Goal: Transaction & Acquisition: Purchase product/service

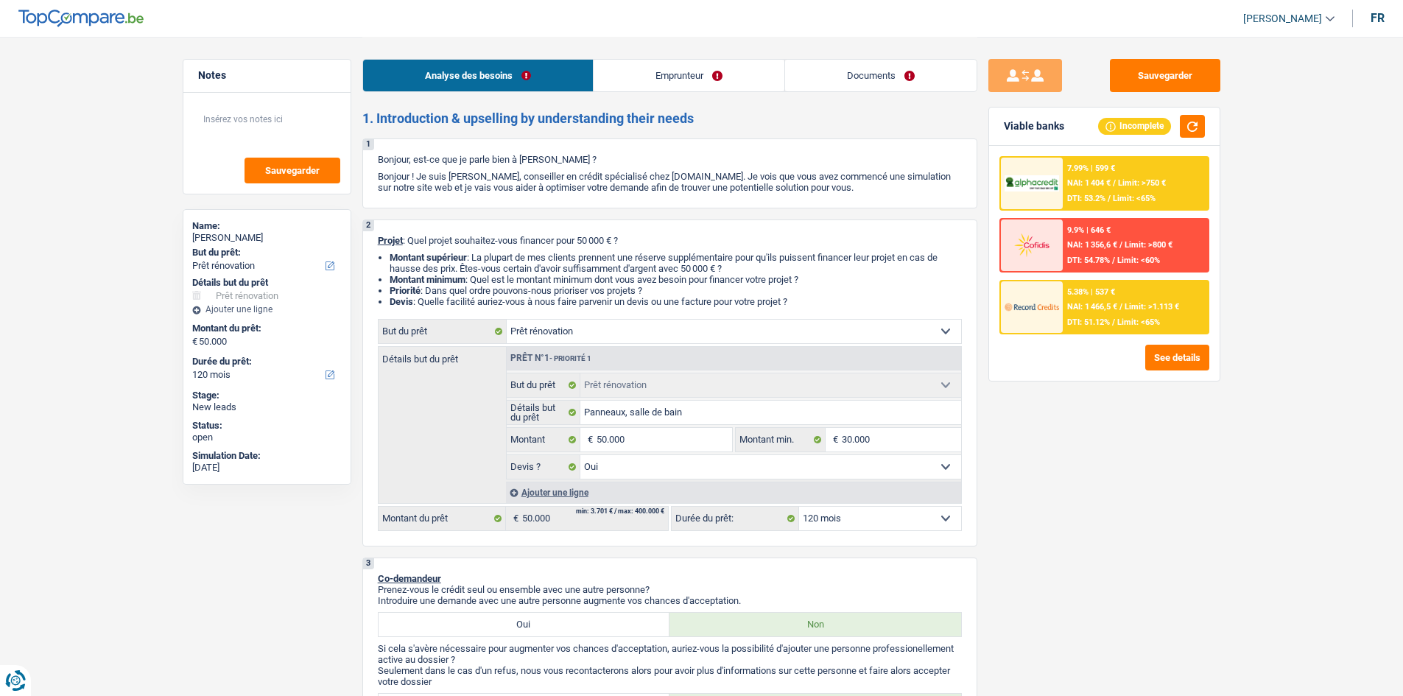
select select "renovation"
select select "120"
select select "renovation"
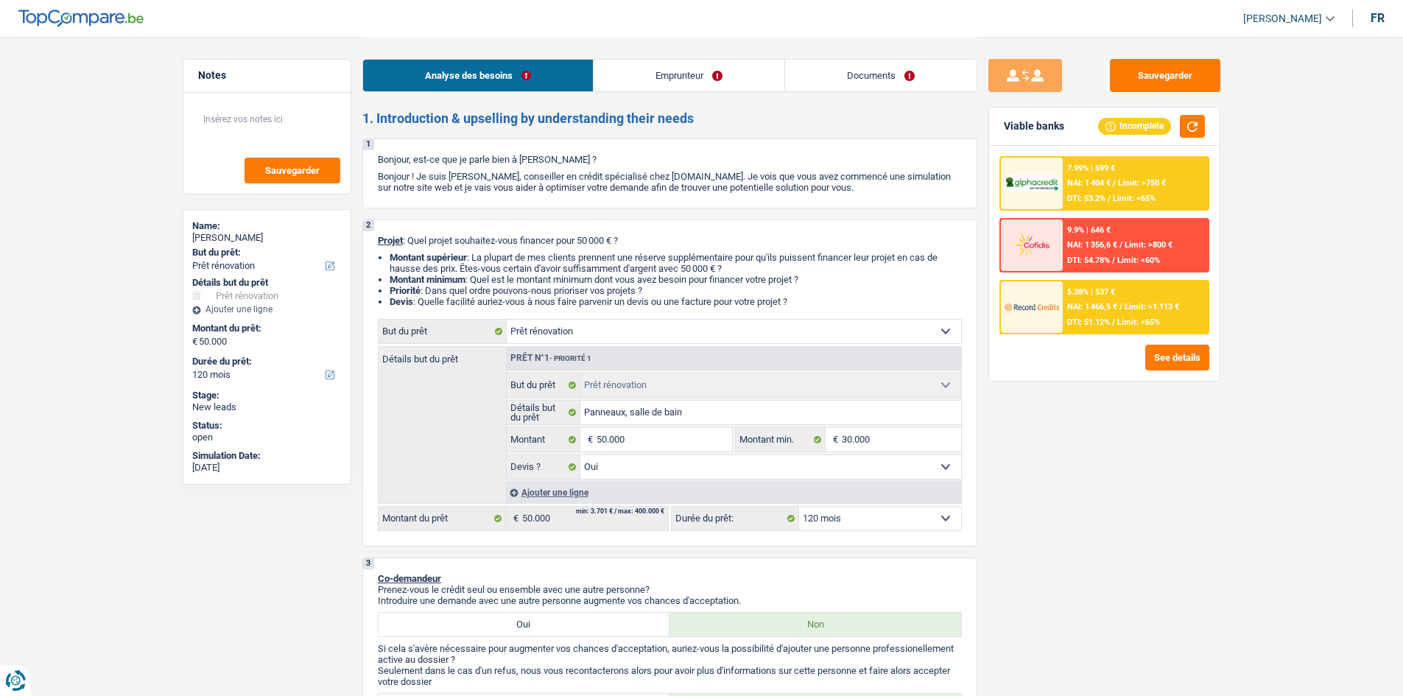
select select "yes"
select select "120"
select select "independent"
select select "netSalary"
select select "familyAllowances"
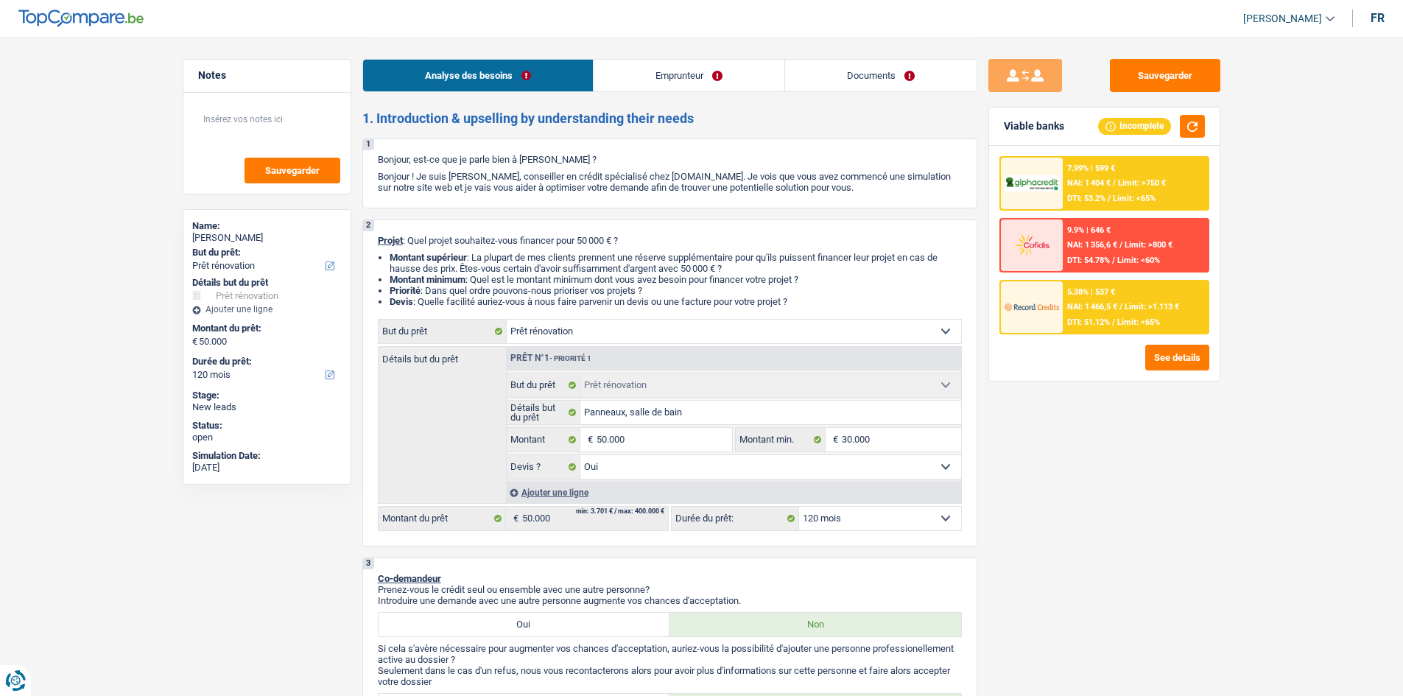
select select "ownerWithMortgage"
select select "mortgage"
select select "300"
select select "renovation"
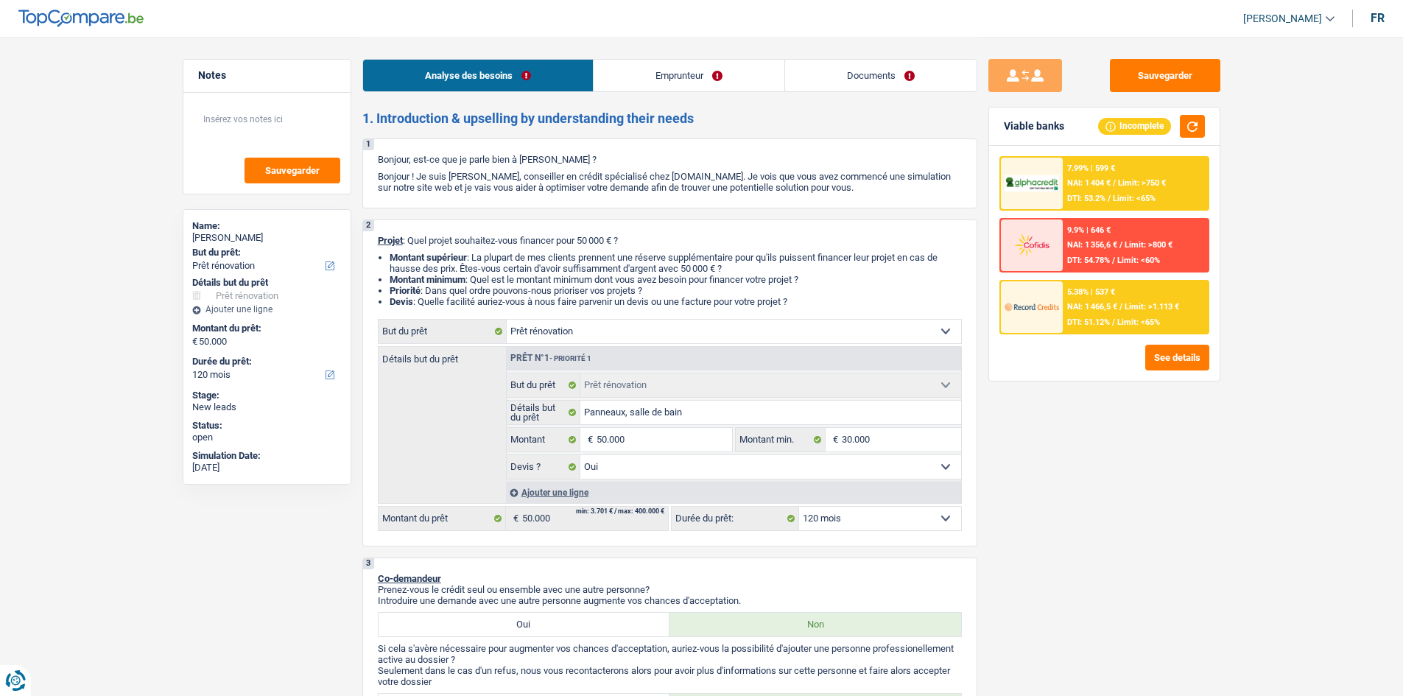
select select "yes"
select select "120"
select select "32"
select select "divorced"
click at [712, 76] on link "Emprunteur" at bounding box center [689, 76] width 191 height 32
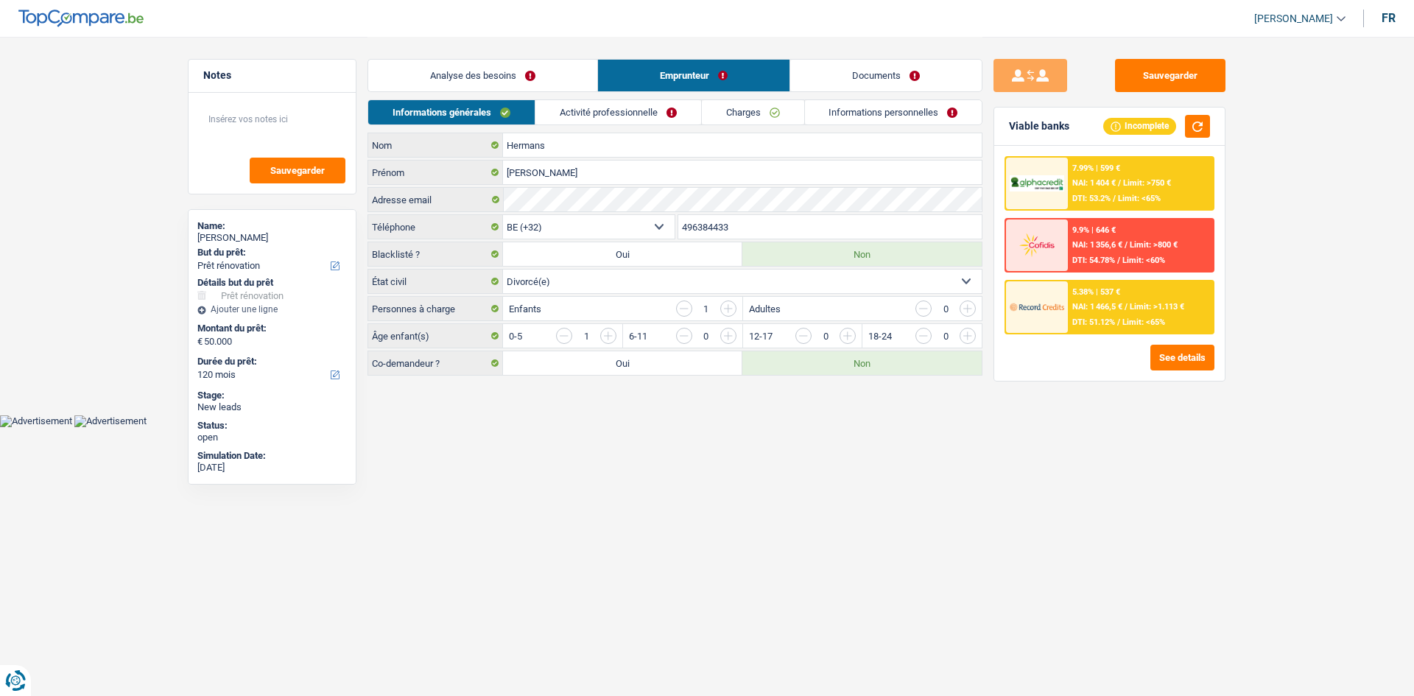
click at [660, 107] on link "Activité professionnelle" at bounding box center [618, 112] width 166 height 24
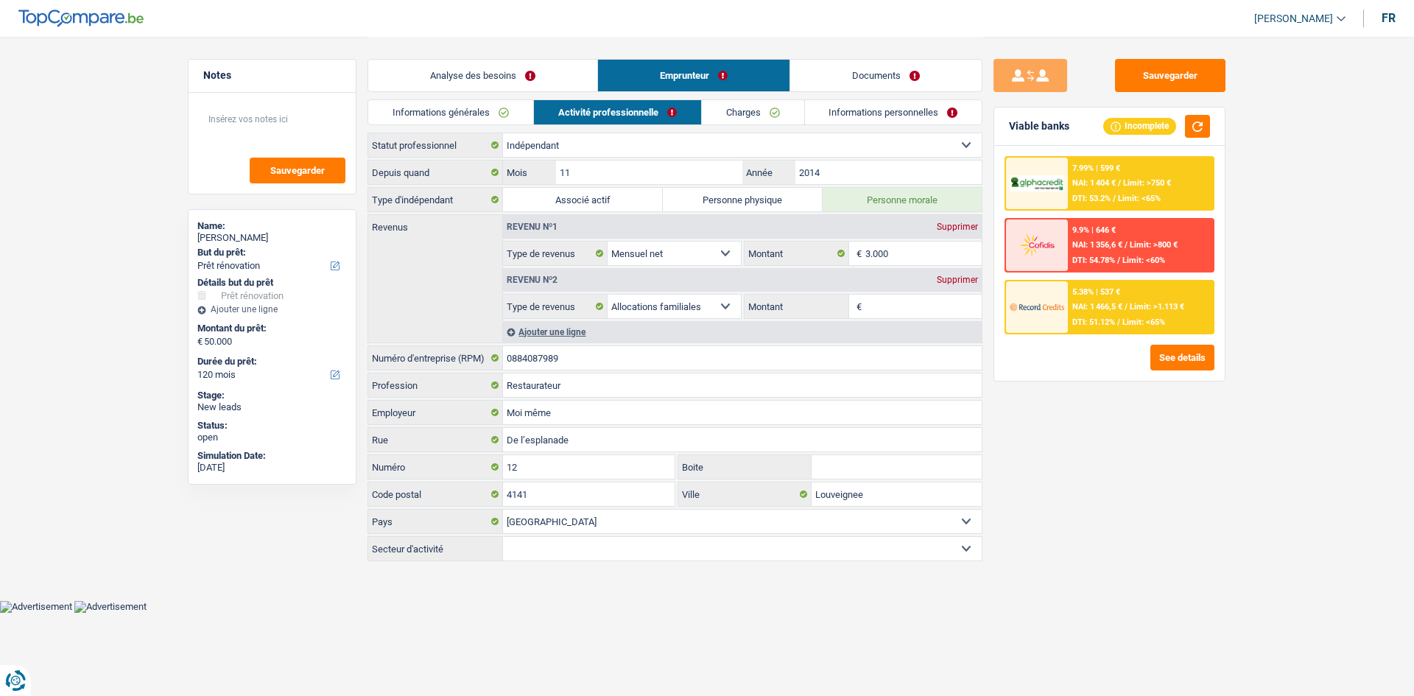
click at [770, 105] on link "Charges" at bounding box center [753, 112] width 102 height 24
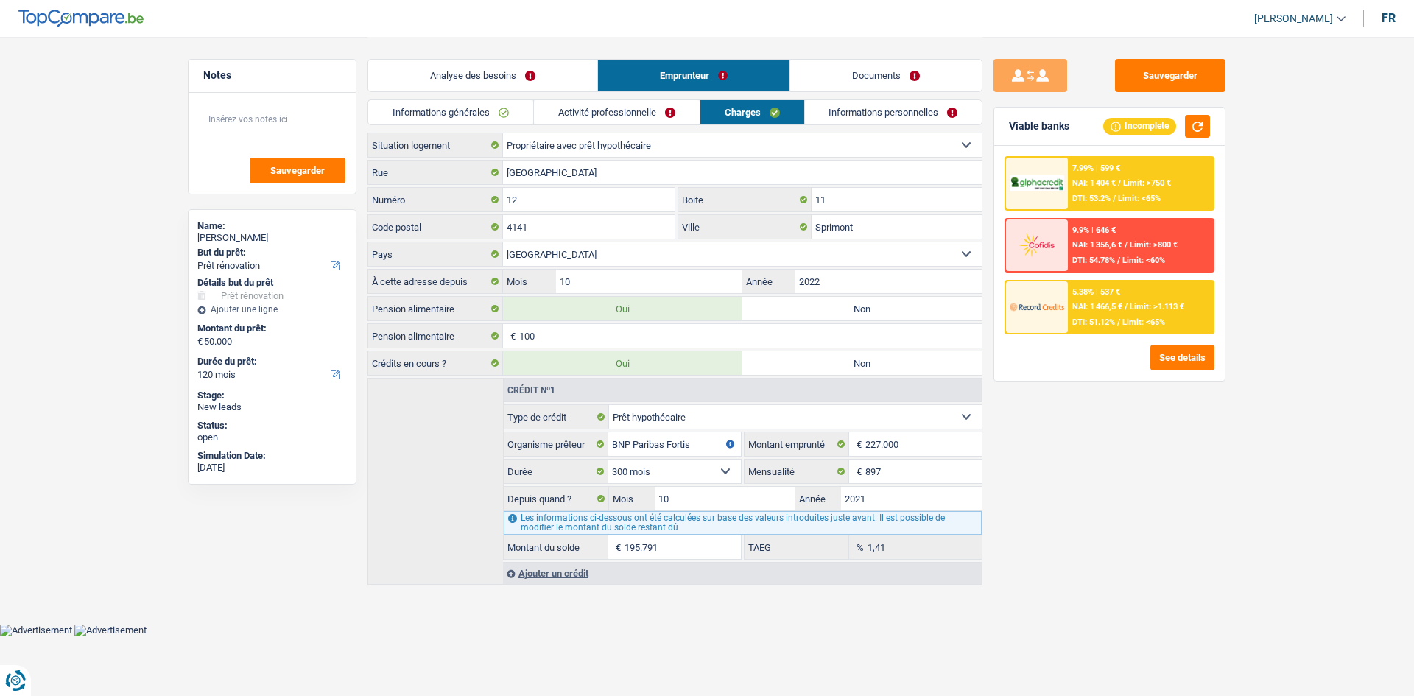
click at [894, 108] on link "Informations personnelles" at bounding box center [894, 112] width 178 height 24
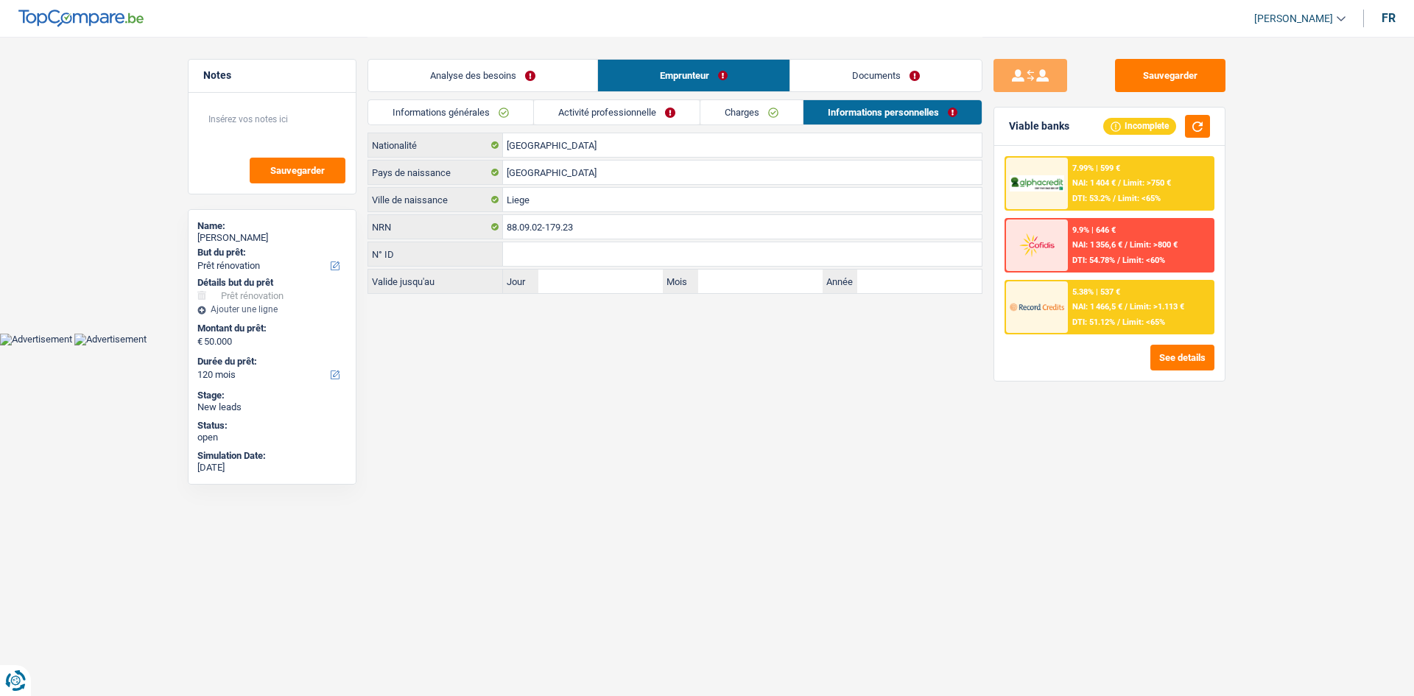
click at [755, 110] on link "Charges" at bounding box center [751, 112] width 102 height 24
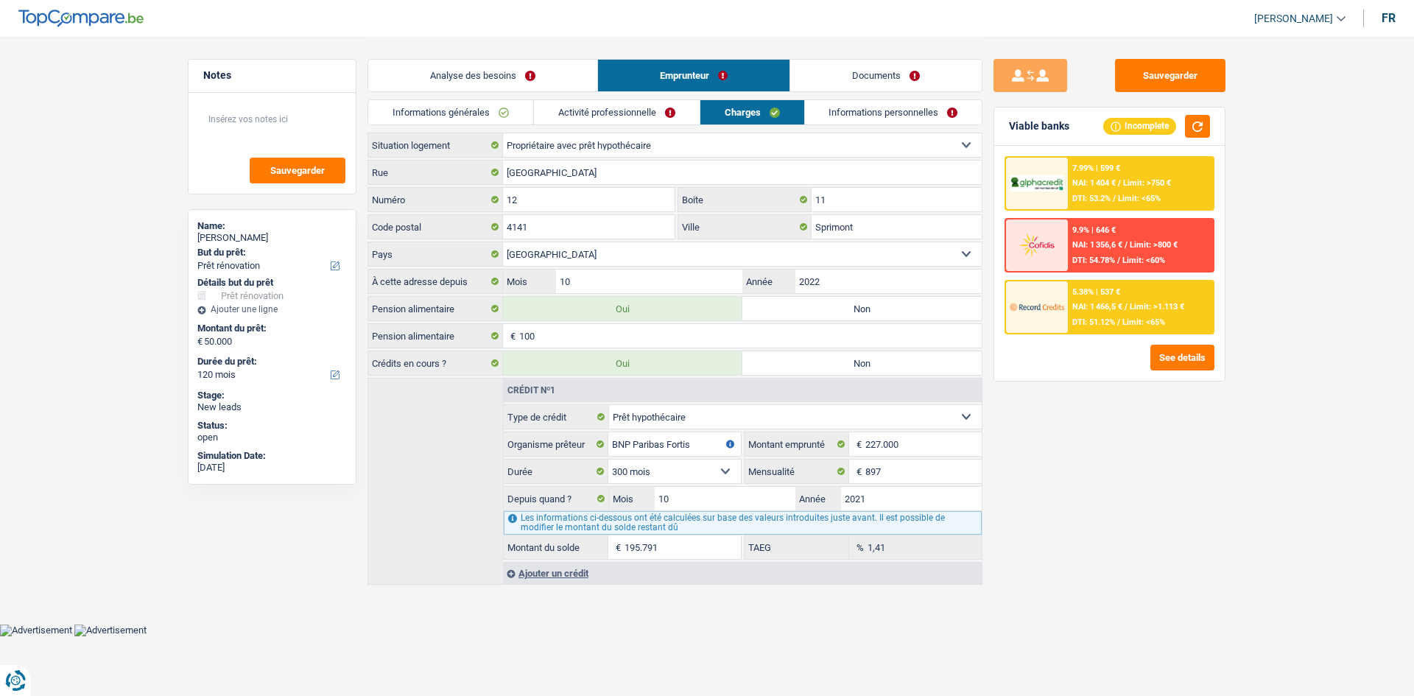
click at [862, 77] on link "Documents" at bounding box center [886, 76] width 192 height 32
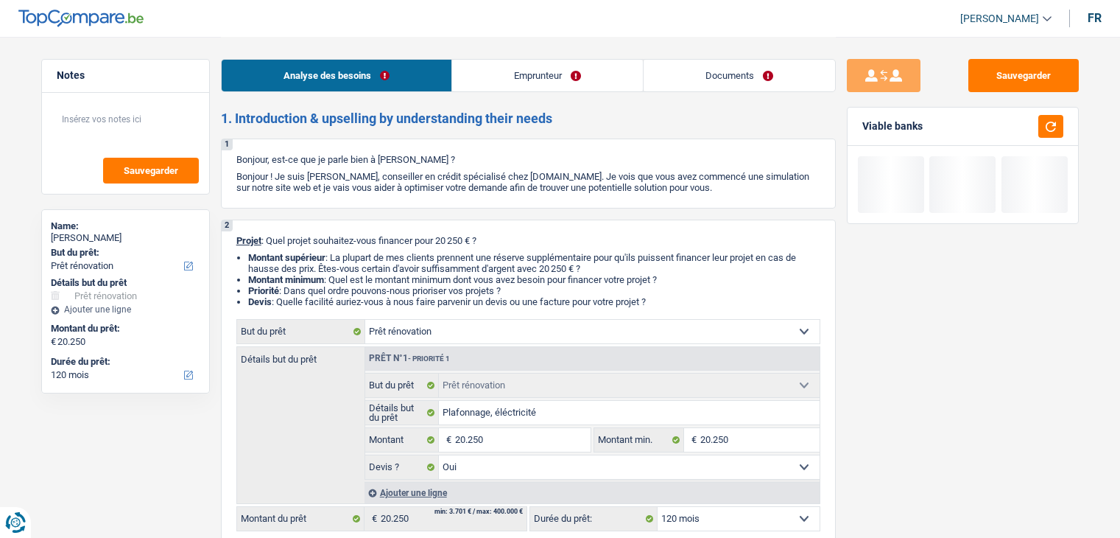
select select "renovation"
select select "120"
select select "renovation"
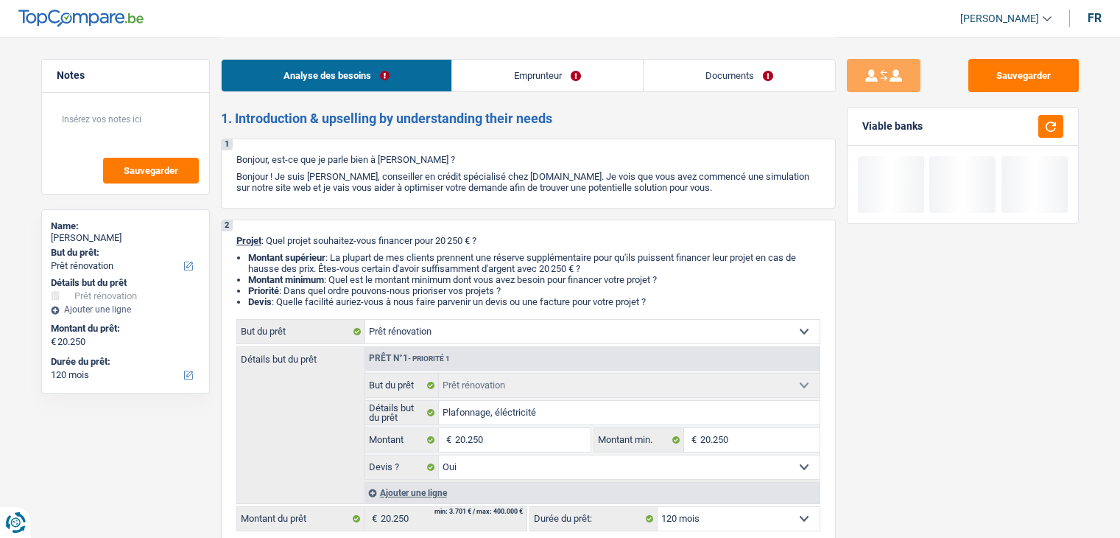
select select "yes"
select select "120"
select select "privateEmployee"
select select "netSalary"
select select "mealVouchers"
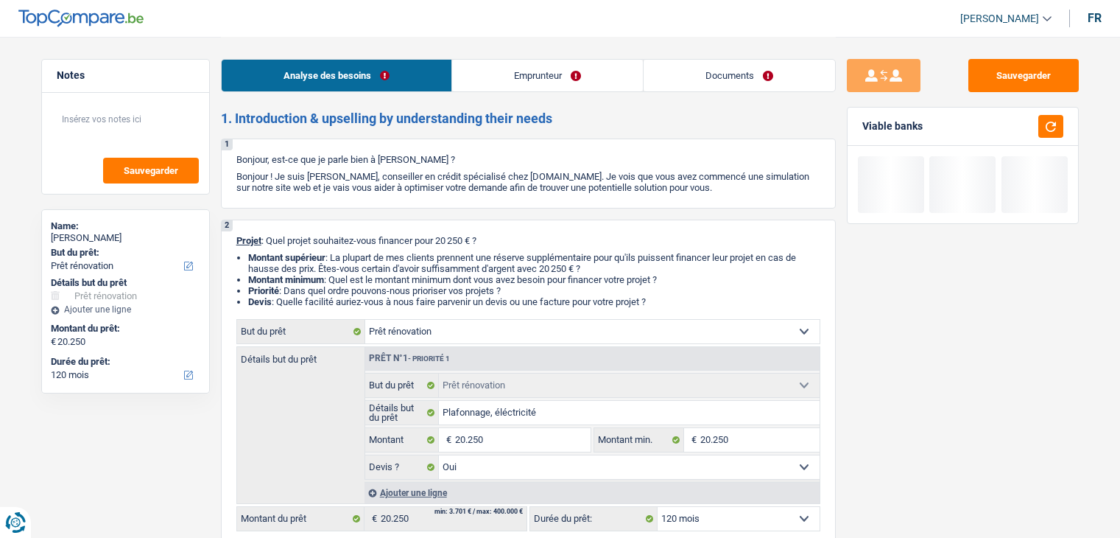
select select "ownerWithoutMortgage"
select select "mortgage"
select select "120"
select select "renovationLoan"
select select "60"
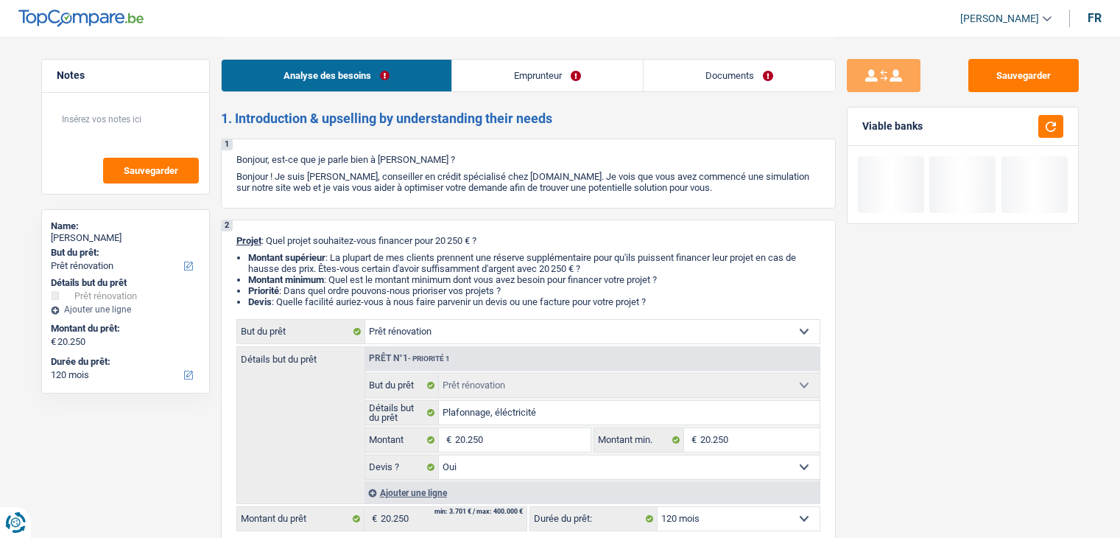
select select "carLoan"
select select "60"
select select "personalLoan"
select select "smallWorks"
select select "60"
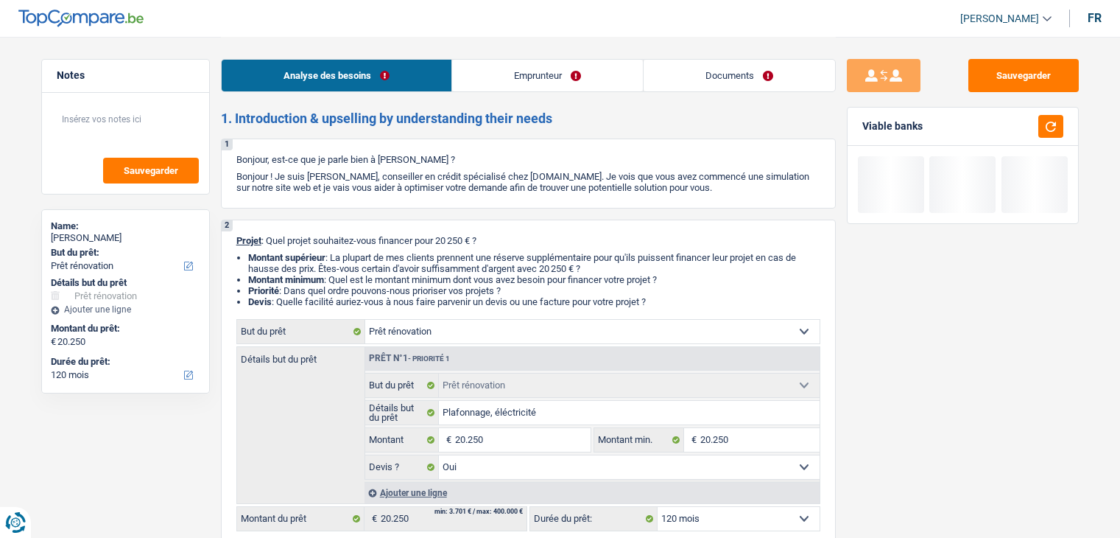
select select "renovation"
select select "yes"
select select "120"
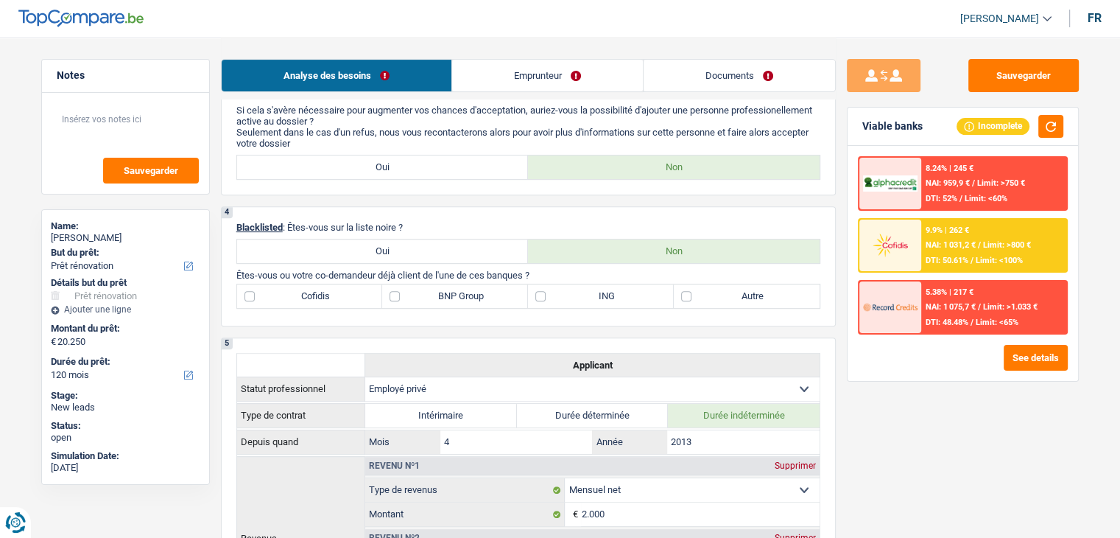
scroll to position [295, 0]
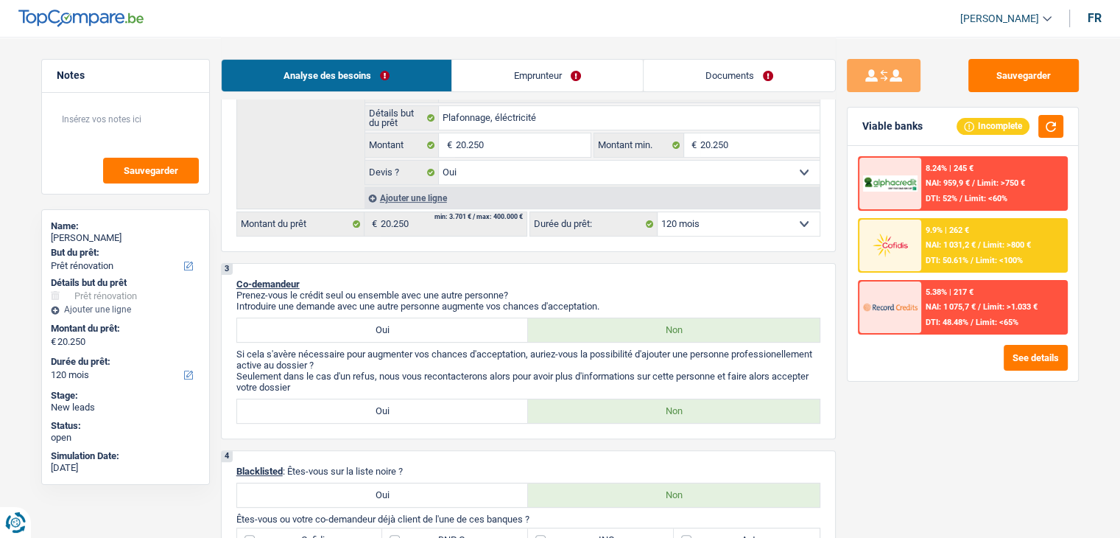
click at [521, 86] on link "Emprunteur" at bounding box center [547, 76] width 191 height 32
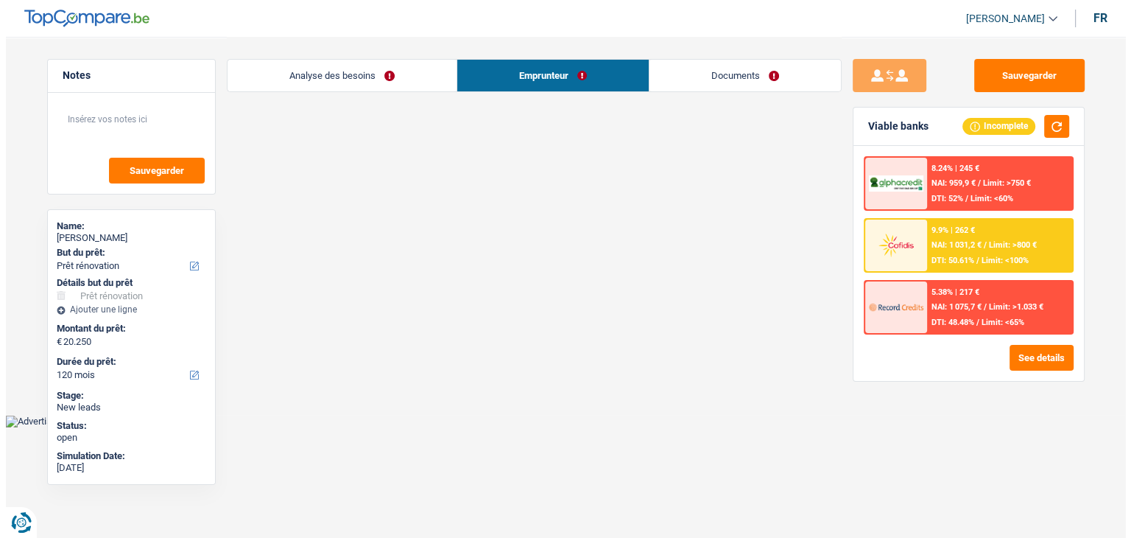
scroll to position [0, 0]
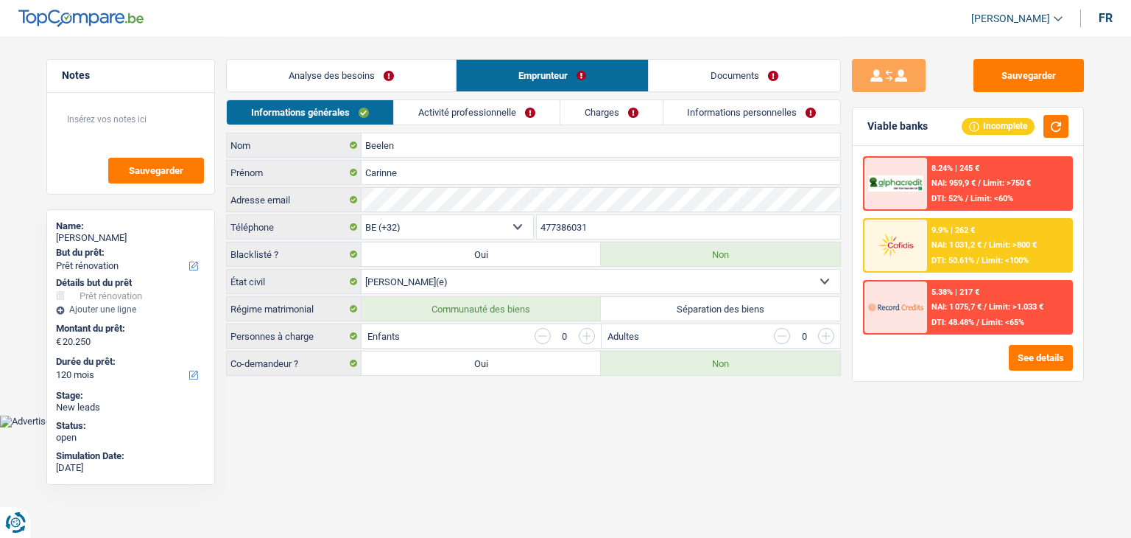
click at [409, 124] on link "Activité professionnelle" at bounding box center [477, 112] width 166 height 24
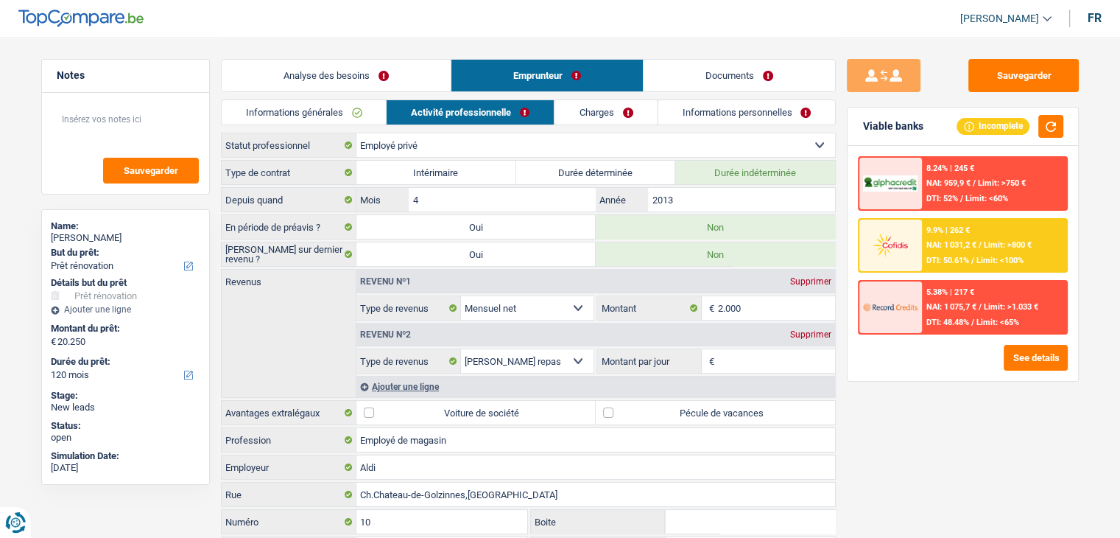
click at [383, 119] on link "Informations générales" at bounding box center [304, 112] width 165 height 24
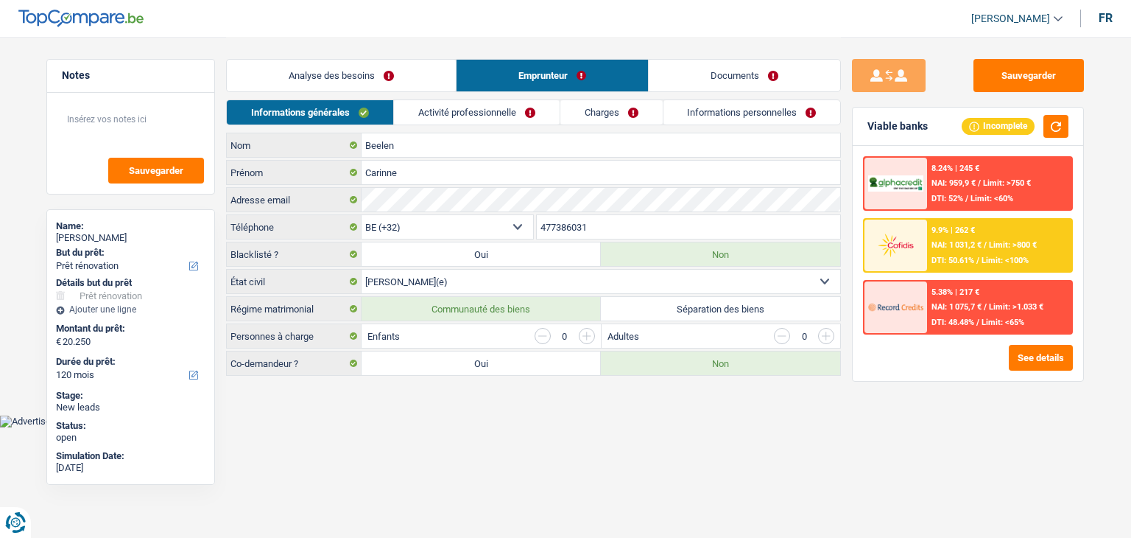
click at [442, 118] on link "Activité professionnelle" at bounding box center [477, 112] width 166 height 24
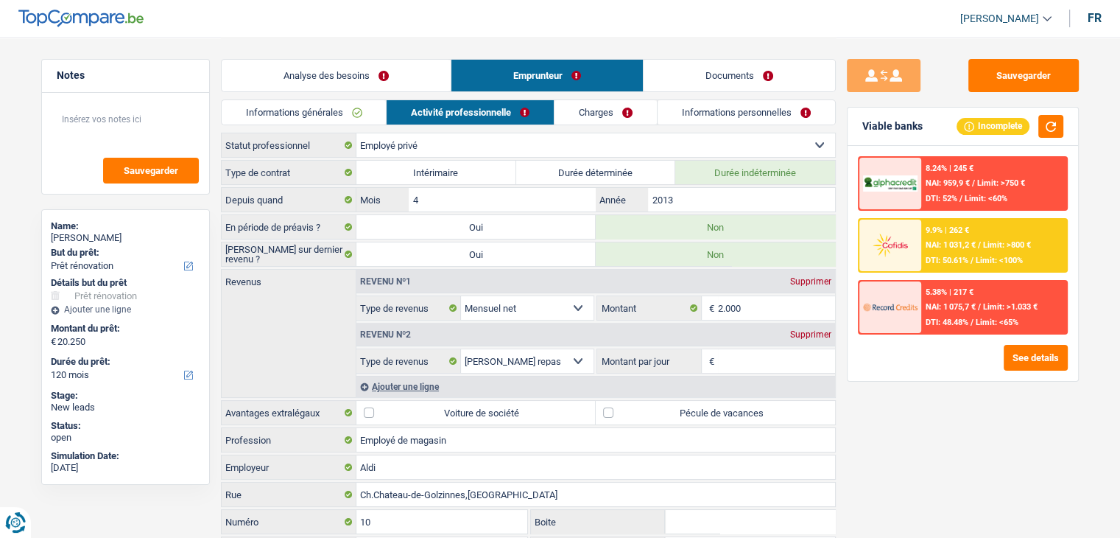
click at [589, 116] on link "Charges" at bounding box center [606, 112] width 102 height 24
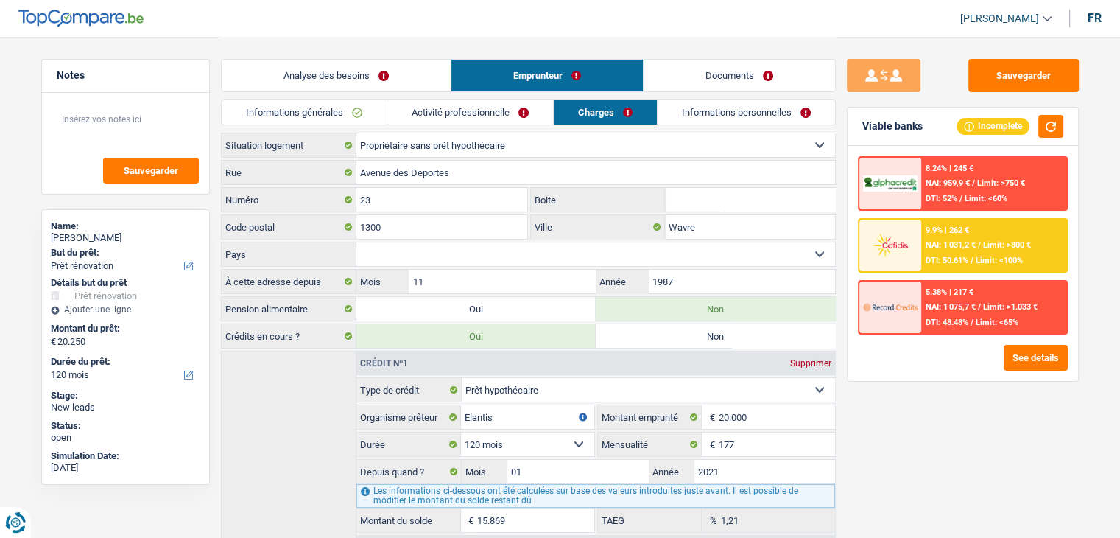
click at [718, 101] on link "Informations personnelles" at bounding box center [747, 112] width 178 height 24
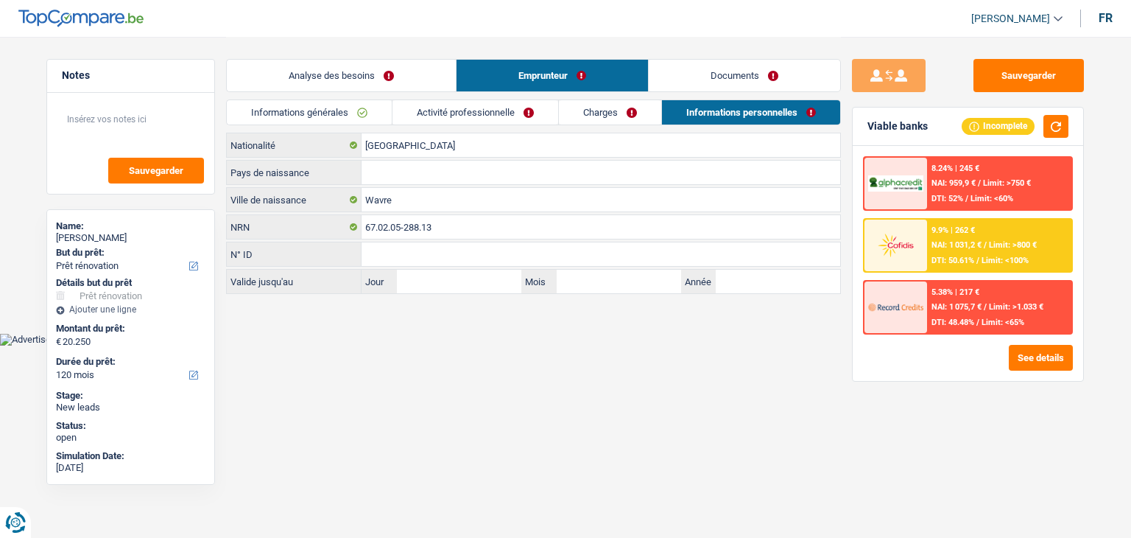
click at [263, 116] on link "Informations générales" at bounding box center [309, 112] width 165 height 24
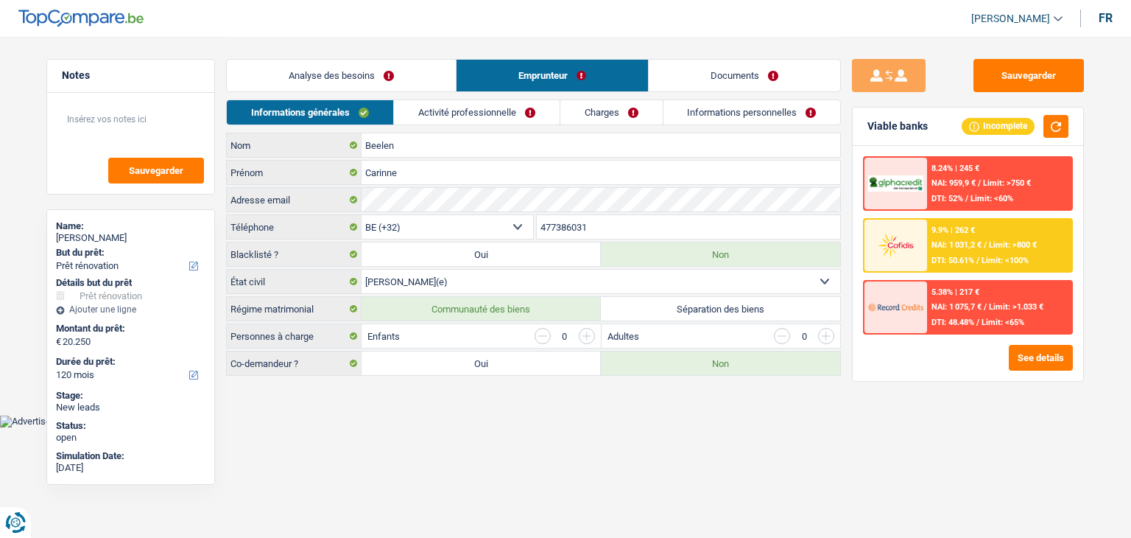
click at [758, 305] on label "Séparation des biens" at bounding box center [720, 309] width 239 height 24
click at [758, 305] on input "Séparation des biens" at bounding box center [720, 309] width 239 height 24
radio input "true"
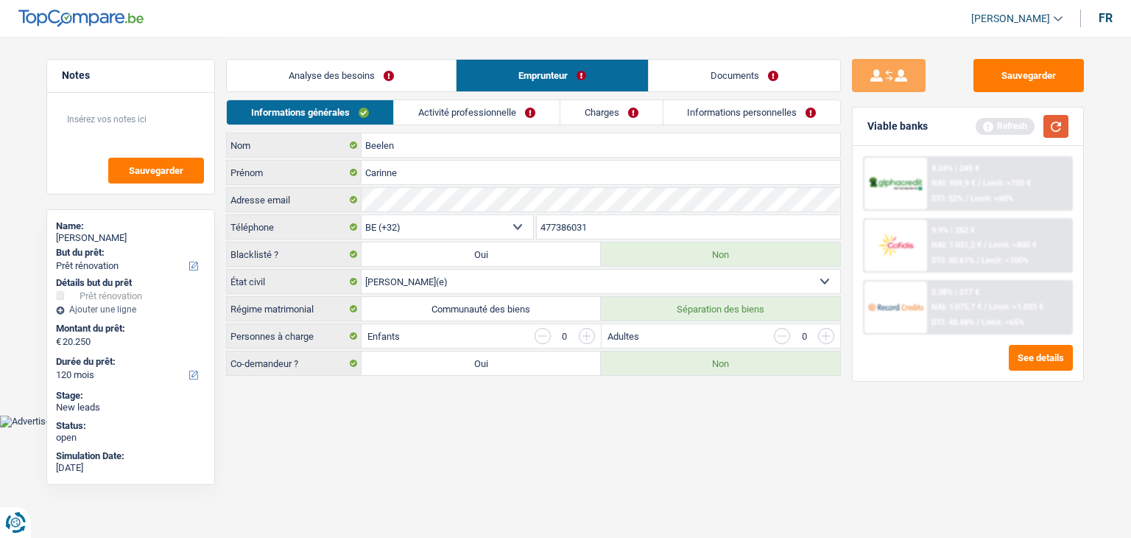
click at [1067, 124] on button "button" at bounding box center [1056, 126] width 25 height 23
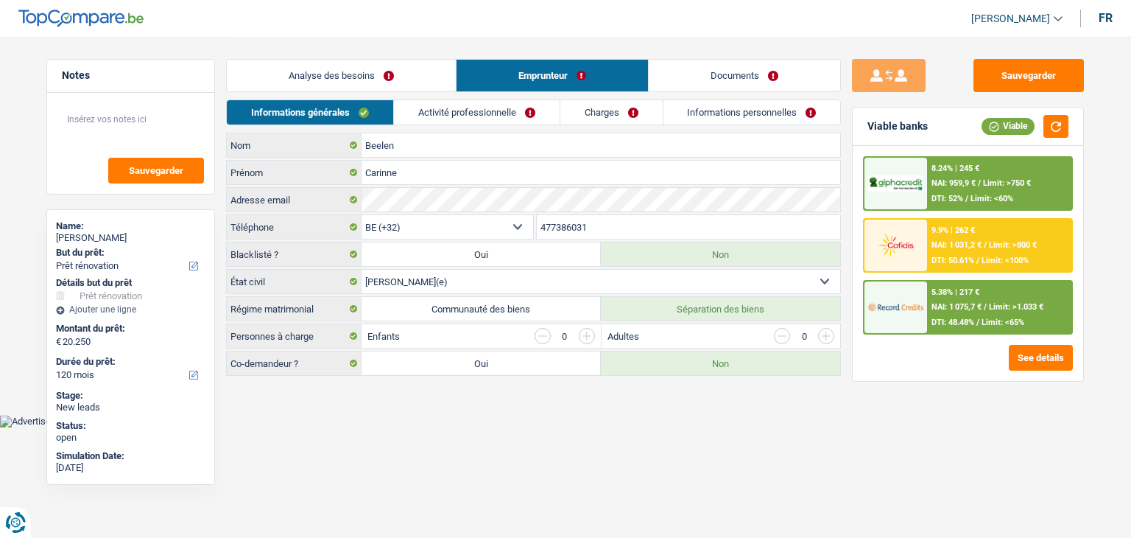
click at [549, 311] on label "Communauté des biens" at bounding box center [481, 309] width 239 height 24
click at [549, 311] on input "Communauté des biens" at bounding box center [481, 309] width 239 height 24
radio input "true"
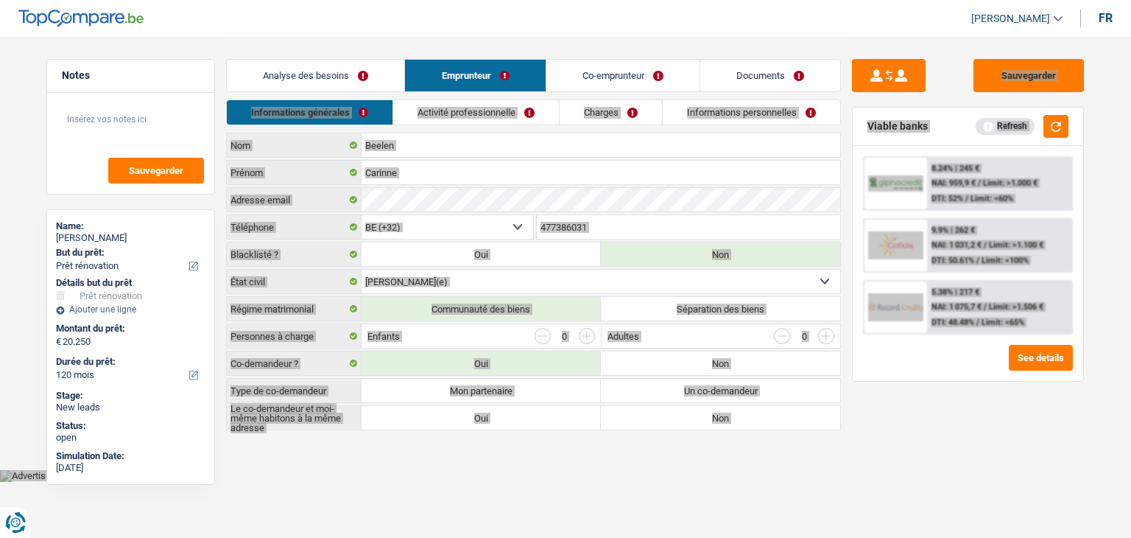
drag, startPoint x: 1099, startPoint y: 471, endPoint x: 233, endPoint y: 110, distance: 938.7
click at [233, 110] on body "Vous avez le contrôle de vos données Nous utilisons des cookies, tout comme nos…" at bounding box center [565, 241] width 1131 height 482
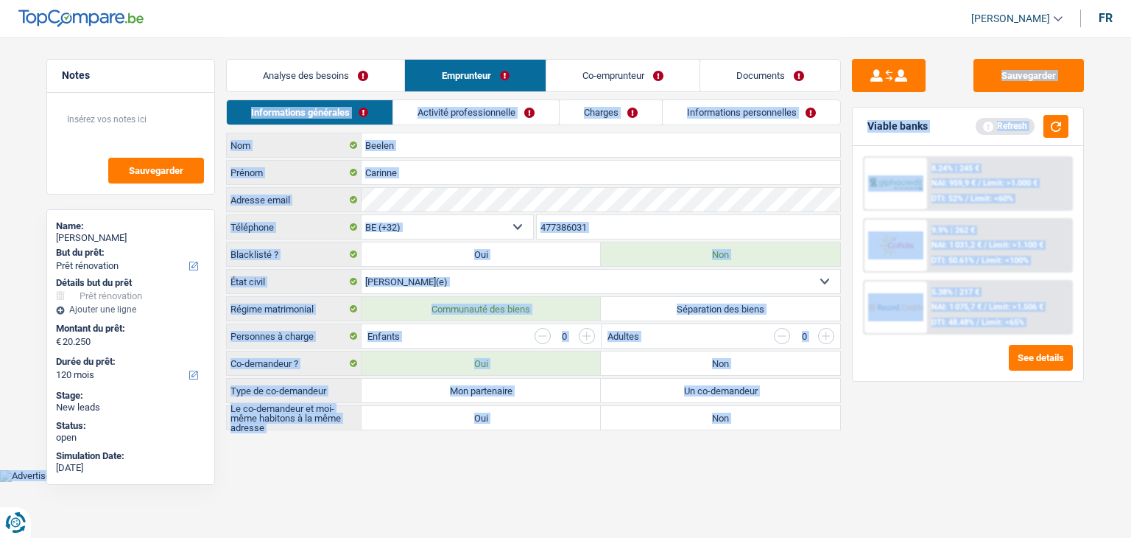
click at [1011, 419] on div "Sauvegarder Viable banks Refresh 8.24% | 245 € NAI: 959,9 € / Limit: >1.000 € D…" at bounding box center [968, 286] width 254 height 455
click at [877, 394] on div "Sauvegarder Viable banks Refresh 8.24% | 245 € NAI: 959,9 € / Limit: >1.000 € D…" at bounding box center [968, 286] width 254 height 455
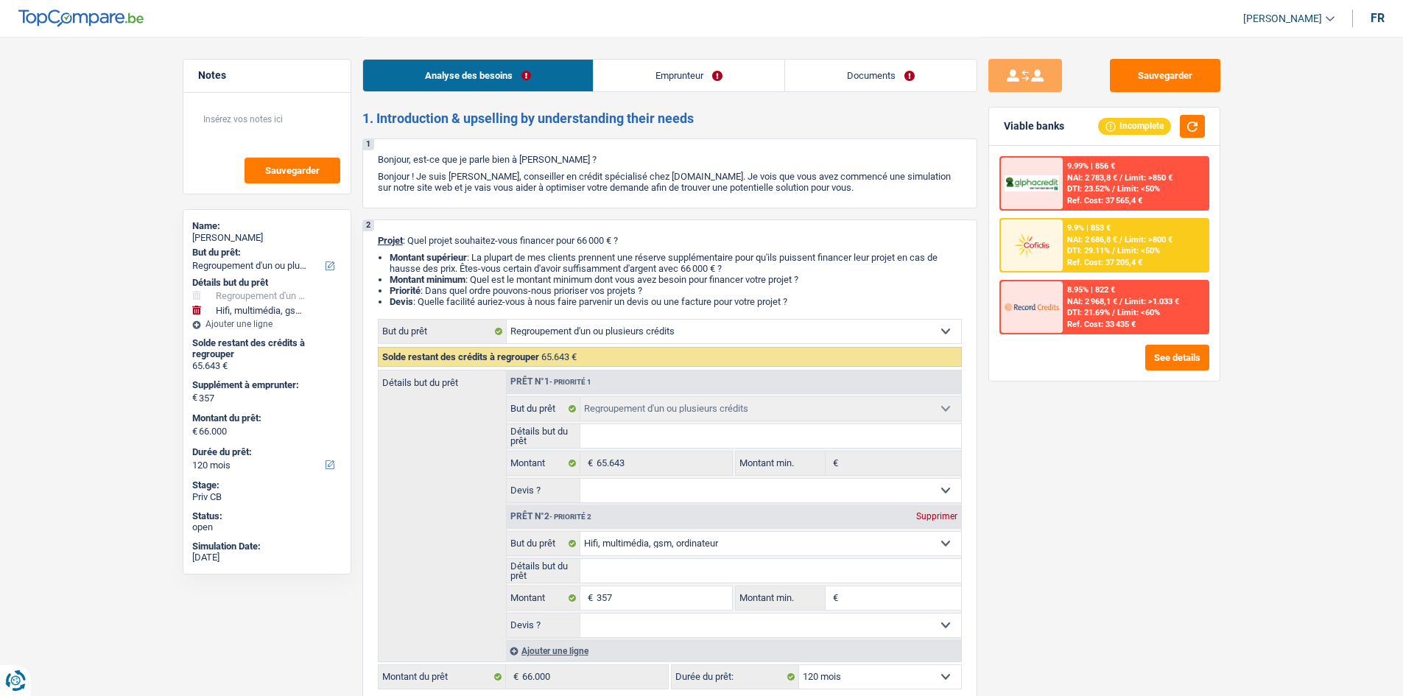
select select "refinancing"
select select "tech"
select select "120"
select select "refinancing"
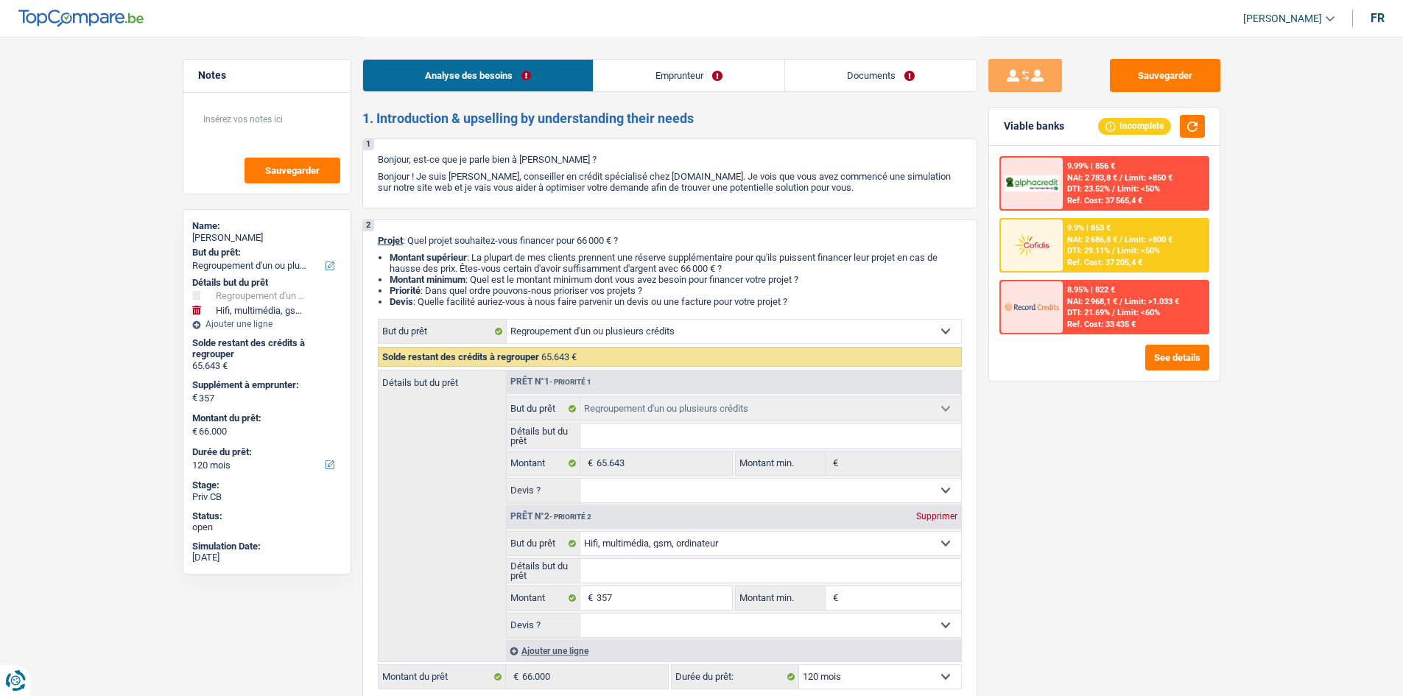
select select "refinancing"
select select "tech"
select select "120"
select select "privateEmployee"
select select "netSalary"
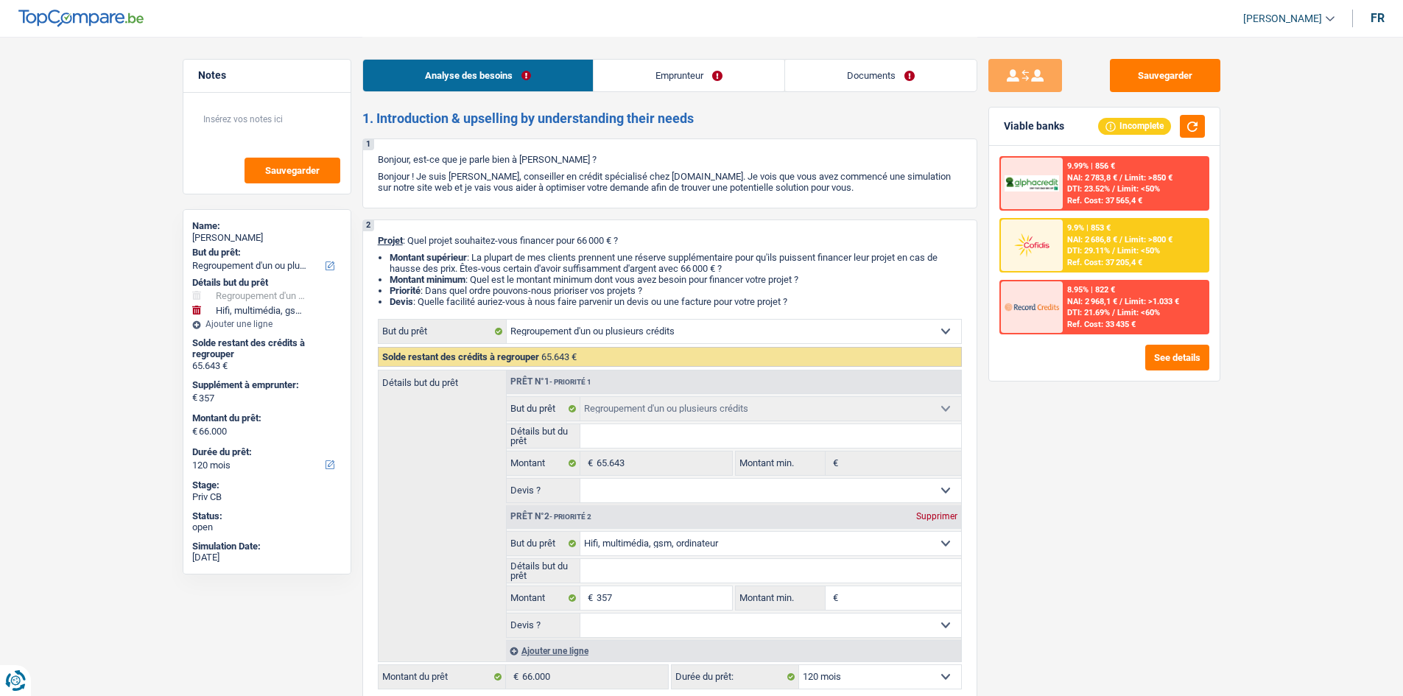
select select "mealVouchers"
select select "liveWithParents"
select select "carLoan"
select select "84"
select select "carLoan"
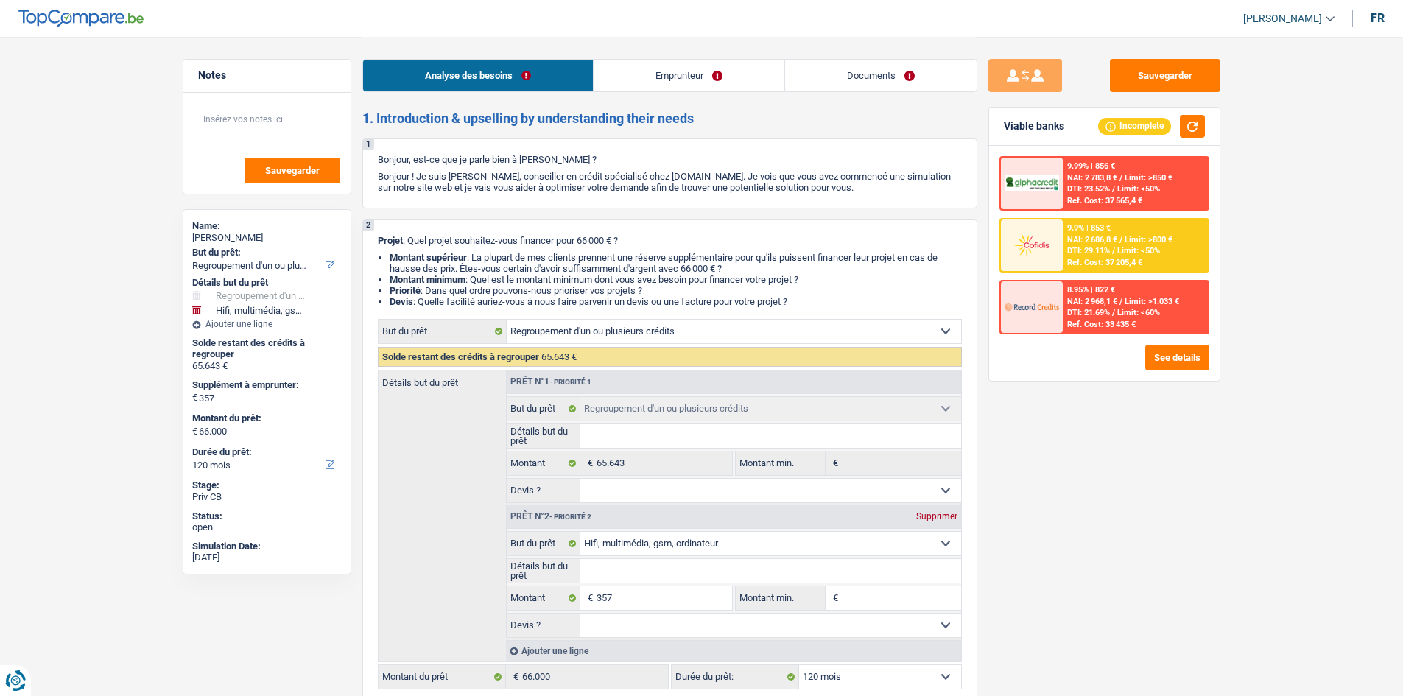
select select "120"
select select "carLoan"
select select "120"
select select "refinancing"
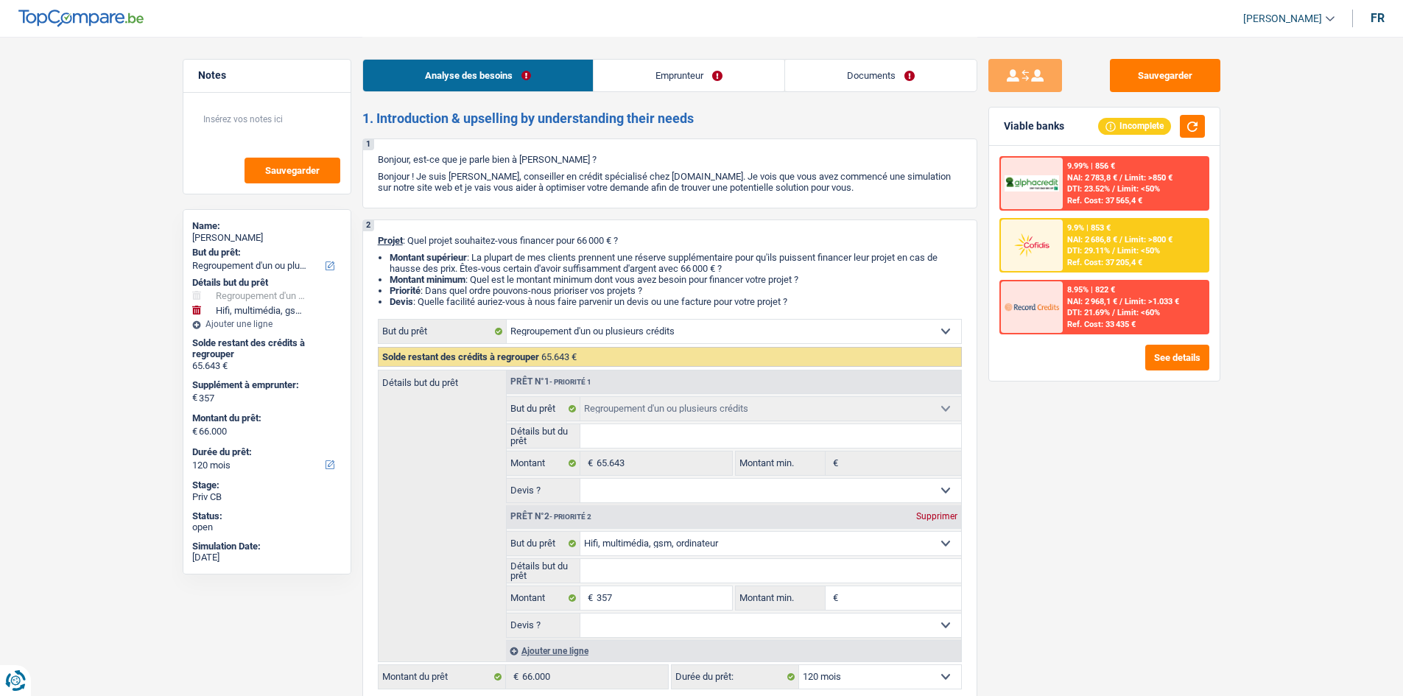
select select "tech"
select select "120"
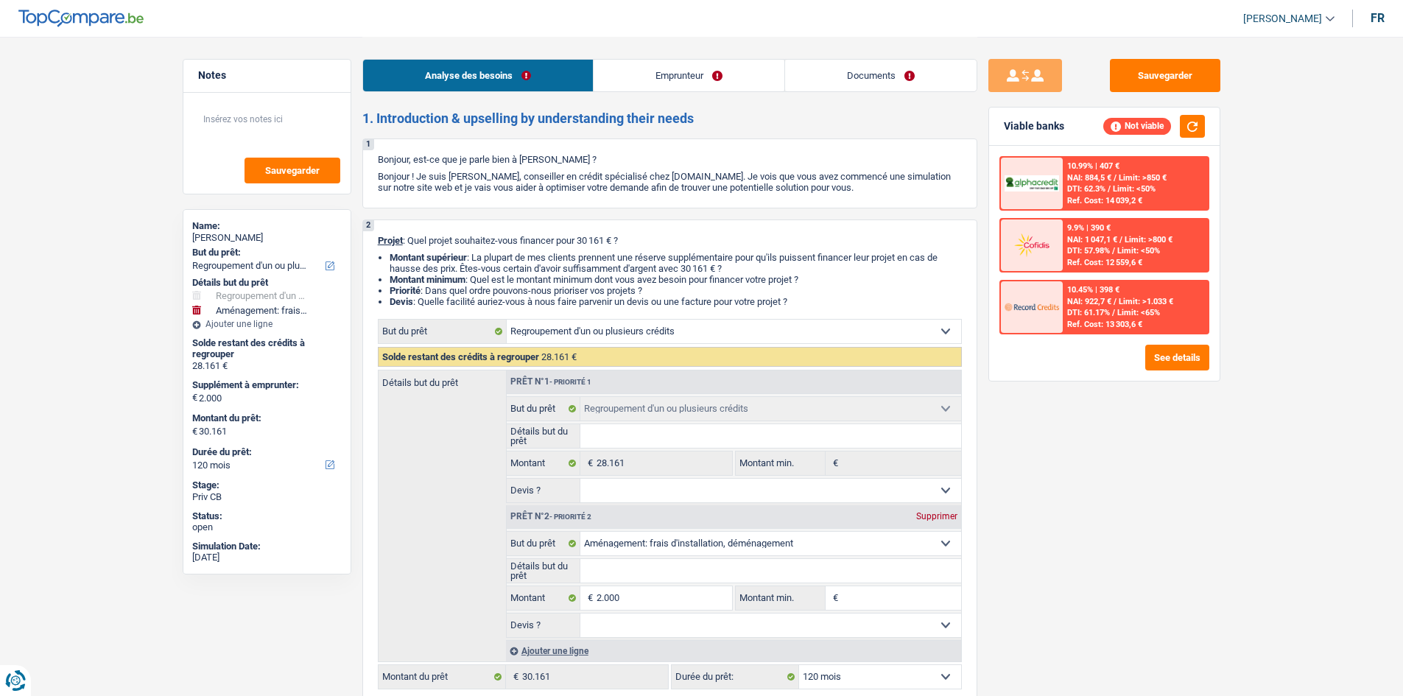
select select "refinancing"
select select "movingOrInstallation"
select select "120"
select select "refinancing"
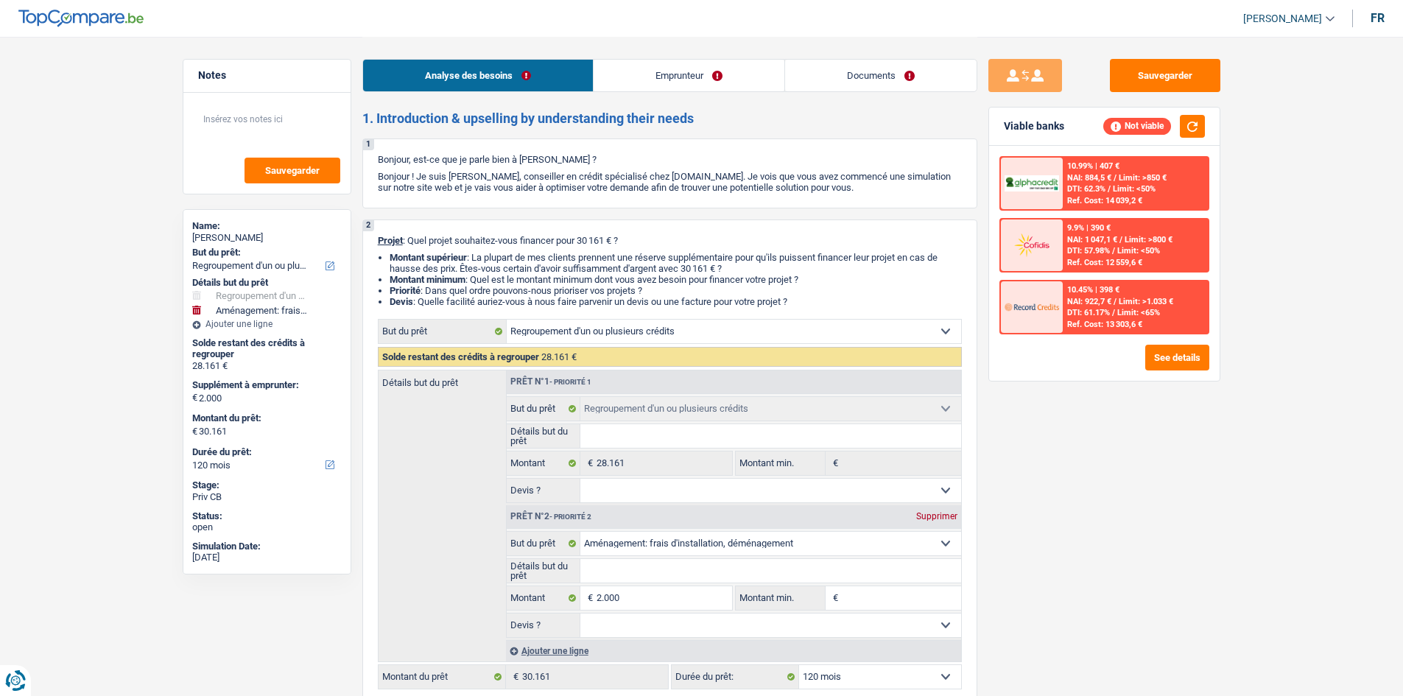
select select "refinancing"
select select "movingOrInstallation"
select select "120"
select select "privateEmployee"
select select "familyAllowances"
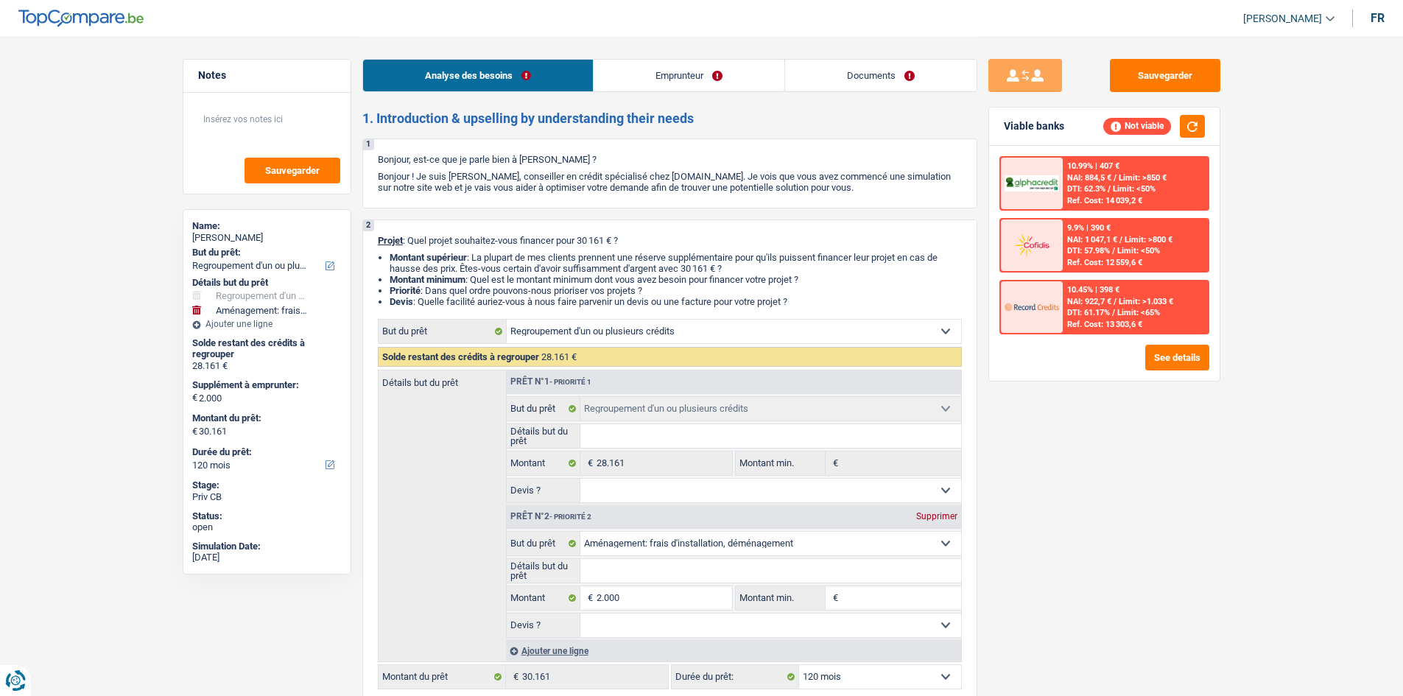
select select "netSalary"
select select "mealVouchers"
select select "rents"
select select "carLoan"
select select "84"
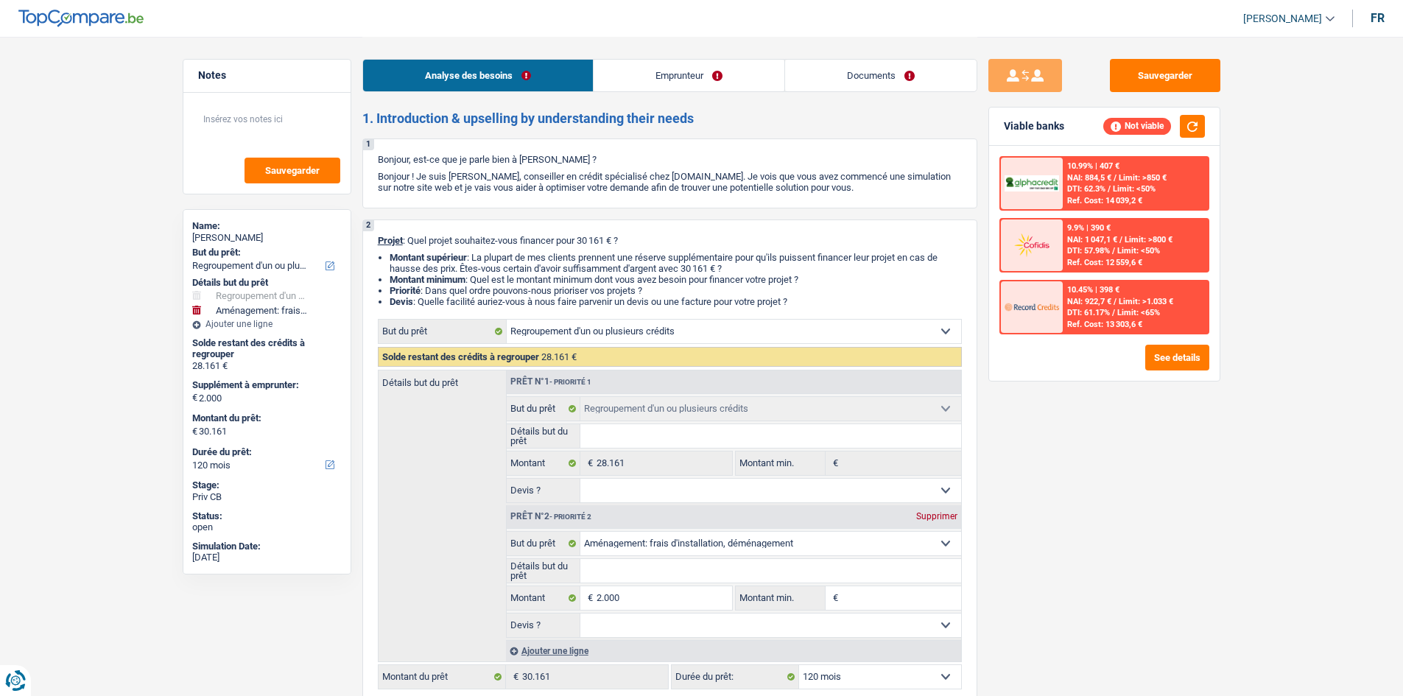
select select "personalLoan"
select select "carRestore"
select select "36"
select select "cardOrCredit"
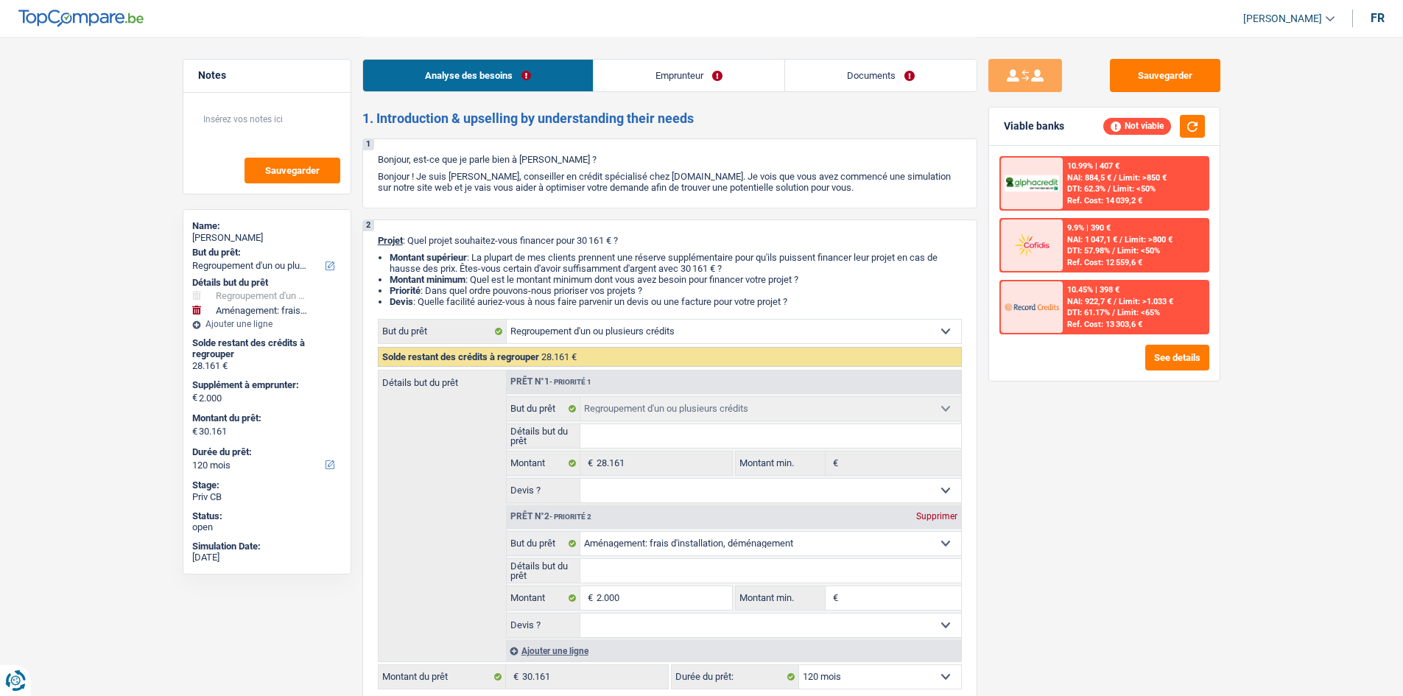
select select "refinancing"
select select "movingOrInstallation"
select select "120"
click at [716, 91] on link "Emprunteur" at bounding box center [689, 76] width 191 height 32
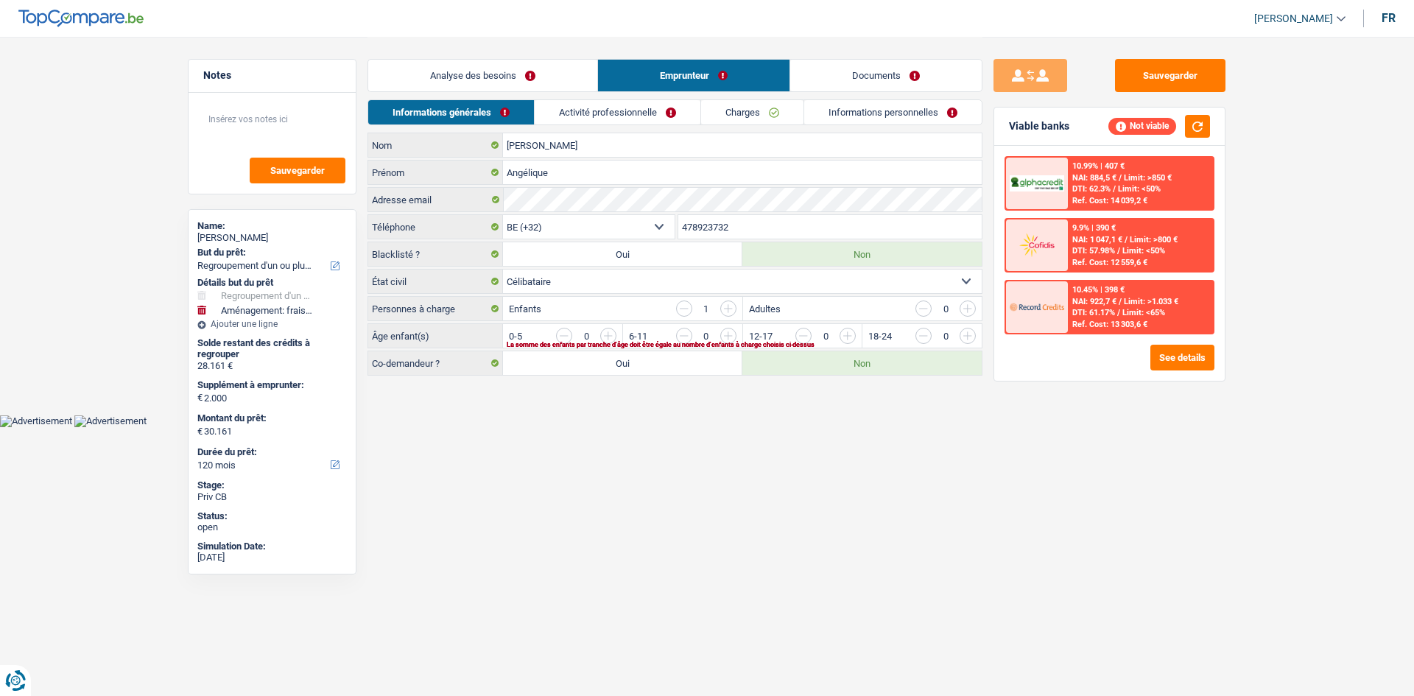
click at [671, 108] on link "Activité professionnelle" at bounding box center [618, 112] width 166 height 24
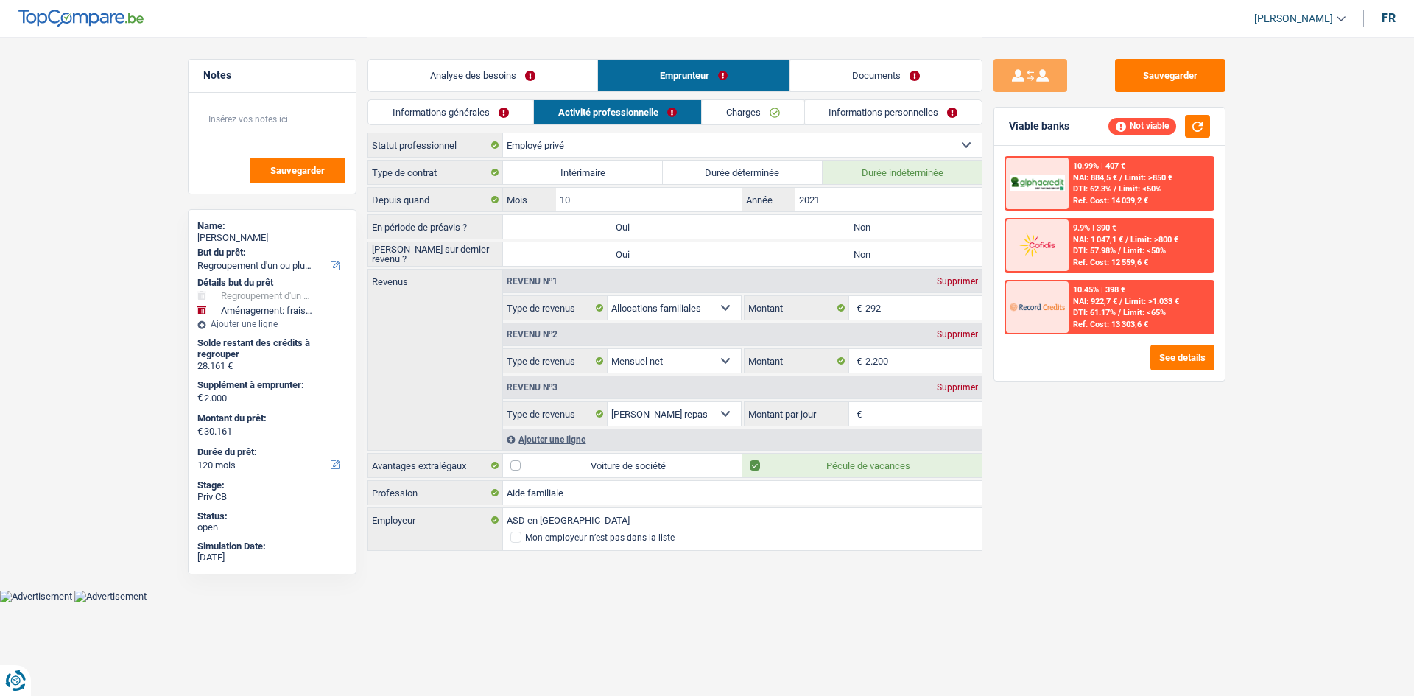
click at [734, 110] on link "Charges" at bounding box center [753, 112] width 102 height 24
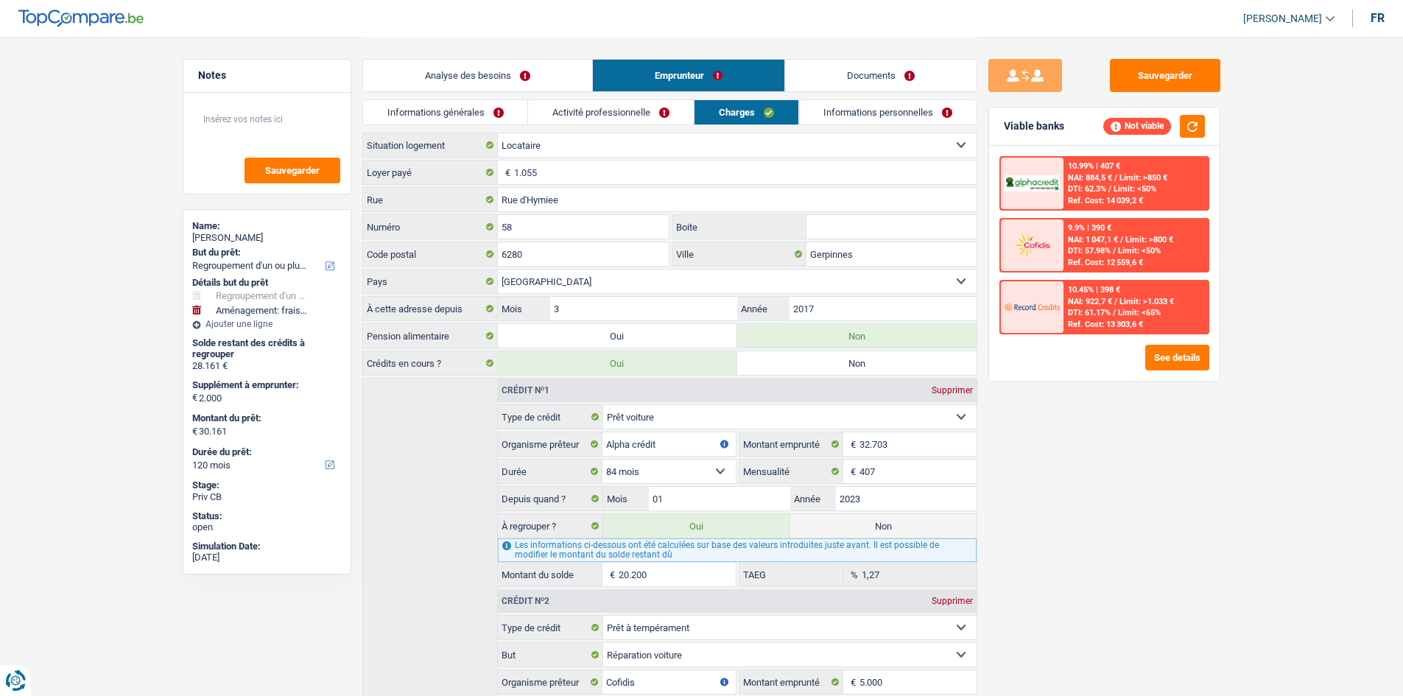
click at [813, 104] on link "Informations personnelles" at bounding box center [888, 112] width 178 height 24
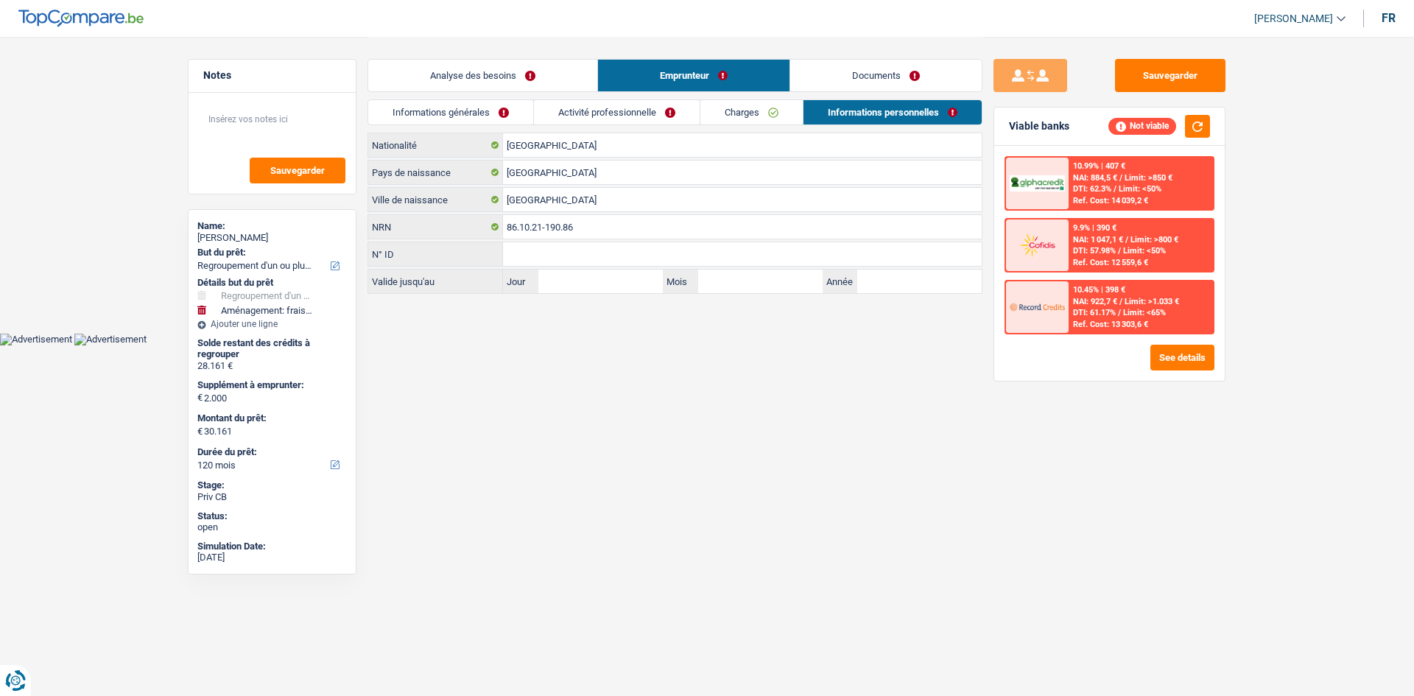
click at [843, 71] on link "Documents" at bounding box center [886, 76] width 192 height 32
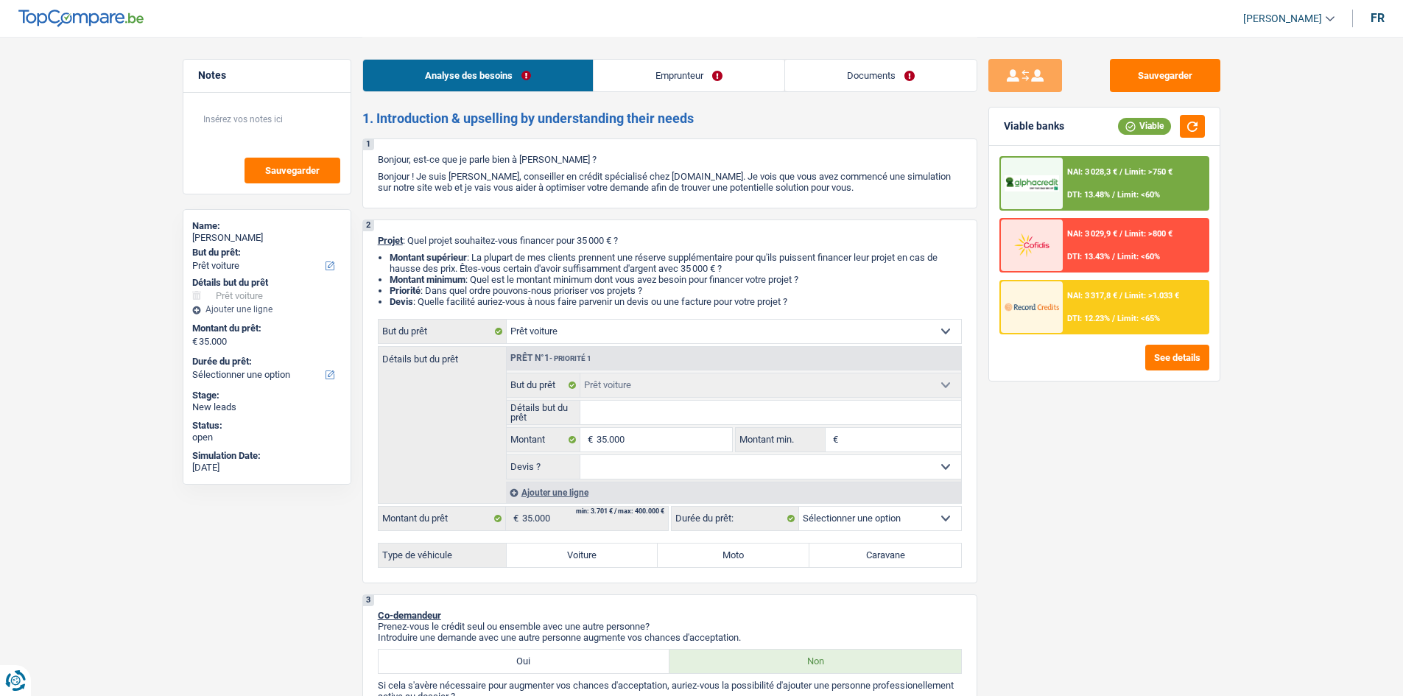
select select "car"
select select "worker"
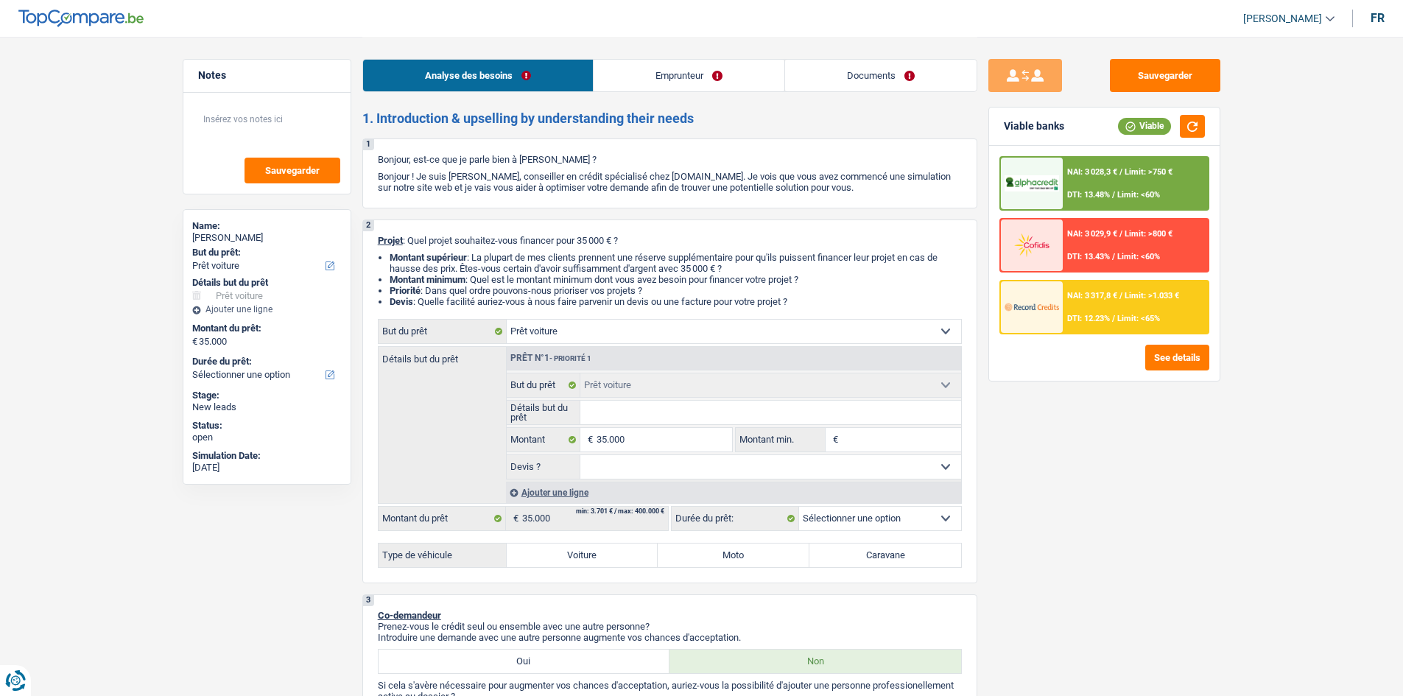
select select "netSalary"
select select "ownerWithoutMortgage"
select select "car"
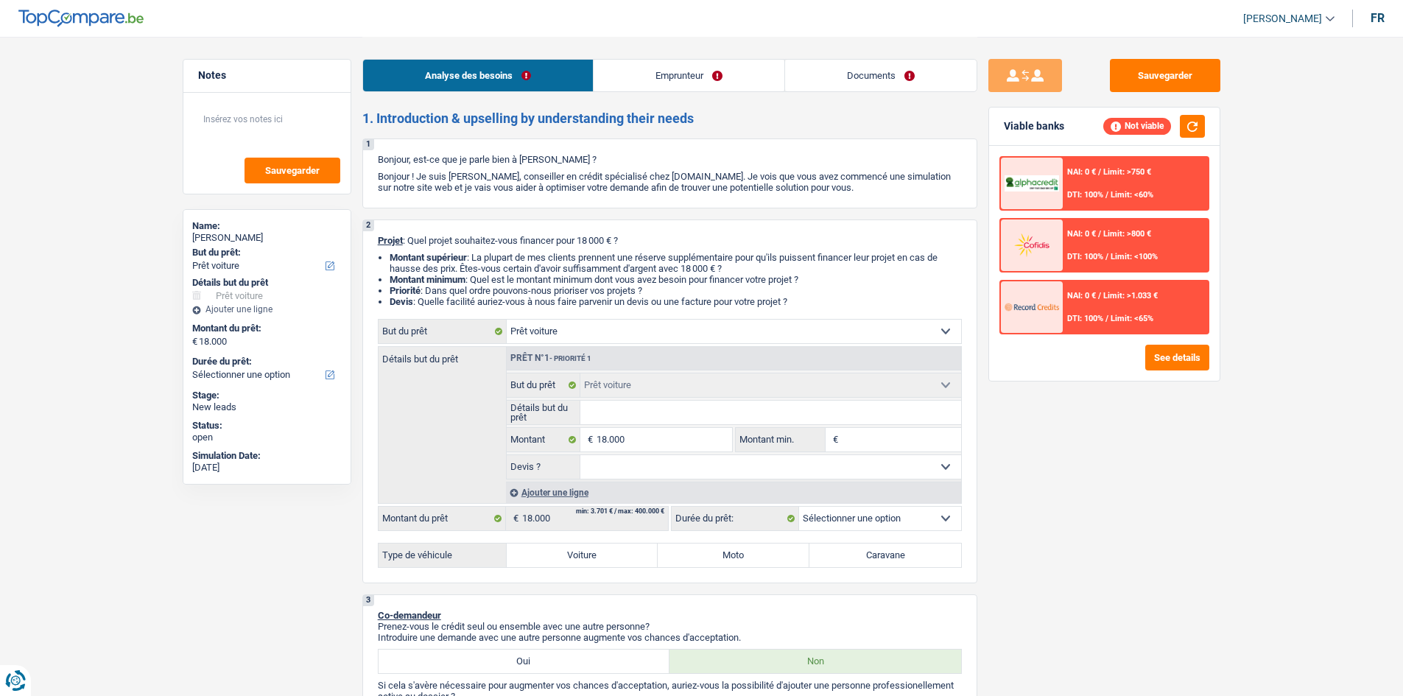
select select "car"
select select "invalid"
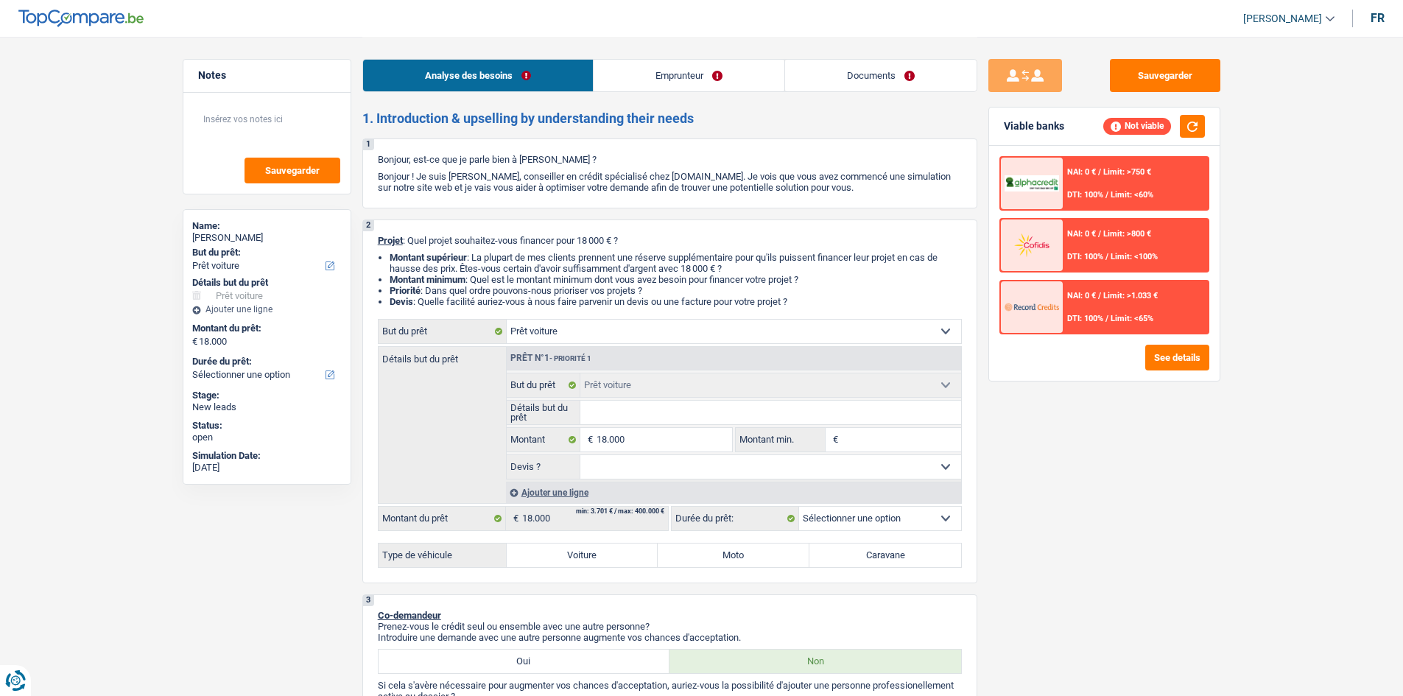
select select "disabilityPension"
select select "ownerWithMortgage"
select select "mortgage"
select select "300"
select select "car"
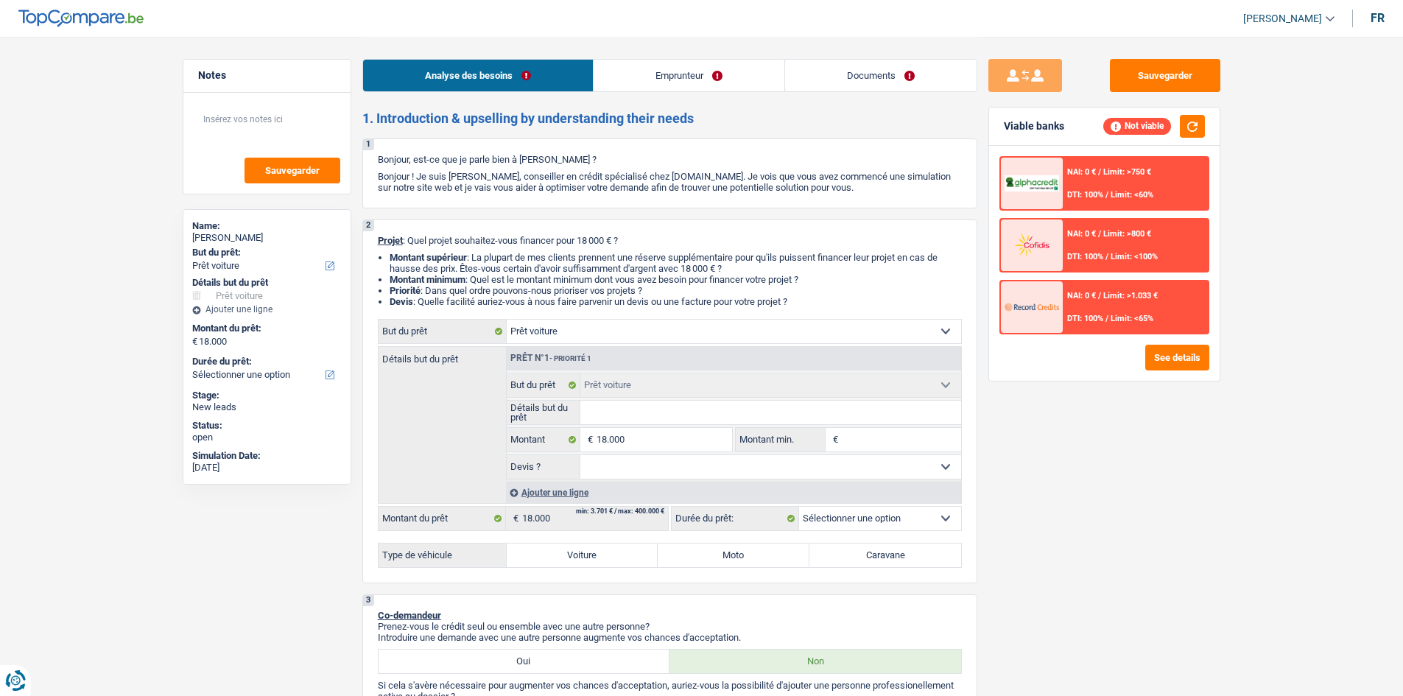
select select "car"
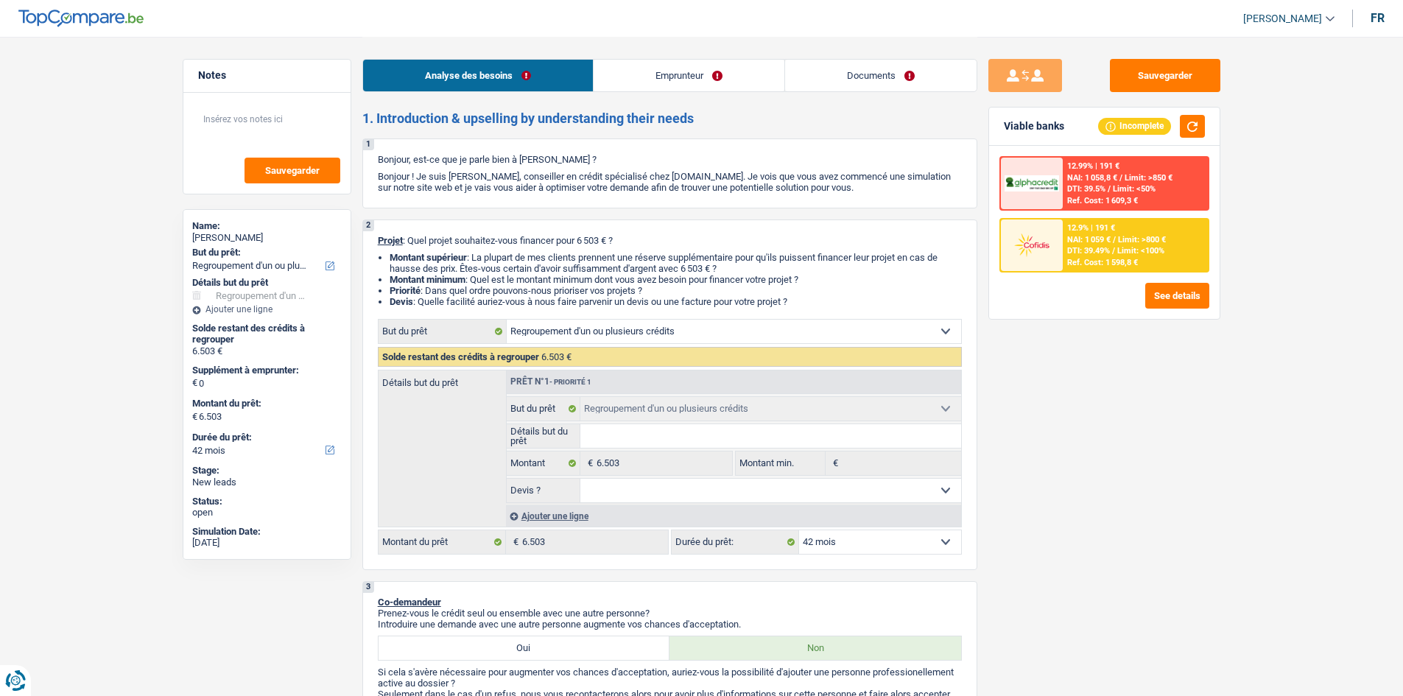
select select "refinancing"
select select "42"
select select "refinancing"
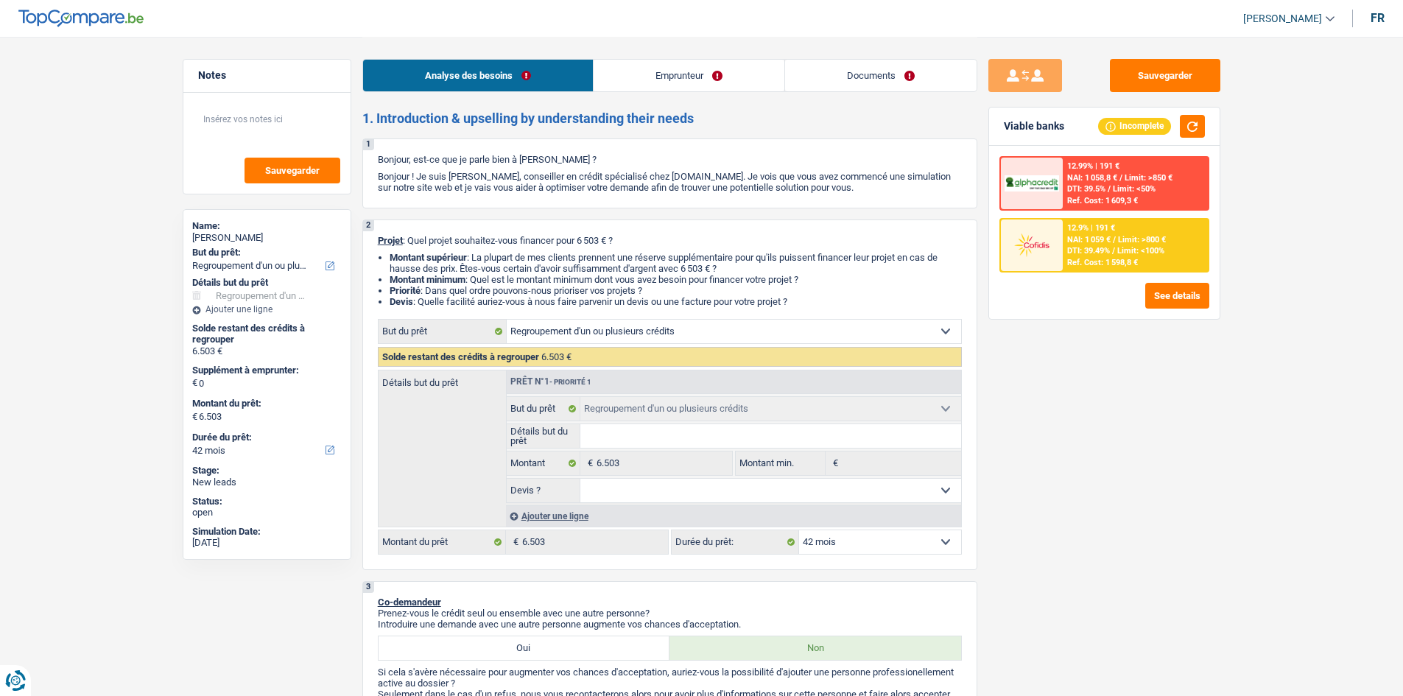
select select "42"
select select "worker"
select select "netSalary"
select select "rents"
select select "creditConsolidation"
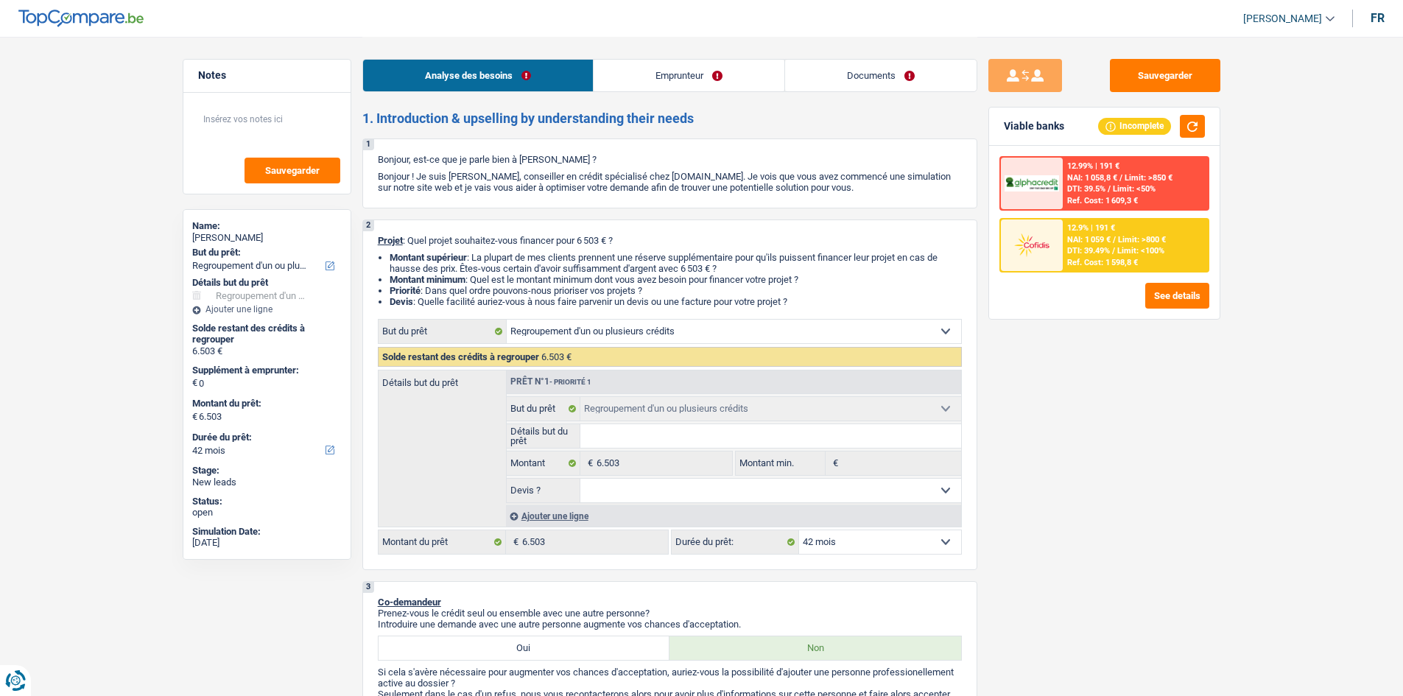
select select "36"
select select "refinancing"
select select "42"
select select "worker"
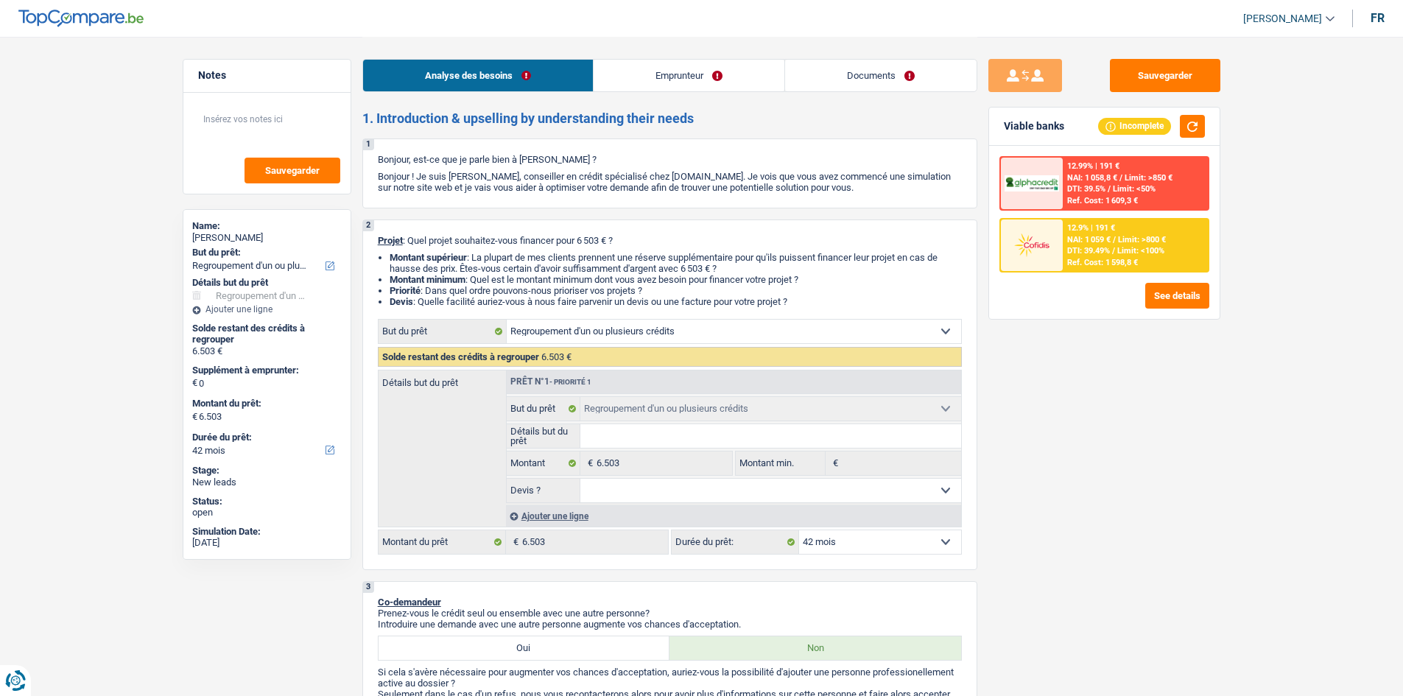
select select "netSalary"
select select "BE"
select select "bigCompanies"
click at [860, 82] on link "Documents" at bounding box center [881, 76] width 192 height 32
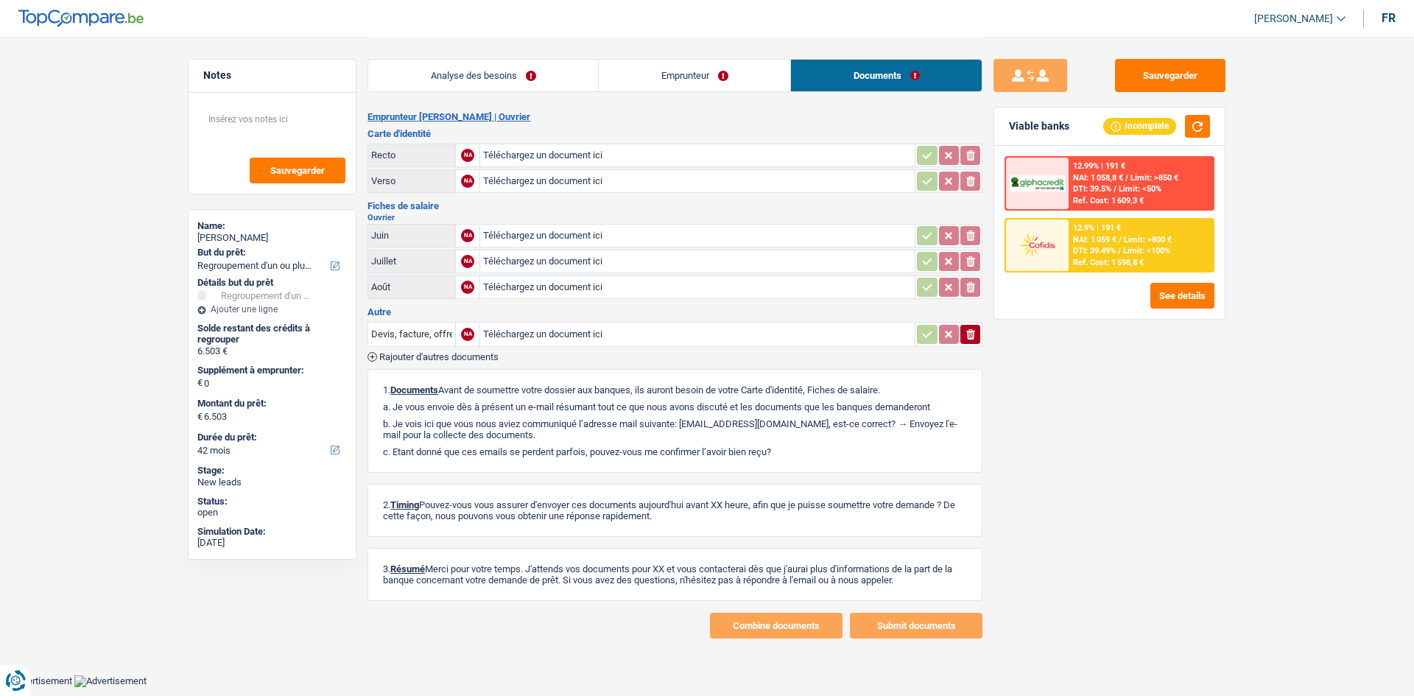
click at [729, 77] on link "Emprunteur" at bounding box center [695, 76] width 192 height 32
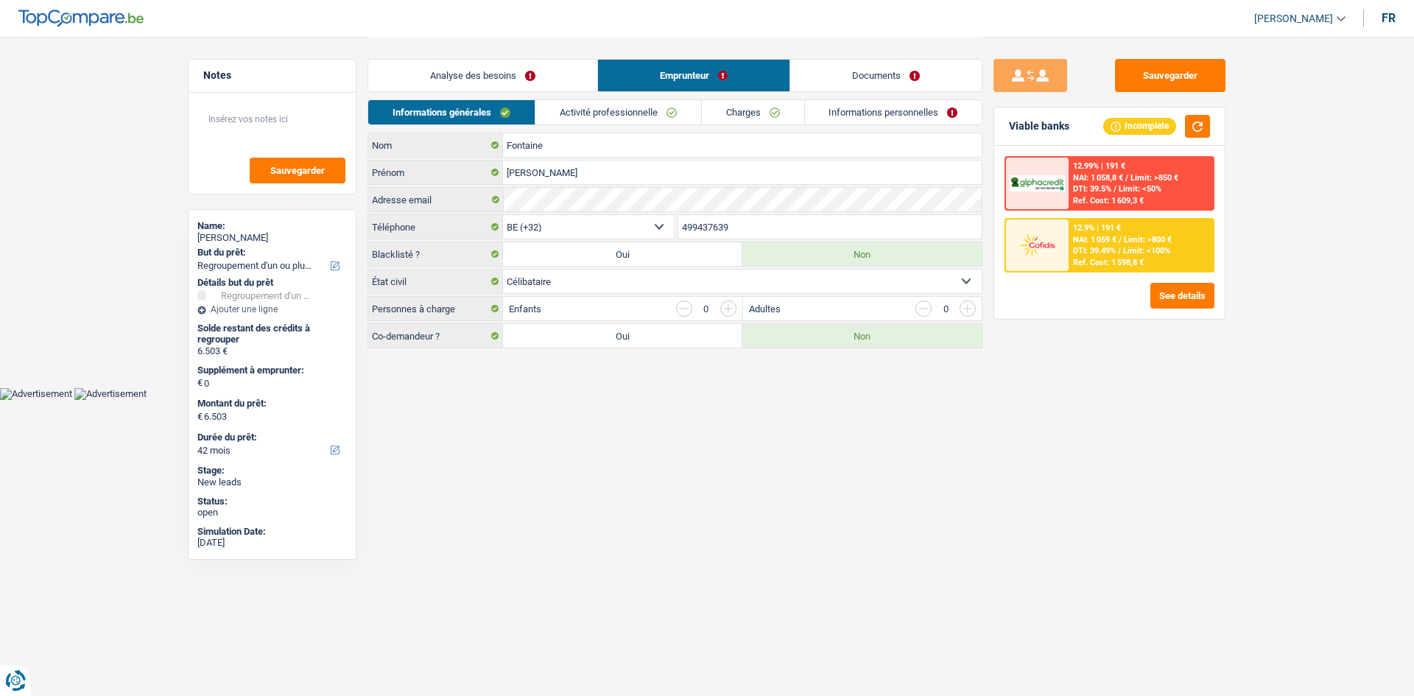
click at [658, 104] on link "Activité professionnelle" at bounding box center [618, 112] width 166 height 24
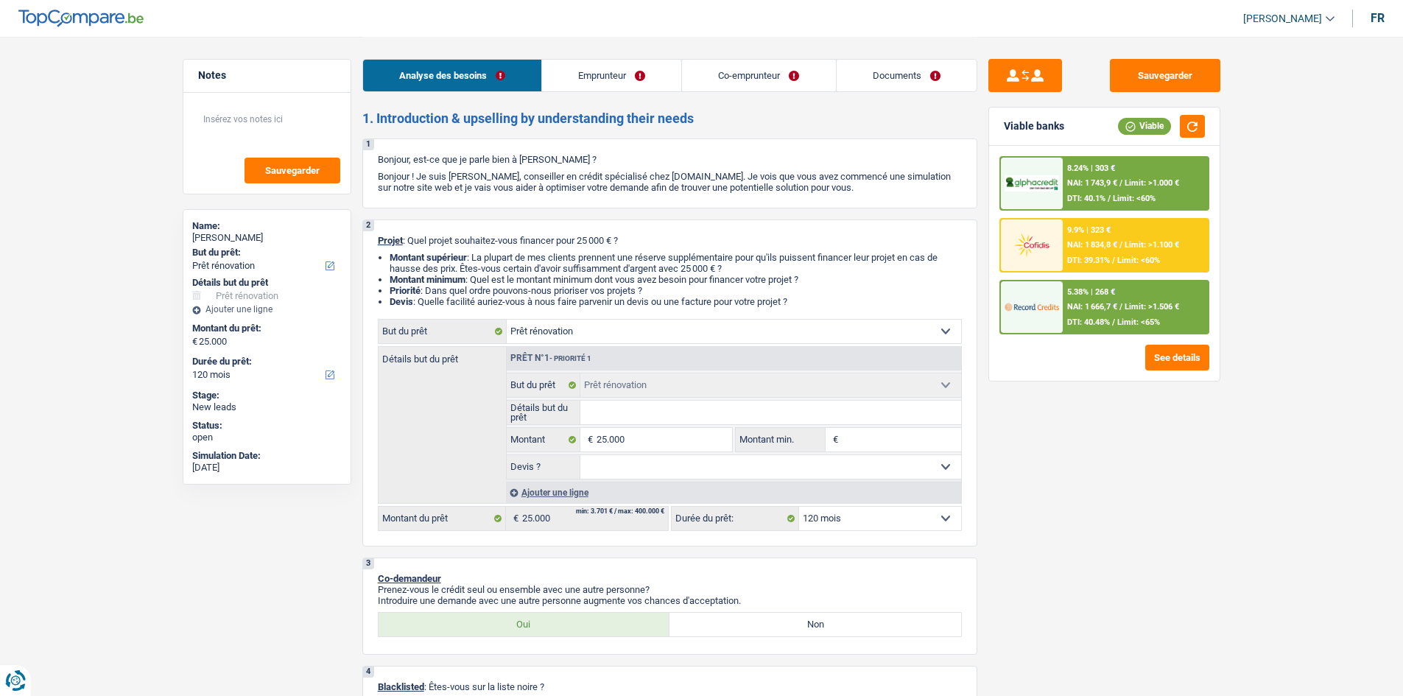
select select "renovation"
select select "120"
select select "renovation"
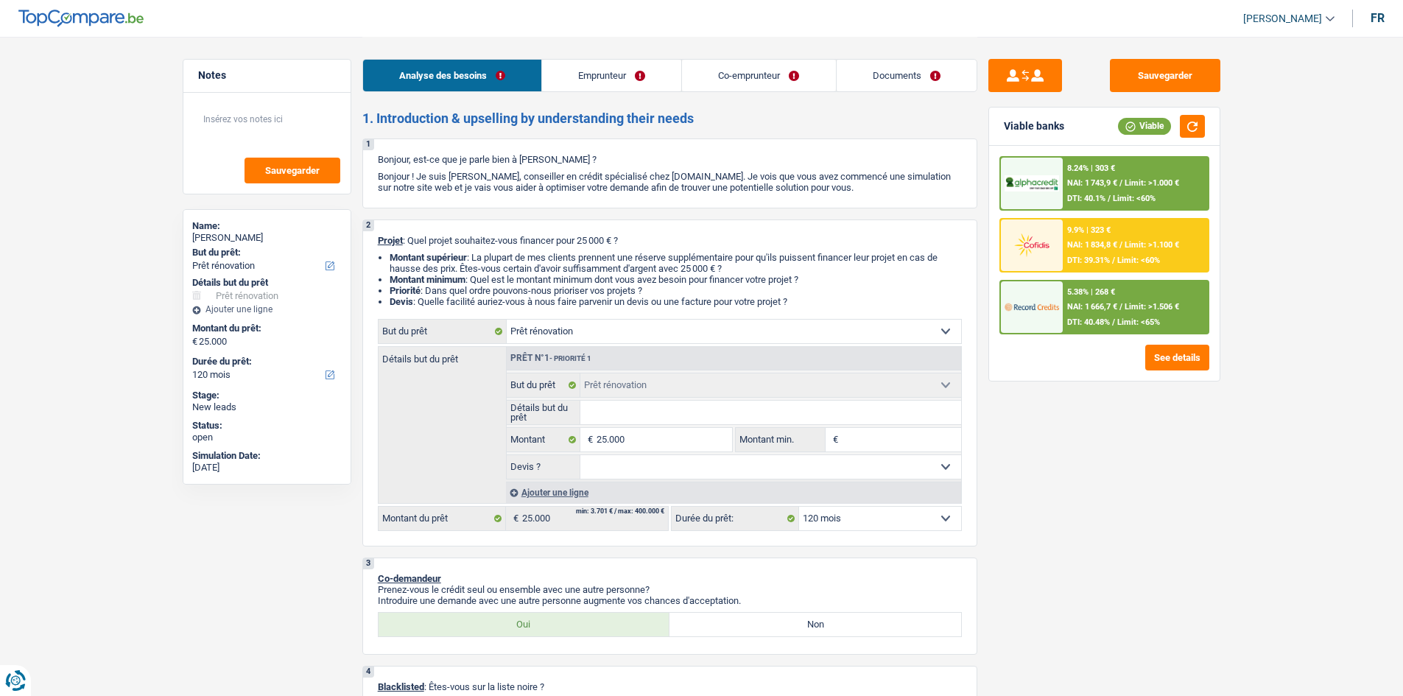
select select "120"
select select "invalid"
select select "mutuality"
select select "familyAllowances"
select select "disabilityPension"
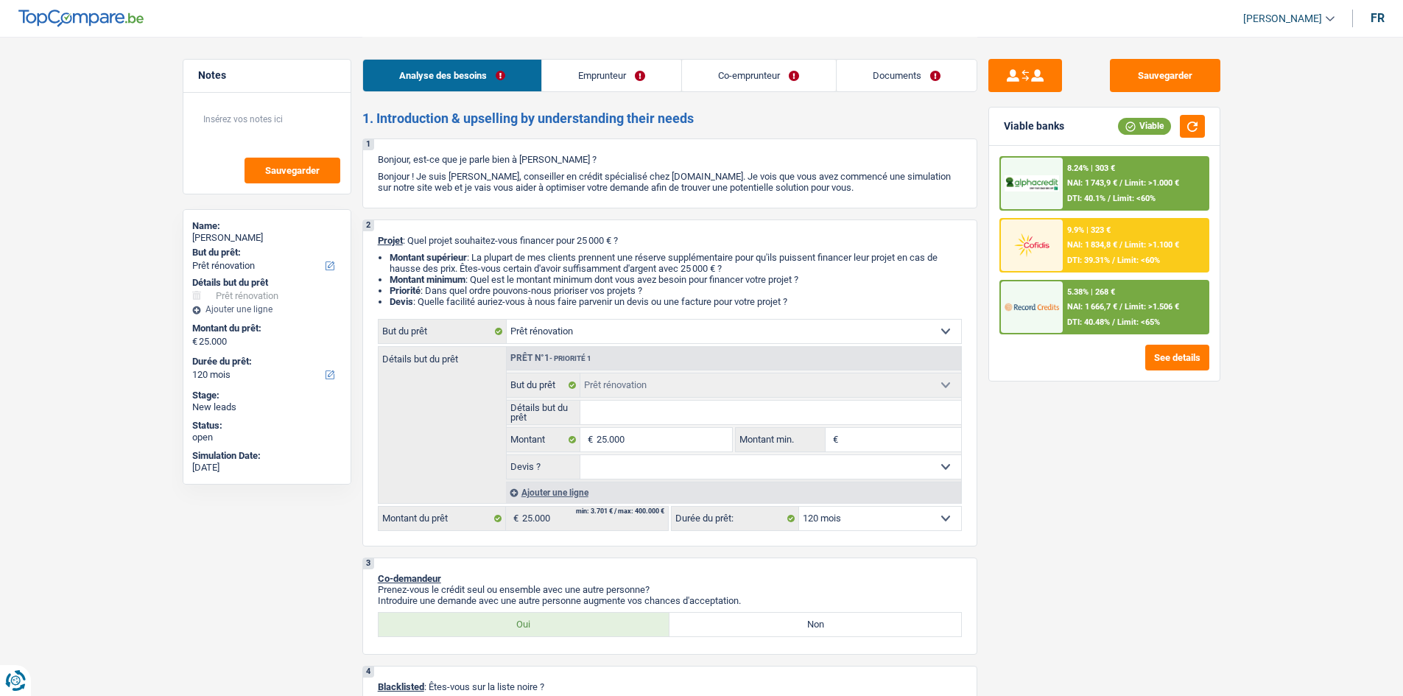
select select "mutualityIndemnity"
select select "ownerWithMortgage"
select select "mortgage"
select select "360"
select select "renovation"
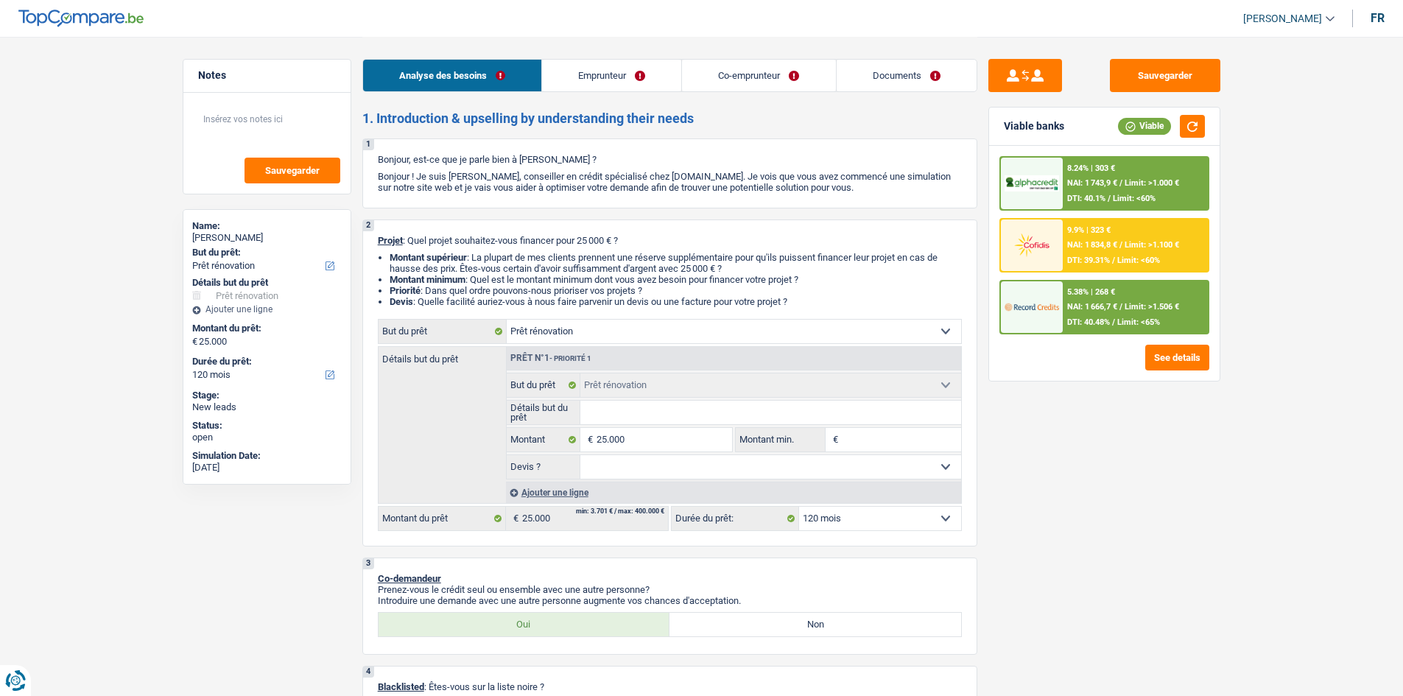
select select "renovation"
select select "120"
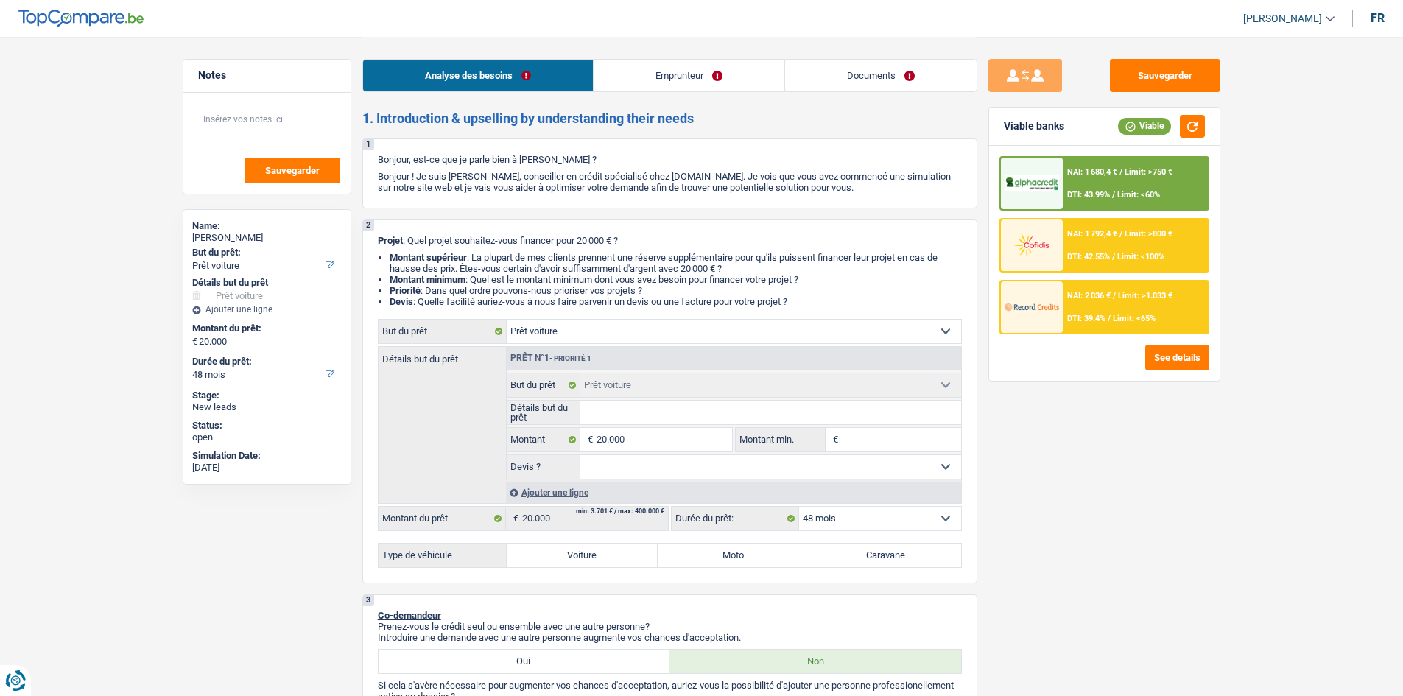
select select "car"
select select "48"
select select "car"
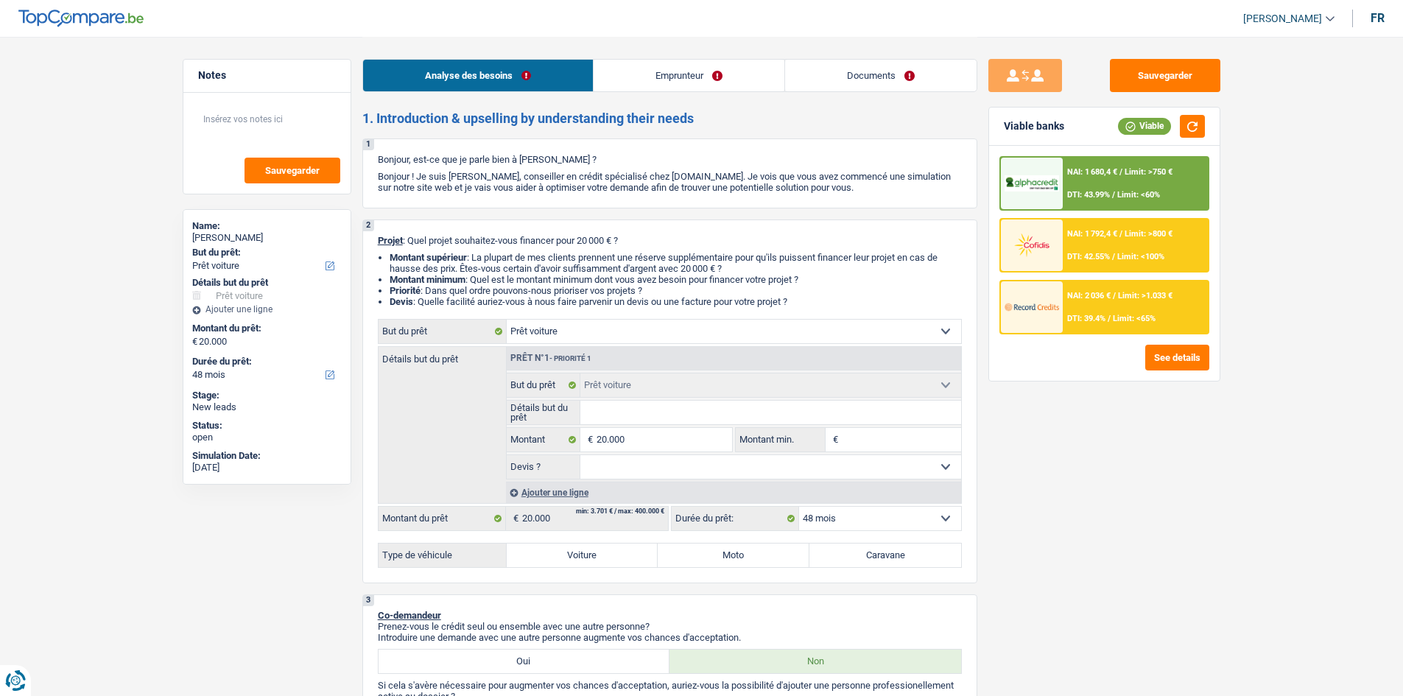
select select "48"
select select "privateEmployee"
select select "netSalary"
select select "mealVouchers"
select select "ownerWithMortgage"
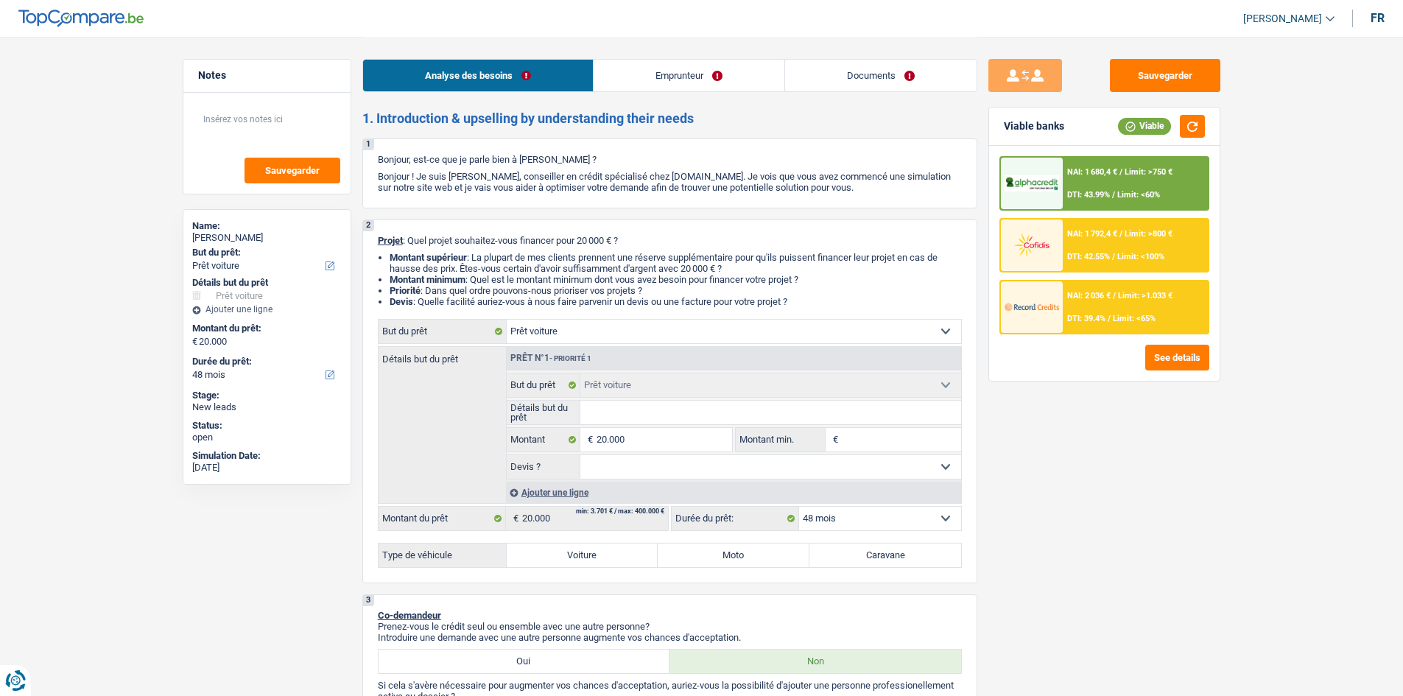
select select "mortgage"
select select "240"
select select "car"
select select "48"
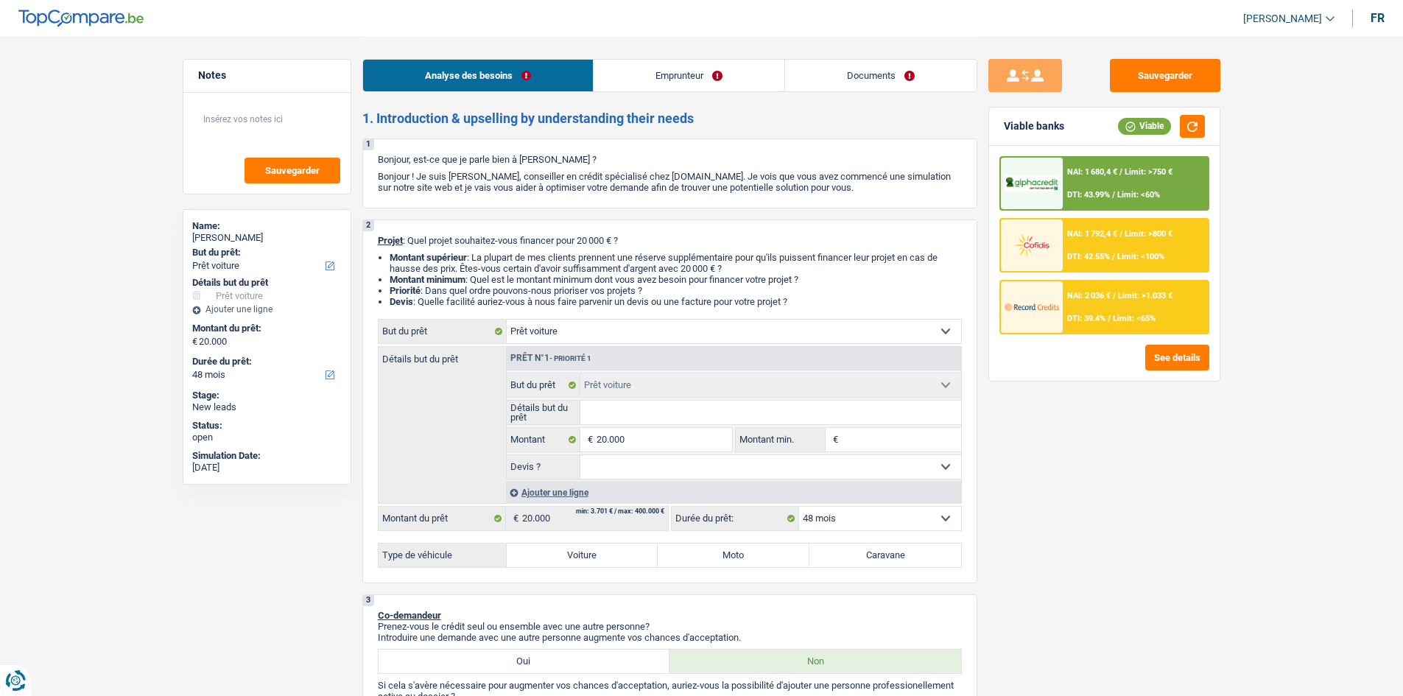
drag, startPoint x: 849, startPoint y: 80, endPoint x: 762, endPoint y: 79, distance: 87.7
click at [849, 80] on link "Documents" at bounding box center [881, 76] width 192 height 32
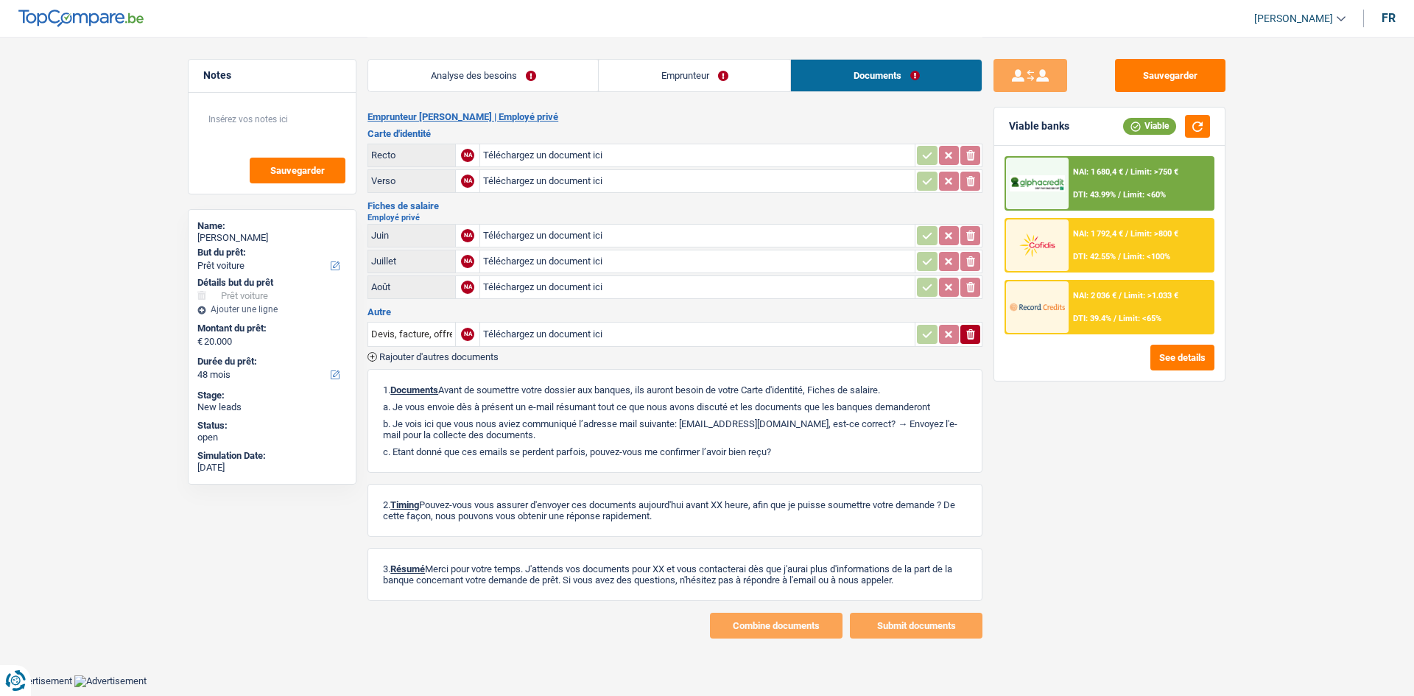
click at [677, 80] on link "Emprunteur" at bounding box center [695, 76] width 192 height 32
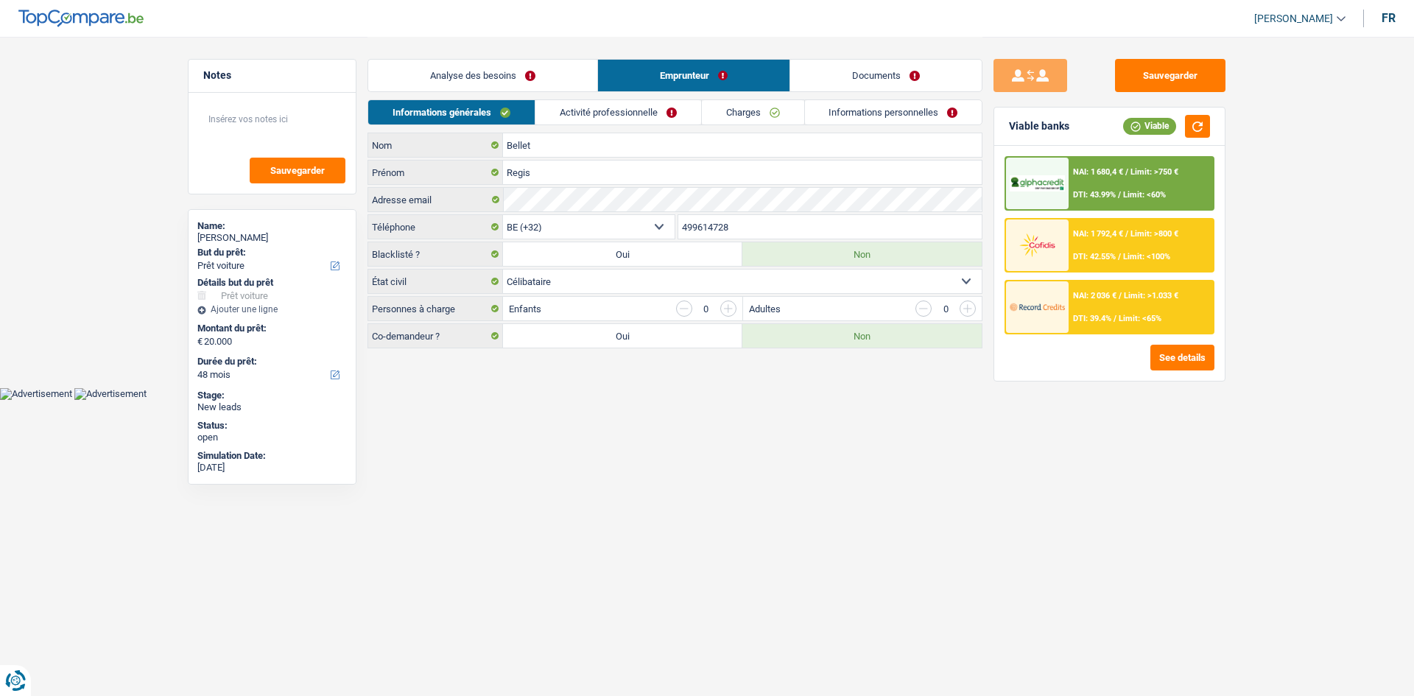
click at [624, 119] on link "Activité professionnelle" at bounding box center [618, 112] width 166 height 24
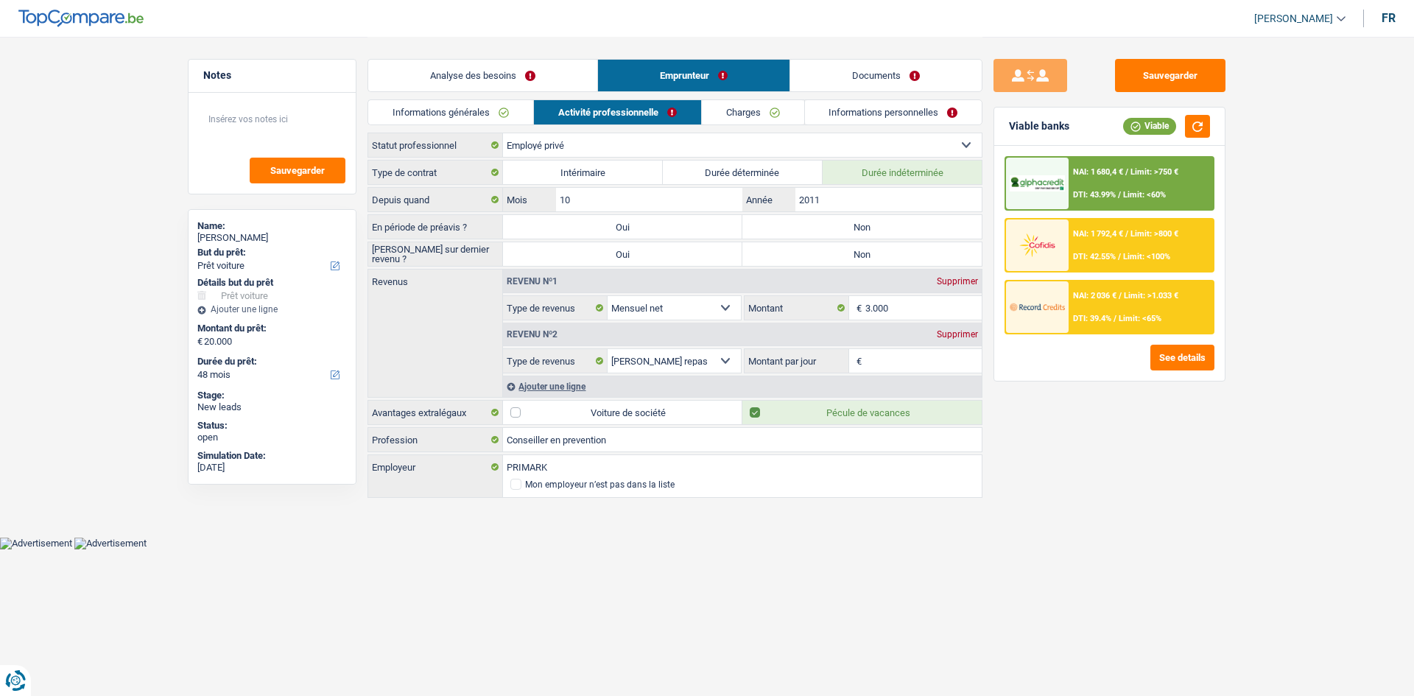
drag, startPoint x: 756, startPoint y: 111, endPoint x: 768, endPoint y: 112, distance: 11.1
click at [756, 112] on link "Charges" at bounding box center [753, 112] width 102 height 24
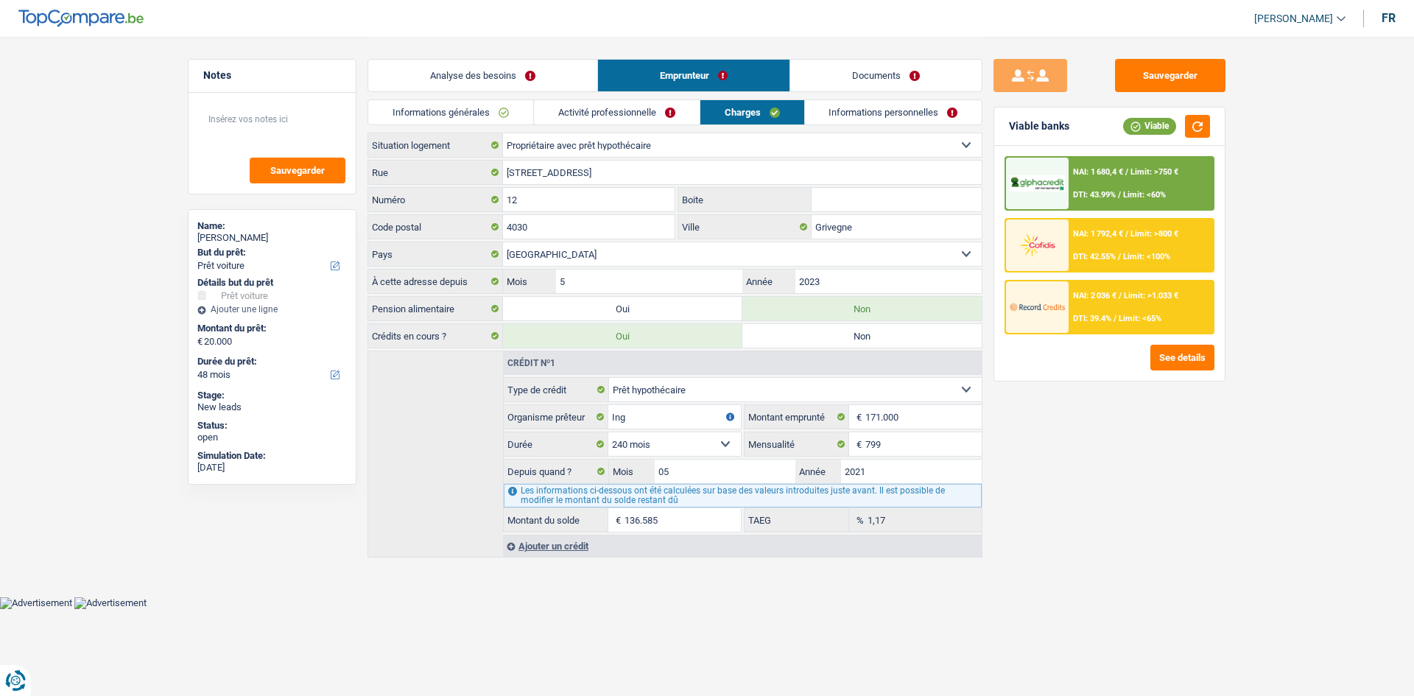
click at [846, 113] on link "Informations personnelles" at bounding box center [894, 112] width 178 height 24
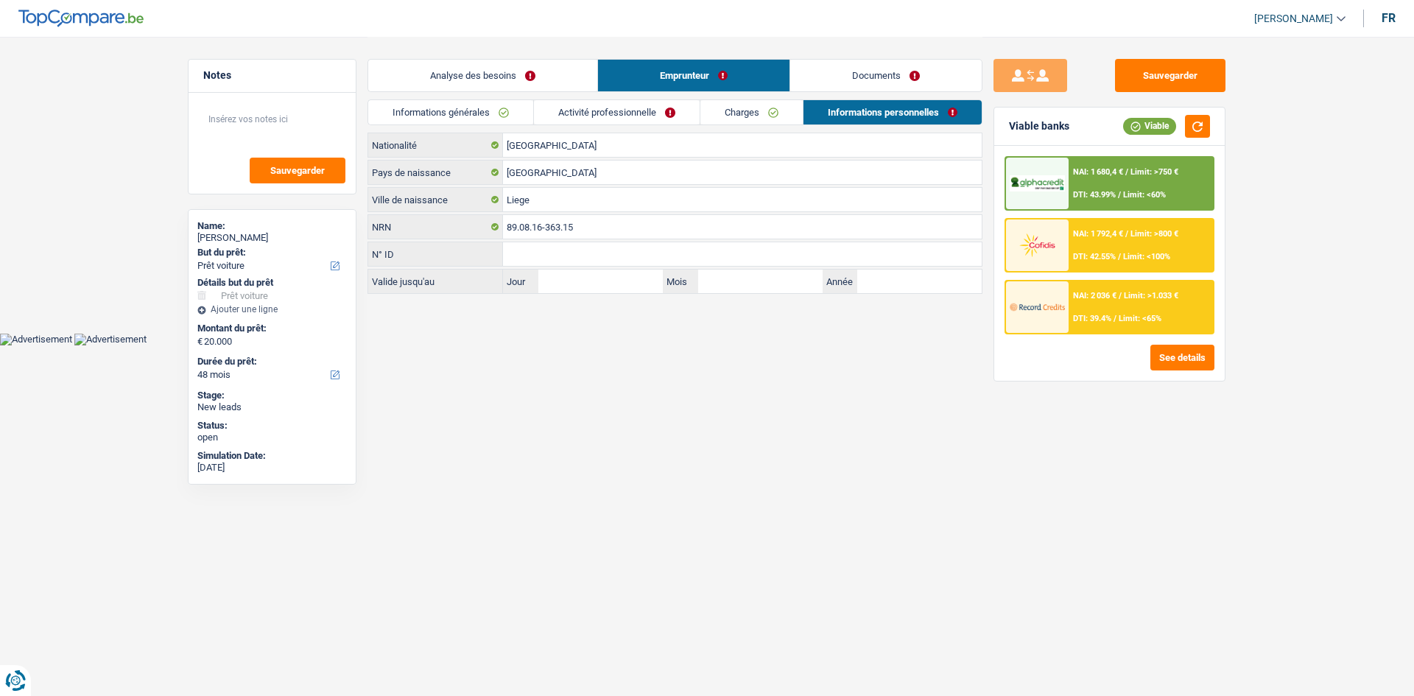
click at [482, 86] on link "Analyse des besoins" at bounding box center [482, 76] width 229 height 32
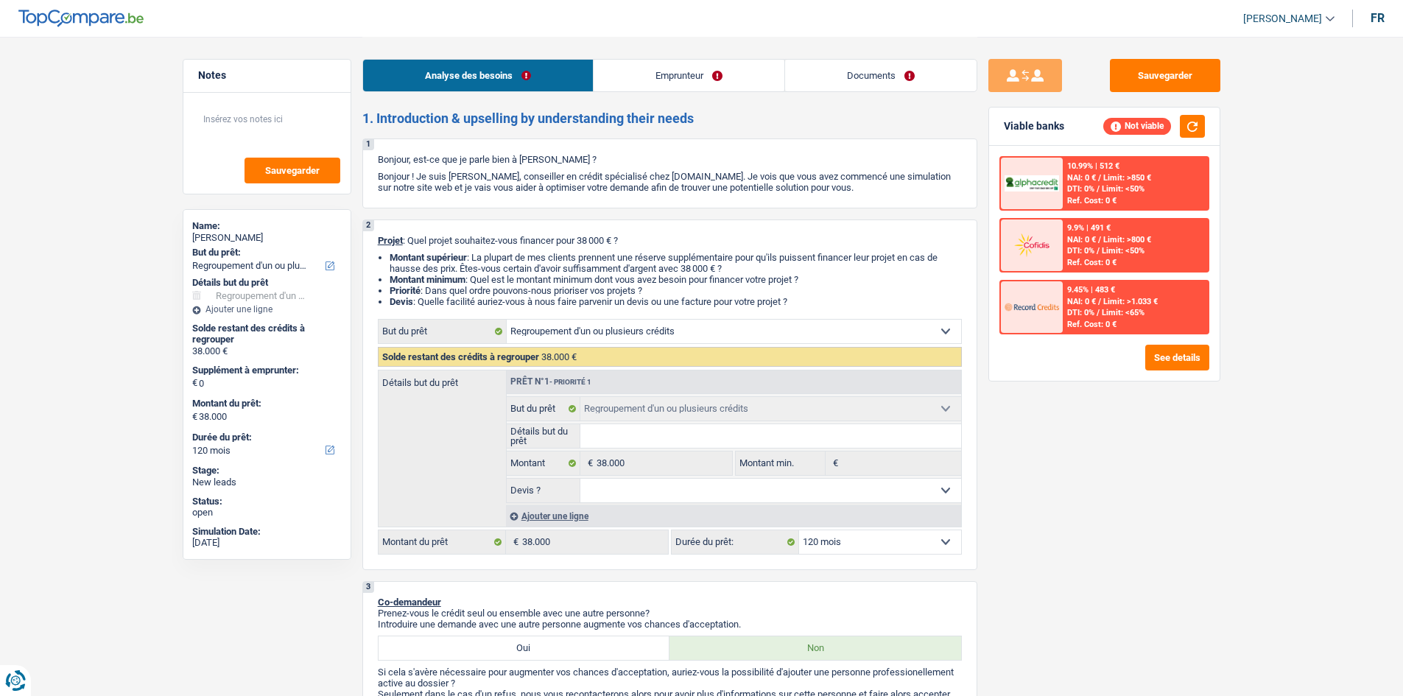
select select "refinancing"
select select "120"
select select "refinancing"
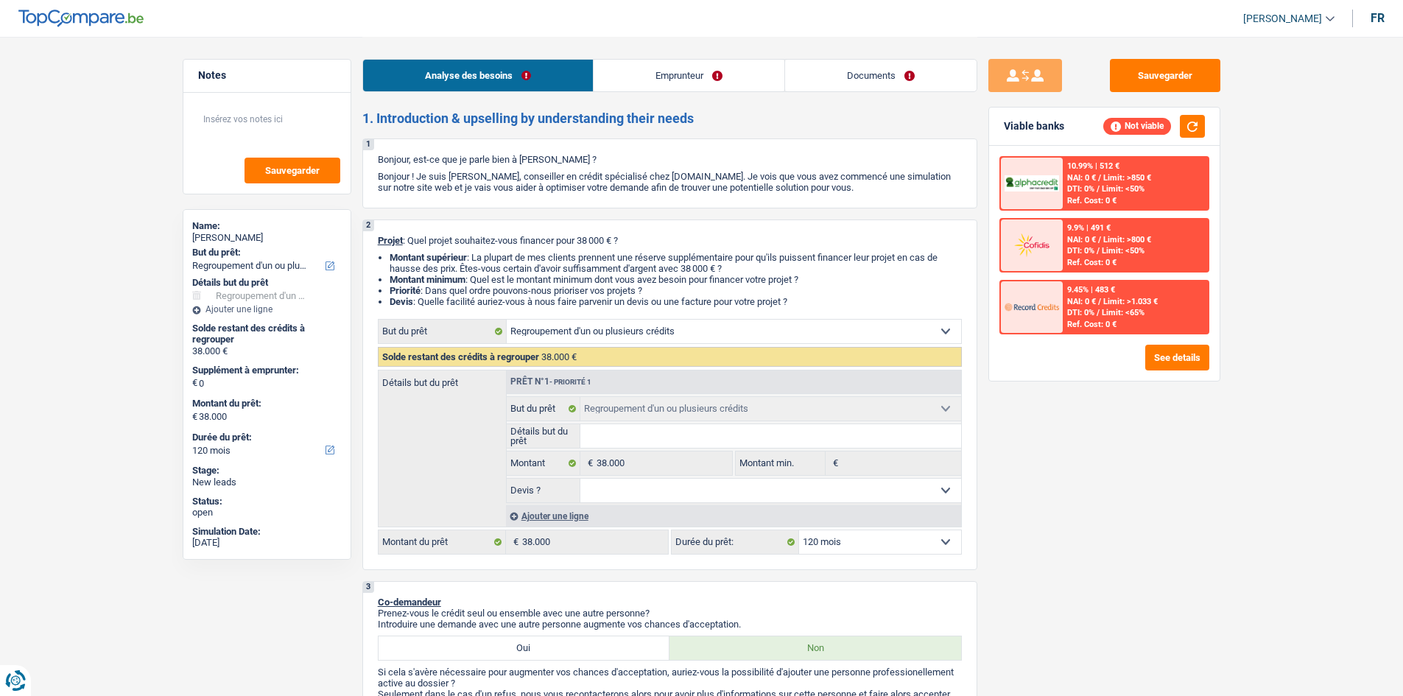
select select "120"
select select "privateEmployee"
select select "netSalary"
select select "mealVouchers"
select select "rents"
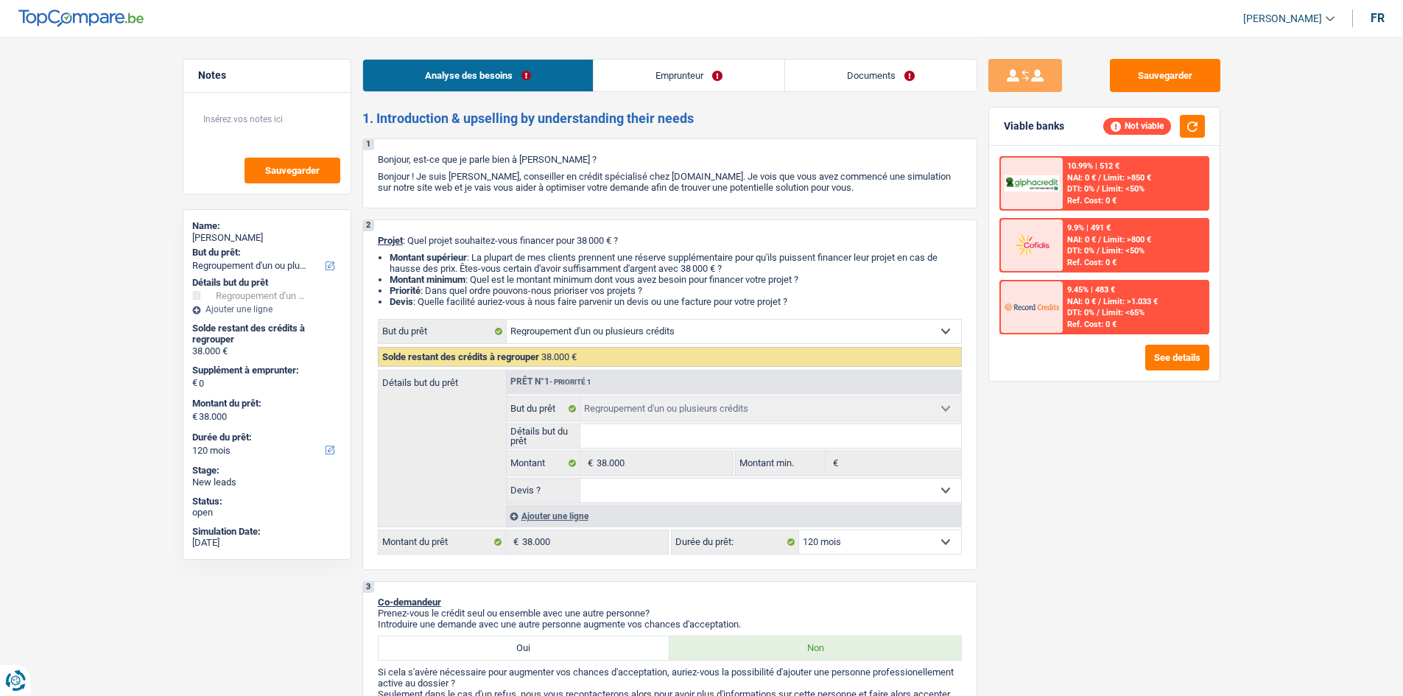
select select "refinancing"
select select "120"
click at [863, 67] on link "Documents" at bounding box center [881, 76] width 192 height 32
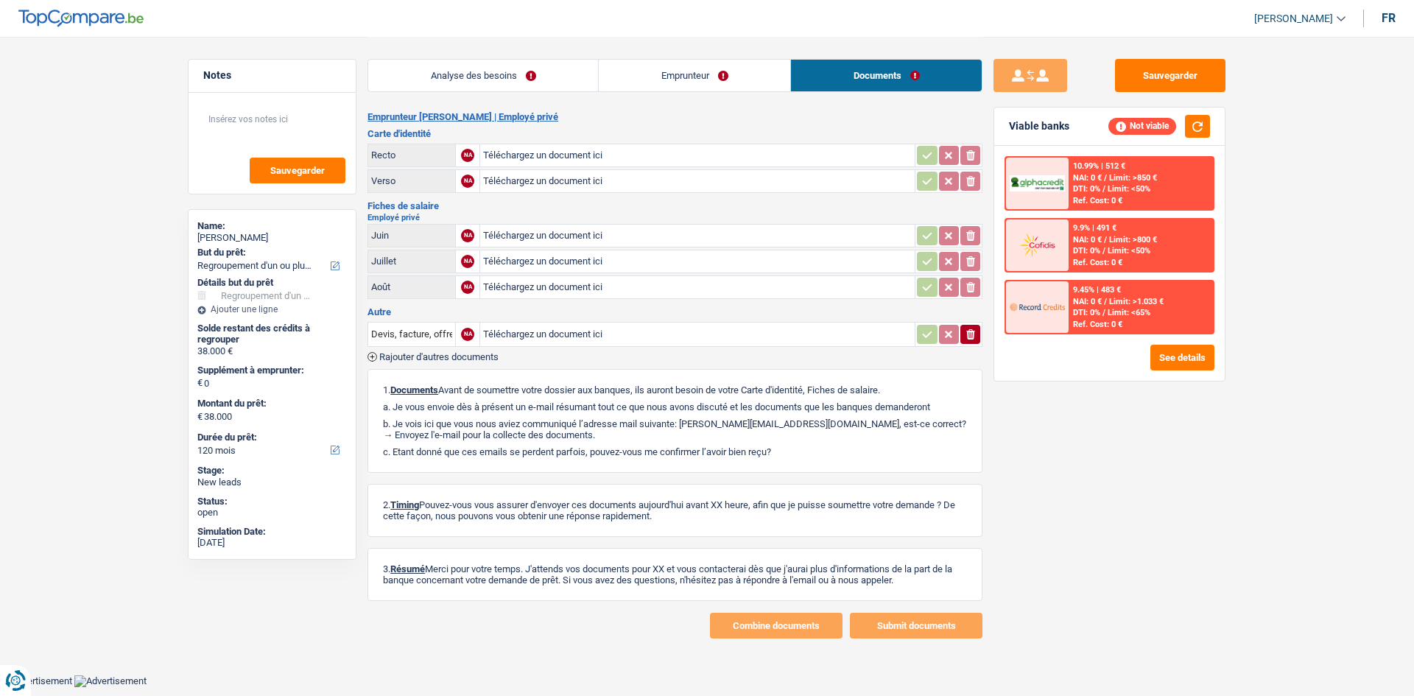
click at [740, 75] on link "Emprunteur" at bounding box center [695, 76] width 192 height 32
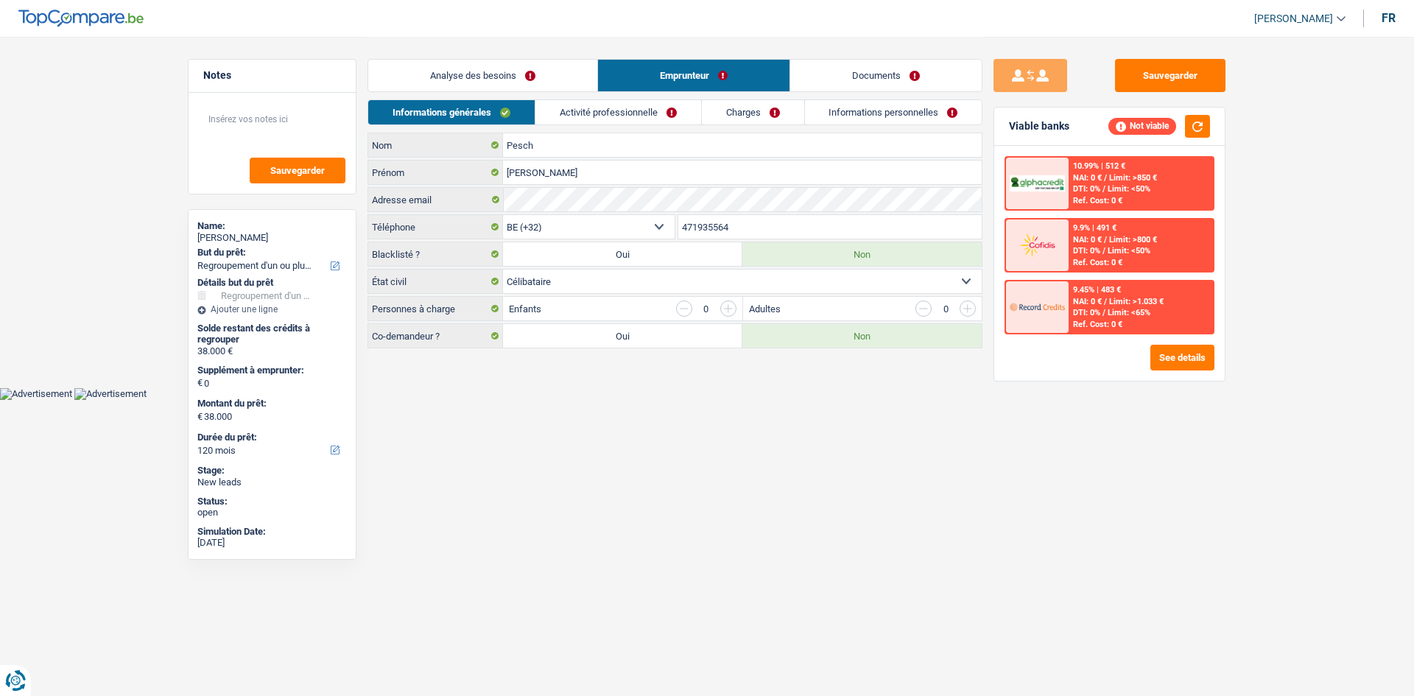
click at [690, 98] on div "Analyse des besoins Emprunteur Documents" at bounding box center [675, 68] width 615 height 63
click at [656, 112] on link "Activité professionnelle" at bounding box center [618, 112] width 166 height 24
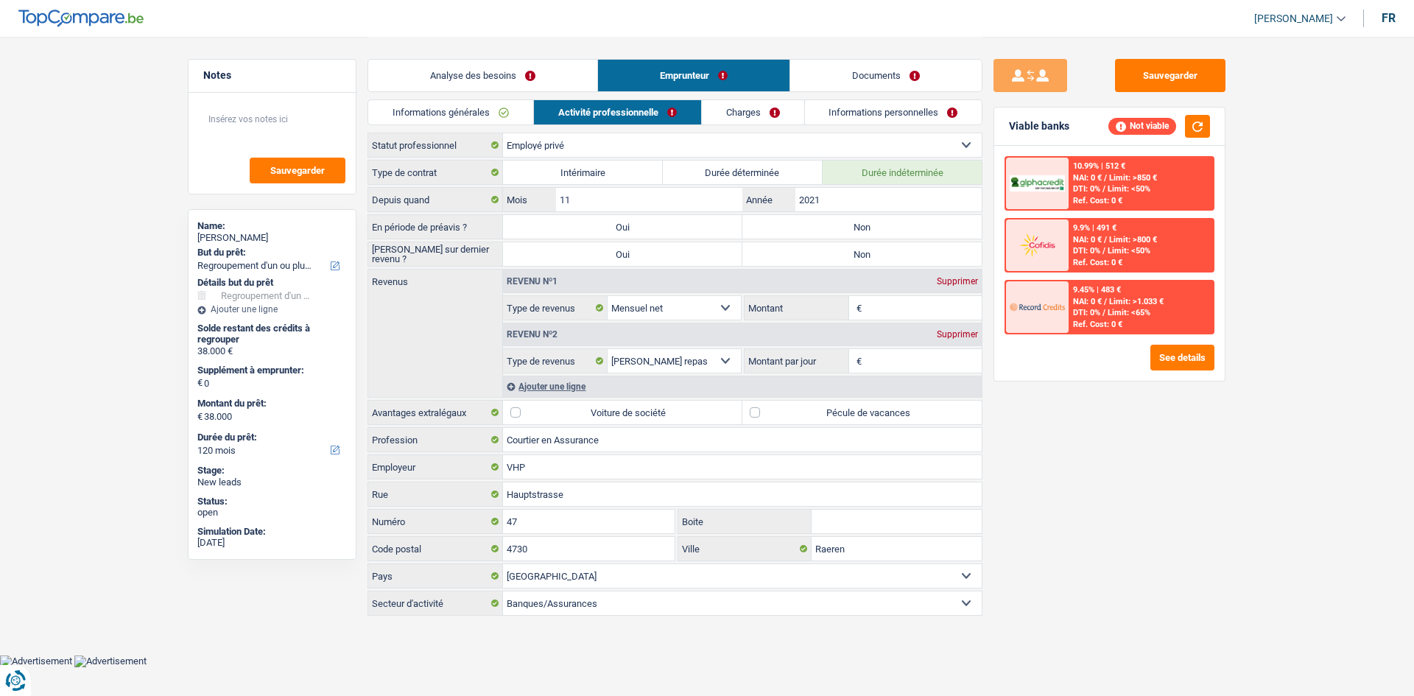
drag, startPoint x: 584, startPoint y: 66, endPoint x: 608, endPoint y: 162, distance: 98.6
click at [582, 66] on link "Analyse des besoins" at bounding box center [482, 76] width 229 height 32
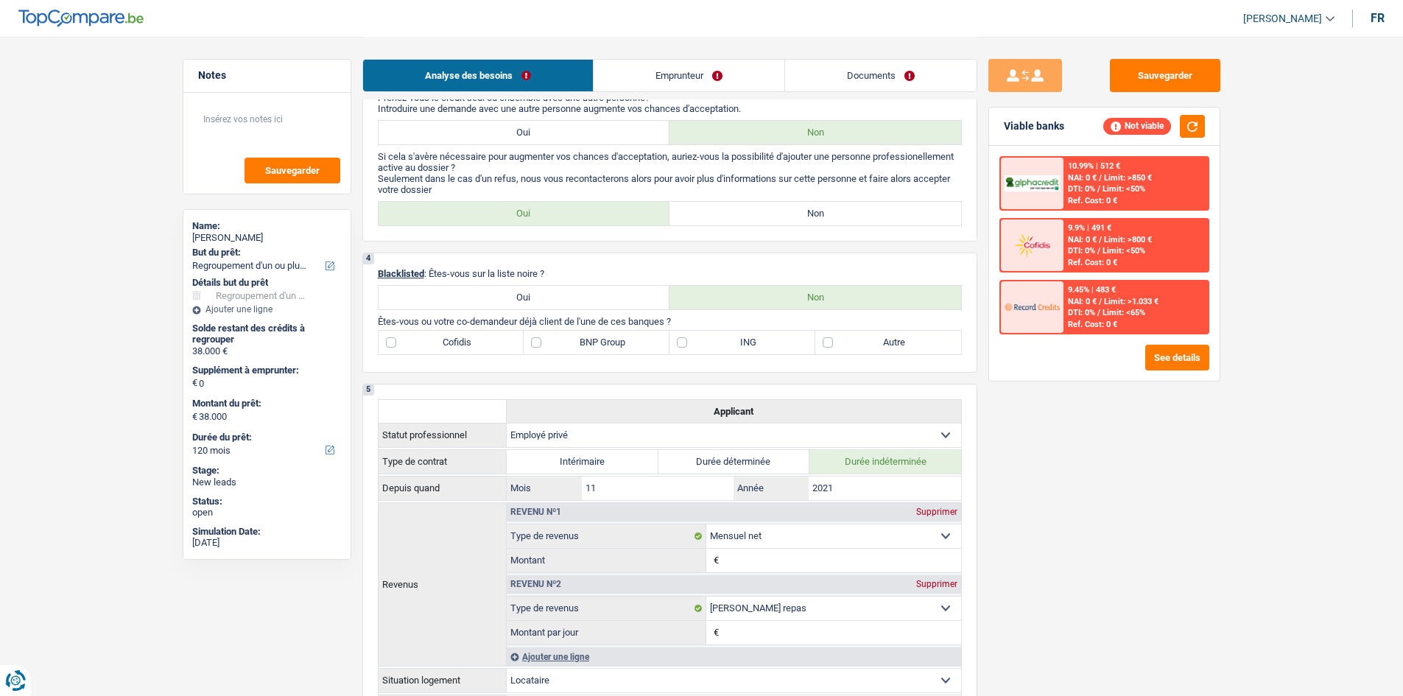
scroll to position [958, 0]
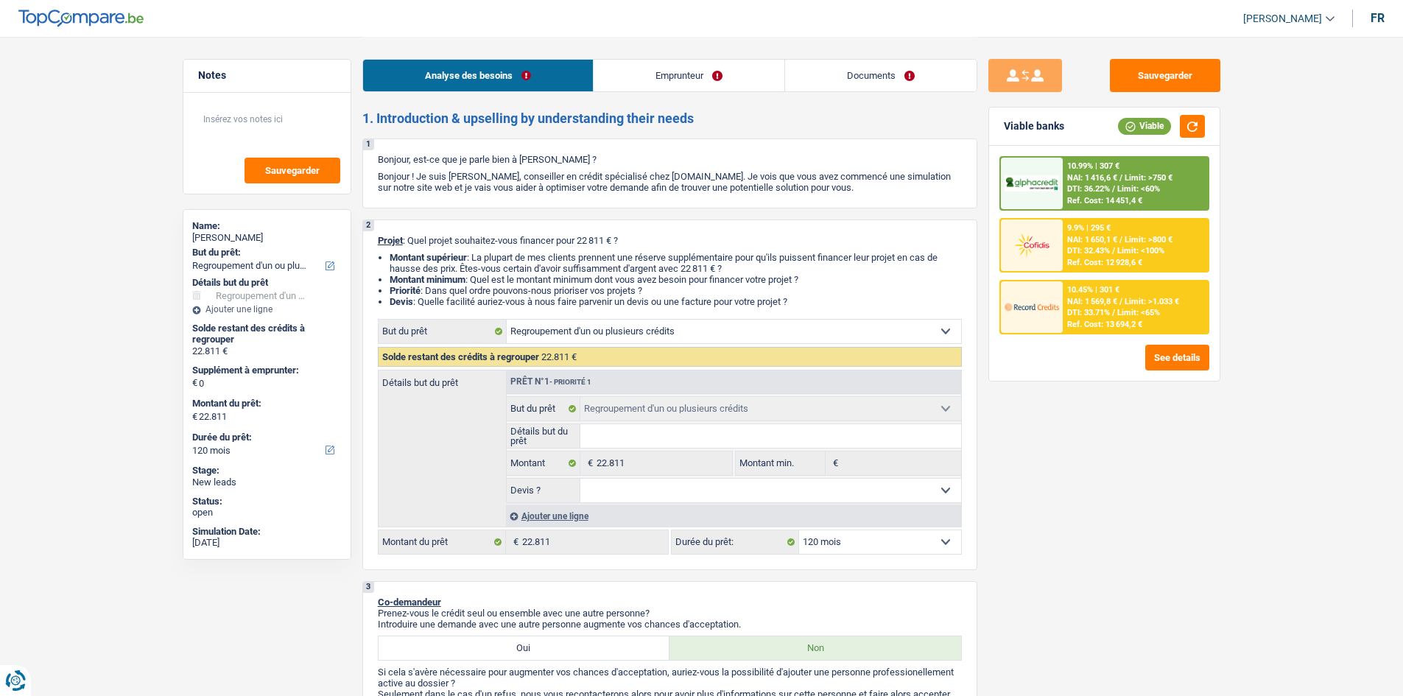
select select "refinancing"
select select "120"
select select "refinancing"
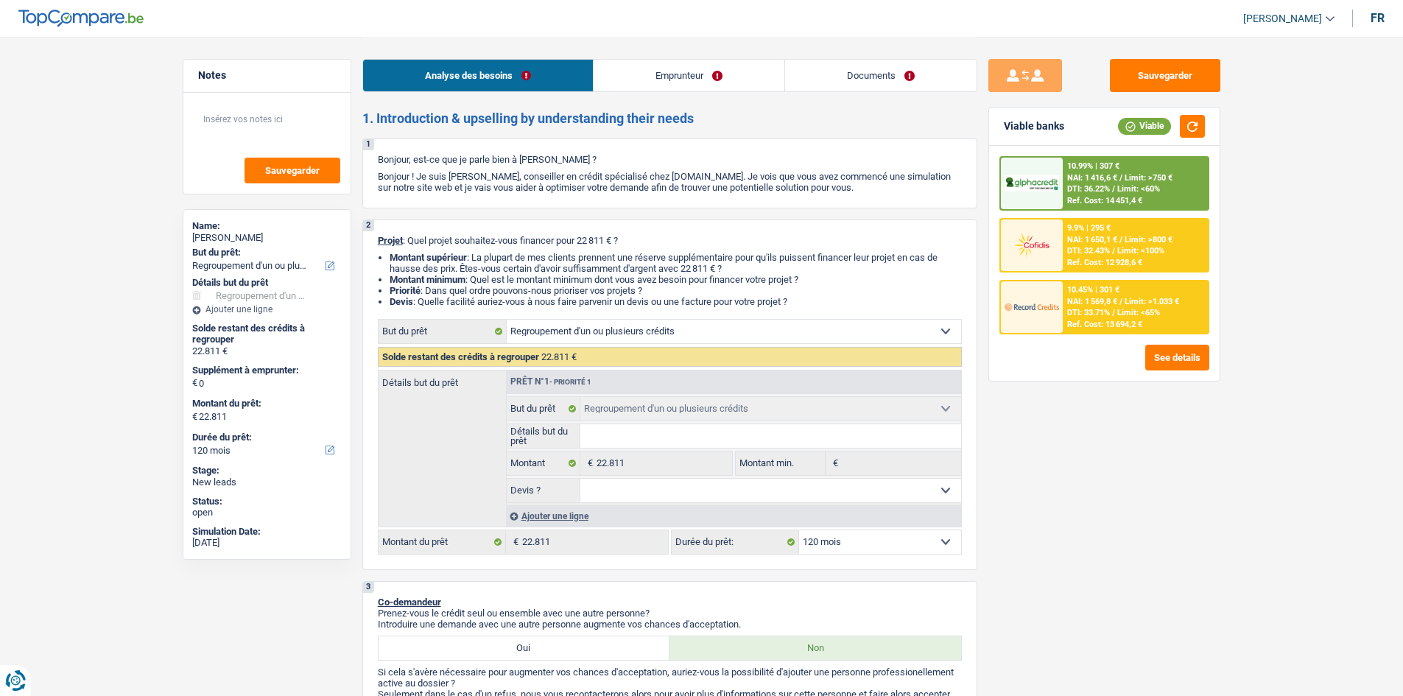
select select "120"
select select "publicEmployee"
select select "familyAllowances"
select select "mealVouchers"
select select "netSalary"
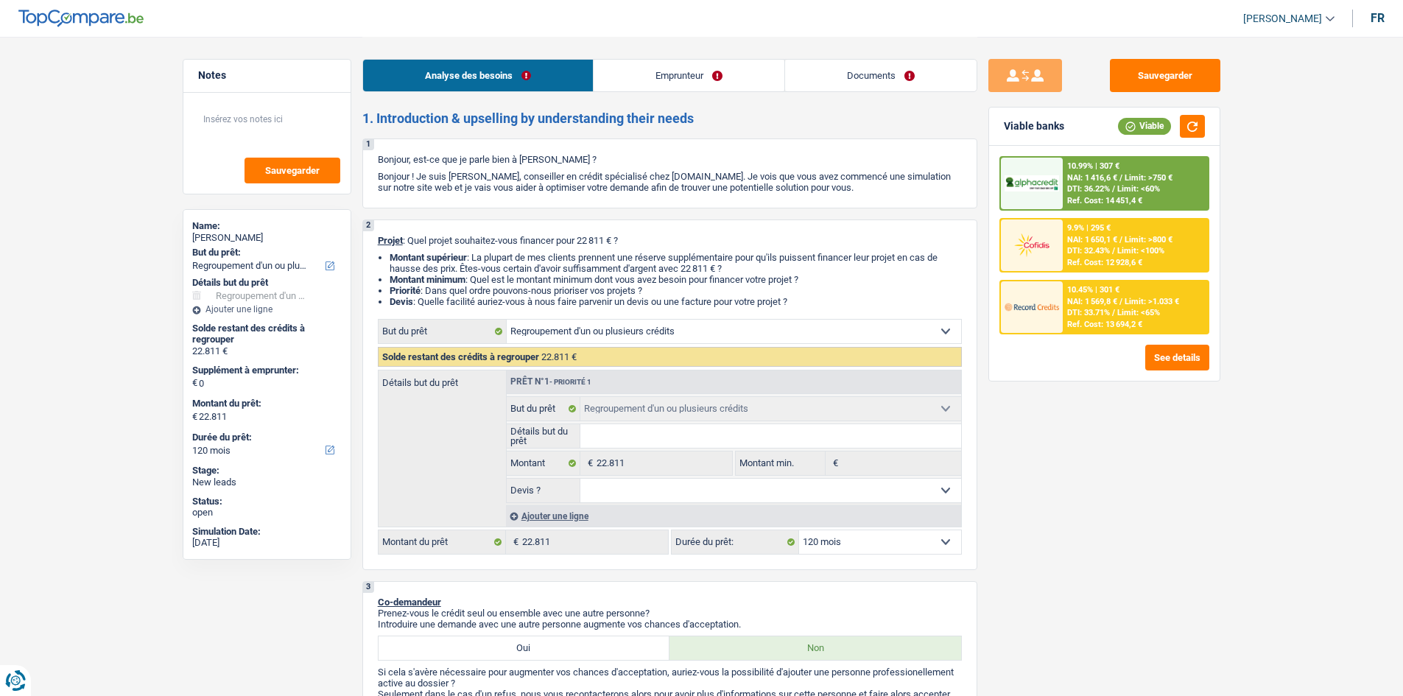
select select "ownerWithMortgage"
select select "mortgage"
select select "180"
select select "renovationLoan"
select select "120"
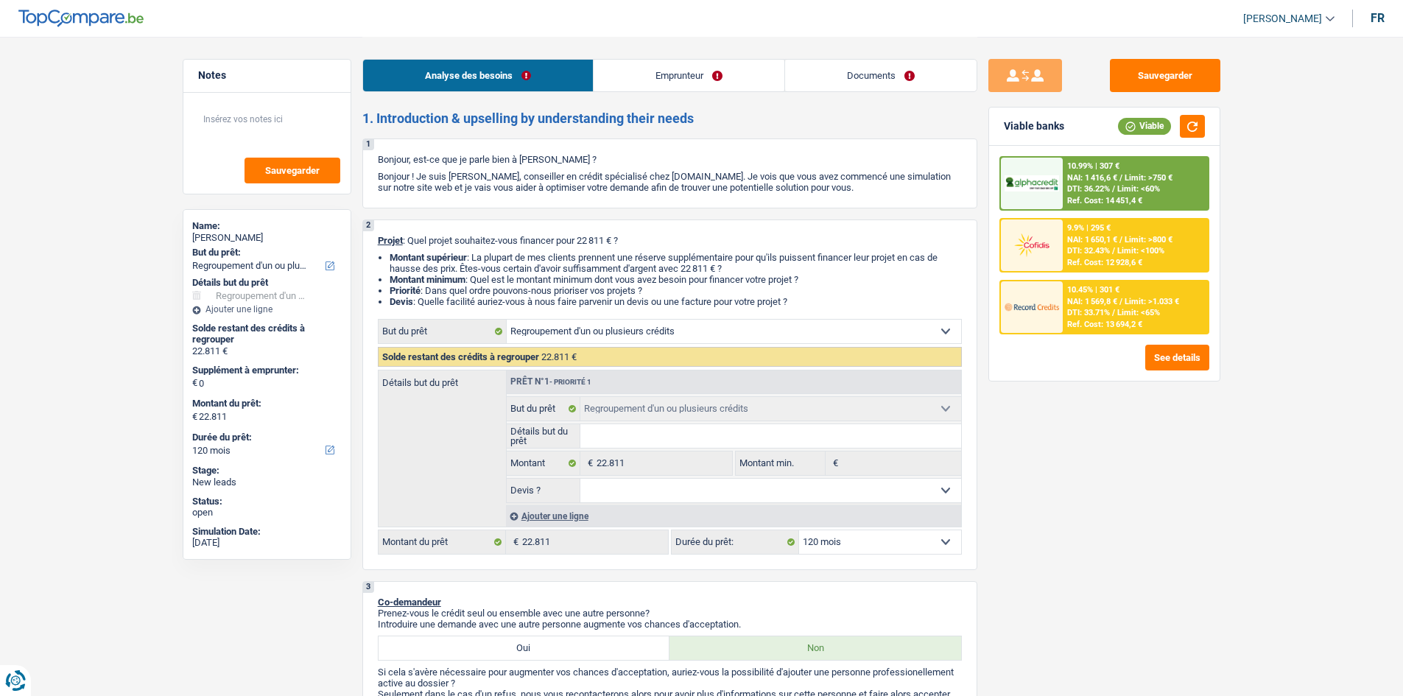
select select "carLoan"
select select "60"
select select "refinancing"
select select "120"
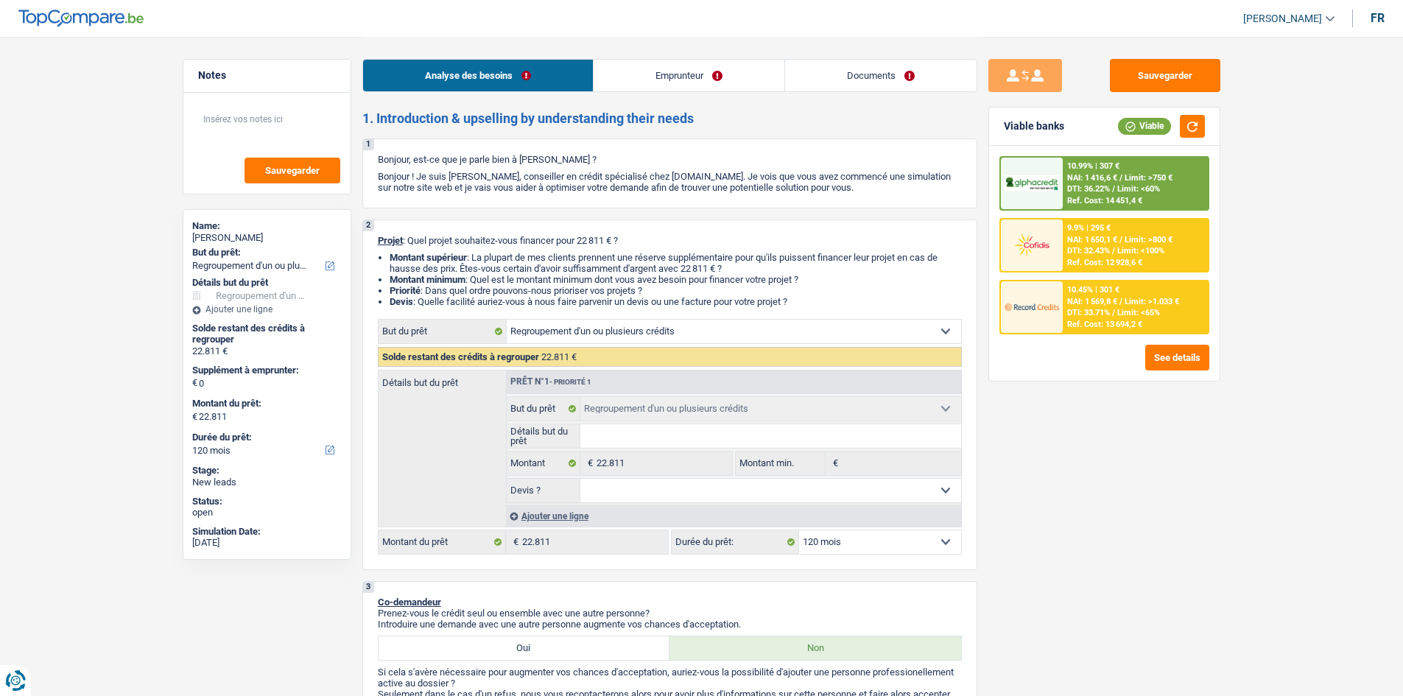
click at [864, 76] on link "Documents" at bounding box center [881, 76] width 192 height 32
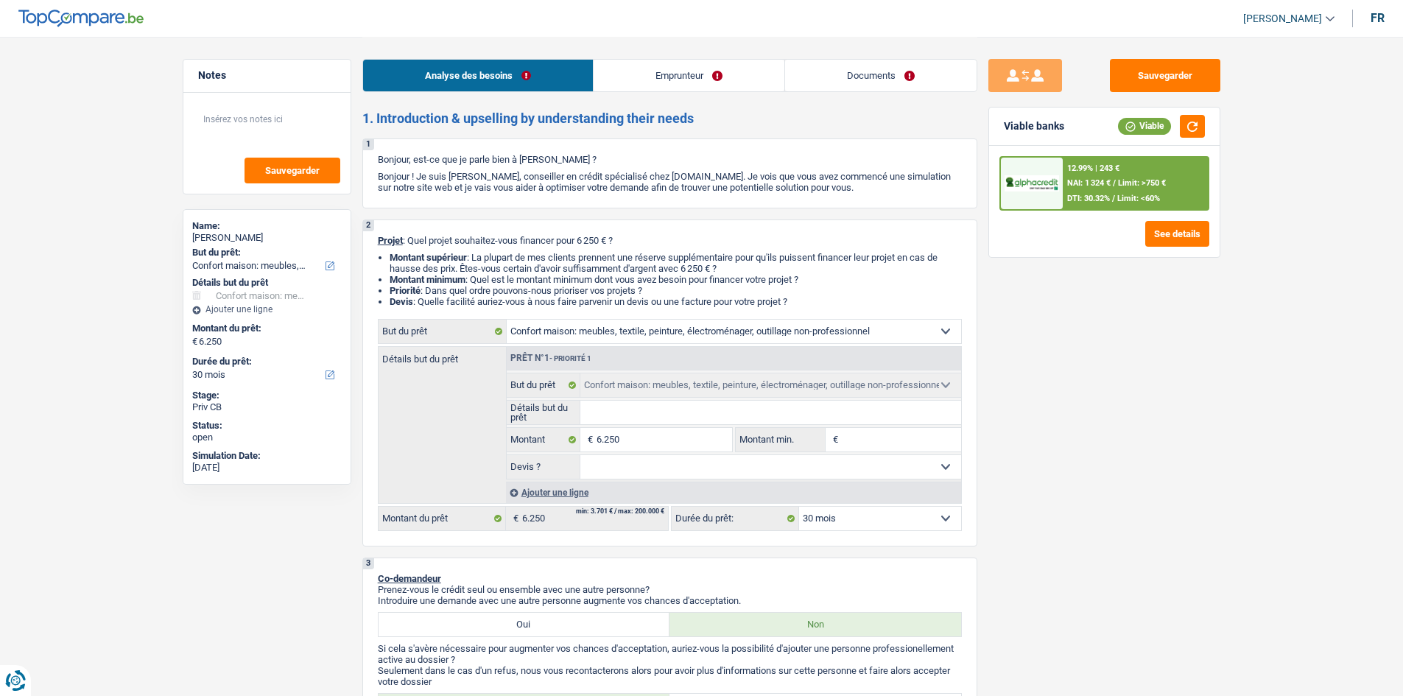
select select "household"
select select "30"
select select "household"
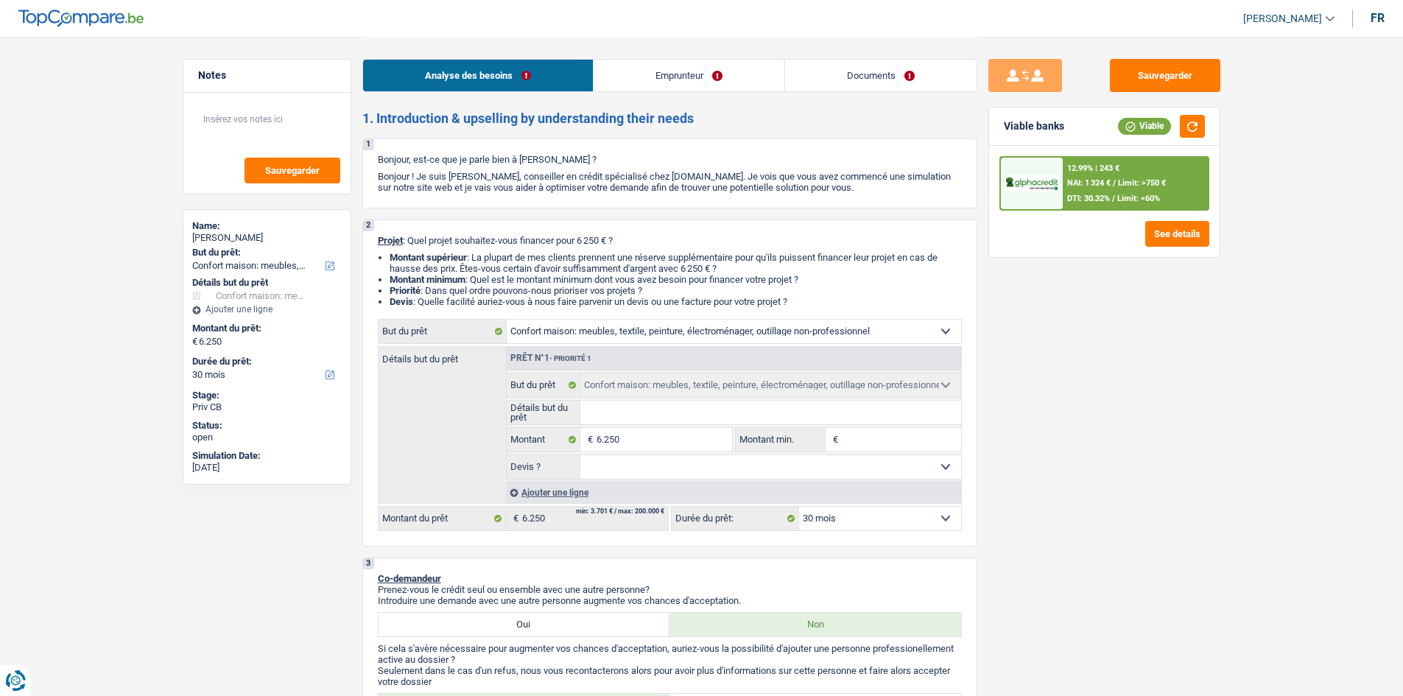
select select "30"
select select "worker"
select select "netSalary"
select select "ownerWithoutMortgage"
select select "carLoan"
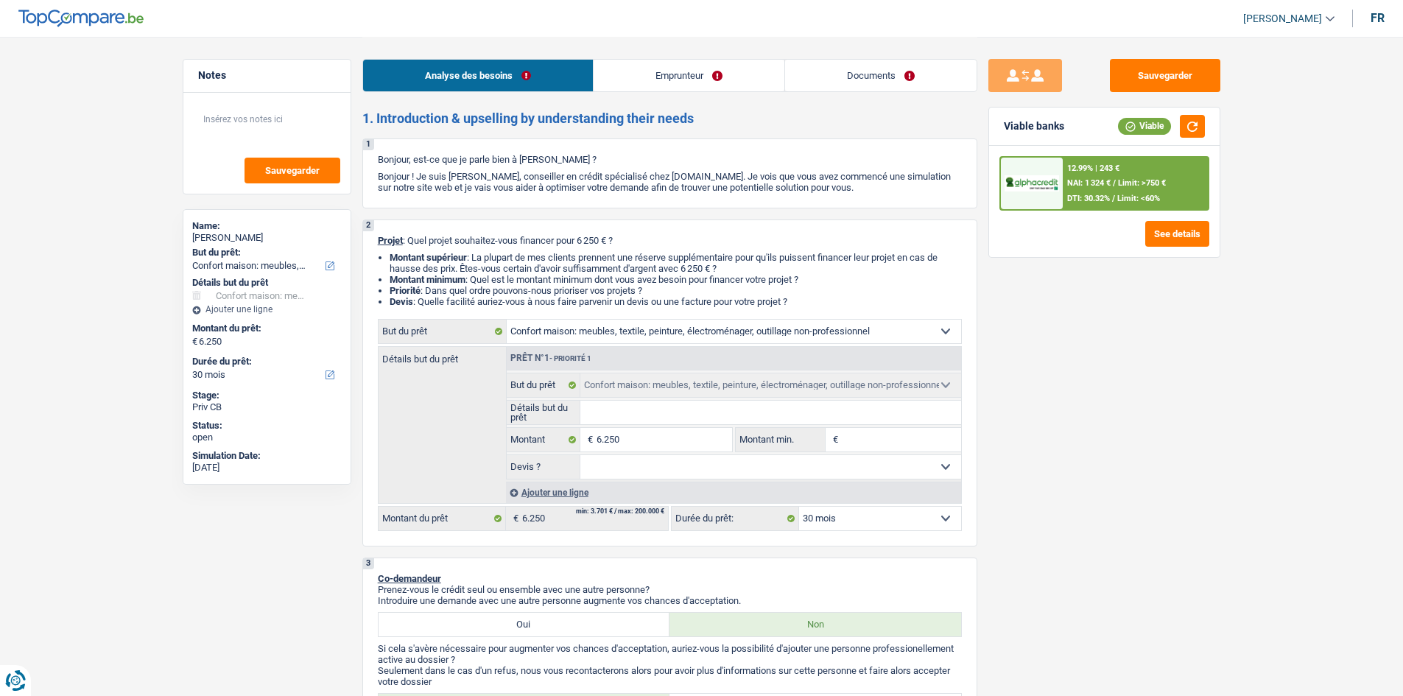
select select "48"
select select "household"
select select "30"
select select "worker"
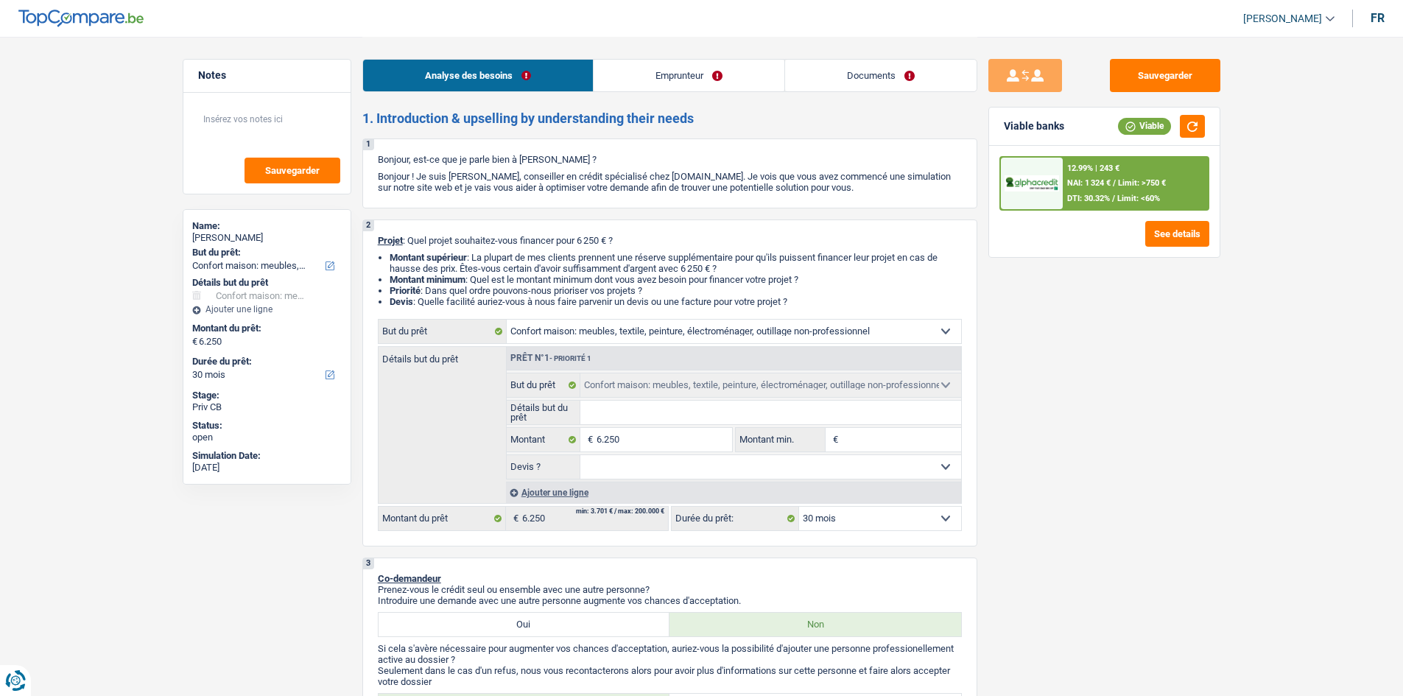
select select "netSalary"
select select "BE"
select select "smallCompanies"
click at [821, 82] on link "Documents" at bounding box center [881, 76] width 192 height 32
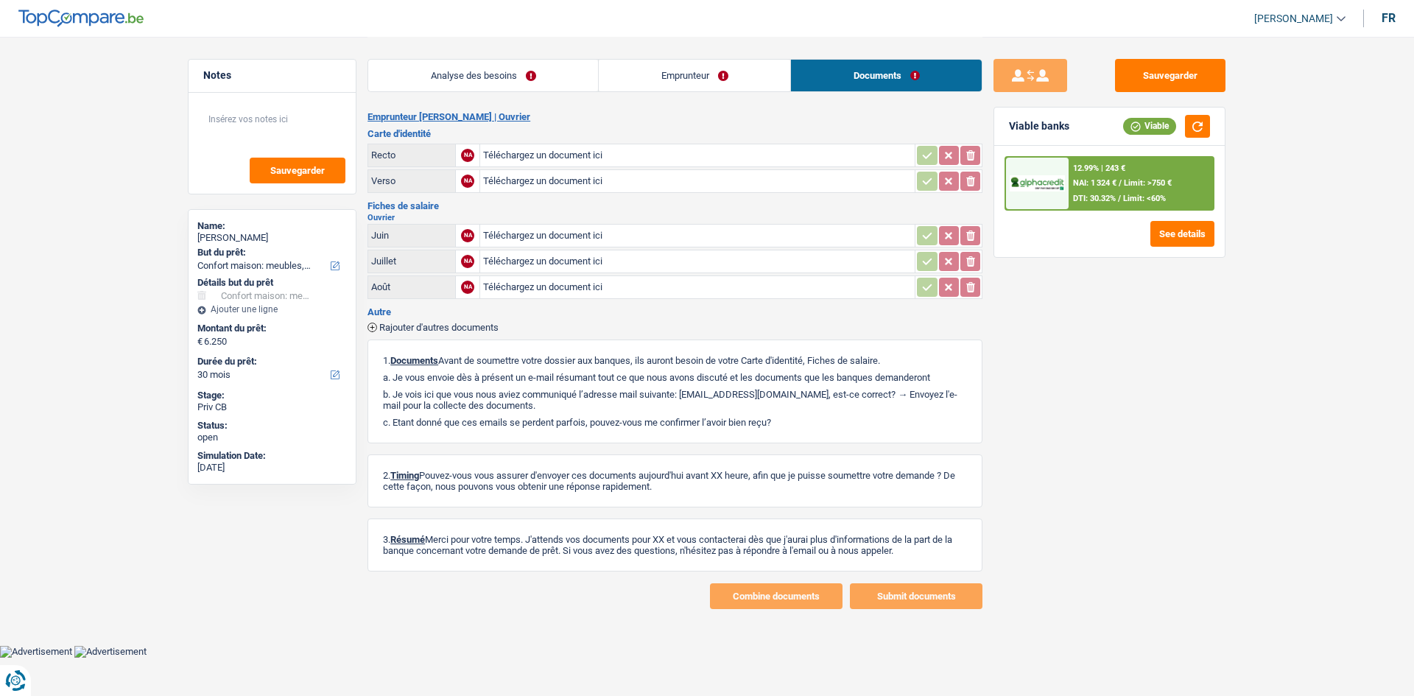
click at [686, 78] on link "Emprunteur" at bounding box center [695, 76] width 192 height 32
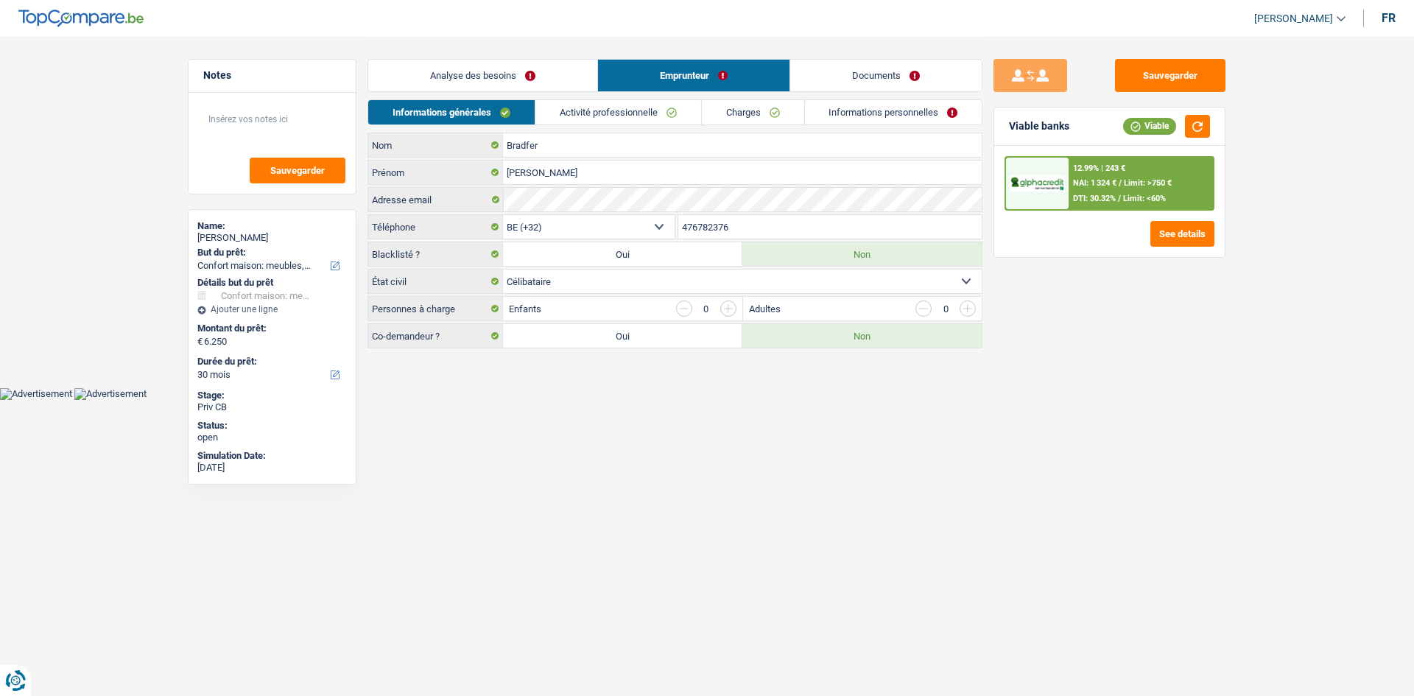
click at [626, 110] on link "Activité professionnelle" at bounding box center [618, 112] width 166 height 24
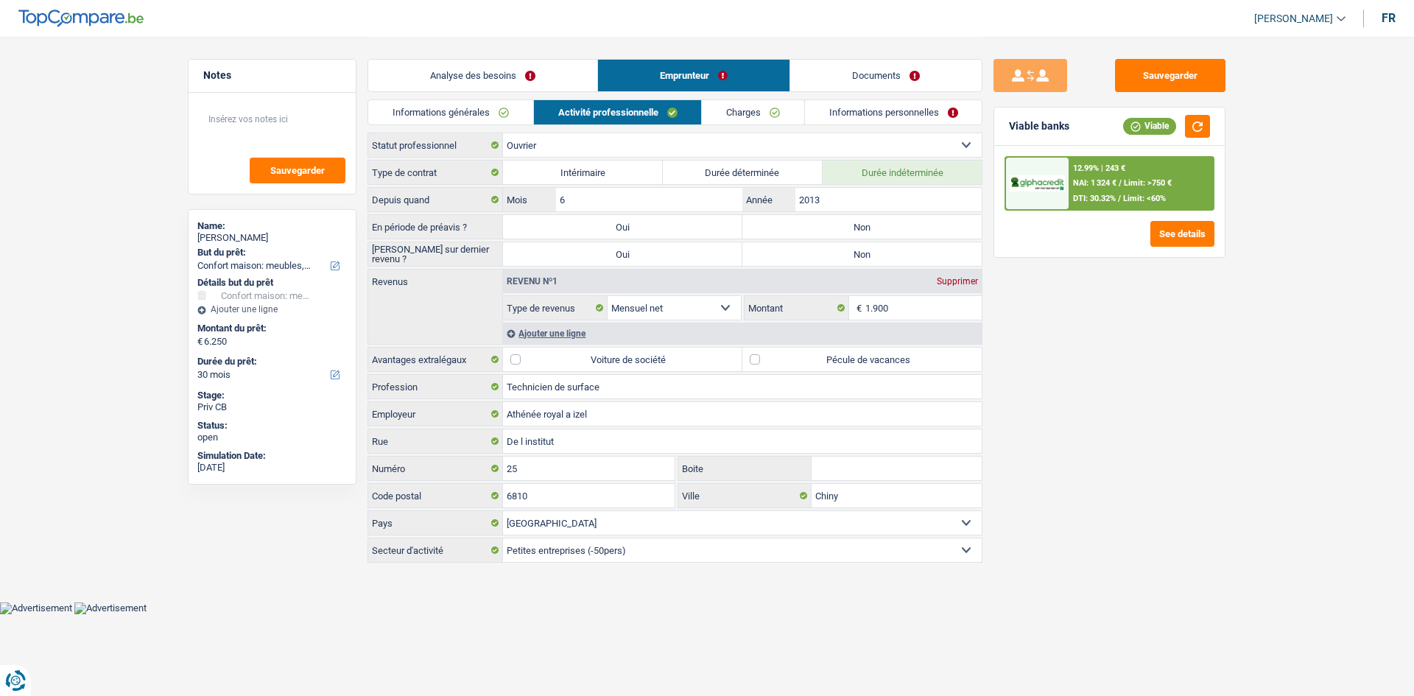
click at [756, 113] on link "Charges" at bounding box center [753, 112] width 102 height 24
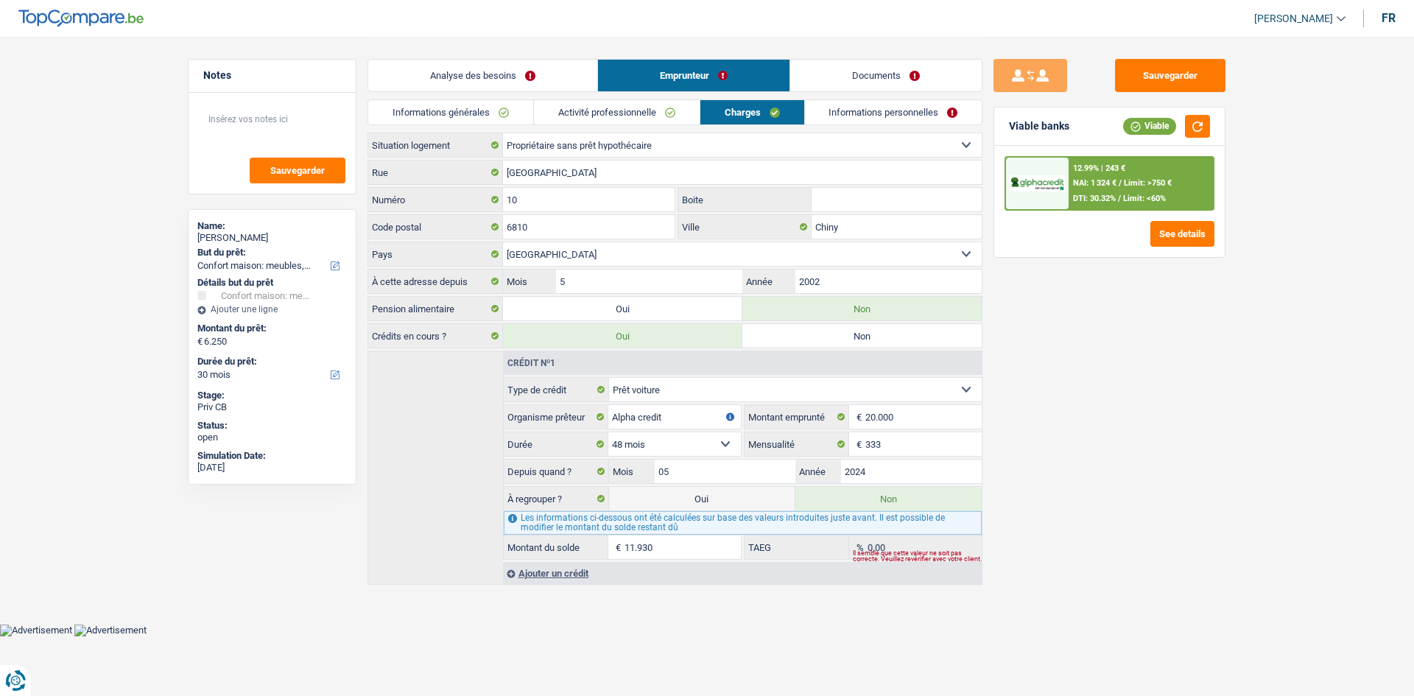
click at [826, 113] on link "Informations personnelles" at bounding box center [894, 112] width 178 height 24
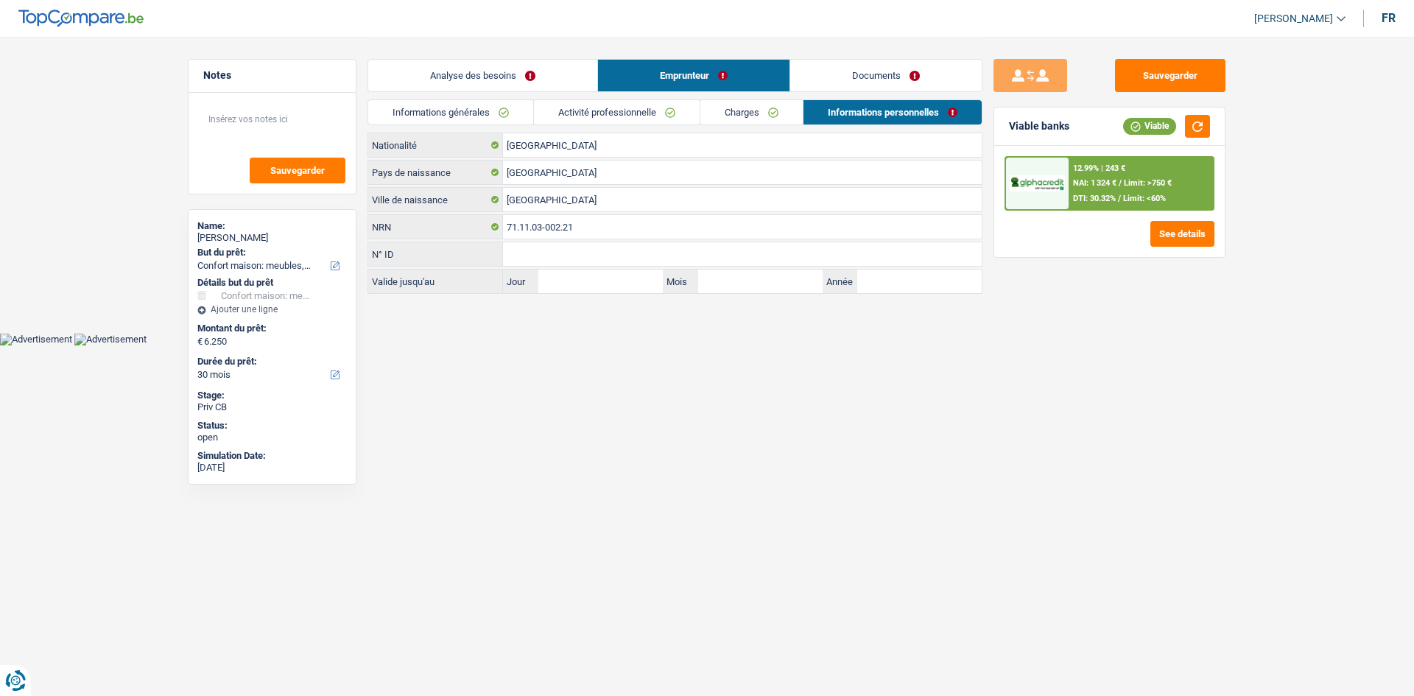
click at [482, 116] on link "Informations générales" at bounding box center [450, 112] width 165 height 24
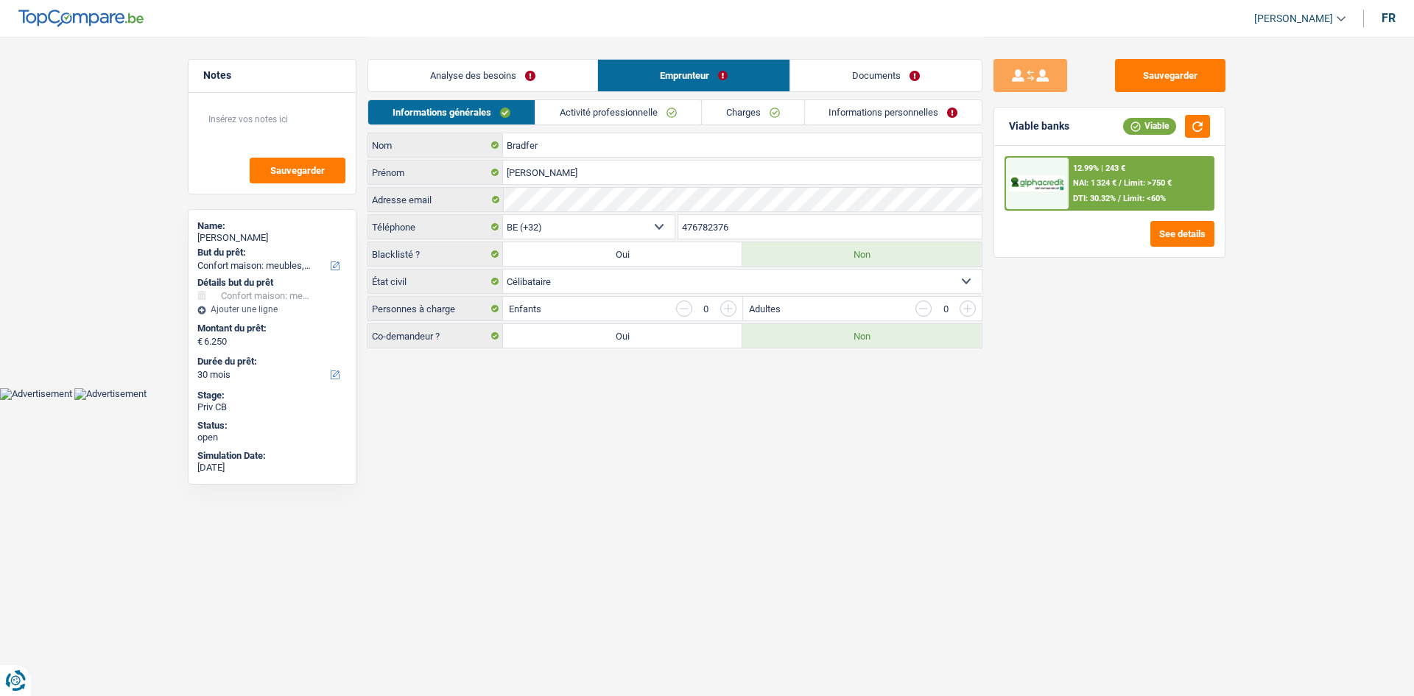
click at [505, 90] on link "Analyse des besoins" at bounding box center [482, 76] width 229 height 32
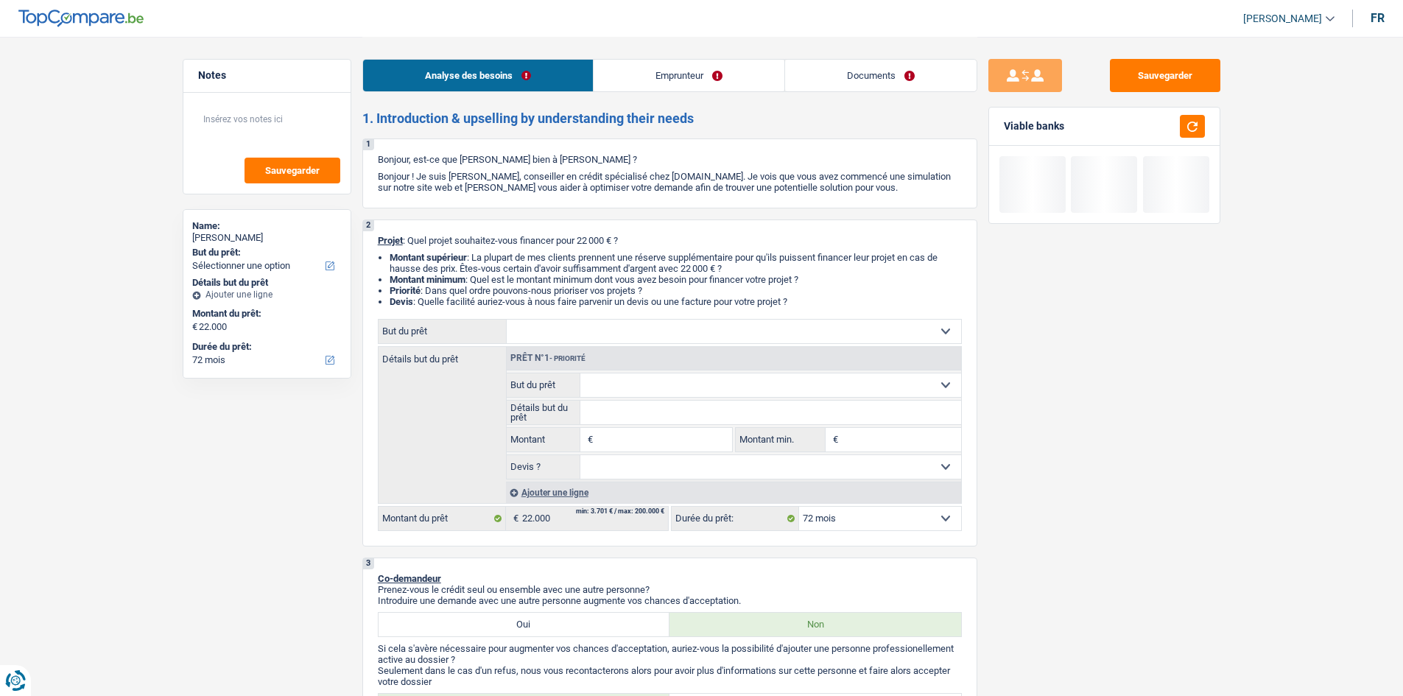
select select "72"
select select "worker"
select select "netSalary"
select select "72"
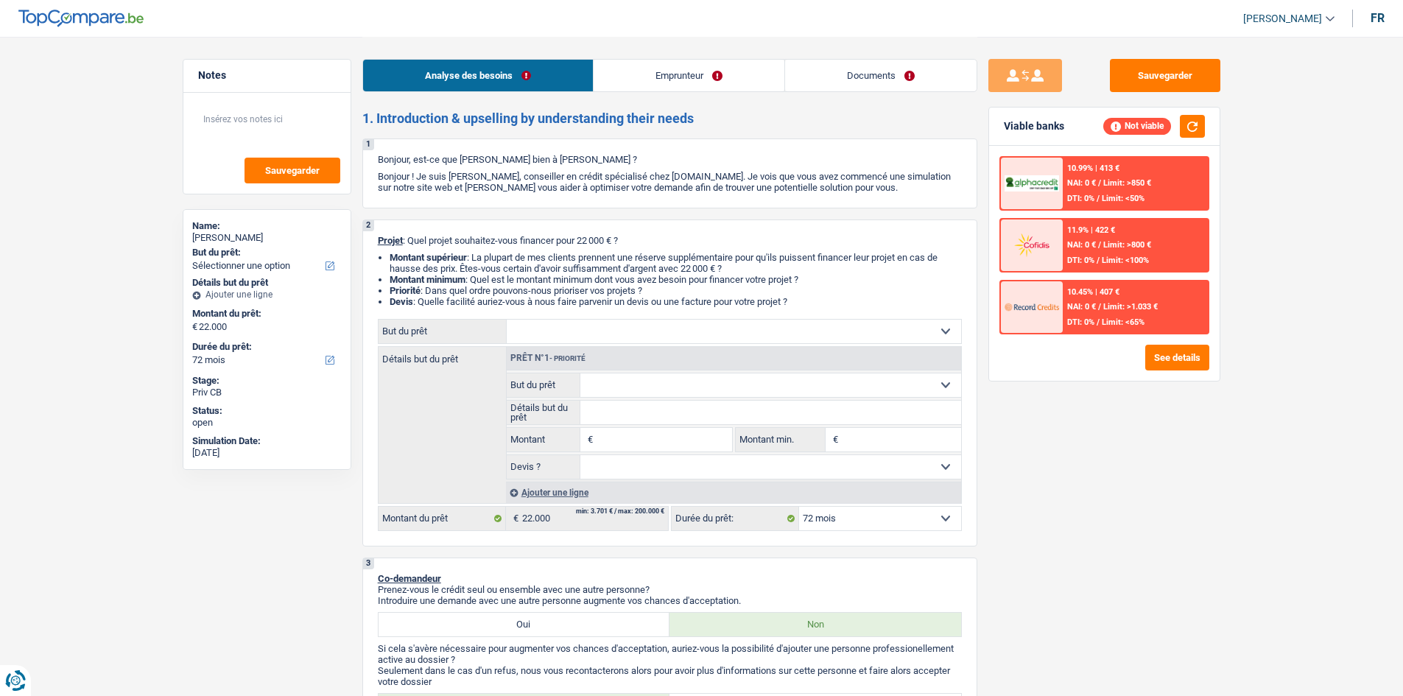
click at [697, 65] on link "Emprunteur" at bounding box center [689, 76] width 191 height 32
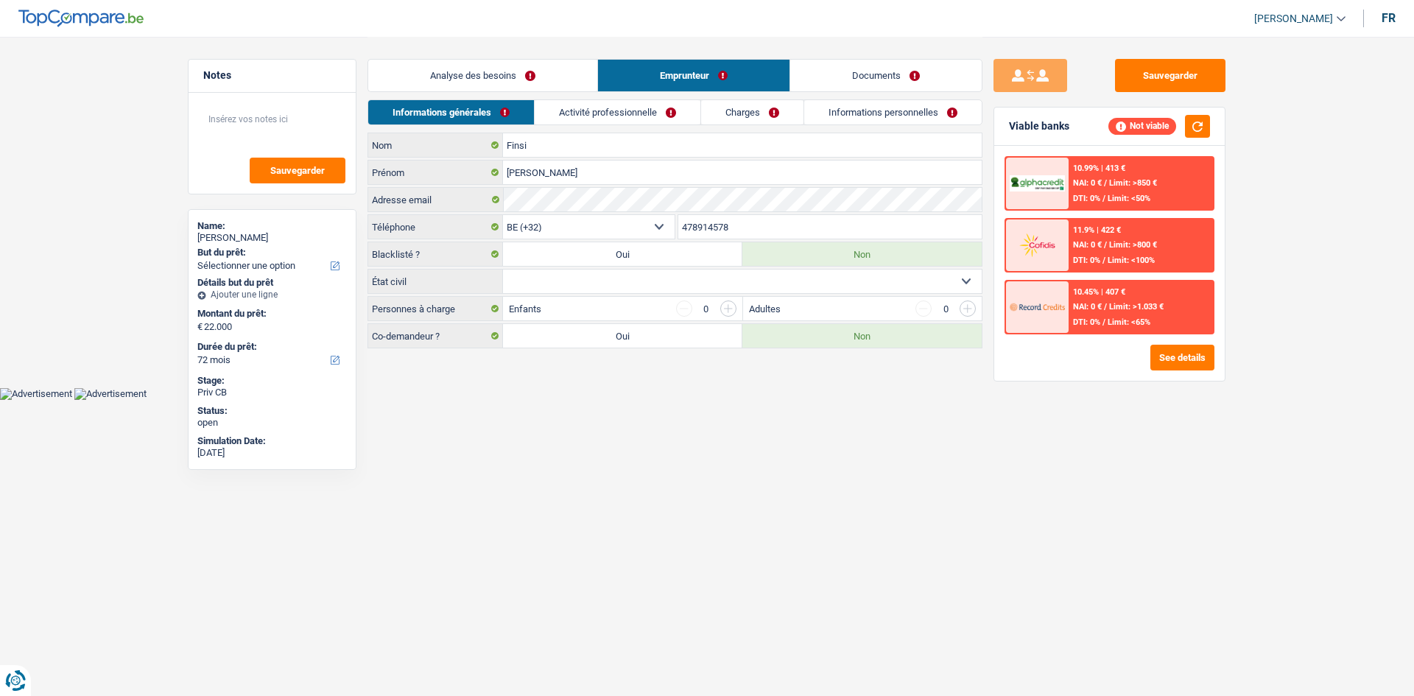
click at [642, 104] on link "Activité professionnelle" at bounding box center [618, 112] width 166 height 24
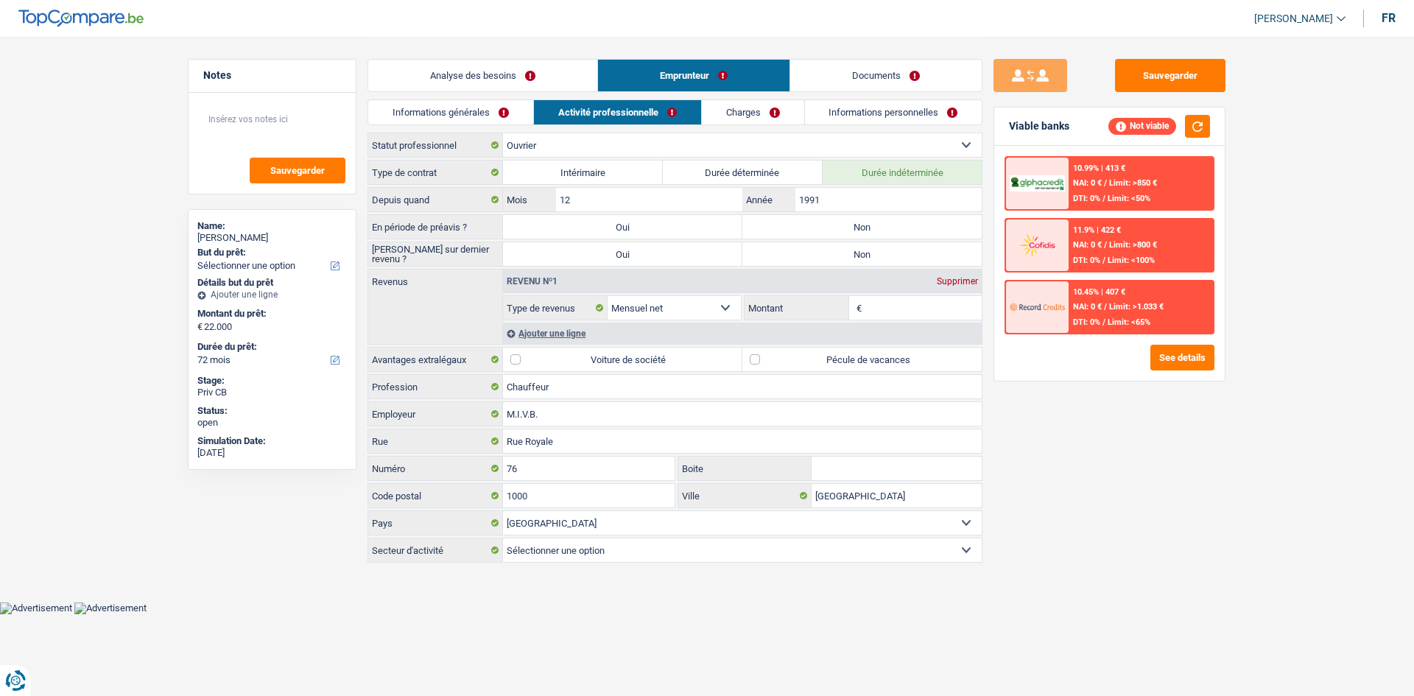
click at [768, 106] on link "Charges" at bounding box center [753, 112] width 102 height 24
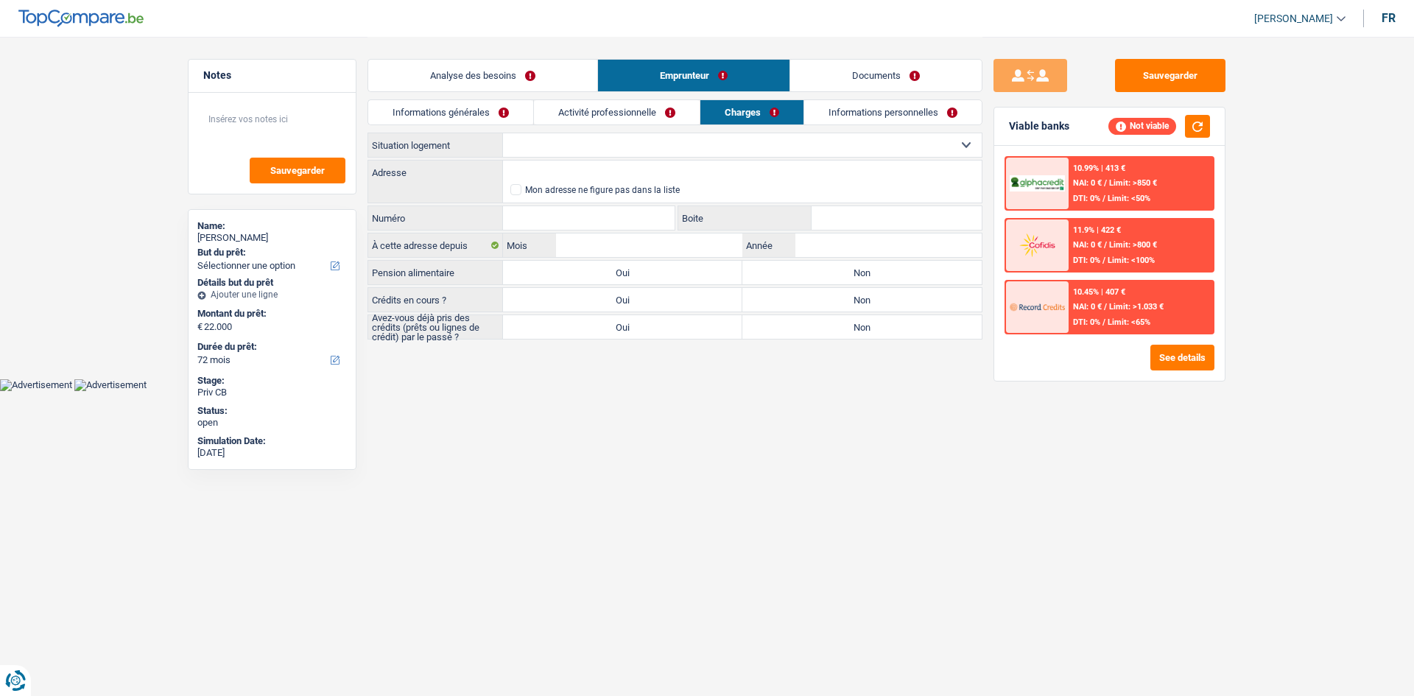
click at [835, 113] on link "Informations personnelles" at bounding box center [893, 112] width 178 height 24
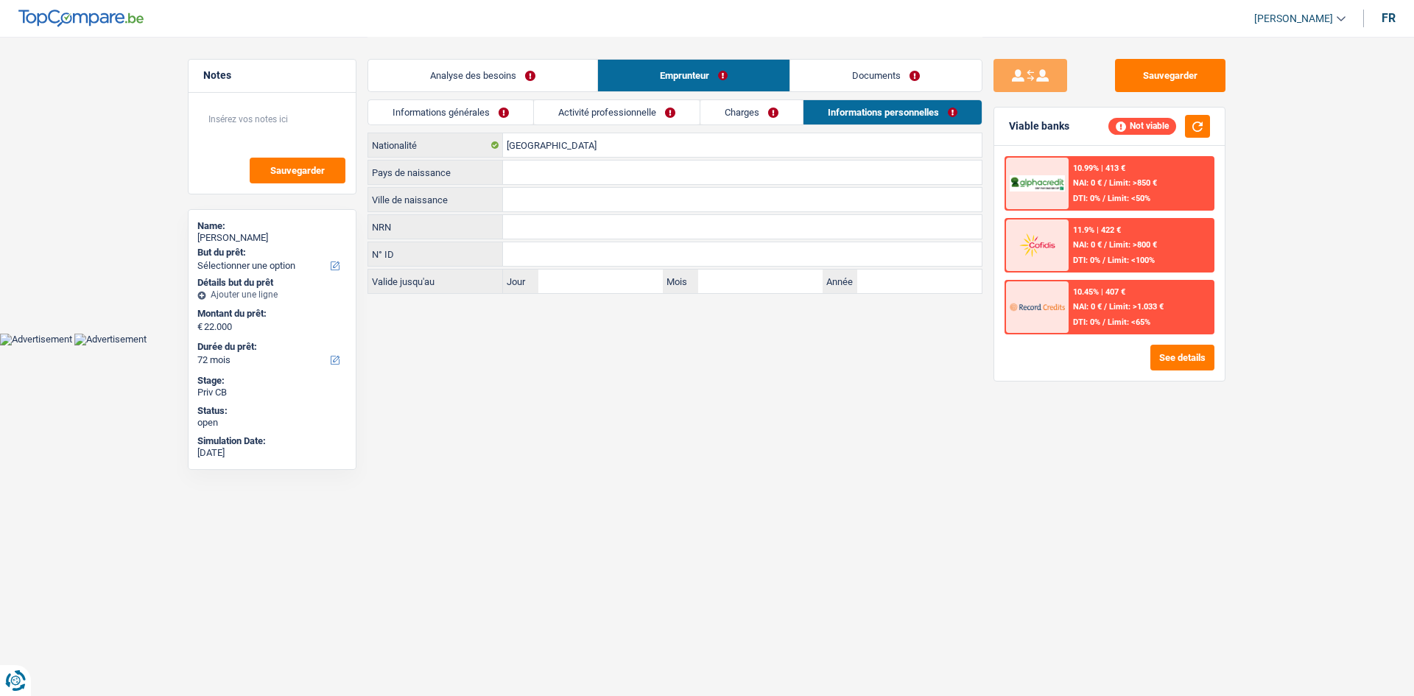
click at [854, 73] on link "Documents" at bounding box center [886, 76] width 192 height 32
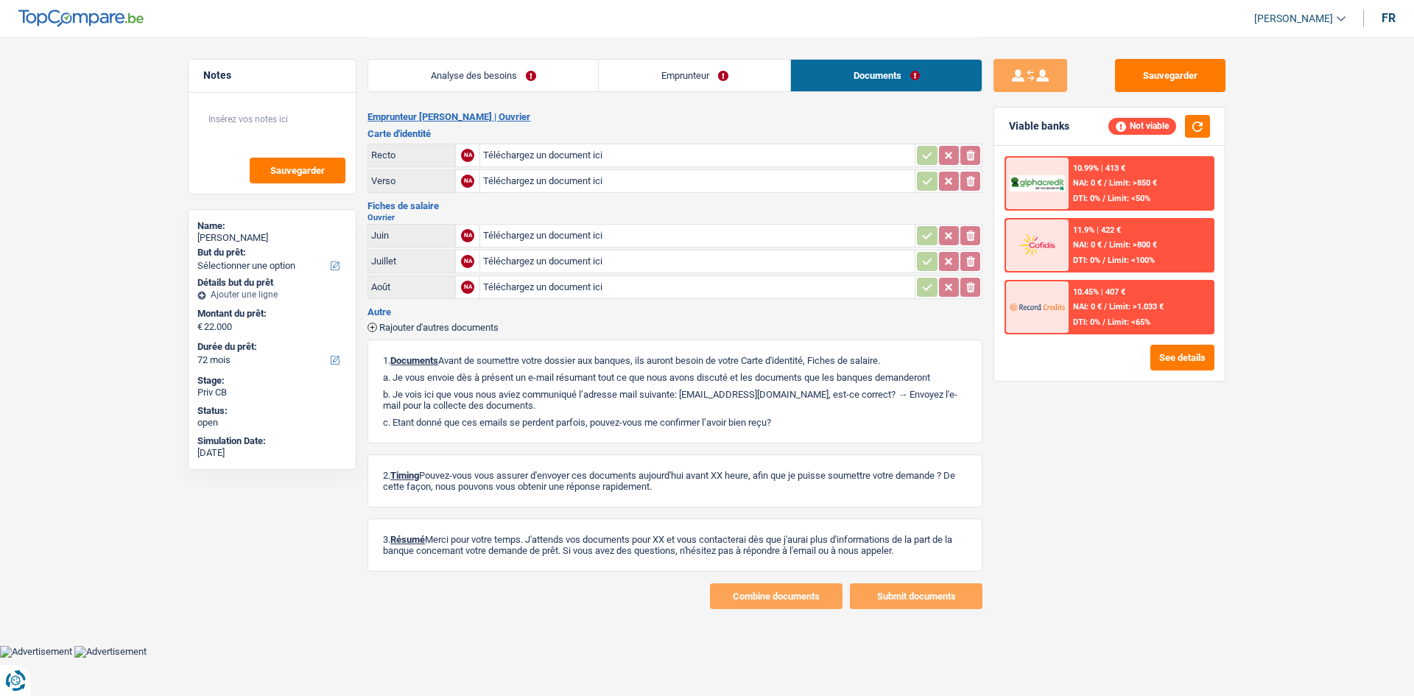
click at [445, 86] on link "Analyse des besoins" at bounding box center [483, 76] width 230 height 32
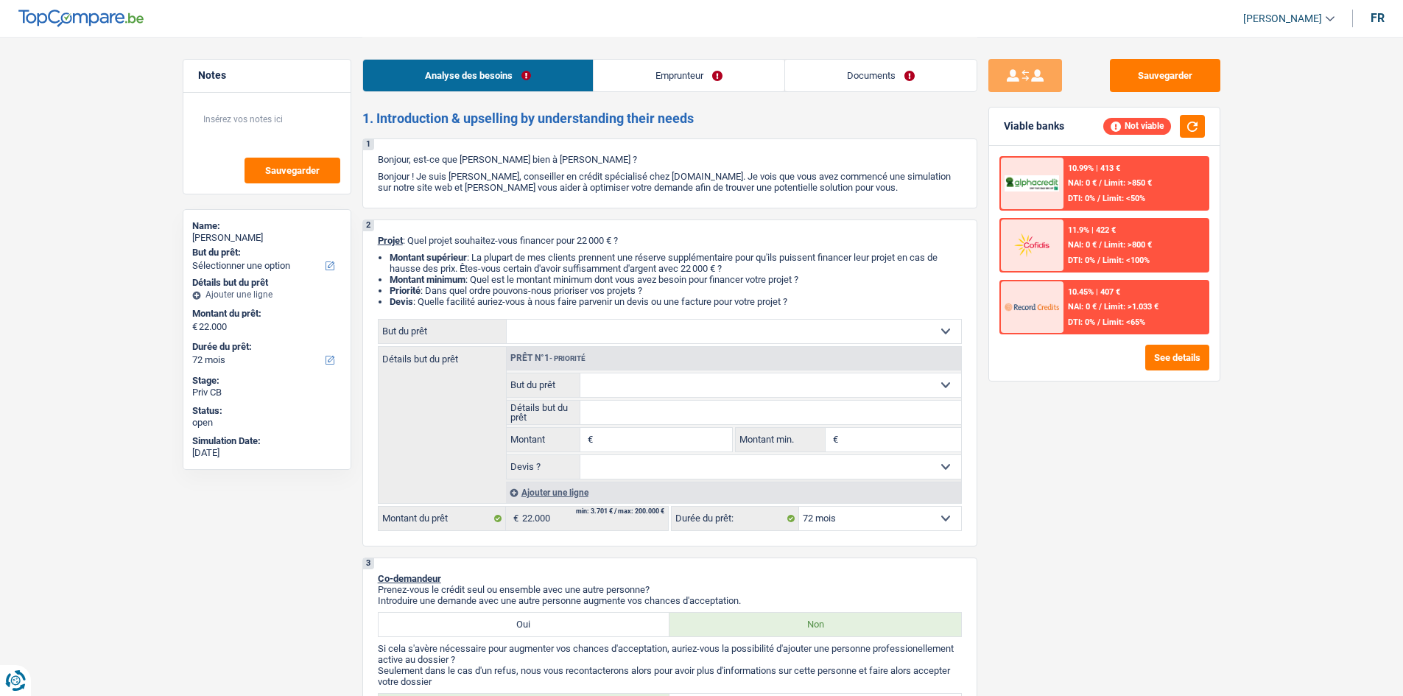
click at [1148, 402] on div "Sauvegarder Viable banks Not viable 10.99% | 413 € NAI: 0 € / Limit: >850 € DTI…" at bounding box center [1104, 366] width 254 height 614
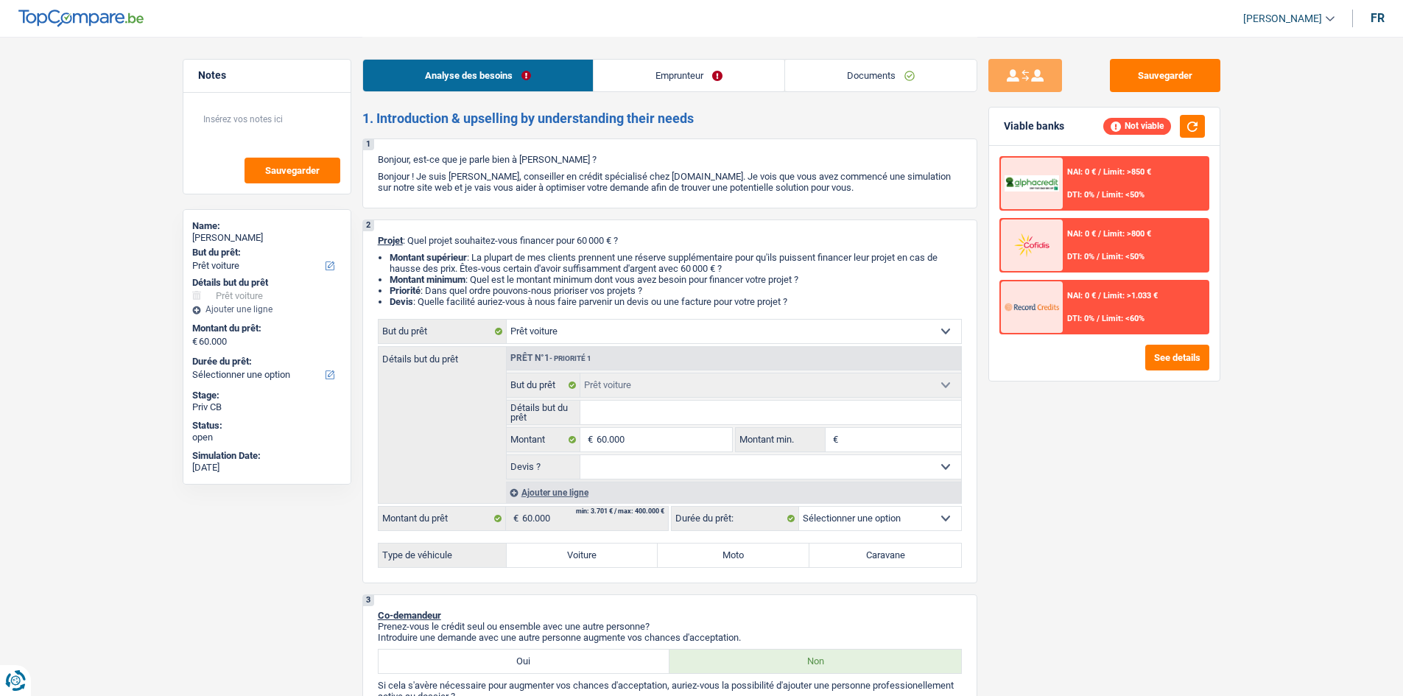
select select "car"
select select "liveWithParents"
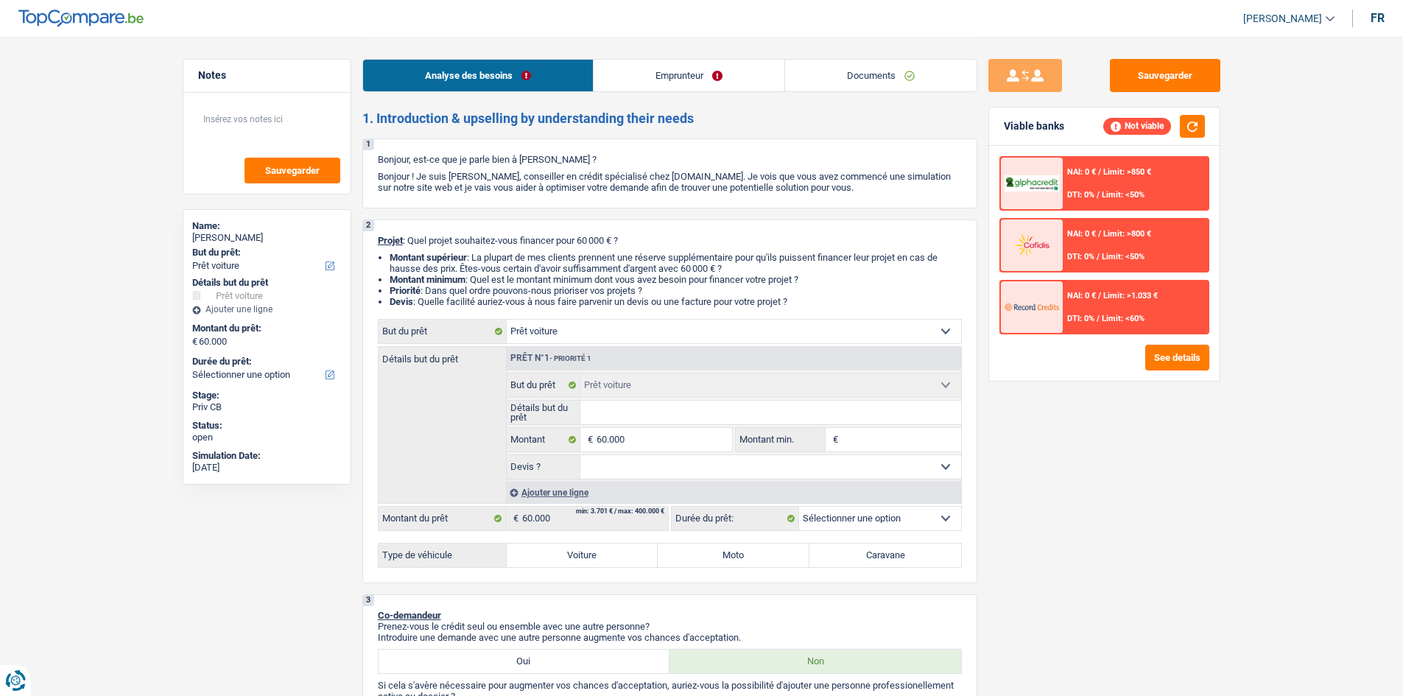
select select "car"
drag, startPoint x: 1145, startPoint y: 454, endPoint x: 1062, endPoint y: 264, distance: 207.8
click at [1145, 452] on div "Sauvegarder Viable banks Not viable NAI: 0 € / Limit: >850 € DTI: 0% / Limit: <…" at bounding box center [1104, 366] width 254 height 614
click at [918, 89] on link "Documents" at bounding box center [881, 76] width 192 height 32
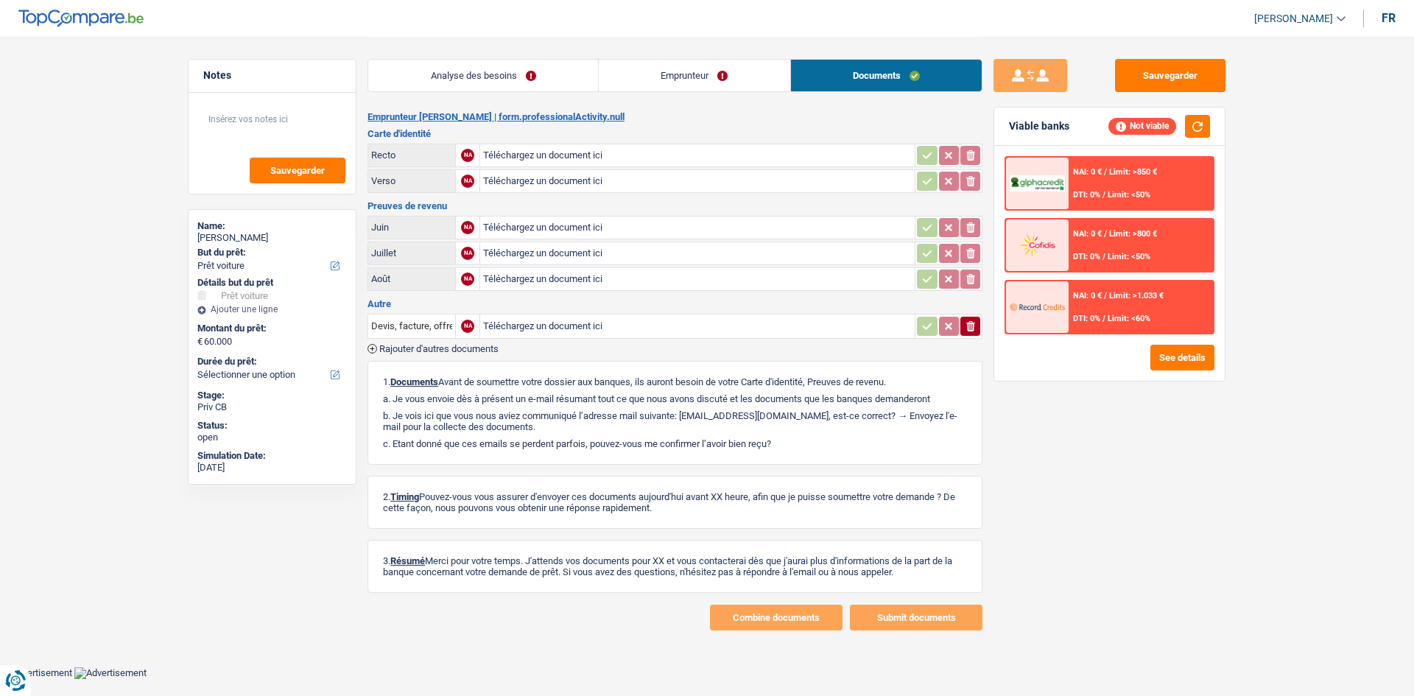
click at [698, 77] on link "Emprunteur" at bounding box center [695, 76] width 192 height 32
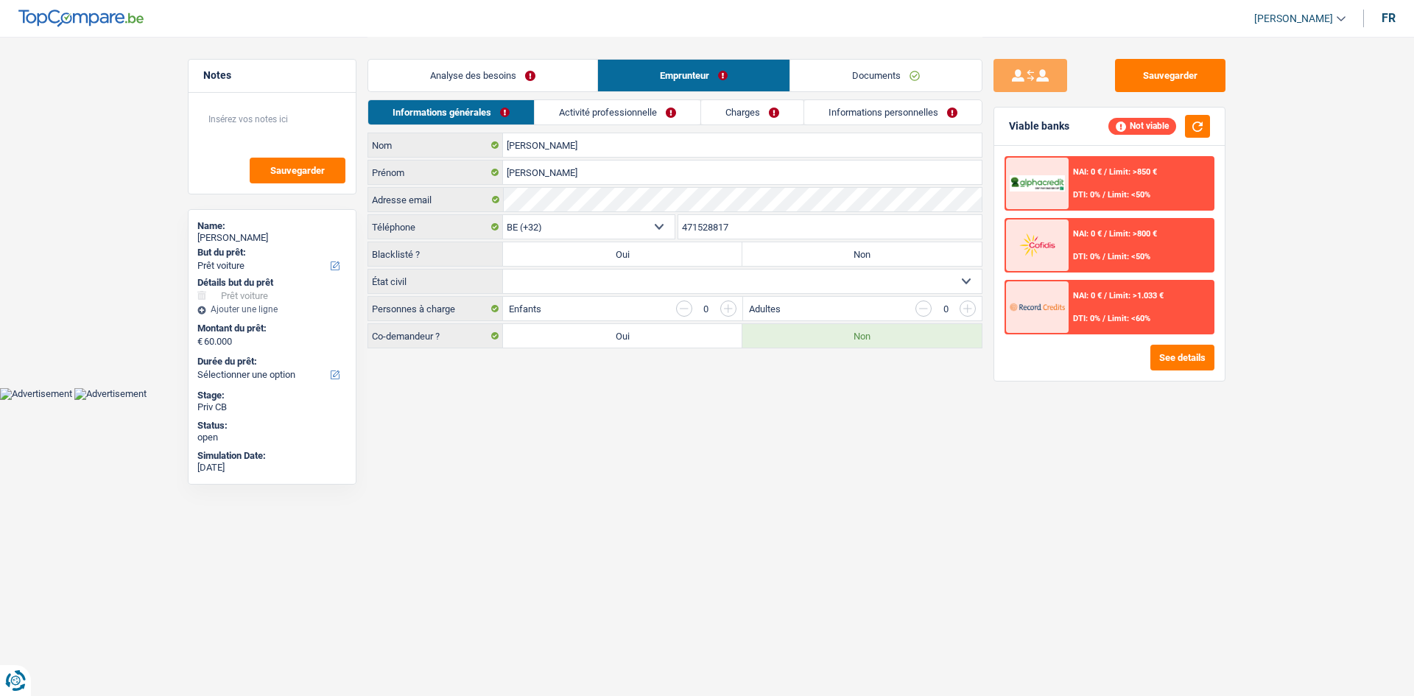
click at [641, 108] on link "Activité professionnelle" at bounding box center [618, 112] width 166 height 24
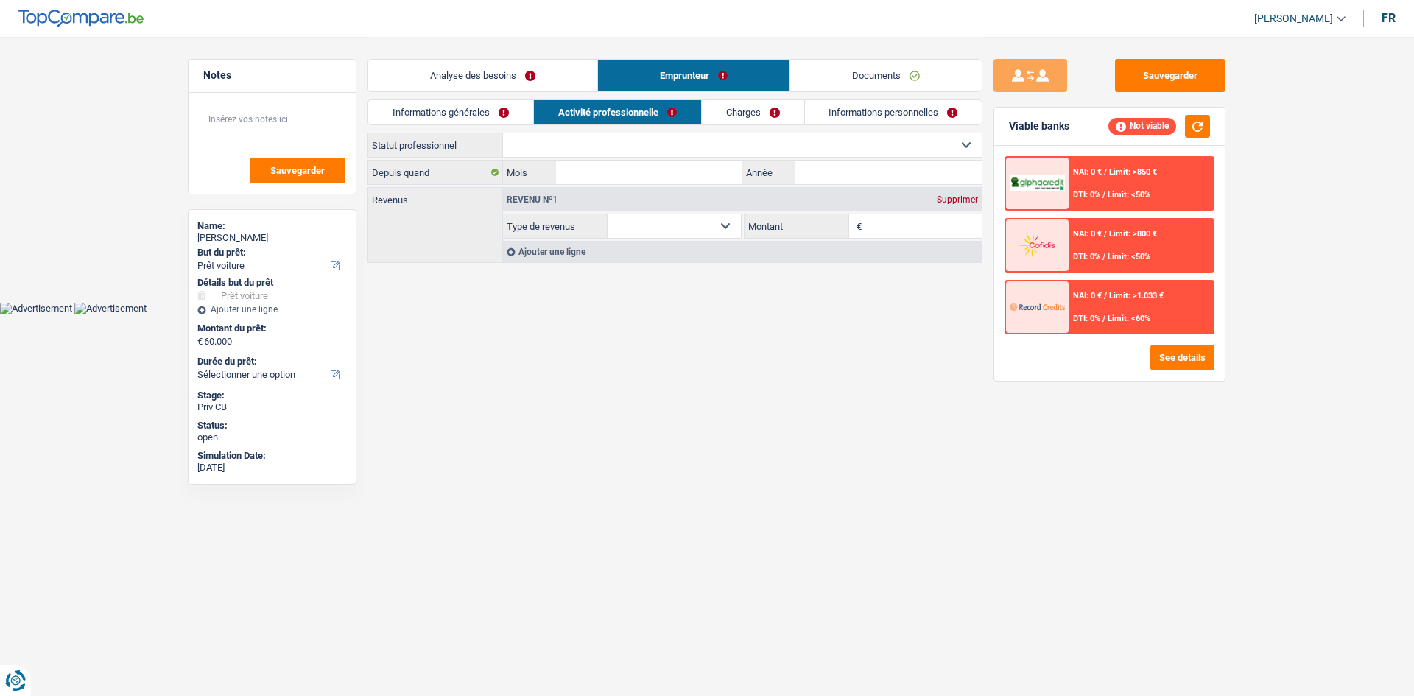
click at [552, 79] on link "Analyse des besoins" at bounding box center [482, 76] width 229 height 32
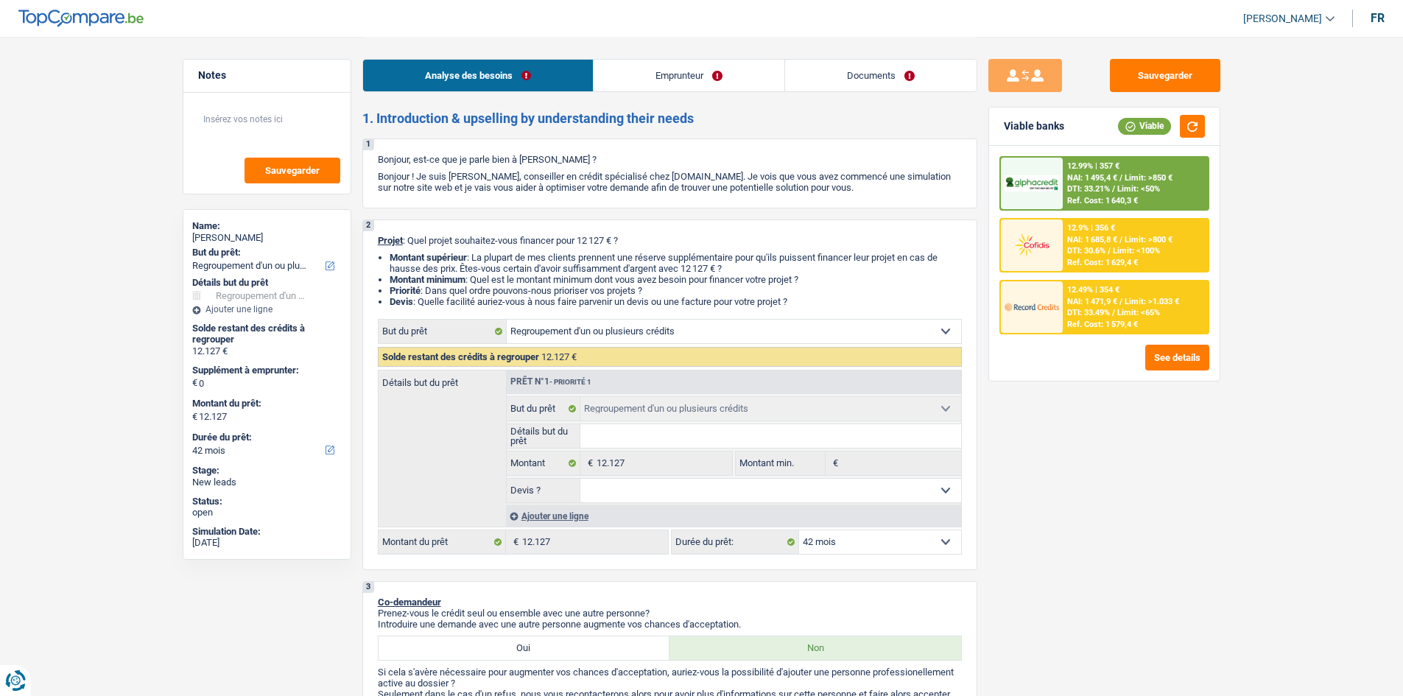
select select "refinancing"
select select "42"
select select "refinancing"
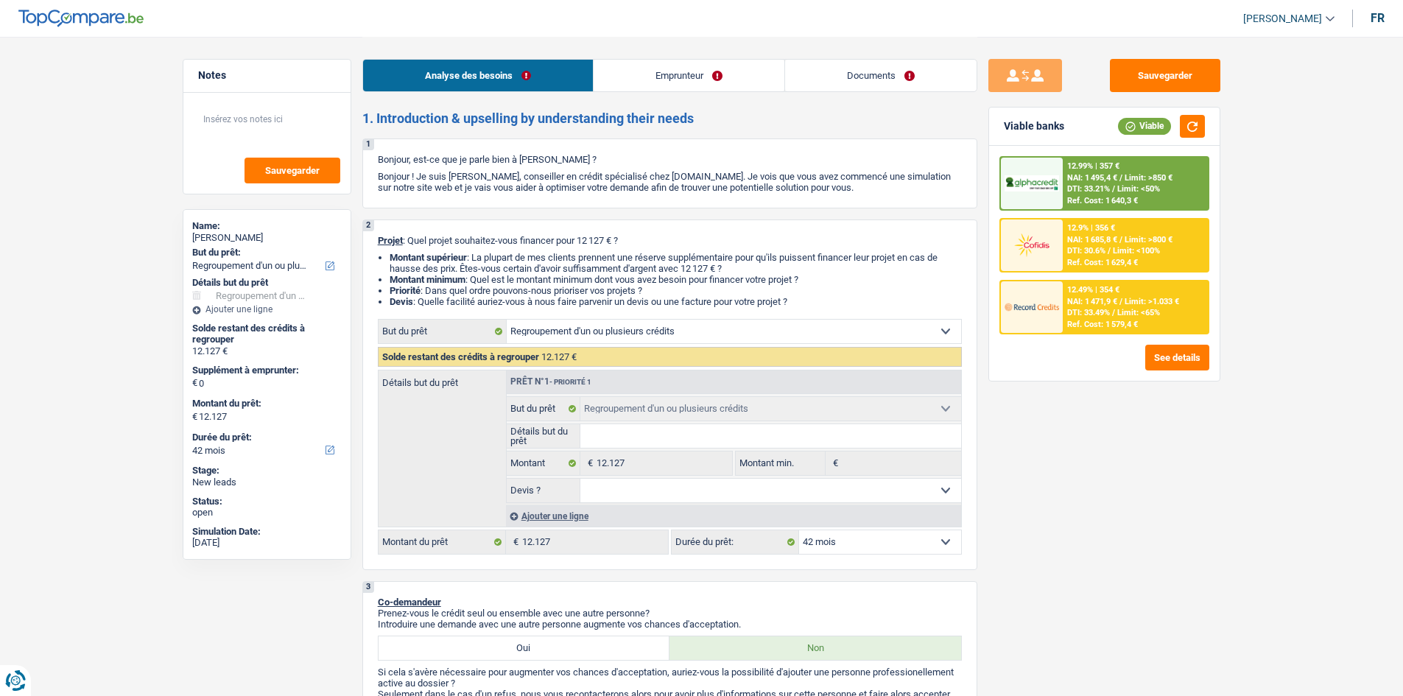
select select "42"
select select "worker"
select select "familyAllowances"
select select "netSalary"
select select "rents"
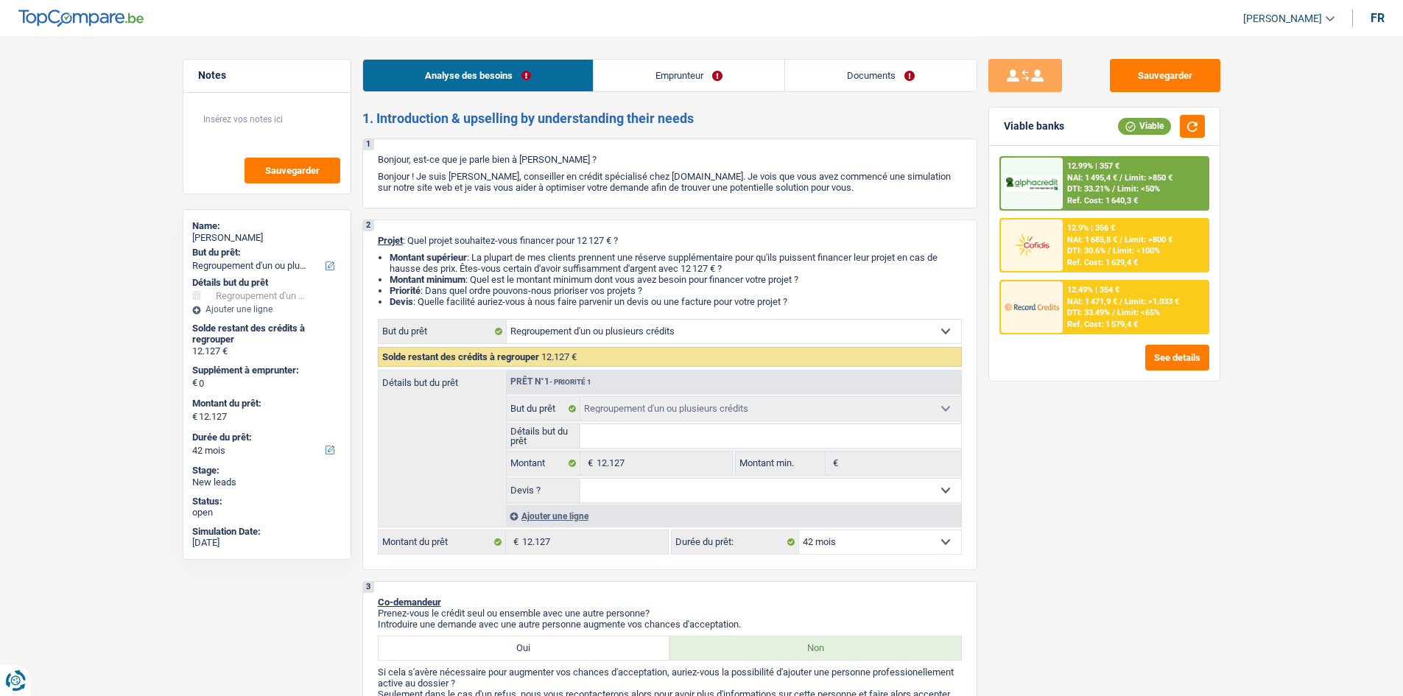
select select "cardOrCredit"
select select "personalLoan"
select select "familyEvent"
select select "42"
select select "cardOrCredit"
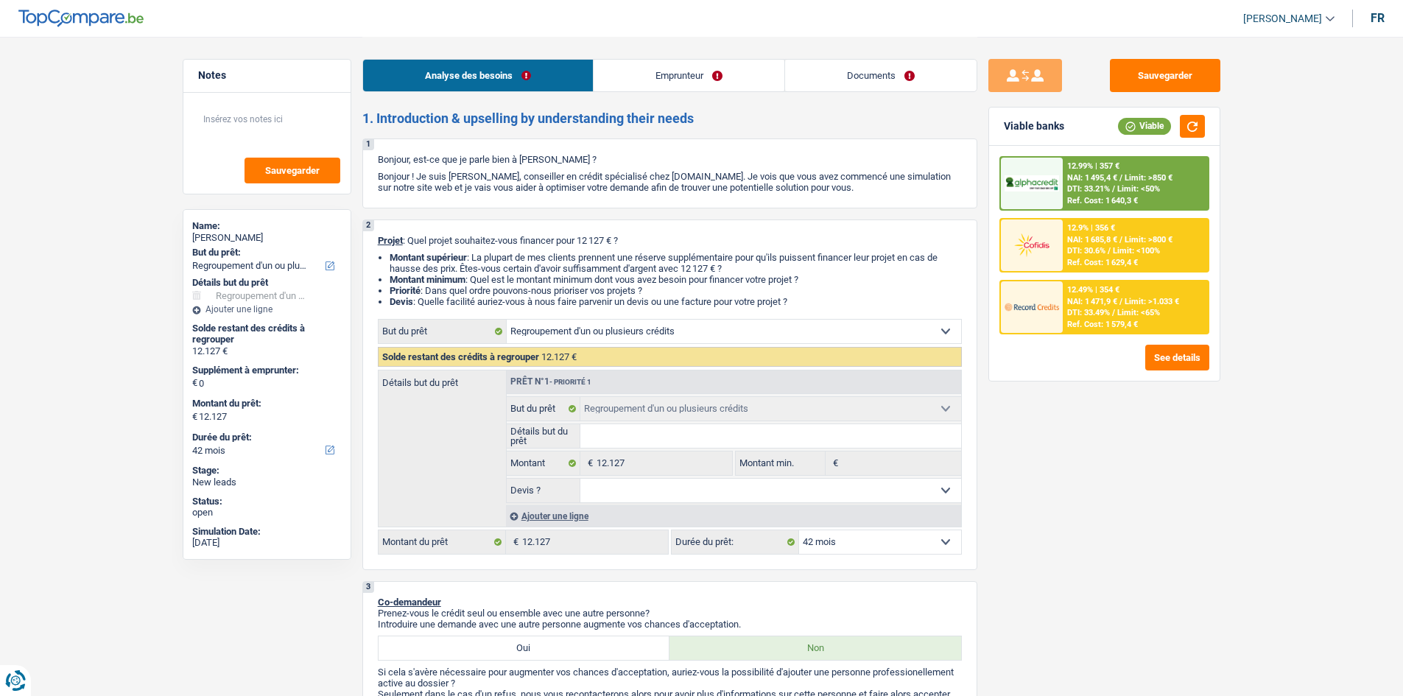
select select "refinancing"
select select "42"
drag, startPoint x: 898, startPoint y: 86, endPoint x: 794, endPoint y: 82, distance: 103.9
click at [898, 86] on link "Documents" at bounding box center [881, 76] width 192 height 32
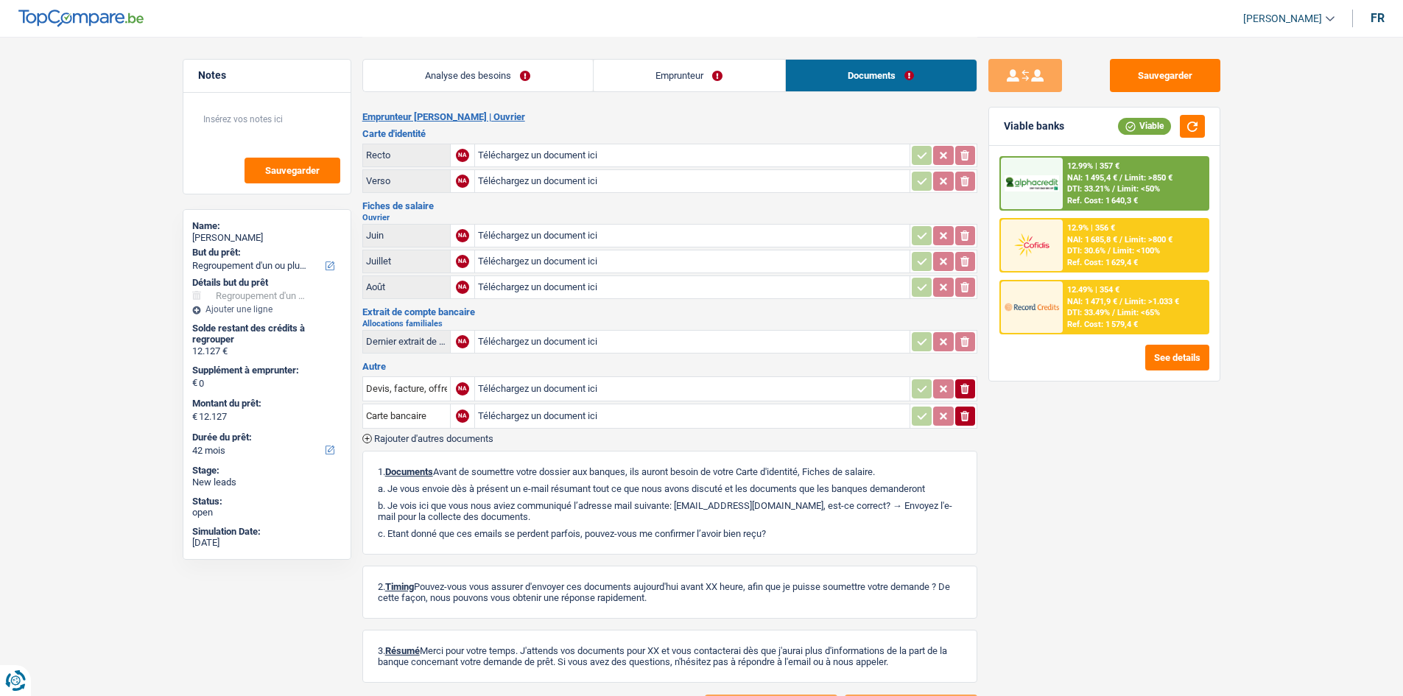
click at [482, 88] on link "Analyse des besoins" at bounding box center [478, 76] width 230 height 32
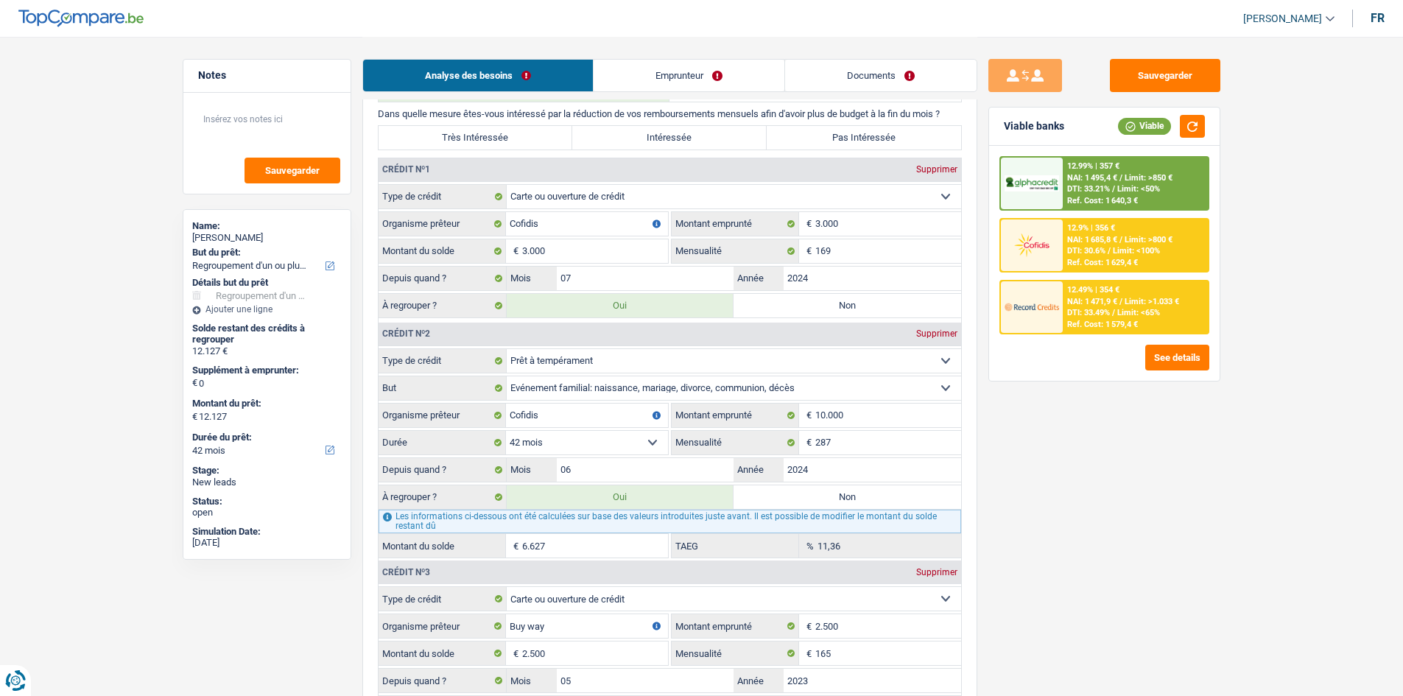
scroll to position [1179, 0]
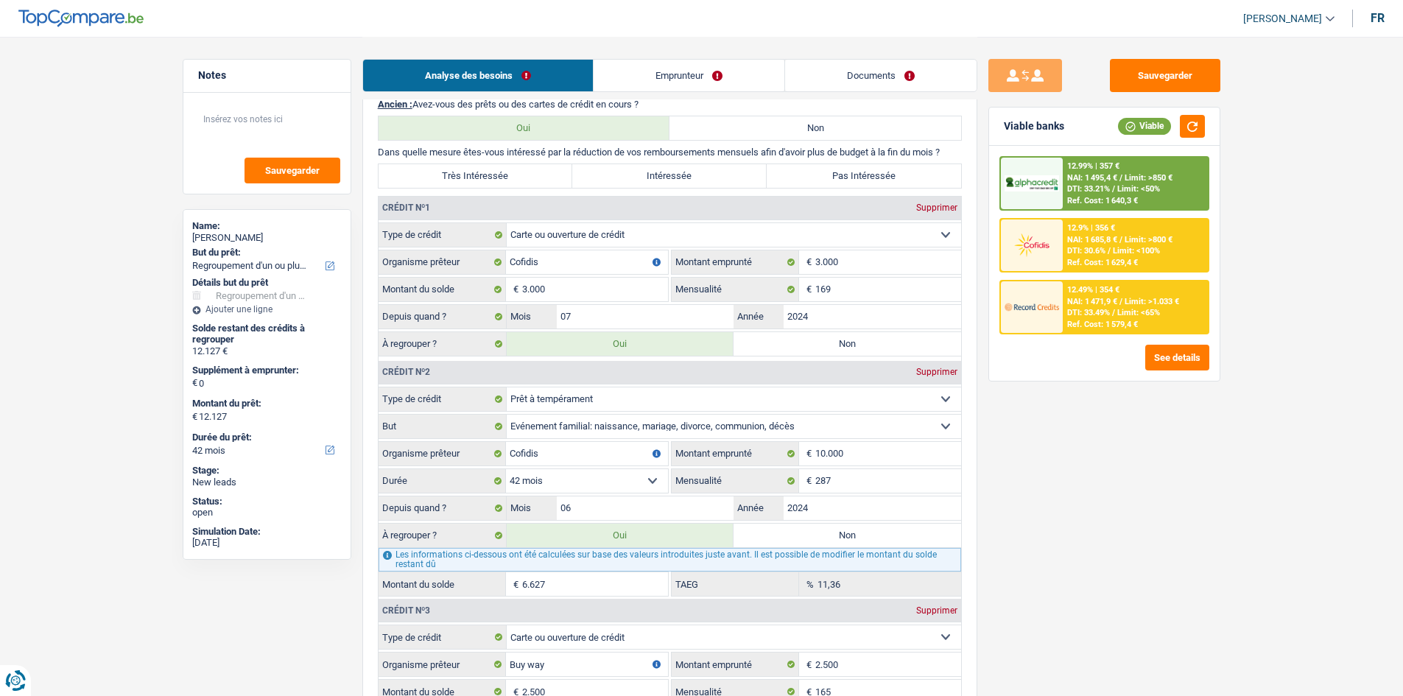
click at [1123, 524] on div "Sauvegarder Viable banks Viable 12.99% | 357 € NAI: 1 495,4 € / Limit: >850 € D…" at bounding box center [1104, 366] width 254 height 614
click at [860, 289] on input "169" at bounding box center [888, 290] width 146 height 24
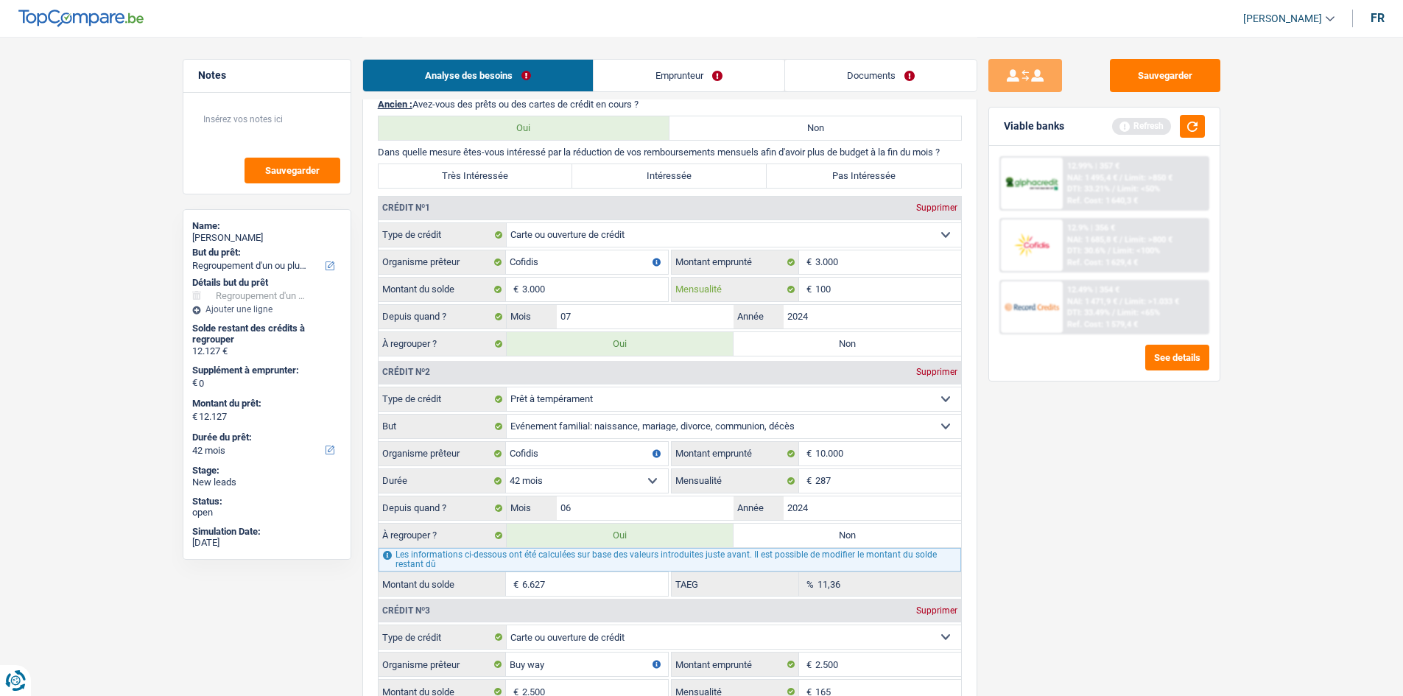
type input "100"
click at [1153, 477] on div "Sauvegarder Viable banks Refresh 12.99% | 357 € NAI: 1 495,4 € / Limit: >850 € …" at bounding box center [1104, 366] width 254 height 614
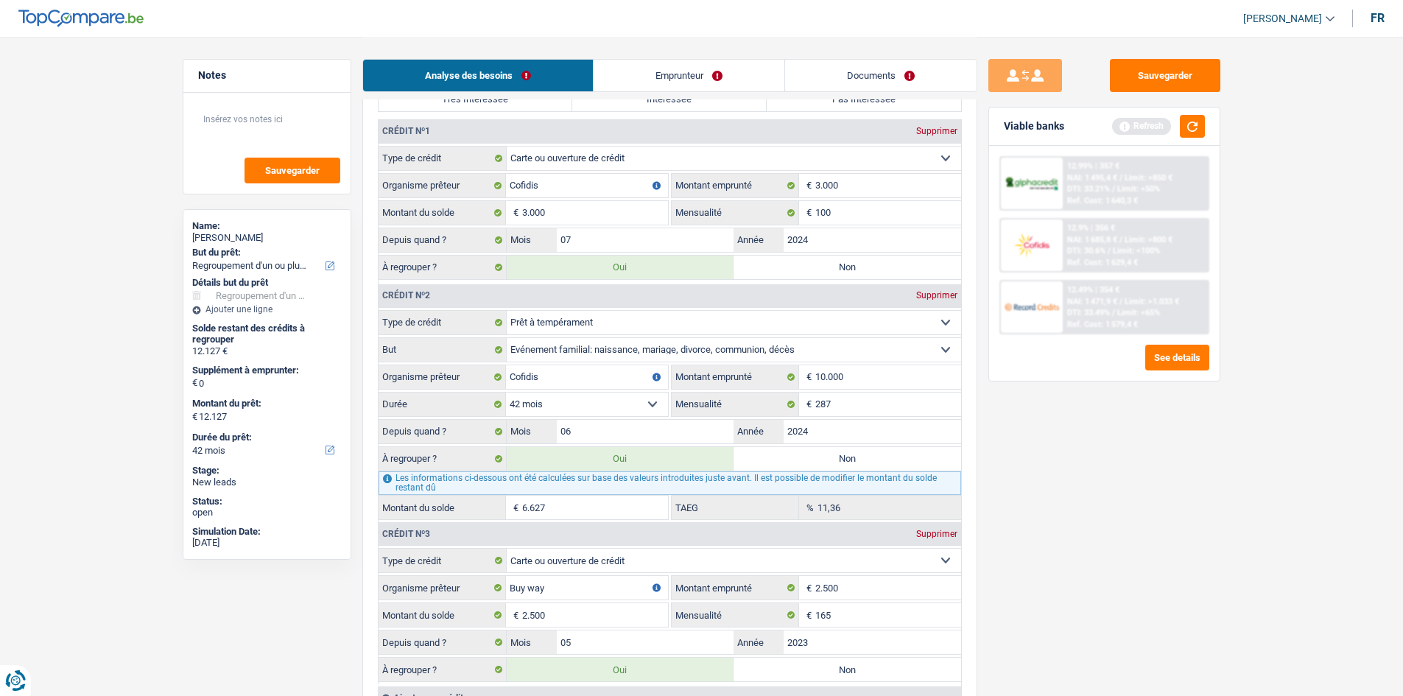
scroll to position [1399, 0]
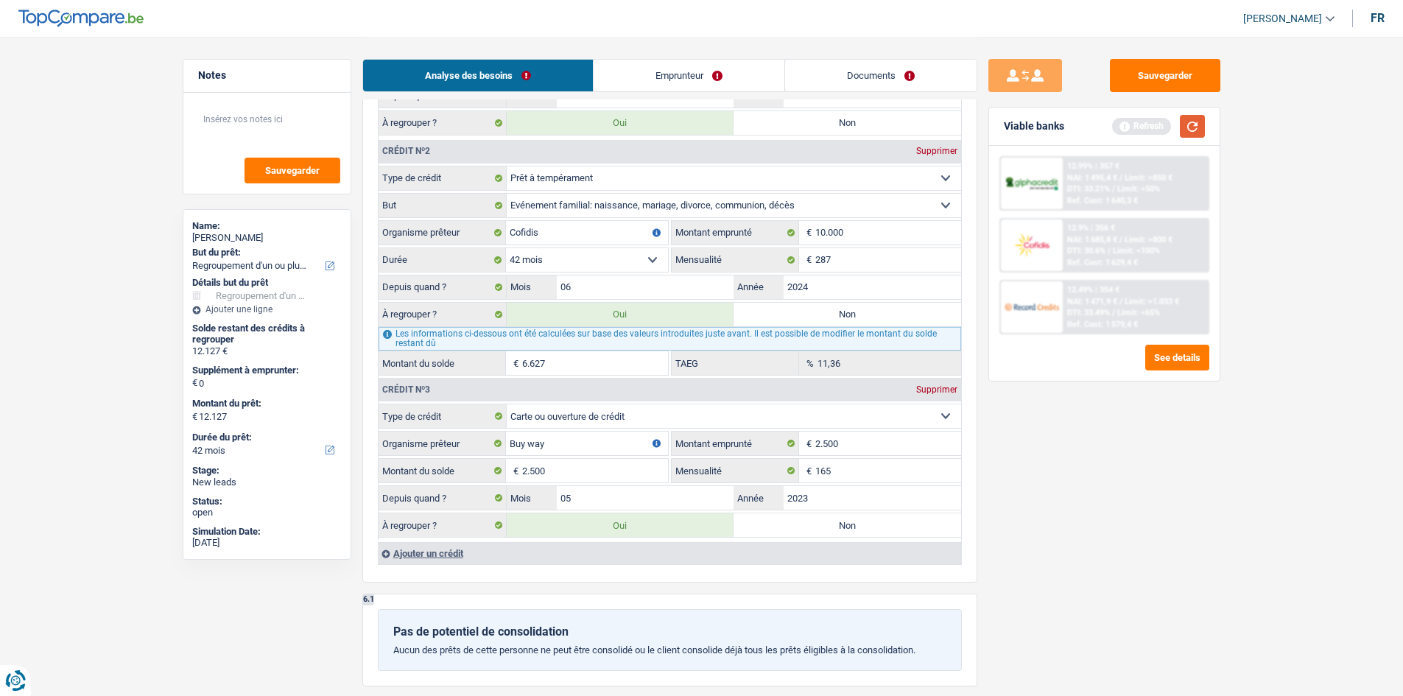
click at [1195, 121] on button "button" at bounding box center [1192, 126] width 25 height 23
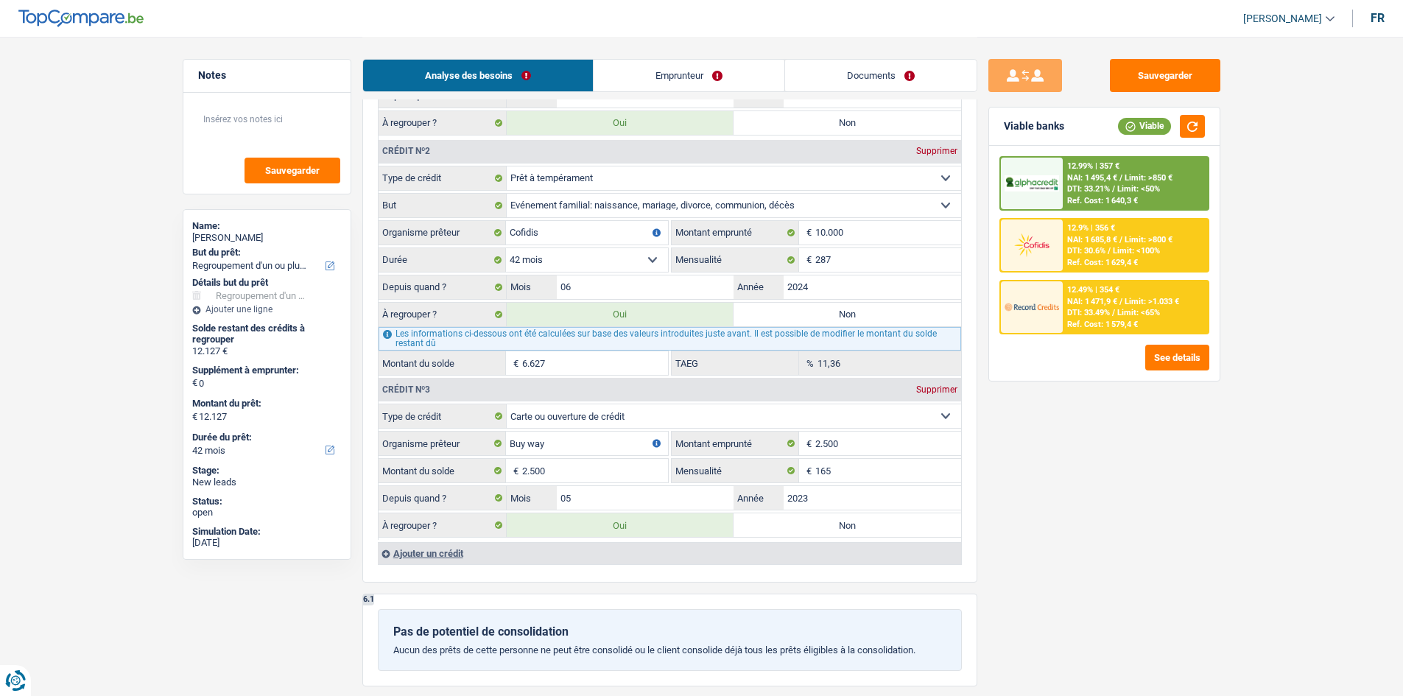
click at [1128, 478] on div "Sauvegarder Viable banks Viable 12.99% | 357 € NAI: 1 495,4 € / Limit: >850 € D…" at bounding box center [1104, 366] width 254 height 614
click at [579, 368] on input "6.627" at bounding box center [595, 363] width 146 height 24
type input "7"
type input "5.507"
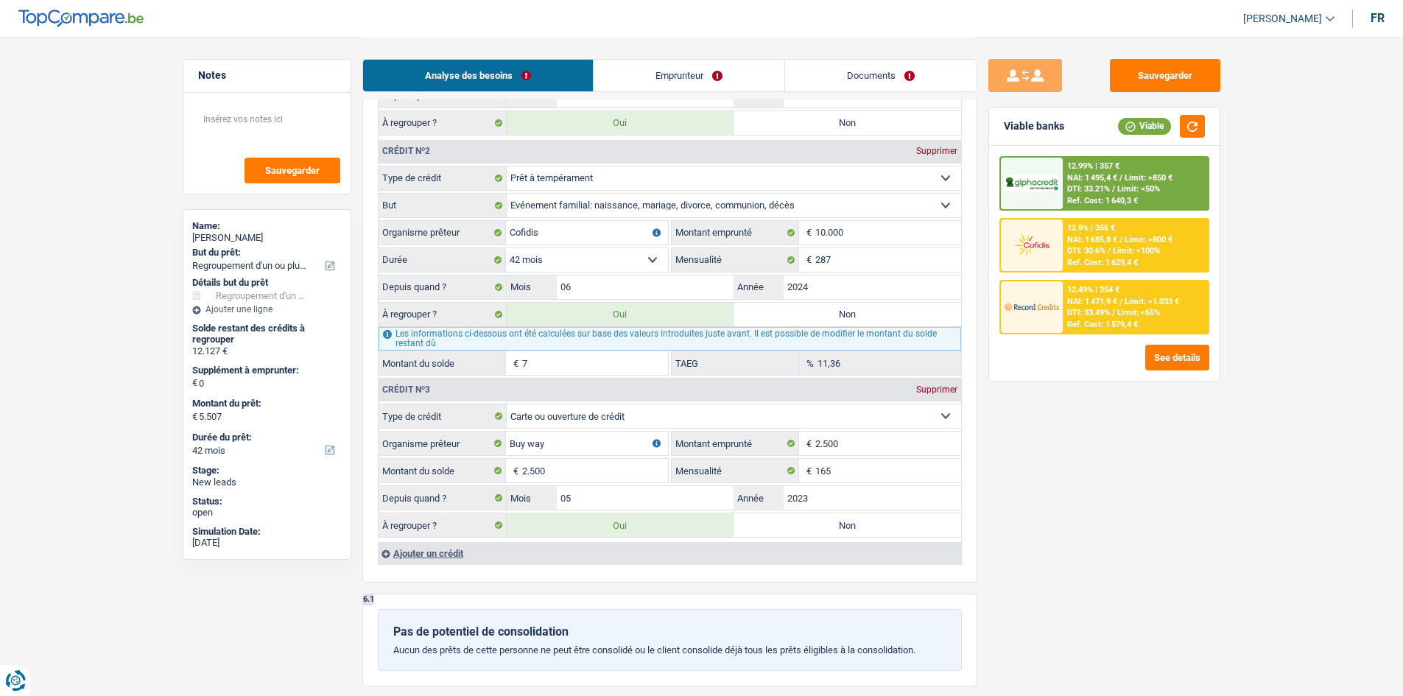
select select "36"
type input "5.507"
select select "36"
type input "5.507"
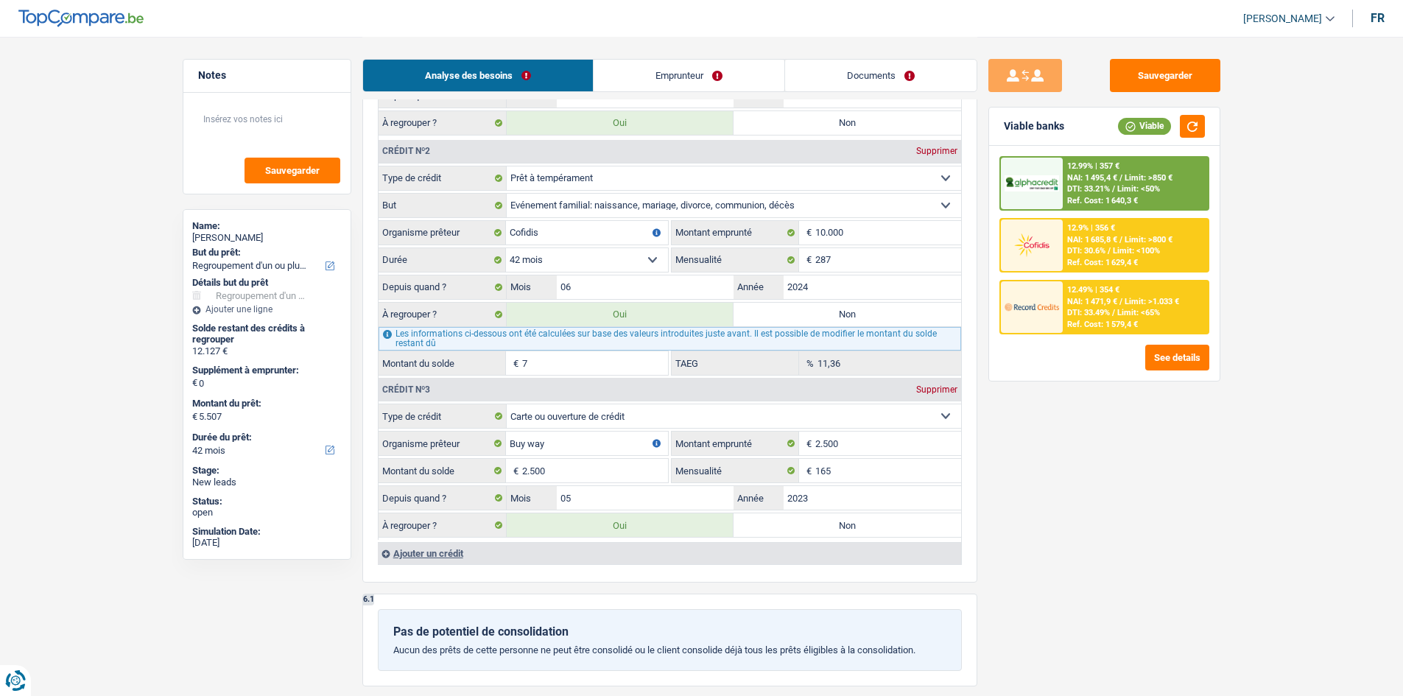
type input "5.507"
select select "36"
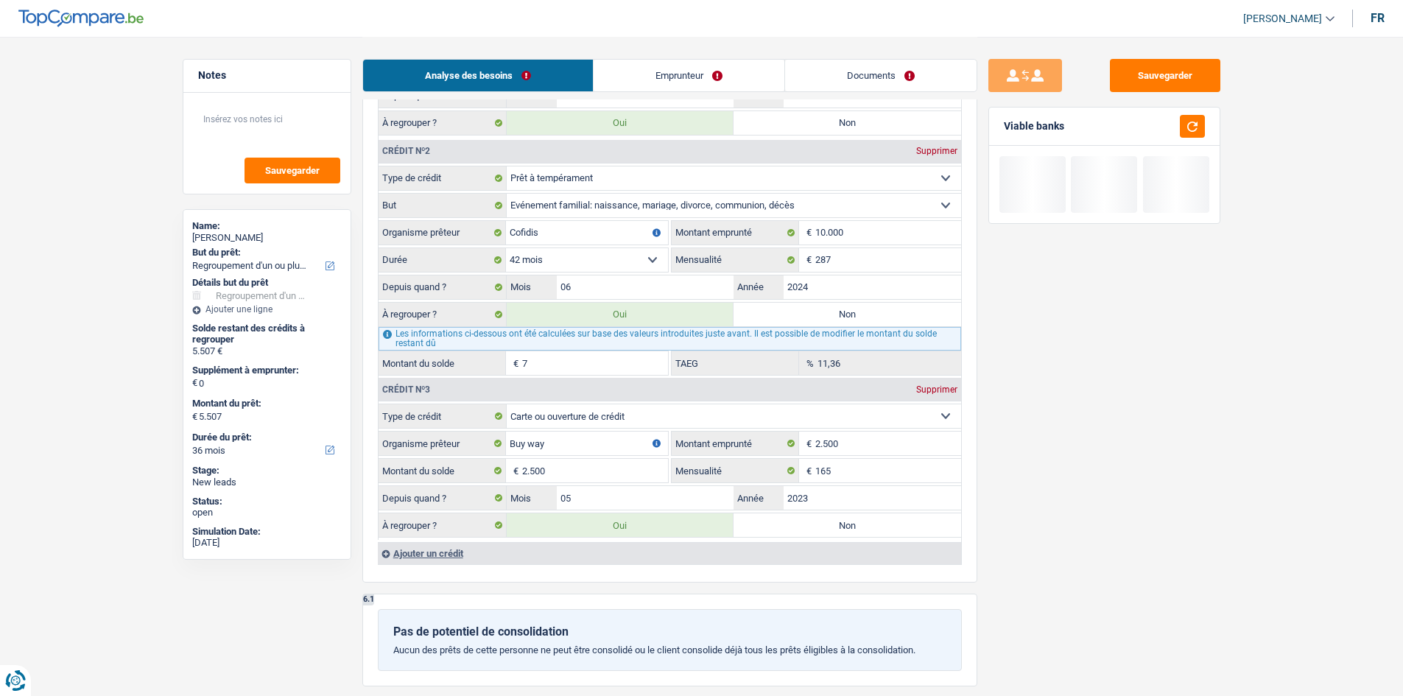
type input "5.571"
type input "71"
type input "5.571"
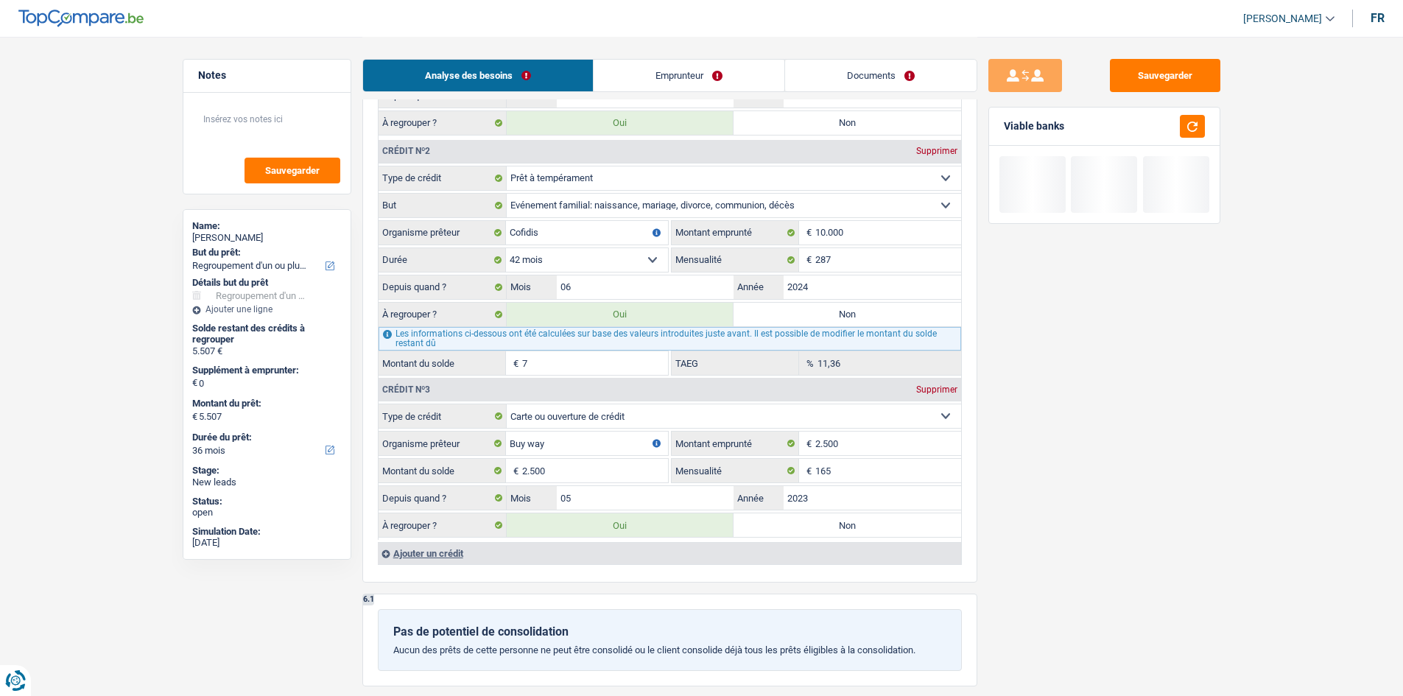
type input "5.571"
type input "710"
type input "6.210"
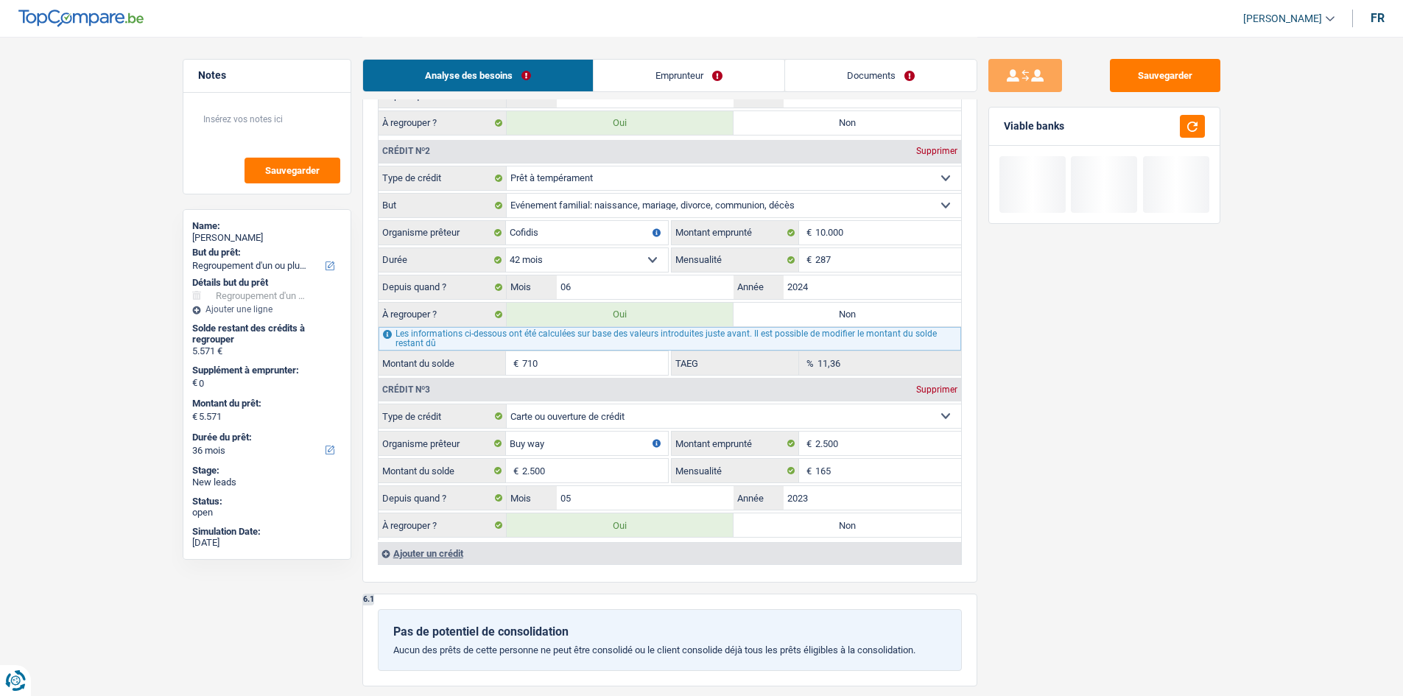
type input "6.210"
select select "42"
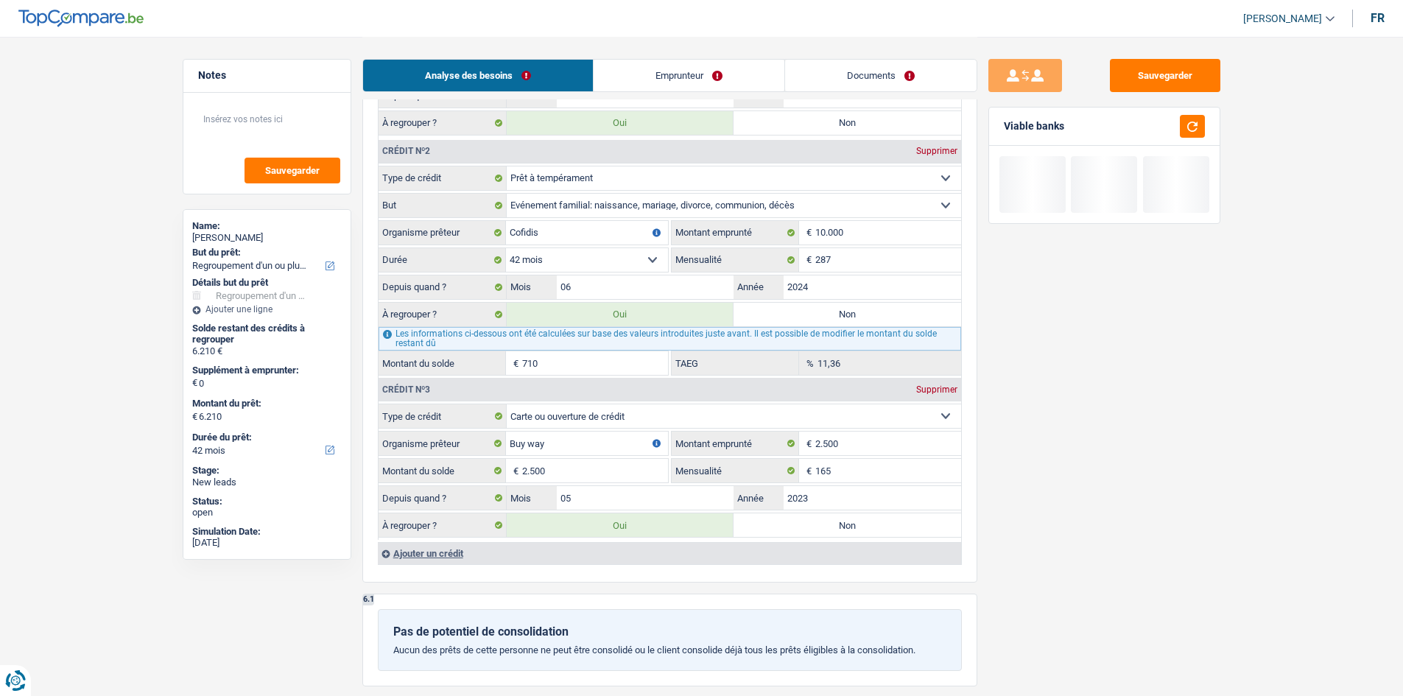
type input "7.100"
type input "12.600"
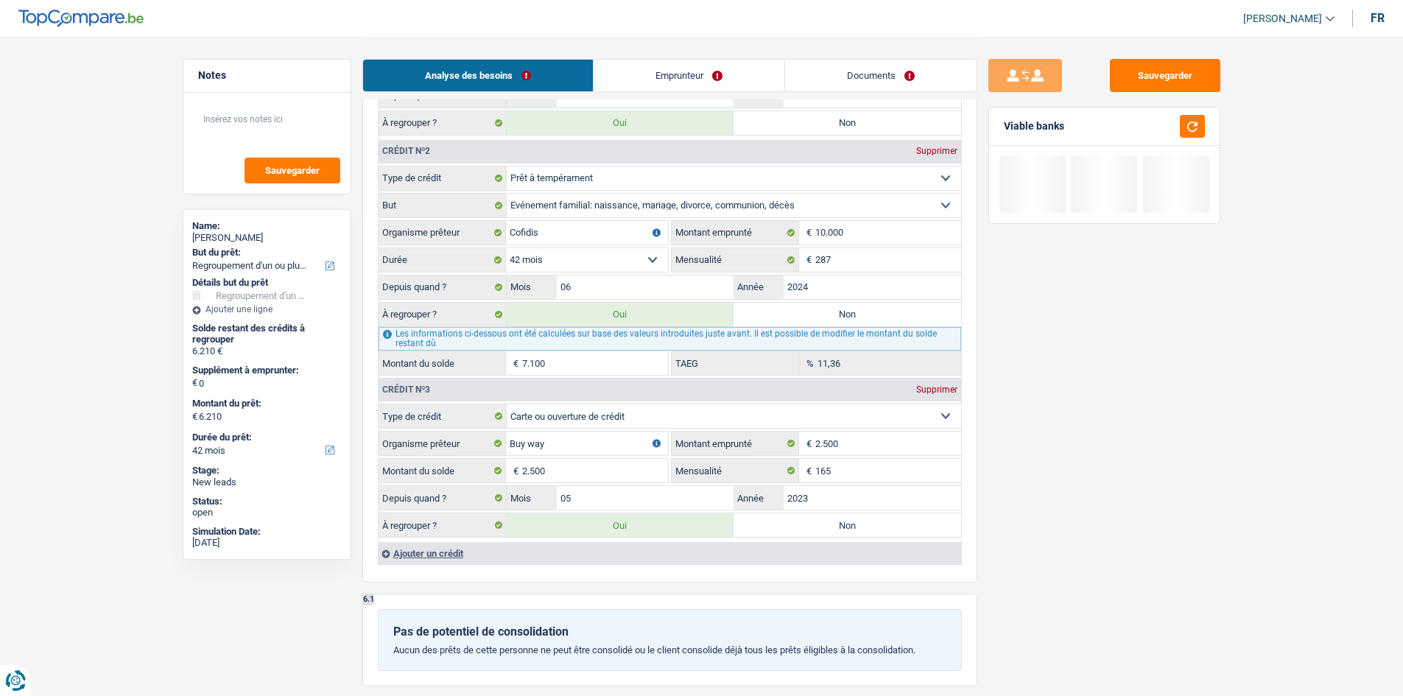
type input "12.600"
select select "60"
type input "7.100"
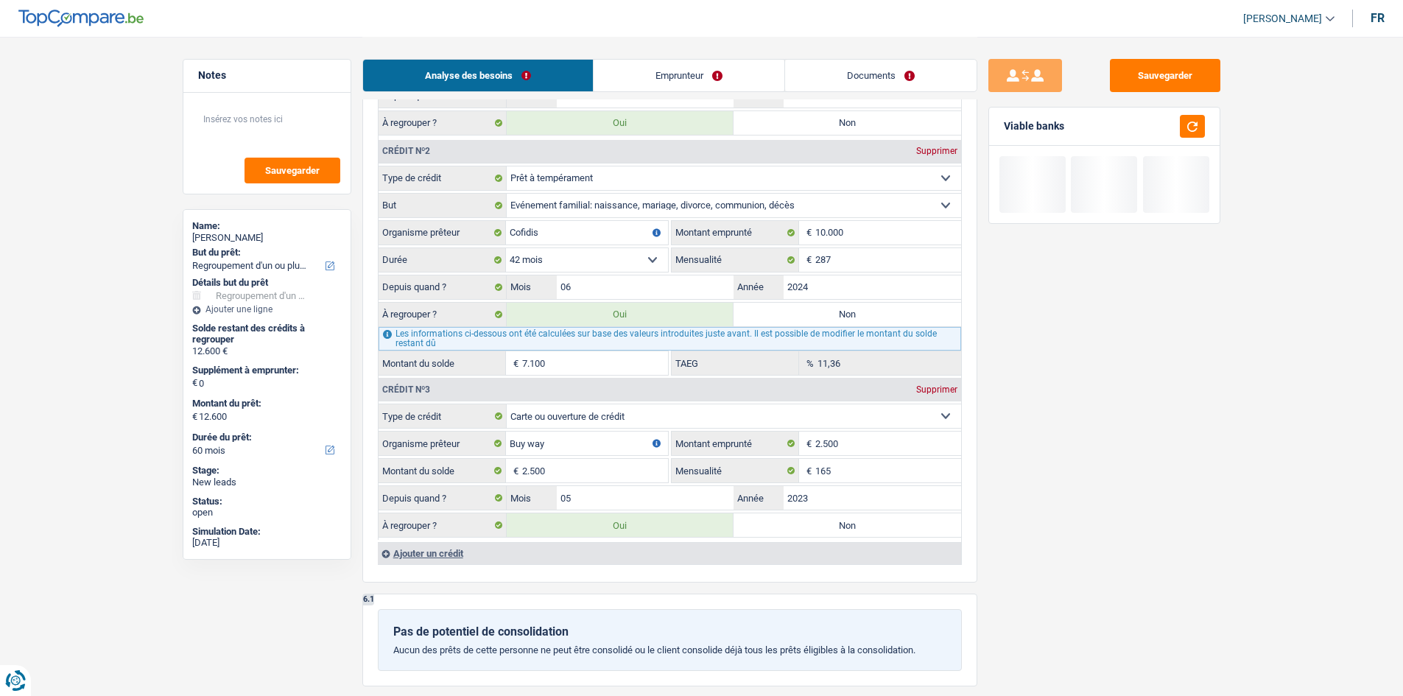
click at [1155, 440] on div "Sauvegarder Viable banks" at bounding box center [1104, 366] width 254 height 614
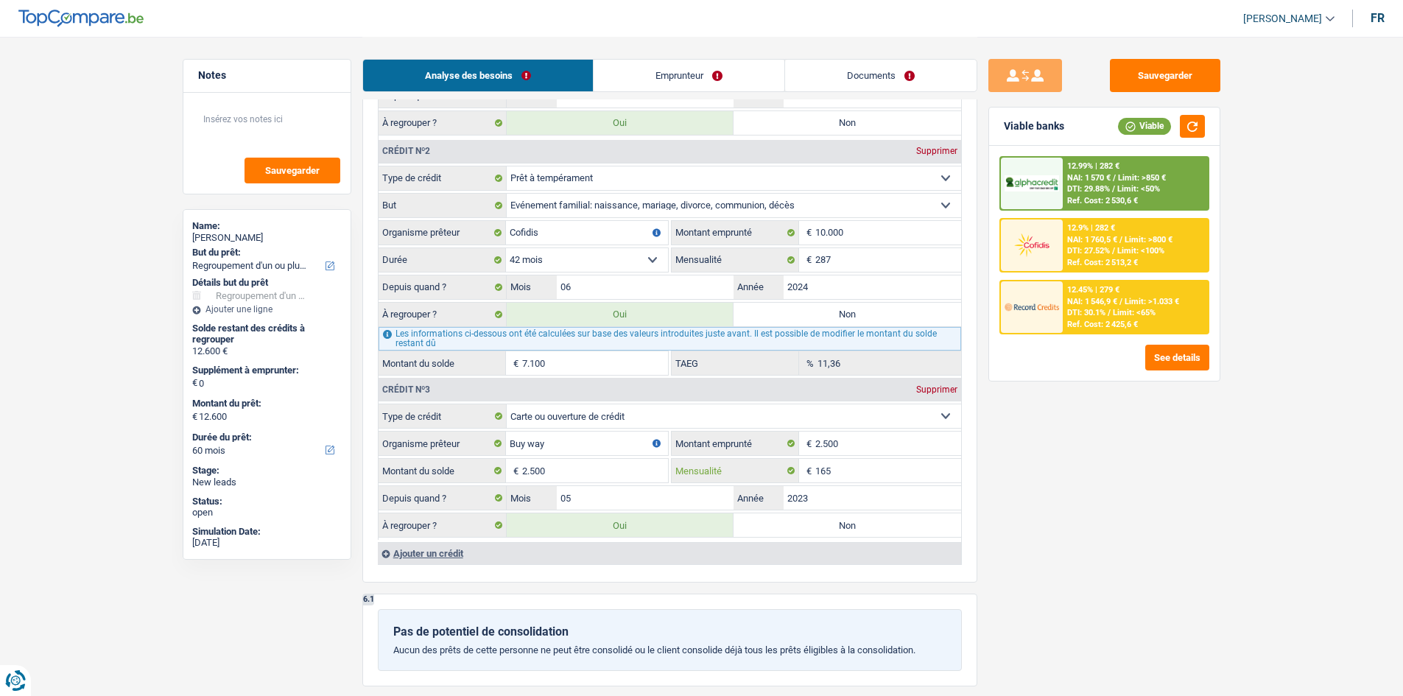
click at [871, 477] on input "165" at bounding box center [888, 471] width 146 height 24
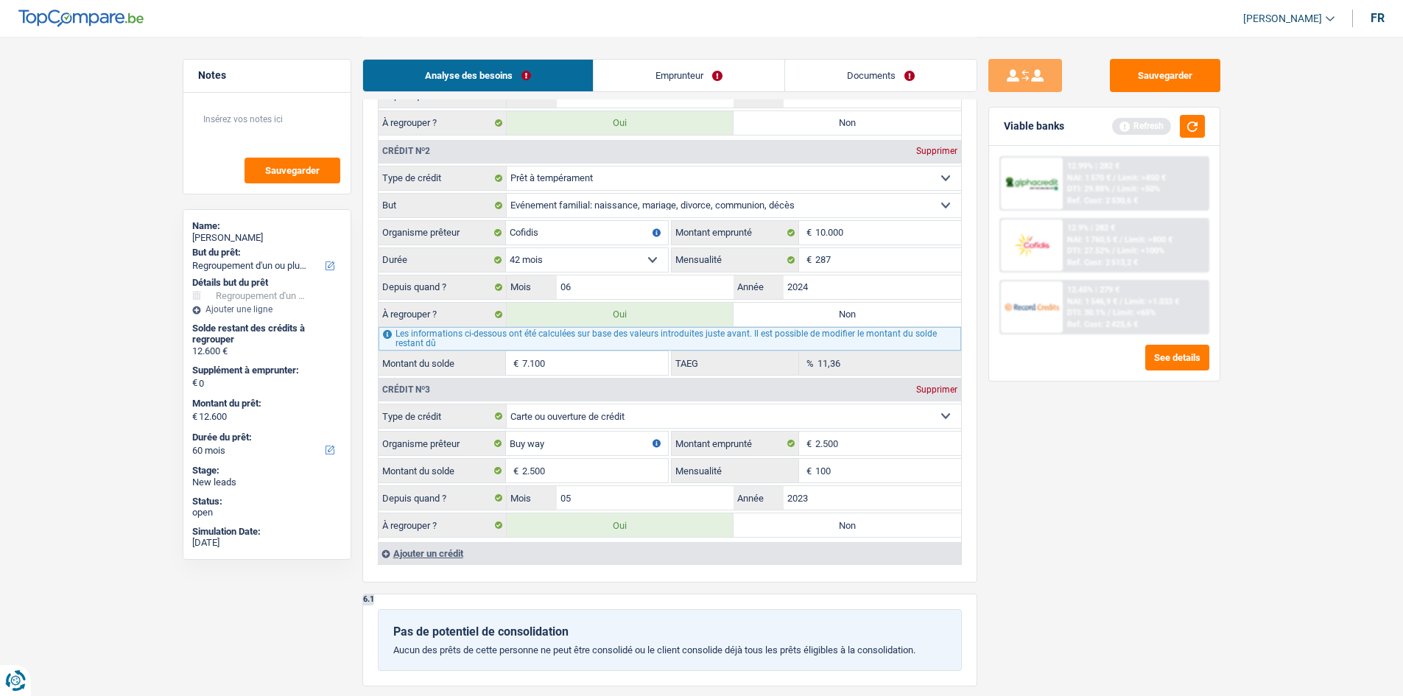
type input "100"
click at [1058, 485] on div "Sauvegarder Viable banks Refresh 12.99% | 282 € NAI: 1 570 € / Limit: >850 € DT…" at bounding box center [1104, 366] width 254 height 614
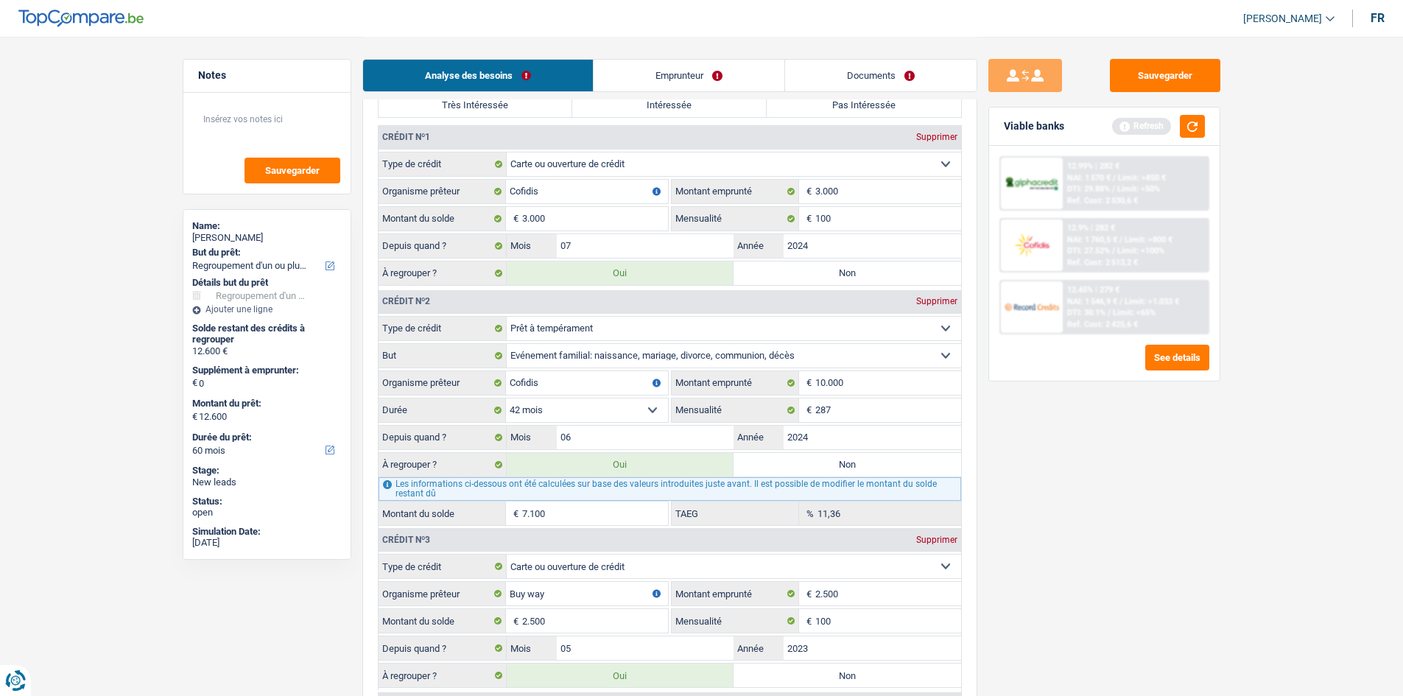
scroll to position [1195, 0]
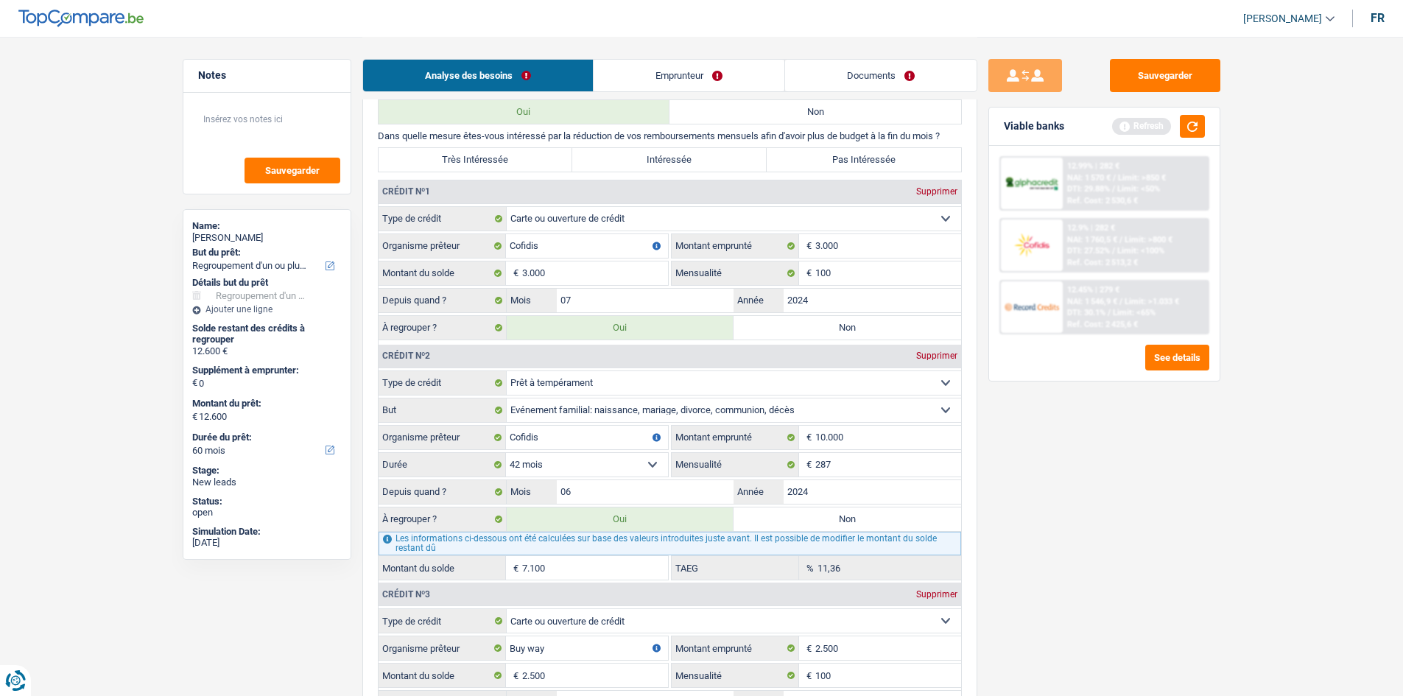
click at [504, 155] on label "Très Intéressée" at bounding box center [476, 160] width 194 height 24
click at [504, 155] on input "Très Intéressée" at bounding box center [476, 160] width 194 height 24
radio input "true"
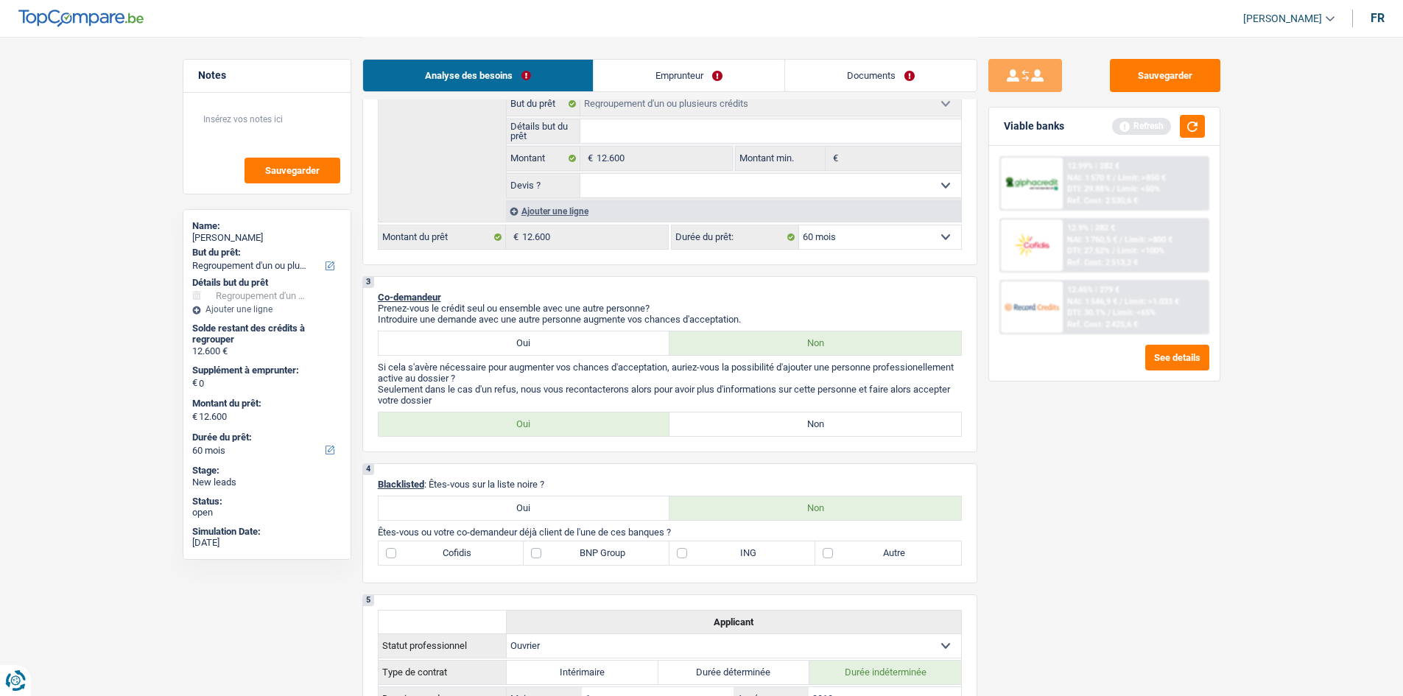
scroll to position [16, 0]
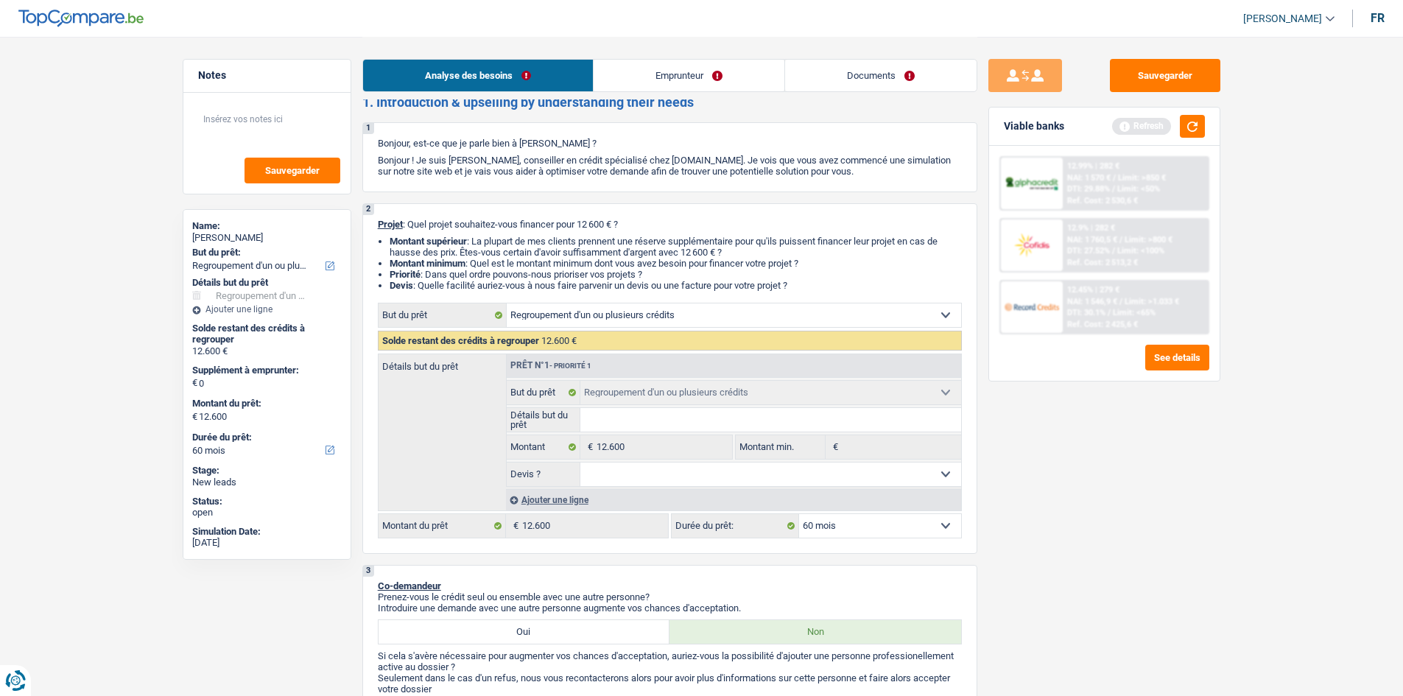
click at [559, 502] on div "Ajouter une ligne" at bounding box center [733, 499] width 455 height 21
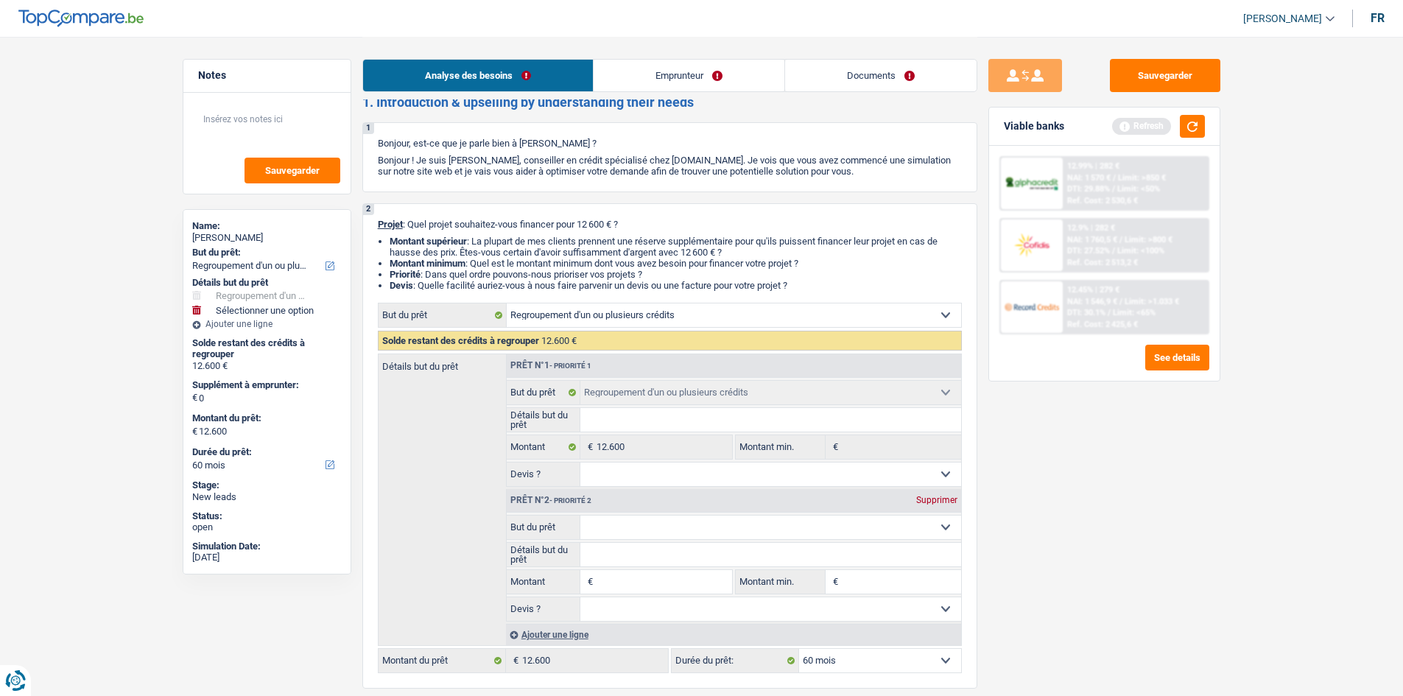
click at [629, 523] on select "Confort maison: meubles, textile, peinture, électroménager, outillage non-profe…" at bounding box center [770, 528] width 381 height 24
select select "household"
click at [580, 516] on select "Confort maison: meubles, textile, peinture, électroménager, outillage non-profe…" at bounding box center [770, 528] width 381 height 24
select select "household"
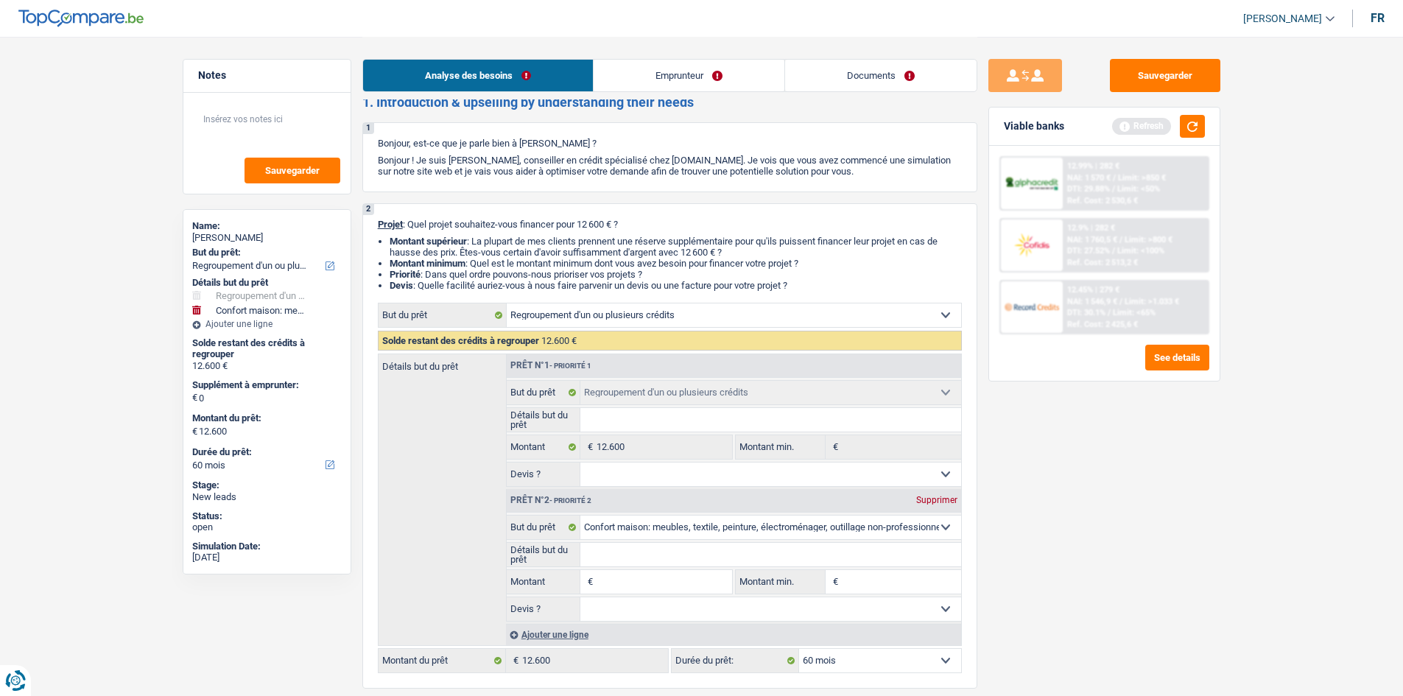
click at [692, 577] on input "Montant" at bounding box center [664, 582] width 135 height 24
type input "1"
type input "15"
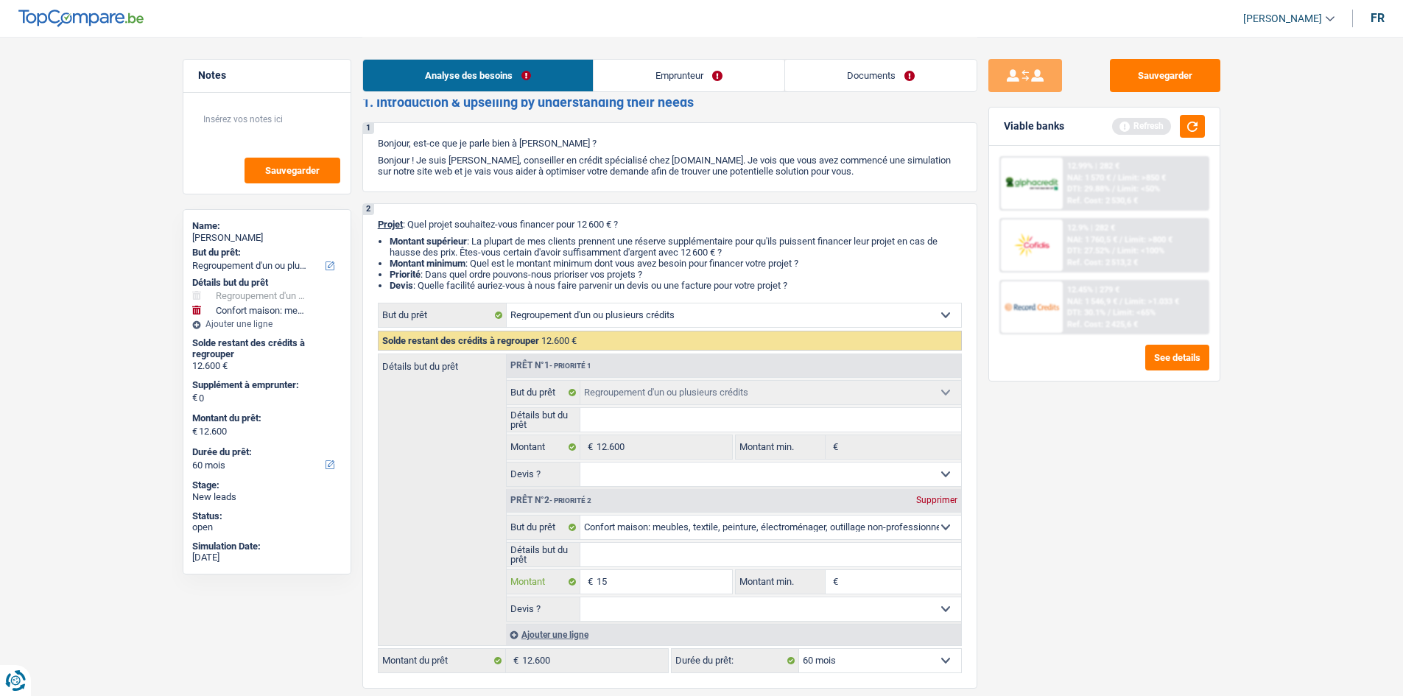
type input "150"
type input "1.500"
type input "15.001"
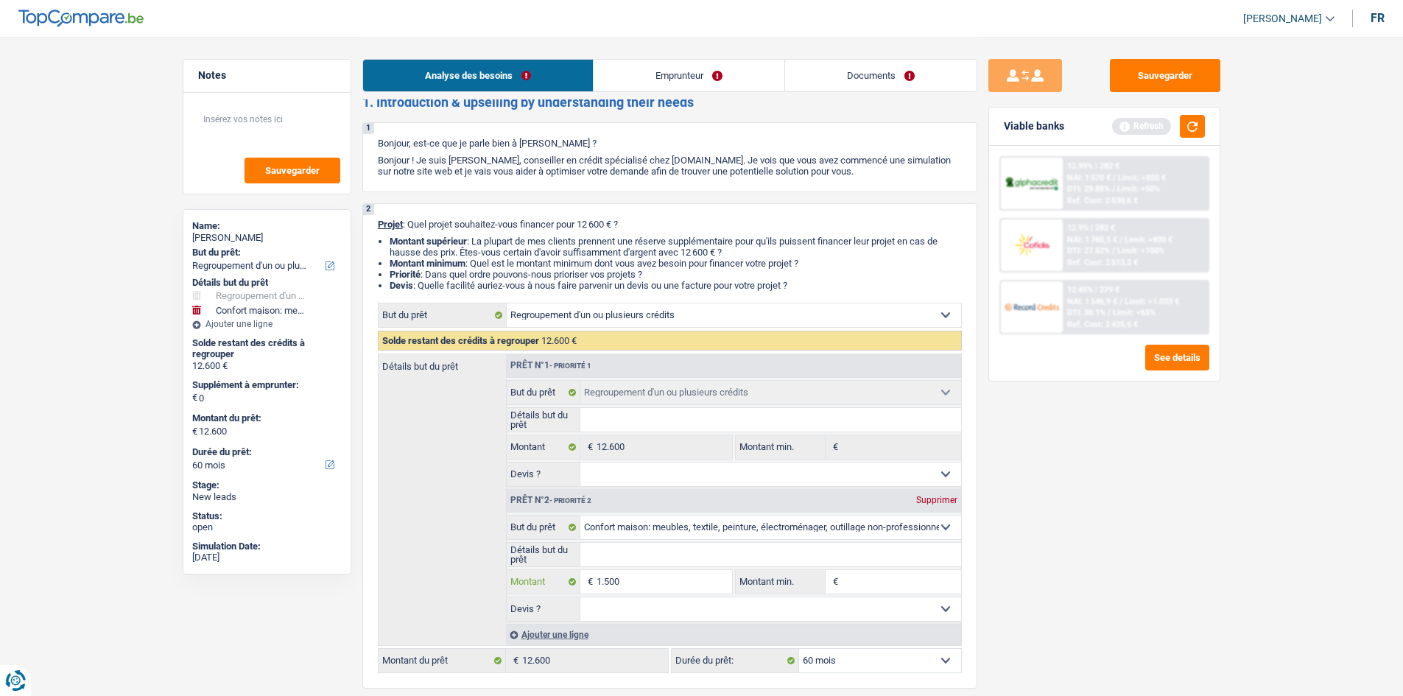
type input "15.001"
click at [698, 575] on input "15.001" at bounding box center [664, 582] width 135 height 24
type input "1"
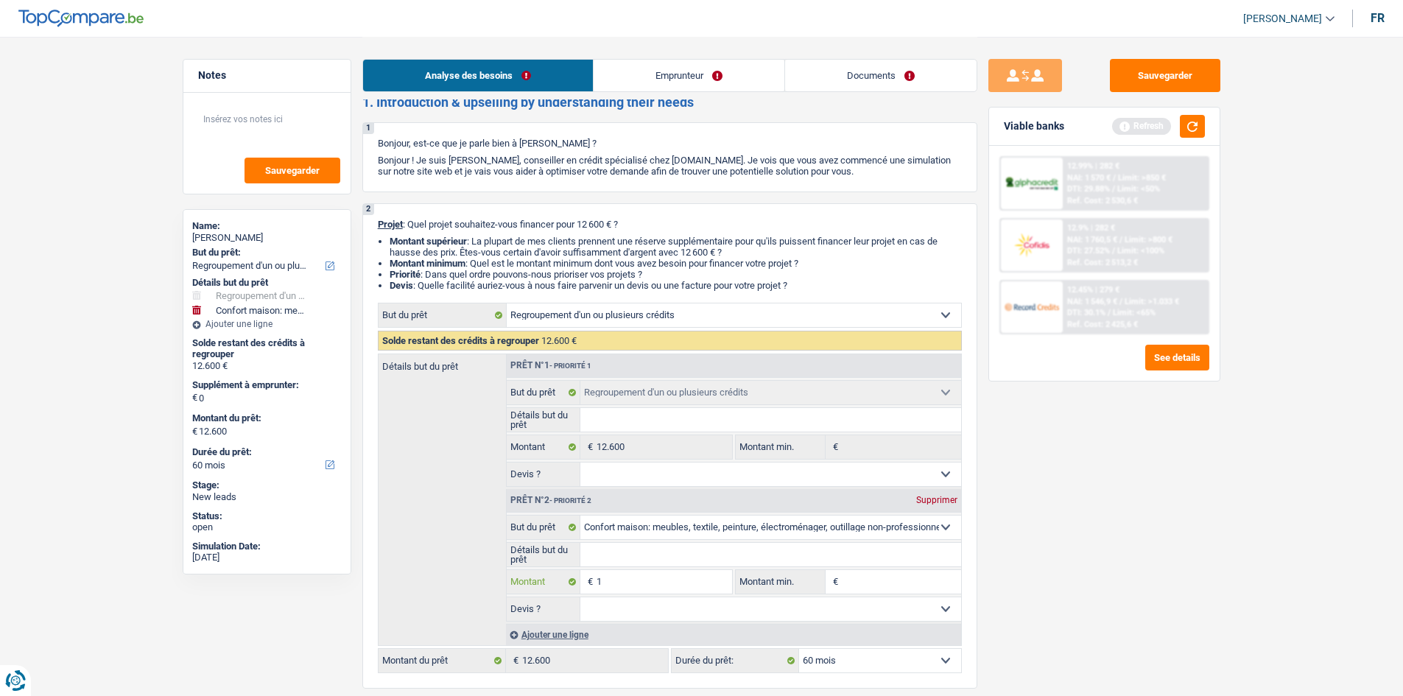
type input "15"
type input "150"
type input "1.501"
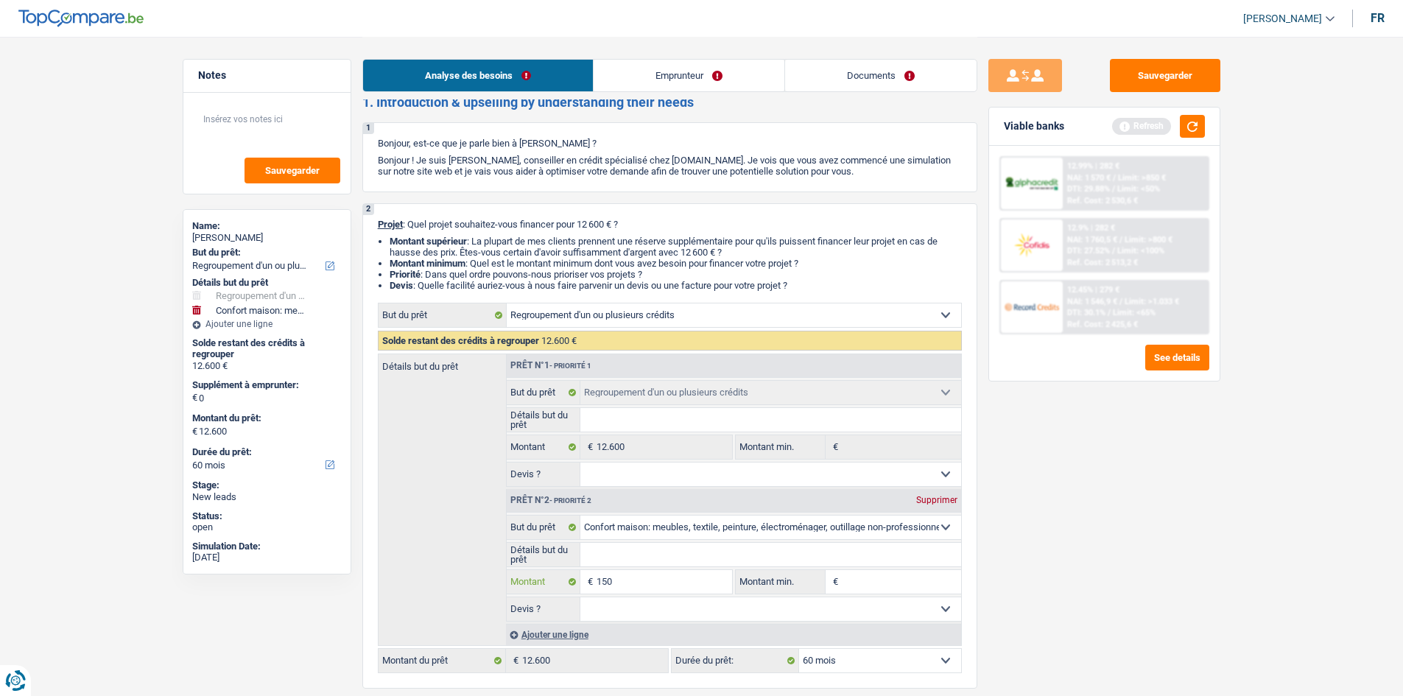
type input "1.501"
type input "14.101"
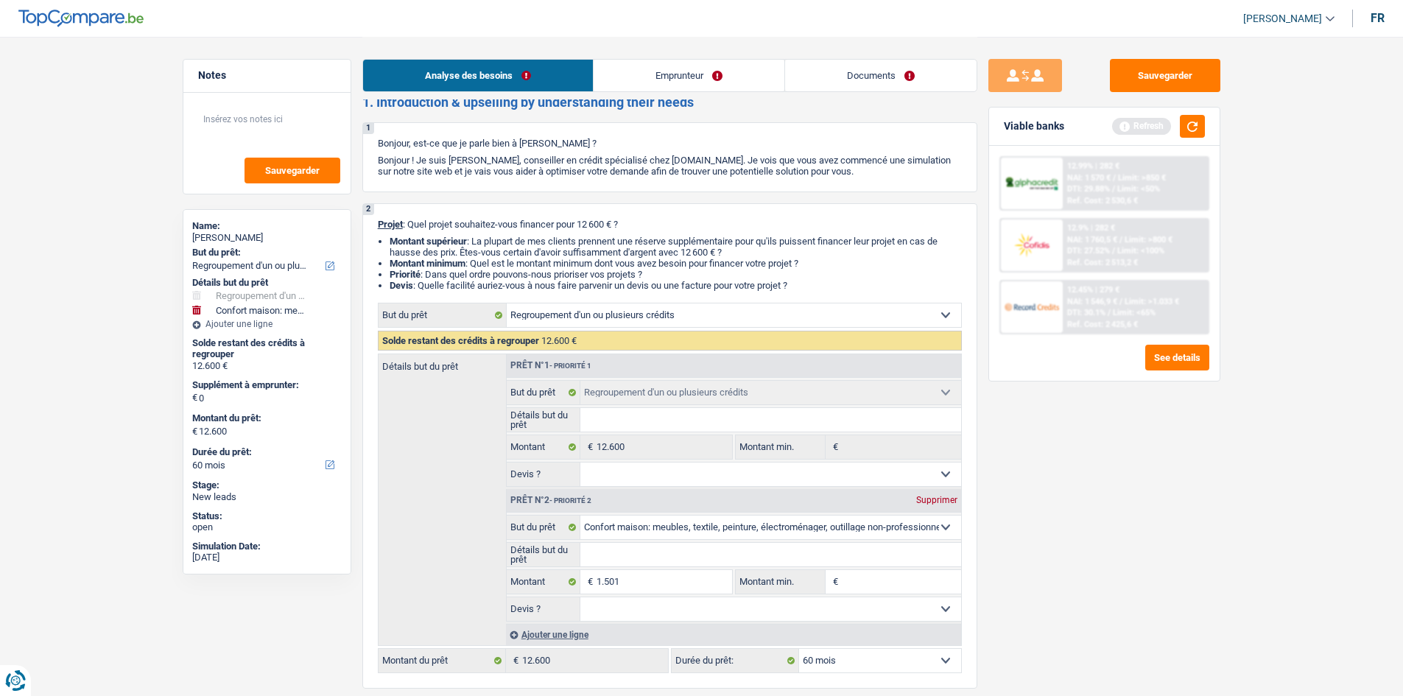
type input "14.101"
drag, startPoint x: 1288, startPoint y: 510, endPoint x: 1280, endPoint y: 513, distance: 7.9
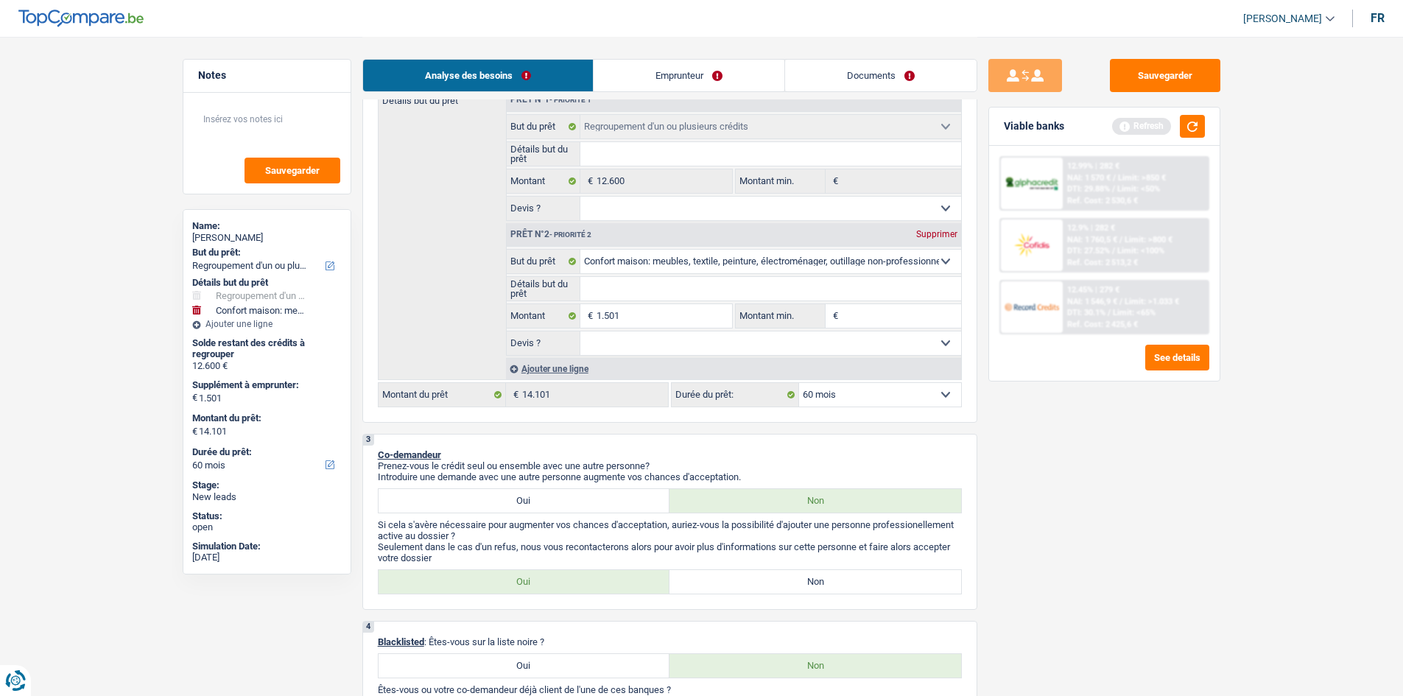
scroll to position [311, 0]
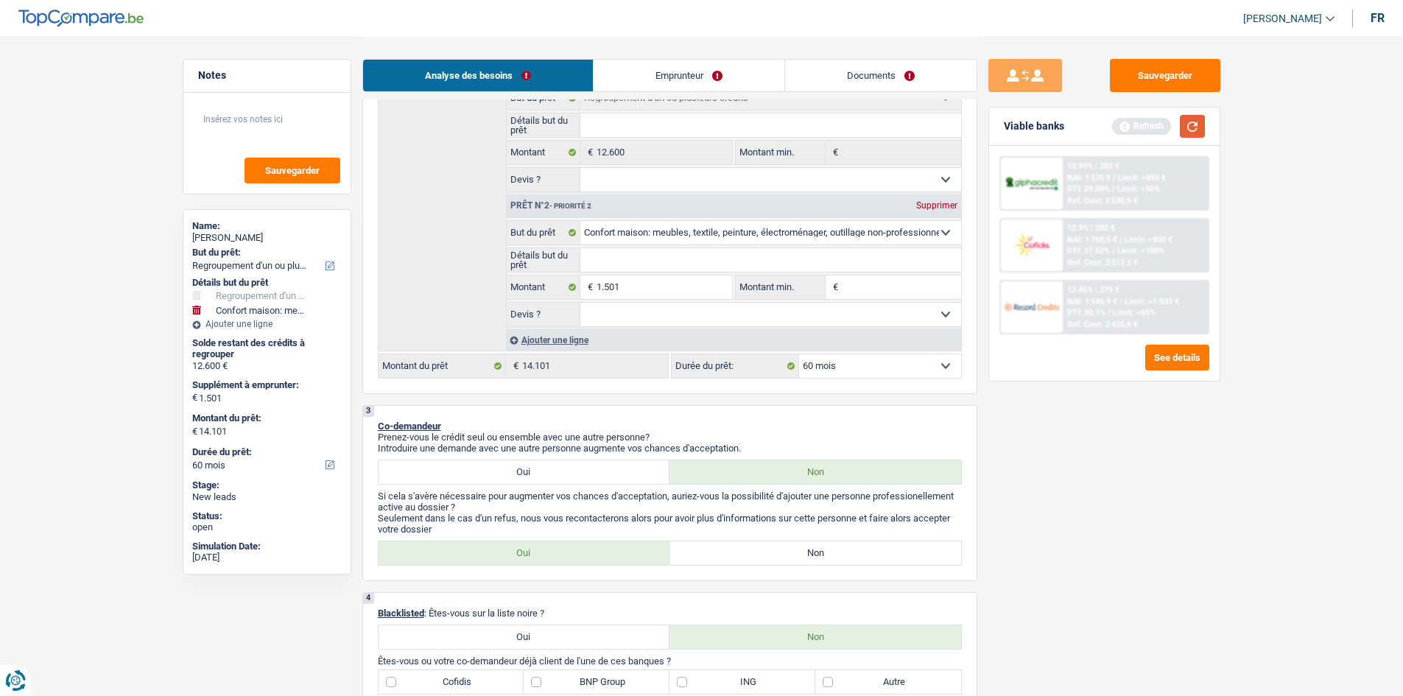
click at [1197, 126] on button "button" at bounding box center [1192, 126] width 25 height 23
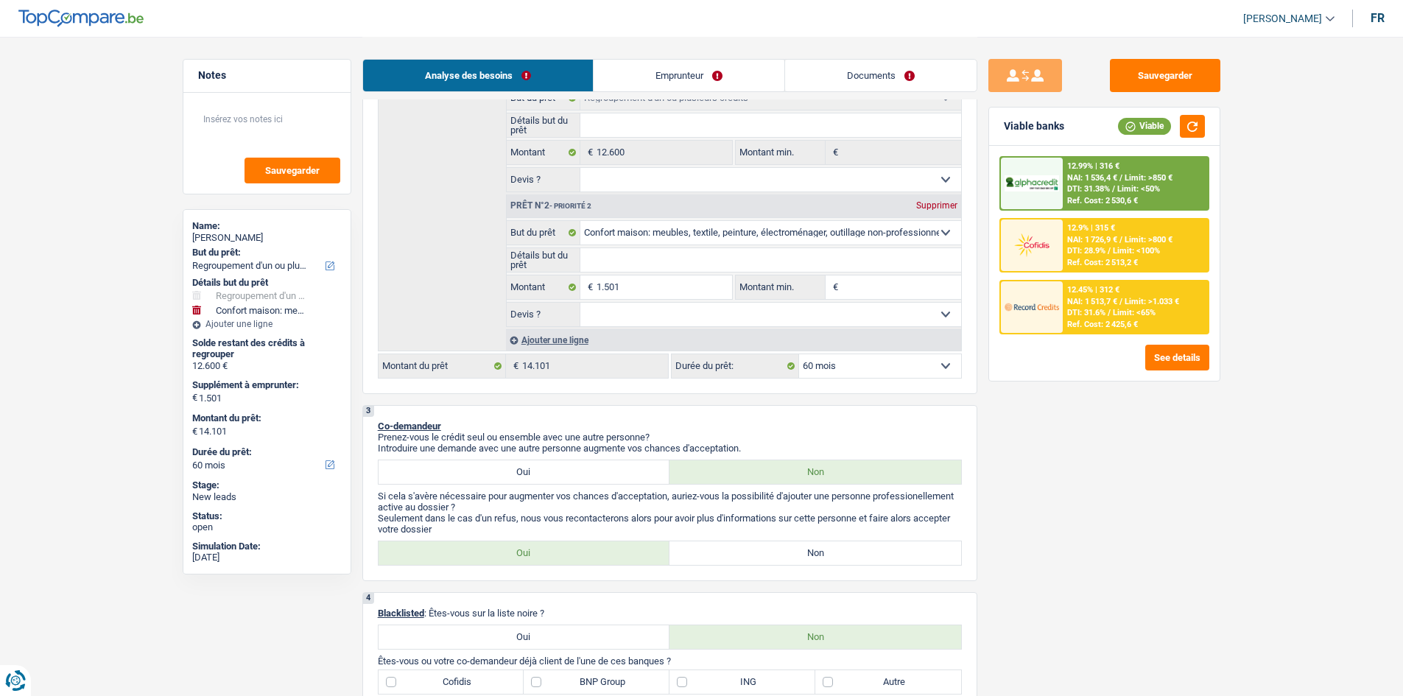
click at [1122, 192] on span "Limit: <50%" at bounding box center [1138, 189] width 43 height 10
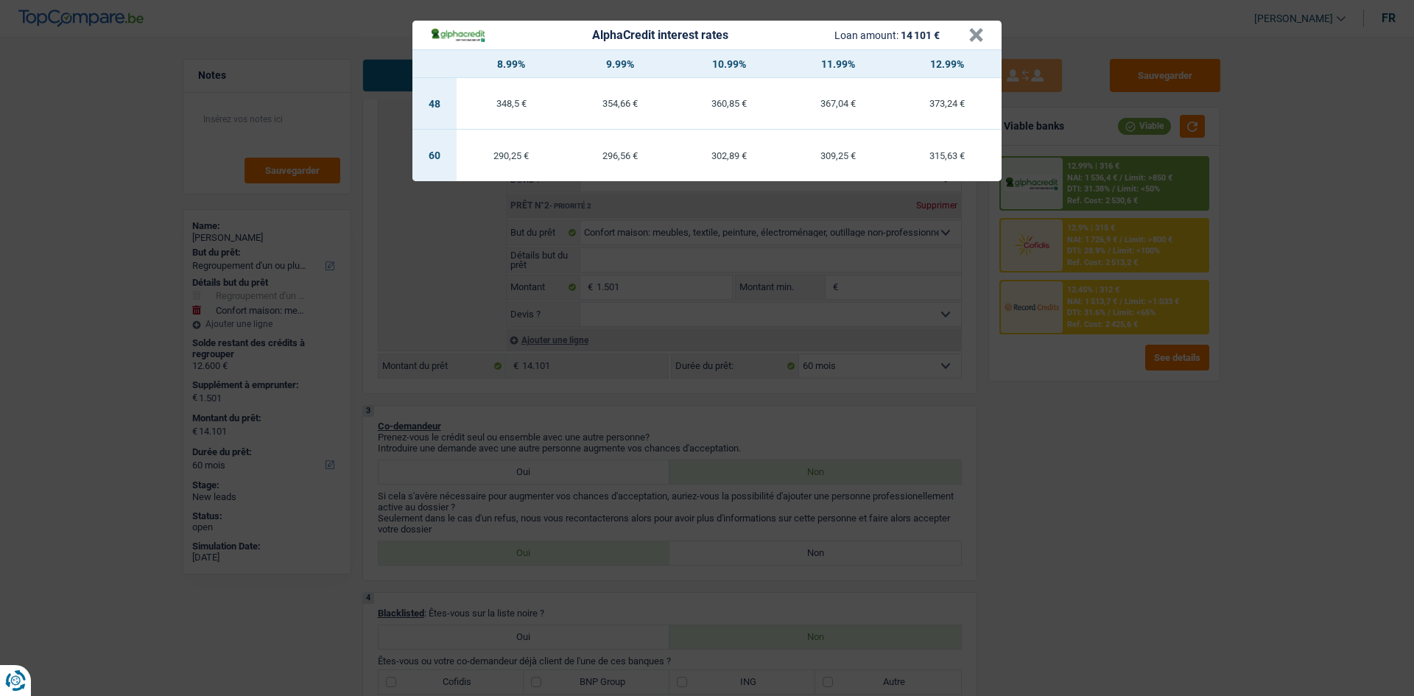
click at [1141, 422] on div "AlphaCredit interest rates Loan amount: 14 101 € × 8.99% 9.99% 10.99% 11.99% 12…" at bounding box center [707, 348] width 1414 height 696
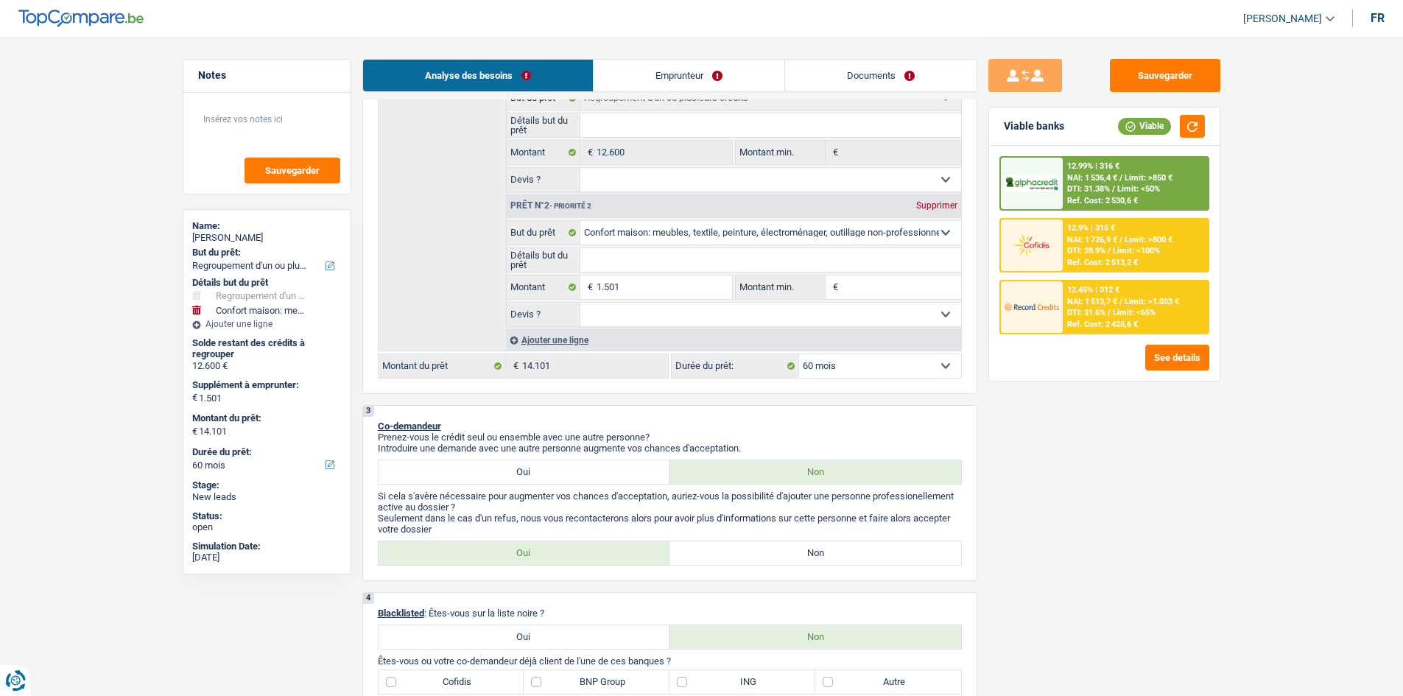
click at [910, 367] on select "12 mois 18 mois 24 mois 30 mois 36 mois 42 mois 48 mois 60 mois Sélectionner un…" at bounding box center [880, 366] width 162 height 24
select select "36"
click at [799, 354] on select "12 mois 18 mois 24 mois 30 mois 36 mois 42 mois 48 mois 60 mois Sélectionner un…" at bounding box center [880, 366] width 162 height 24
select select "36"
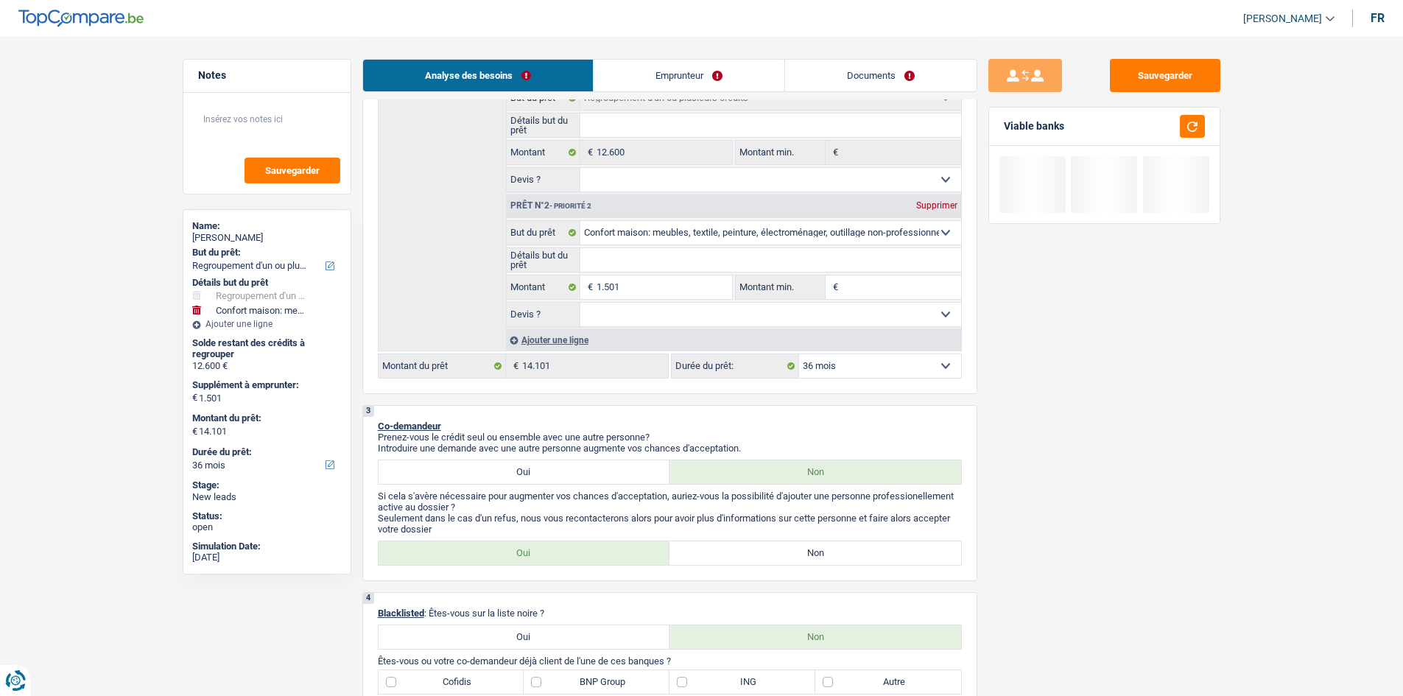
click at [1127, 462] on div "Sauvegarder Viable banks" at bounding box center [1104, 366] width 254 height 614
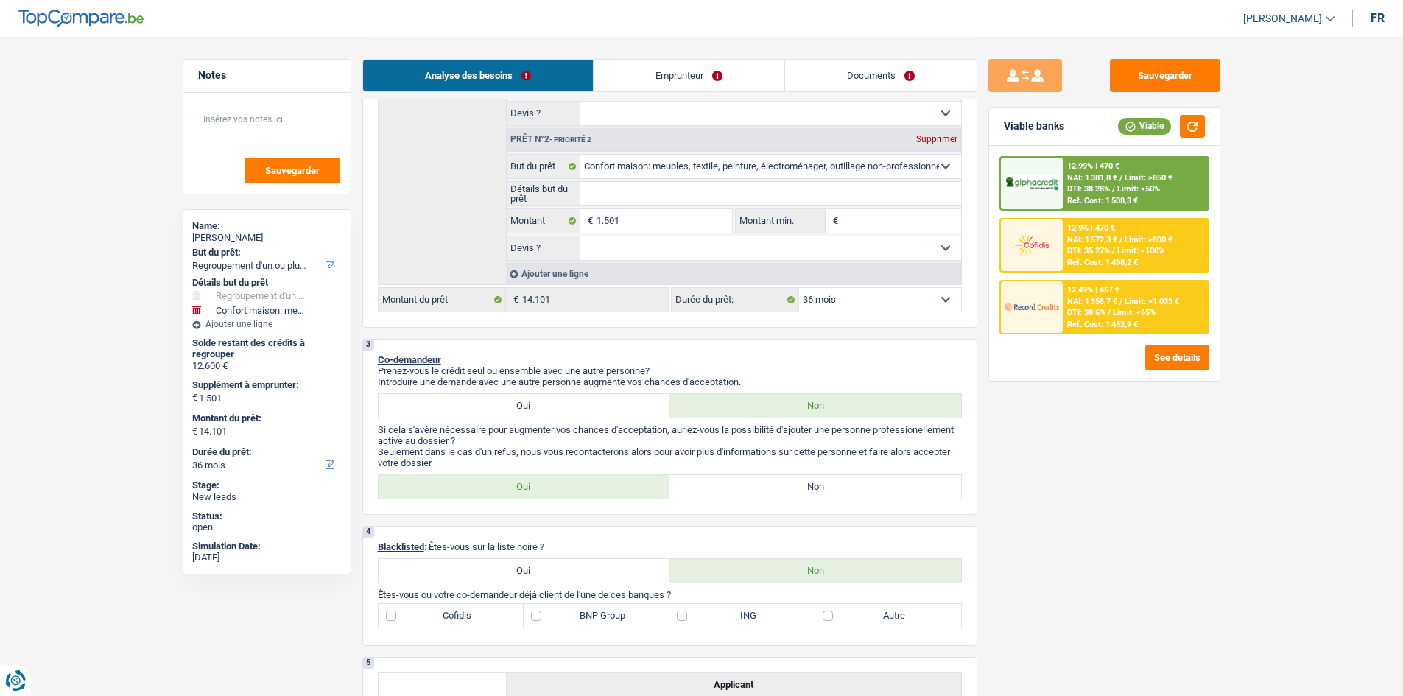
scroll to position [605, 0]
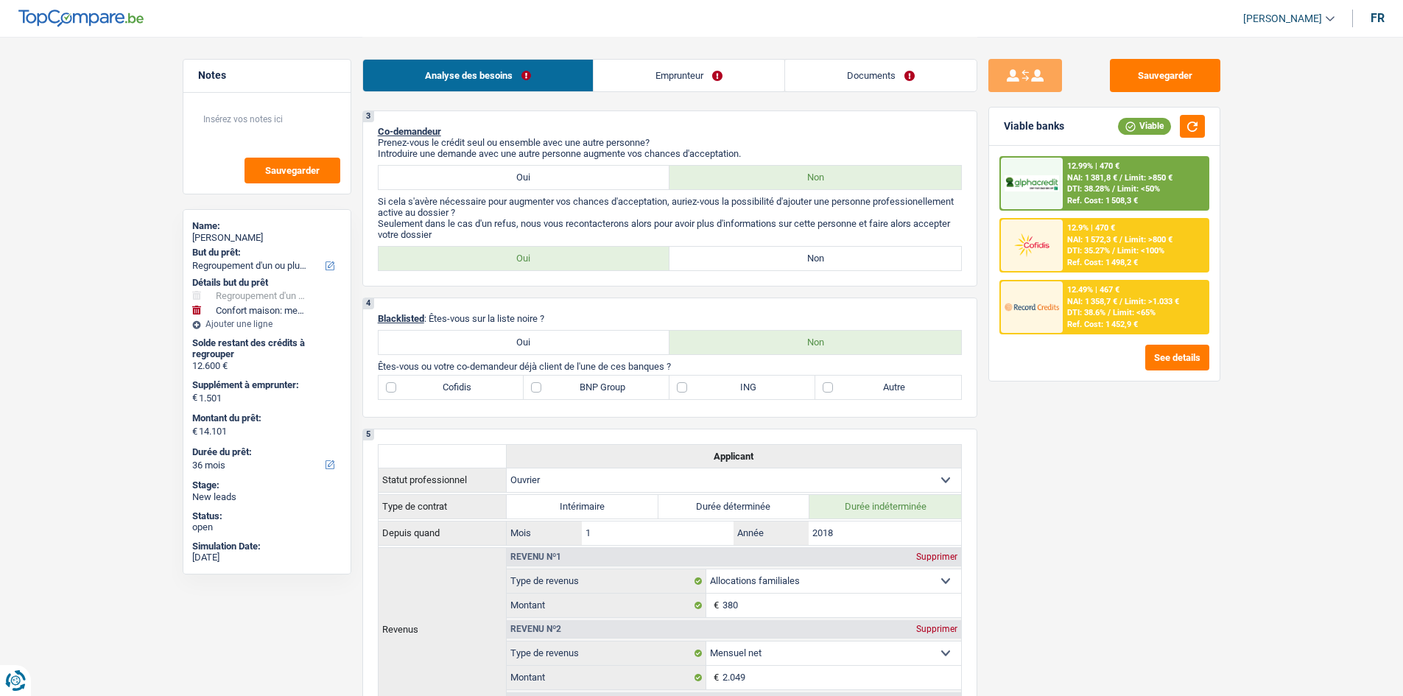
click at [420, 397] on label "Cofidis" at bounding box center [452, 388] width 146 height 24
click at [420, 397] on input "Cofidis" at bounding box center [452, 388] width 146 height 24
checkbox input "true"
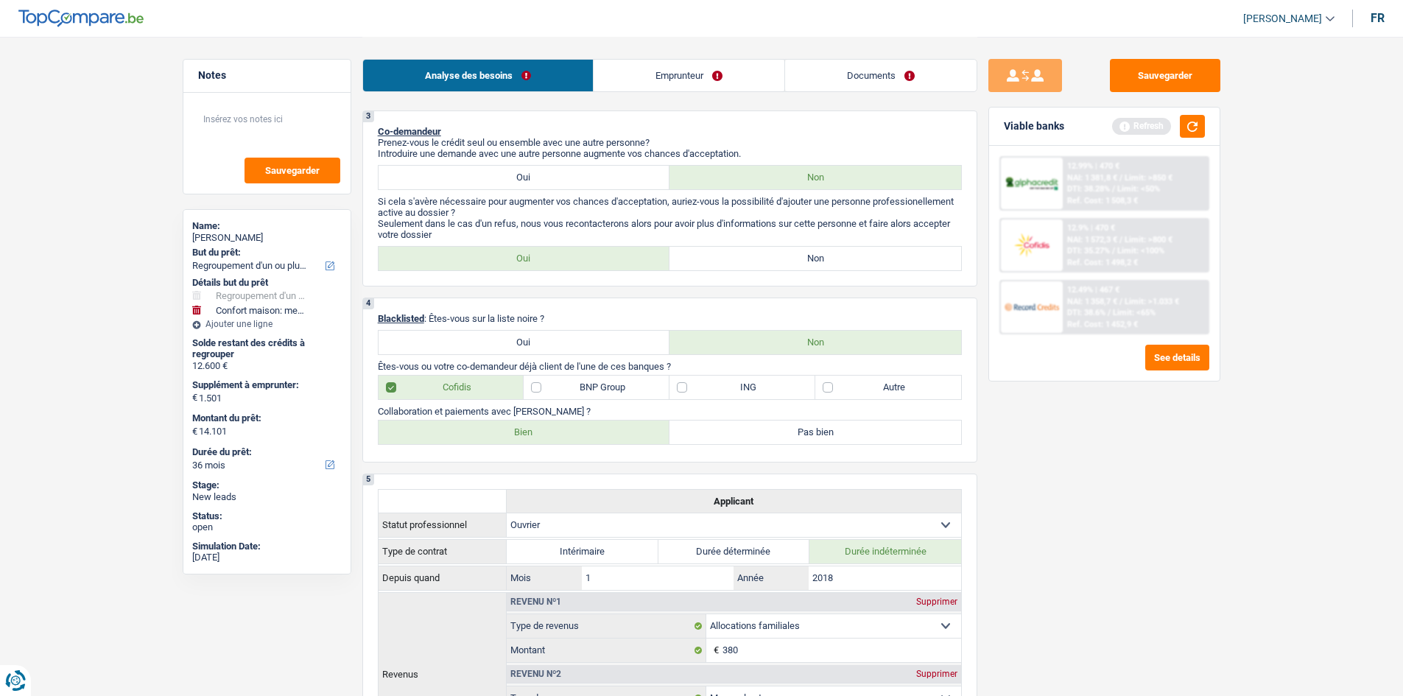
click at [513, 426] on label "Bien" at bounding box center [525, 433] width 292 height 24
click at [513, 426] on input "Bien" at bounding box center [525, 433] width 292 height 24
radio input "true"
click at [1225, 507] on div "Sauvegarder Viable banks Refresh 12.99% | 470 € NAI: 1 381,8 € / Limit: >850 € …" at bounding box center [1104, 366] width 254 height 614
click at [907, 267] on label "Non" at bounding box center [816, 259] width 292 height 24
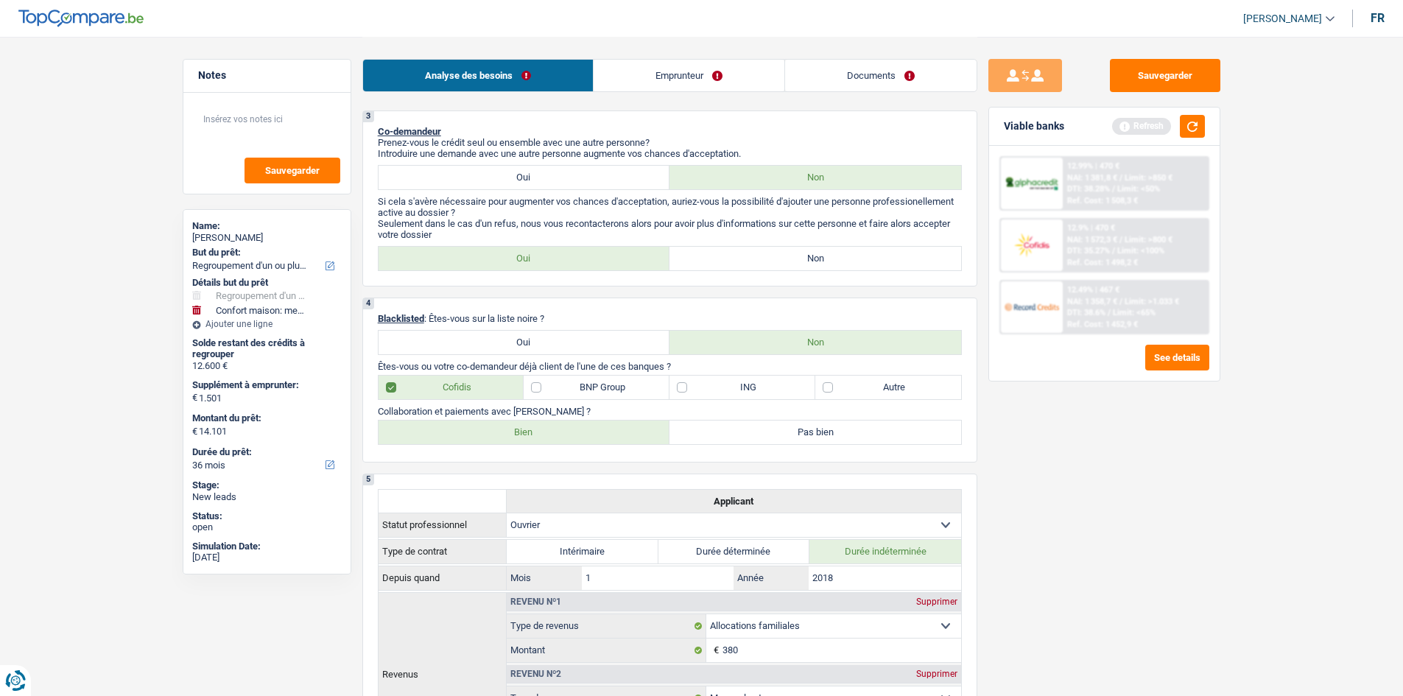
click at [907, 267] on input "Non" at bounding box center [816, 259] width 292 height 24
radio input "true"
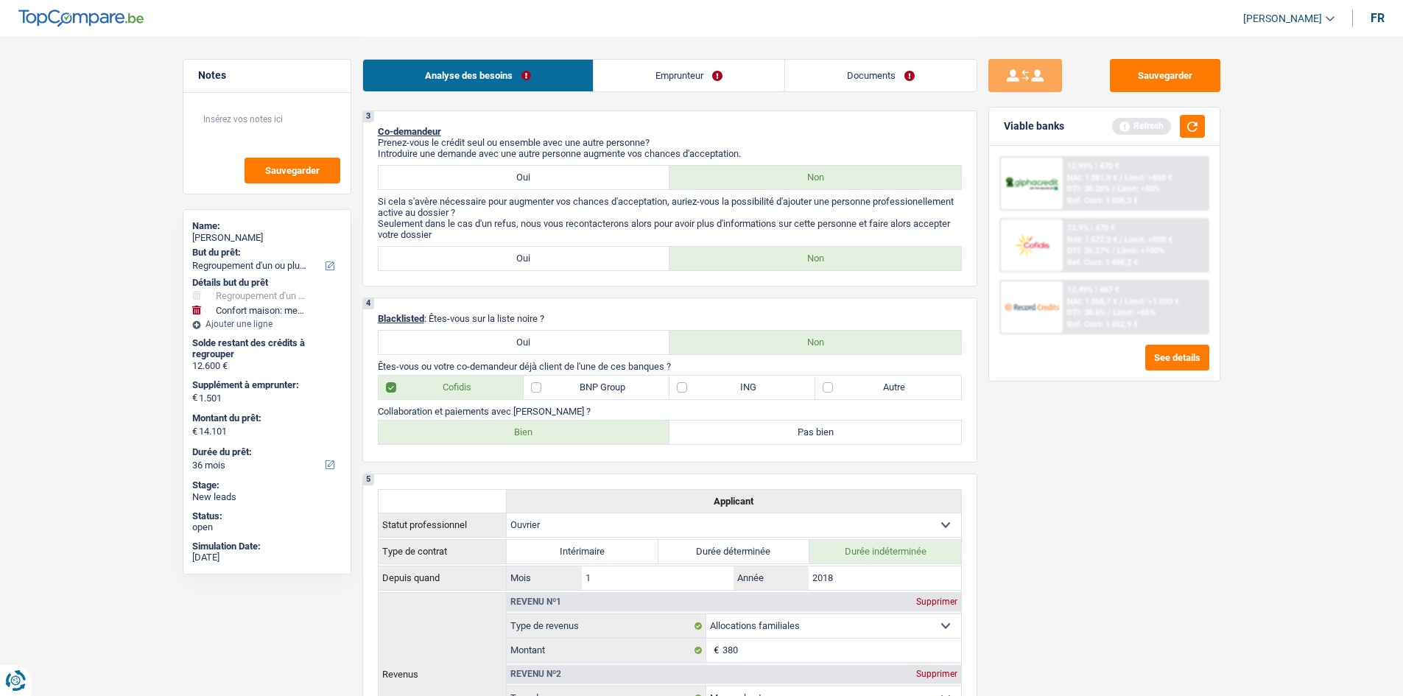
click at [1136, 443] on div "Sauvegarder Viable banks Refresh 12.99% | 470 € NAI: 1 381,8 € / Limit: >850 € …" at bounding box center [1104, 366] width 254 height 614
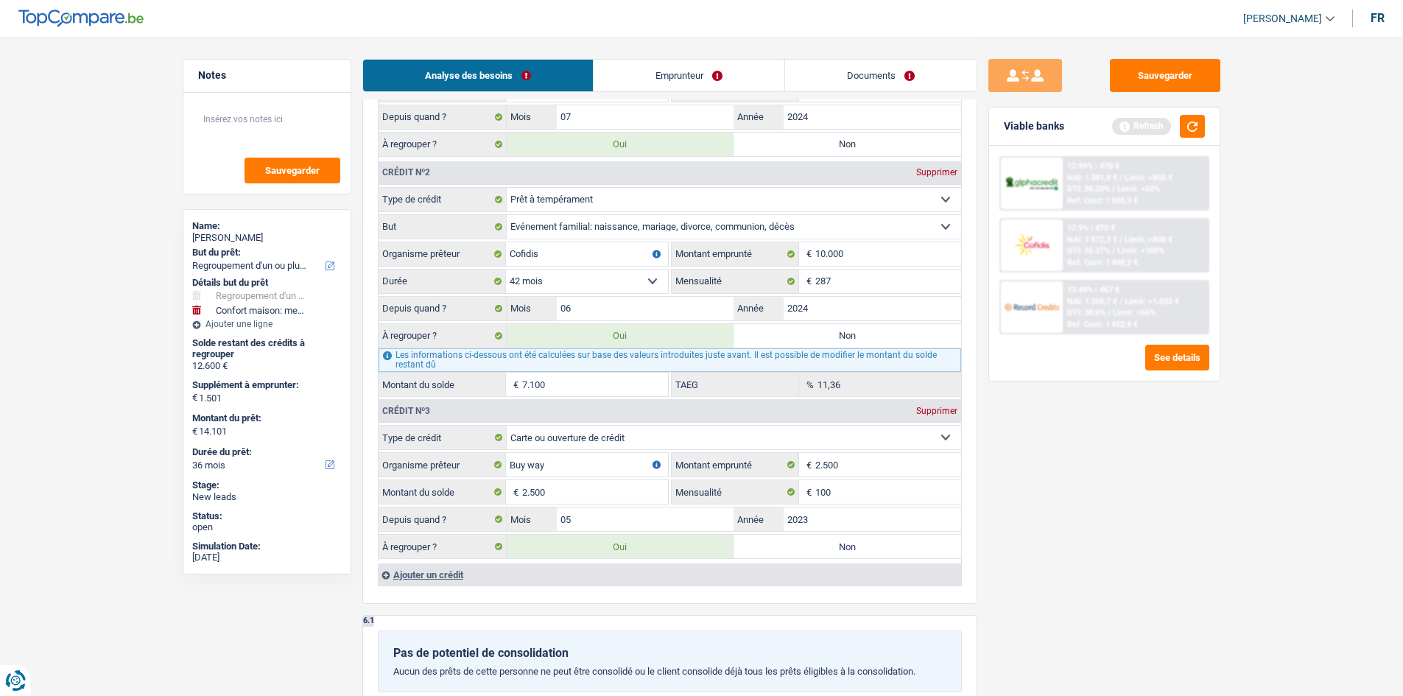
scroll to position [1784, 0]
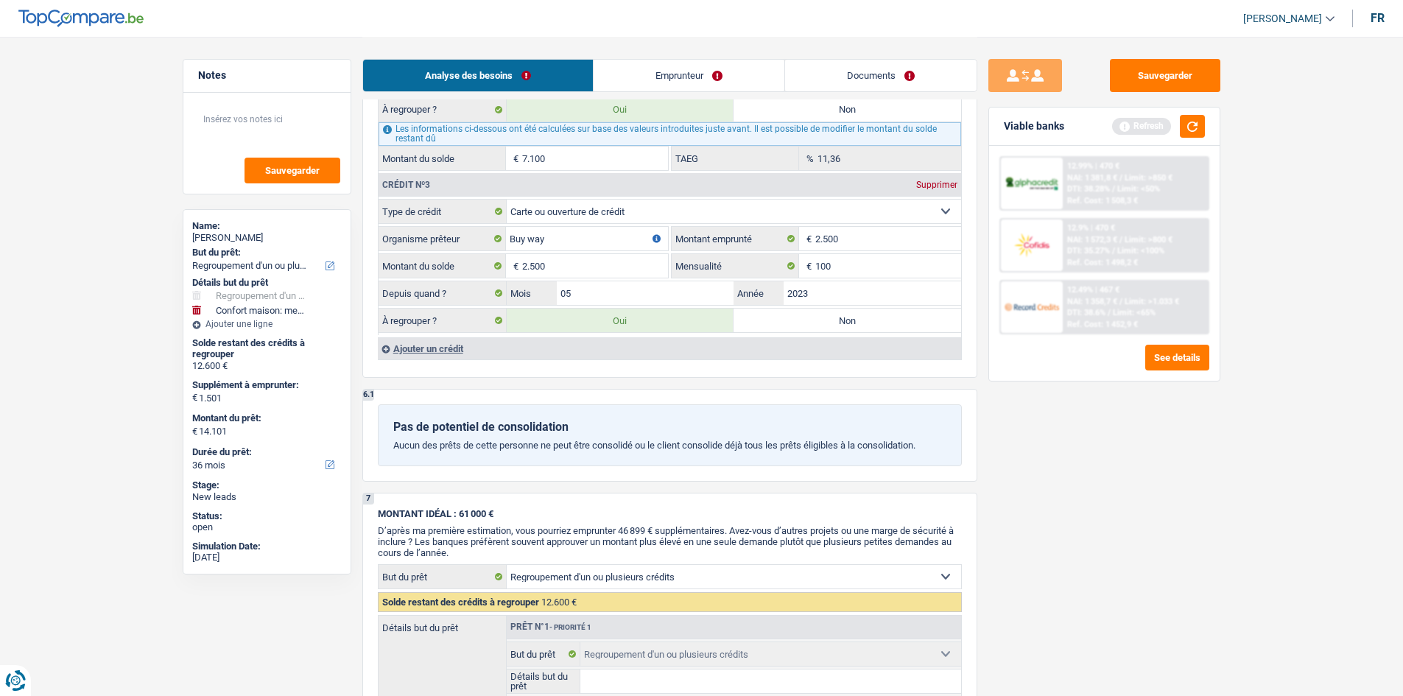
click at [451, 348] on div "Ajouter un crédit" at bounding box center [669, 348] width 583 height 22
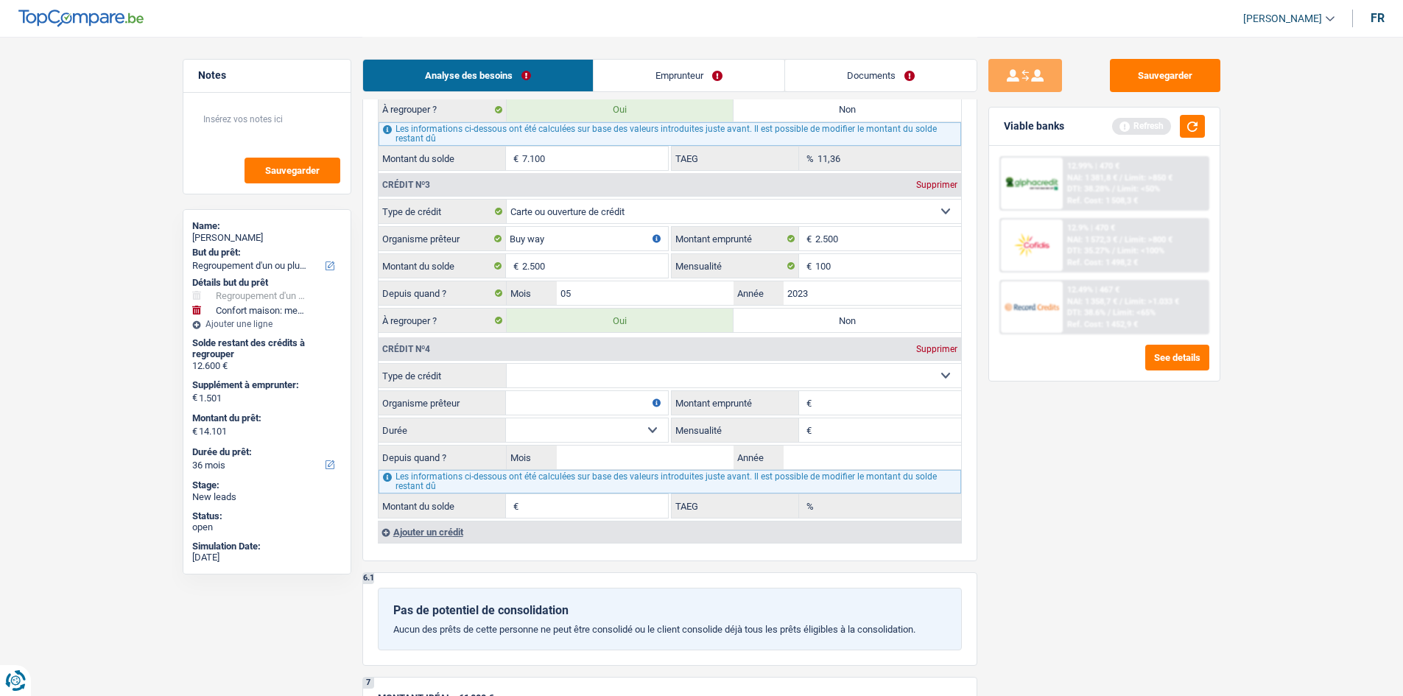
click at [551, 373] on select "Carte ou ouverture de crédit Prêt hypothécaire Vente à tempérament Prêt à tempé…" at bounding box center [734, 376] width 454 height 24
select select "personalLoan"
type input "0"
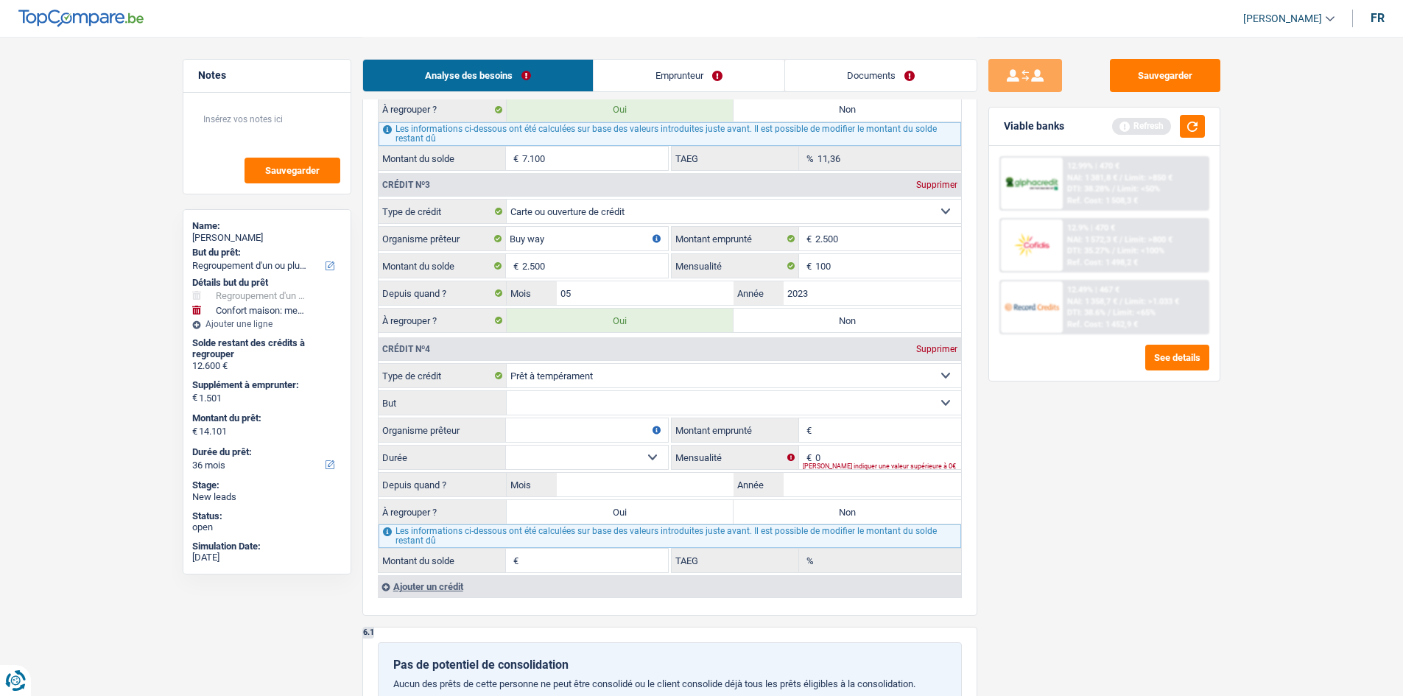
click at [731, 394] on select "Confort maison: meubles, textile, peinture, électroménager, outillage non-profe…" at bounding box center [734, 403] width 454 height 24
select select "homeFurnishingOrRelocation"
click at [507, 391] on select "Confort maison: meubles, textile, peinture, électroménager, outillage non-profe…" at bounding box center [734, 403] width 454 height 24
click at [843, 446] on input "0" at bounding box center [888, 458] width 146 height 24
click at [846, 452] on input "0" at bounding box center [888, 458] width 146 height 24
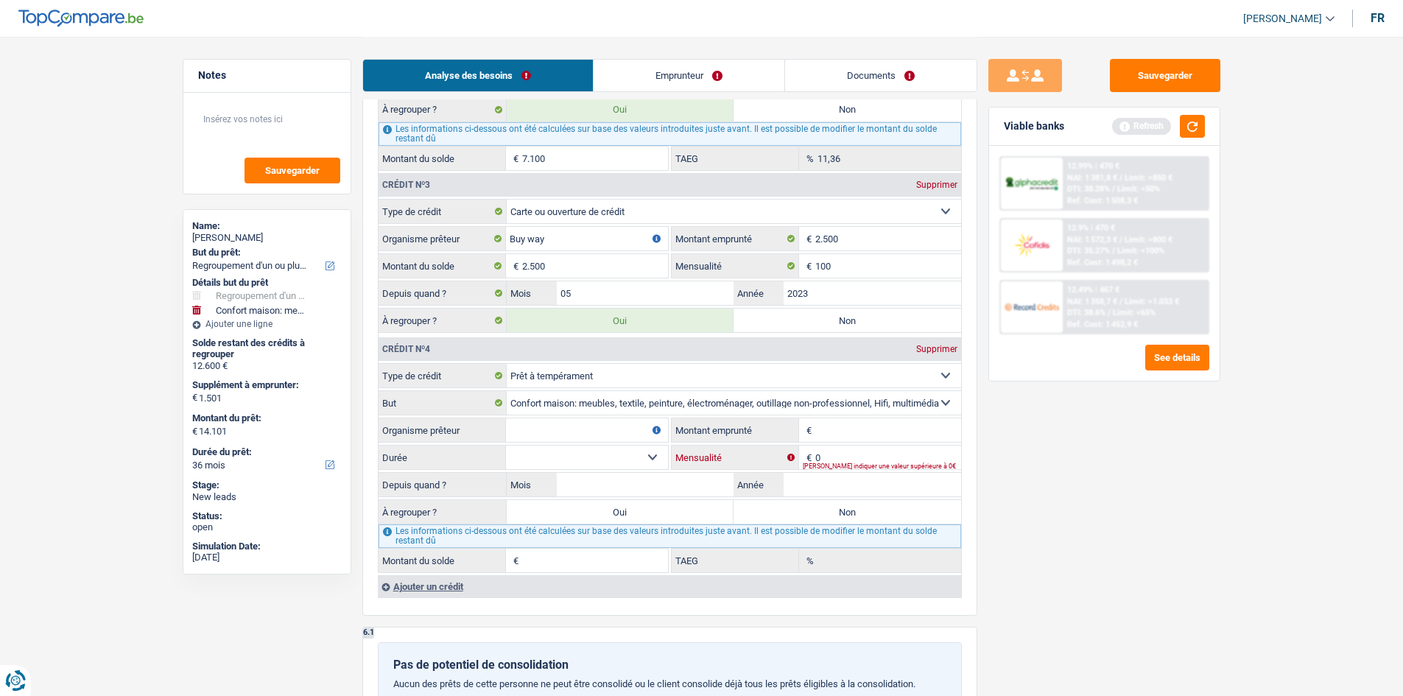
click at [846, 452] on input "0" at bounding box center [888, 458] width 146 height 24
type input "640"
click at [1057, 456] on div "Sauvegarder Viable banks Refresh 12.99% | 470 € NAI: 1 381,8 € / Limit: >850 € …" at bounding box center [1104, 366] width 254 height 614
click at [1206, 116] on div "Viable banks Refresh" at bounding box center [1104, 127] width 231 height 38
click at [1204, 120] on button "button" at bounding box center [1192, 126] width 25 height 23
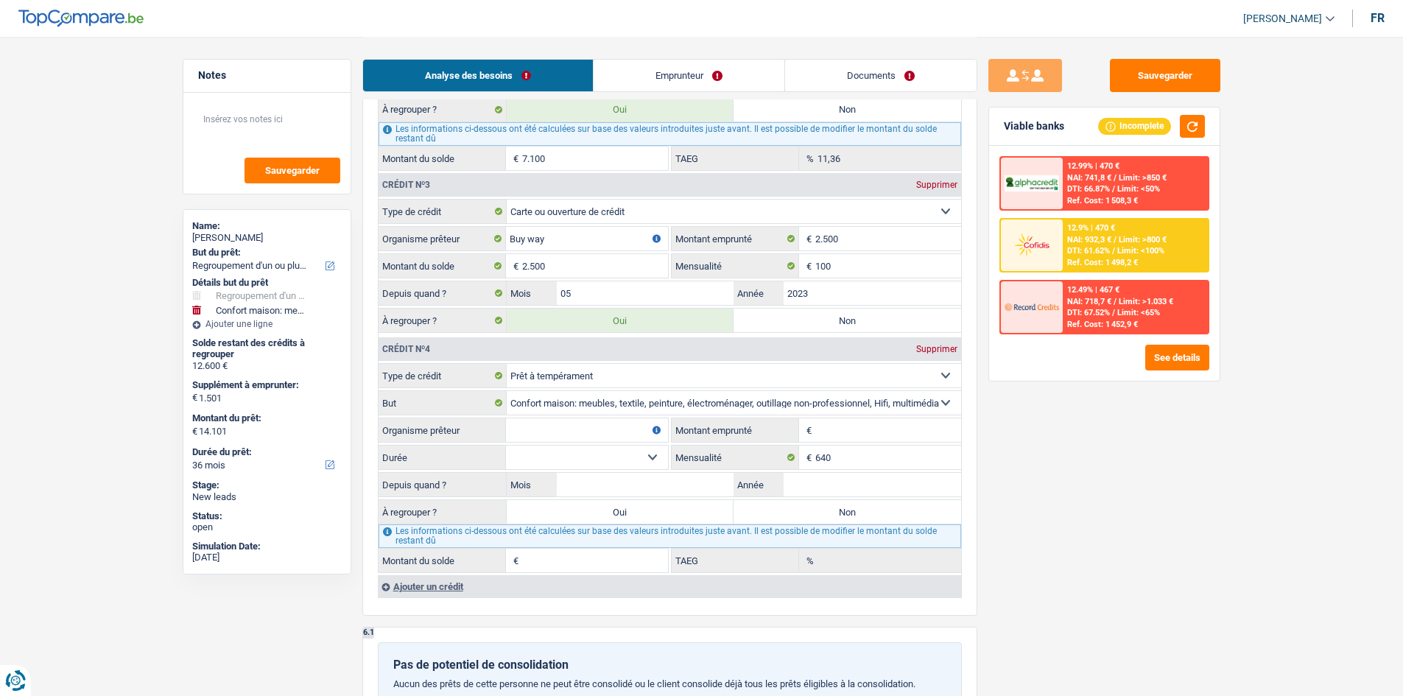
click at [888, 429] on input "Montant emprunté" at bounding box center [888, 430] width 146 height 24
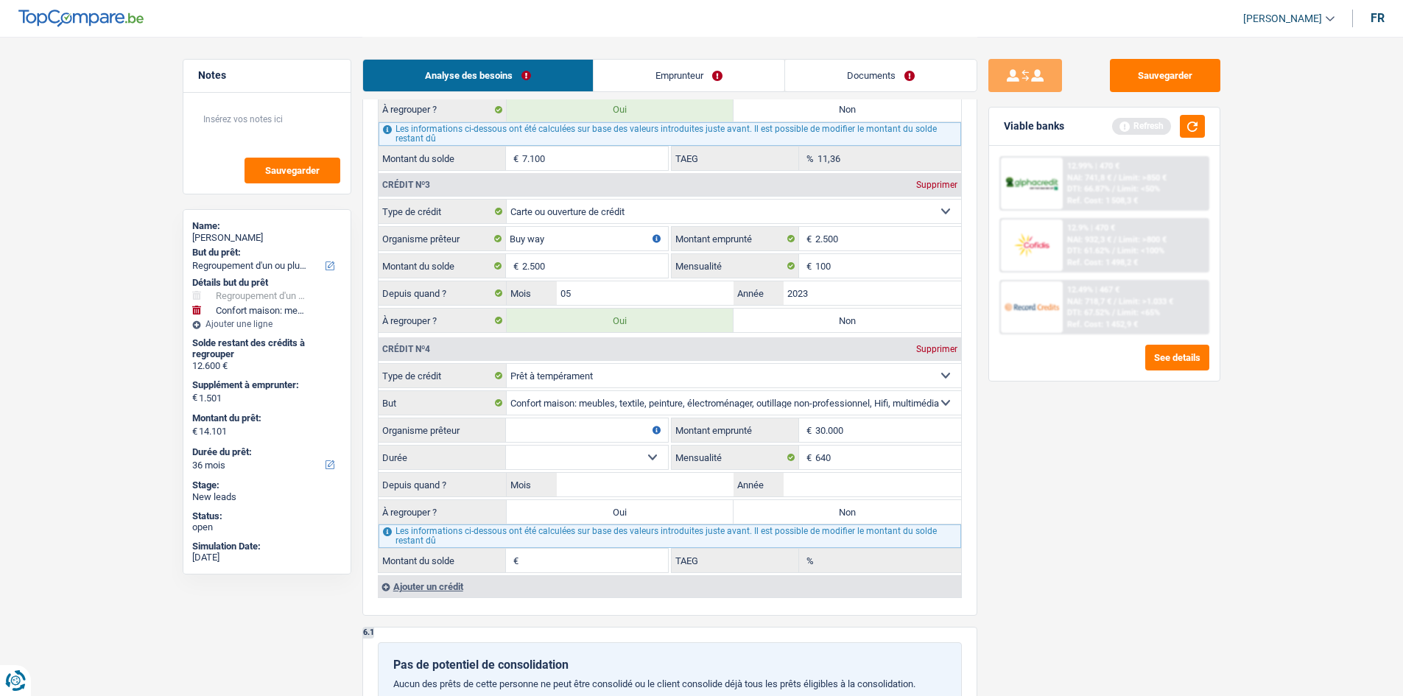
type input "30.000"
click at [578, 454] on select "12 mois 18 mois 24 mois 30 mois 36 mois 42 mois 48 mois 60 mois 72 mois 84 mois…" at bounding box center [587, 458] width 162 height 24
select select "36"
click at [506, 446] on select "12 mois 18 mois 24 mois 30 mois 36 mois 42 mois 48 mois 60 mois 72 mois 84 mois…" at bounding box center [587, 458] width 162 height 24
click at [625, 432] on input "Organisme prêteur" at bounding box center [587, 430] width 162 height 24
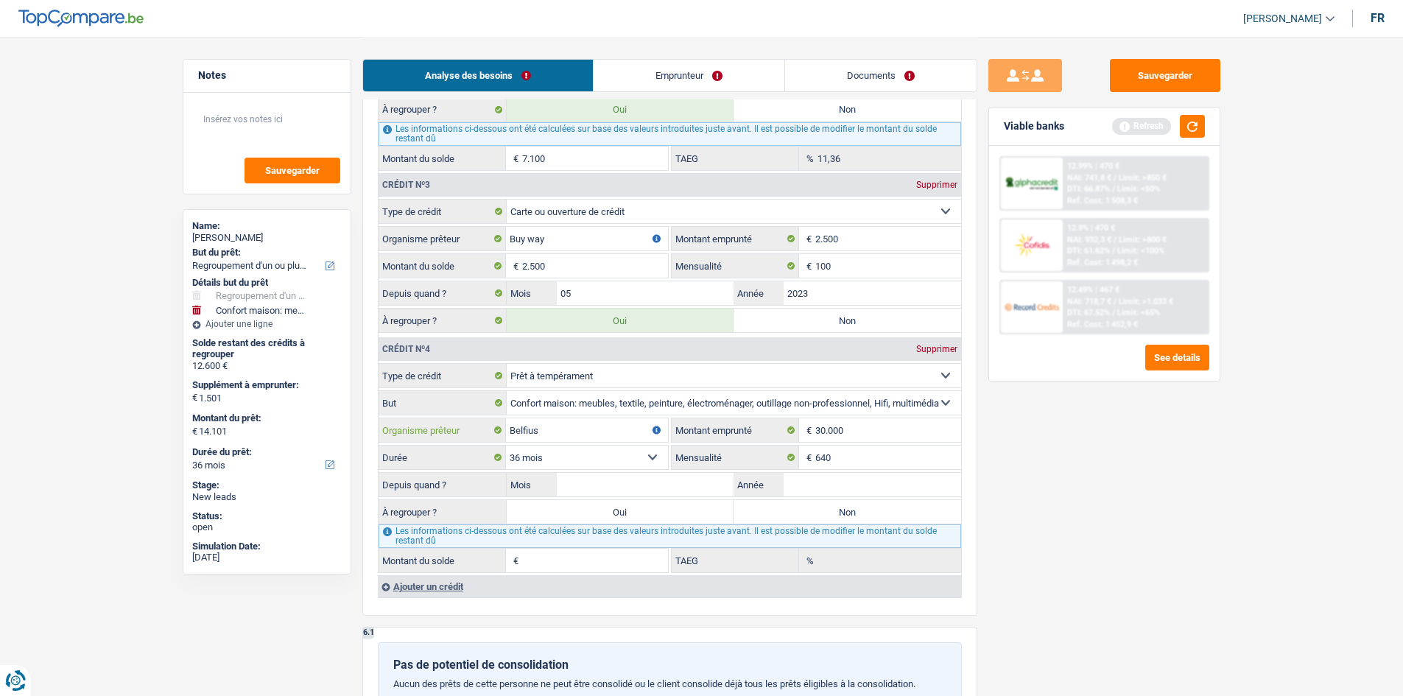
type input "Belfius"
click at [1068, 432] on div "Sauvegarder Viable banks Refresh 12.99% | 470 € NAI: 741,8 € / Limit: >850 € DT…" at bounding box center [1104, 366] width 254 height 614
click at [601, 452] on select "12 mois 18 mois 24 mois 30 mois 36 mois 42 mois 48 mois 60 mois 72 mois 84 mois…" at bounding box center [587, 458] width 162 height 24
select select "60"
click at [506, 446] on select "12 mois 18 mois 24 mois 30 mois 36 mois 42 mois 48 mois 60 mois 72 mois 84 mois…" at bounding box center [587, 458] width 162 height 24
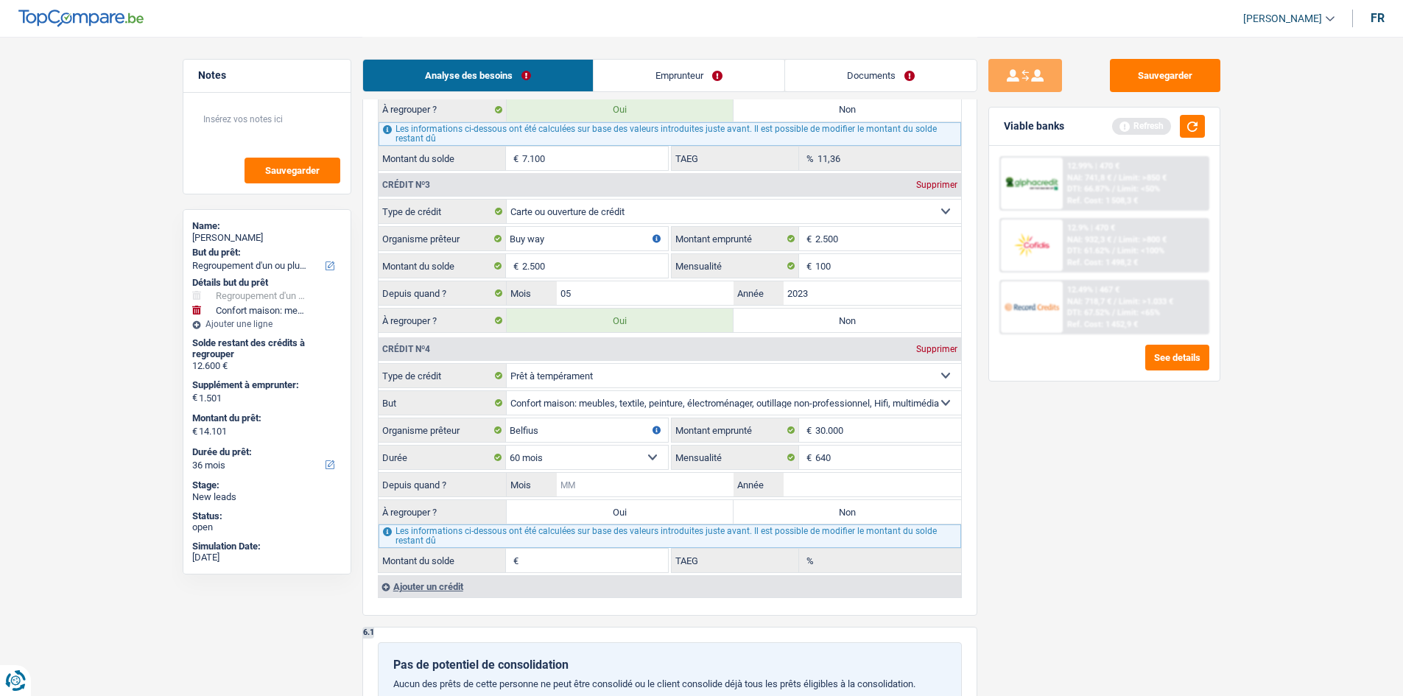
click at [666, 487] on input "Mois" at bounding box center [646, 485] width 178 height 24
click at [695, 483] on input "Mois" at bounding box center [646, 485] width 178 height 24
type input "12"
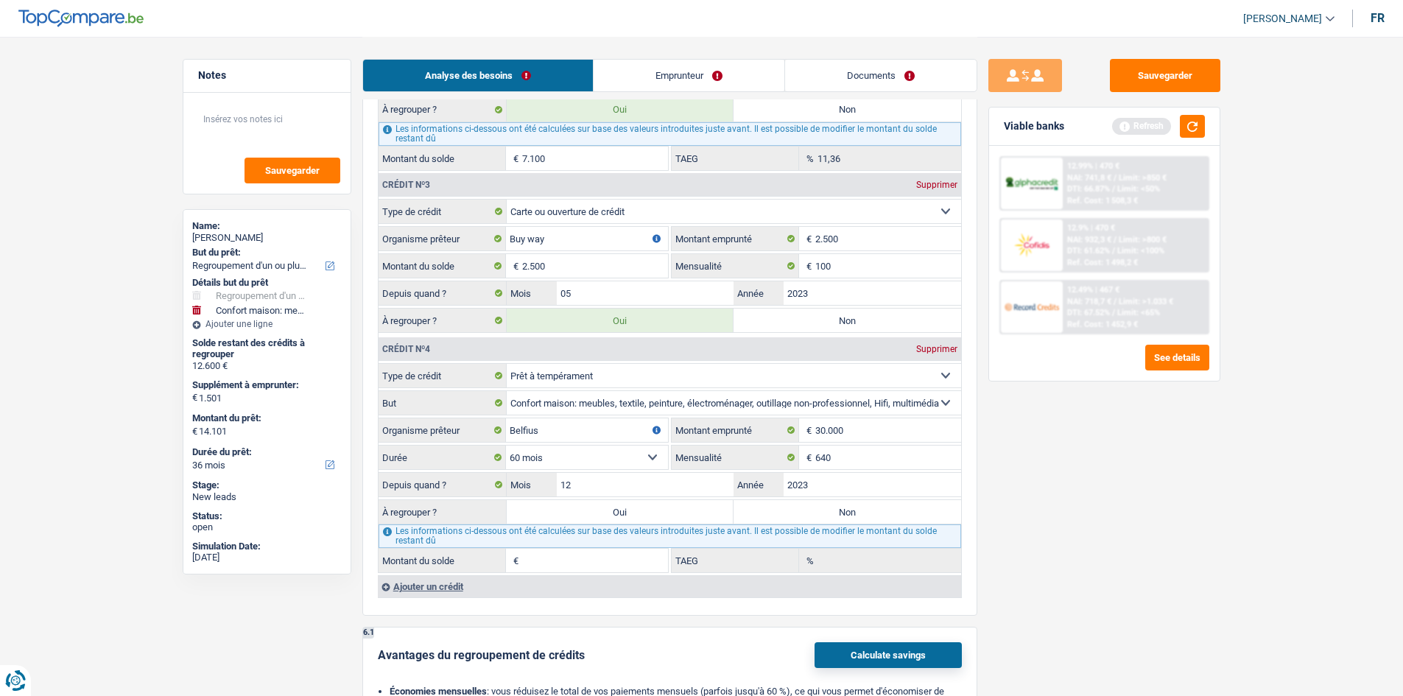
type input "2023"
click at [1087, 488] on div "Sauvegarder Viable banks Refresh 12.99% | 470 € NAI: 741,8 € / Limit: >850 € DT…" at bounding box center [1104, 366] width 254 height 614
type input "20.717"
type input "10,66"
click at [912, 511] on label "Non" at bounding box center [848, 512] width 228 height 24
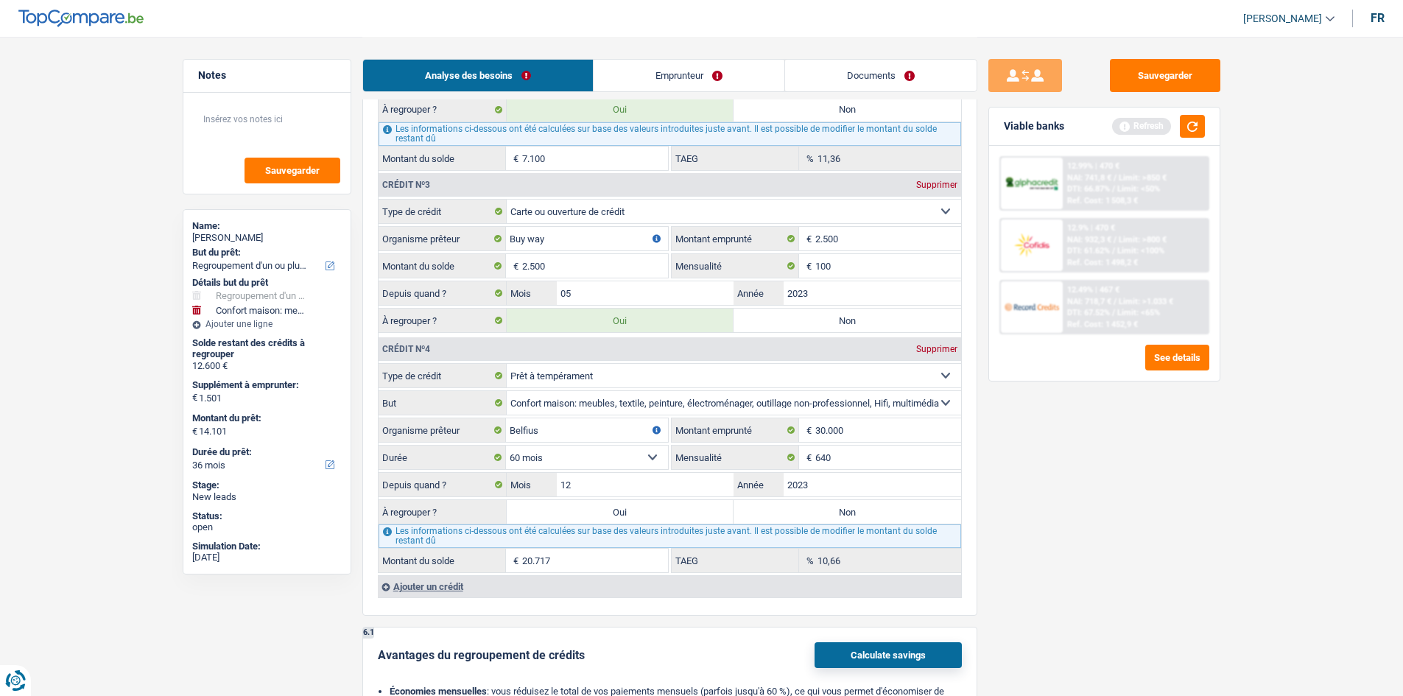
click at [912, 511] on input "Non" at bounding box center [848, 512] width 228 height 24
radio input "true"
click at [1128, 505] on div "Sauvegarder Viable banks Refresh 12.99% | 470 € NAI: 741,8 € / Limit: >850 € DT…" at bounding box center [1104, 366] width 254 height 614
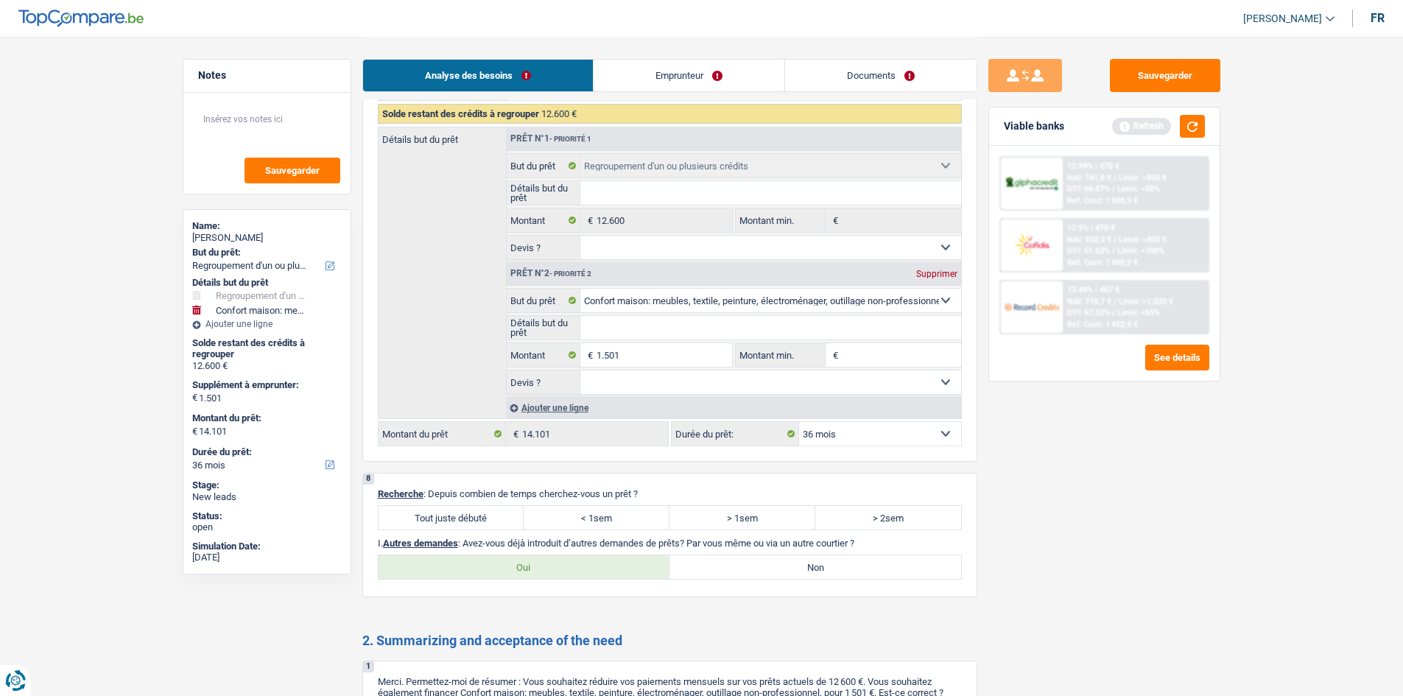
scroll to position [2750, 0]
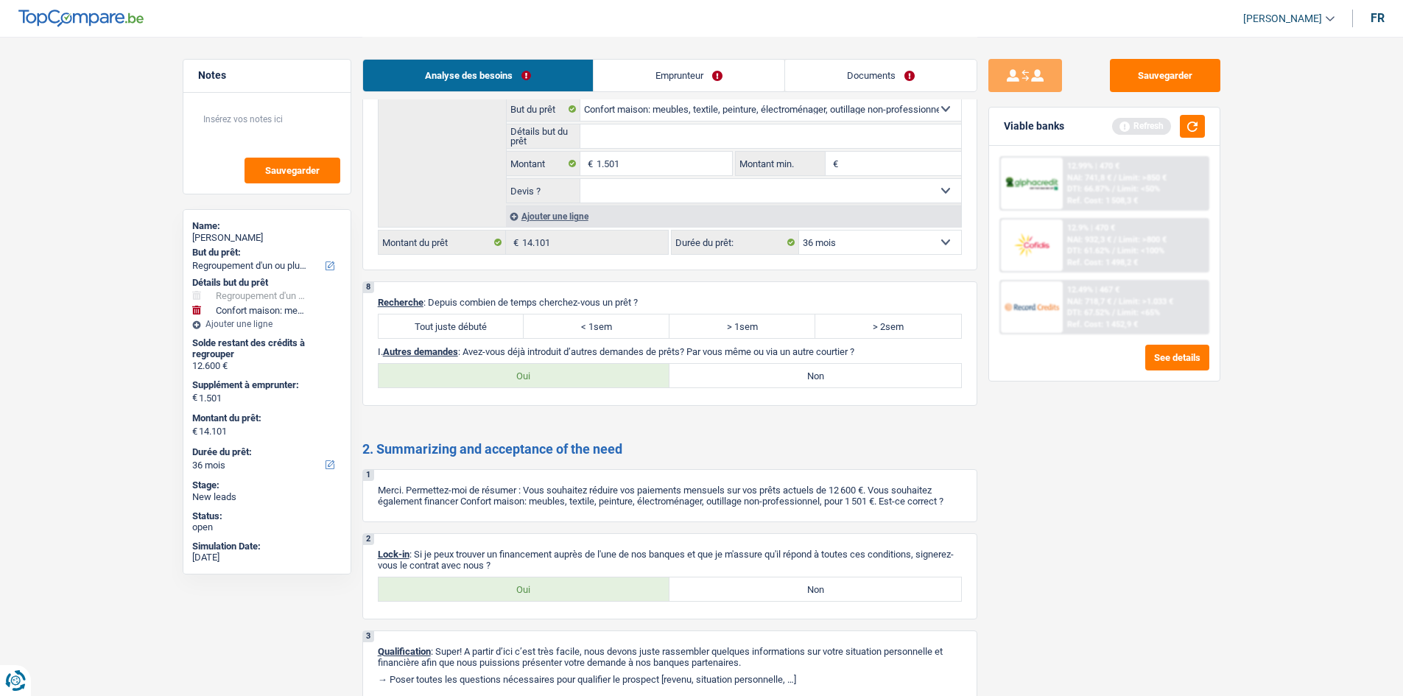
click at [475, 315] on label "Tout juste débuté" at bounding box center [452, 327] width 146 height 24
click at [475, 315] on input "Tout juste débuté" at bounding box center [452, 327] width 146 height 24
radio input "true"
click at [815, 366] on label "Non" at bounding box center [816, 376] width 292 height 24
click at [815, 366] on input "Non" at bounding box center [816, 376] width 292 height 24
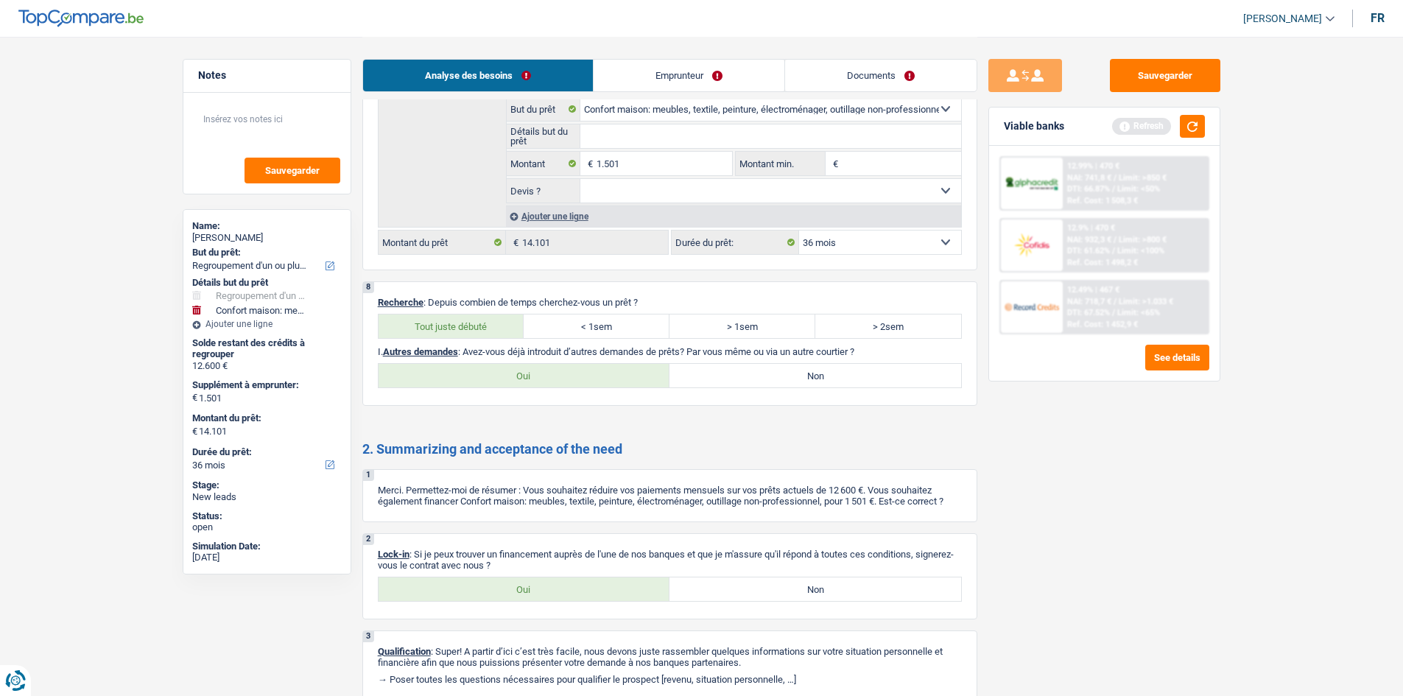
radio input "true"
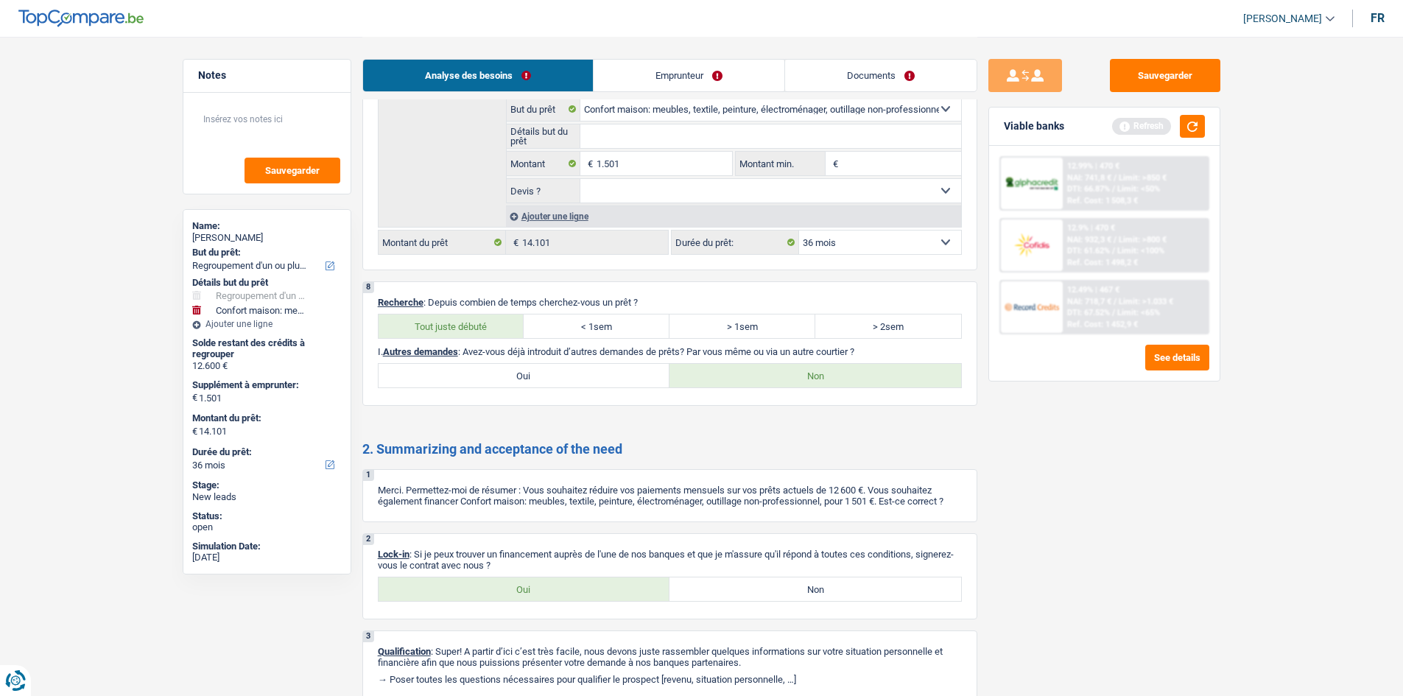
scroll to position [0, 0]
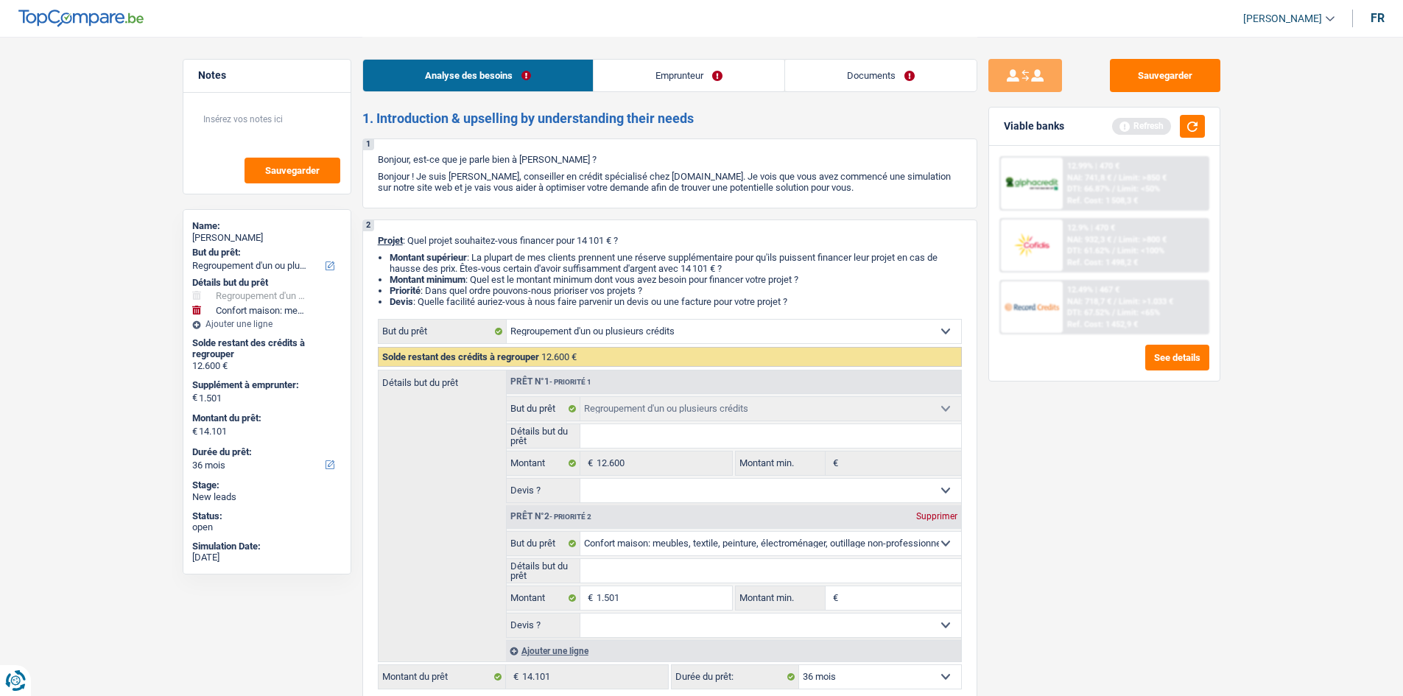
click at [659, 75] on link "Emprunteur" at bounding box center [689, 76] width 191 height 32
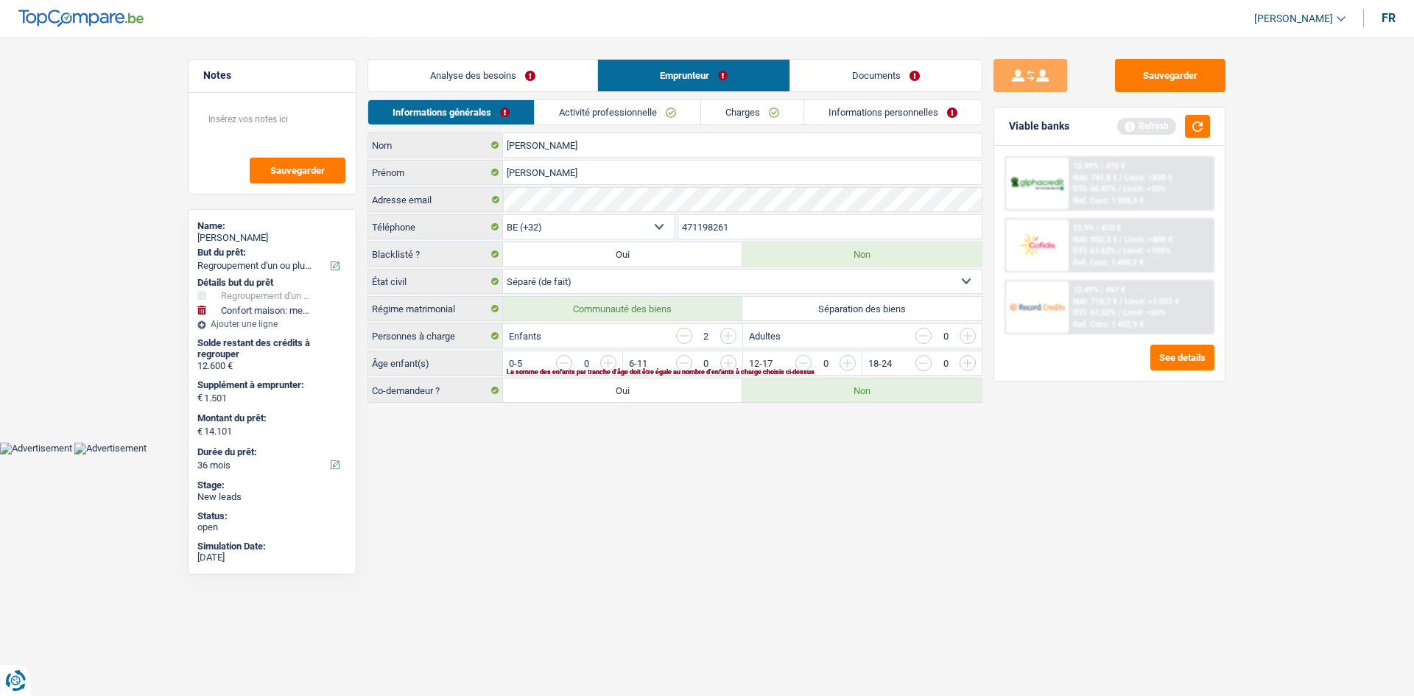
click at [809, 306] on label "Séparation des biens" at bounding box center [861, 309] width 239 height 24
click at [809, 306] on input "Séparation des biens" at bounding box center [861, 309] width 239 height 24
radio input "true"
click at [790, 416] on main "Notes Sauvegarder Name: Jennifer Baez But du prêt: Confort maison: meubles, tex…" at bounding box center [707, 221] width 1414 height 442
click at [876, 65] on link "Documents" at bounding box center [886, 76] width 192 height 32
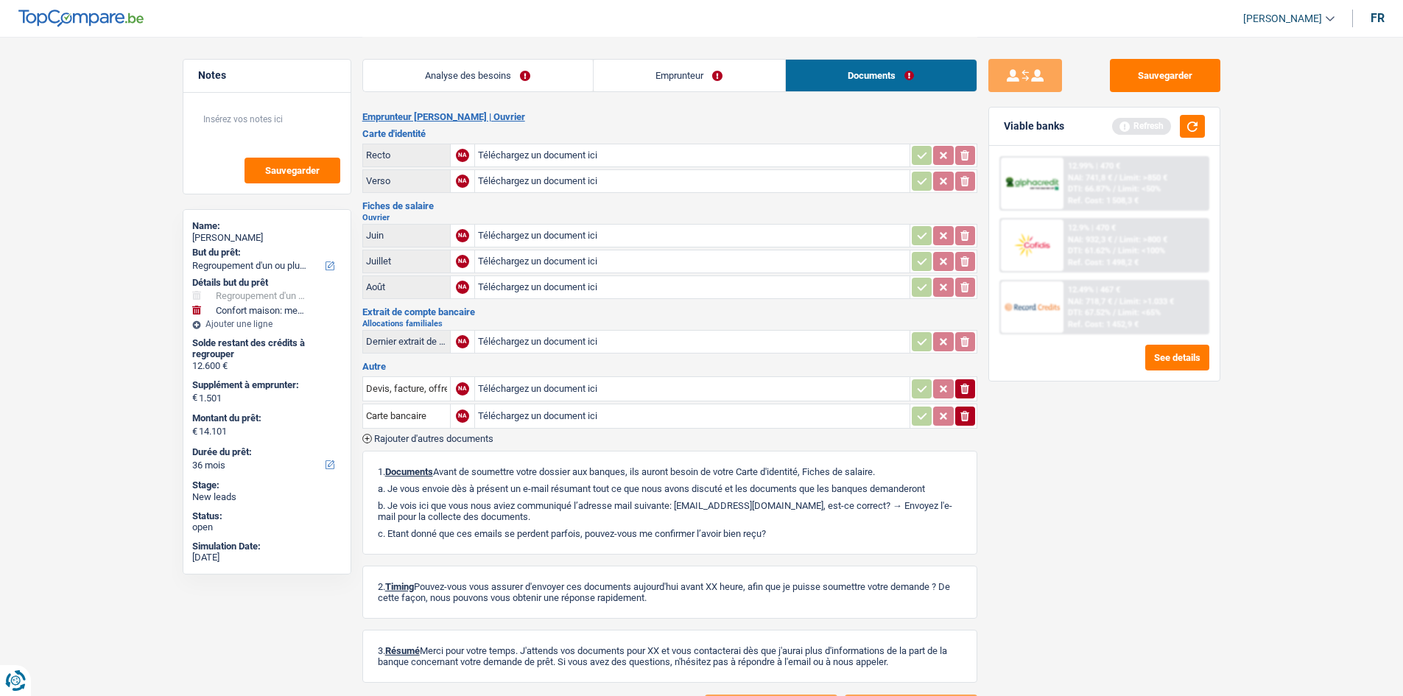
click at [754, 77] on link "Emprunteur" at bounding box center [690, 76] width 192 height 32
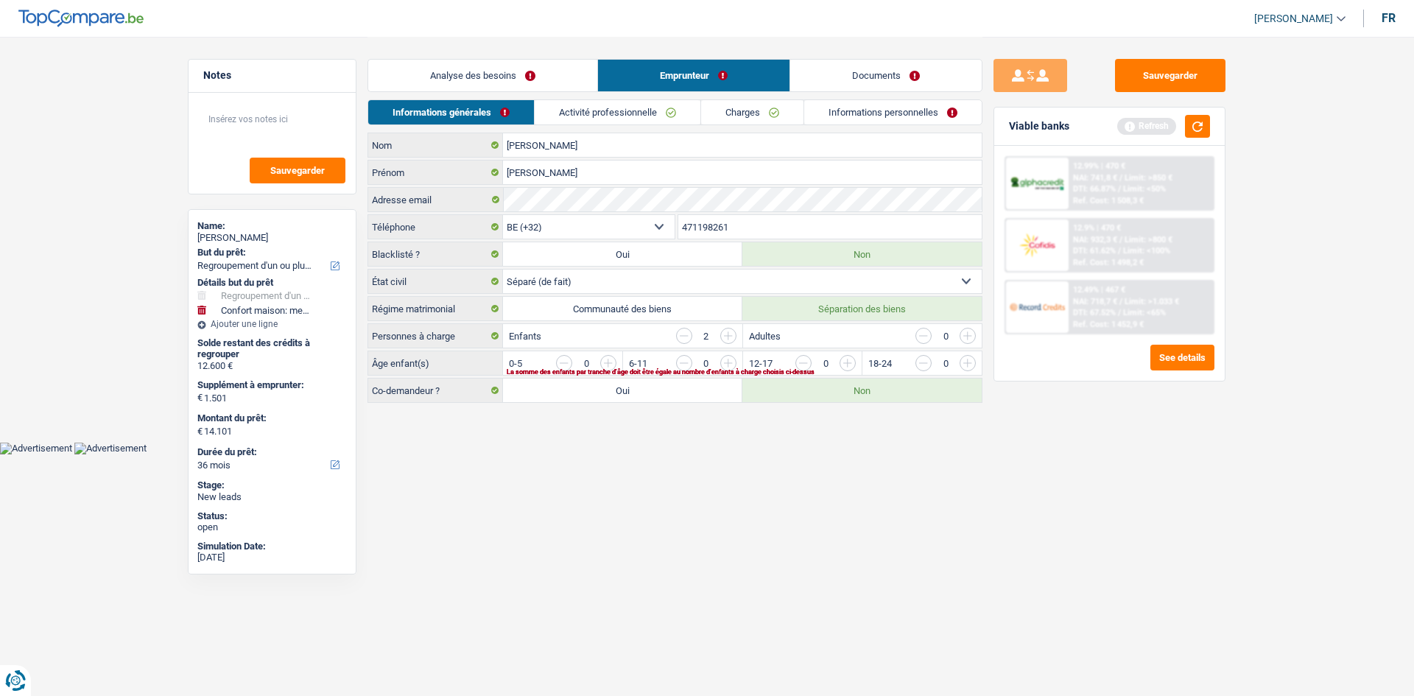
click at [791, 454] on html "Vous avez le contrôle de vos données Nous utilisons des cookies, tout comme nos…" at bounding box center [707, 227] width 1414 height 454
click at [729, 360] on input "button" at bounding box center [1027, 367] width 614 height 24
click at [608, 362] on input "button" at bounding box center [907, 367] width 614 height 24
click at [645, 112] on link "Activité professionnelle" at bounding box center [618, 112] width 166 height 24
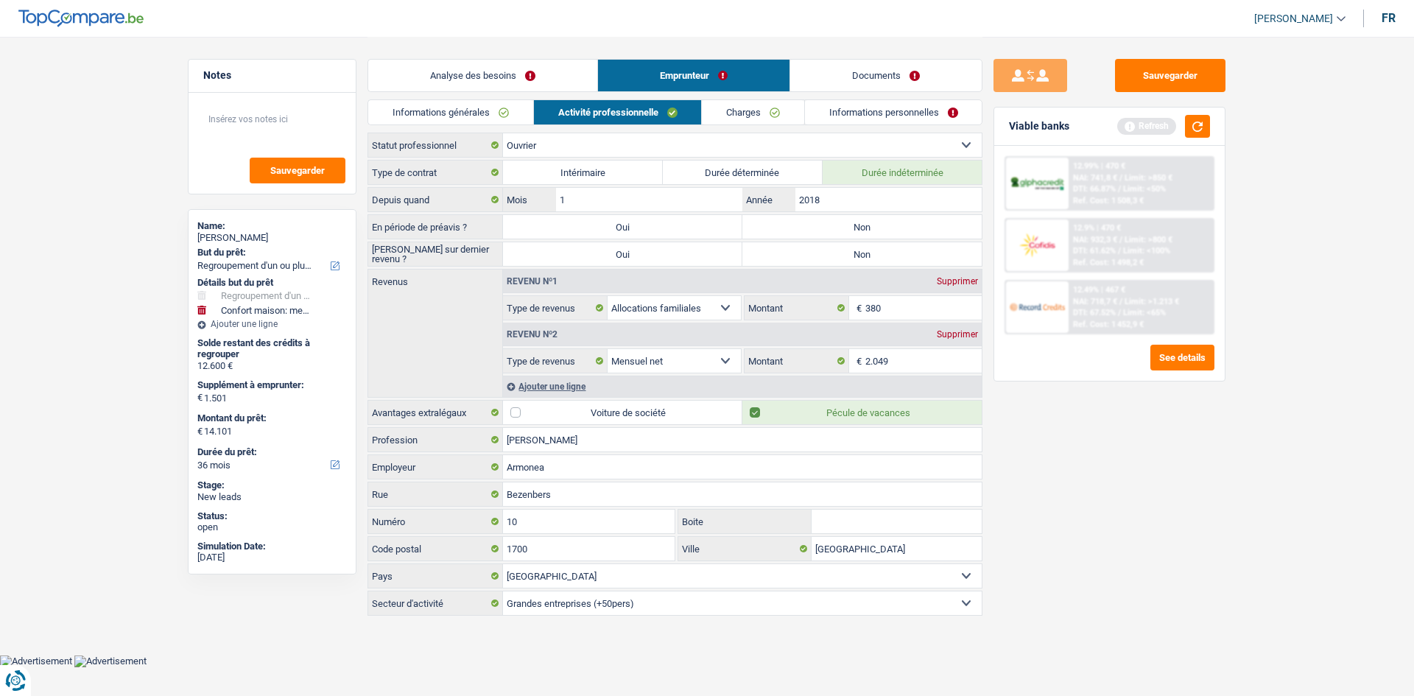
click at [793, 229] on label "Non" at bounding box center [861, 227] width 239 height 24
click at [793, 229] on input "Non" at bounding box center [861, 227] width 239 height 24
radio input "true"
click at [816, 253] on label "Non" at bounding box center [861, 254] width 239 height 24
click at [816, 253] on input "Non" at bounding box center [861, 254] width 239 height 24
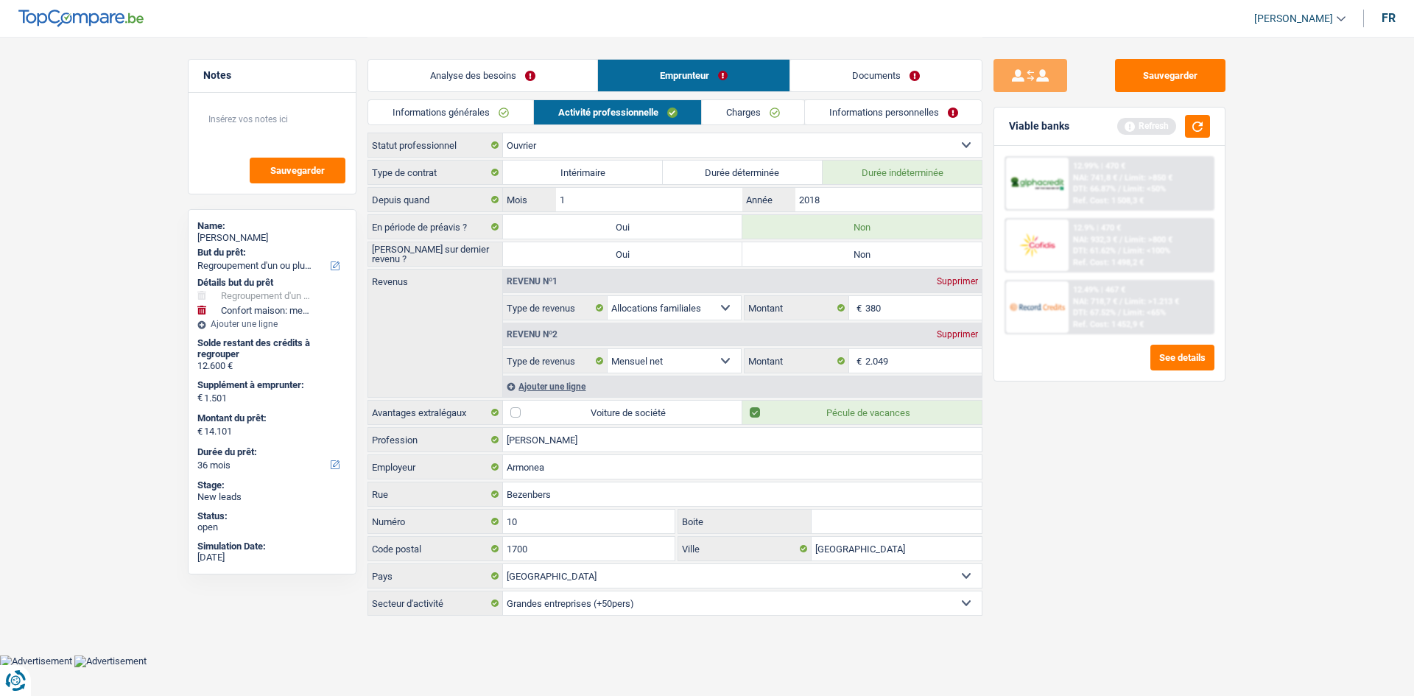
radio input "true"
click at [1220, 488] on div "Sauvegarder Viable banks Refresh 12.99% | 470 € NAI: 741,8 € / Limit: >850 € DT…" at bounding box center [1110, 366] width 254 height 614
click at [575, 386] on div "Ajouter une ligne" at bounding box center [742, 386] width 479 height 21
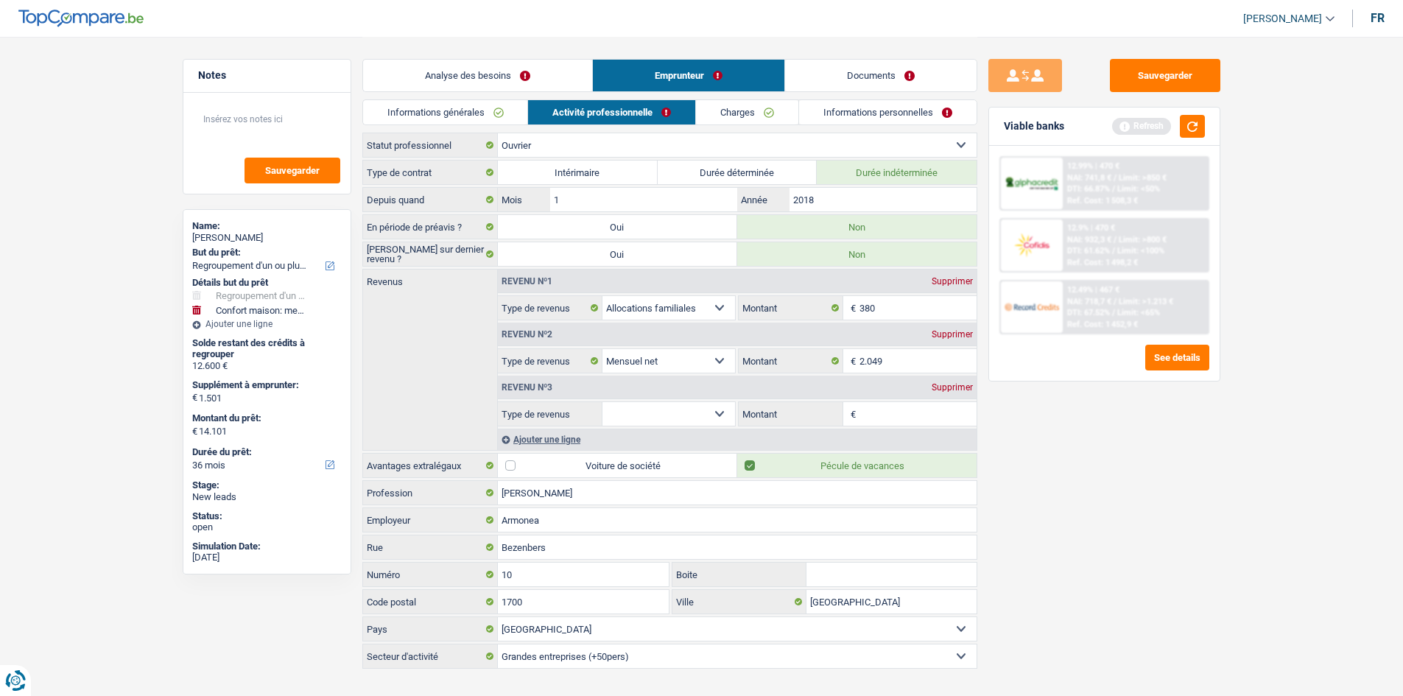
click at [714, 416] on select "Allocation d'handicap Allocations chômage Allocations familiales Chèques repas …" at bounding box center [669, 414] width 133 height 24
select select "mealVouchers"
click at [603, 402] on select "Allocation d'handicap Allocations chômage Allocations familiales Chèques repas …" at bounding box center [669, 414] width 133 height 24
click at [919, 411] on input "Montant par jour" at bounding box center [918, 414] width 117 height 24
type input "7,0"
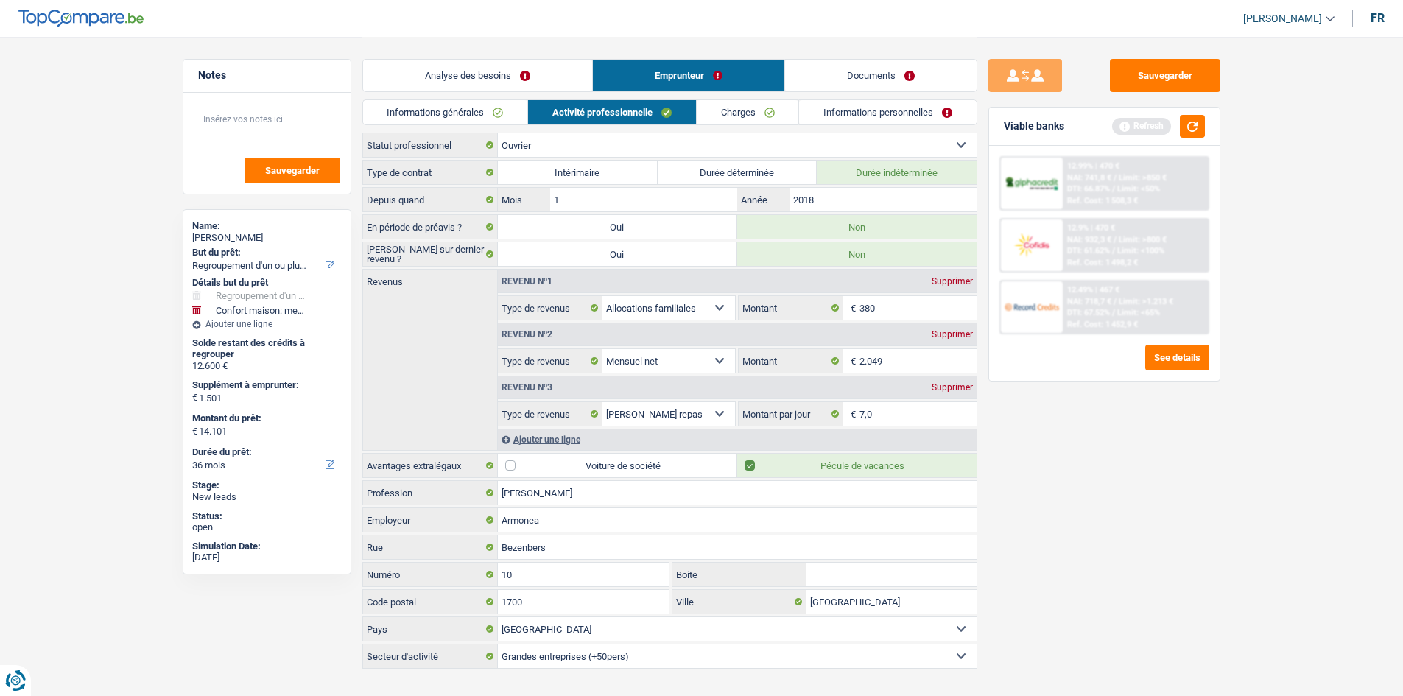
click at [754, 108] on link "Charges" at bounding box center [748, 112] width 102 height 24
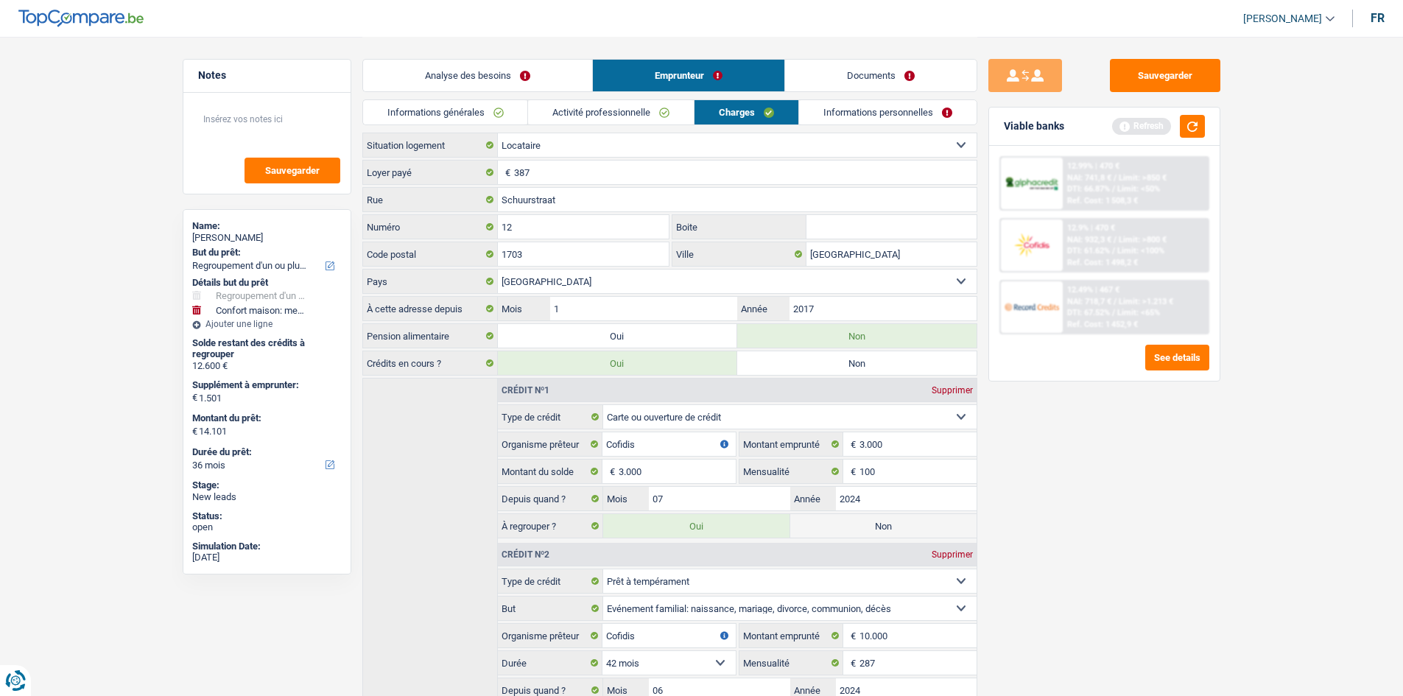
click at [851, 230] on input "Boite" at bounding box center [892, 227] width 170 height 24
type input "12"
click at [864, 118] on link "Informations personnelles" at bounding box center [888, 112] width 178 height 24
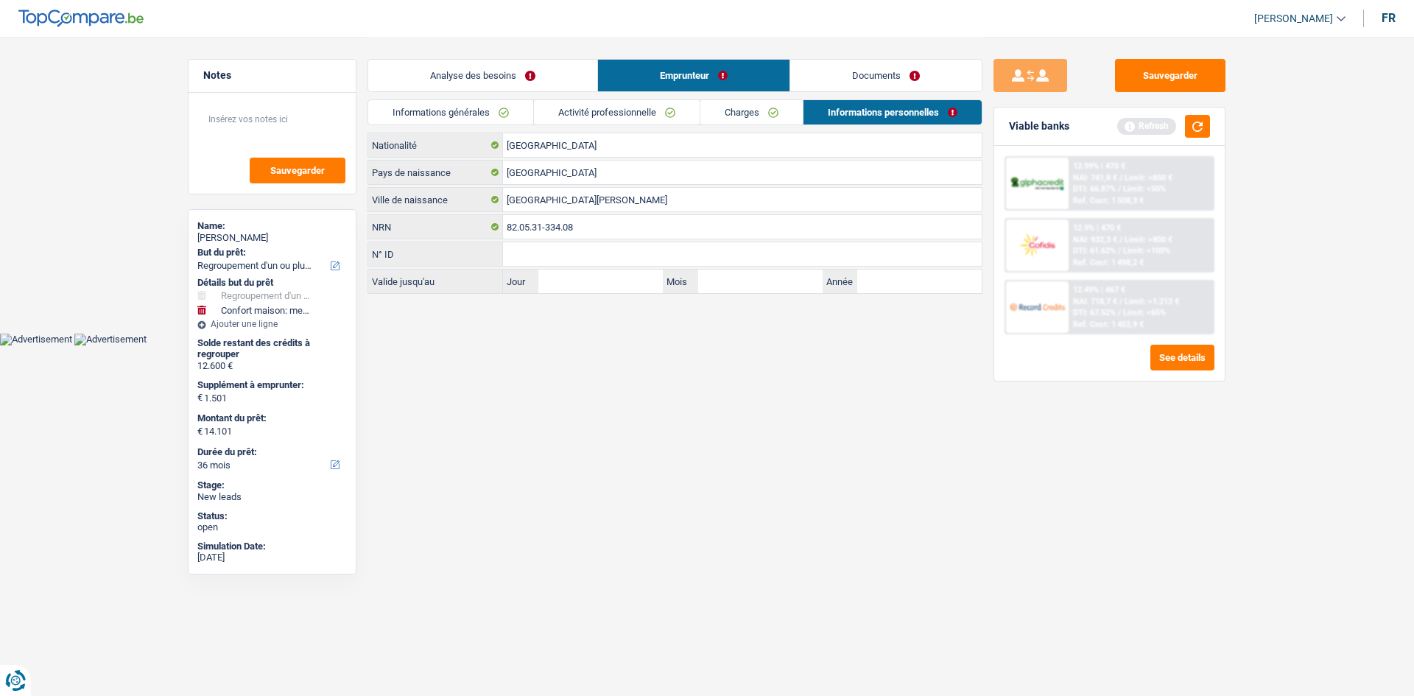
click at [845, 73] on link "Documents" at bounding box center [886, 76] width 192 height 32
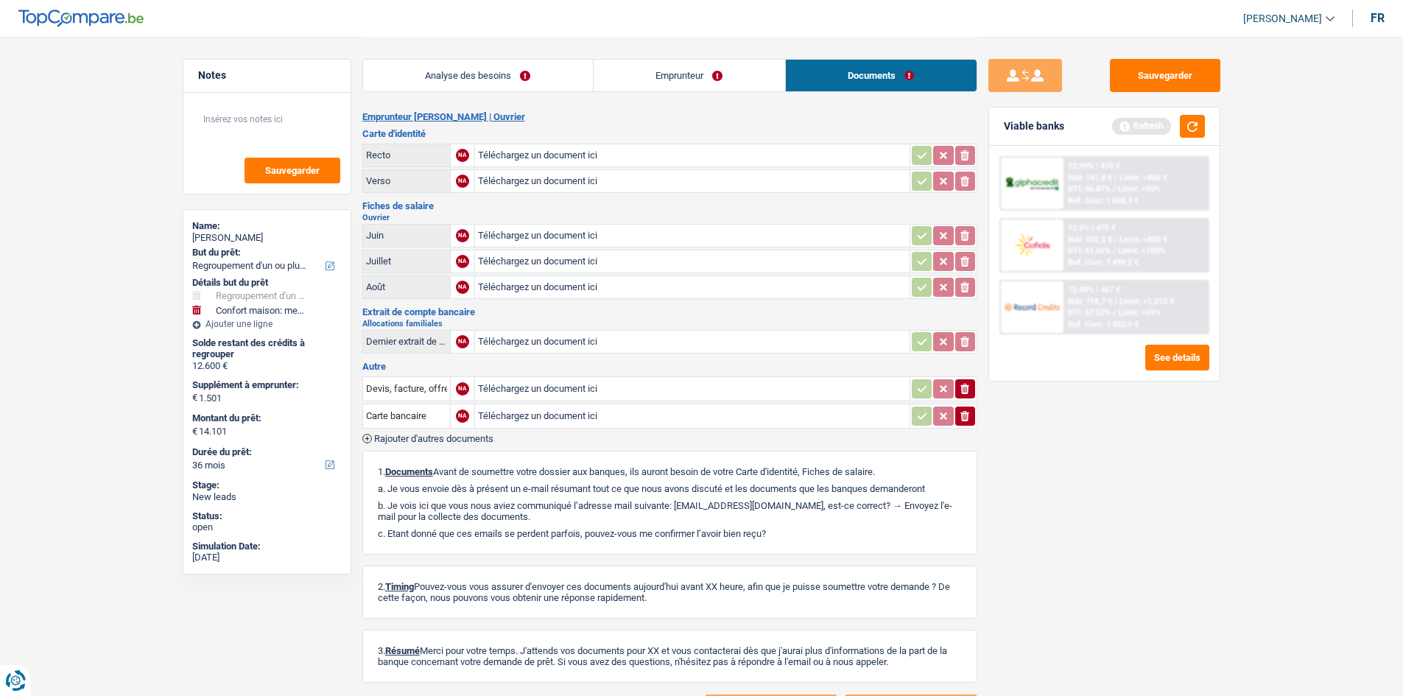
click at [464, 66] on link "Analyse des besoins" at bounding box center [478, 76] width 230 height 32
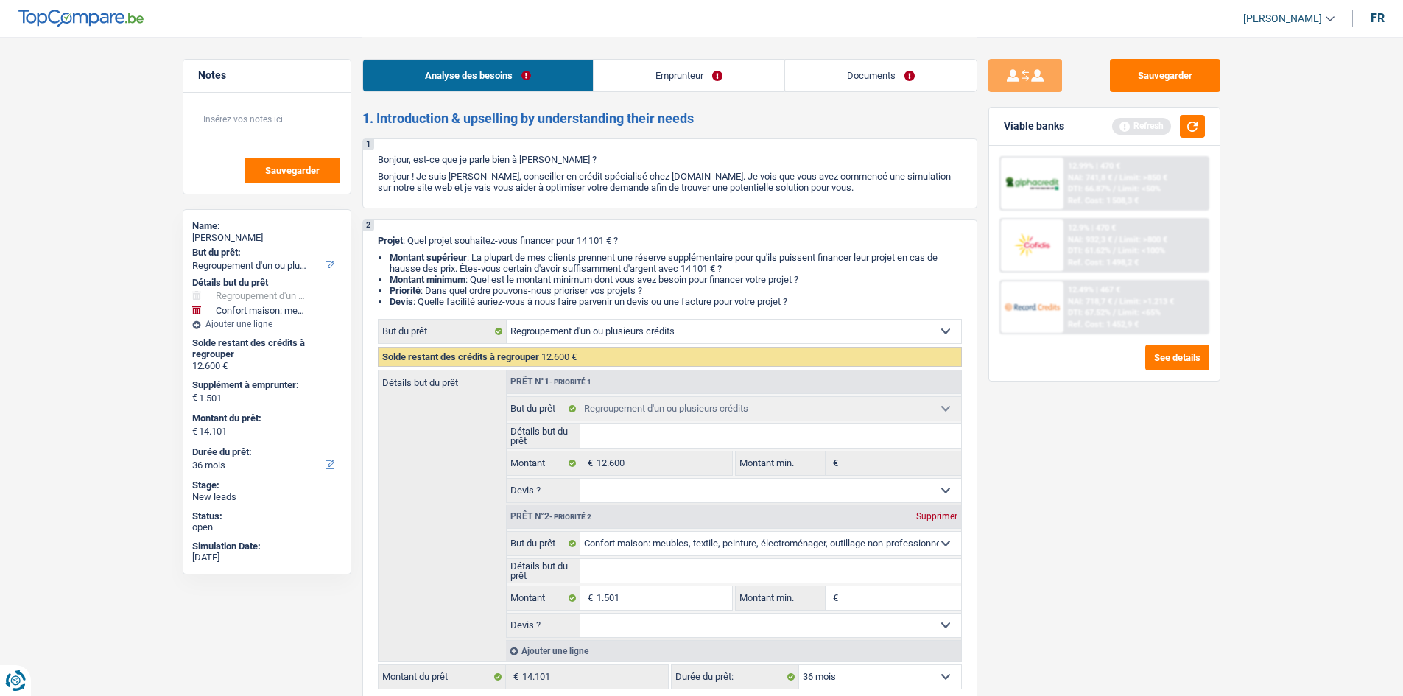
click at [1139, 567] on div "Sauvegarder Viable banks Refresh 12.99% | 470 € NAI: 741,8 € / Limit: >850 € DT…" at bounding box center [1104, 366] width 254 height 614
click at [1202, 129] on button "button" at bounding box center [1192, 126] width 25 height 23
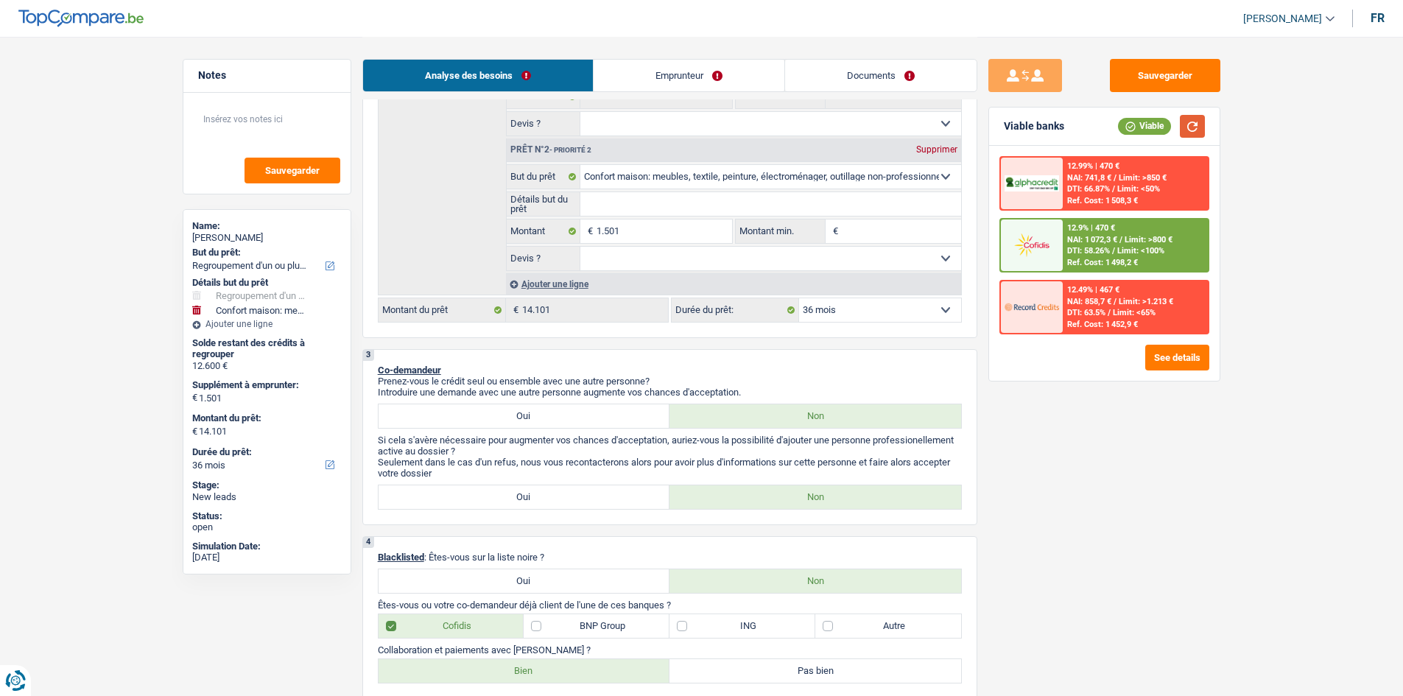
scroll to position [368, 0]
click at [1156, 247] on span "Limit: <100%" at bounding box center [1140, 251] width 47 height 10
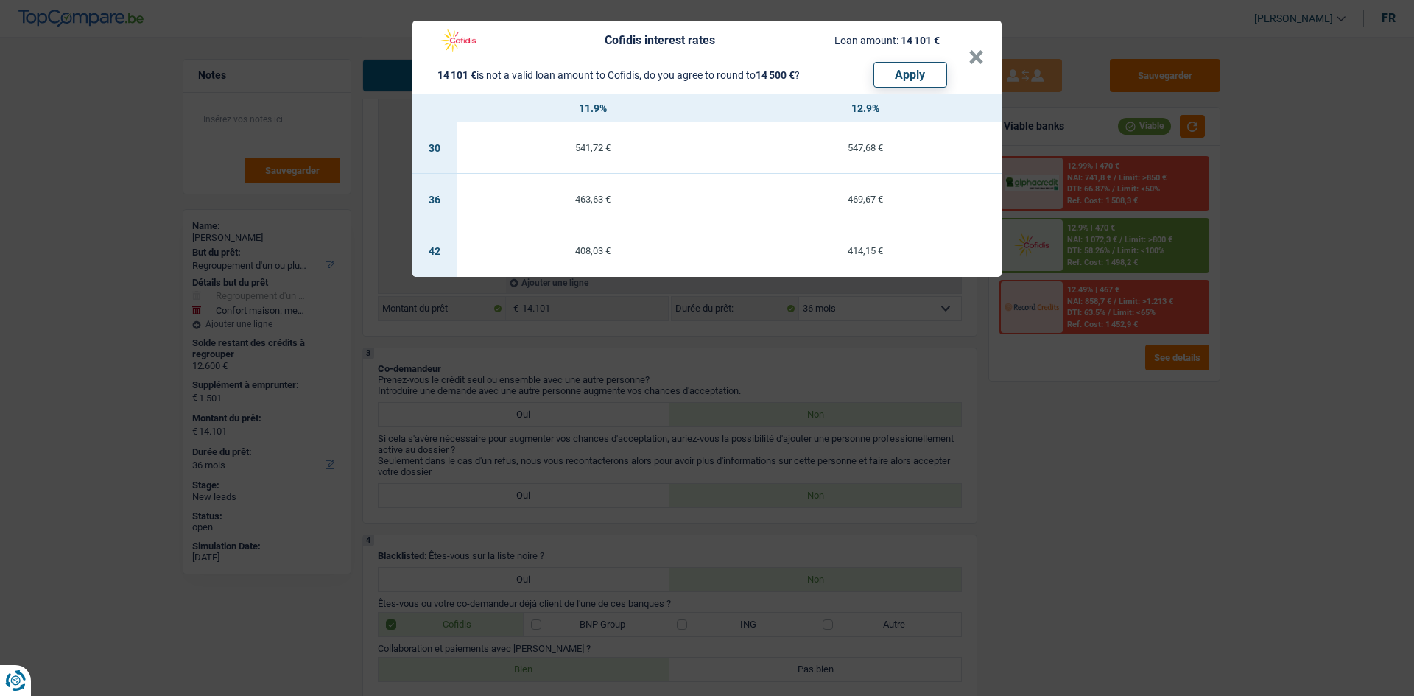
click at [1127, 432] on div "Cofidis interest rates Loan amount: 14 101 € 14 101 € is not a valid loan amoun…" at bounding box center [707, 348] width 1414 height 696
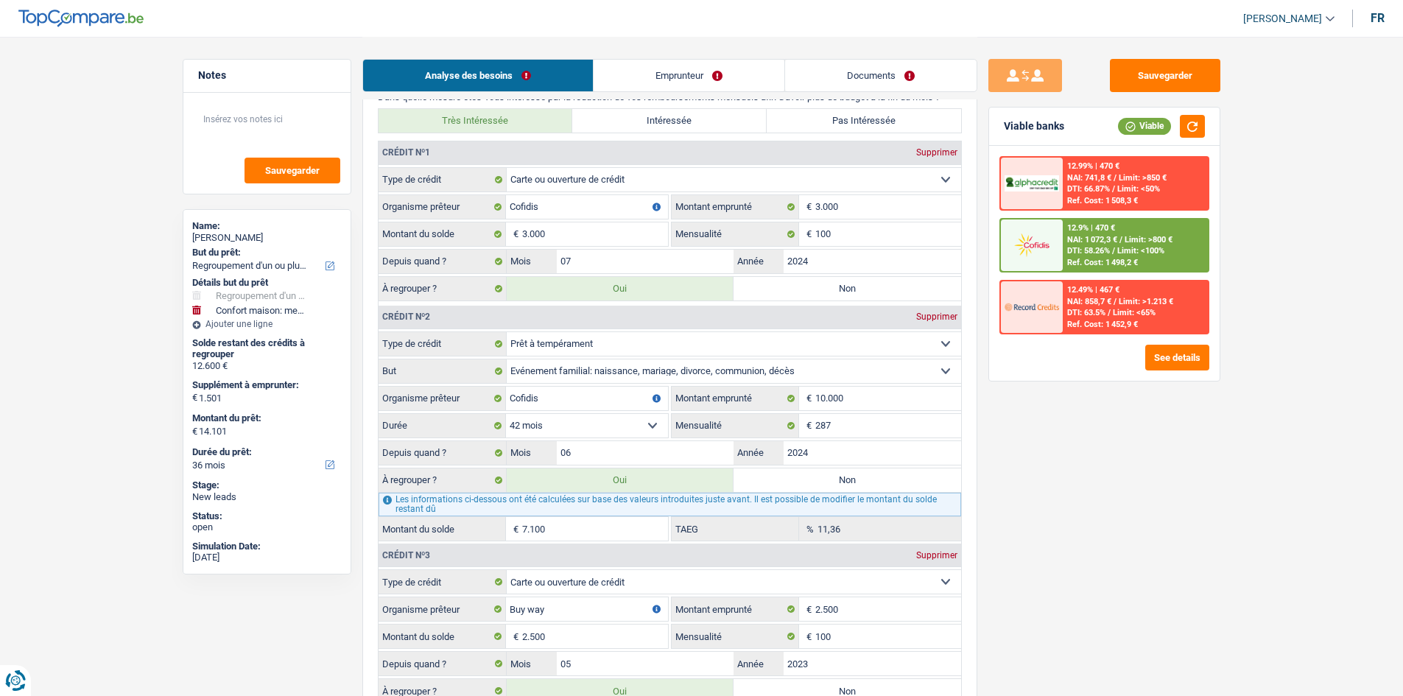
scroll to position [1547, 0]
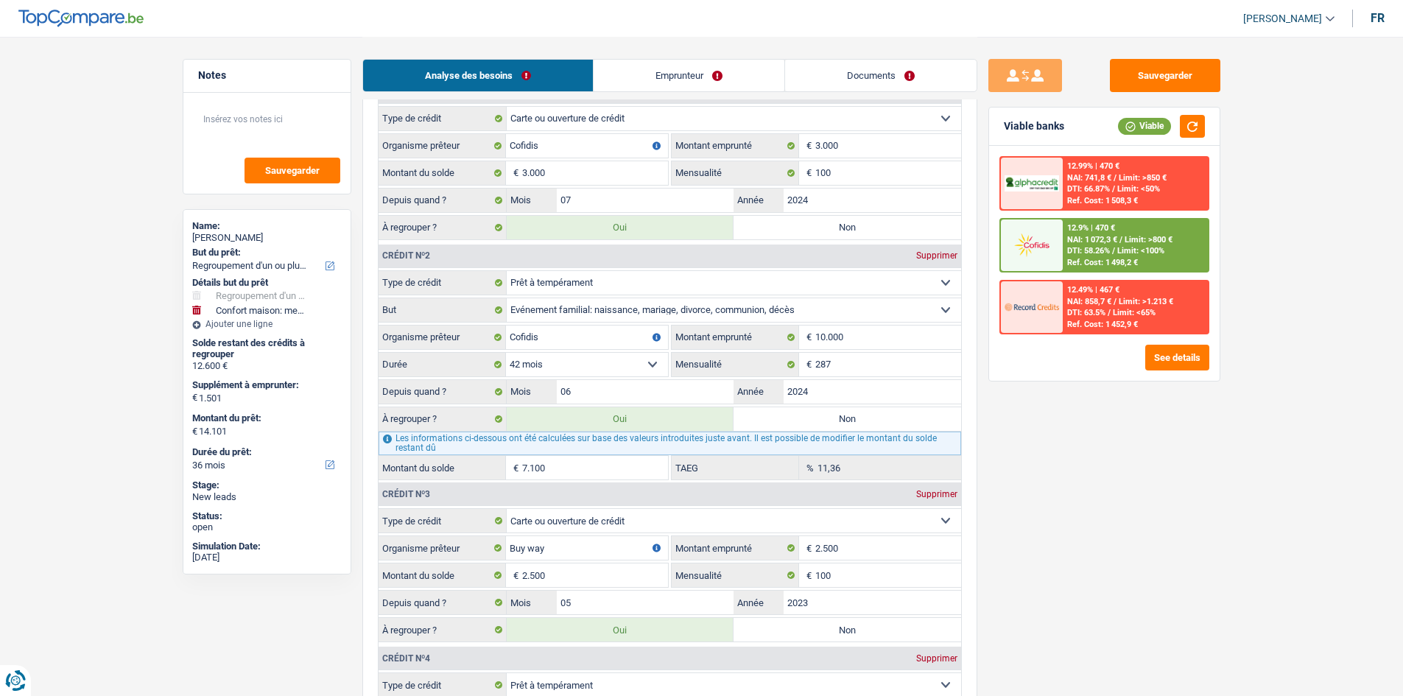
click at [1112, 258] on div "Ref. Cost: 1 498,2 €" at bounding box center [1102, 263] width 71 height 10
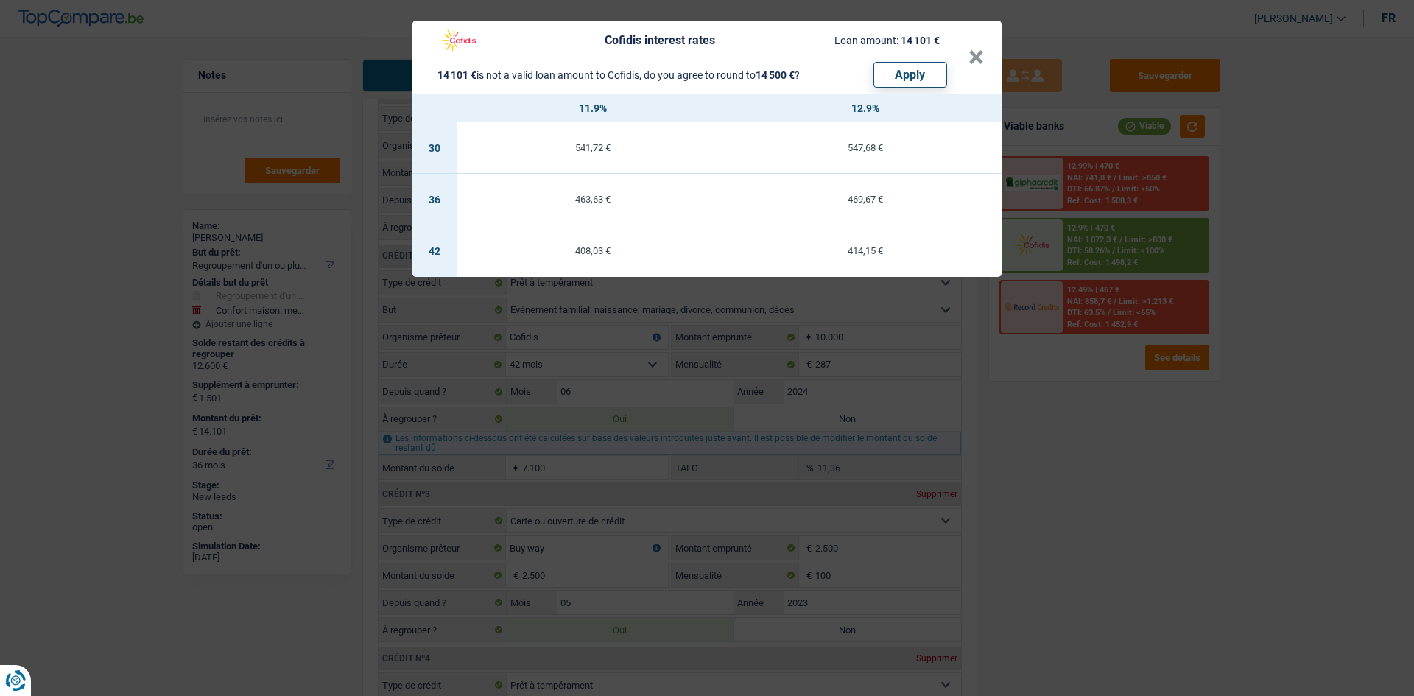
click at [1135, 457] on div "Cofidis interest rates Loan amount: 14 101 € 14 101 € is not a valid loan amoun…" at bounding box center [707, 348] width 1414 height 696
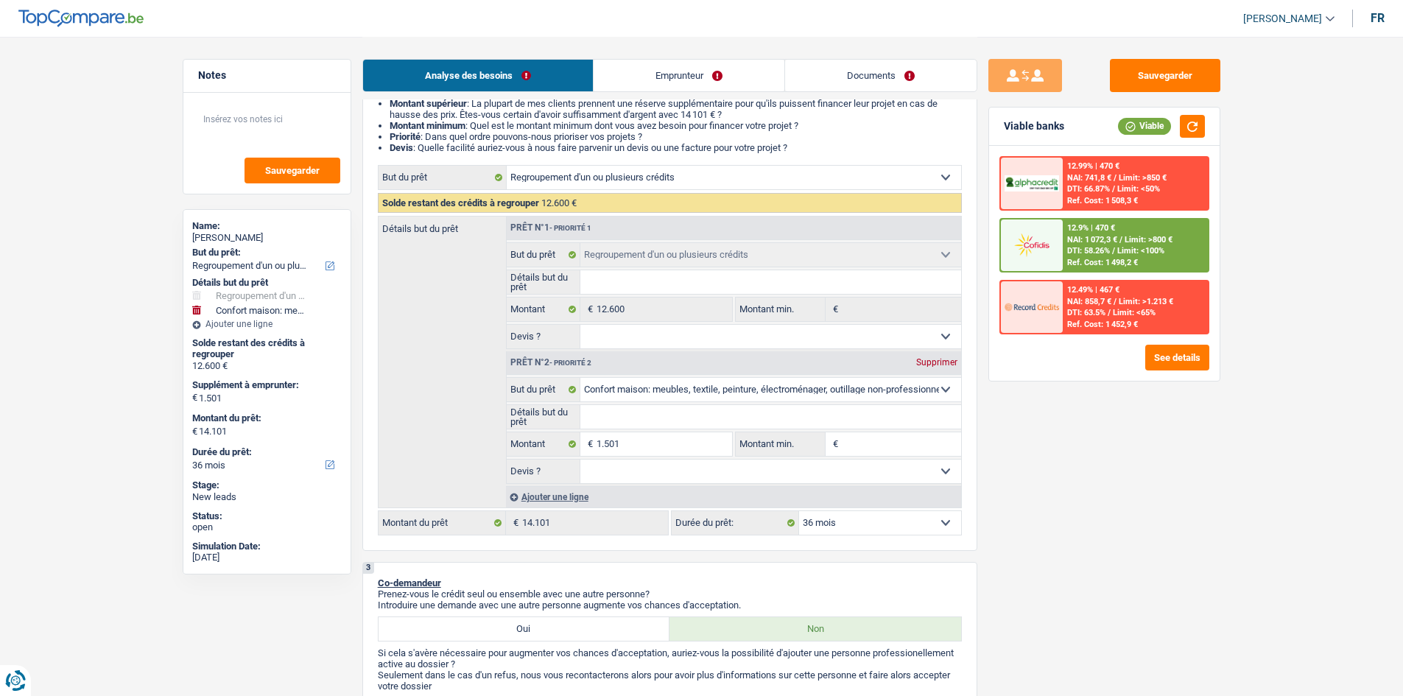
scroll to position [147, 0]
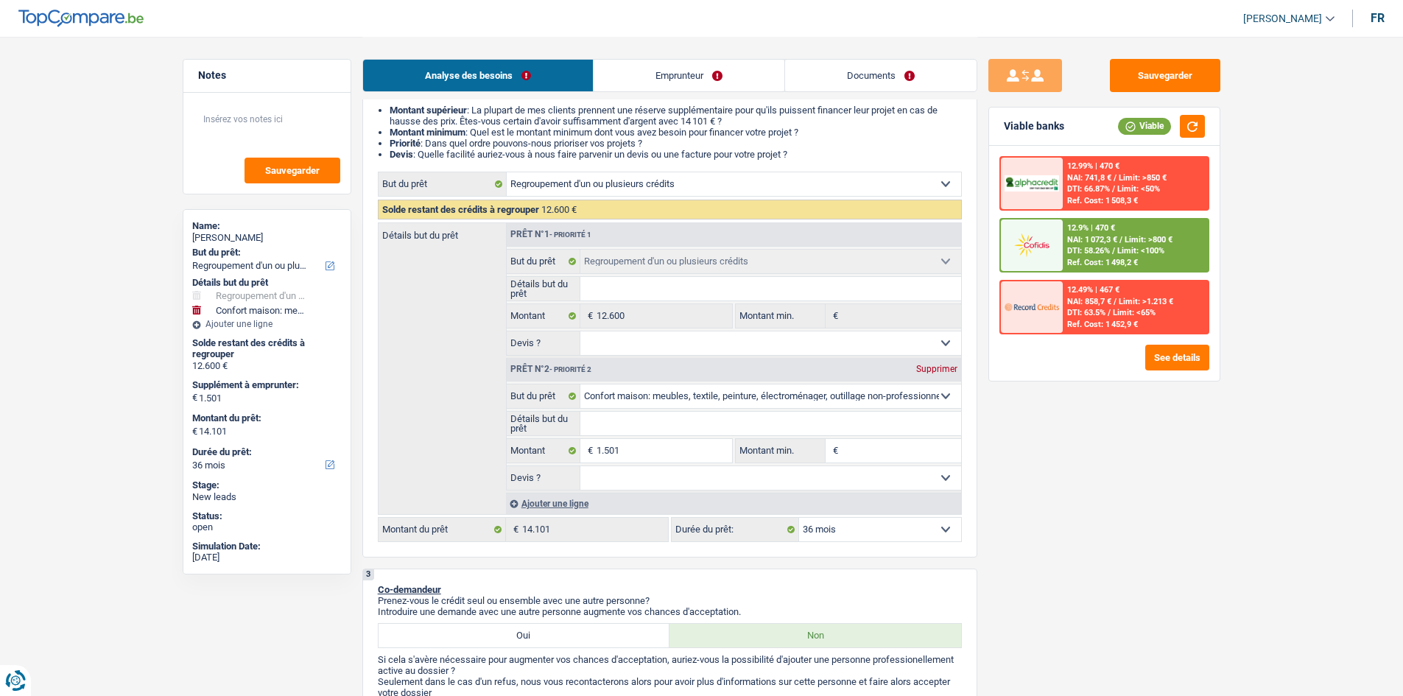
click at [936, 521] on select "12 mois 18 mois 24 mois 30 mois 36 mois 42 mois 48 mois 60 mois Sélectionner un…" at bounding box center [880, 530] width 162 height 24
select select "60"
click at [799, 518] on select "12 mois 18 mois 24 mois 30 mois 36 mois 42 mois 48 mois 60 mois Sélectionner un…" at bounding box center [880, 530] width 162 height 24
select select "60"
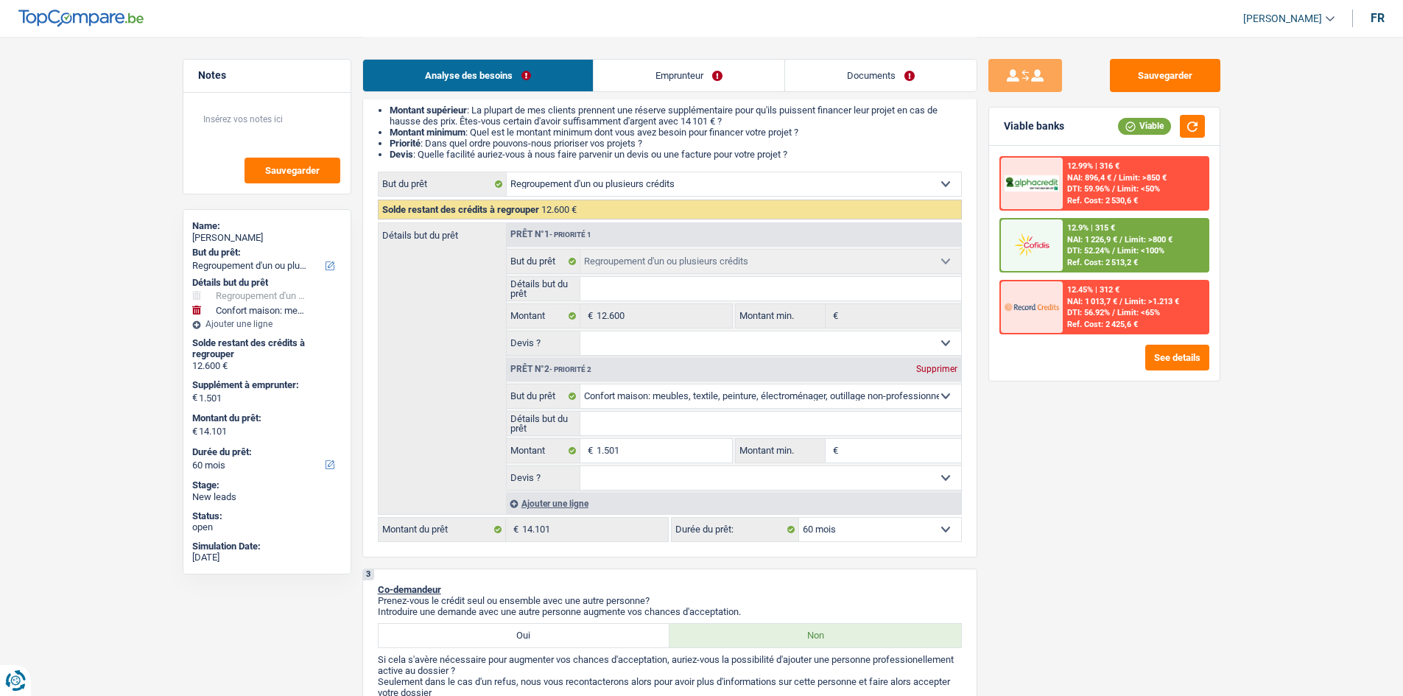
click at [1131, 242] on span "Limit: >800 €" at bounding box center [1149, 240] width 48 height 10
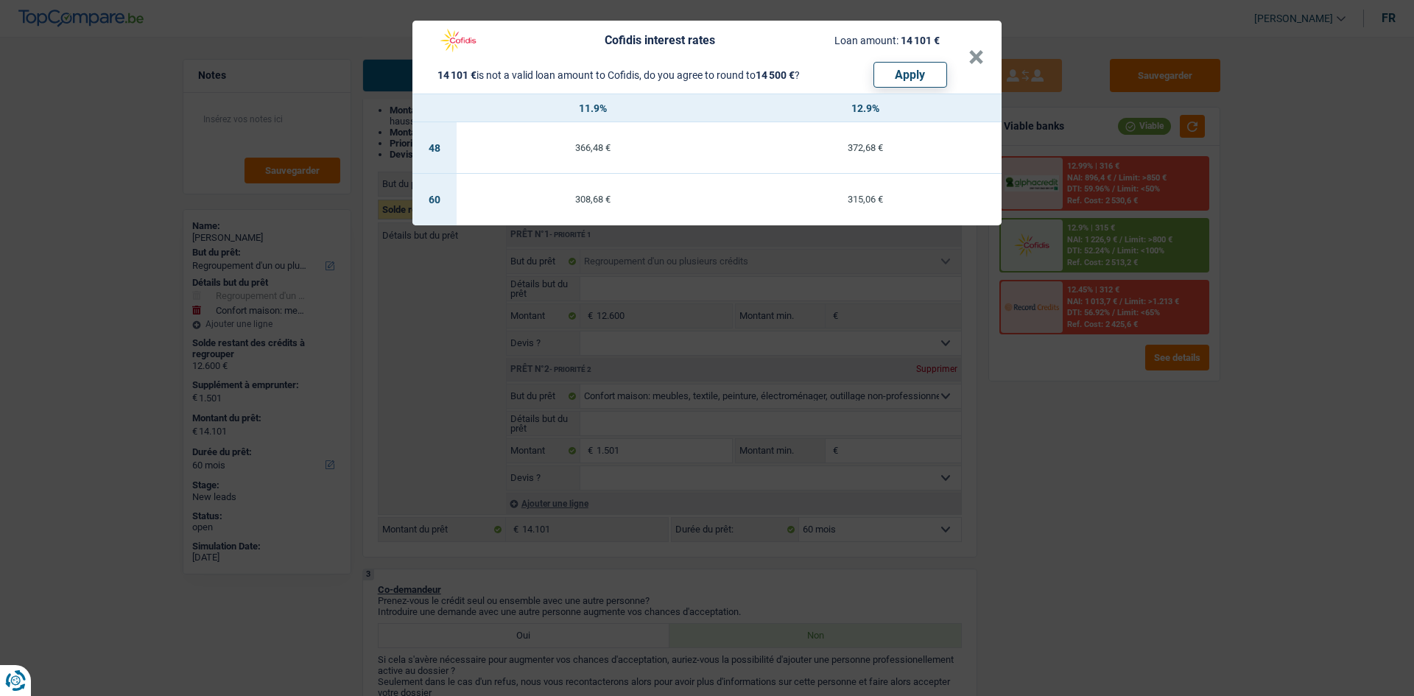
click at [1117, 454] on div "Cofidis interest rates Loan amount: 14 101 € 14 101 € is not a valid loan amoun…" at bounding box center [707, 348] width 1414 height 696
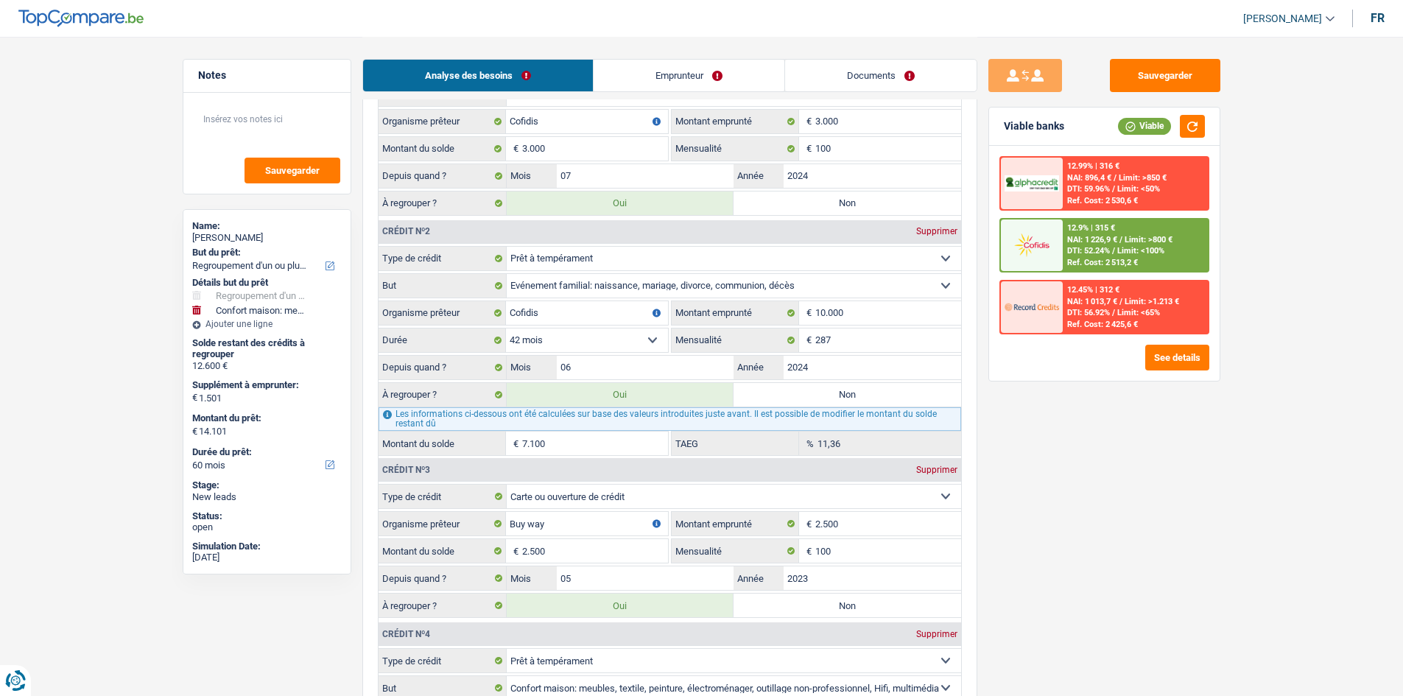
scroll to position [1768, 0]
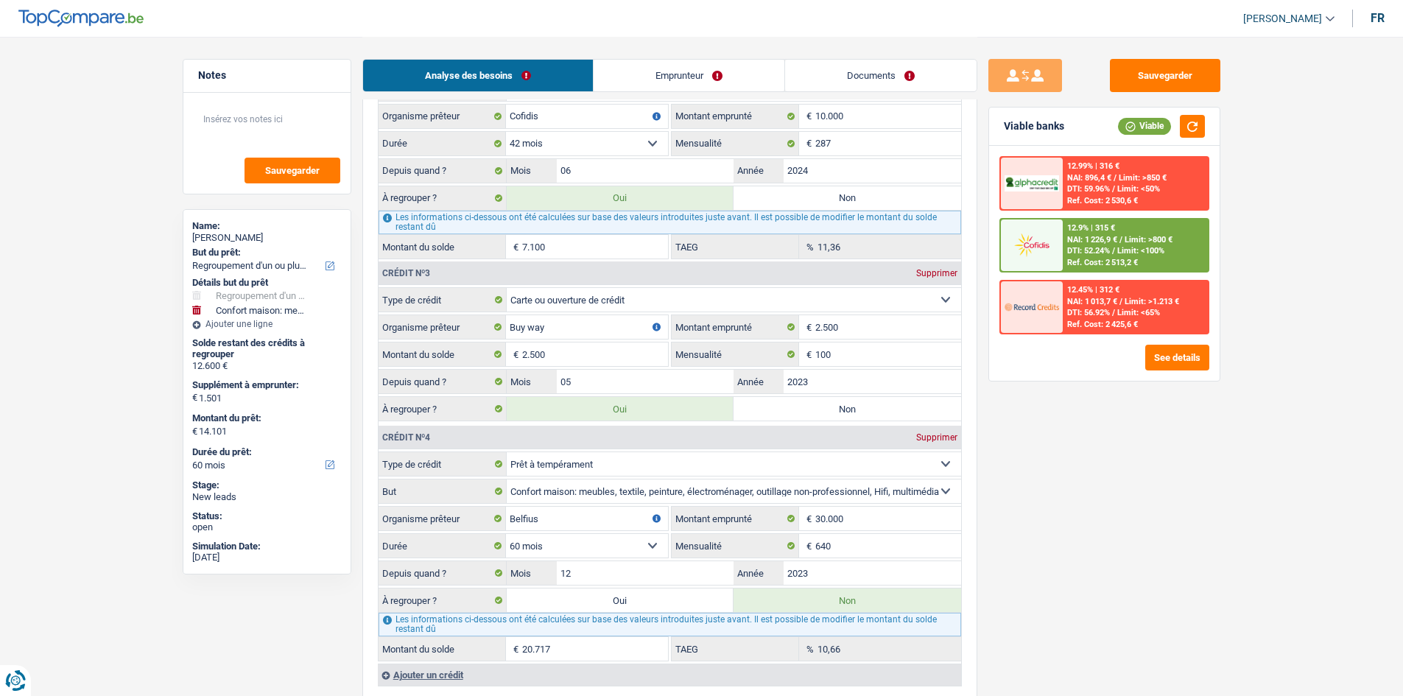
click at [1157, 230] on div "12.9% | 315 € NAI: 1 226,9 € / Limit: >800 € DTI: 52.24% / Limit: <100% Ref. Co…" at bounding box center [1135, 245] width 145 height 52
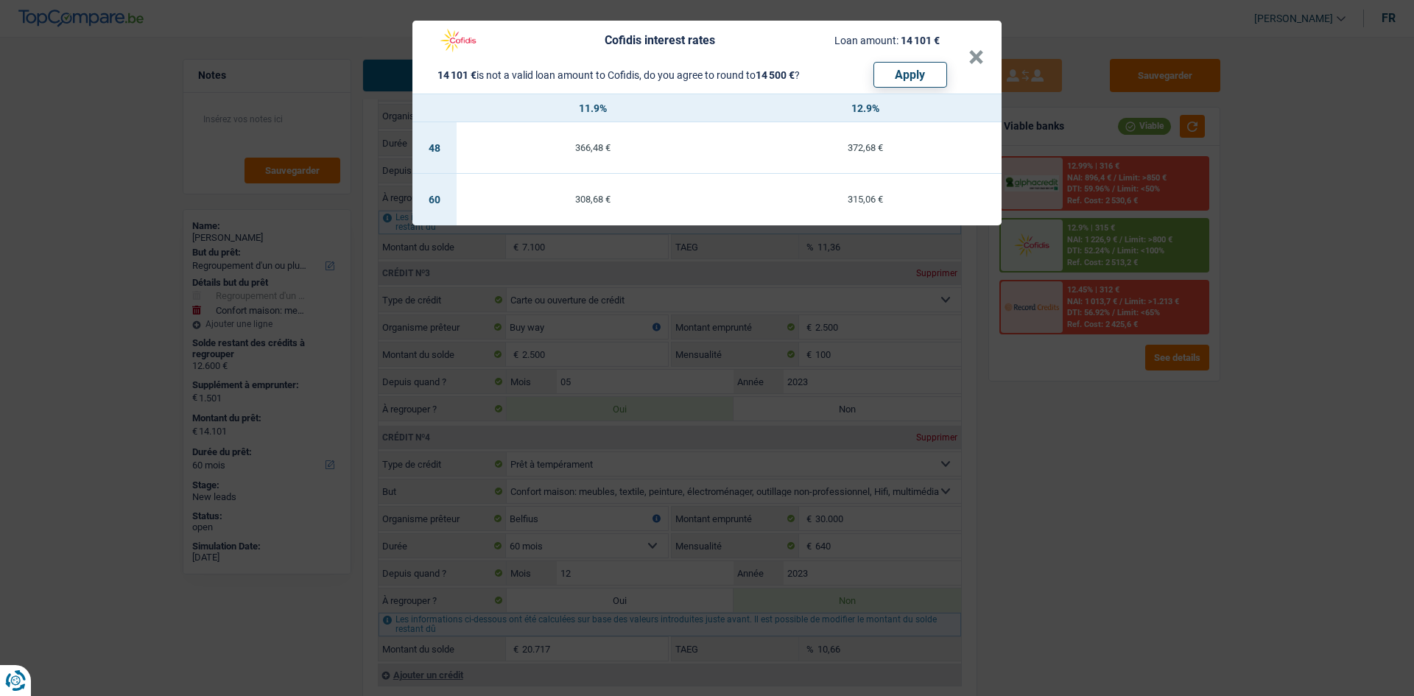
click at [1266, 404] on div "Cofidis interest rates Loan amount: 14 101 € 14 101 € is not a valid loan amoun…" at bounding box center [707, 348] width 1414 height 696
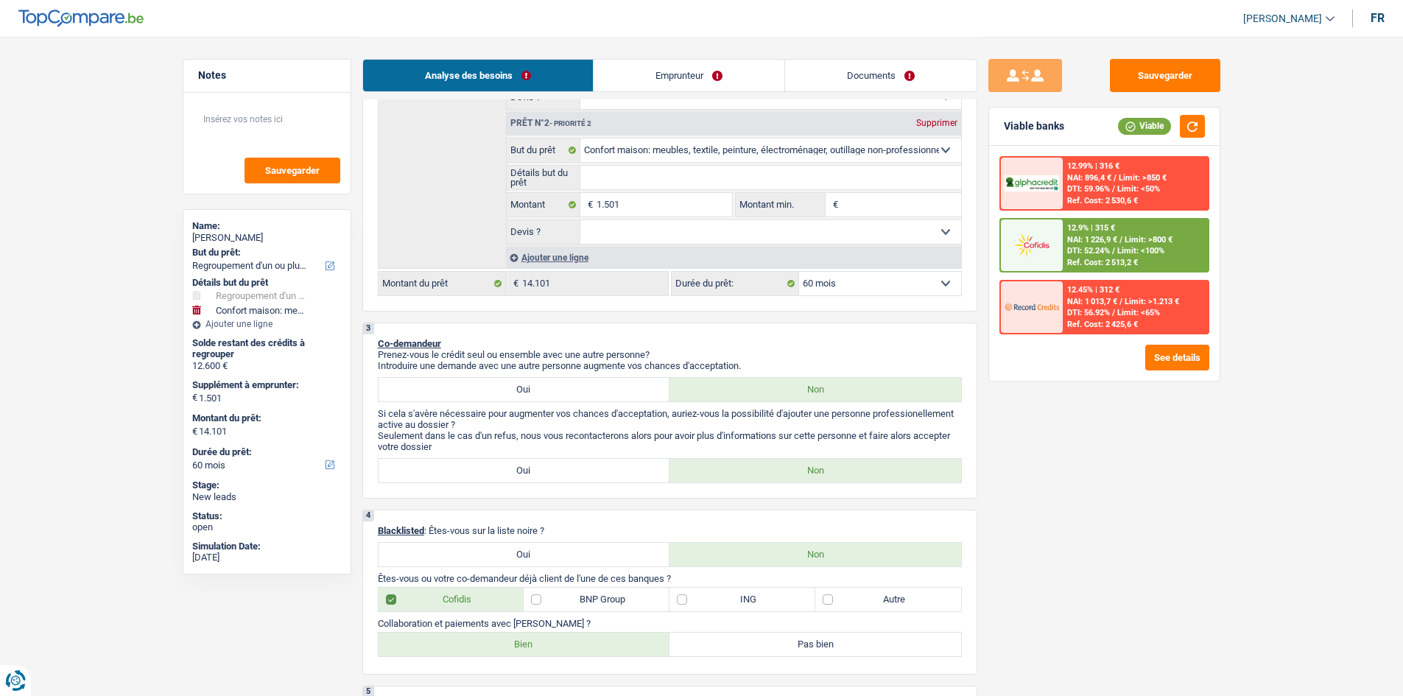
scroll to position [368, 0]
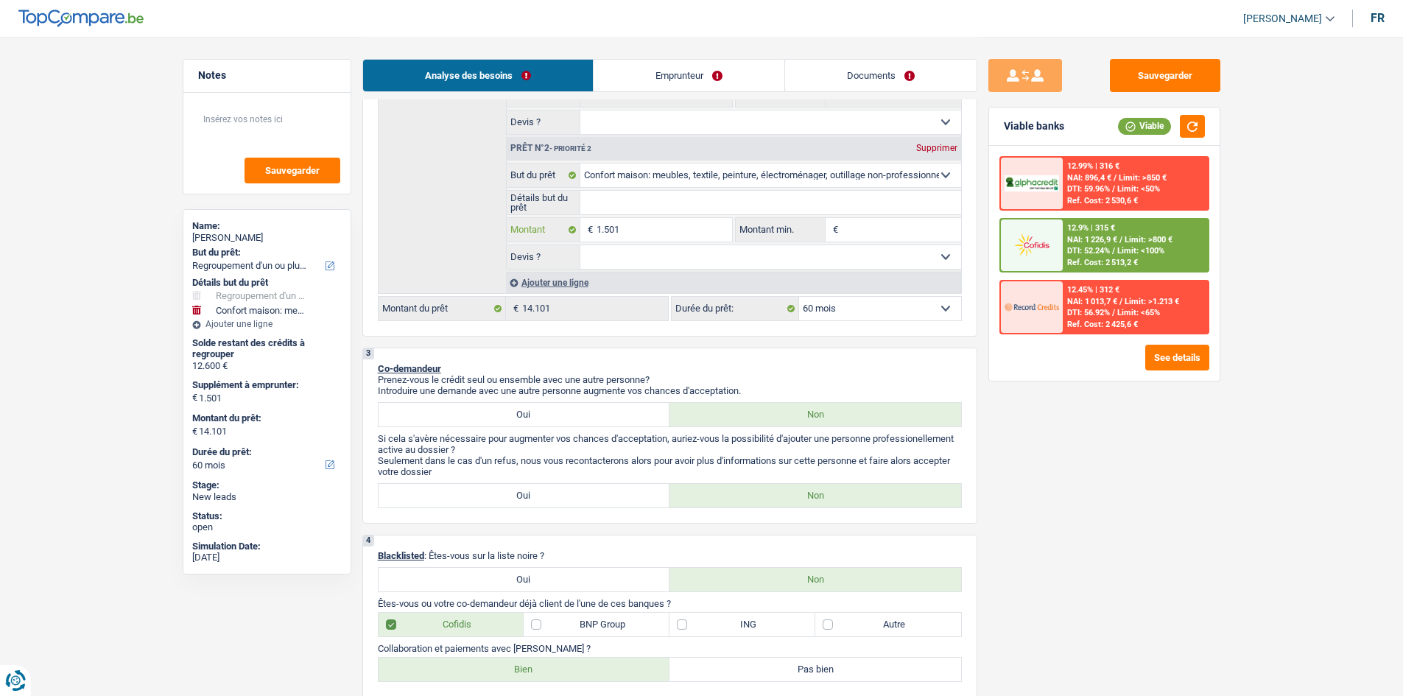
click at [675, 229] on input "1.501" at bounding box center [664, 230] width 135 height 24
type input "2"
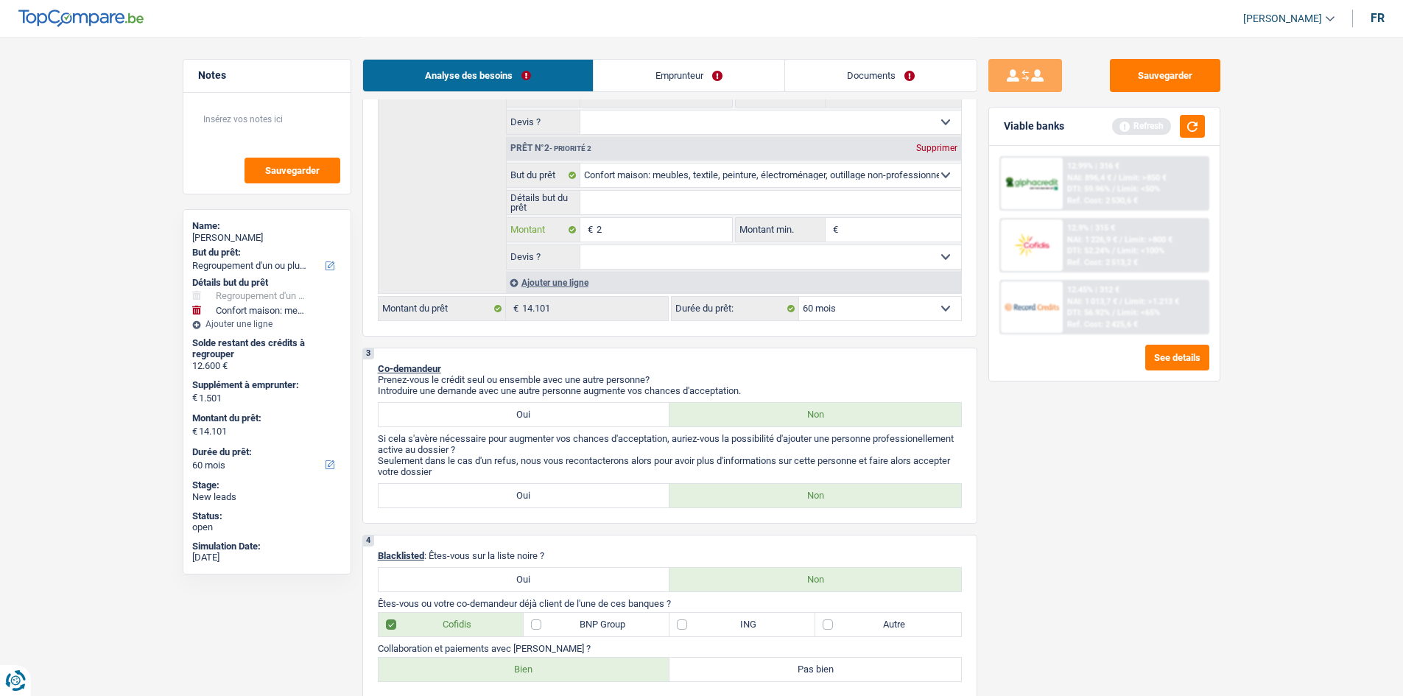
type input "24"
type input "242"
type input "2.420"
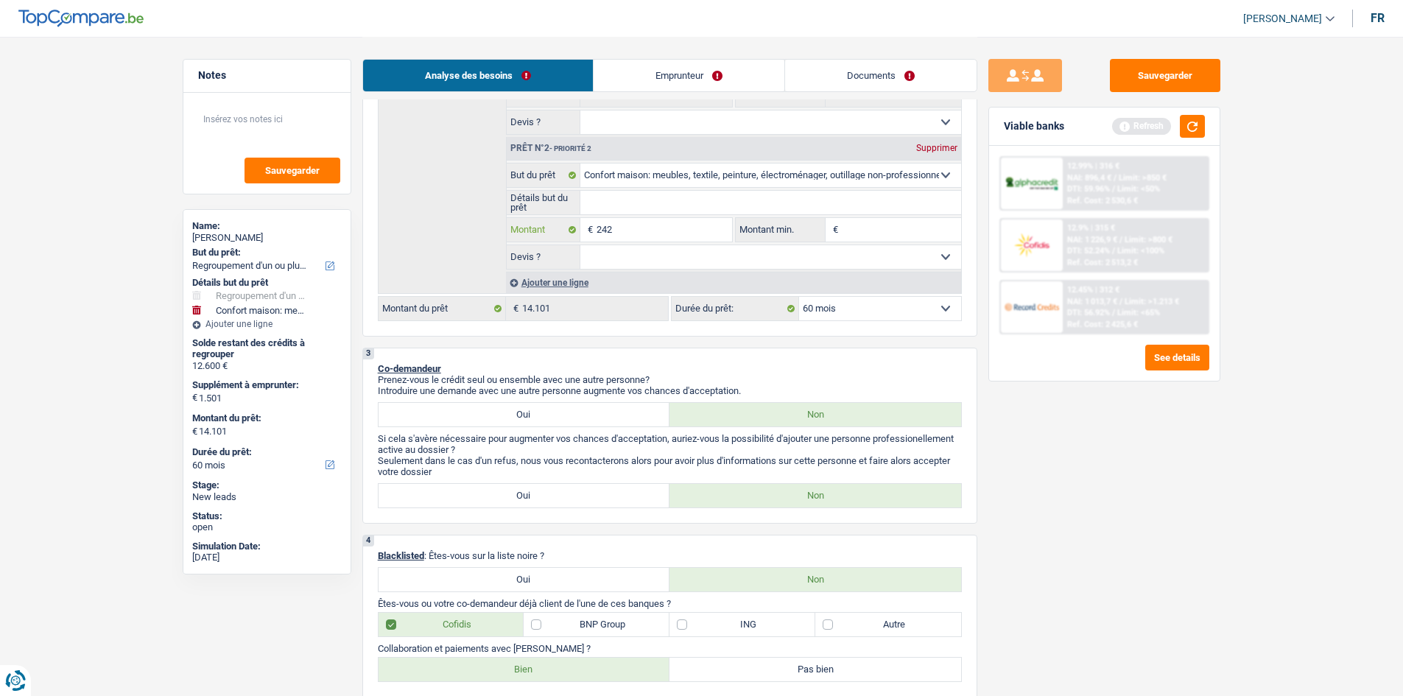
type input "2.420"
type input "15.020"
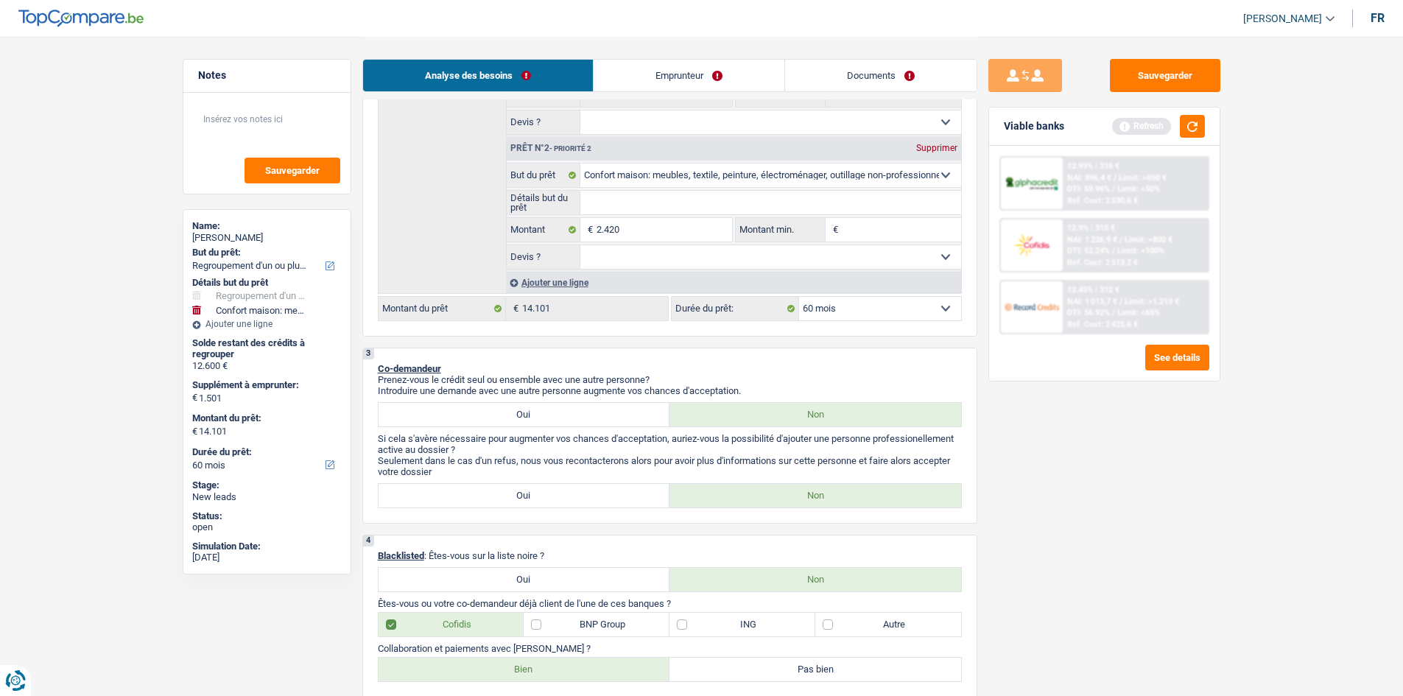
type input "15.020"
click at [1219, 481] on div "Sauvegarder Viable banks Refresh 12.99% | 316 € NAI: 896,4 € / Limit: >850 € DT…" at bounding box center [1104, 366] width 254 height 614
select select "84"
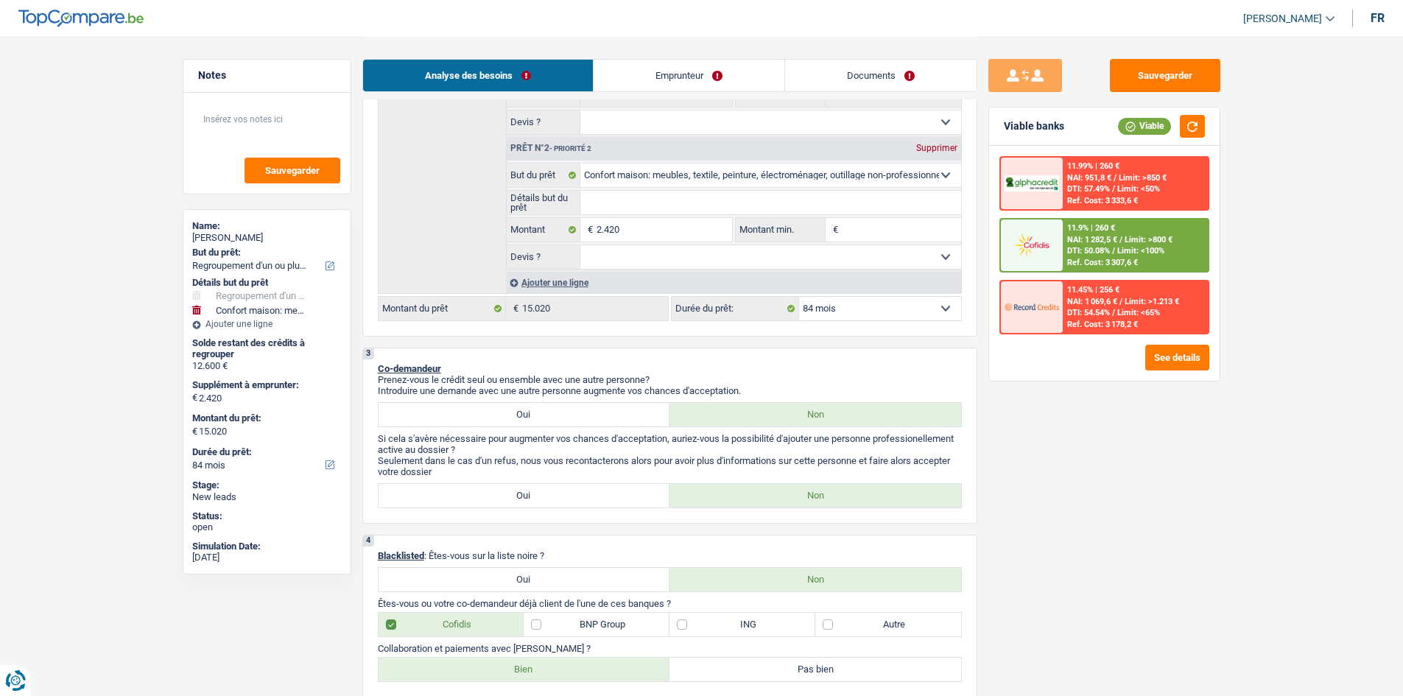
click at [1137, 241] on span "Limit: >800 €" at bounding box center [1149, 240] width 48 height 10
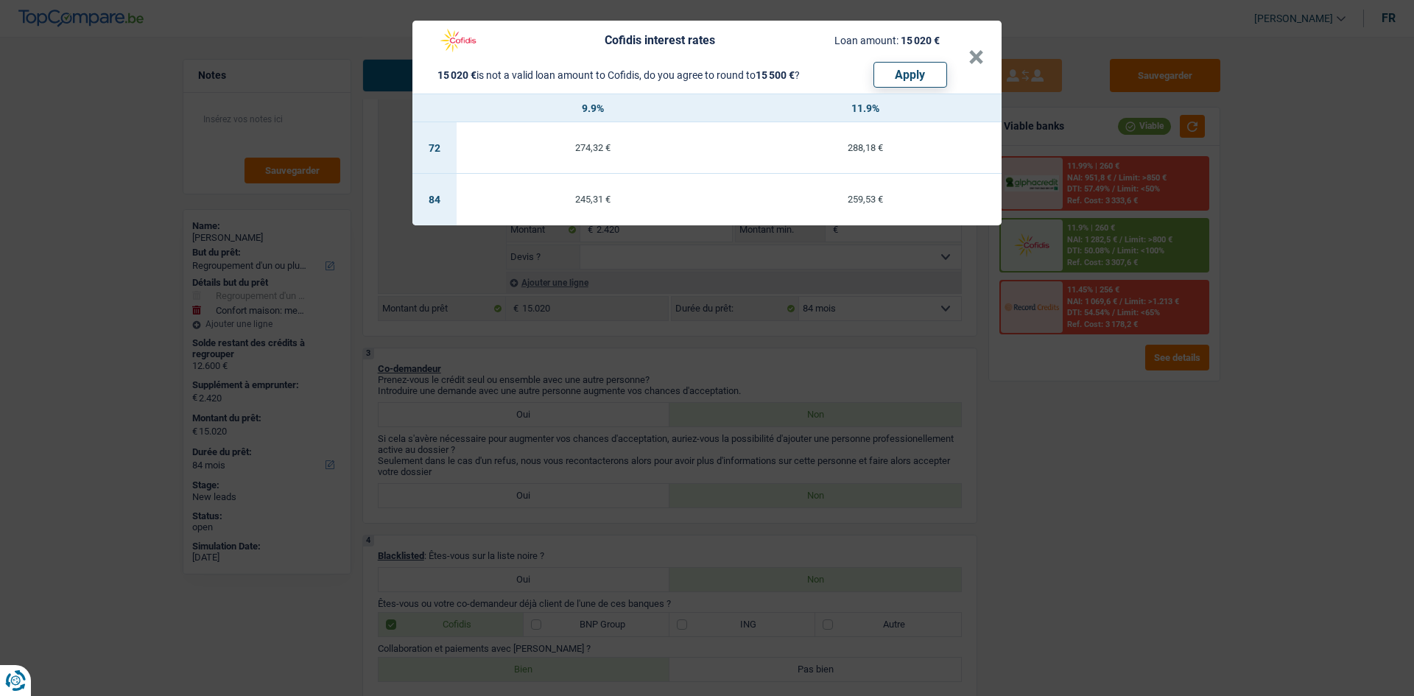
click at [1101, 435] on div "Cofidis interest rates Loan amount: 15 020 € 15 020 € is not a valid loan amoun…" at bounding box center [707, 348] width 1414 height 696
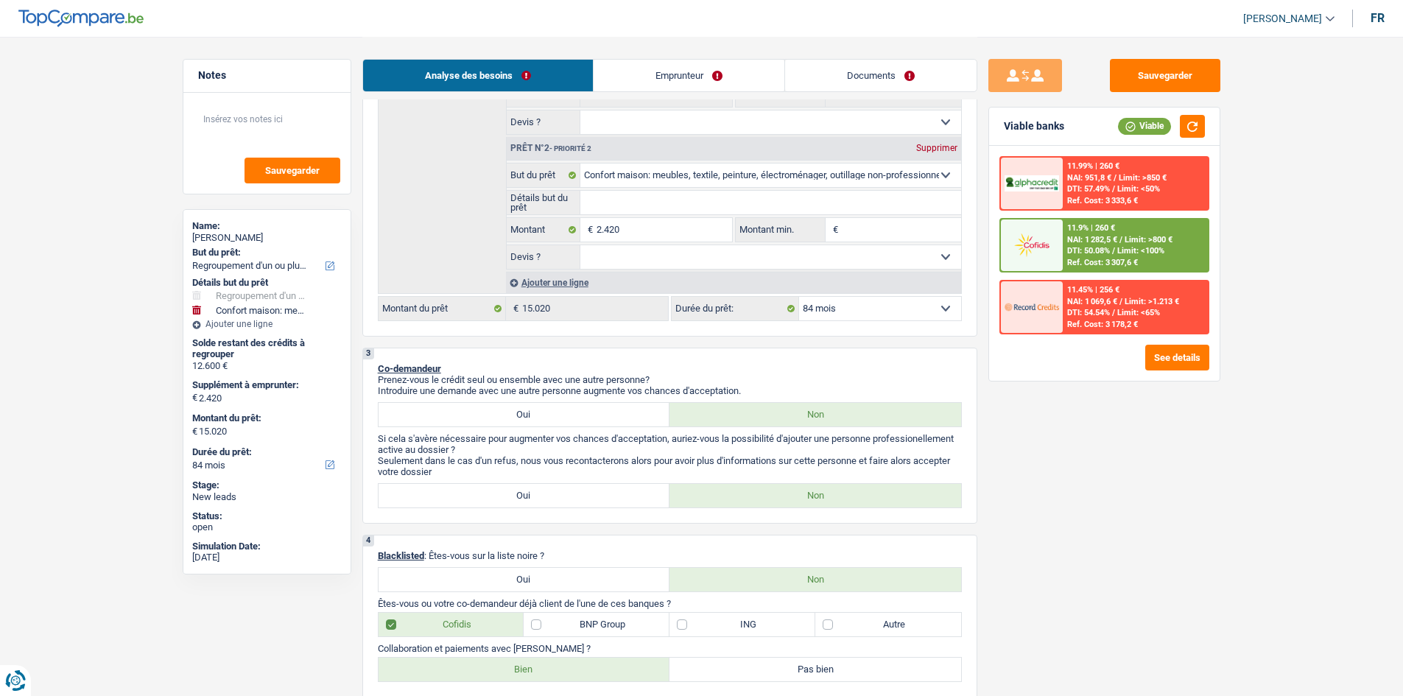
click at [894, 299] on select "12 mois 18 mois 24 mois 30 mois 36 mois 42 mois 48 mois 60 mois 72 mois 84 mois…" at bounding box center [880, 309] width 162 height 24
select select "60"
click at [799, 297] on select "12 mois 18 mois 24 mois 30 mois 36 mois 42 mois 48 mois 60 mois 72 mois 84 mois…" at bounding box center [880, 309] width 162 height 24
select select "60"
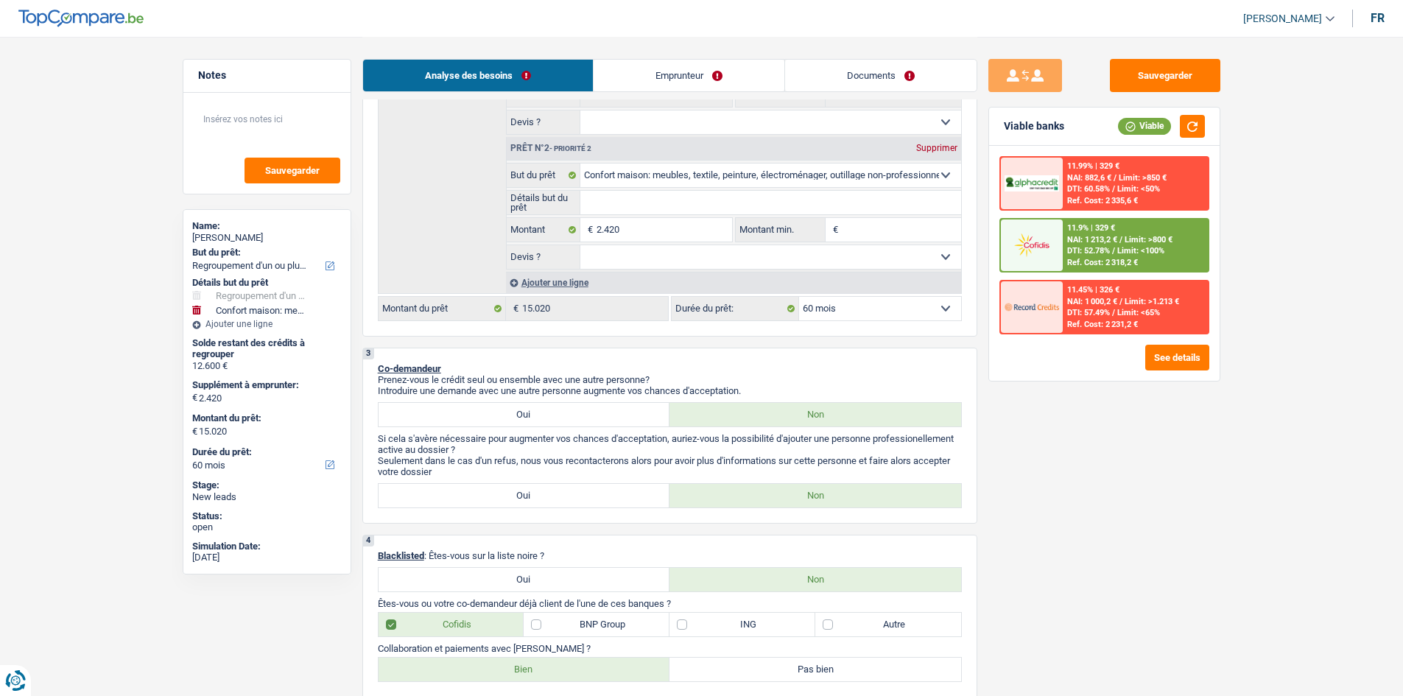
click at [1126, 241] on span "Limit: >800 €" at bounding box center [1149, 240] width 48 height 10
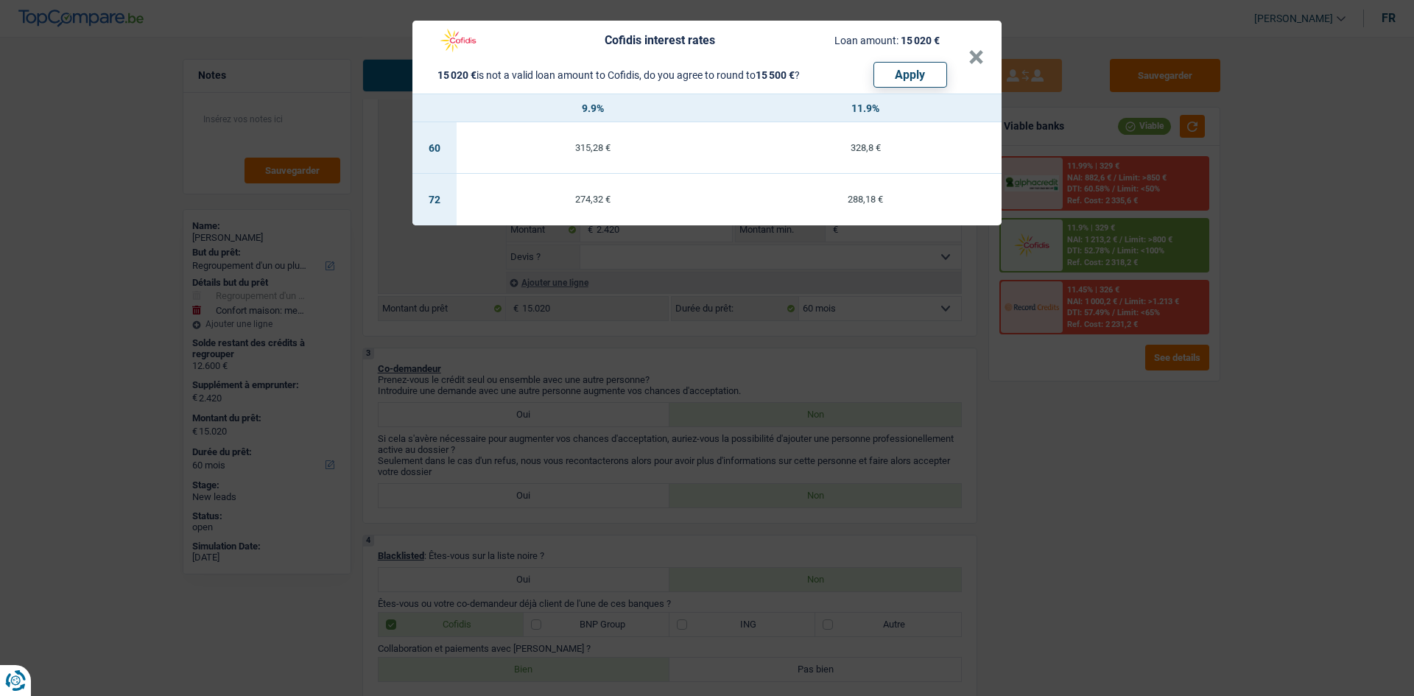
click at [1122, 398] on div "Cofidis interest rates Loan amount: 15 020 € 15 020 € is not a valid loan amoun…" at bounding box center [707, 348] width 1414 height 696
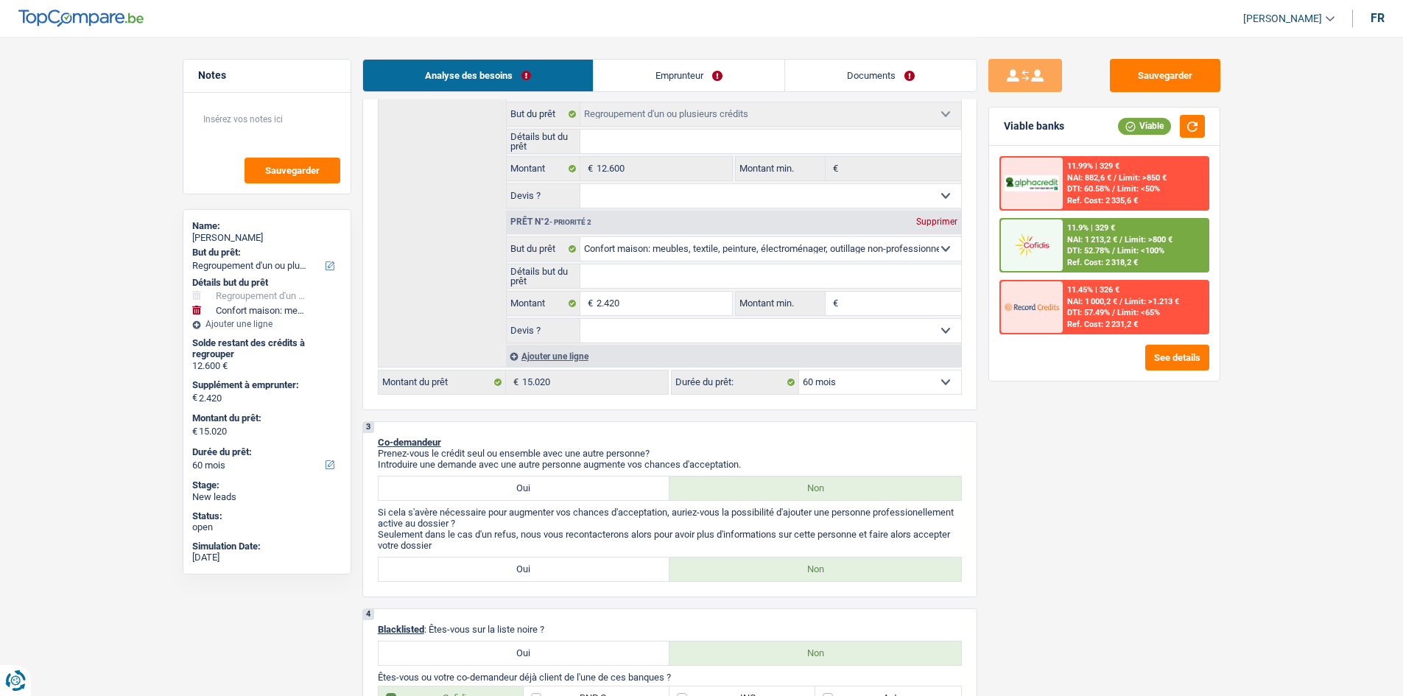
scroll to position [74, 0]
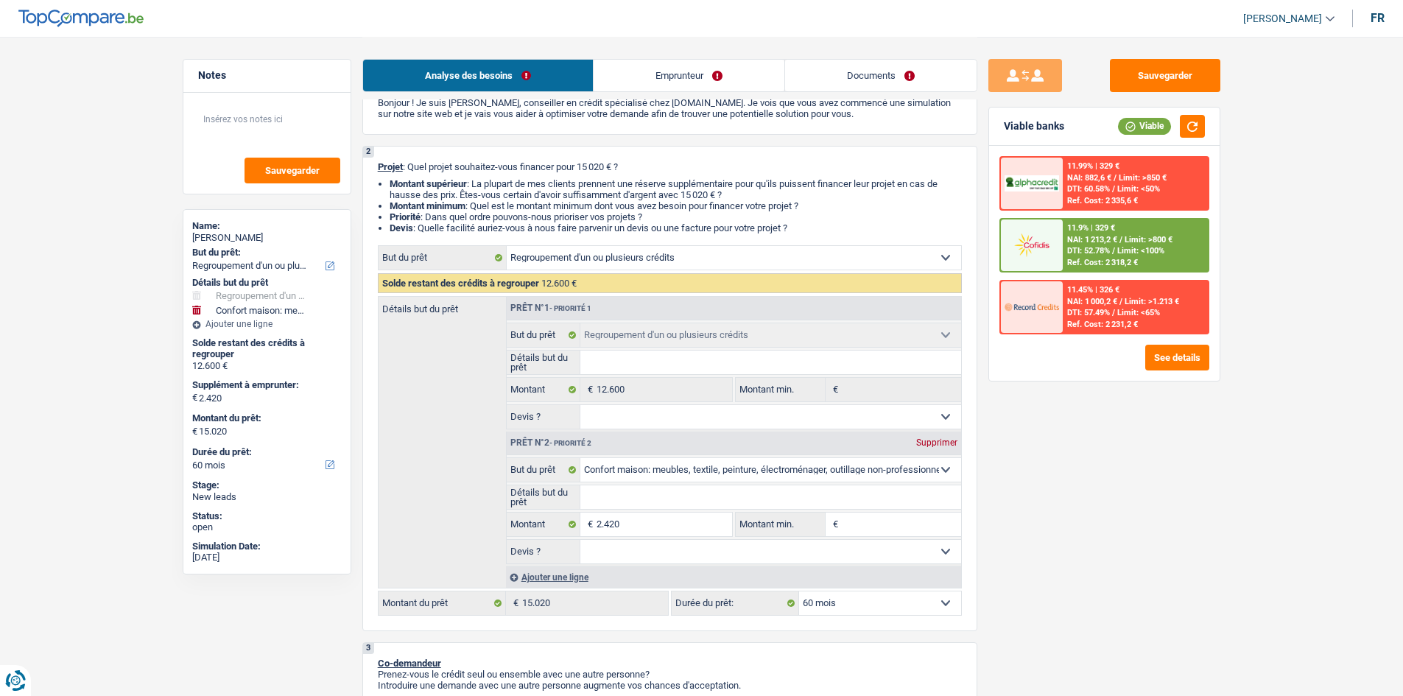
click at [1151, 235] on span "Limit: >800 €" at bounding box center [1149, 240] width 48 height 10
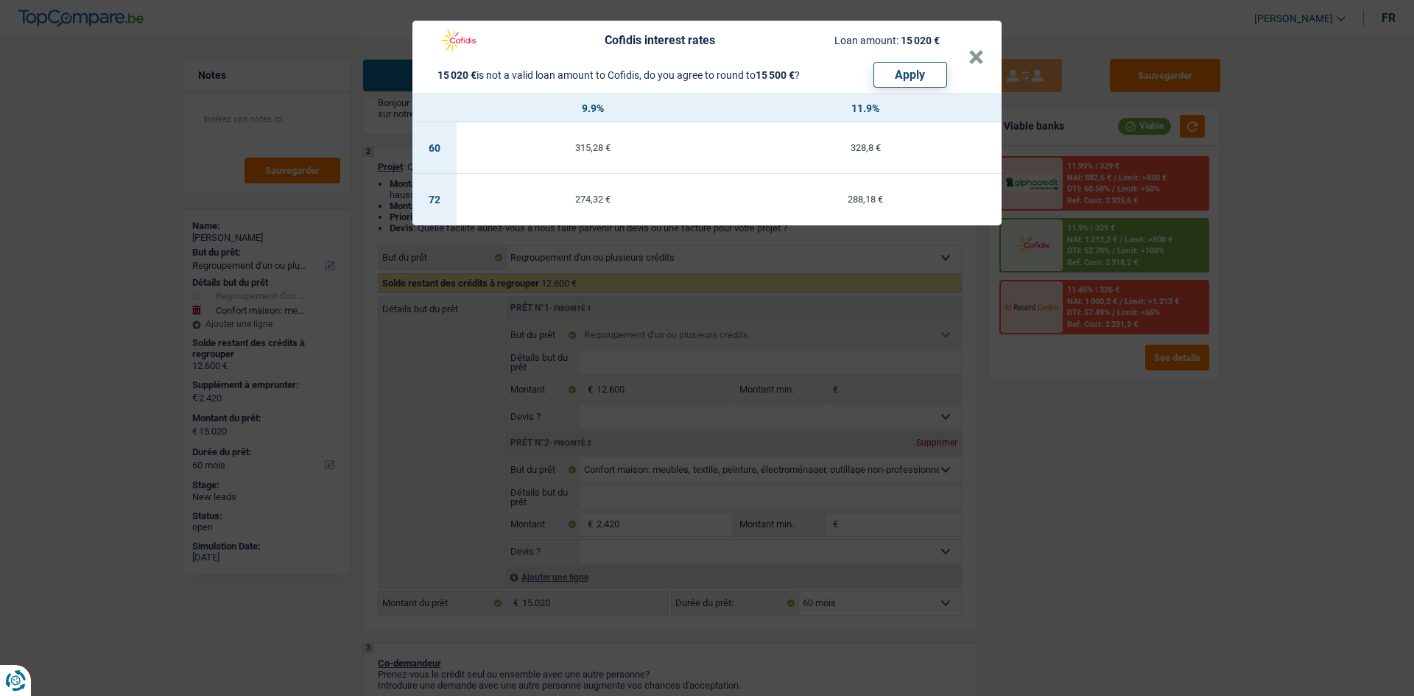
click at [633, 153] on td "315,28 €" at bounding box center [593, 148] width 273 height 52
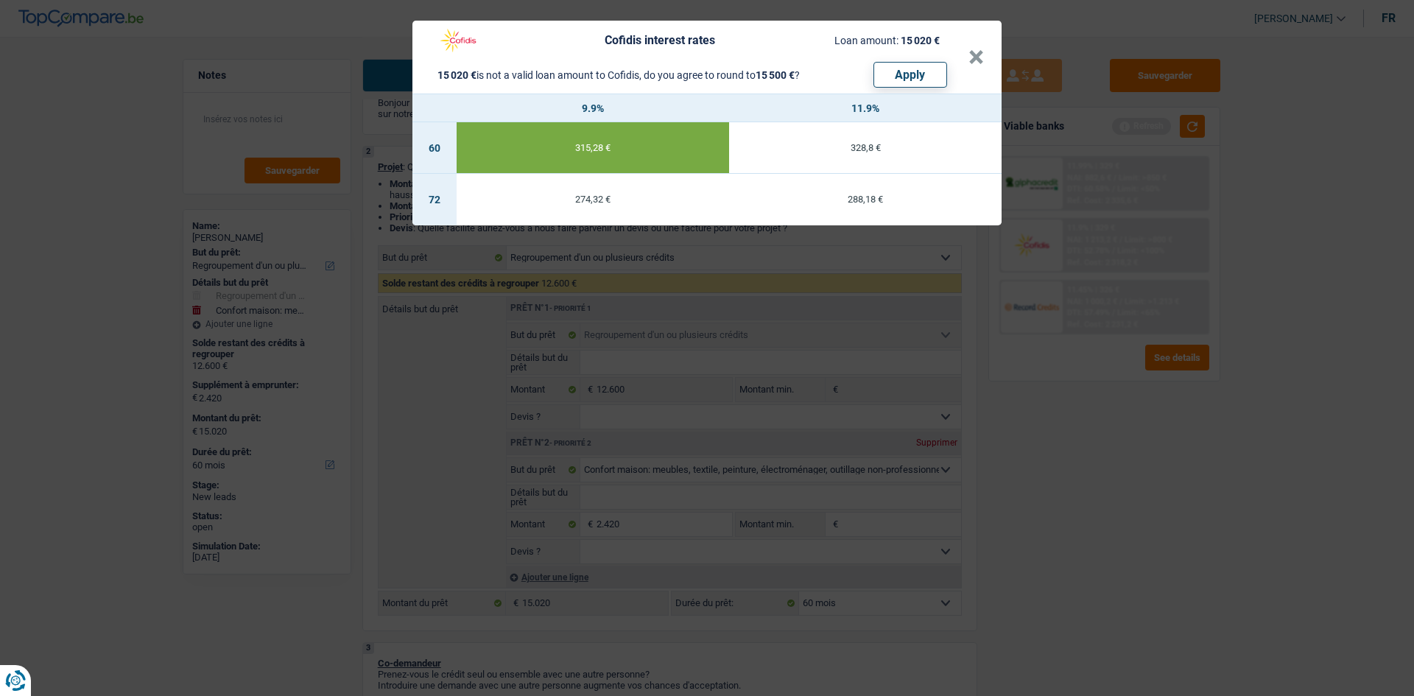
click at [1194, 463] on div "Cofidis interest rates Loan amount: 15 020 € 15 020 € is not a valid loan amoun…" at bounding box center [707, 348] width 1414 height 696
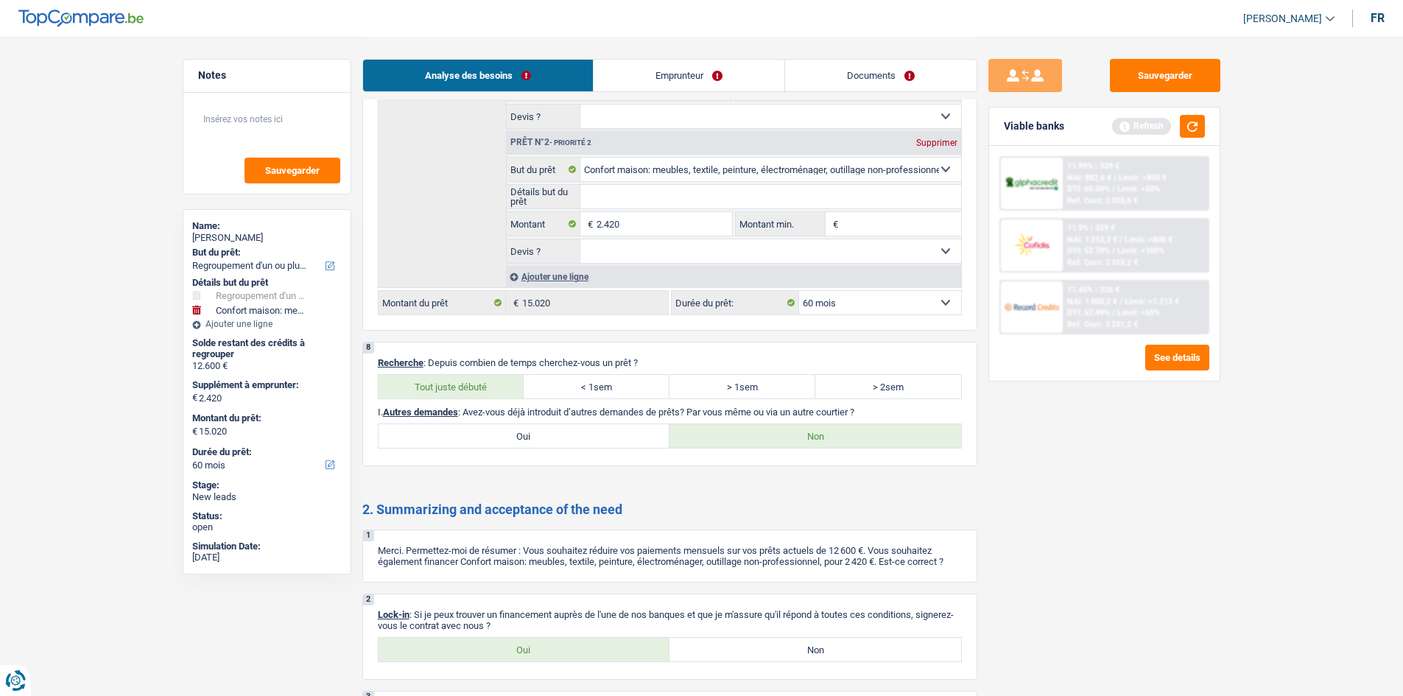
scroll to position [2886, 0]
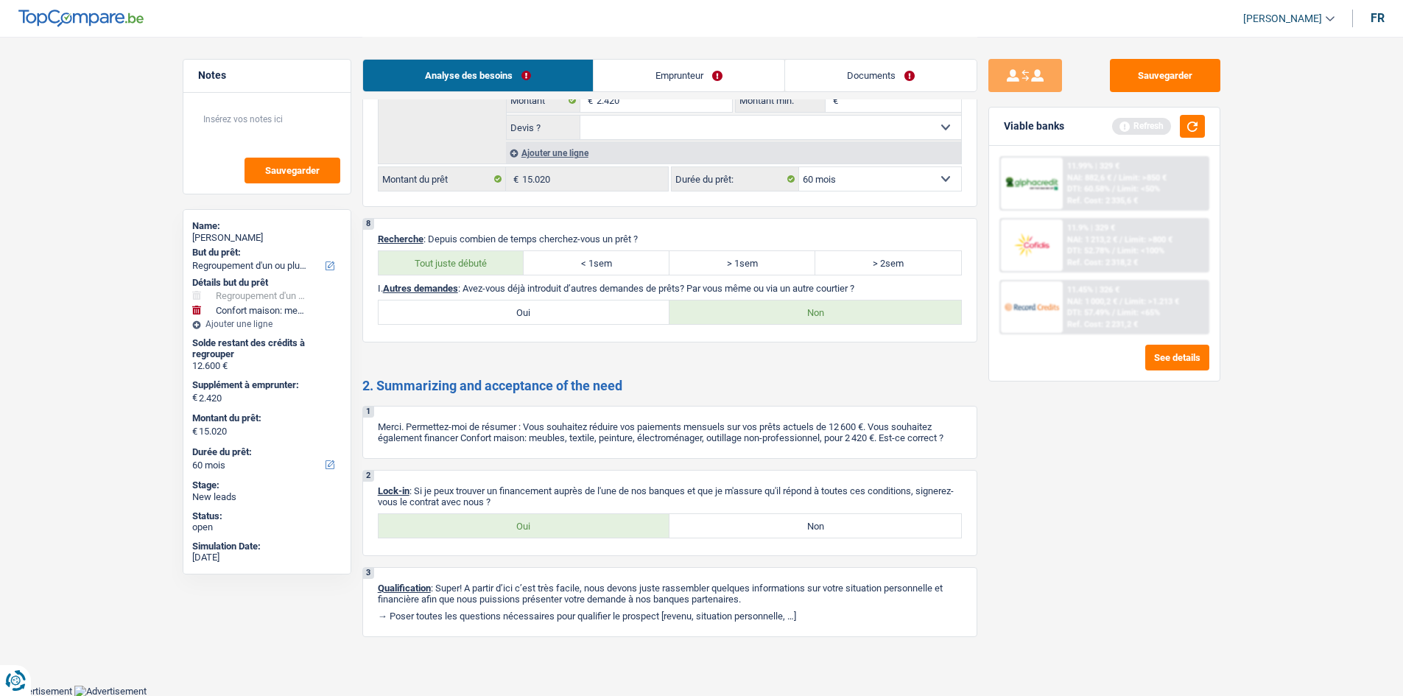
click at [564, 530] on label "Oui" at bounding box center [525, 526] width 292 height 24
click at [564, 530] on input "Oui" at bounding box center [525, 526] width 292 height 24
radio input "true"
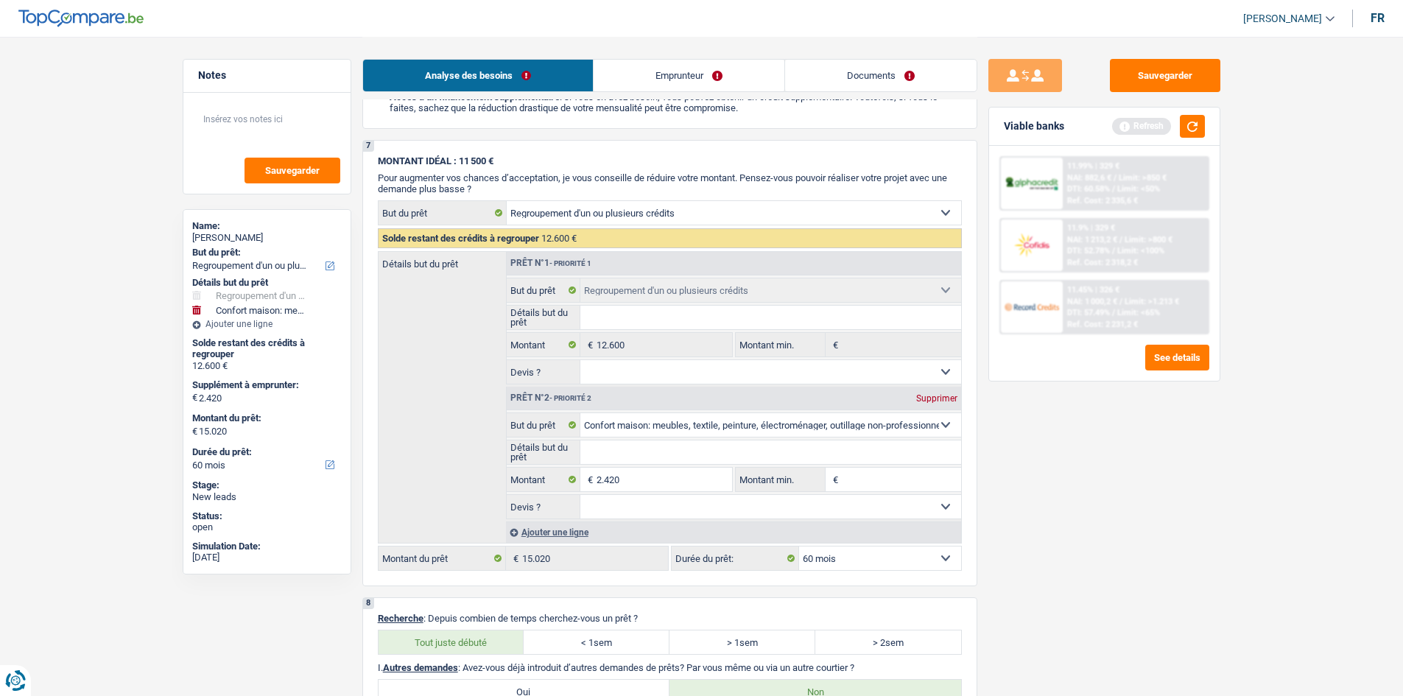
scroll to position [2518, 0]
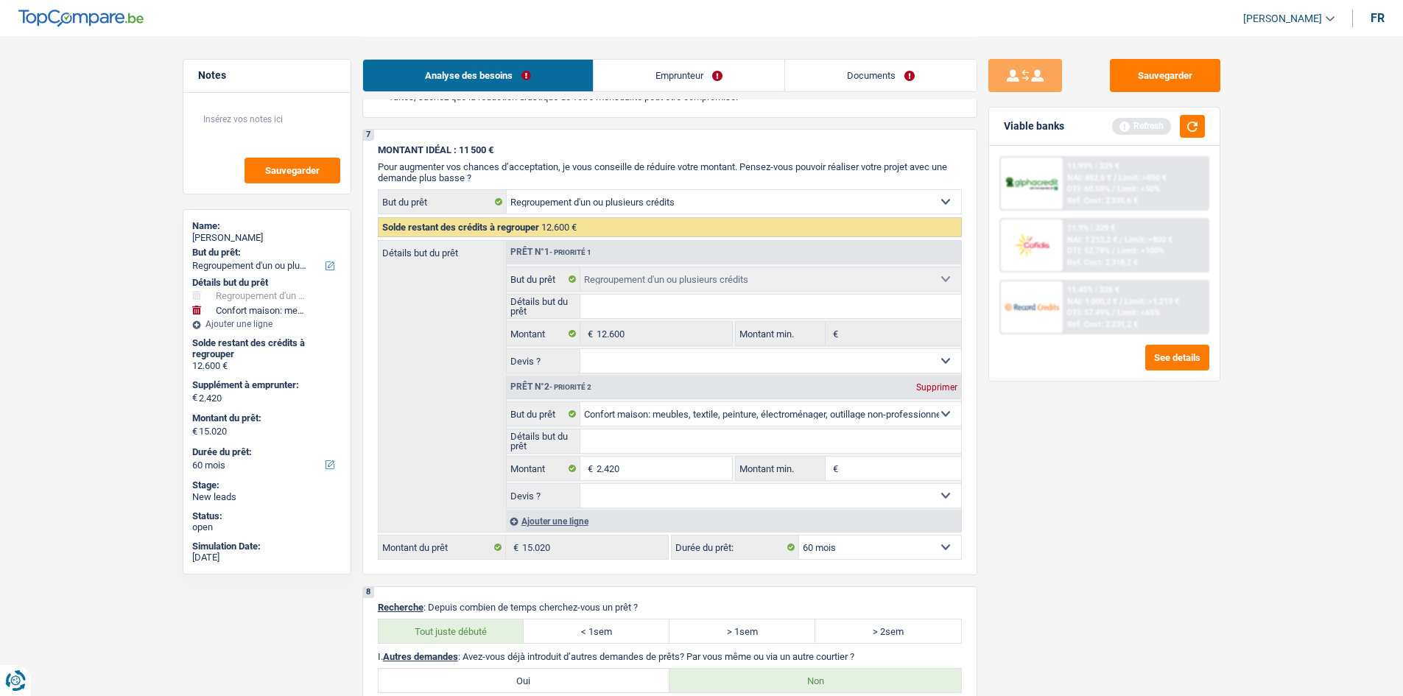
click at [1100, 519] on div "Sauvegarder Viable banks Refresh 11.99% | 329 € NAI: 882,6 € / Limit: >850 € DT…" at bounding box center [1104, 366] width 254 height 614
click at [281, 108] on textarea at bounding box center [267, 125] width 147 height 44
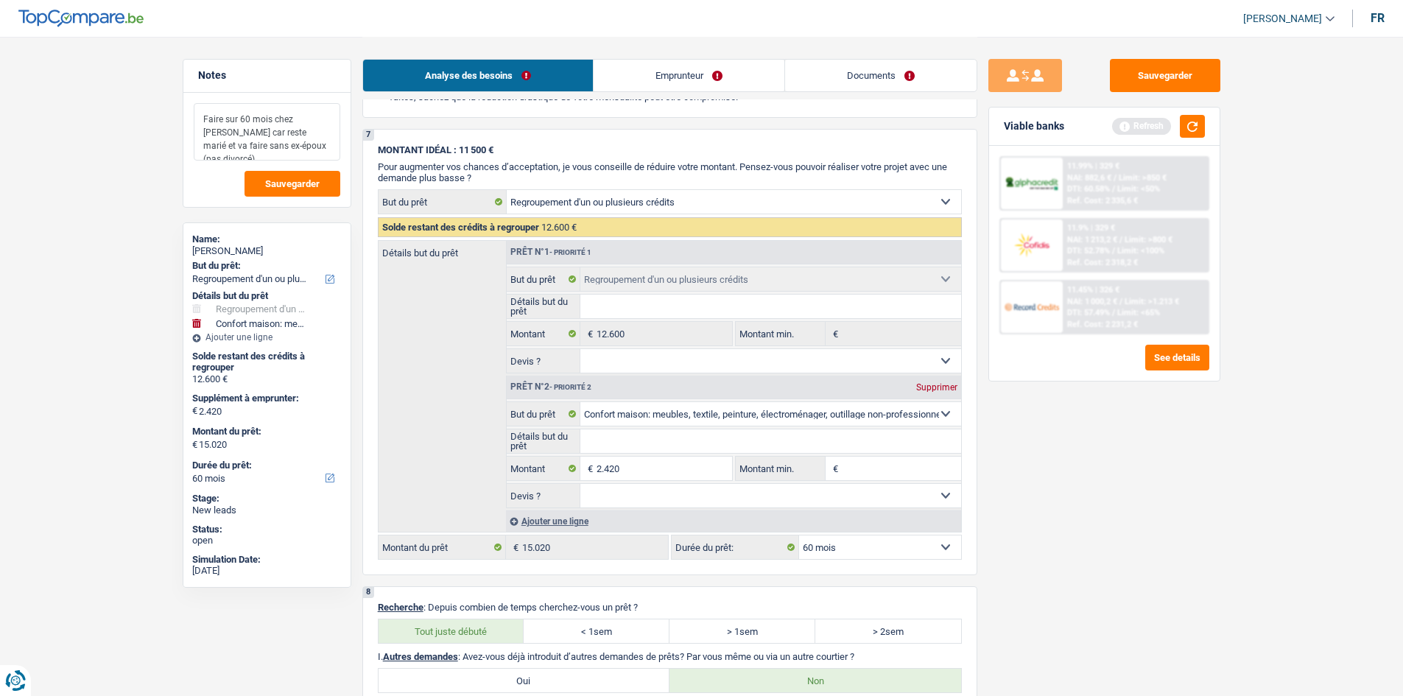
click at [324, 140] on textarea "Faire sur 60 mois chez Cofidis car reste marié et va faire sans ex-époux (pas d…" at bounding box center [267, 131] width 147 height 57
type textarea "Faire sur 60 mois chez Cofidis car reste marié et va faire sans ex-époux (pas d…"
click at [680, 355] on select "Oui Non Non répondu Sélectionner une option" at bounding box center [770, 361] width 381 height 24
select select "yes"
click at [580, 349] on select "Oui Non Non répondu Sélectionner une option" at bounding box center [770, 361] width 381 height 24
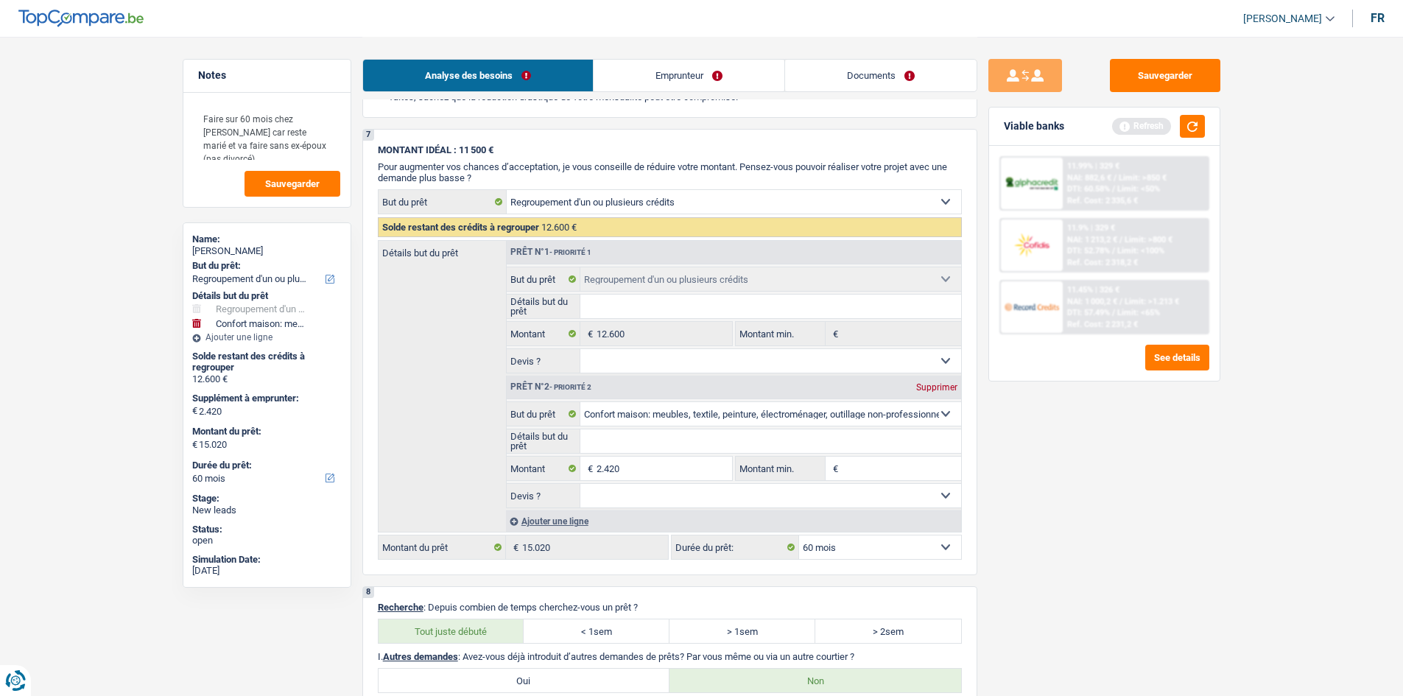
select select "yes"
click at [680, 312] on input "Détails but du prêt" at bounding box center [770, 307] width 381 height 24
type input "R"
type input "Re"
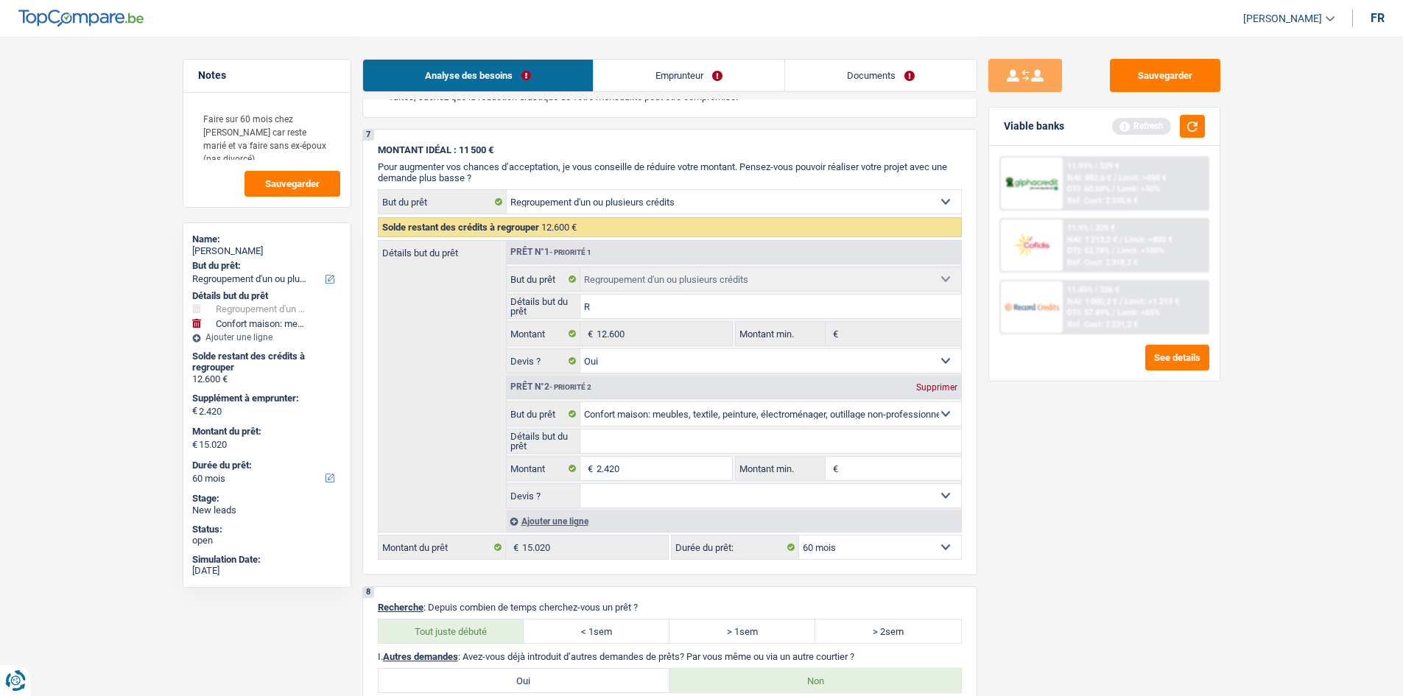
type input "Re"
type input "Reg"
type input "Regr"
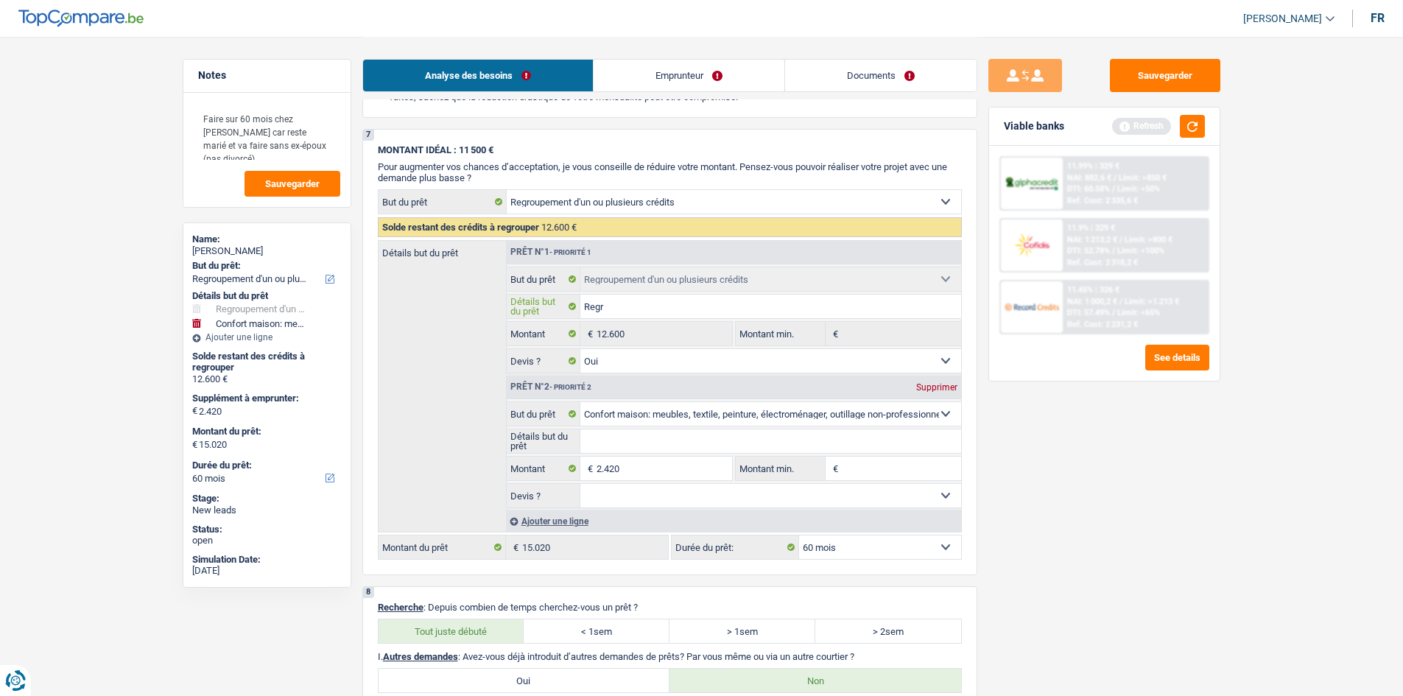
type input "Regro"
type input "Regrou"
type input "Regroup"
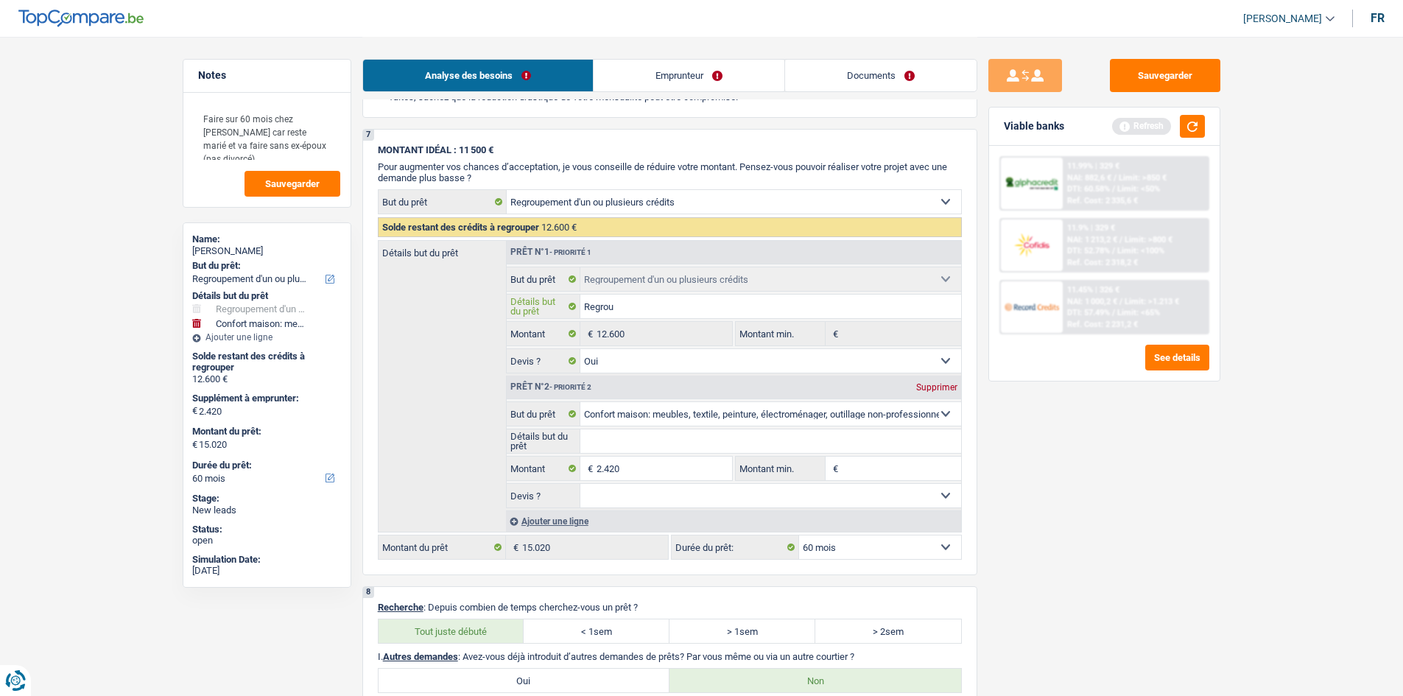
type input "Regroup"
type input "Regroupe"
type input "Regroupem"
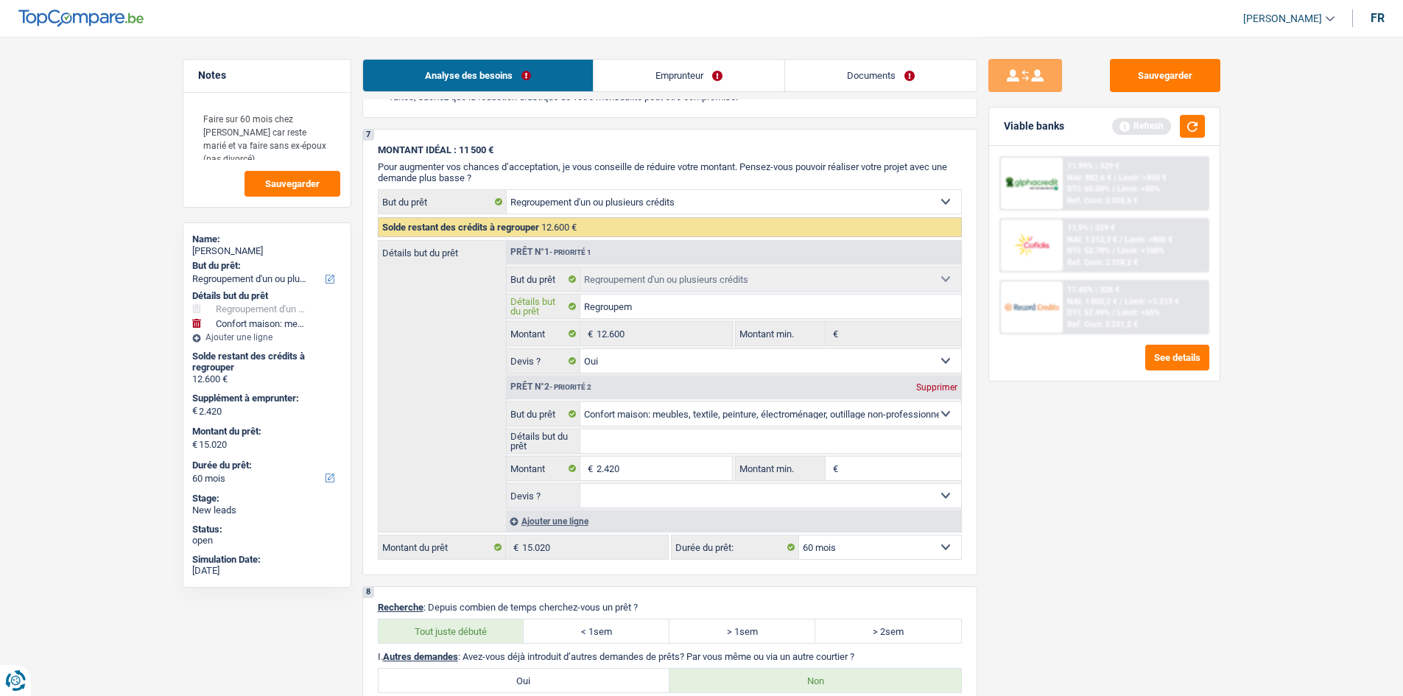
type input "Regroupeme"
type input "Regroupemen"
type input "Regroupement"
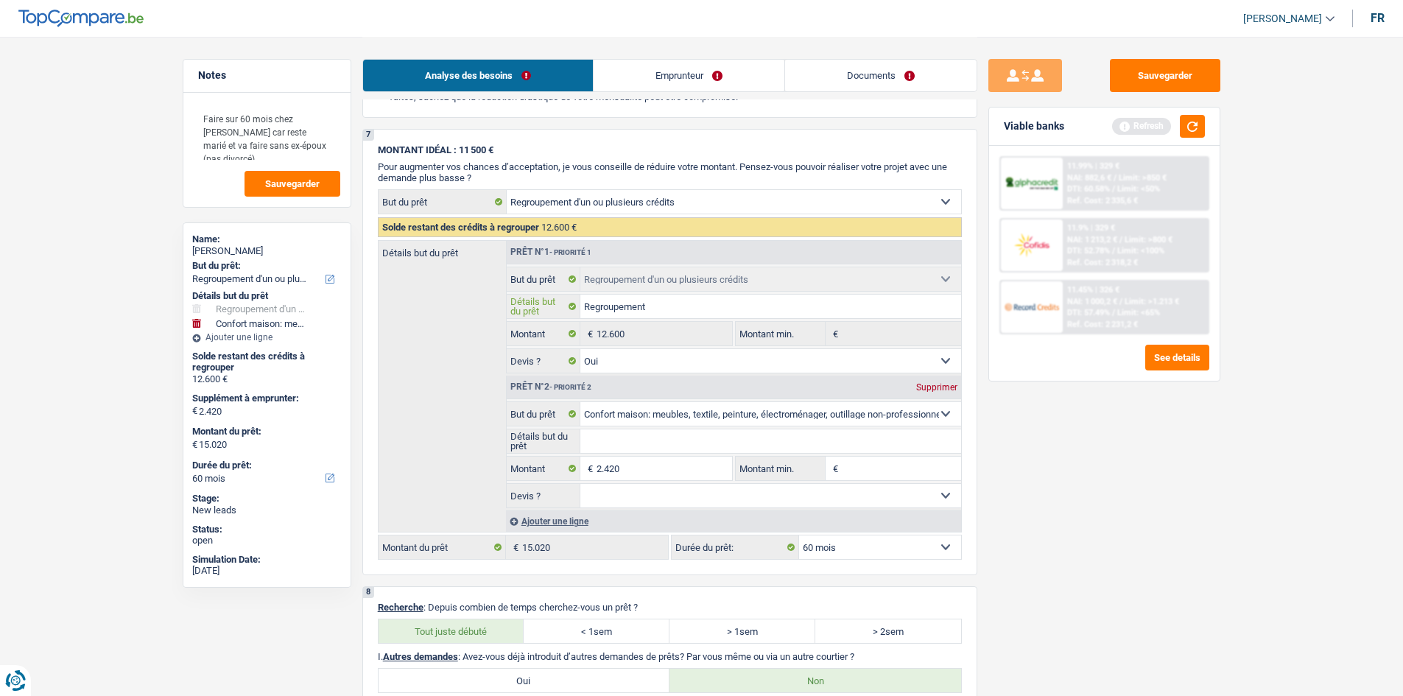
type input "Regroupement"
click at [1143, 503] on div "Sauvegarder Viable banks Refresh 11.99% | 329 € NAI: 882,6 € / Limit: >850 € DT…" at bounding box center [1104, 366] width 254 height 614
click at [1162, 493] on div "Sauvegarder Viable banks Refresh 11.99% | 329 € NAI: 882,6 € / Limit: >850 € DT…" at bounding box center [1104, 366] width 254 height 614
click at [684, 57] on div "Analyse des besoins Emprunteur Documents" at bounding box center [669, 68] width 615 height 63
click at [658, 76] on link "Emprunteur" at bounding box center [689, 76] width 191 height 32
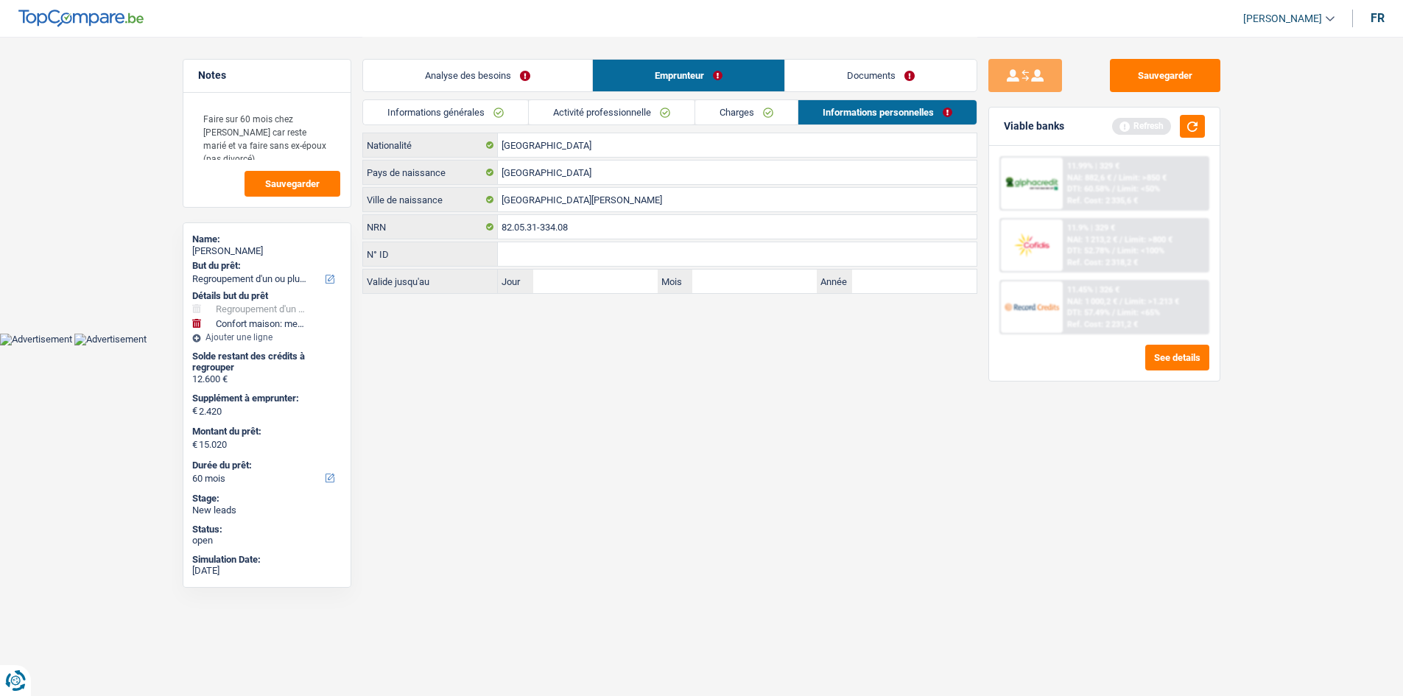
scroll to position [0, 0]
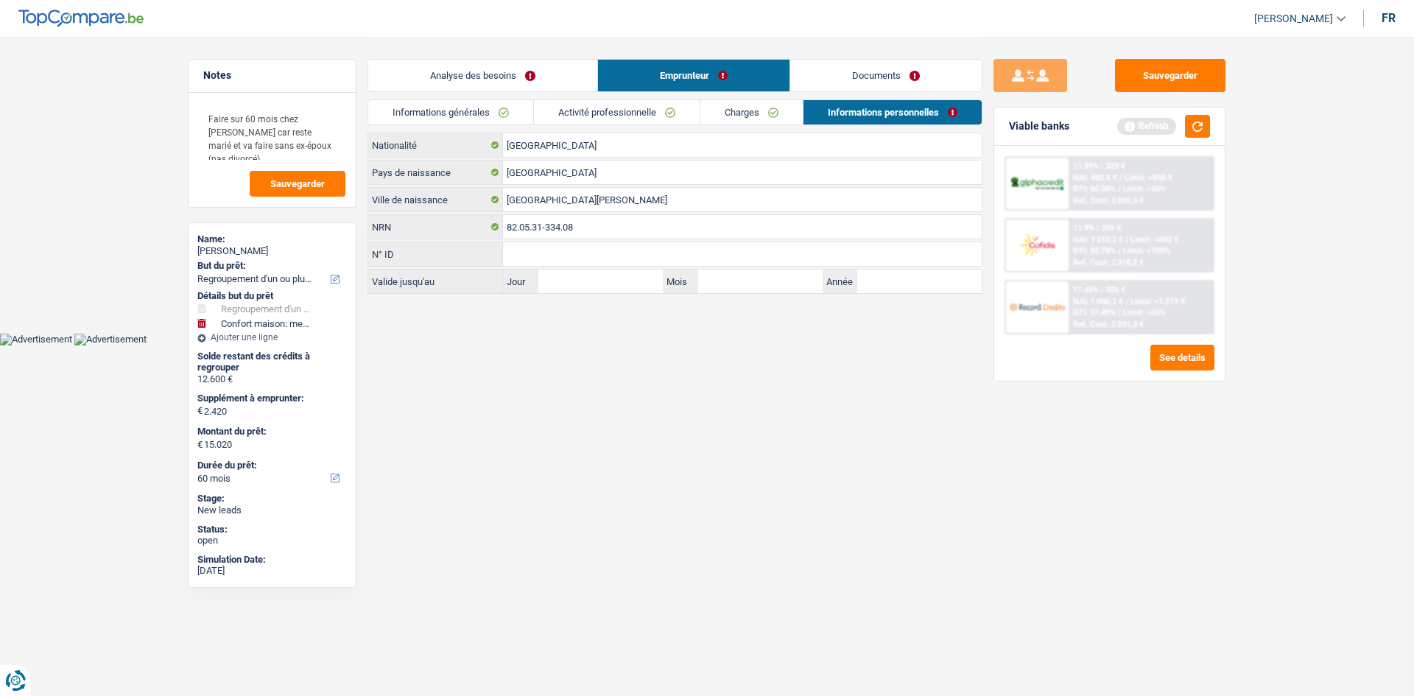
click at [625, 104] on link "Activité professionnelle" at bounding box center [617, 112] width 166 height 24
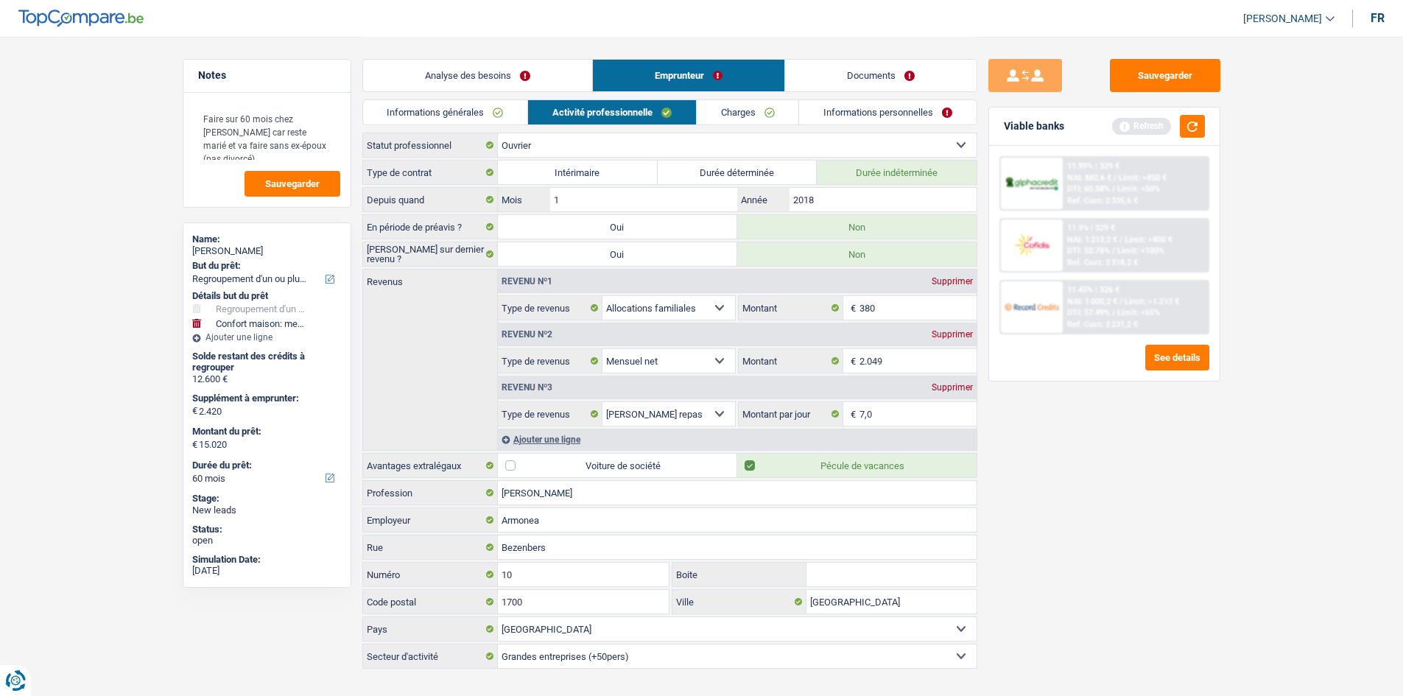
click at [1254, 533] on main "Notes Faire sur 60 mois chez Cofidis car reste marié et va faire sans ex-époux …" at bounding box center [701, 354] width 1403 height 708
click at [1254, 531] on main "Notes Faire sur 60 mois chez Cofidis car reste marié et va faire sans ex-époux …" at bounding box center [701, 354] width 1403 height 708
click at [1203, 127] on button "button" at bounding box center [1192, 126] width 25 height 23
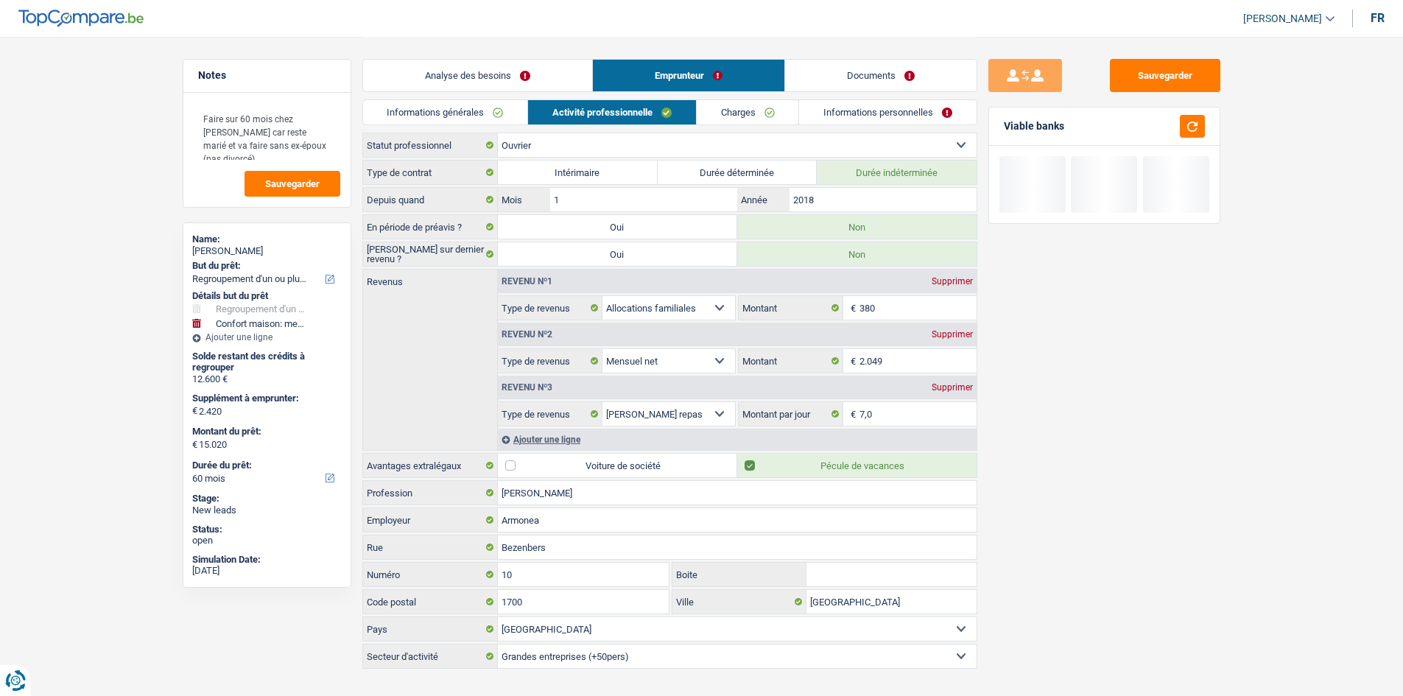
click at [1286, 195] on main "Notes Faire sur 60 mois chez Cofidis car reste marié et va faire sans ex-époux …" at bounding box center [701, 354] width 1403 height 708
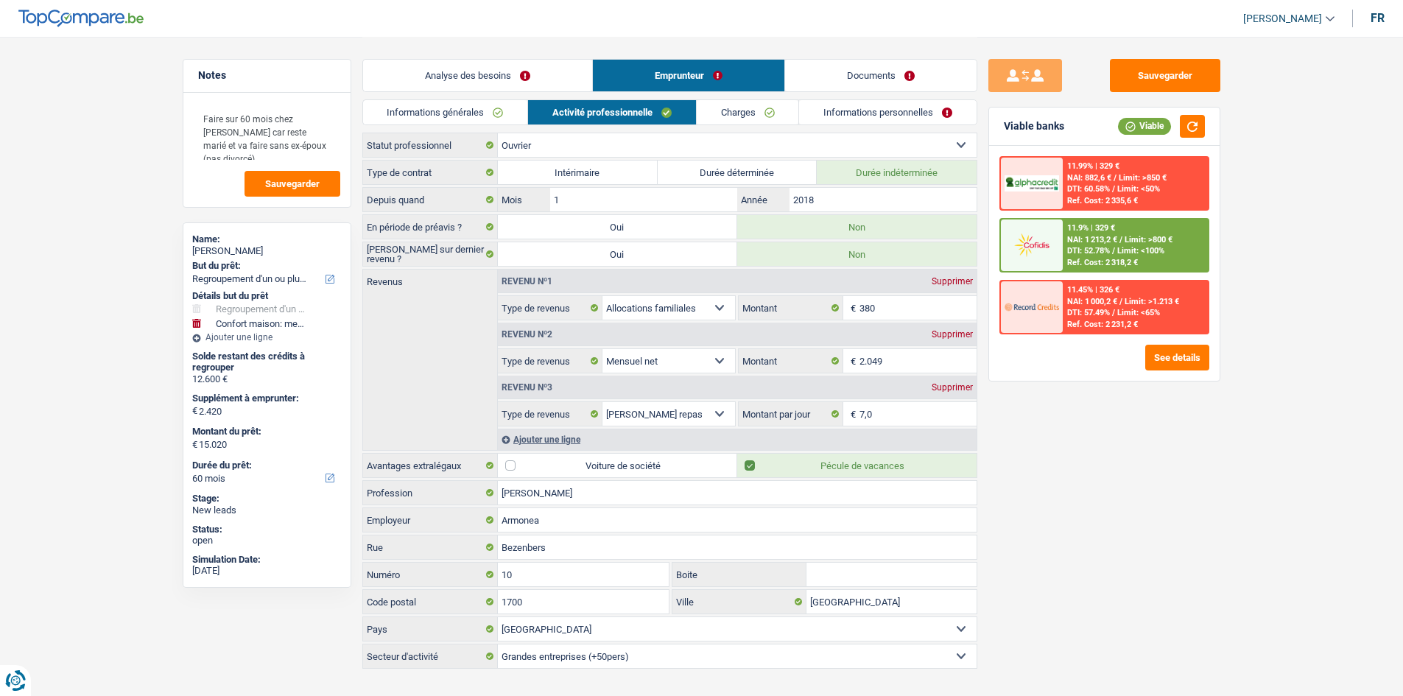
click at [122, 152] on main "Notes Faire sur 60 mois chez Cofidis car reste marié et va faire sans ex-époux …" at bounding box center [701, 354] width 1403 height 708
drag, startPoint x: 306, startPoint y: 147, endPoint x: 192, endPoint y: 97, distance: 124.4
click at [192, 97] on div "Faire sur 60 mois chez Cofidis car reste marié et va faire sans ex-époux (pas d…" at bounding box center [266, 150] width 167 height 114
click at [497, 72] on link "Analyse des besoins" at bounding box center [477, 76] width 229 height 32
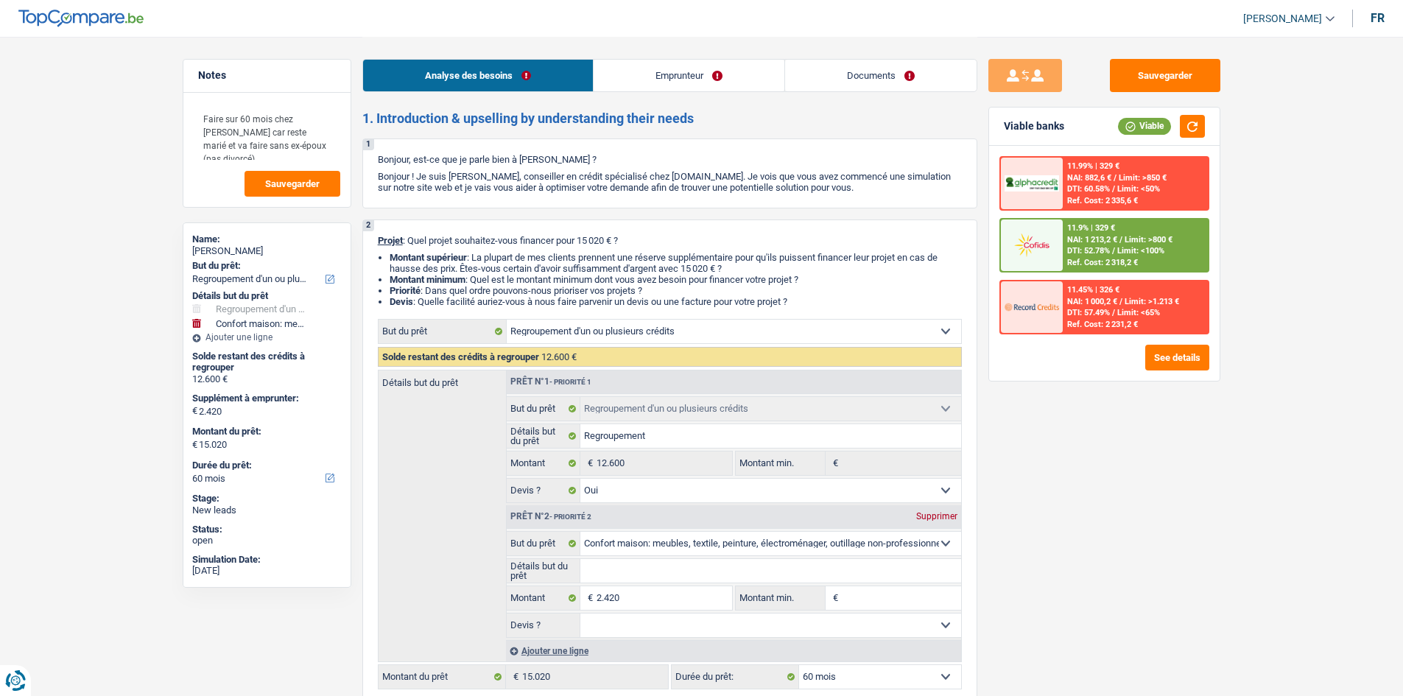
click at [877, 573] on input "Détails but du prêt" at bounding box center [770, 571] width 381 height 24
paste input "Ameublement + Sommier + Lit + Lave vaisselle + Lave linge + TV + Frigo"
type input "Ameublement + Sommier + Lit + Lave vaisselle + Lave linge + TV + Frigo"
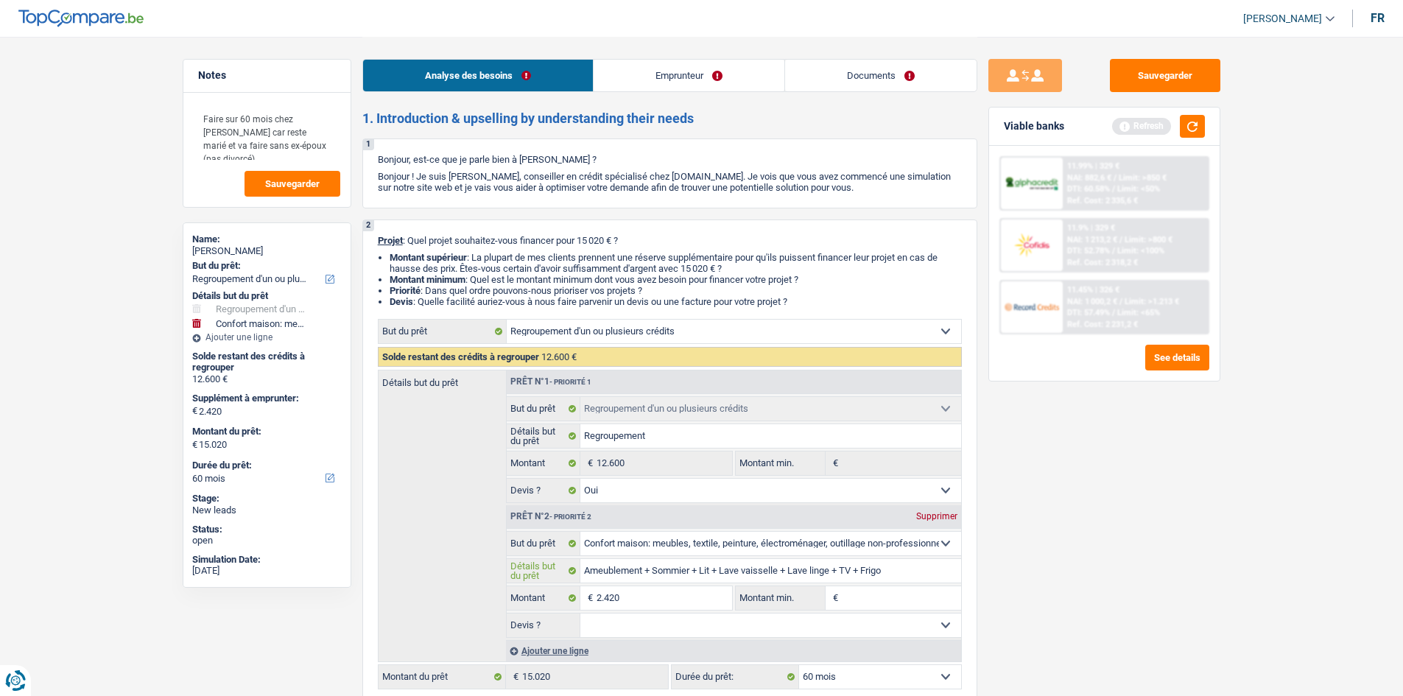
type input "Ameublement + Sommier + Lit + Lave vaisselle + Lave linge + TV + Frigo"
click at [675, 587] on input "2.420" at bounding box center [664, 598] width 135 height 24
click at [904, 591] on input "Montant min." at bounding box center [901, 598] width 119 height 24
paste input "2.420"
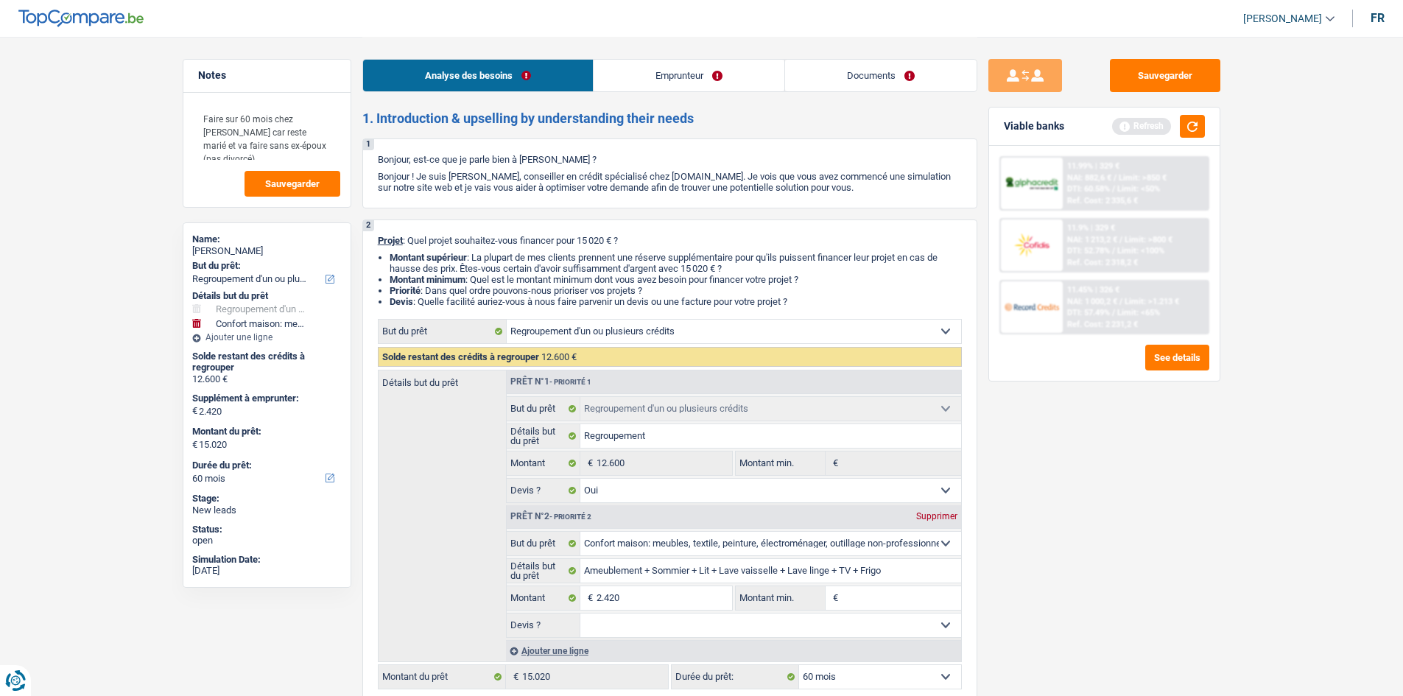
type input "2.420"
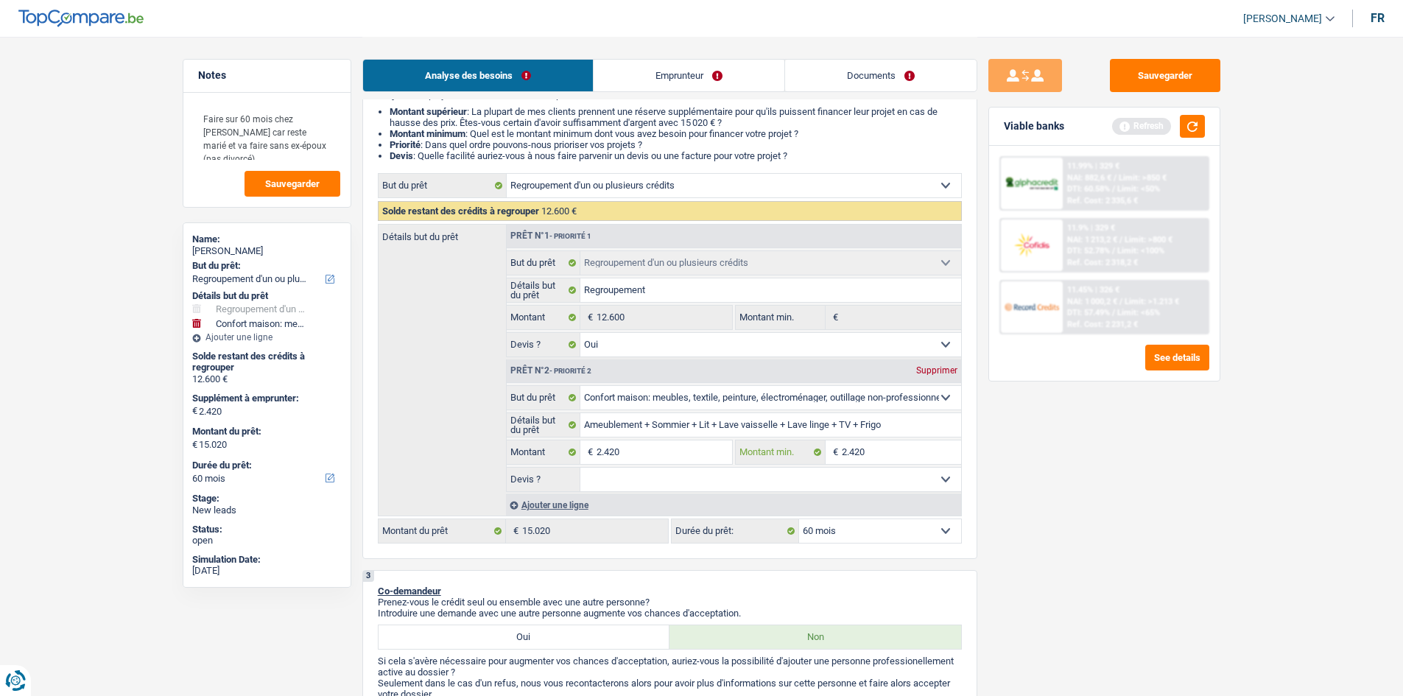
scroll to position [147, 0]
type input "2.420"
drag, startPoint x: 792, startPoint y: 478, endPoint x: 789, endPoint y: 489, distance: 11.4
click at [792, 478] on select "Oui Non Non répondu Sélectionner une option" at bounding box center [770, 478] width 381 height 24
select select "false"
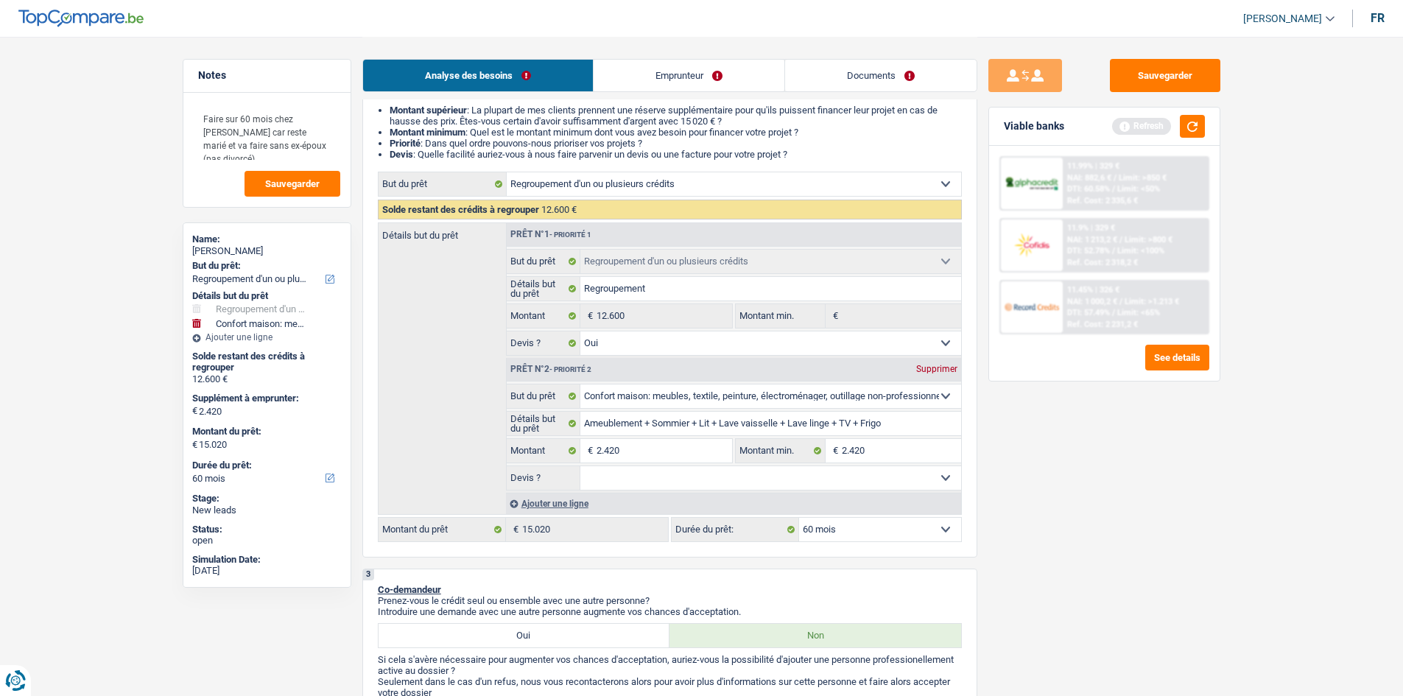
click at [580, 466] on select "Oui Non Non répondu Sélectionner une option" at bounding box center [770, 478] width 381 height 24
select select "false"
click at [1067, 523] on div "Sauvegarder Viable banks Refresh 11.99% | 329 € NAI: 882,6 € / Limit: >850 € DT…" at bounding box center [1104, 366] width 254 height 614
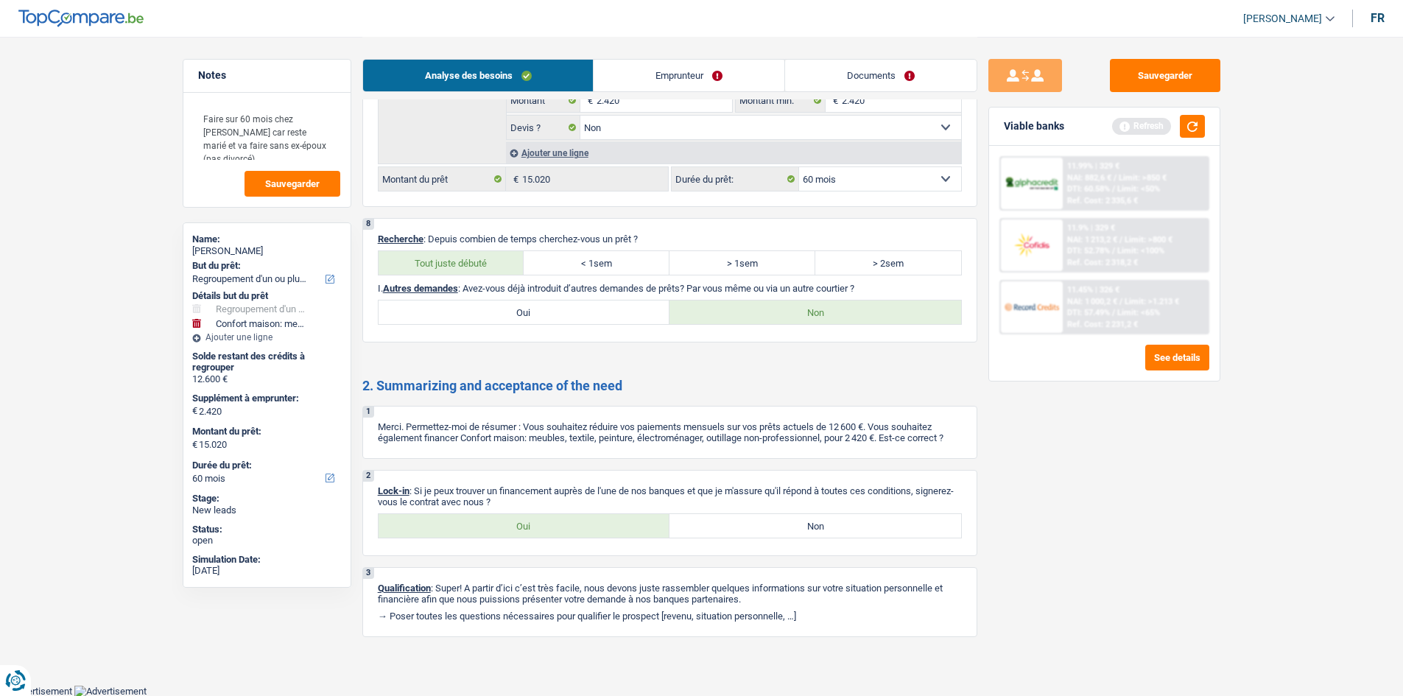
scroll to position [0, 0]
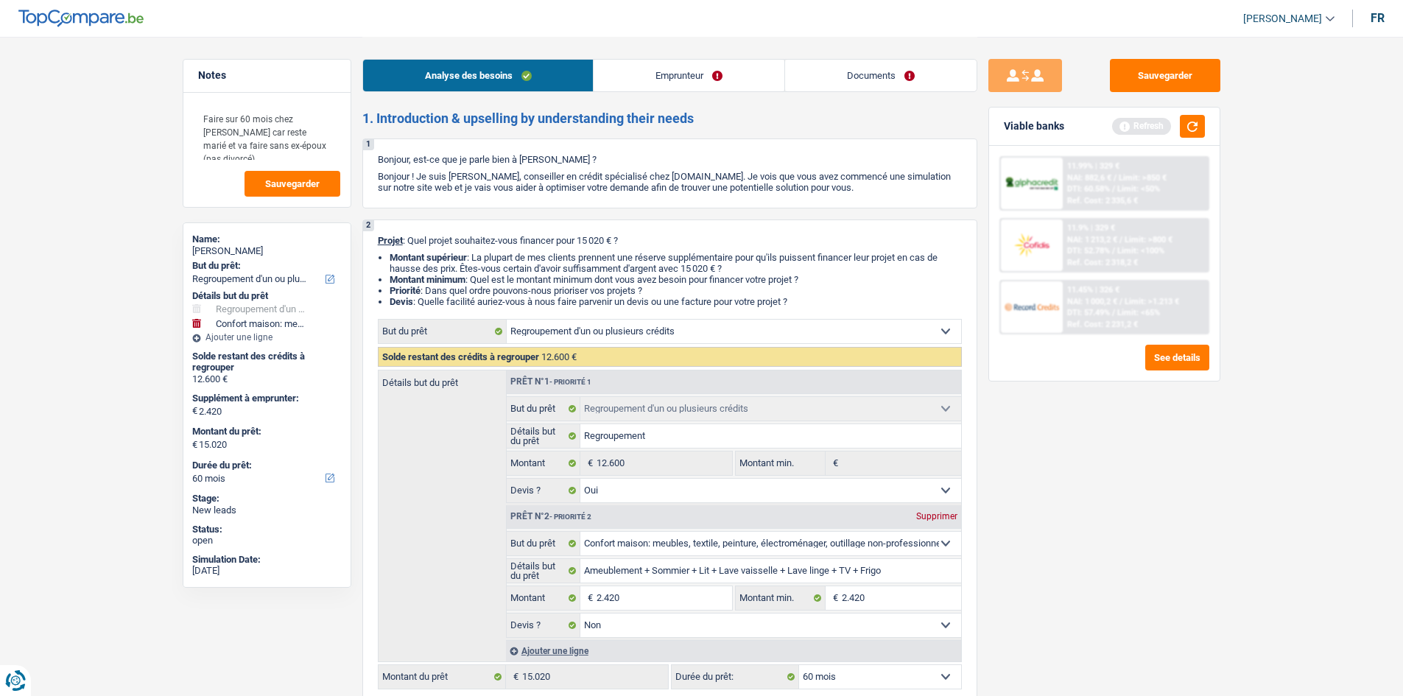
click at [707, 62] on link "Emprunteur" at bounding box center [689, 76] width 191 height 32
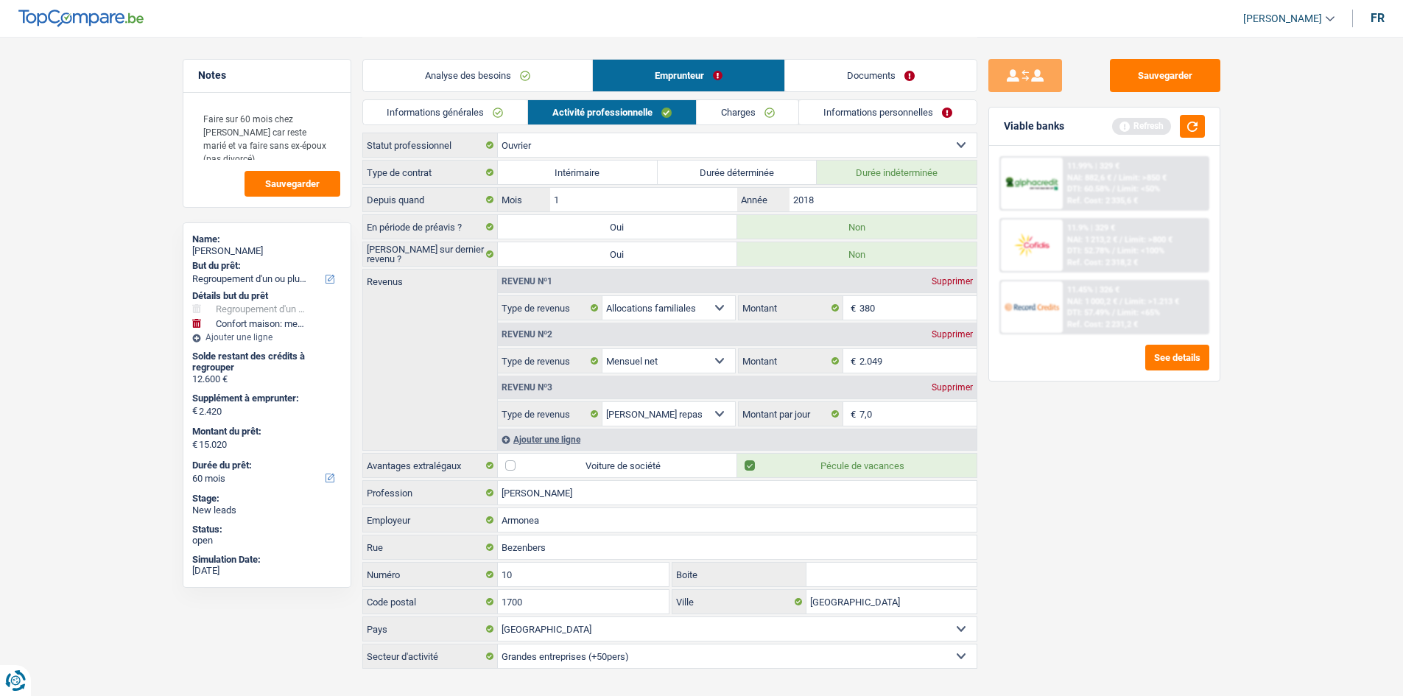
click at [599, 110] on link "Activité professionnelle" at bounding box center [612, 112] width 168 height 24
click at [760, 114] on link "Charges" at bounding box center [748, 112] width 102 height 24
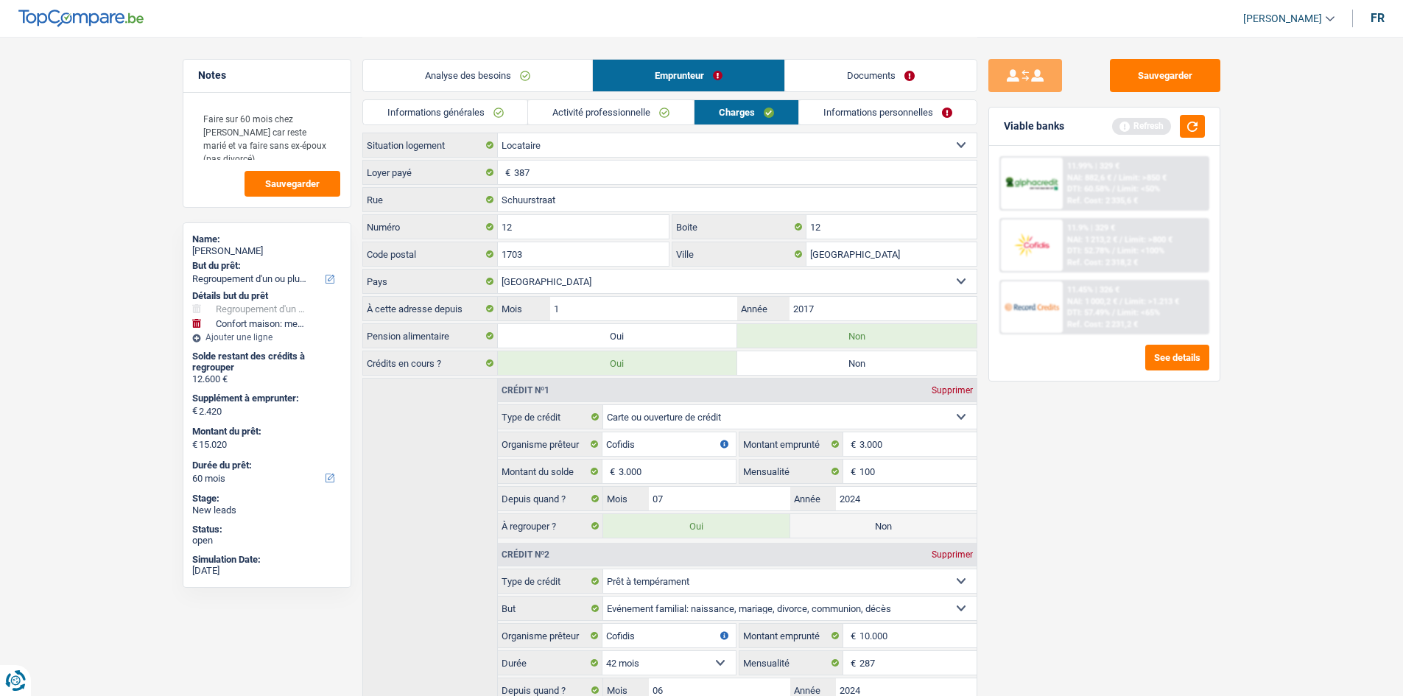
click at [842, 120] on link "Informations personnelles" at bounding box center [888, 112] width 178 height 24
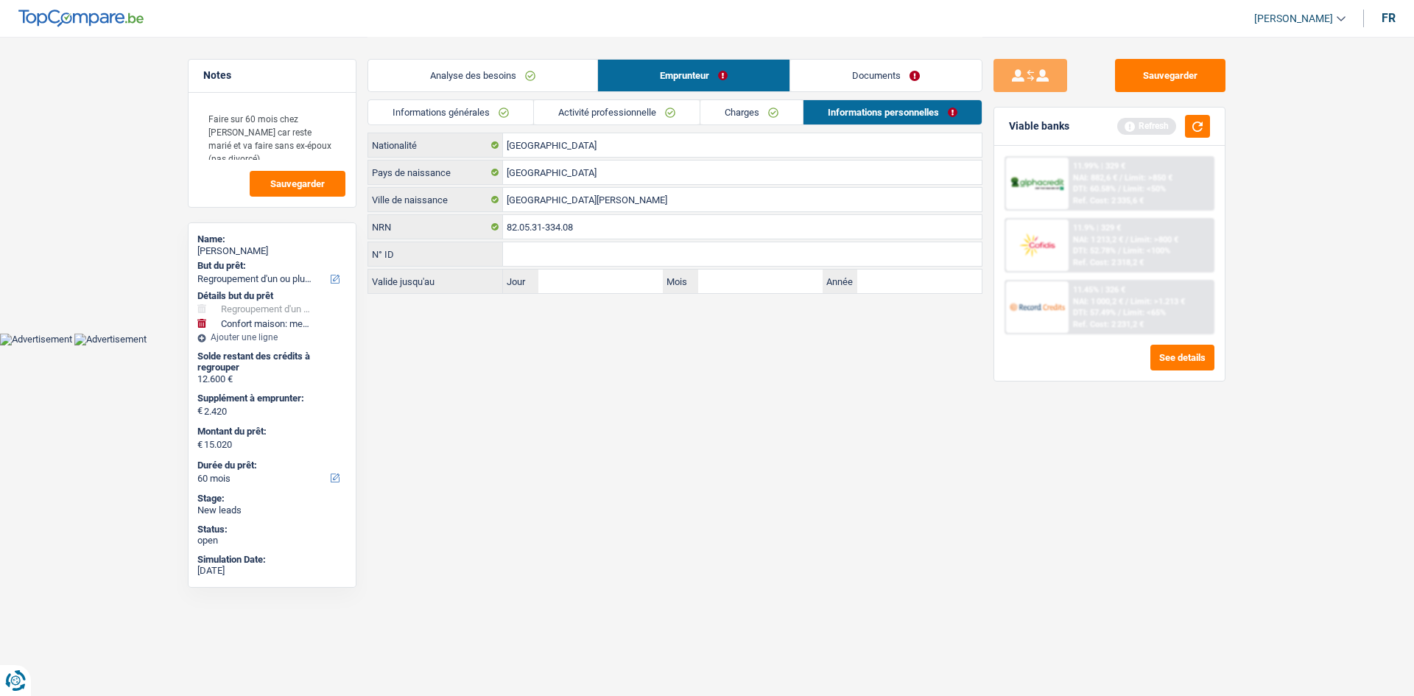
click at [848, 88] on link "Documents" at bounding box center [886, 76] width 192 height 32
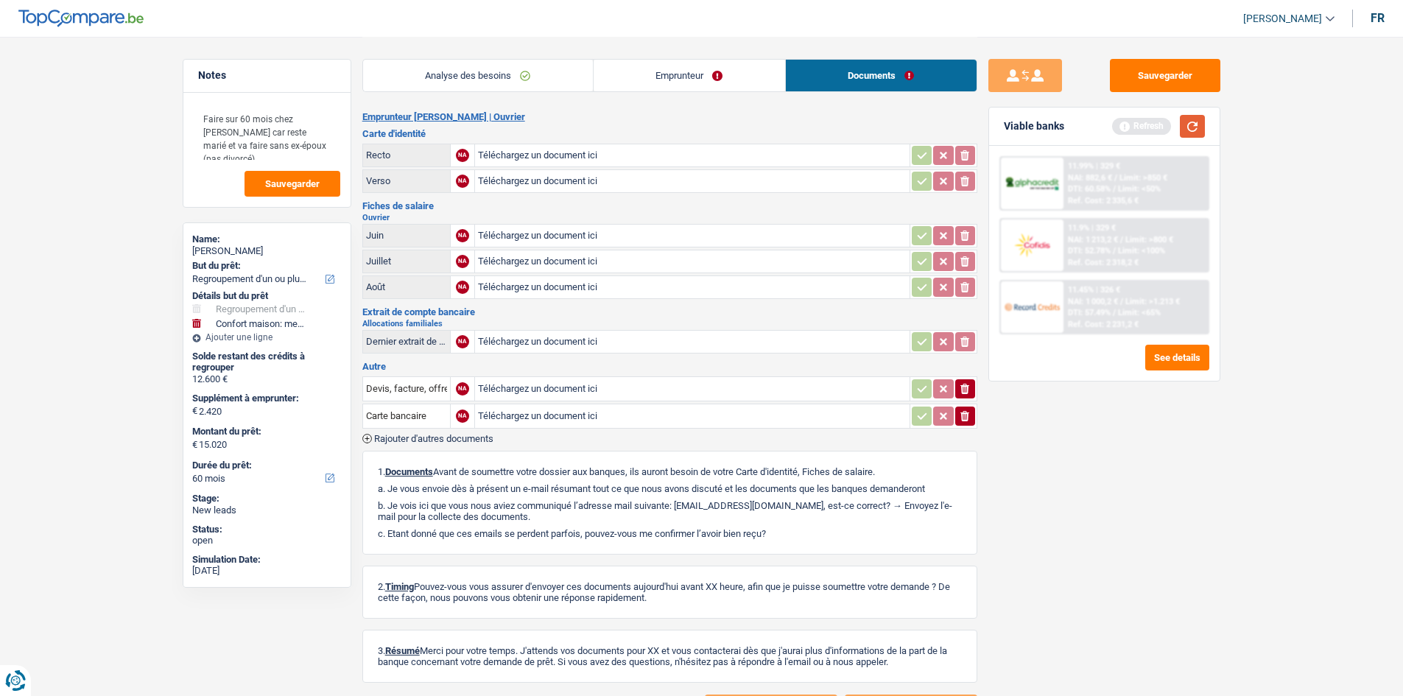
click at [1184, 127] on button "button" at bounding box center [1192, 126] width 25 height 23
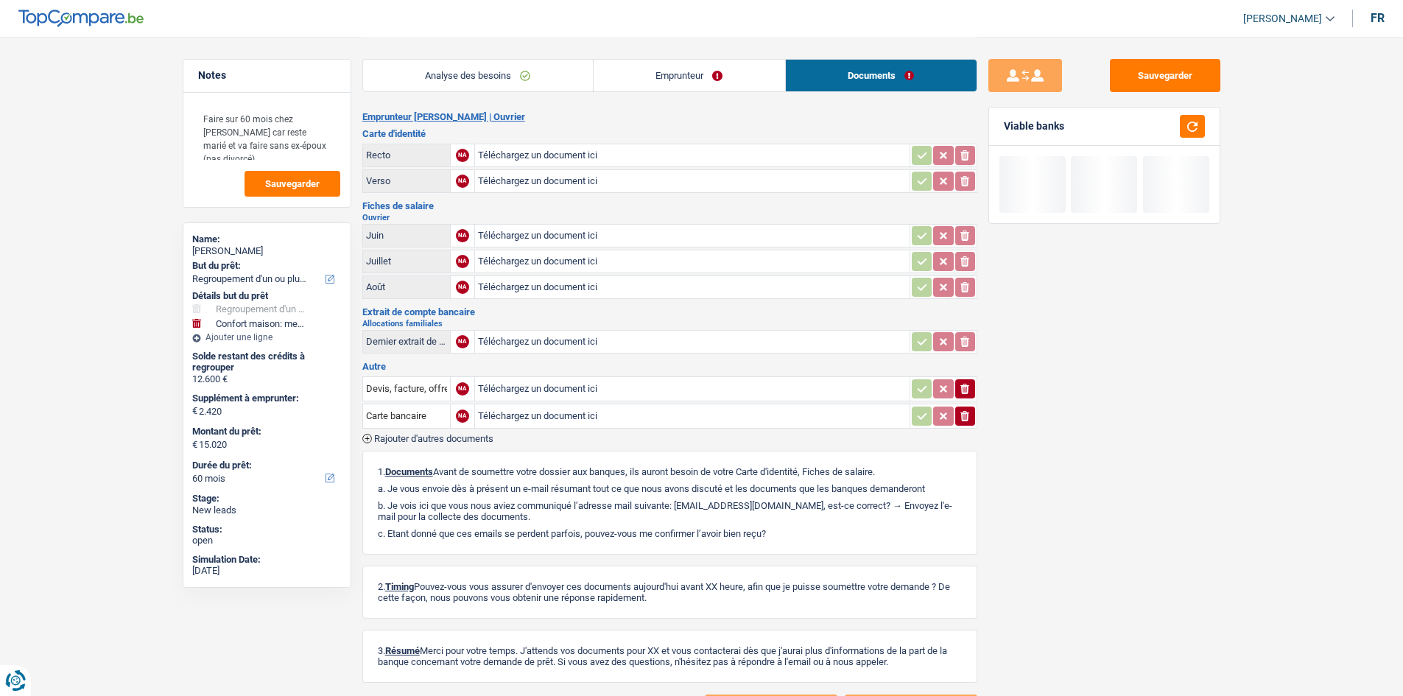
click at [506, 60] on link "Analyse des besoins" at bounding box center [478, 76] width 230 height 32
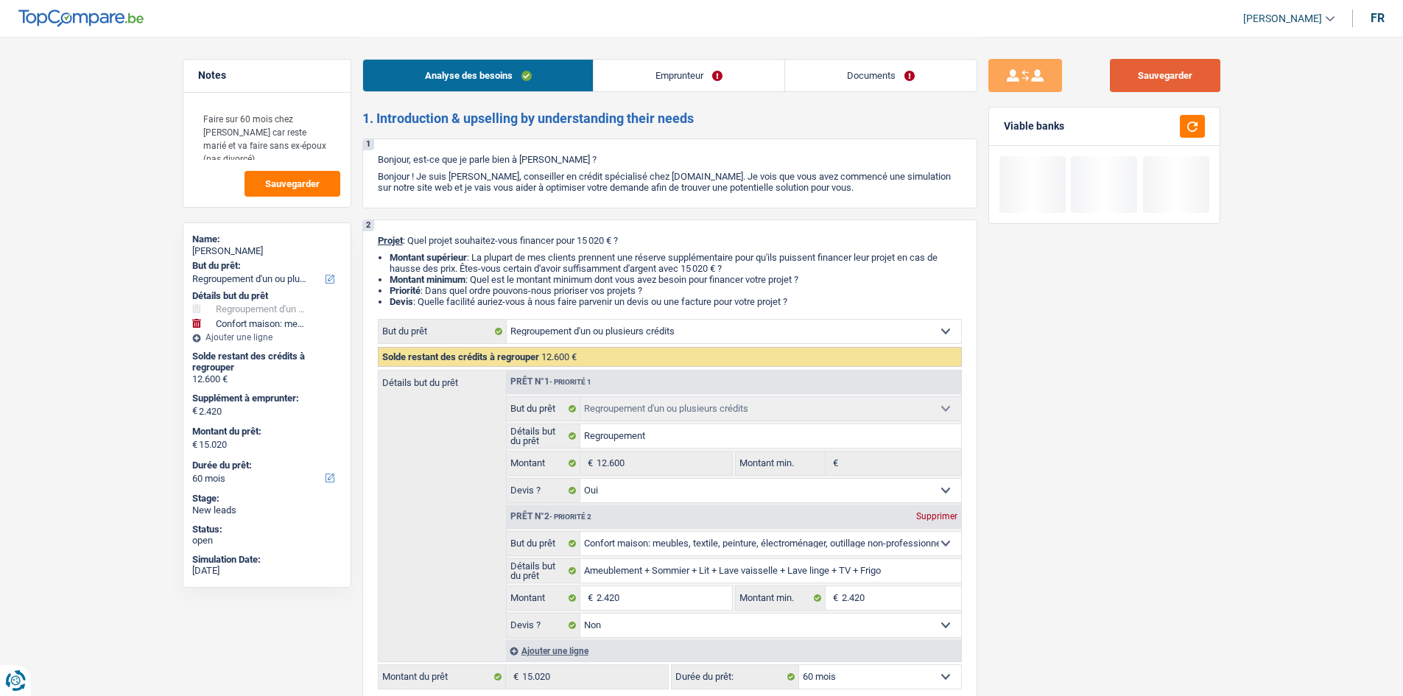
drag, startPoint x: 1182, startPoint y: 76, endPoint x: 963, endPoint y: 80, distance: 219.5
click at [1183, 76] on button "Sauvegarder" at bounding box center [1165, 75] width 110 height 33
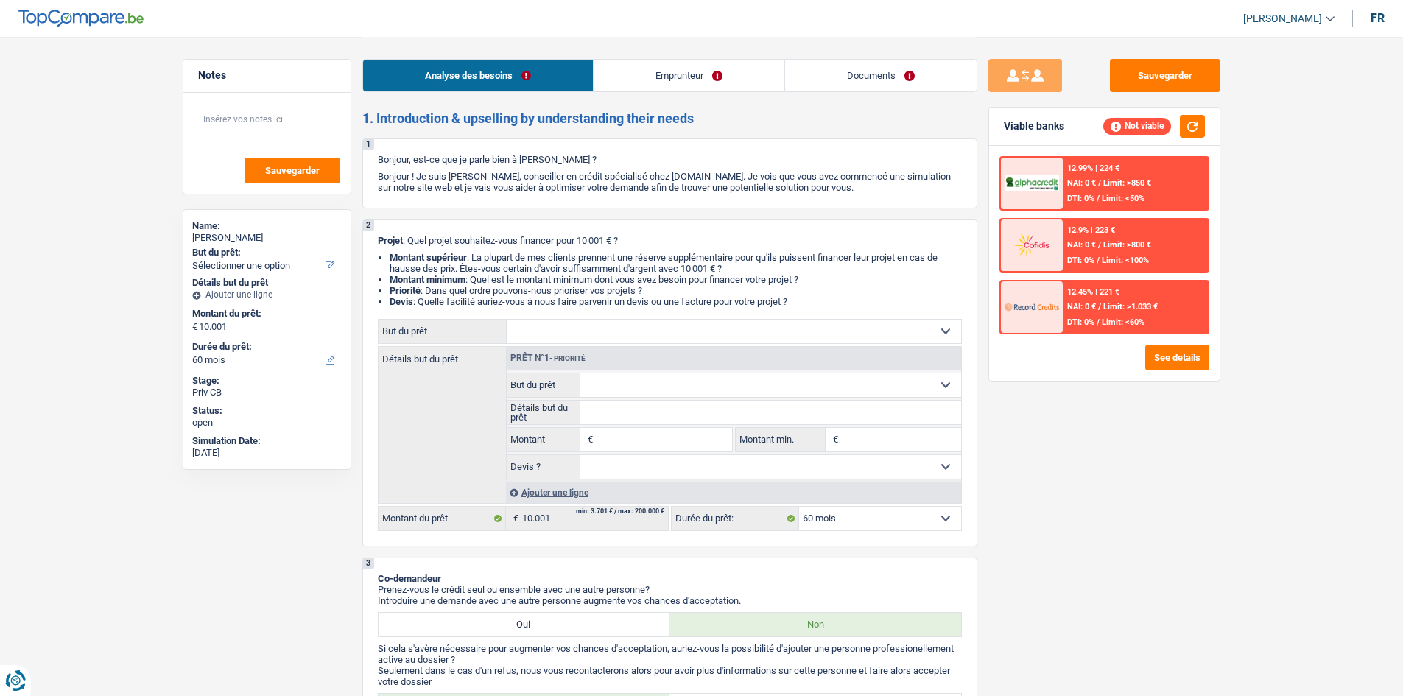
select select "60"
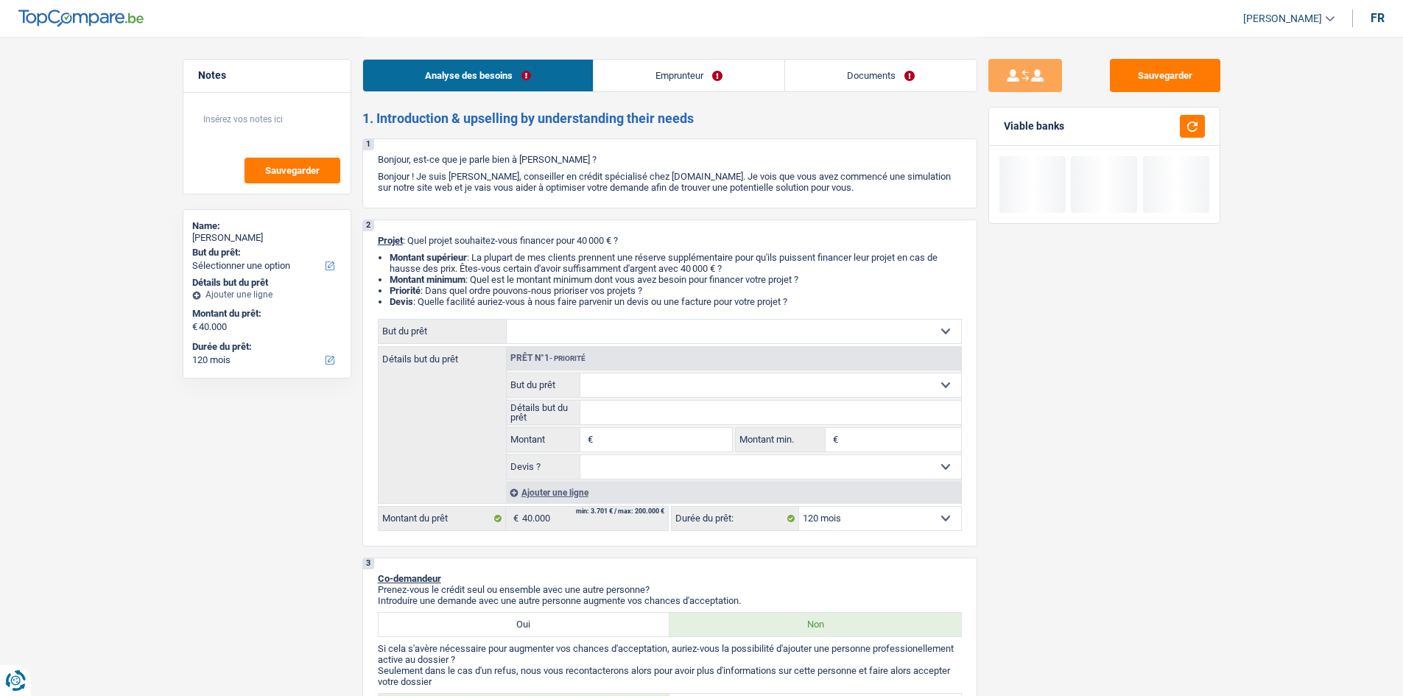
select select "120"
select select "publicEmployee"
select select "netSalary"
select select "mealVouchers"
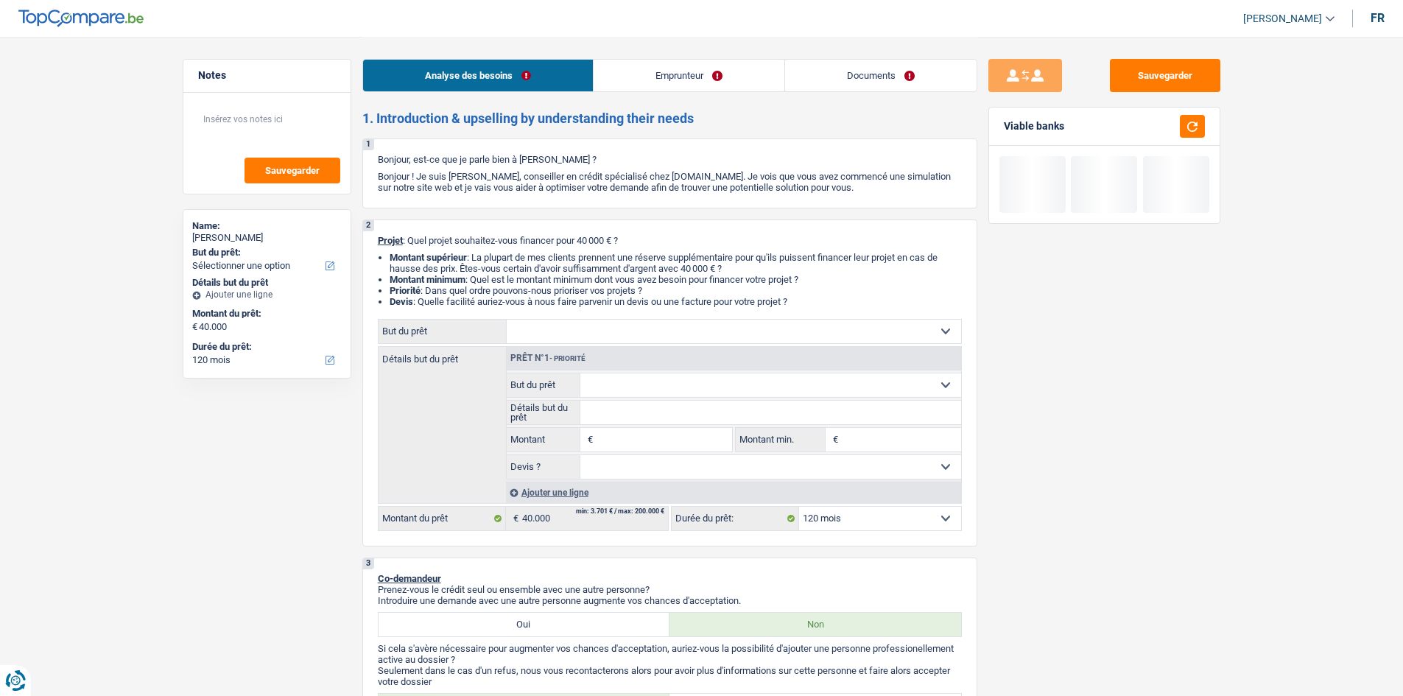
select select "120"
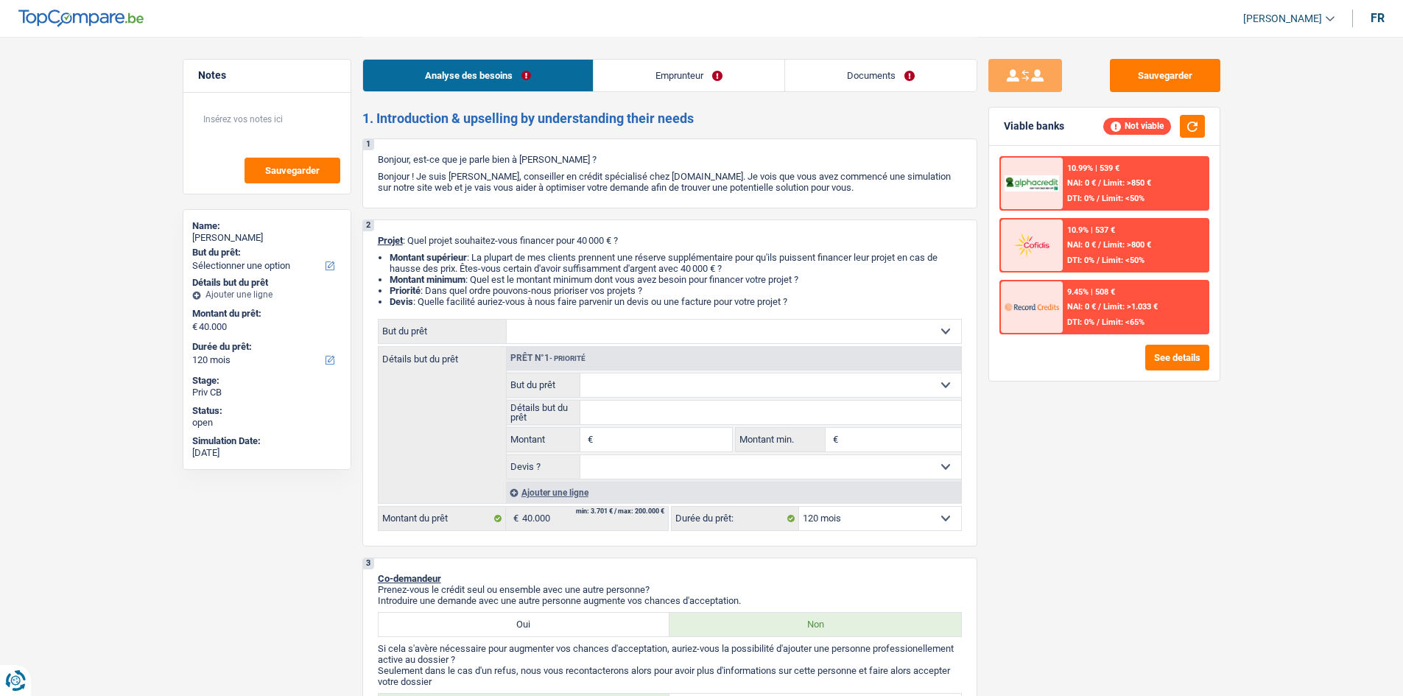
drag, startPoint x: 745, startPoint y: 74, endPoint x: 731, endPoint y: 81, distance: 15.5
click at [745, 74] on link "Emprunteur" at bounding box center [689, 76] width 191 height 32
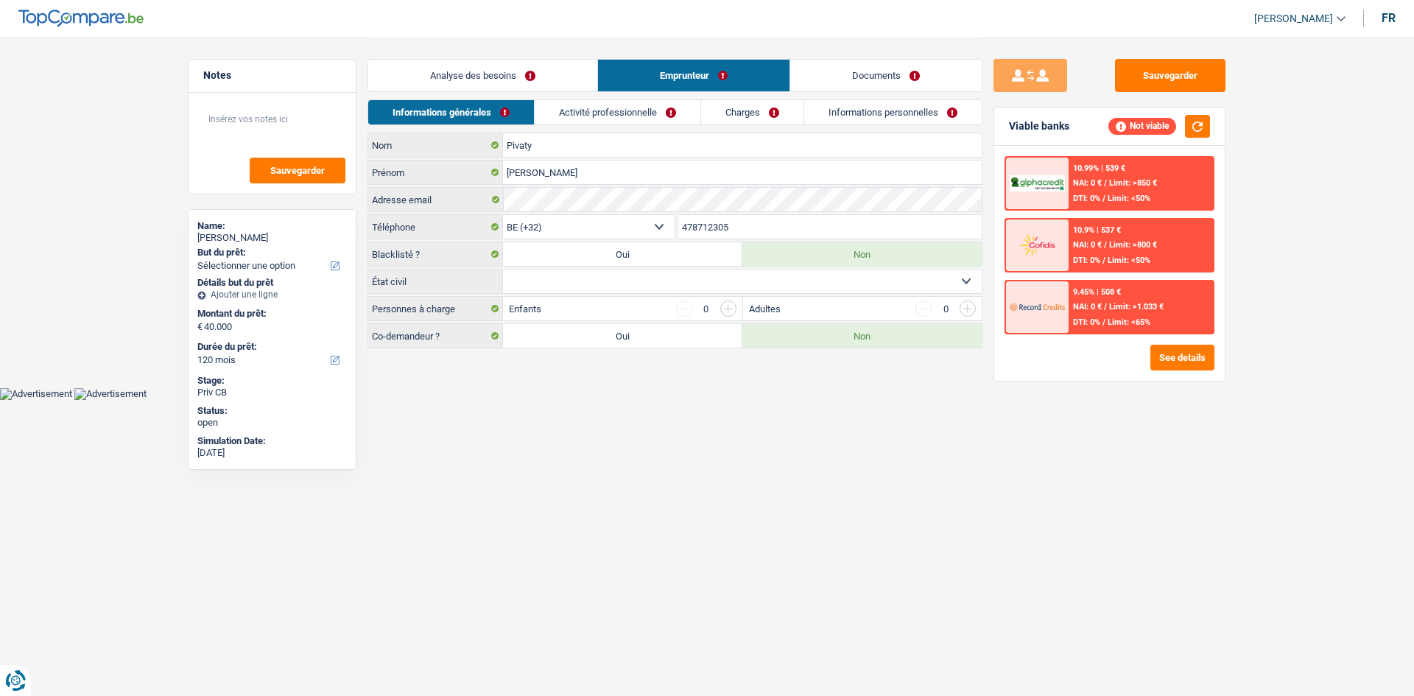
click at [639, 100] on link "Activité professionnelle" at bounding box center [618, 112] width 166 height 24
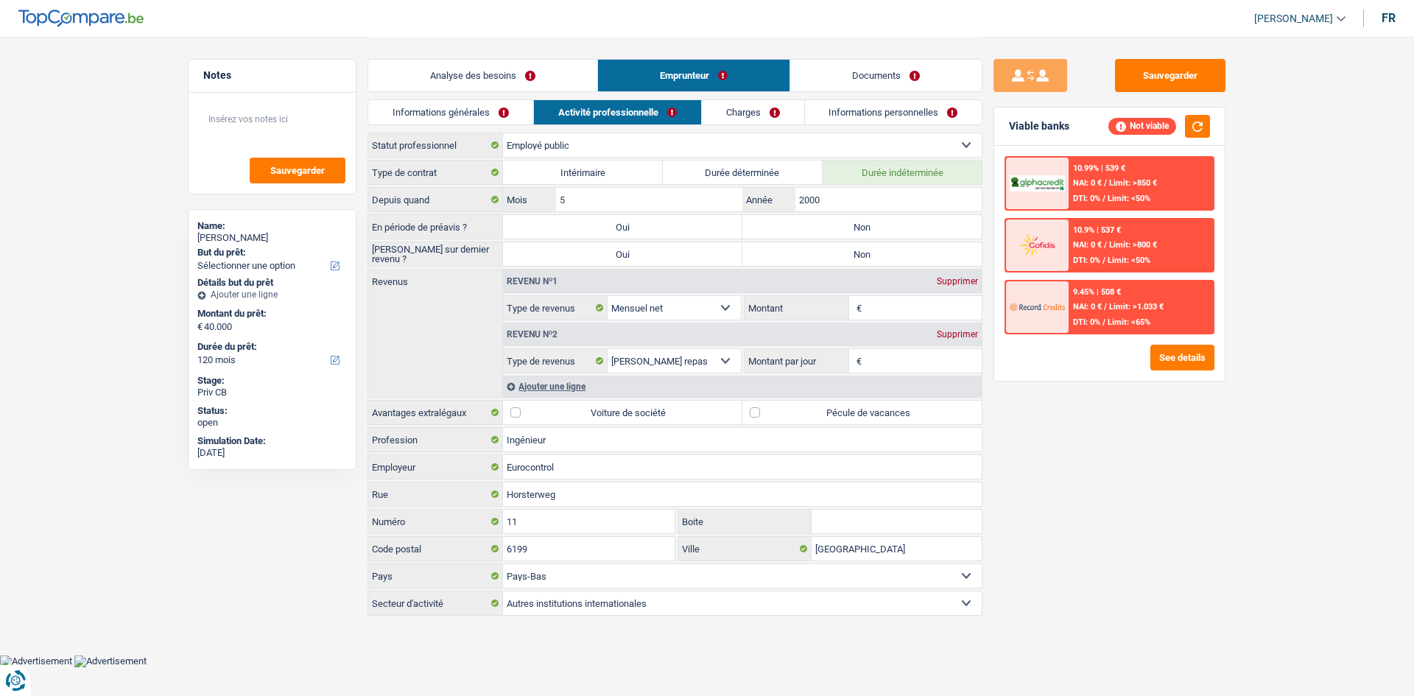
click at [749, 108] on link "Charges" at bounding box center [753, 112] width 102 height 24
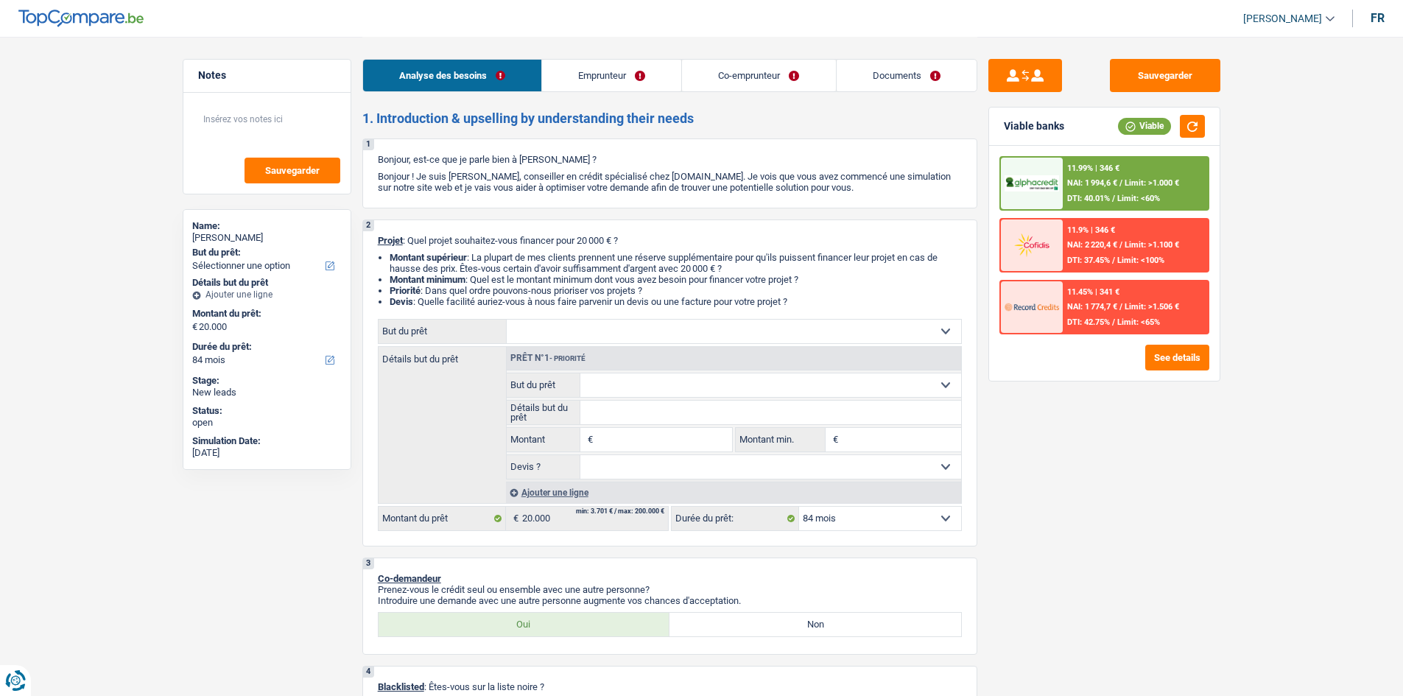
select select "84"
select select "worker"
select select "familyAllowances"
select select "netSalary"
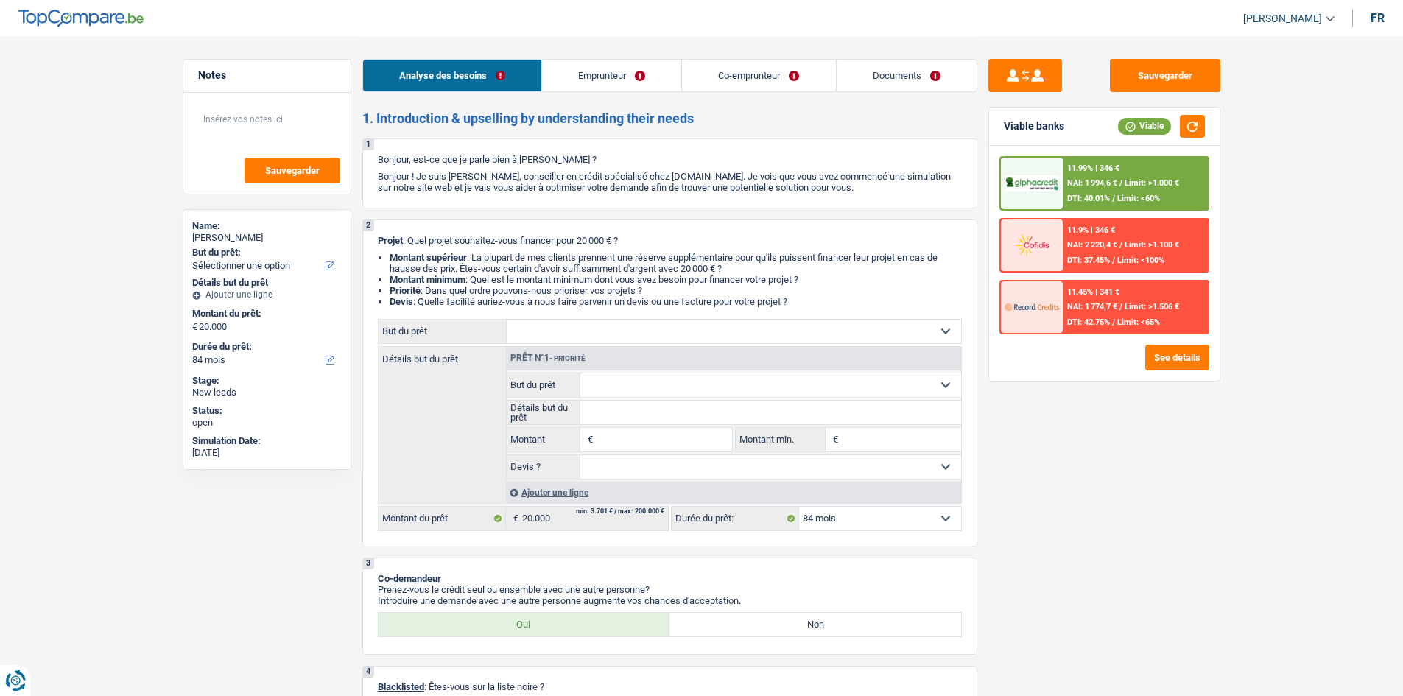
select select "ownerWithMortgage"
select select "mortgage"
select select "240"
select select "84"
select select "worker"
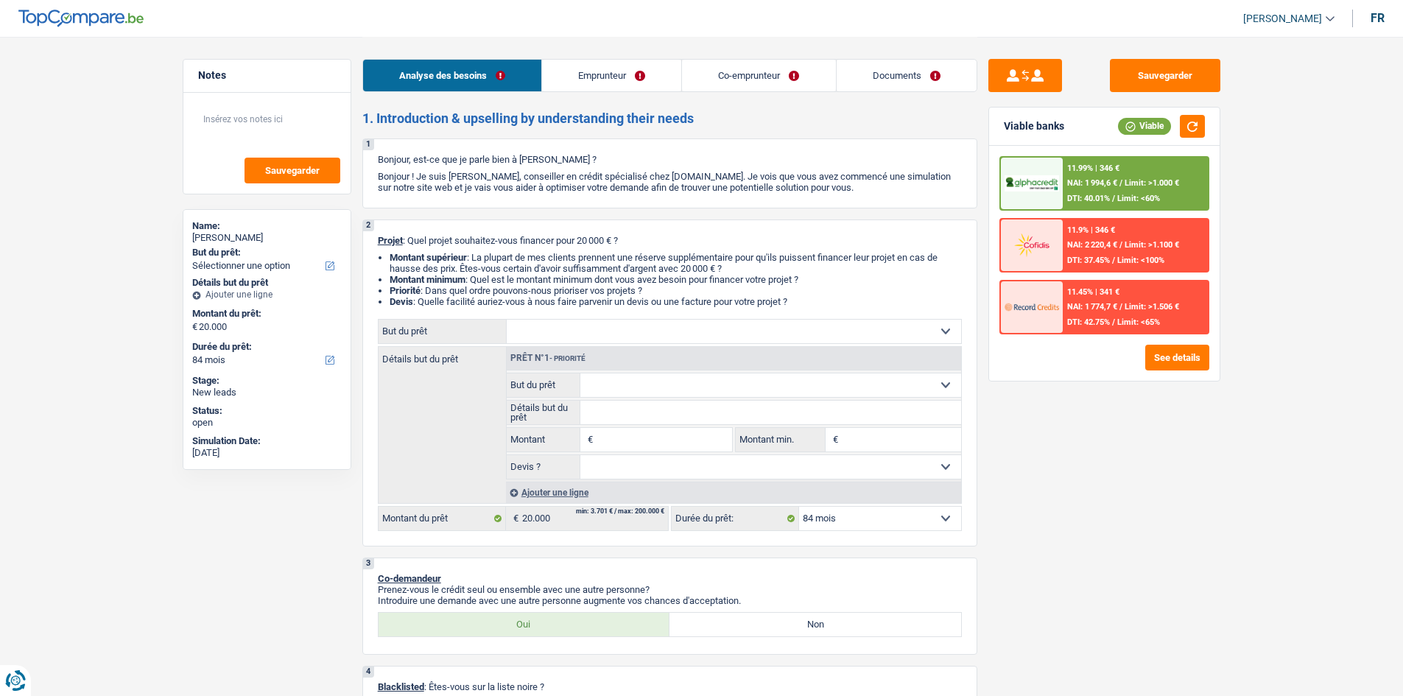
select select "familyAllowances"
select select "netSalary"
select select "BE"
click at [949, 66] on link "Documents" at bounding box center [907, 76] width 140 height 32
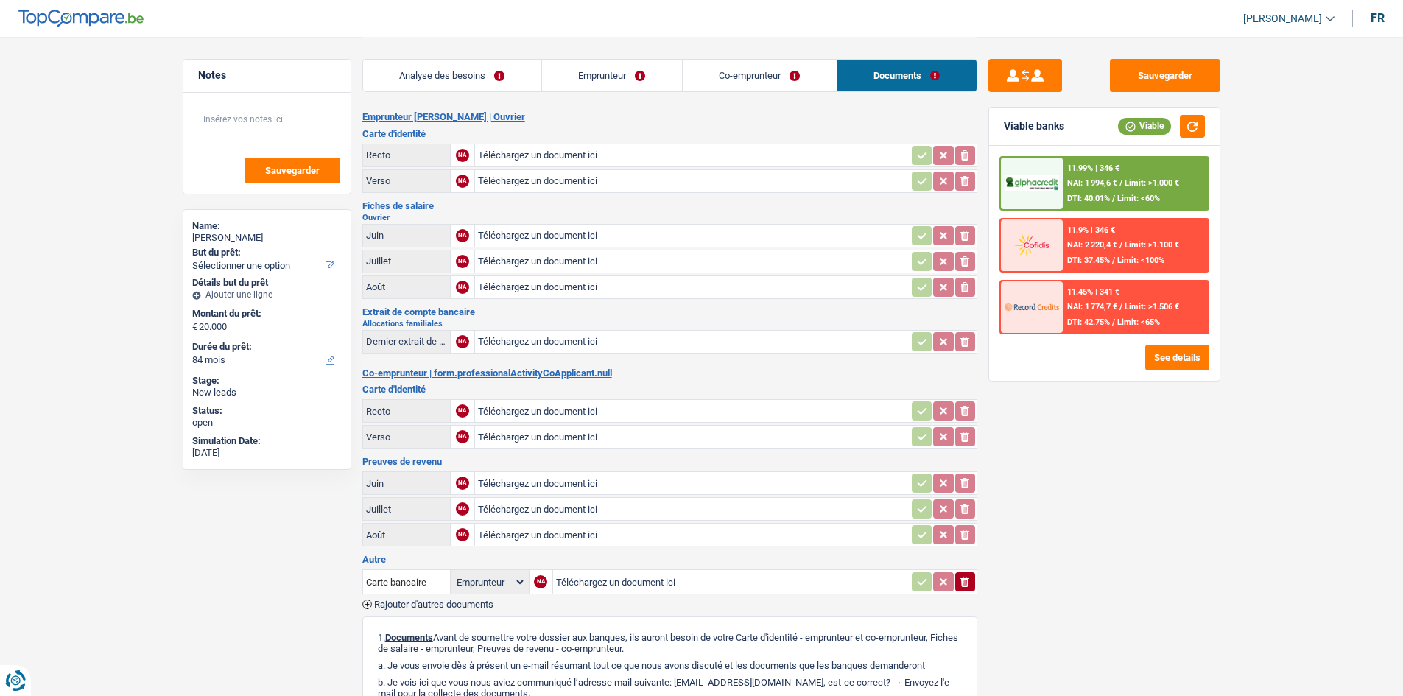
click at [655, 52] on div "Analyse des besoins Emprunteur Co-emprunteur Documents" at bounding box center [669, 68] width 615 height 63
click at [653, 69] on link "Emprunteur" at bounding box center [612, 76] width 140 height 32
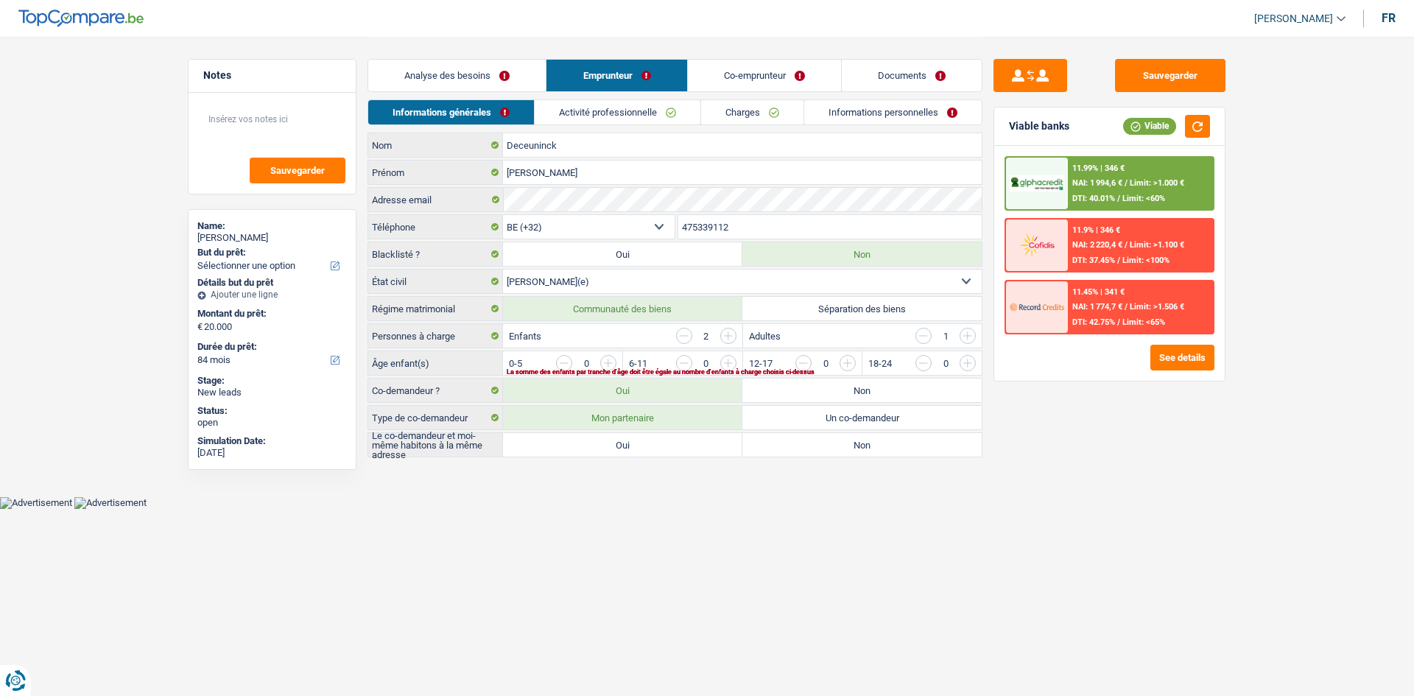
click at [615, 105] on link "Activité professionnelle" at bounding box center [618, 112] width 166 height 24
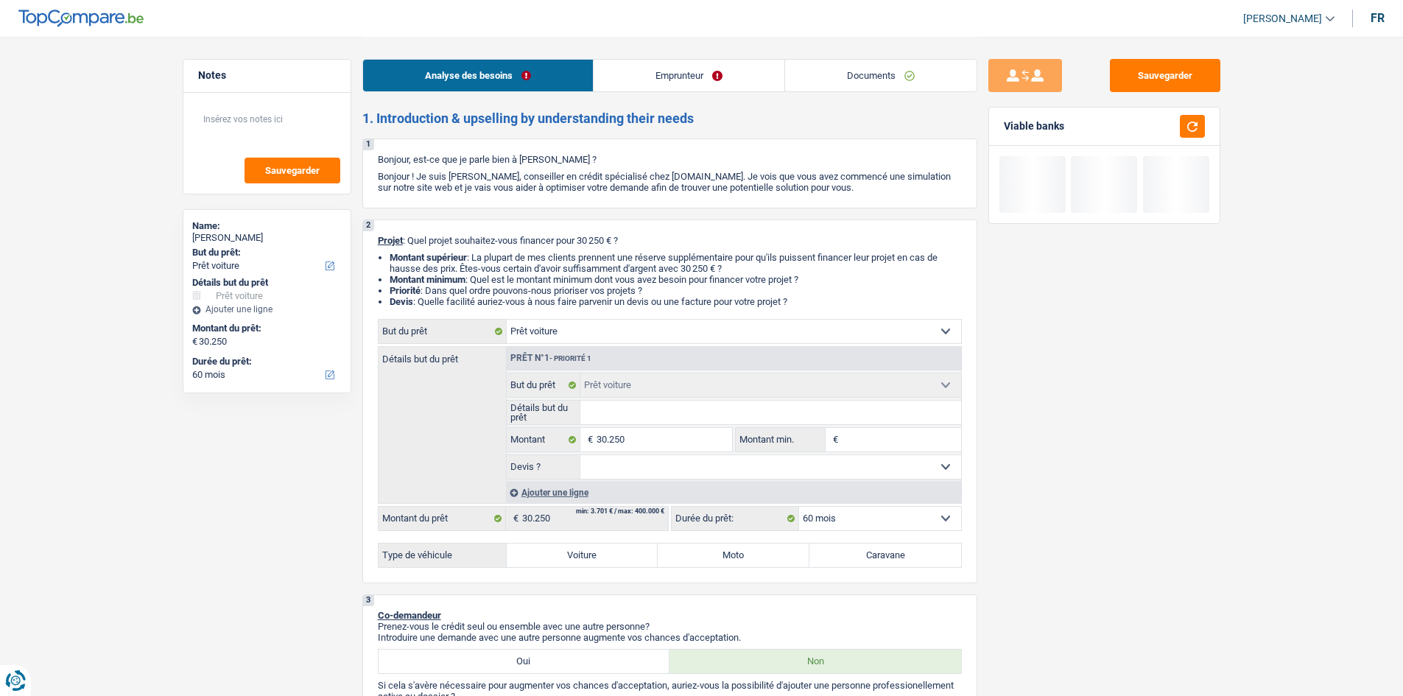
select select "car"
select select "60"
select select "car"
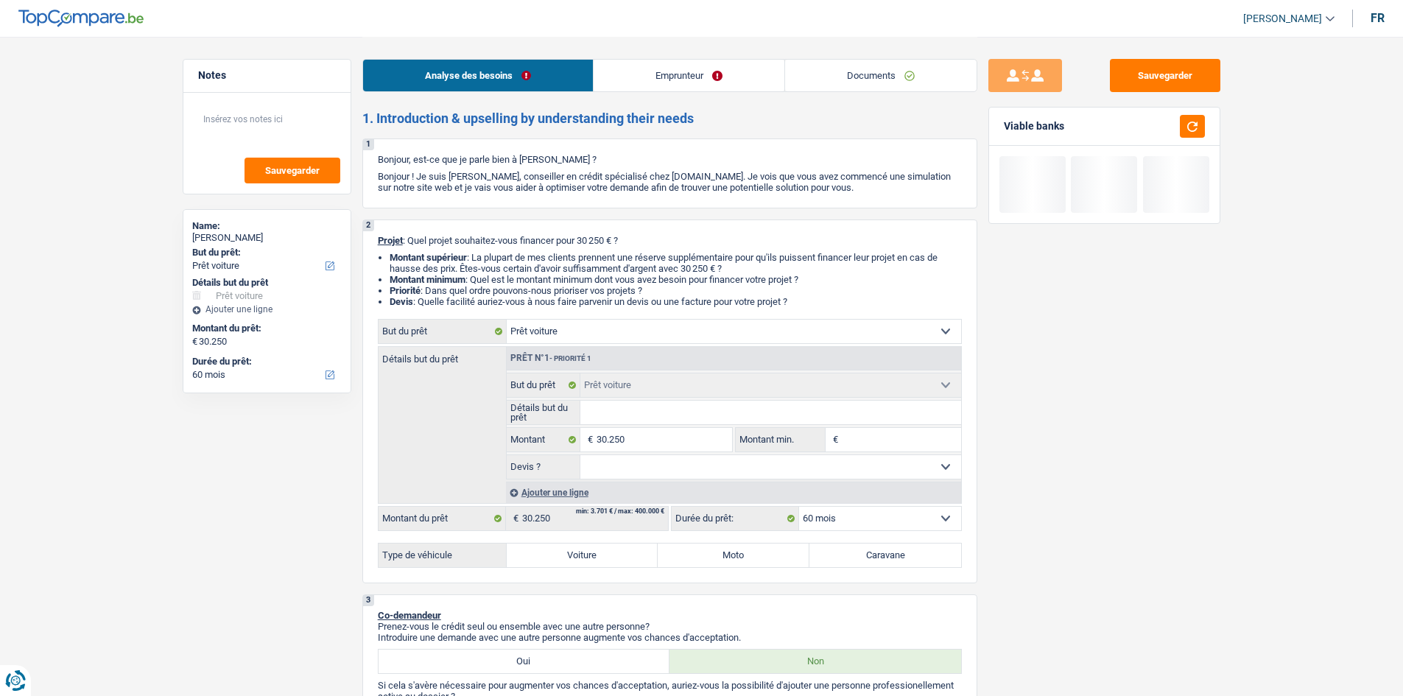
select select "60"
select select "car"
select select "60"
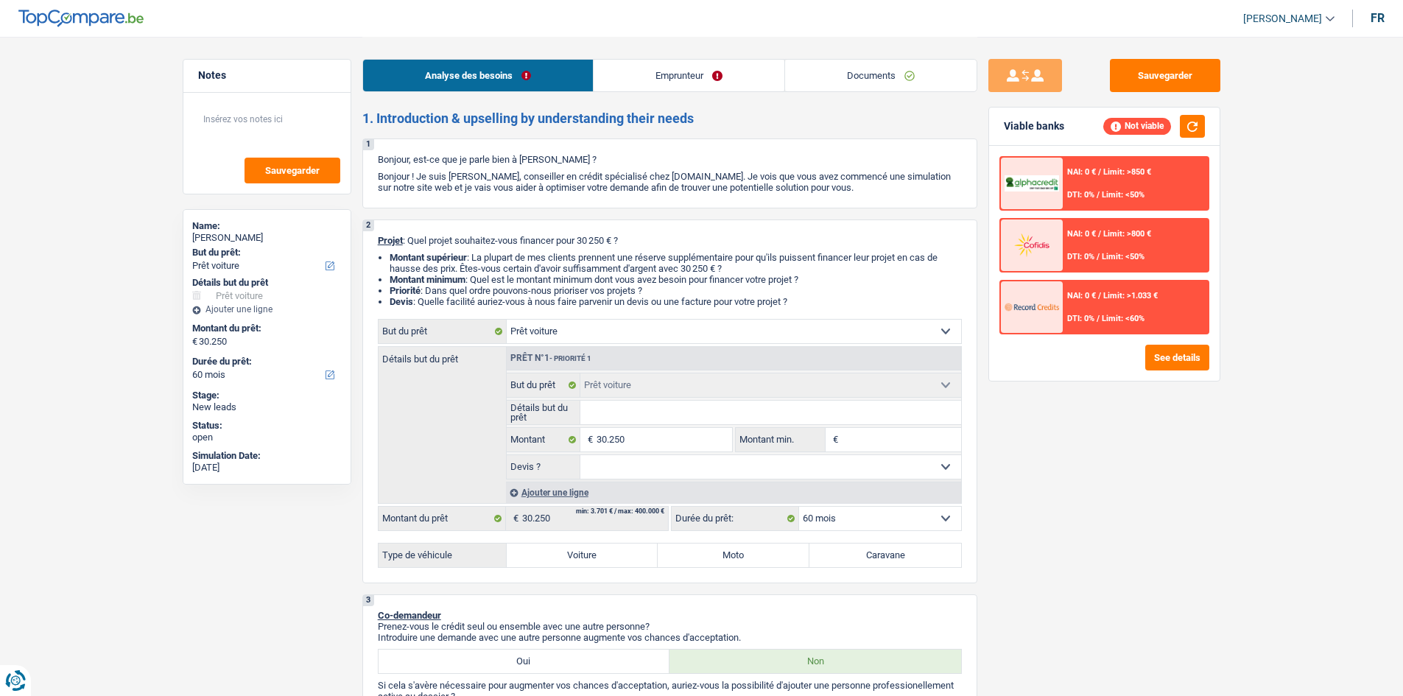
click at [702, 79] on link "Emprunteur" at bounding box center [689, 76] width 191 height 32
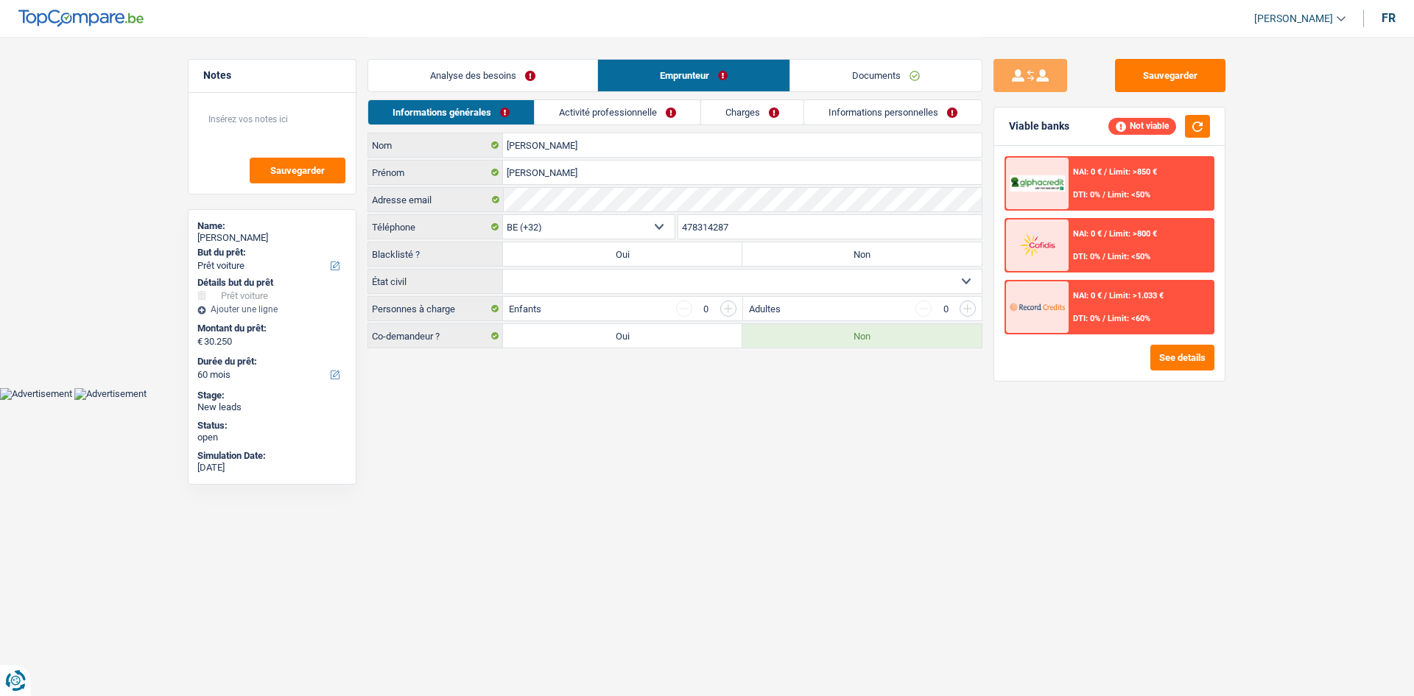
click at [615, 113] on link "Activité professionnelle" at bounding box center [618, 112] width 166 height 24
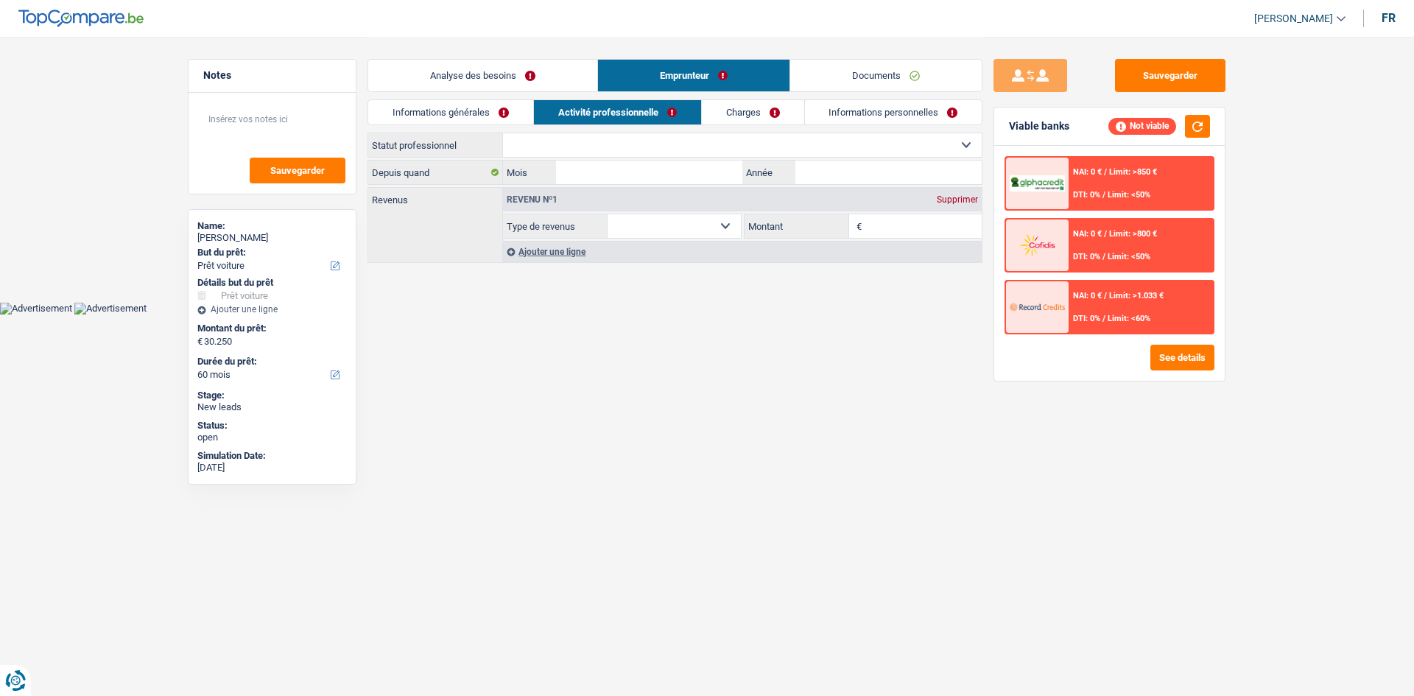
click at [740, 113] on link "Charges" at bounding box center [753, 112] width 102 height 24
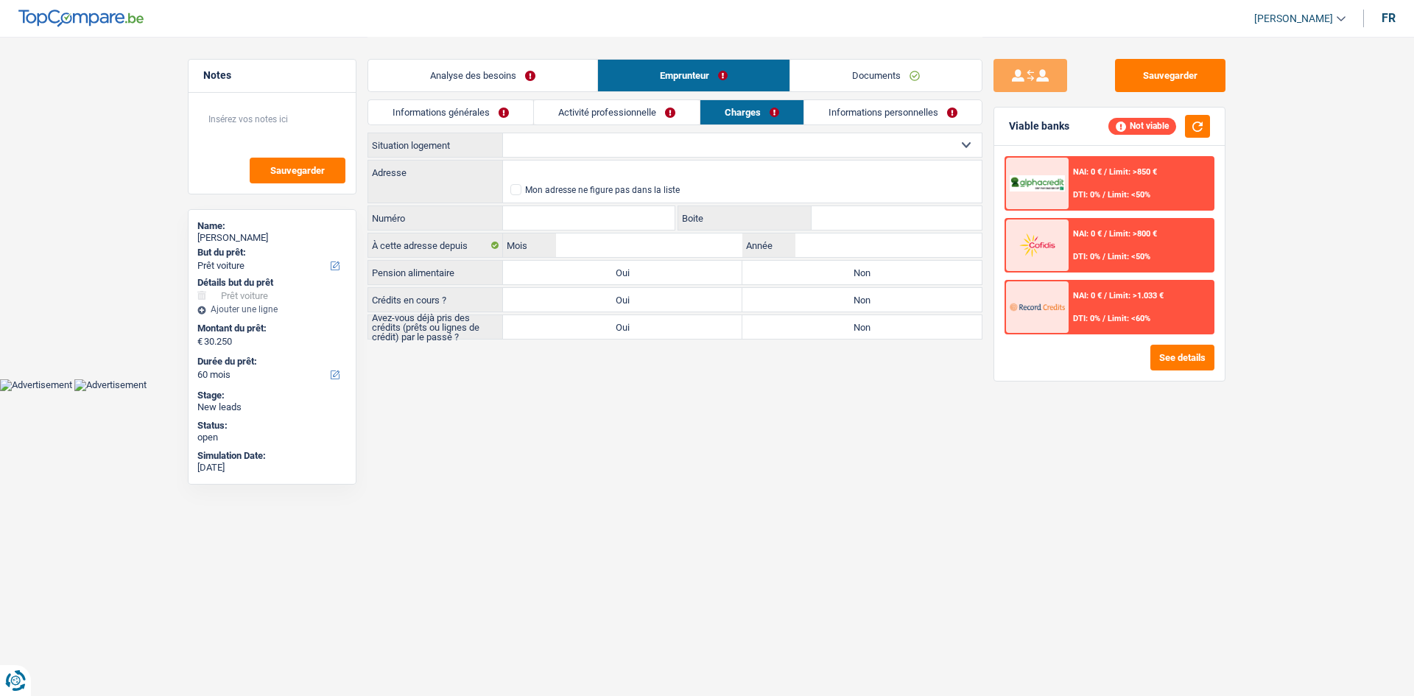
click at [852, 113] on link "Informations personnelles" at bounding box center [893, 112] width 178 height 24
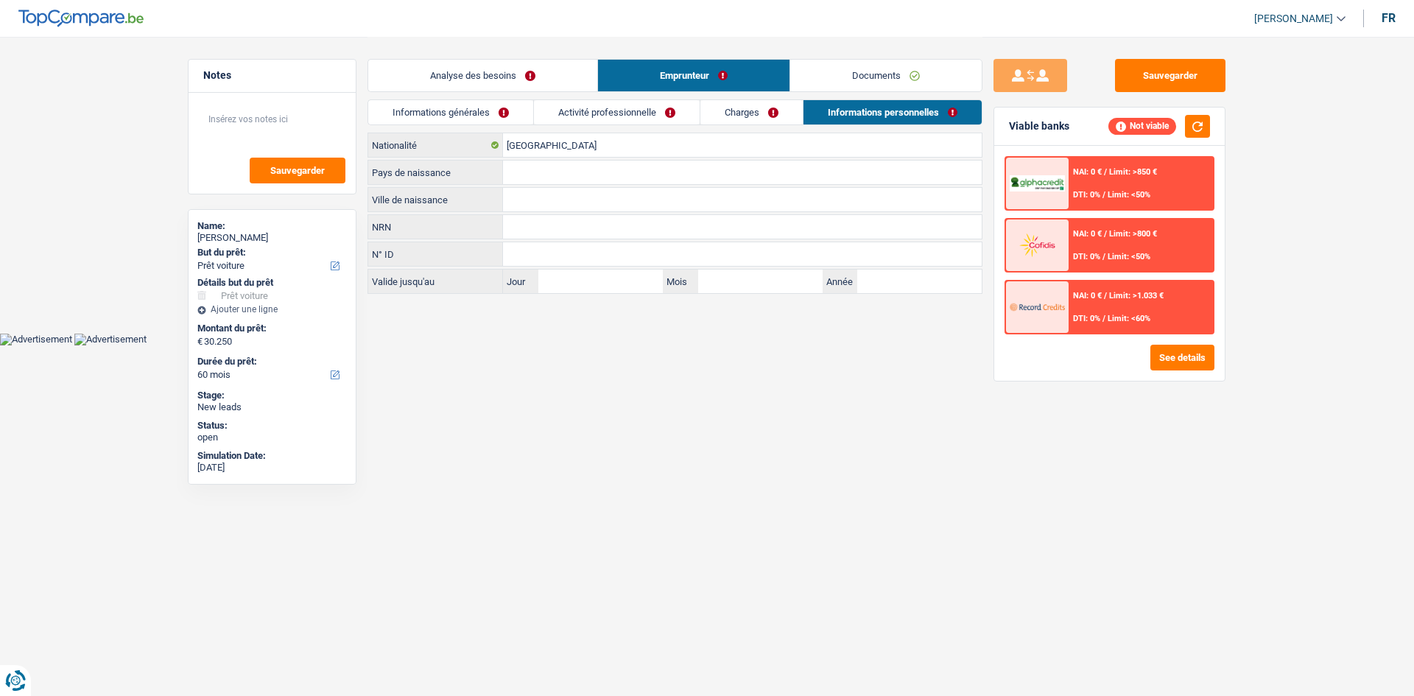
click at [866, 82] on link "Documents" at bounding box center [886, 76] width 192 height 32
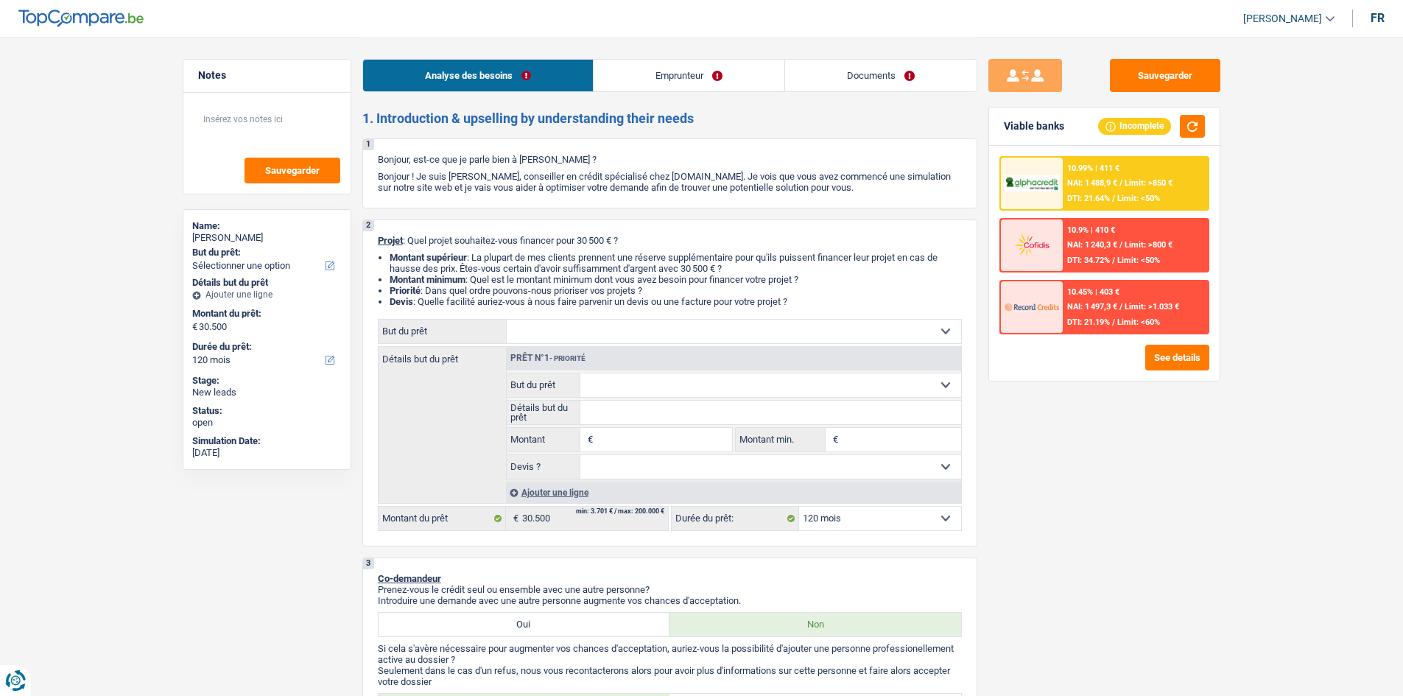
select select "120"
select select "worker"
select select "netSalary"
select select "liveWithParents"
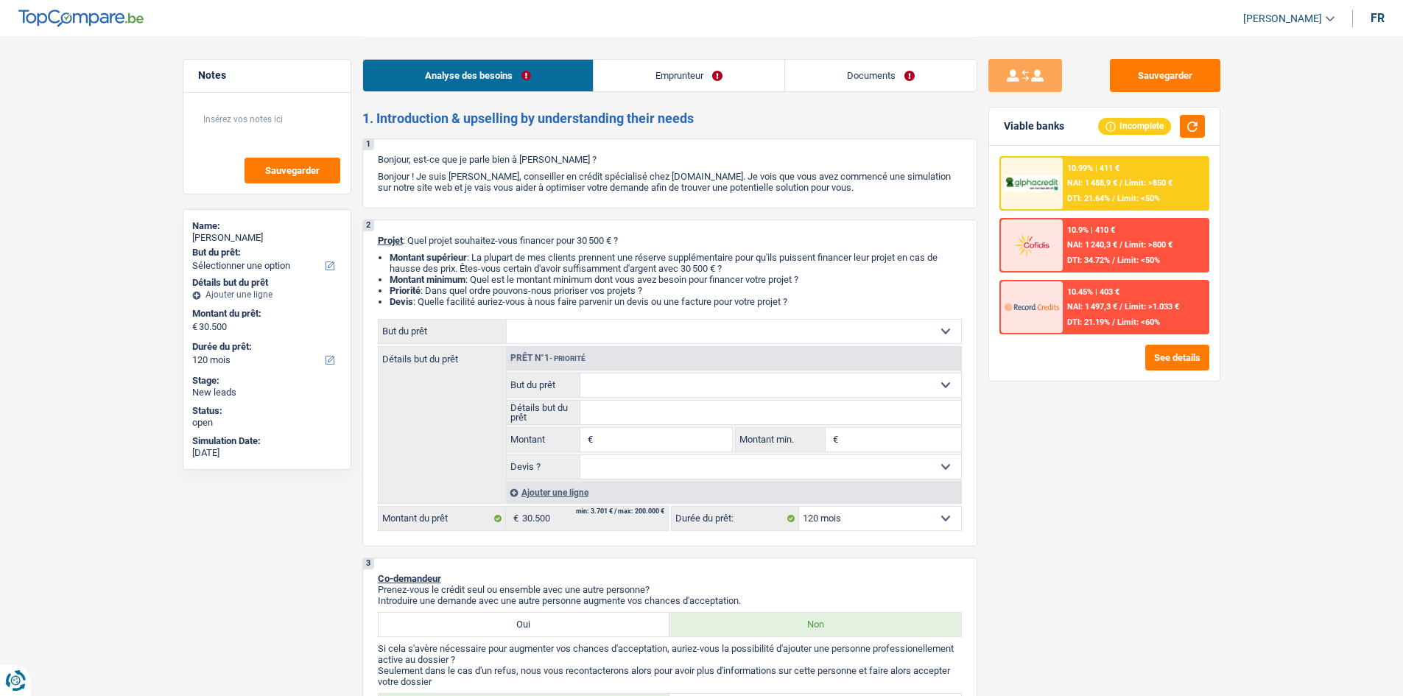
select select "120"
select select "worker"
select select "netSalary"
select select "BE"
select select "construction"
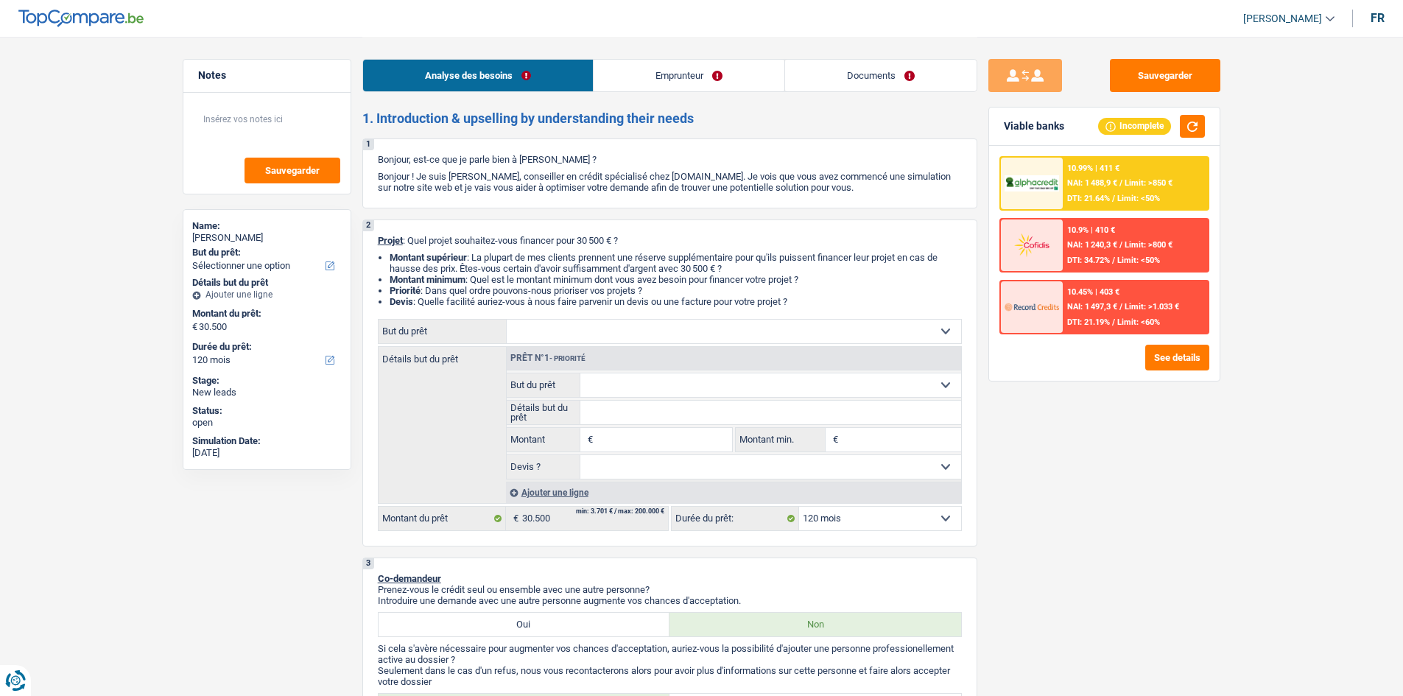
click at [918, 73] on link "Documents" at bounding box center [881, 76] width 192 height 32
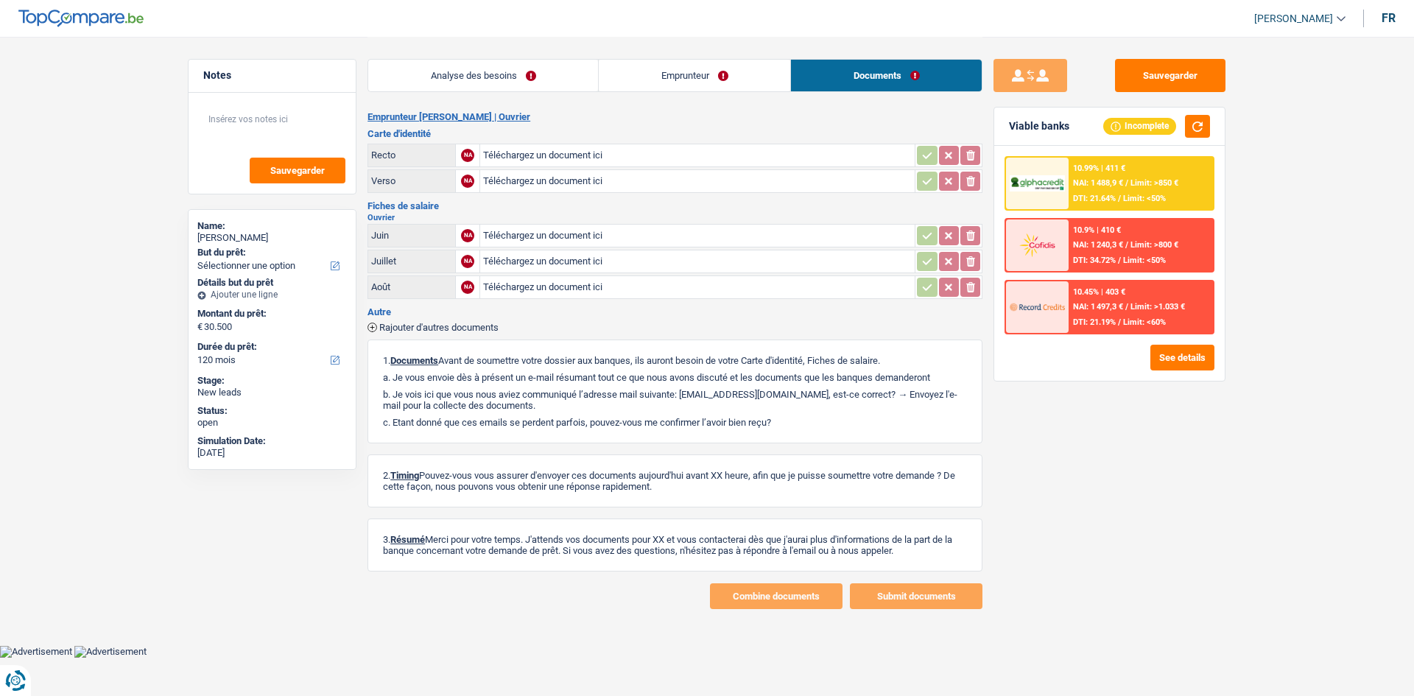
click at [770, 83] on link "Emprunteur" at bounding box center [695, 76] width 192 height 32
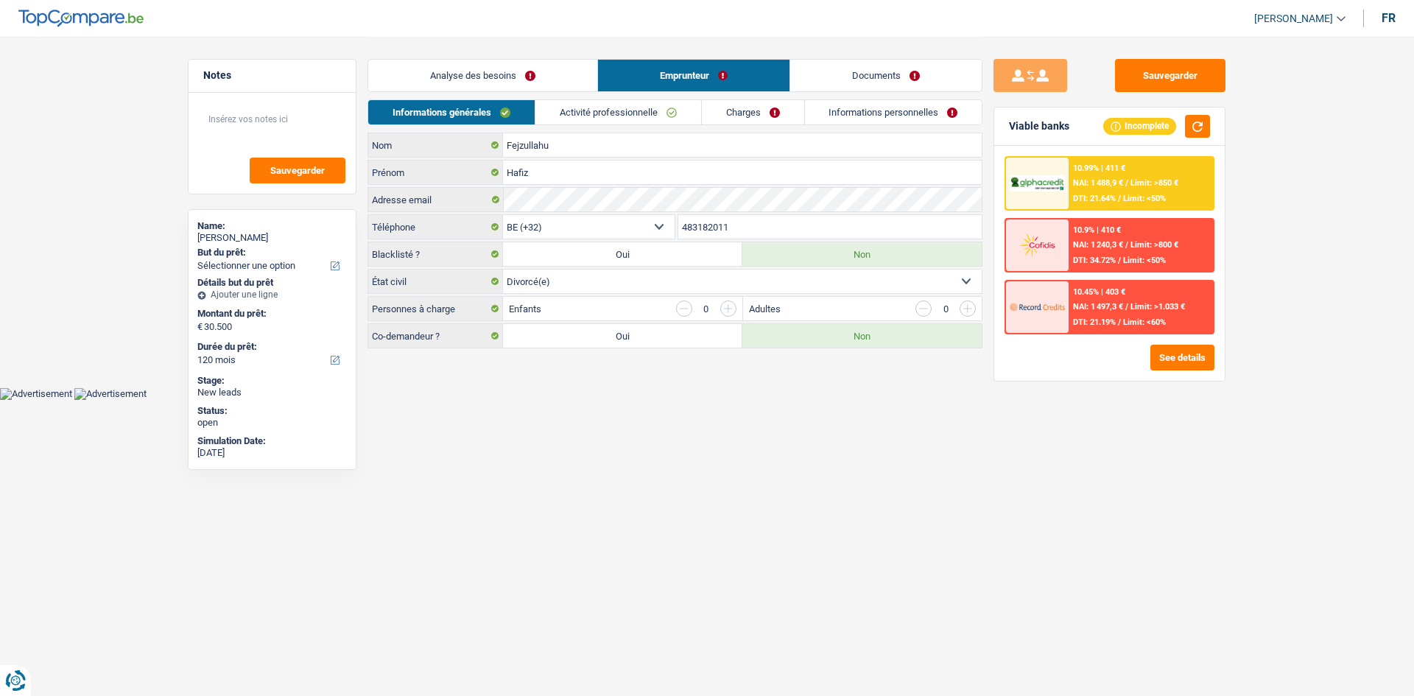
click at [642, 116] on link "Activité professionnelle" at bounding box center [618, 112] width 166 height 24
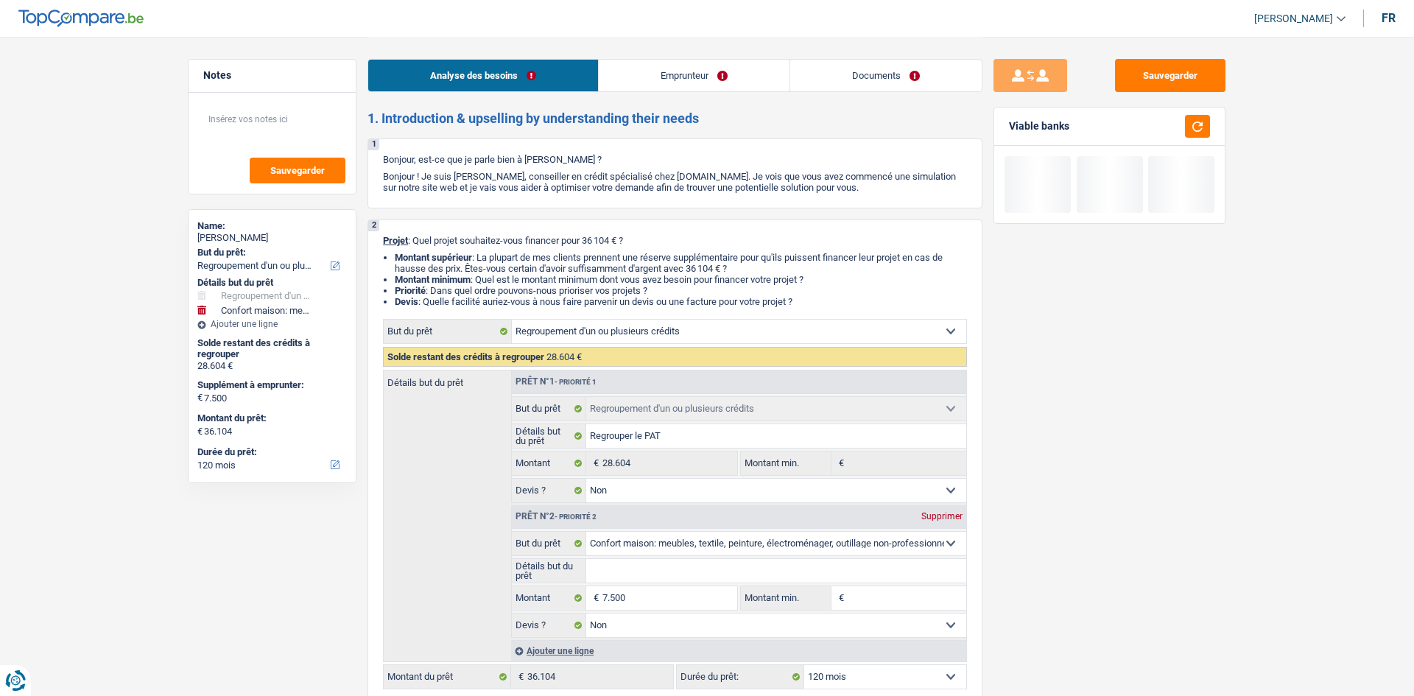
select select "refinancing"
select select "household"
select select "120"
select select "refinancing"
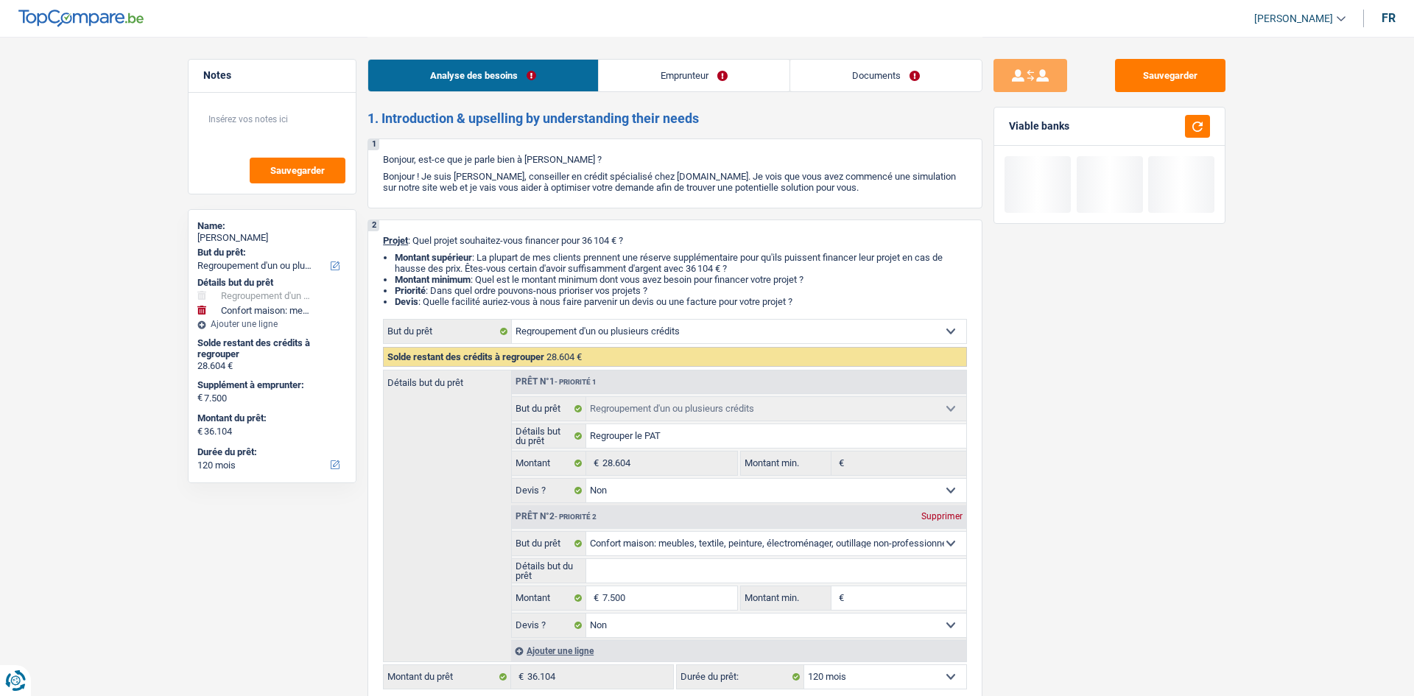
select select "refinancing"
select select "false"
select select "household"
select select "false"
select select "120"
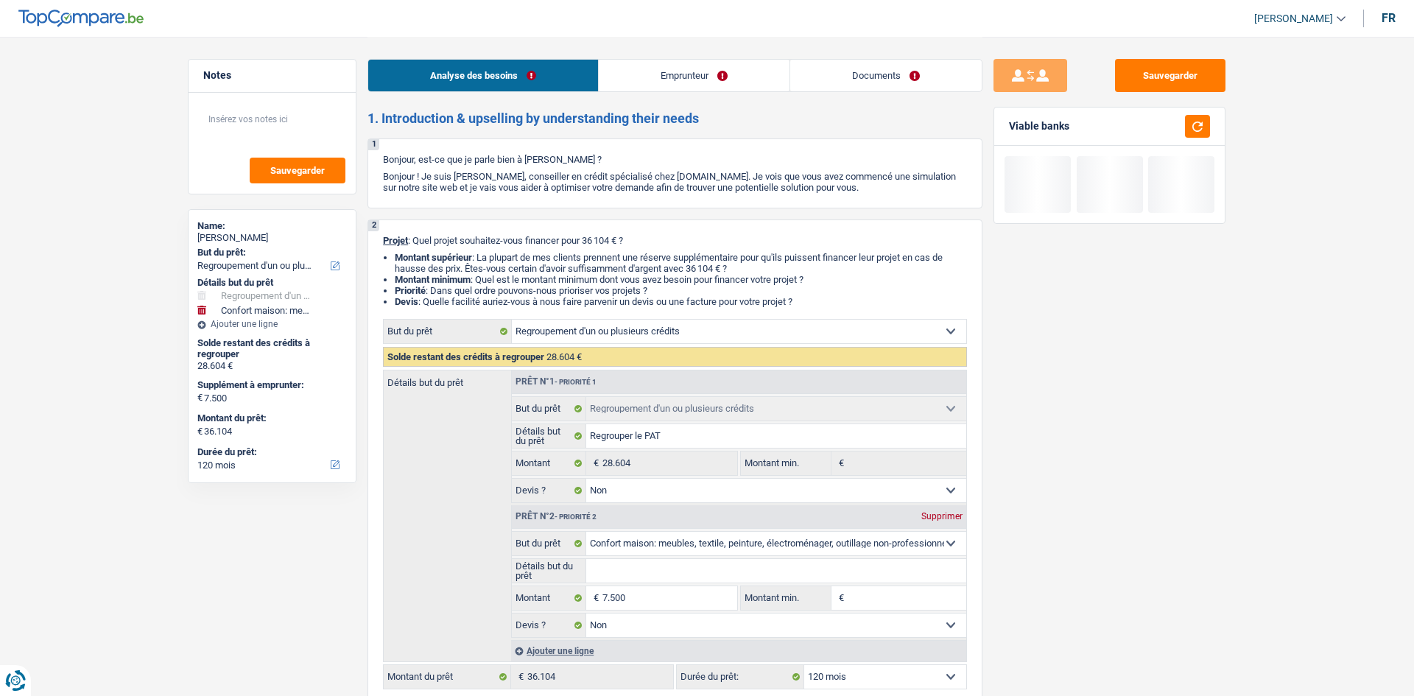
select select "mutuality"
select select "mutualityIndemnity"
select select "rents"
select select "personalLoan"
select select "loanRepayment"
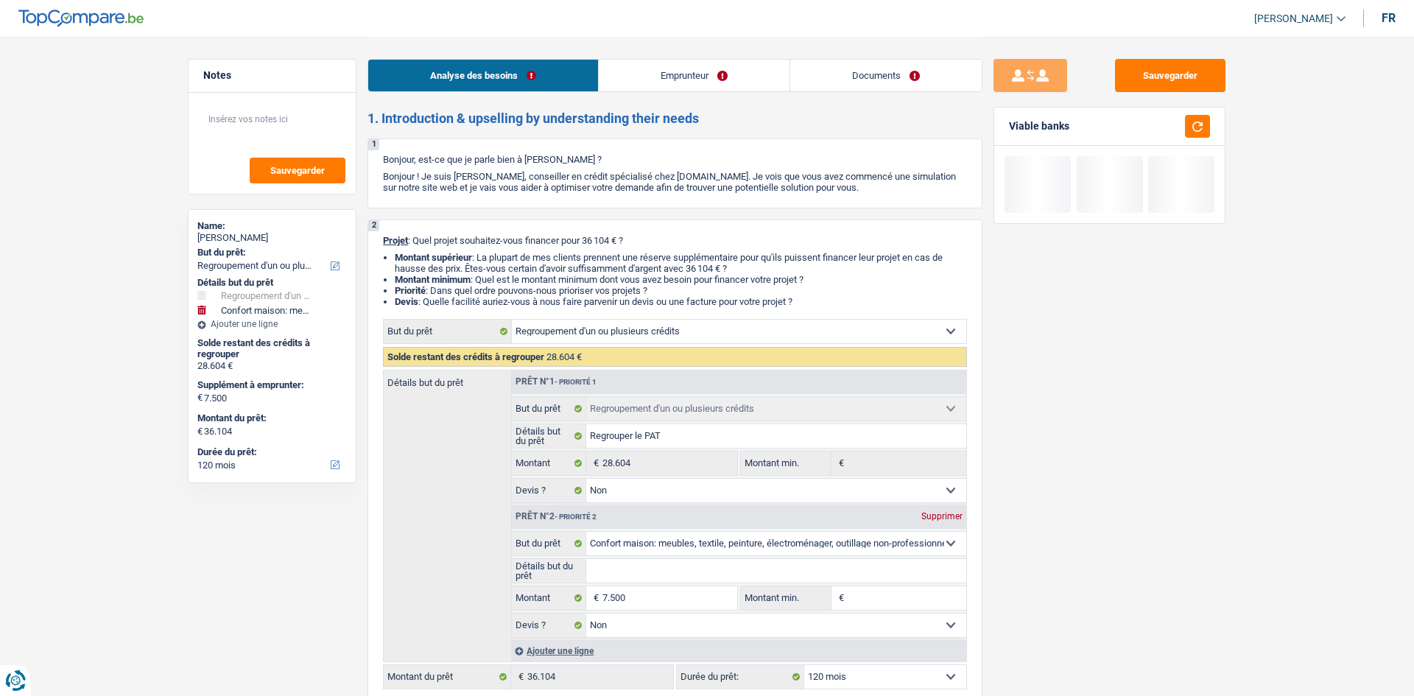
select select "120"
select select "refinancing"
select select "false"
select select "household"
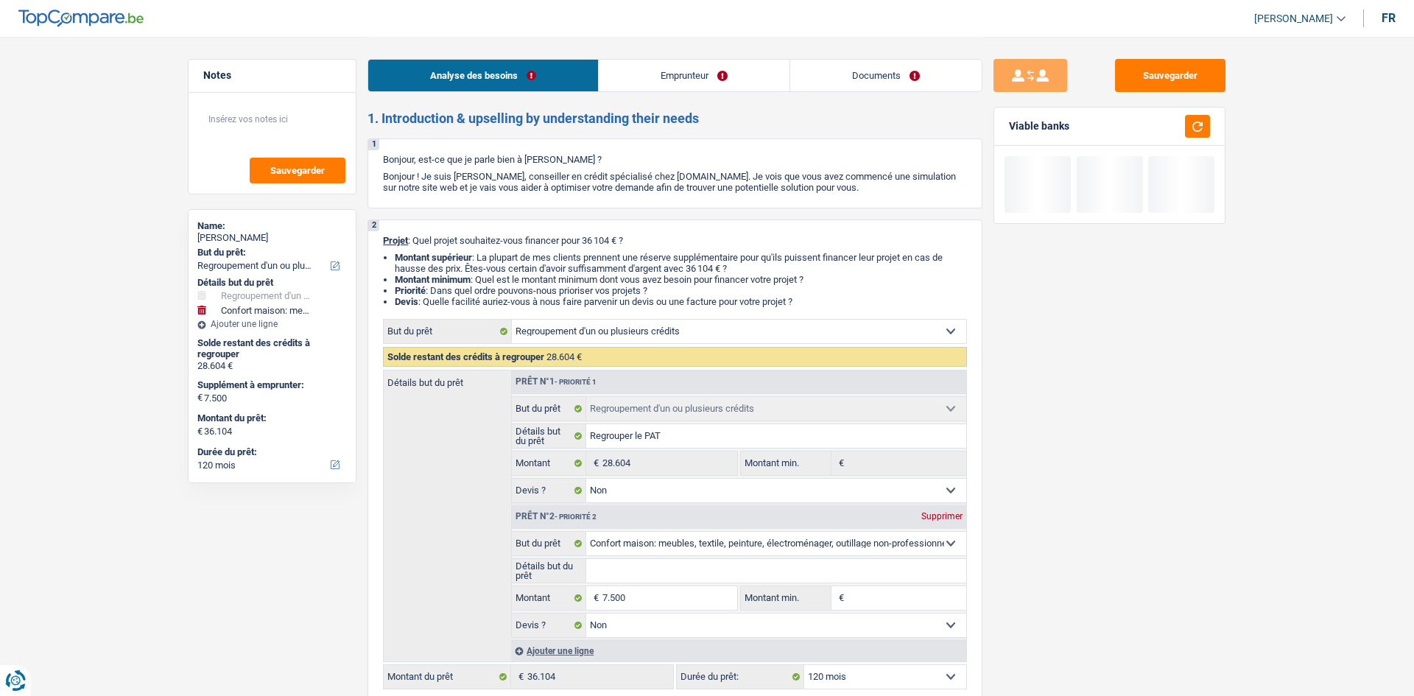
select select "false"
select select "120"
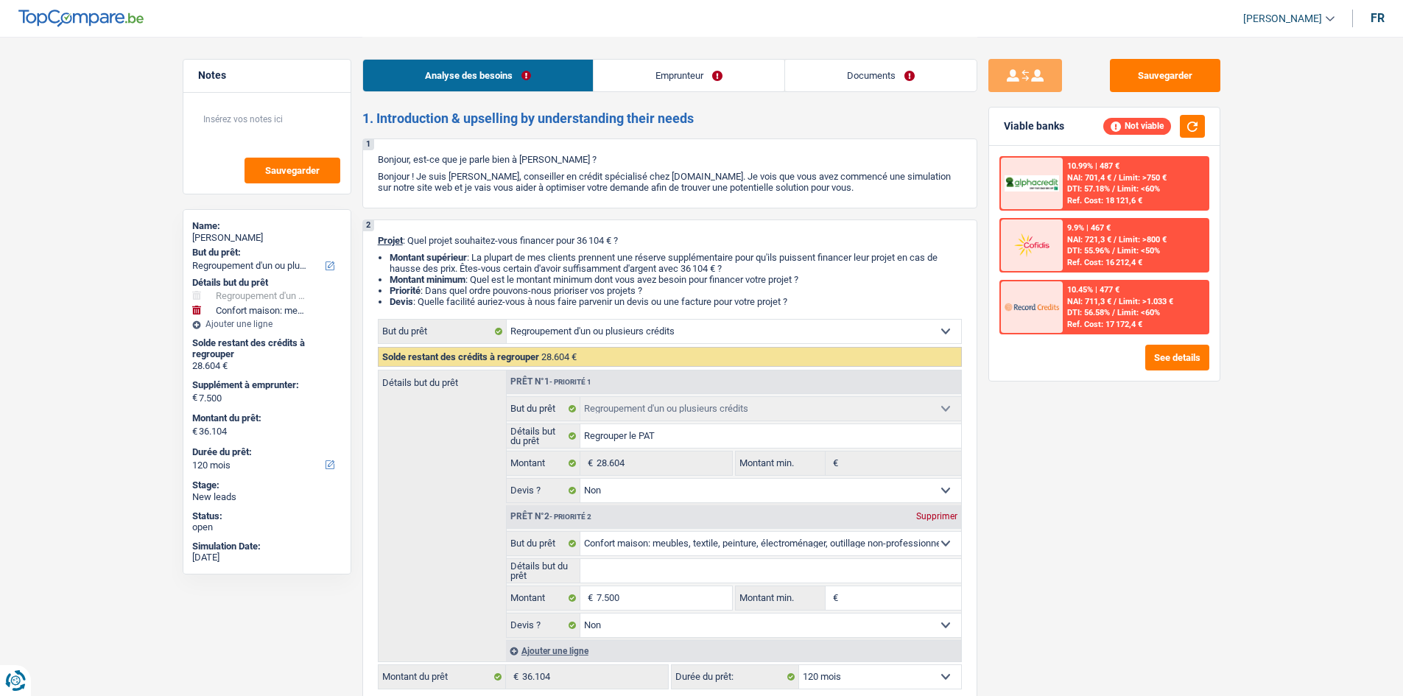
click at [686, 70] on link "Emprunteur" at bounding box center [689, 76] width 191 height 32
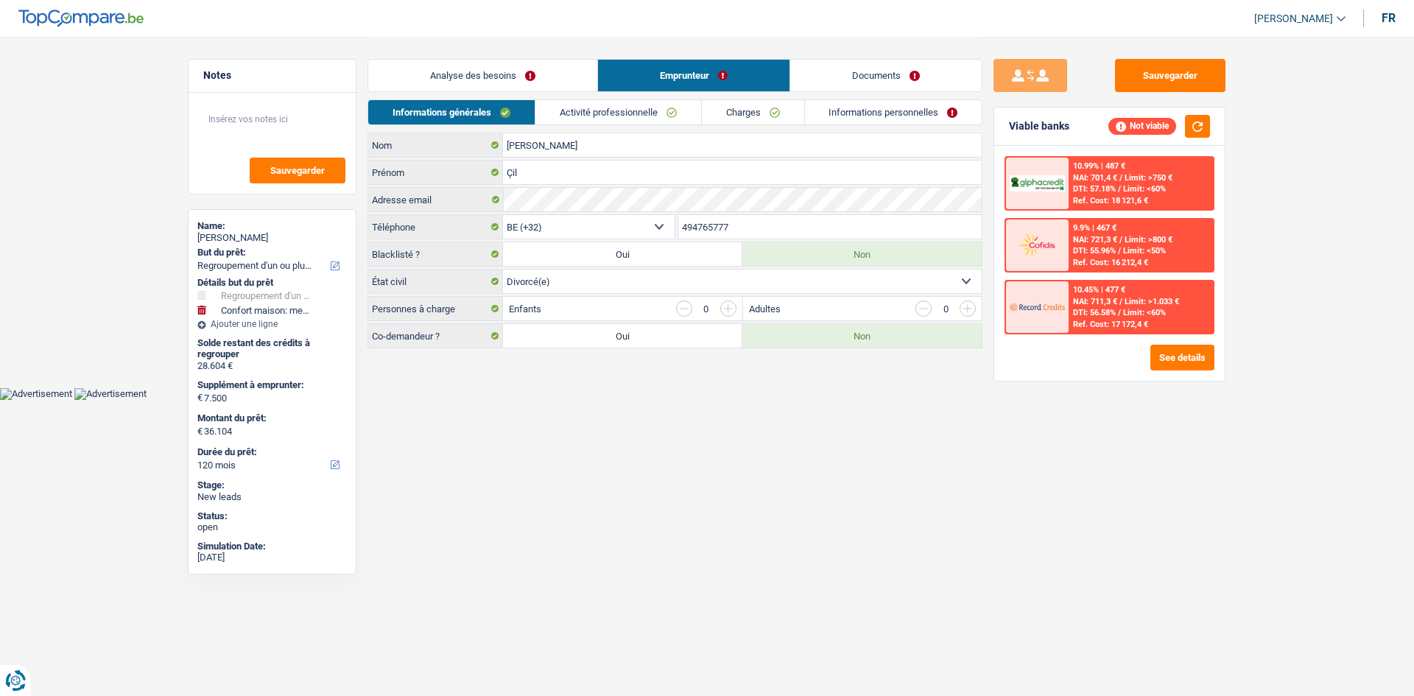
click at [658, 115] on link "Activité professionnelle" at bounding box center [618, 112] width 166 height 24
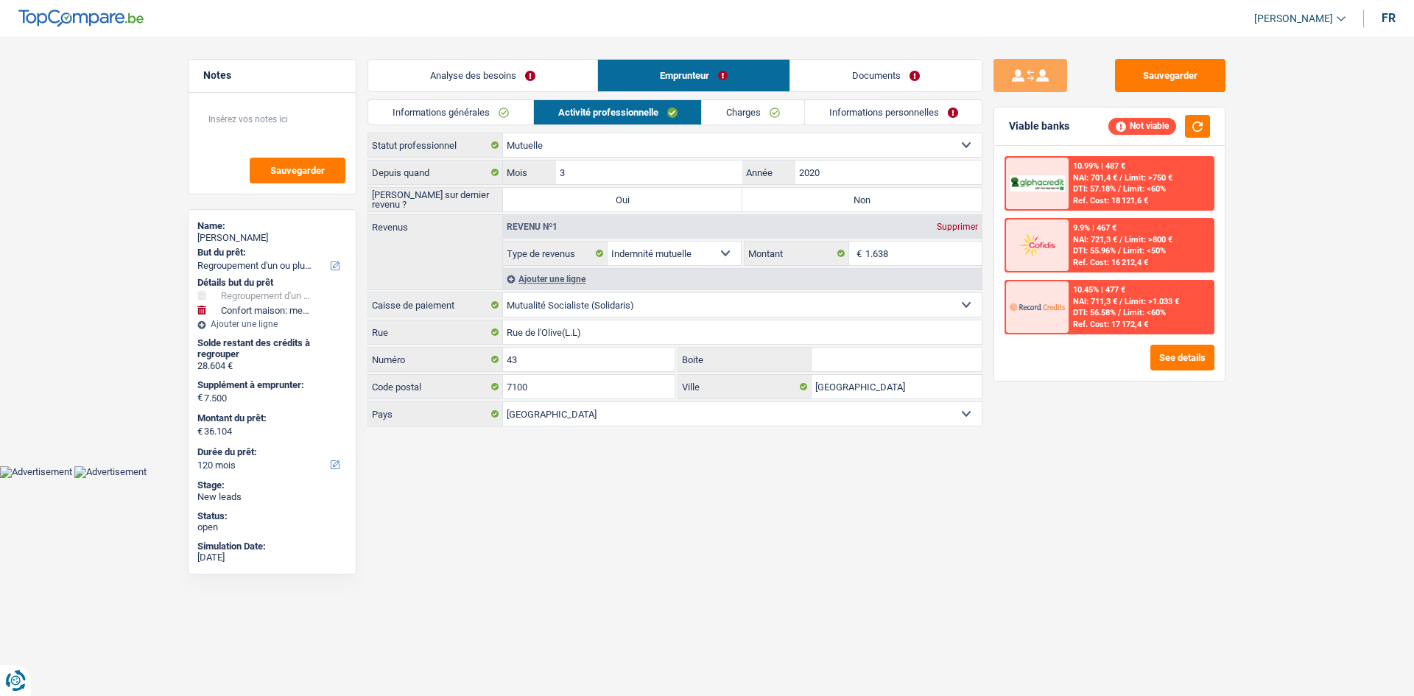
click at [896, 108] on link "Informations personnelles" at bounding box center [894, 112] width 178 height 24
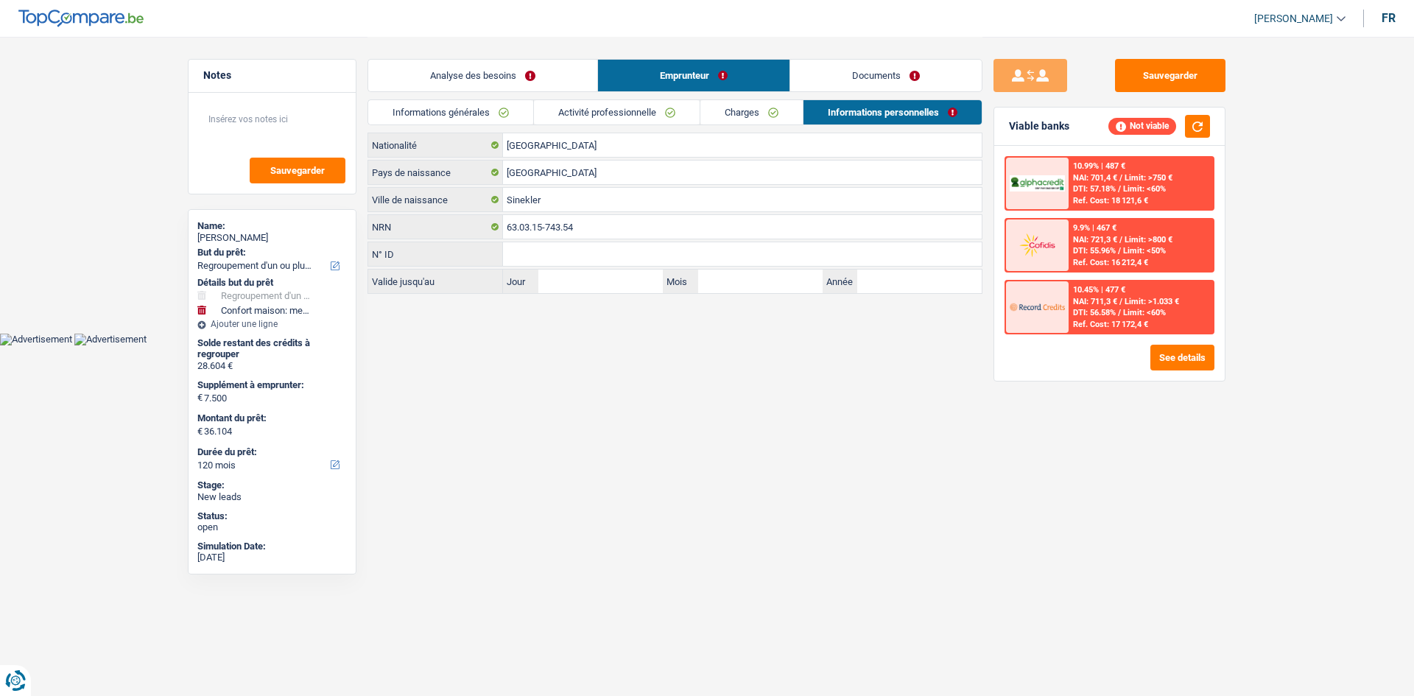
click at [906, 77] on link "Documents" at bounding box center [886, 76] width 192 height 32
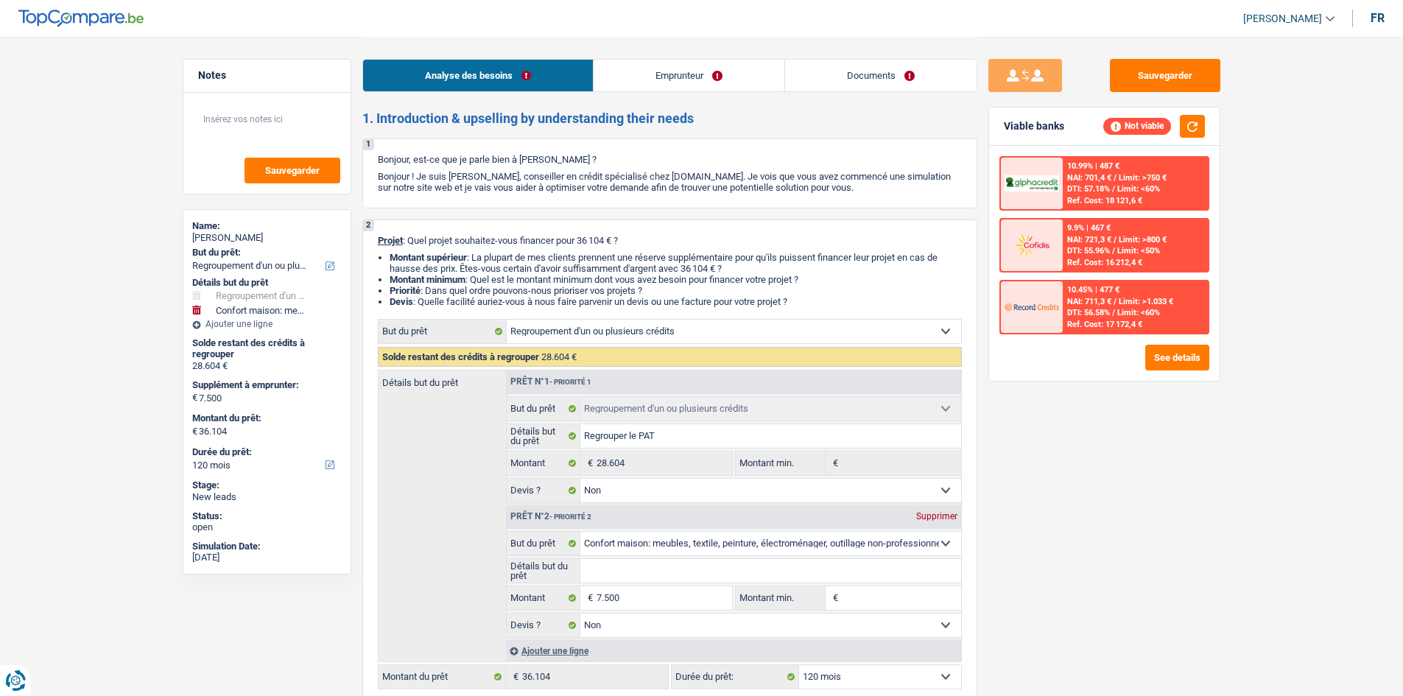
select select "refinancing"
select select "household"
select select "120"
select select "refinancing"
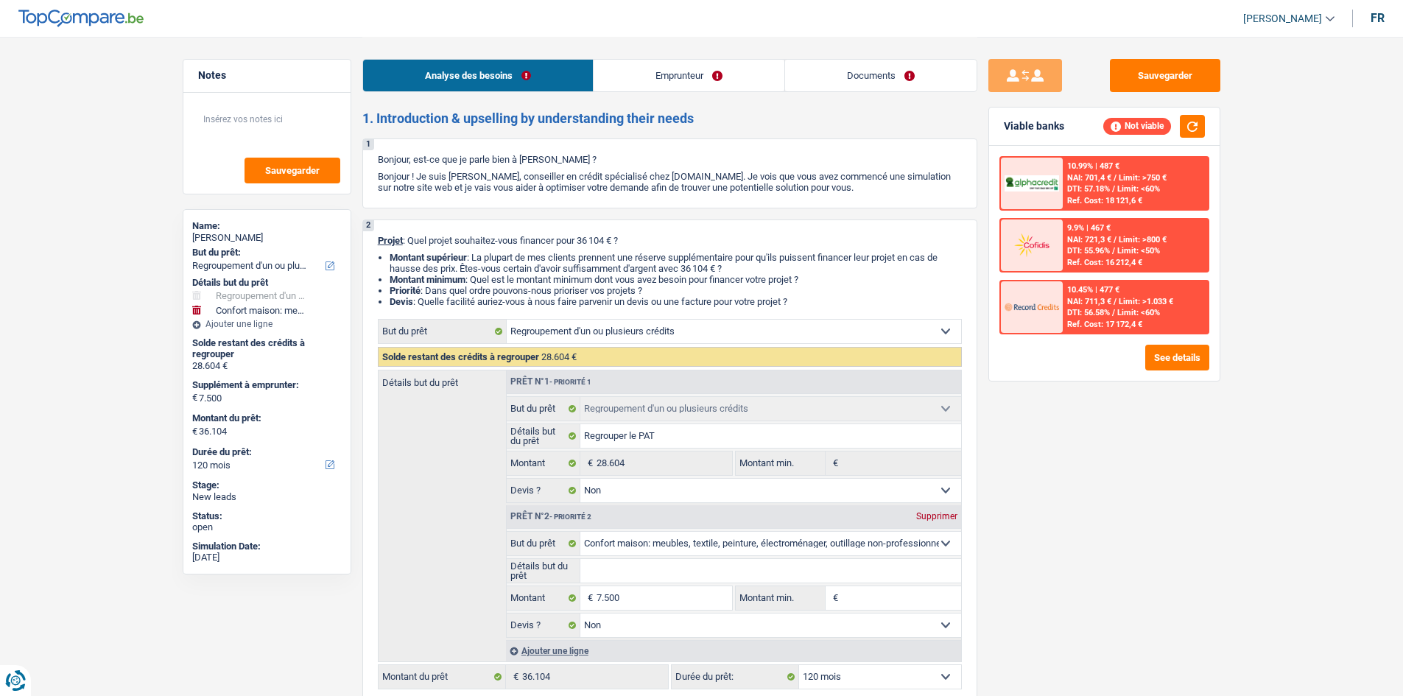
select select "refinancing"
select select "false"
select select "household"
select select "false"
select select "120"
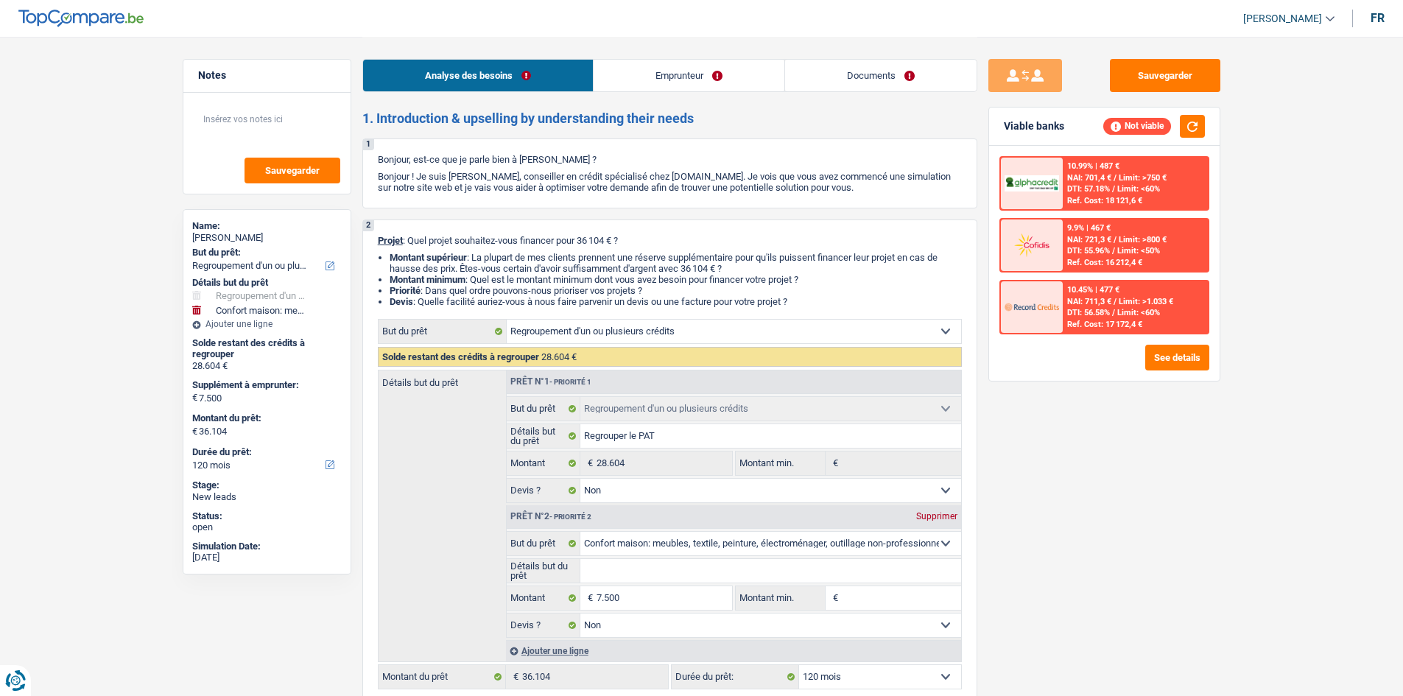
select select "mutuality"
select select "mutualityIndemnity"
select select "rents"
select select "personalLoan"
select select "loanRepayment"
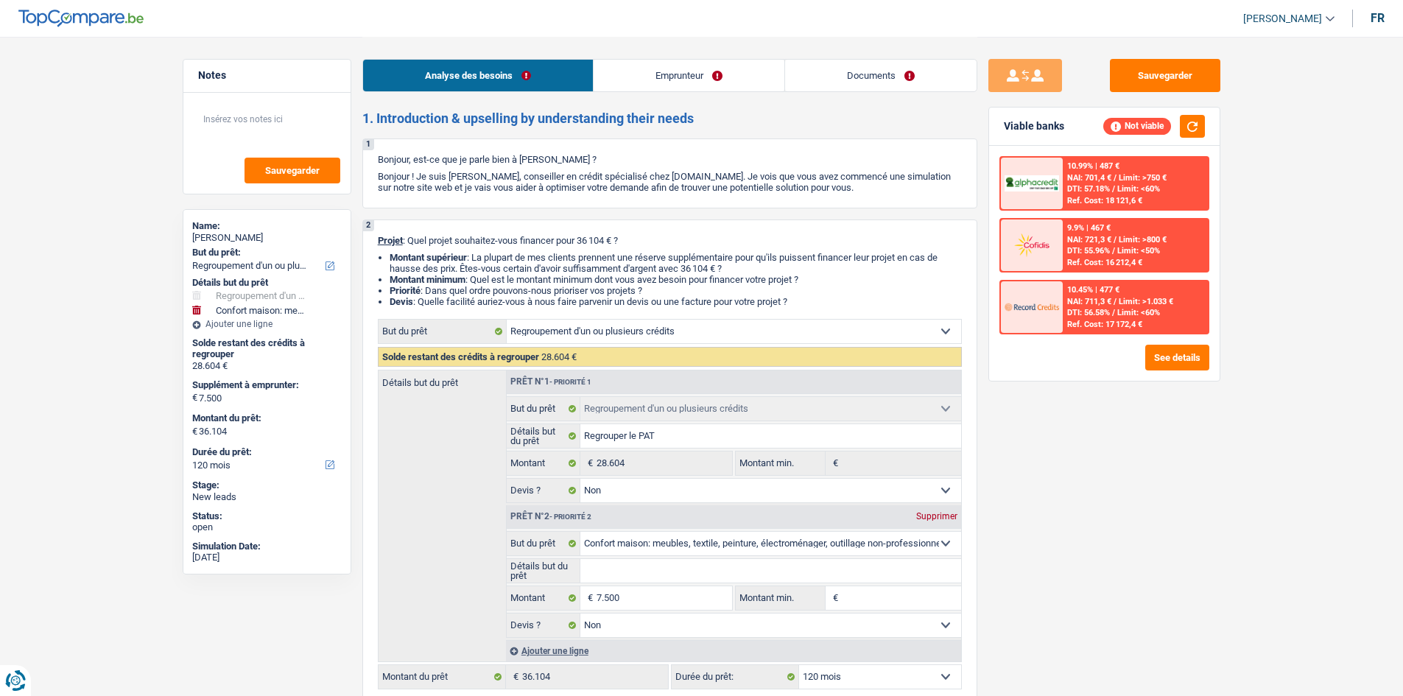
select select "120"
select select "refinancing"
select select "false"
select select "household"
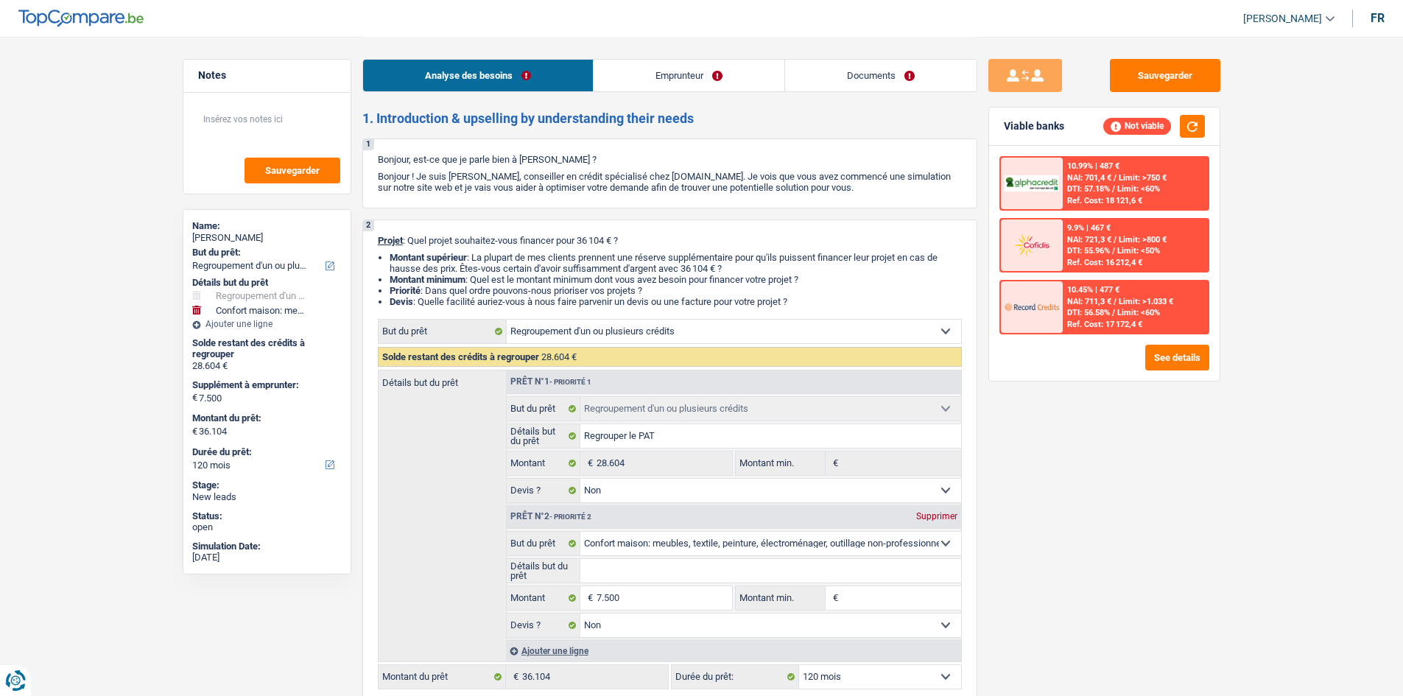
select select "false"
select select "120"
click at [906, 87] on link "Documents" at bounding box center [881, 76] width 192 height 32
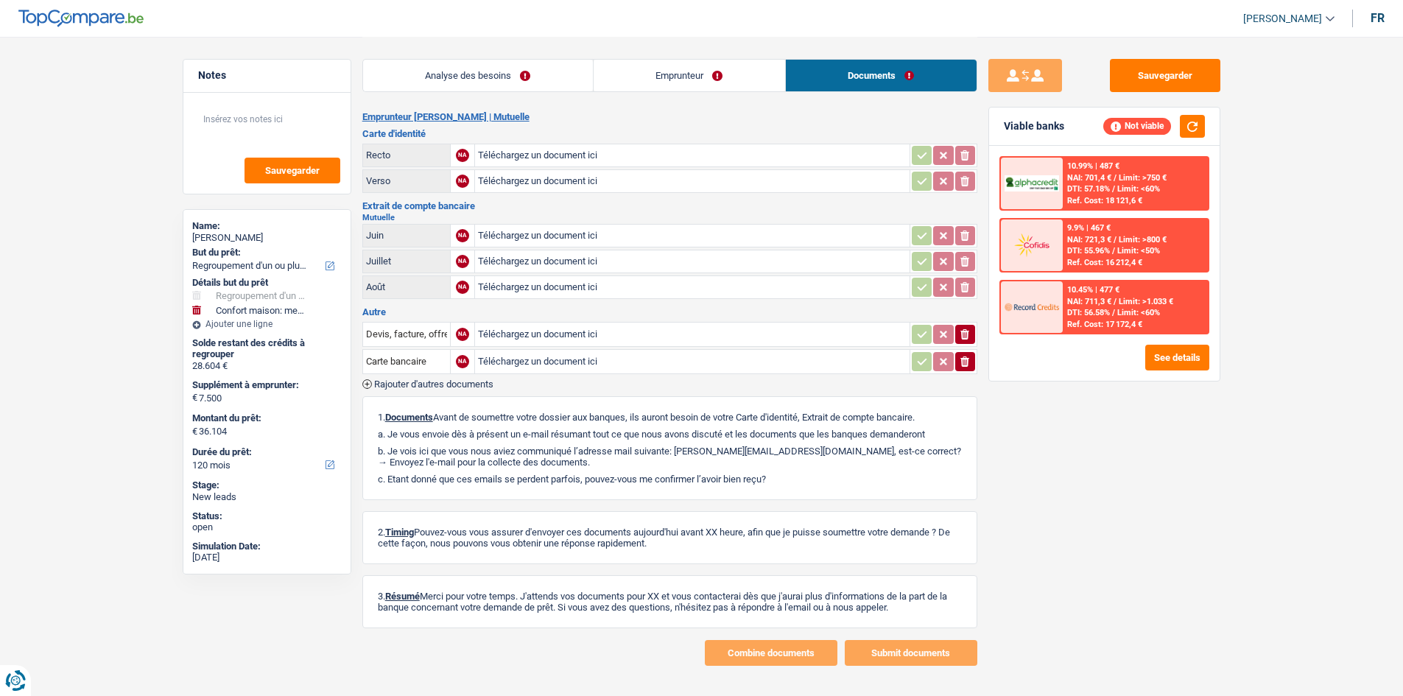
click at [217, 235] on div "Çil Kemal" at bounding box center [267, 238] width 150 height 12
copy div "Çil Kemal"
click at [666, 74] on link "Emprunteur" at bounding box center [690, 76] width 192 height 32
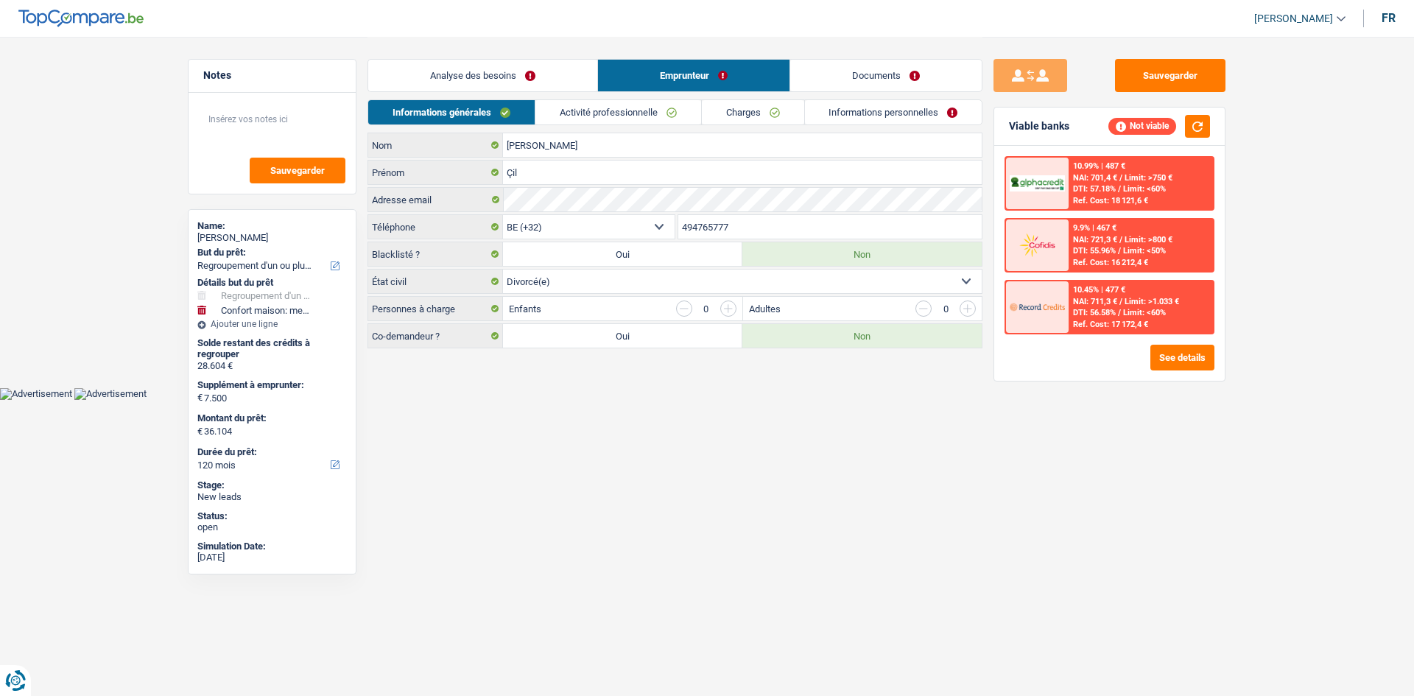
click at [616, 212] on div "Kemal Nom Çil Prénom Adresse email BE (+32) LU (+352) Sélectionner une option T…" at bounding box center [675, 241] width 615 height 216
click at [727, 231] on input "494765777" at bounding box center [830, 227] width 304 height 24
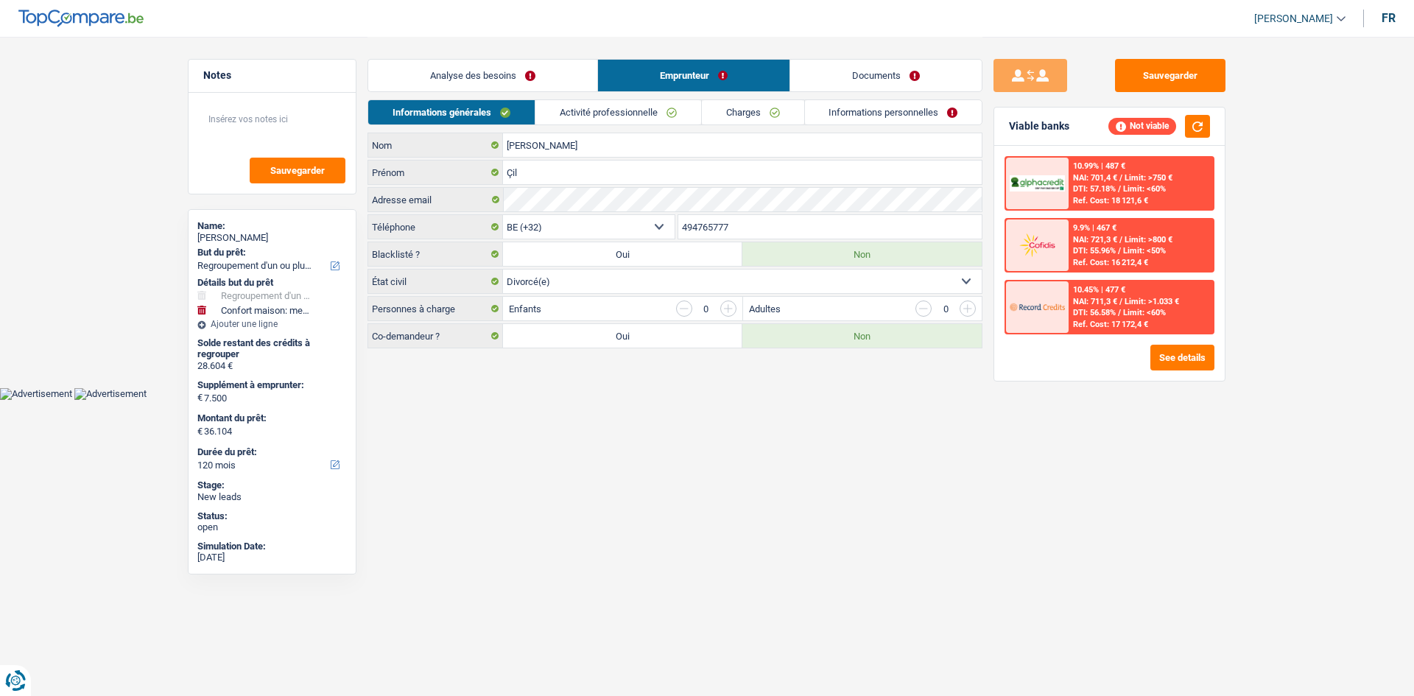
click at [526, 69] on link "Analyse des besoins" at bounding box center [482, 76] width 229 height 32
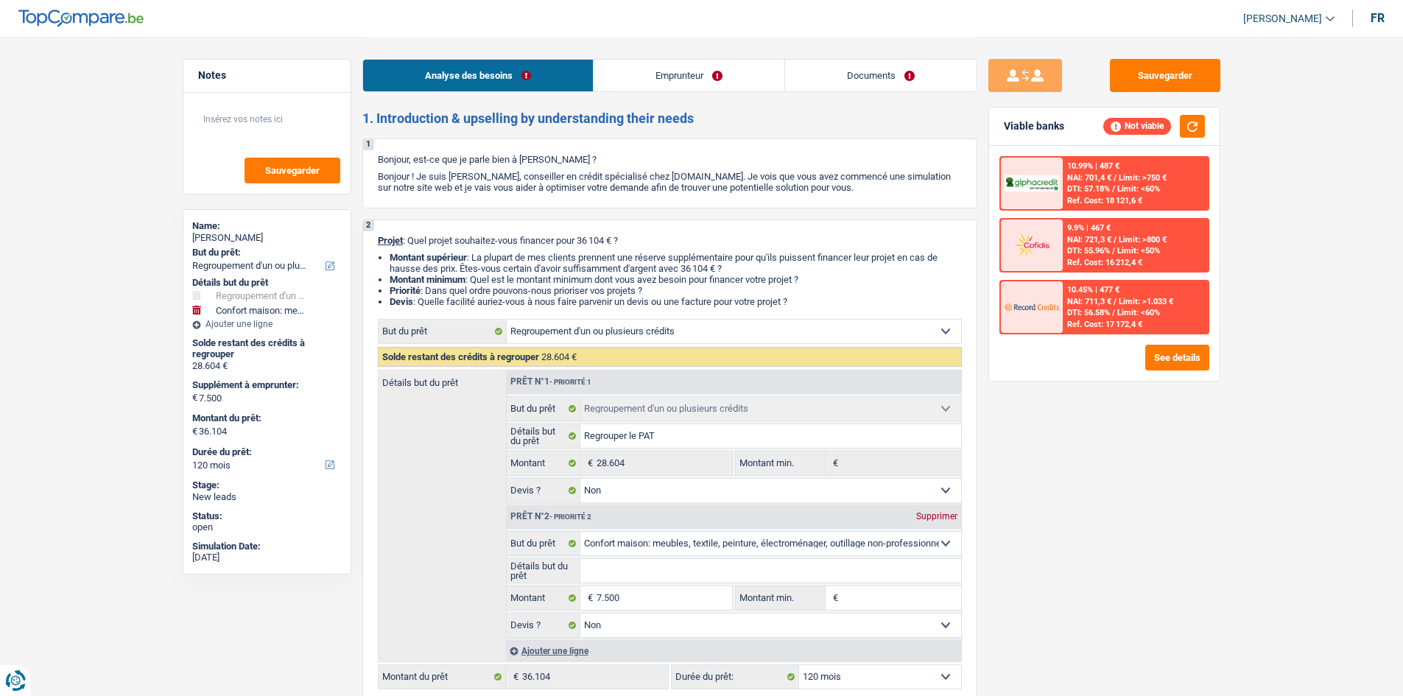
click at [1124, 502] on div "Sauvegarder Viable banks Not viable 10.99% | 487 € NAI: 701,4 € / Limit: >750 €…" at bounding box center [1104, 366] width 254 height 614
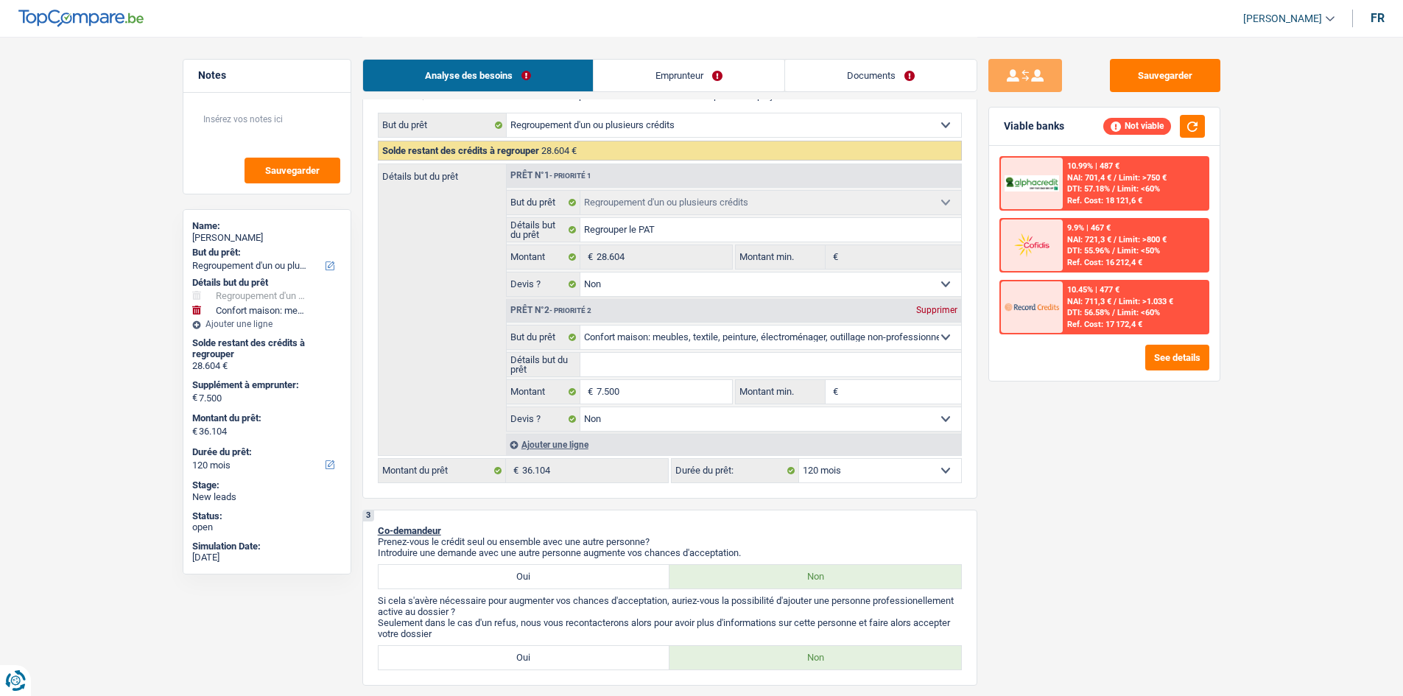
scroll to position [147, 0]
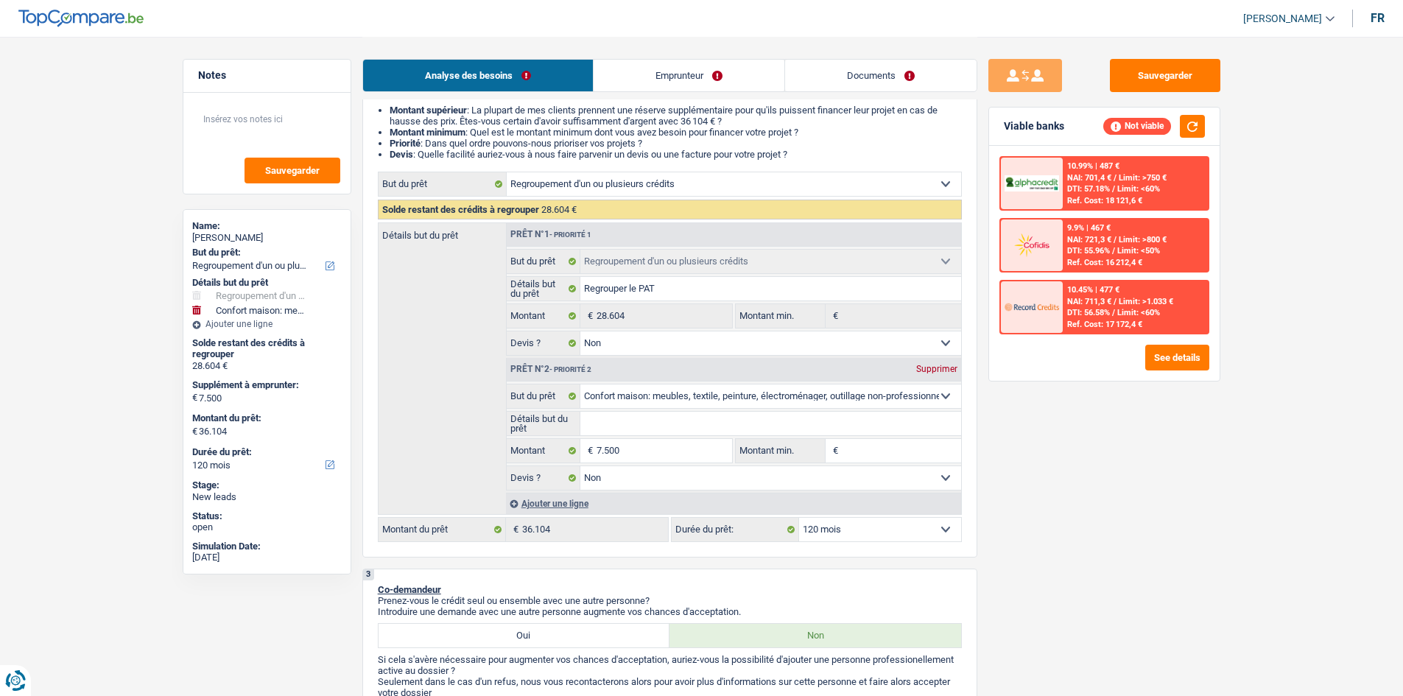
click at [663, 412] on input "Détails but du prêt" at bounding box center [770, 424] width 381 height 24
paste input "Ameublement + Sommier + Lit + Lave vaisselle + Lave linge + TV + Frigo"
type input "Ameublement + Sommier + Lit + Lave vaisselle + Lave linge + TV + Frigo"
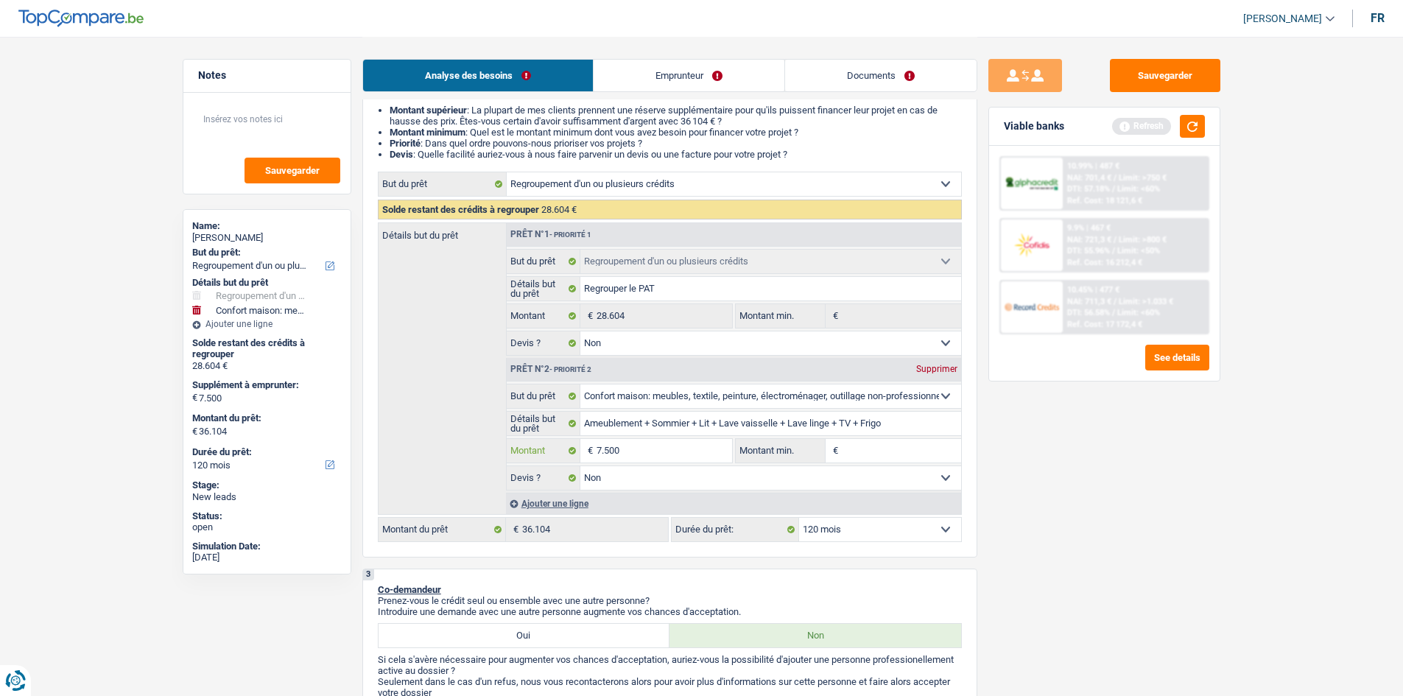
click at [648, 457] on input "7.500" at bounding box center [664, 451] width 135 height 24
click at [891, 435] on input "Ameublement + Sommier + Lit + Lave vaisselle + Lave linge + TV + Frigo" at bounding box center [770, 424] width 381 height 24
paste input "7.500"
type input "Ameublement + Sommier + Lit + Lave vaisselle + Lave linge + TV + Frigo 7.500"
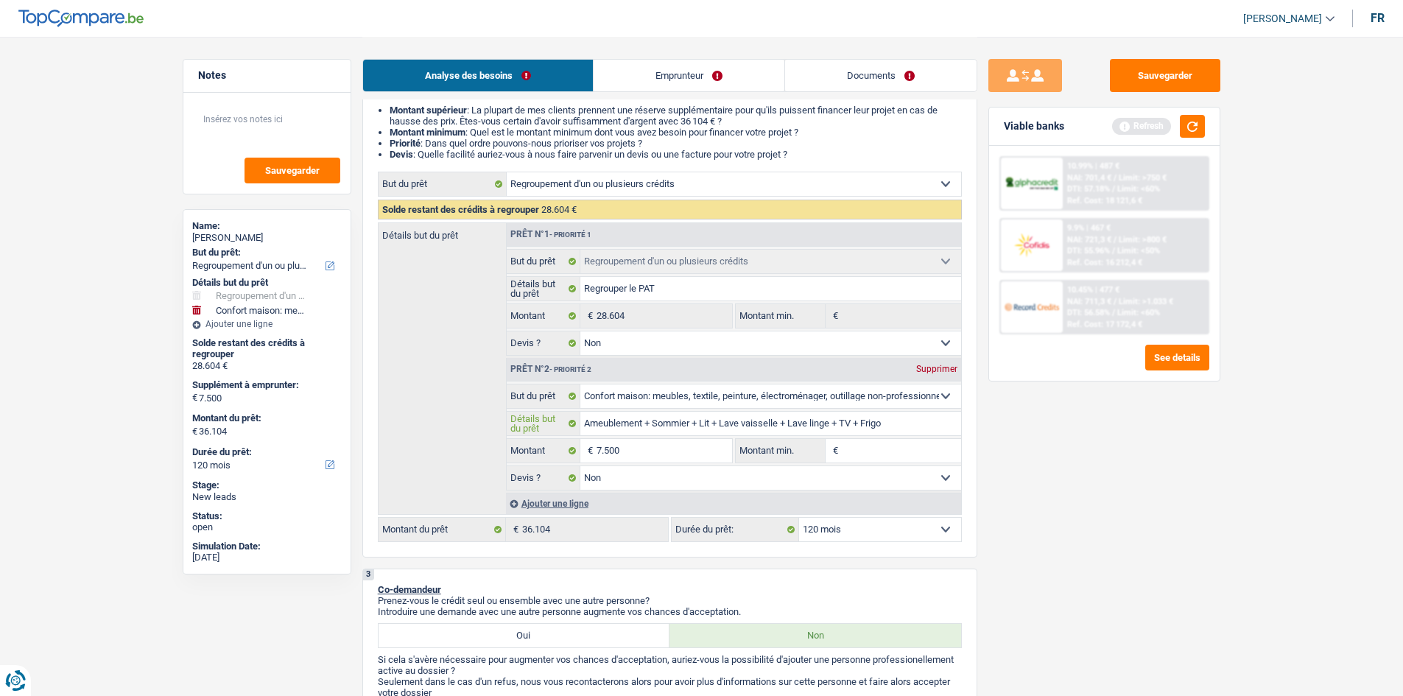
type input "Ameublement + Sommier + Lit + Lave vaisselle + Lave linge + TV + Frigo 7.500"
type input "Ameublement + Sommier + Lit + Lave vaisselle + Lave linge + TV + Frigo 7.50"
type input "Ameublement + Sommier + Lit + Lave vaisselle + Lave linge + TV + Frigo 7.5"
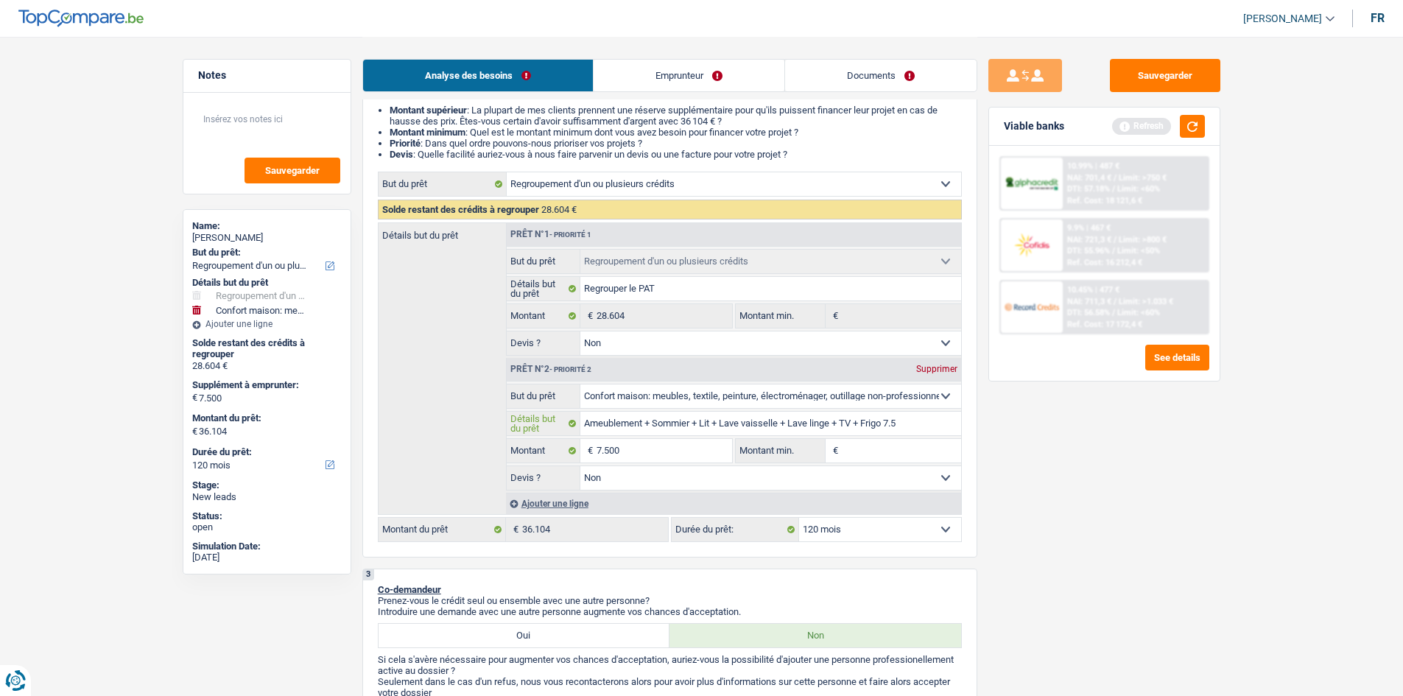
type input "Ameublement + Sommier + Lit + Lave vaisselle + Lave linge + TV + Frigo 7."
type input "Ameublement + Sommier + Lit + Lave vaisselle + Lave linge + TV + Frigo 7"
type input "Ameublement + Sommier + Lit + Lave vaisselle + Lave linge + TV + Frigo"
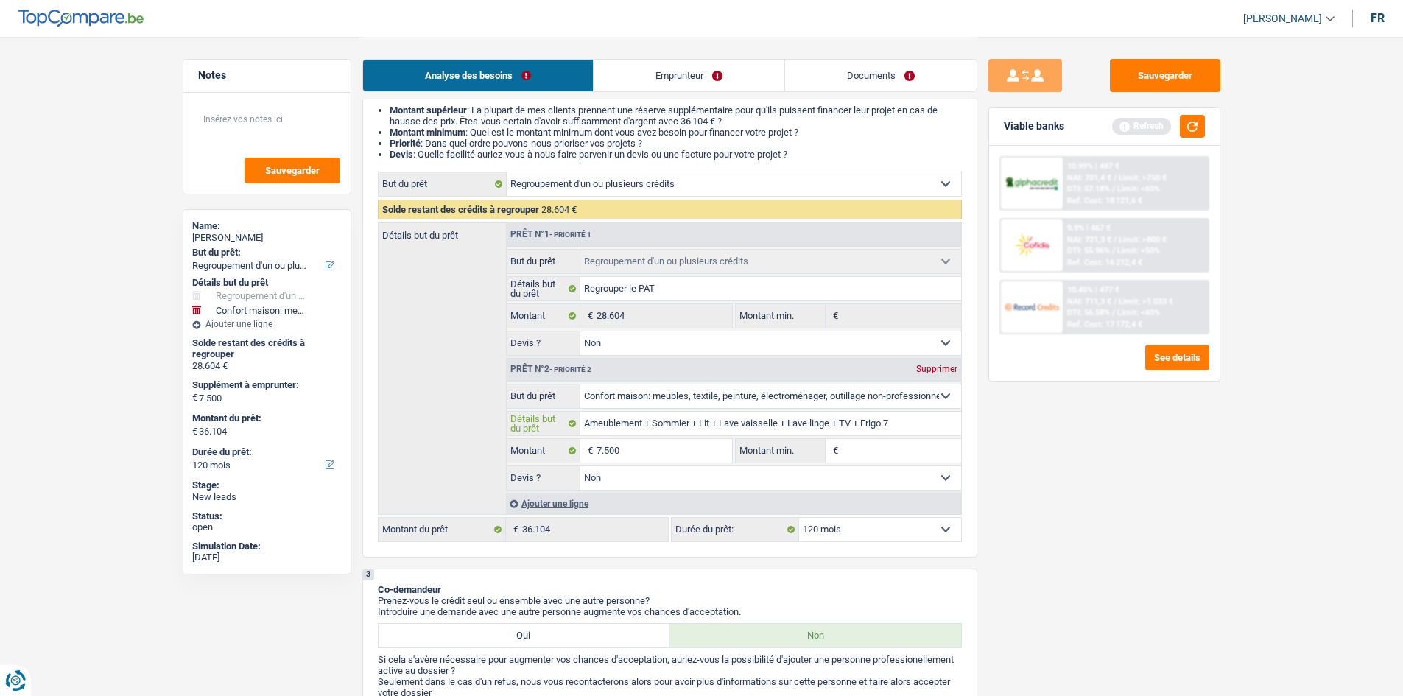
type input "Ameublement + Sommier + Lit + Lave vaisselle + Lave linge + TV + Frigo"
click at [918, 454] on input "Montant min." at bounding box center [901, 451] width 119 height 24
paste input "7.500"
type input "7.500"
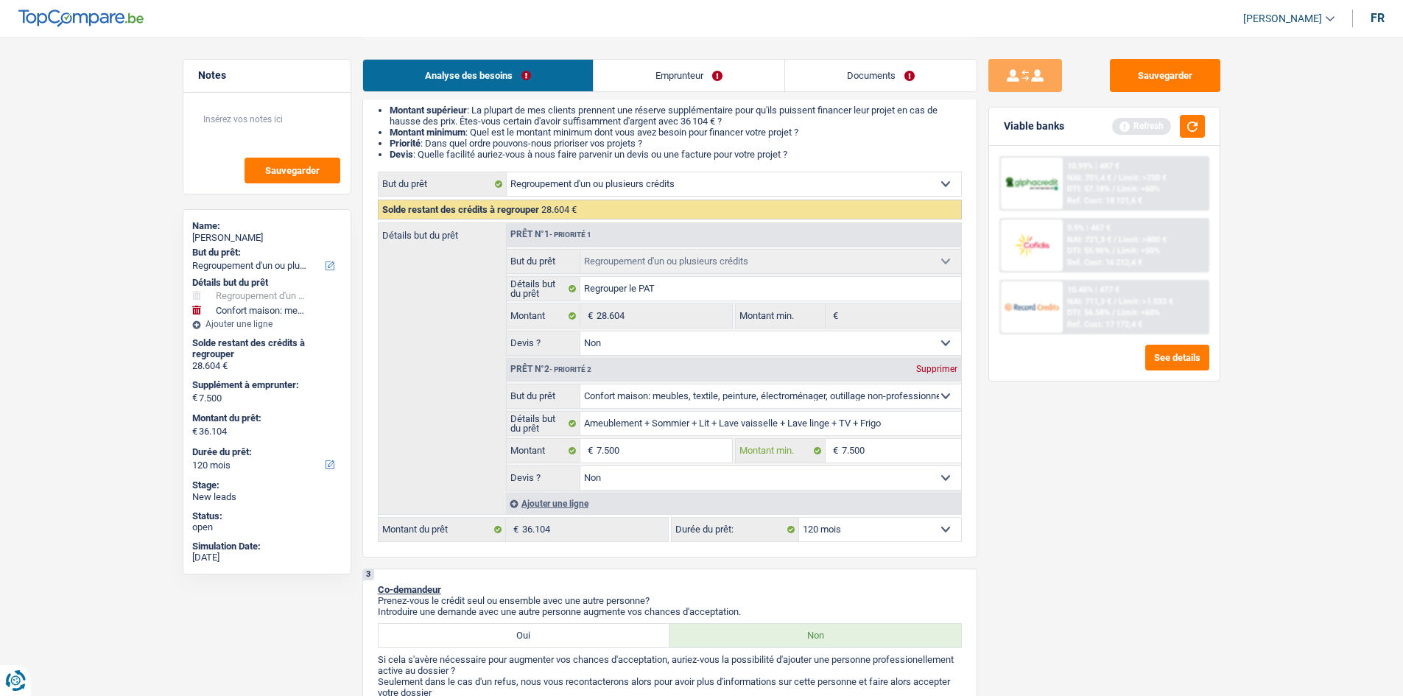
type input "7.500"
click at [1071, 426] on div "Sauvegarder Viable banks Refresh 10.99% | 487 € NAI: 701,4 € / Limit: >750 € DT…" at bounding box center [1104, 366] width 254 height 614
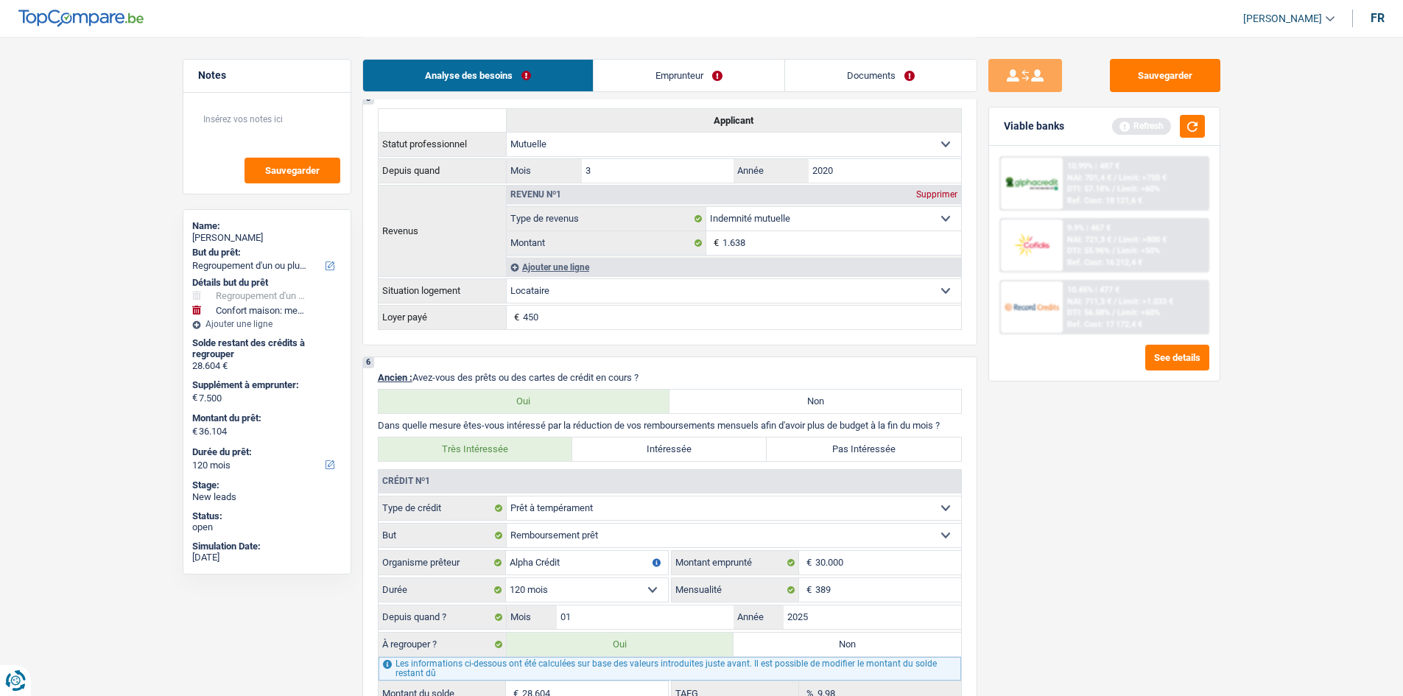
scroll to position [1473, 0]
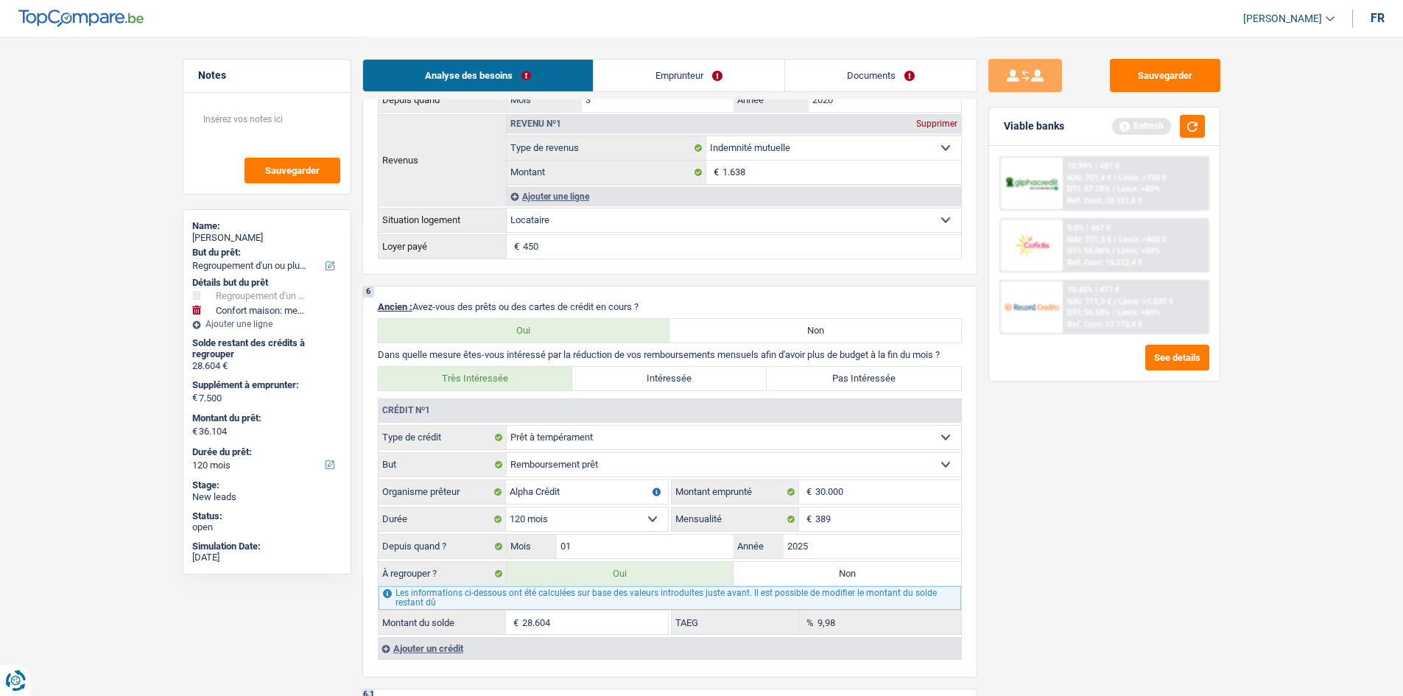
scroll to position [1399, 0]
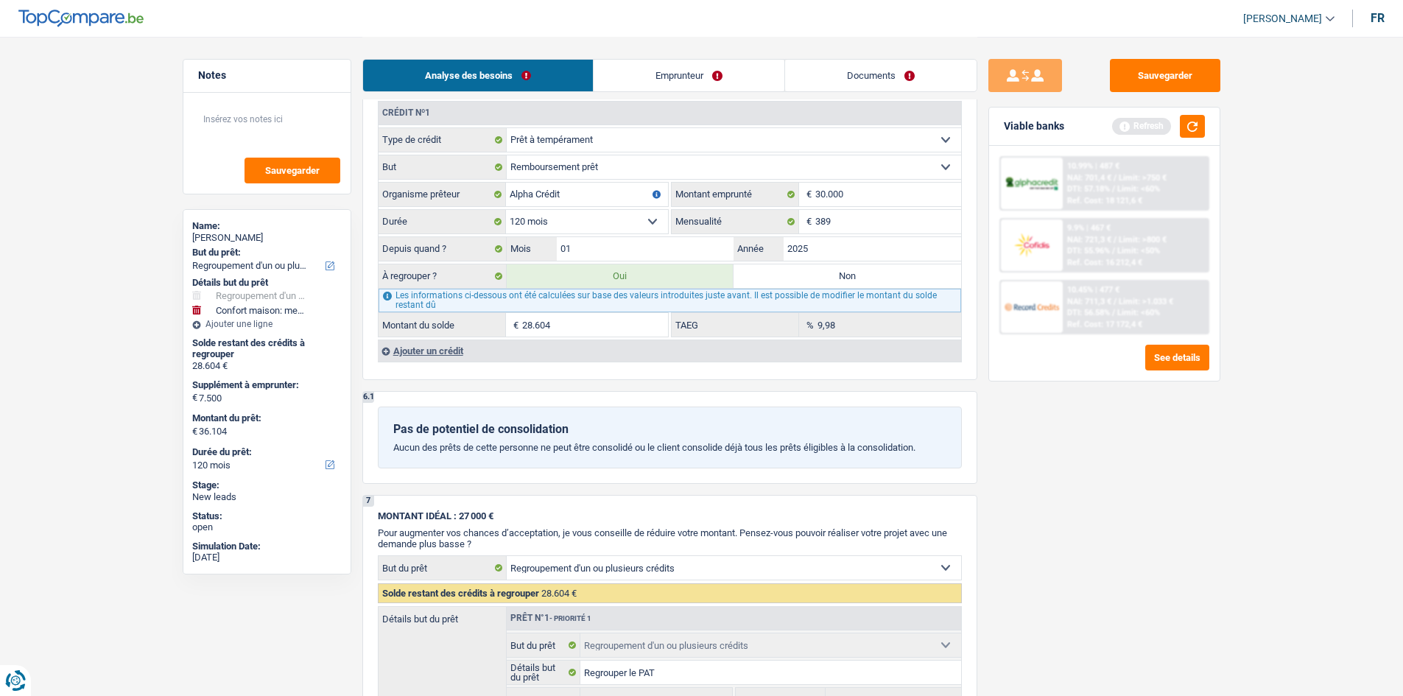
click at [433, 348] on div "Ajouter un crédit" at bounding box center [669, 351] width 583 height 22
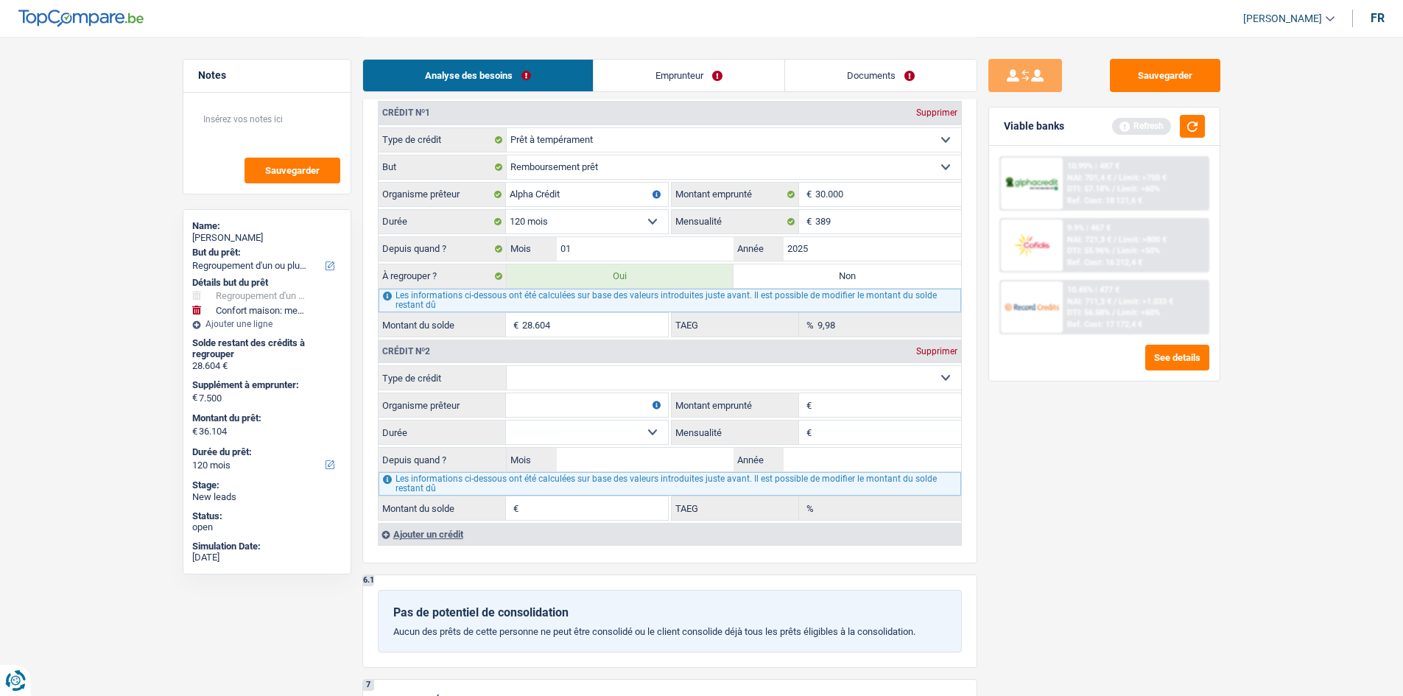
click at [642, 376] on select "Carte ou ouverture de crédit Prêt hypothécaire Vente à tempérament Prêt à tempé…" at bounding box center [734, 378] width 454 height 24
click at [932, 348] on div "Supprimer" at bounding box center [937, 351] width 49 height 9
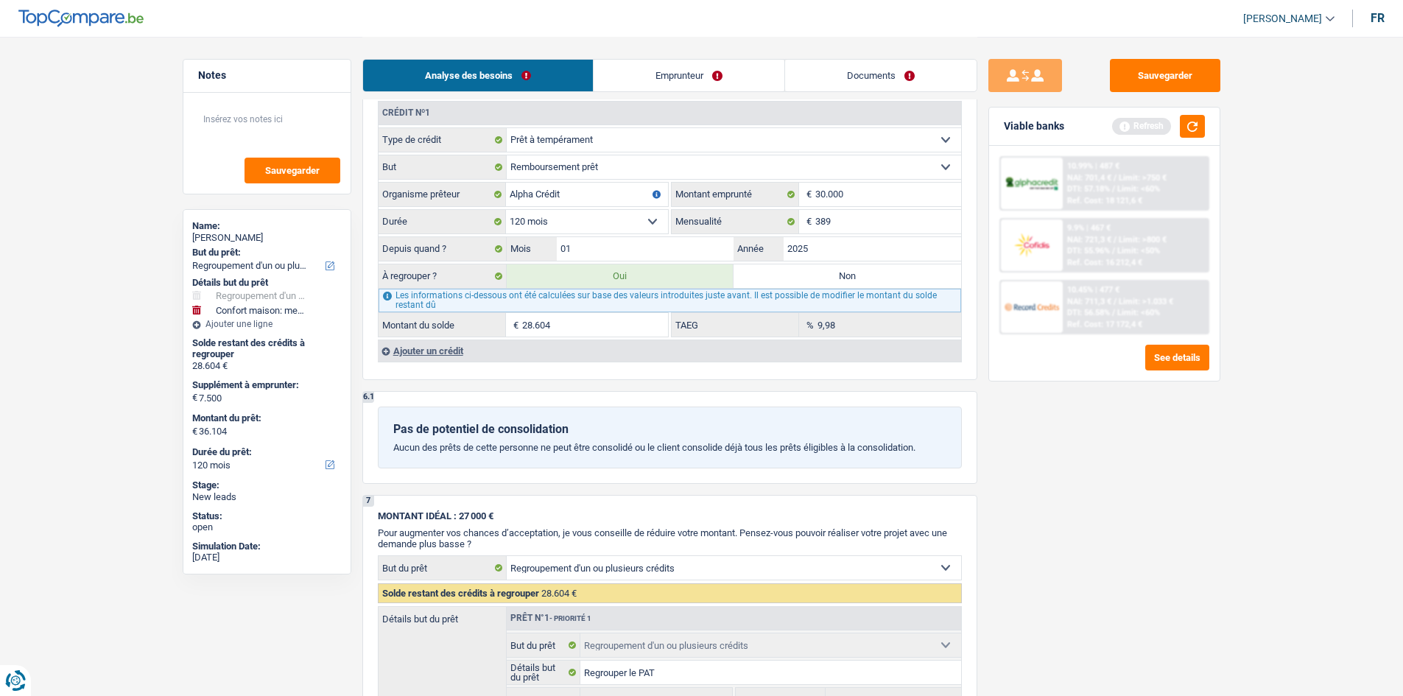
click at [1151, 480] on div "Sauvegarder Viable banks Refresh 10.99% | 487 € NAI: 701,4 € / Limit: >750 € DT…" at bounding box center [1104, 366] width 254 height 614
click at [1195, 130] on button "button" at bounding box center [1192, 126] width 25 height 23
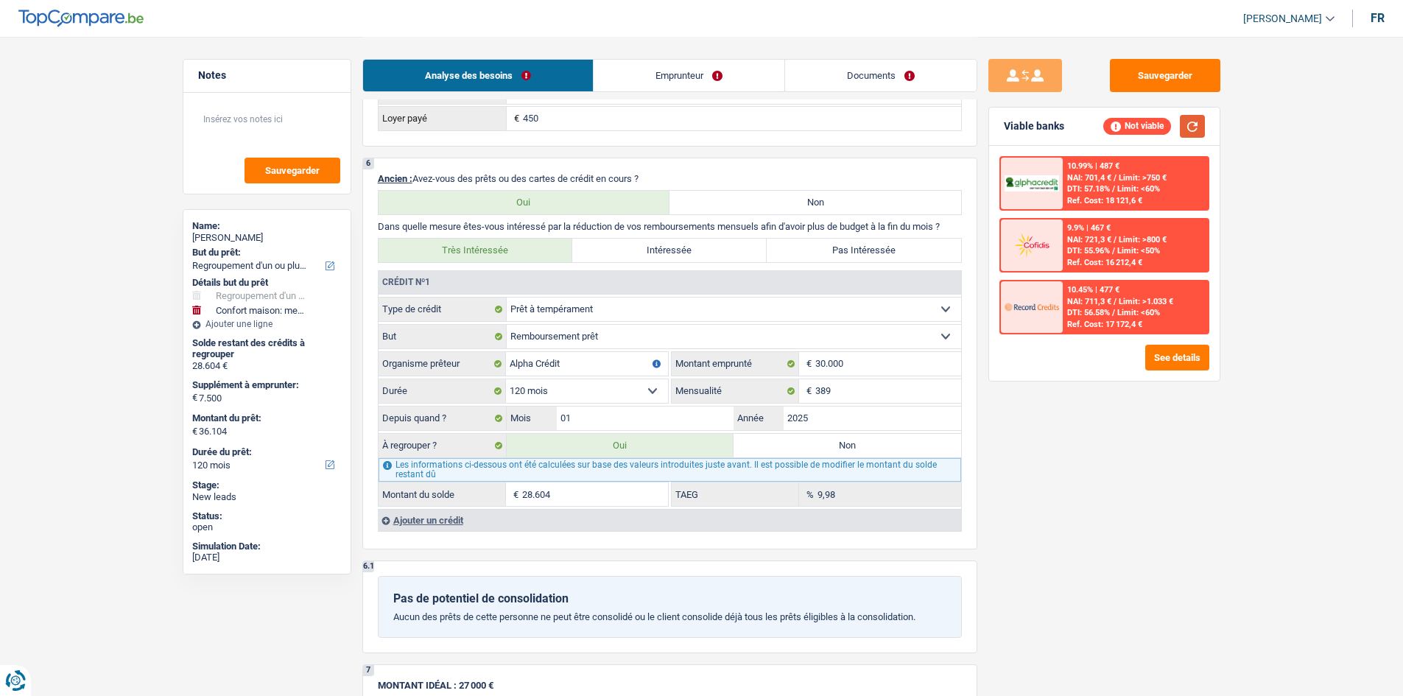
scroll to position [1252, 0]
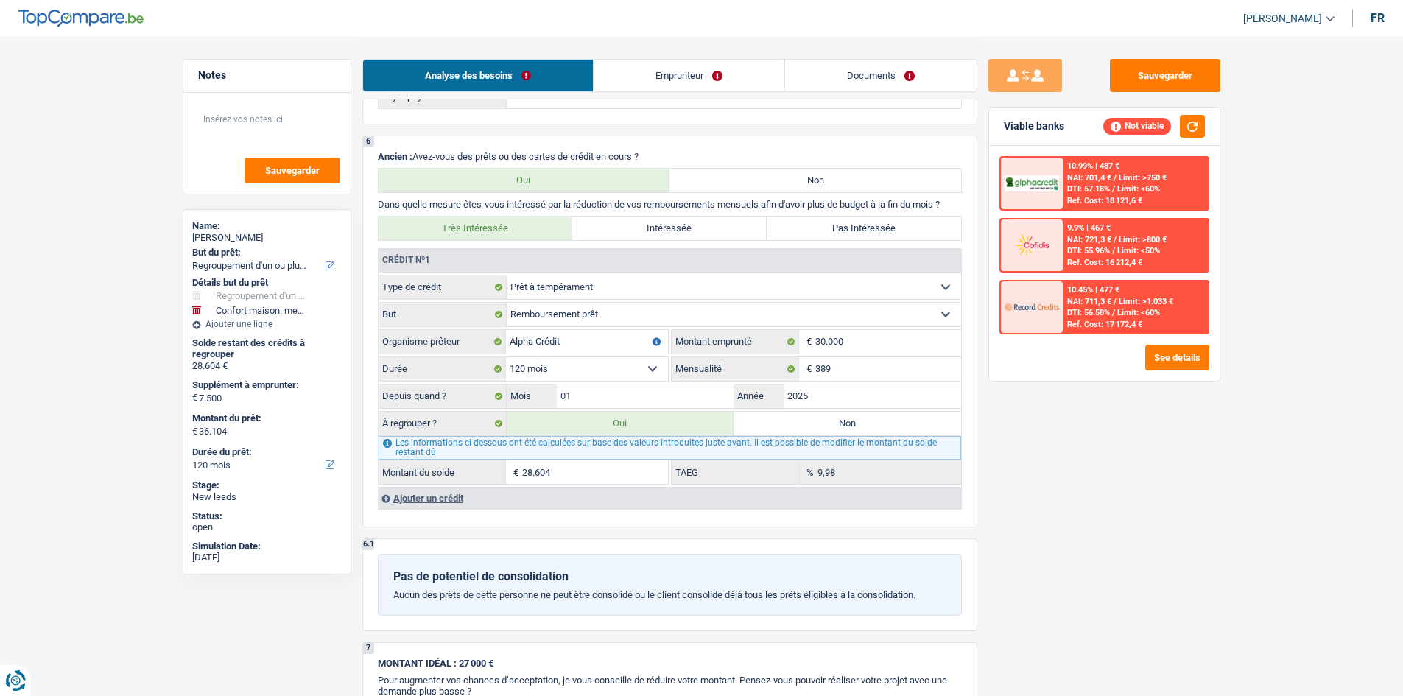
click at [430, 499] on div "Ajouter un crédit" at bounding box center [669, 498] width 583 height 22
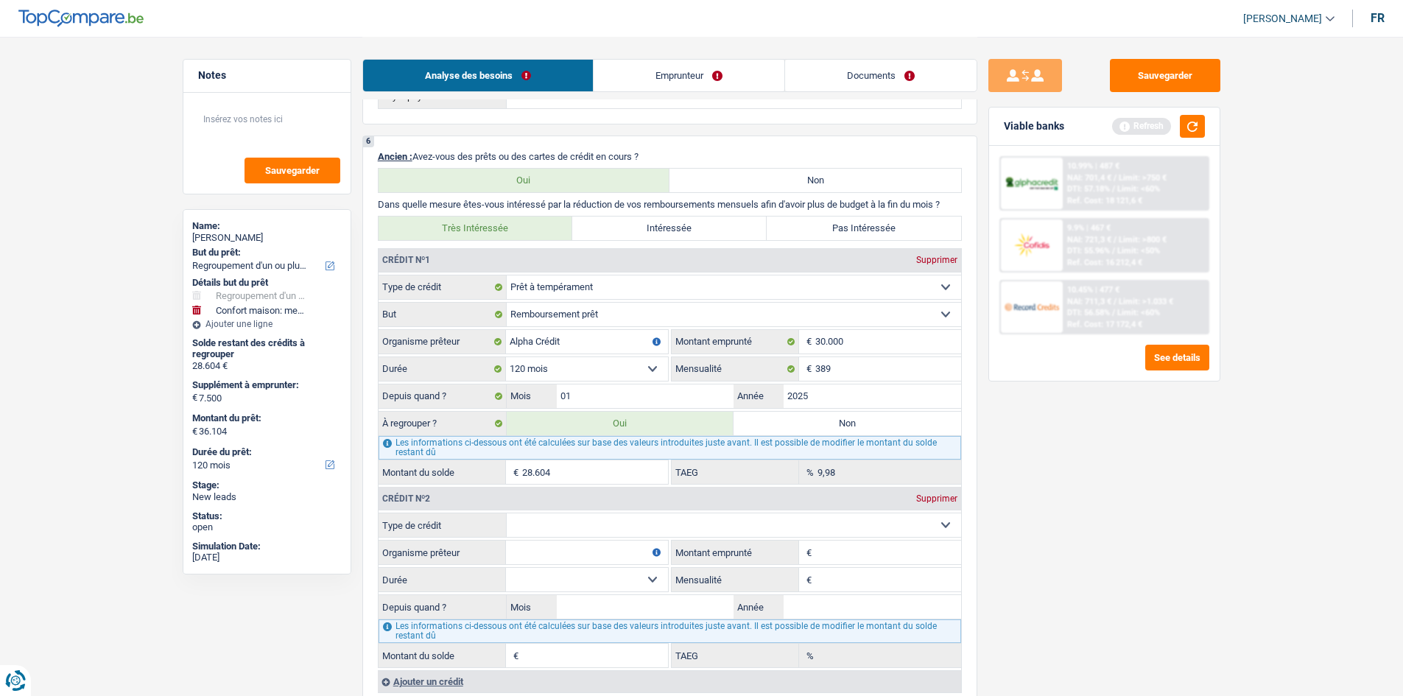
click at [597, 523] on select "Carte ou ouverture de crédit Prêt hypothécaire Vente à tempérament Prêt à tempé…" at bounding box center [734, 525] width 454 height 24
select select "personalLoan"
type input "0"
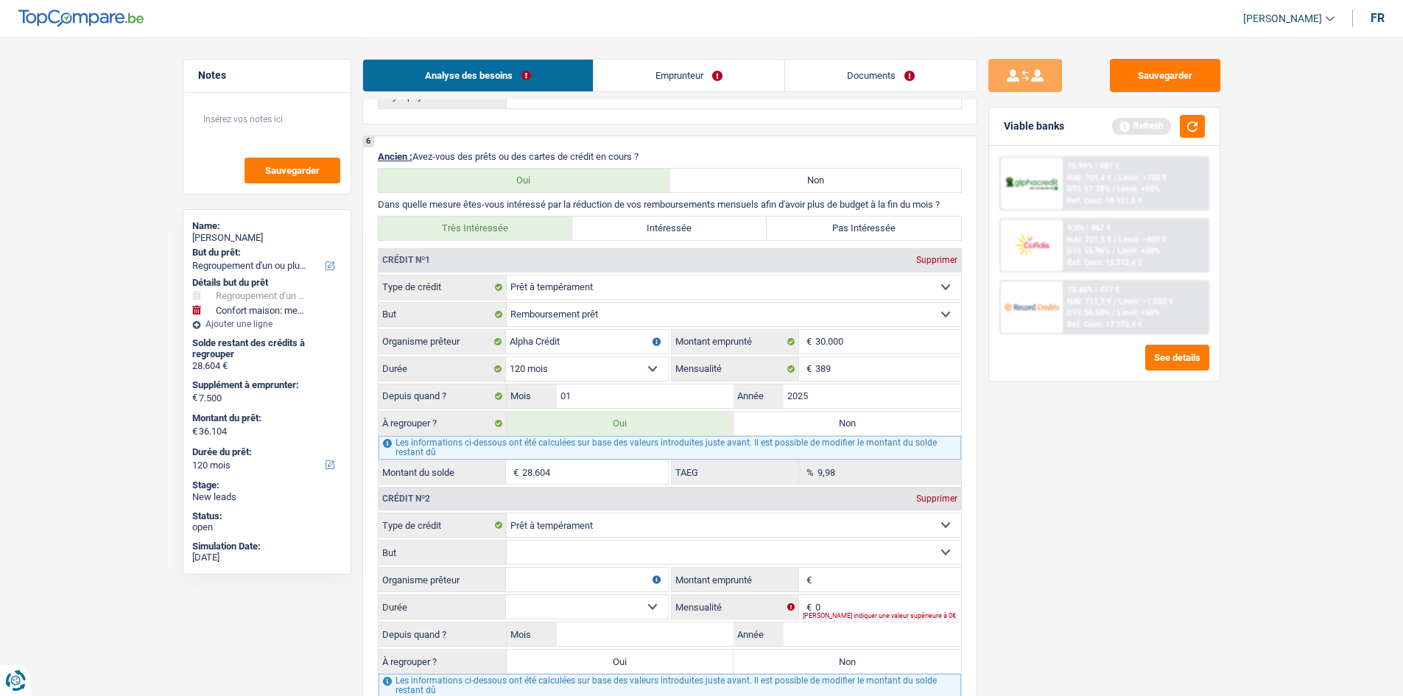
click at [1092, 538] on div "Sauvegarder Viable banks Refresh 10.99% | 487 € NAI: 701,4 € / Limit: >750 € DT…" at bounding box center [1104, 366] width 254 height 614
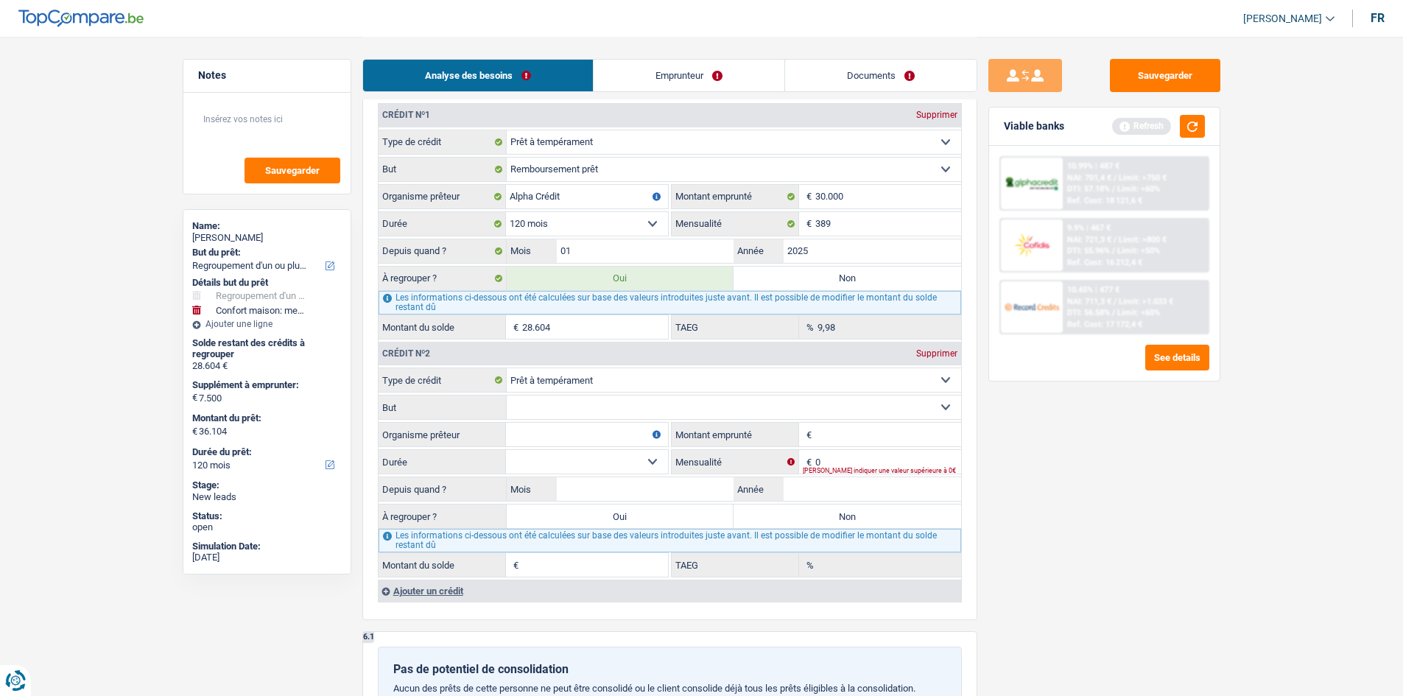
scroll to position [1399, 0]
click at [692, 378] on select "Carte ou ouverture de crédit Prêt hypothécaire Vente à tempérament Prêt à tempé…" at bounding box center [734, 378] width 454 height 24
select select "mortgage"
click at [507, 366] on select "Carte ou ouverture de crédit Prêt hypothécaire Vente à tempérament Prêt à tempé…" at bounding box center [734, 378] width 454 height 24
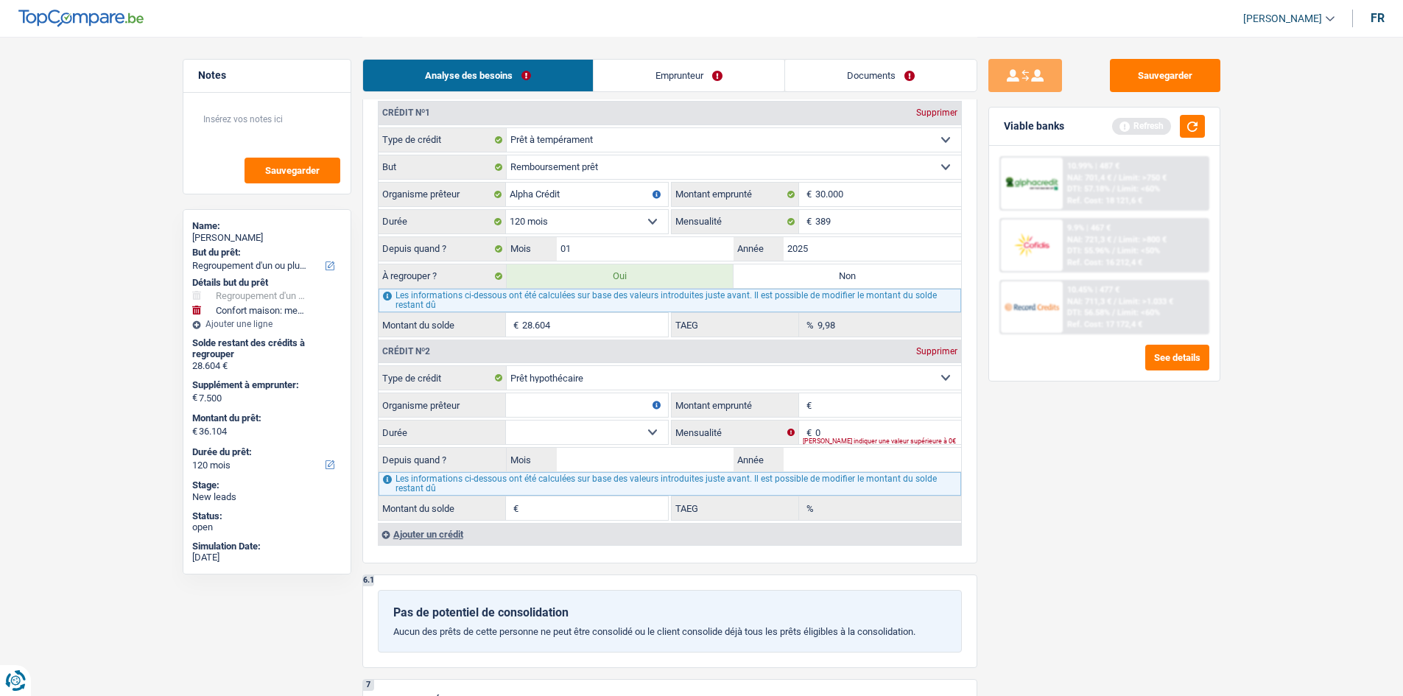
click at [598, 406] on input "Organisme prêteur" at bounding box center [587, 405] width 162 height 24
click at [879, 431] on input "0" at bounding box center [888, 433] width 146 height 24
click at [868, 435] on input "0" at bounding box center [888, 433] width 146 height 24
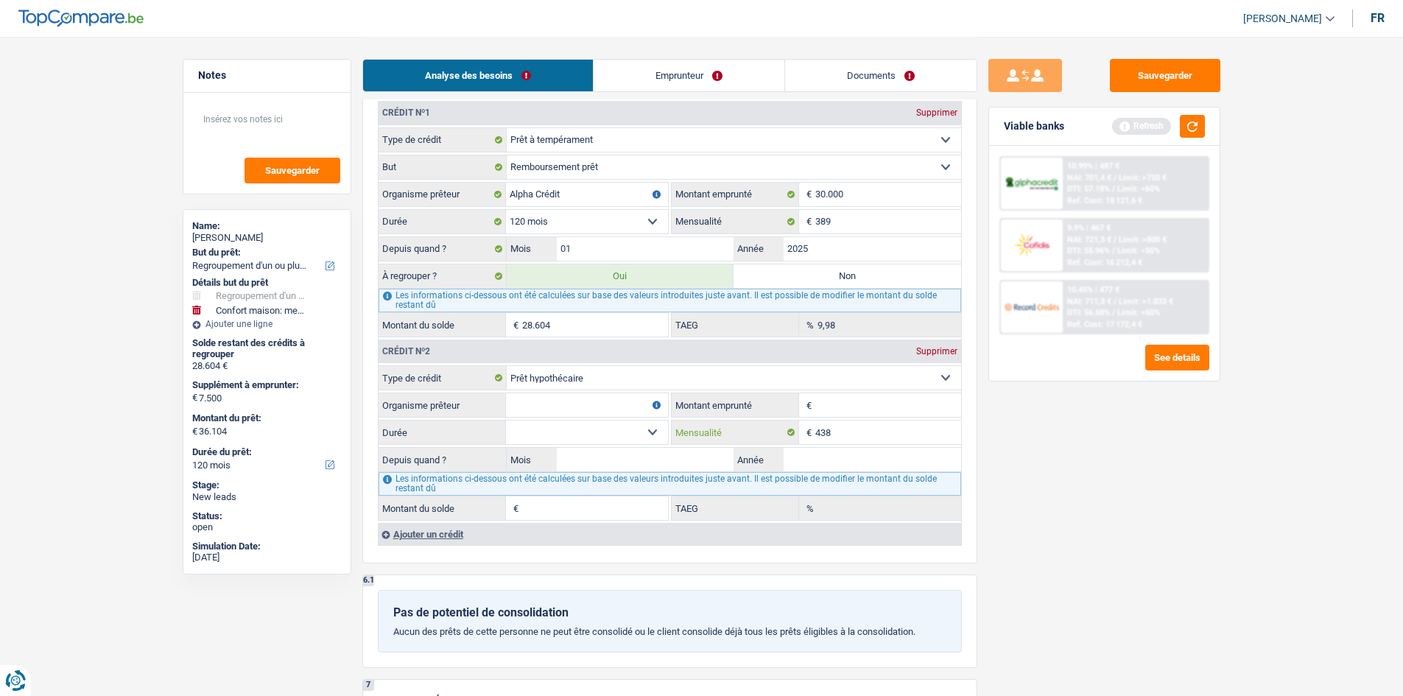
type input "438"
click at [861, 401] on input "Montant" at bounding box center [888, 405] width 146 height 24
type input "58.500"
click at [580, 443] on select "120 mois 132 mois 144 mois 180 mois 240 mois 300 mois 360 mois 420 mois Sélecti…" at bounding box center [587, 433] width 162 height 24
select select "180"
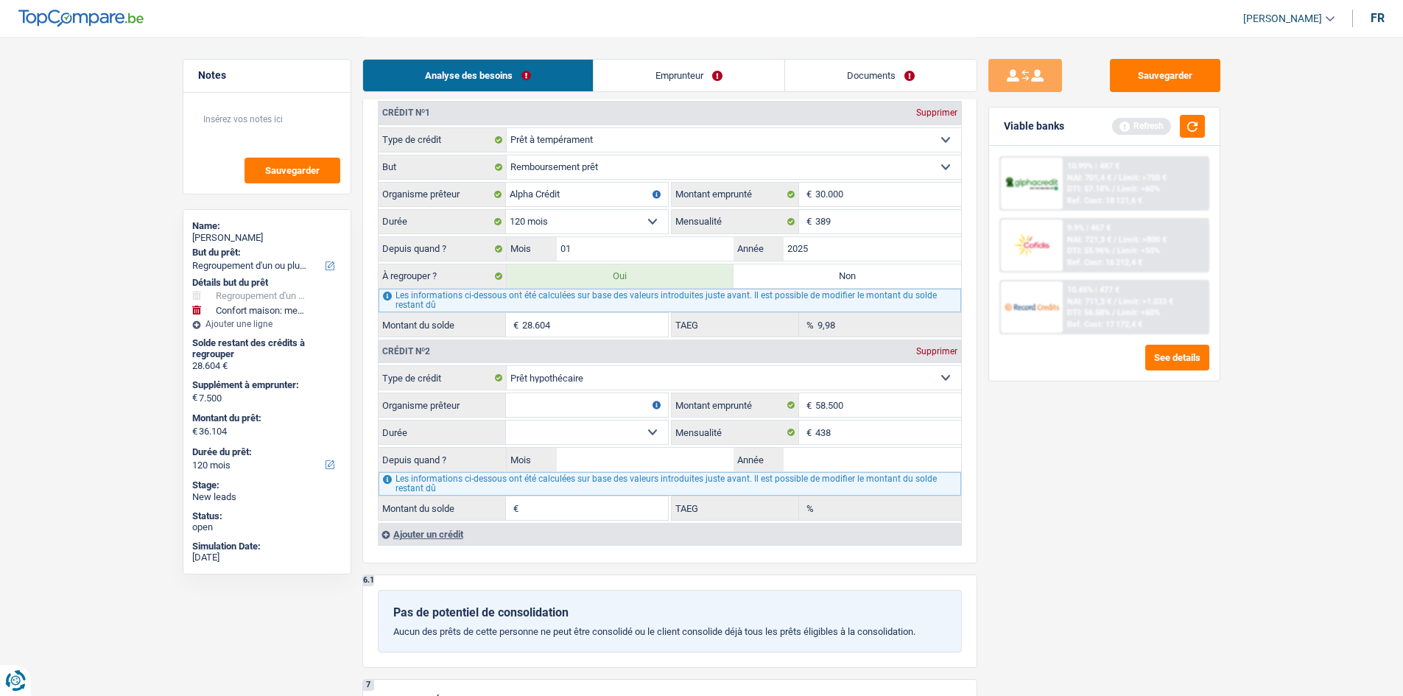
click at [506, 421] on select "120 mois 132 mois 144 mois 180 mois 240 mois 300 mois 360 mois 420 mois Sélecti…" at bounding box center [587, 433] width 162 height 24
click at [653, 462] on input "Mois" at bounding box center [646, 460] width 178 height 24
type input "12"
type input "2"
click at [789, 461] on input "Année" at bounding box center [873, 460] width 178 height 24
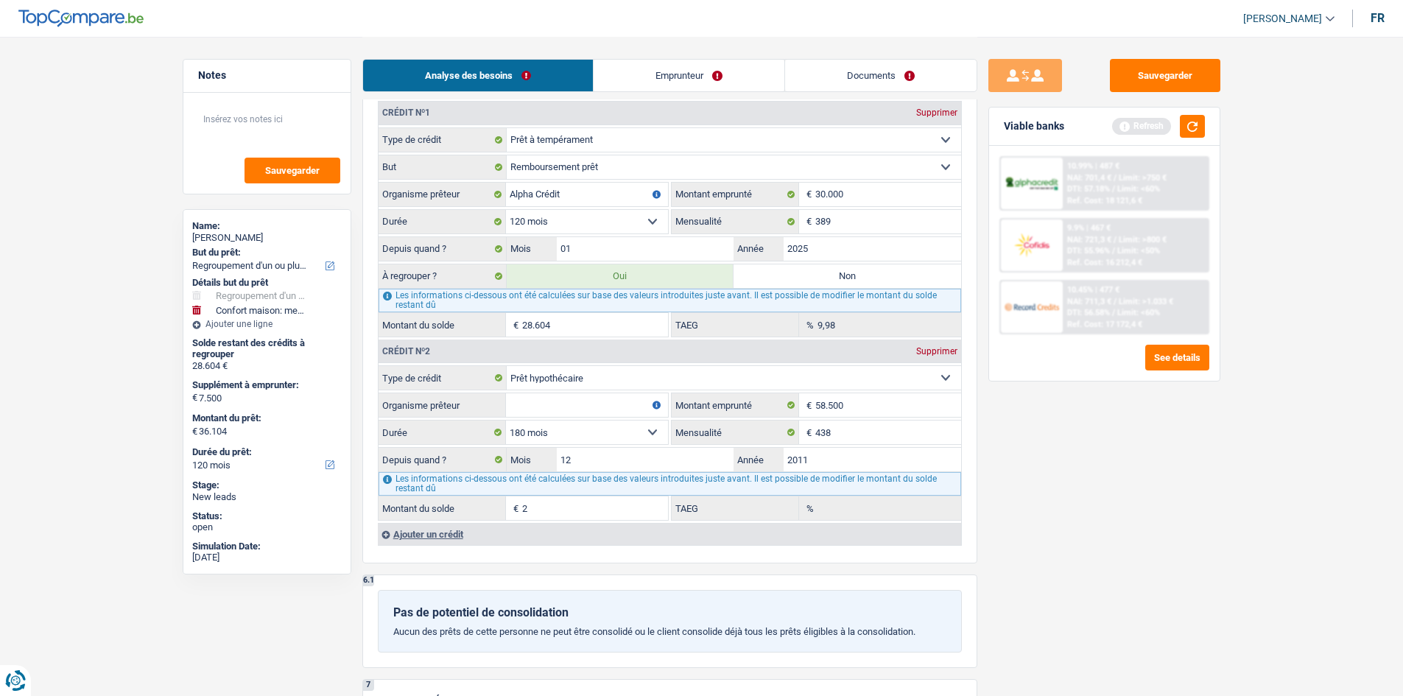
type input "2011"
type input "5.975"
type input "4,26"
drag, startPoint x: 1089, startPoint y: 452, endPoint x: 848, endPoint y: 412, distance: 244.8
click at [1090, 452] on div "Sauvegarder Viable banks Refresh 10.99% | 487 € NAI: 701,4 € / Limit: >750 € DT…" at bounding box center [1104, 366] width 254 height 614
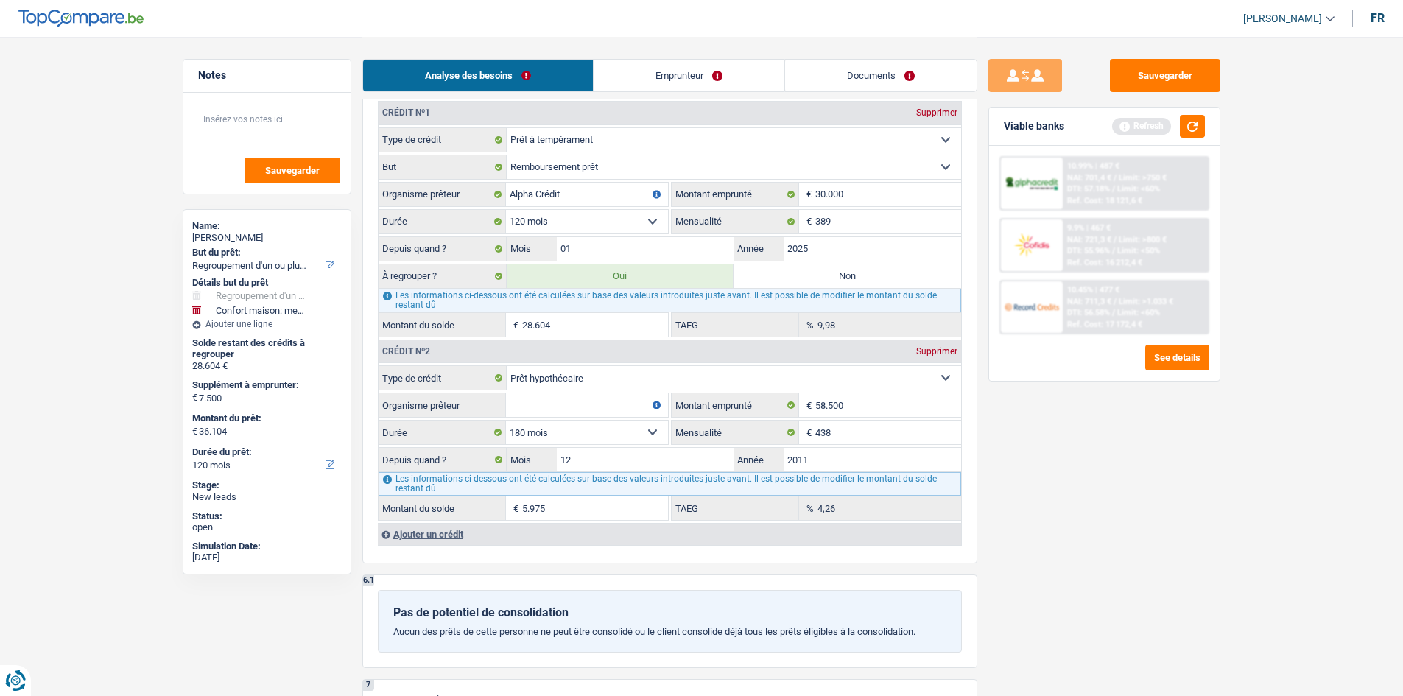
click at [594, 407] on input "Organisme prêteur" at bounding box center [587, 405] width 162 height 24
type input "ING"
click at [1083, 441] on div "Sauvegarder Viable banks Refresh 10.99% | 487 € NAI: 701,4 € / Limit: >750 € DT…" at bounding box center [1104, 366] width 254 height 614
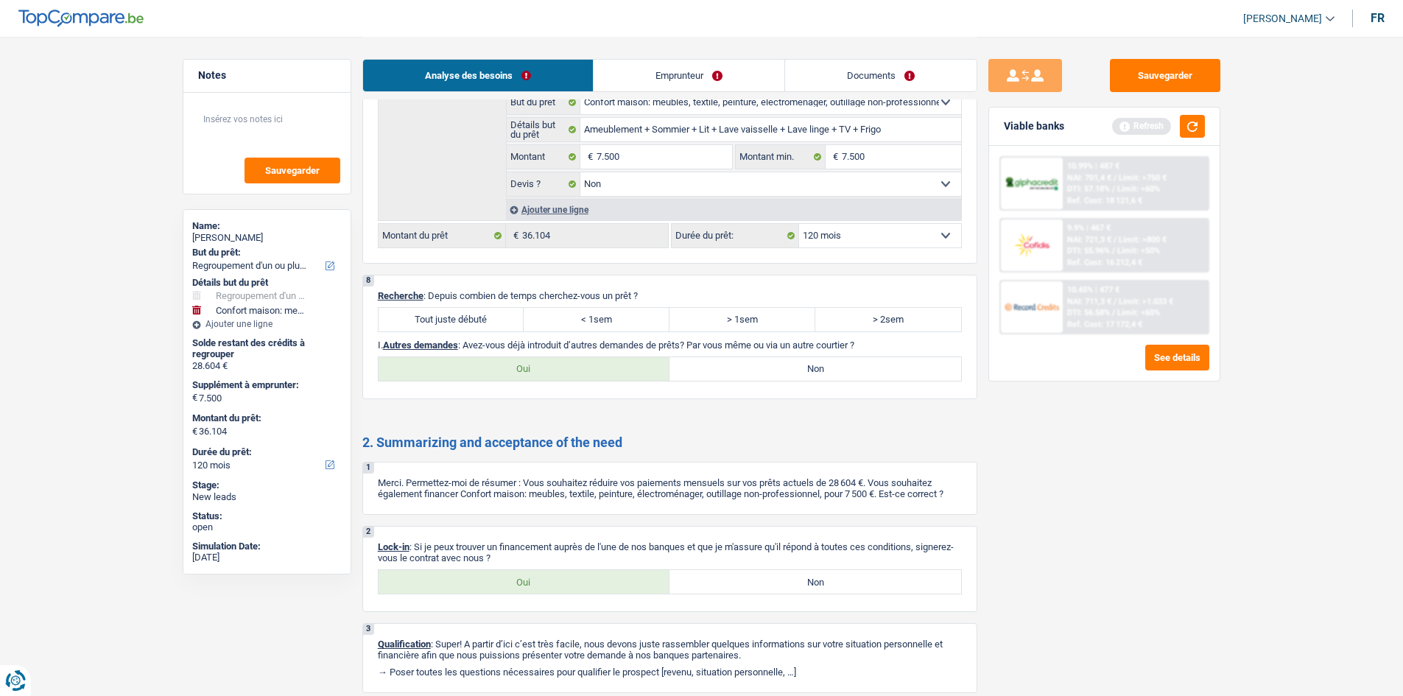
scroll to position [2317, 0]
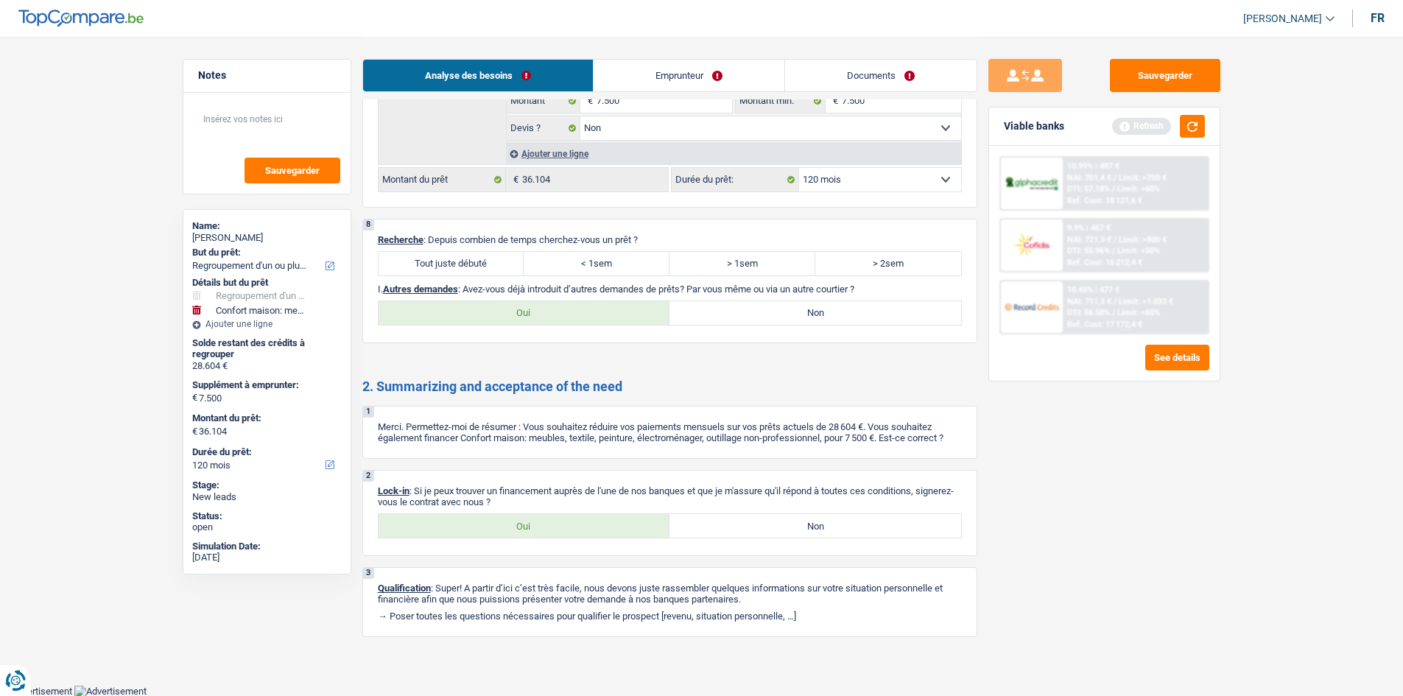
click at [468, 263] on label "Tout juste débuté" at bounding box center [452, 264] width 146 height 24
click at [468, 263] on input "Tout juste débuté" at bounding box center [452, 264] width 146 height 24
radio input "true"
click at [918, 320] on label "Non" at bounding box center [816, 313] width 292 height 24
click at [918, 320] on input "Non" at bounding box center [816, 313] width 292 height 24
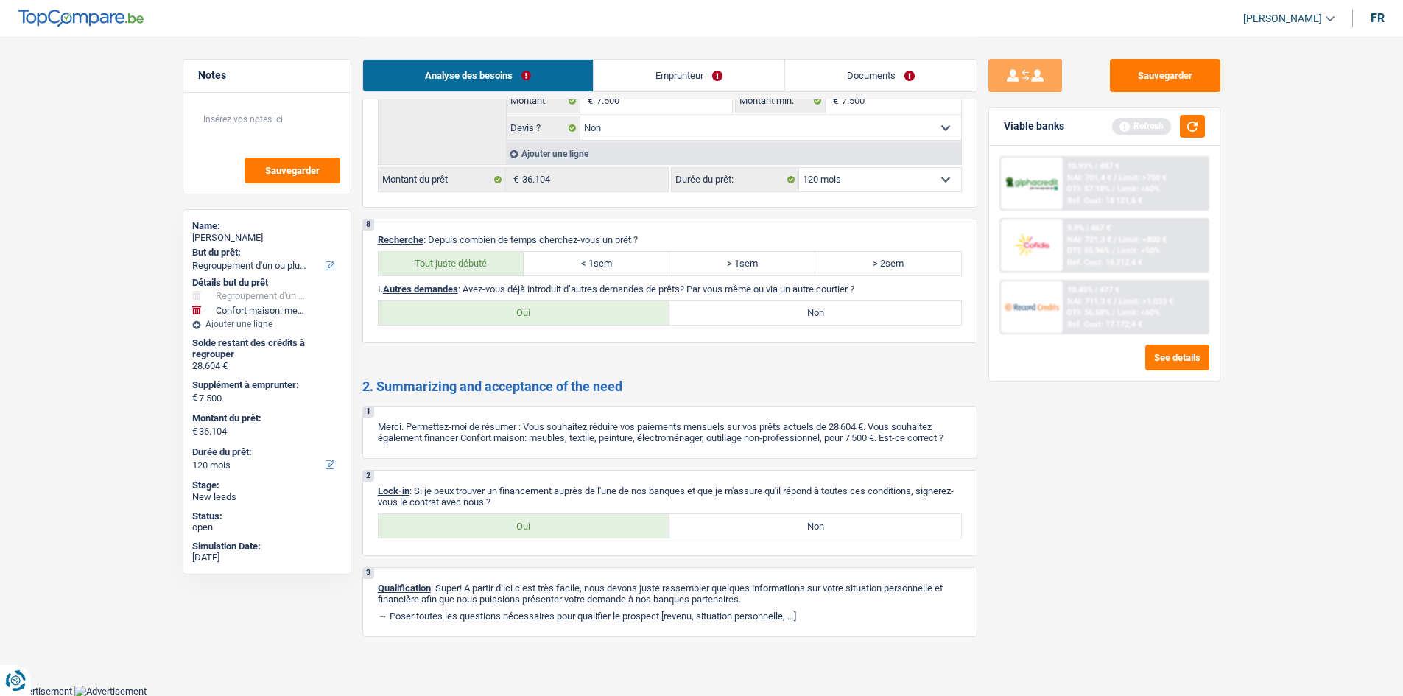
radio input "true"
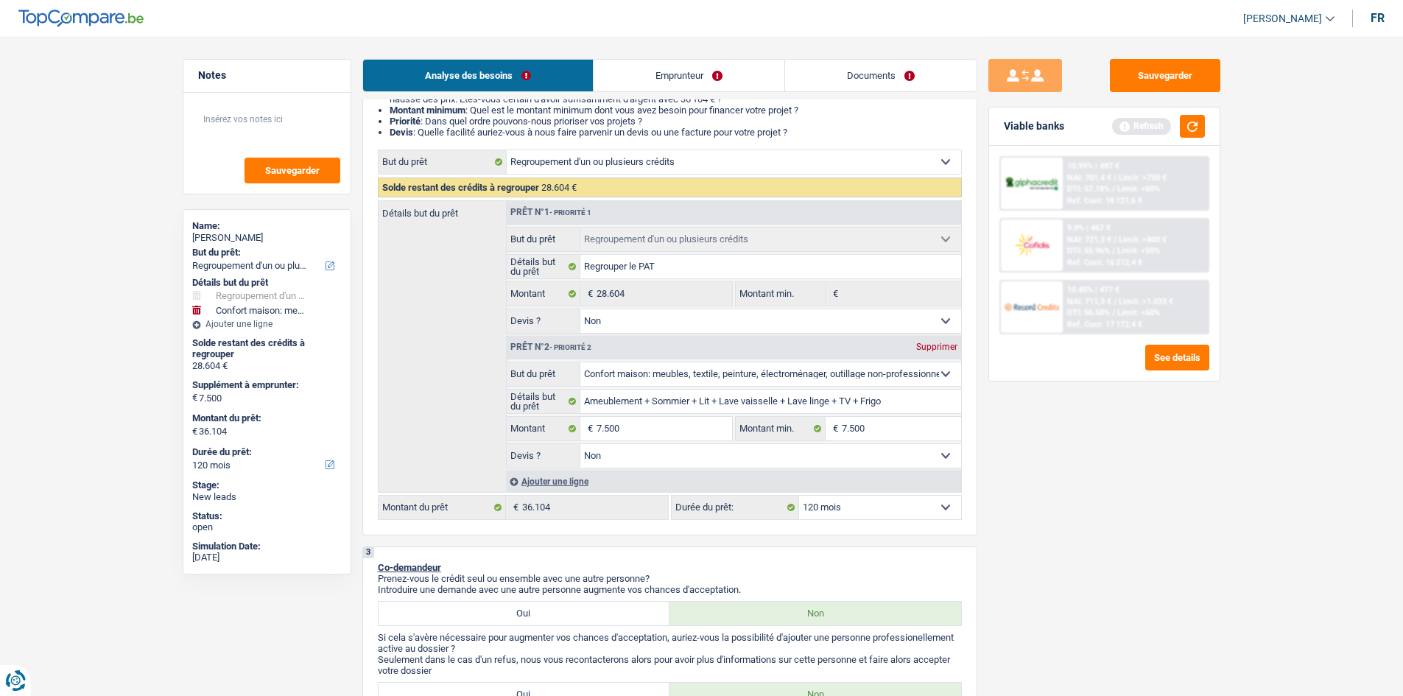
scroll to position [130, 0]
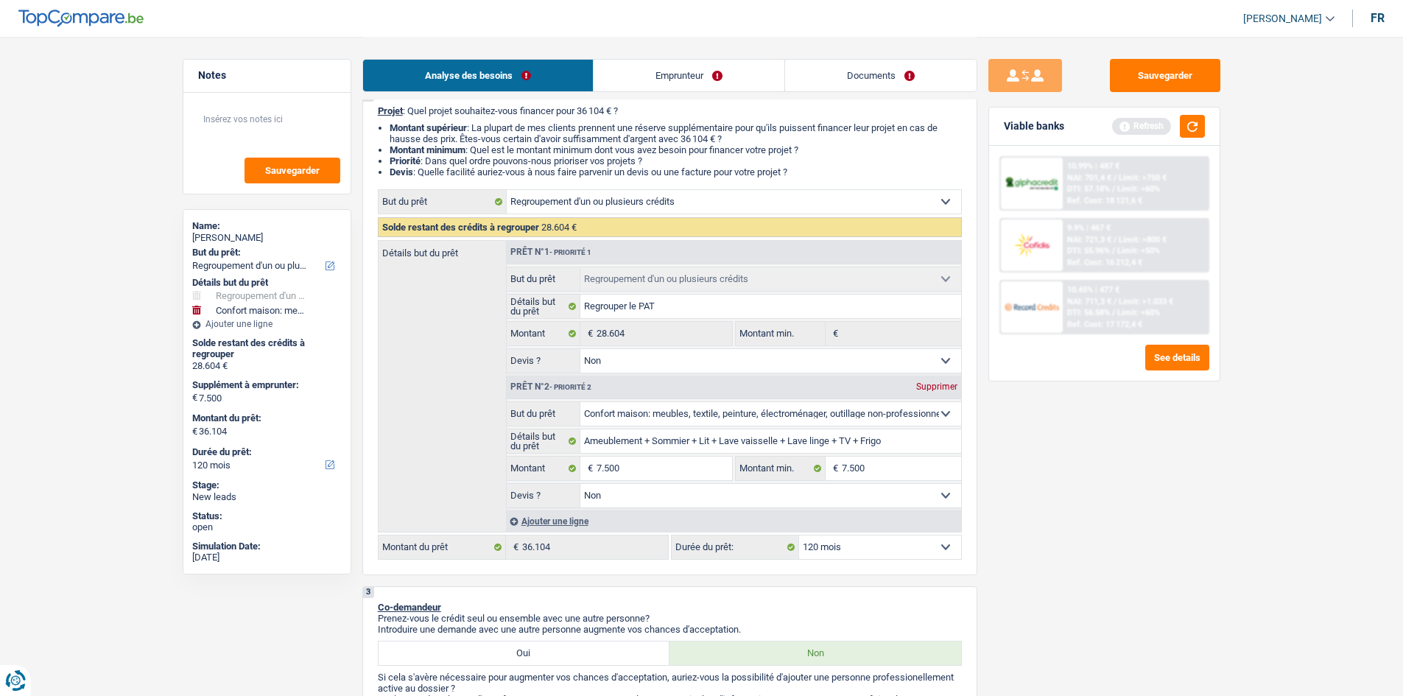
click at [697, 473] on input "7.500" at bounding box center [664, 469] width 135 height 24
click at [1149, 431] on div "Sauvegarder Viable banks Refresh 10.99% | 487 € NAI: 701,4 € / Limit: >750 € DT…" at bounding box center [1104, 366] width 254 height 614
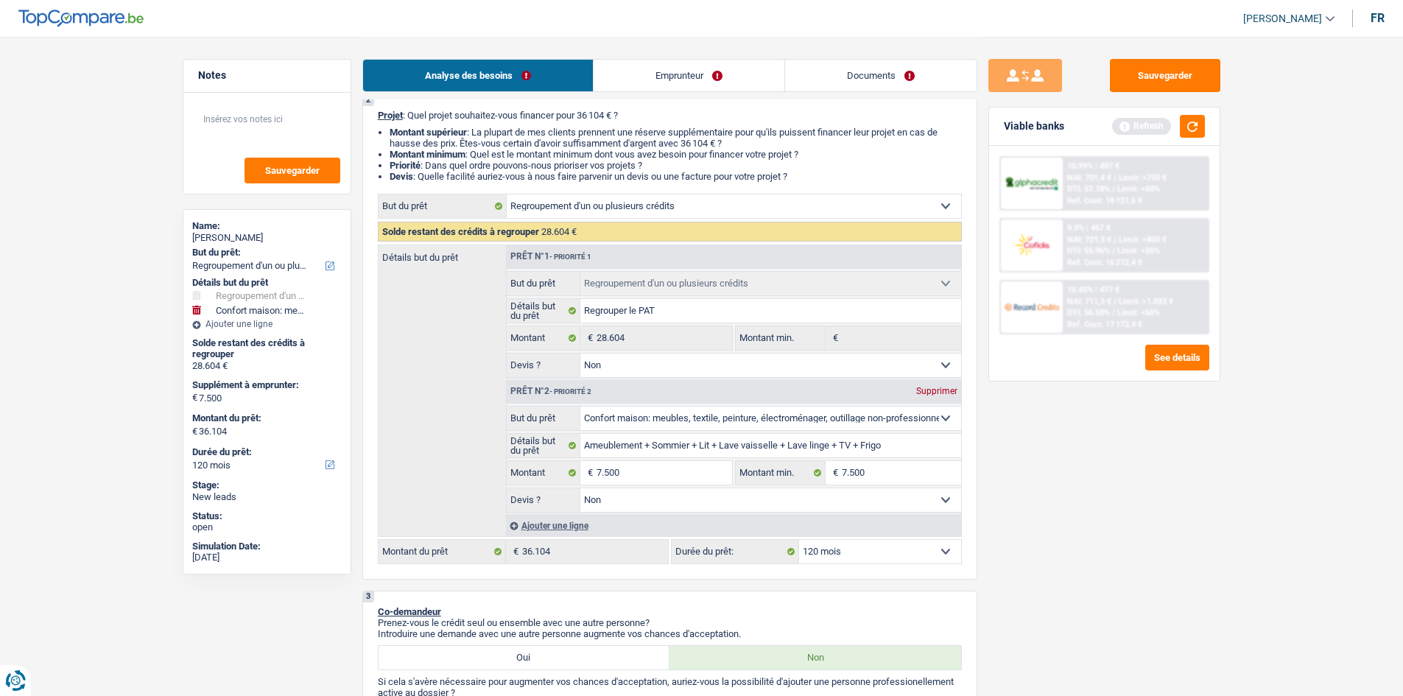
scroll to position [0, 0]
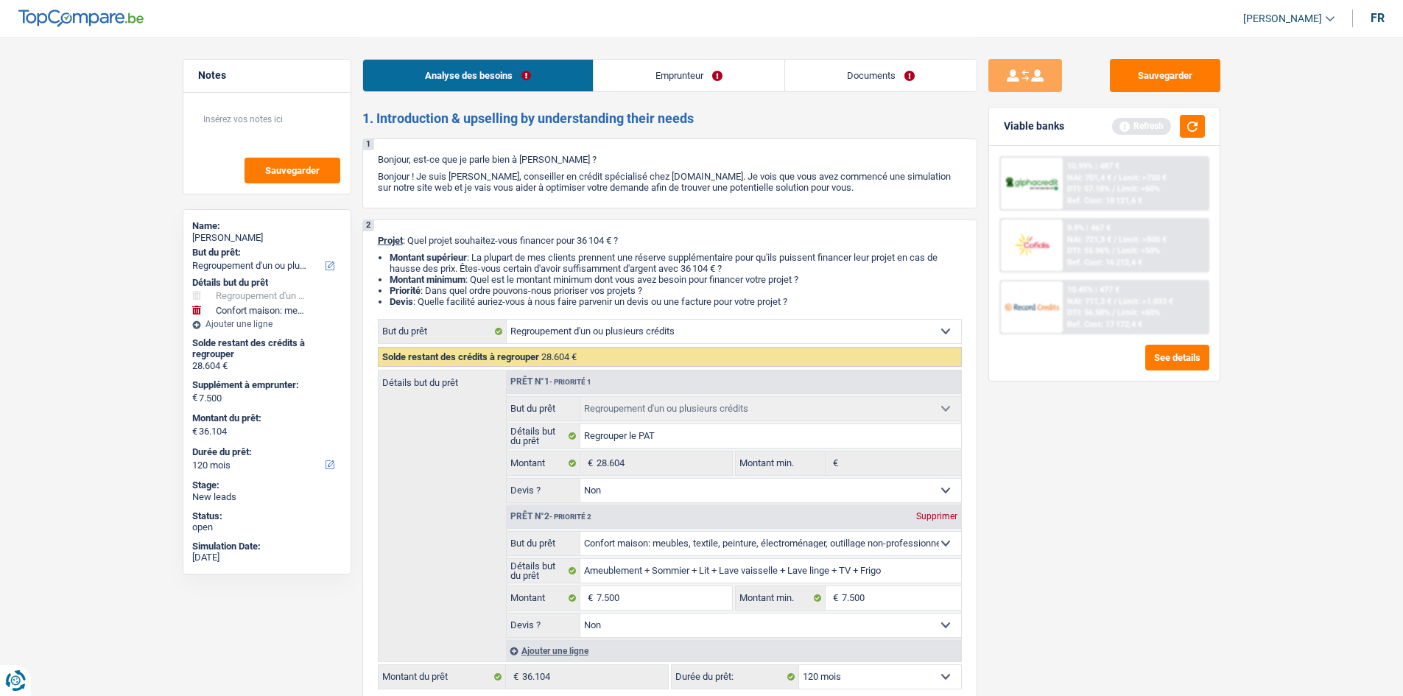
click at [671, 69] on link "Emprunteur" at bounding box center [689, 76] width 191 height 32
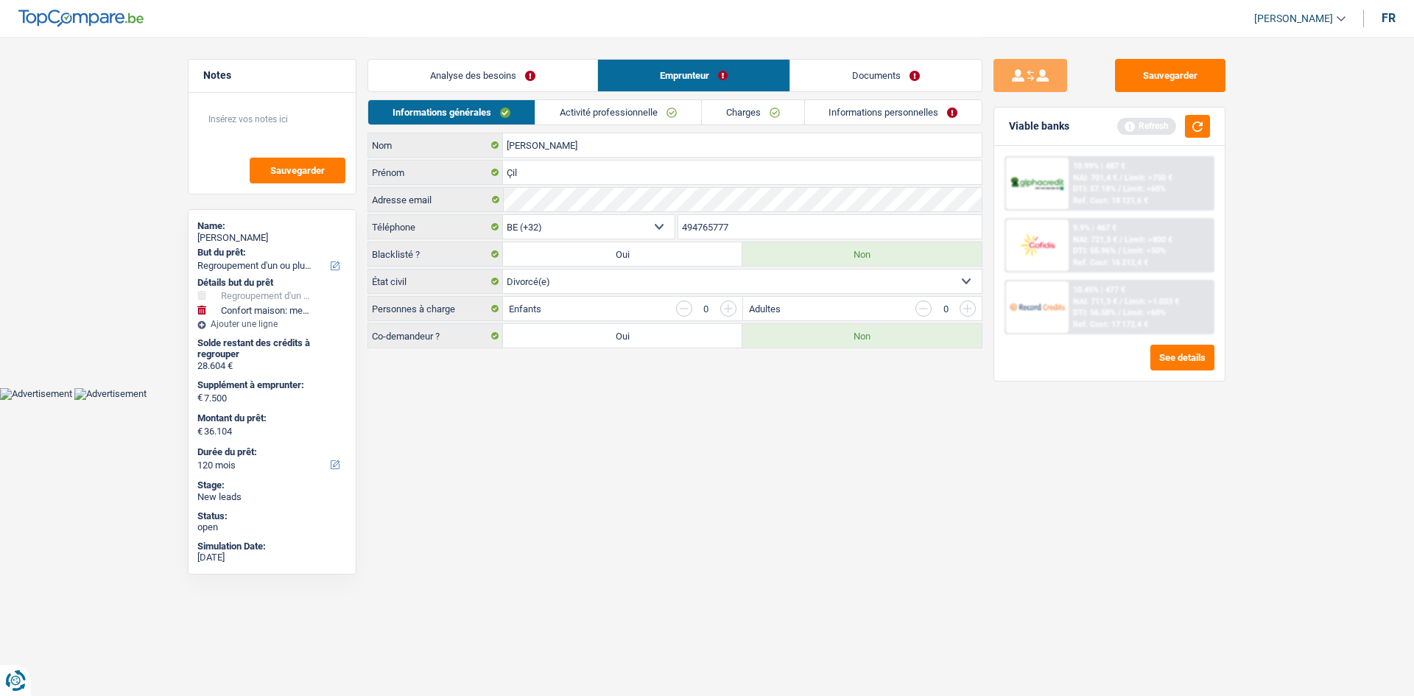
click at [580, 113] on link "Activité professionnelle" at bounding box center [618, 112] width 166 height 24
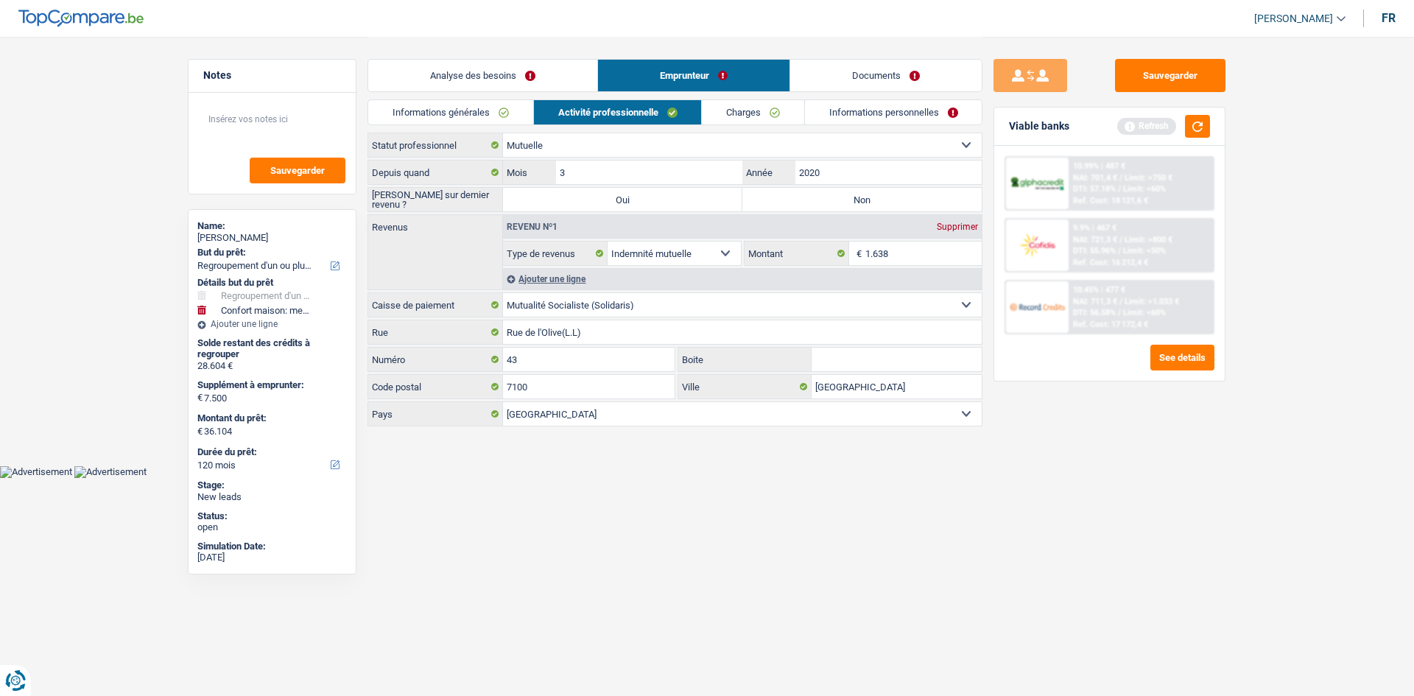
click at [938, 206] on label "Non" at bounding box center [861, 200] width 239 height 24
click at [938, 206] on input "Non" at bounding box center [861, 200] width 239 height 24
radio input "true"
click at [1078, 549] on div "Sauvegarder Viable banks Refresh 10.99% | 487 € NAI: 701,4 € / Limit: >750 € DT…" at bounding box center [1110, 366] width 254 height 614
click at [916, 251] on input "1.638" at bounding box center [923, 254] width 117 height 24
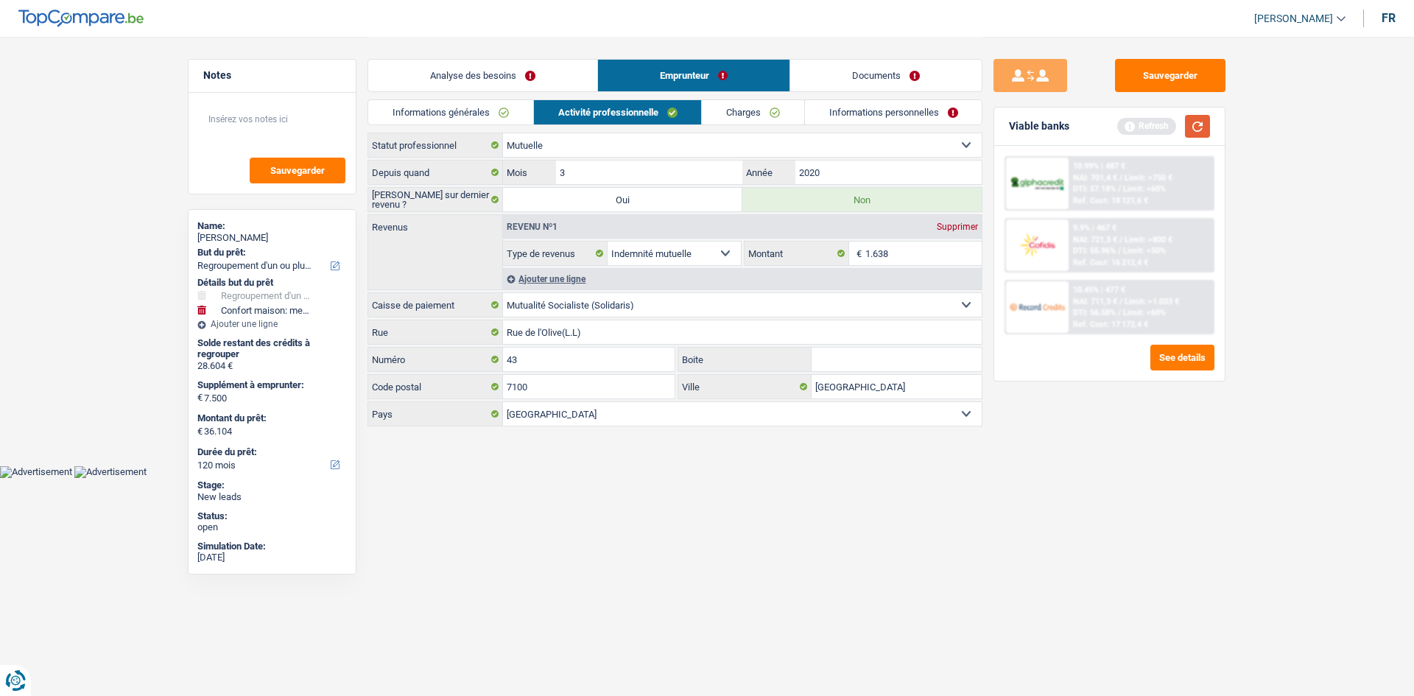
click at [1206, 124] on button "button" at bounding box center [1197, 126] width 25 height 23
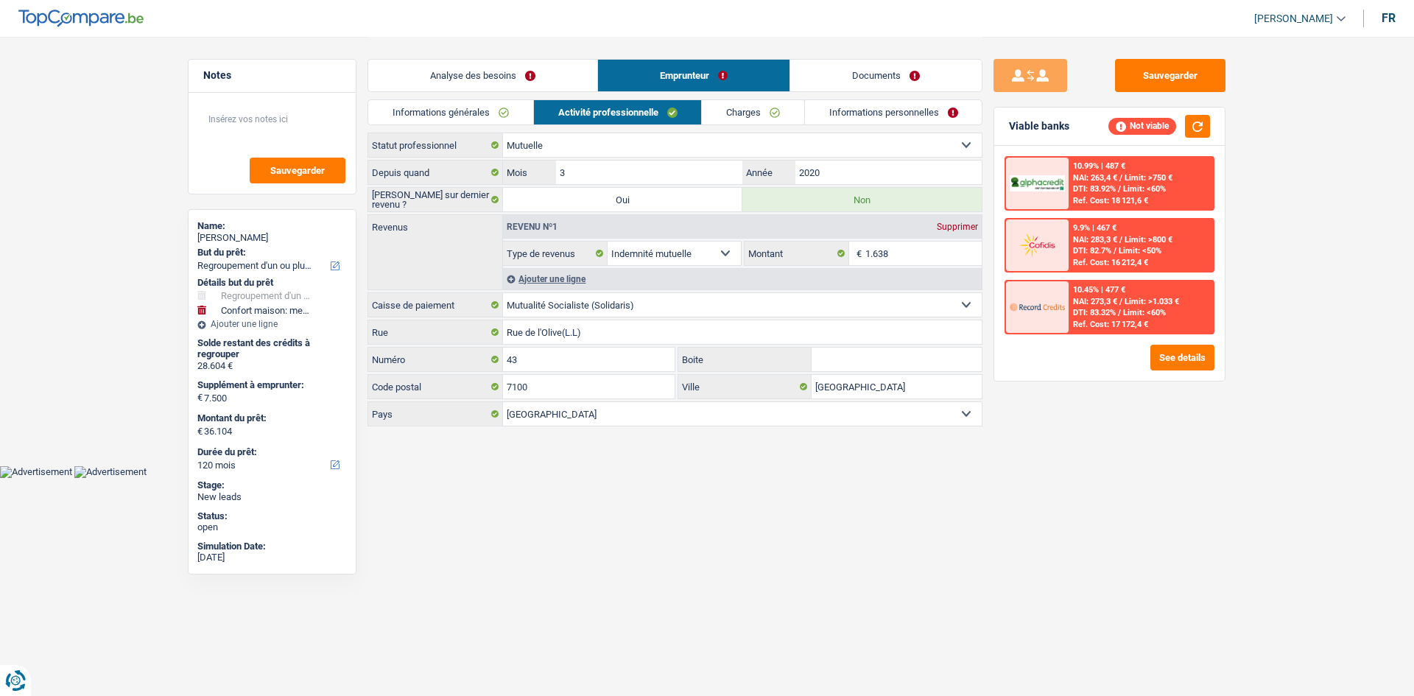
click at [738, 105] on link "Charges" at bounding box center [753, 112] width 102 height 24
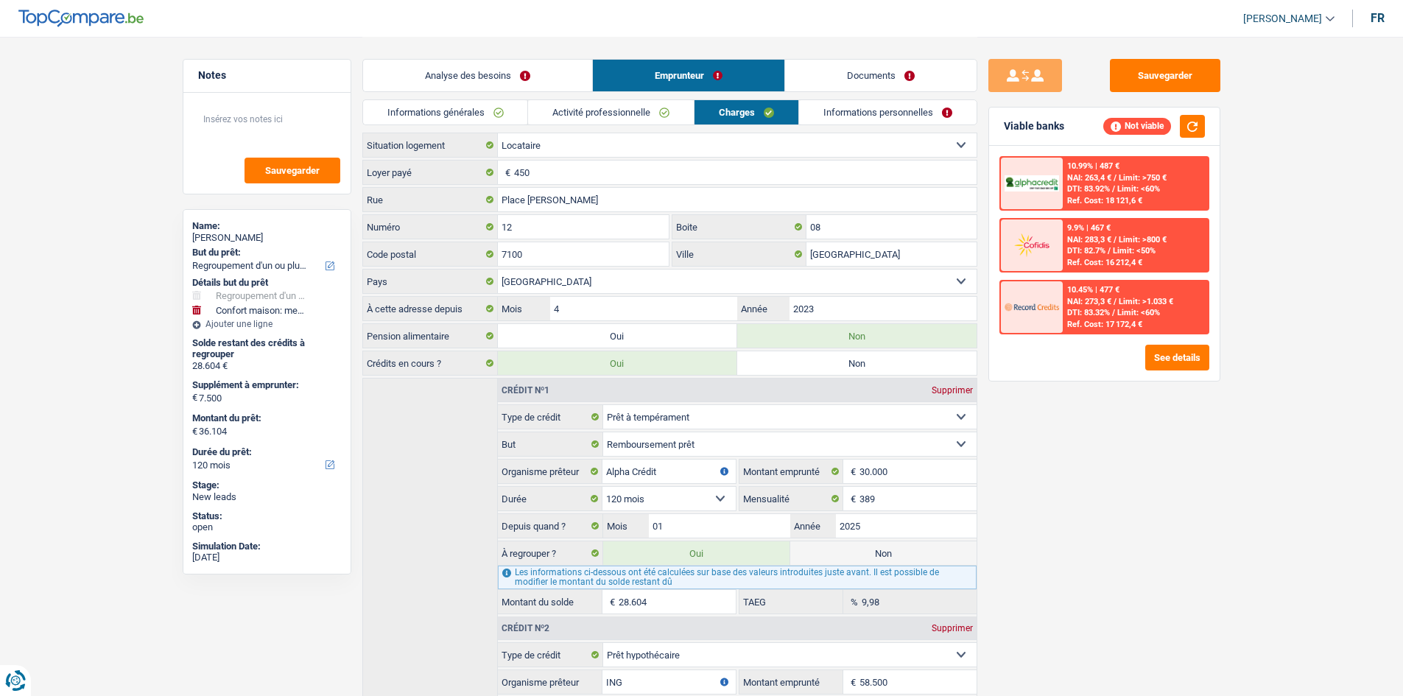
click at [1236, 468] on main "Notes Sauvegarder Name: Çil Kemal But du prêt: Confort maison: meubles, textile…" at bounding box center [701, 431] width 1403 height 863
click at [896, 104] on link "Informations personnelles" at bounding box center [888, 112] width 178 height 24
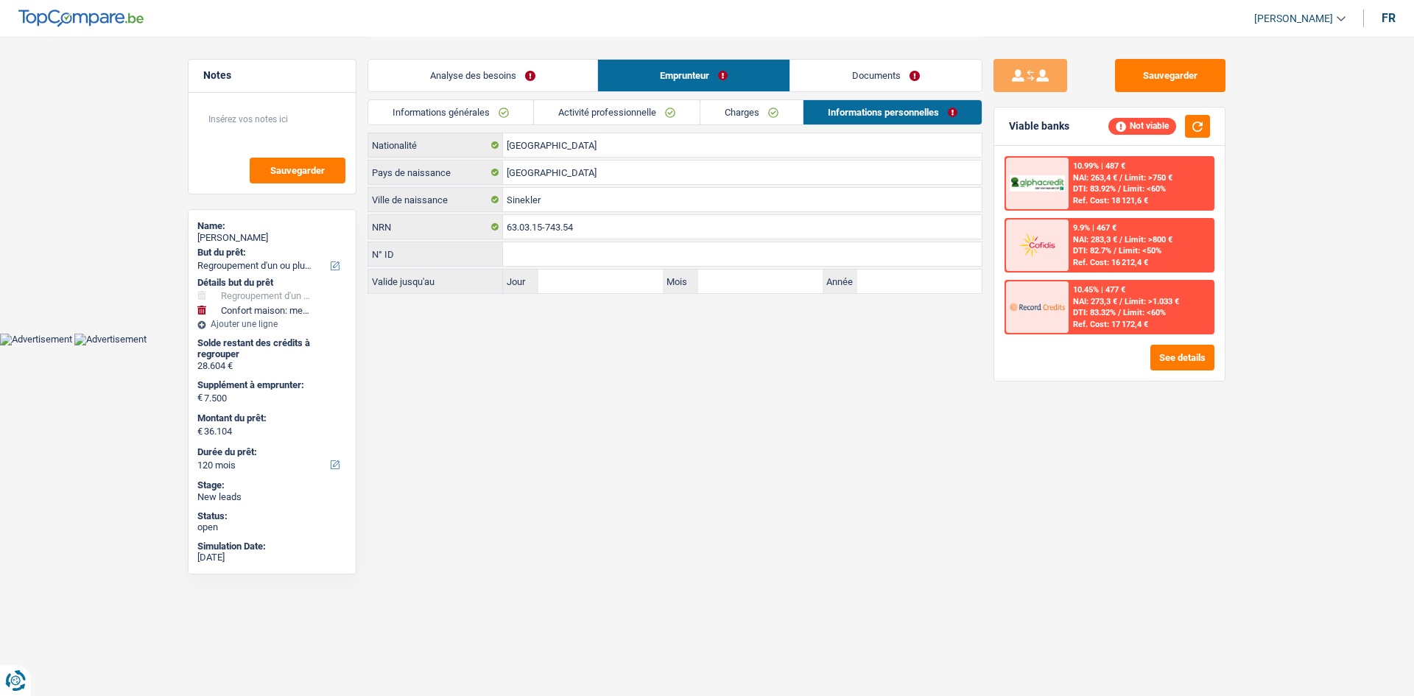
click at [1121, 446] on div "Sauvegarder Viable banks Not viable 10.99% | 487 € NAI: 263,4 € / Limit: >750 €…" at bounding box center [1110, 366] width 254 height 614
click at [881, 58] on div "Analyse des besoins Emprunteur Documents" at bounding box center [675, 68] width 615 height 63
click at [902, 69] on link "Documents" at bounding box center [886, 76] width 192 height 32
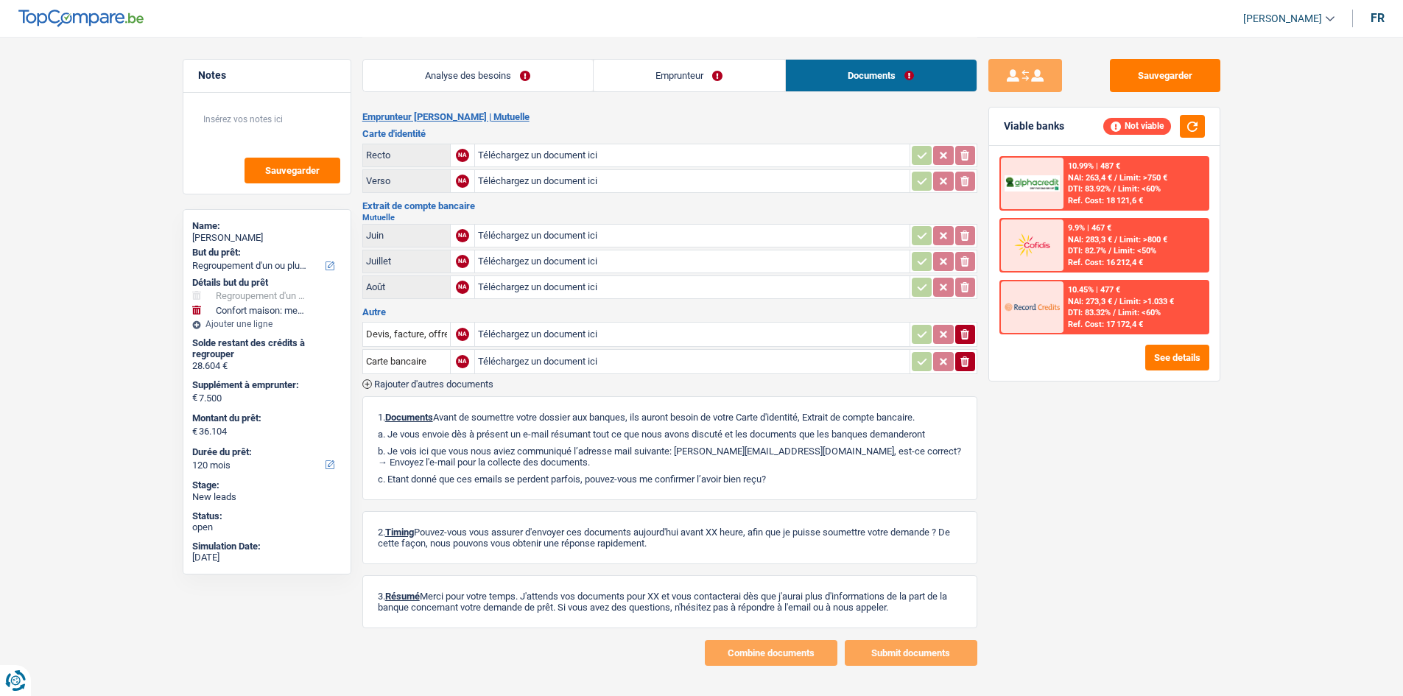
click at [488, 84] on link "Analyse des besoins" at bounding box center [478, 76] width 230 height 32
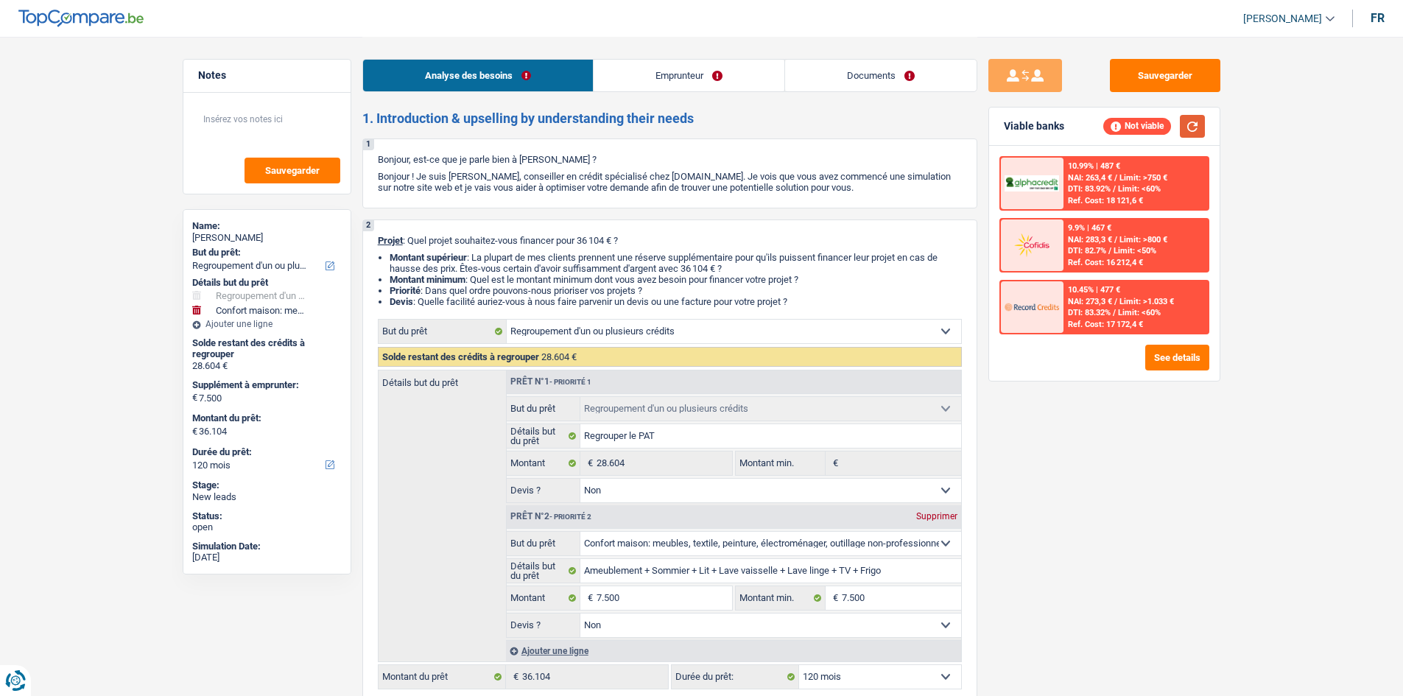
click at [1194, 122] on button "button" at bounding box center [1192, 126] width 25 height 23
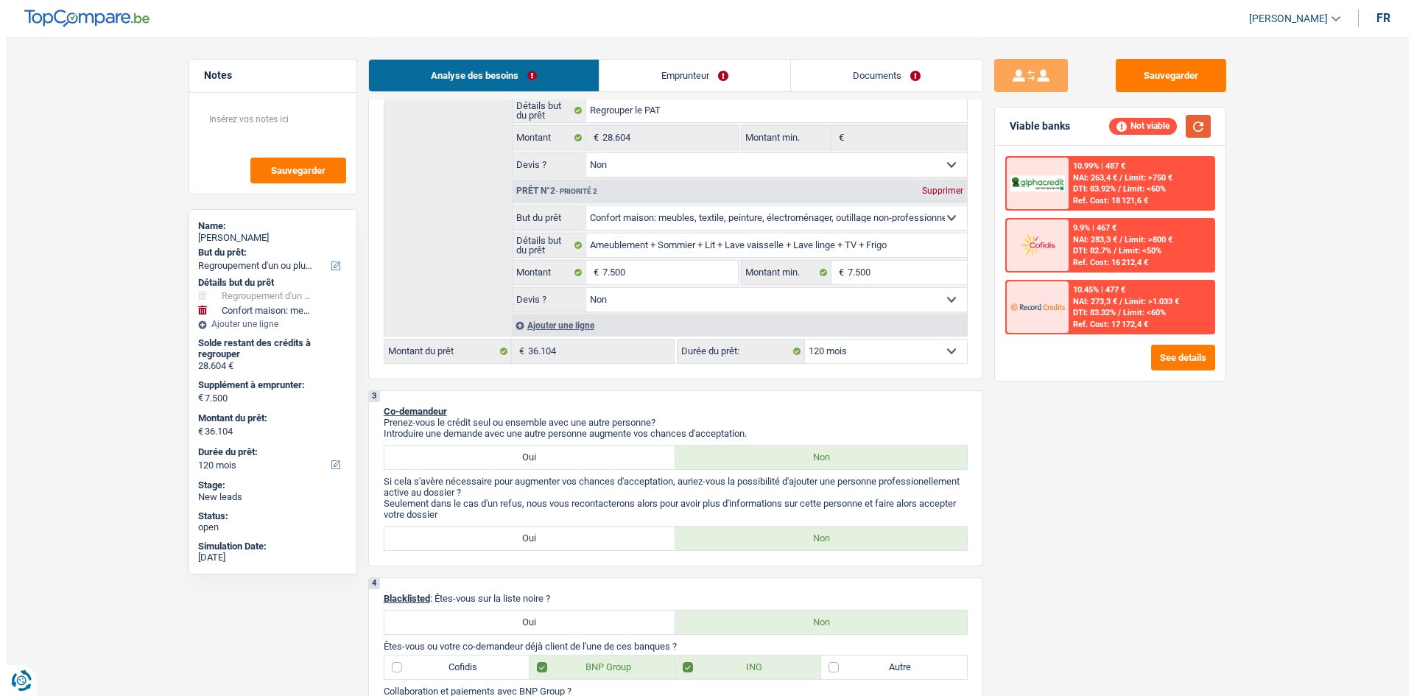
scroll to position [74, 0]
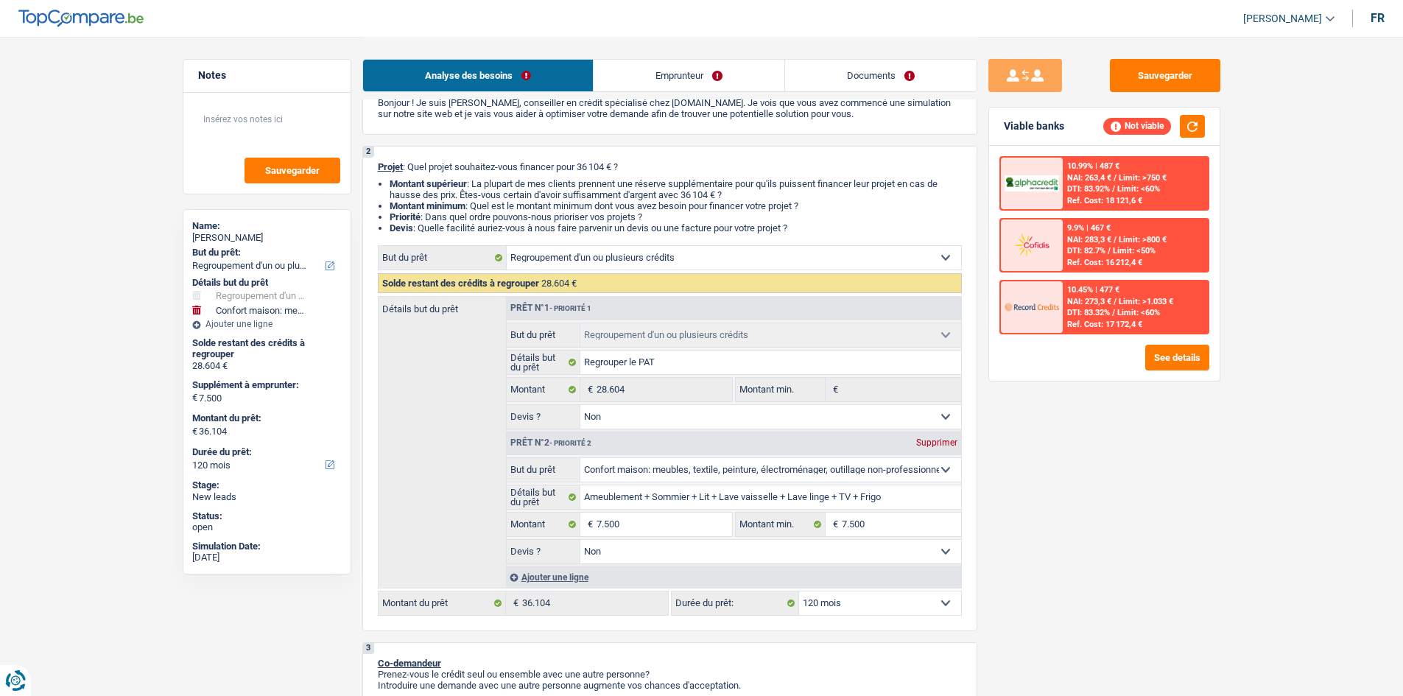
click at [1209, 448] on div "Sauvegarder Viable banks Not viable 10.99% | 487 € NAI: 263,4 € / Limit: >750 €…" at bounding box center [1104, 366] width 254 height 614
click at [876, 602] on select "12 mois 18 mois 24 mois 30 mois 36 mois 42 mois 48 mois 60 mois 72 mois 84 mois…" at bounding box center [880, 603] width 162 height 24
click at [1174, 455] on div "Sauvegarder Viable banks Not viable 10.99% | 487 € NAI: 263,4 € / Limit: >750 €…" at bounding box center [1104, 366] width 254 height 614
click at [642, 527] on input "7.500" at bounding box center [664, 525] width 135 height 24
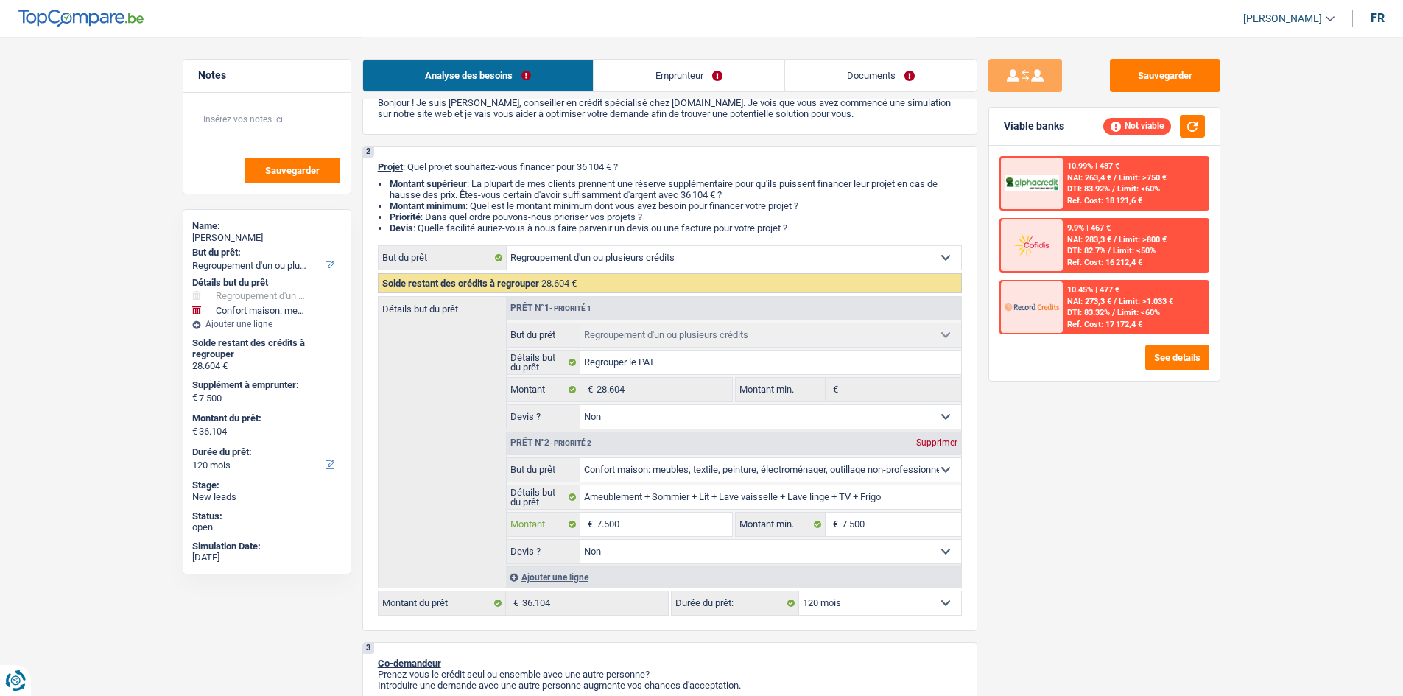
type input "9"
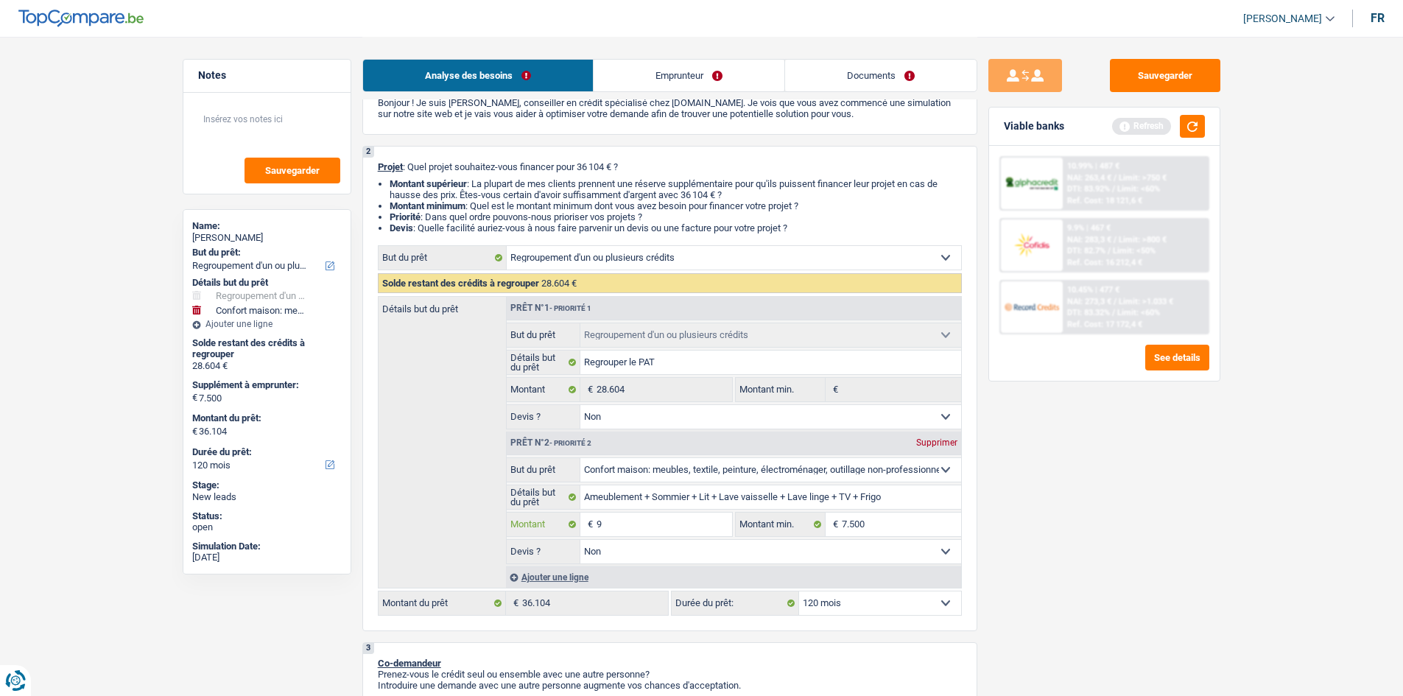
type input "90"
type input "900"
type input "9.000"
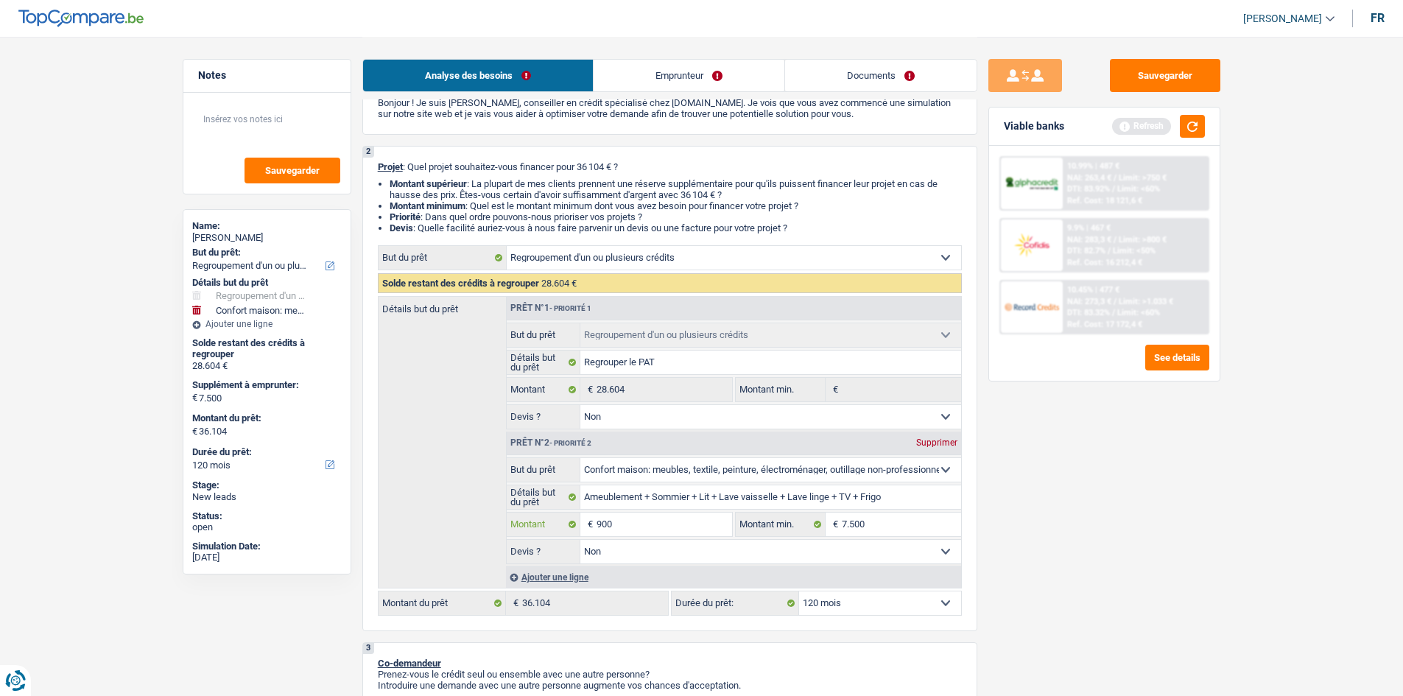
type input "9.000"
type input "37.604"
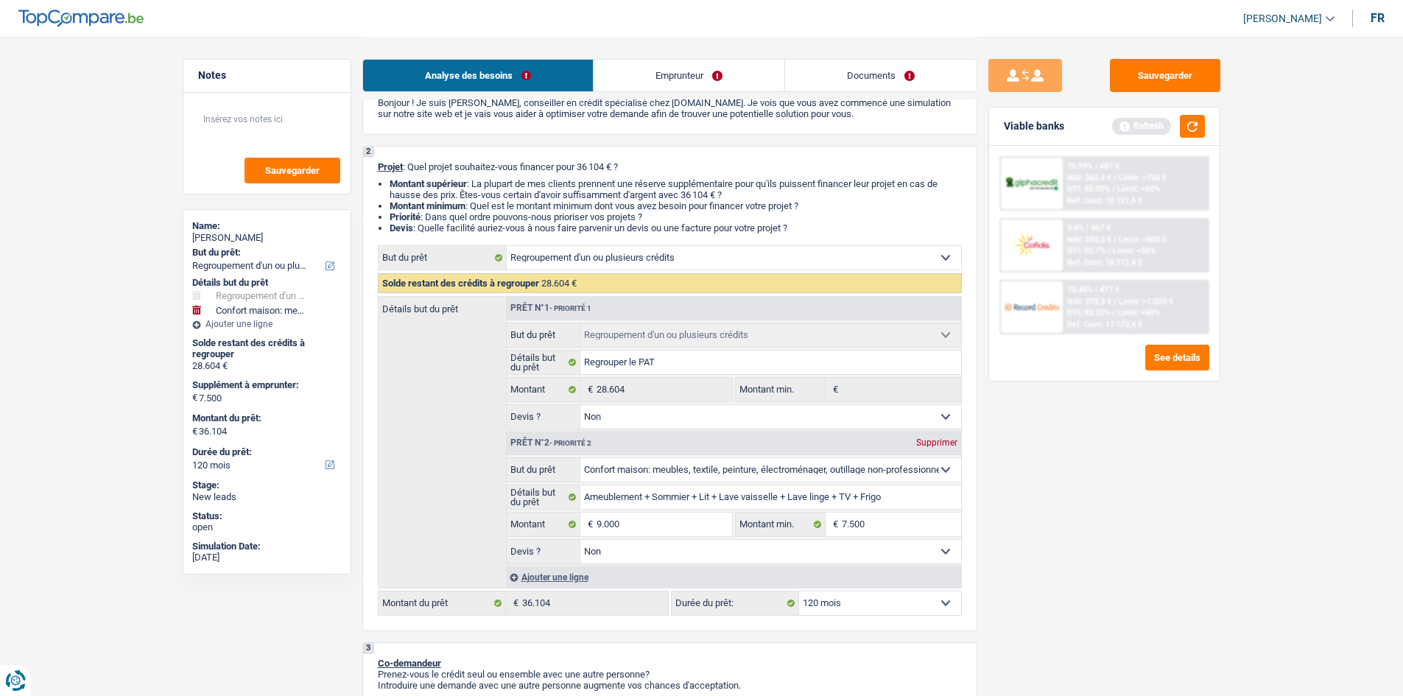
type input "37.604"
click at [1032, 542] on div "Sauvegarder Viable banks Refresh 10.99% | 487 € NAI: 263,4 € / Limit: >750 € DT…" at bounding box center [1104, 366] width 254 height 614
select select "144"
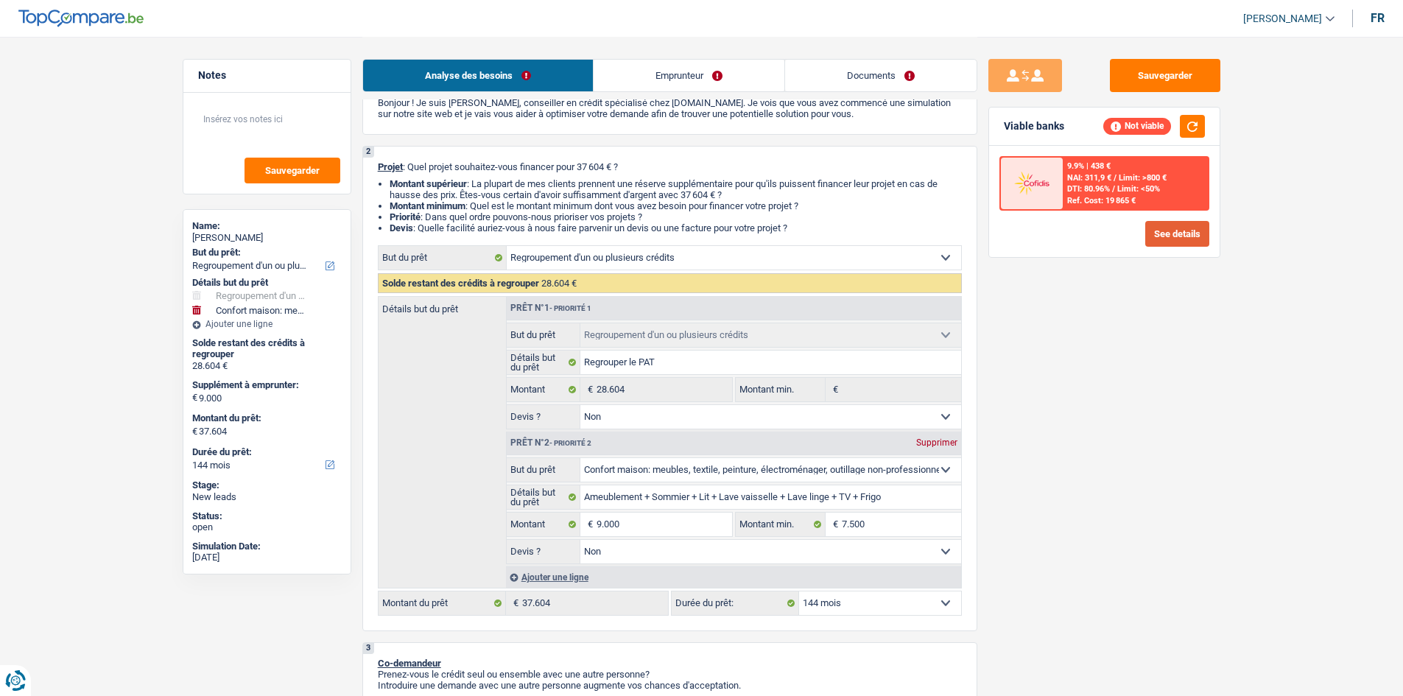
click at [1187, 242] on button "See details" at bounding box center [1177, 234] width 64 height 26
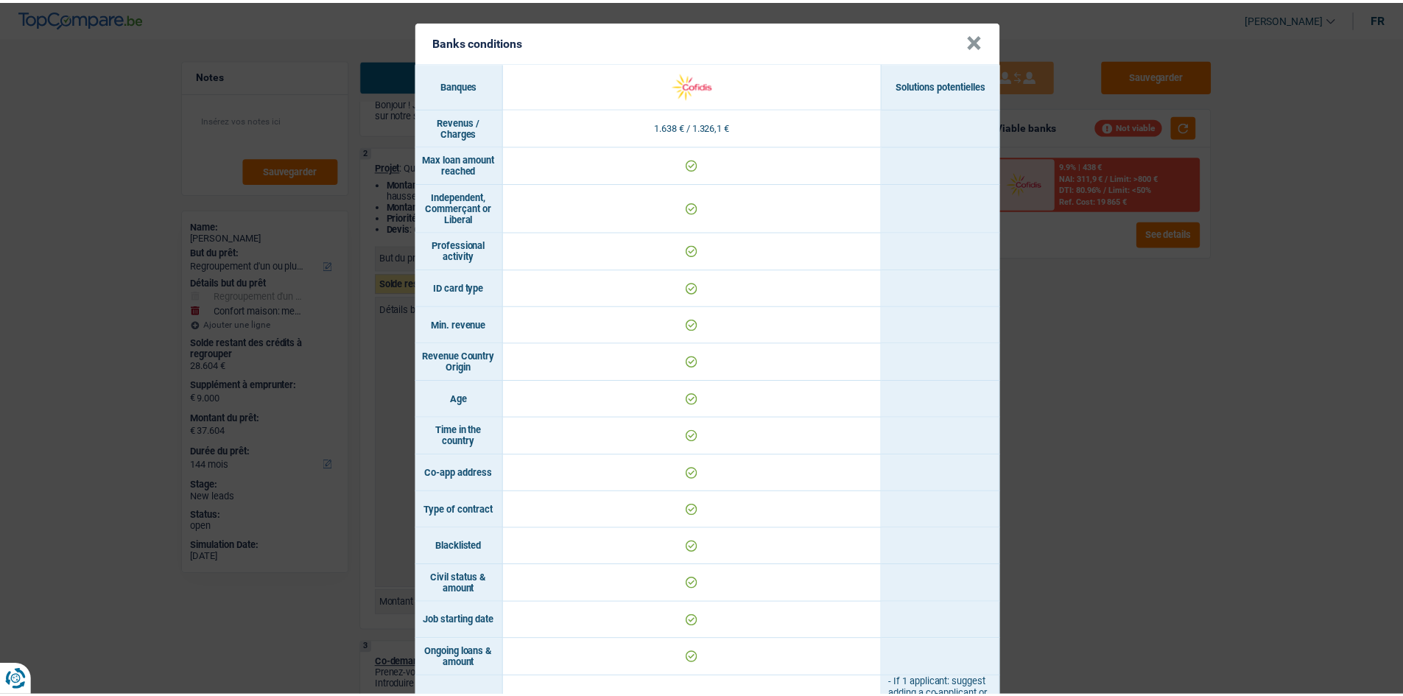
scroll to position [0, 0]
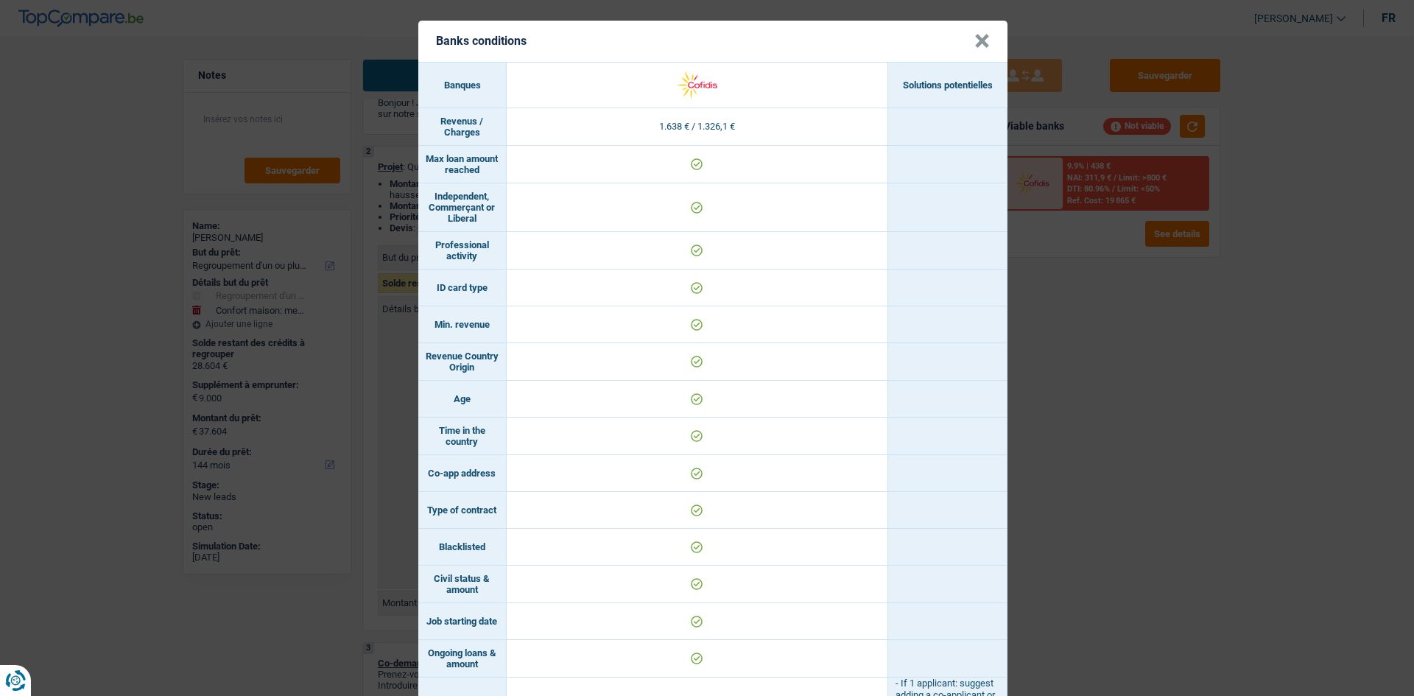
click at [1279, 378] on div "Banks conditions × Banques Solutions potentielles Revenus / Charges 1.638 € / 1…" at bounding box center [707, 348] width 1414 height 696
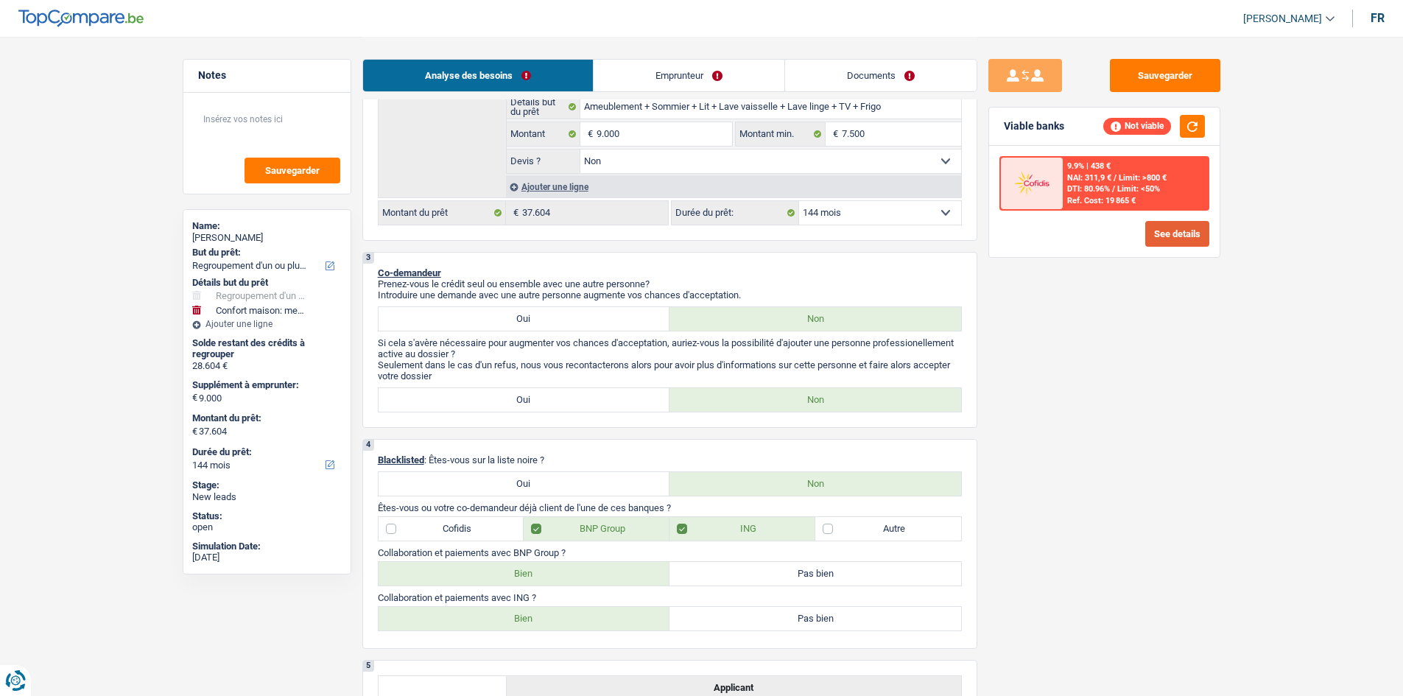
scroll to position [147, 0]
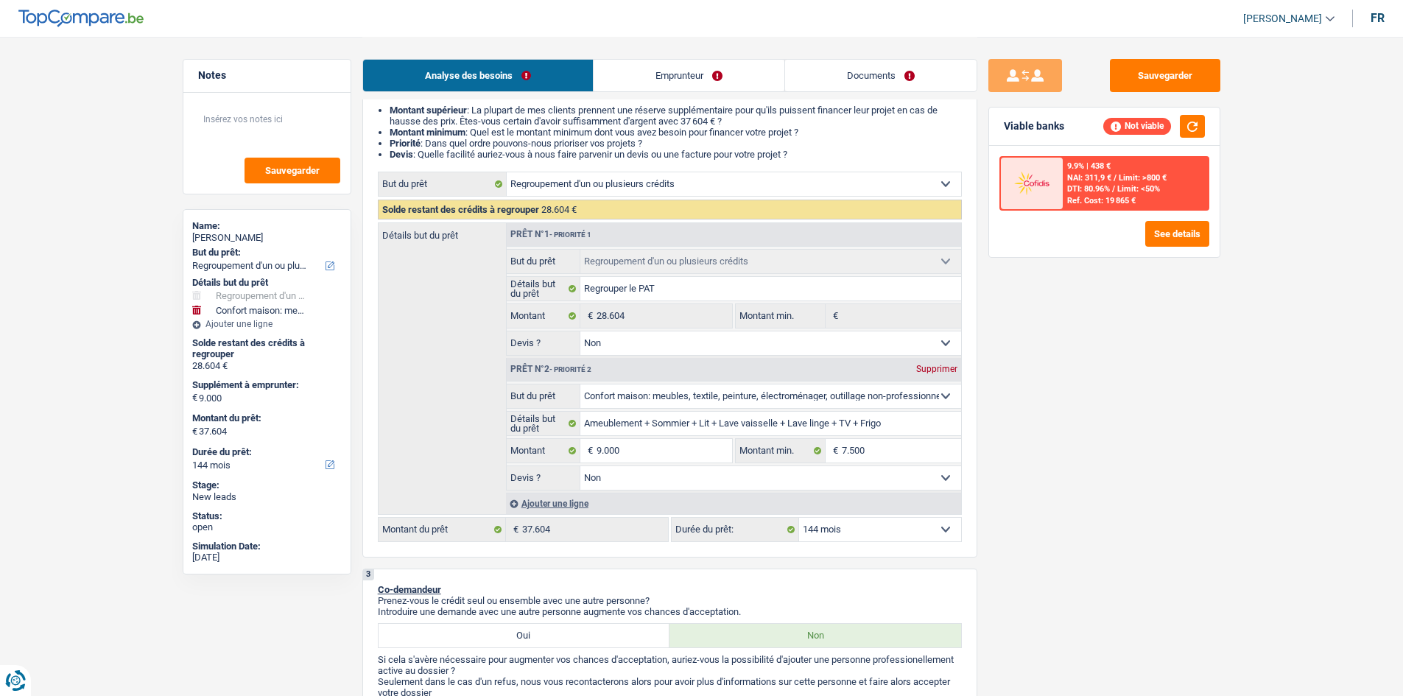
click at [1228, 365] on div "Sauvegarder Viable banks Not viable 9.9% | 438 € NAI: 311,9 € / Limit: >800 € D…" at bounding box center [1104, 366] width 254 height 614
click at [1175, 74] on button "Sauvegarder" at bounding box center [1165, 75] width 110 height 33
drag, startPoint x: 80, startPoint y: 145, endPoint x: 96, endPoint y: 12, distance: 134.4
click at [1221, 378] on div "Sauvegarder Viable banks Not viable 9.9% | 438 € NAI: 311,9 € / Limit: >800 € D…" at bounding box center [1104, 366] width 254 height 614
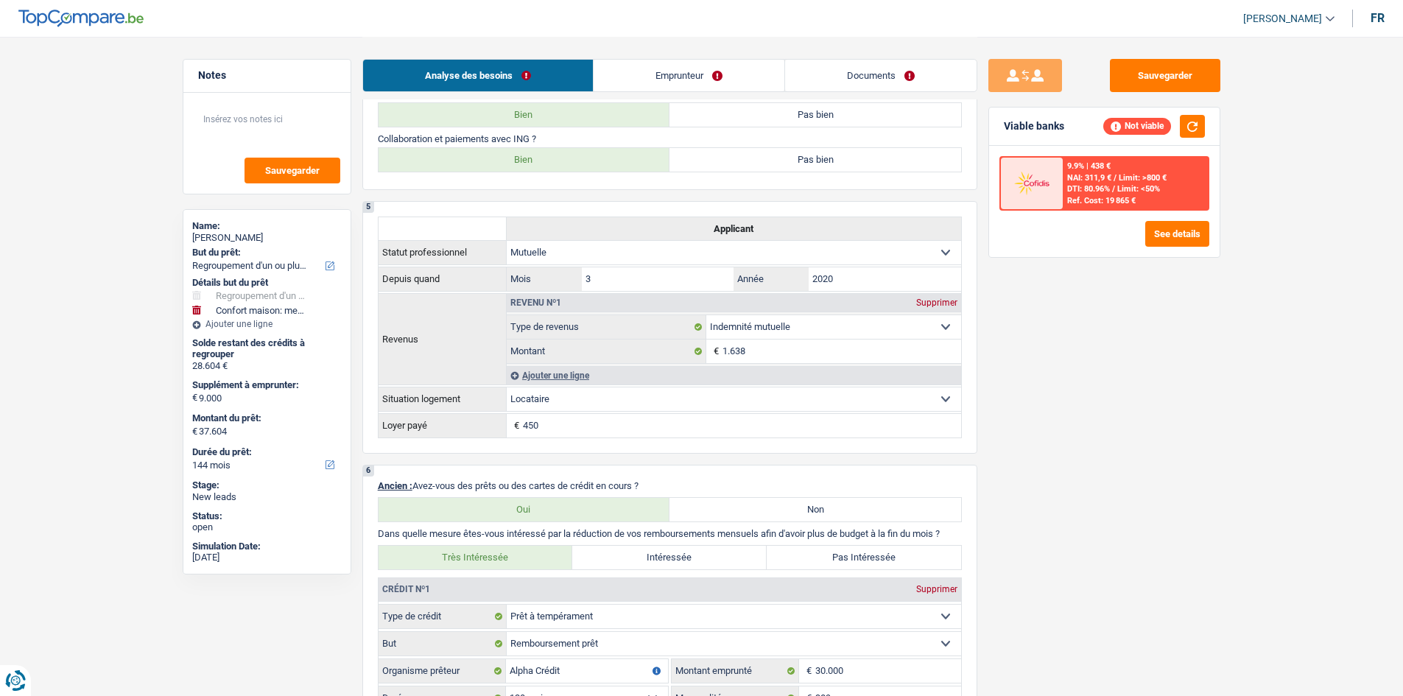
scroll to position [1326, 0]
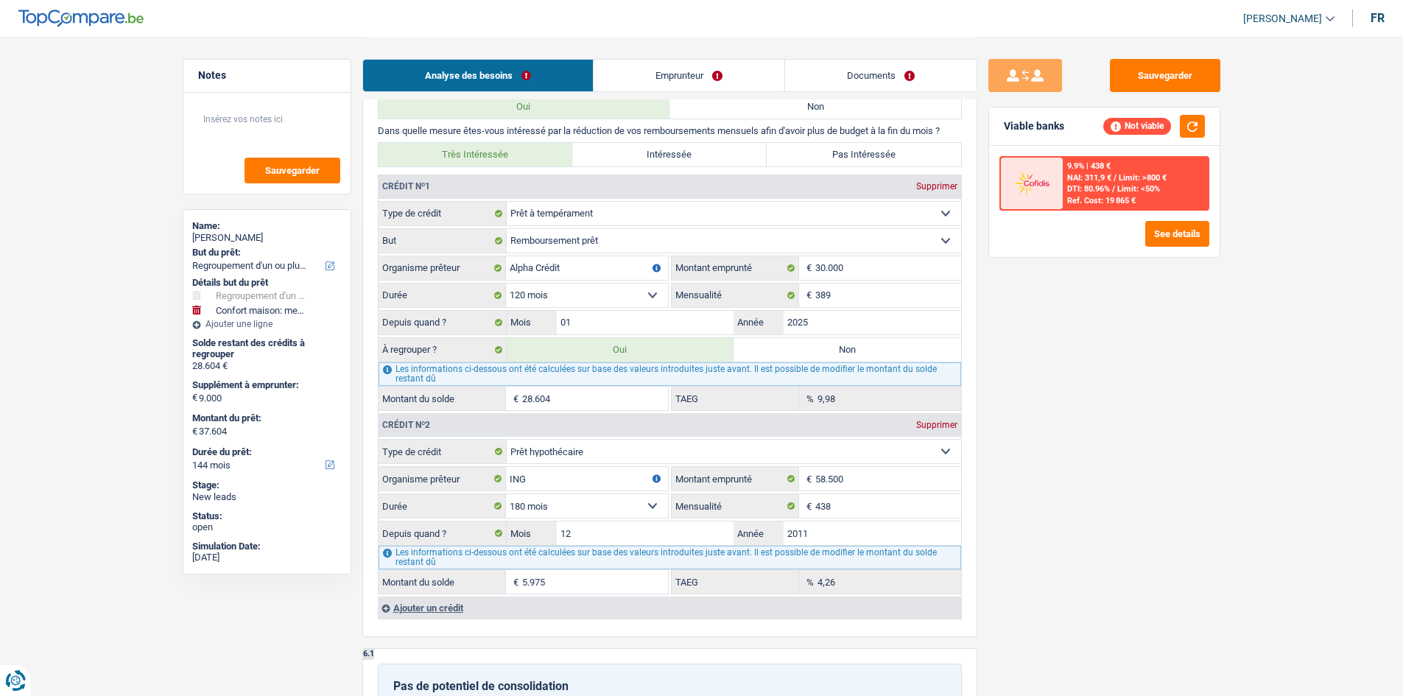
click at [929, 426] on div "Supprimer" at bounding box center [937, 425] width 49 height 9
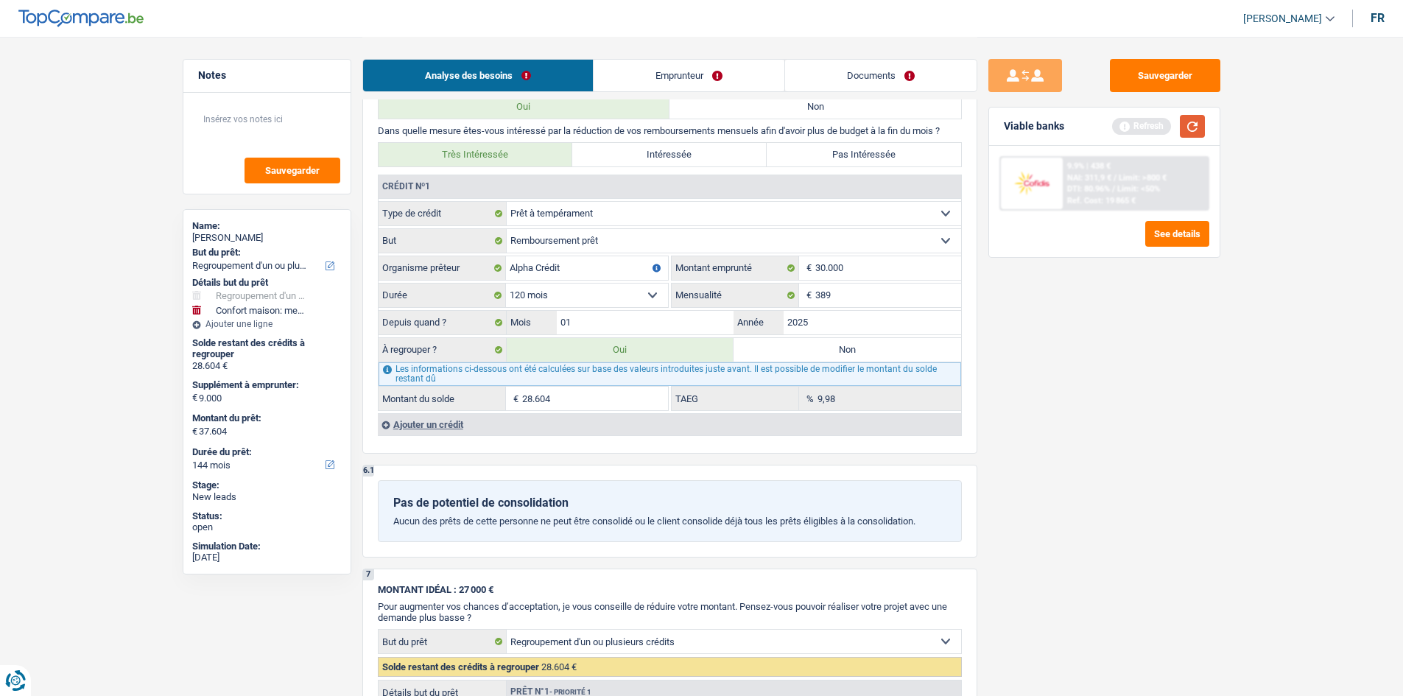
click at [1190, 127] on button "button" at bounding box center [1192, 126] width 25 height 23
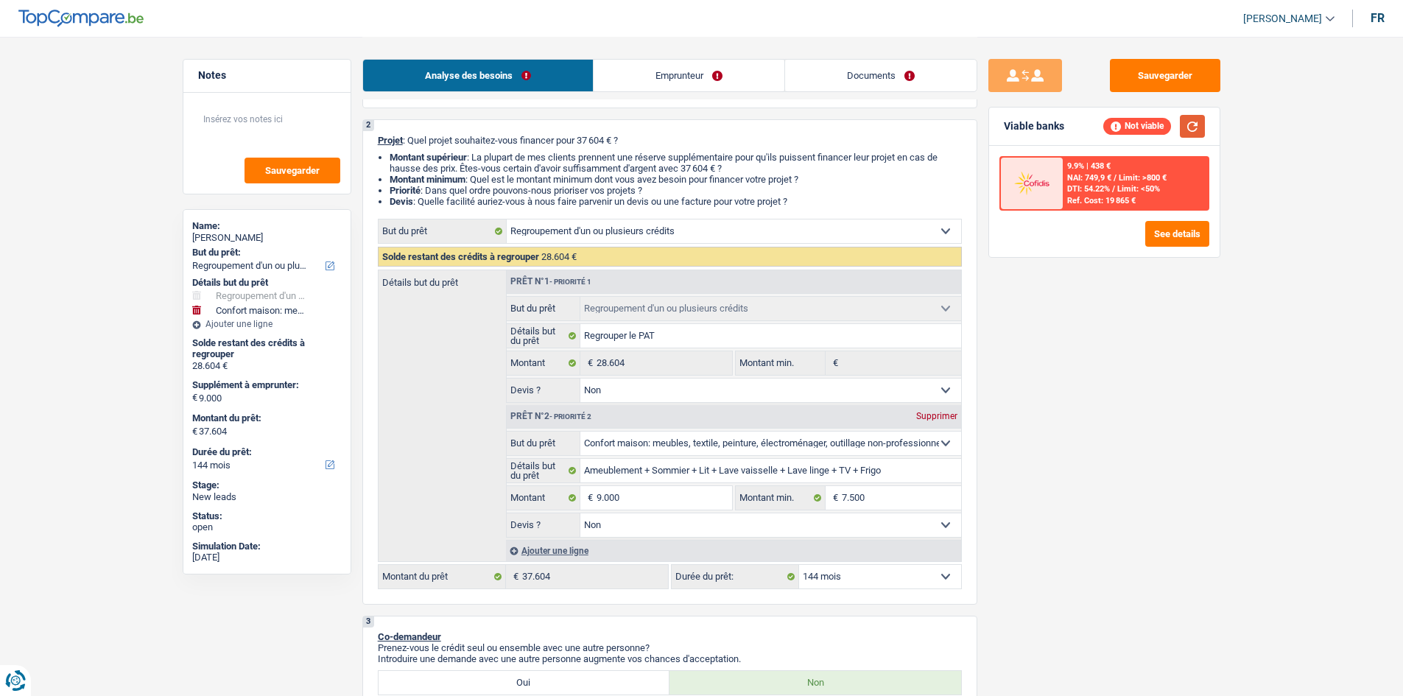
scroll to position [74, 0]
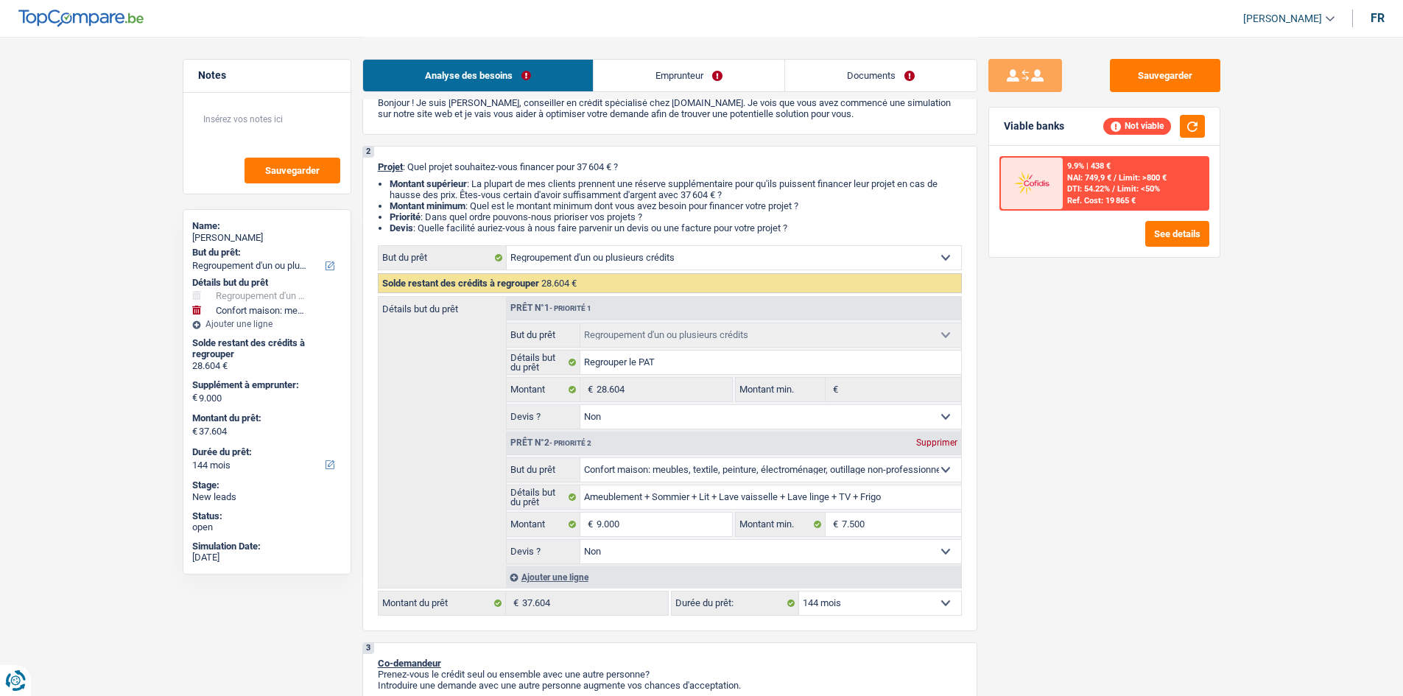
click at [1134, 366] on div "Sauvegarder Viable banks Not viable 9.9% | 438 € NAI: 749,9 € / Limit: >800 € D…" at bounding box center [1104, 366] width 254 height 614
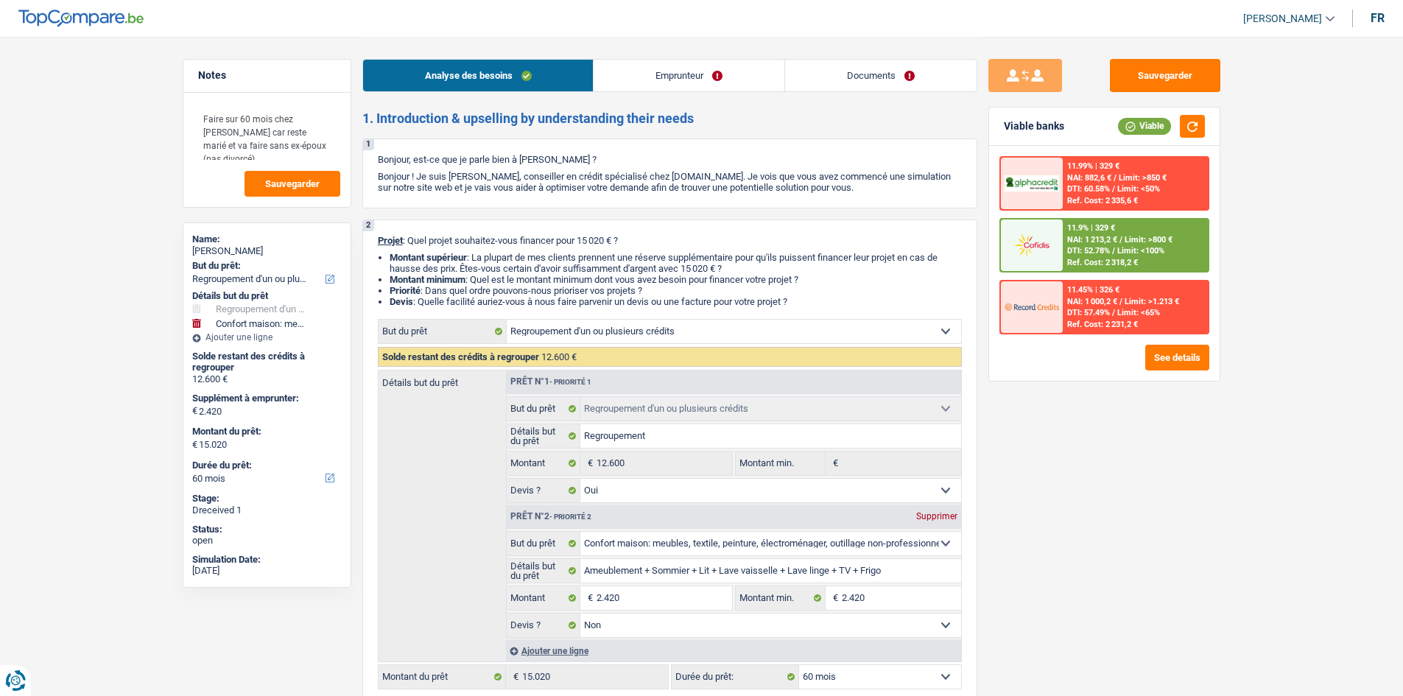
select select "refinancing"
select select "household"
select select "60"
select select "refinancing"
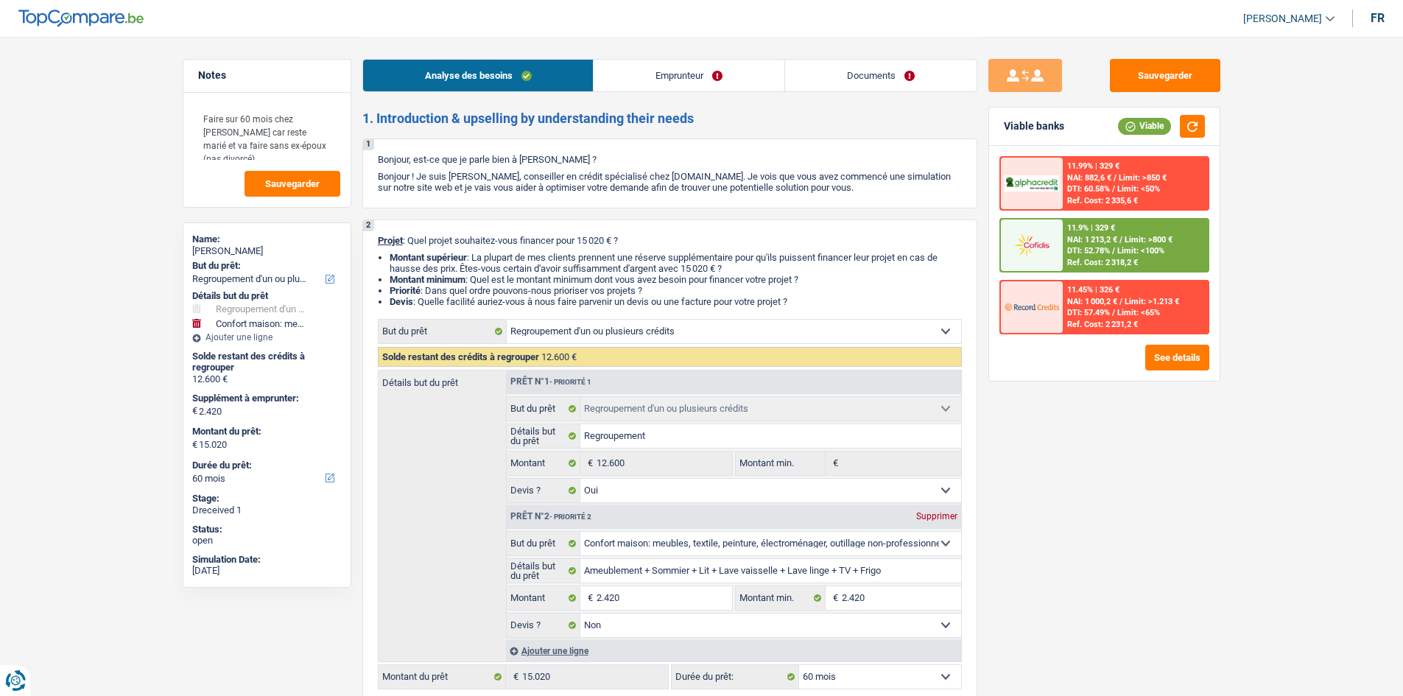
select select "refinancing"
select select "yes"
select select "household"
select select "false"
select select "60"
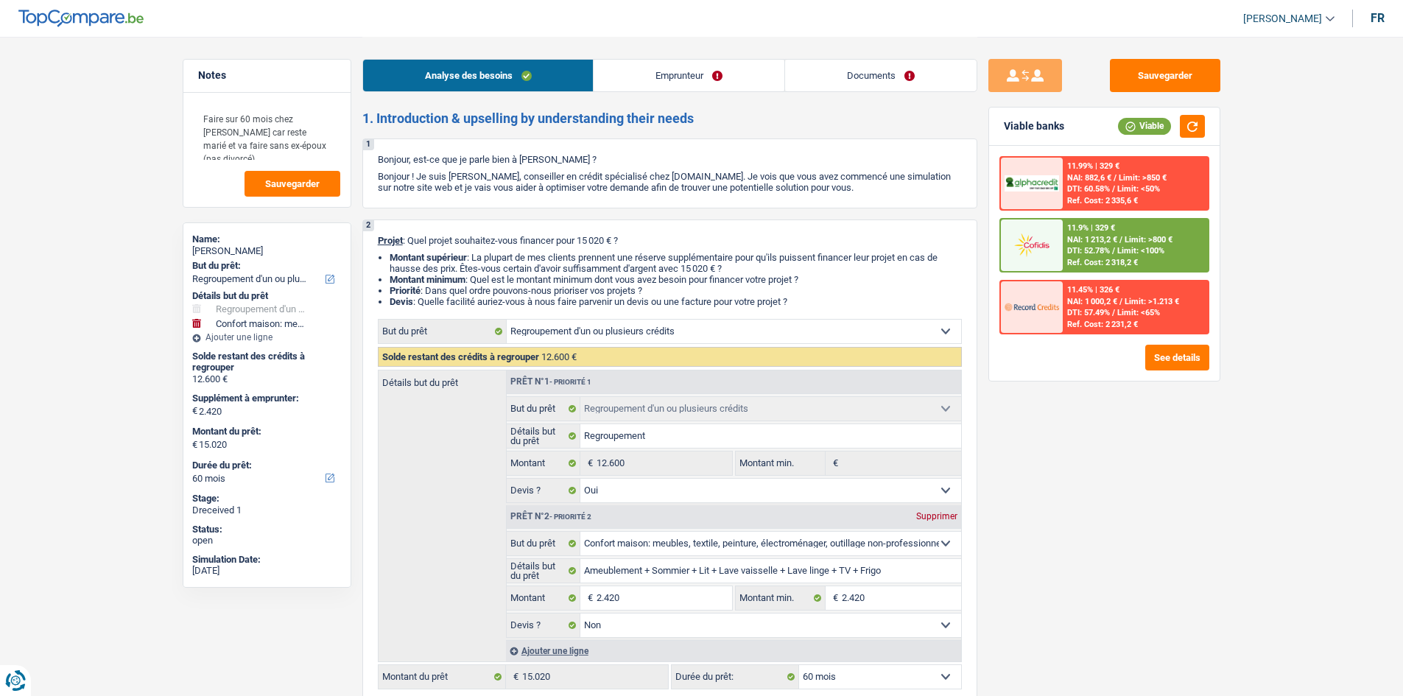
select select "worker"
select select "familyAllowances"
select select "netSalary"
select select "mealVouchers"
select select "rents"
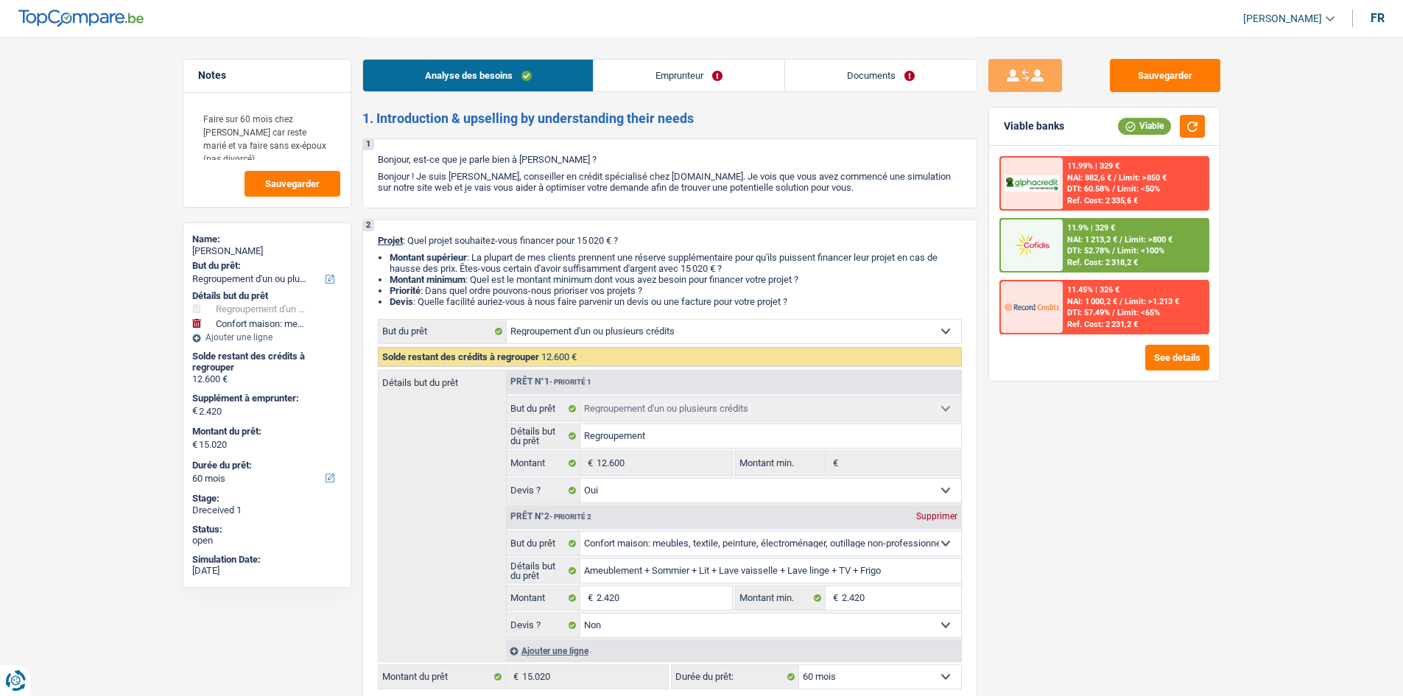
select select "cardOrCredit"
select select "personalLoan"
select select "familyEvent"
select select "42"
select select "cardOrCredit"
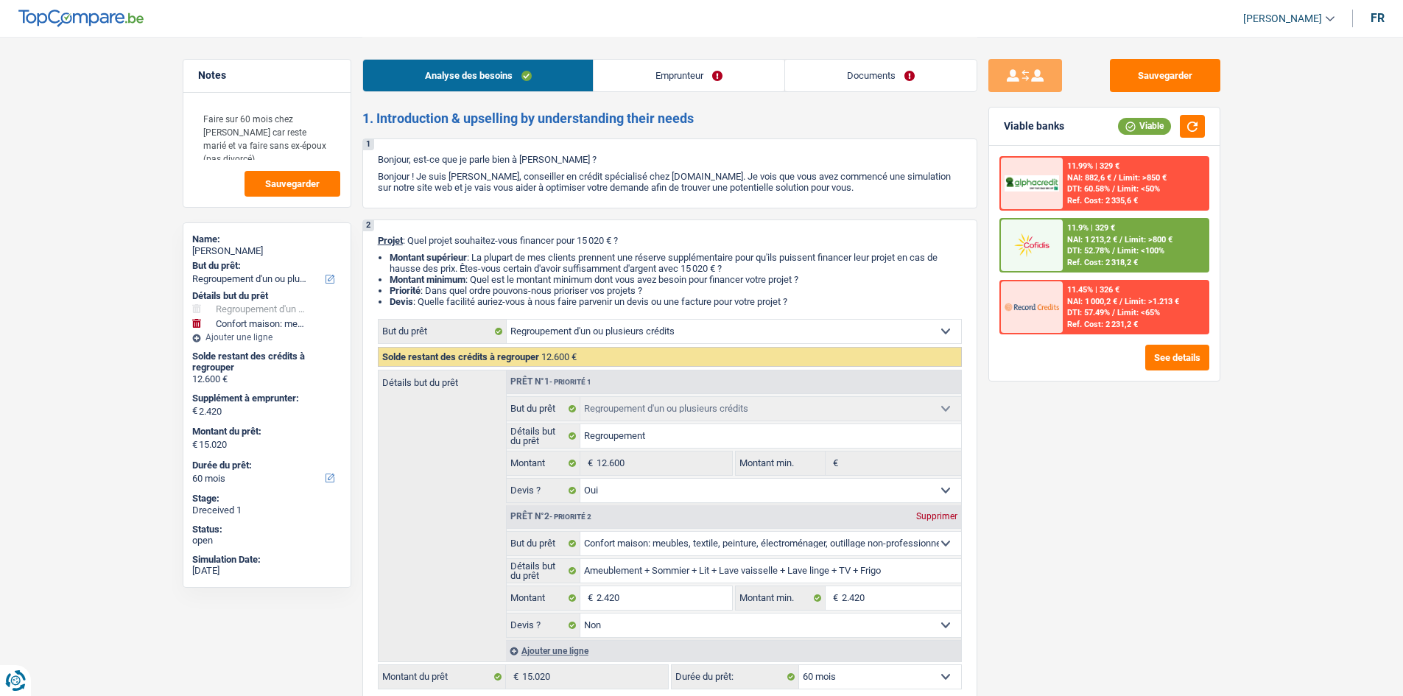
select select "personalLoan"
select select "homeFurnishingOrRelocation"
select select "60"
select select "refinancing"
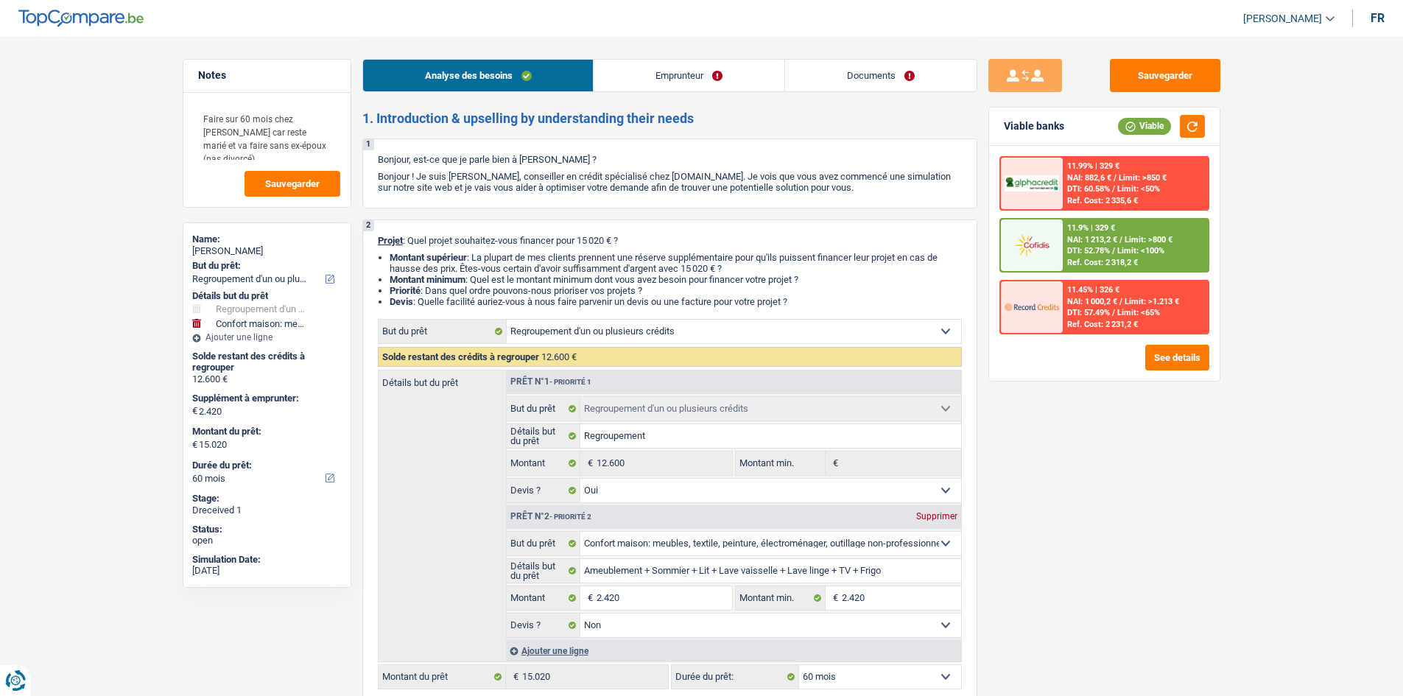
select select "yes"
select select "household"
select select "false"
select select "60"
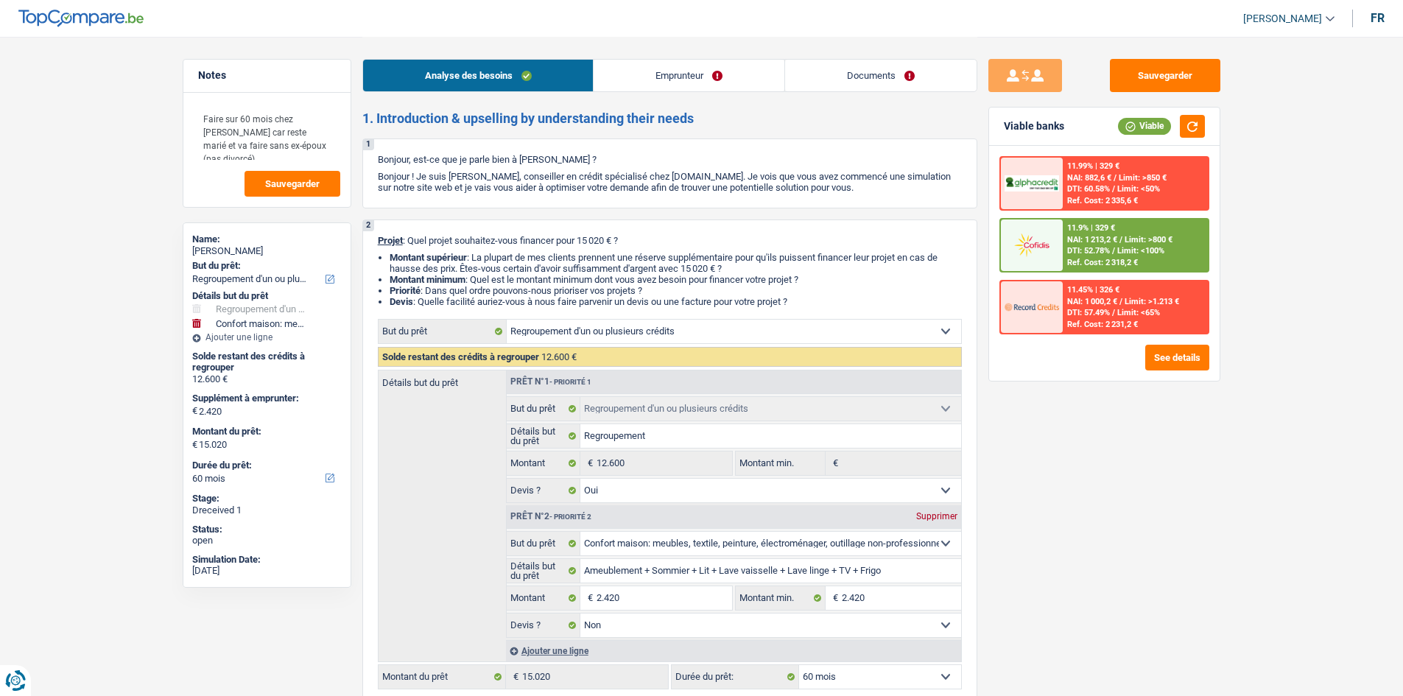
click at [914, 71] on link "Documents" at bounding box center [881, 76] width 192 height 32
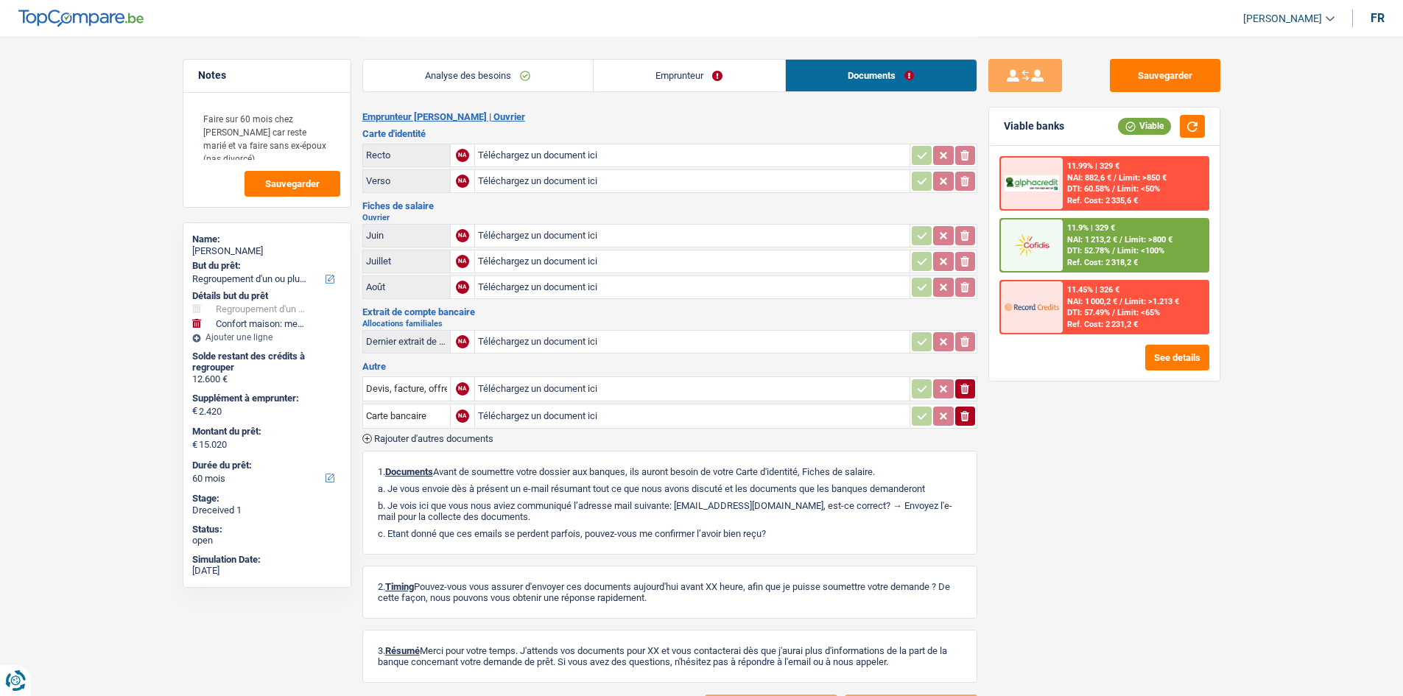
click at [673, 64] on link "Emprunteur" at bounding box center [690, 76] width 192 height 32
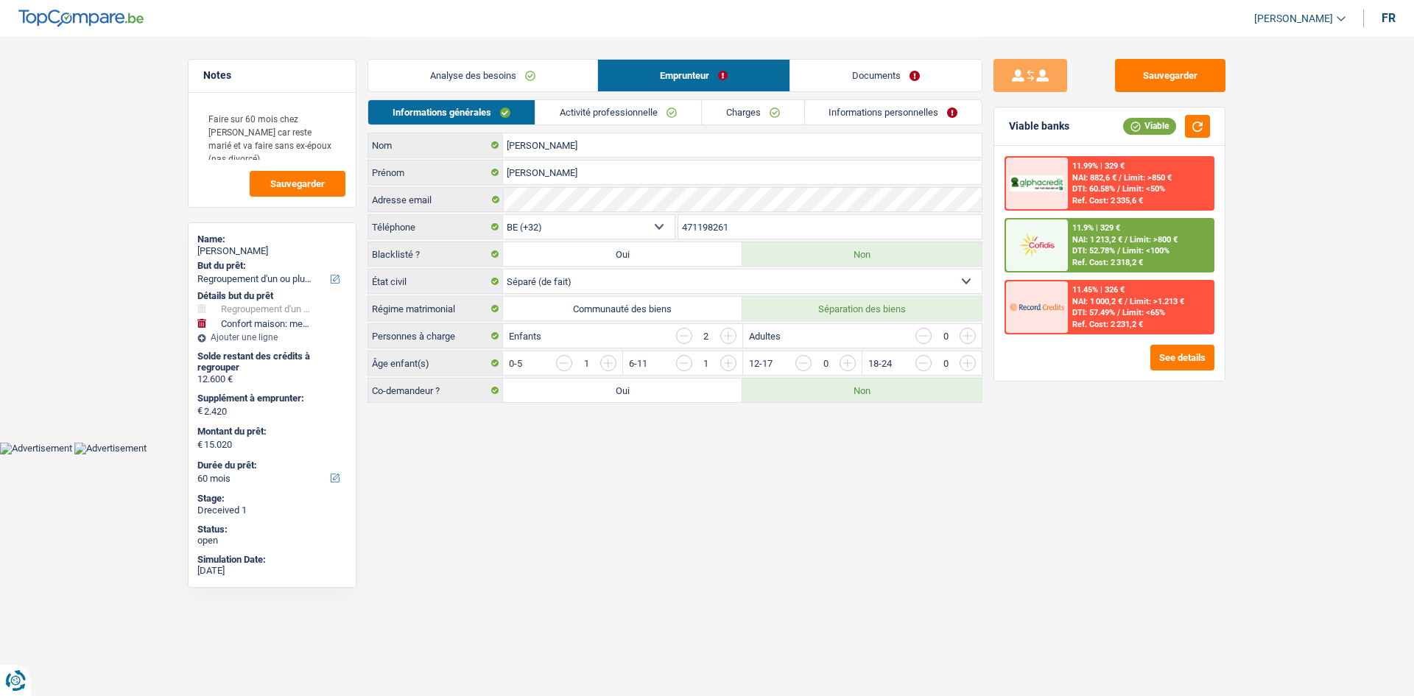
click at [485, 81] on link "Analyse des besoins" at bounding box center [482, 76] width 229 height 32
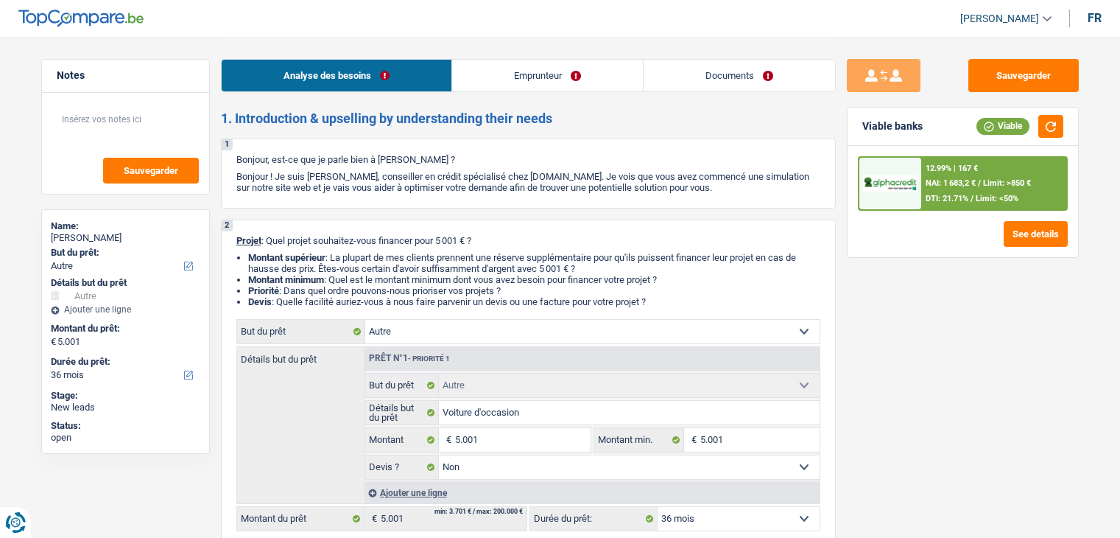
select select "other"
select select "36"
select select "other"
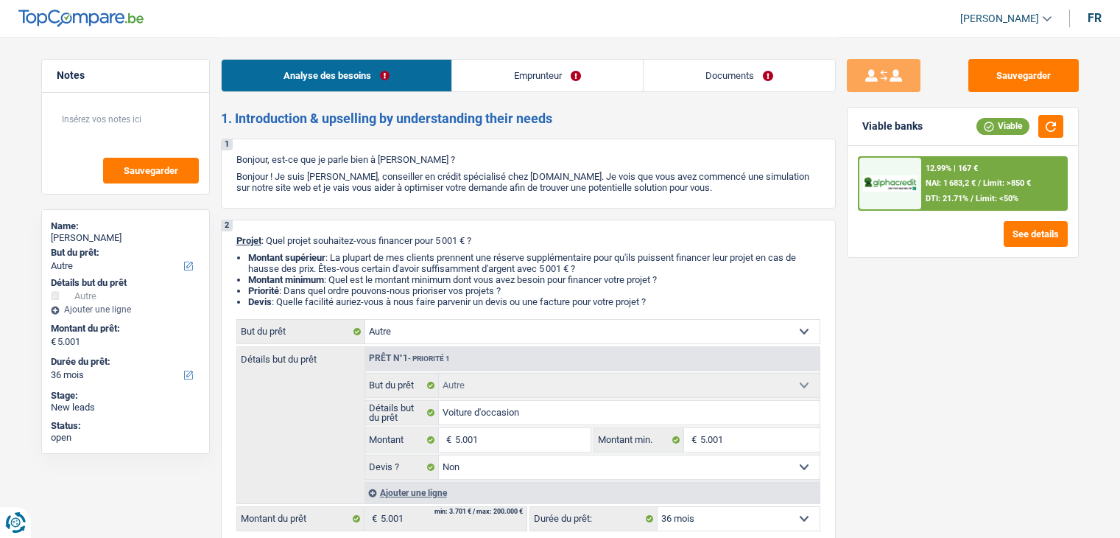
select select "false"
select select "36"
select select "worker"
select select "netSalary"
select select "mealVouchers"
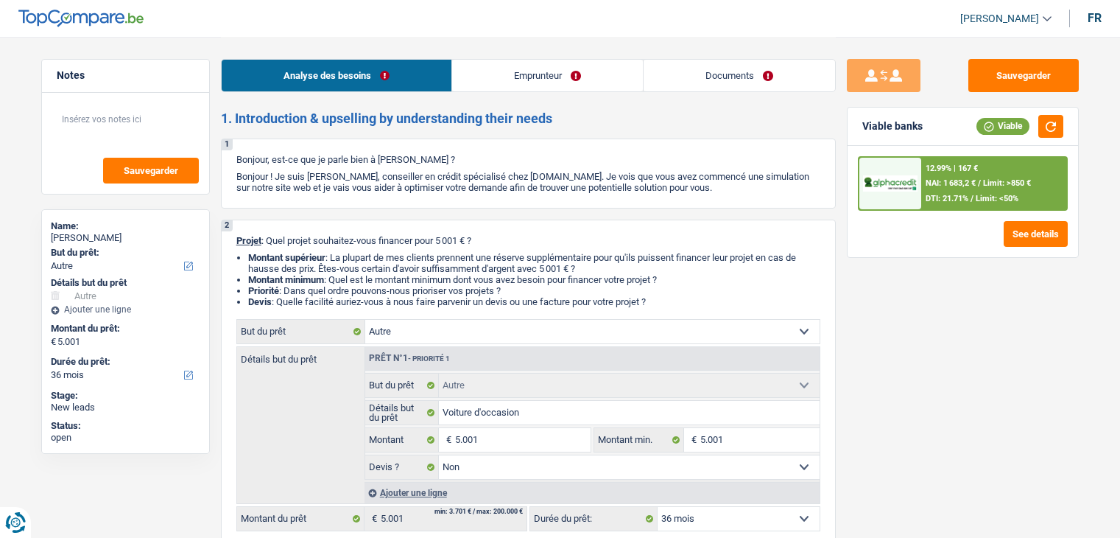
select select "rents"
select select "other"
select select "false"
select select "36"
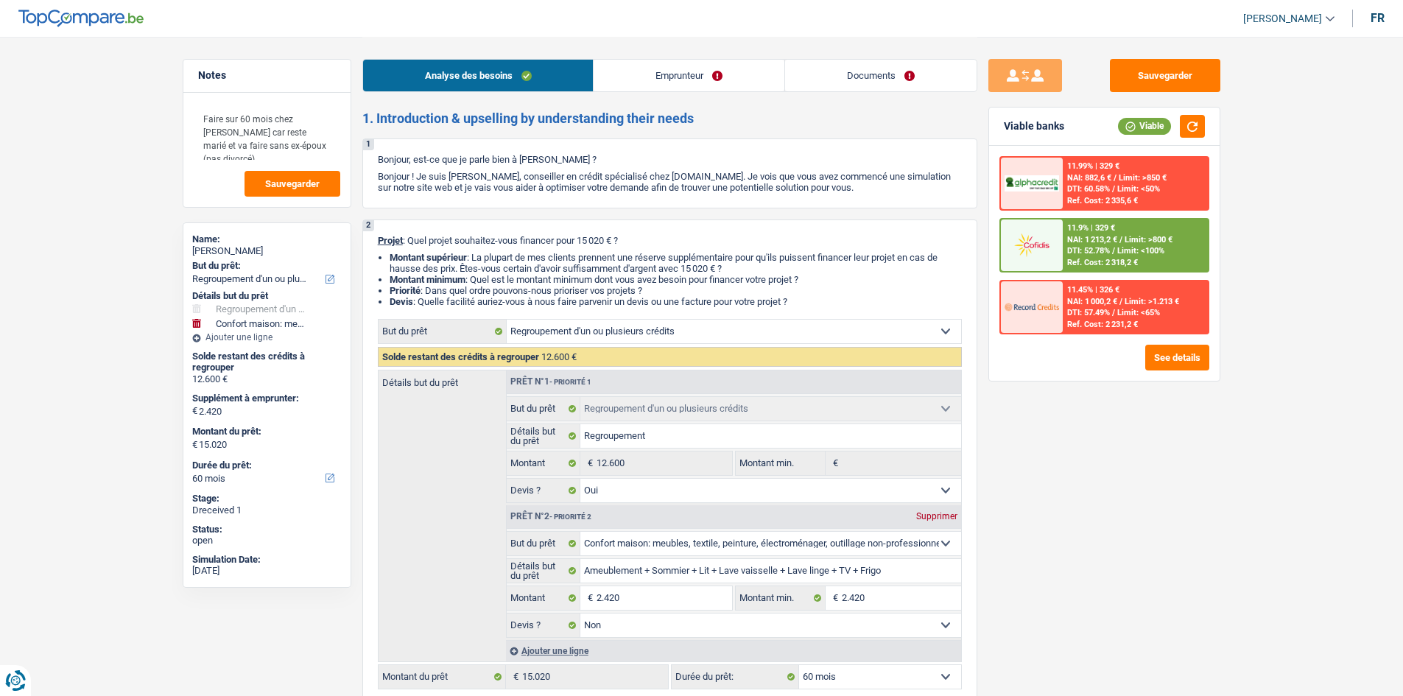
select select "refinancing"
select select "household"
select select "60"
select select "refinancing"
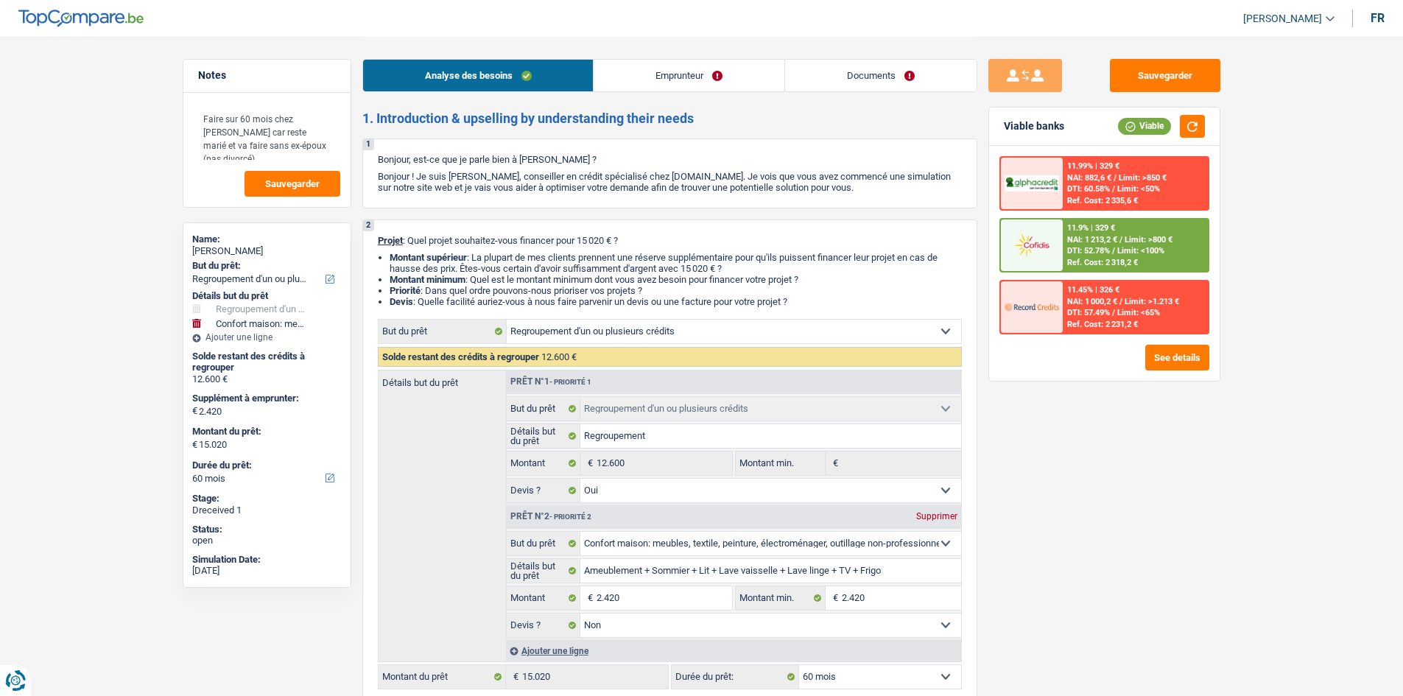
select select "refinancing"
select select "yes"
select select "household"
select select "false"
select select "60"
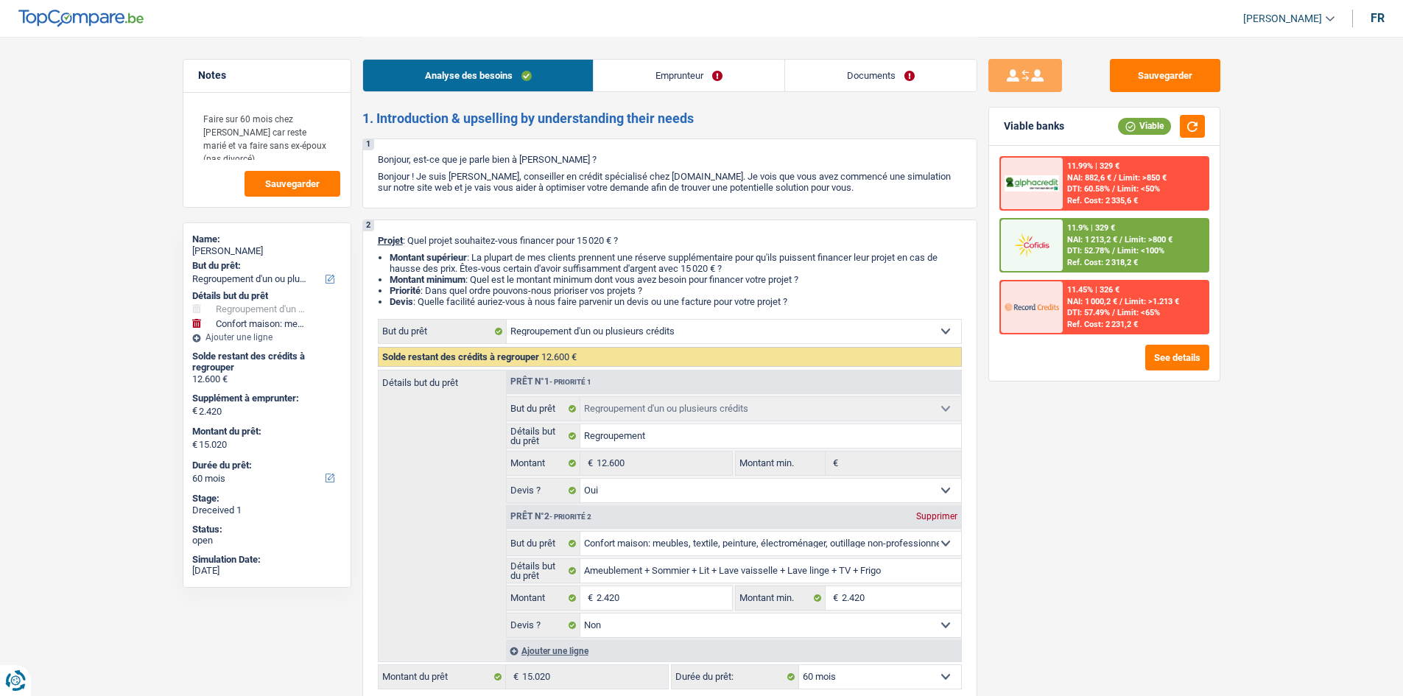
select select "worker"
select select "familyAllowances"
select select "netSalary"
select select "mealVouchers"
select select "rents"
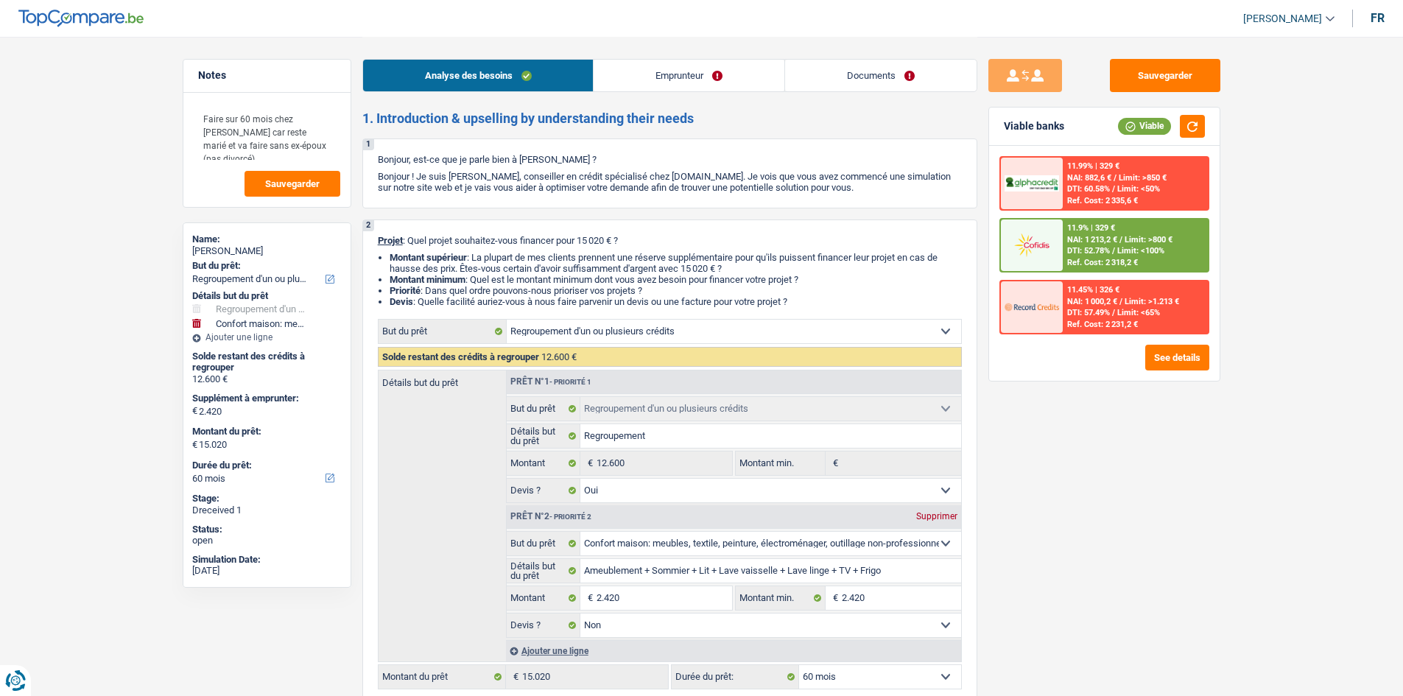
select select "cardOrCredit"
select select "personalLoan"
select select "familyEvent"
select select "42"
select select "cardOrCredit"
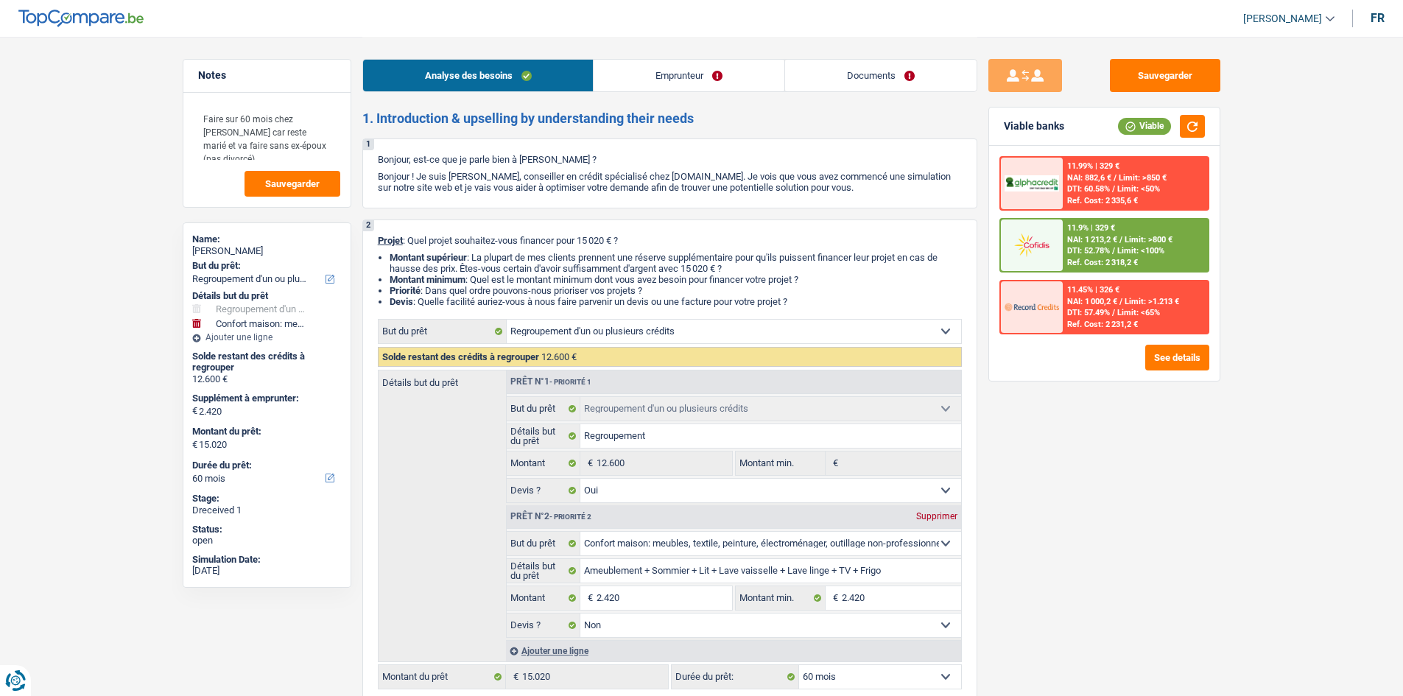
select select "personalLoan"
select select "homeFurnishingOrRelocation"
select select "60"
select select "refinancing"
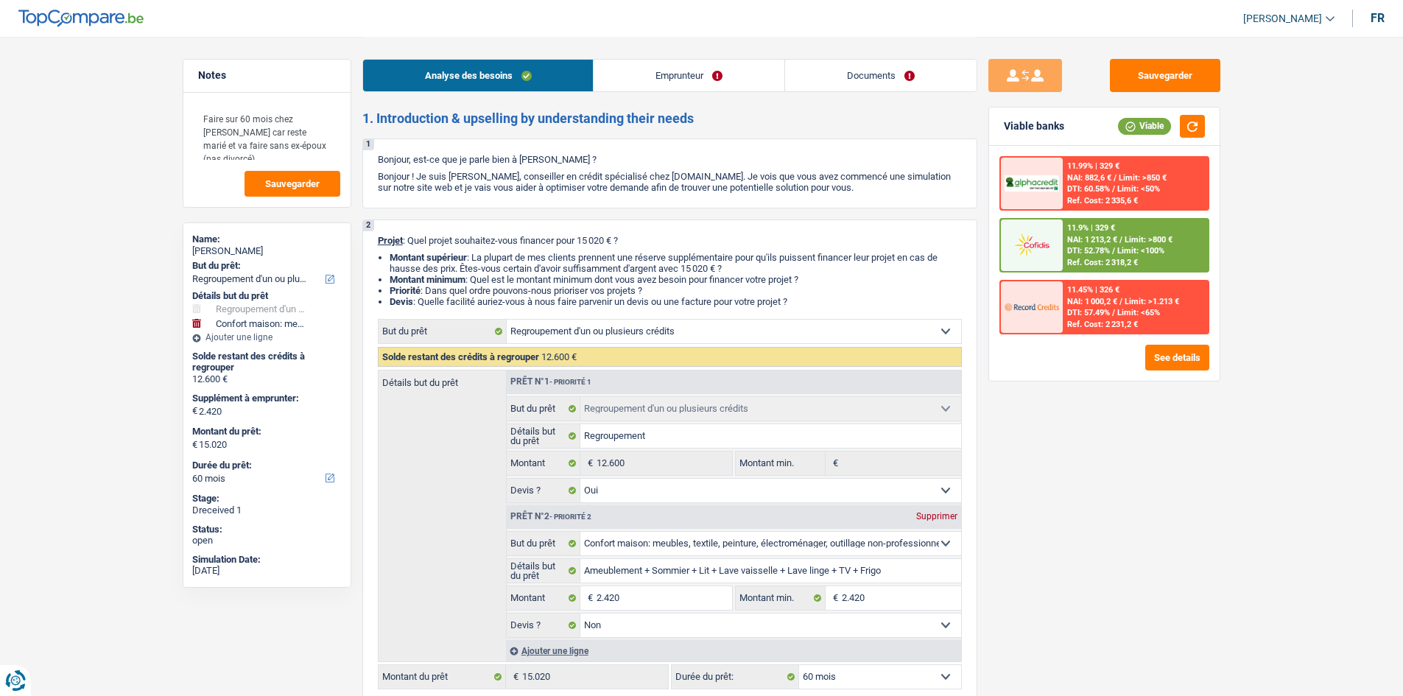
select select "yes"
select select "household"
select select "false"
select select "60"
click at [869, 70] on link "Documents" at bounding box center [881, 76] width 192 height 32
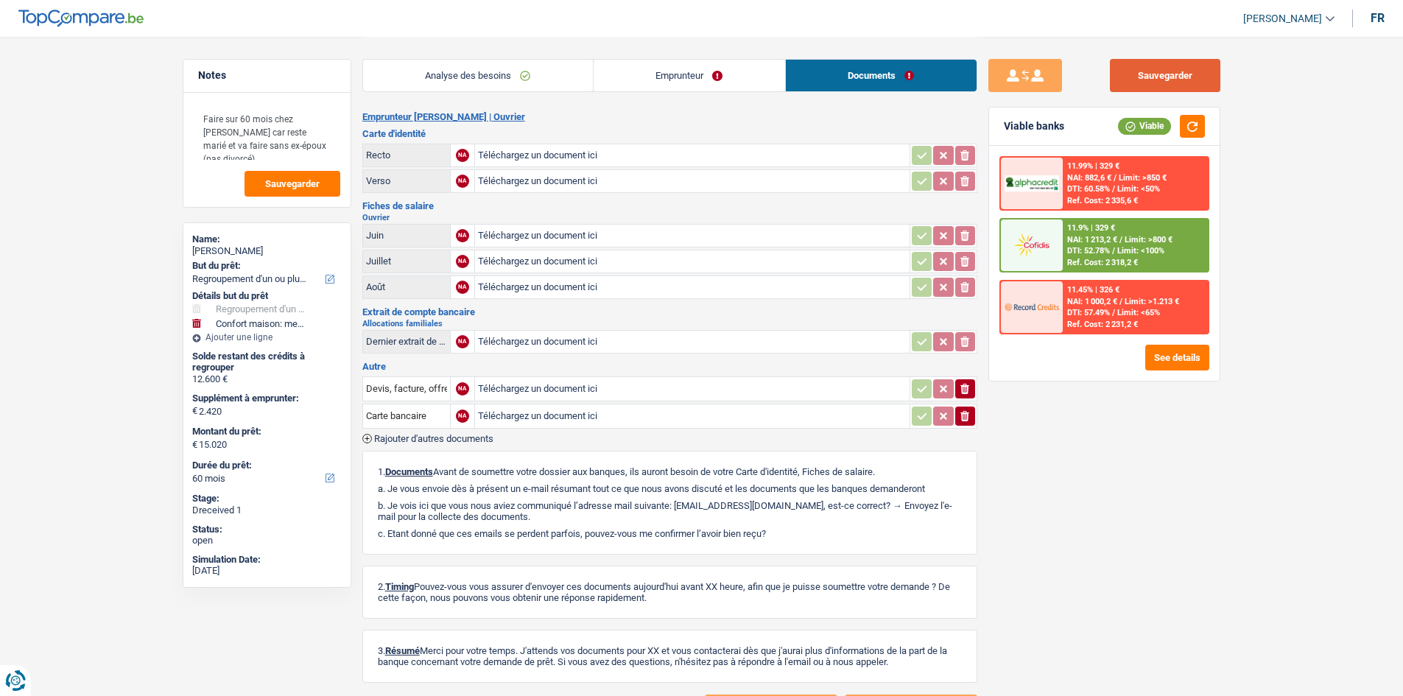
click at [1156, 82] on button "Sauvegarder" at bounding box center [1165, 75] width 110 height 33
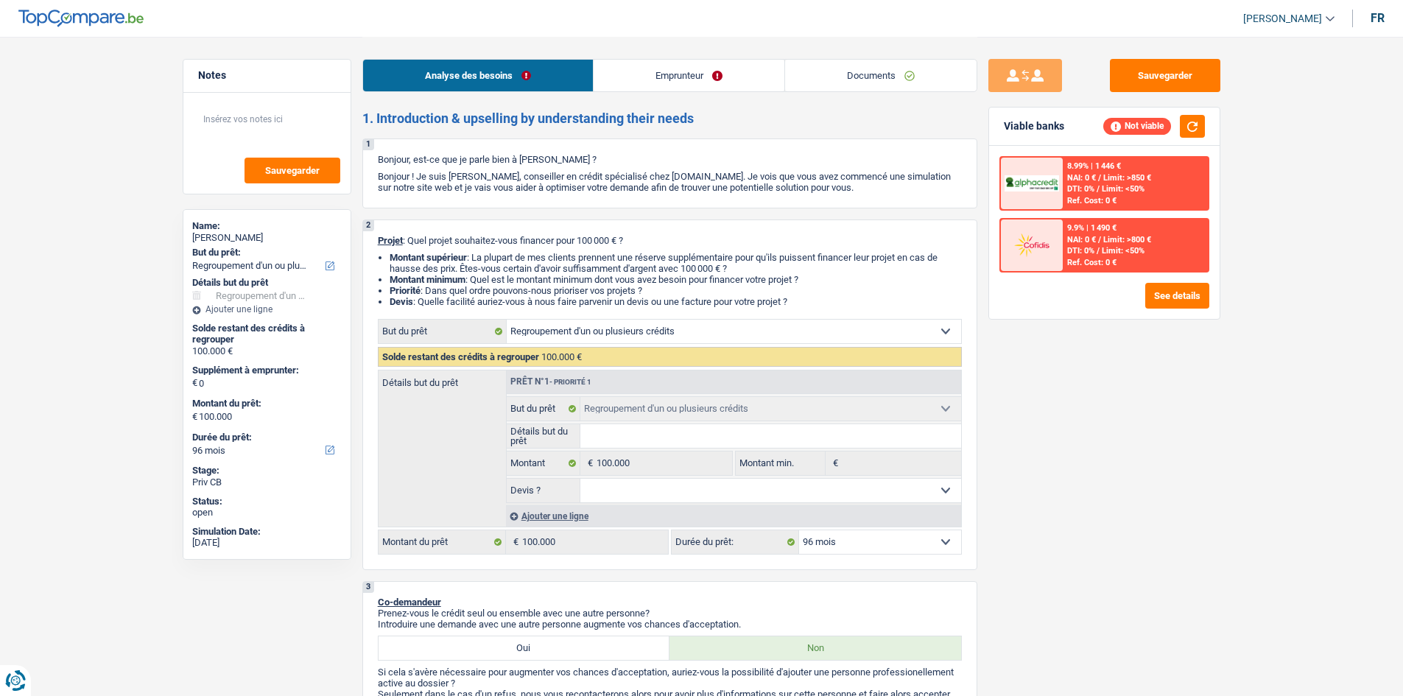
select select "refinancing"
select select "96"
select select "refinancing"
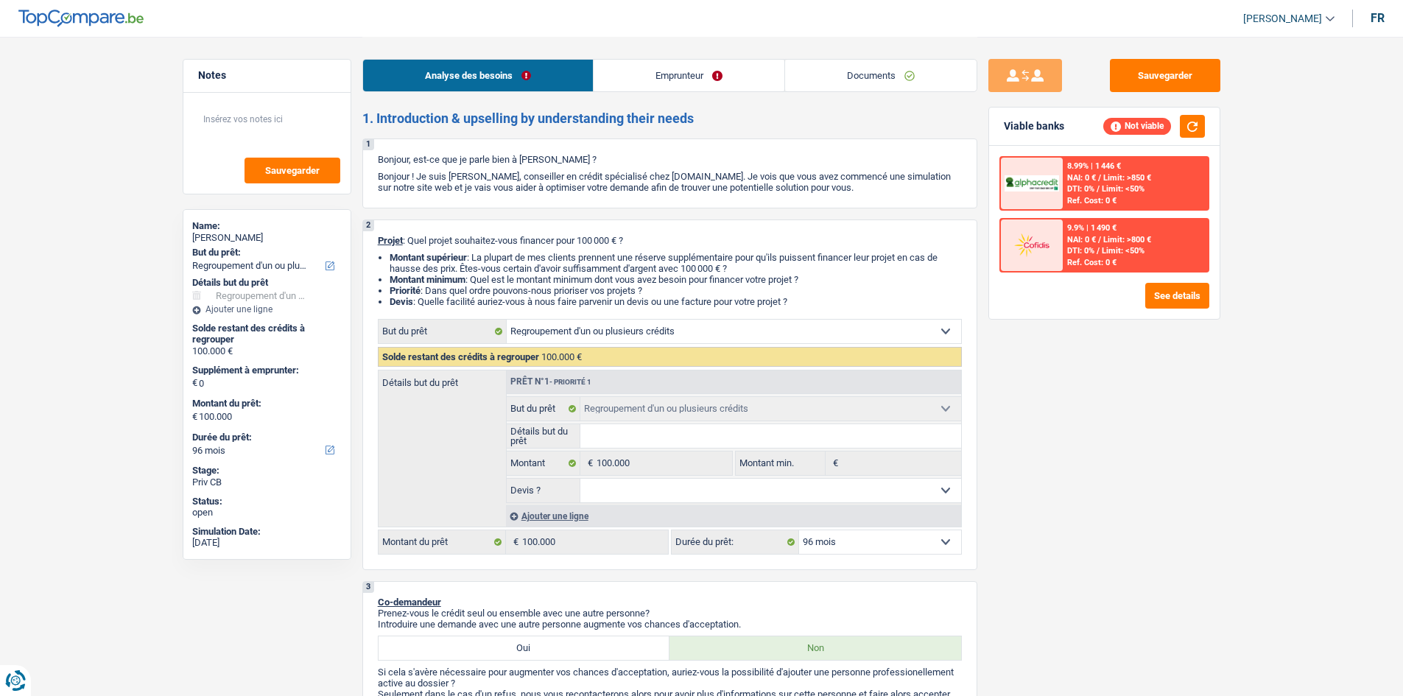
select select "96"
select select "refinancing"
select select "96"
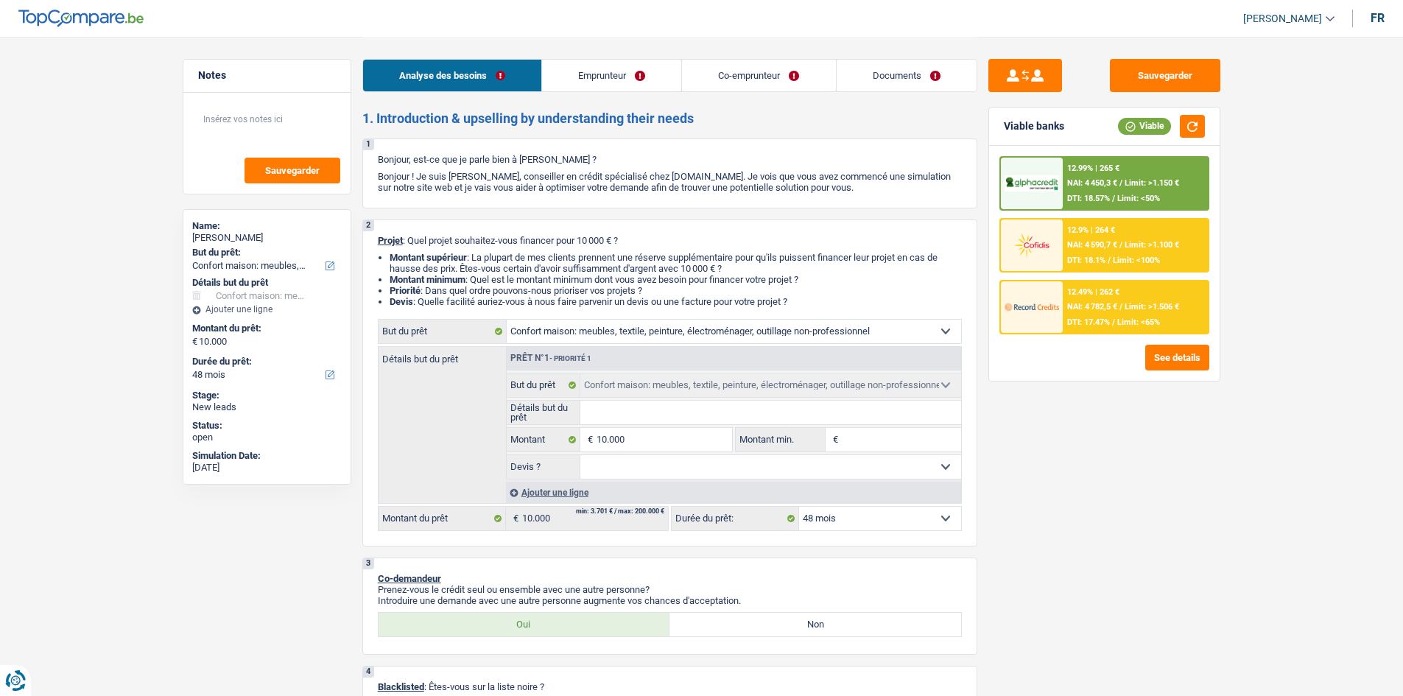
select select "household"
select select "48"
select select "household"
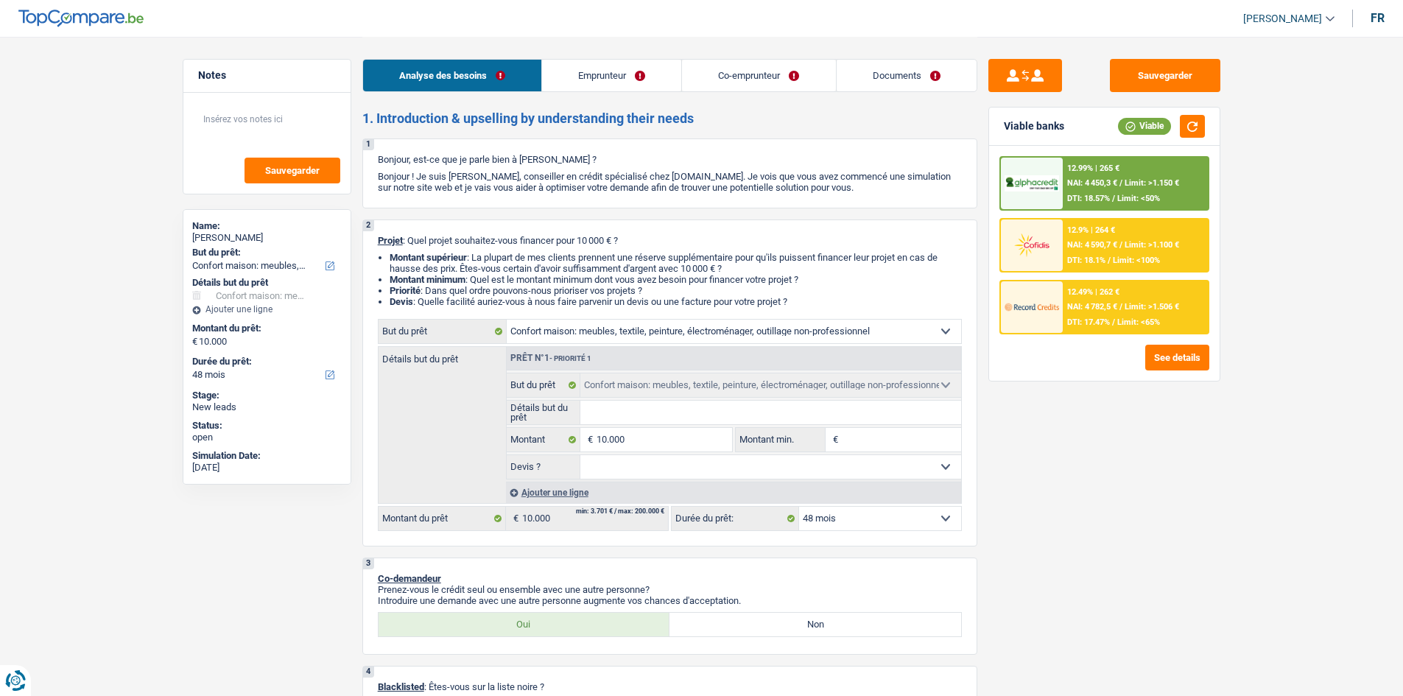
select select "48"
select select "publicEmployee"
select select "invalid"
select select "familyAllowances"
select select "netSalary"
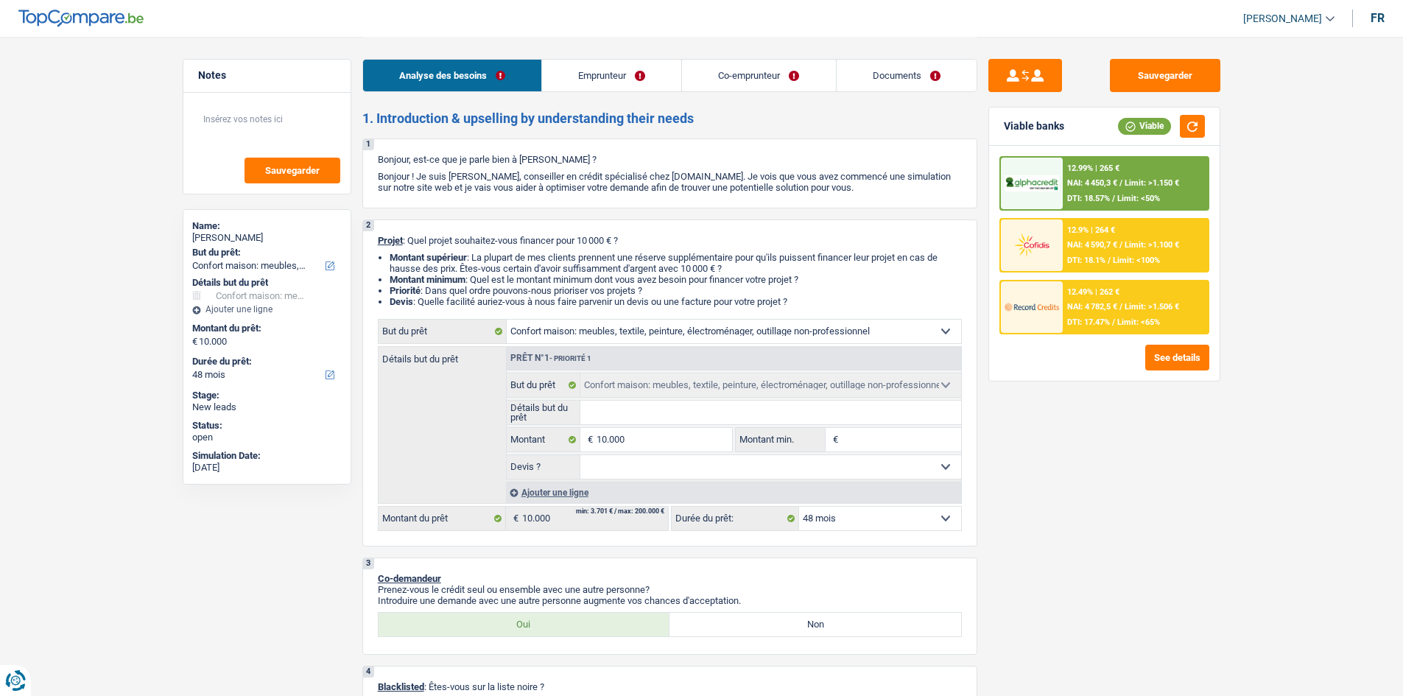
select select "mealVouchers"
select select "disabilityPension"
select select "rents"
select select "household"
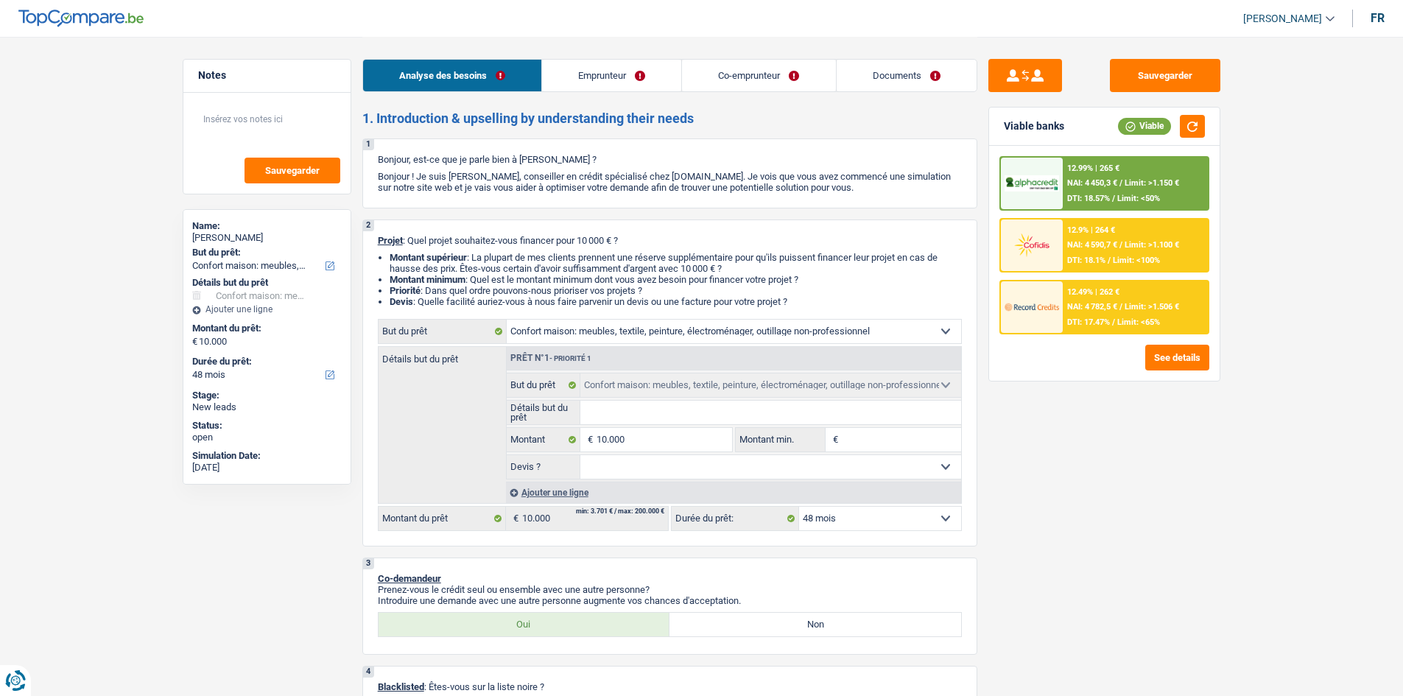
select select "48"
drag, startPoint x: 918, startPoint y: 86, endPoint x: 831, endPoint y: 84, distance: 86.9
click at [917, 85] on link "Documents" at bounding box center [907, 76] width 140 height 32
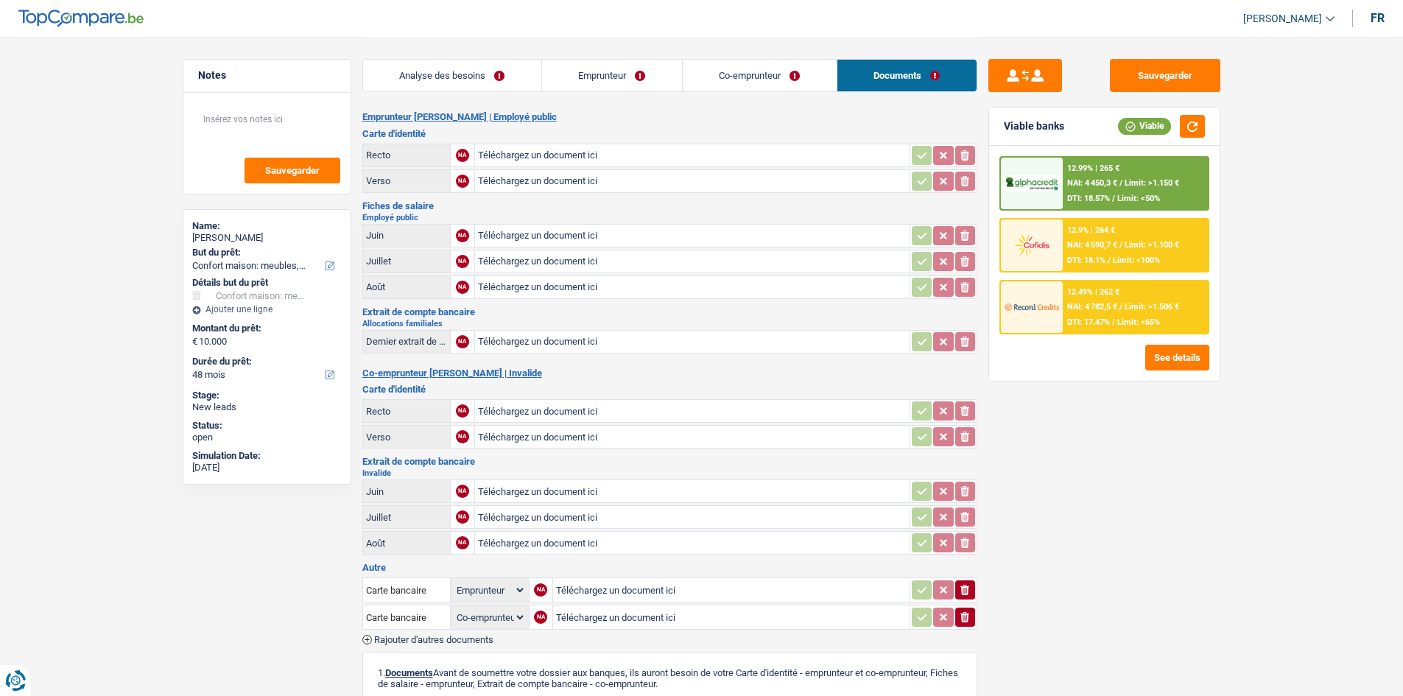
click at [625, 75] on link "Emprunteur" at bounding box center [612, 76] width 140 height 32
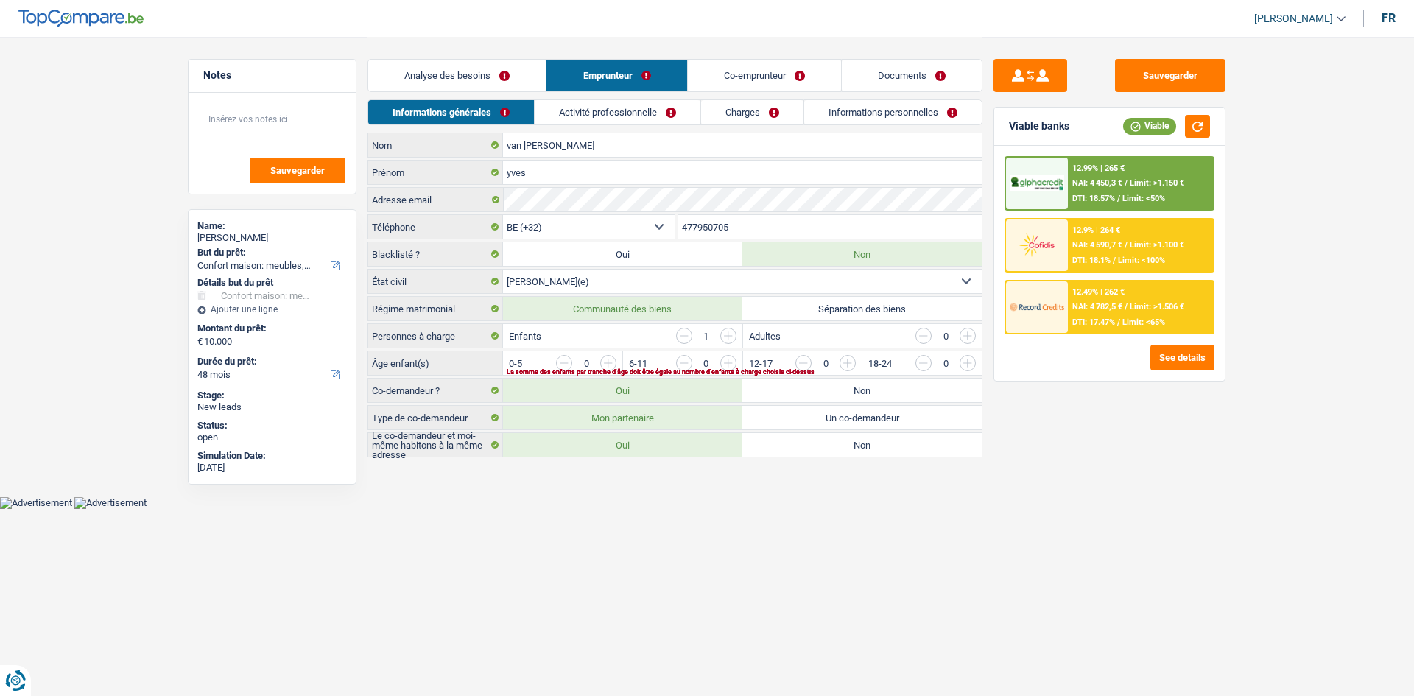
click at [604, 108] on link "Activité professionnelle" at bounding box center [618, 112] width 166 height 24
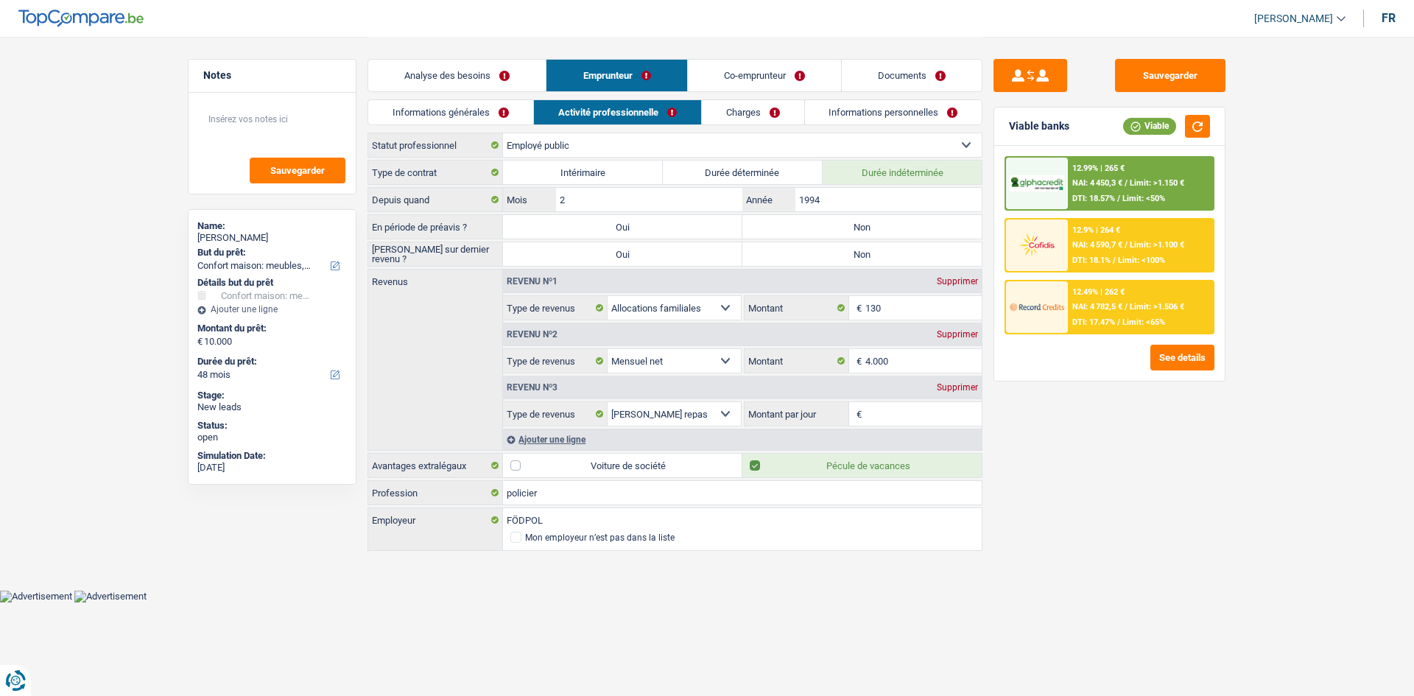
click at [774, 115] on link "Charges" at bounding box center [753, 112] width 102 height 24
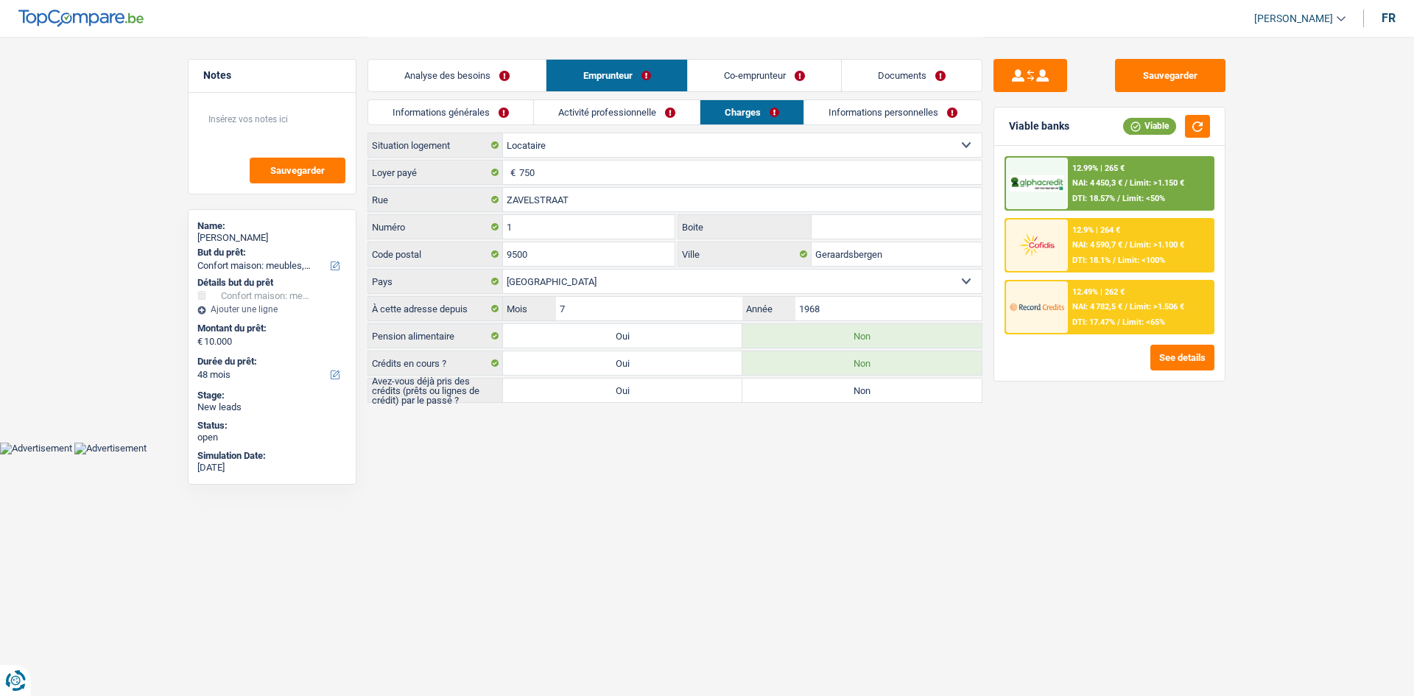
click at [852, 119] on link "Informations personnelles" at bounding box center [893, 112] width 178 height 24
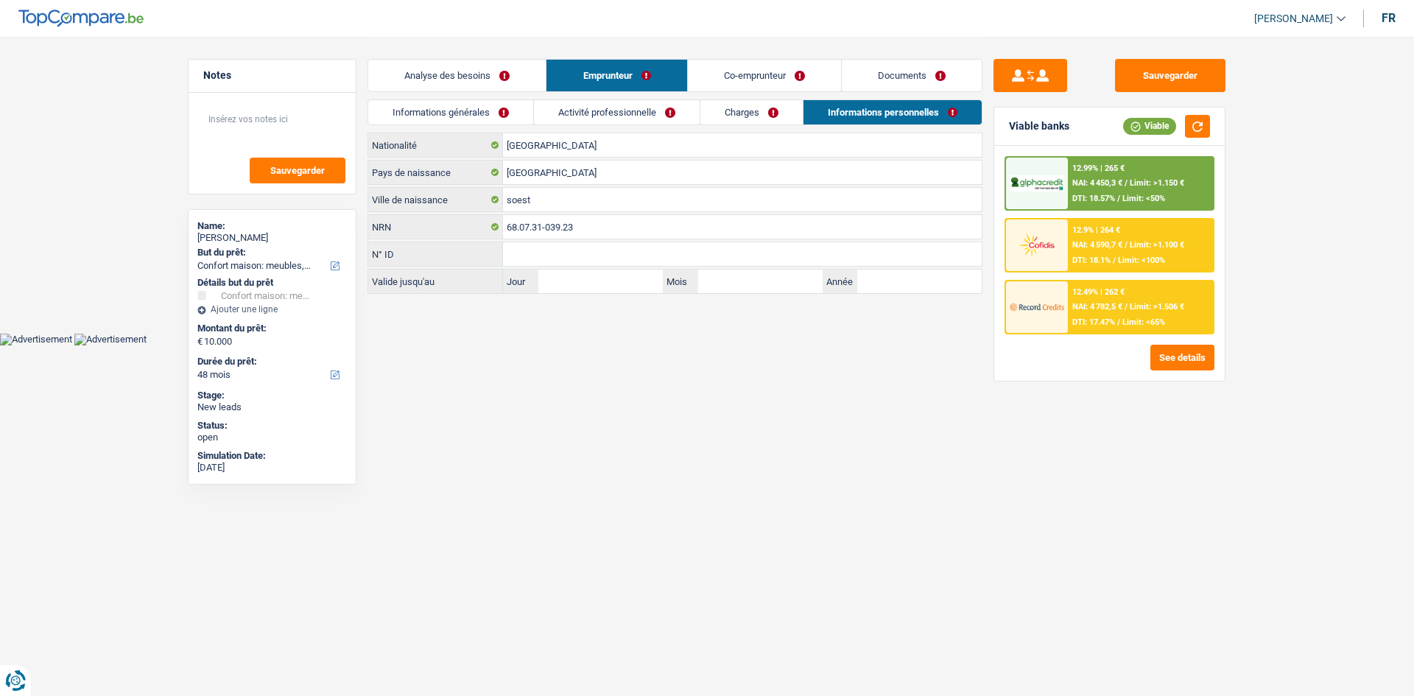
click at [751, 75] on link "Co-emprunteur" at bounding box center [764, 76] width 153 height 32
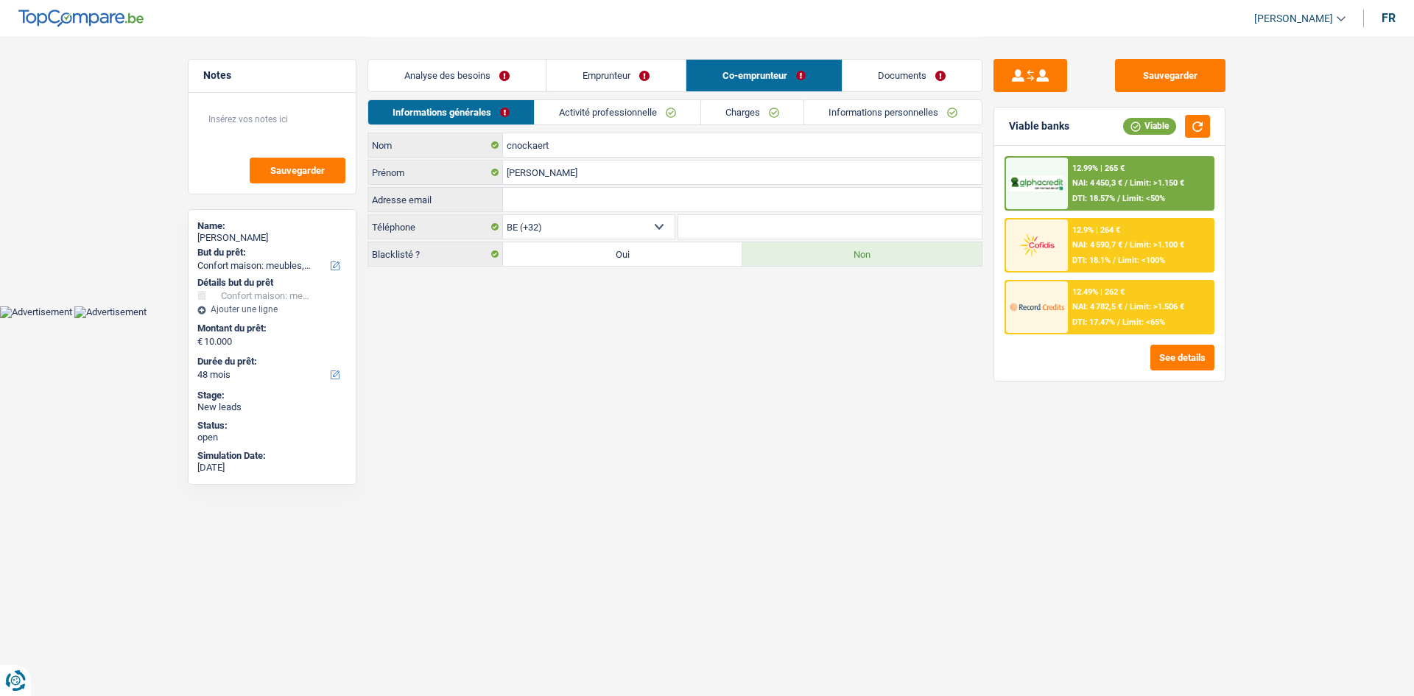
click at [650, 108] on link "Activité professionnelle" at bounding box center [618, 112] width 166 height 24
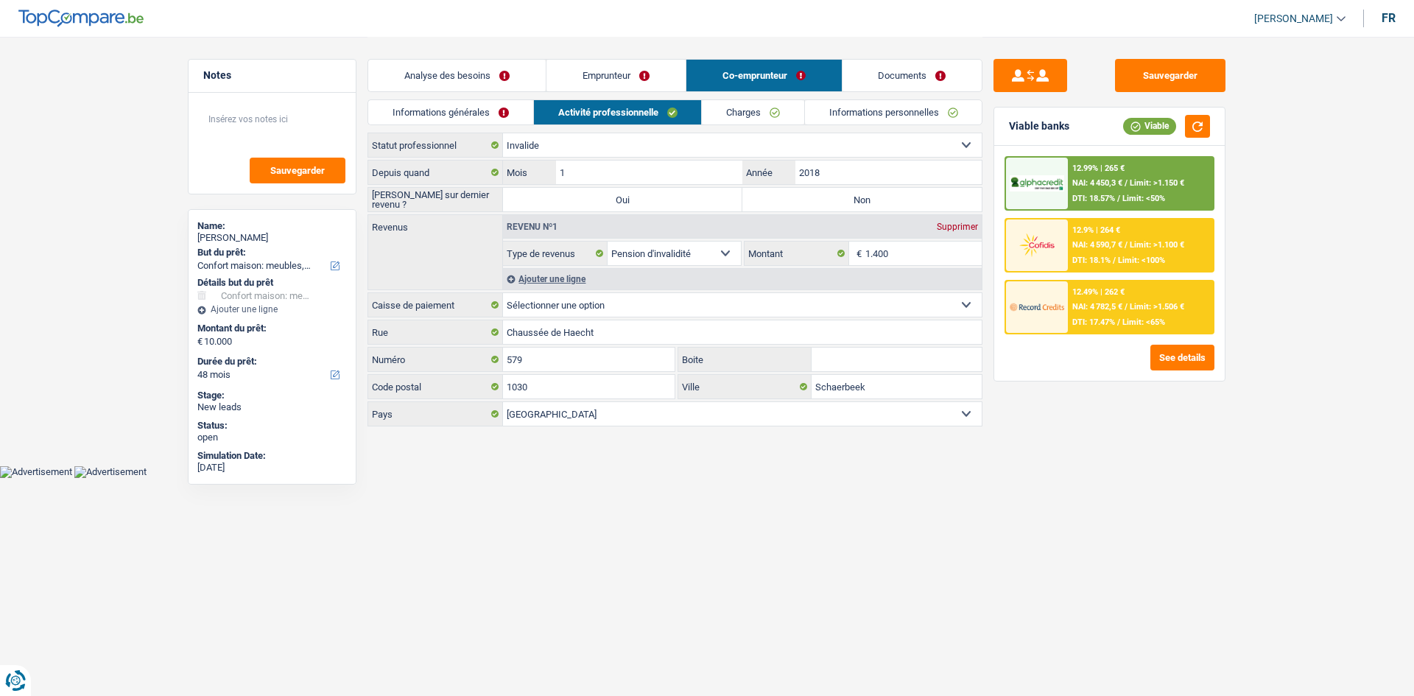
click at [783, 119] on link "Charges" at bounding box center [753, 112] width 102 height 24
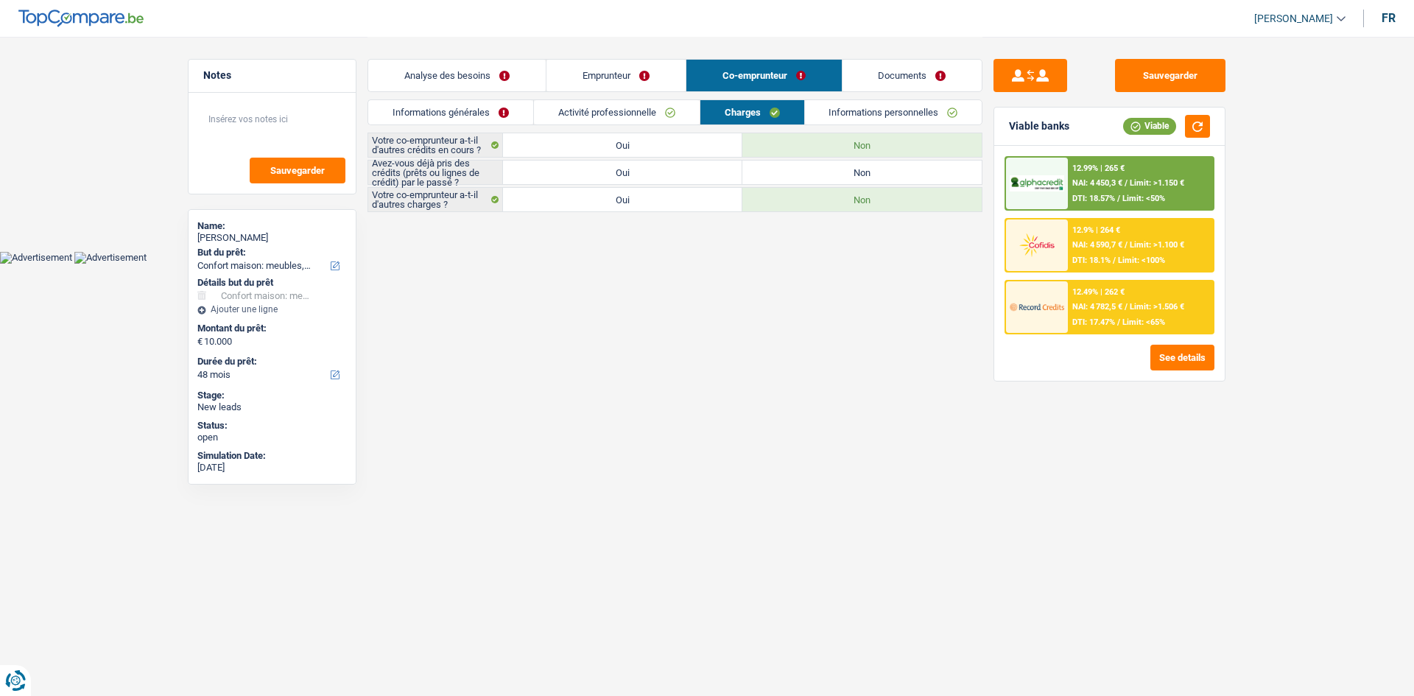
click at [875, 124] on li "Informations personnelles" at bounding box center [893, 112] width 179 height 26
click at [463, 74] on link "Analyse des besoins" at bounding box center [457, 76] width 178 height 32
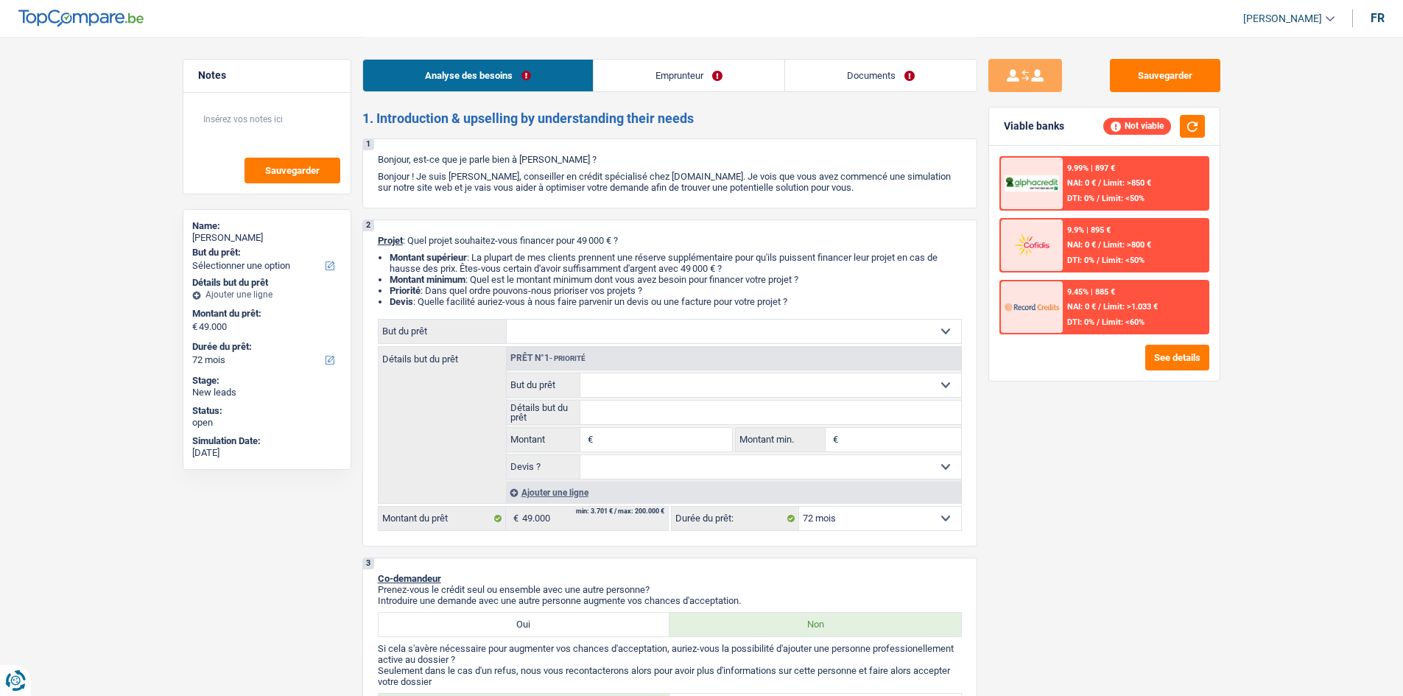
select select "72"
drag, startPoint x: 896, startPoint y: 82, endPoint x: 840, endPoint y: 80, distance: 56.1
click at [896, 82] on link "Documents" at bounding box center [881, 76] width 192 height 32
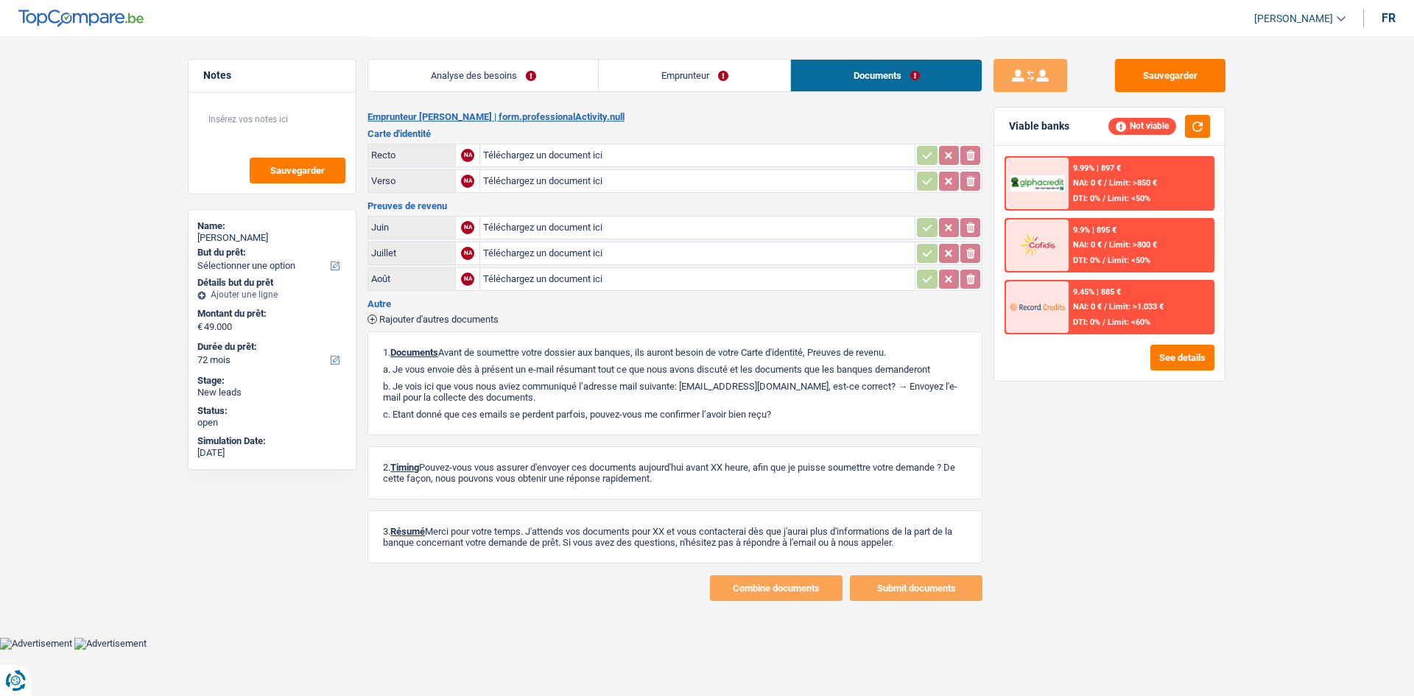
click at [683, 74] on link "Emprunteur" at bounding box center [695, 76] width 192 height 32
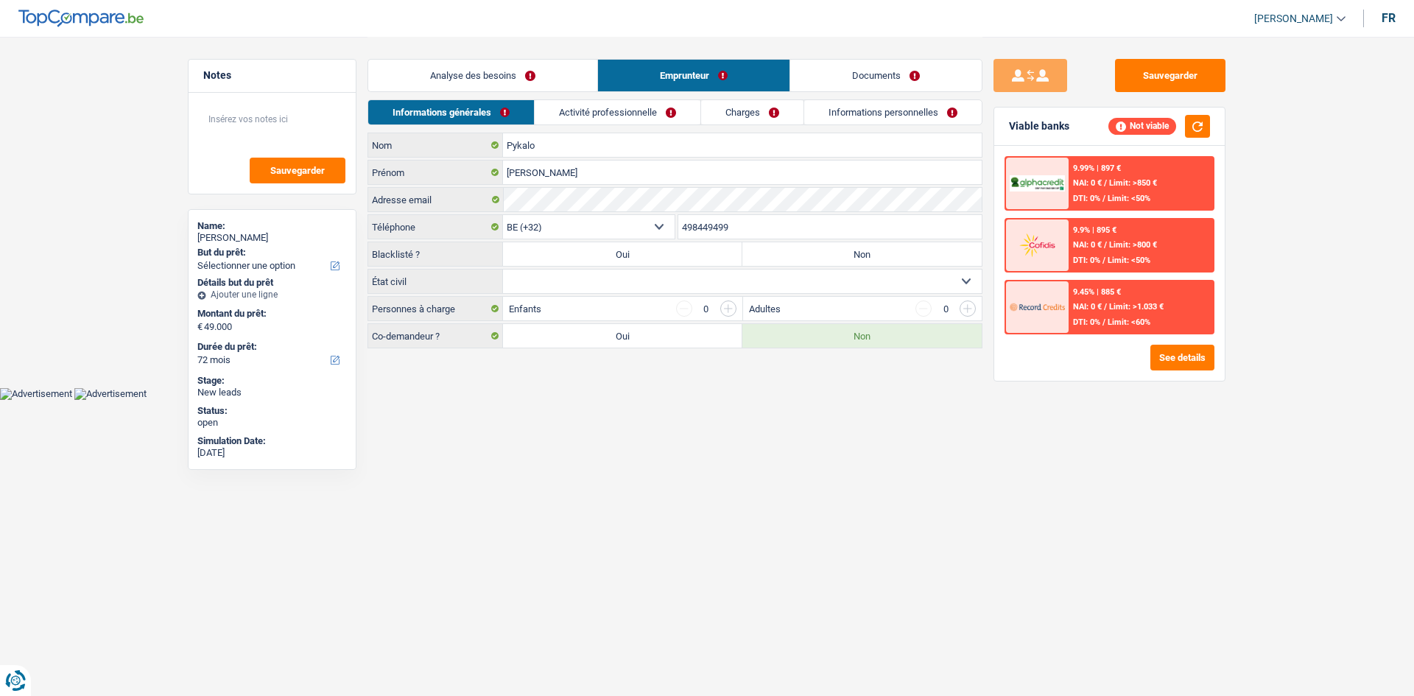
click at [664, 105] on link "Activité professionnelle" at bounding box center [618, 112] width 166 height 24
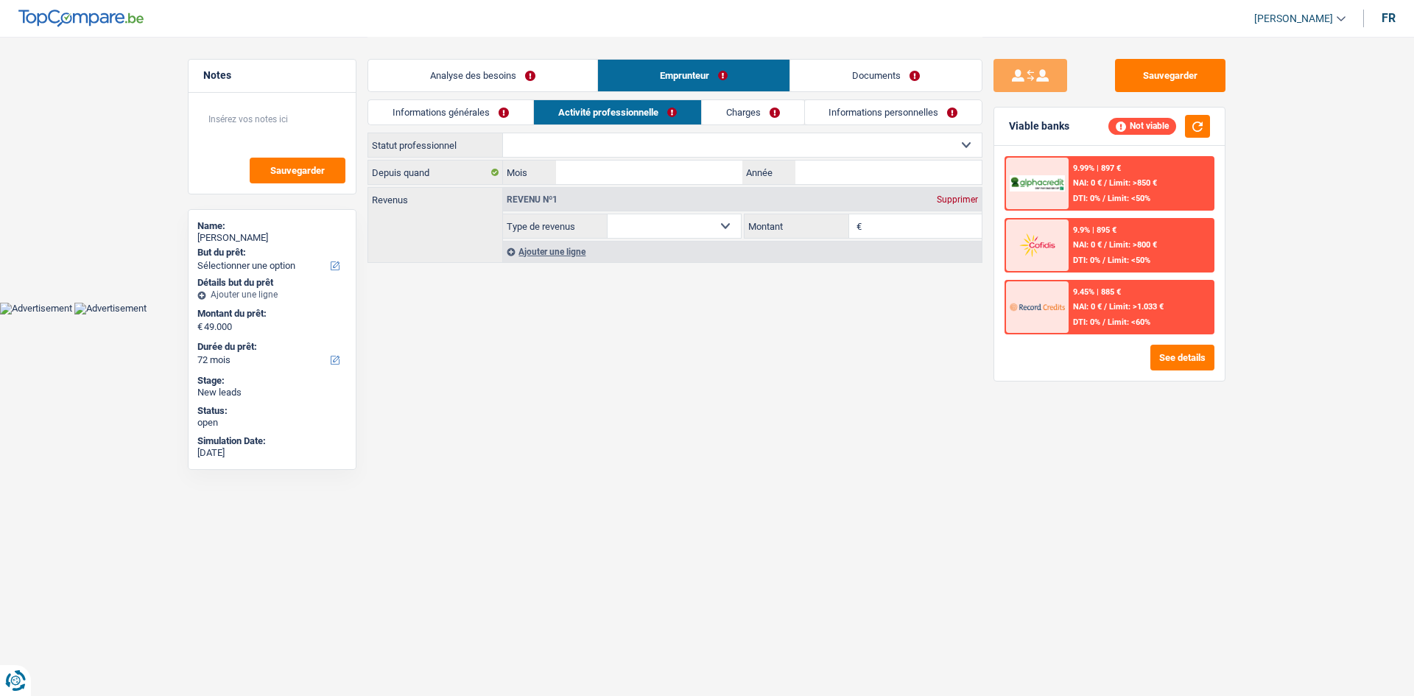
click at [690, 315] on html "Vous avez le contrôle de vos données Nous utilisons des cookies, tout comme nos…" at bounding box center [707, 157] width 1414 height 315
click at [109, 88] on main "Notes Sauvegarder Name: Pawel Pykalo But du prêt: Confort maison: meubles, text…" at bounding box center [707, 151] width 1414 height 302
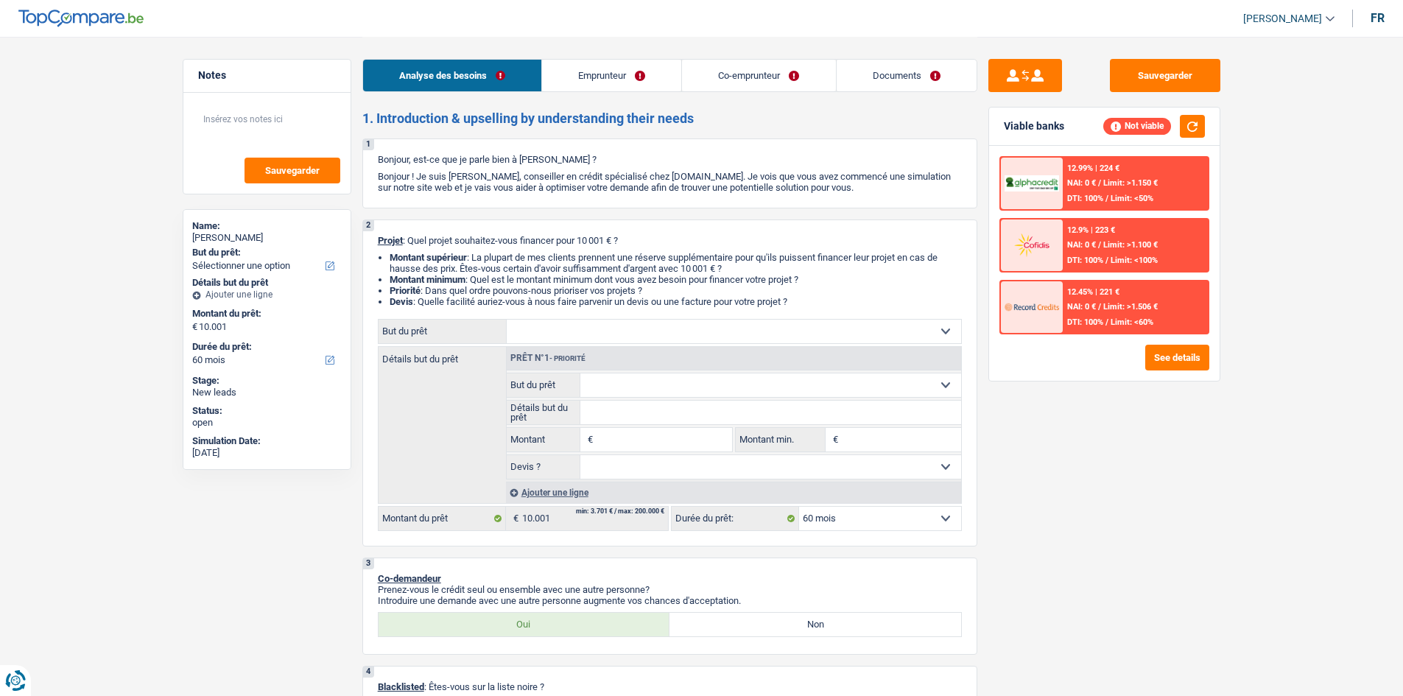
select select "60"
select select "mutuality"
select select "familyAllowances"
select select "mutualityIndemnity"
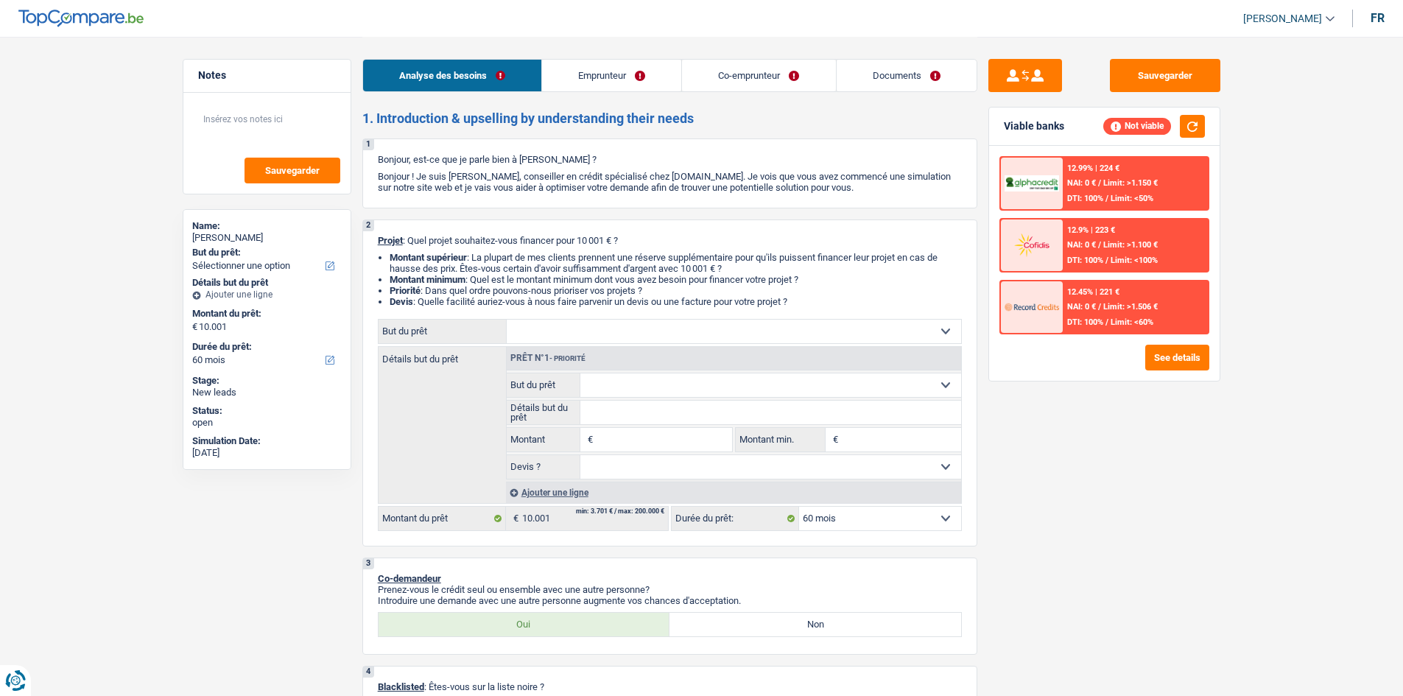
select select "rents"
select select "mortgage"
select select "300"
select select "60"
drag, startPoint x: 906, startPoint y: 66, endPoint x: 887, endPoint y: 66, distance: 19.2
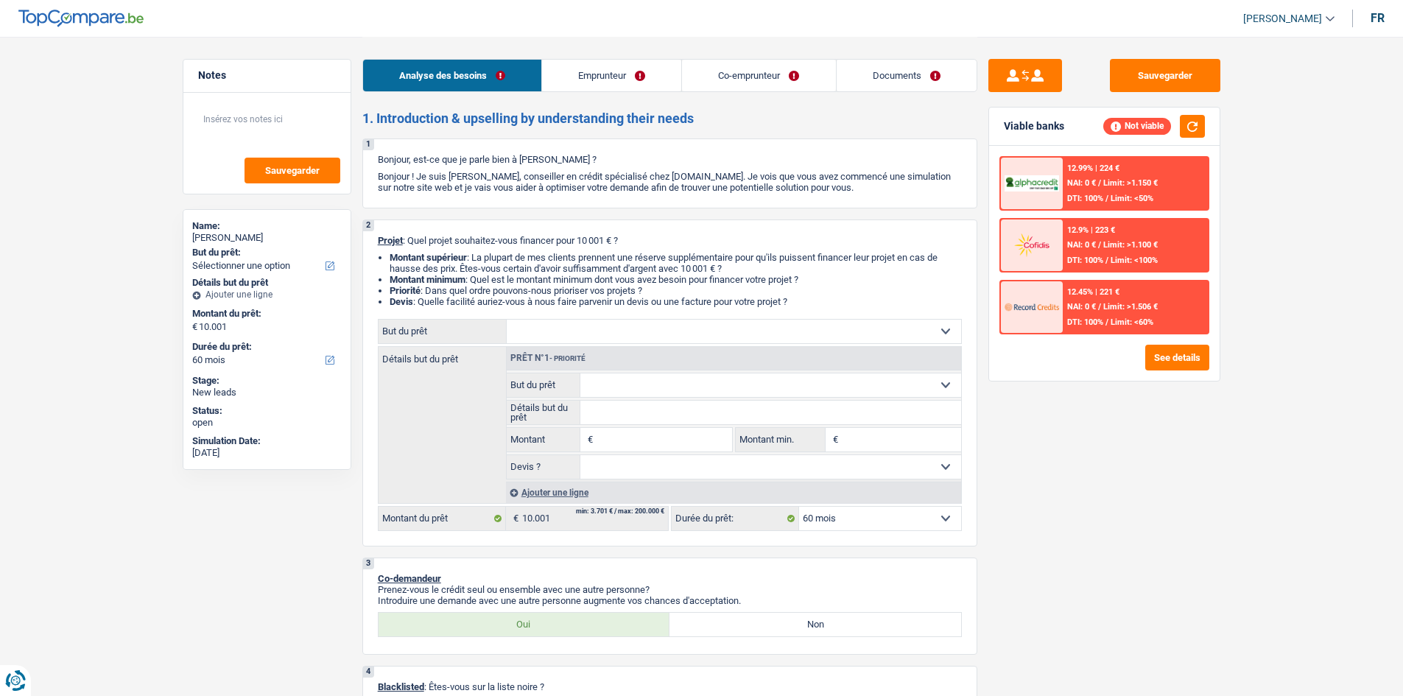
click at [906, 66] on link "Documents" at bounding box center [907, 76] width 140 height 32
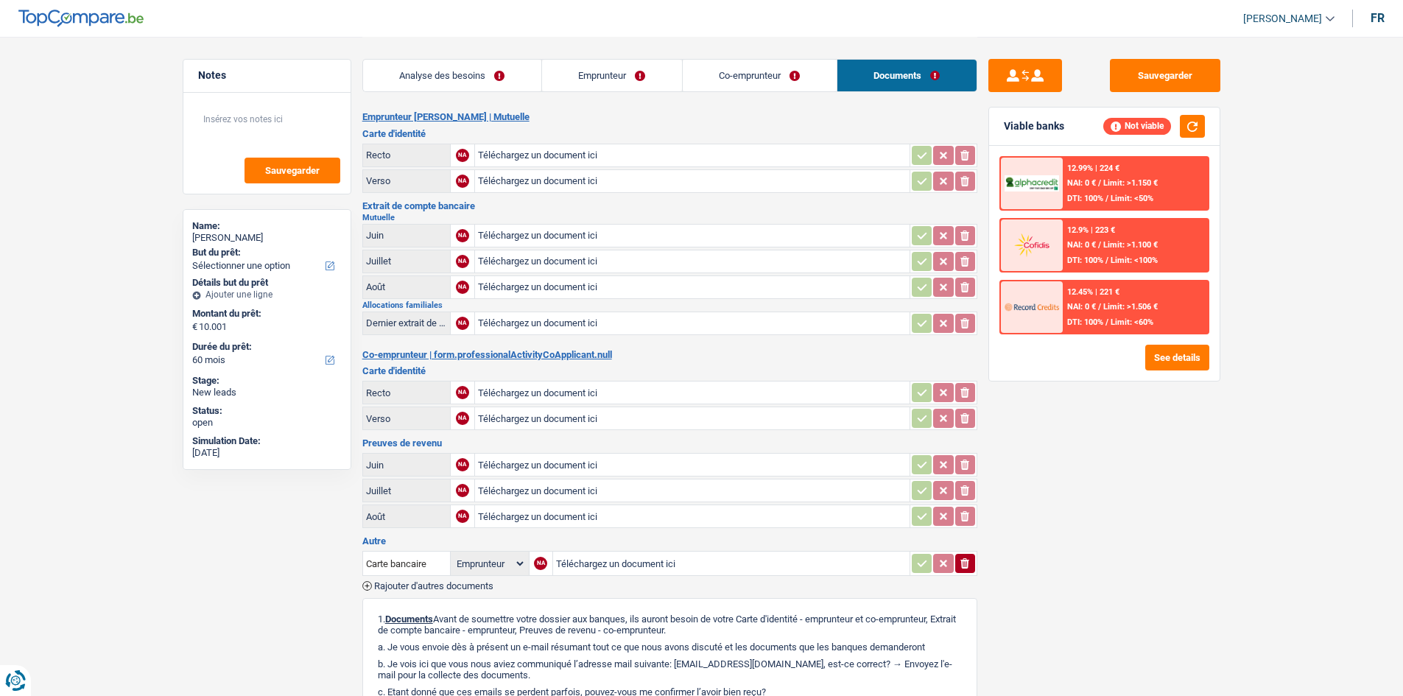
click at [633, 86] on link "Emprunteur" at bounding box center [612, 76] width 140 height 32
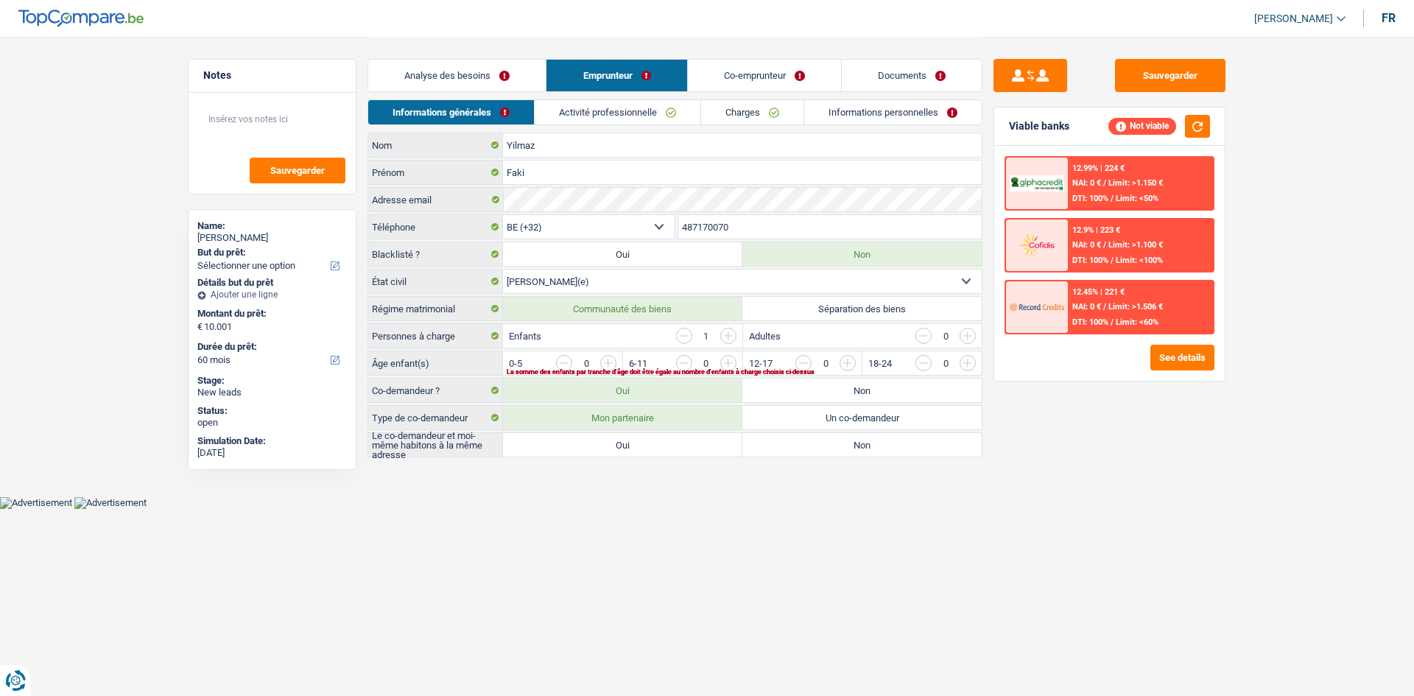
click at [633, 119] on link "Activité professionnelle" at bounding box center [618, 112] width 166 height 24
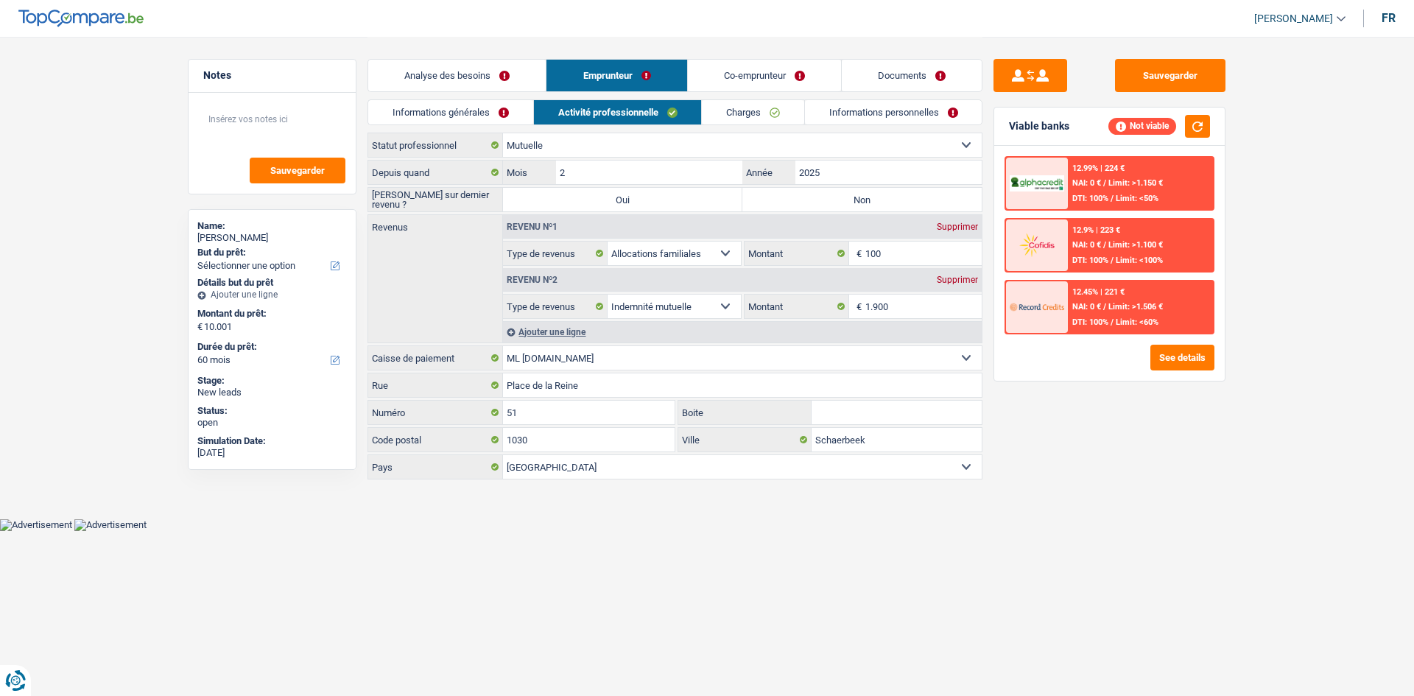
click at [877, 116] on link "Informations personnelles" at bounding box center [894, 112] width 178 height 24
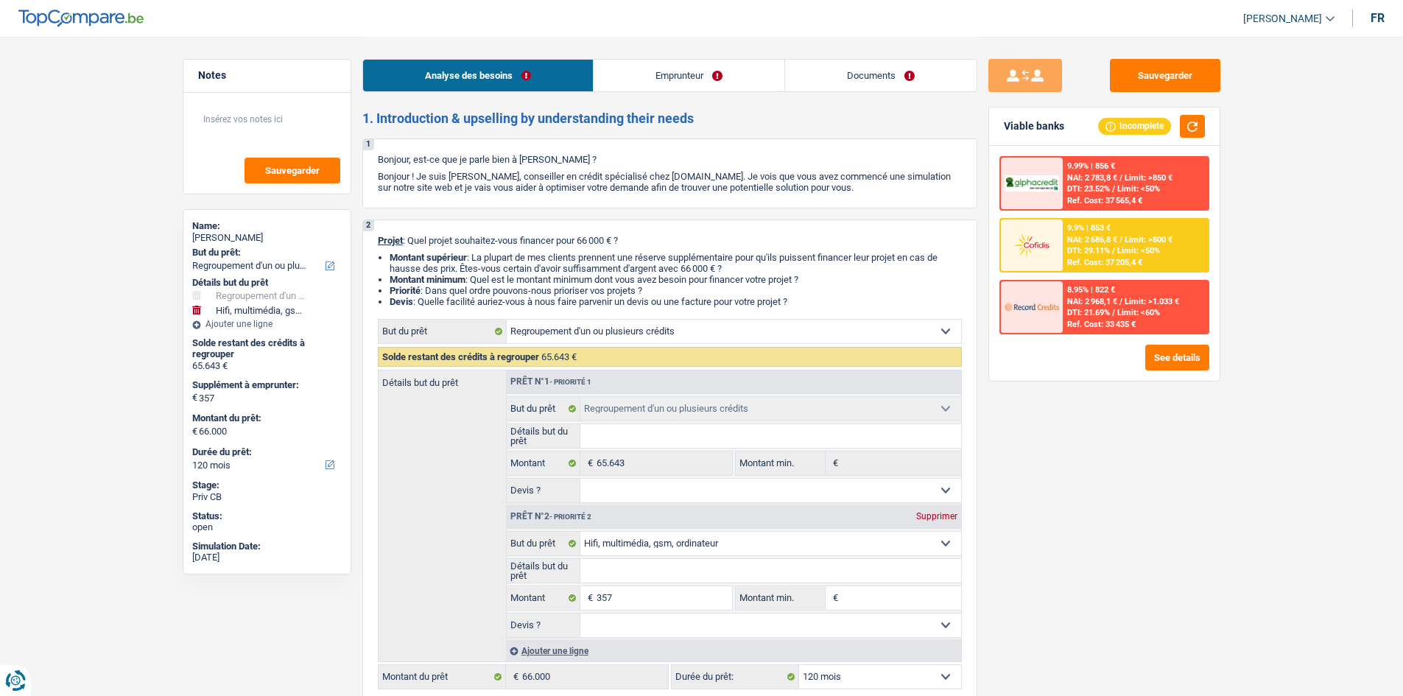
select select "refinancing"
select select "tech"
select select "120"
select select "refinancing"
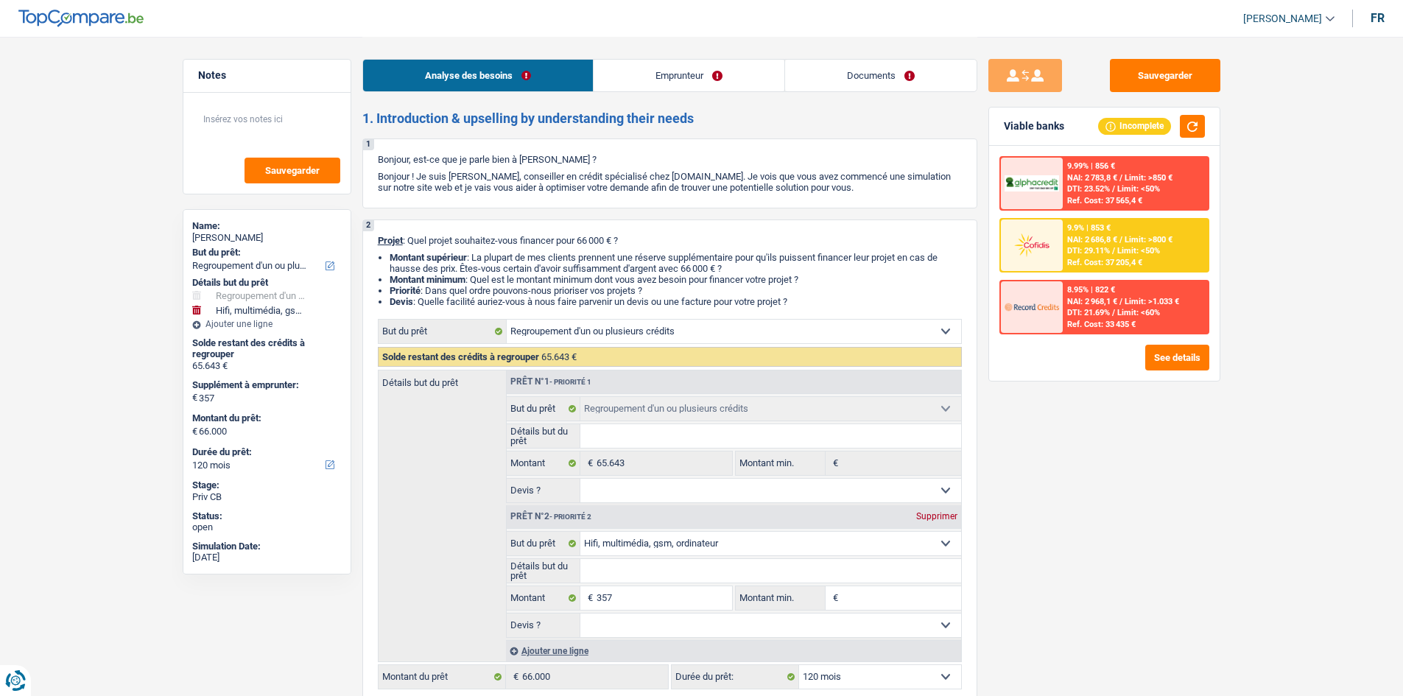
select select "refinancing"
select select "tech"
select select "120"
select select "privateEmployee"
select select "netSalary"
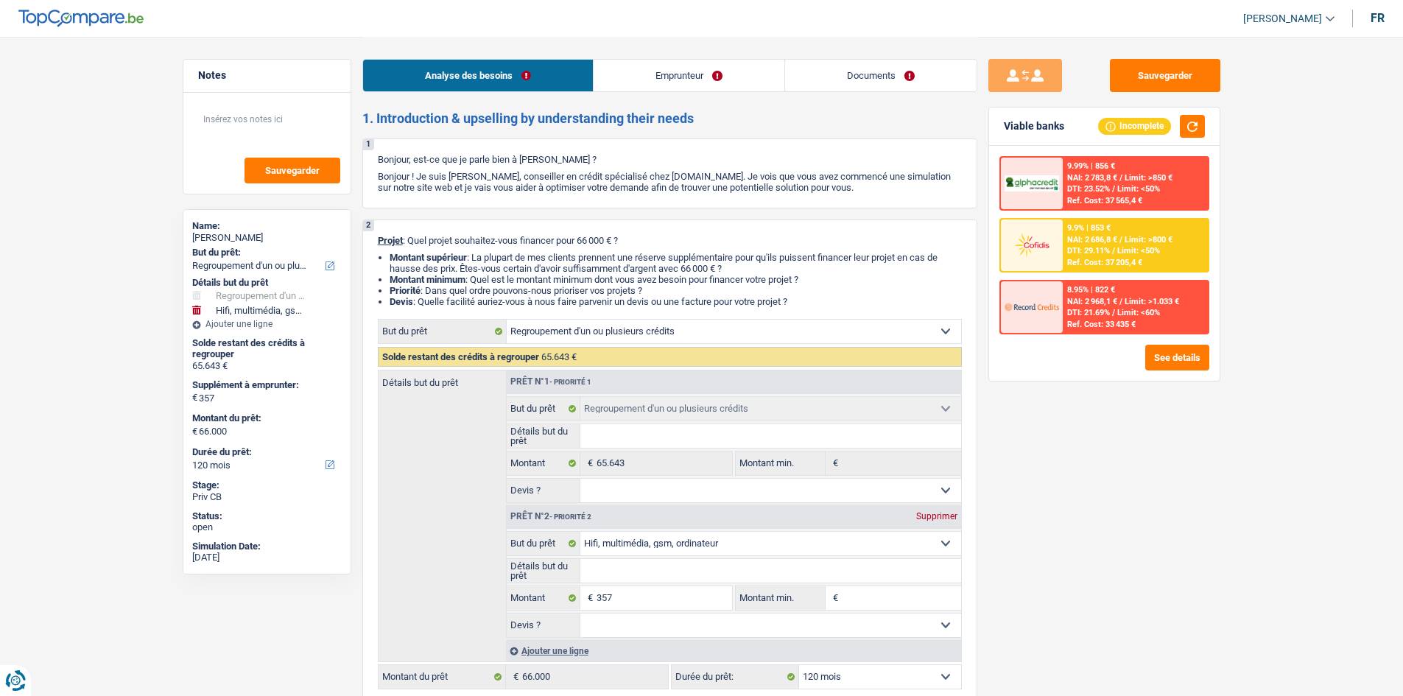
select select "mealVouchers"
select select "liveWithParents"
select select "carLoan"
select select "84"
select select "carLoan"
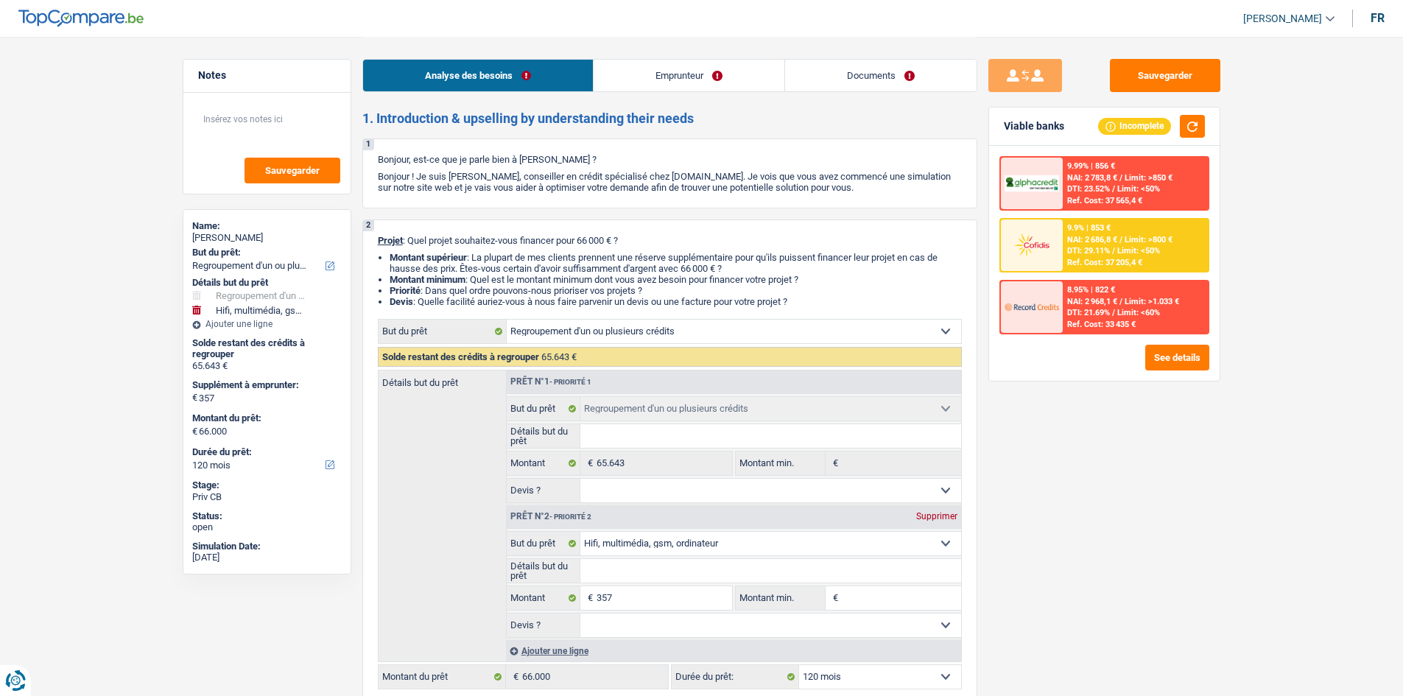
select select "120"
select select "carLoan"
select select "120"
select select "refinancing"
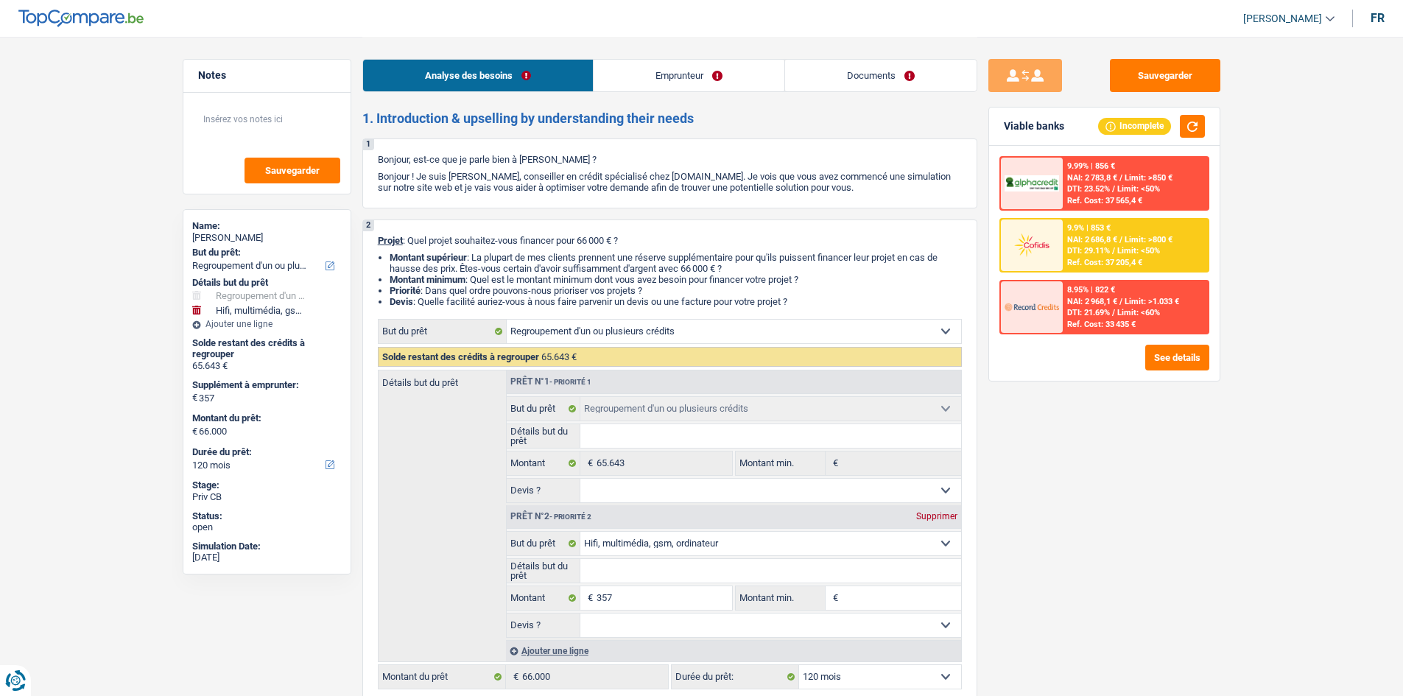
select select "tech"
select select "120"
click at [849, 80] on link "Documents" at bounding box center [881, 76] width 192 height 32
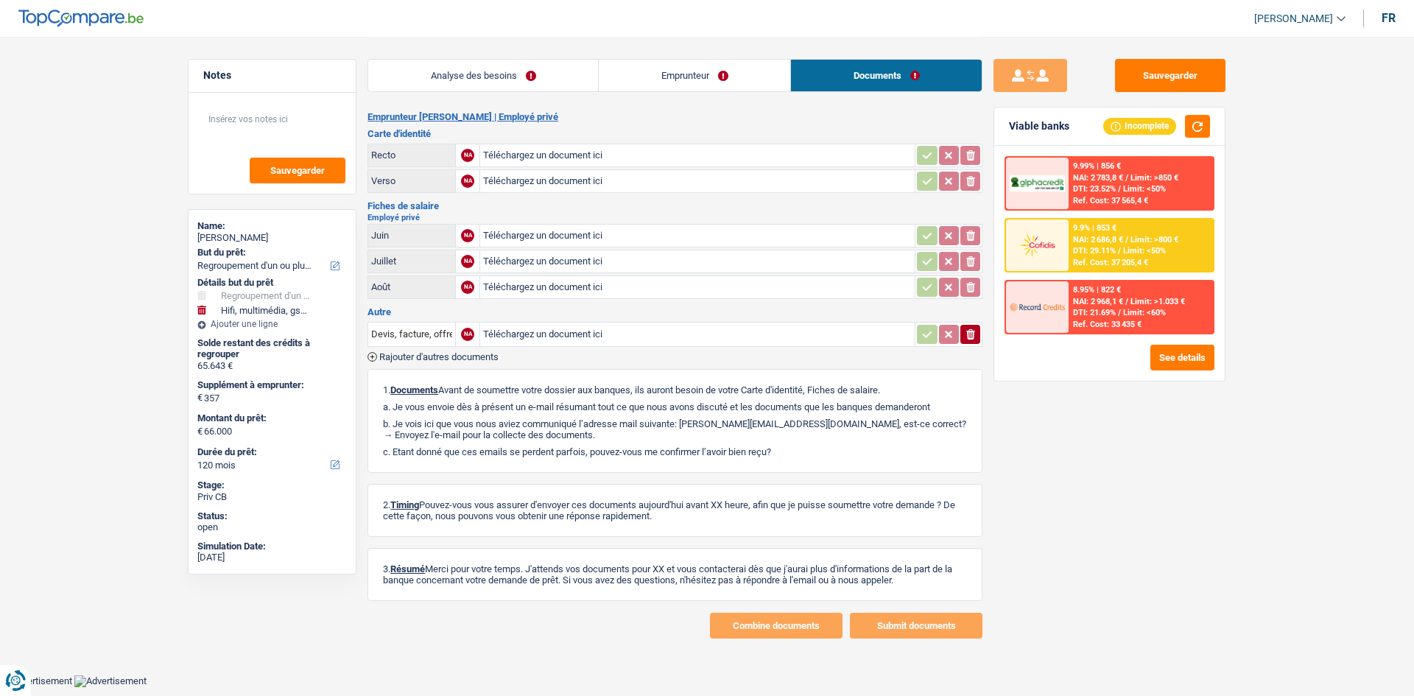
click at [668, 84] on link "Emprunteur" at bounding box center [695, 76] width 192 height 32
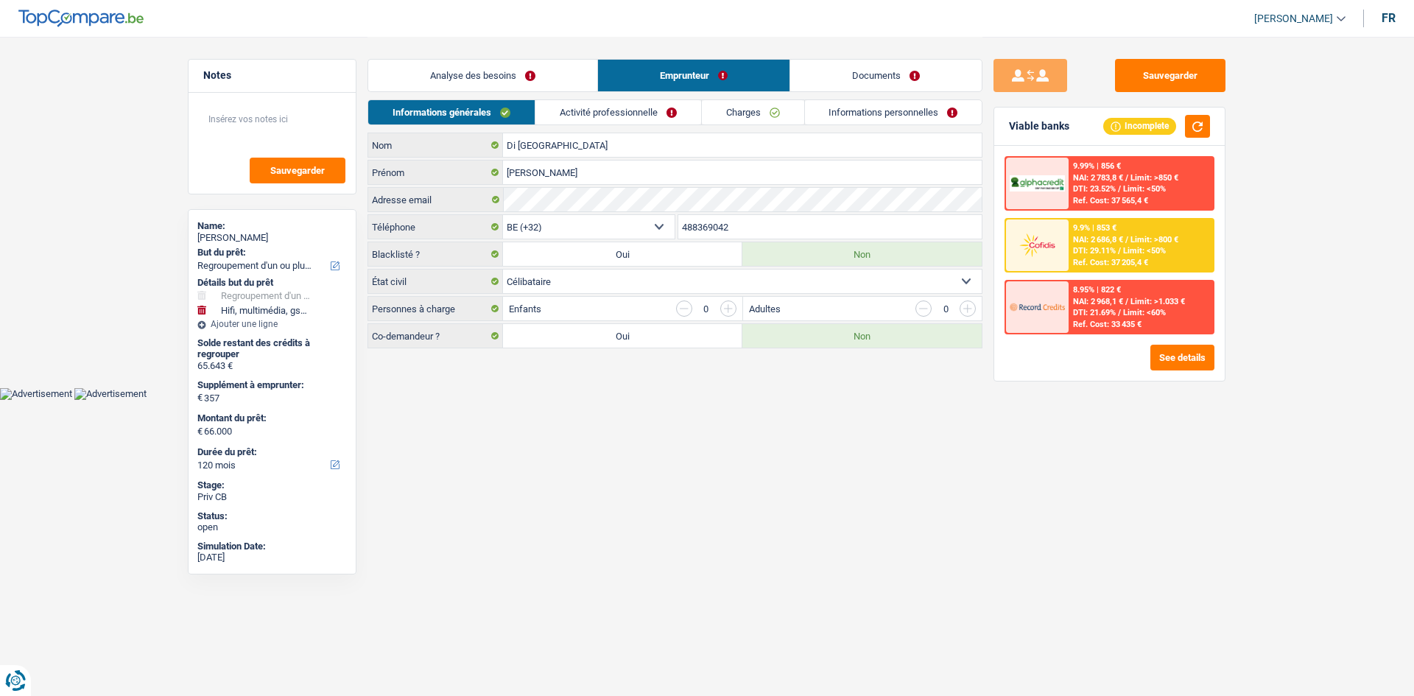
click at [629, 114] on link "Activité professionnelle" at bounding box center [618, 112] width 166 height 24
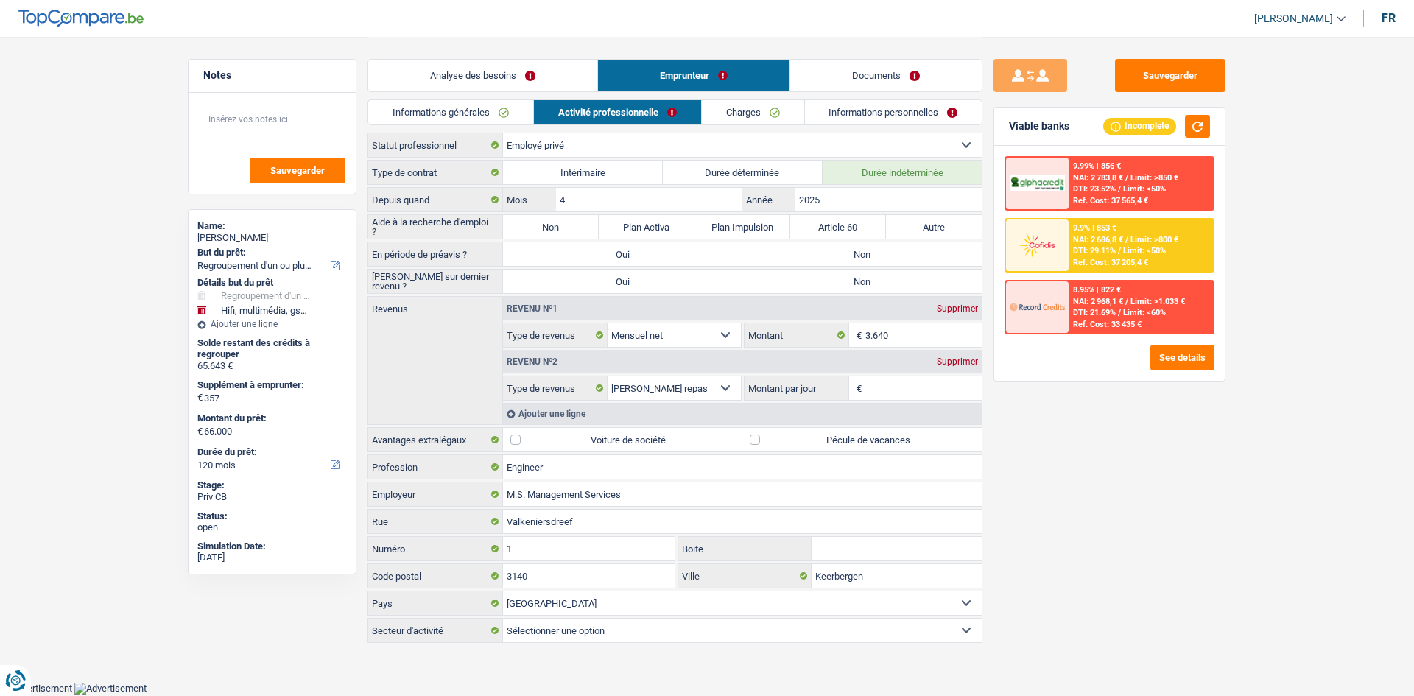
click at [752, 108] on link "Charges" at bounding box center [753, 112] width 102 height 24
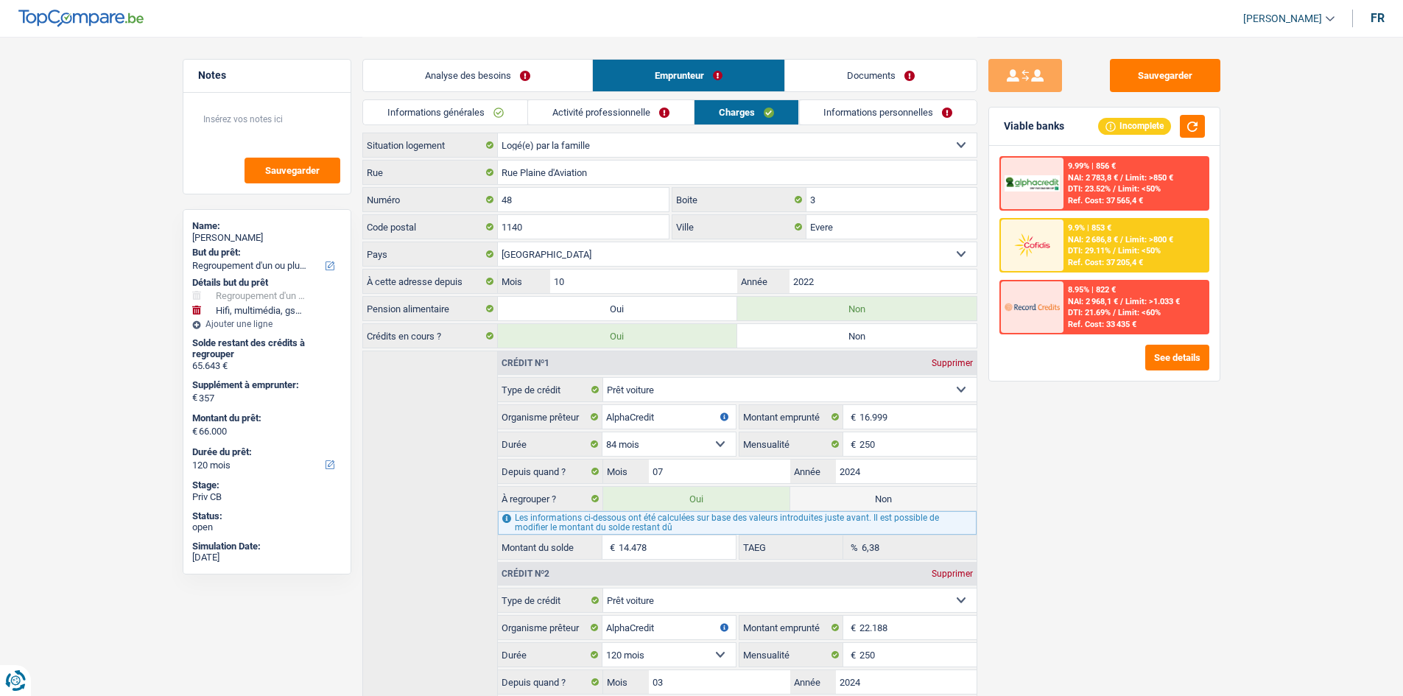
click at [888, 116] on link "Informations personnelles" at bounding box center [888, 112] width 178 height 24
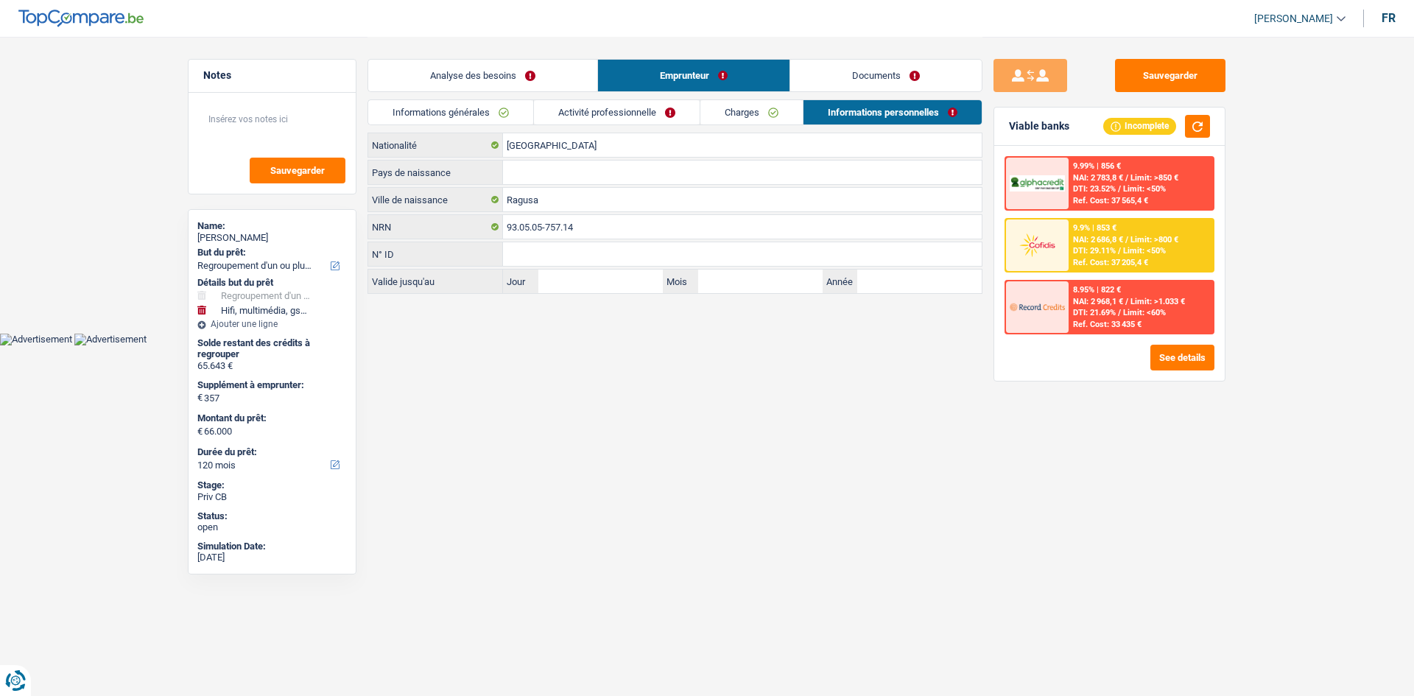
click at [513, 62] on link "Analyse des besoins" at bounding box center [482, 76] width 229 height 32
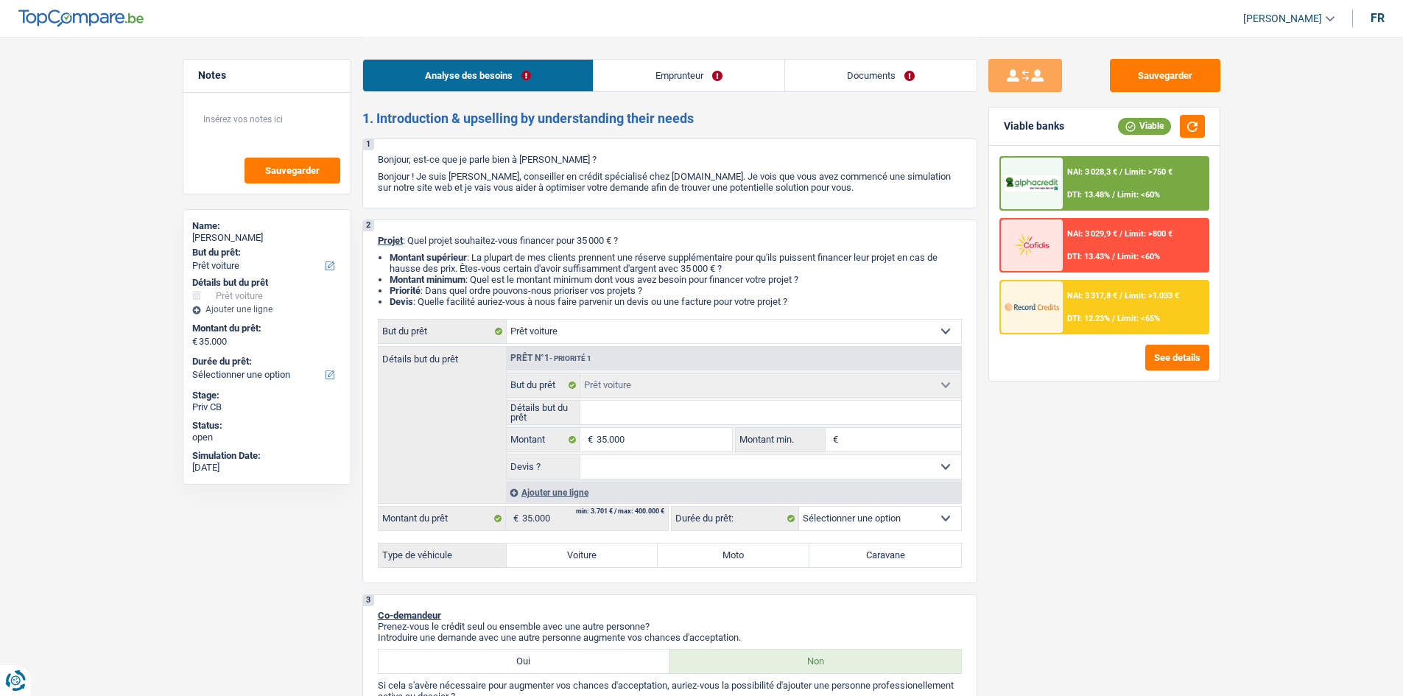
select select "car"
select select "worker"
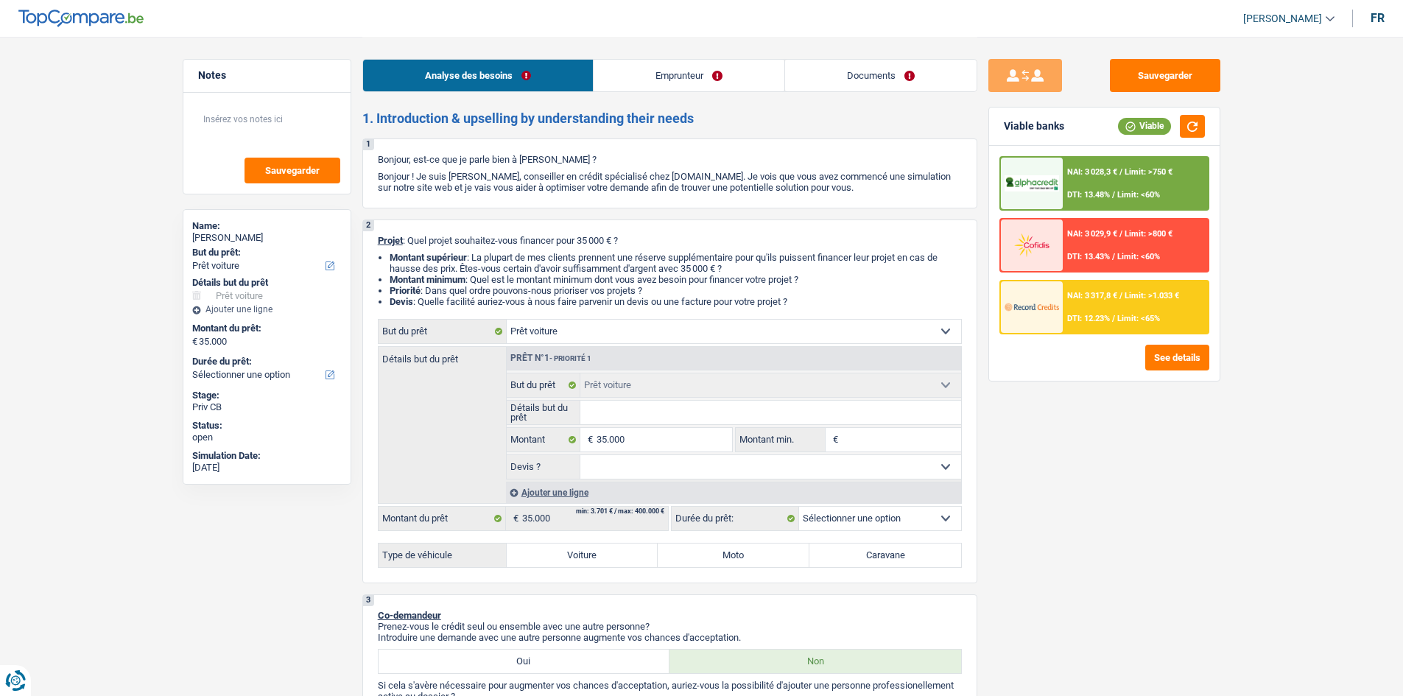
select select "netSalary"
select select "ownerWithoutMortgage"
select select "car"
drag, startPoint x: 688, startPoint y: 64, endPoint x: 810, endPoint y: 82, distance: 123.5
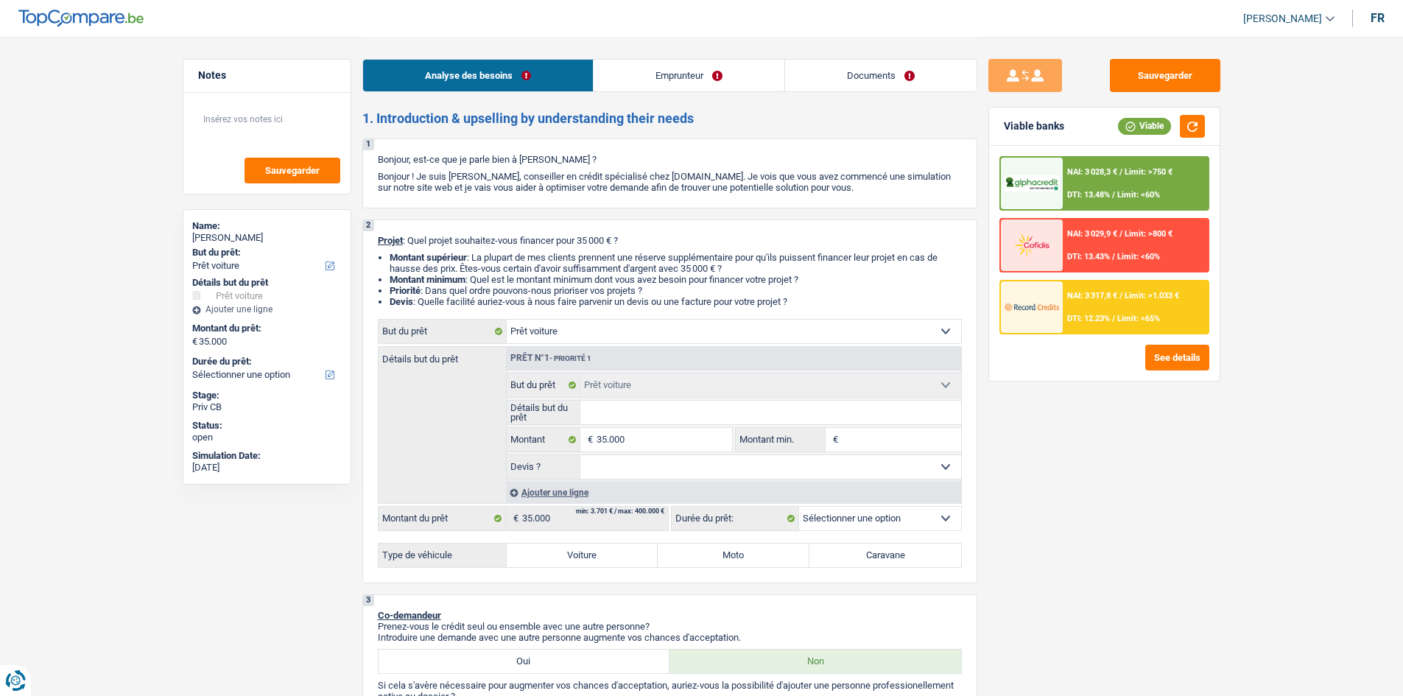
click at [688, 64] on link "Emprunteur" at bounding box center [689, 76] width 191 height 32
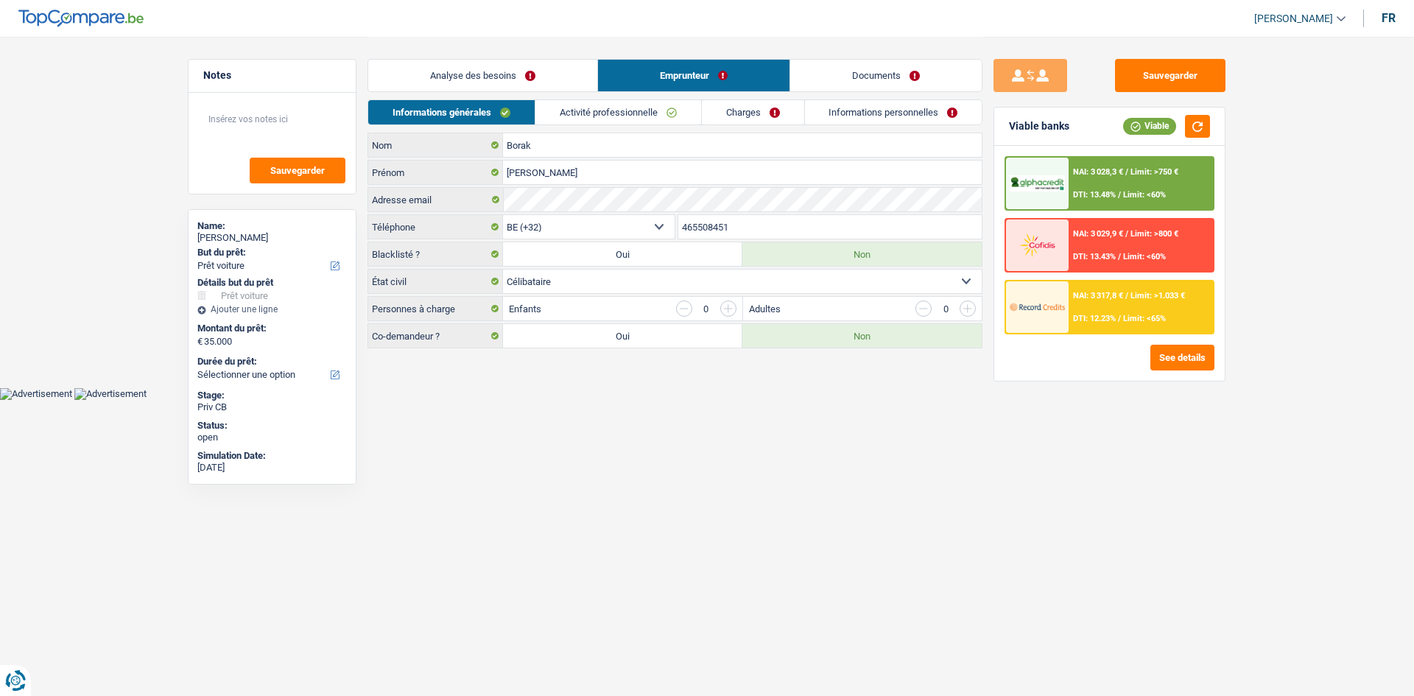
click at [849, 83] on link "Documents" at bounding box center [886, 76] width 192 height 32
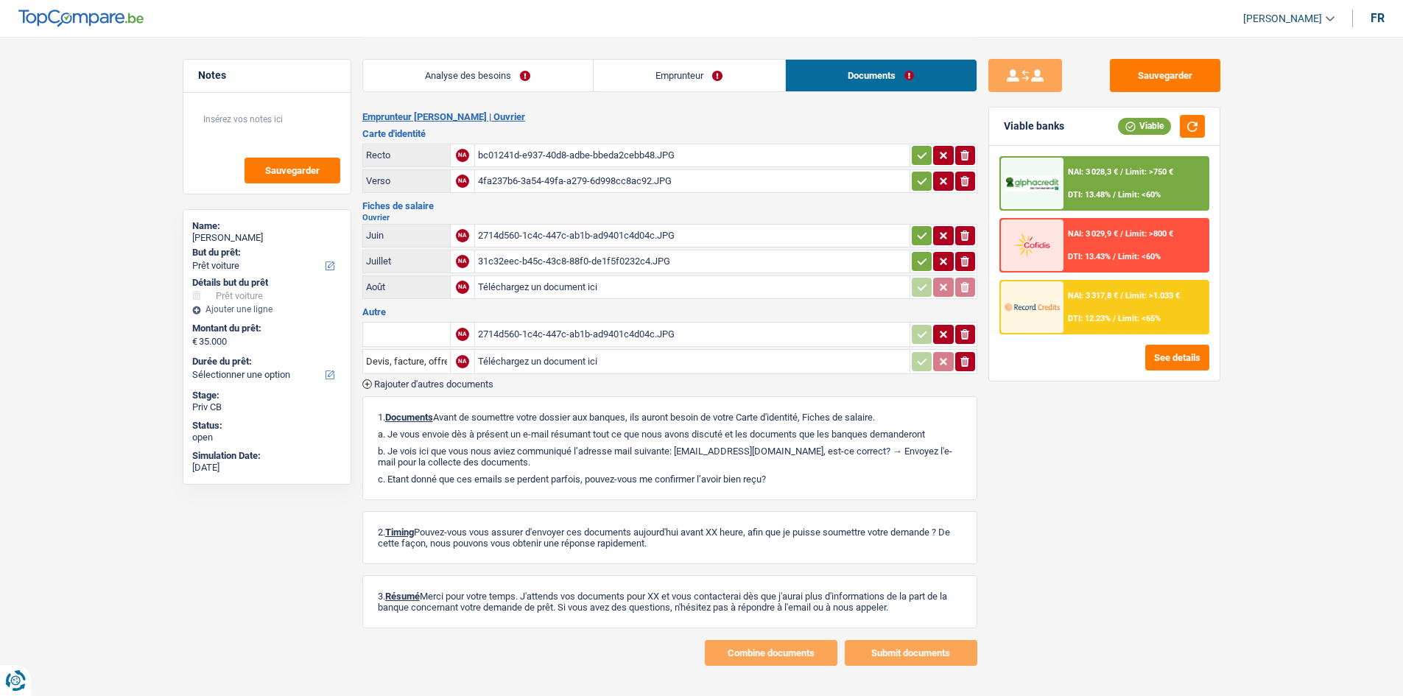
click at [667, 76] on link "Emprunteur" at bounding box center [690, 76] width 192 height 32
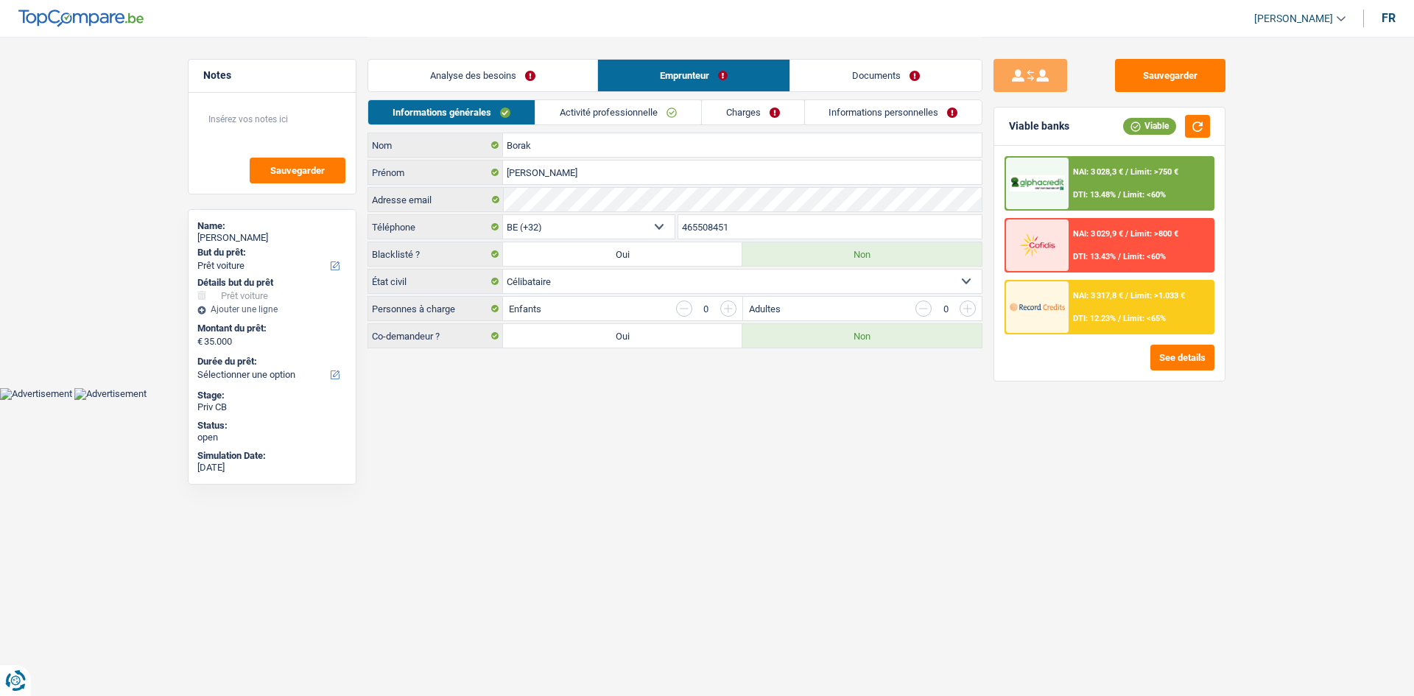
click at [843, 69] on link "Documents" at bounding box center [886, 76] width 192 height 32
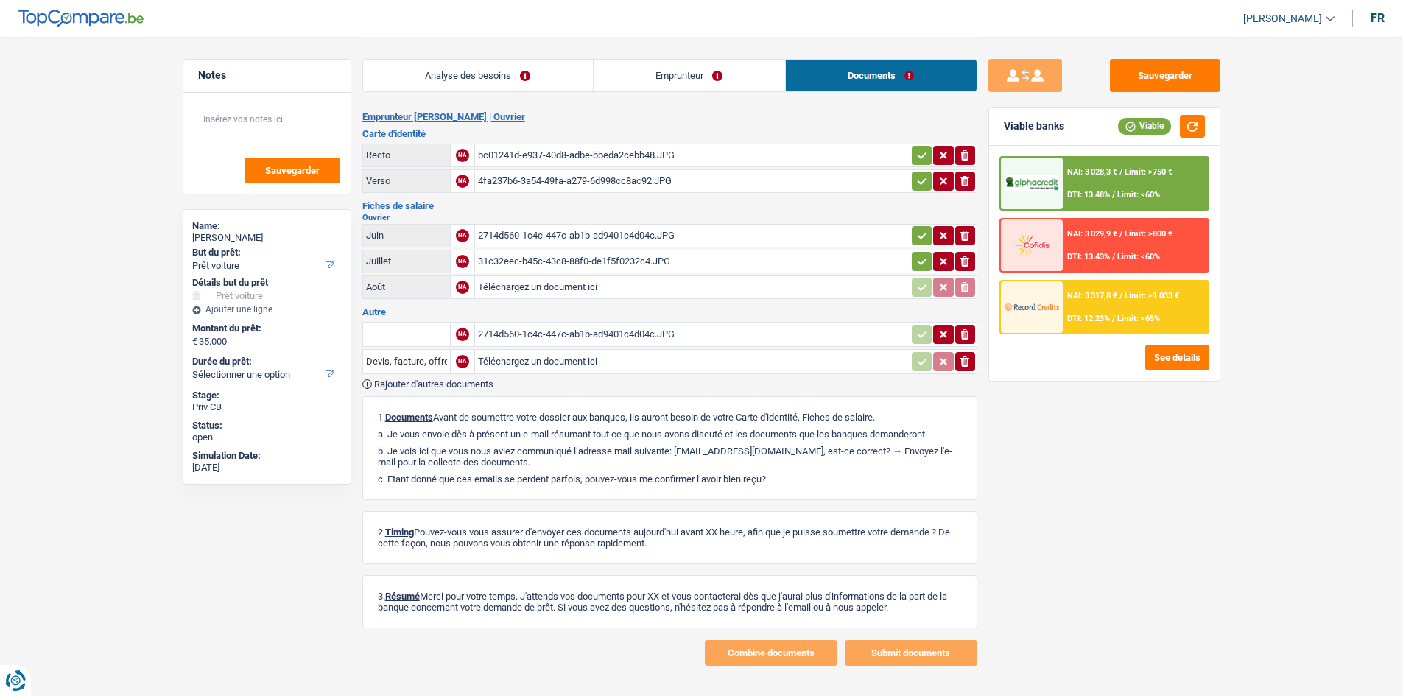
click at [523, 84] on link "Analyse des besoins" at bounding box center [478, 76] width 230 height 32
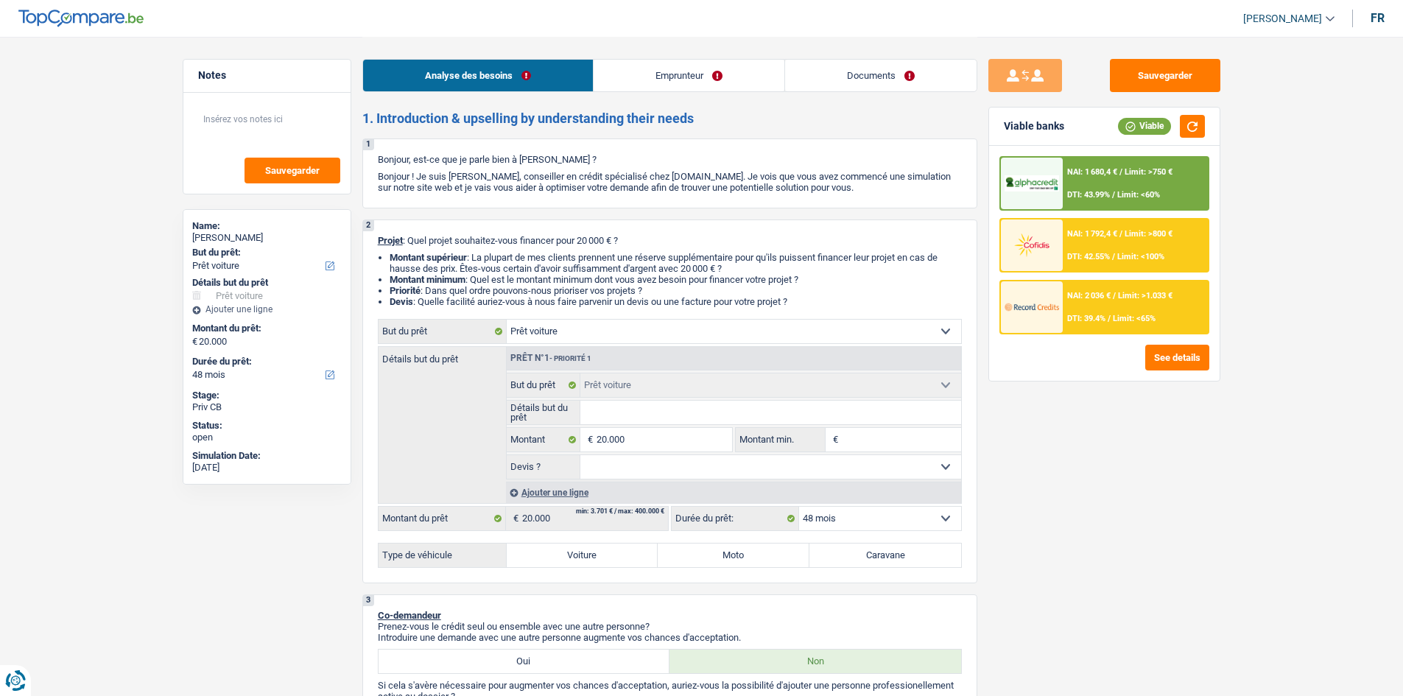
select select "car"
select select "48"
select select "car"
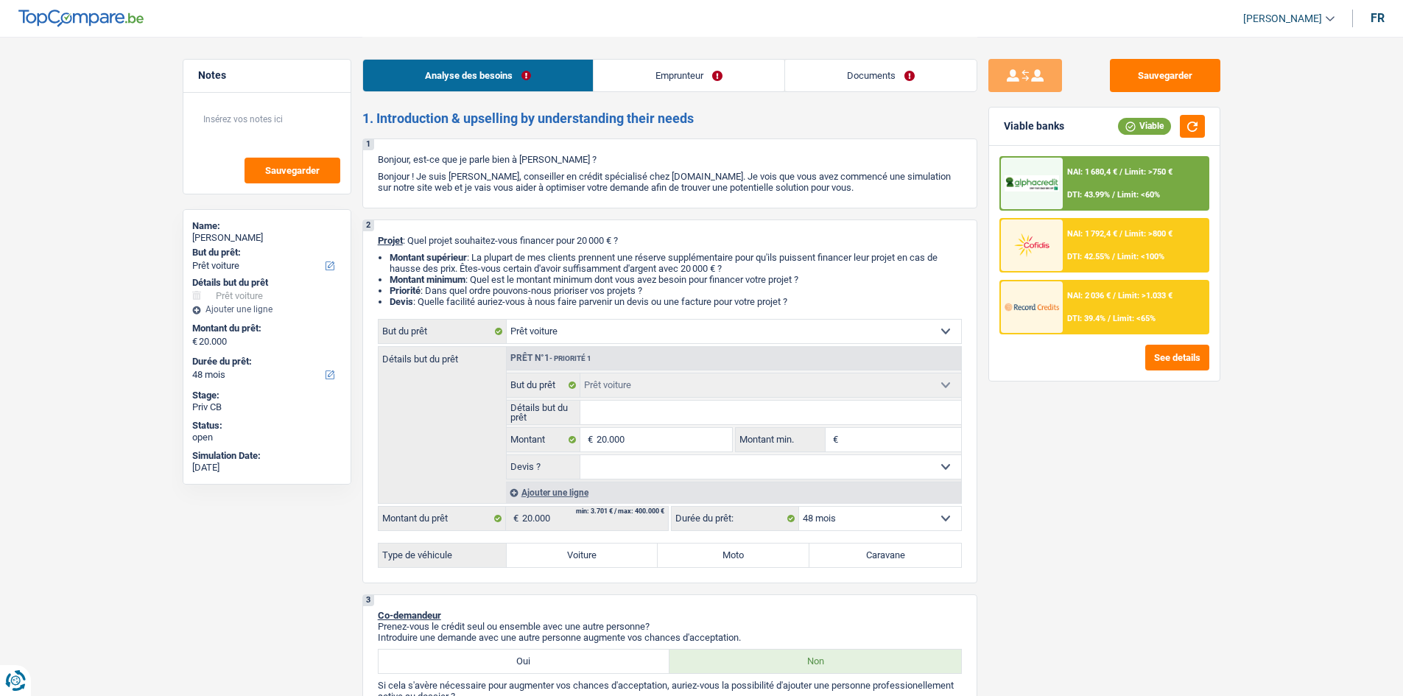
select select "48"
select select "privateEmployee"
select select "netSalary"
select select "mealVouchers"
select select "ownerWithMortgage"
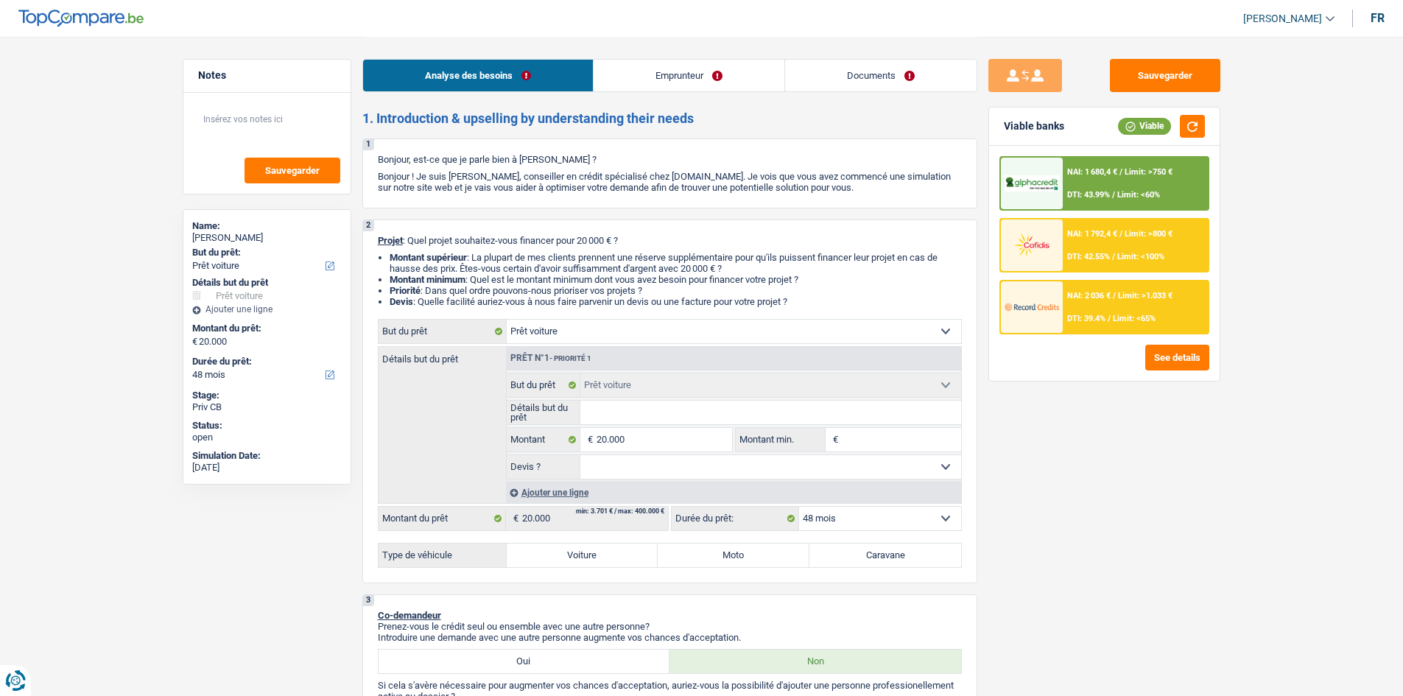
select select "mortgage"
select select "240"
select select "car"
select select "48"
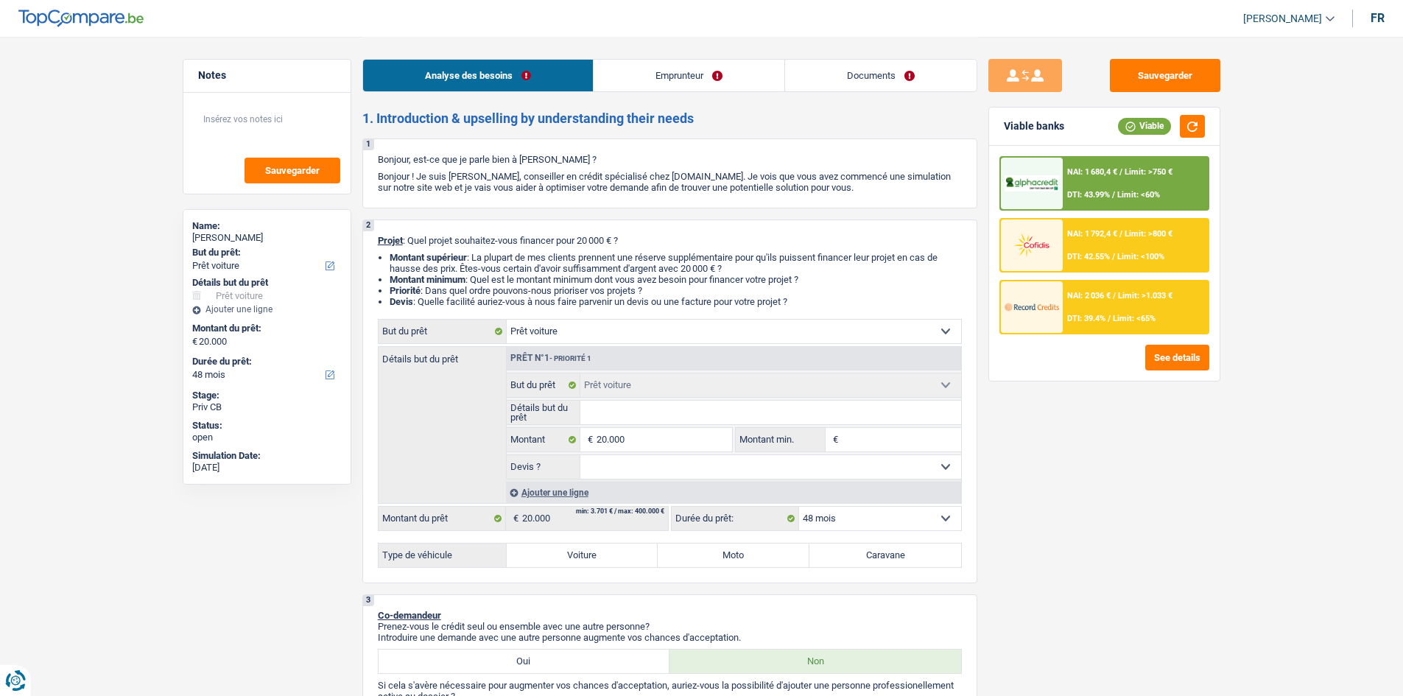
click at [909, 72] on link "Documents" at bounding box center [881, 76] width 192 height 32
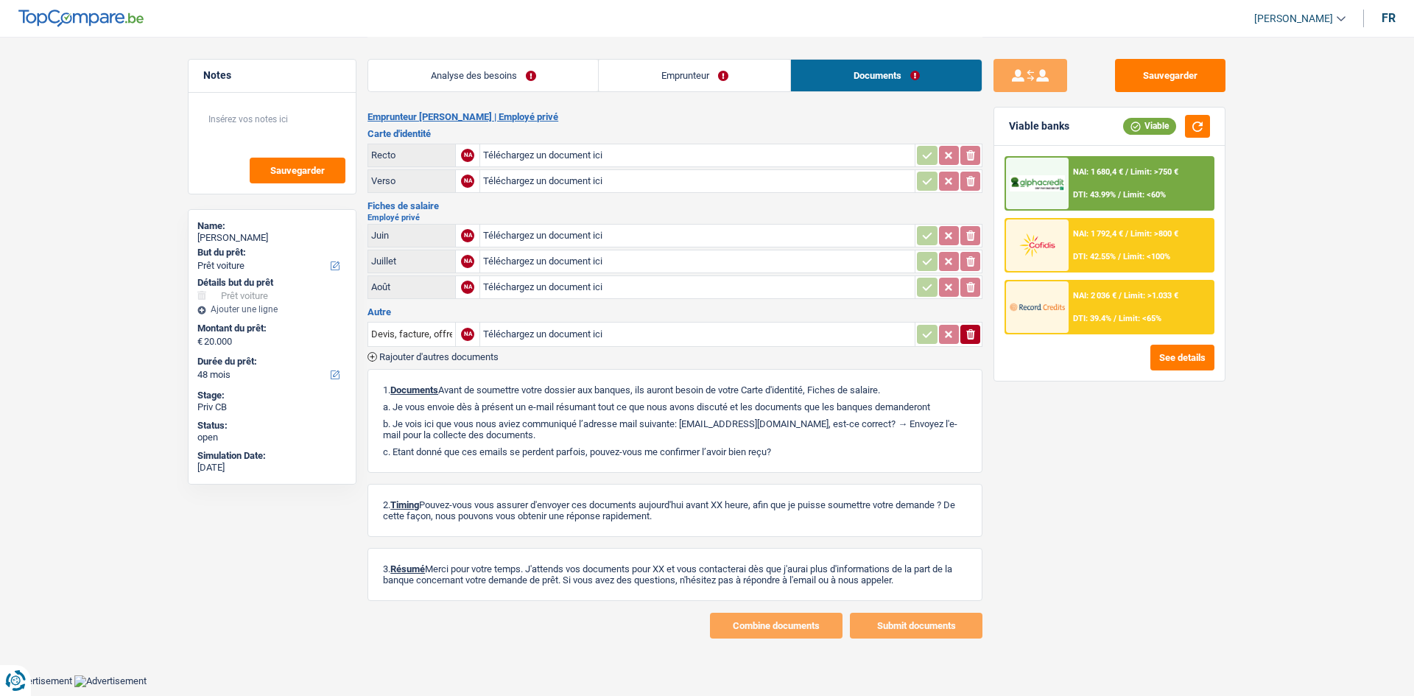
click at [729, 75] on link "Emprunteur" at bounding box center [695, 76] width 192 height 32
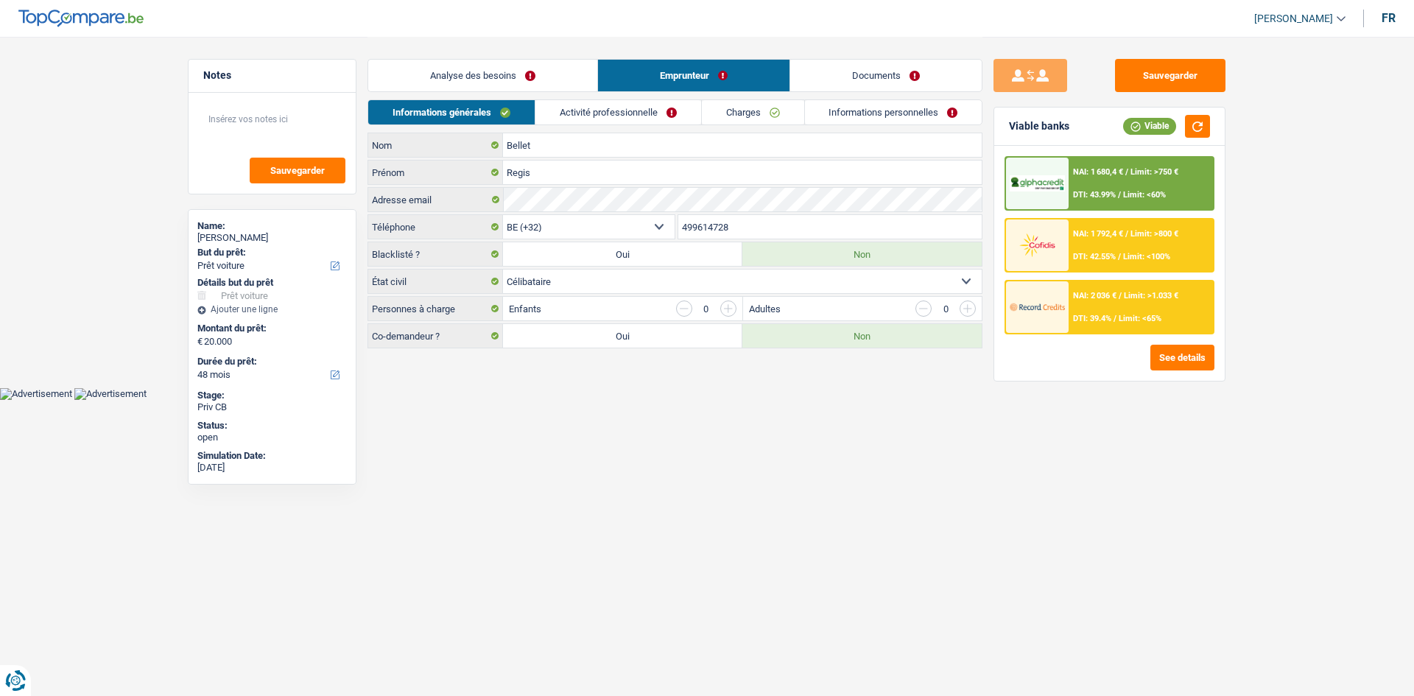
click at [644, 112] on link "Activité professionnelle" at bounding box center [618, 112] width 166 height 24
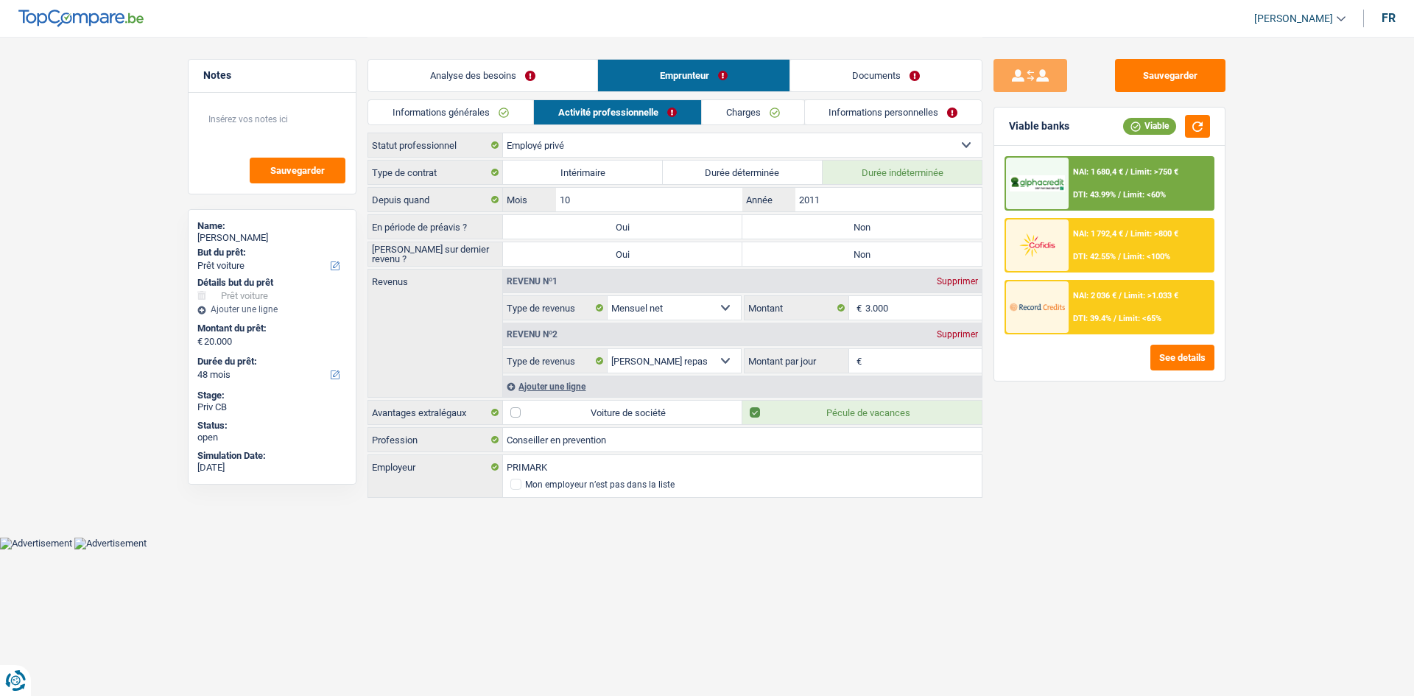
drag, startPoint x: 778, startPoint y: 115, endPoint x: 787, endPoint y: 116, distance: 8.9
click at [778, 116] on link "Charges" at bounding box center [753, 112] width 102 height 24
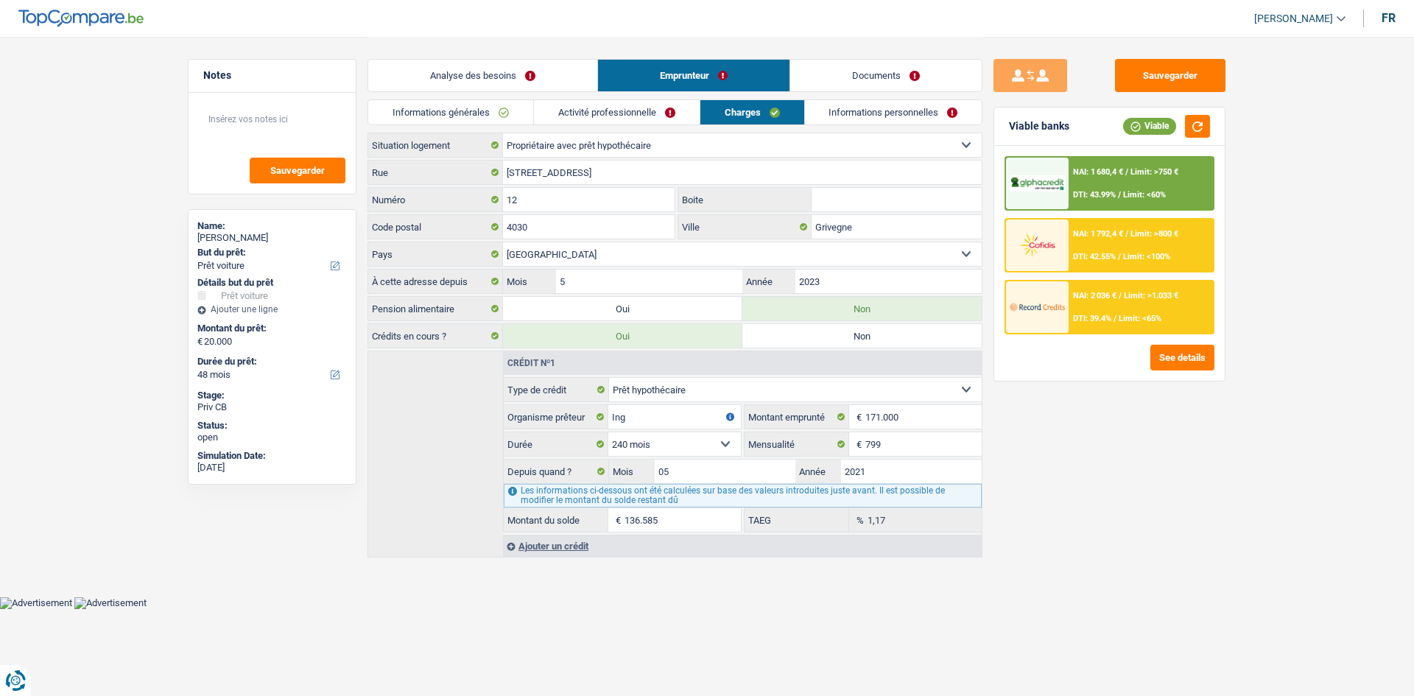
click at [868, 115] on link "Informations personnelles" at bounding box center [894, 112] width 178 height 24
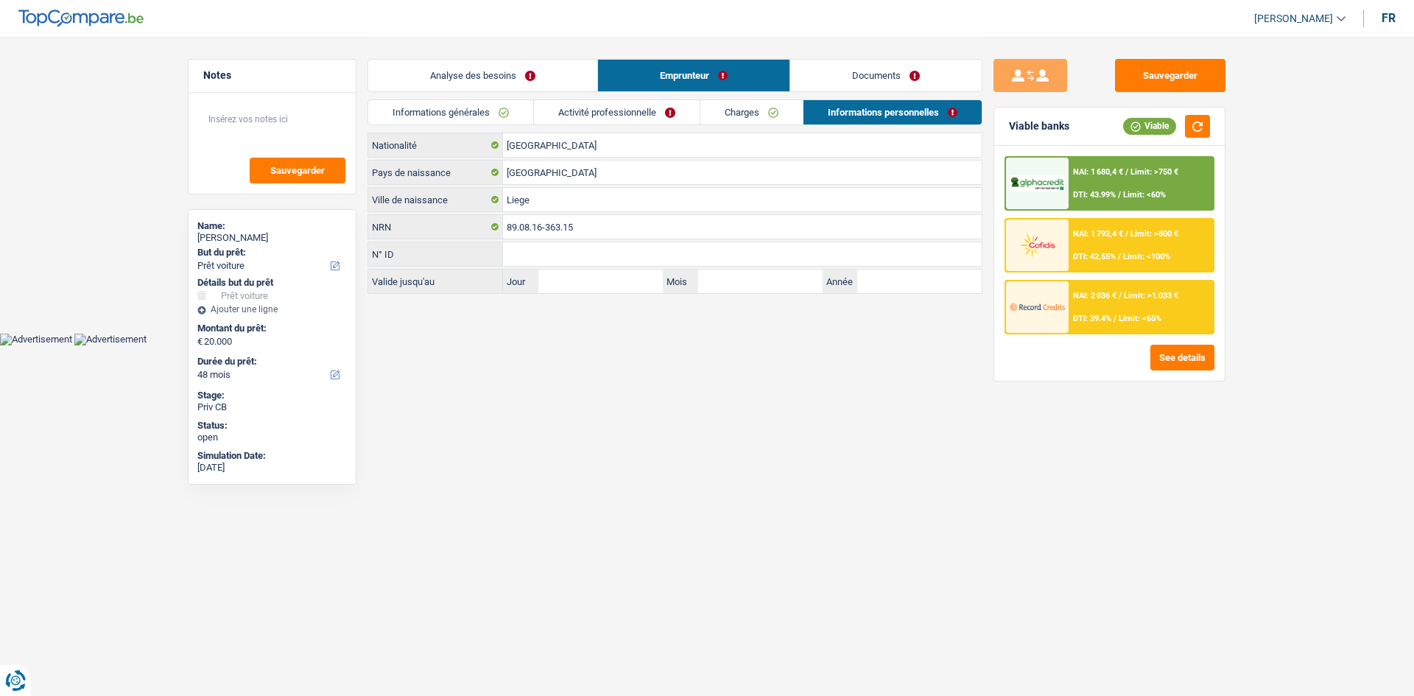
click at [569, 72] on link "Analyse des besoins" at bounding box center [482, 76] width 229 height 32
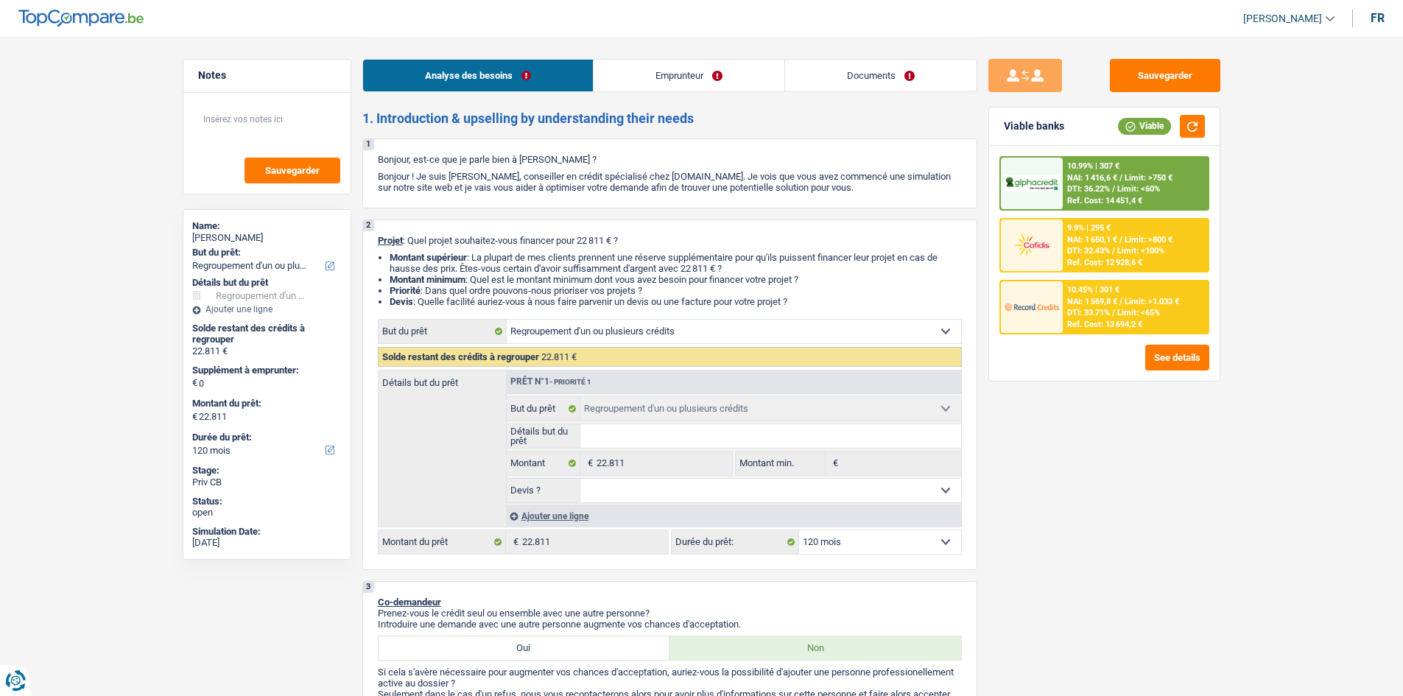
select select "refinancing"
select select "120"
select select "refinancing"
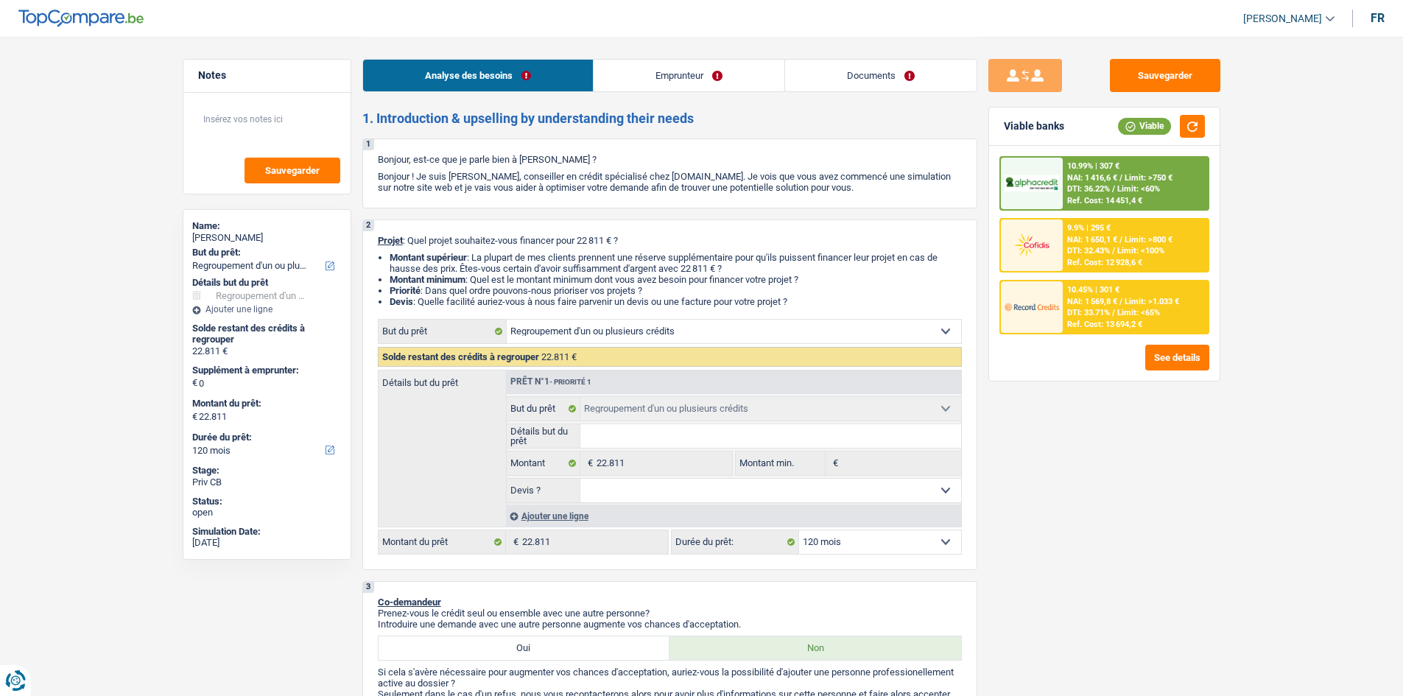
select select "120"
select select "publicEmployee"
select select "familyAllowances"
select select "mealVouchers"
select select "netSalary"
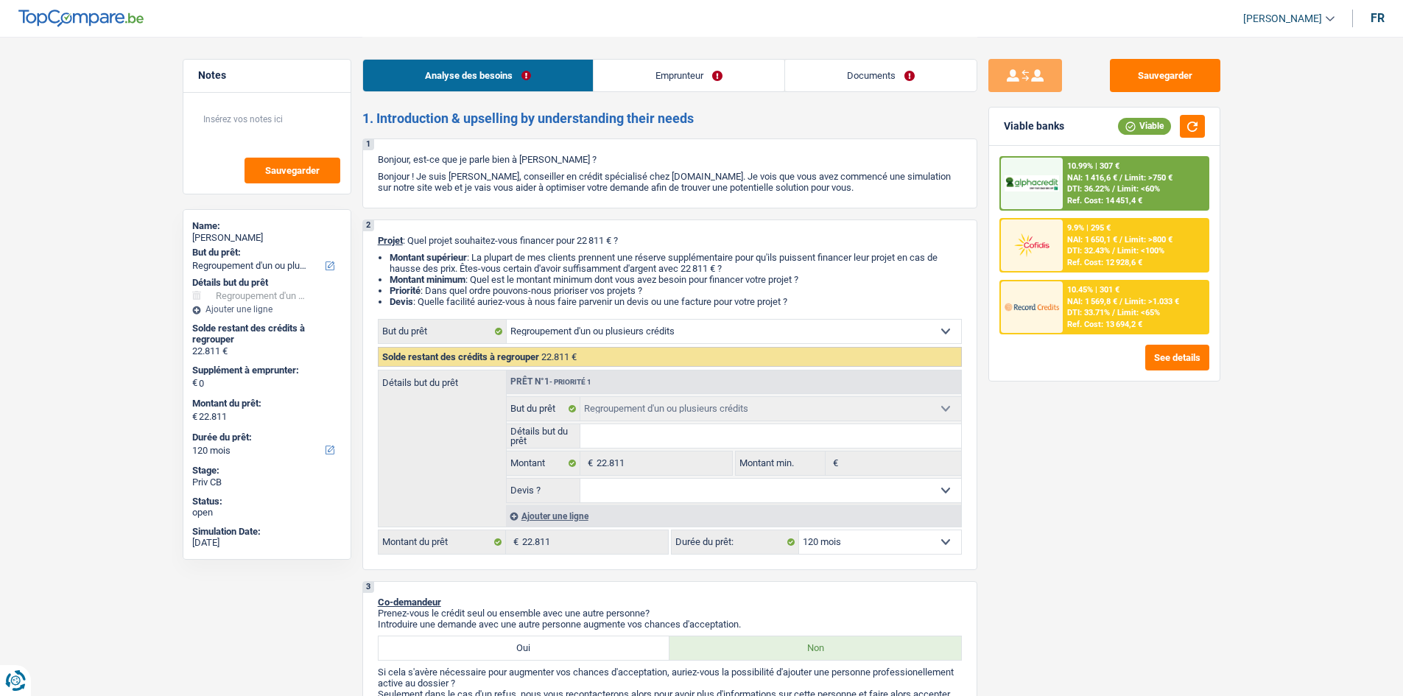
select select "ownerWithMortgage"
select select "mortgage"
select select "180"
select select "renovationLoan"
select select "120"
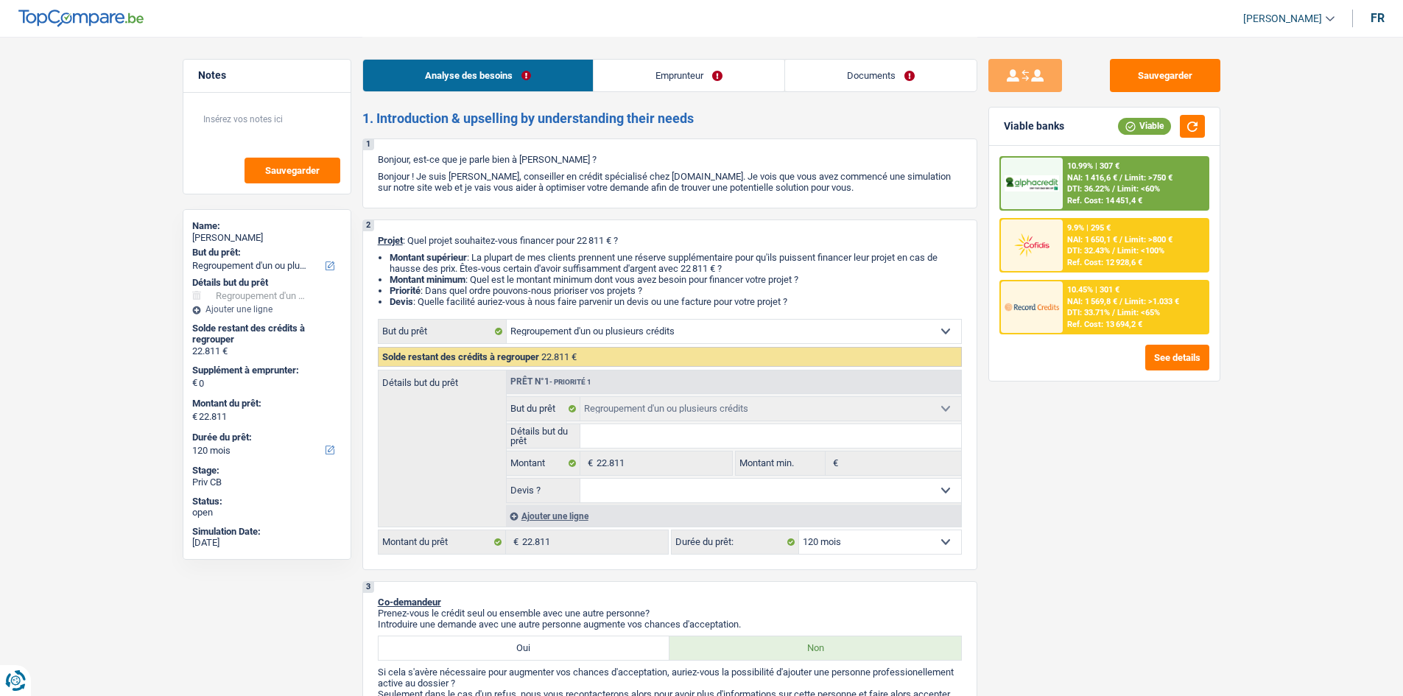
select select "carLoan"
select select "60"
select select "refinancing"
select select "120"
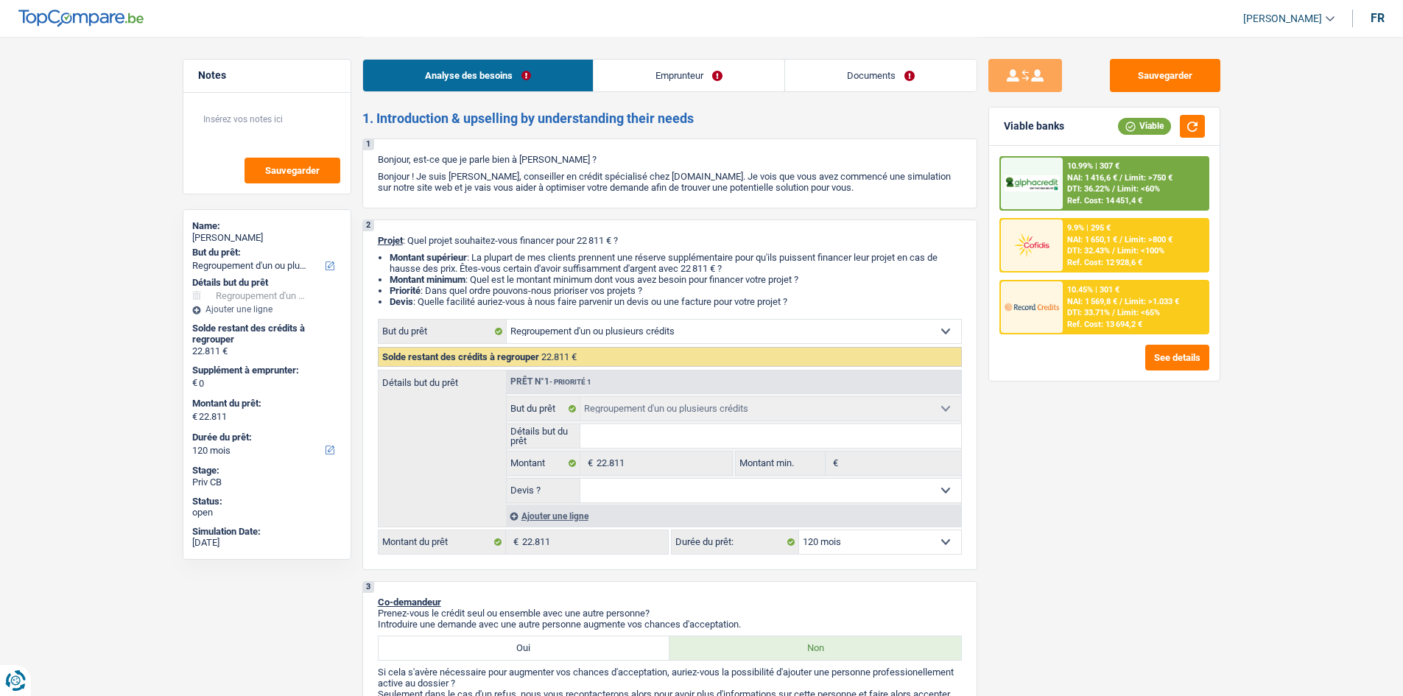
select select "publicEmployee"
select select "familyAllowances"
select select "mealVouchers"
select select "netSalary"
drag, startPoint x: 882, startPoint y: 74, endPoint x: 838, endPoint y: 78, distance: 44.3
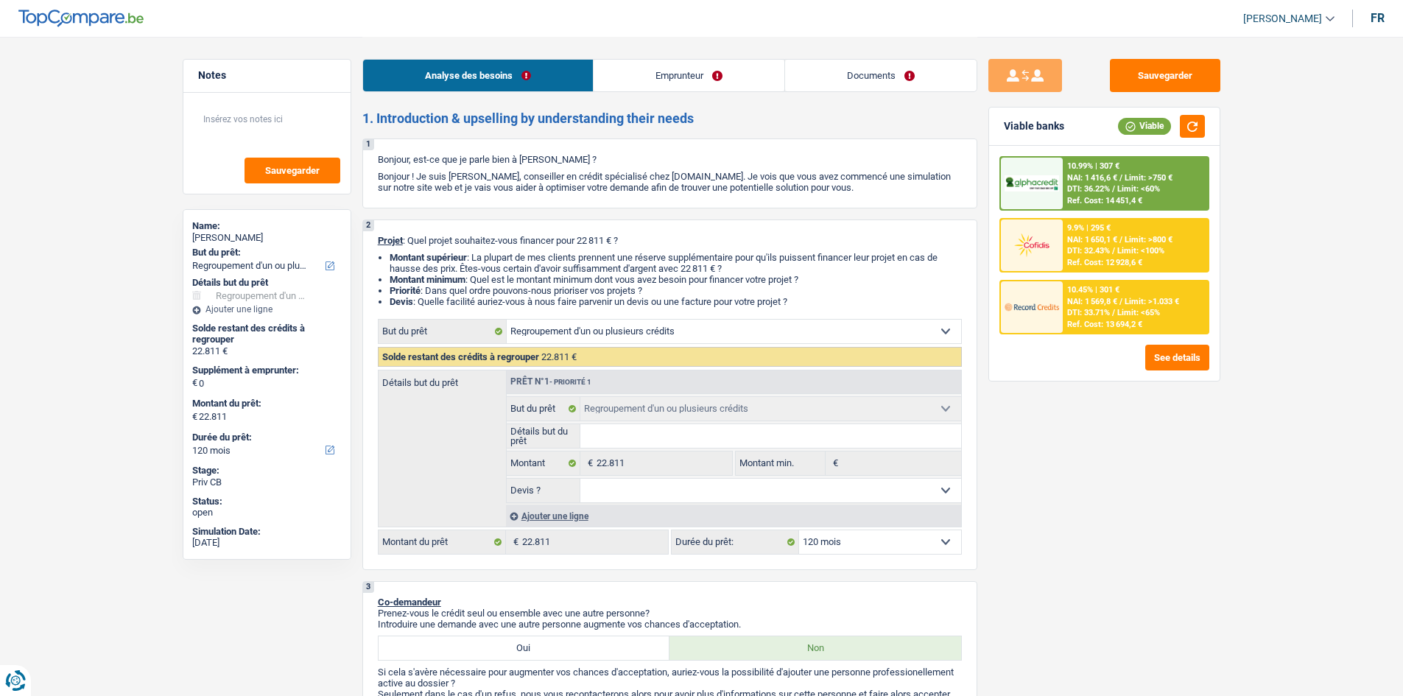
click at [882, 74] on link "Documents" at bounding box center [881, 76] width 192 height 32
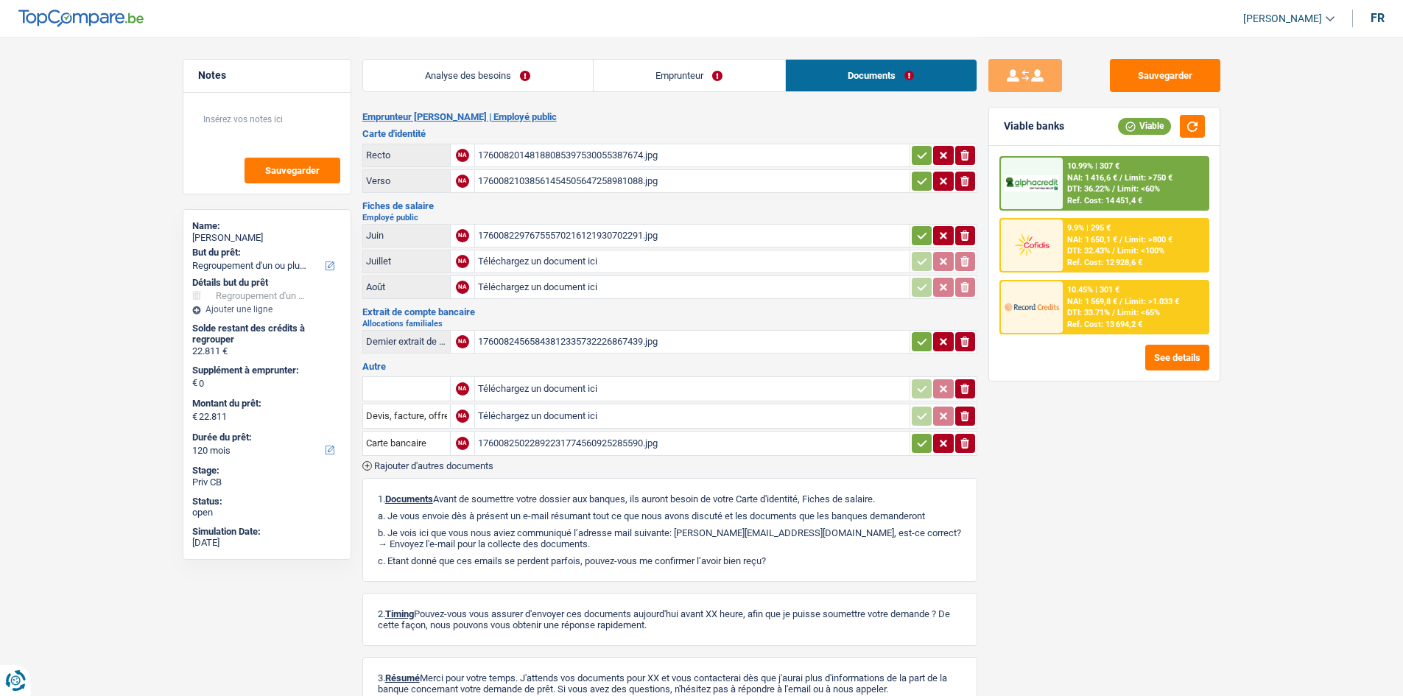
click at [647, 77] on link "Emprunteur" at bounding box center [690, 76] width 192 height 32
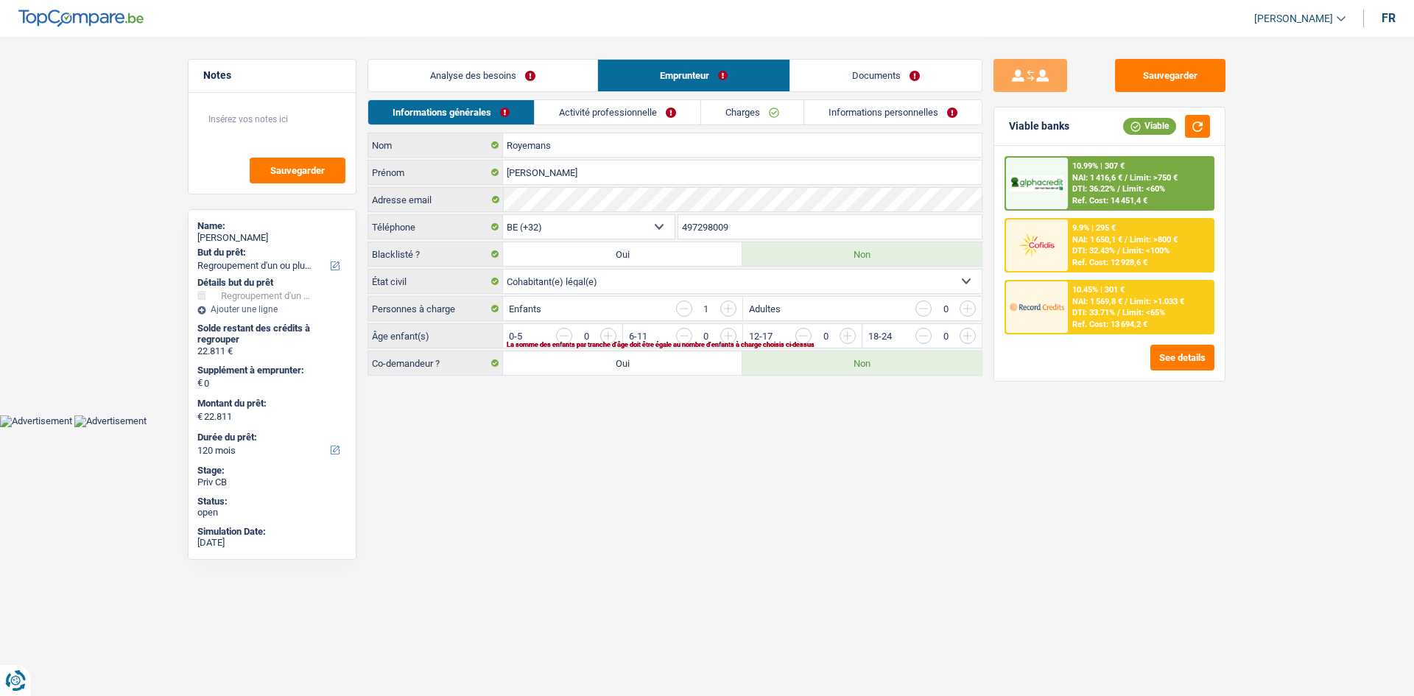
click at [855, 81] on link "Documents" at bounding box center [886, 76] width 192 height 32
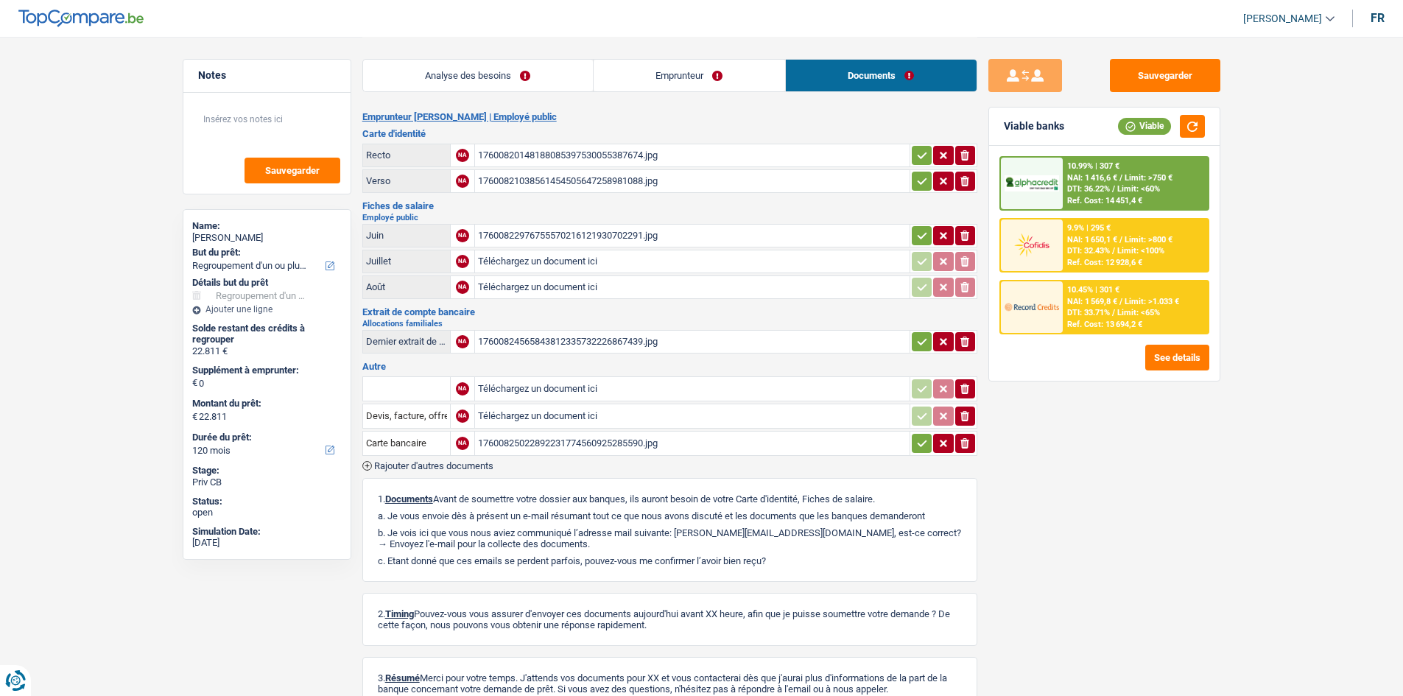
click at [645, 73] on link "Emprunteur" at bounding box center [690, 76] width 192 height 32
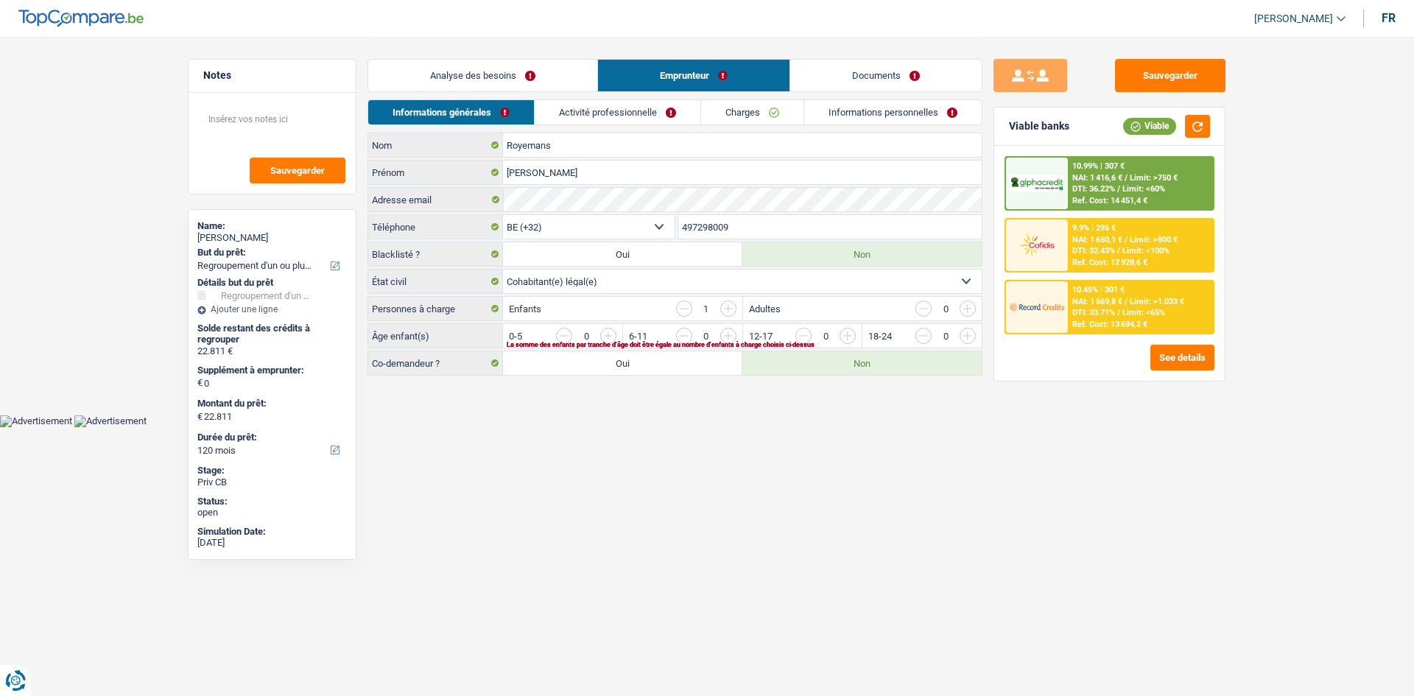
click at [626, 107] on link "Activité professionnelle" at bounding box center [618, 112] width 166 height 24
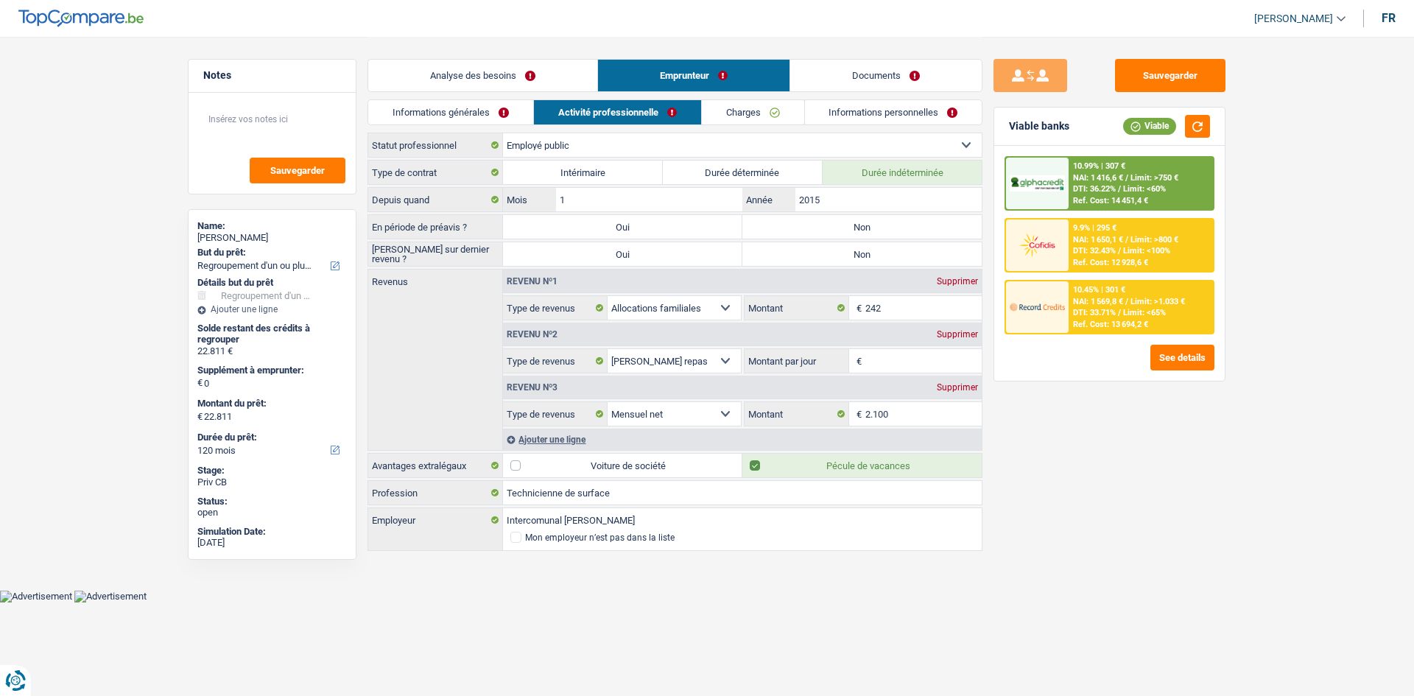
click at [844, 71] on link "Documents" at bounding box center [886, 76] width 192 height 32
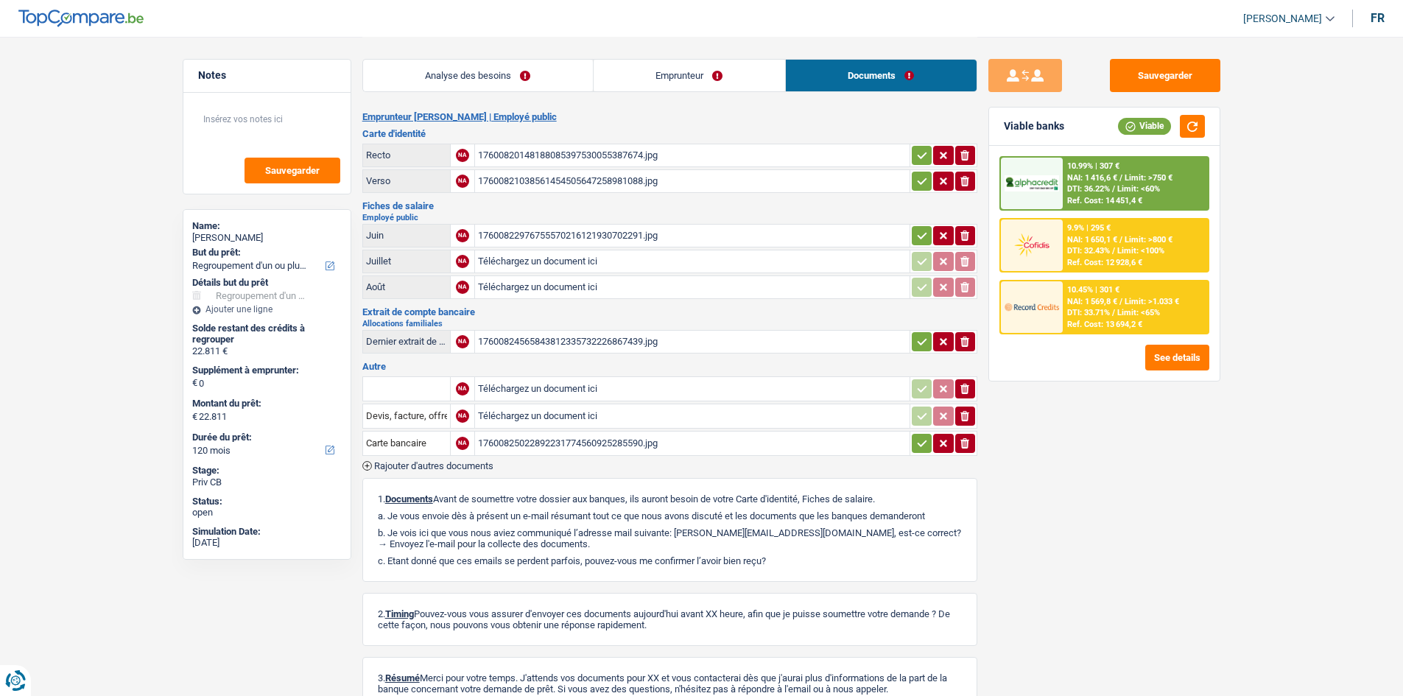
click at [697, 103] on div "Analyse des besoins Emprunteur Documents 1. Introduction & upselling by underst…" at bounding box center [669, 392] width 615 height 711
click at [523, 76] on link "Analyse des besoins" at bounding box center [478, 76] width 230 height 32
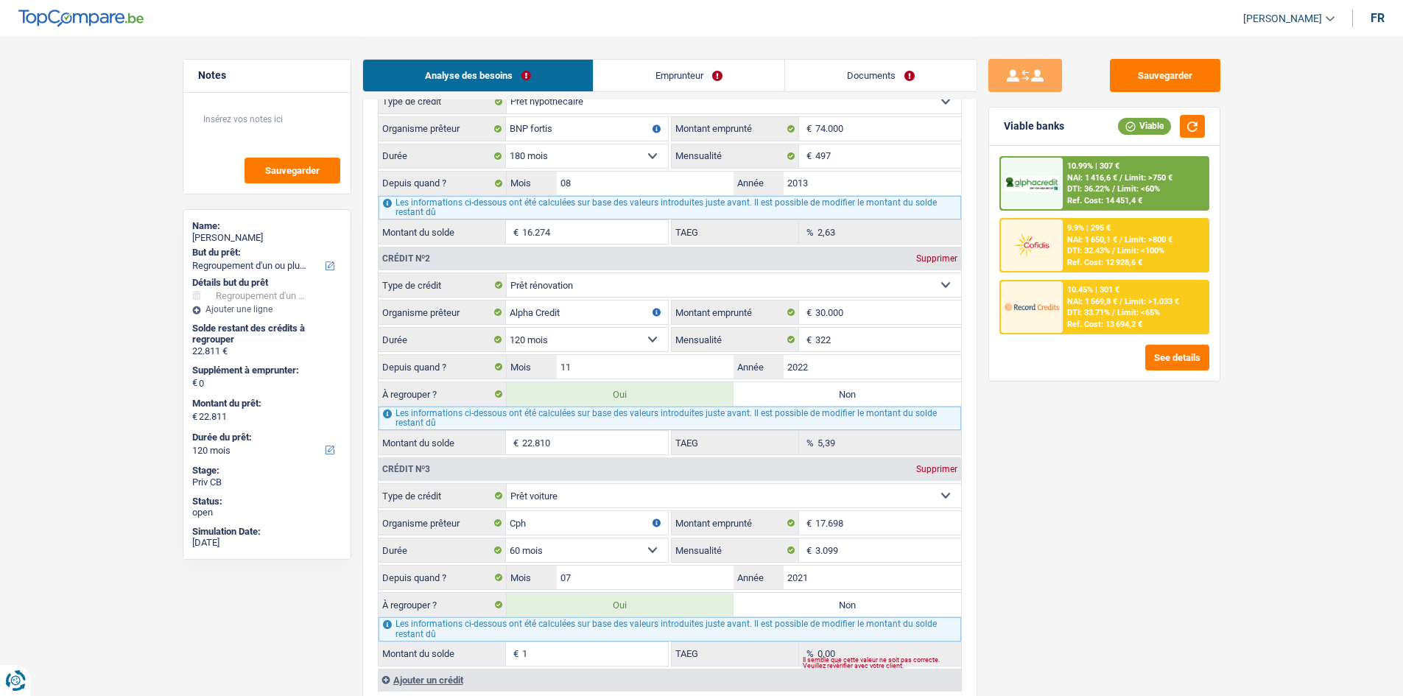
scroll to position [1399, 0]
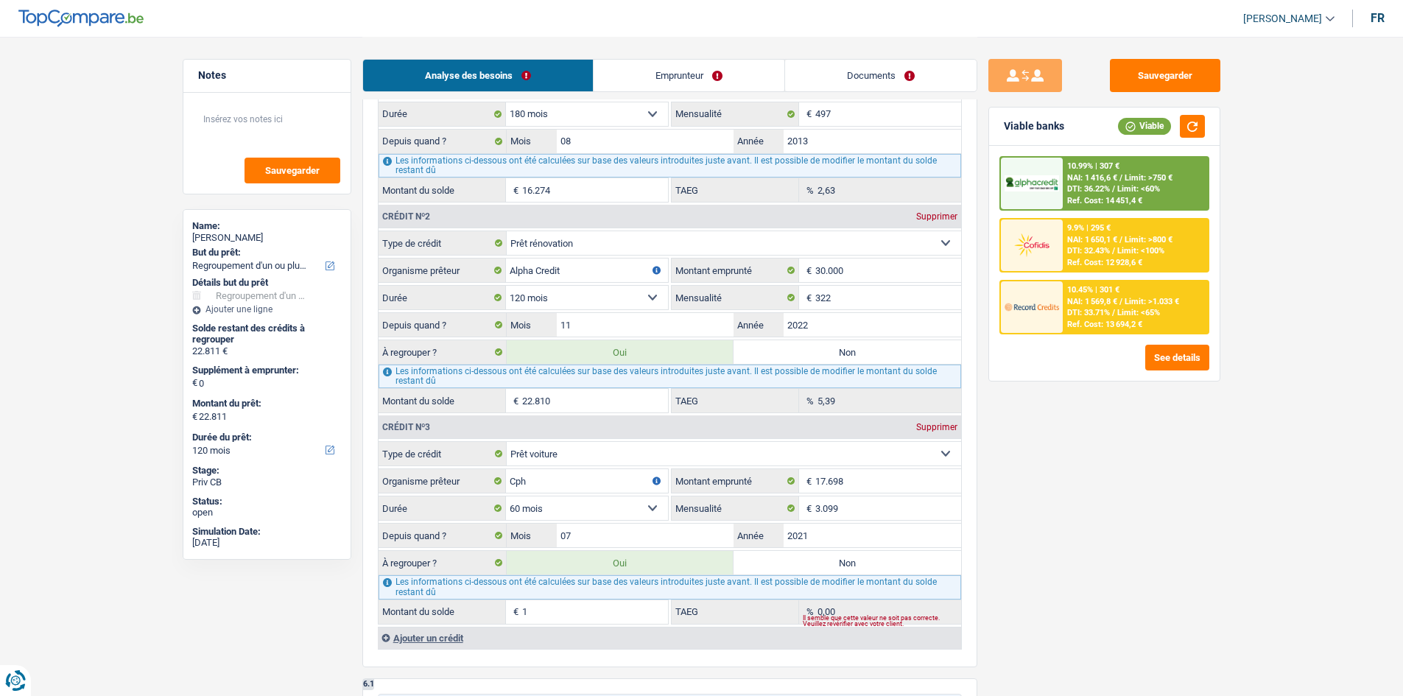
click at [1056, 467] on div "Sauvegarder Viable banks Viable 10.99% | 307 € NAI: 1 416,6 € / Limit: >750 € D…" at bounding box center [1104, 366] width 254 height 614
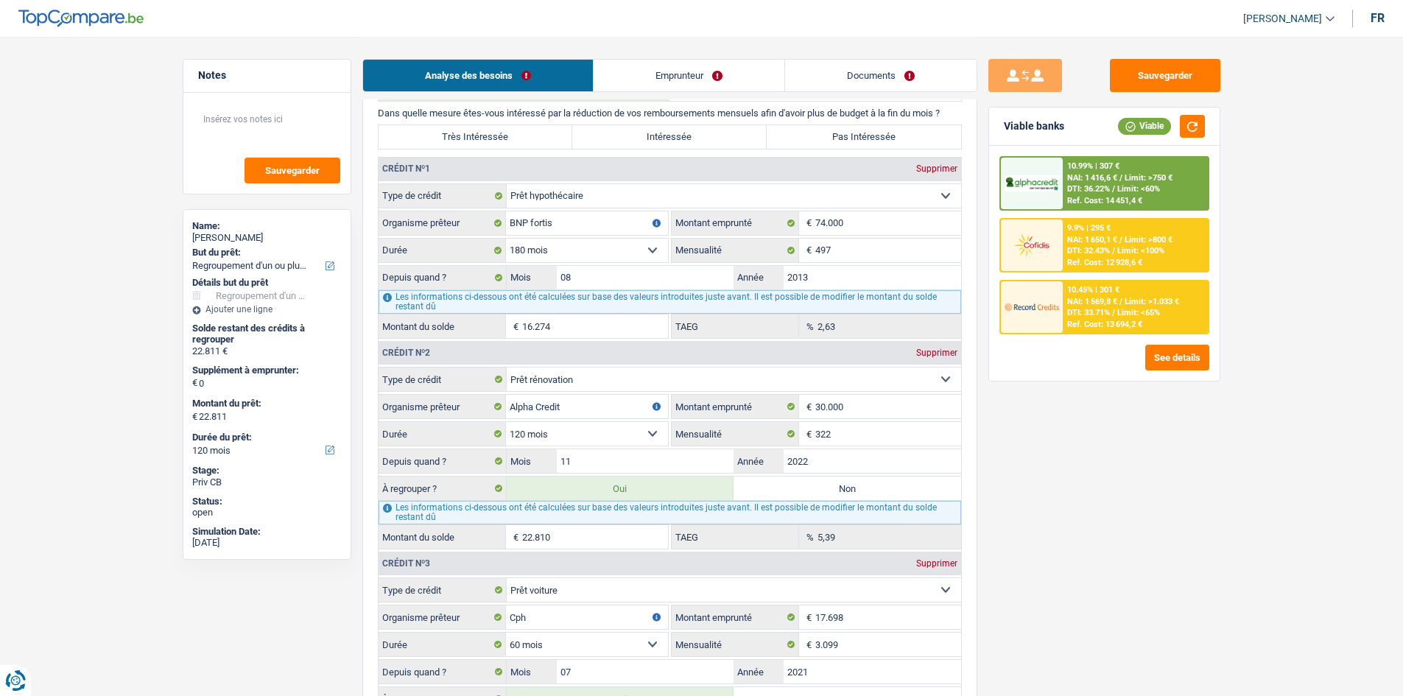
scroll to position [1252, 0]
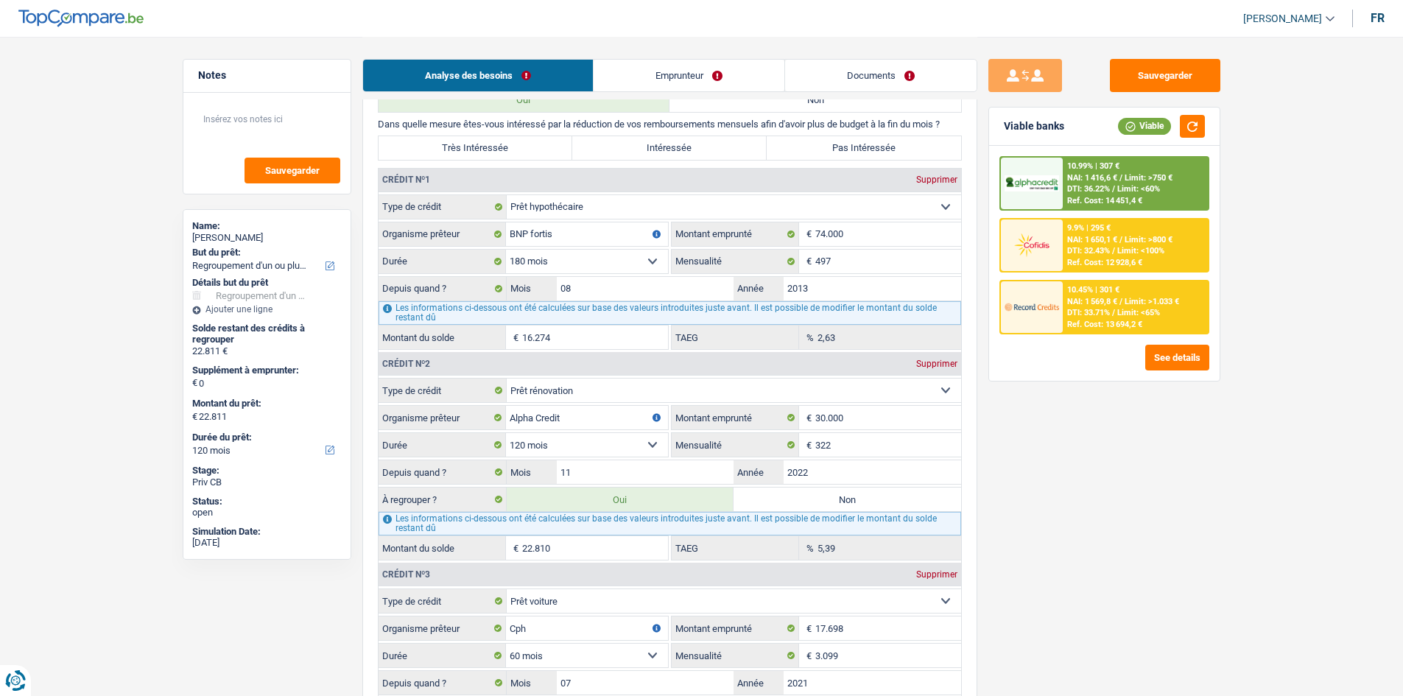
click at [497, 141] on label "Très Intéressée" at bounding box center [476, 148] width 194 height 24
click at [497, 141] on input "Très Intéressée" at bounding box center [476, 148] width 194 height 24
radio input "true"
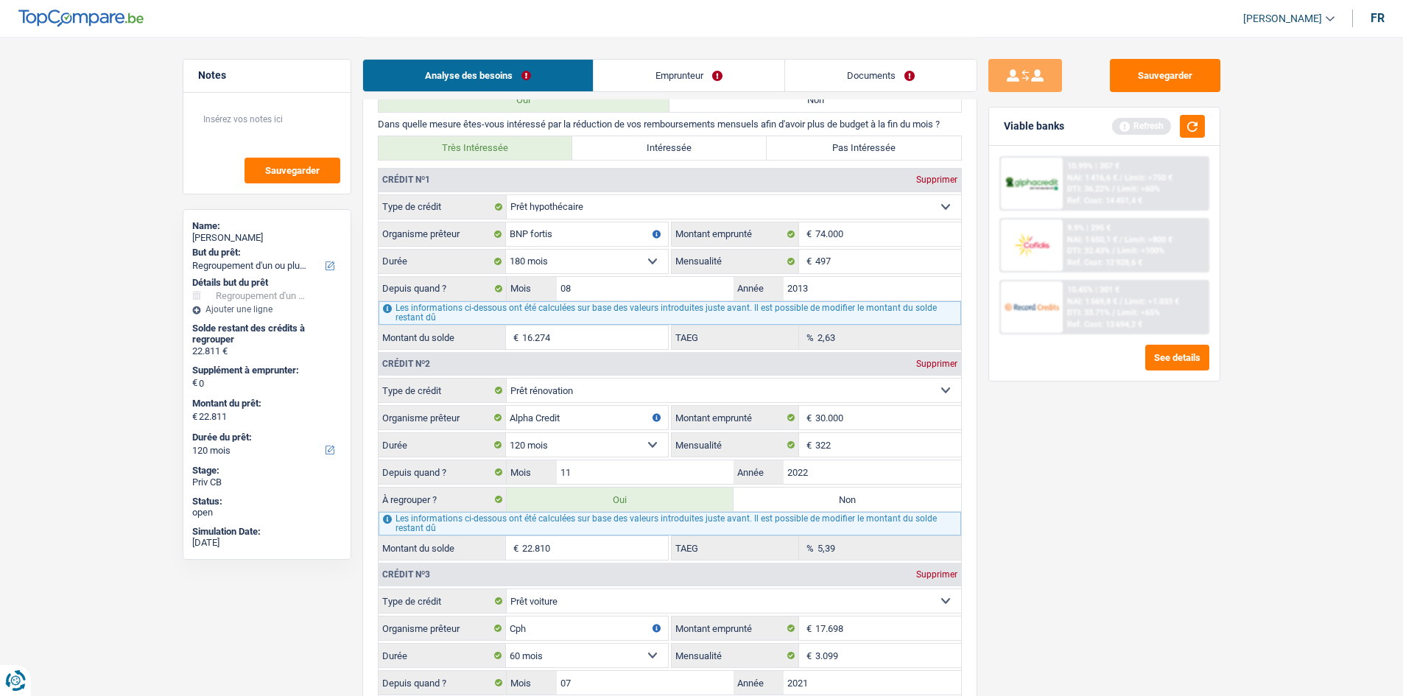
click at [1116, 500] on div "Sauvegarder Viable banks Refresh 10.99% | 307 € NAI: 1 416,6 € / Limit: >750 € …" at bounding box center [1104, 366] width 254 height 614
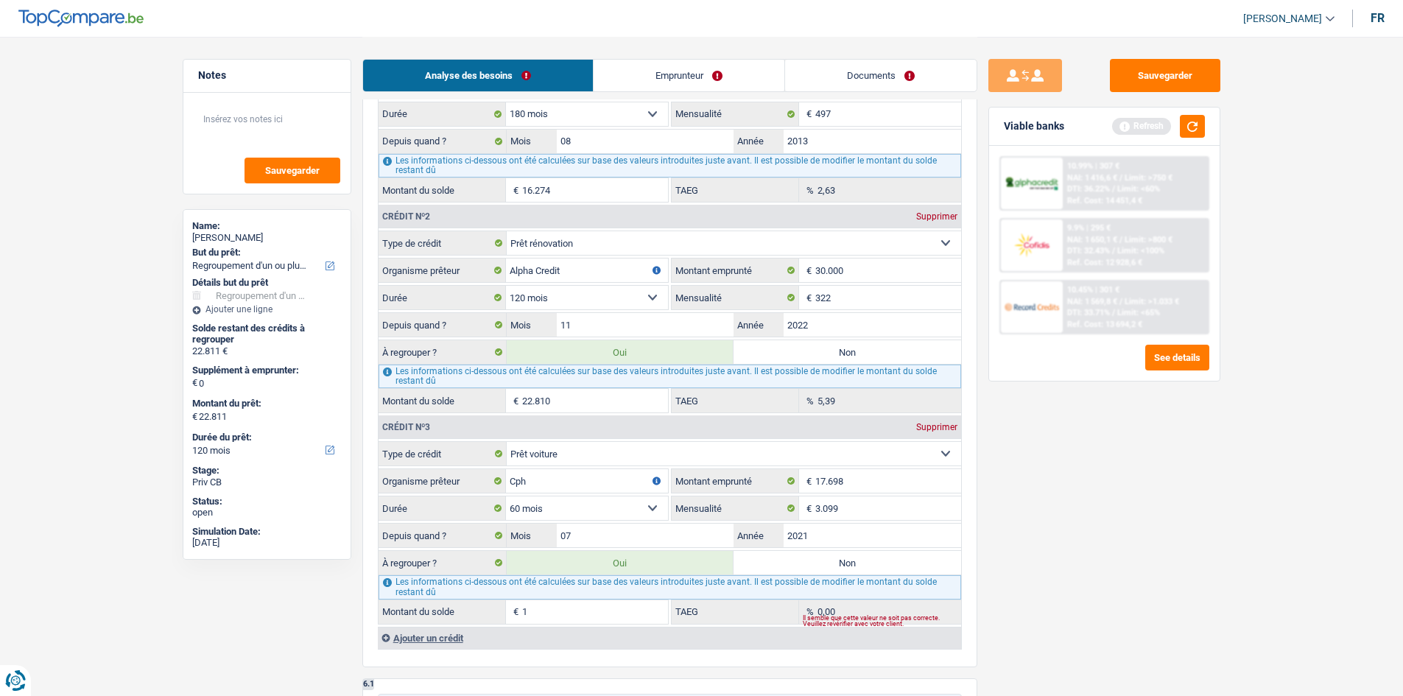
click at [1023, 399] on div "Sauvegarder Viable banks Refresh 10.99% | 307 € NAI: 1 416,6 € / Limit: >750 € …" at bounding box center [1104, 366] width 254 height 614
click at [1197, 125] on button "button" at bounding box center [1192, 126] width 25 height 23
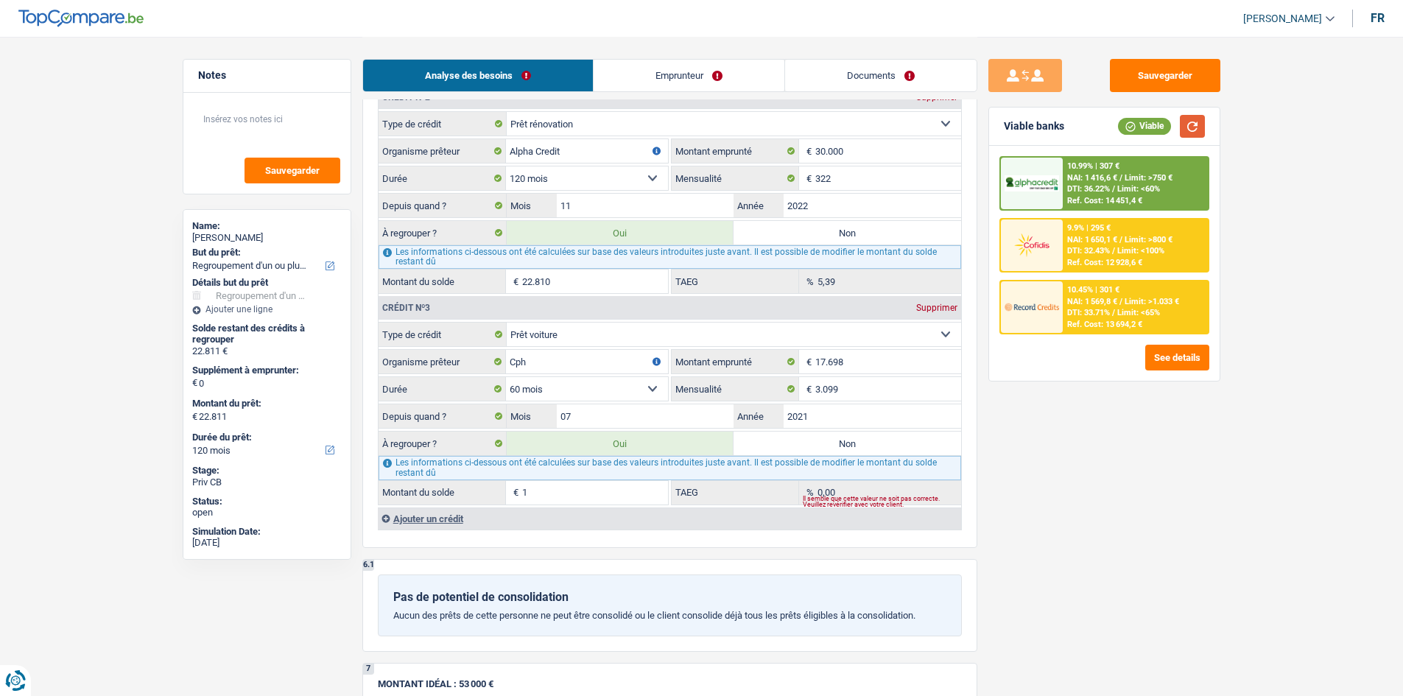
scroll to position [1547, 0]
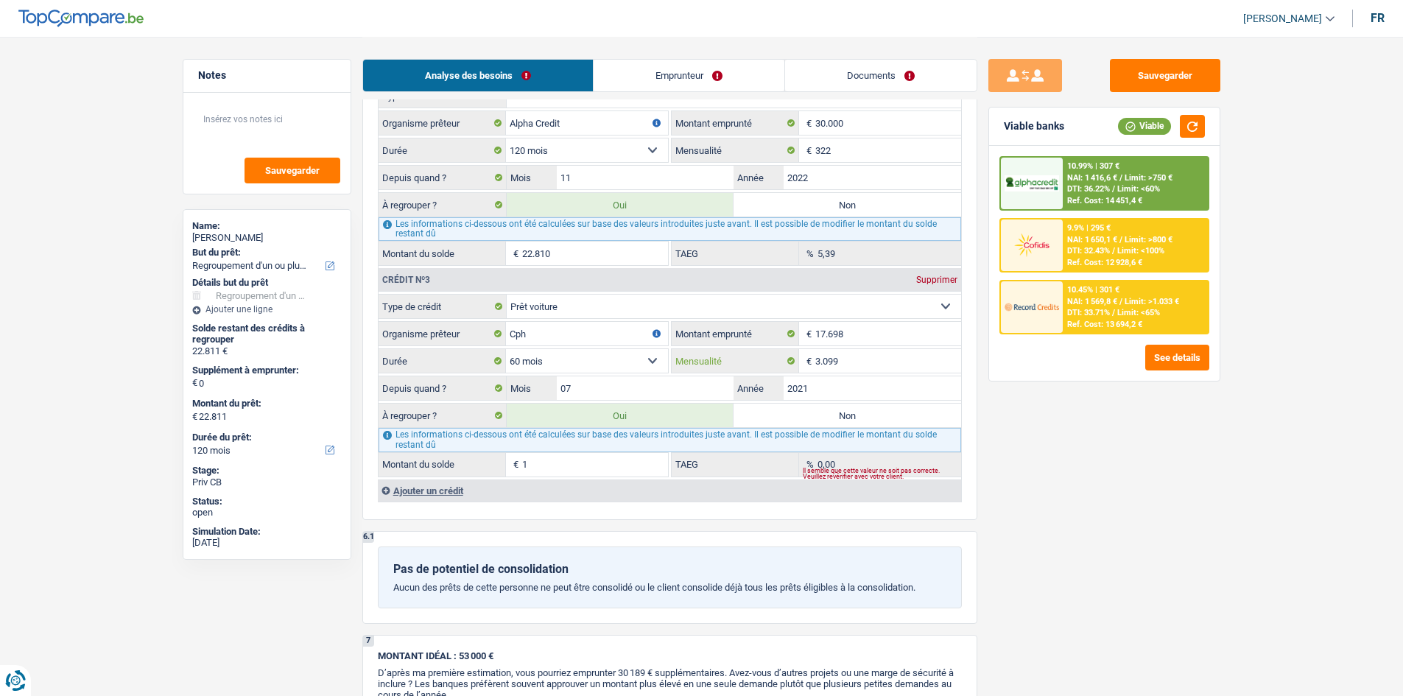
click at [866, 361] on input "3.099" at bounding box center [888, 361] width 146 height 24
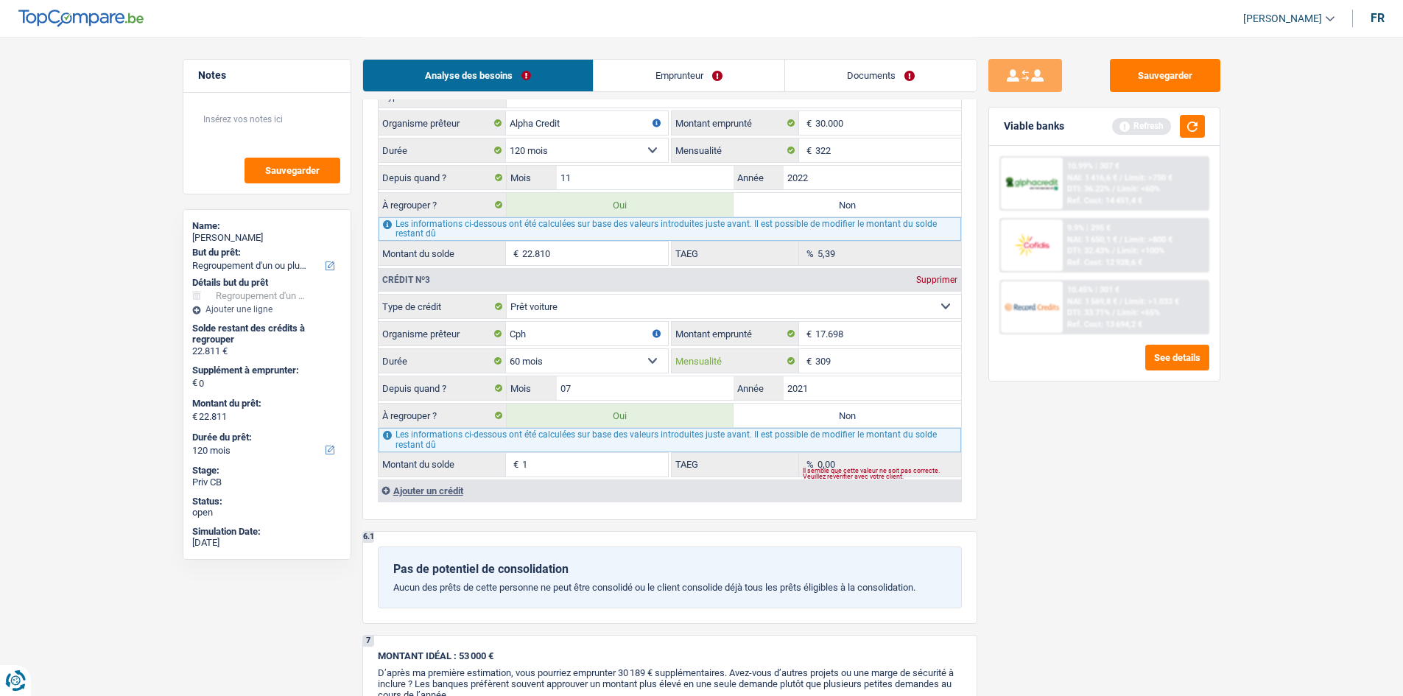
type input "309"
click at [1167, 523] on div "Sauvegarder Viable banks Refresh 10.99% | 307 € NAI: 1 416,6 € / Limit: >750 € …" at bounding box center [1104, 366] width 254 height 614
type input "25.570"
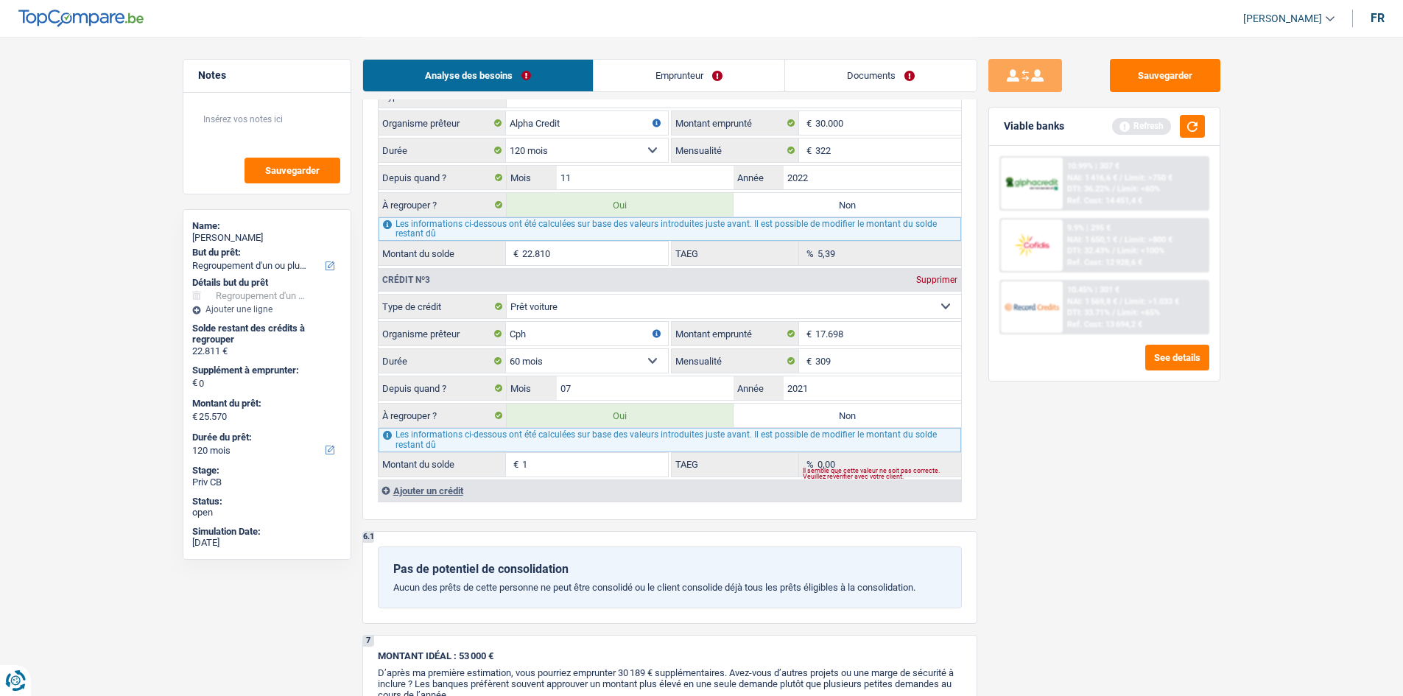
type input "2.760"
type input "1,86"
type input "25.570"
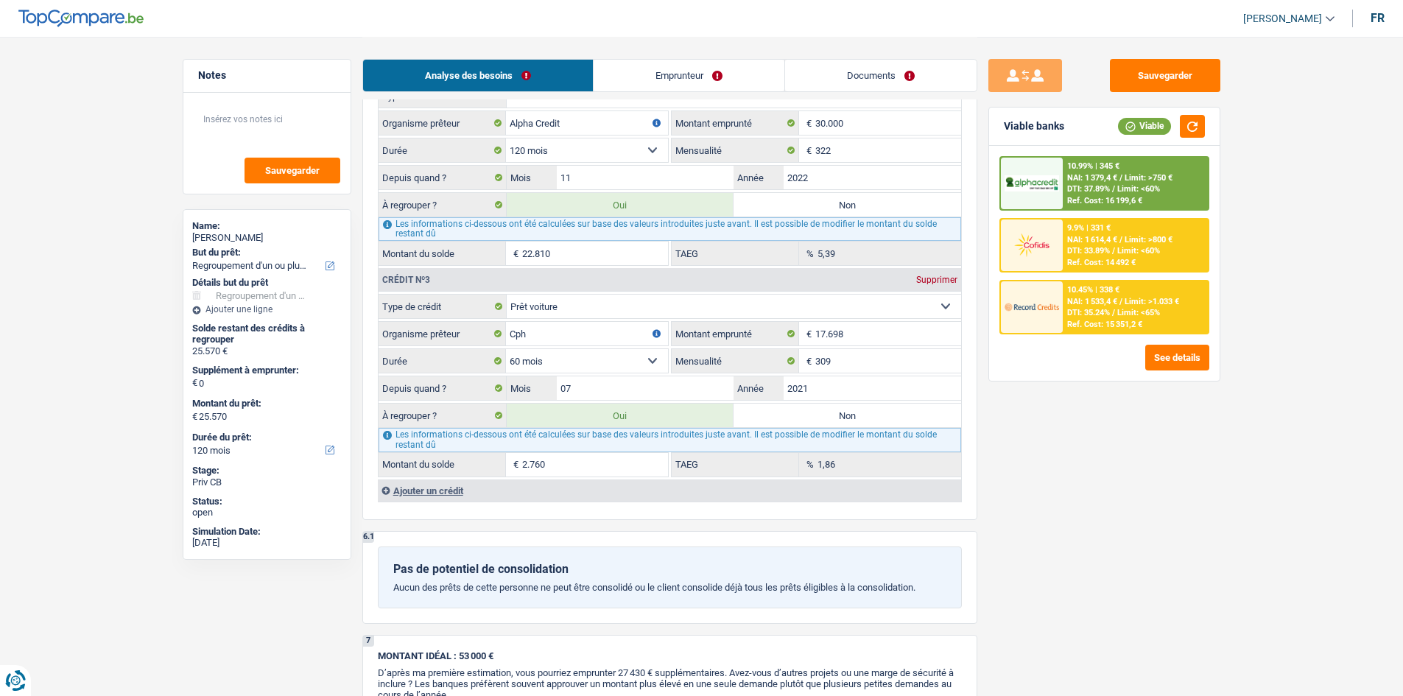
click at [1167, 489] on div "Sauvegarder Viable banks Viable 10.99% | 345 € NAI: 1 379,4 € / Limit: >750 € D…" at bounding box center [1104, 366] width 254 height 614
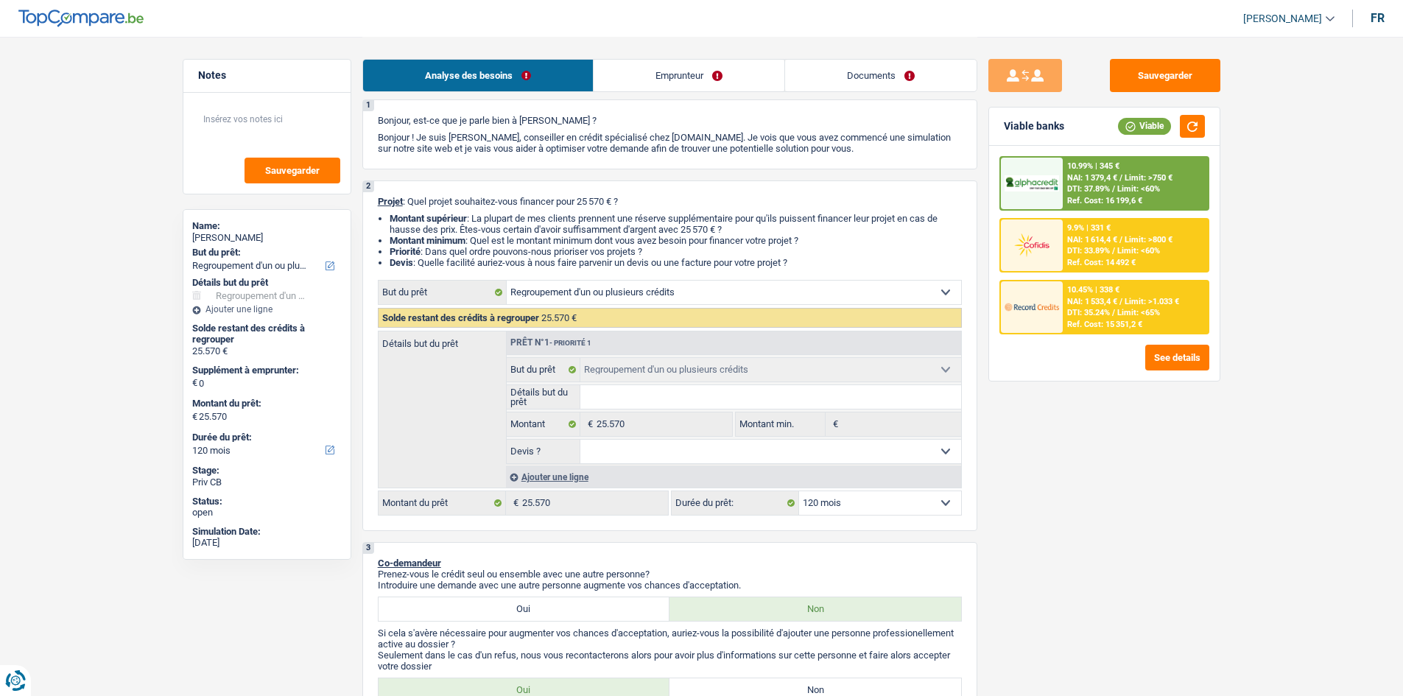
scroll to position [0, 0]
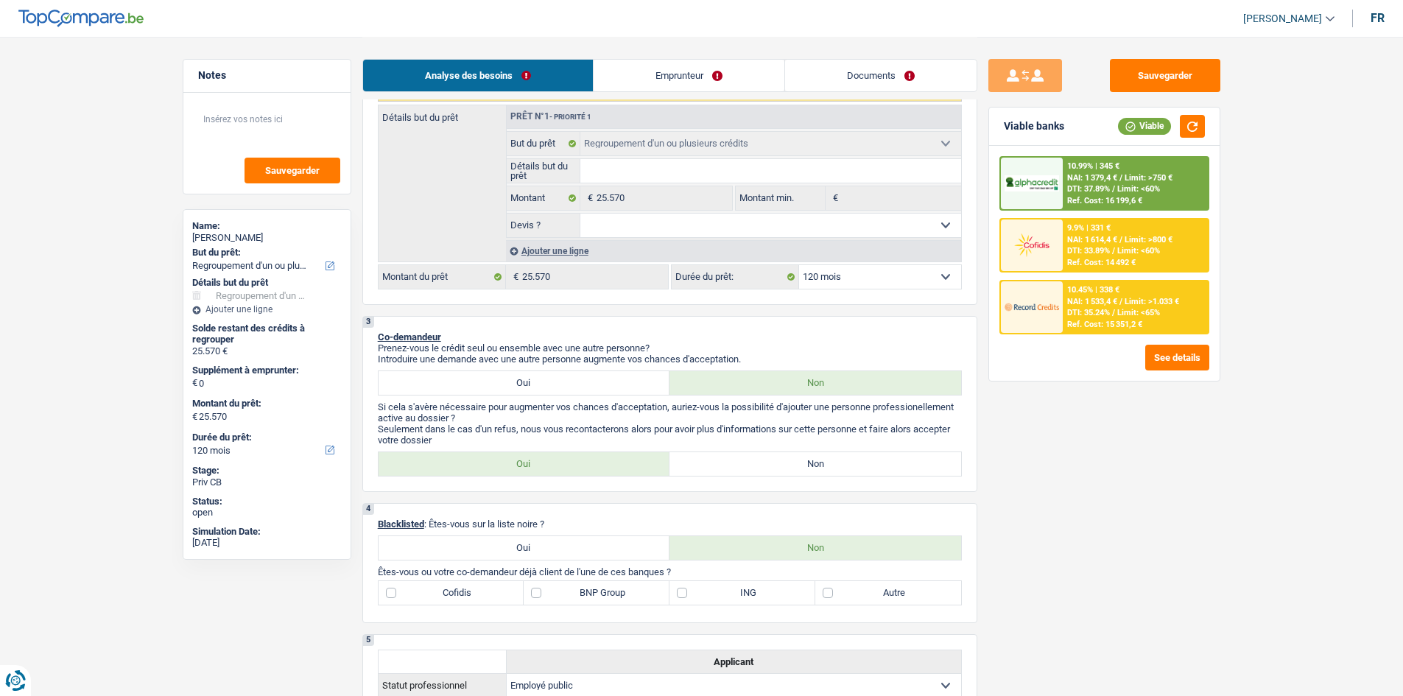
scroll to position [295, 0]
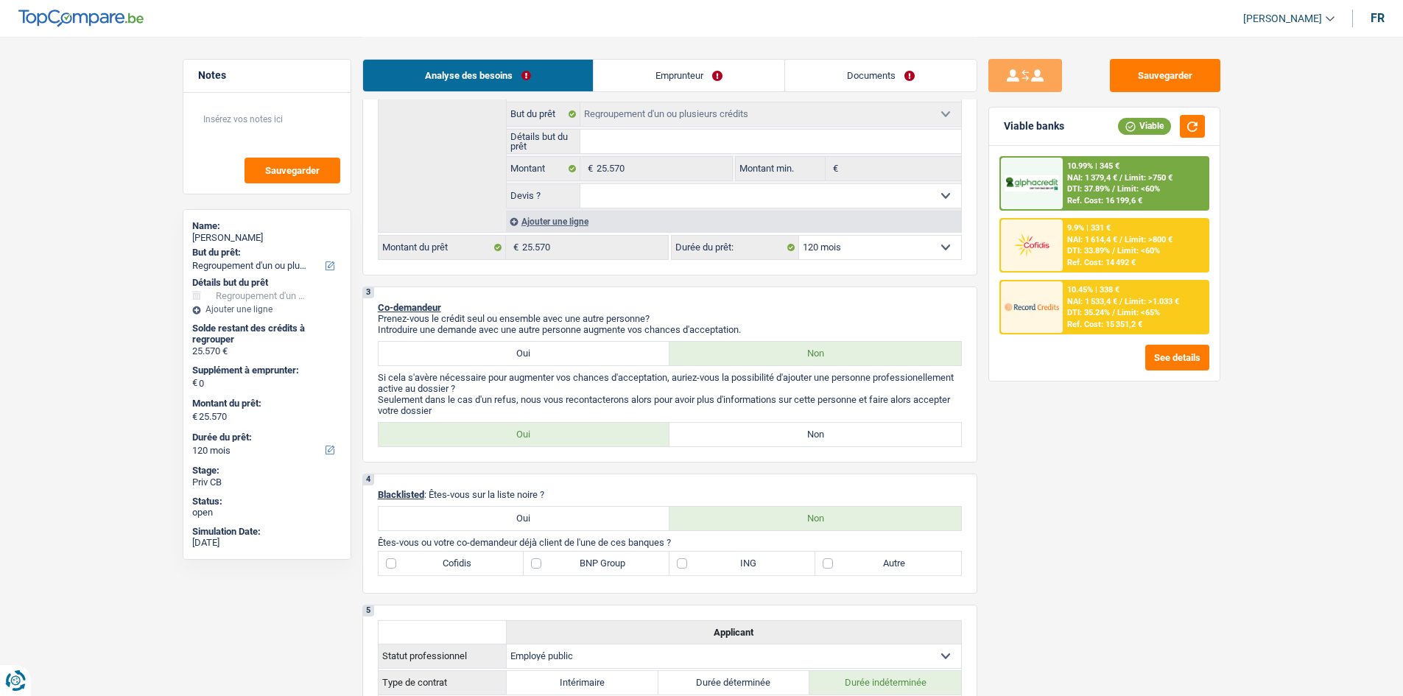
click at [759, 428] on label "Non" at bounding box center [816, 435] width 292 height 24
click at [759, 428] on input "Non" at bounding box center [816, 435] width 292 height 24
radio input "true"
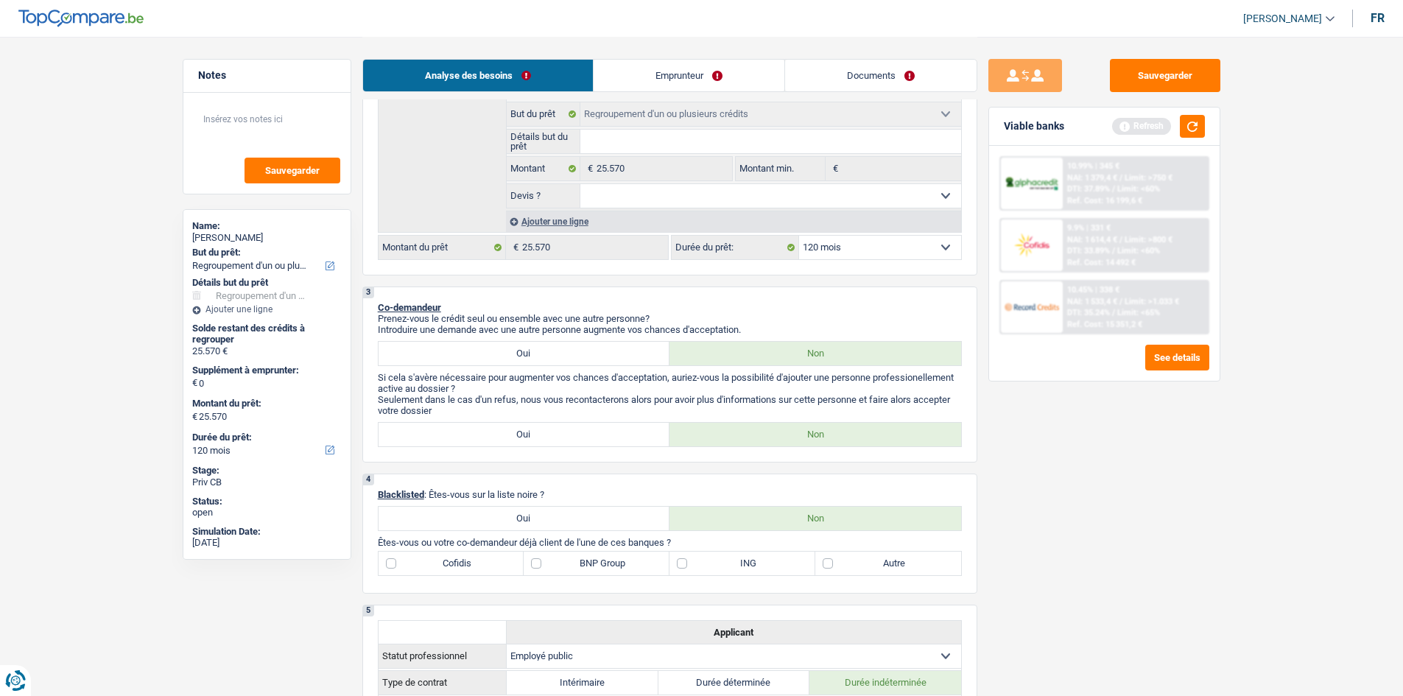
click at [1139, 466] on div "Sauvegarder Viable banks Refresh 10.99% | 345 € NAI: 1 379,4 € / Limit: >750 € …" at bounding box center [1104, 366] width 254 height 614
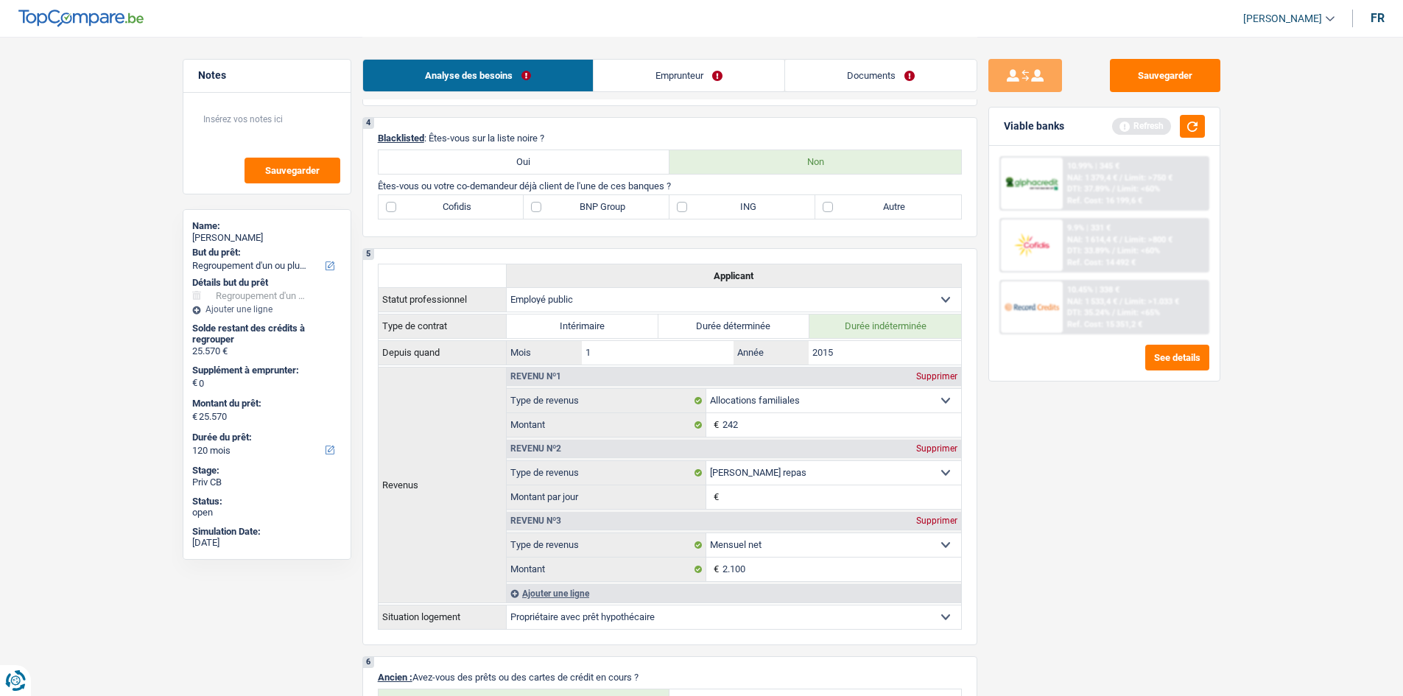
scroll to position [442, 0]
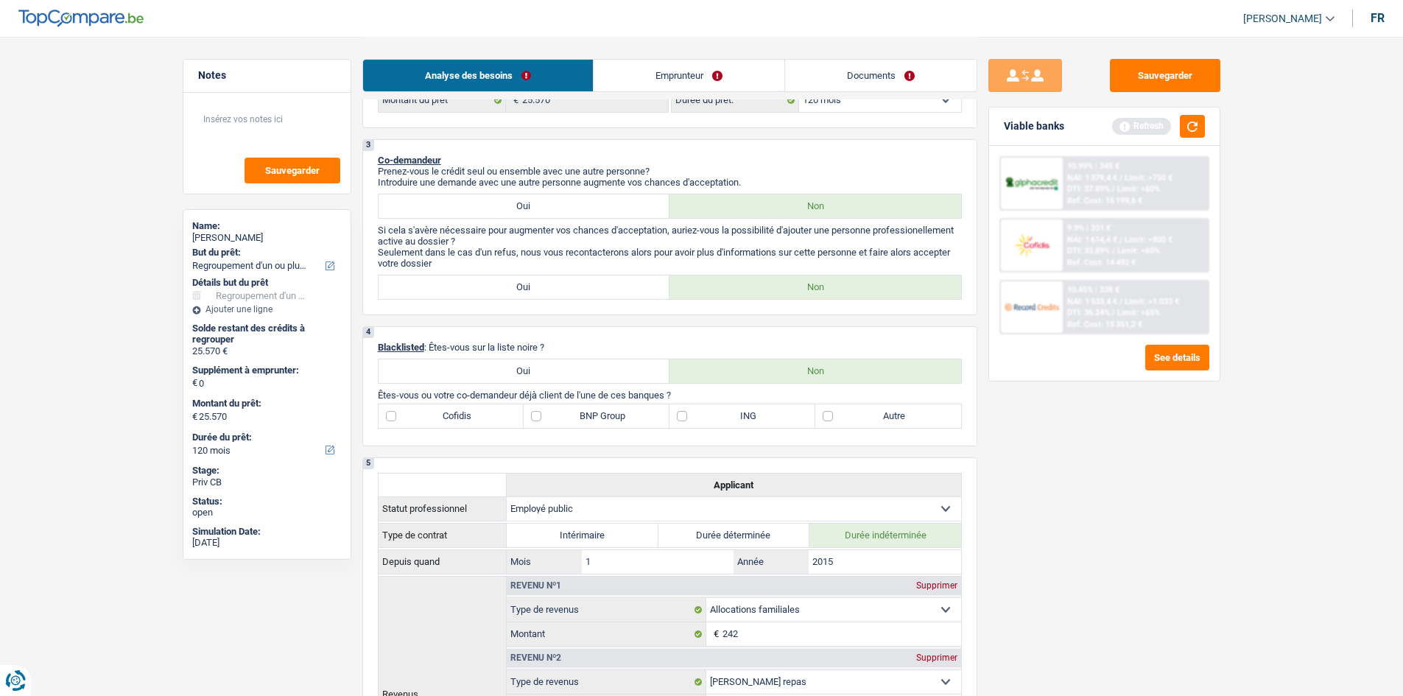
click at [642, 418] on label "BNP Group" at bounding box center [597, 416] width 146 height 24
click at [642, 418] on input "BNP Group" at bounding box center [597, 416] width 146 height 24
checkbox input "true"
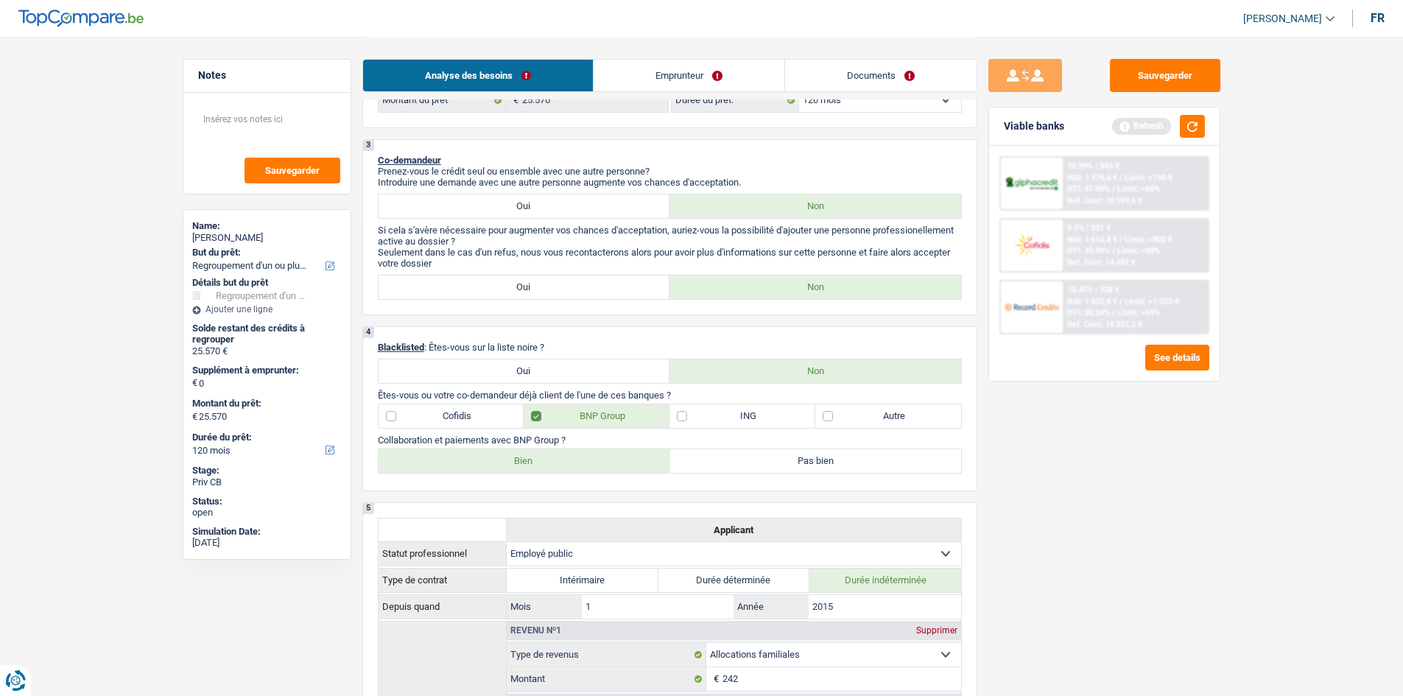
click at [595, 475] on div "4 Blacklisted : Êtes-vous sur la liste noire ? Oui Non Êtes-vous ou votre co-de…" at bounding box center [669, 408] width 615 height 165
click at [596, 462] on label "Bien" at bounding box center [525, 461] width 292 height 24
click at [596, 462] on input "Bien" at bounding box center [525, 461] width 292 height 24
radio input "true"
click at [1193, 459] on div "Sauvegarder Viable banks Refresh 10.99% | 345 € NAI: 1 379,4 € / Limit: >750 € …" at bounding box center [1104, 366] width 254 height 614
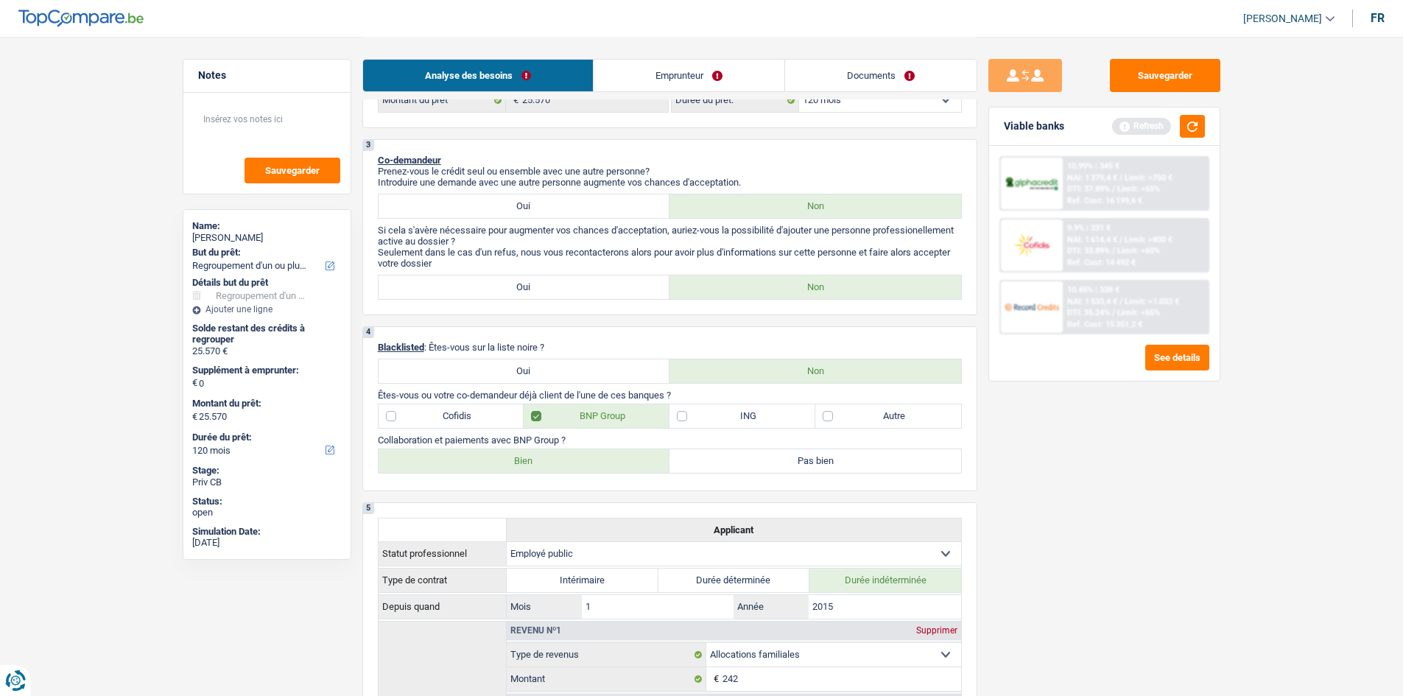
click at [1190, 112] on div "Viable banks Refresh" at bounding box center [1104, 127] width 231 height 38
click at [1191, 124] on button "button" at bounding box center [1192, 126] width 25 height 23
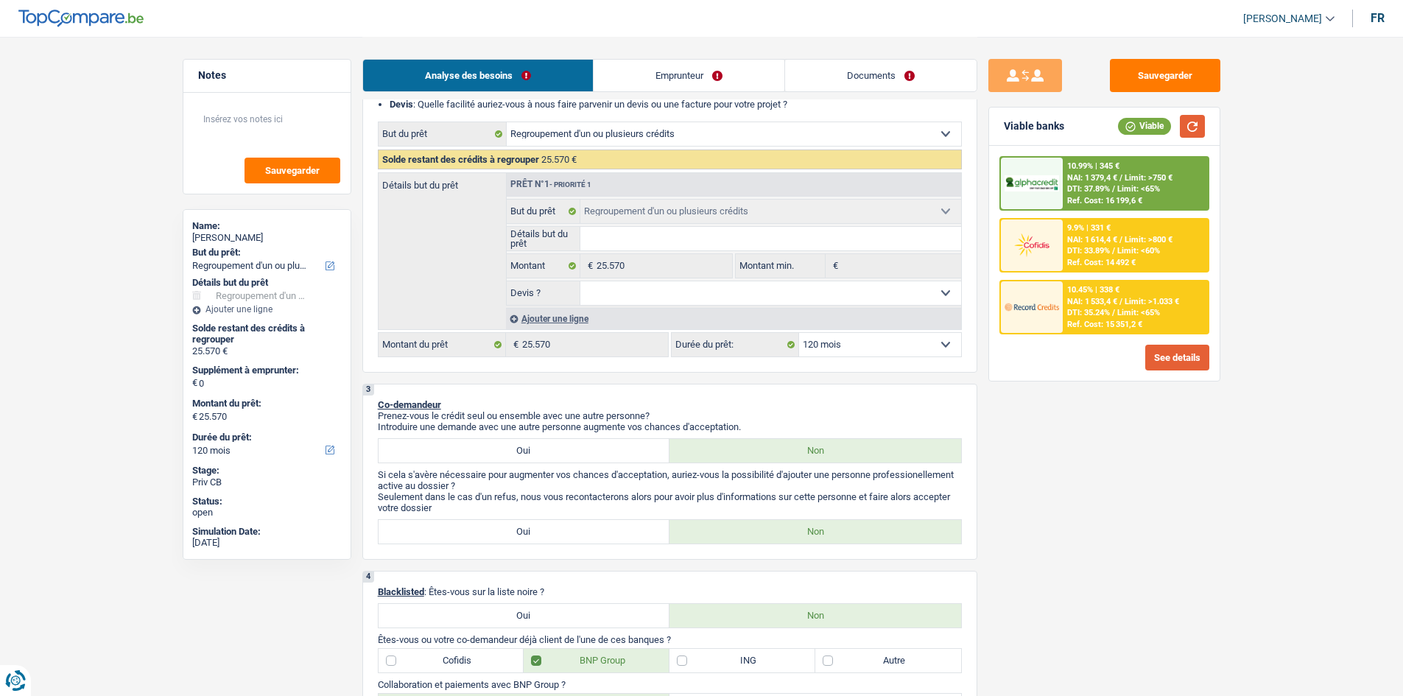
scroll to position [0, 0]
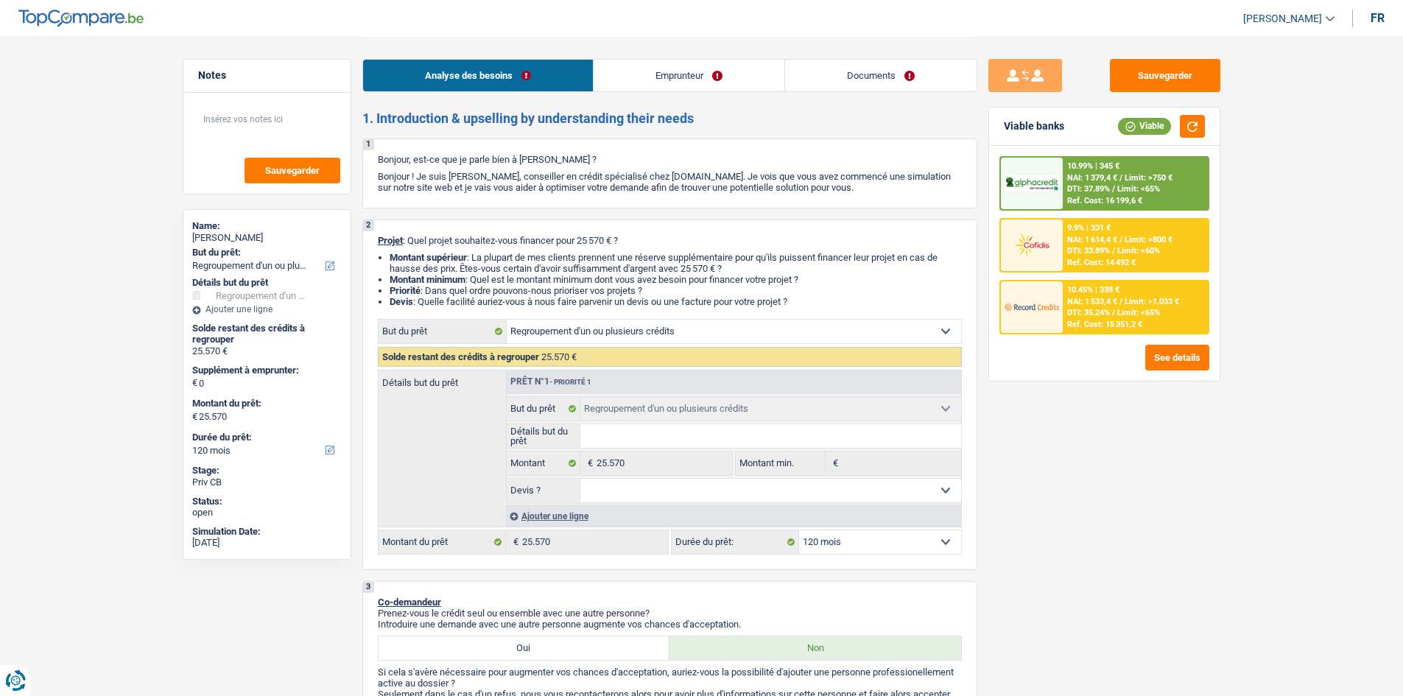
click at [561, 517] on div "Ajouter une ligne" at bounding box center [733, 515] width 455 height 21
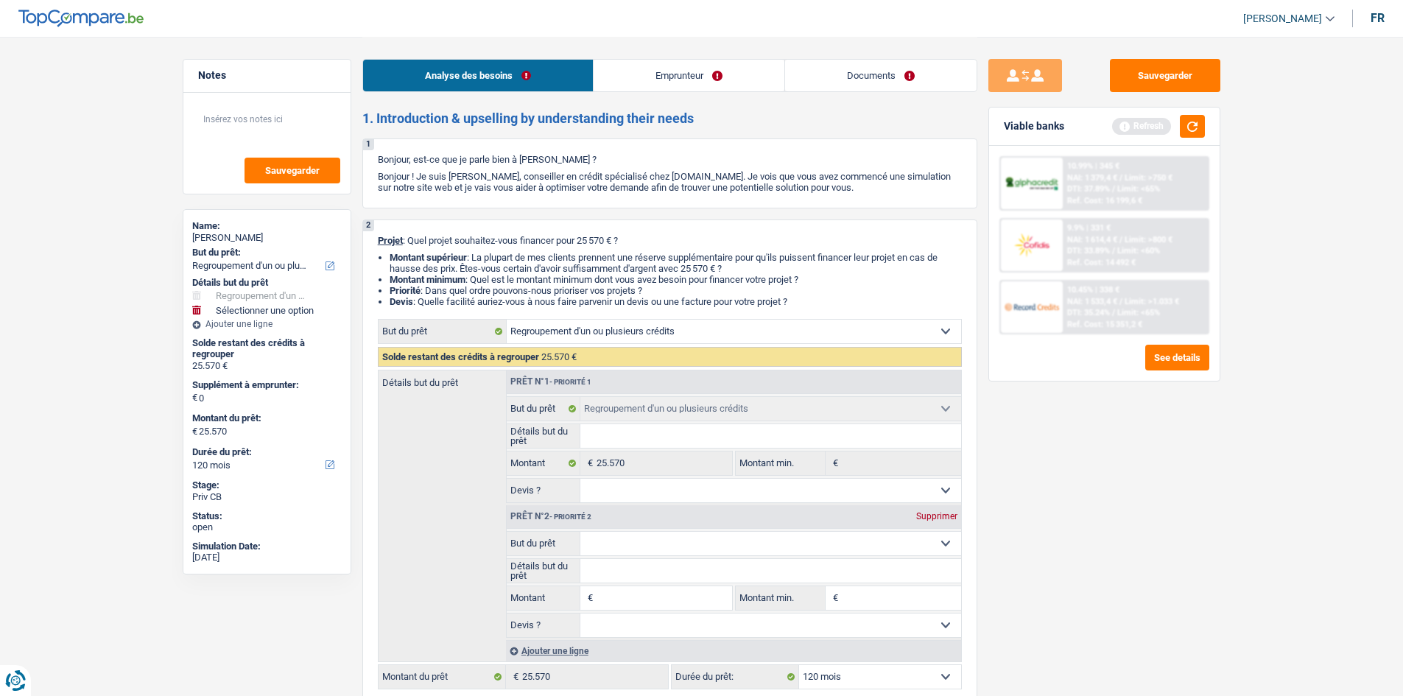
click at [628, 544] on select "Confort maison: meubles, textile, peinture, électroménager, outillage non-profe…" at bounding box center [770, 544] width 381 height 24
select select "household"
click at [580, 532] on select "Confort maison: meubles, textile, peinture, électroménager, outillage non-profe…" at bounding box center [770, 544] width 381 height 24
select select "household"
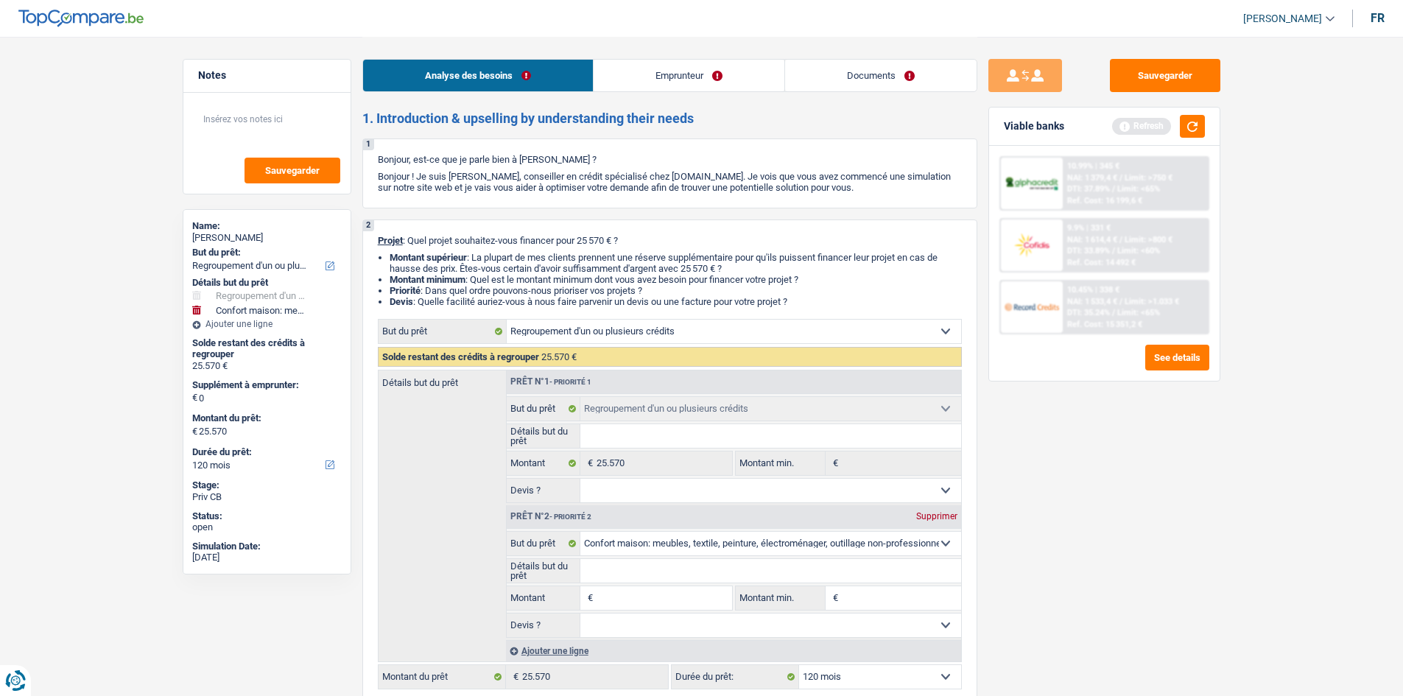
click at [635, 601] on input "Montant" at bounding box center [664, 598] width 135 height 24
type input "1"
type input "10"
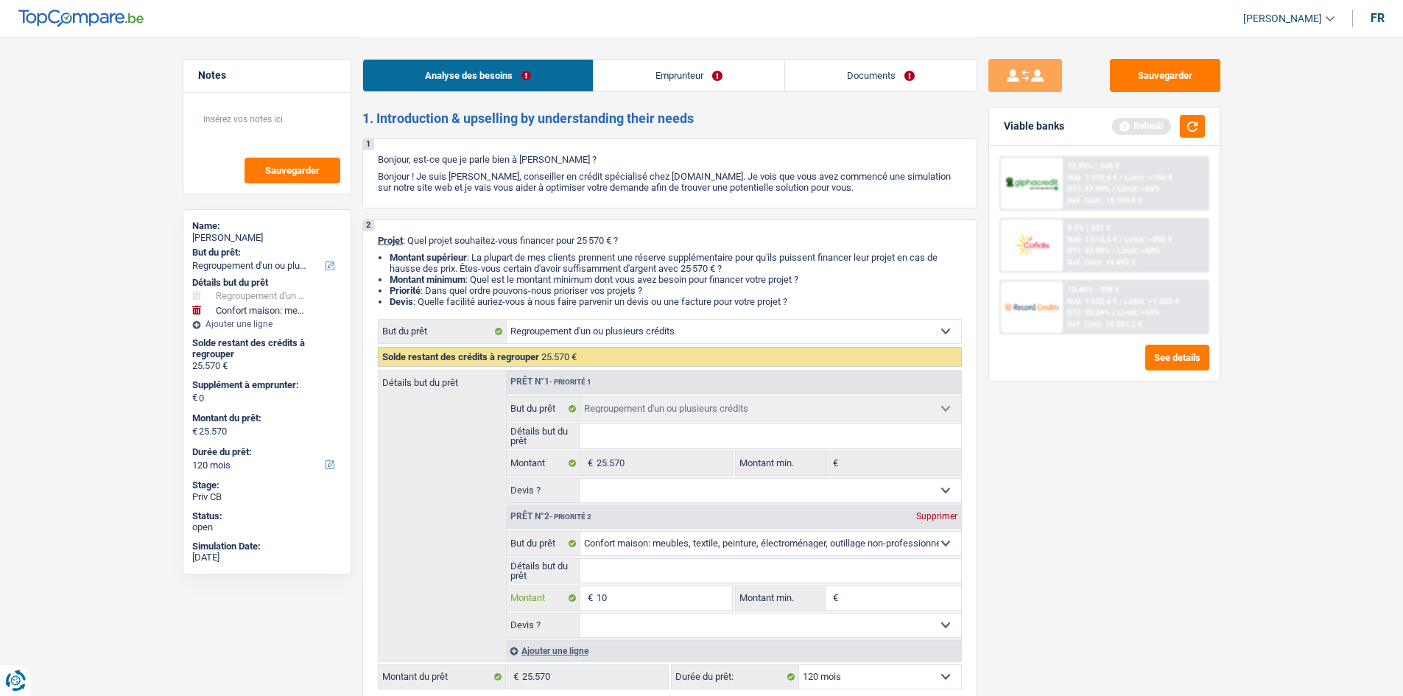
type input "100"
type input "1.000"
type input "10.000"
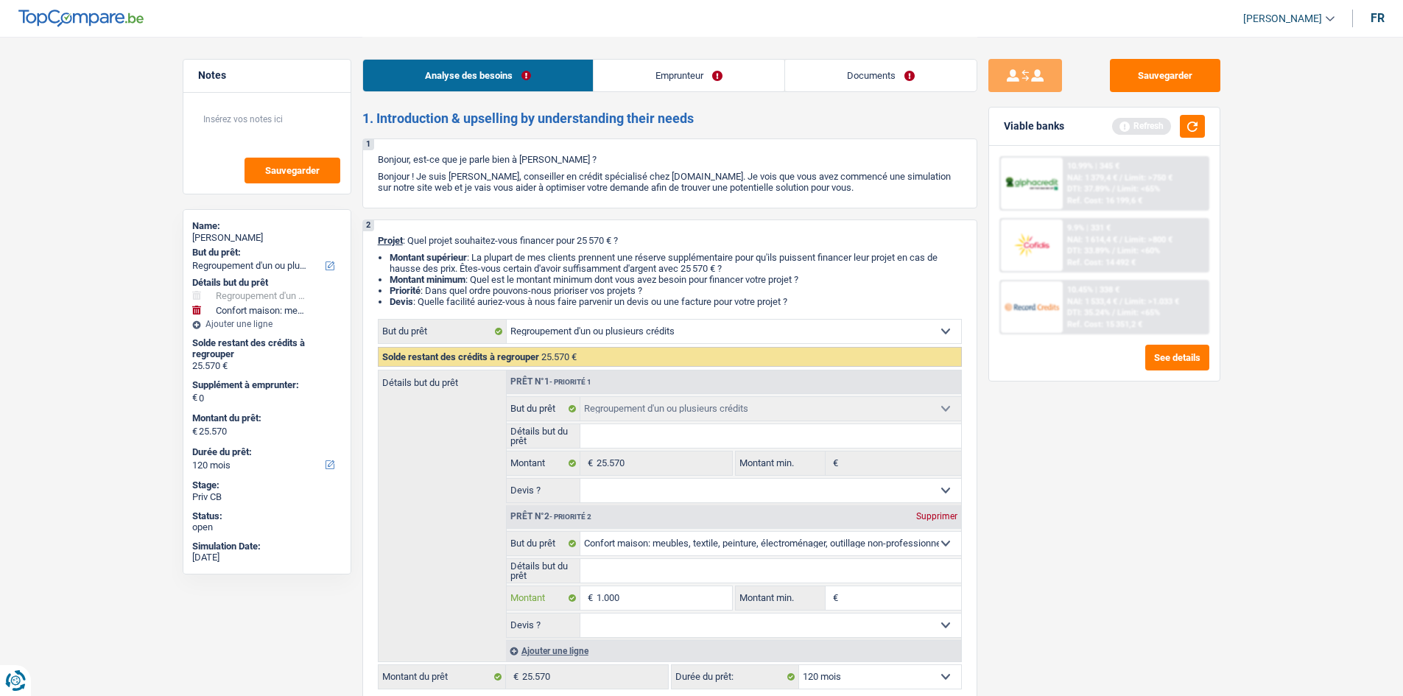
type input "10.000"
type input "35.570"
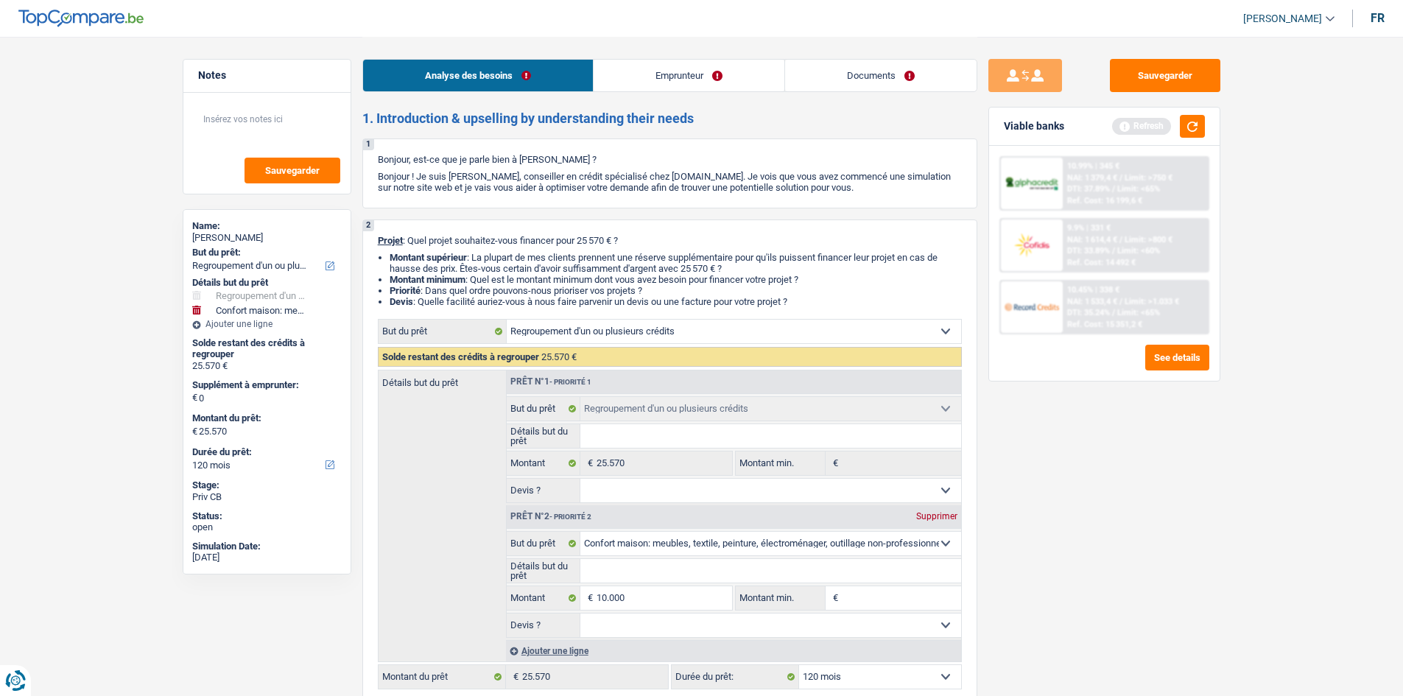
type input "35.570"
click at [1091, 484] on div "Sauvegarder Viable banks Refresh 10.99% | 345 € NAI: 1 379,4 € / Limit: >750 € …" at bounding box center [1104, 366] width 254 height 614
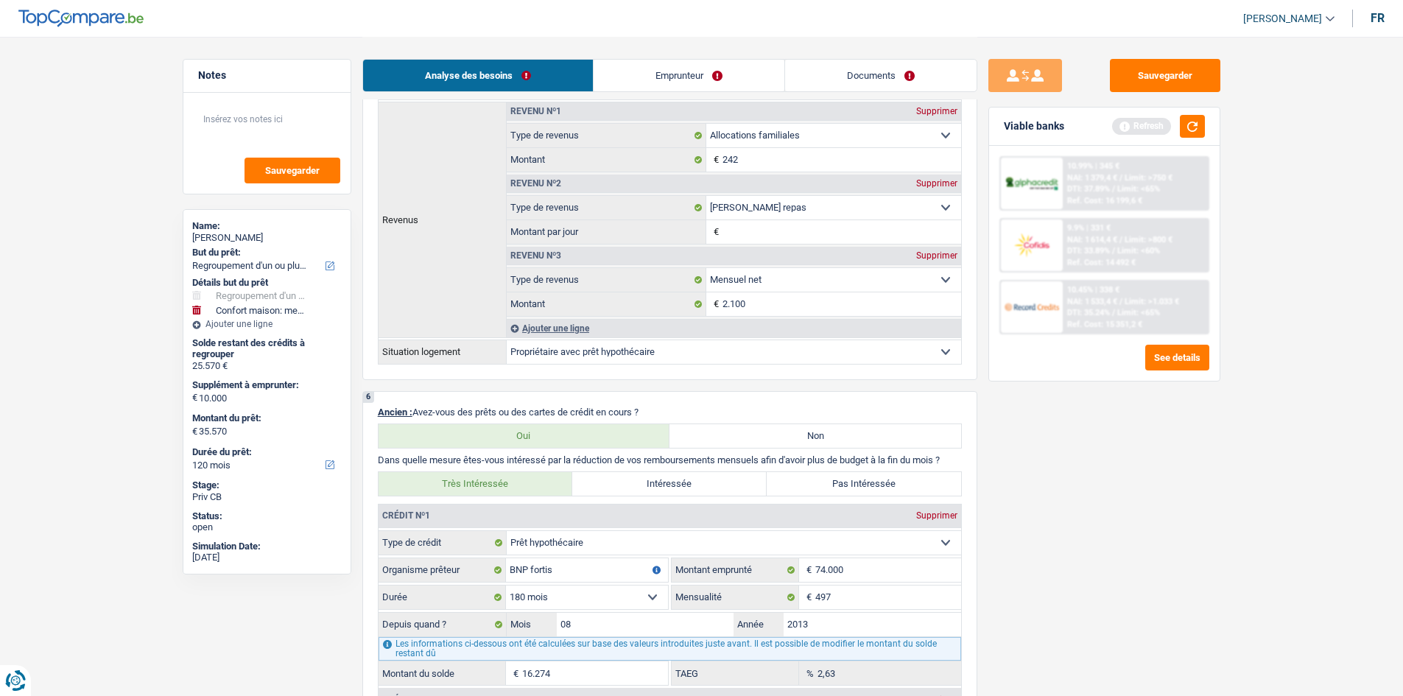
scroll to position [884, 0]
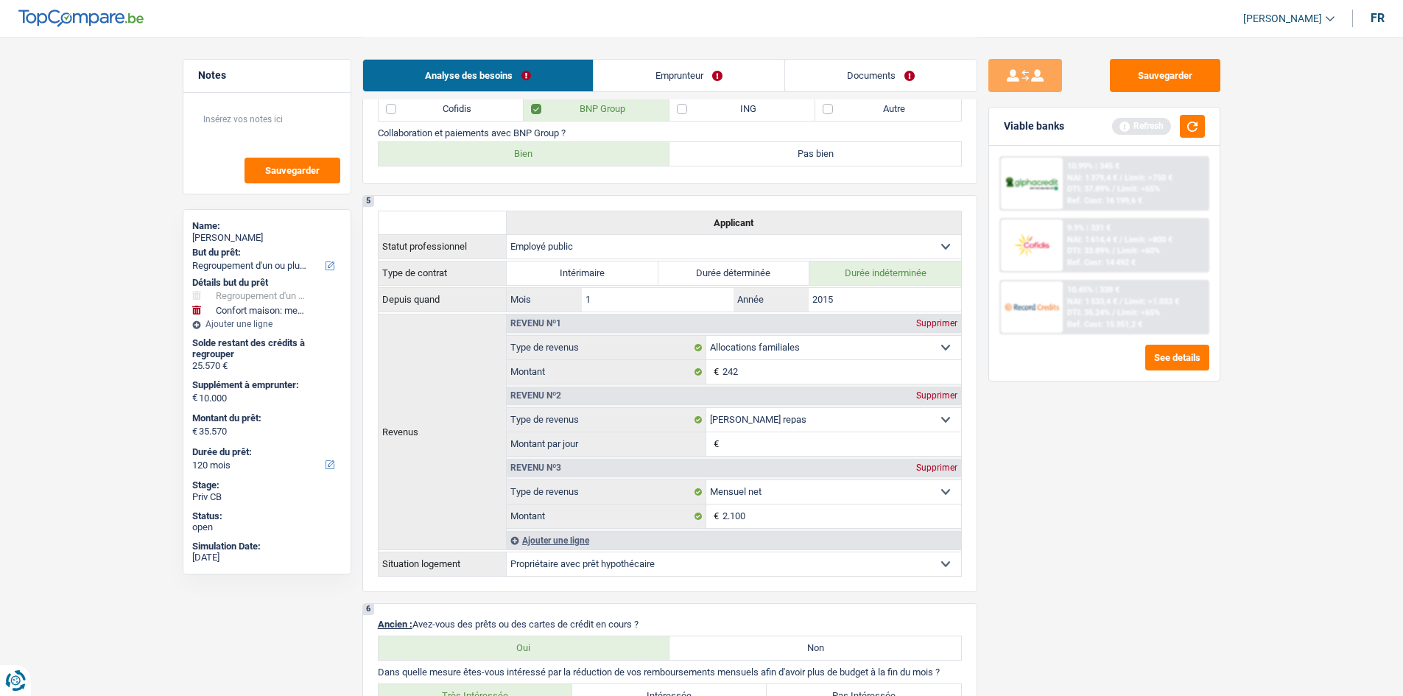
click at [1137, 482] on div "Sauvegarder Viable banks Refresh 10.99% | 345 € NAI: 1 379,4 € / Limit: >750 € …" at bounding box center [1104, 366] width 254 height 614
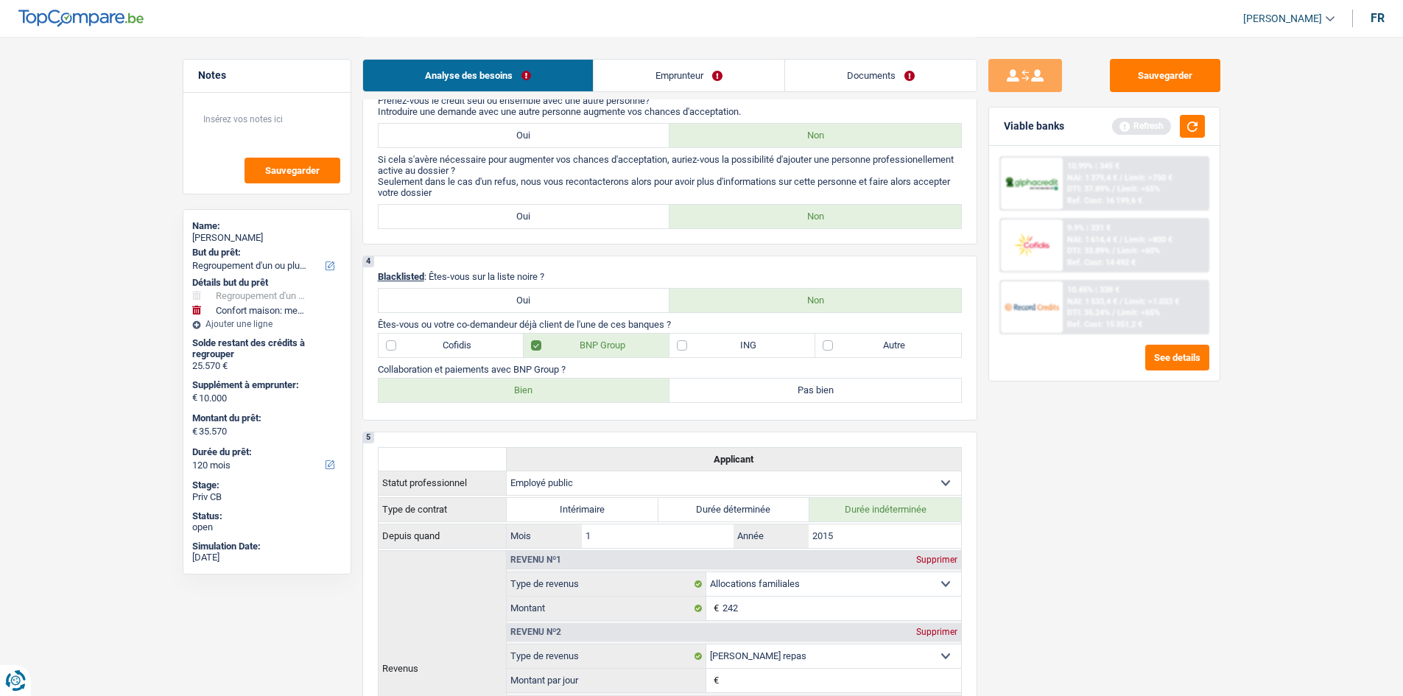
scroll to position [589, 0]
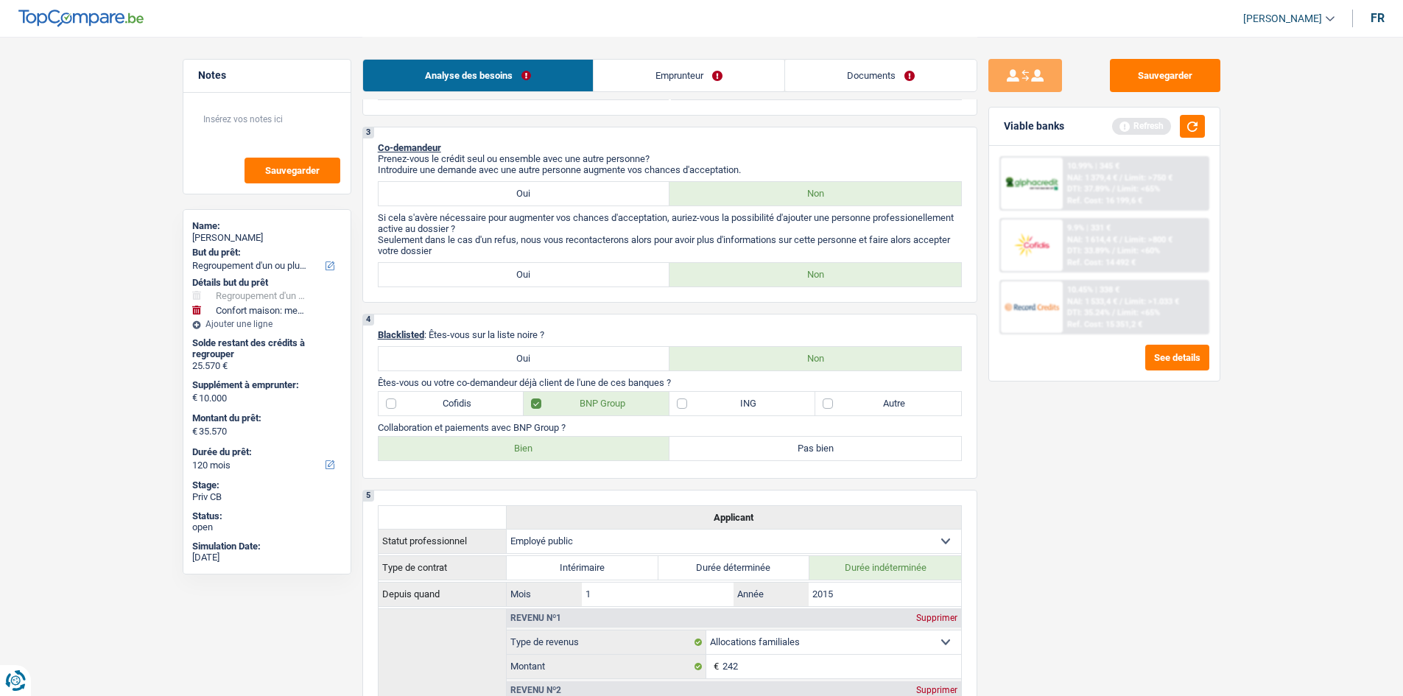
click at [925, 403] on label "Autre" at bounding box center [888, 404] width 146 height 24
click at [925, 403] on input "Autre" at bounding box center [888, 404] width 146 height 24
checkbox input "true"
click at [1054, 437] on div "Sauvegarder Viable banks Refresh 10.99% | 345 € NAI: 1 379,4 € / Limit: >750 € …" at bounding box center [1104, 366] width 254 height 614
click at [1209, 124] on div "Viable banks Refresh" at bounding box center [1104, 127] width 231 height 38
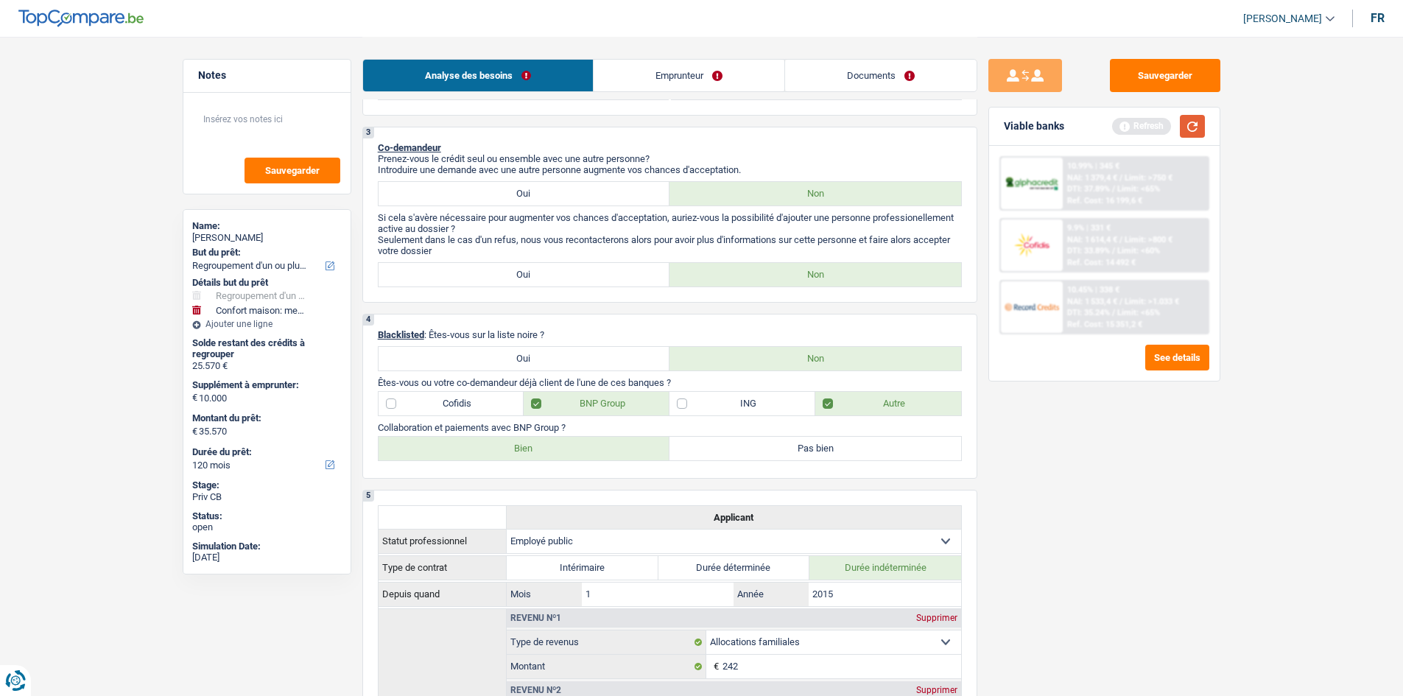
click at [1197, 125] on button "button" at bounding box center [1192, 126] width 25 height 23
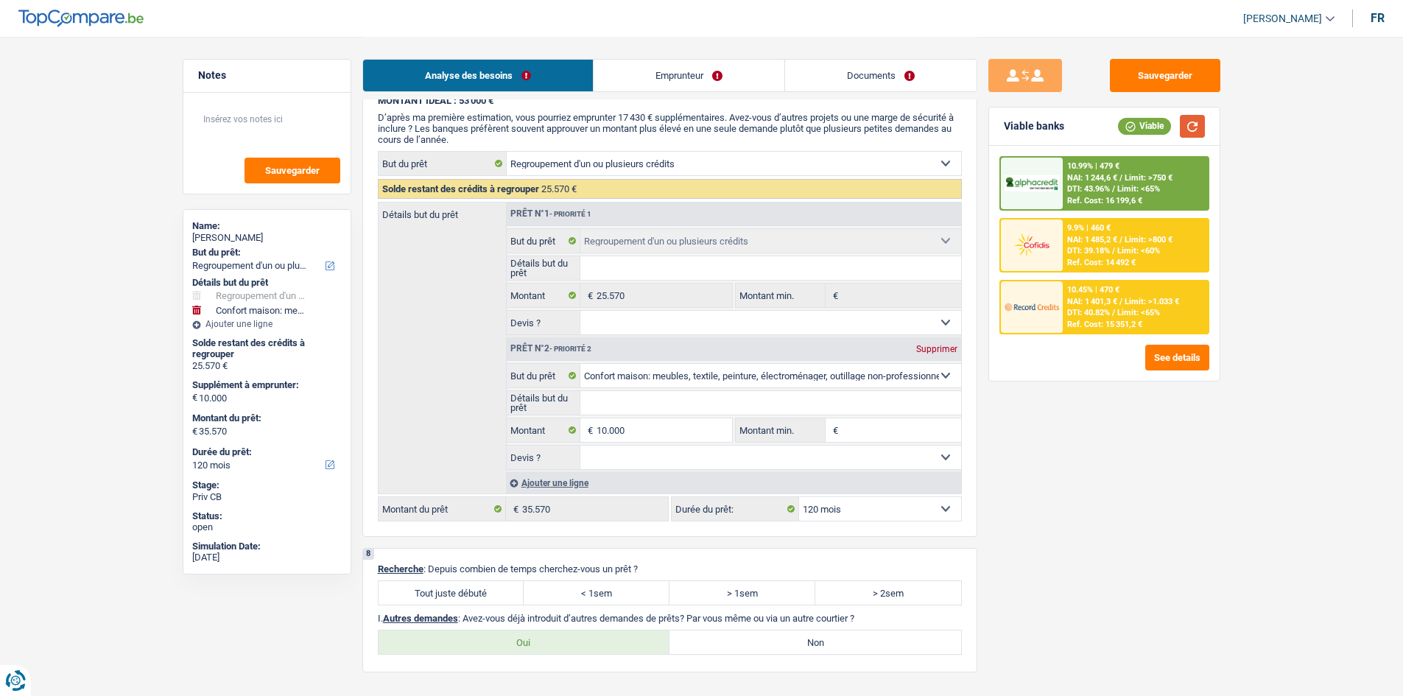
scroll to position [2612, 0]
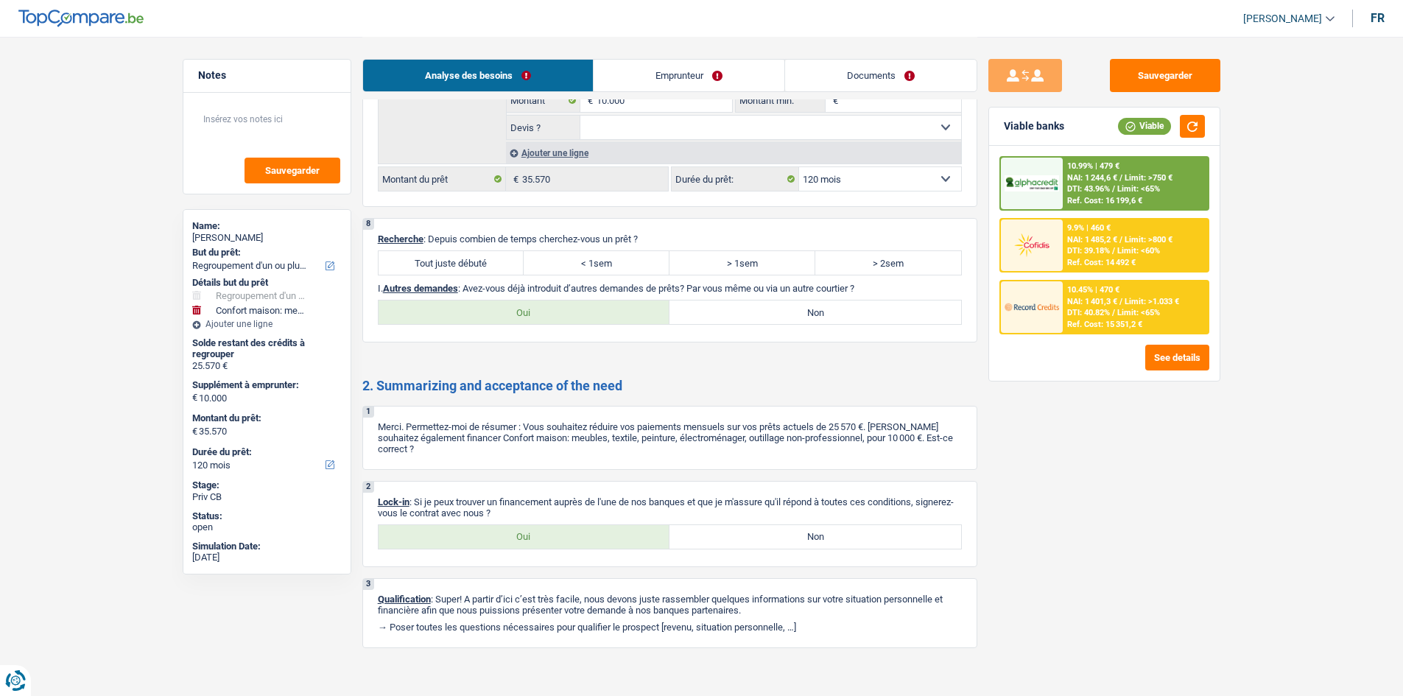
click at [465, 267] on label "Tout juste débuté" at bounding box center [452, 263] width 146 height 24
click at [465, 267] on input "Tout juste débuté" at bounding box center [452, 263] width 146 height 24
radio input "true"
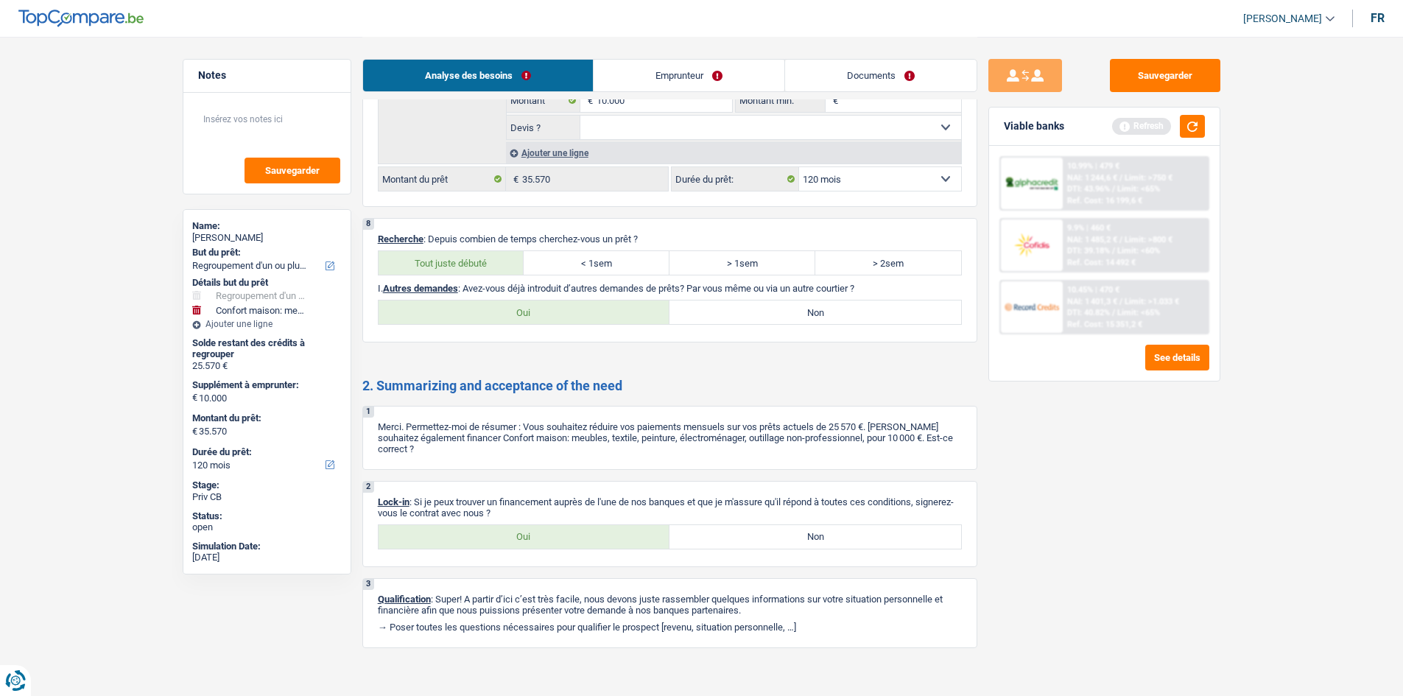
click at [752, 311] on label "Non" at bounding box center [816, 313] width 292 height 24
click at [752, 311] on input "Non" at bounding box center [816, 313] width 292 height 24
radio input "true"
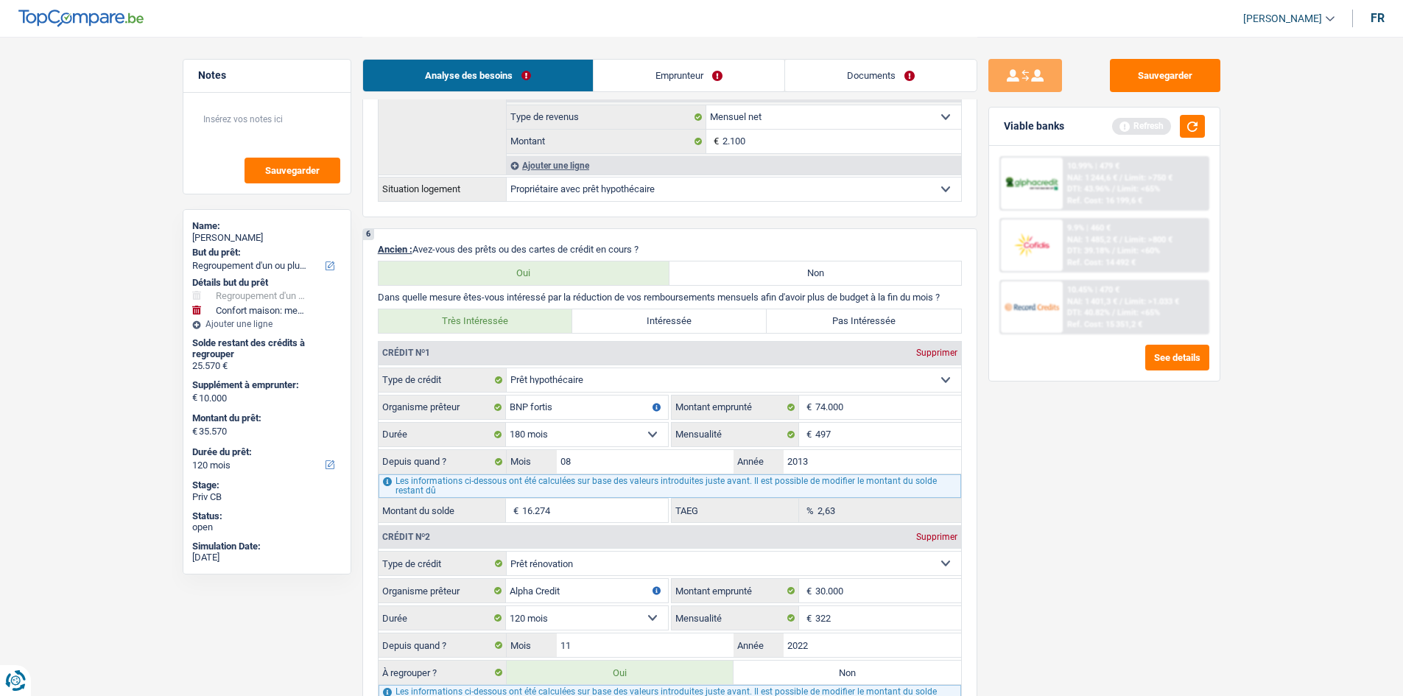
scroll to position [0, 0]
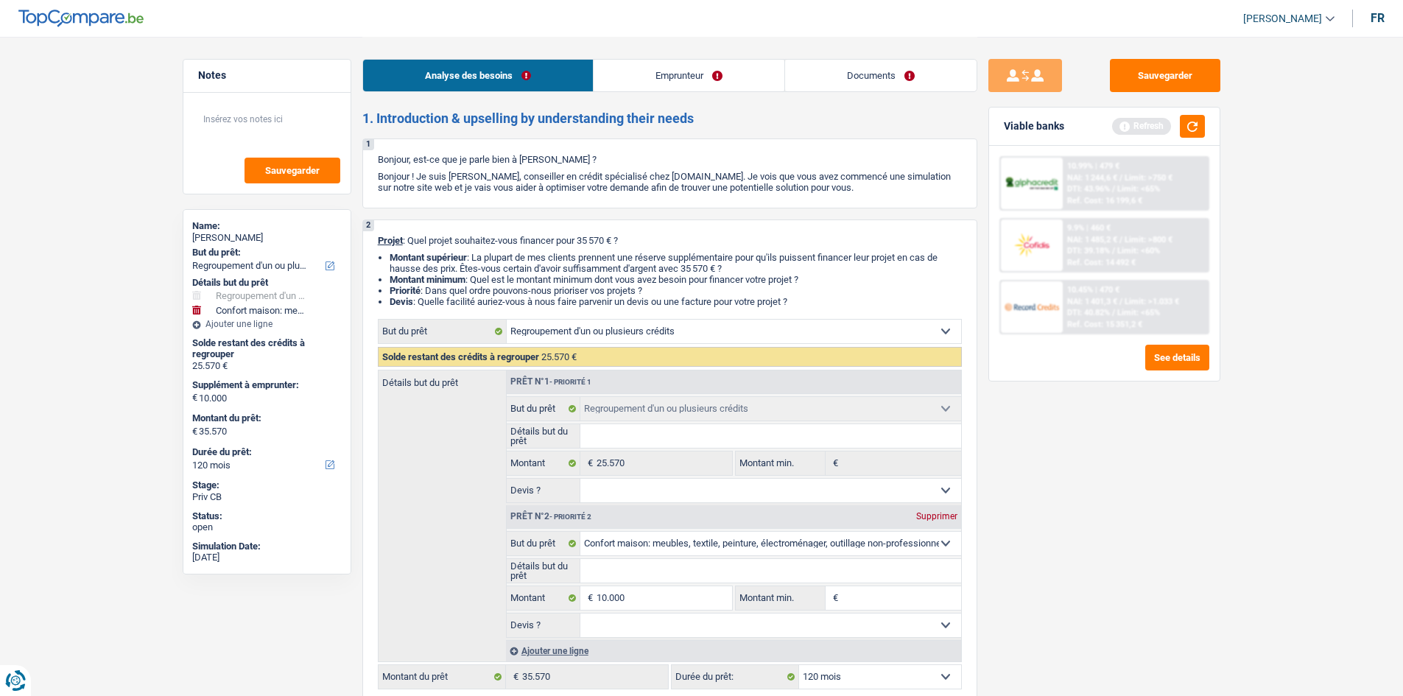
click at [712, 65] on link "Emprunteur" at bounding box center [689, 76] width 191 height 32
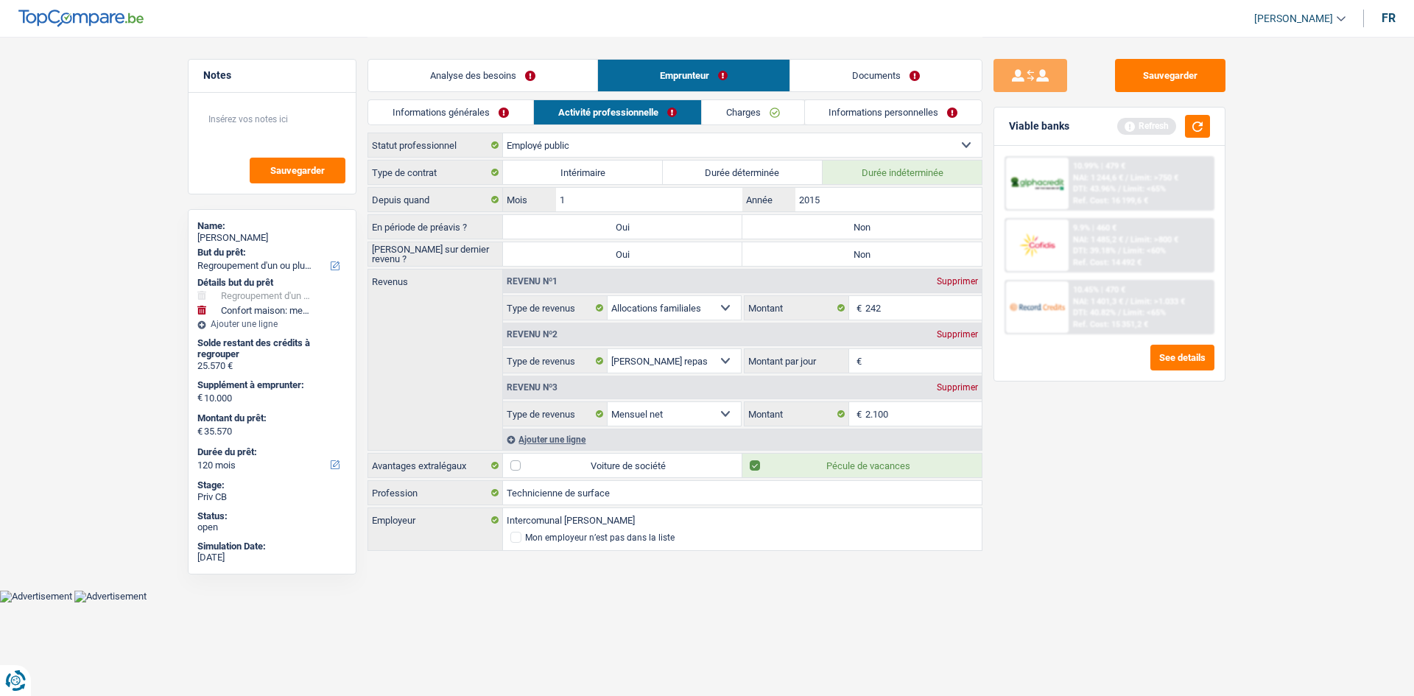
click at [487, 105] on link "Informations générales" at bounding box center [450, 112] width 165 height 24
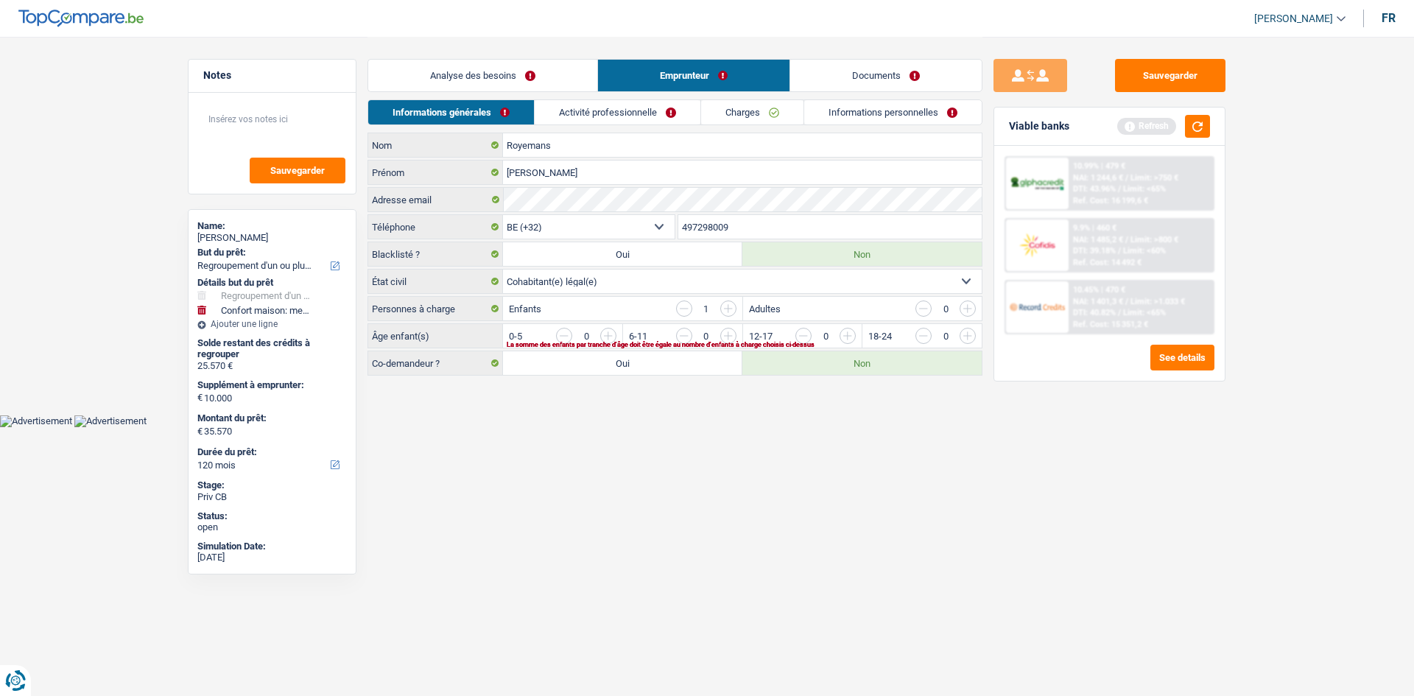
click at [1113, 465] on div "Sauvegarder Viable banks Refresh 10.99% | 479 € NAI: 1 244,6 € / Limit: >750 € …" at bounding box center [1110, 366] width 254 height 614
click at [1113, 460] on div "Sauvegarder Viable banks Refresh 10.99% | 479 € NAI: 1 244,6 € / Limit: >750 € …" at bounding box center [1110, 366] width 254 height 614
click at [851, 334] on input "button" at bounding box center [1147, 340] width 614 height 24
click at [859, 418] on body "Vous avez le contrôle de vos données Nous utilisons des cookies, tout comme nos…" at bounding box center [707, 213] width 1414 height 427
click at [611, 113] on link "Activité professionnelle" at bounding box center [618, 112] width 166 height 24
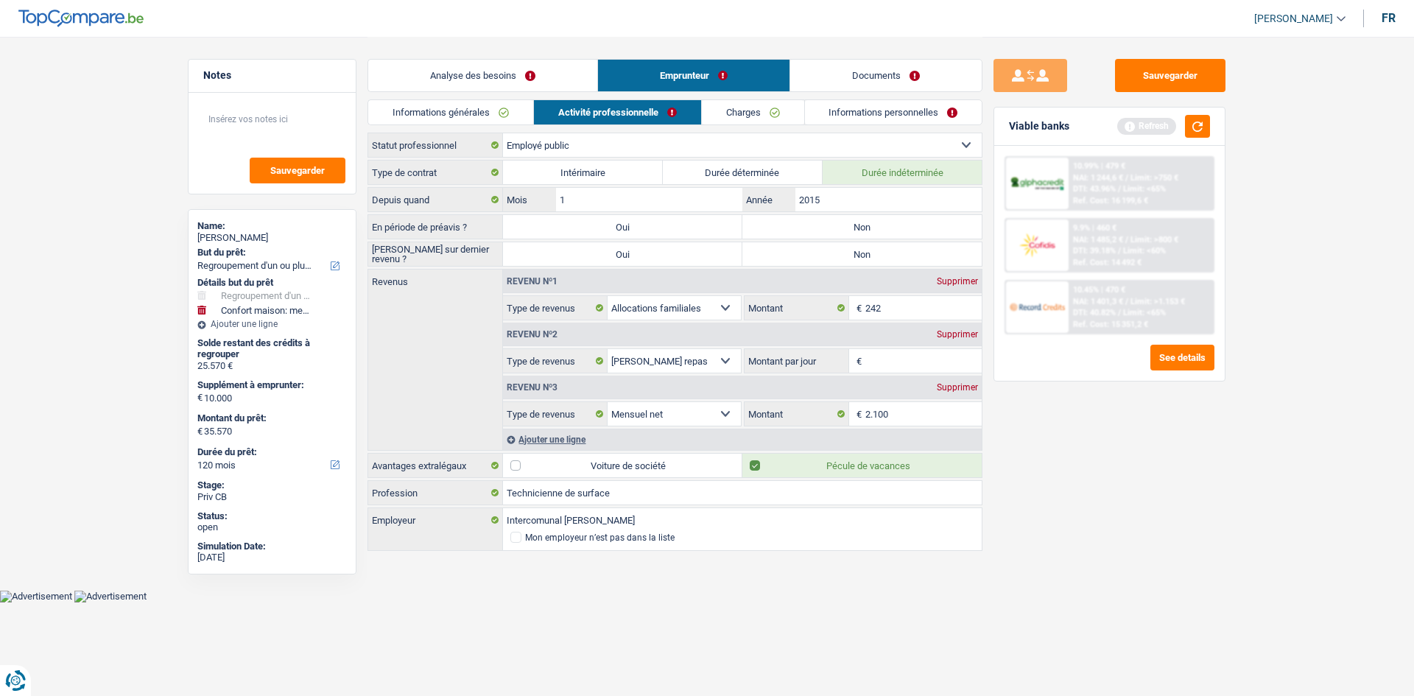
click at [910, 228] on label "Non" at bounding box center [861, 227] width 239 height 24
click at [910, 228] on input "Non" at bounding box center [861, 227] width 239 height 24
radio input "true"
click at [906, 256] on label "Non" at bounding box center [861, 254] width 239 height 24
click at [906, 256] on input "Non" at bounding box center [861, 254] width 239 height 24
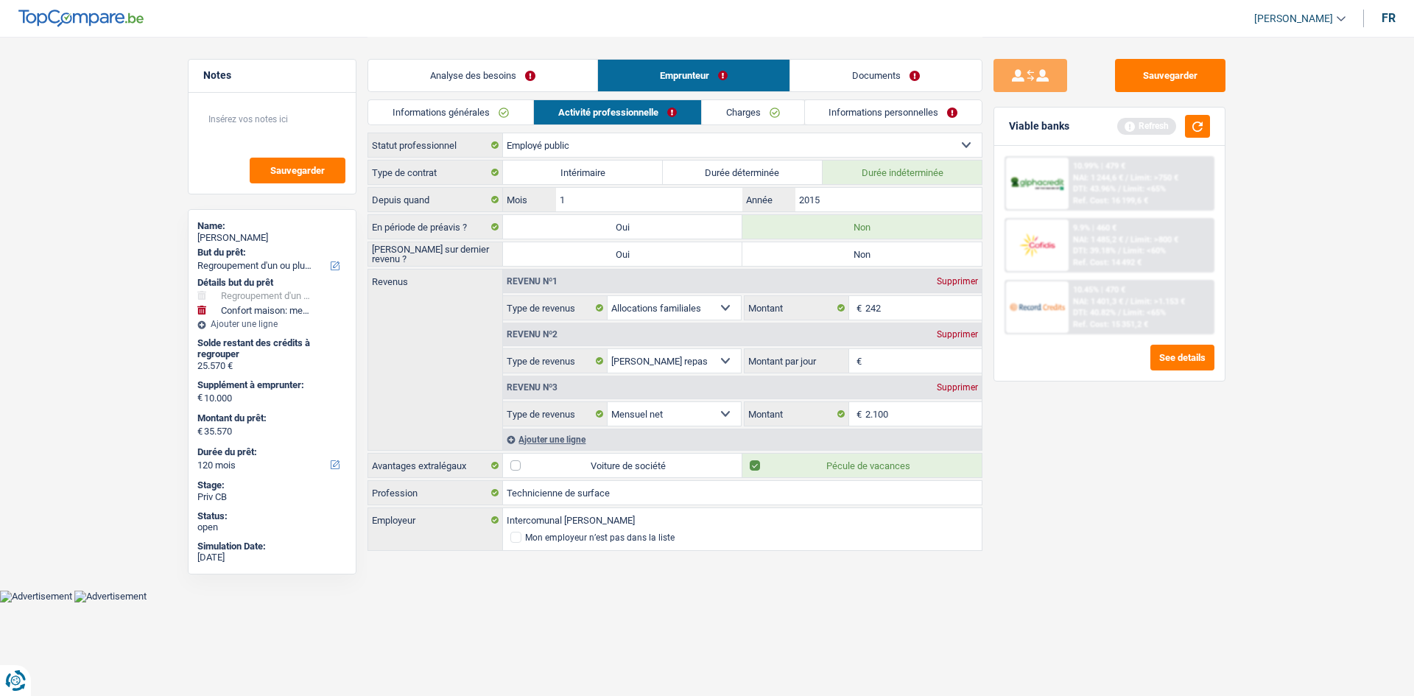
radio input "true"
click at [1047, 442] on div "Sauvegarder Viable banks Refresh 10.99% | 479 € NAI: 1 244,6 € / Limit: >750 € …" at bounding box center [1110, 366] width 254 height 614
click at [1208, 127] on button "button" at bounding box center [1197, 126] width 25 height 23
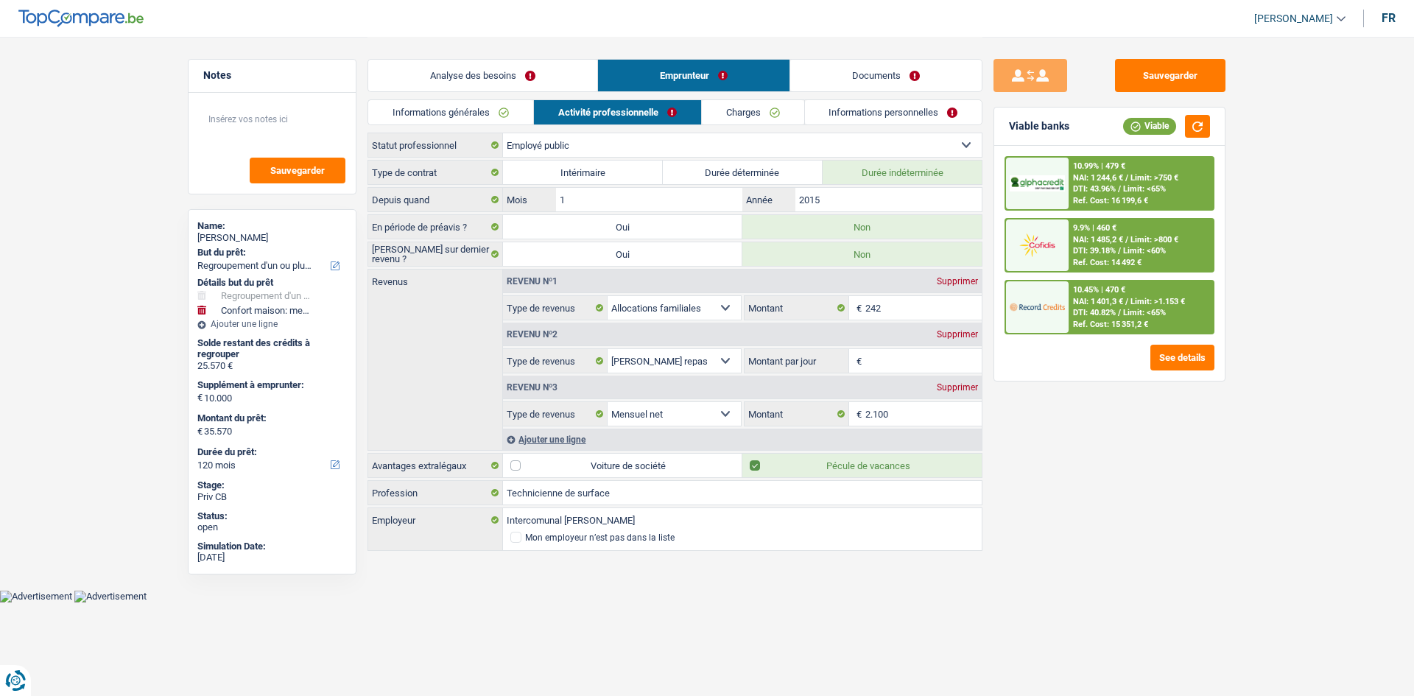
click at [1113, 509] on div "Sauvegarder Viable banks Viable 10.99% | 479 € NAI: 1 244,6 € / Limit: >750 € D…" at bounding box center [1110, 366] width 254 height 614
click at [873, 361] on input "Montant par jour" at bounding box center [923, 361] width 117 height 24
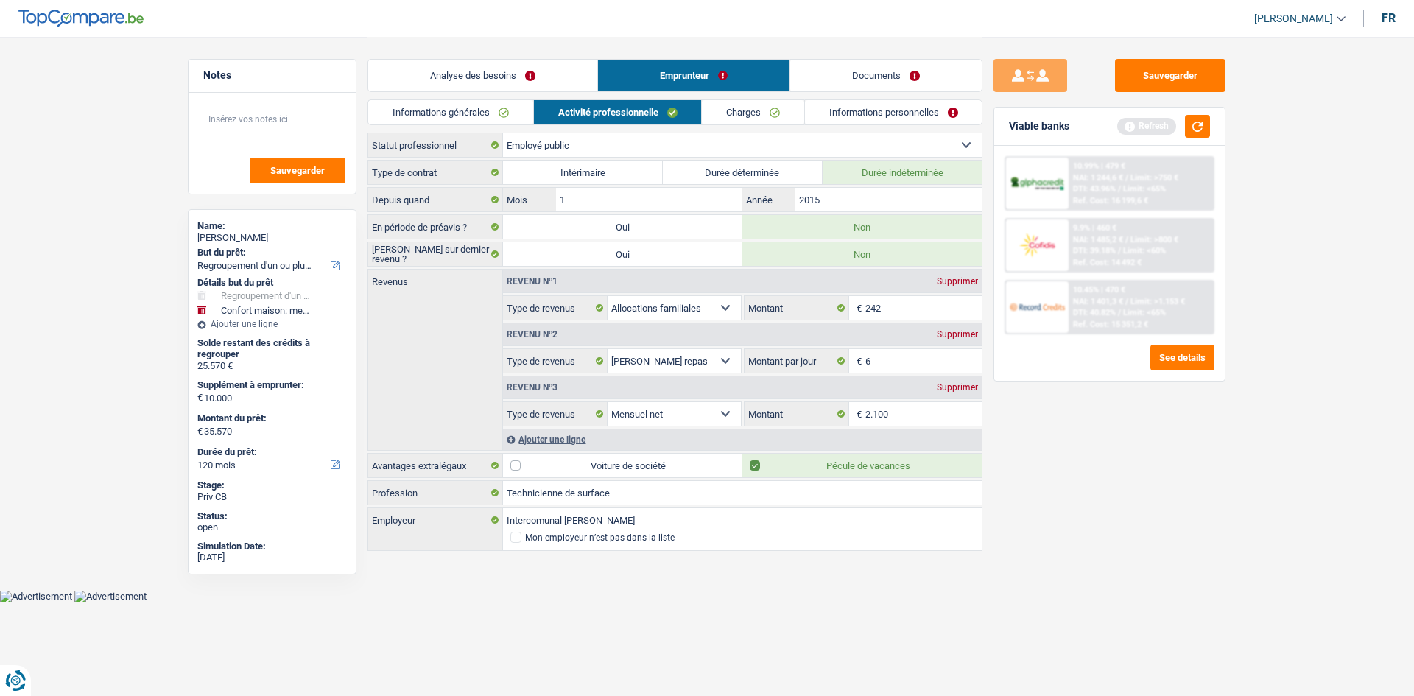
type input "6,0"
click at [744, 119] on link "Charges" at bounding box center [753, 112] width 102 height 24
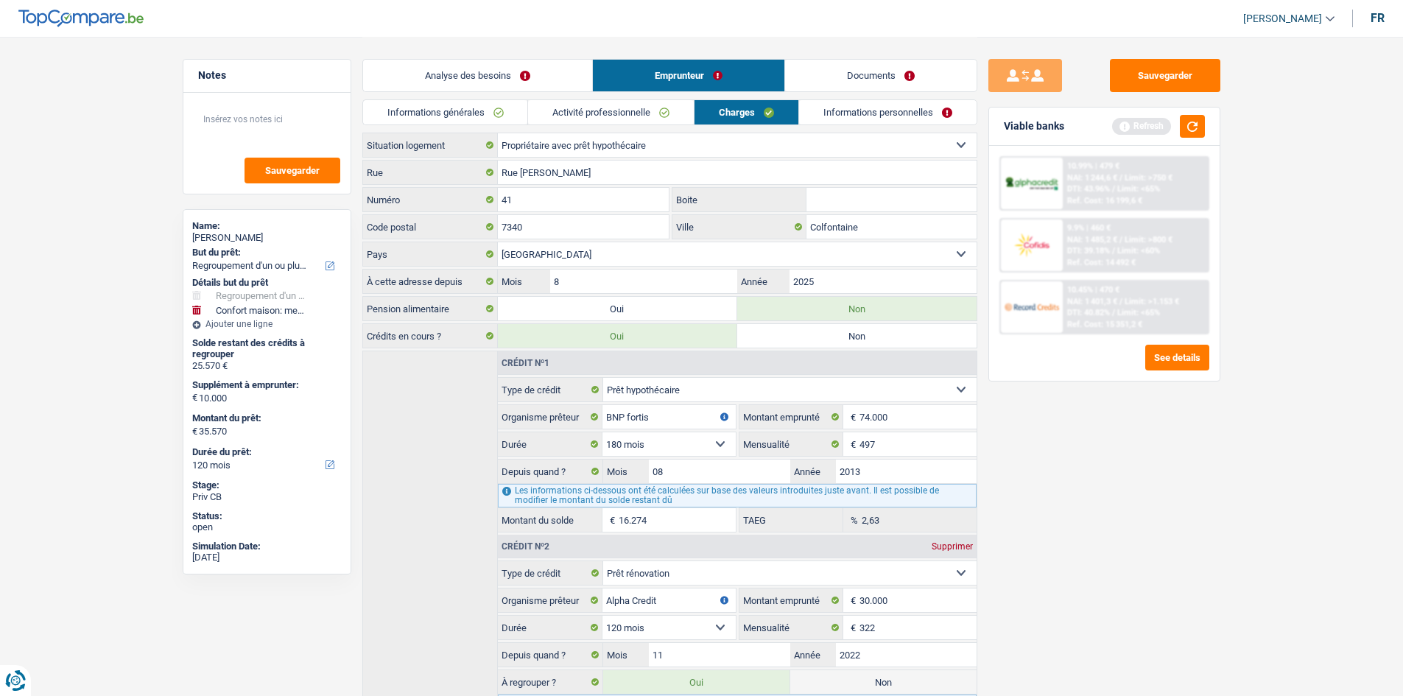
click at [875, 203] on input "Boite" at bounding box center [892, 200] width 170 height 24
type input "41"
drag, startPoint x: 853, startPoint y: 109, endPoint x: 881, endPoint y: 173, distance: 69.9
click at [853, 109] on link "Informations personnelles" at bounding box center [888, 112] width 178 height 24
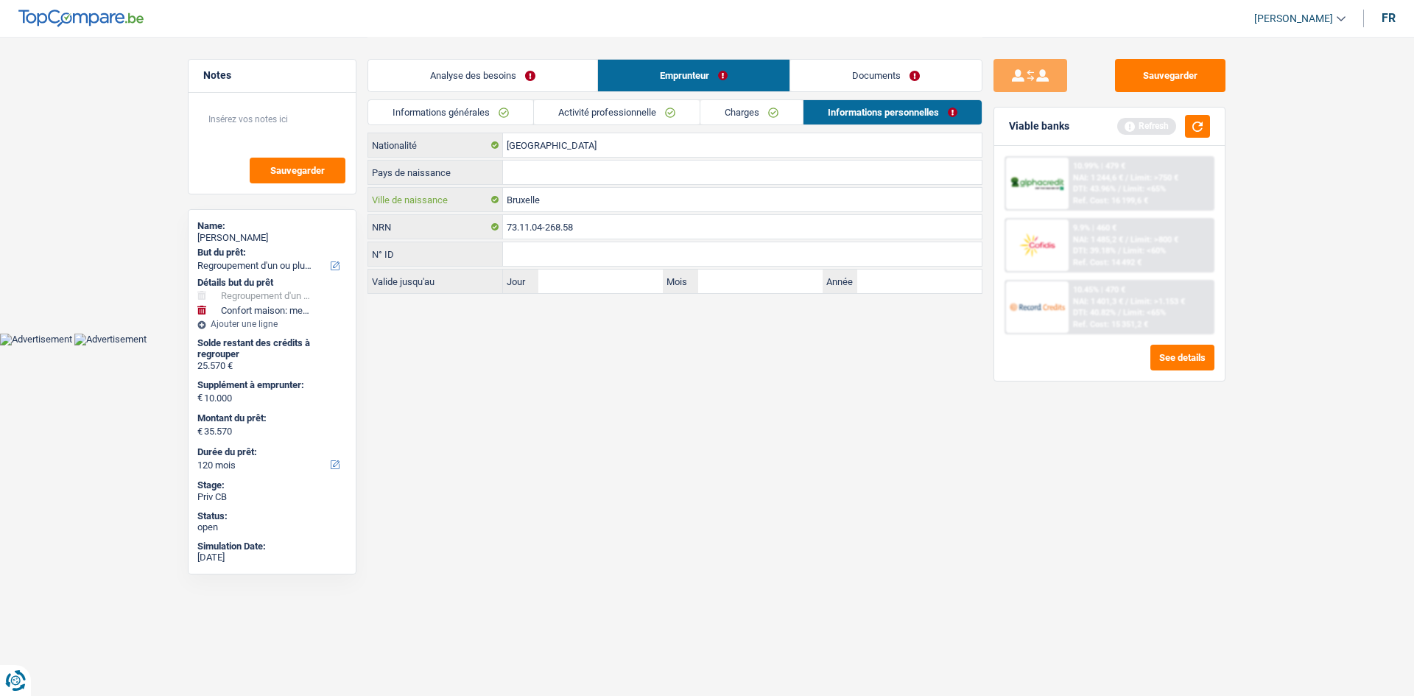
click at [575, 206] on input "Bruxelle" at bounding box center [742, 200] width 479 height 24
type input "[GEOGRAPHIC_DATA]"
click at [555, 169] on input "Pays de naissance" at bounding box center [742, 173] width 479 height 24
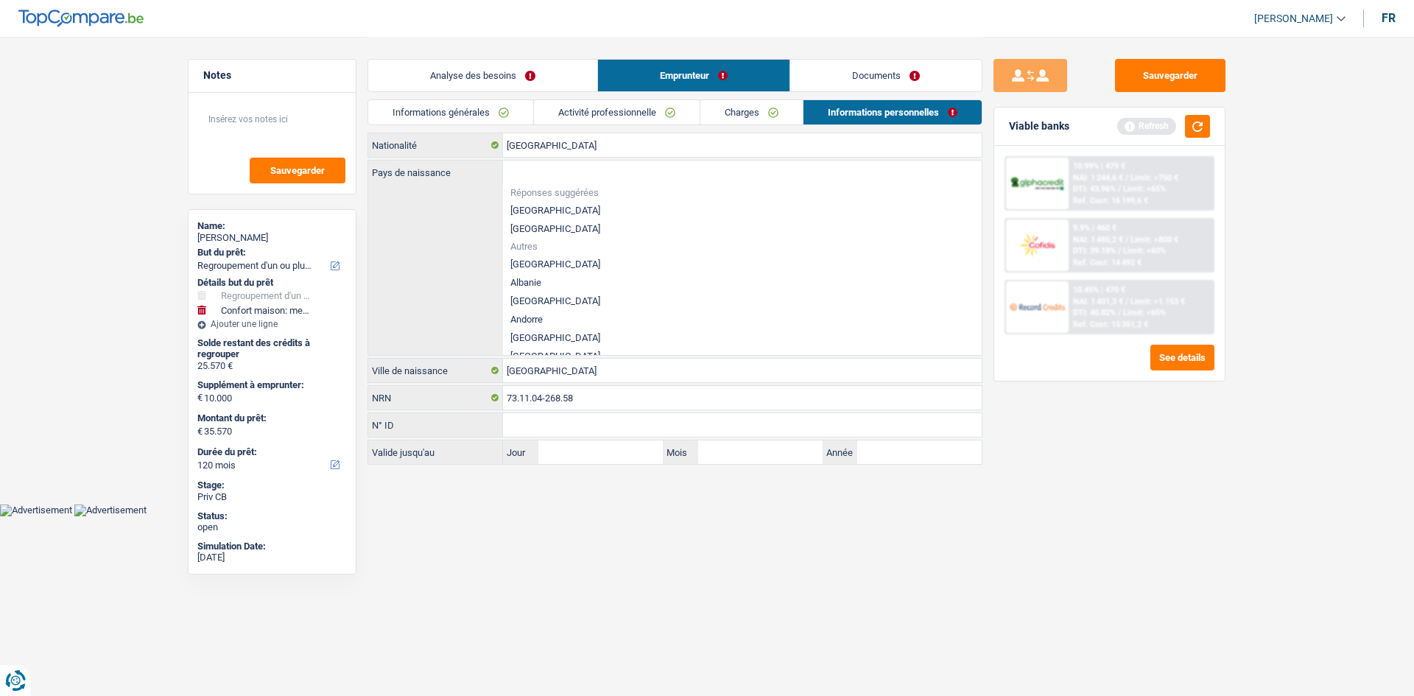
click at [533, 208] on li "[GEOGRAPHIC_DATA]" at bounding box center [742, 210] width 479 height 18
type input "[GEOGRAPHIC_DATA]"
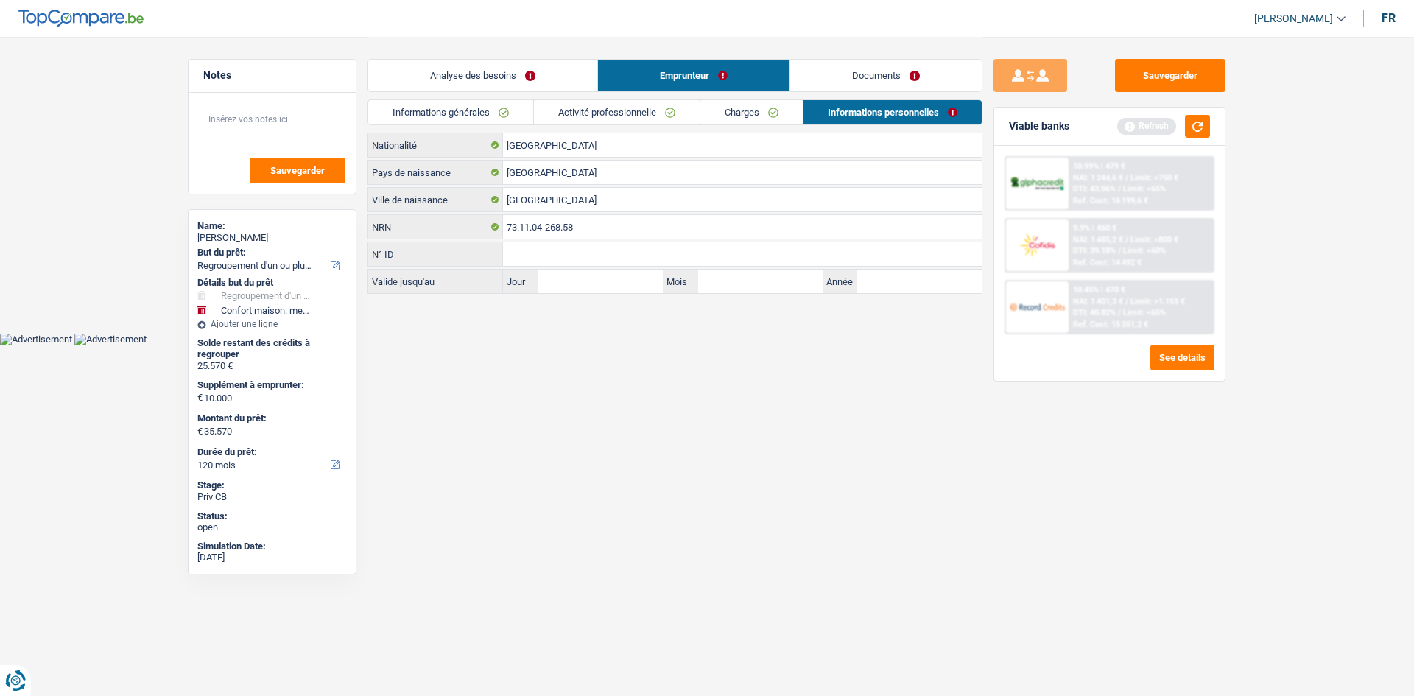
click at [1114, 524] on div "Sauvegarder Viable banks Refresh 10.99% | 479 € NAI: 1 244,6 € / Limit: >750 € …" at bounding box center [1110, 366] width 254 height 614
click at [1198, 127] on button "button" at bounding box center [1197, 126] width 25 height 23
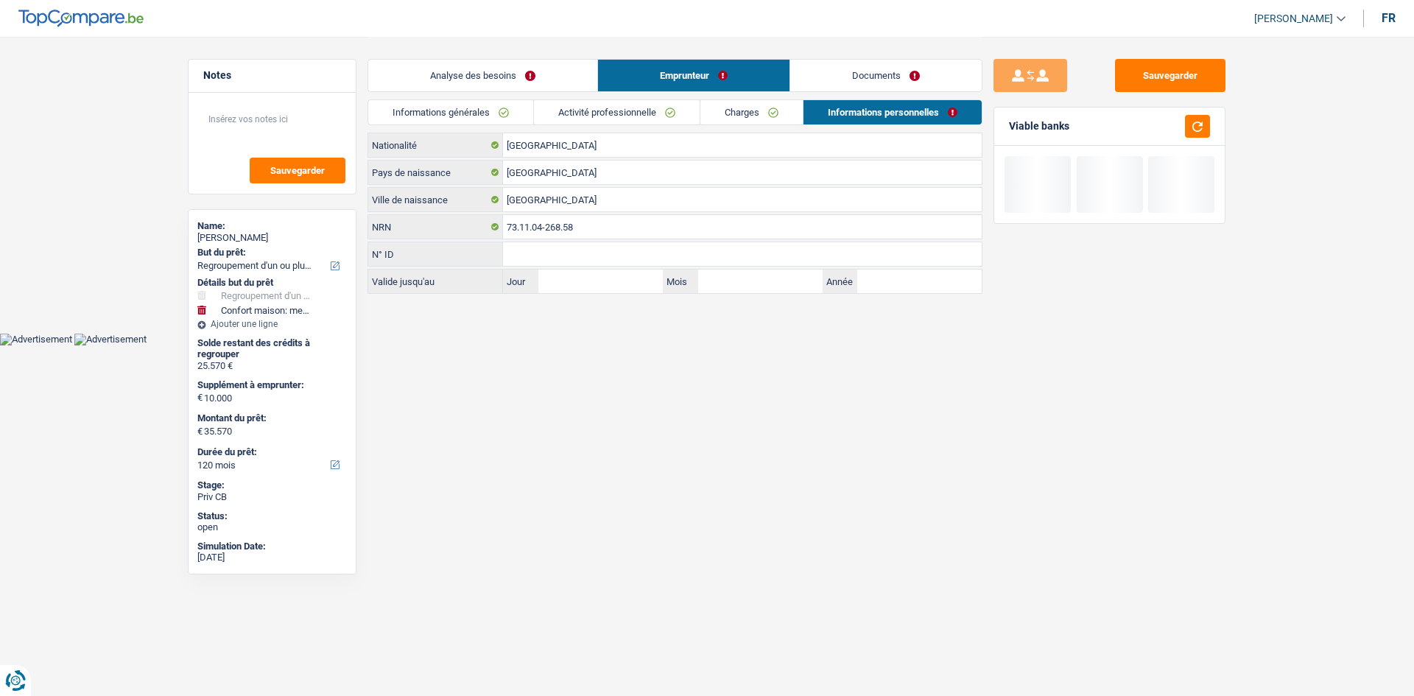
click at [1282, 269] on main "Notes Sauvegarder Name: Martine Royemans But du prêt: Confort maison: meubles, …" at bounding box center [707, 166] width 1414 height 333
click at [531, 74] on link "Analyse des besoins" at bounding box center [482, 76] width 229 height 32
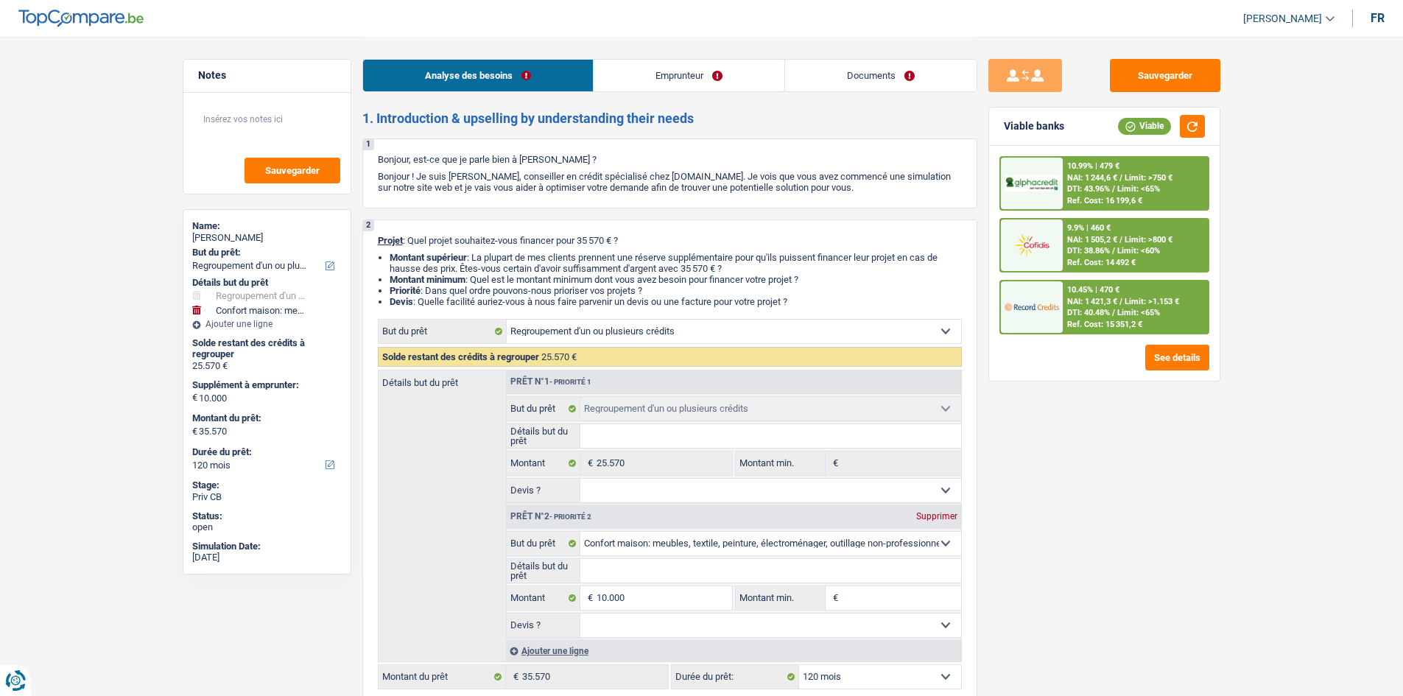
click at [1036, 420] on div "Sauvegarder Viable banks Viable 10.99% | 479 € NAI: 1 244,6 € / Limit: >750 € D…" at bounding box center [1104, 366] width 254 height 614
click at [680, 63] on link "Emprunteur" at bounding box center [689, 76] width 191 height 32
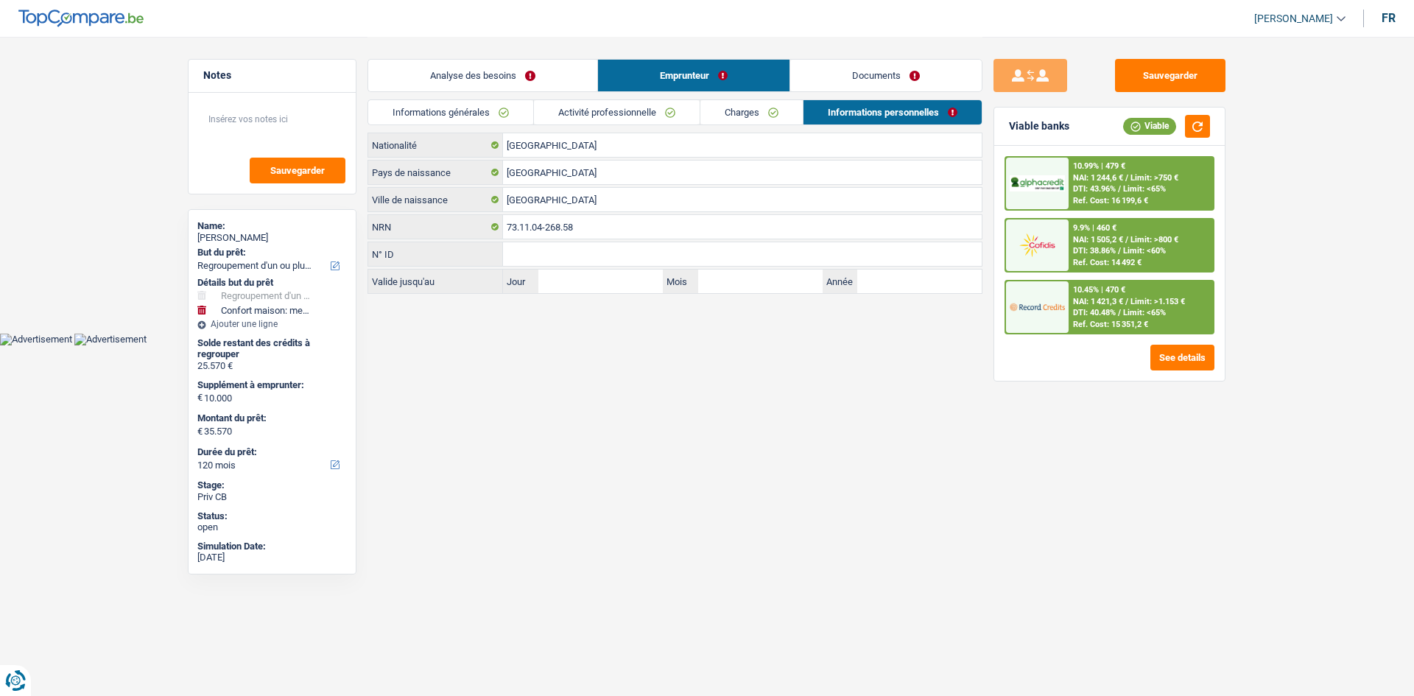
click at [662, 111] on link "Activité professionnelle" at bounding box center [617, 112] width 166 height 24
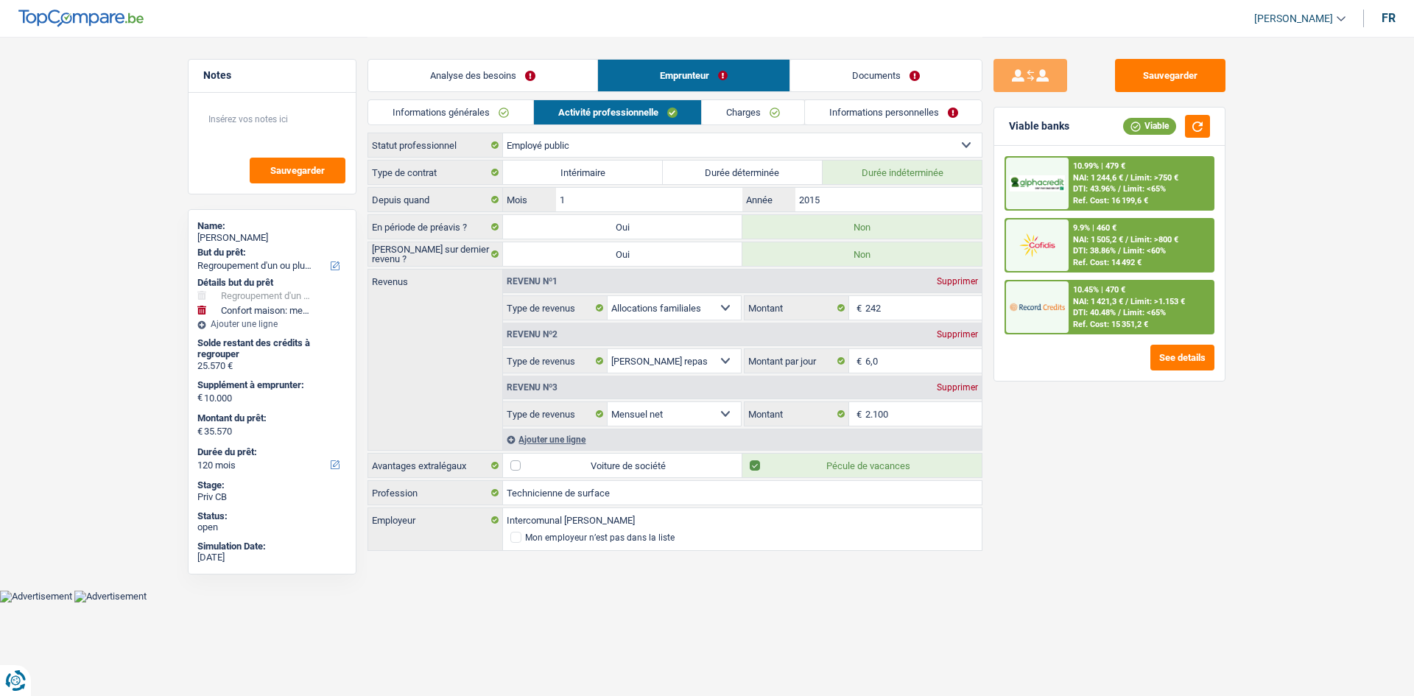
click at [968, 278] on div "Supprimer" at bounding box center [957, 281] width 49 height 9
select select "mealVouchers"
type input "6,0"
select select "netSalary"
type input "8"
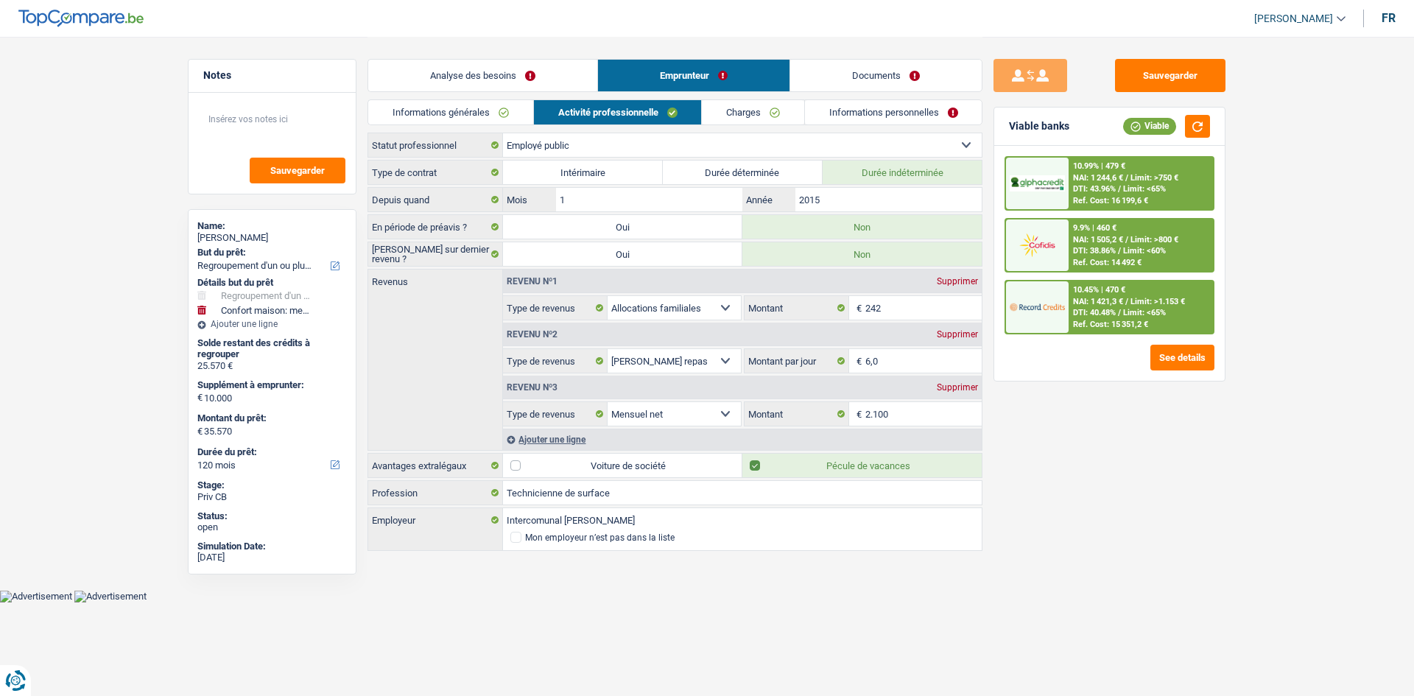
select select "mealVouchers"
type input "6,0"
select select "netSalary"
type input "8"
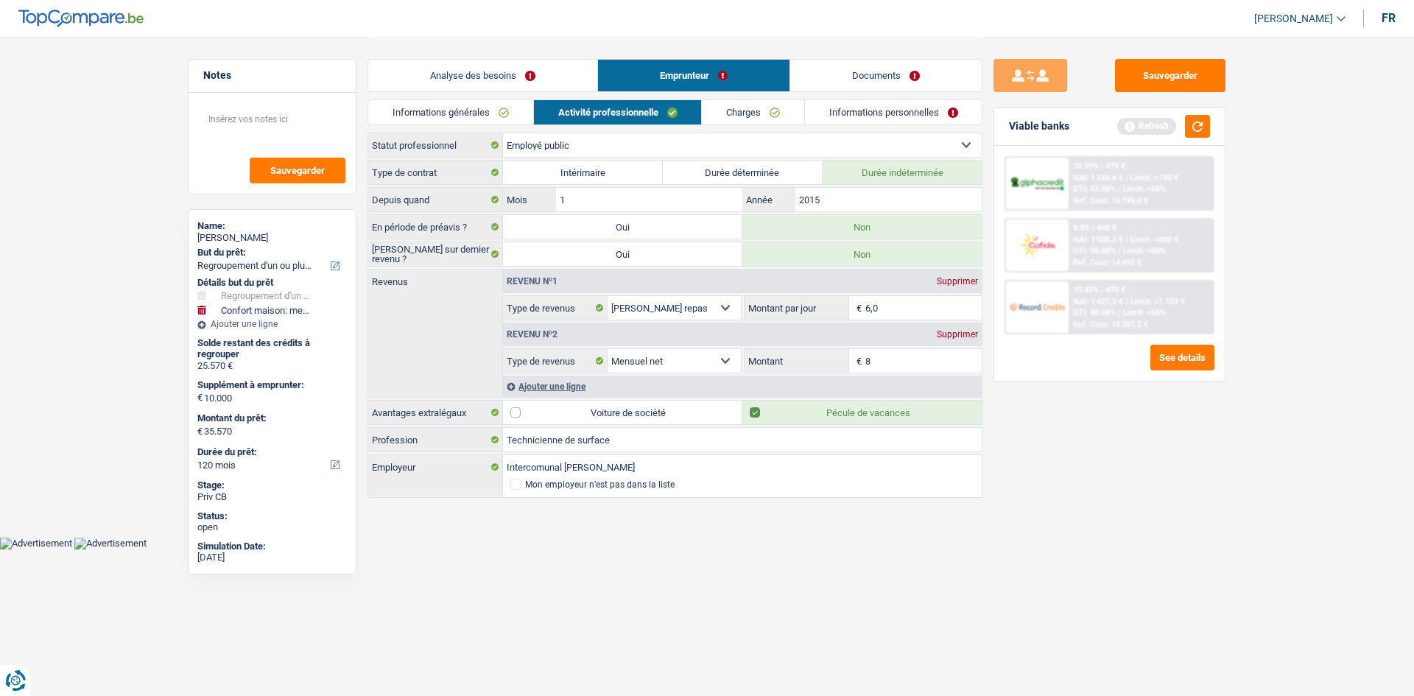
click at [1066, 432] on div "Sauvegarder Viable banks Refresh 10.99% | 479 € NAI: 1 244,6 € / Limit: >750 € …" at bounding box center [1110, 366] width 254 height 614
click at [513, 78] on link "Analyse des besoins" at bounding box center [482, 76] width 229 height 32
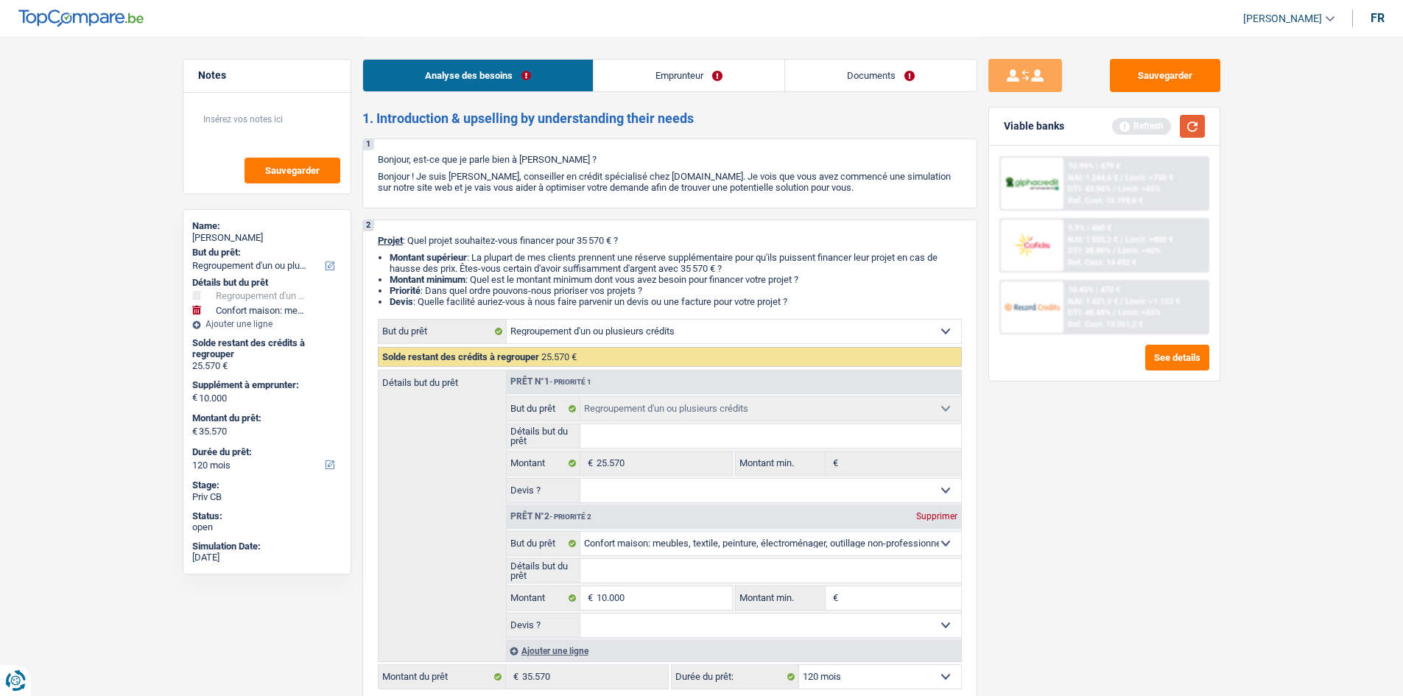
click at [1199, 127] on button "button" at bounding box center [1192, 126] width 25 height 23
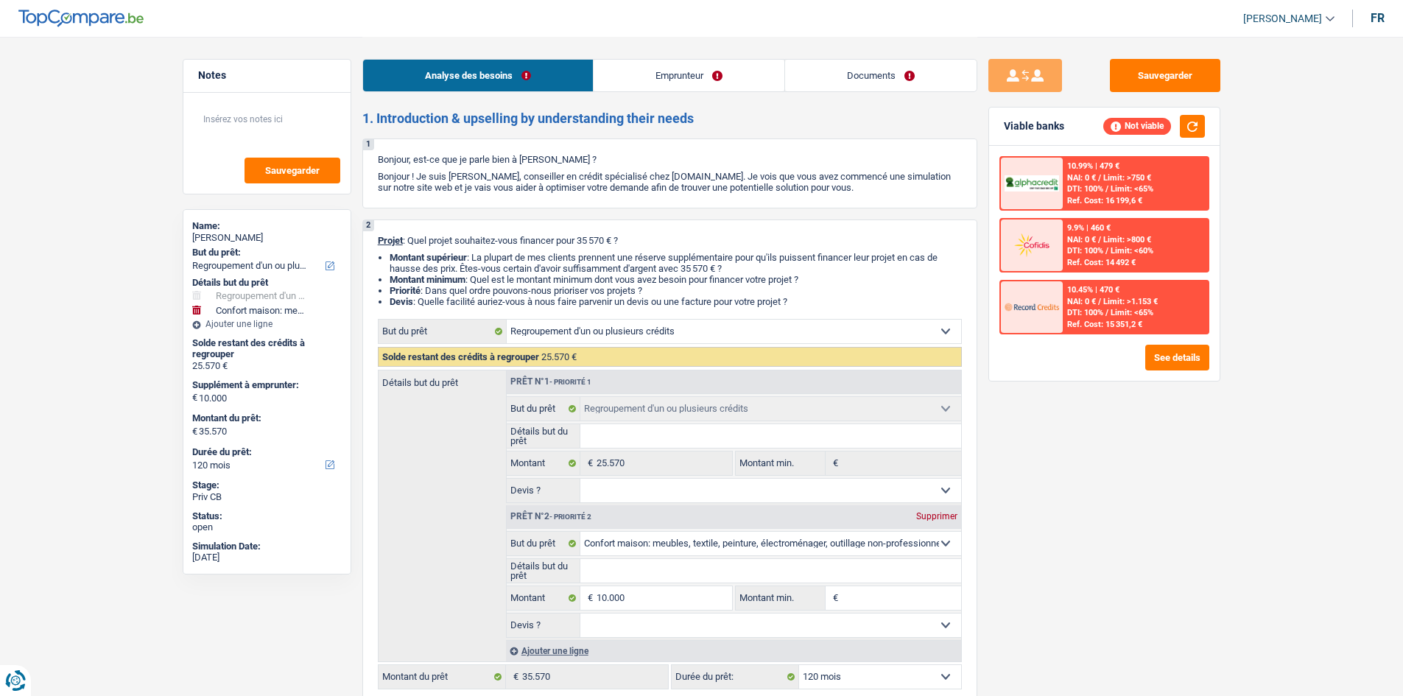
click at [631, 77] on link "Emprunteur" at bounding box center [689, 76] width 191 height 32
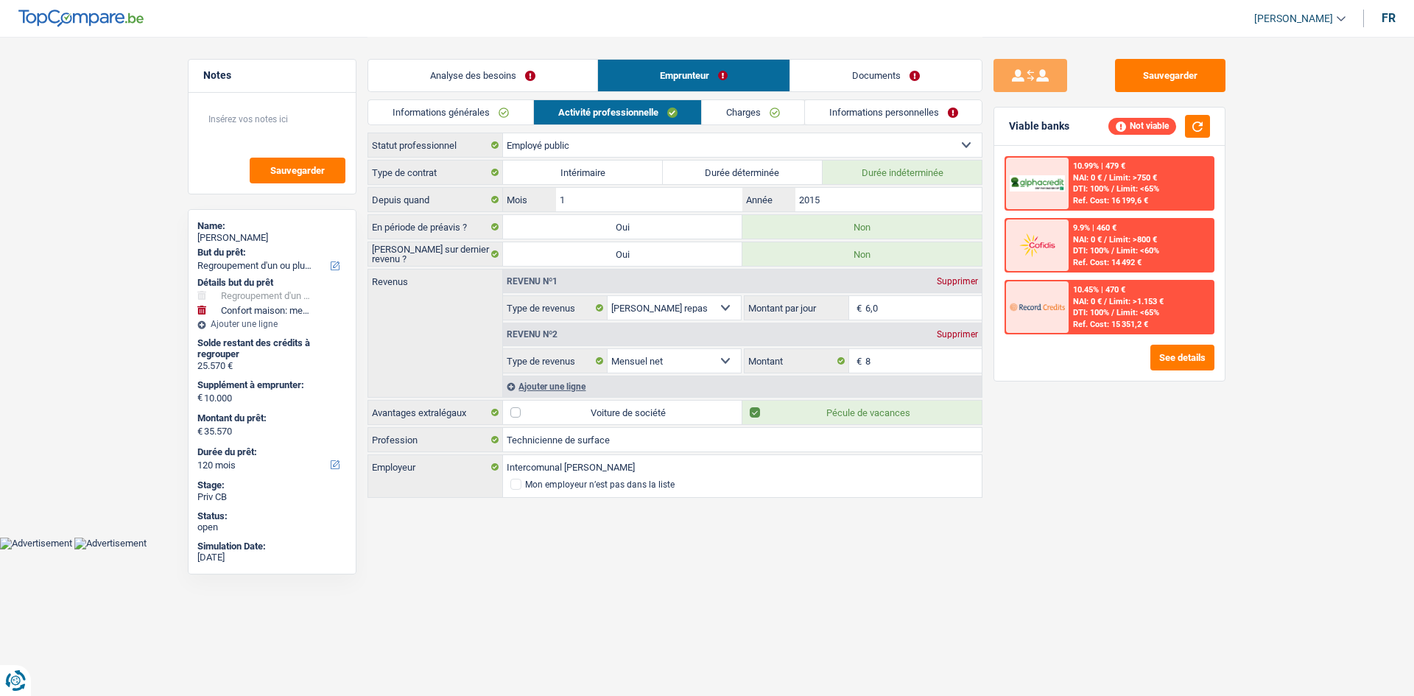
click at [632, 111] on link "Activité professionnelle" at bounding box center [618, 112] width 168 height 24
click at [926, 352] on input "8" at bounding box center [923, 361] width 117 height 24
click at [924, 354] on input "8" at bounding box center [923, 361] width 117 height 24
click at [893, 355] on input "8" at bounding box center [923, 361] width 117 height 24
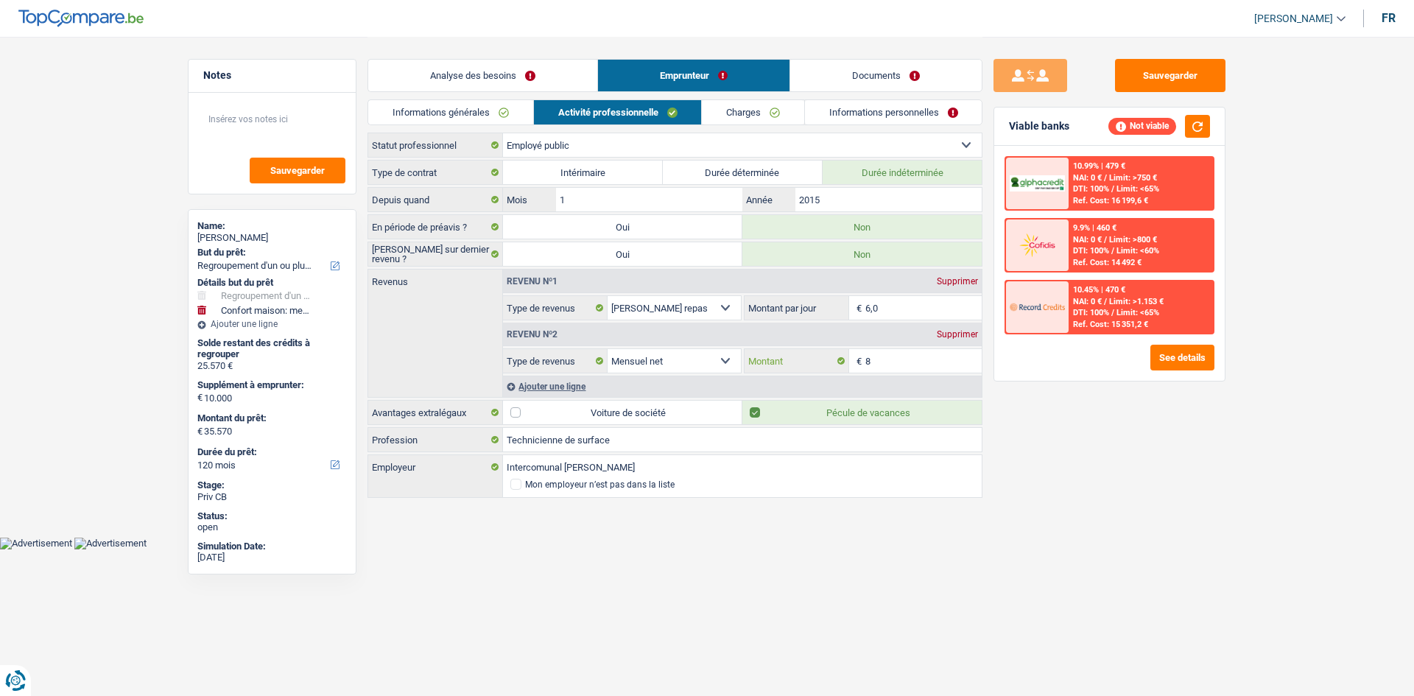
click at [893, 355] on input "8" at bounding box center [923, 361] width 117 height 24
type input "2"
type input "21"
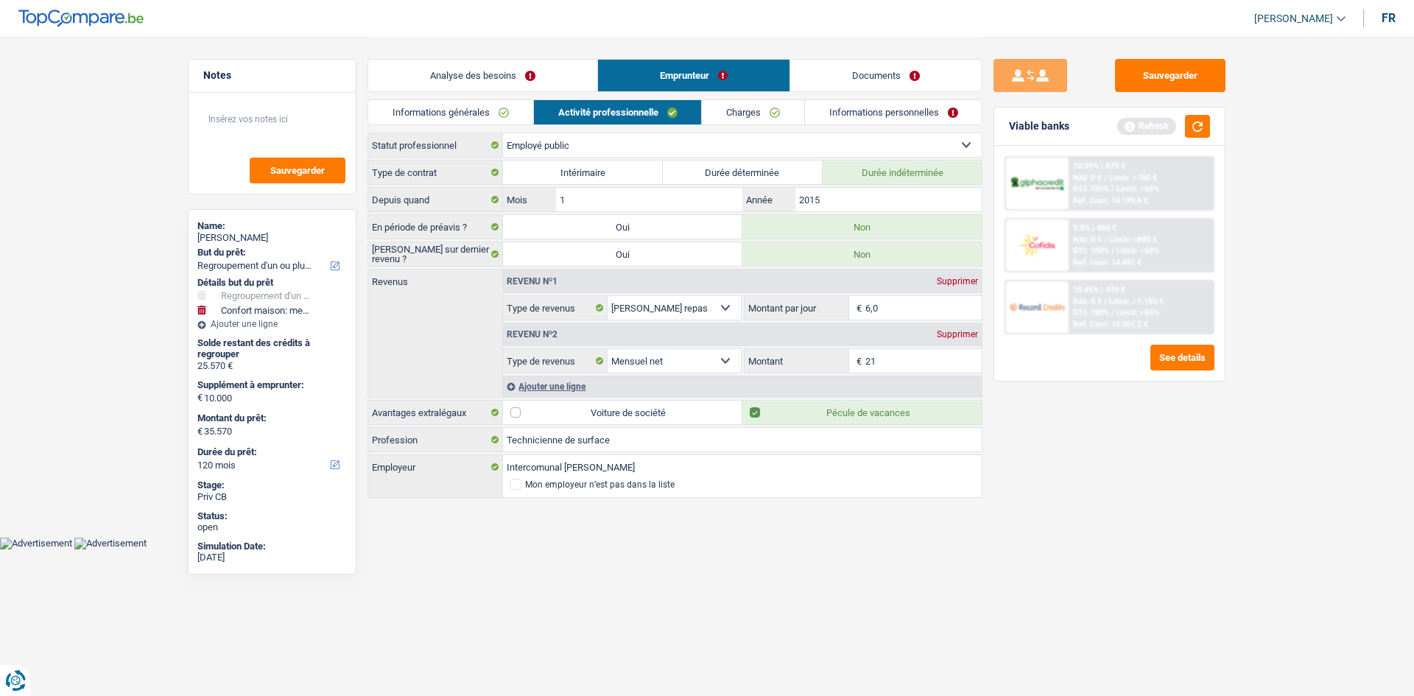
type input "210"
type input "2.100"
click at [1215, 517] on div "Sauvegarder Viable banks Refresh 10.99% | 479 € NAI: 0 € / Limit: >750 € DTI: 1…" at bounding box center [1110, 366] width 254 height 614
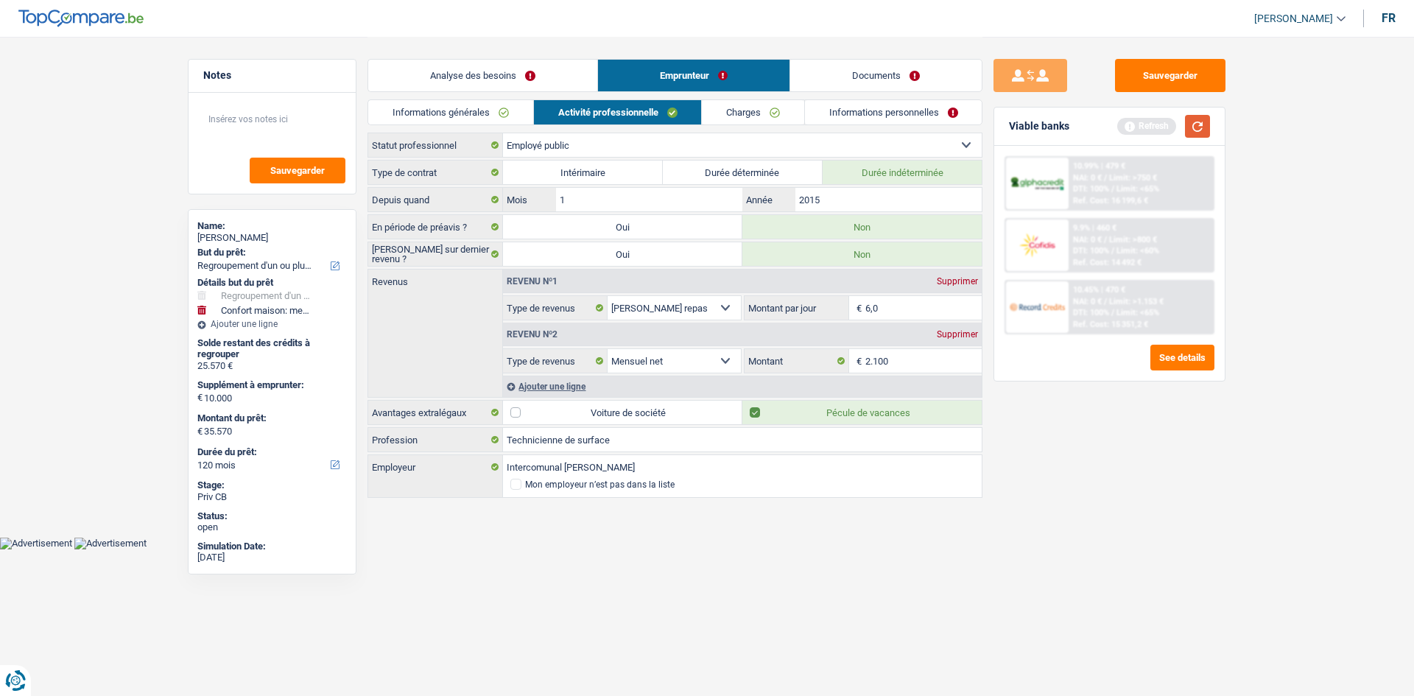
click at [1194, 133] on button "button" at bounding box center [1197, 126] width 25 height 23
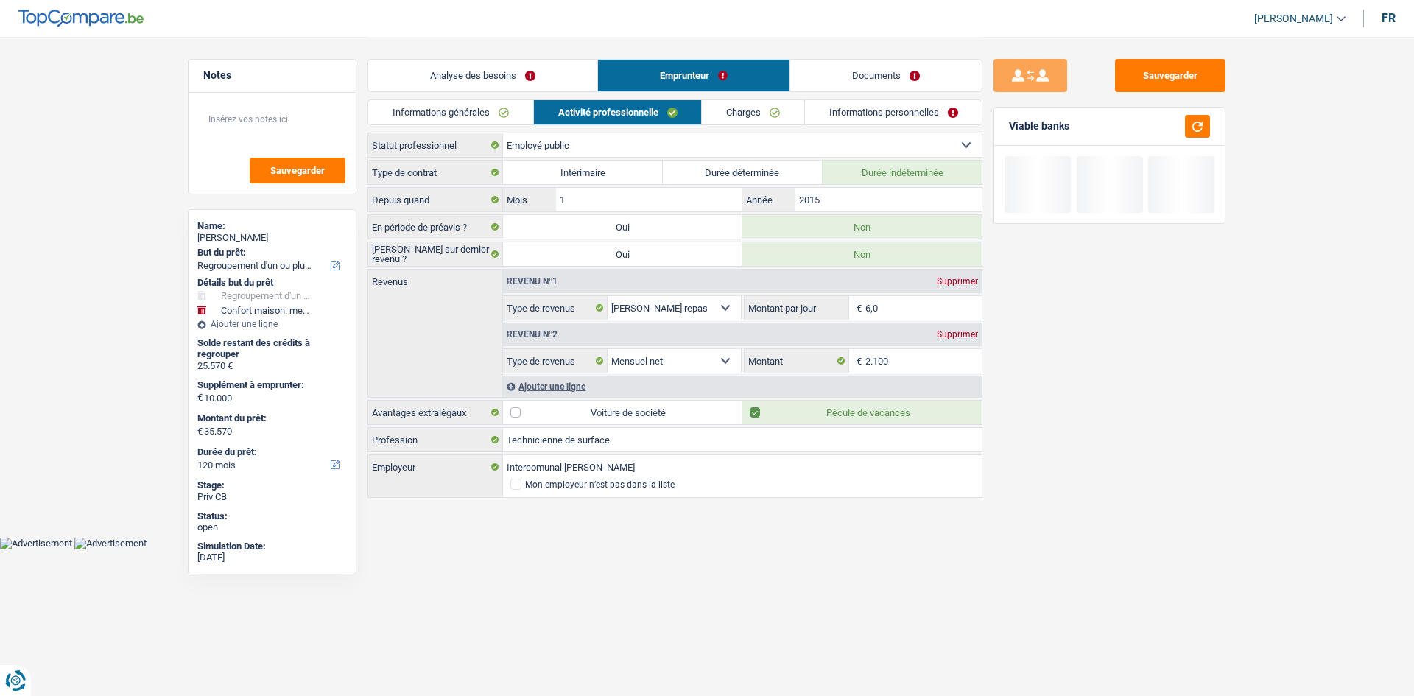
click at [563, 62] on link "Analyse des besoins" at bounding box center [482, 76] width 229 height 32
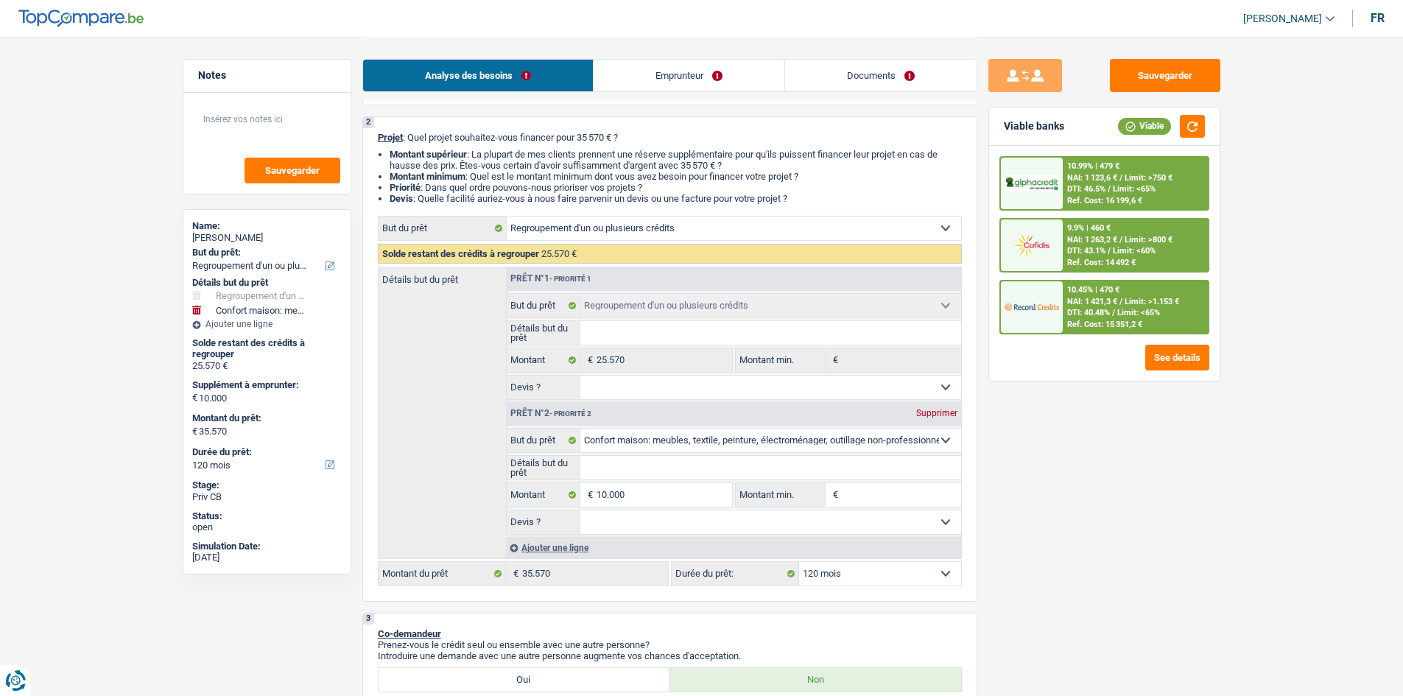
scroll to position [85, 0]
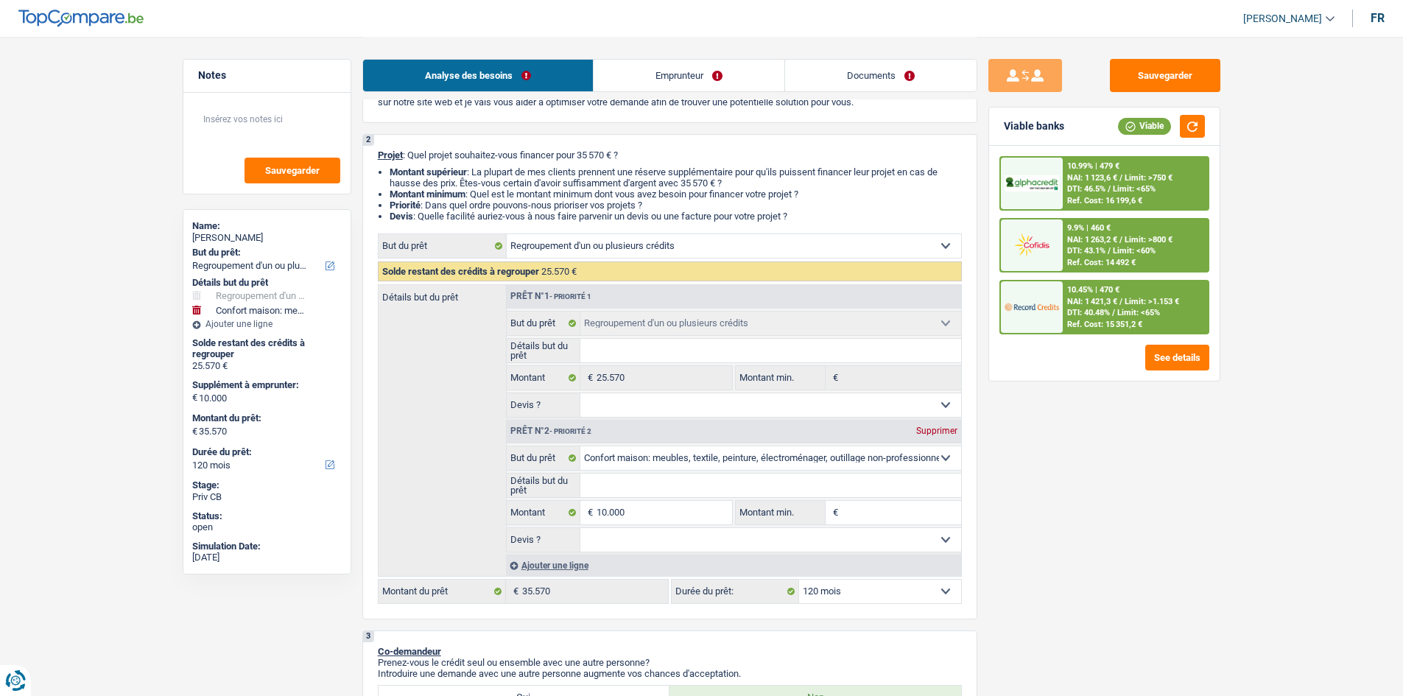
click at [703, 485] on input "Détails but du prêt" at bounding box center [770, 486] width 381 height 24
paste input "Ameublement + Sommier + Lit + Lave vaisselle + Lave linge + TV + Frigo"
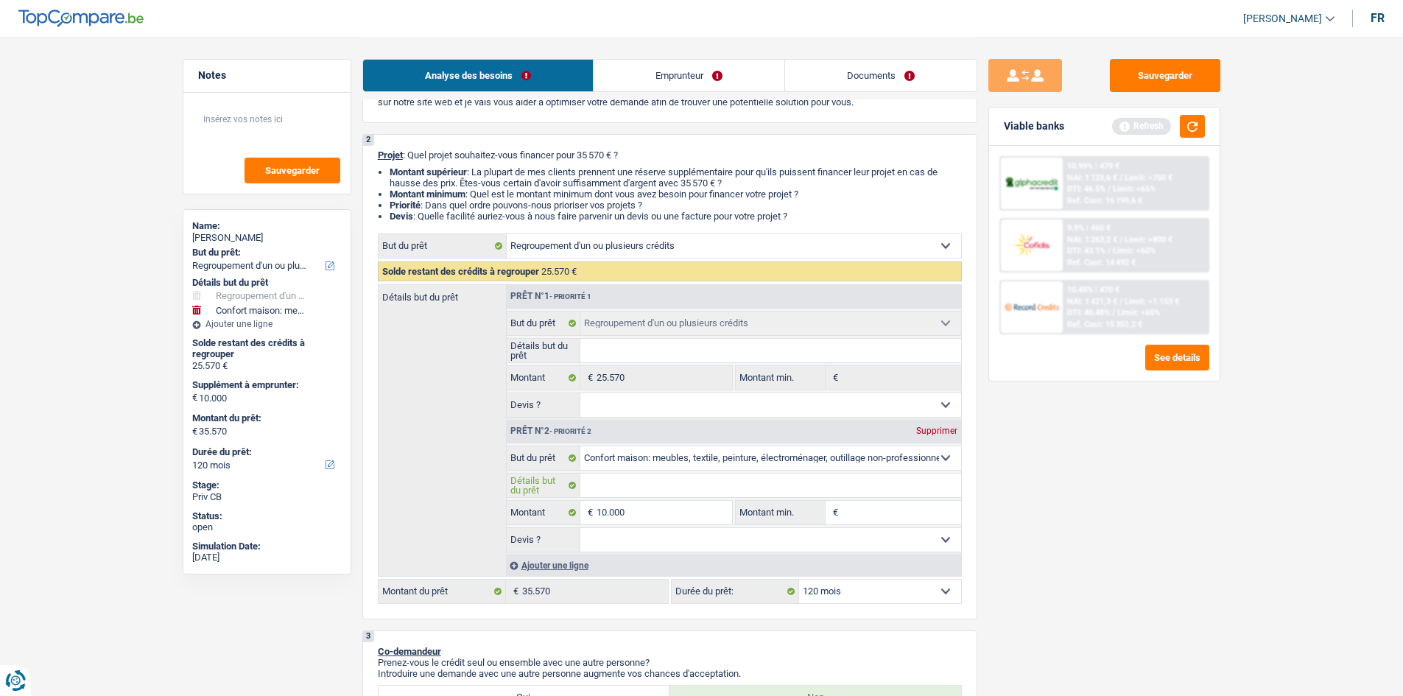
type input "Ameublement + Sommier + Lit + Lave vaisselle + Lave linge + TV + Frigo"
click at [681, 517] on input "10.000" at bounding box center [664, 513] width 135 height 24
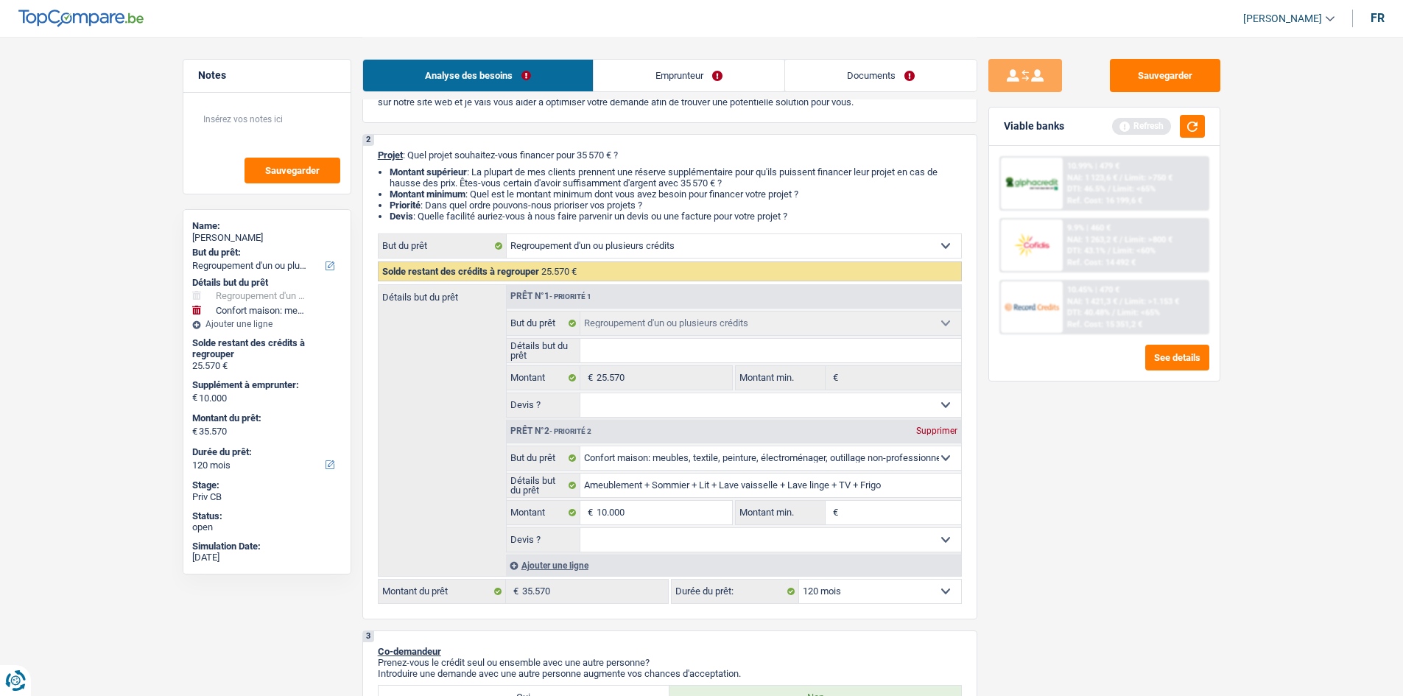
click at [876, 511] on input "Montant min." at bounding box center [901, 513] width 119 height 24
paste input "10.000"
type input "10.000"
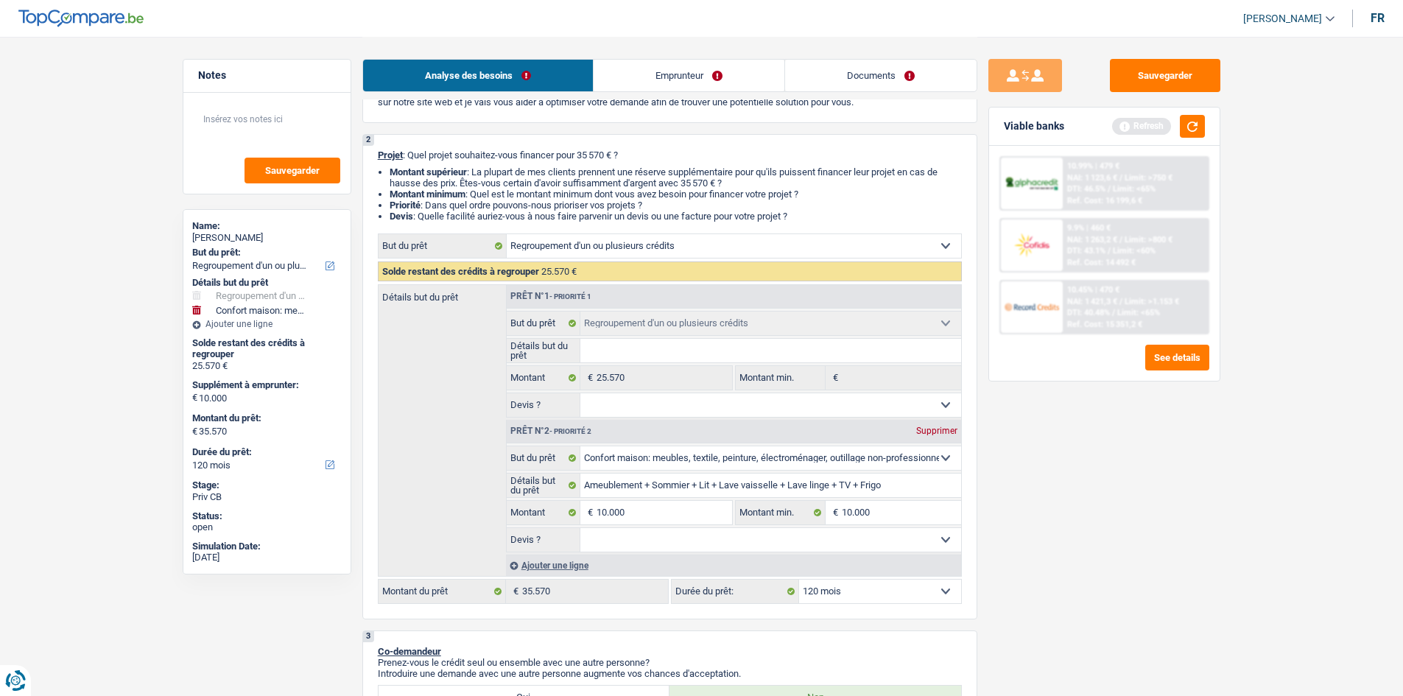
click at [1191, 496] on div "Sauvegarder Viable banks Refresh 10.99% | 479 € NAI: 1 123,6 € / Limit: >750 € …" at bounding box center [1104, 366] width 254 height 614
click at [1200, 126] on button "button" at bounding box center [1192, 126] width 25 height 23
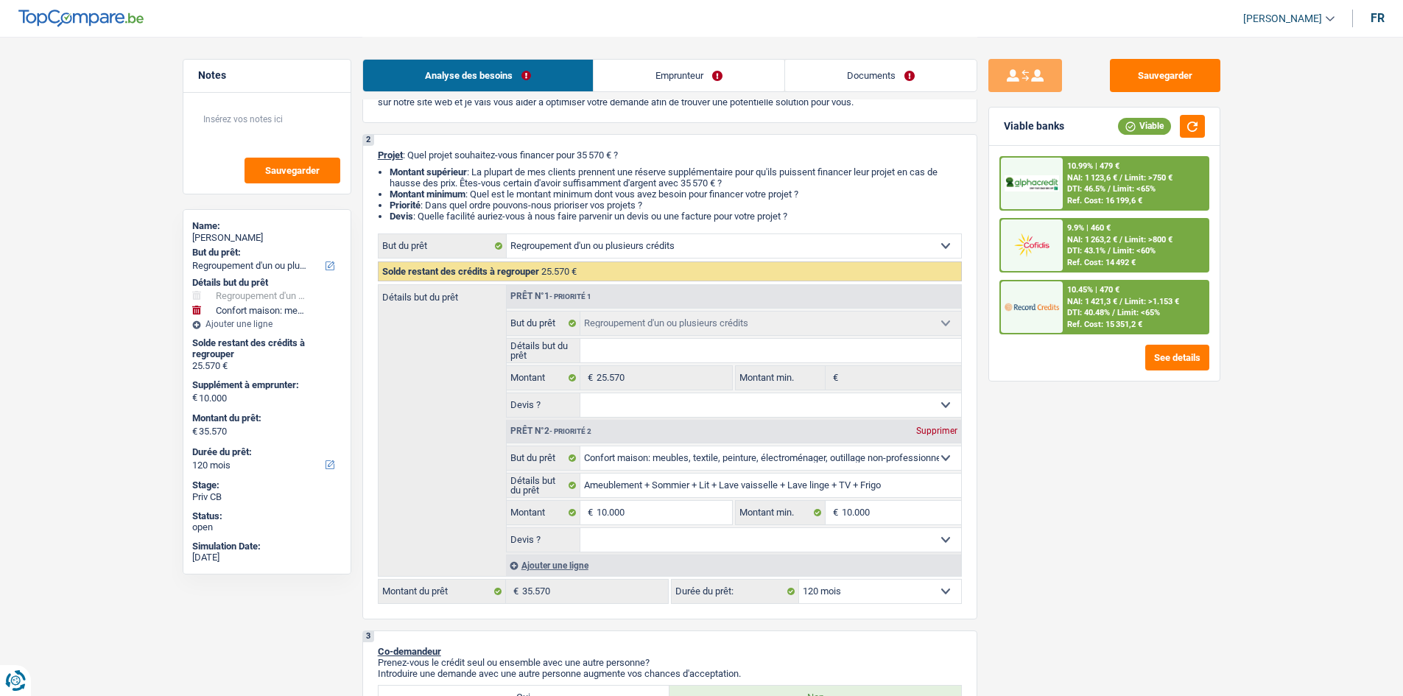
click at [674, 407] on select "Oui Non Non répondu Sélectionner une option" at bounding box center [770, 405] width 381 height 24
select select "yes"
click at [580, 393] on select "Oui Non Non répondu Sélectionner une option" at bounding box center [770, 405] width 381 height 24
select select "yes"
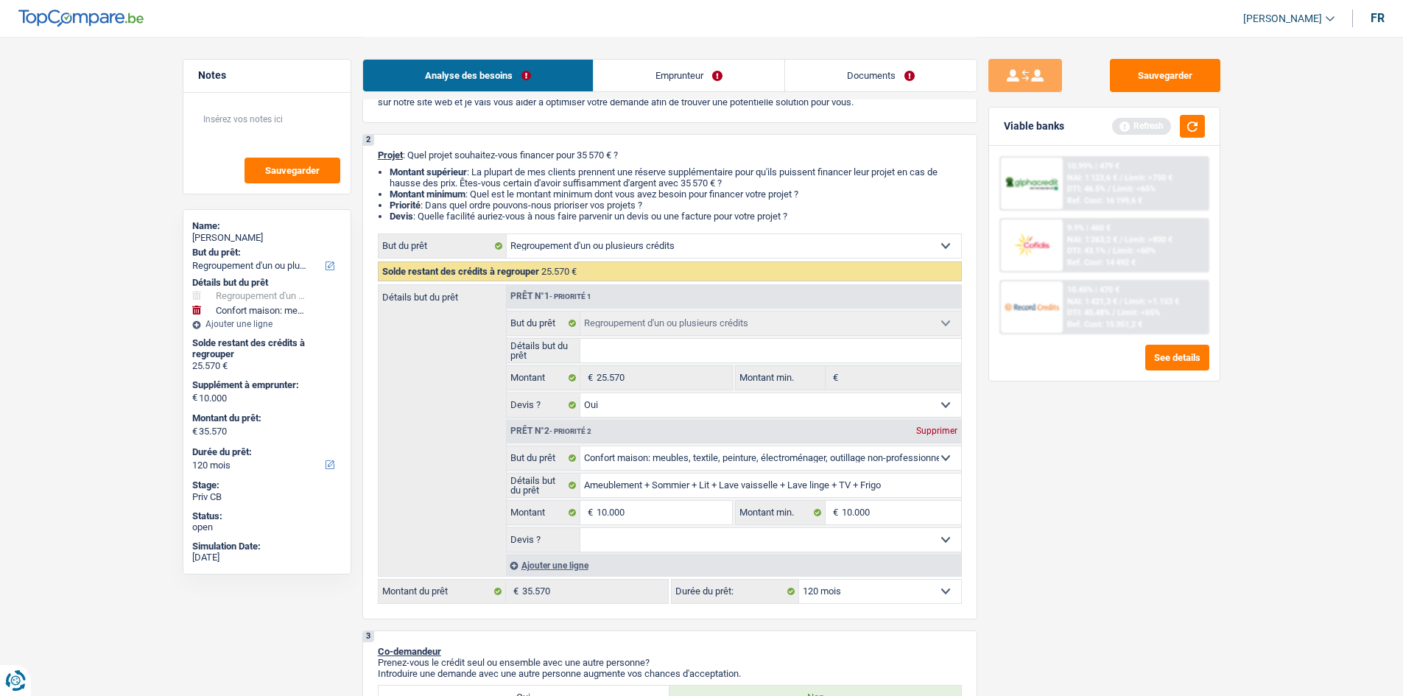
click at [695, 351] on input "Détails but du prêt" at bounding box center [770, 351] width 381 height 24
type input "R"
type input "Re"
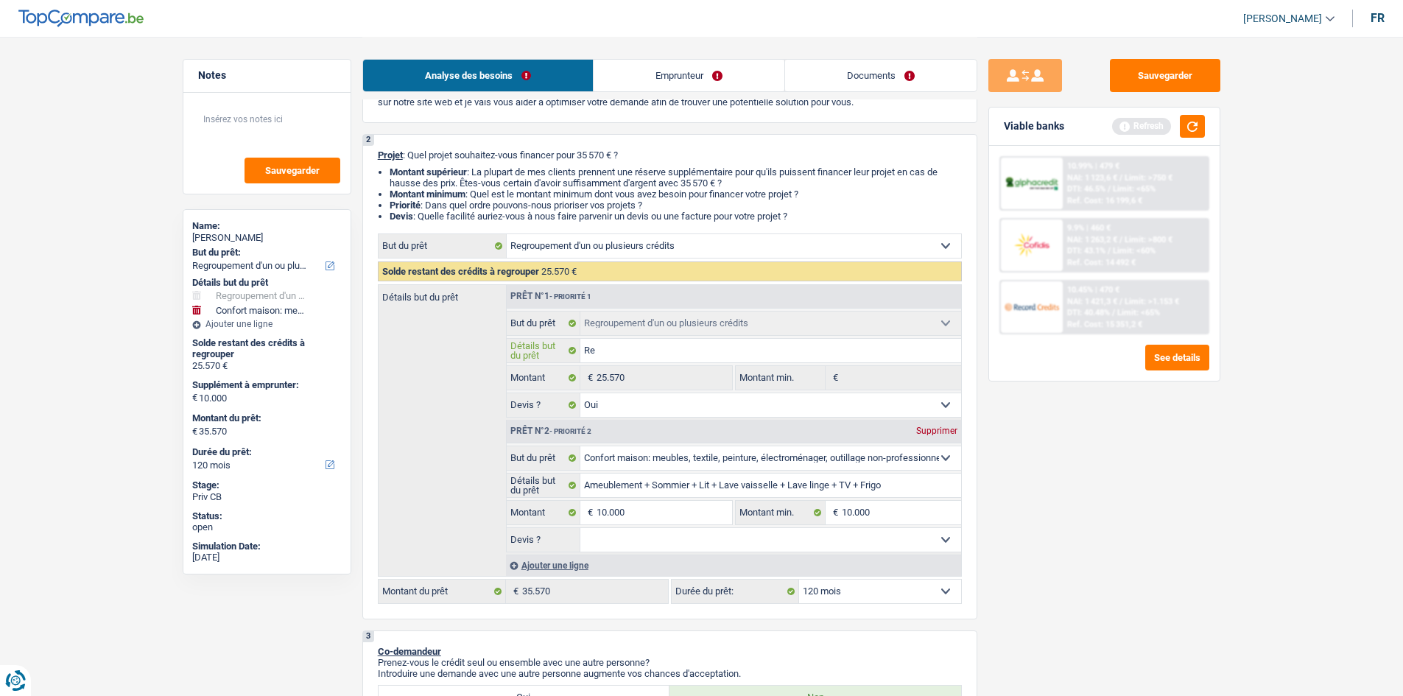
type input "Reg"
type input "Regr"
type input "Regro"
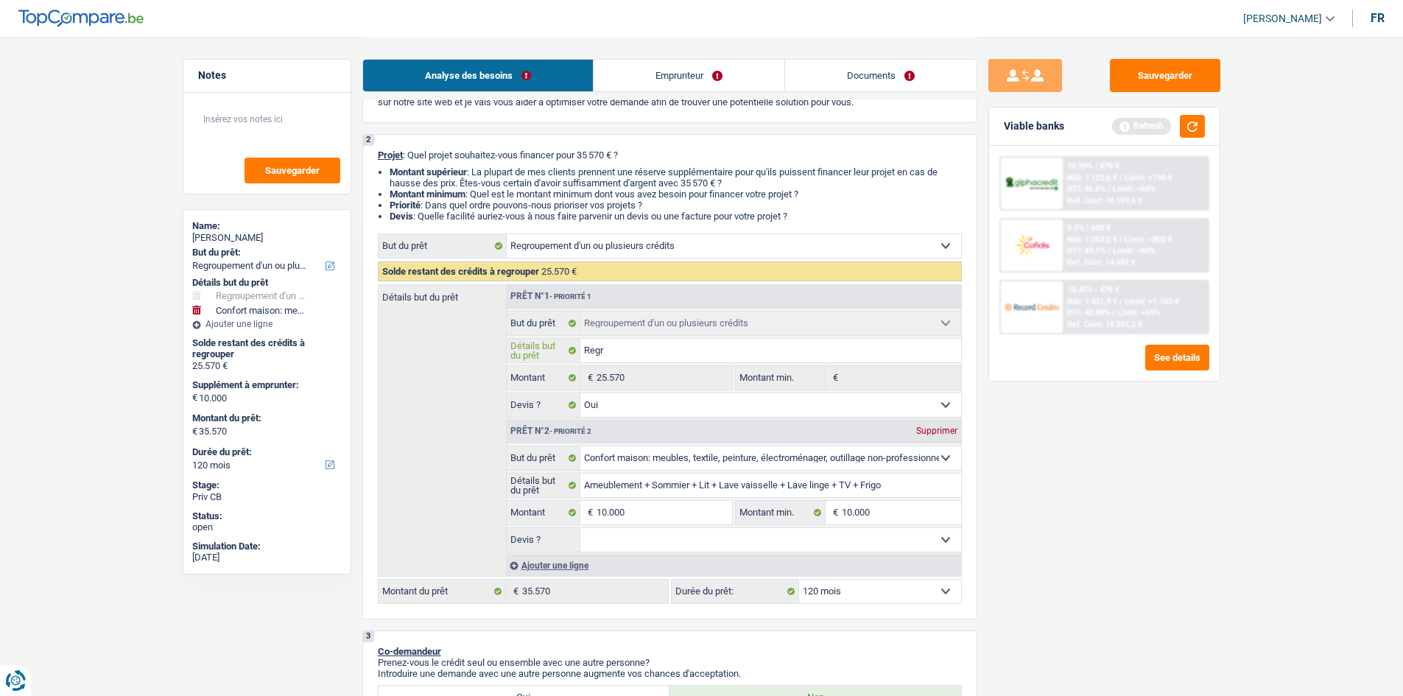
type input "Regro"
type input "Regrou"
type input "Regroup"
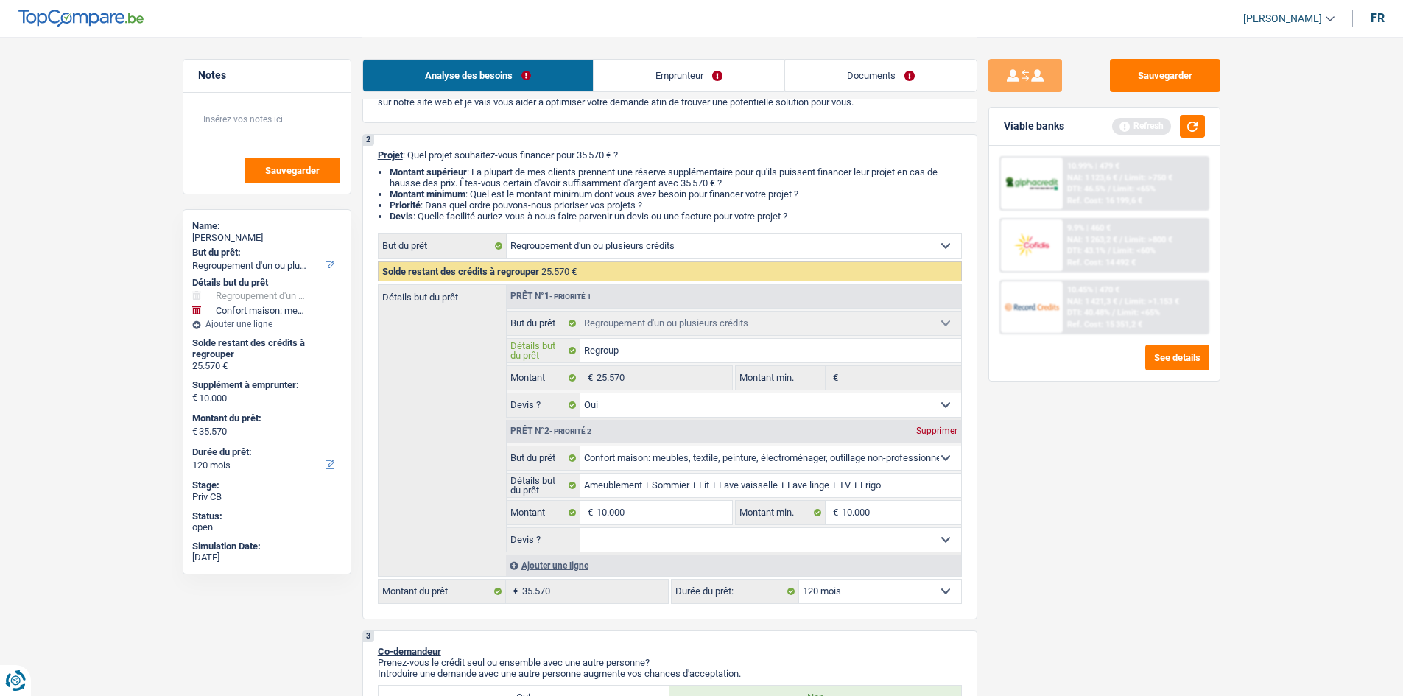
type input "Regroupe"
type input "Regroupem"
type input "Regroupeme"
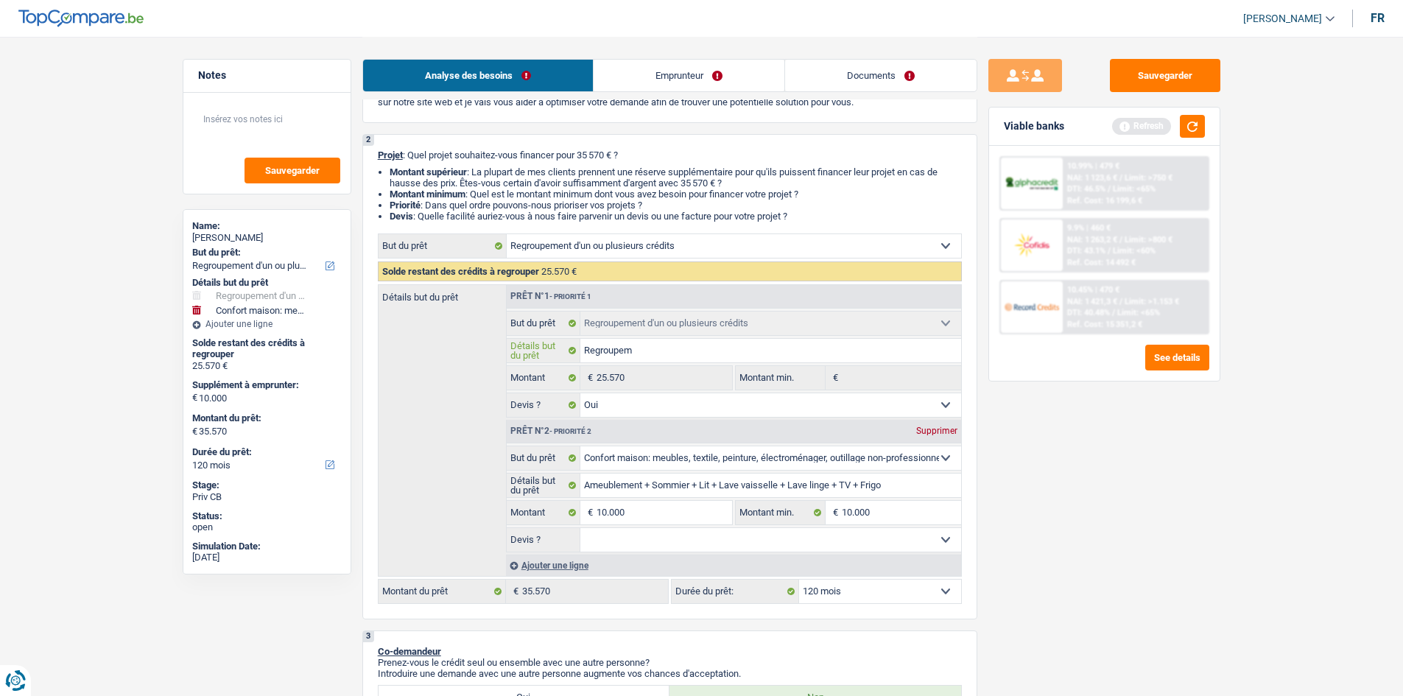
type input "Regroupeme"
type input "Regroupemen"
type input "Regroupement"
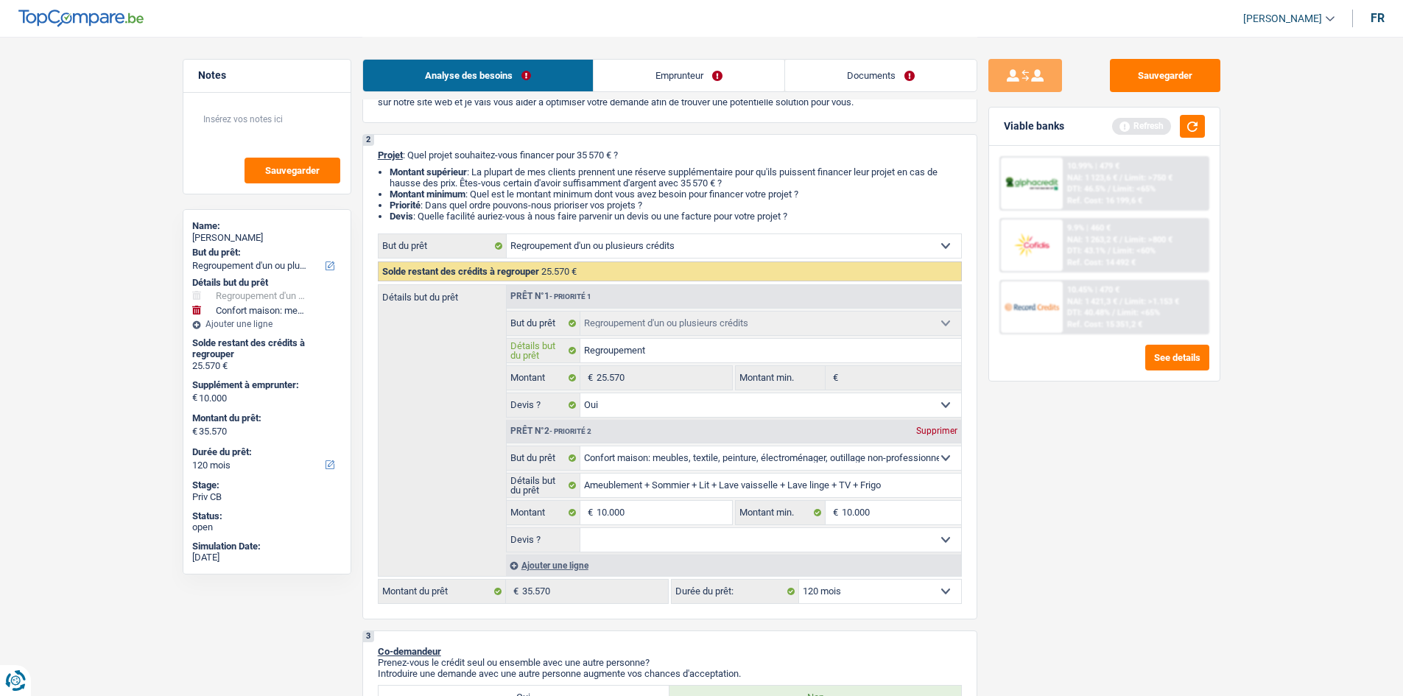
type input "Regroupement"
click at [1156, 533] on div "Sauvegarder Viable banks Refresh 10.99% | 479 € NAI: 1 123,6 € / Limit: >750 € …" at bounding box center [1104, 366] width 254 height 614
drag, startPoint x: 886, startPoint y: 534, endPoint x: 886, endPoint y: 544, distance: 9.6
click at [886, 534] on select "Oui Non Non répondu Sélectionner une option" at bounding box center [770, 540] width 381 height 24
select select "false"
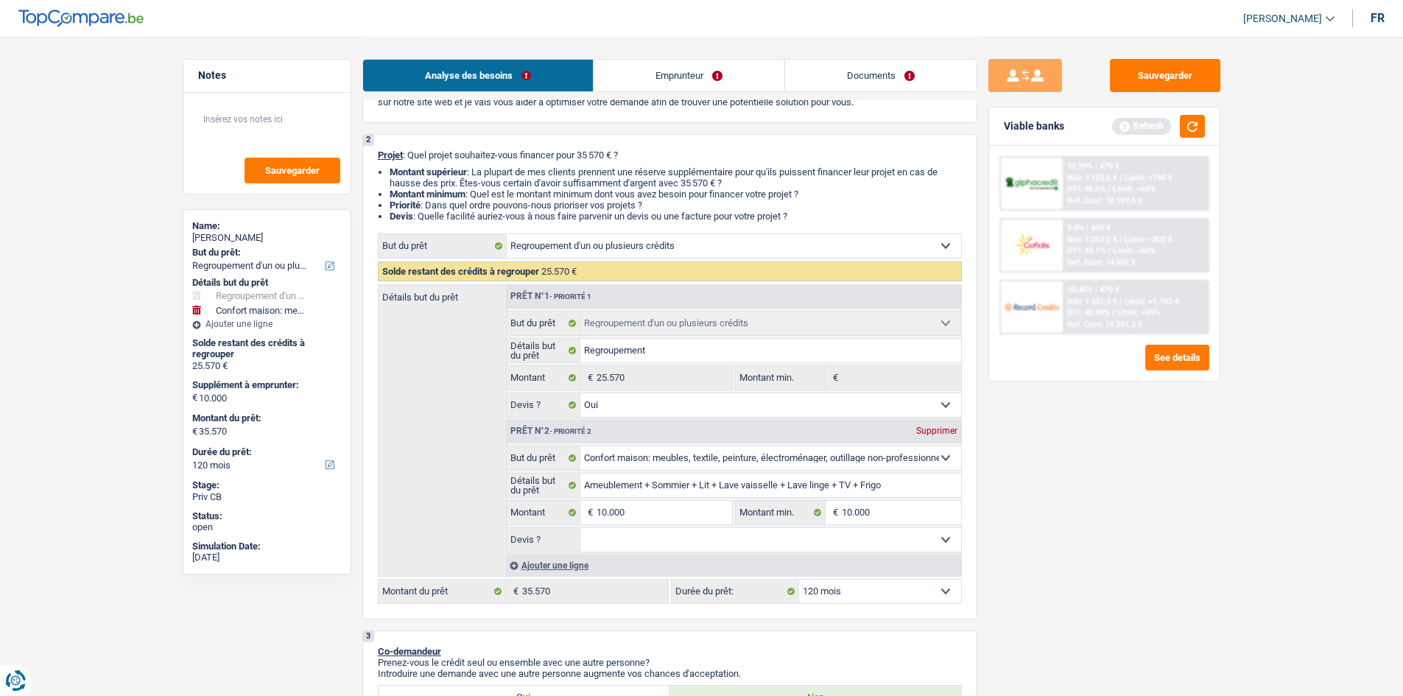
click at [580, 528] on select "Oui Non Non répondu Sélectionner une option" at bounding box center [770, 540] width 381 height 24
select select "false"
click at [1192, 126] on button "button" at bounding box center [1192, 126] width 25 height 23
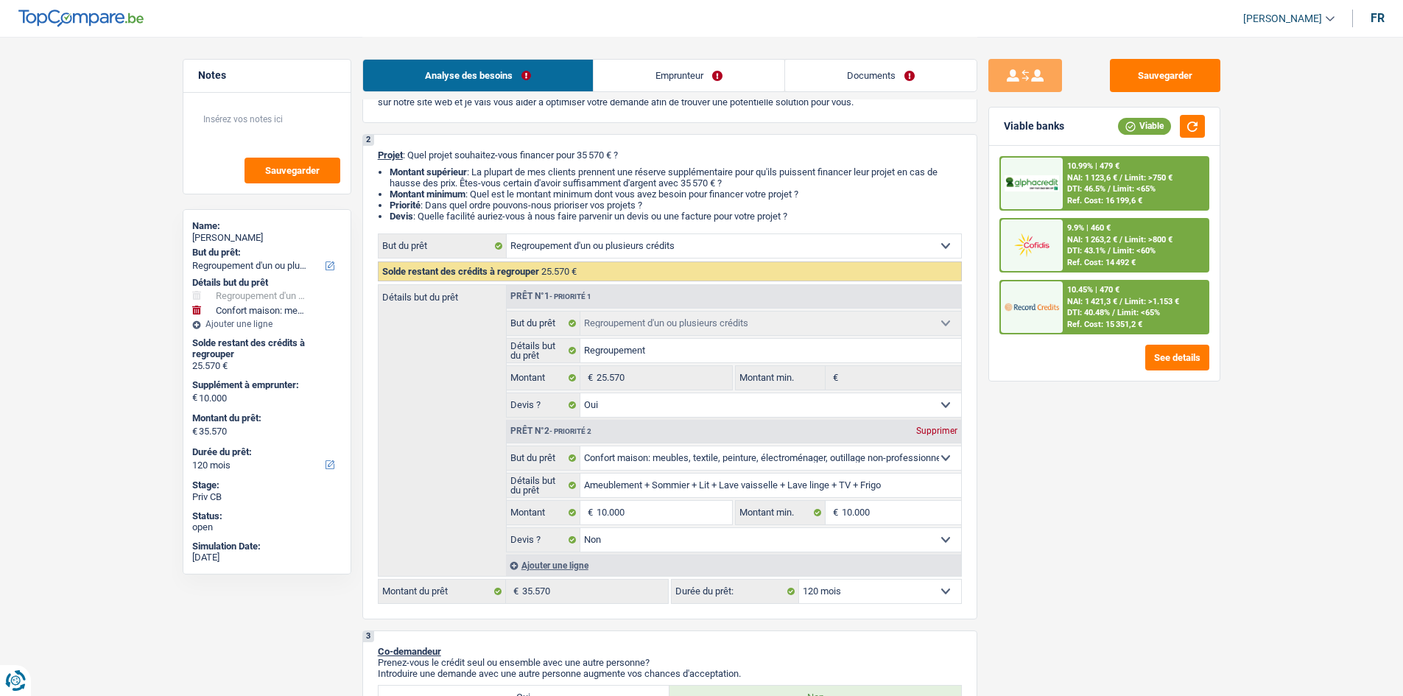
click at [1173, 303] on span "Limit: >1.153 €" at bounding box center [1152, 302] width 55 height 10
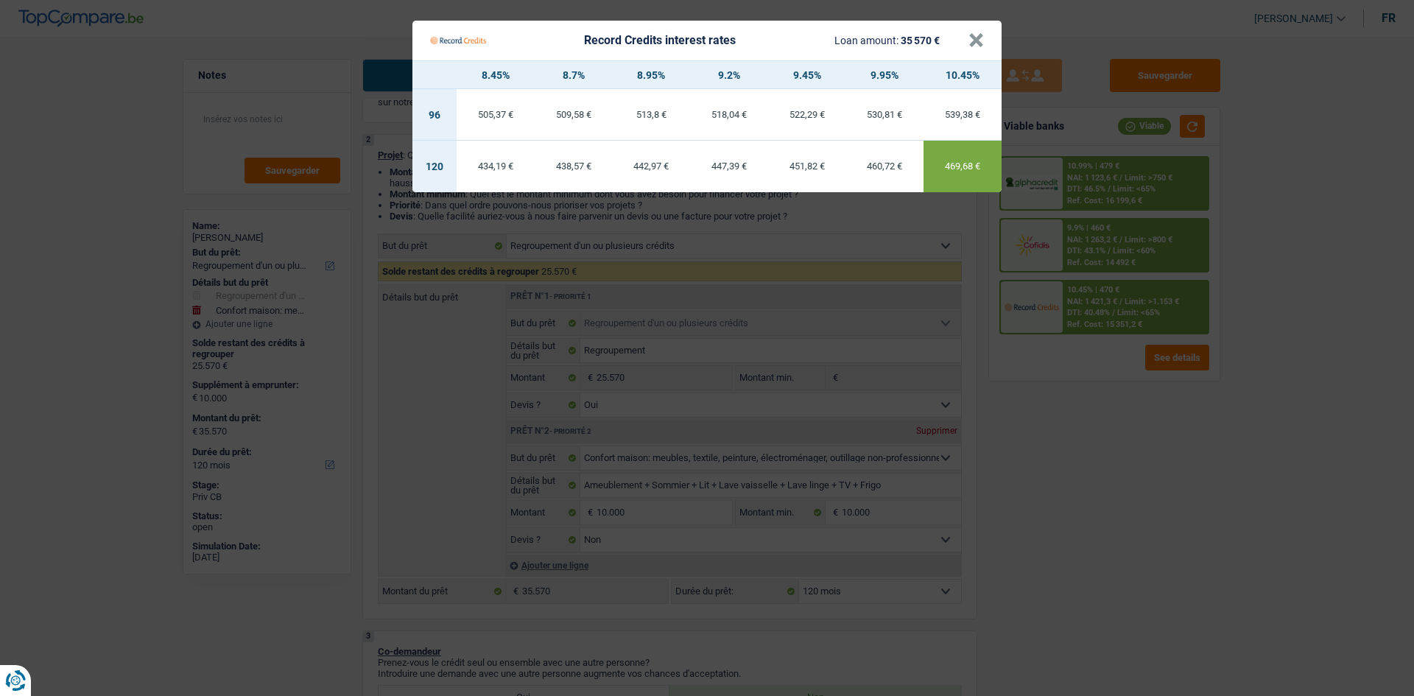
click at [1160, 195] on Credits "Record Credits interest rates Loan amount: 35 570 € × 8.45% 8.7% 8.95% 9.2% 9.4…" at bounding box center [707, 348] width 1414 height 696
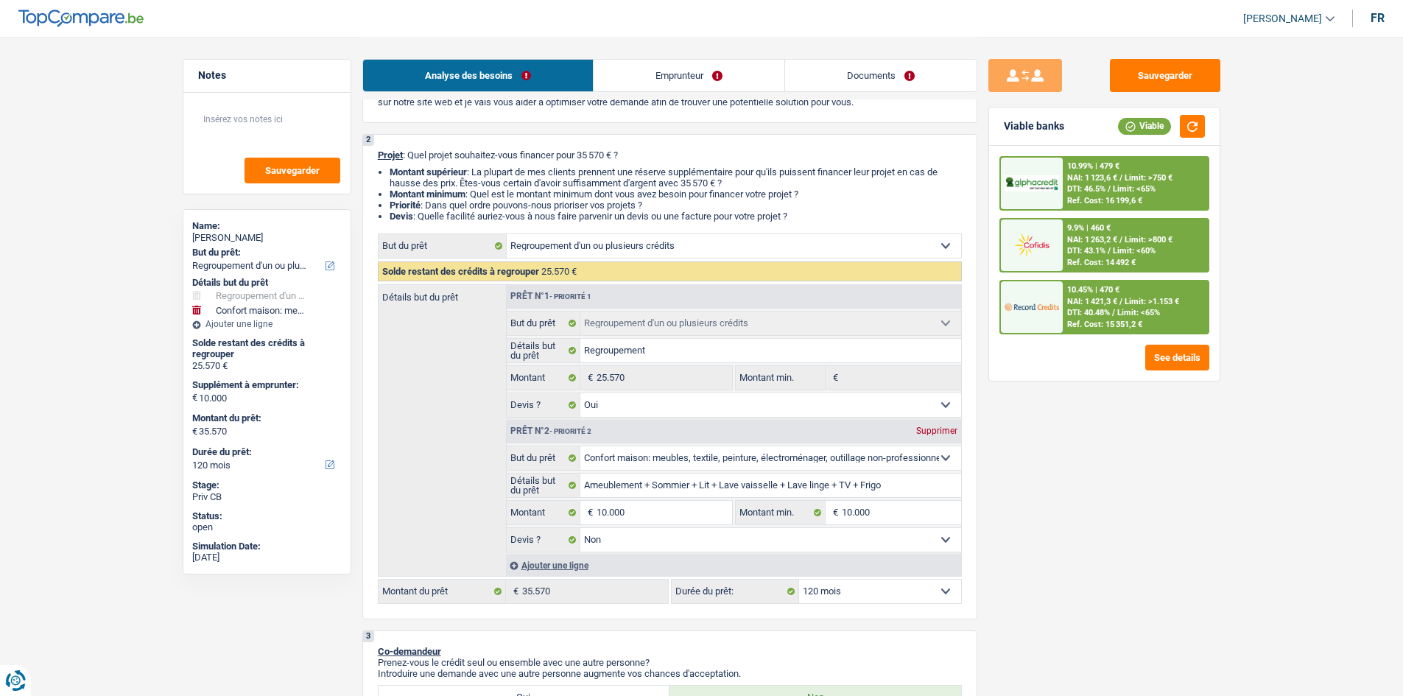
click at [1163, 231] on div "9.9% | 460 € NAI: 1 263,2 € / Limit: >800 € DTI: 43.1% / Limit: <60% Ref. Cost:…" at bounding box center [1135, 245] width 145 height 52
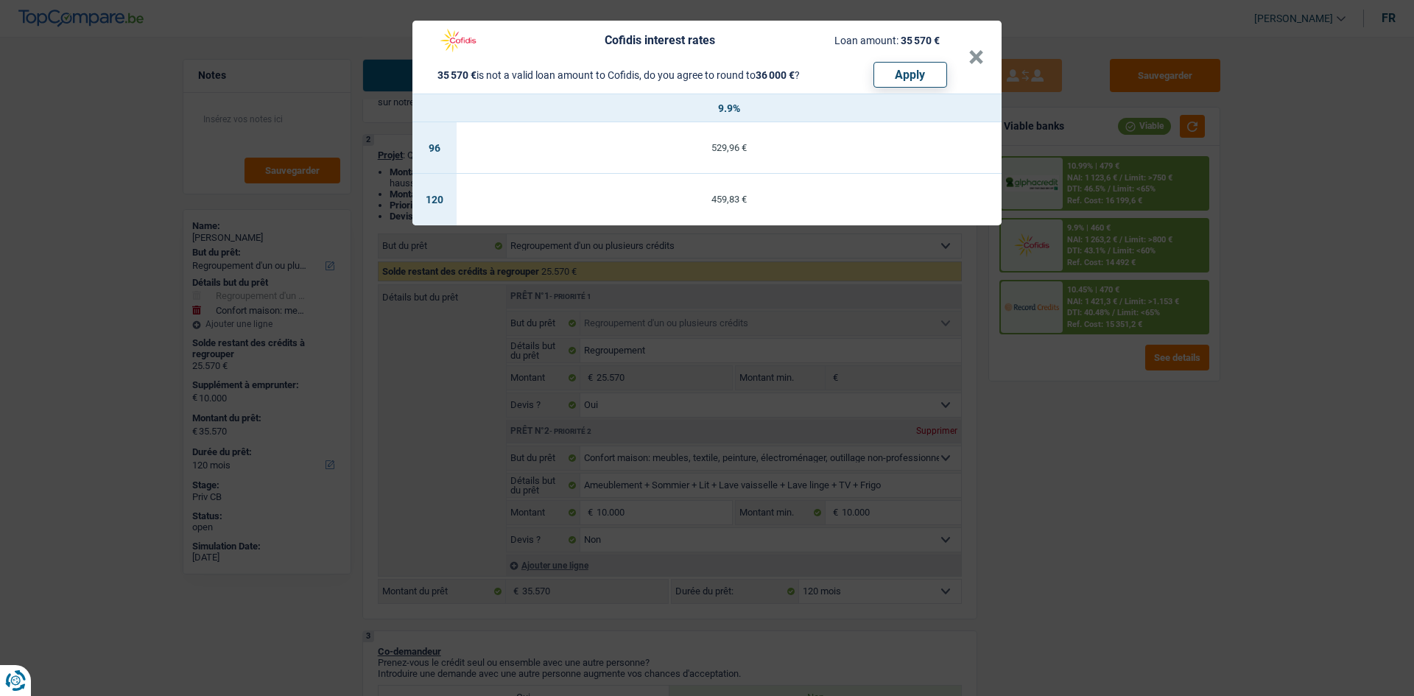
click at [1113, 448] on div "Cofidis interest rates Loan amount: 35 570 € 35 570 € is not a valid loan amoun…" at bounding box center [707, 348] width 1414 height 696
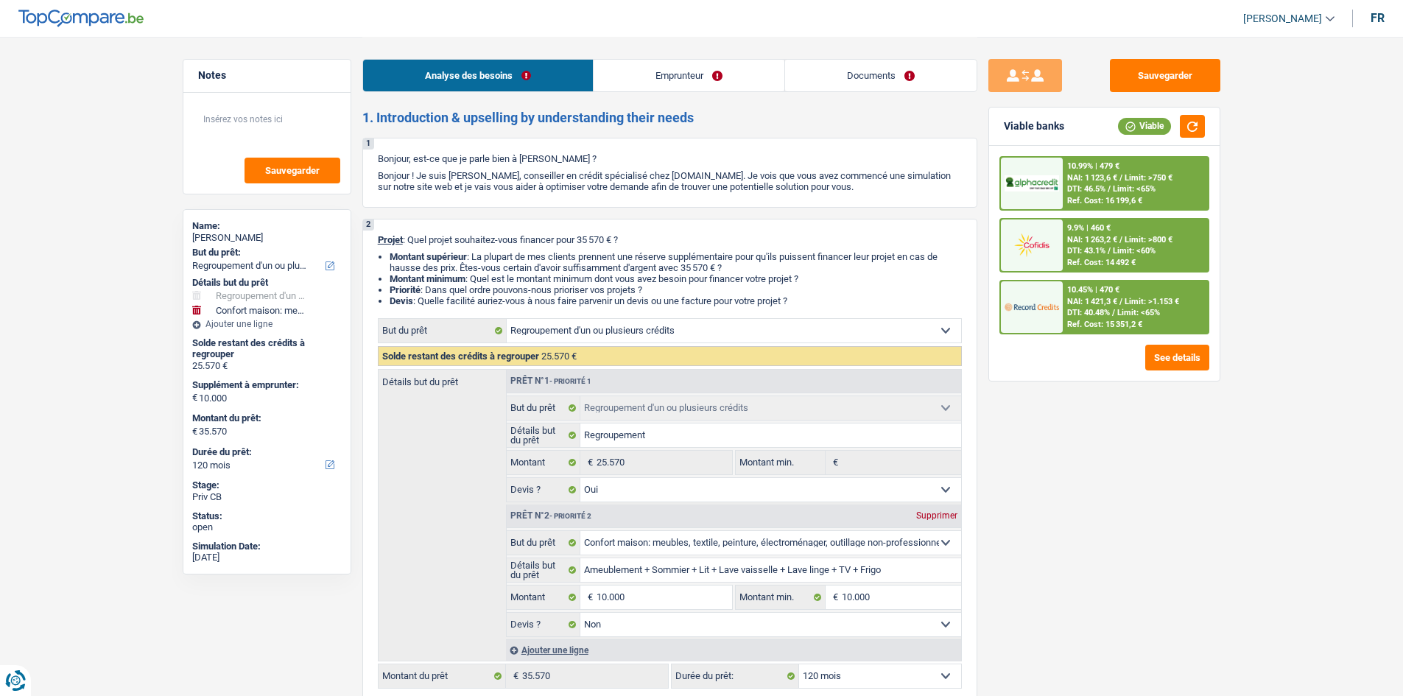
scroll to position [0, 0]
click at [1108, 465] on div "Sauvegarder Viable banks Viable 10.99% | 479 € NAI: 1 123,6 € / Limit: >750 € D…" at bounding box center [1104, 366] width 254 height 614
click at [869, 71] on link "Documents" at bounding box center [881, 76] width 192 height 32
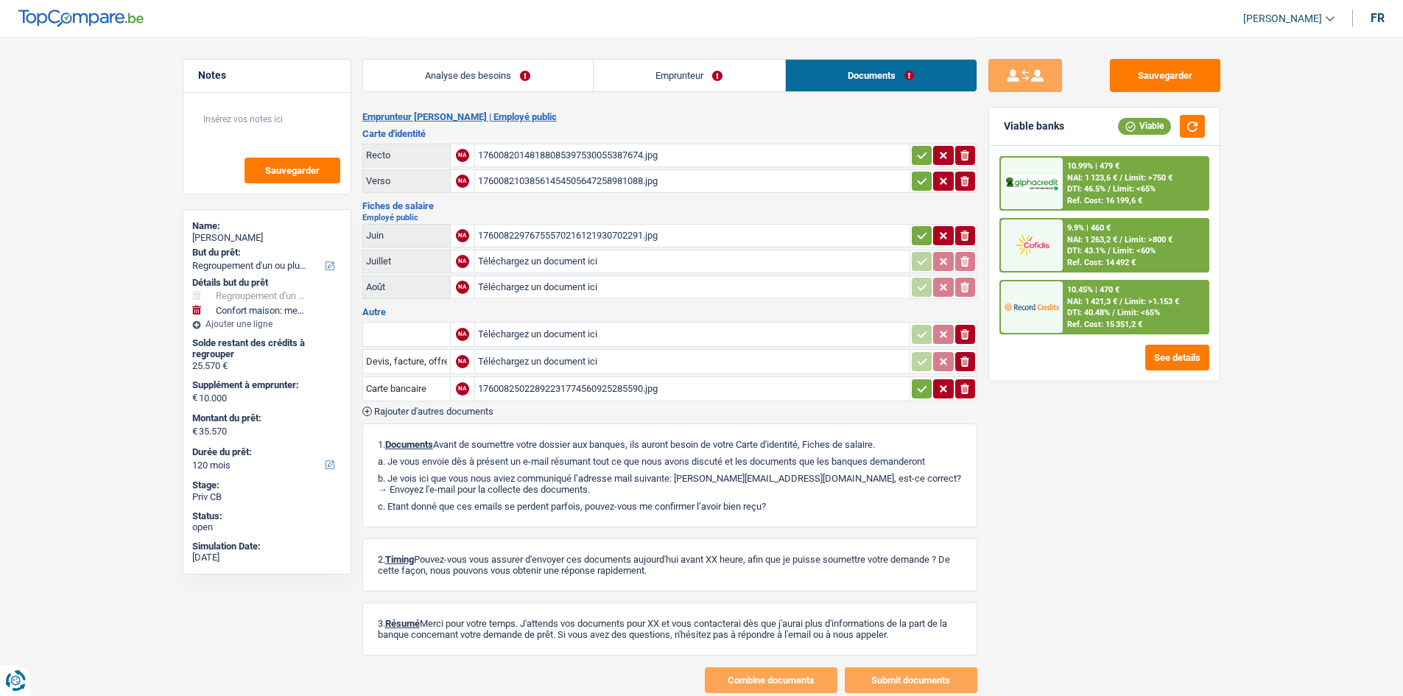
click at [605, 150] on div "17600820148188085397530055387674.jpg" at bounding box center [692, 155] width 429 height 22
click at [640, 179] on div "17600821038561454505647258981088.jpg" at bounding box center [692, 181] width 429 height 22
click at [588, 237] on div "17600822976755570216121930702291.jpg" at bounding box center [692, 236] width 429 height 22
click at [577, 387] on div "17600825022892231774560925285590.jpg" at bounding box center [692, 389] width 429 height 22
click at [563, 74] on link "Analyse des besoins" at bounding box center [478, 76] width 230 height 32
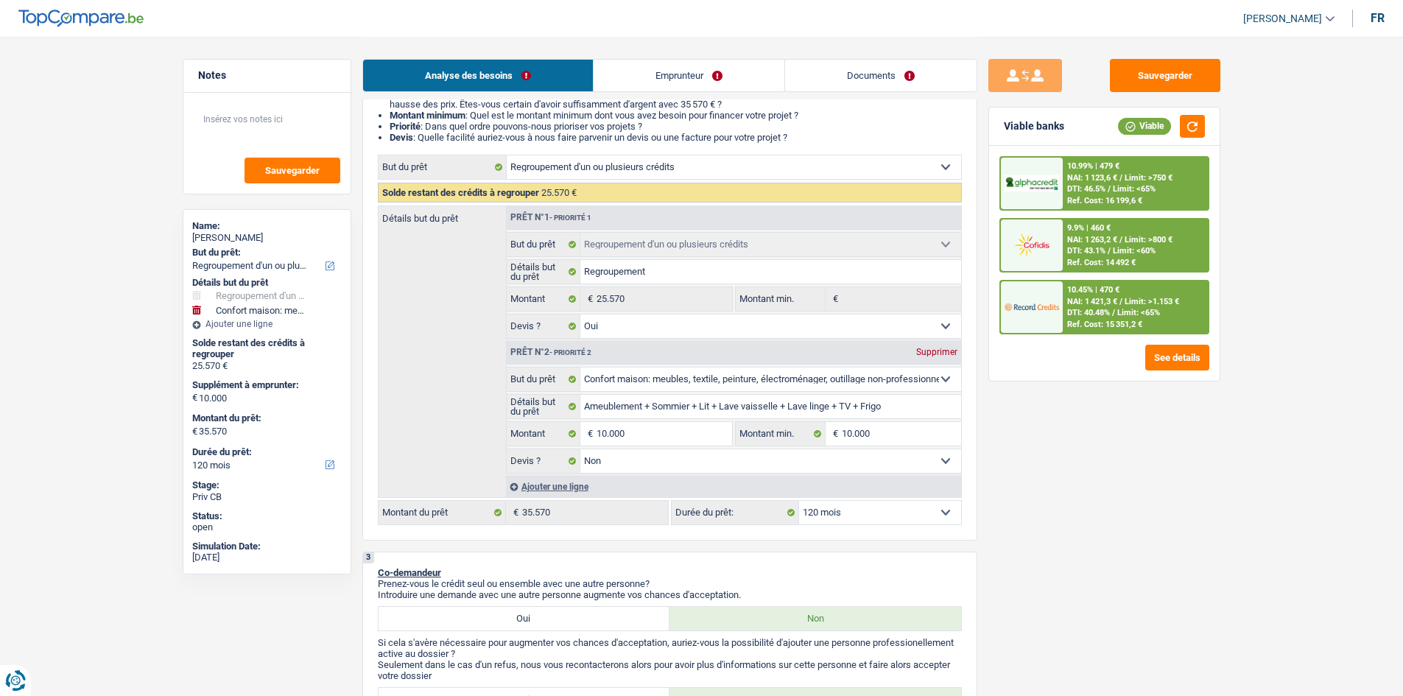
scroll to position [147, 0]
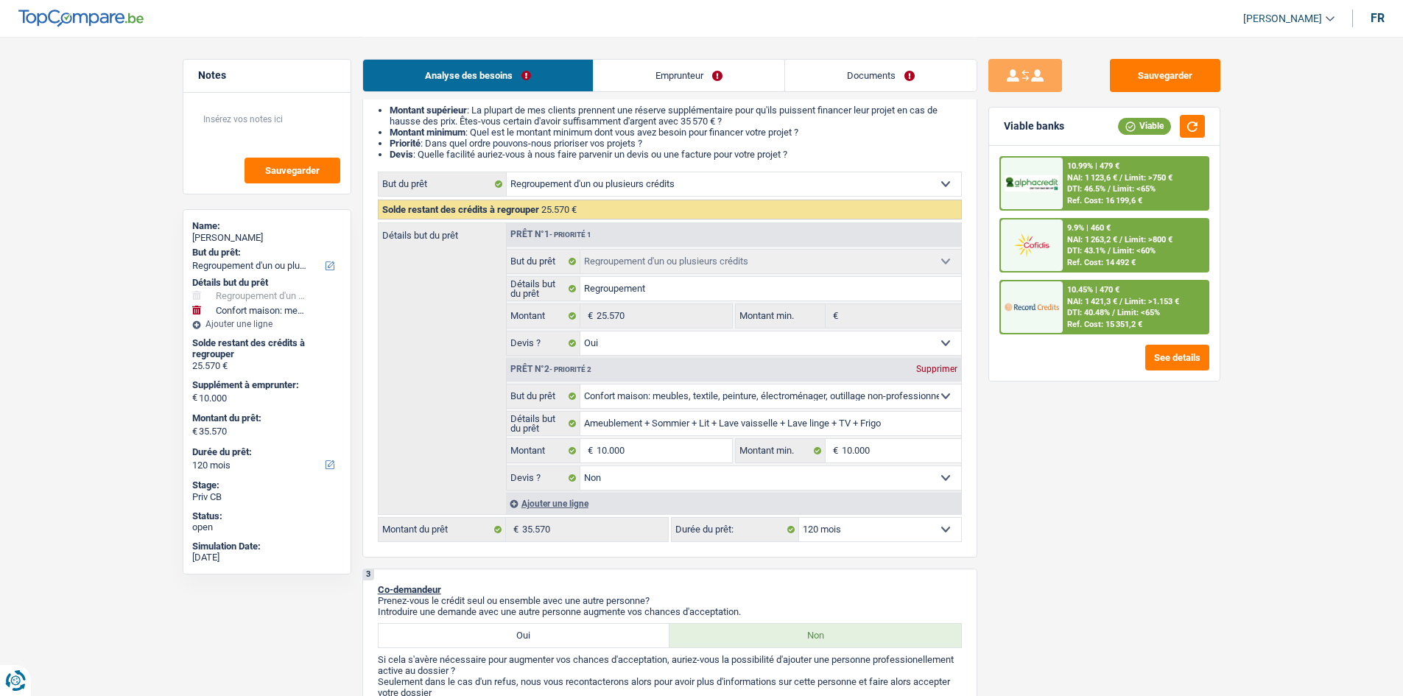
click at [1093, 471] on div "Sauvegarder Viable banks Viable 10.99% | 479 € NAI: 1 123,6 € / Limit: >750 € D…" at bounding box center [1104, 366] width 254 height 614
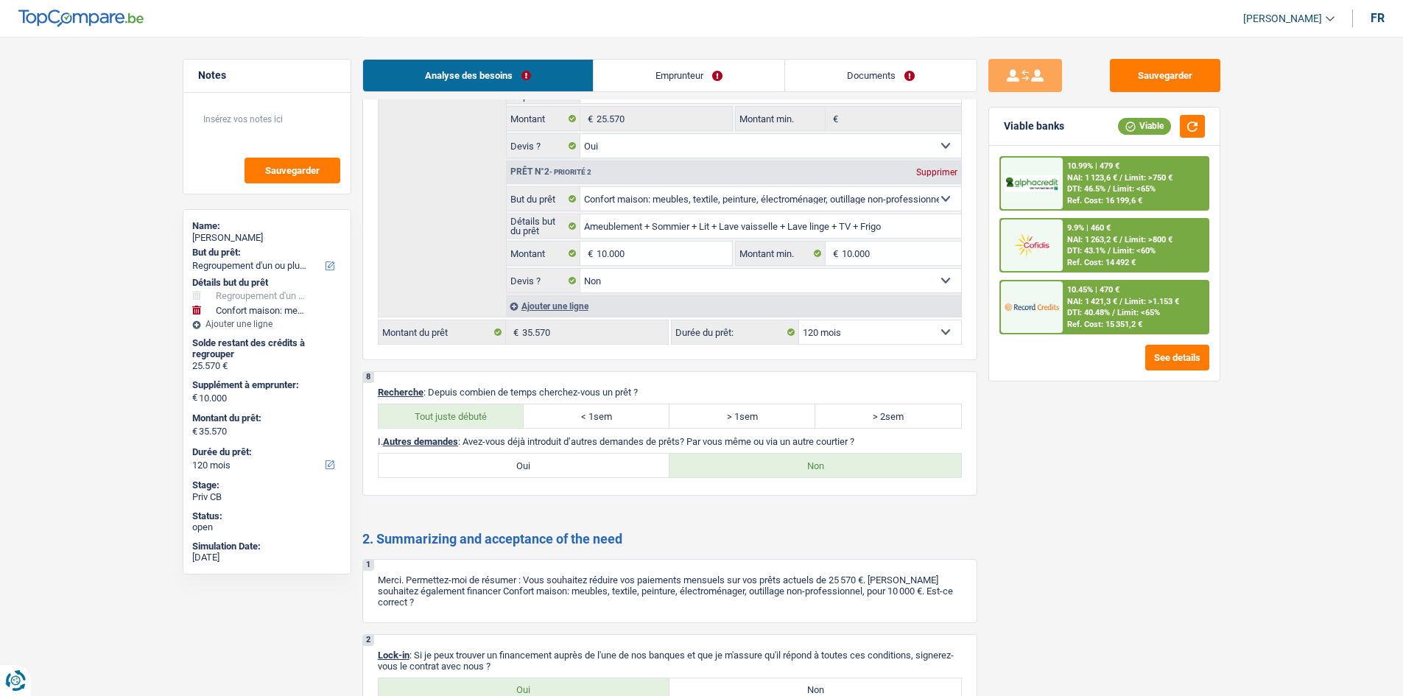
scroll to position [2540, 0]
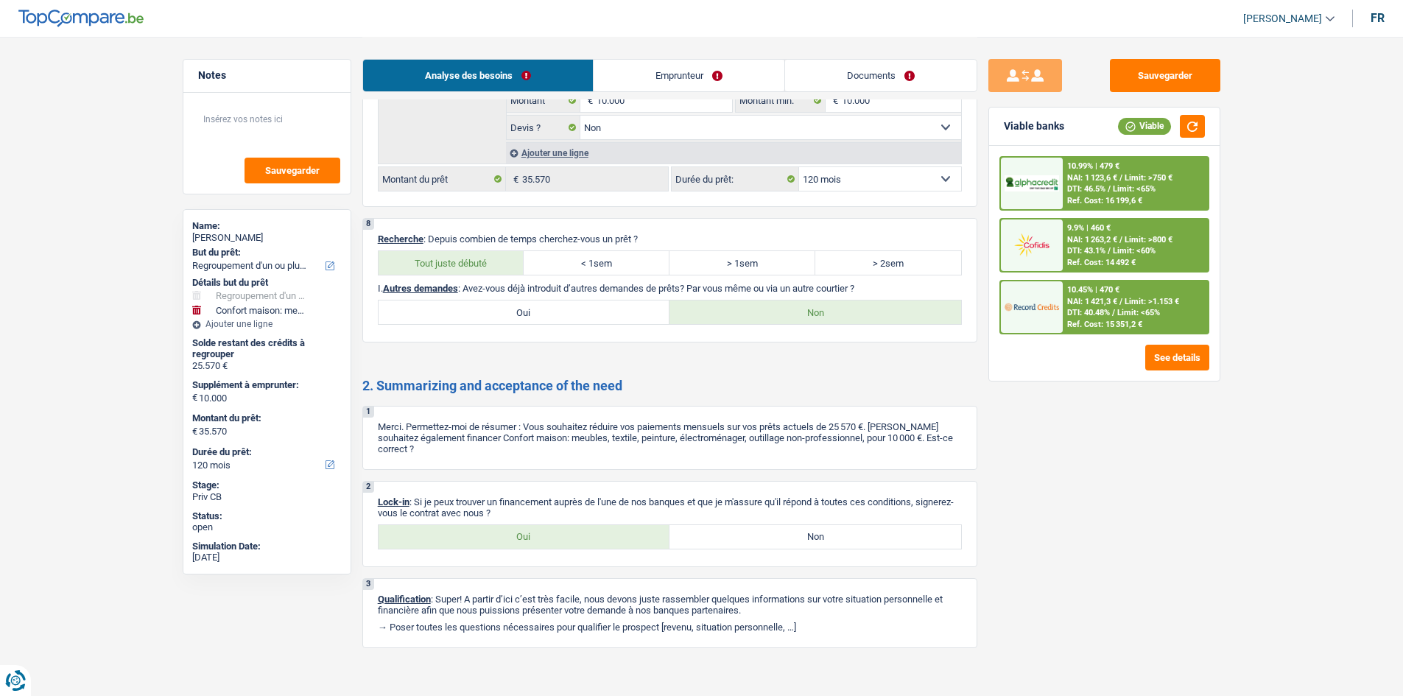
click at [617, 525] on label "Oui" at bounding box center [525, 537] width 292 height 24
click at [617, 525] on input "Oui" at bounding box center [525, 537] width 292 height 24
radio input "true"
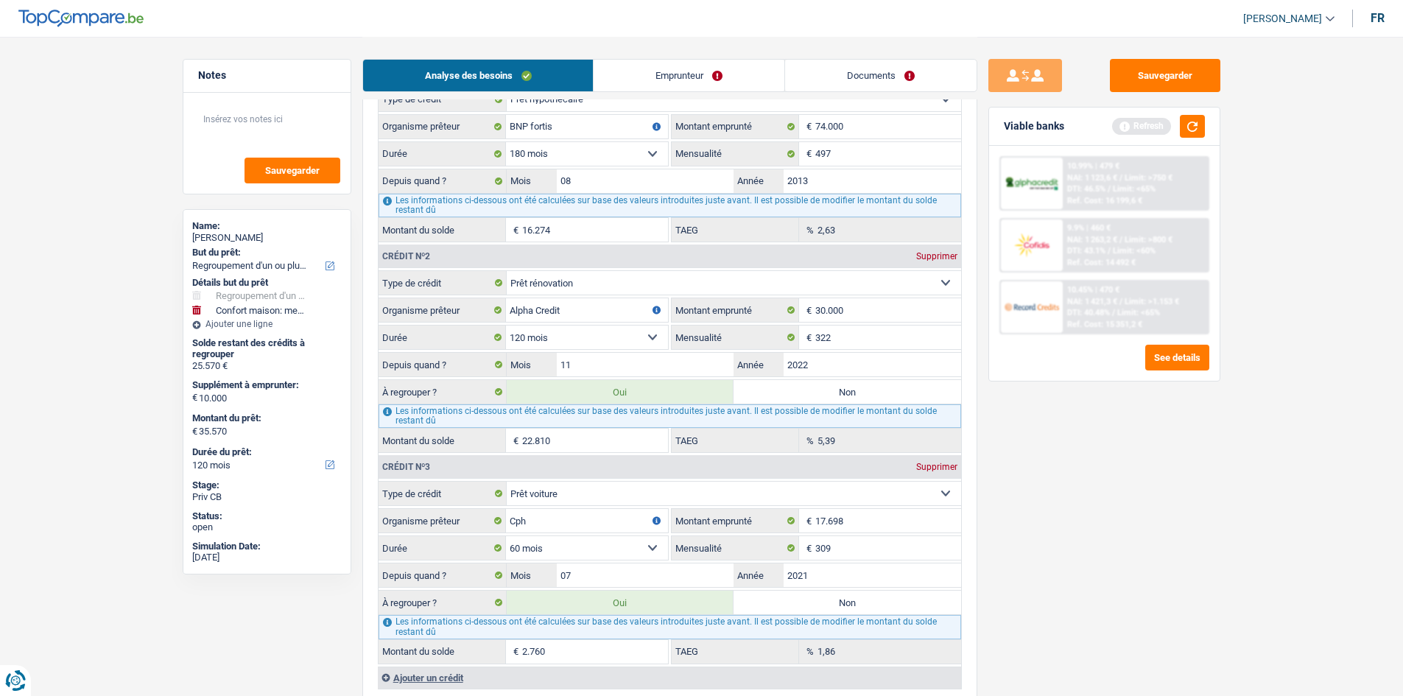
scroll to position [0, 0]
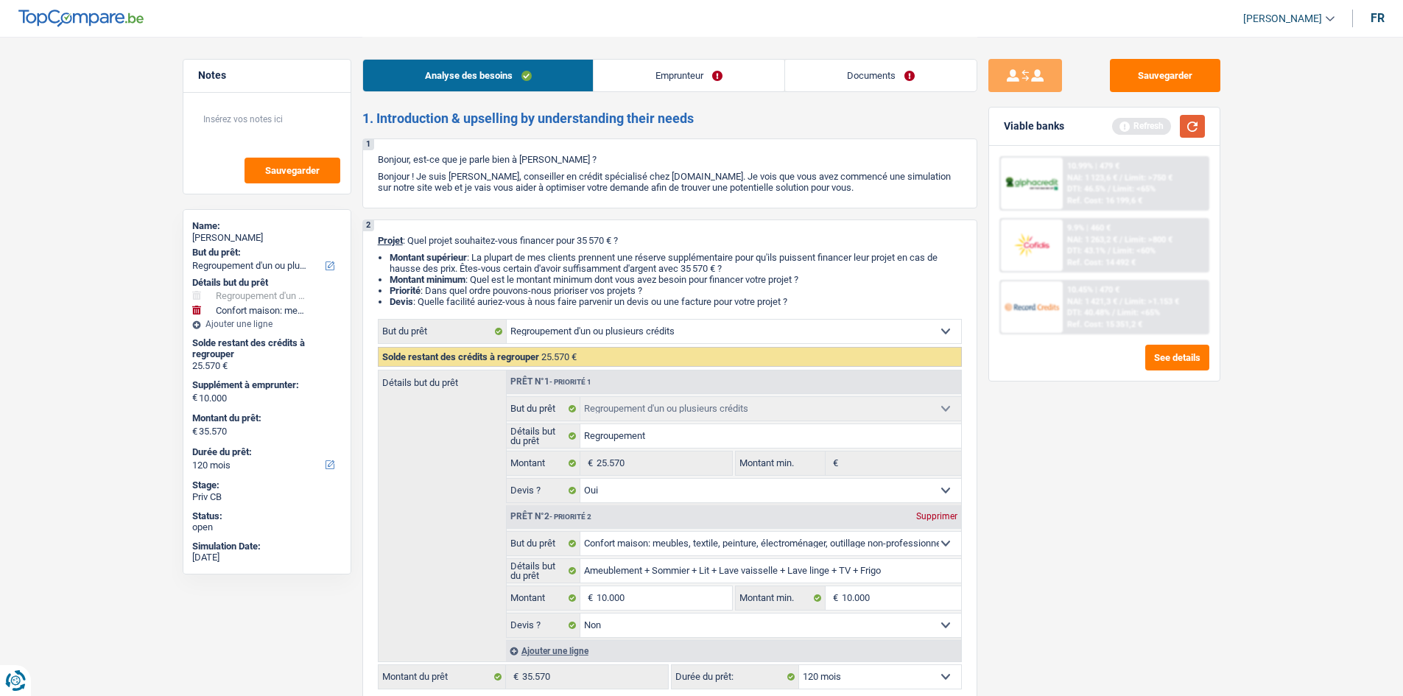
click at [1192, 131] on button "button" at bounding box center [1192, 126] width 25 height 23
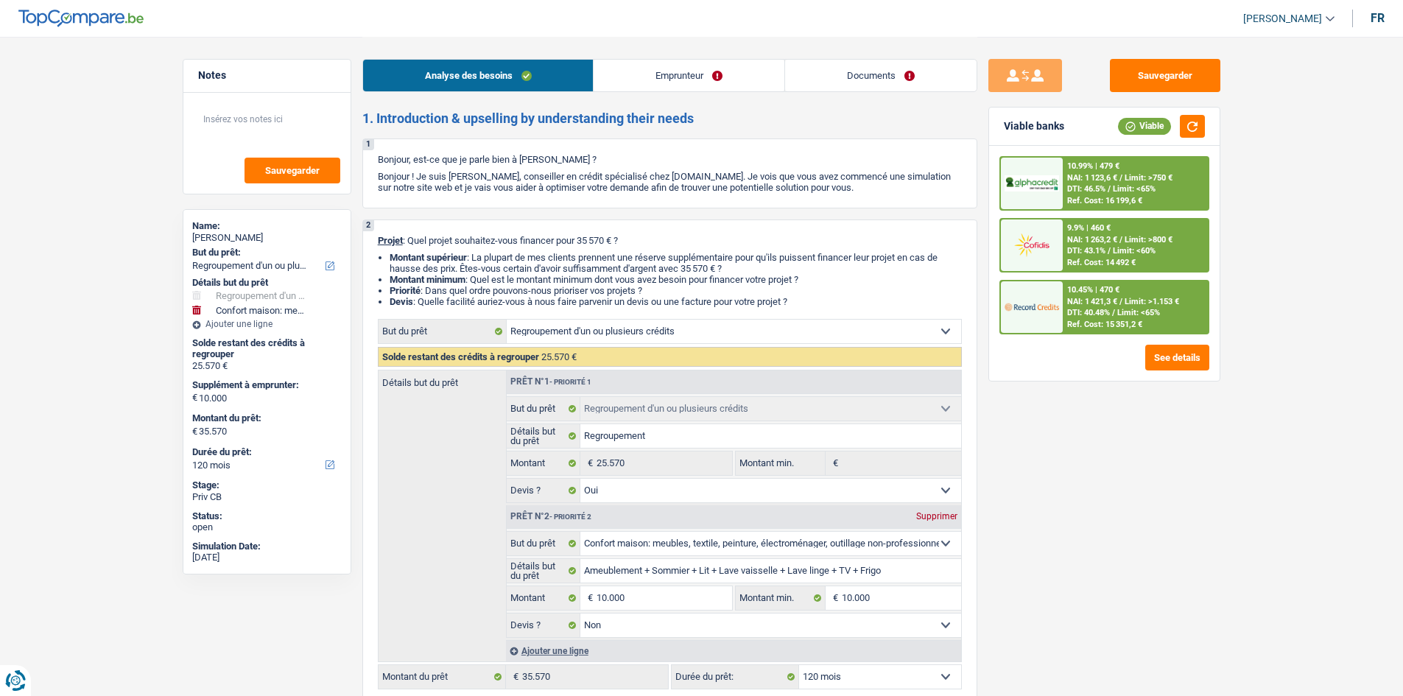
click at [706, 73] on link "Emprunteur" at bounding box center [689, 76] width 191 height 32
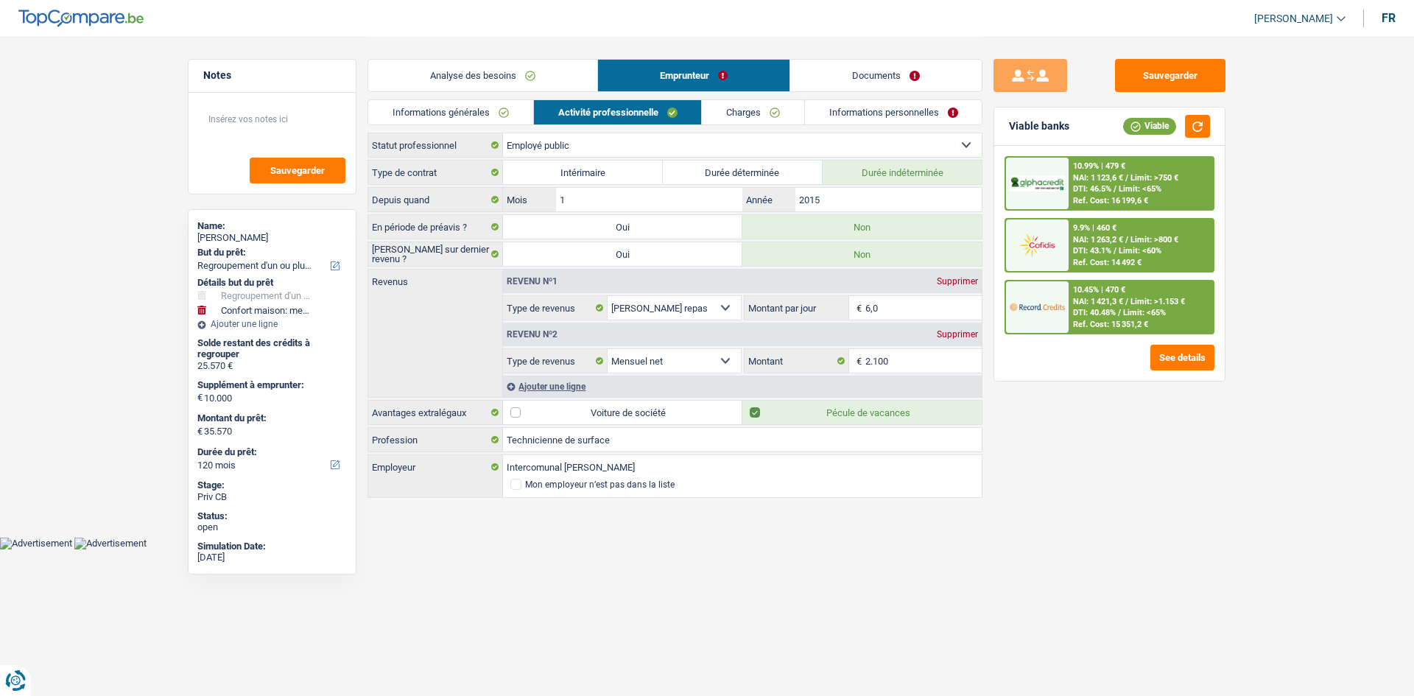
click at [731, 119] on link "Charges" at bounding box center [753, 112] width 102 height 24
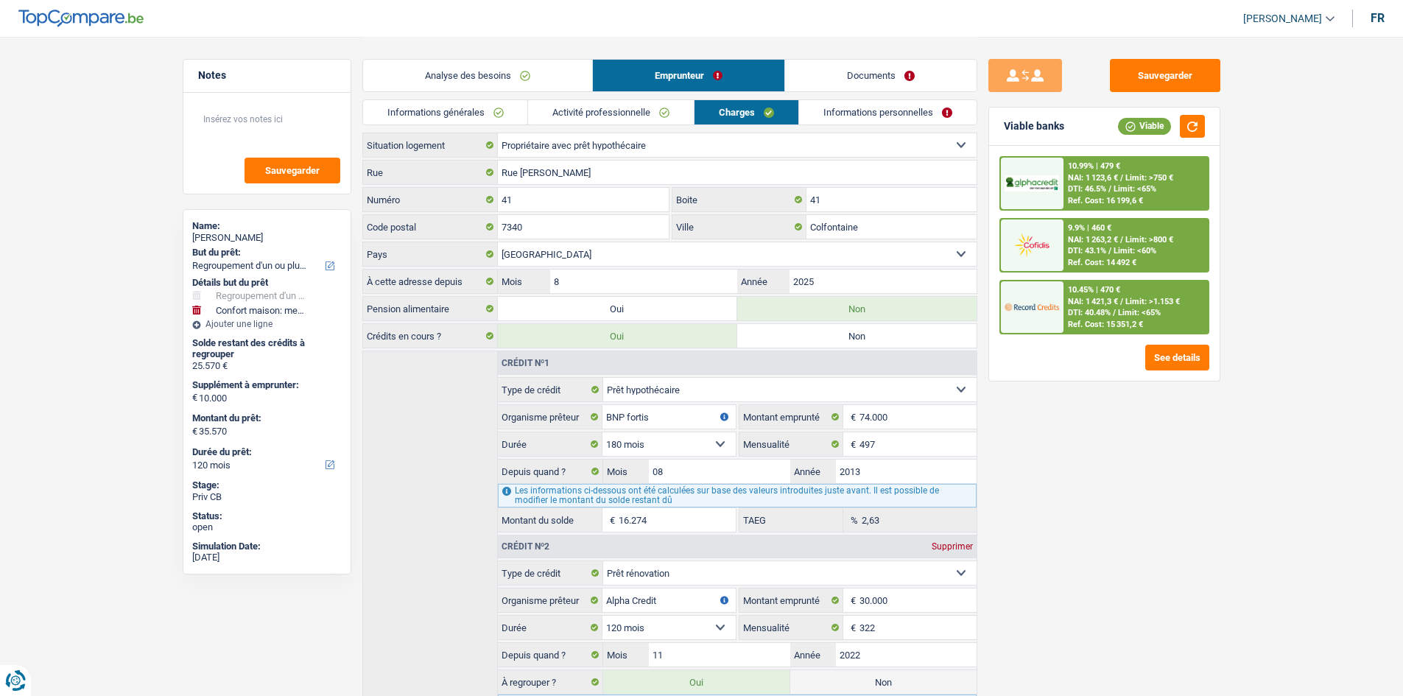
click at [873, 125] on div "Informations générales Activité professionnelle Charges Informations personnell…" at bounding box center [669, 115] width 615 height 33
click at [881, 113] on link "Informations personnelles" at bounding box center [888, 112] width 178 height 24
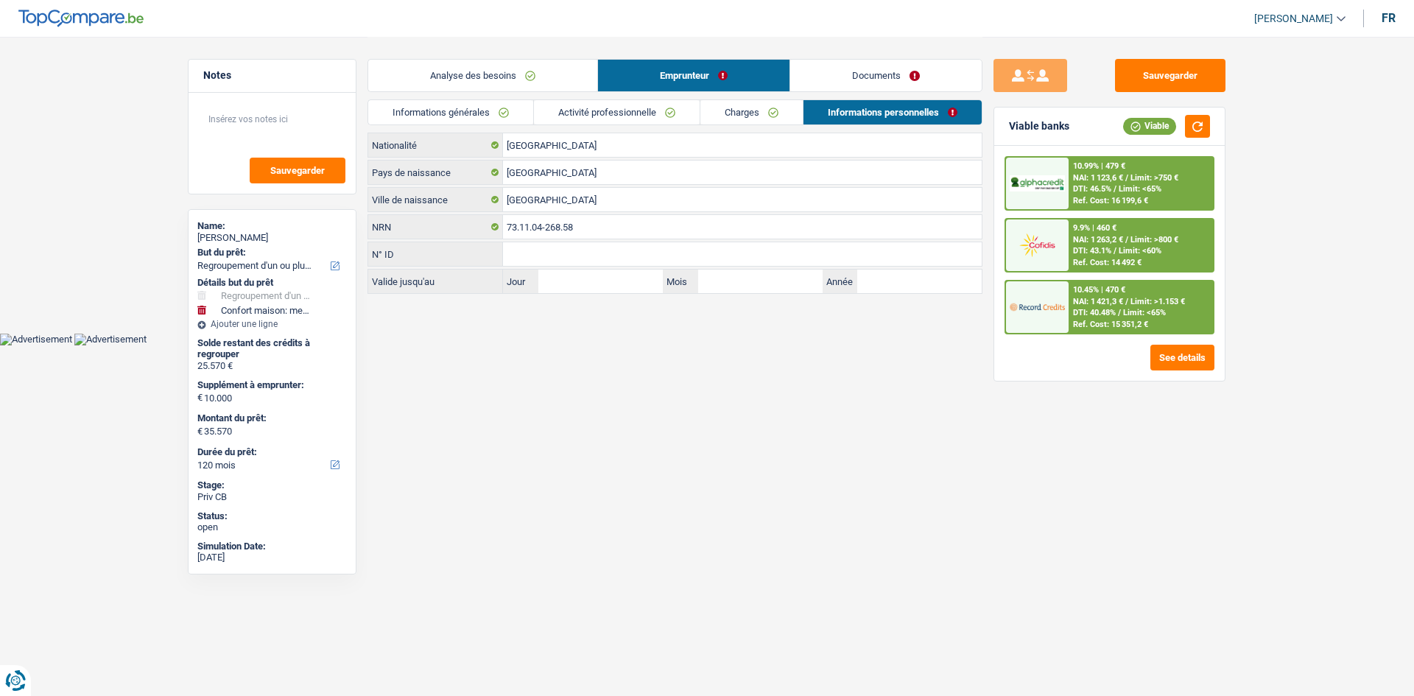
click at [879, 74] on link "Documents" at bounding box center [886, 76] width 192 height 32
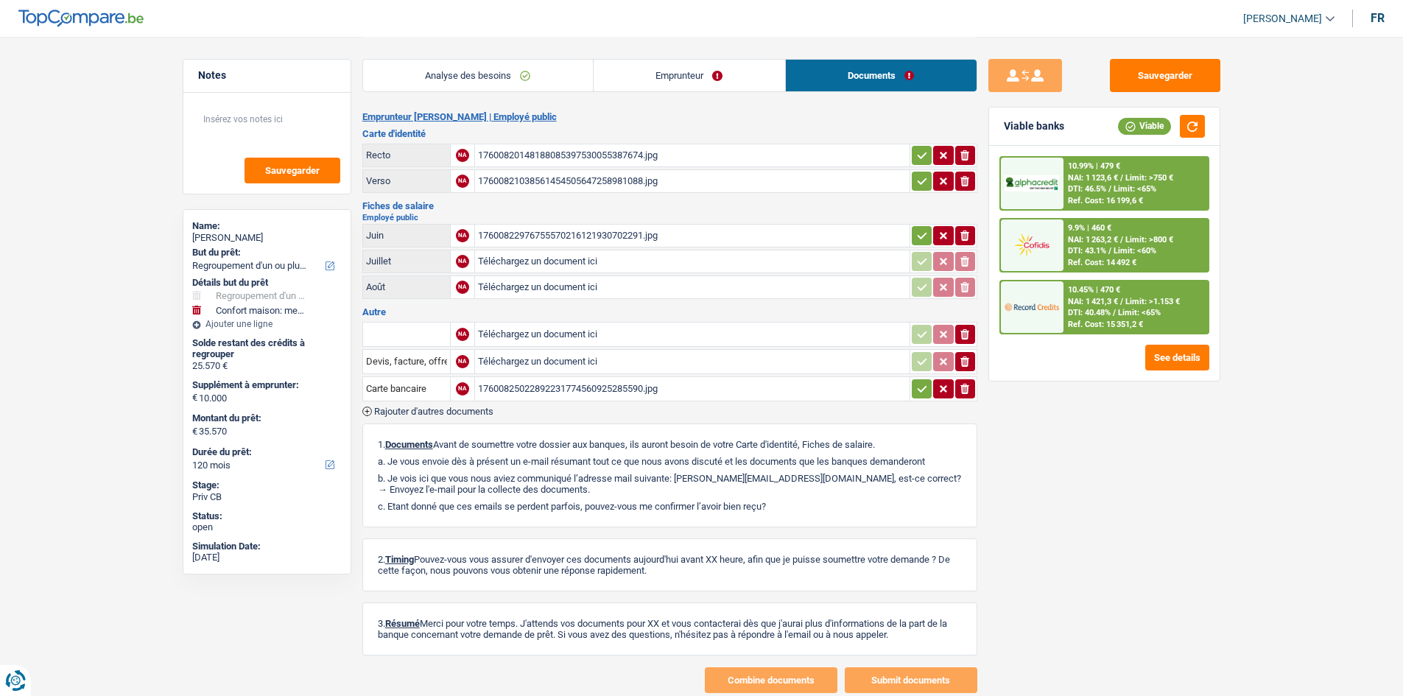
click at [516, 57] on div "Analyse des besoins Emprunteur Documents" at bounding box center [669, 68] width 615 height 63
click at [520, 71] on link "Analyse des besoins" at bounding box center [478, 76] width 230 height 32
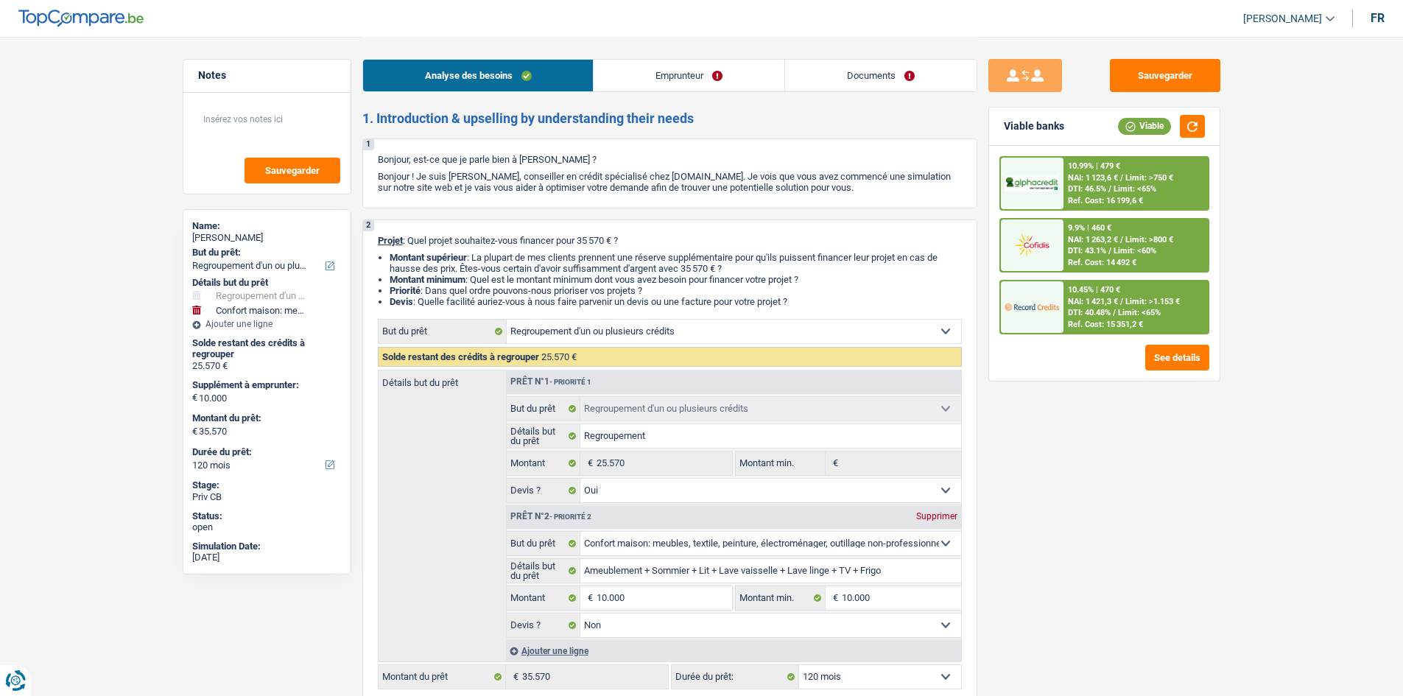
click at [1201, 522] on div "Sauvegarder Viable banks Viable 10.99% | 479 € NAI: 1 123,6 € / Limit: >750 € D…" at bounding box center [1104, 366] width 254 height 614
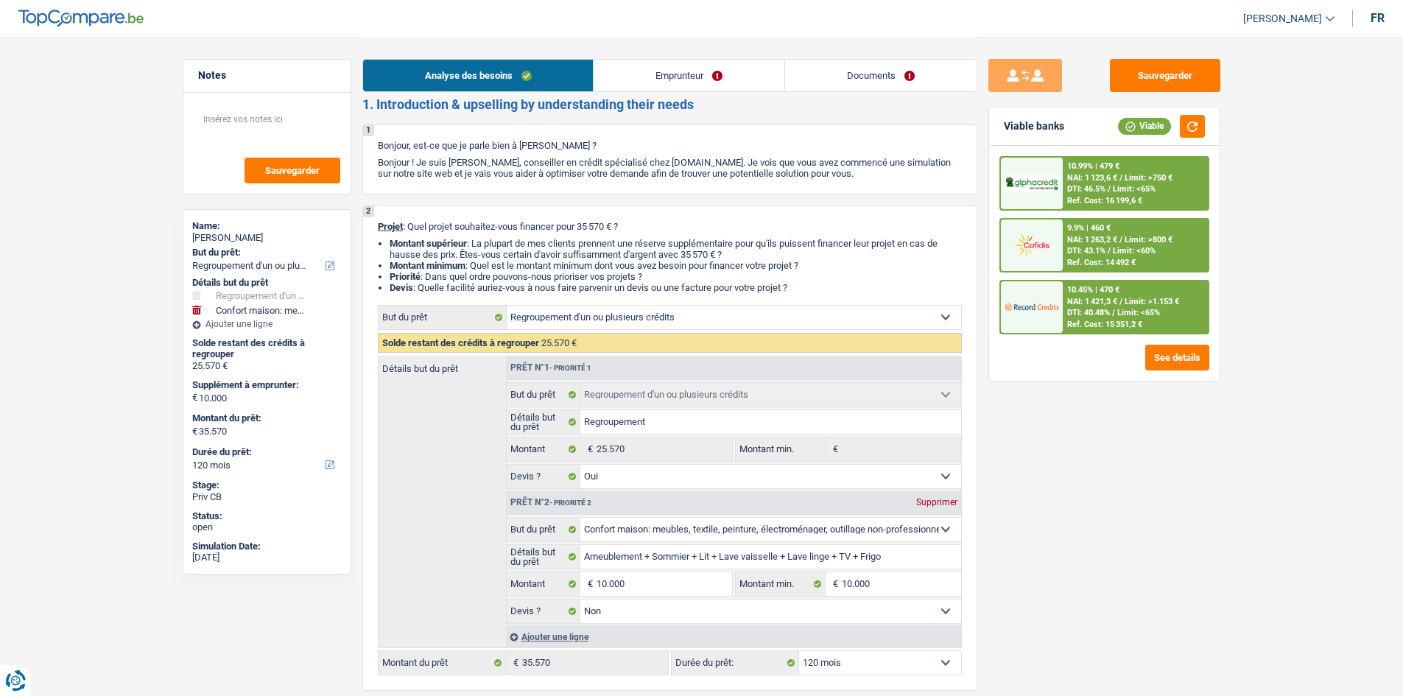
scroll to position [11, 0]
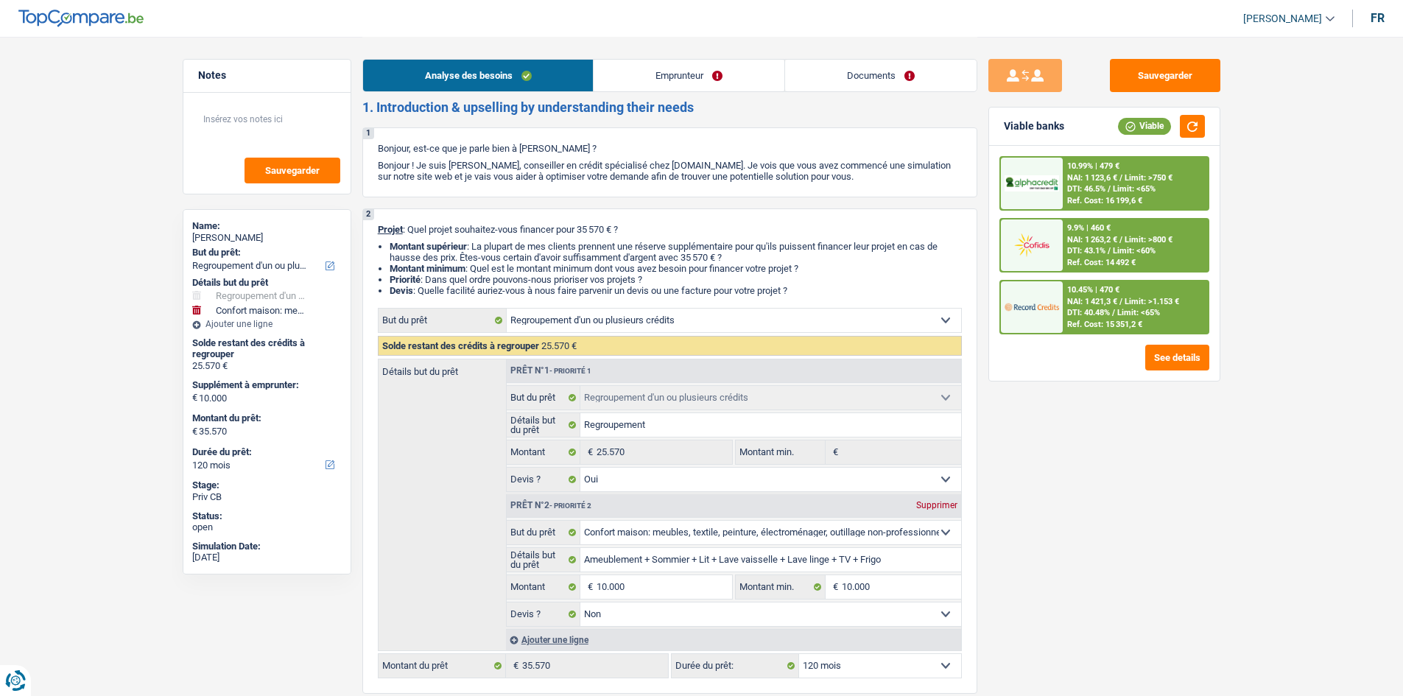
click at [797, 82] on link "Documents" at bounding box center [881, 76] width 192 height 32
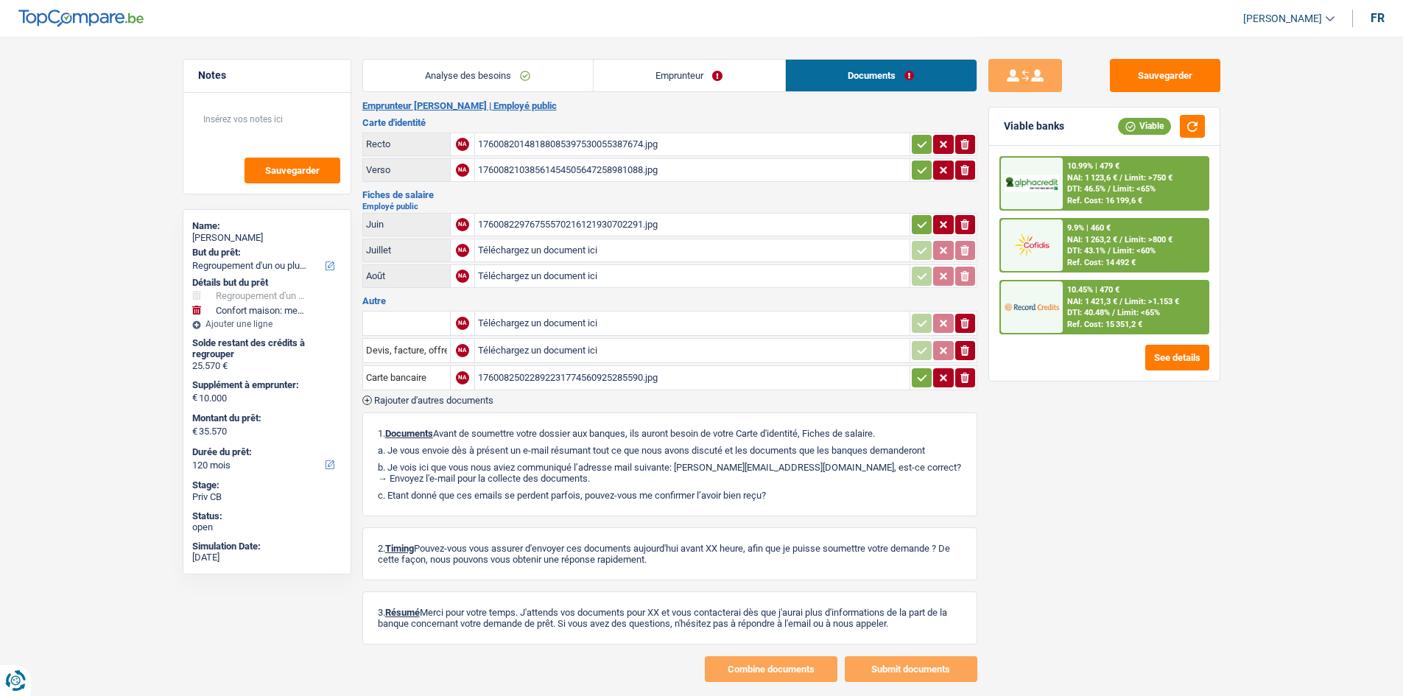
click at [759, 82] on link "Emprunteur" at bounding box center [690, 76] width 192 height 32
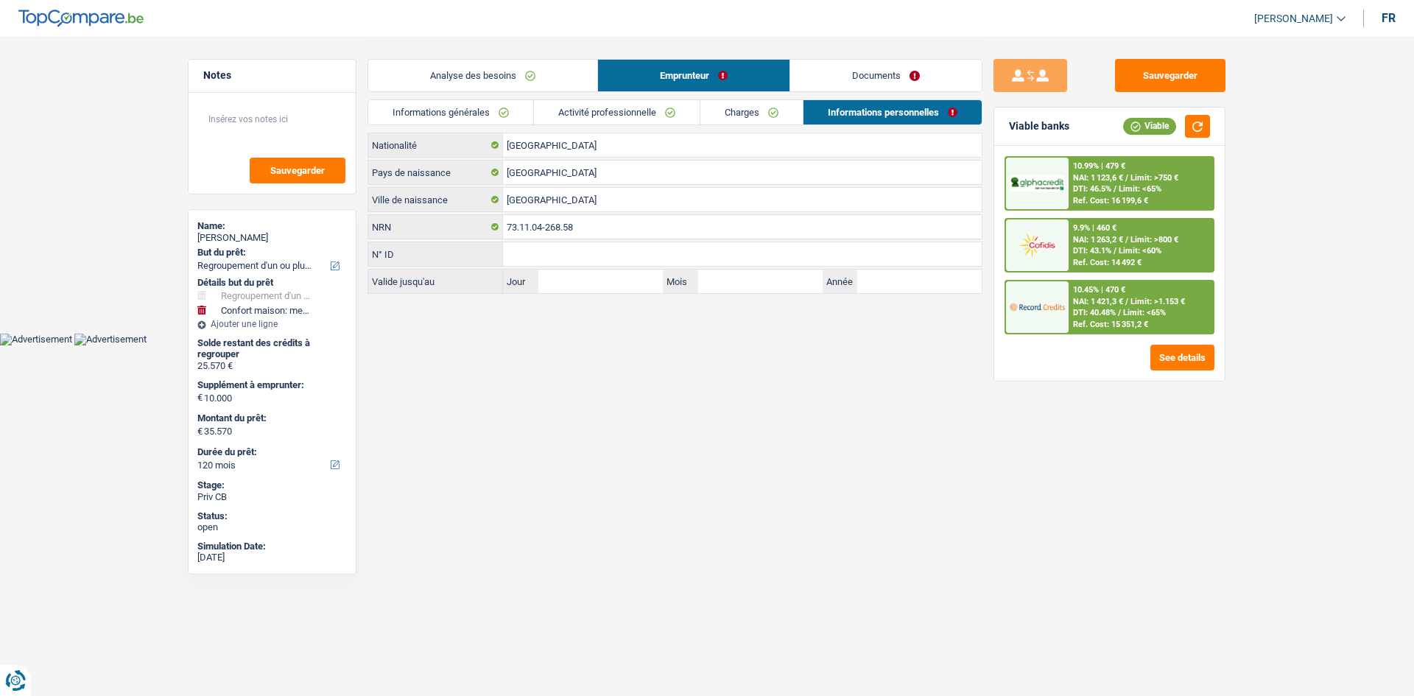
click at [857, 83] on link "Documents" at bounding box center [886, 76] width 192 height 32
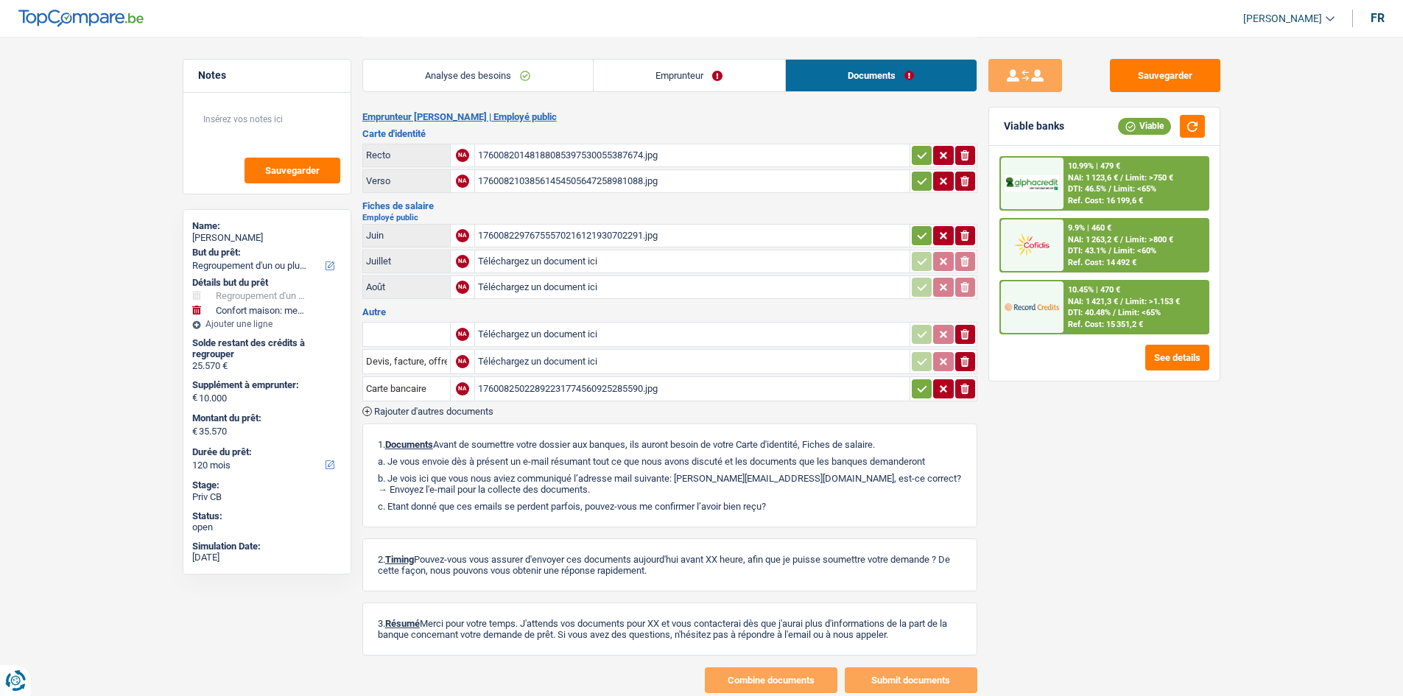
click at [675, 158] on div "17600820148188085397530055387674.jpg" at bounding box center [692, 155] width 429 height 22
drag, startPoint x: 1162, startPoint y: 86, endPoint x: 947, endPoint y: 97, distance: 215.4
click at [1162, 86] on button "Sauvegarder" at bounding box center [1165, 75] width 110 height 33
click at [709, 75] on link "Emprunteur" at bounding box center [690, 76] width 192 height 32
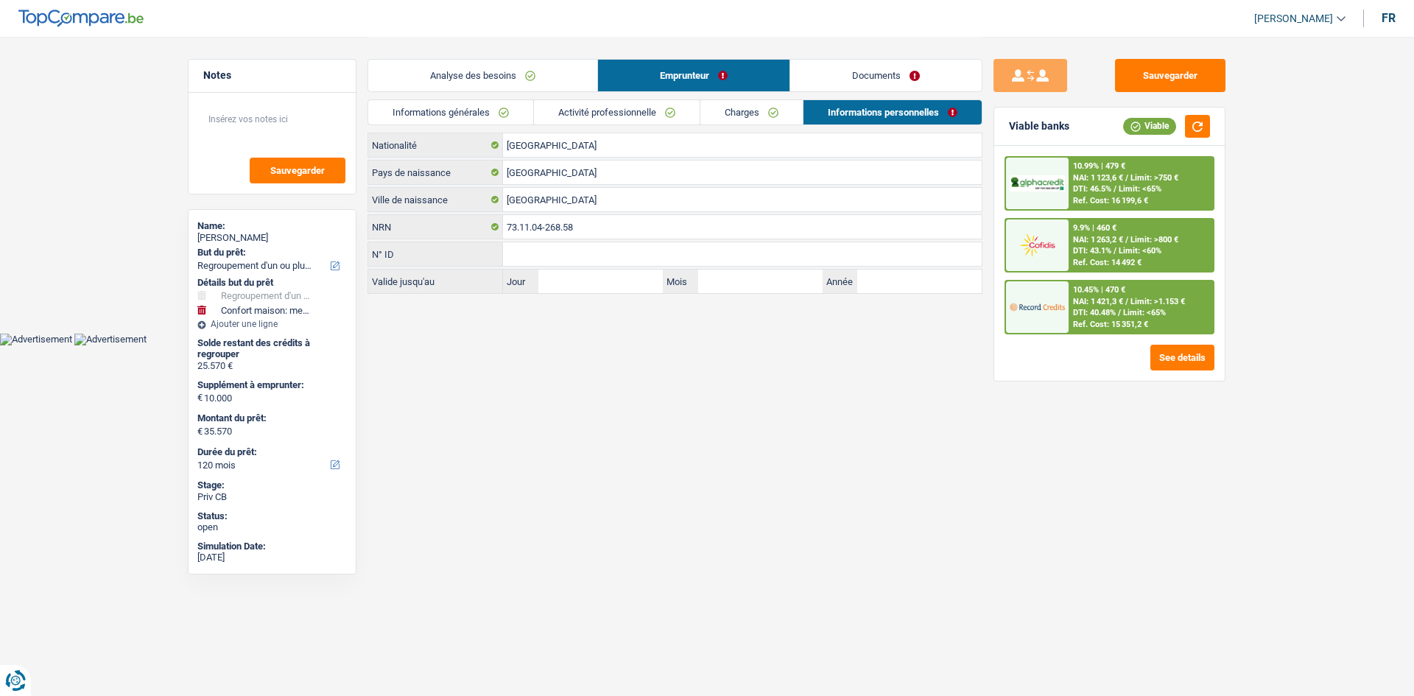
click at [694, 105] on link "Activité professionnelle" at bounding box center [617, 112] width 166 height 24
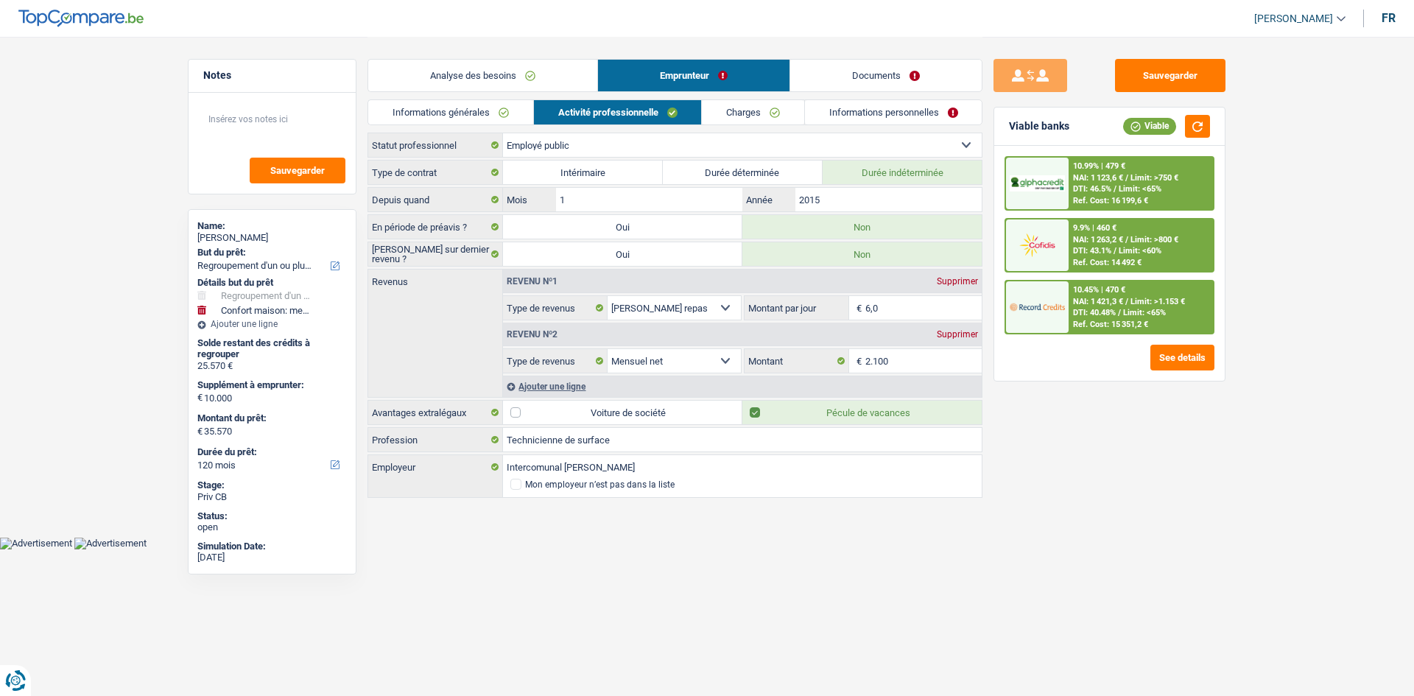
click at [744, 107] on link "Charges" at bounding box center [753, 112] width 102 height 24
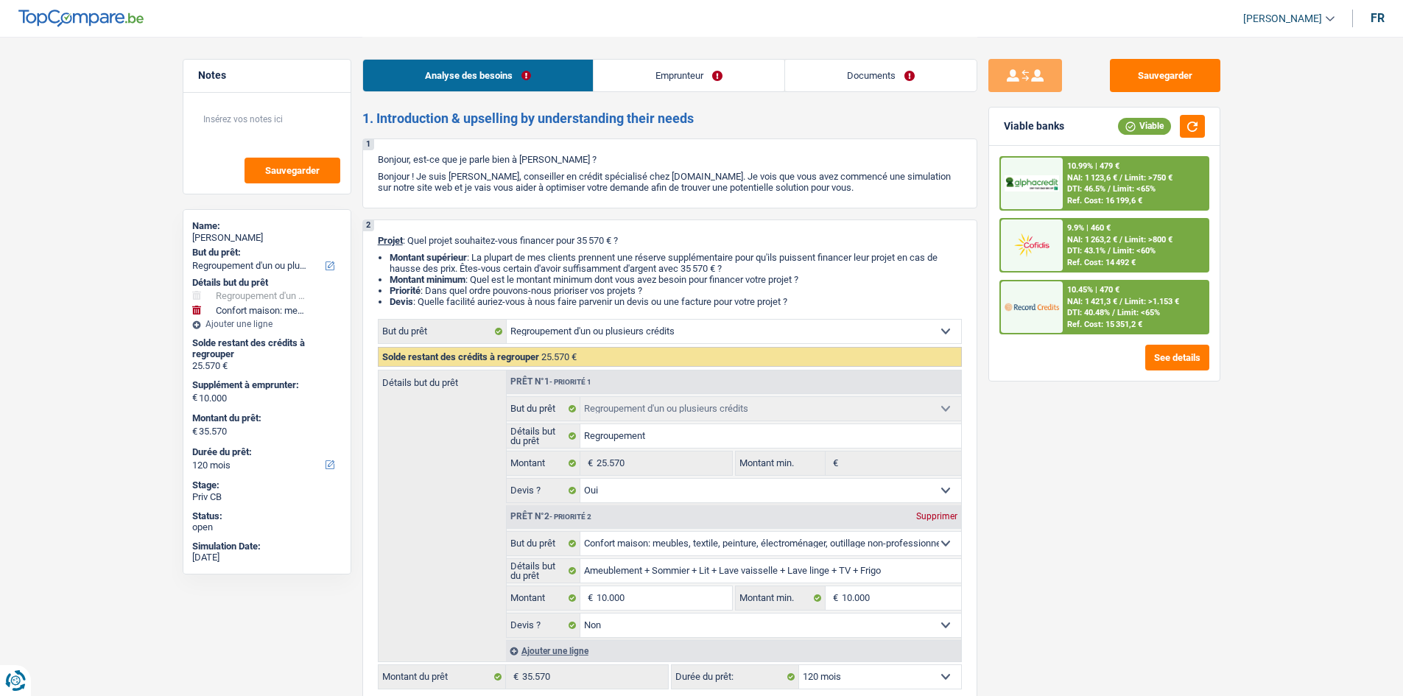
select select "refinancing"
select select "household"
select select "120"
select select "refinancing"
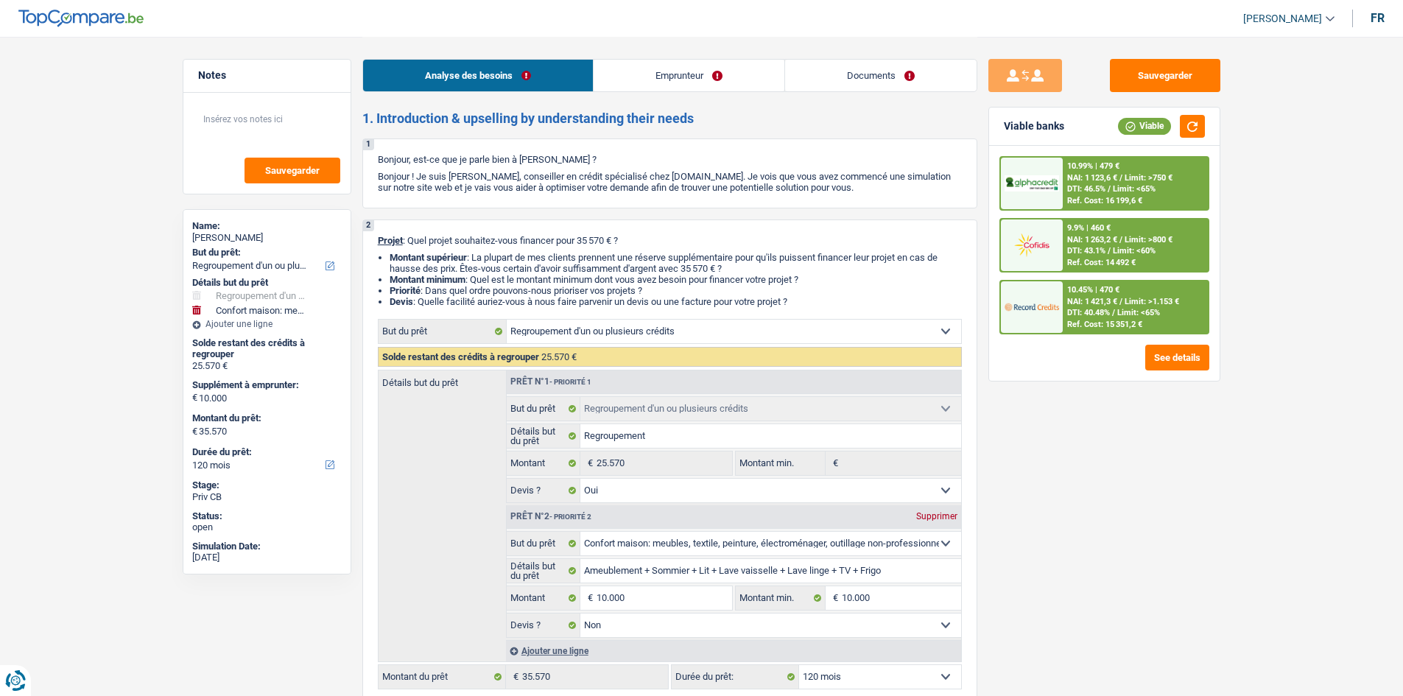
select select "refinancing"
select select "yes"
select select "household"
select select "false"
select select "120"
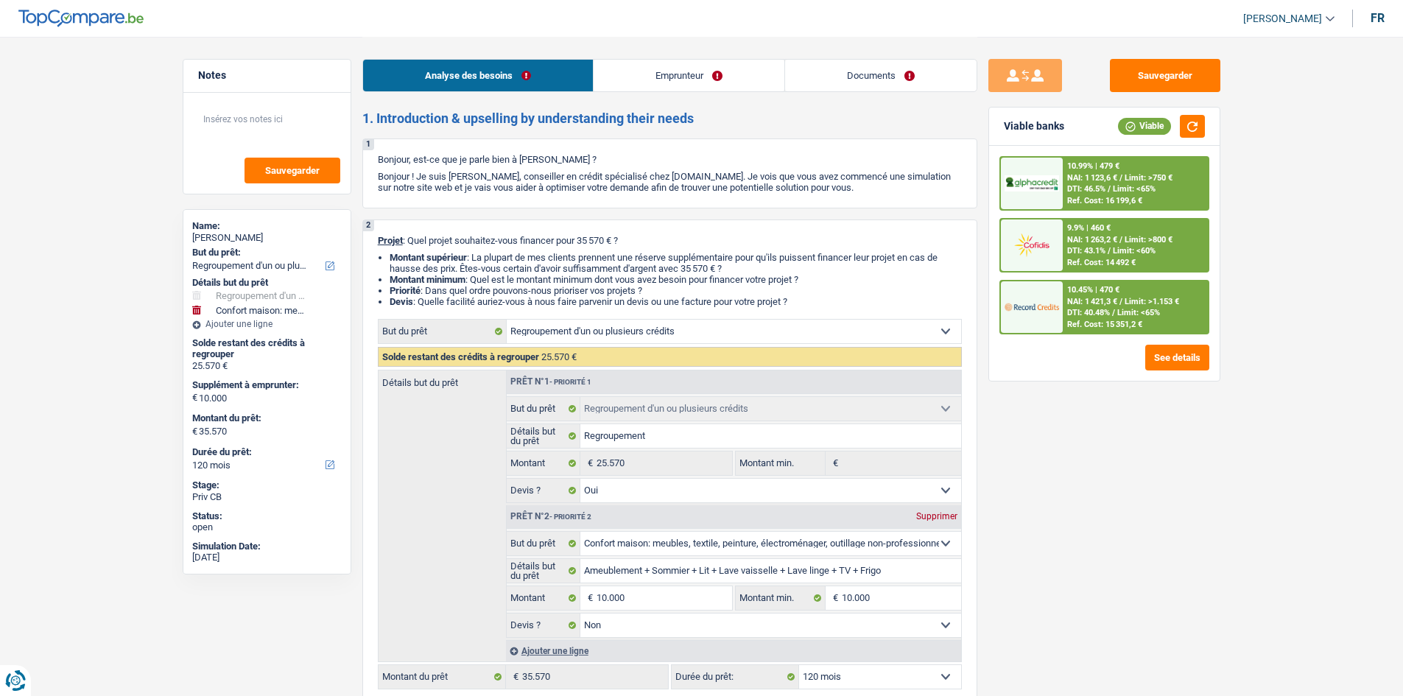
select select "publicEmployee"
select select "mealVouchers"
select select "netSalary"
select select "familyAllowances"
select select "ownerWithMortgage"
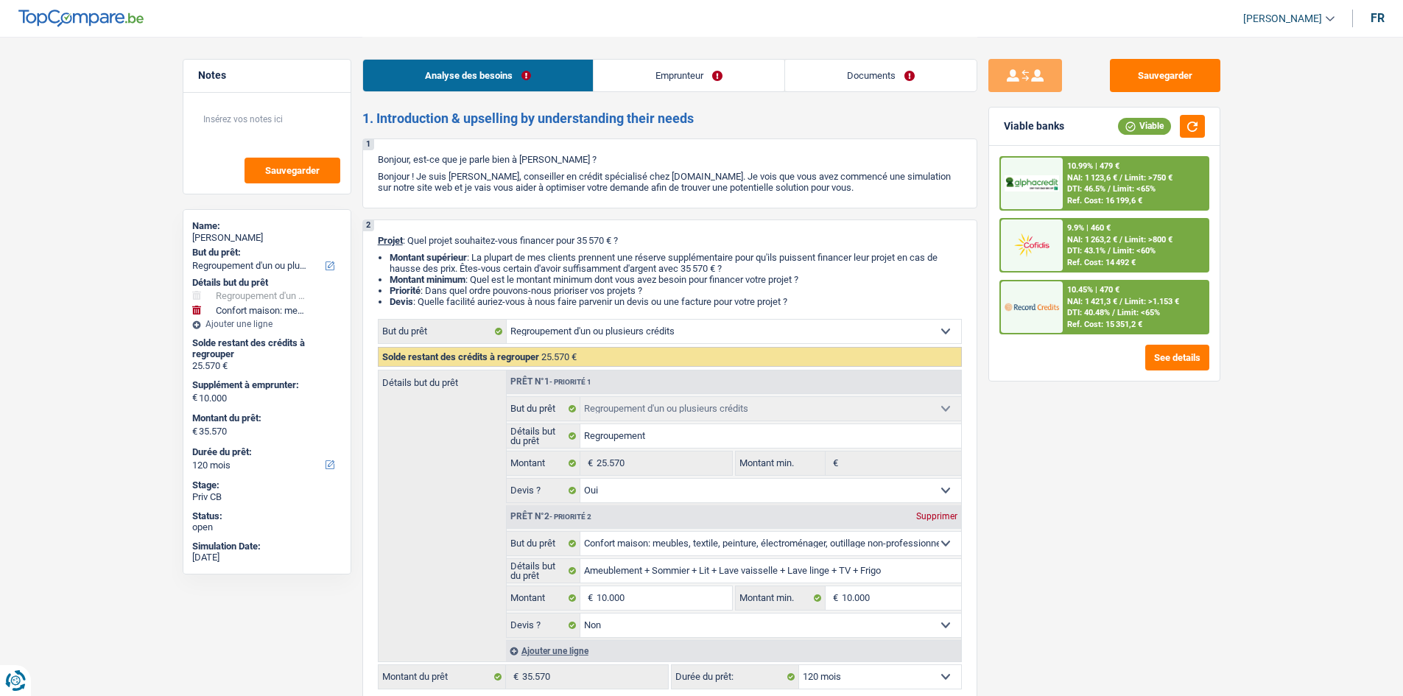
select select "mortgage"
select select "180"
select select "renovationLoan"
select select "120"
select select "carLoan"
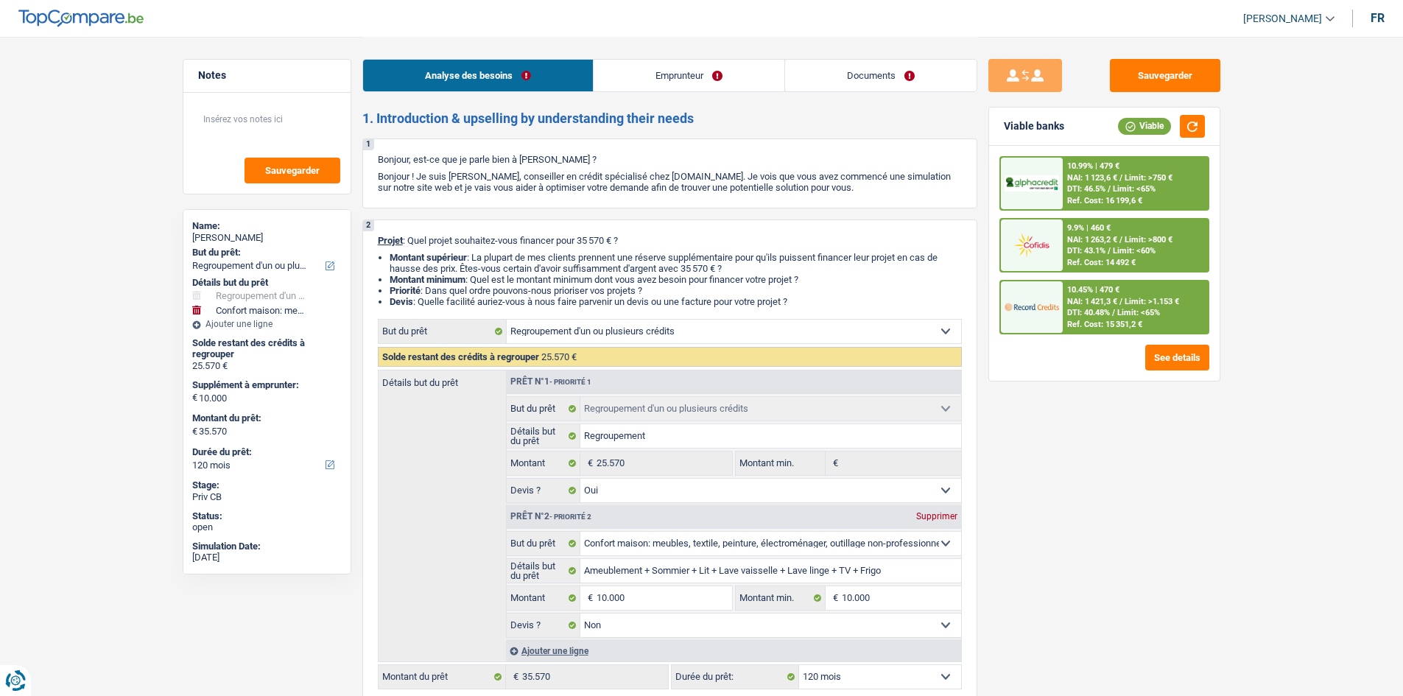
select select "60"
select select "refinancing"
select select "yes"
select select "household"
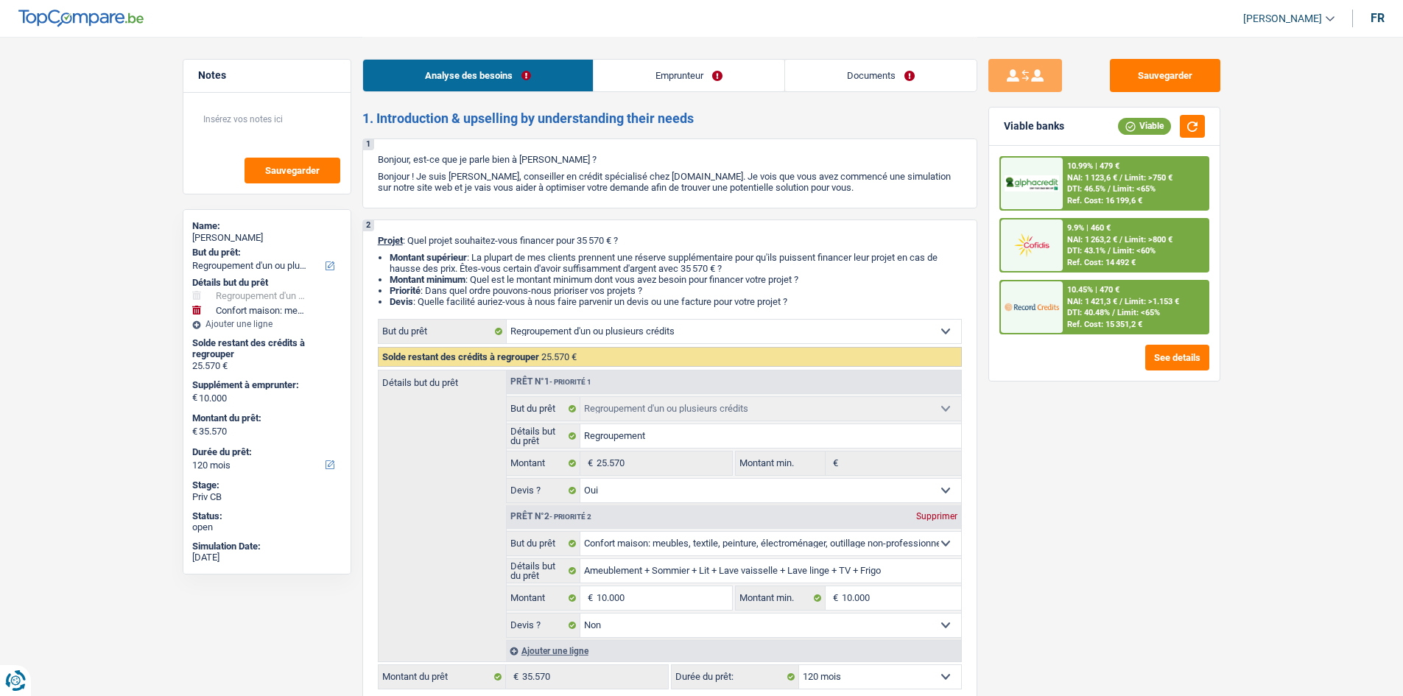
select select "false"
select select "120"
click at [836, 68] on link "Documents" at bounding box center [881, 76] width 192 height 32
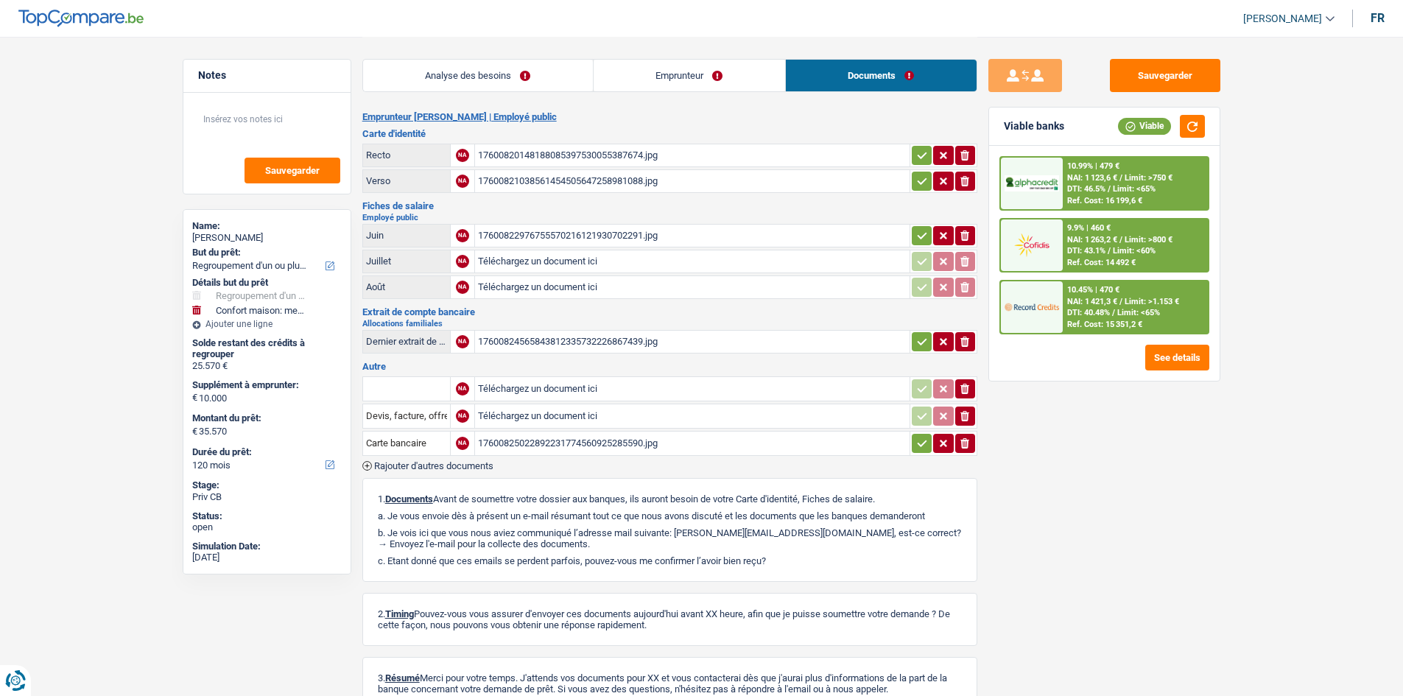
click at [657, 337] on div "17600824565843812335732226867439.jpg" at bounding box center [692, 342] width 429 height 22
click at [636, 228] on div "17600822976755570216121930702291.jpg" at bounding box center [692, 236] width 429 height 22
click at [614, 445] on div "17600825022892231774560925285590.jpg" at bounding box center [692, 443] width 429 height 22
click at [1199, 71] on button "Sauvegarder" at bounding box center [1165, 75] width 110 height 33
click at [249, 124] on textarea at bounding box center [267, 125] width 147 height 44
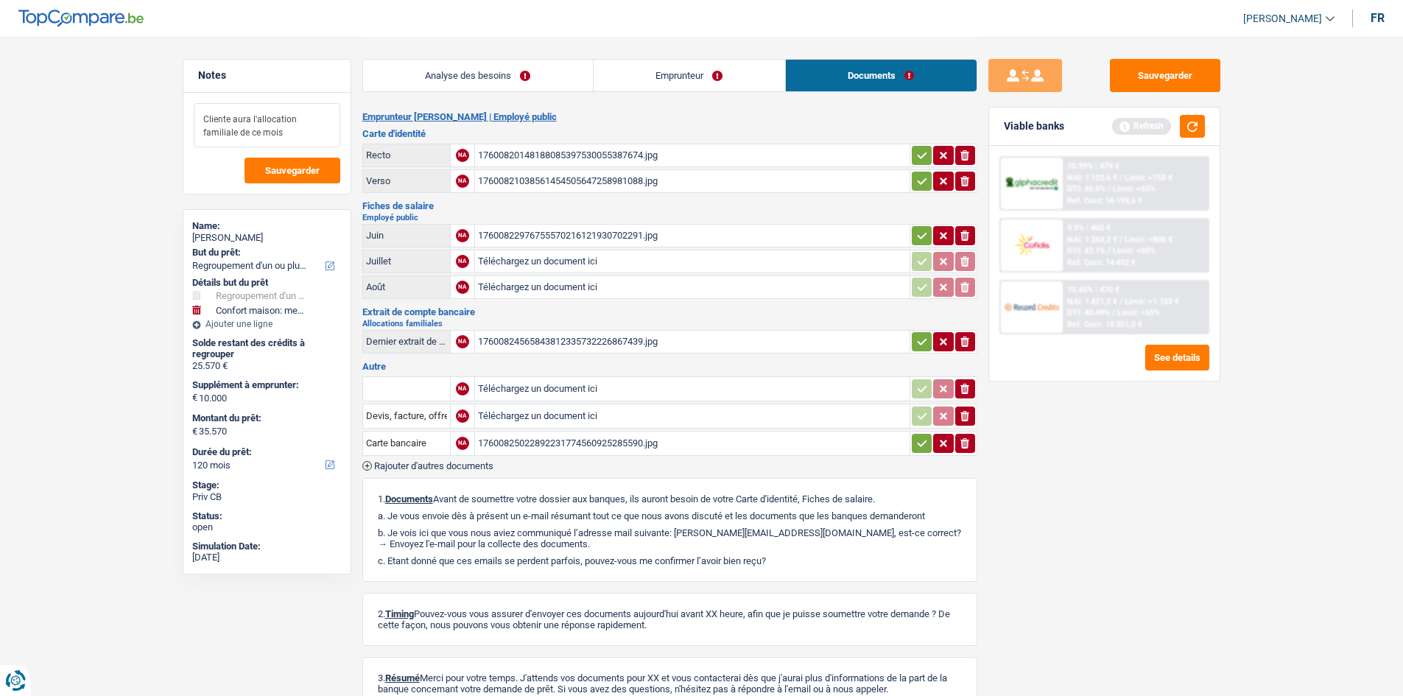
click at [250, 119] on textarea "Cliente aura l'allocation familiale de ce mois" at bounding box center [267, 125] width 147 height 44
click at [251, 123] on textarea "Cliente aura l'allocation familiale de ce mois" at bounding box center [267, 125] width 147 height 44
click at [284, 132] on textarea "Cliente aura la première l'allocation familiale de ce mois" at bounding box center [267, 125] width 147 height 44
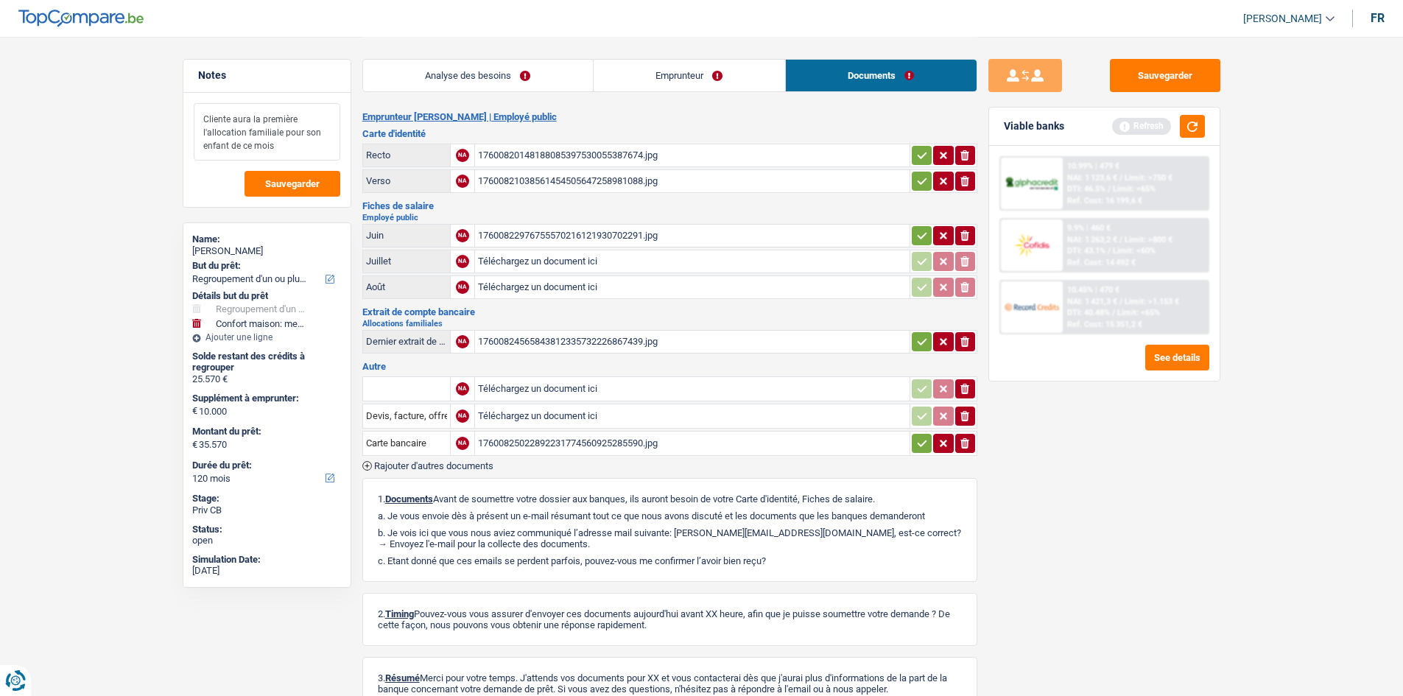
click at [270, 149] on textarea "Cliente aura la première l'allocation familiale pour son enfant de ce mois" at bounding box center [267, 131] width 147 height 57
click at [275, 143] on textarea "Cliente aura la première l'allocation familiale pour son enfant de ce mois" at bounding box center [267, 131] width 147 height 57
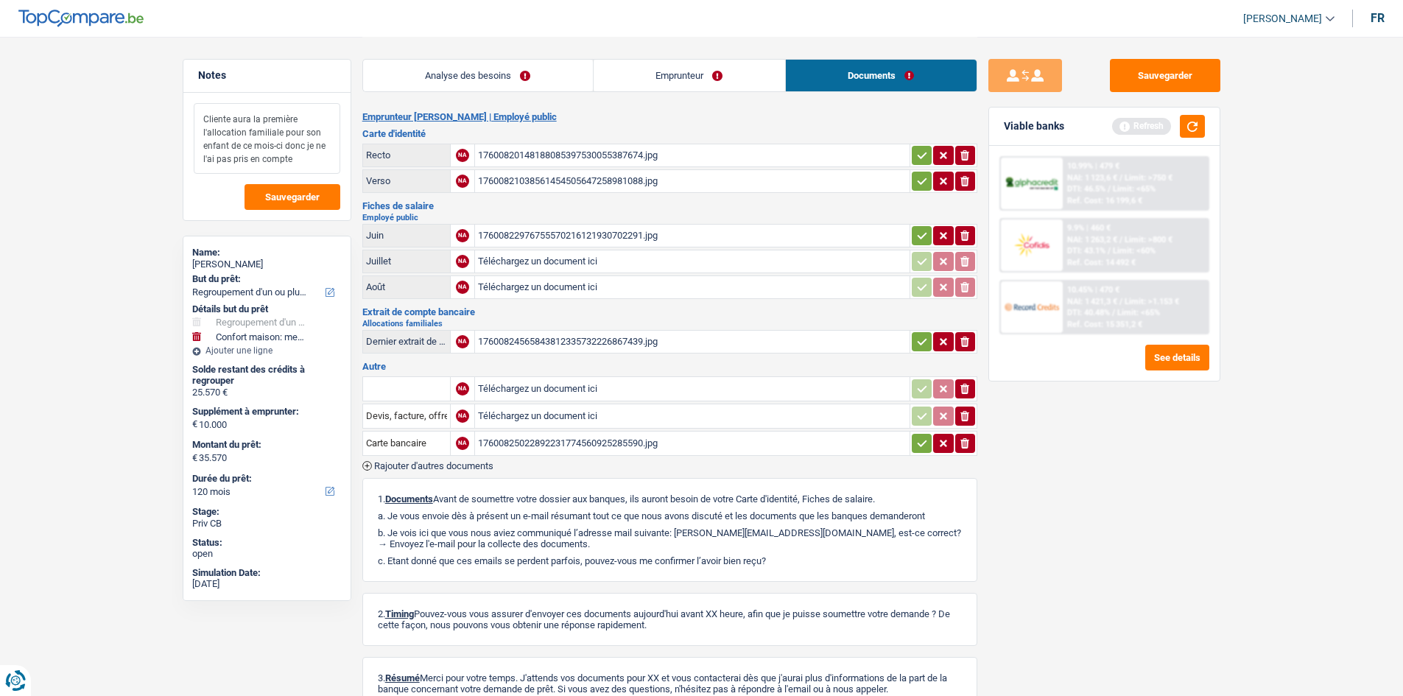
click at [324, 159] on textarea "Cliente aura la première l'allocation familiale pour son enfant de ce mois-ci d…" at bounding box center [267, 138] width 147 height 71
click at [234, 145] on textarea "Cliente aura la première l'allocation familiale pour son enfant de ce mois-ci d…" at bounding box center [267, 138] width 147 height 71
click at [302, 164] on textarea "Cliente aura la première l'allocation familiale pour son enfant ce mois-ci donc…" at bounding box center [267, 138] width 147 height 71
drag, startPoint x: 302, startPoint y: 164, endPoint x: 195, endPoint y: 103, distance: 123.1
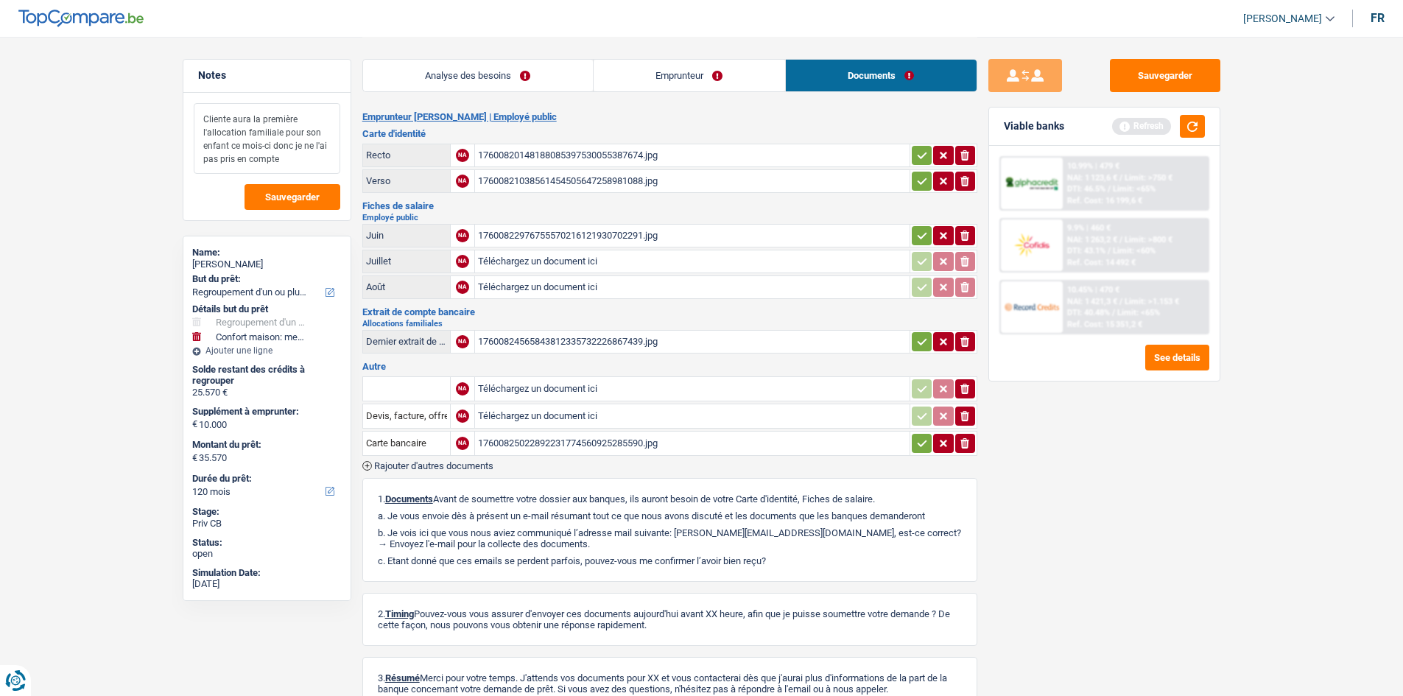
click at [195, 104] on textarea "Cliente aura la première l'allocation familiale pour son enfant ce mois-ci donc…" at bounding box center [267, 138] width 147 height 71
type textarea "Cliente aura la première l'allocation familiale pour son enfant ce mois-ci donc…"
click at [1190, 121] on button "button" at bounding box center [1192, 126] width 25 height 23
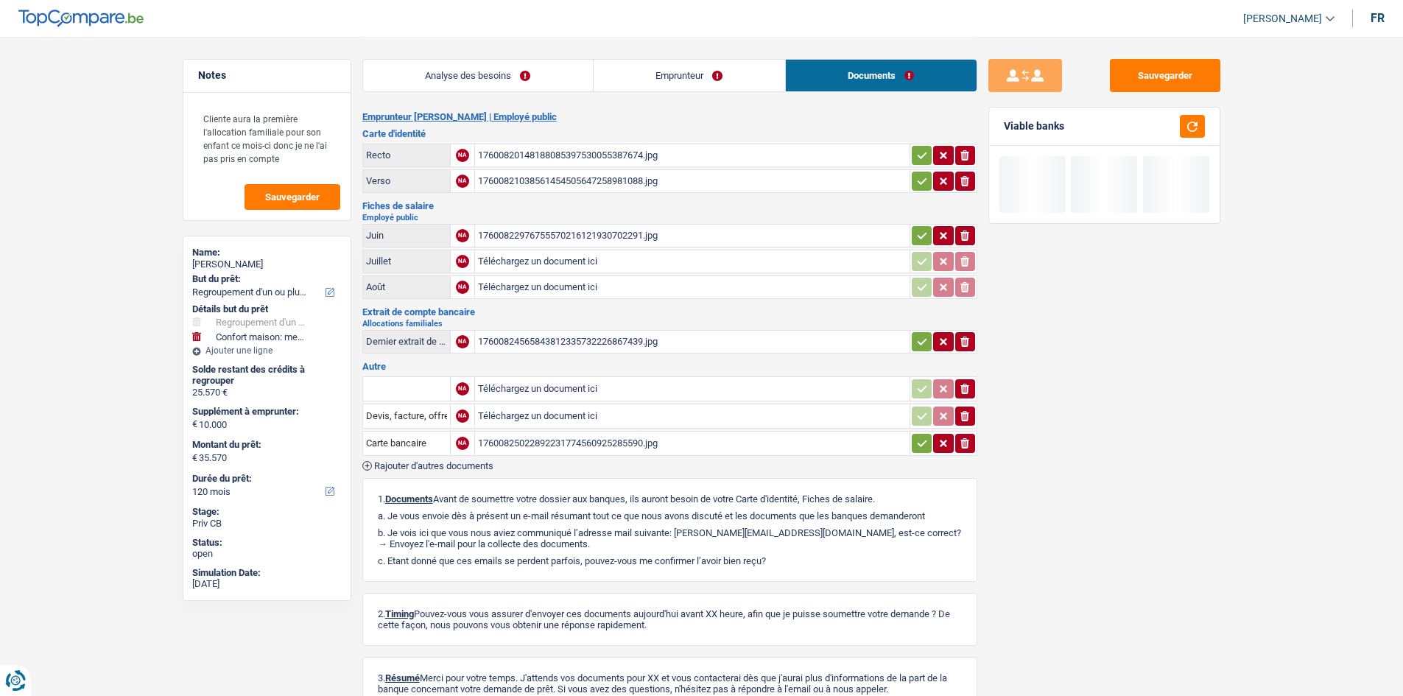
click at [566, 72] on link "Analyse des besoins" at bounding box center [478, 76] width 230 height 32
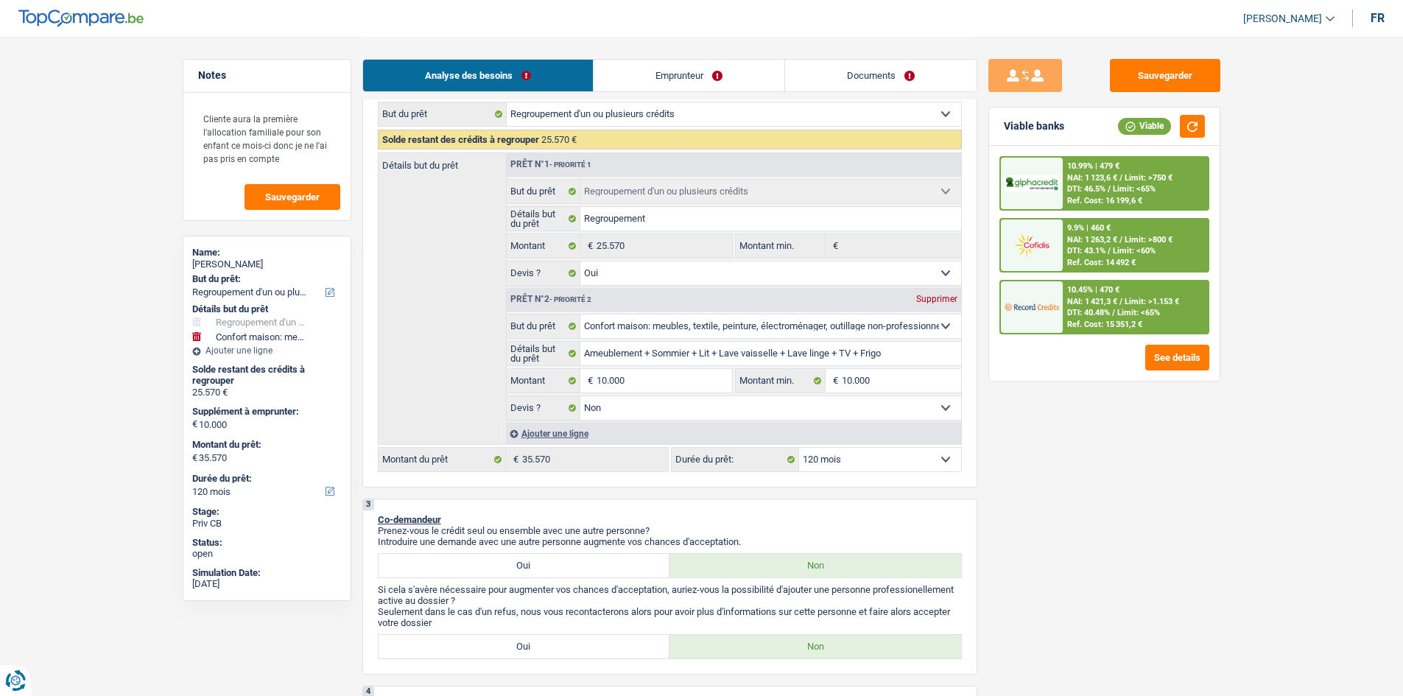
scroll to position [221, 0]
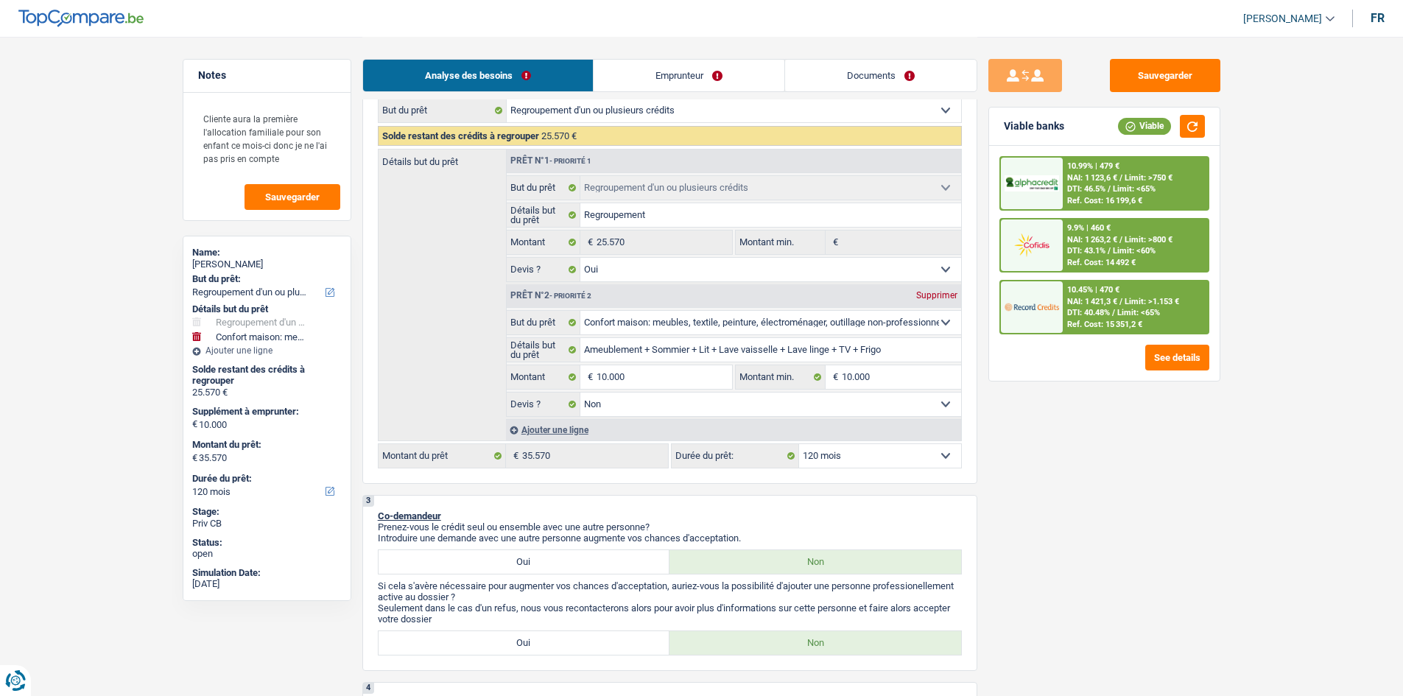
click at [1069, 500] on div "Sauvegarder Viable banks Viable 10.99% | 479 € NAI: 1 123,6 € / Limit: >750 € D…" at bounding box center [1104, 366] width 254 height 614
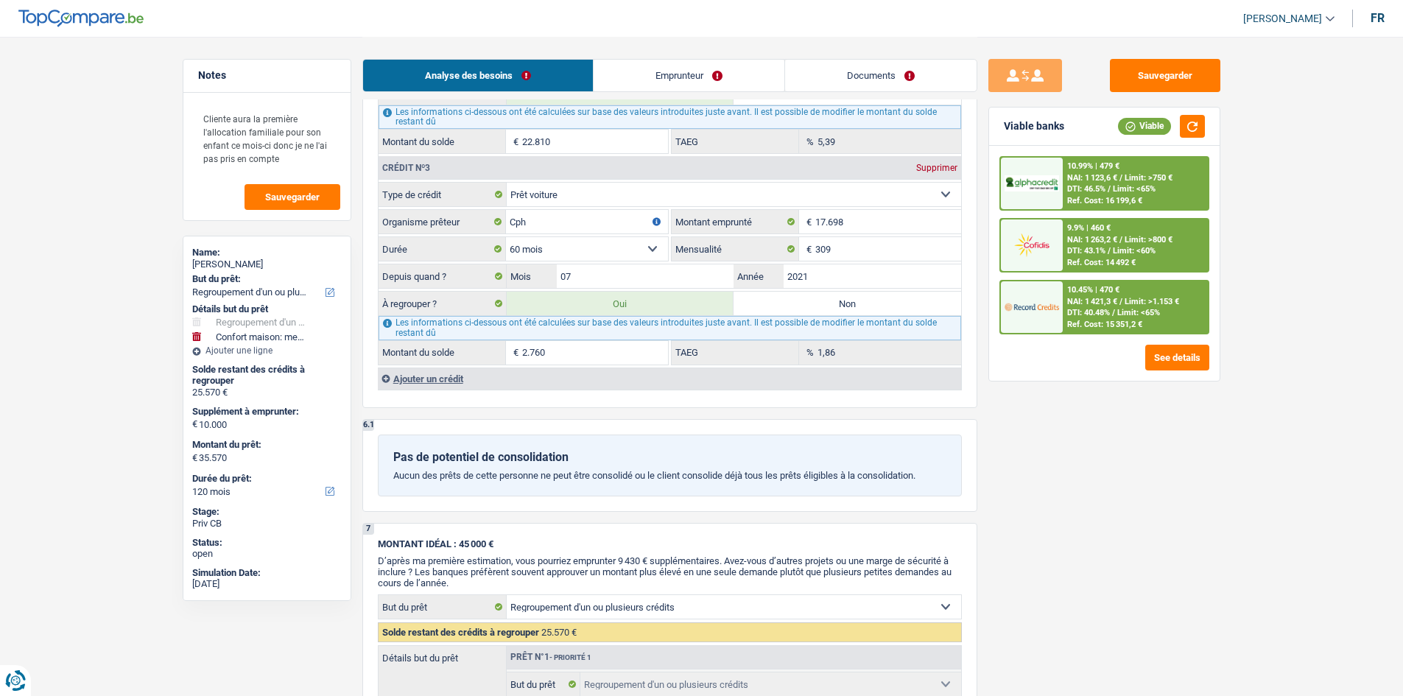
scroll to position [1841, 0]
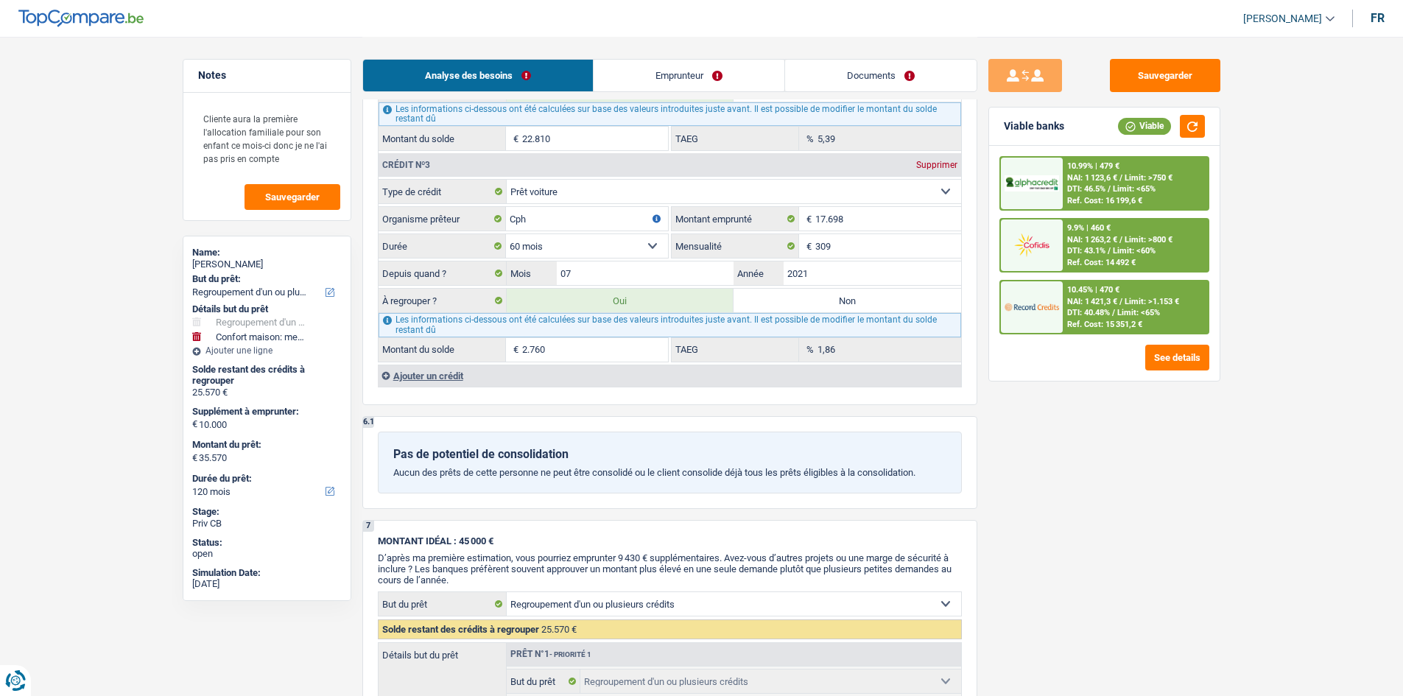
click at [642, 71] on link "Emprunteur" at bounding box center [689, 76] width 191 height 32
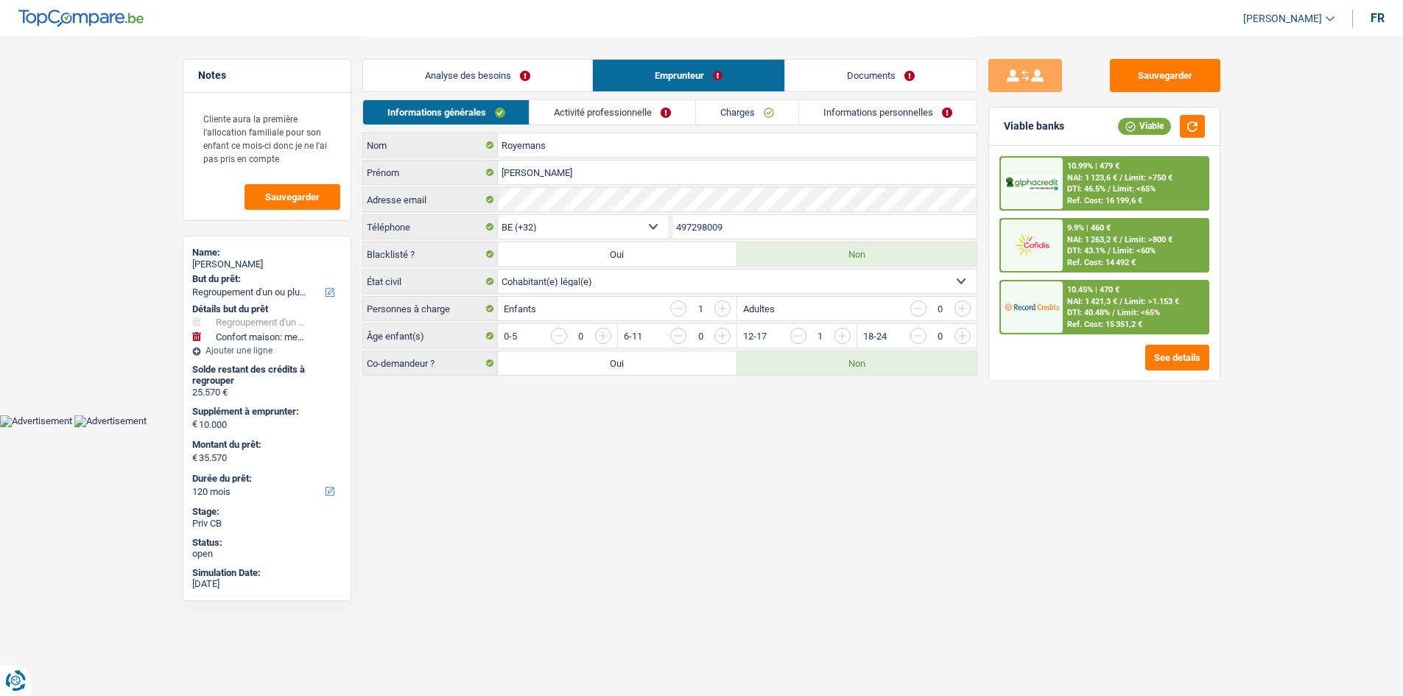
scroll to position [0, 0]
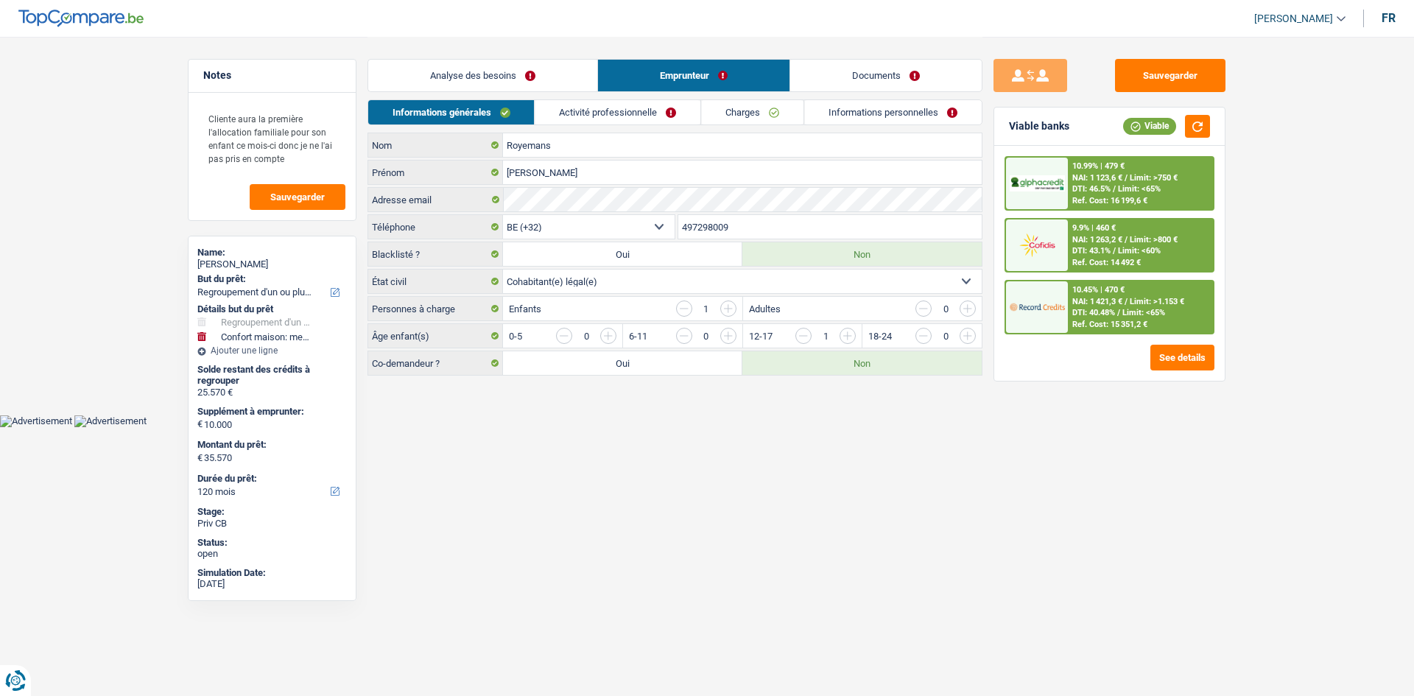
click at [601, 107] on link "Activité professionnelle" at bounding box center [618, 112] width 166 height 24
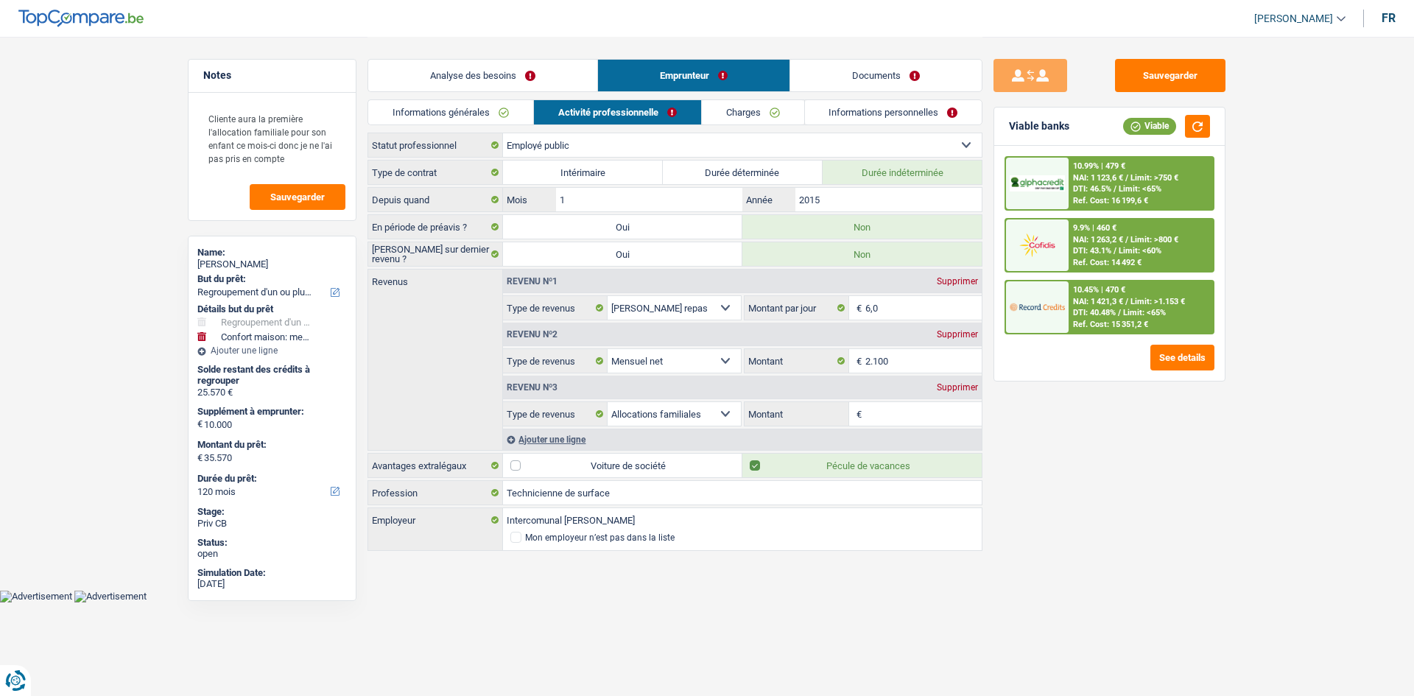
click at [961, 384] on div "Supprimer" at bounding box center [957, 387] width 49 height 9
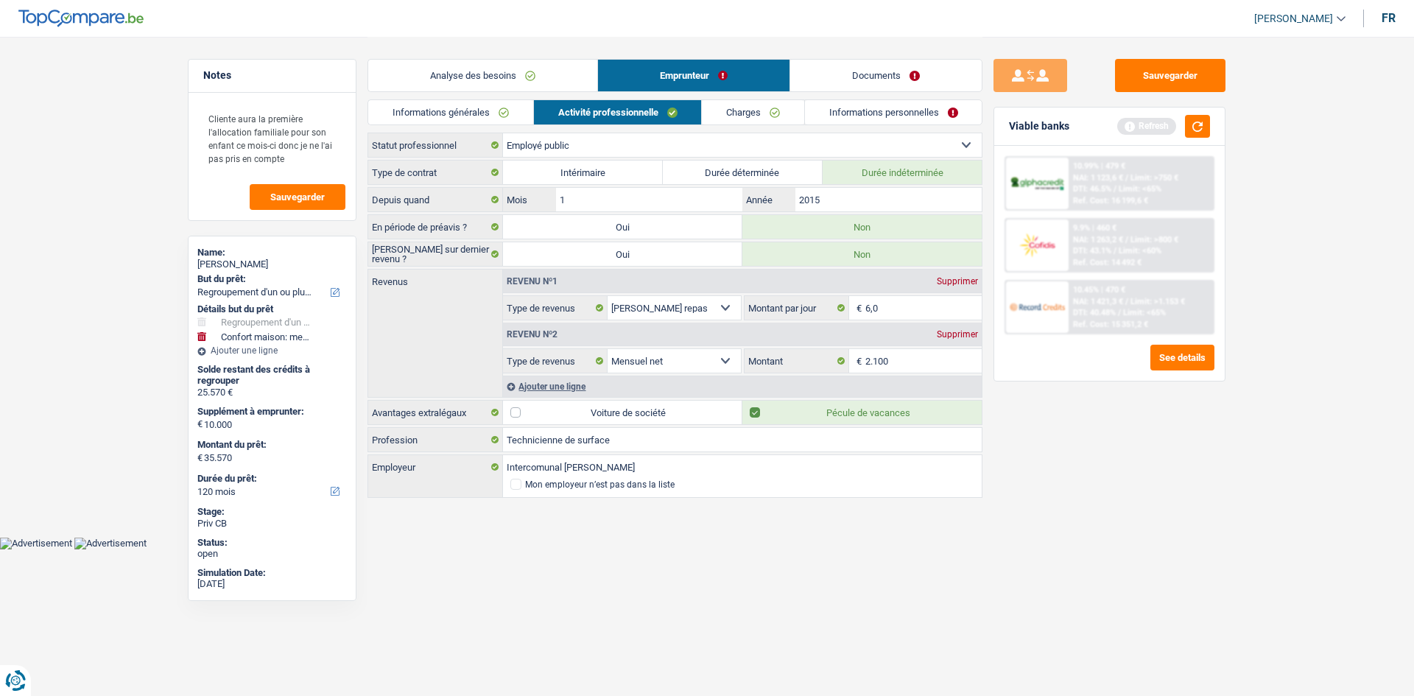
click at [753, 117] on link "Charges" at bounding box center [753, 112] width 102 height 24
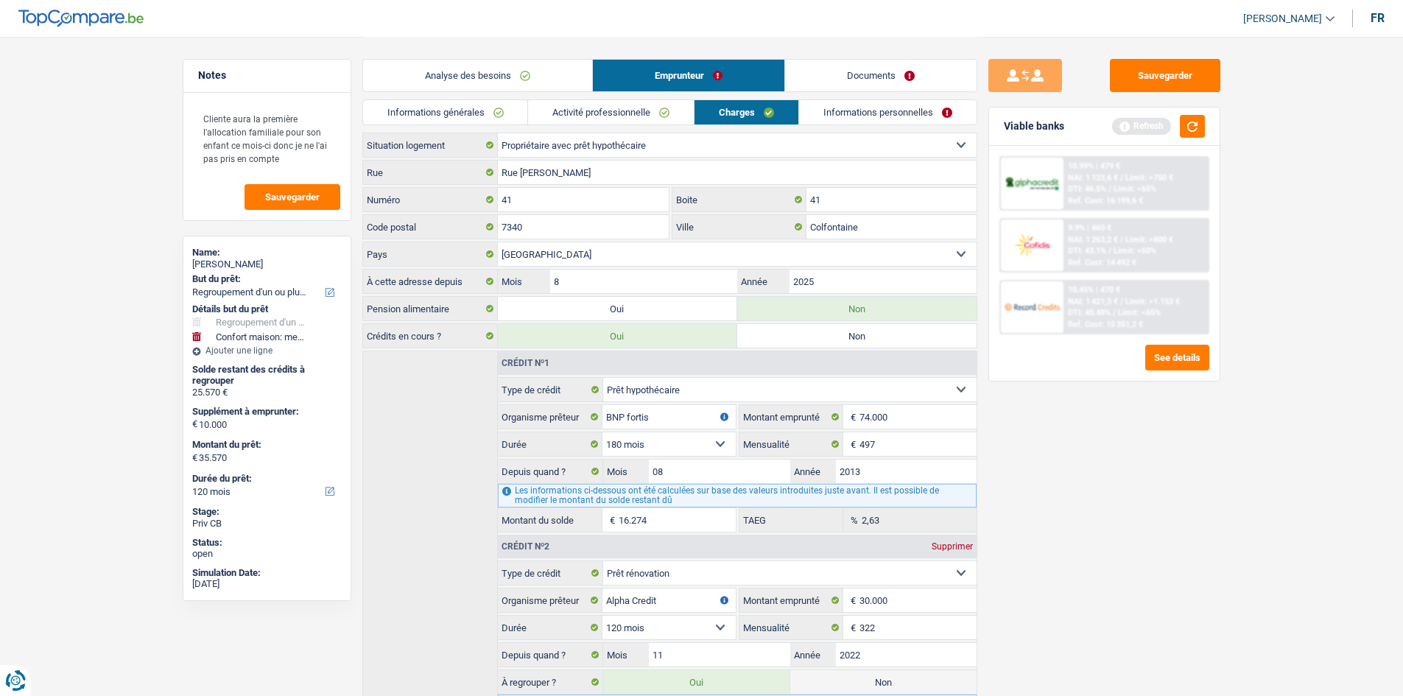
click at [901, 112] on link "Informations personnelles" at bounding box center [888, 112] width 178 height 24
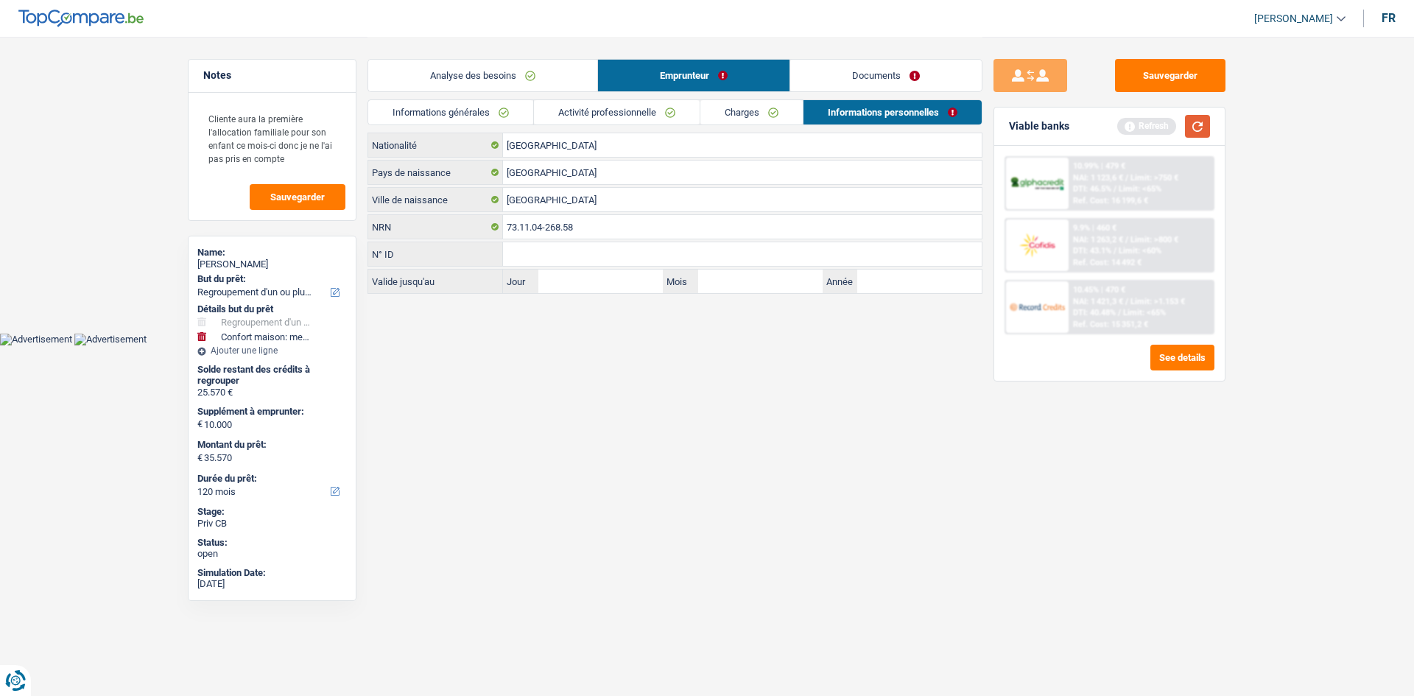
click at [1200, 130] on button "button" at bounding box center [1197, 126] width 25 height 23
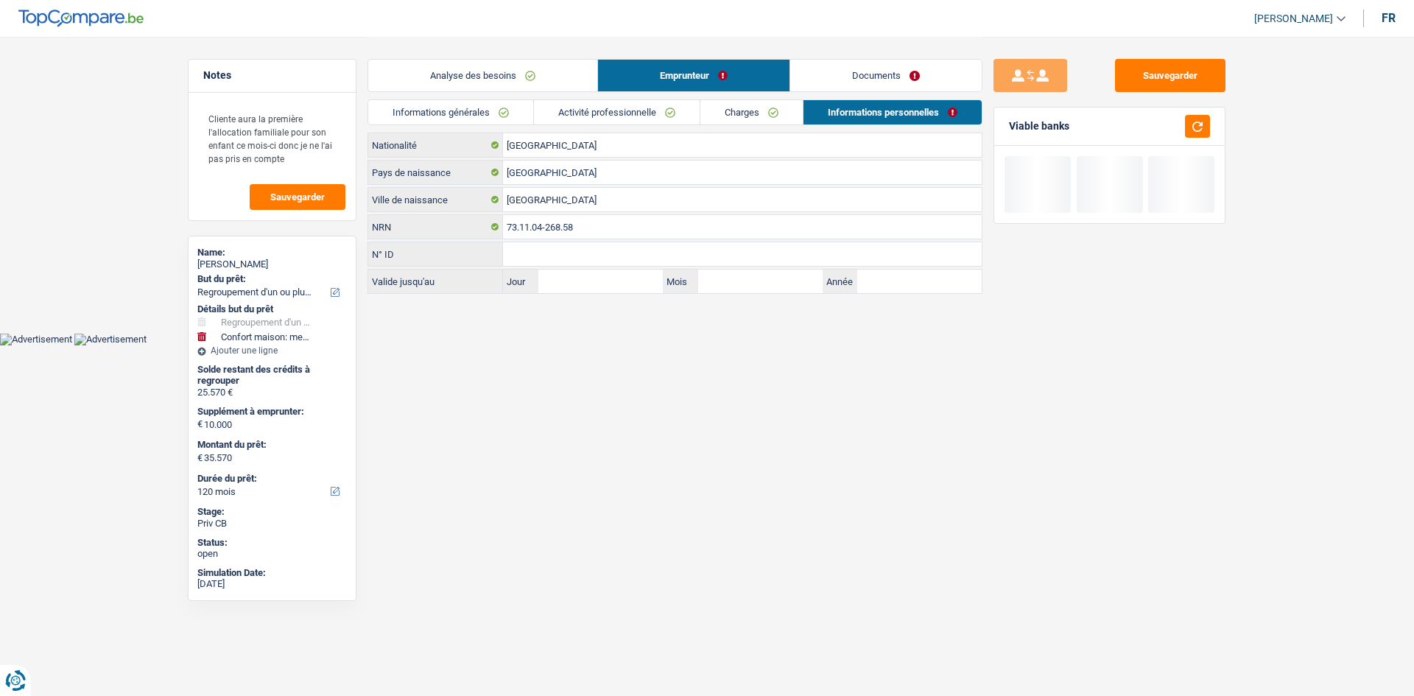
click at [865, 70] on link "Documents" at bounding box center [886, 76] width 192 height 32
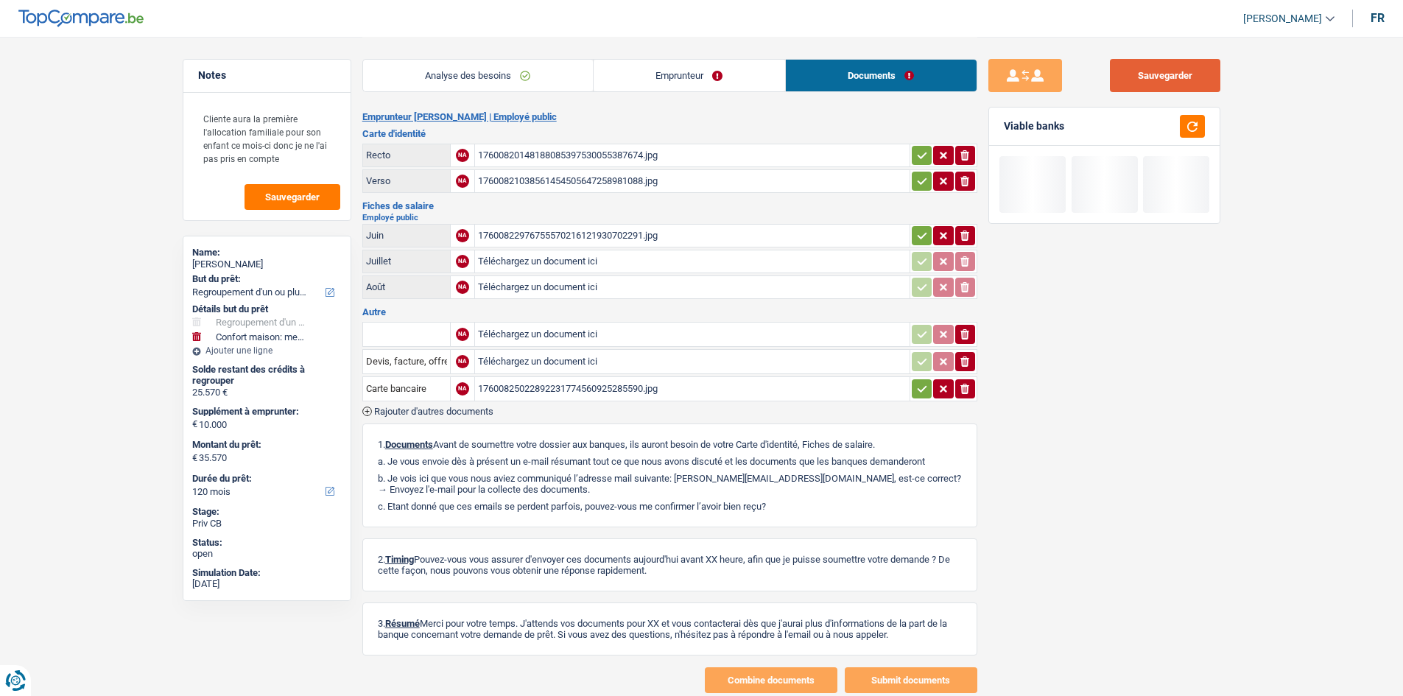
click at [1202, 66] on button "Sauvegarder" at bounding box center [1165, 75] width 110 height 33
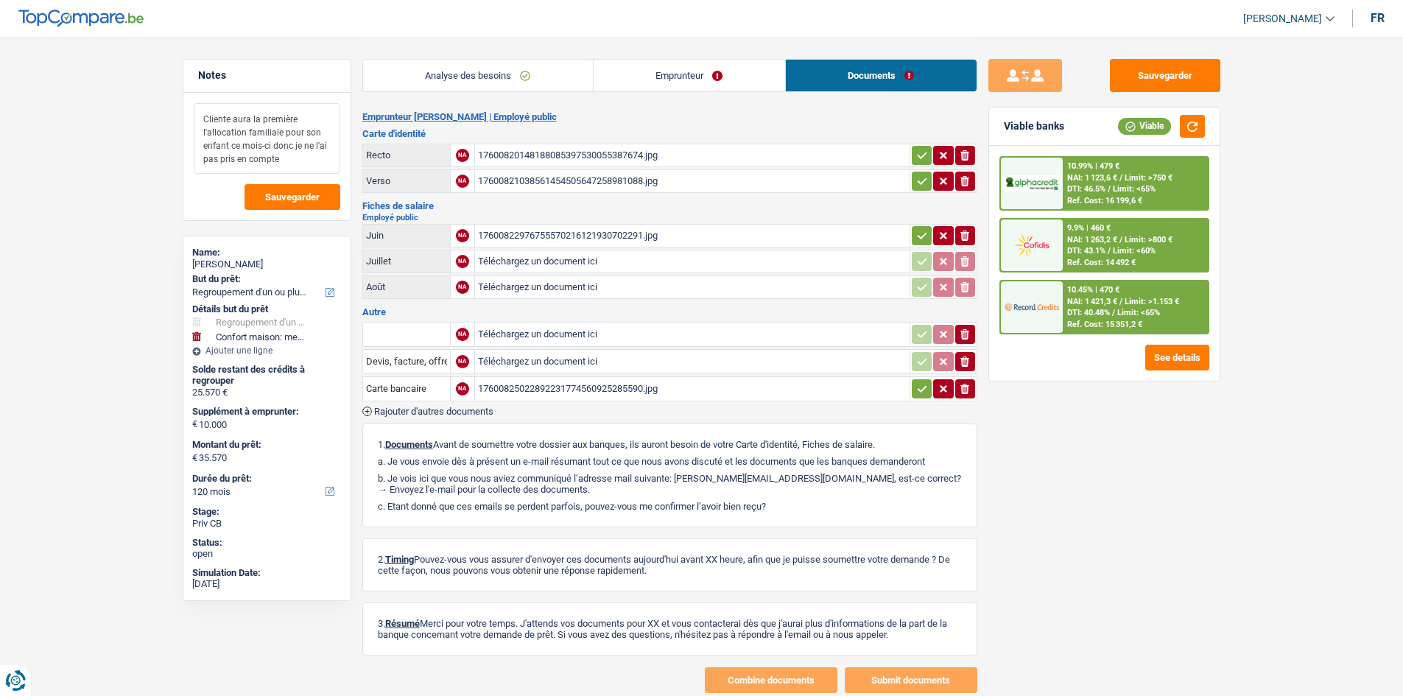
drag, startPoint x: 295, startPoint y: 161, endPoint x: 161, endPoint y: 102, distance: 146.4
click at [161, 102] on main "Notes Cliente aura la première l'allocation familiale pour son enfant ce mois-c…" at bounding box center [701, 365] width 1403 height 730
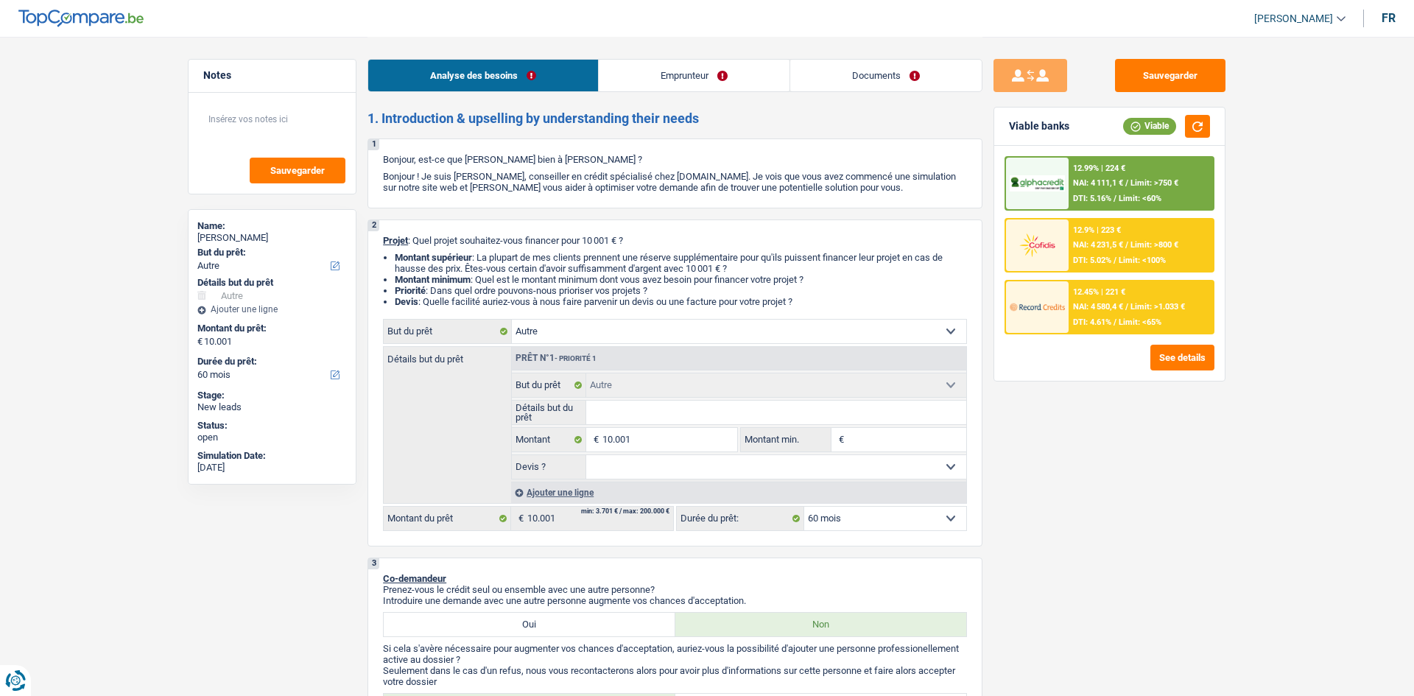
select select "other"
select select "60"
select select "other"
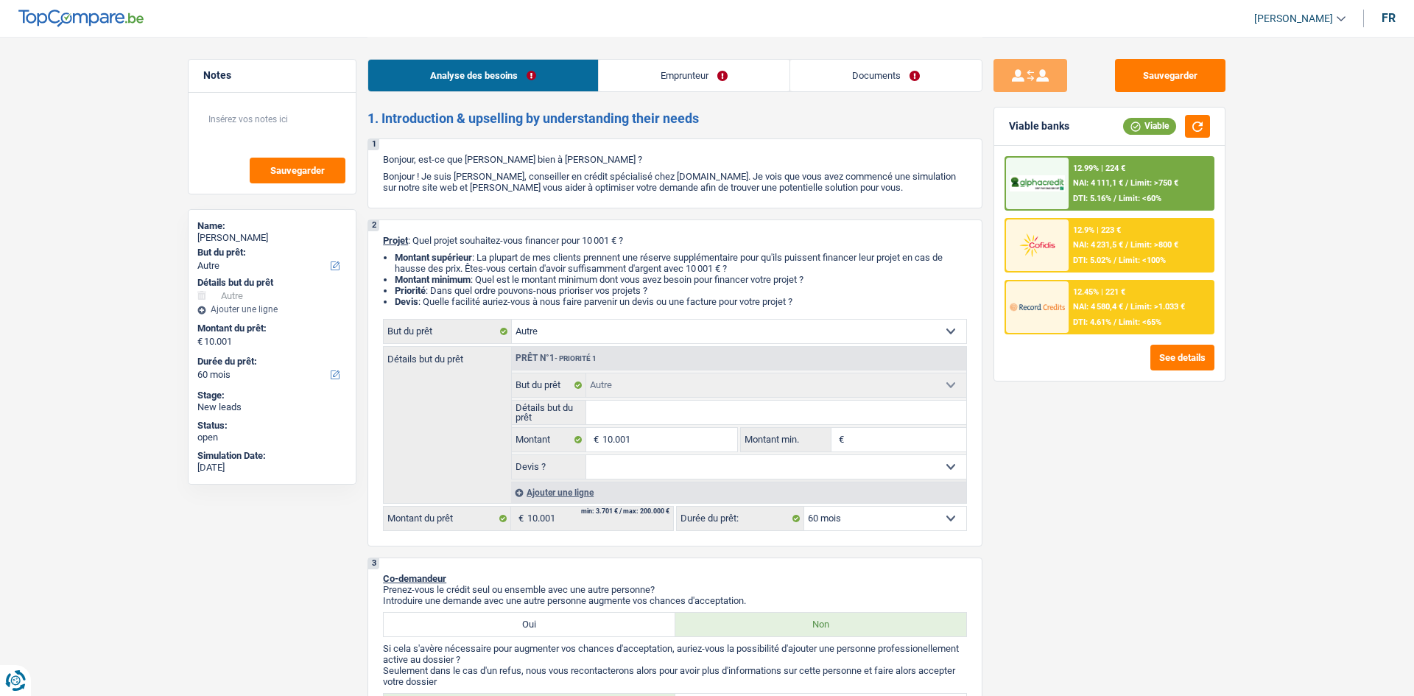
select select "60"
select select "publicEmployee"
select select "netSalary"
select select "mealVouchers"
select select "ownerWithoutMortgage"
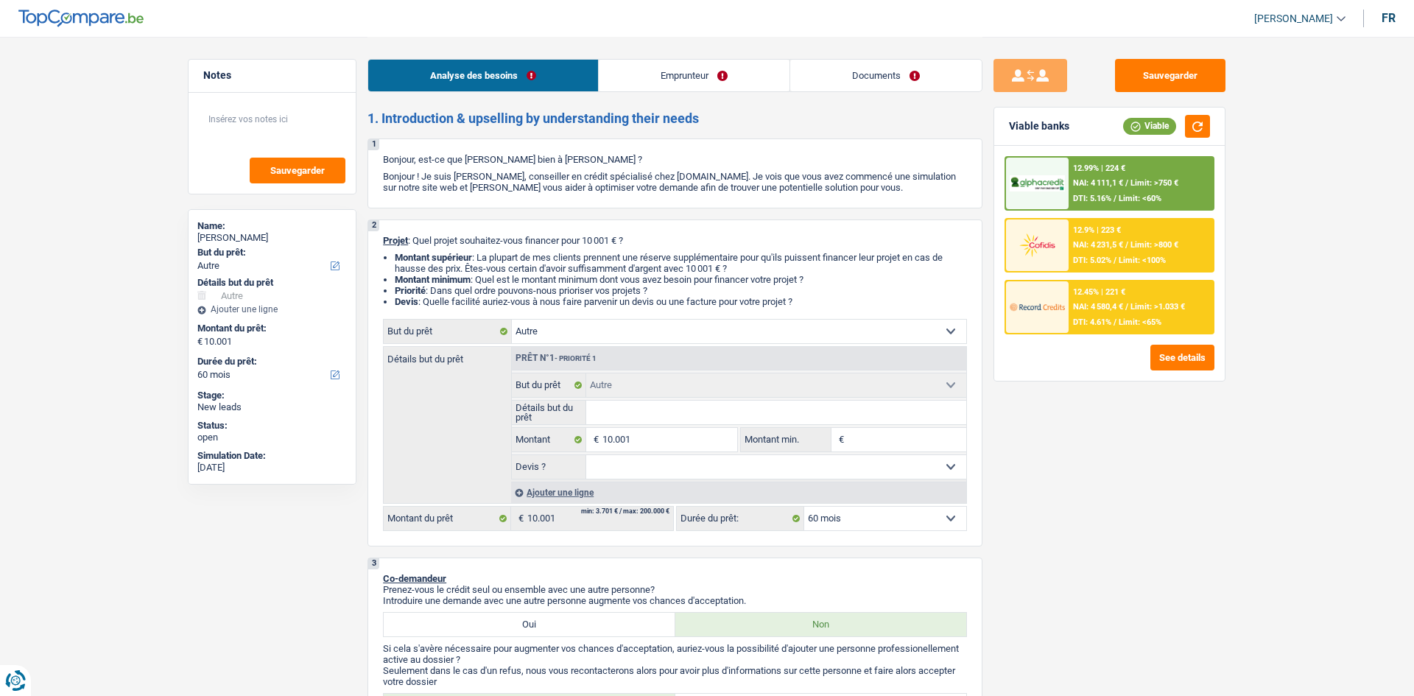
select select "other"
select select "60"
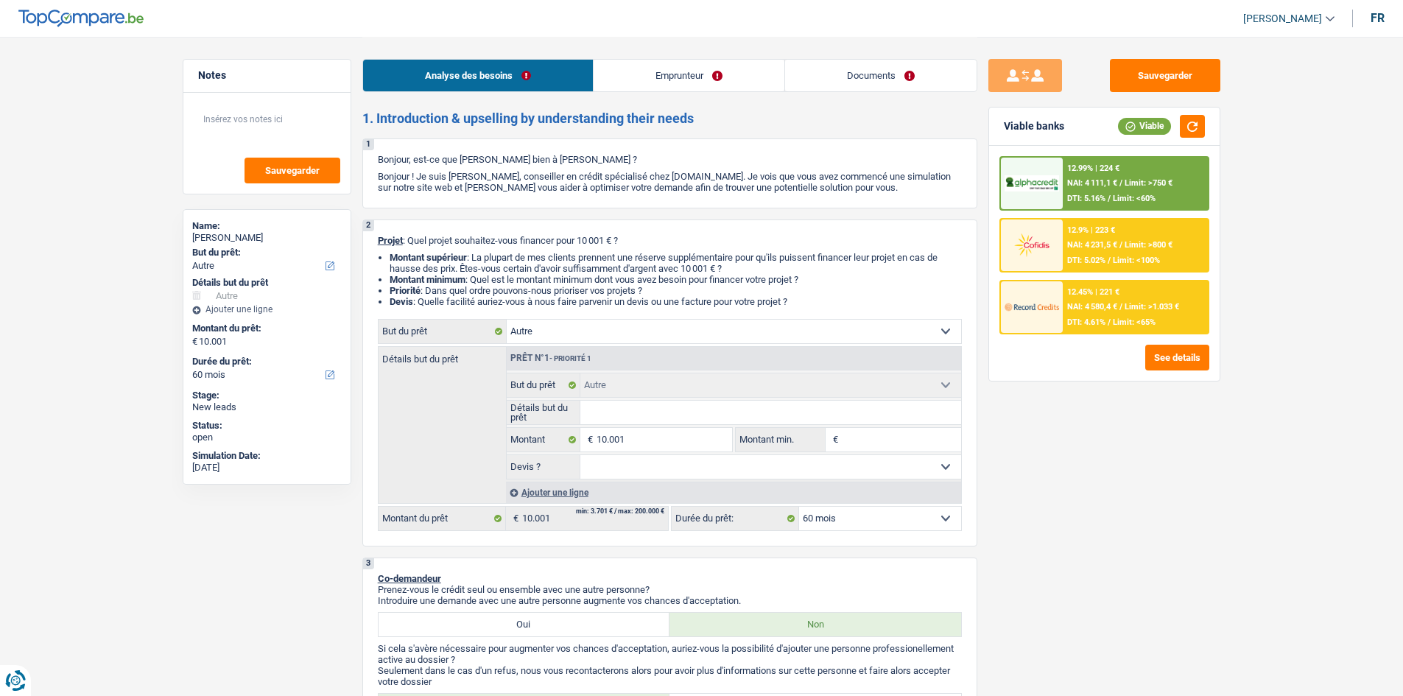
click at [842, 71] on link "Documents" at bounding box center [881, 76] width 192 height 32
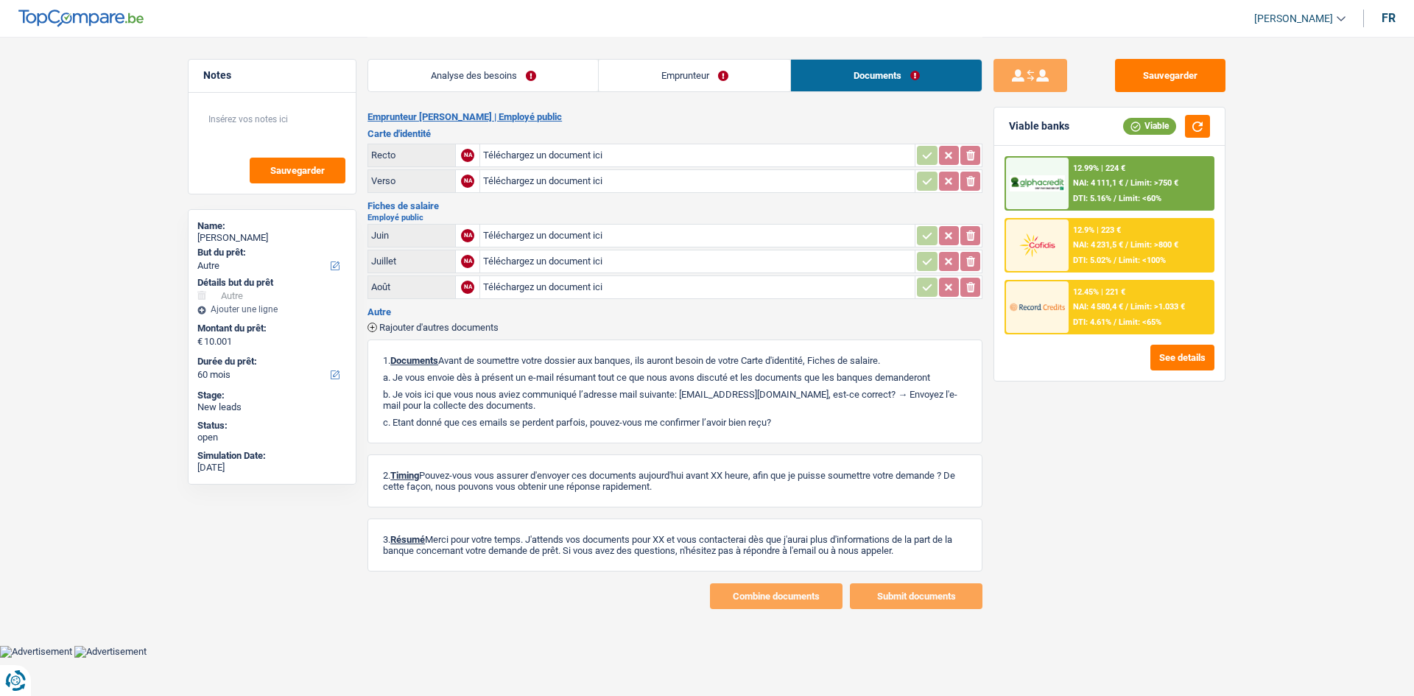
click at [551, 88] on link "Analyse des besoins" at bounding box center [483, 76] width 230 height 32
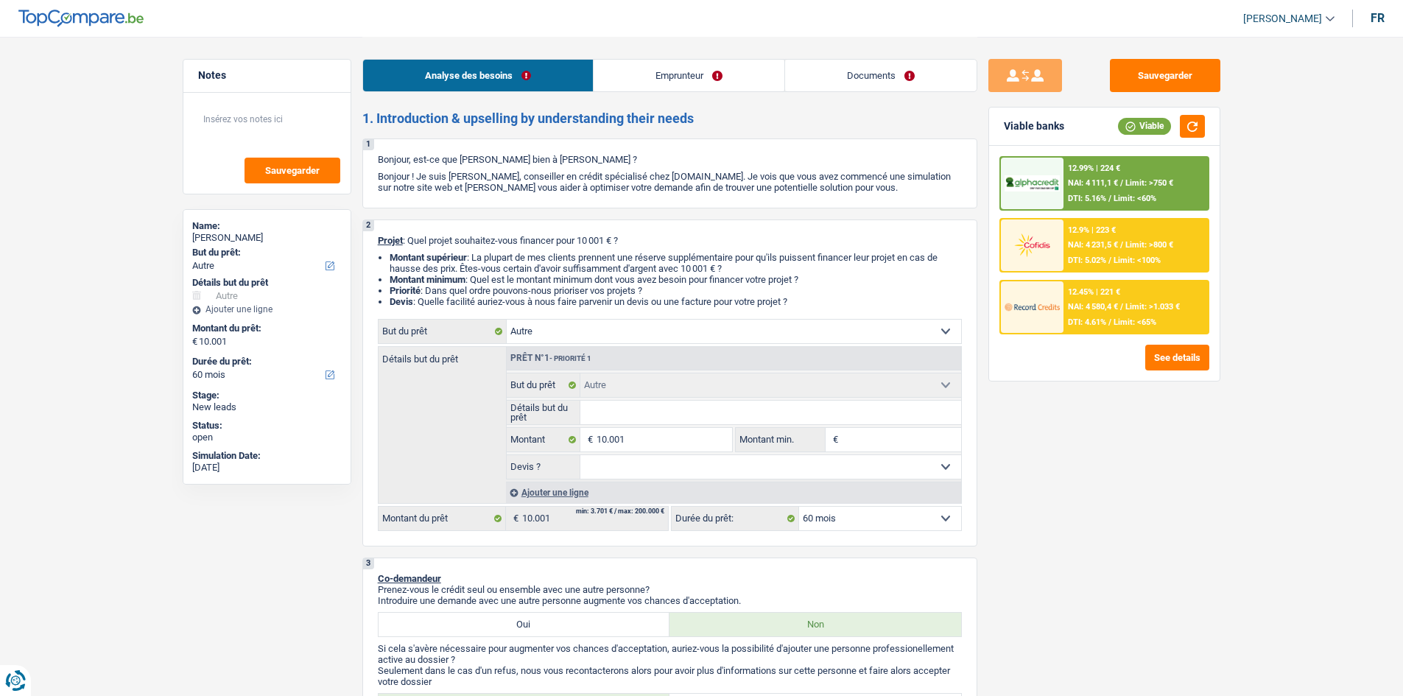
click at [1206, 533] on div "Sauvegarder Viable banks Viable 12.99% | 224 € NAI: 4 111,1 € / Limit: >750 € D…" at bounding box center [1104, 366] width 254 height 614
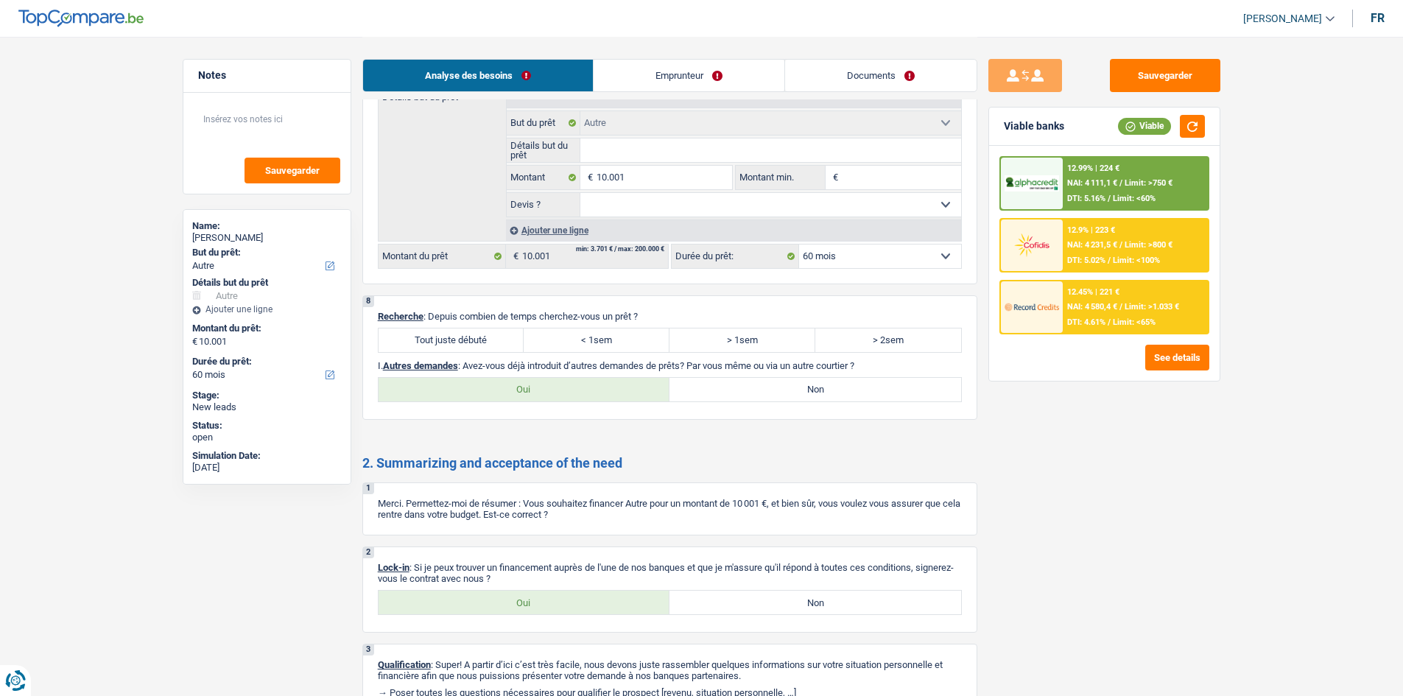
scroll to position [1389, 0]
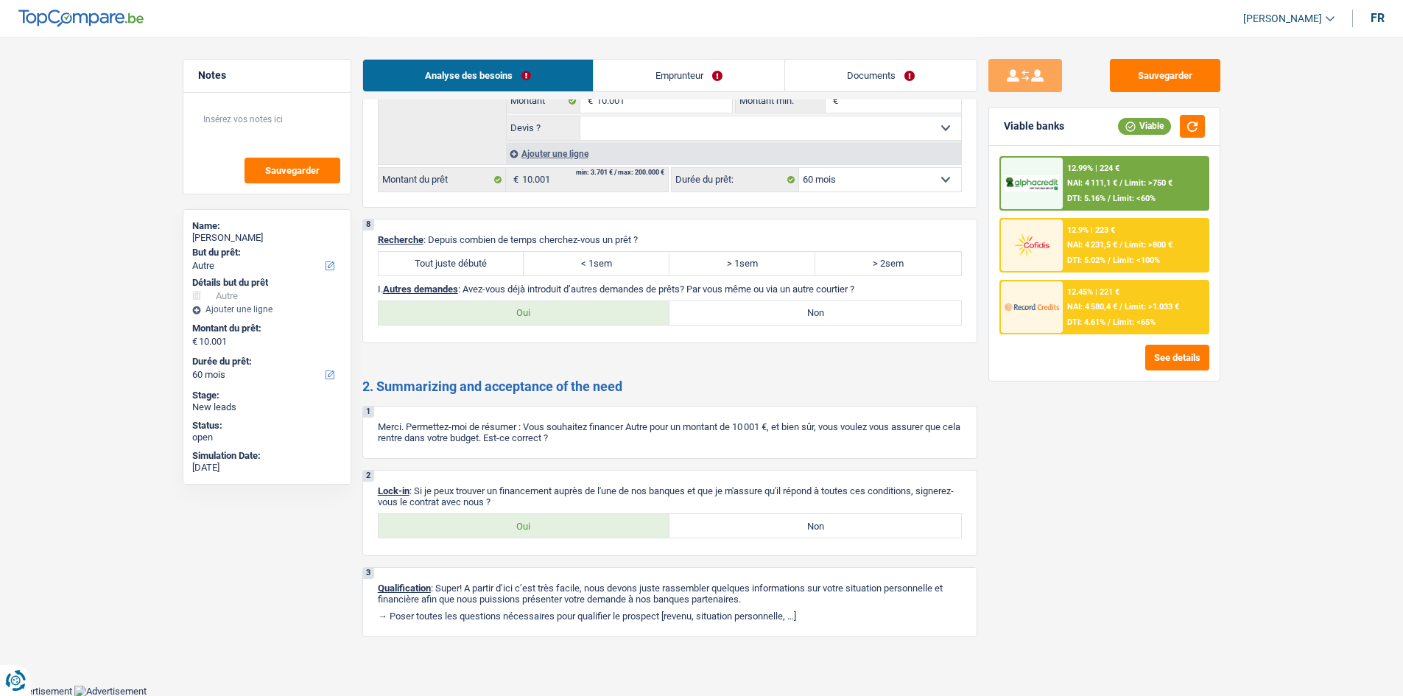
click at [694, 80] on link "Emprunteur" at bounding box center [689, 76] width 191 height 32
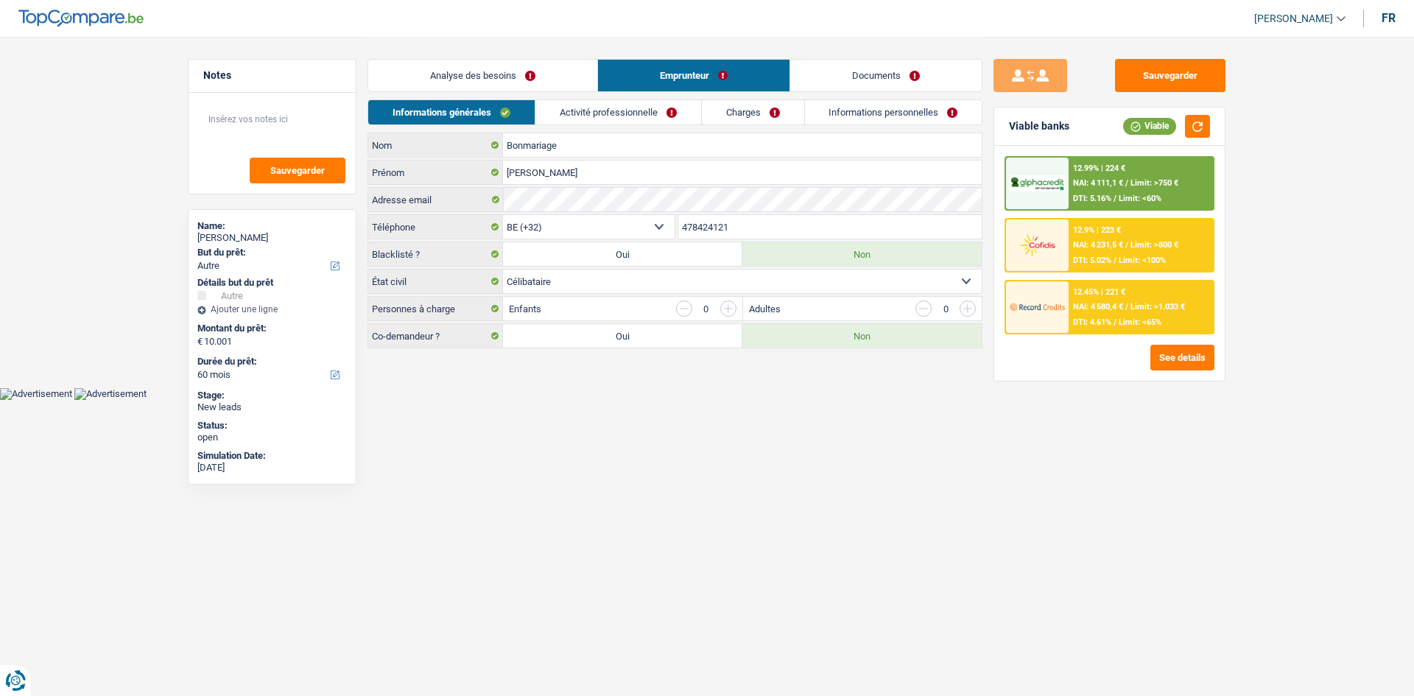
click at [689, 107] on link "Activité professionnelle" at bounding box center [618, 112] width 166 height 24
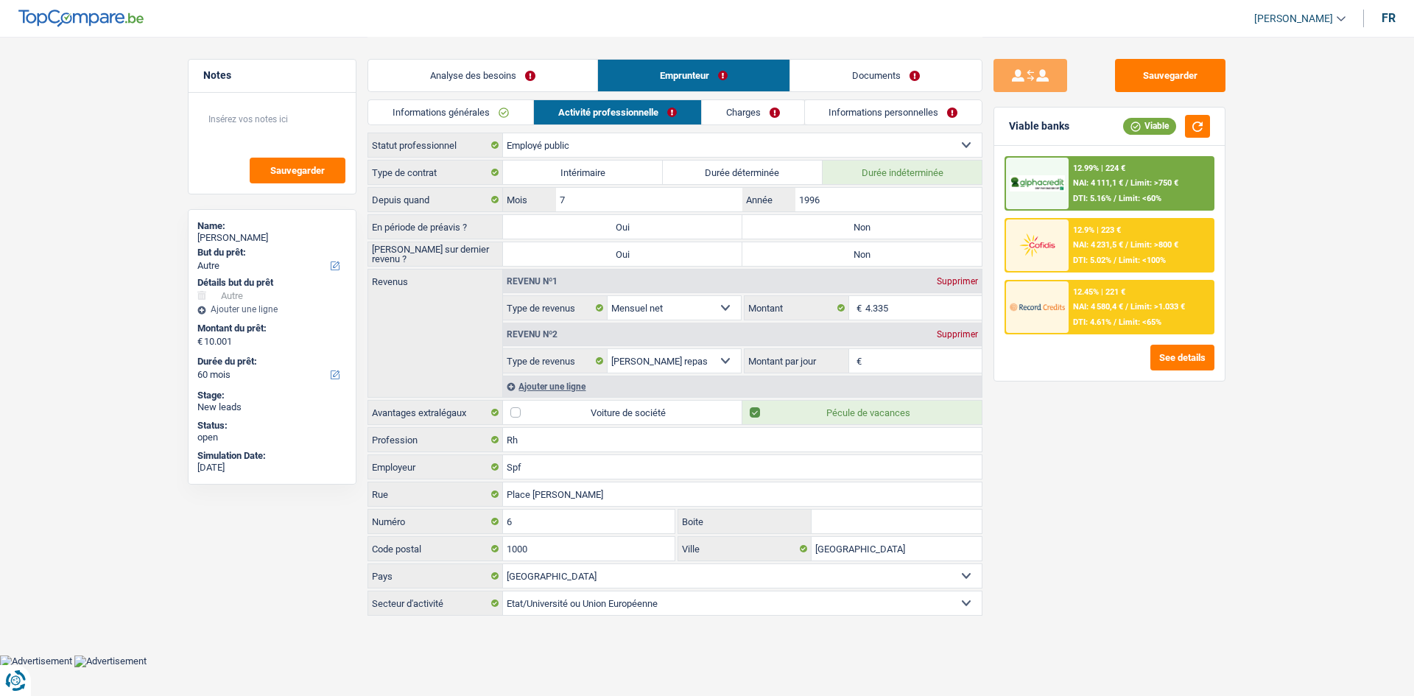
click at [739, 110] on link "Charges" at bounding box center [753, 112] width 102 height 24
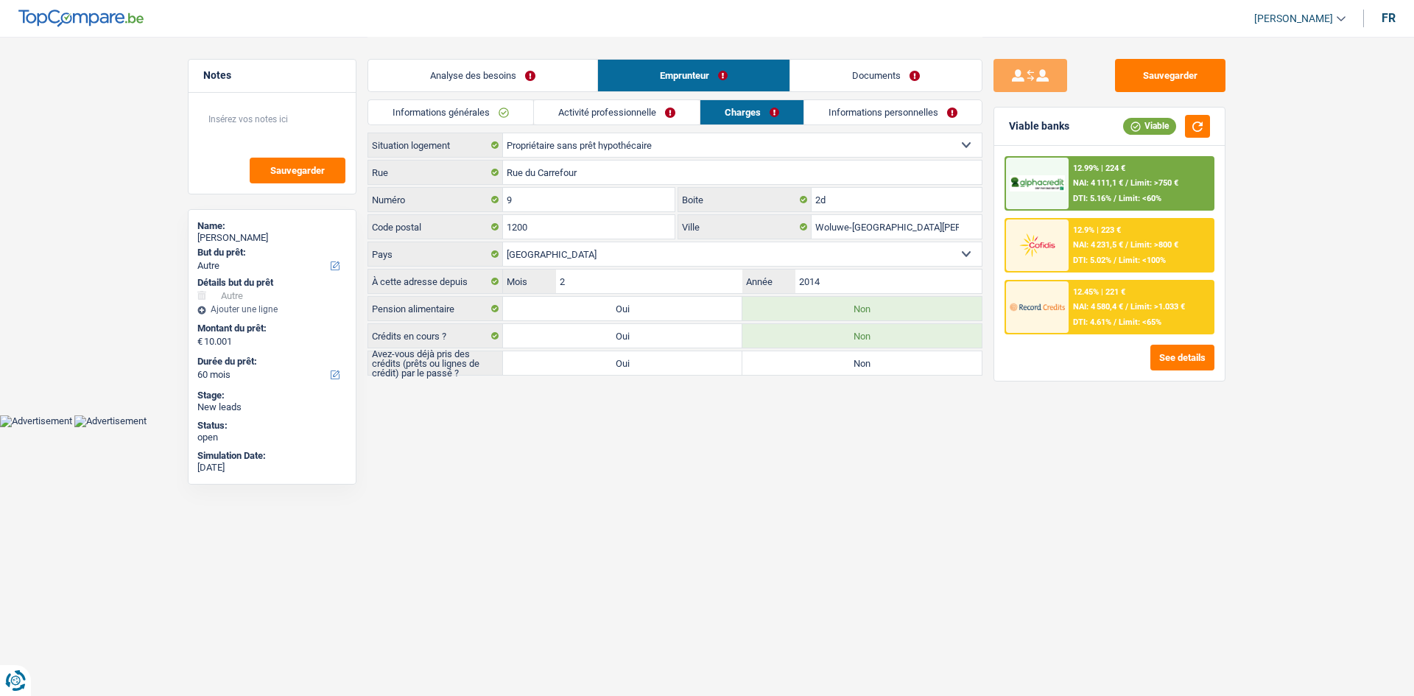
click at [1100, 510] on div "Sauvegarder Viable banks Viable 12.99% | 224 € NAI: 4 111,1 € / Limit: >750 € D…" at bounding box center [1110, 366] width 254 height 614
click at [1098, 502] on div "Sauvegarder Viable banks Viable 12.99% | 224 € NAI: 4 111,1 € / Limit: >750 € D…" at bounding box center [1110, 366] width 254 height 614
click at [902, 107] on link "Informations personnelles" at bounding box center [893, 112] width 178 height 24
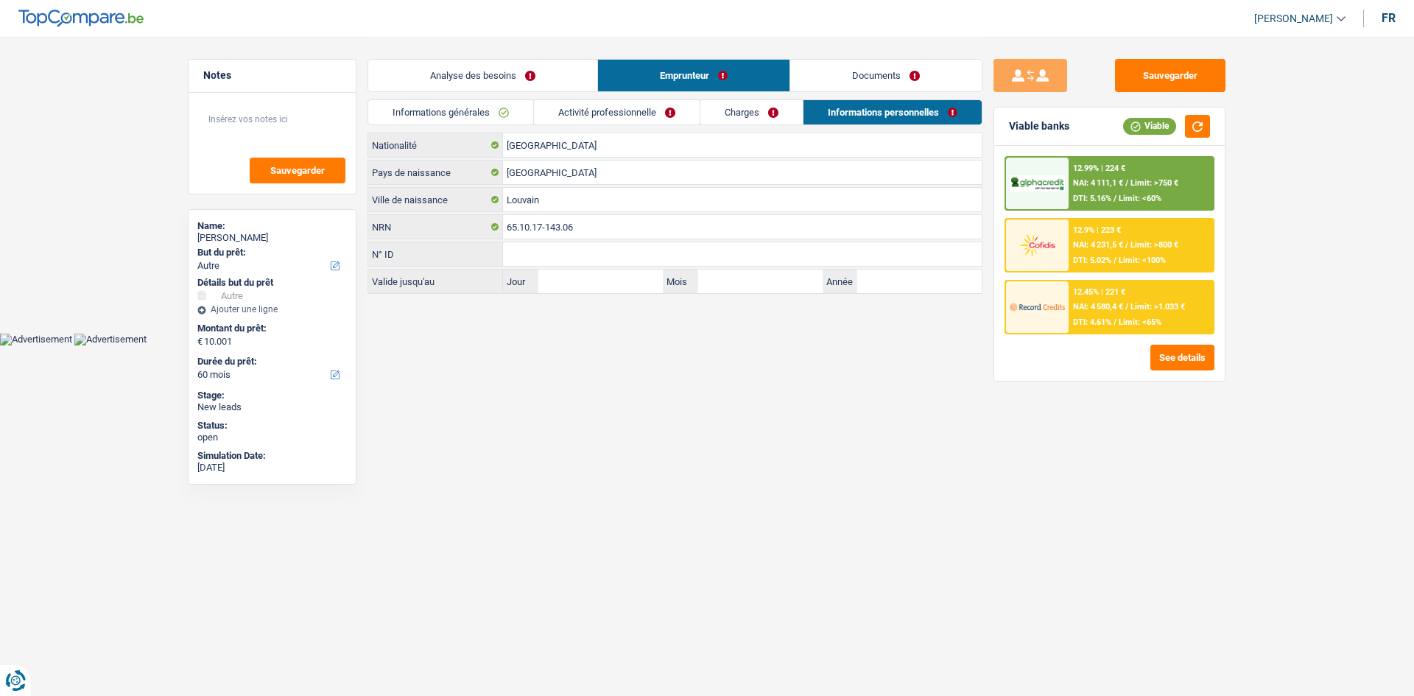
click at [897, 77] on link "Documents" at bounding box center [886, 76] width 192 height 32
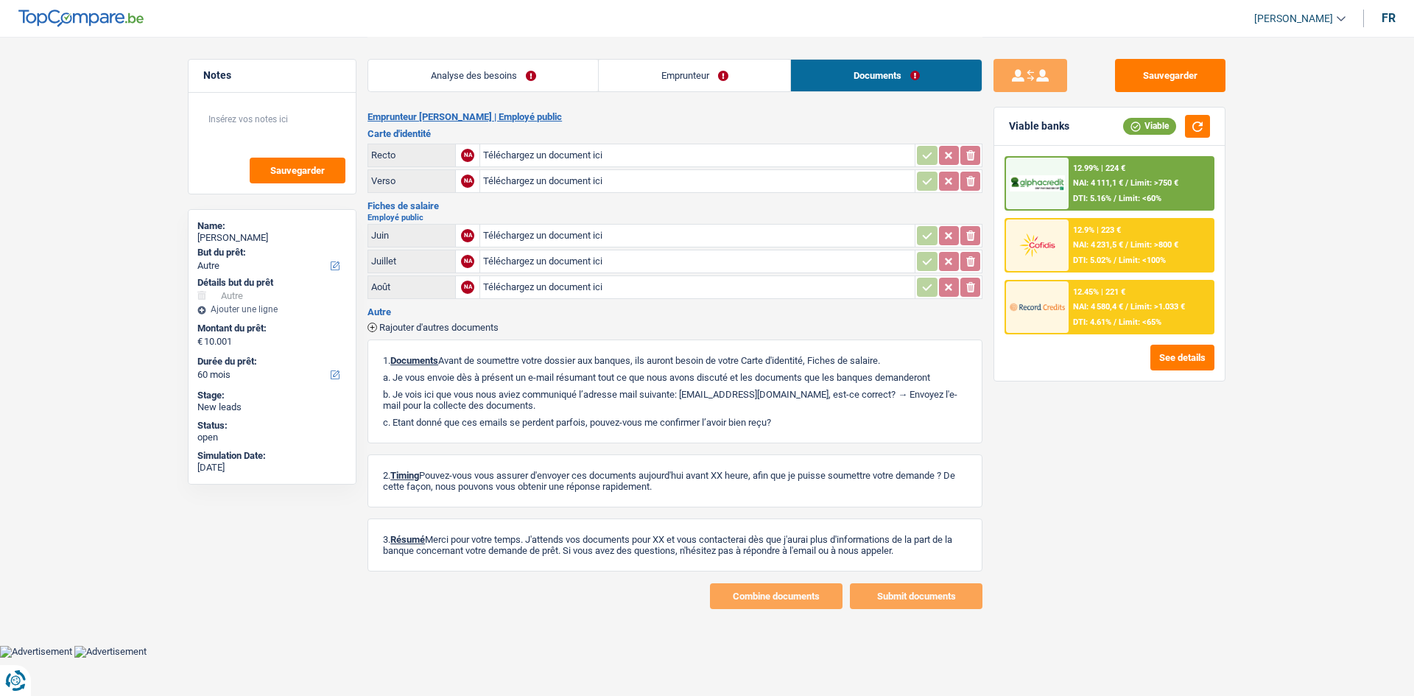
click at [574, 72] on link "Analyse des besoins" at bounding box center [483, 76] width 230 height 32
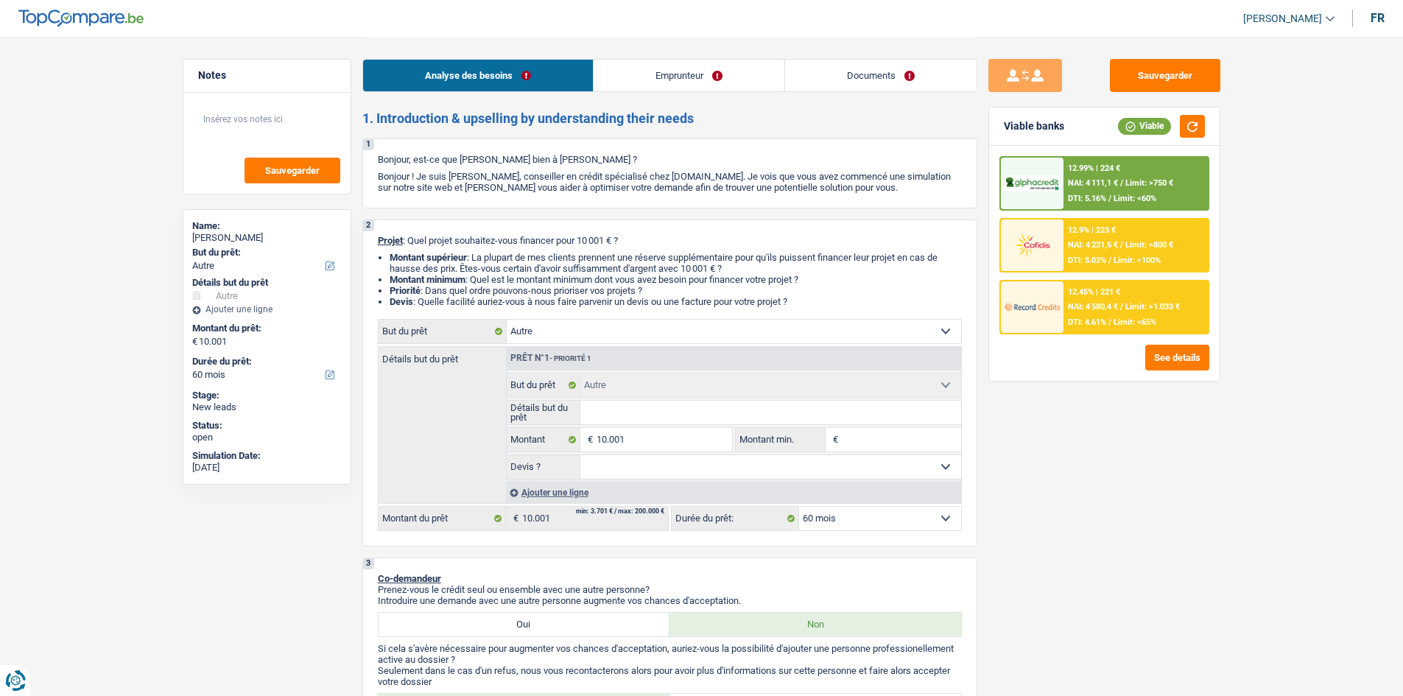
click at [1115, 478] on div "Sauvegarder Viable banks Viable 12.99% | 224 € NAI: 4 111,1 € / Limit: >750 € D…" at bounding box center [1104, 366] width 254 height 614
click at [697, 65] on link "Emprunteur" at bounding box center [689, 76] width 191 height 32
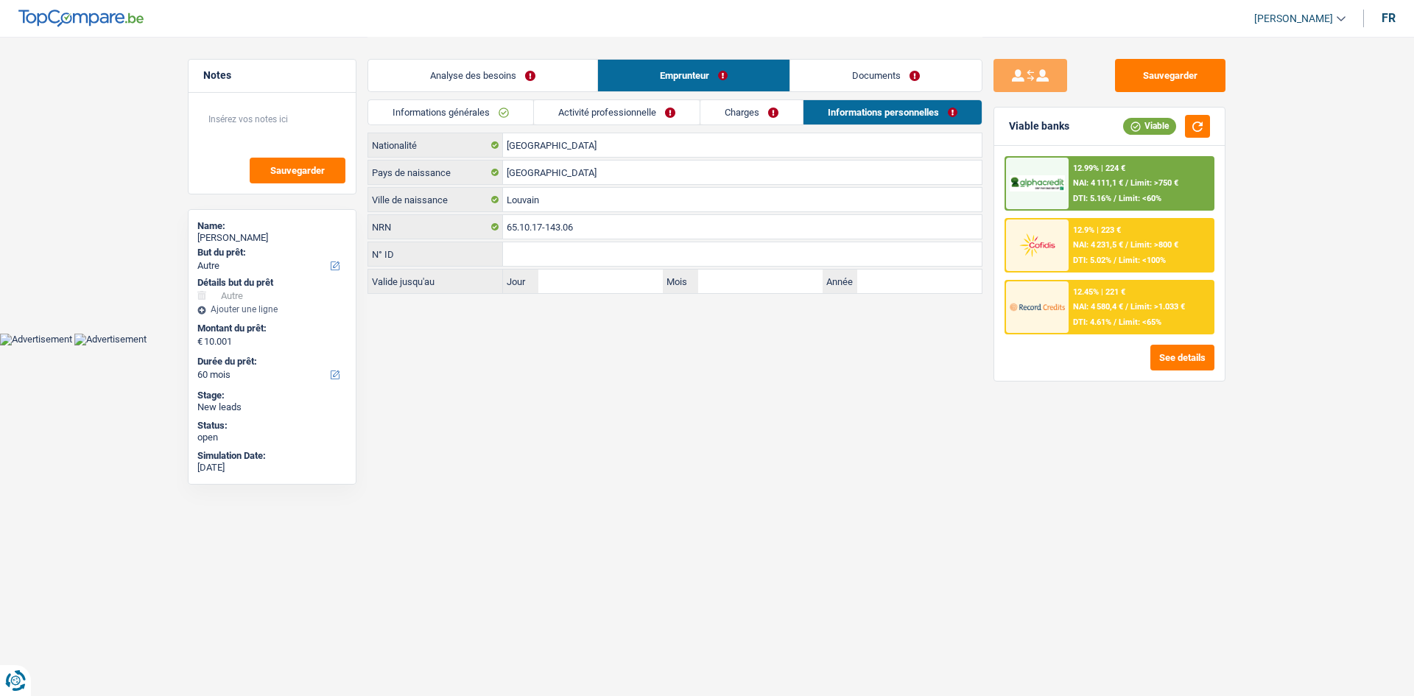
click at [498, 110] on link "Informations générales" at bounding box center [450, 112] width 165 height 24
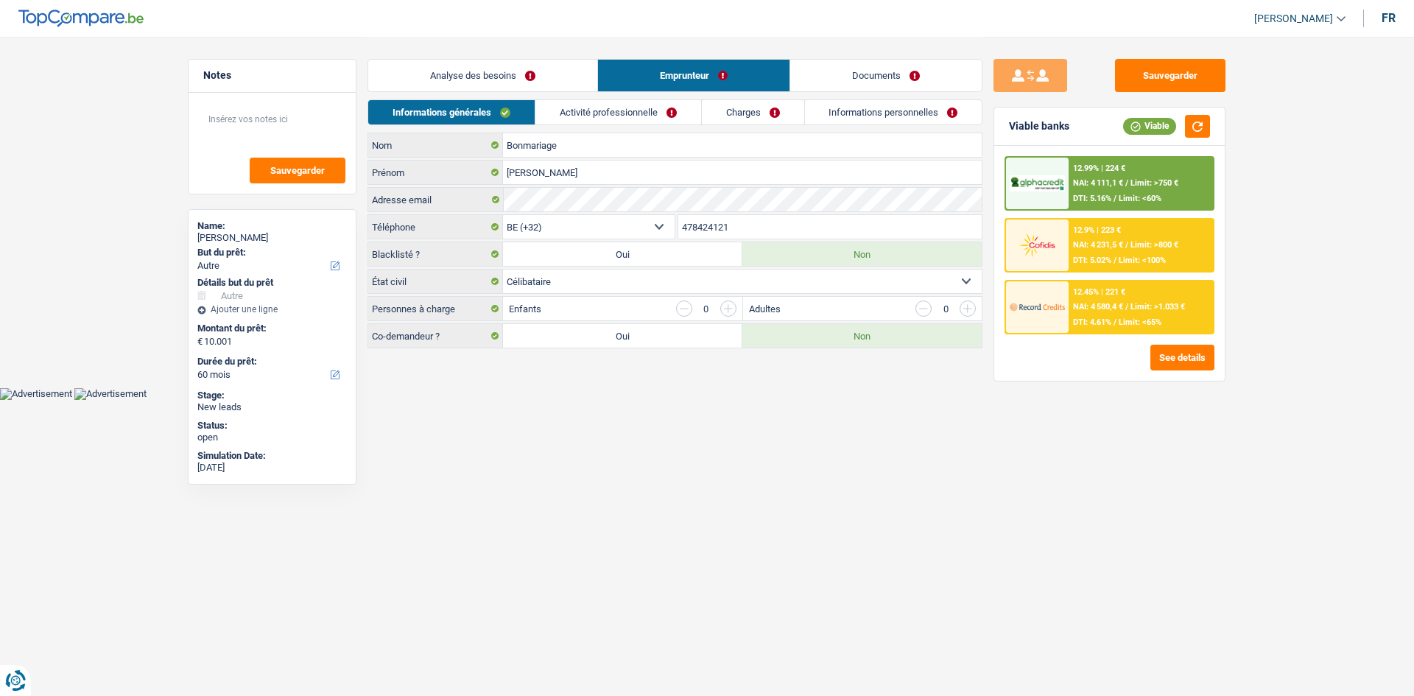
click at [589, 112] on link "Activité professionnelle" at bounding box center [618, 112] width 166 height 24
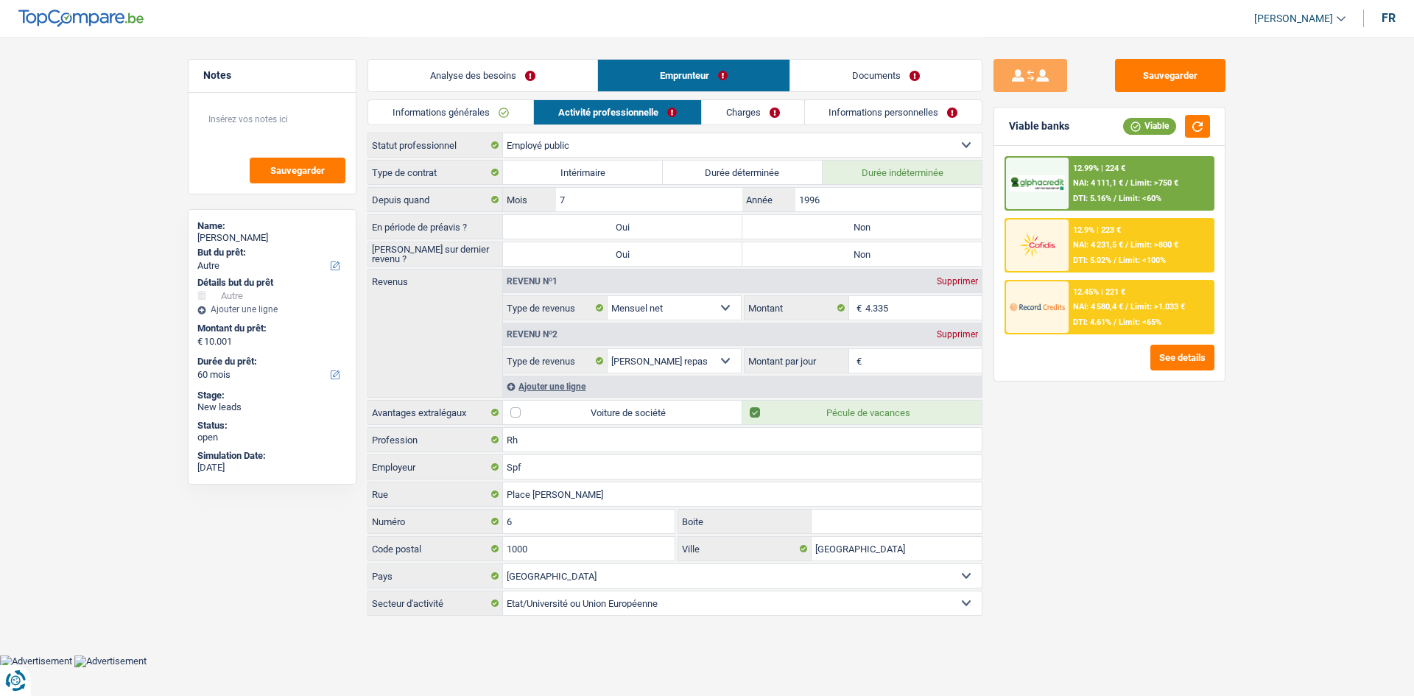
click at [851, 231] on label "Non" at bounding box center [861, 227] width 239 height 24
click at [851, 231] on input "Non" at bounding box center [861, 227] width 239 height 24
radio input "true"
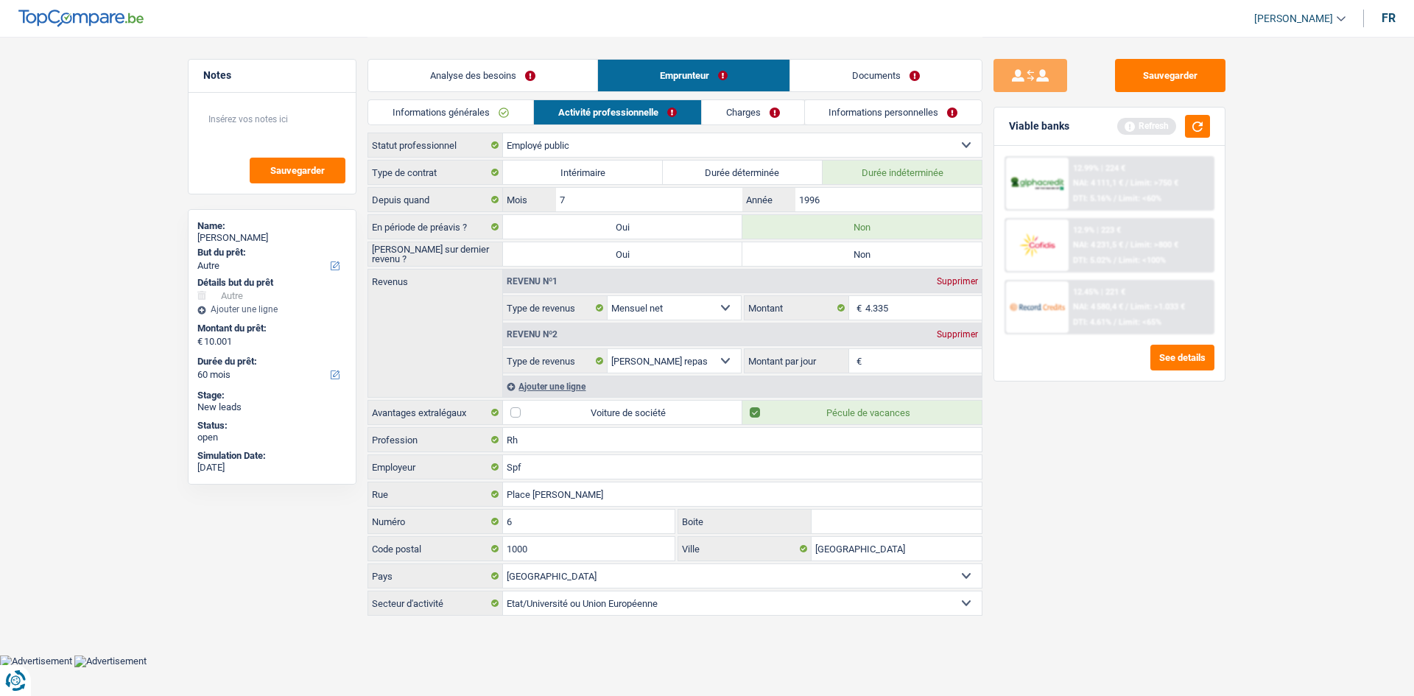
click at [851, 261] on label "Non" at bounding box center [861, 254] width 239 height 24
click at [851, 261] on input "Non" at bounding box center [861, 254] width 239 height 24
radio input "true"
click at [1081, 435] on div "Sauvegarder Viable banks Refresh 12.99% | 224 € NAI: 4 111,1 € / Limit: >750 € …" at bounding box center [1110, 366] width 254 height 614
click at [1104, 448] on div "Sauvegarder Viable banks Refresh 12.99% | 224 € NAI: 4 111,1 € / Limit: >750 € …" at bounding box center [1110, 366] width 254 height 614
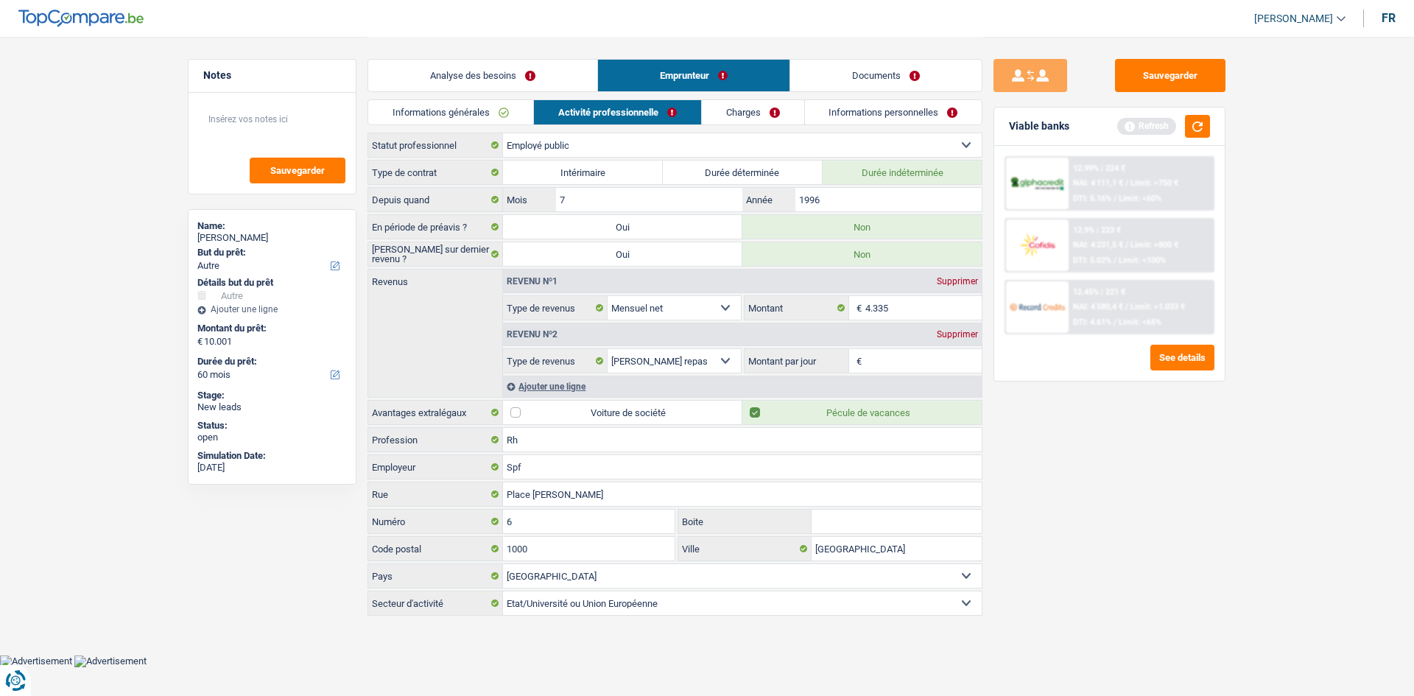
click at [96, 147] on main "Notes Sauvegarder Name: Jean louis Bonmariage But du prêt: Confort maison: meub…" at bounding box center [707, 327] width 1414 height 655
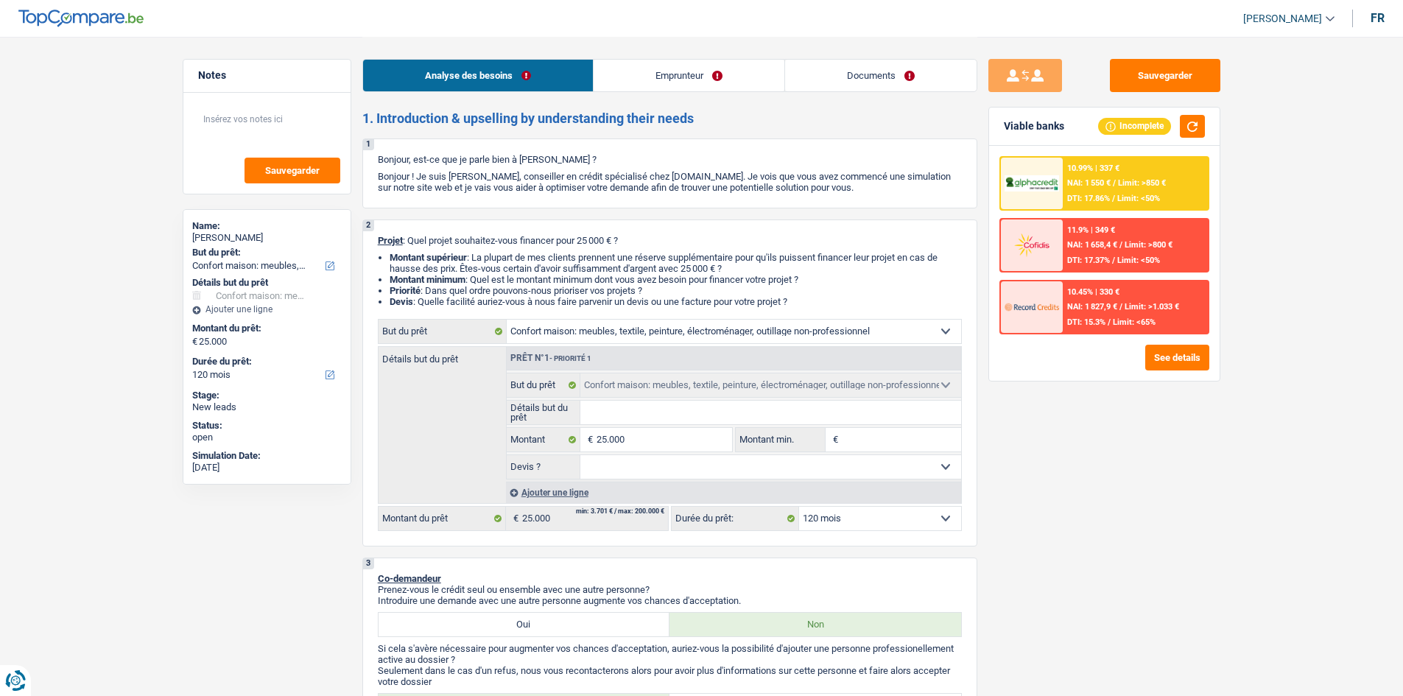
select select "household"
select select "120"
select select "household"
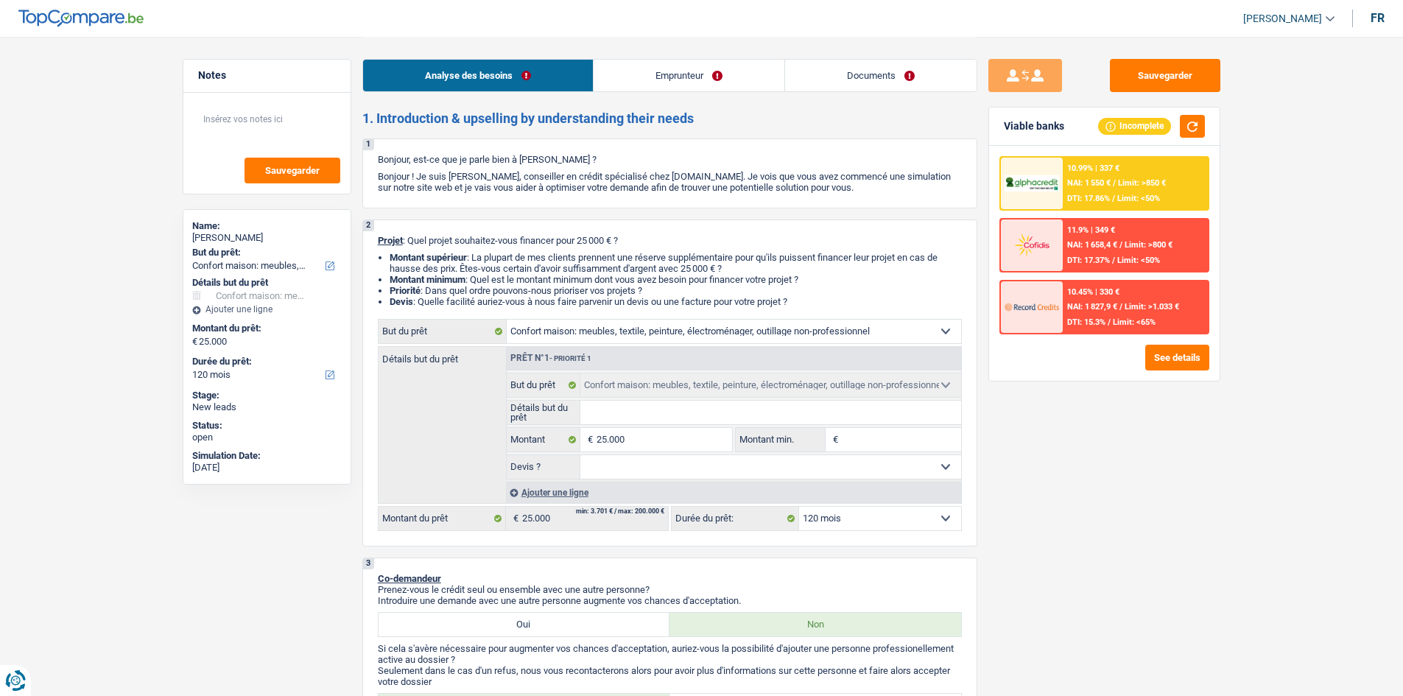
select select "120"
select select "publicEmployee"
select select "netSalary"
select select "mealVouchers"
select select "concierge"
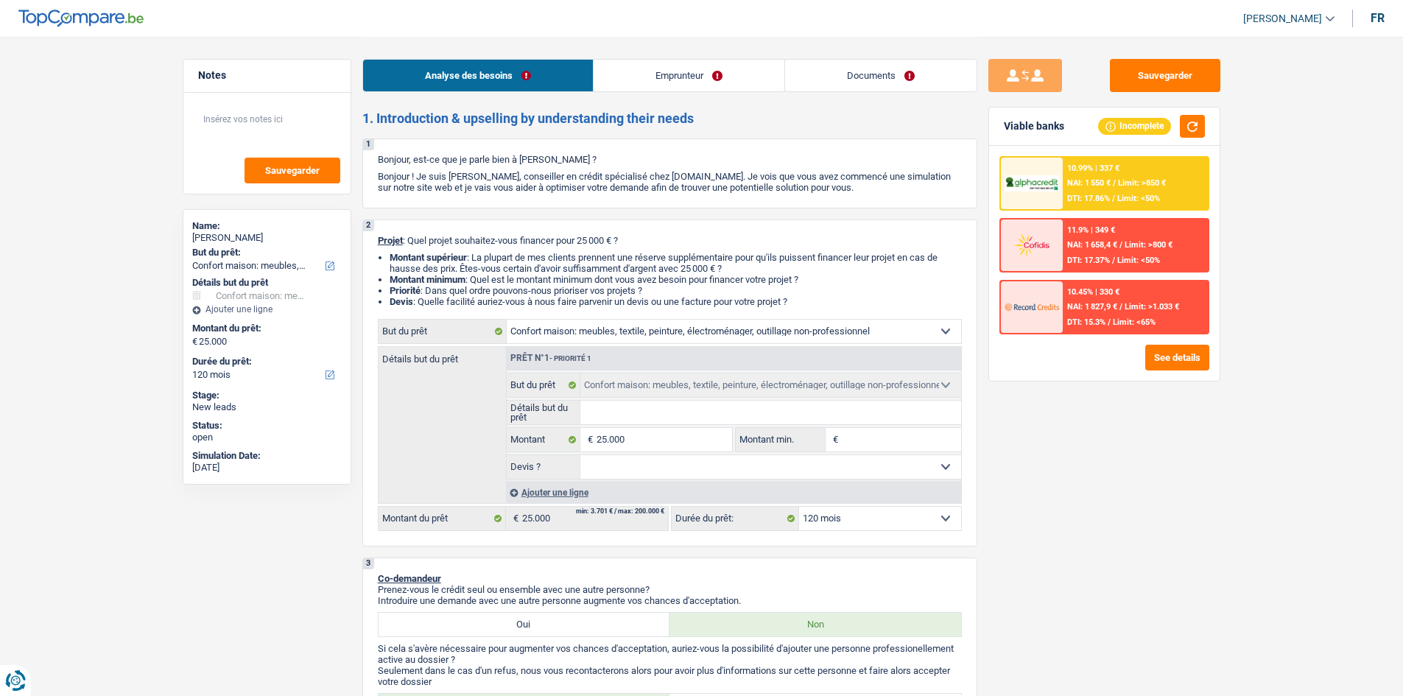
select select "household"
select select "120"
click at [963, 63] on link "Documents" at bounding box center [881, 76] width 192 height 32
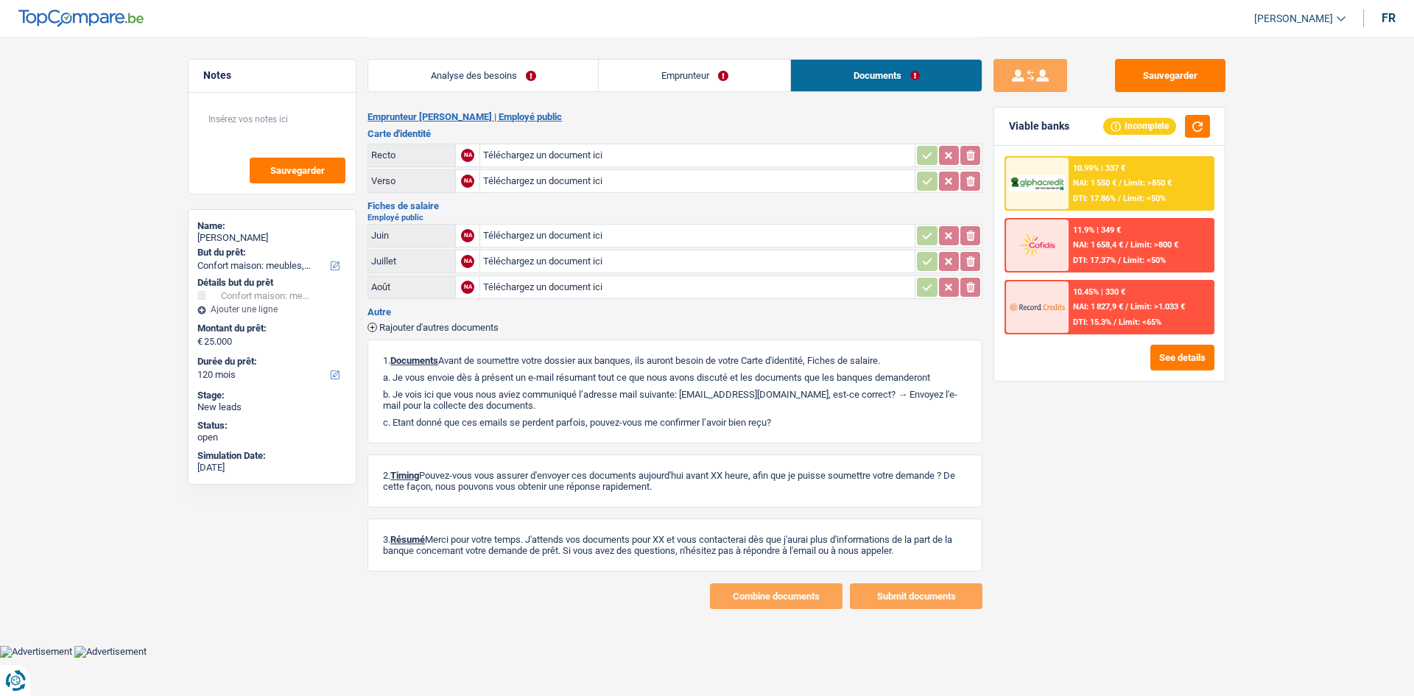
click at [698, 76] on link "Emprunteur" at bounding box center [695, 76] width 192 height 32
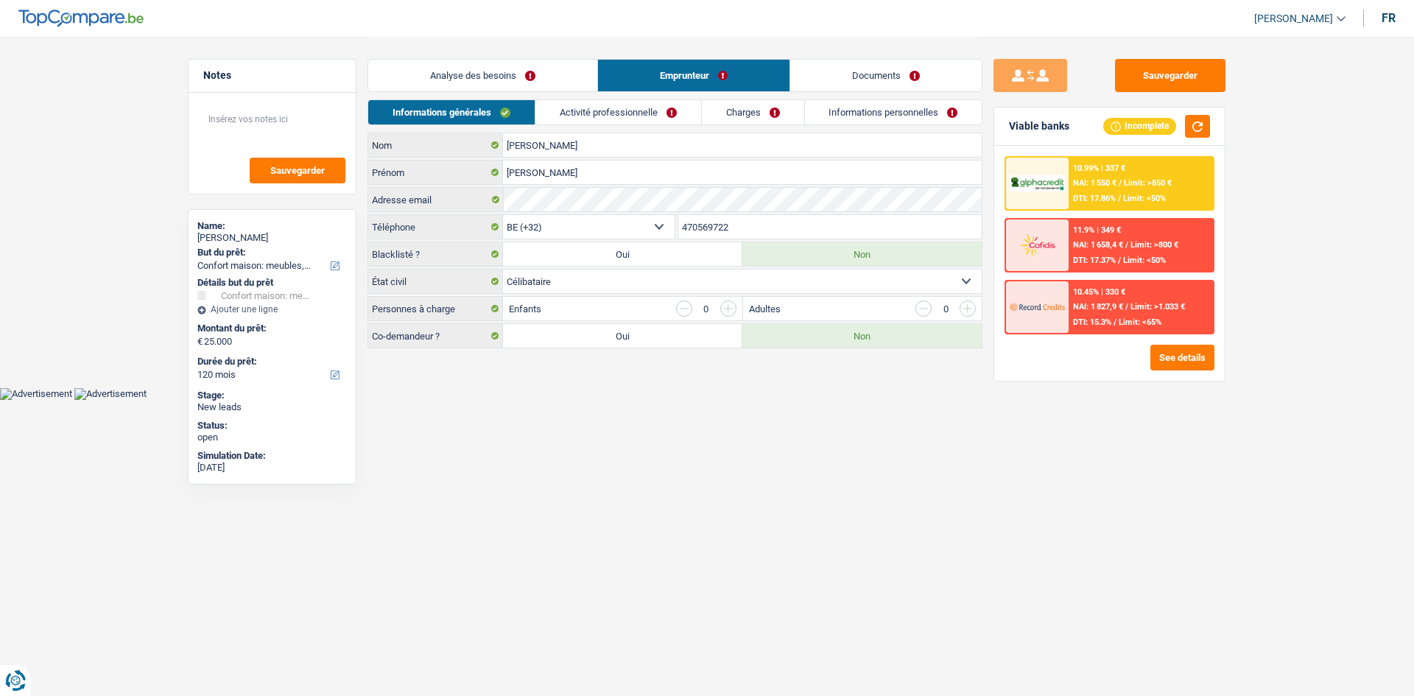
click at [663, 100] on link "Activité professionnelle" at bounding box center [618, 112] width 166 height 24
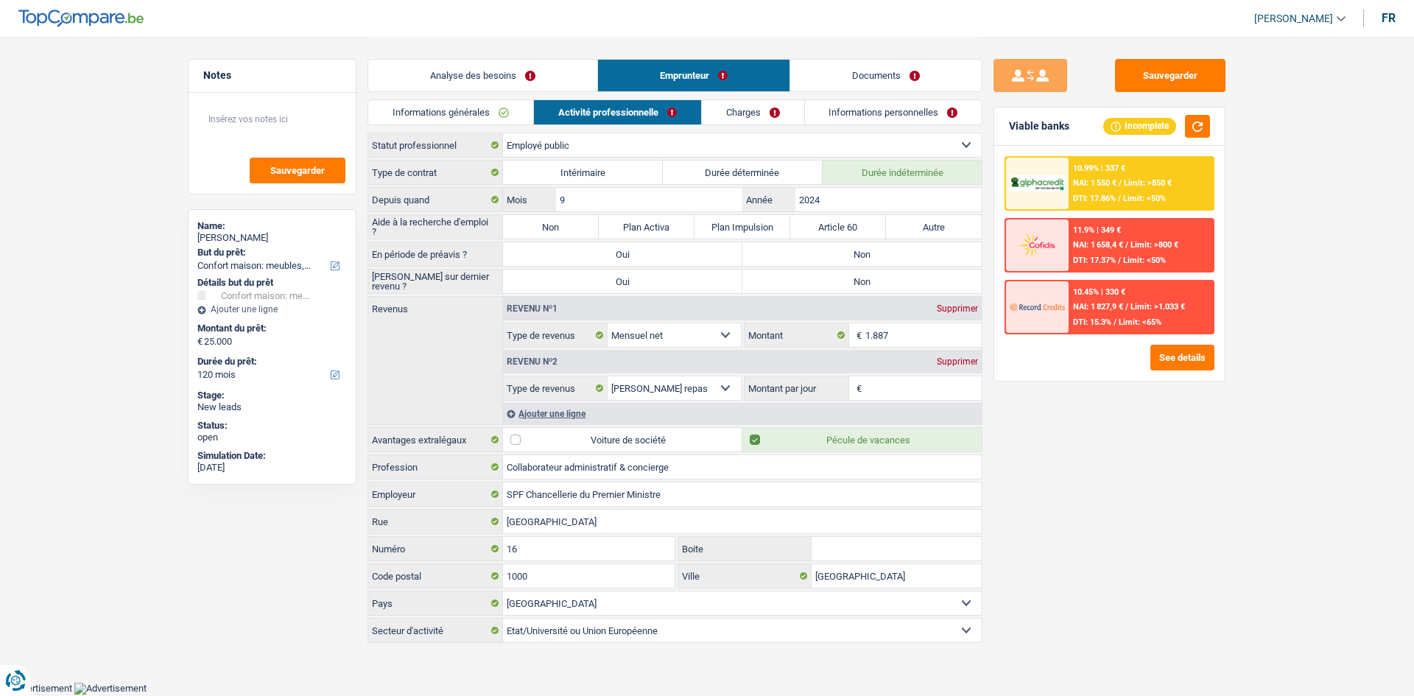
click at [765, 113] on link "Charges" at bounding box center [753, 112] width 102 height 24
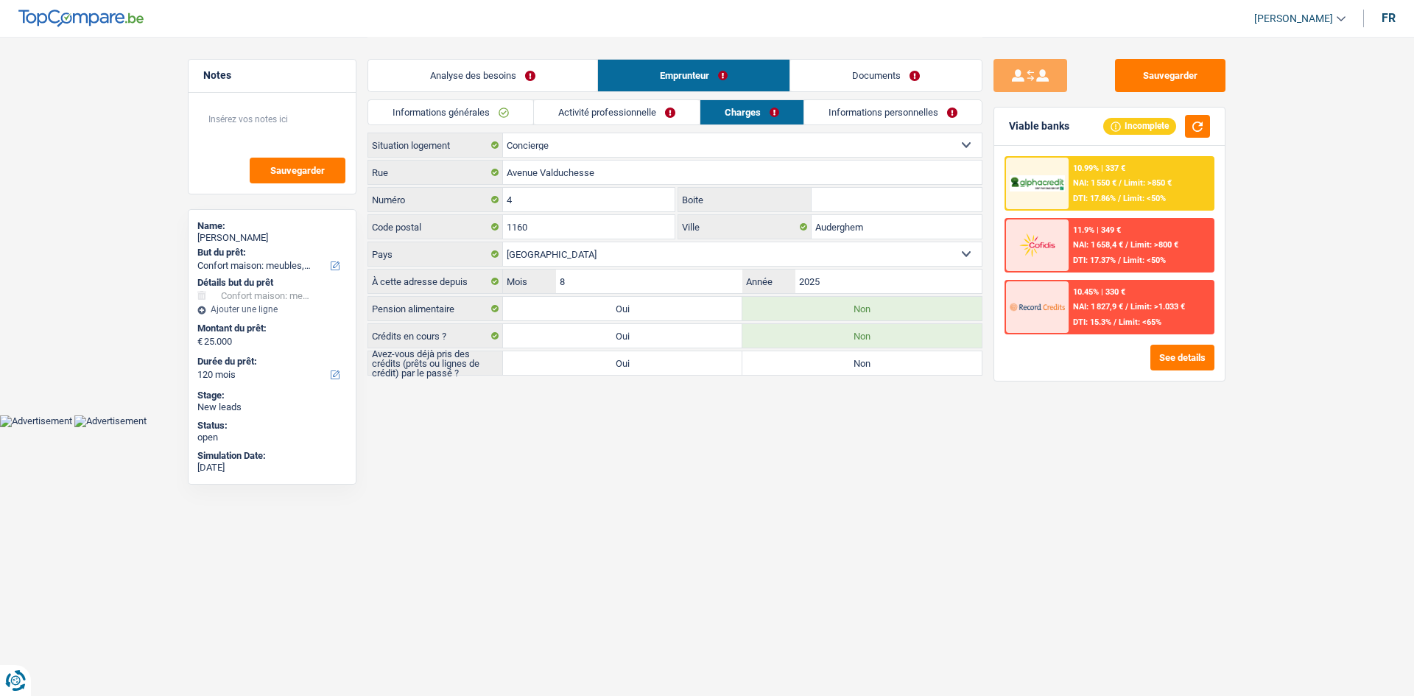
click at [891, 111] on link "Informations personnelles" at bounding box center [893, 112] width 178 height 24
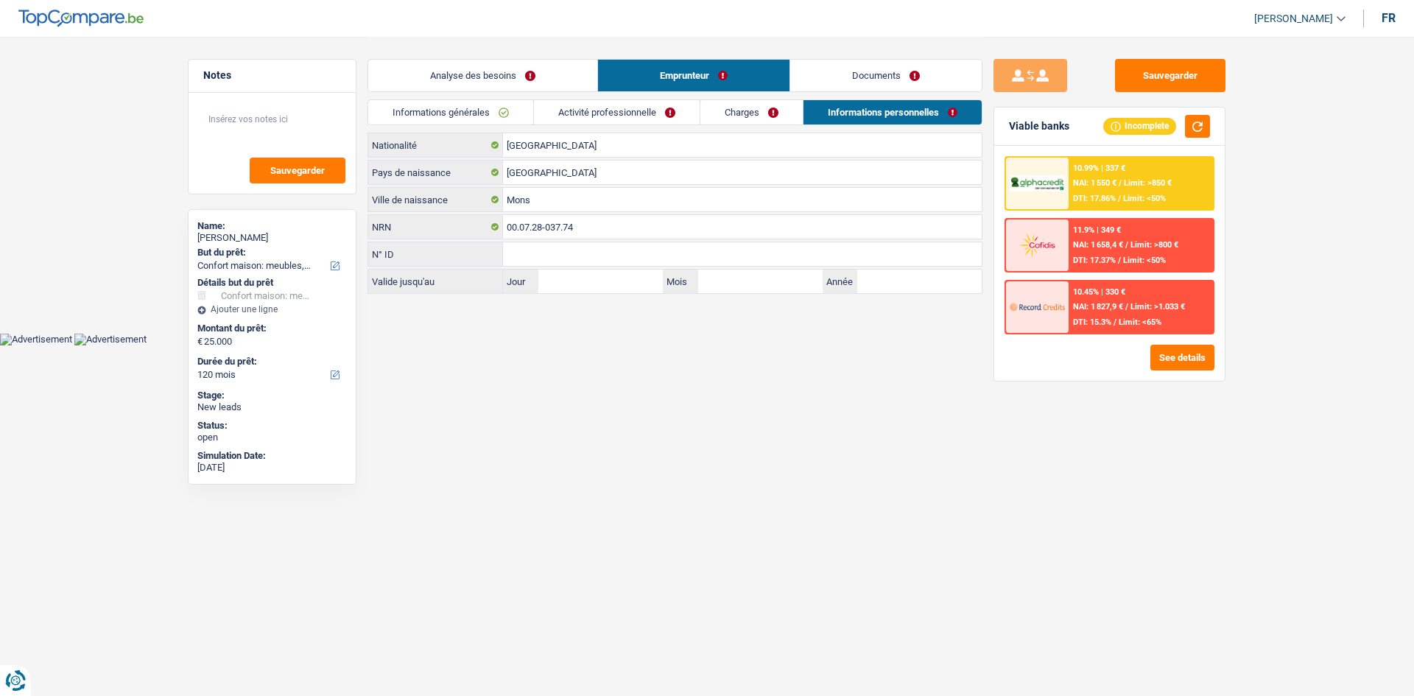
click at [550, 80] on link "Analyse des besoins" at bounding box center [482, 76] width 229 height 32
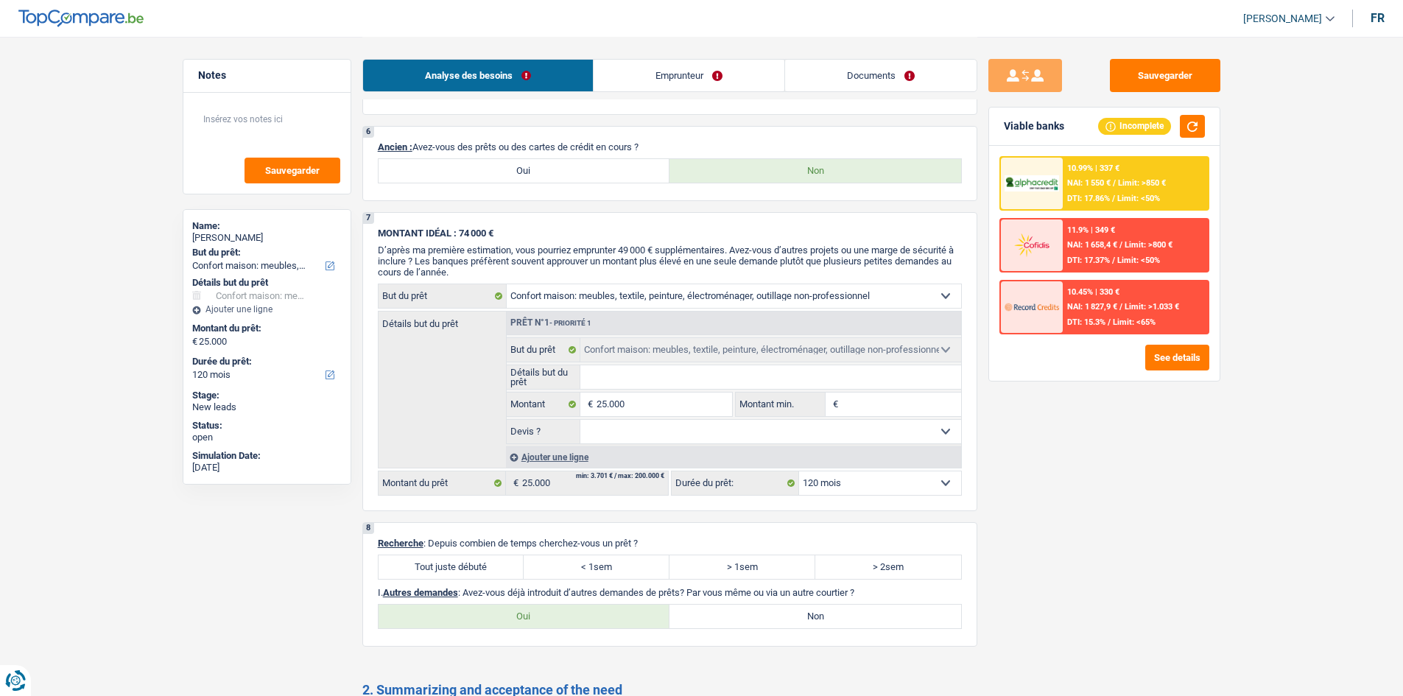
scroll to position [1326, 0]
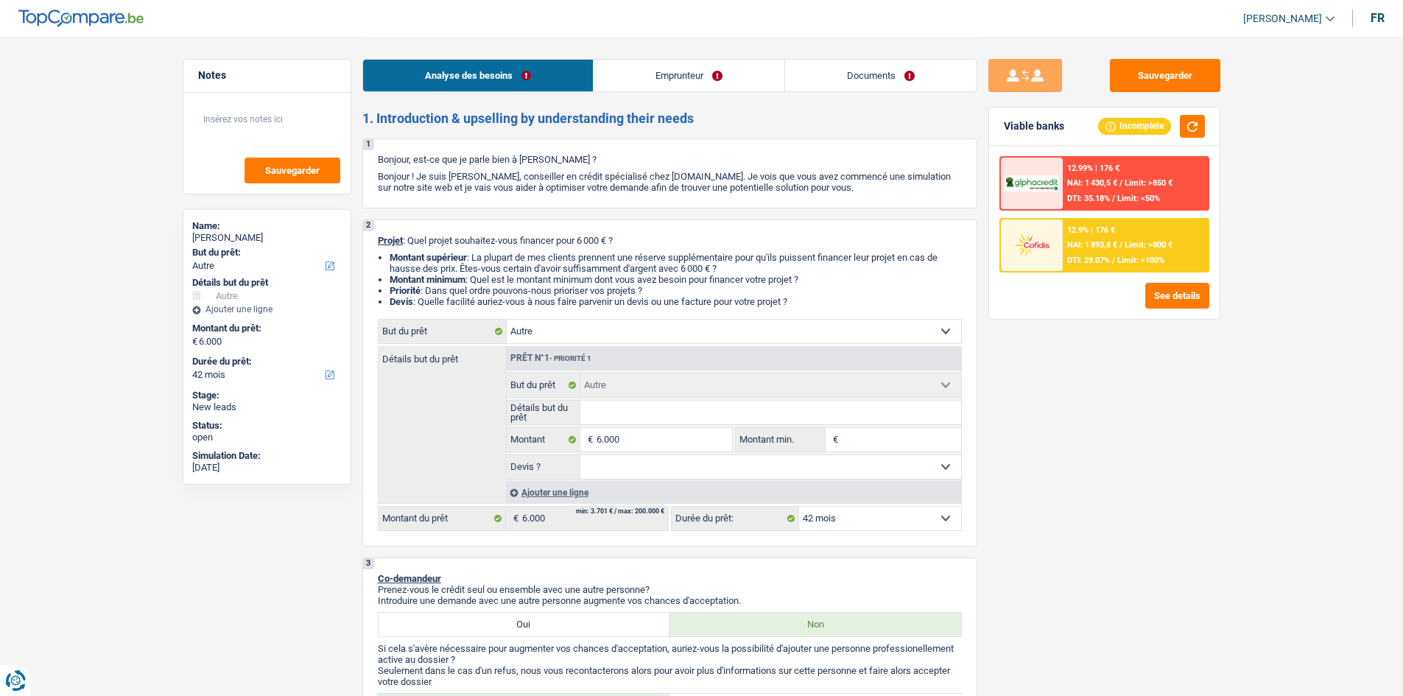
select select "other"
select select "42"
select select "other"
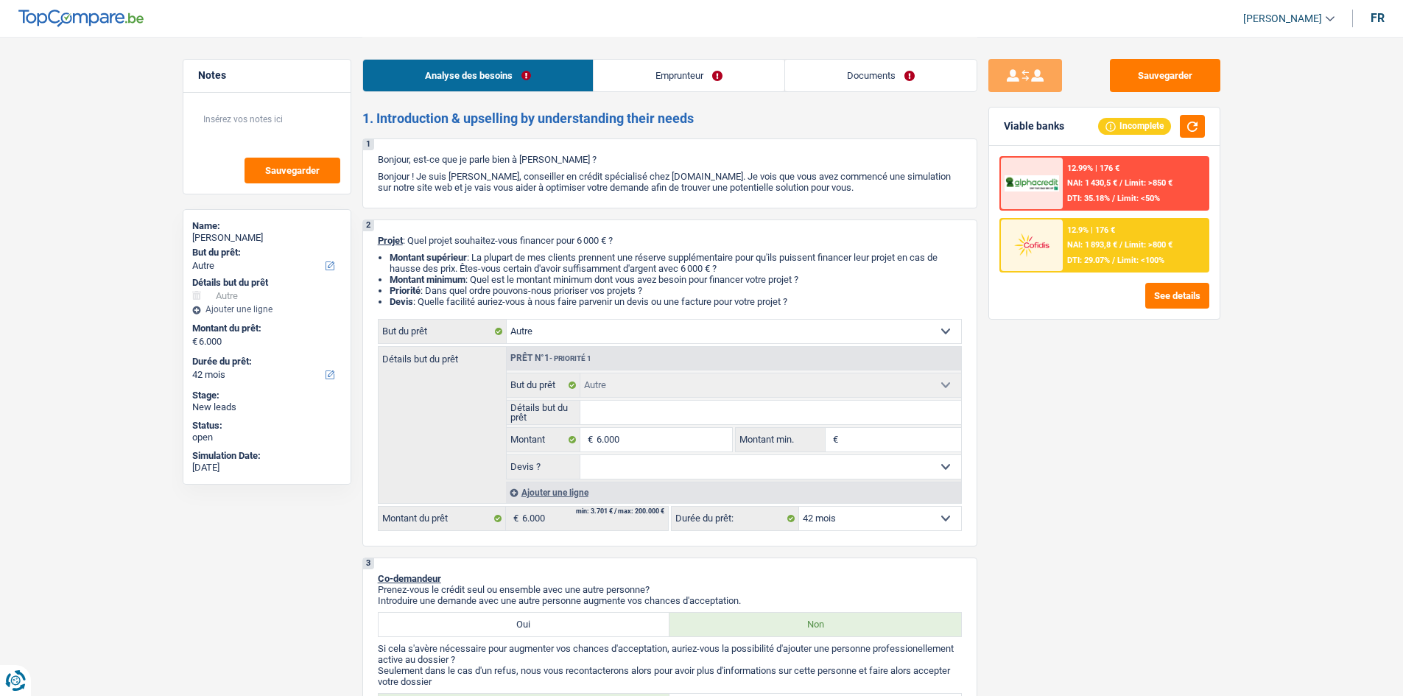
select select "42"
select select "invalid"
select select "familyAllowances"
select select "disabilityPension"
select select "rents"
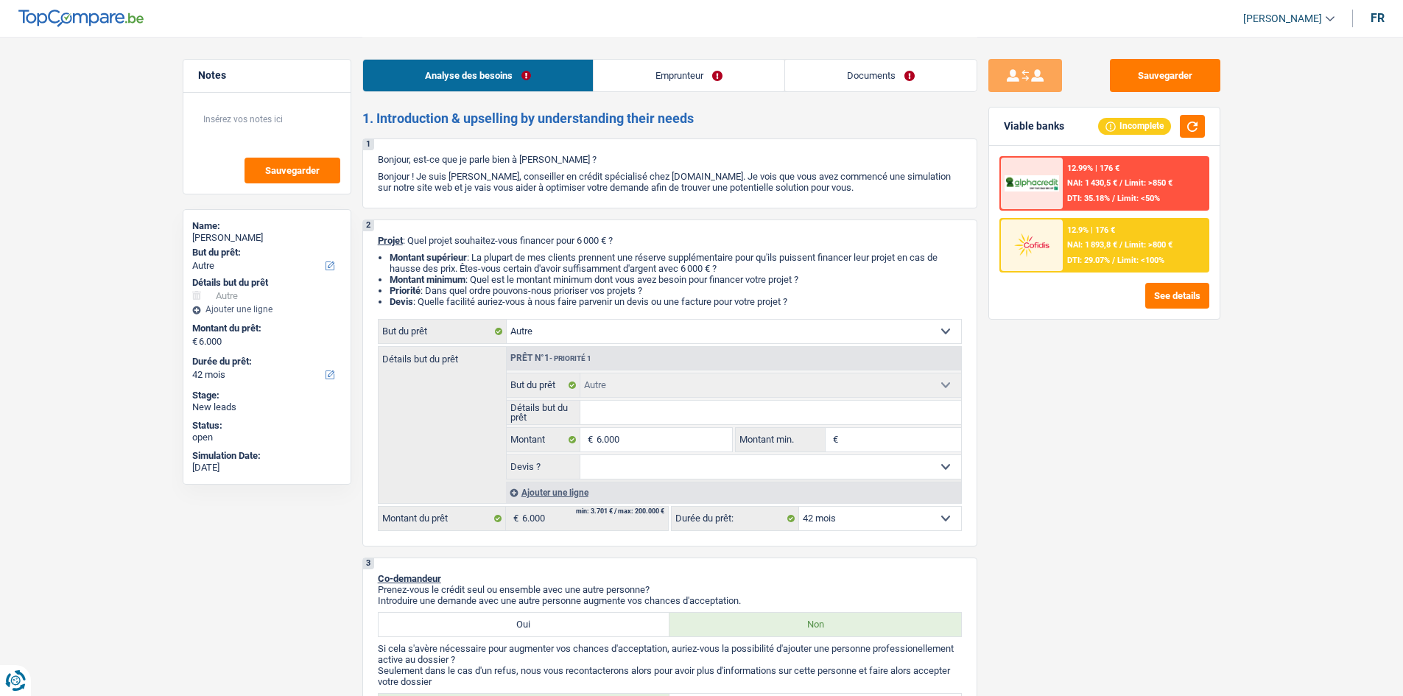
select select "other"
select select "42"
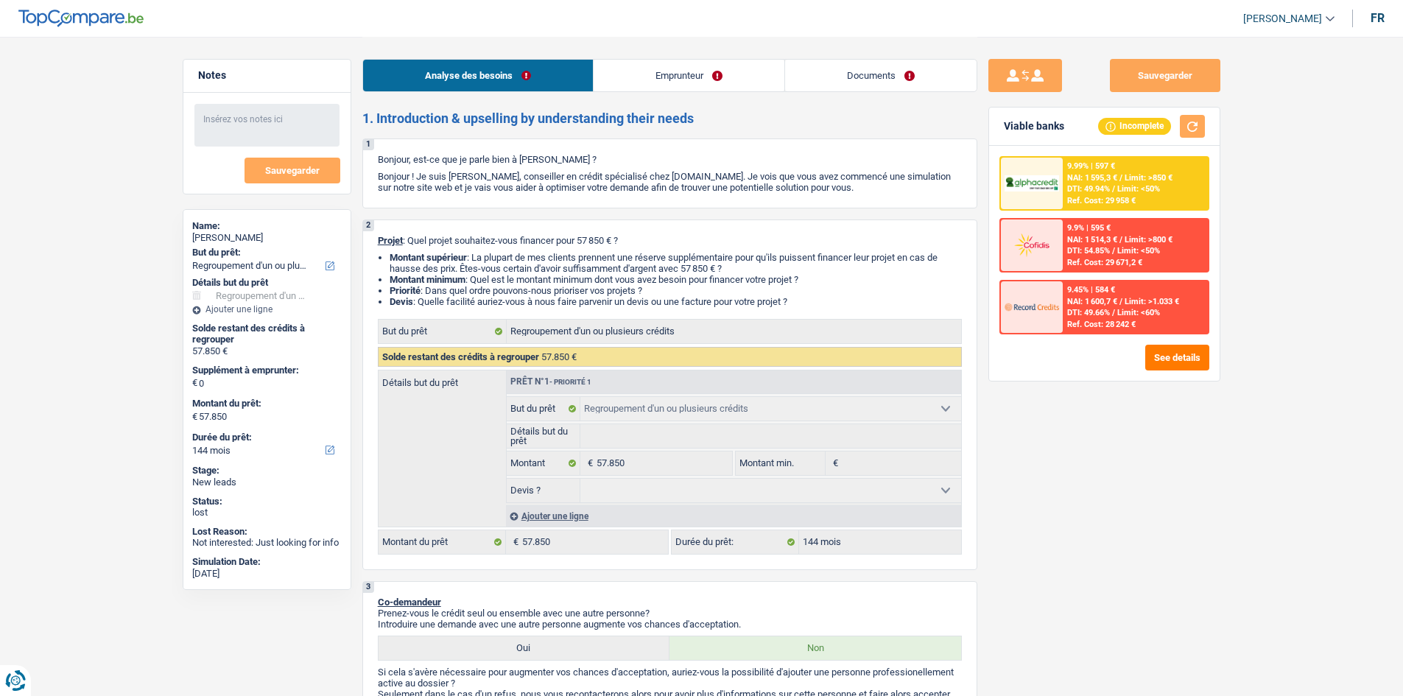
select select "refinancing"
select select "144"
select select "refinancing"
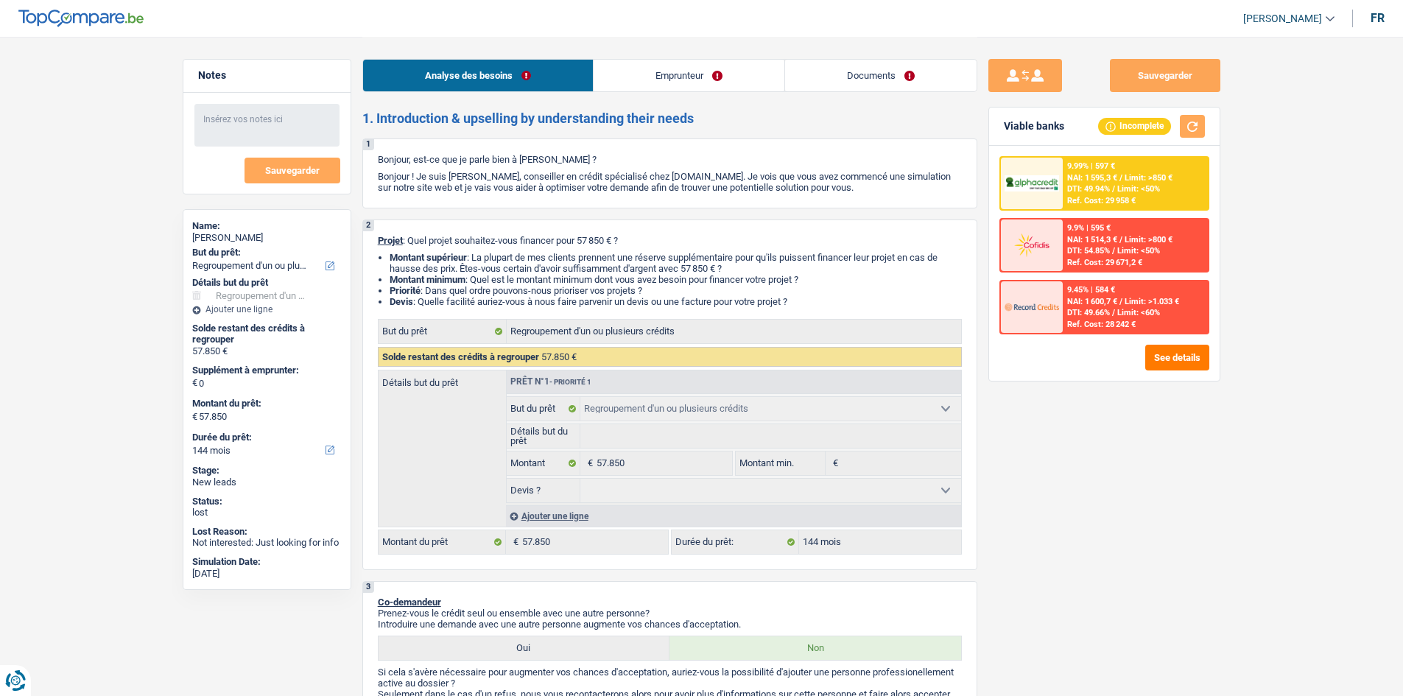
select select "144"
select select "publicEmployee"
select select "familyAllowances"
select select "netSalary"
select select "mealVouchers"
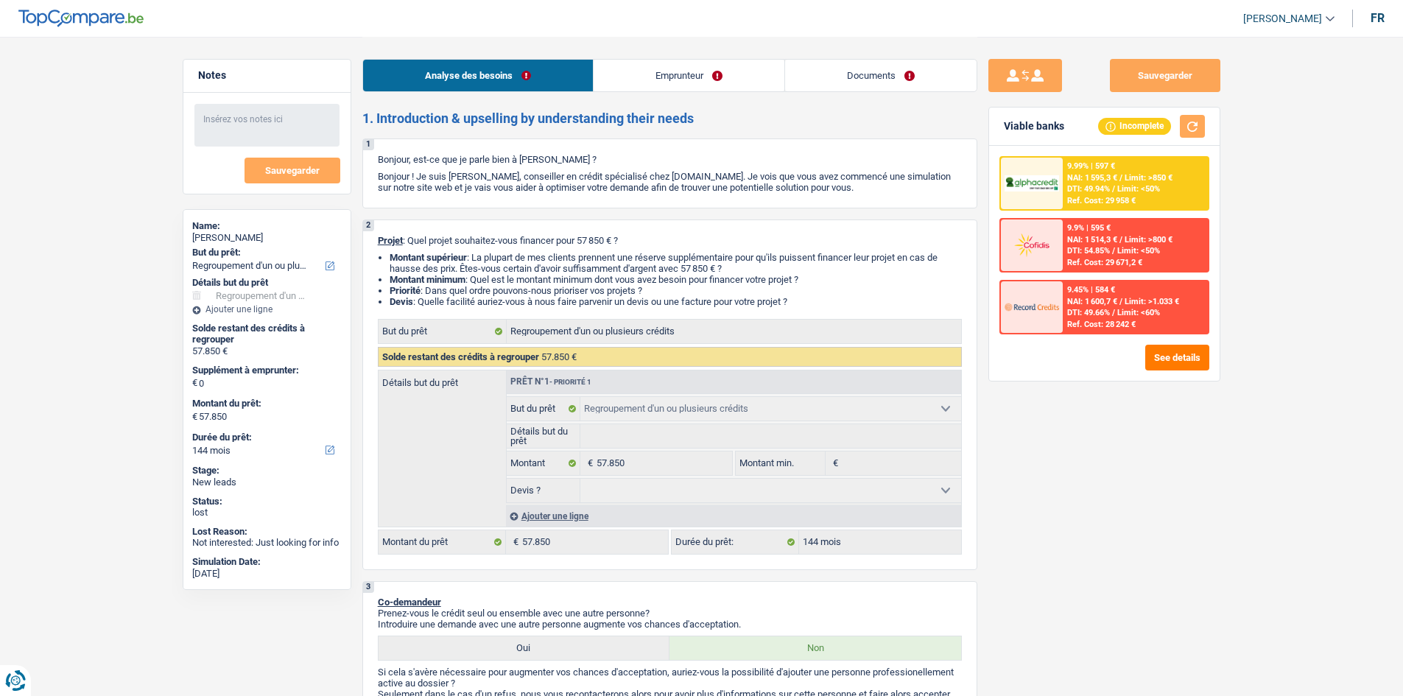
select select "liveWithParents"
select select "creditConsolidation"
select select "96"
select select "personalLoan"
select select "smallWorks"
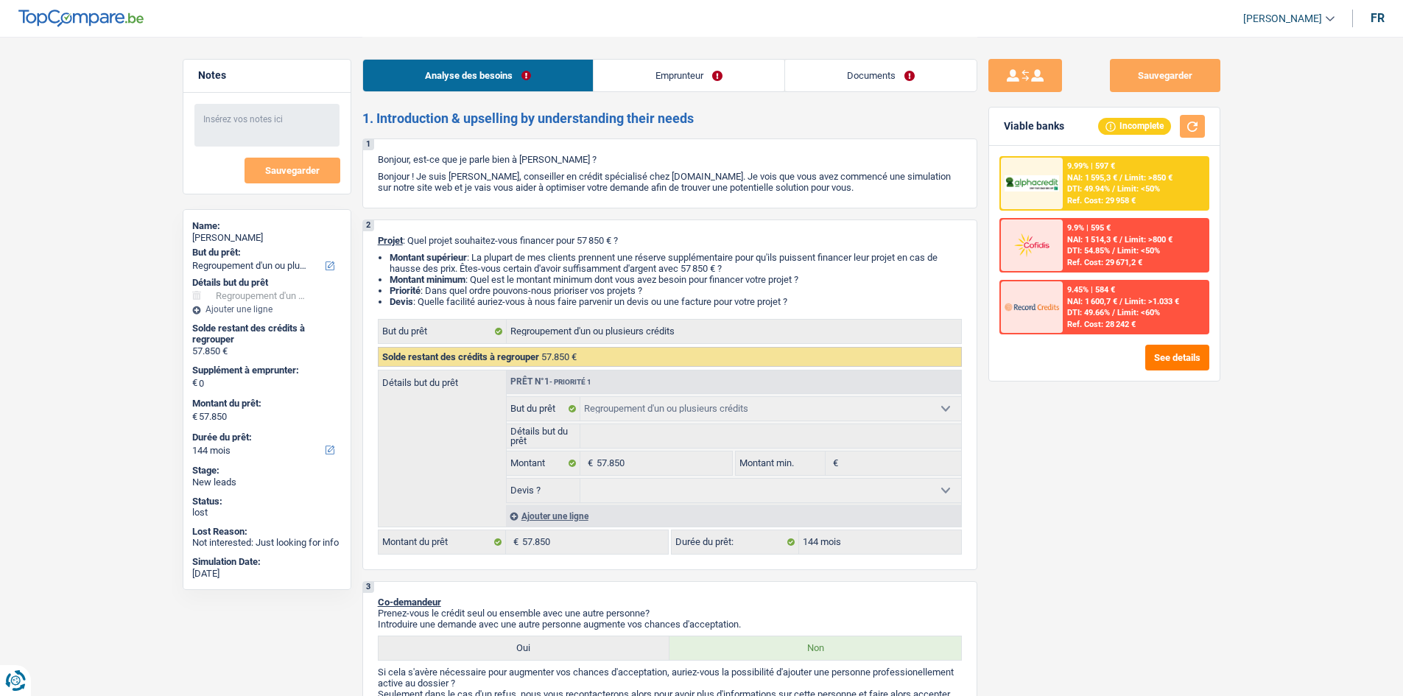
select select "120"
select select "personalLoan"
select select "education"
select select "60"
select select "cardOrCredit"
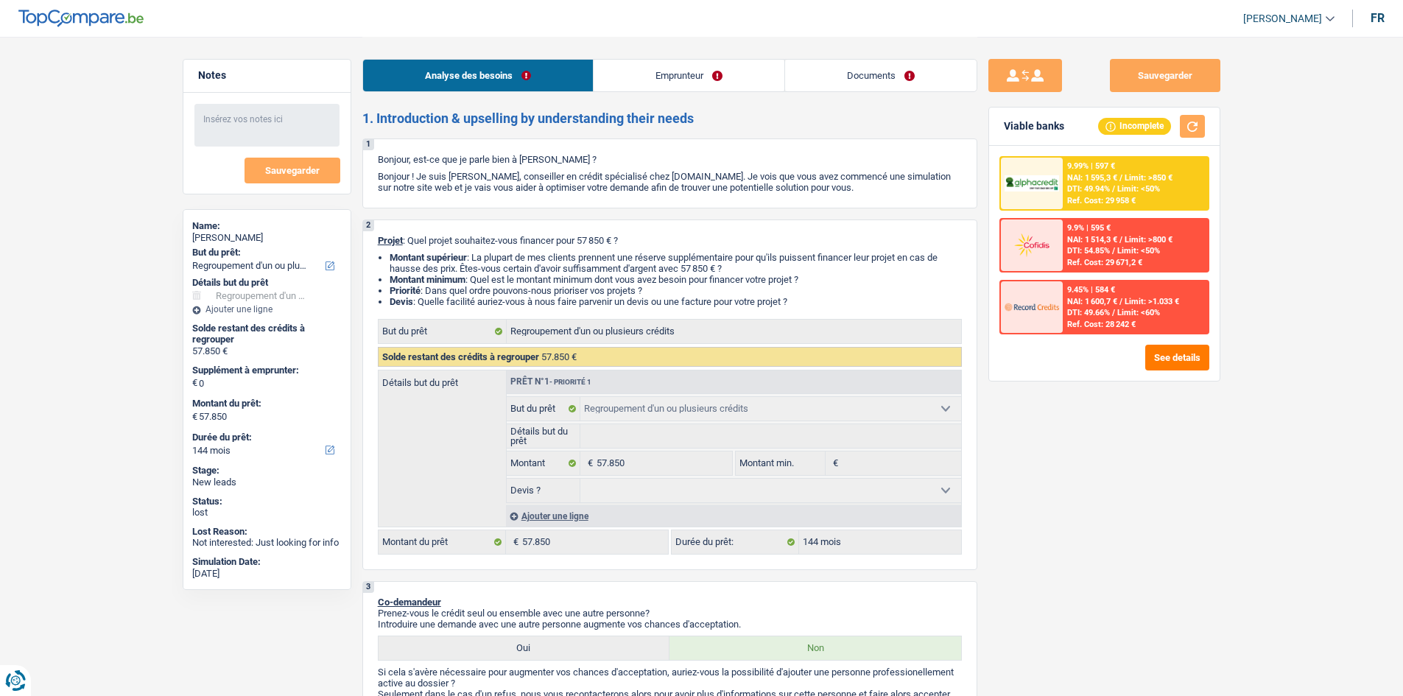
select select "cardOrCredit"
select select "refinancing"
select select "144"
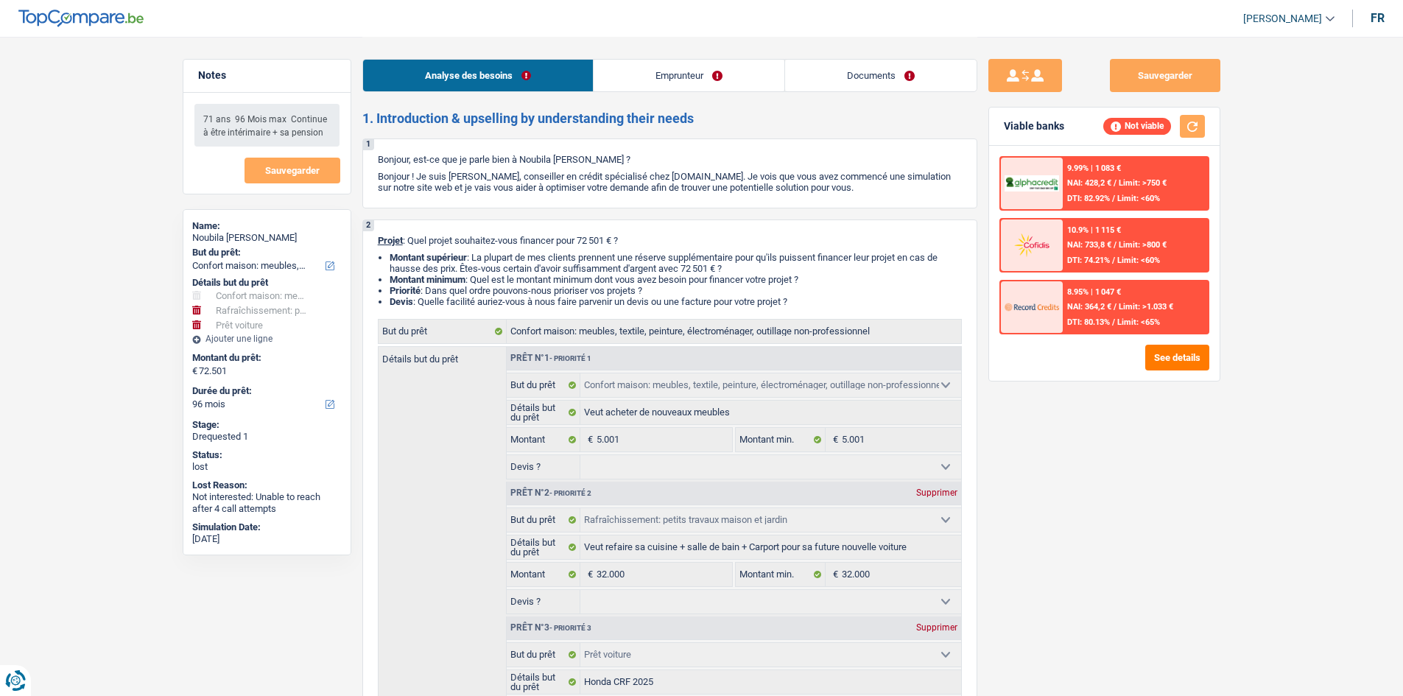
select select "household"
select select "houseOrGarden"
select select "car"
select select "96"
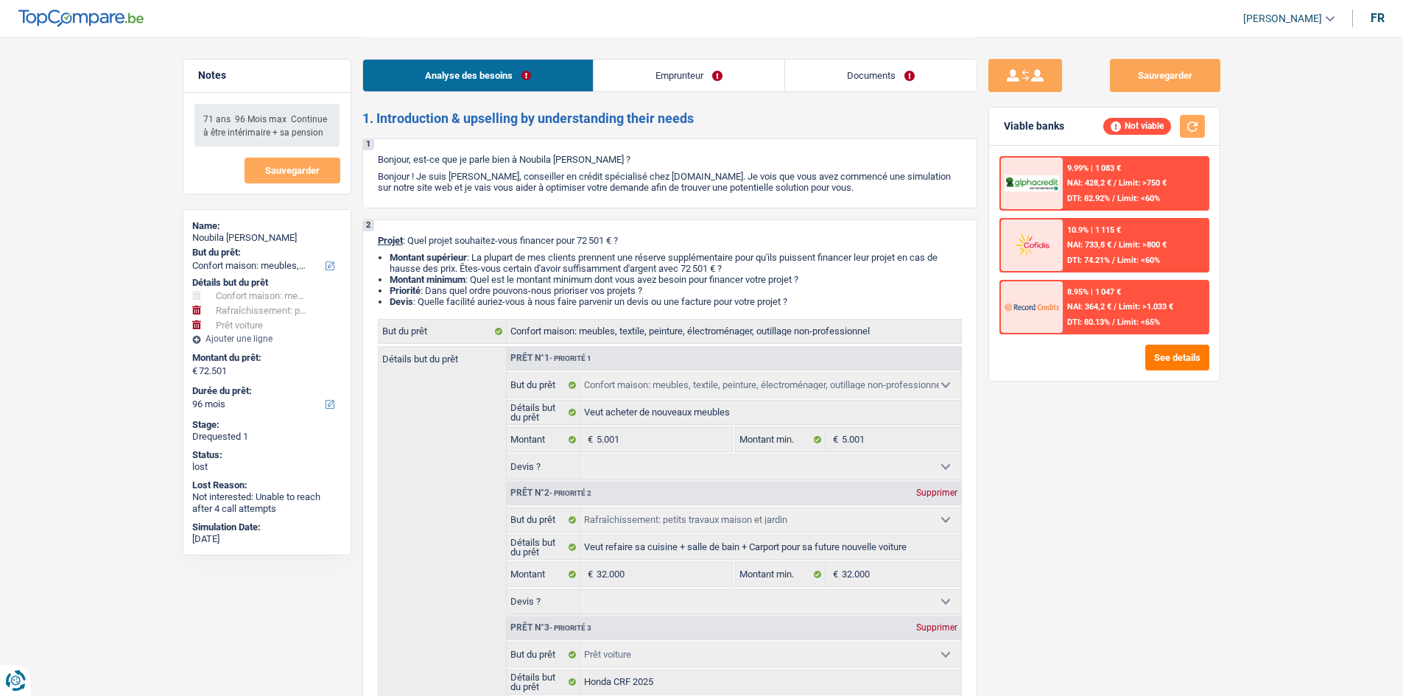
select select "household"
select select "houseOrGarden"
select select "car"
select select "96"
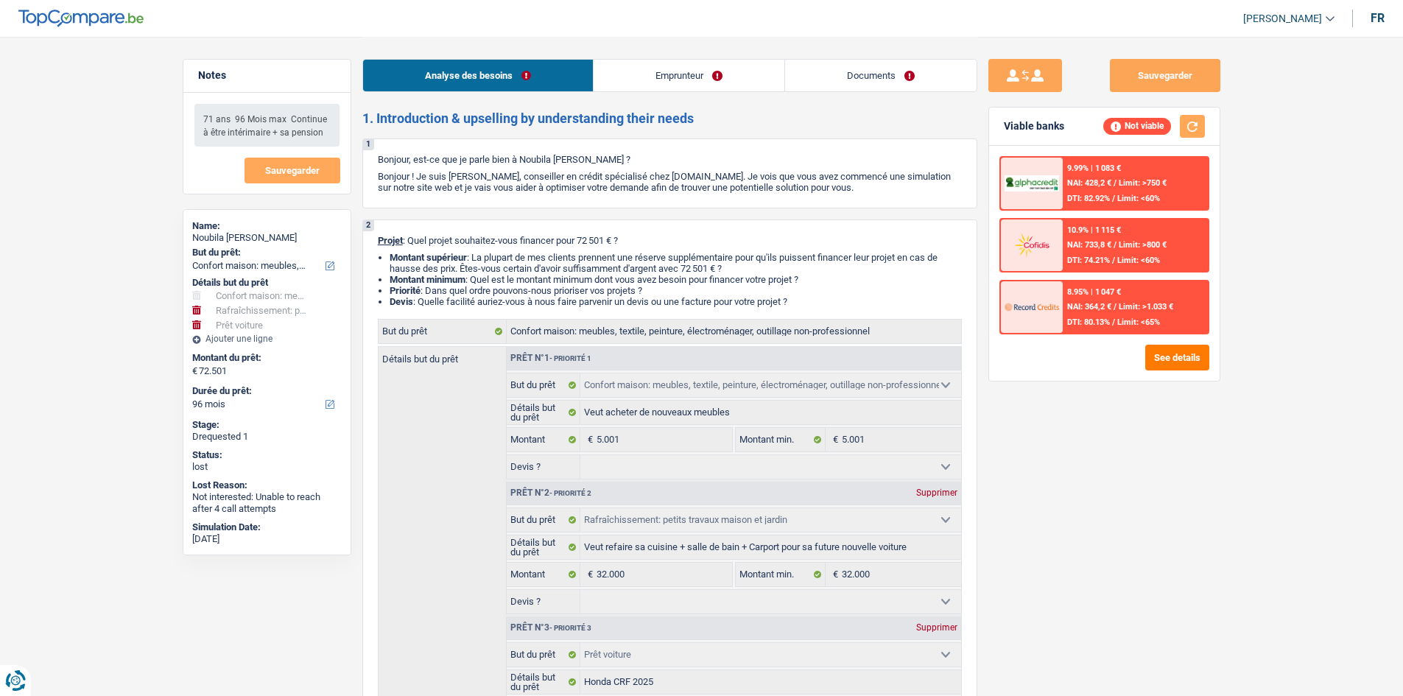
select select "retired"
select select "familyAllowances"
select select "pension"
select select "rentalIncome"
select select "ownerWithoutMortgage"
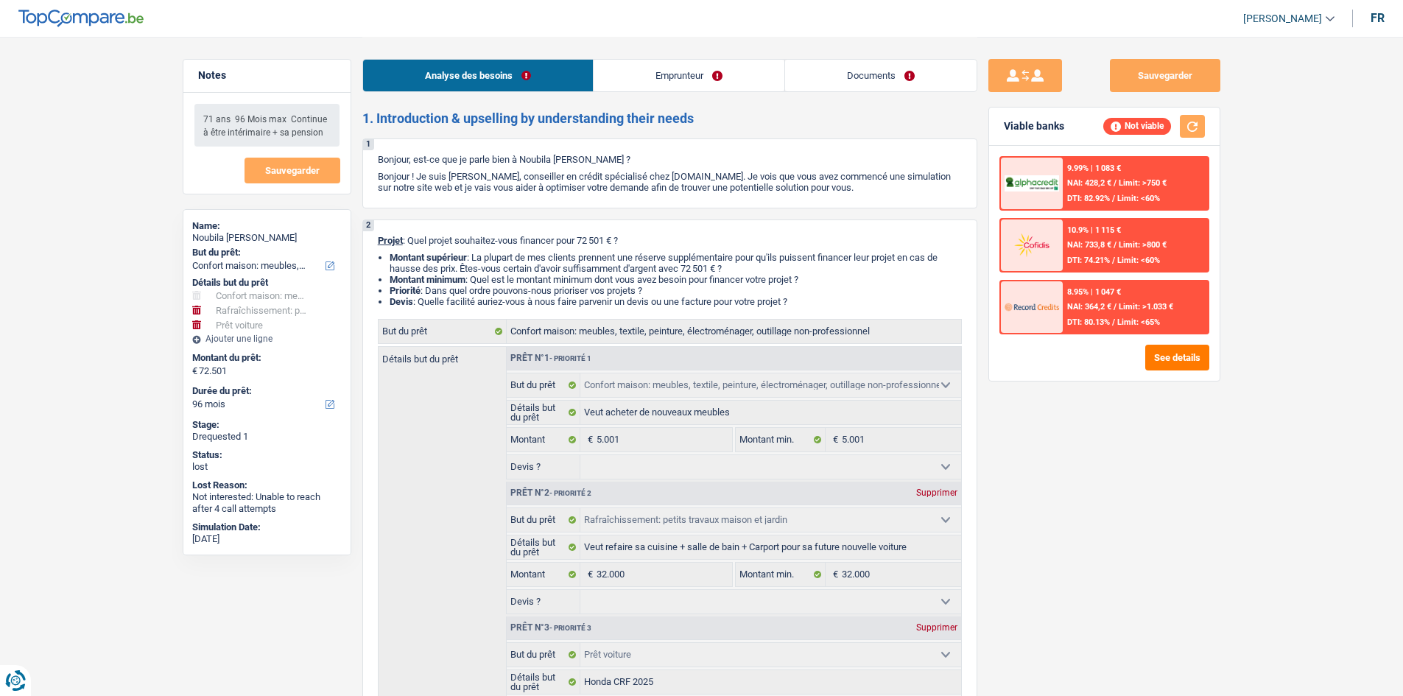
select select "personalLoan"
select select "other"
select select "120"
select select "household"
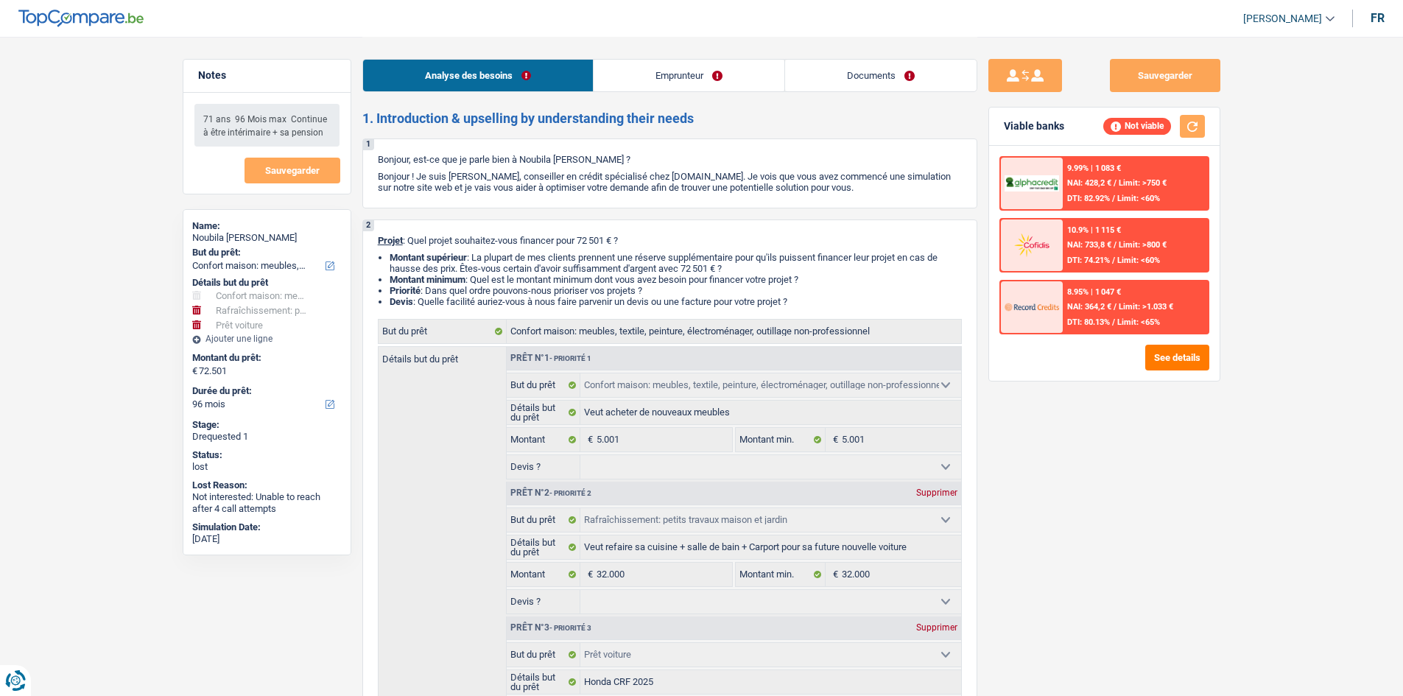
select select "houseOrGarden"
select select "car"
select select "96"
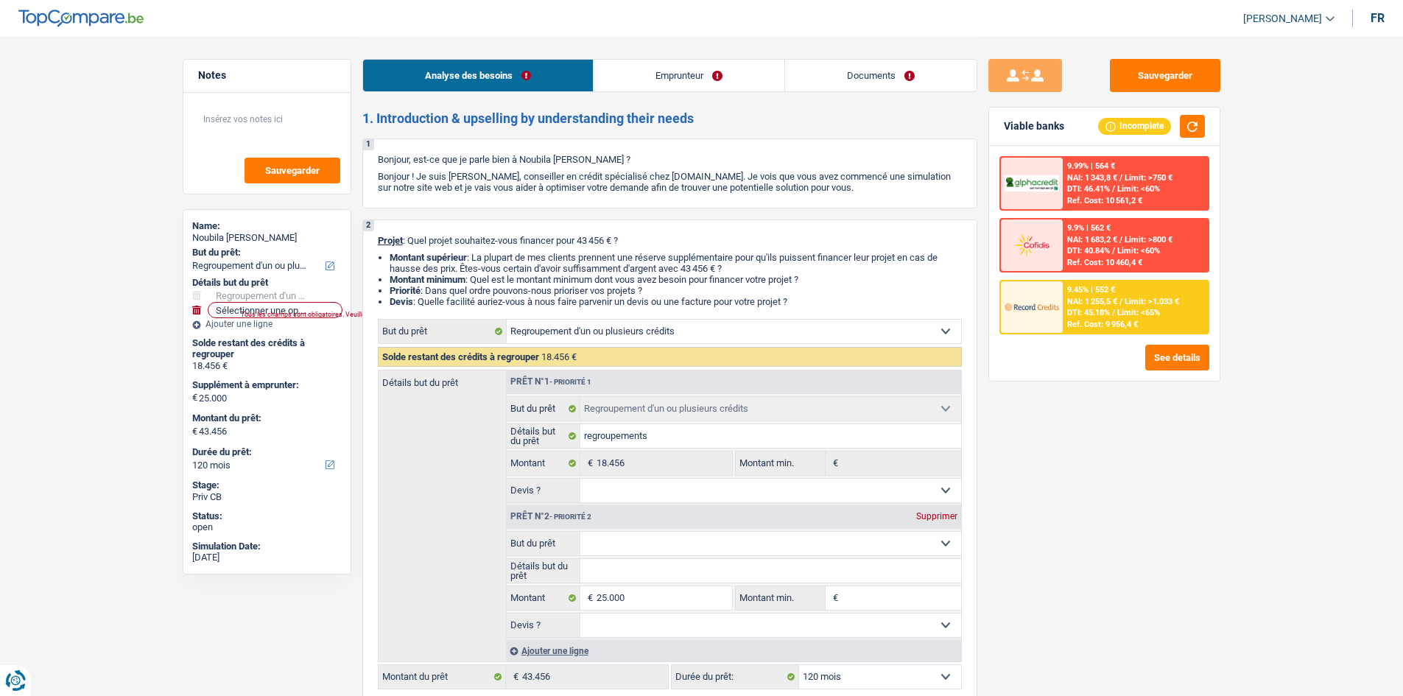
select select "refinancing"
select select "120"
select select "refinancing"
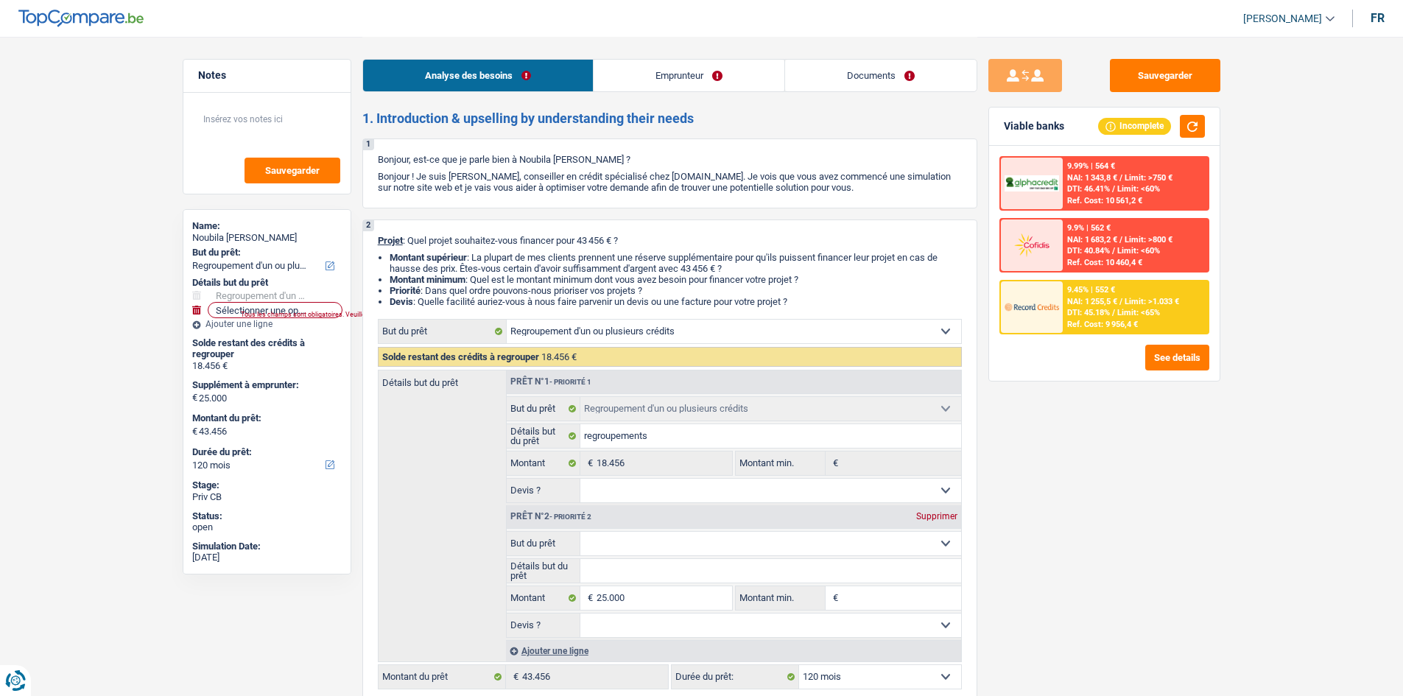
select select "120"
select select "retired"
select select "familyAllowances"
select select "pension"
select select "rentalIncome"
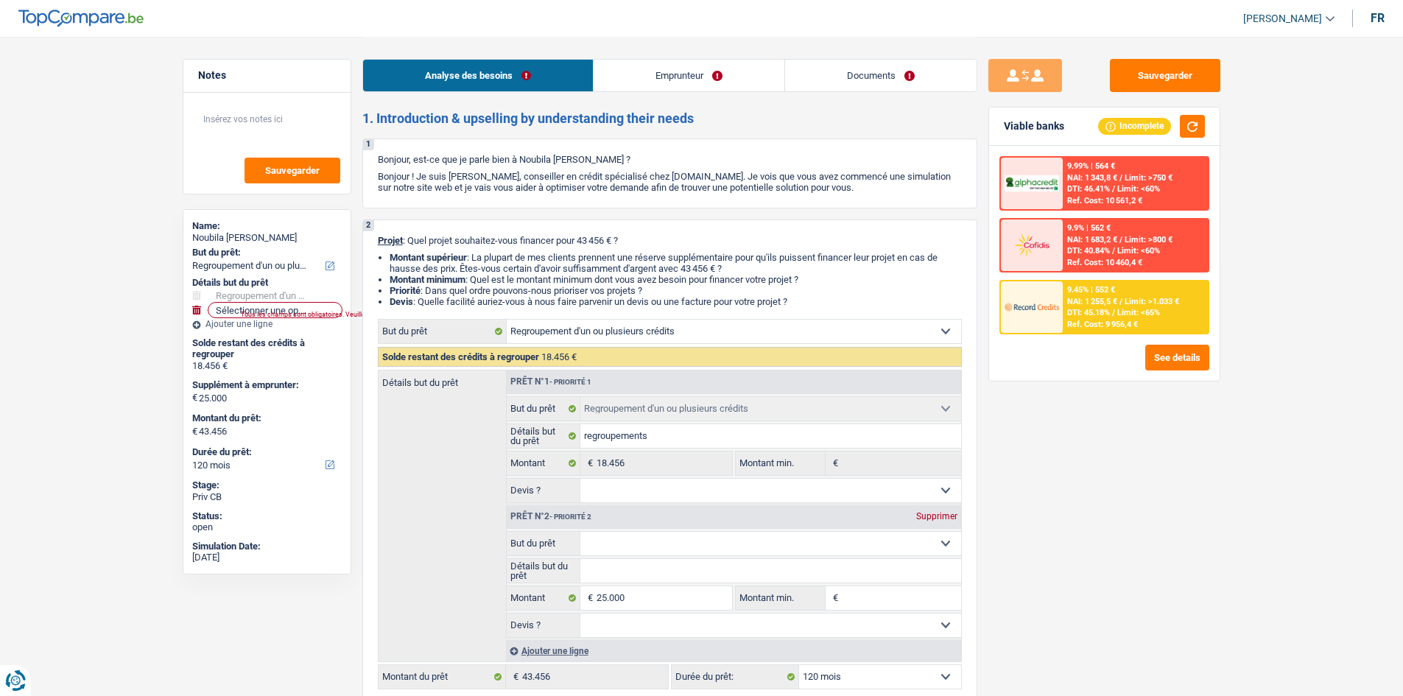
select select "ownerWithoutMortgage"
select select "personalLoan"
select select "other"
select select "120"
select select "refinancing"
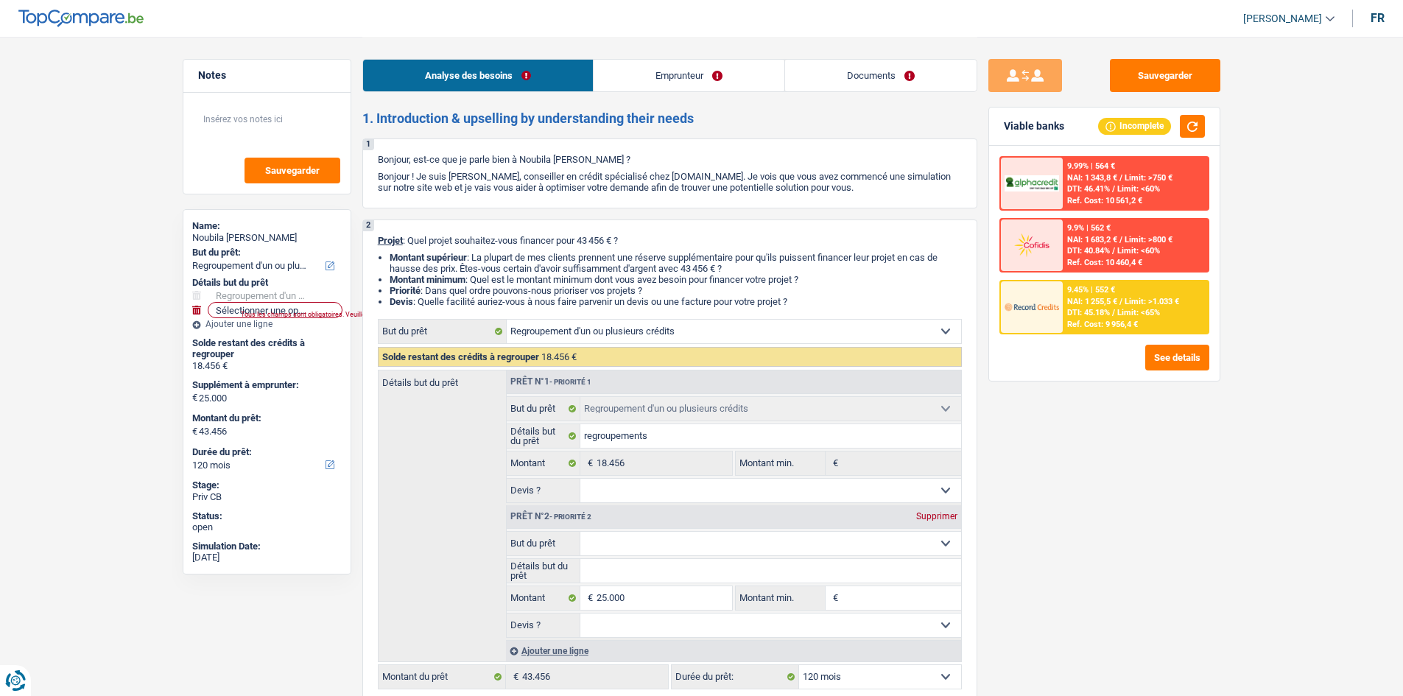
select select "refinancing"
select select "120"
click at [871, 63] on link "Documents" at bounding box center [881, 76] width 192 height 32
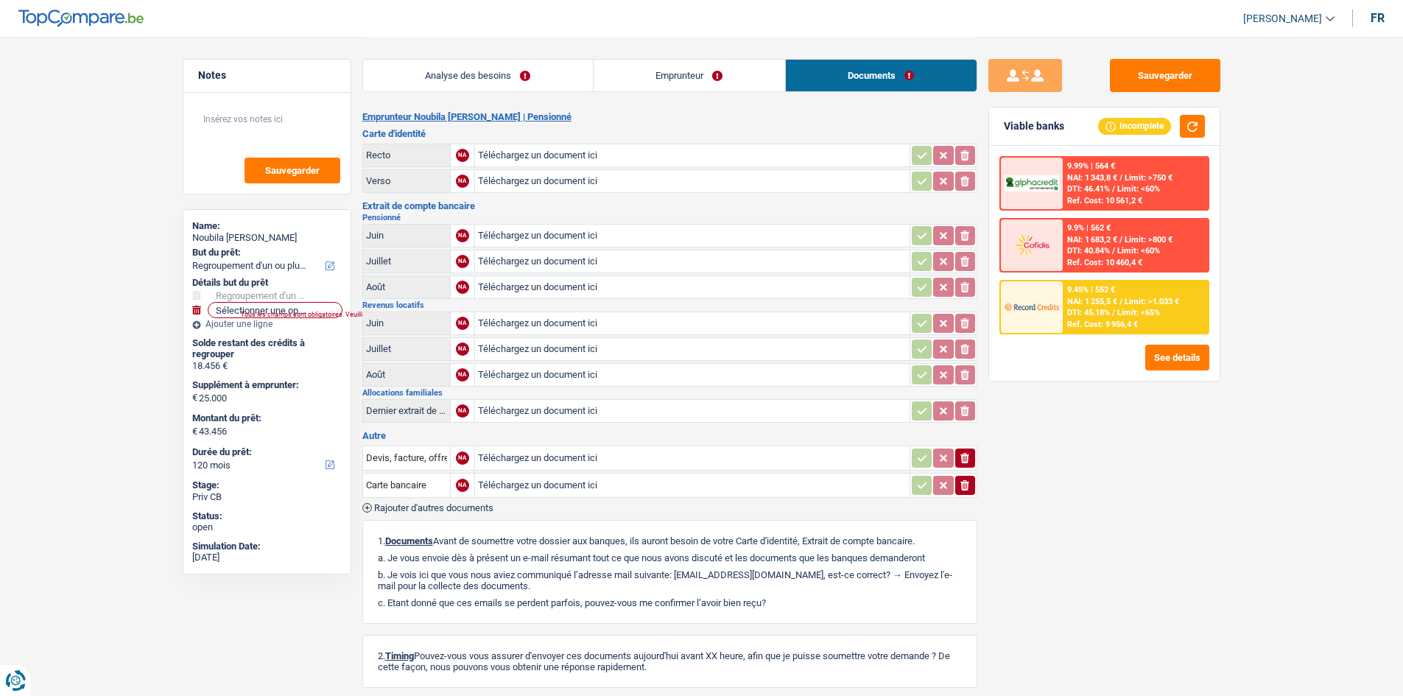
click at [712, 83] on link "Emprunteur" at bounding box center [690, 76] width 192 height 32
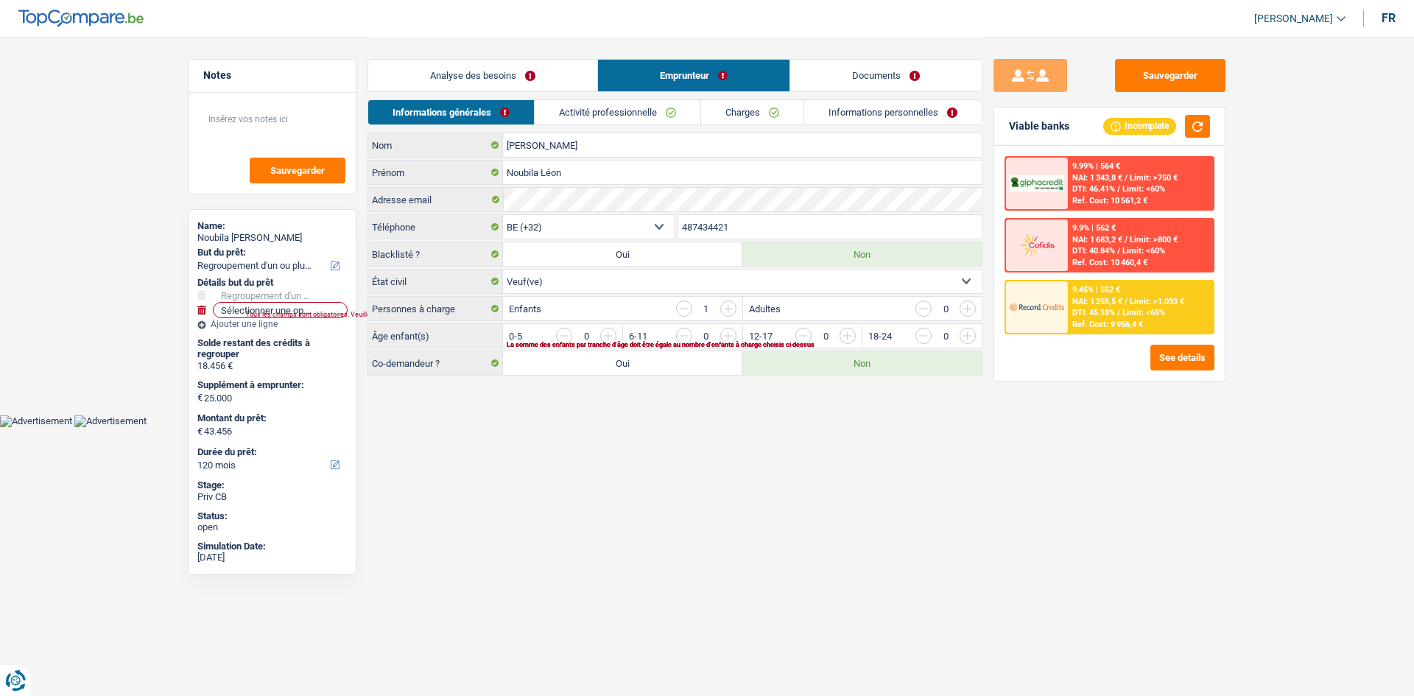
click at [566, 77] on link "Analyse des besoins" at bounding box center [482, 76] width 229 height 32
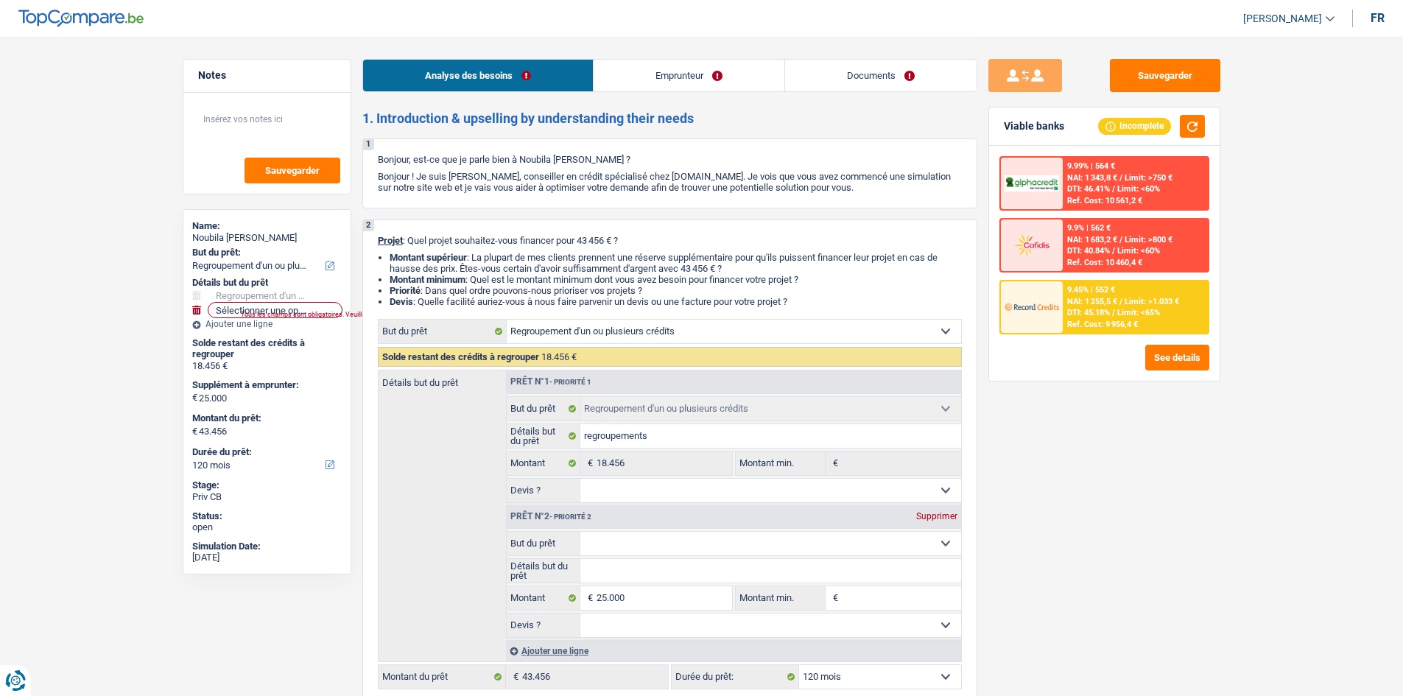
click at [635, 76] on link "Emprunteur" at bounding box center [689, 76] width 191 height 32
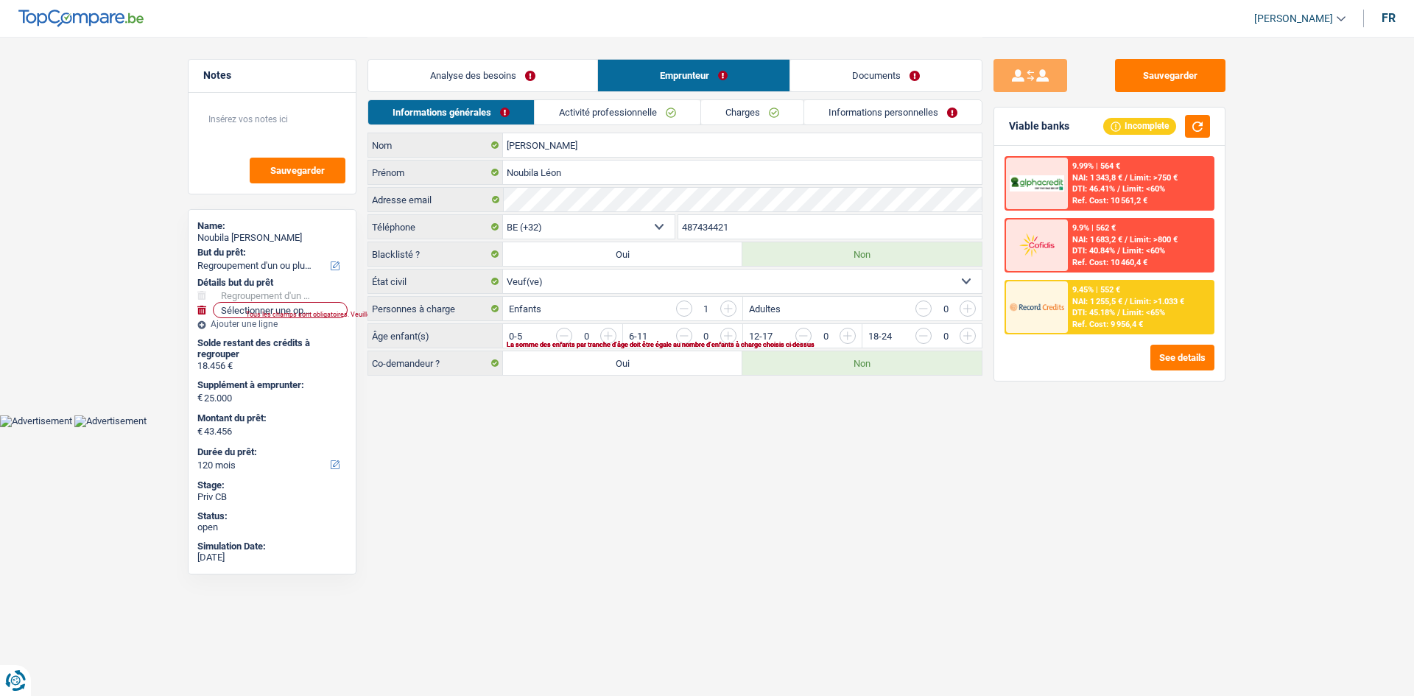
click at [638, 122] on link "Activité professionnelle" at bounding box center [618, 112] width 166 height 24
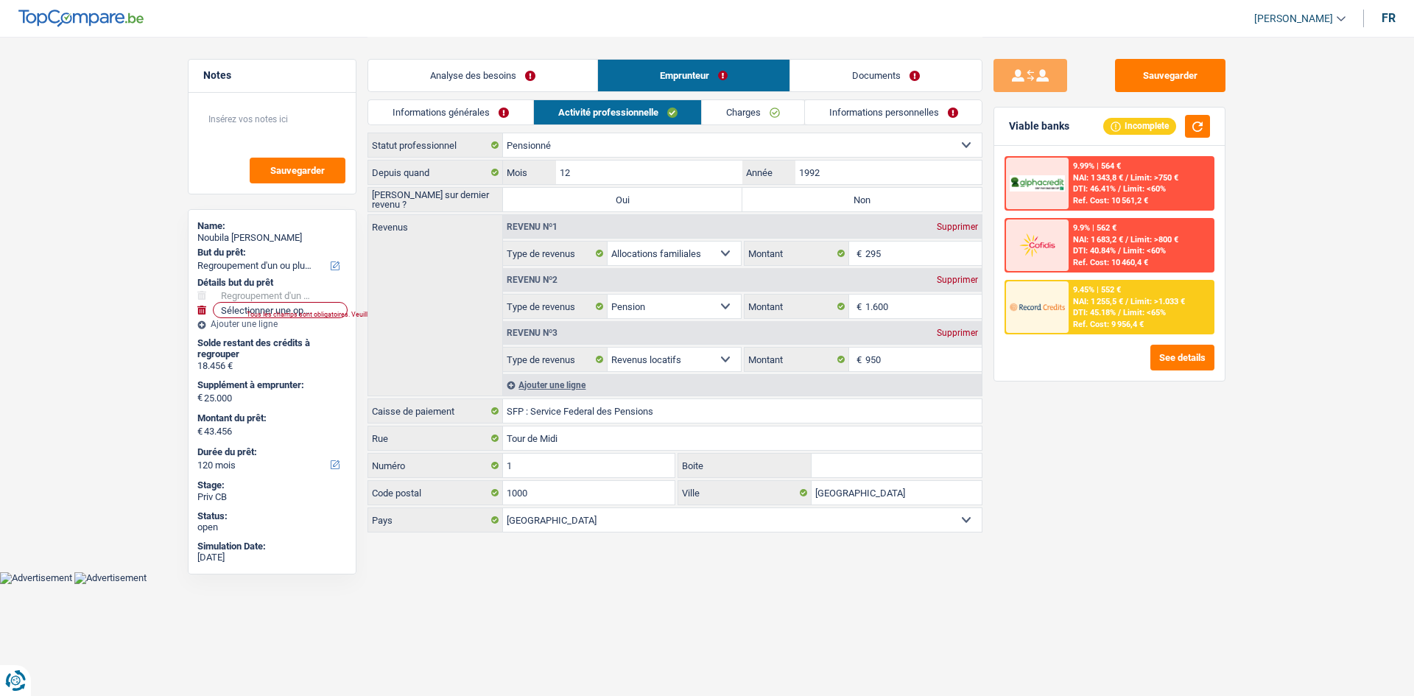
click at [570, 88] on link "Analyse des besoins" at bounding box center [482, 76] width 229 height 32
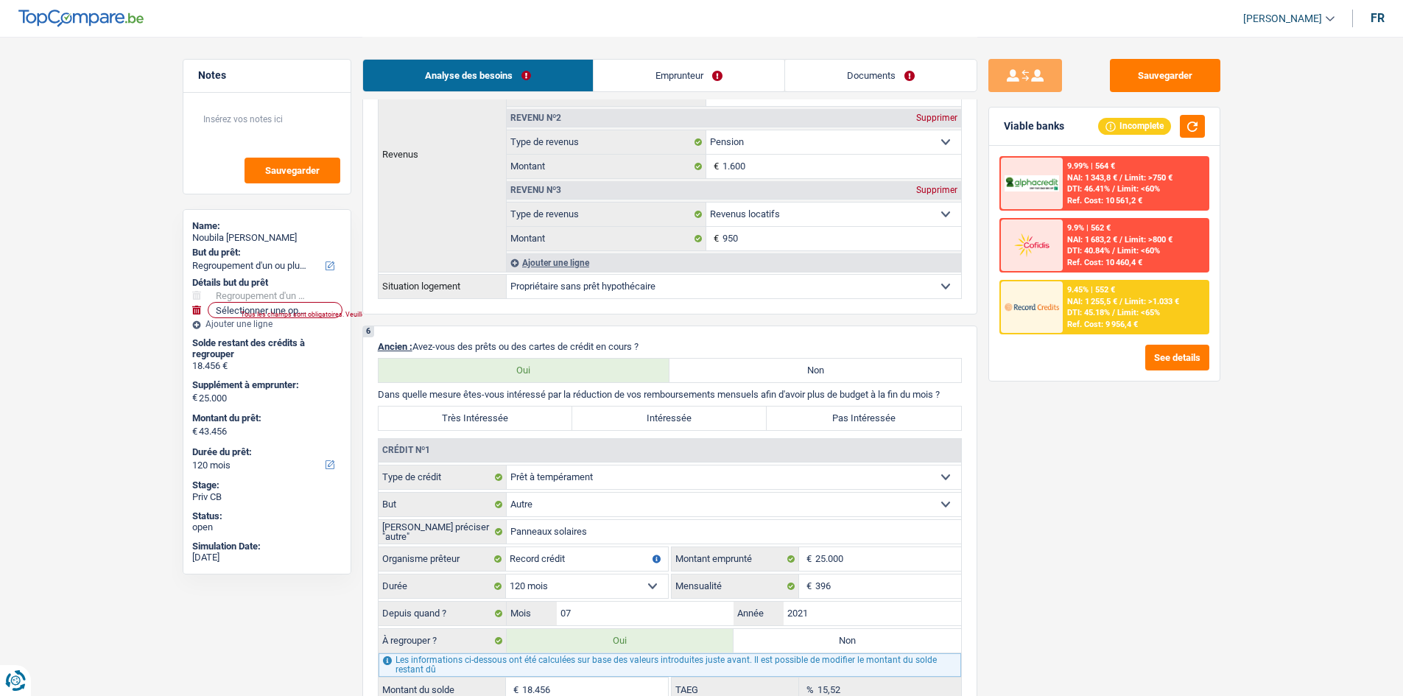
scroll to position [1399, 0]
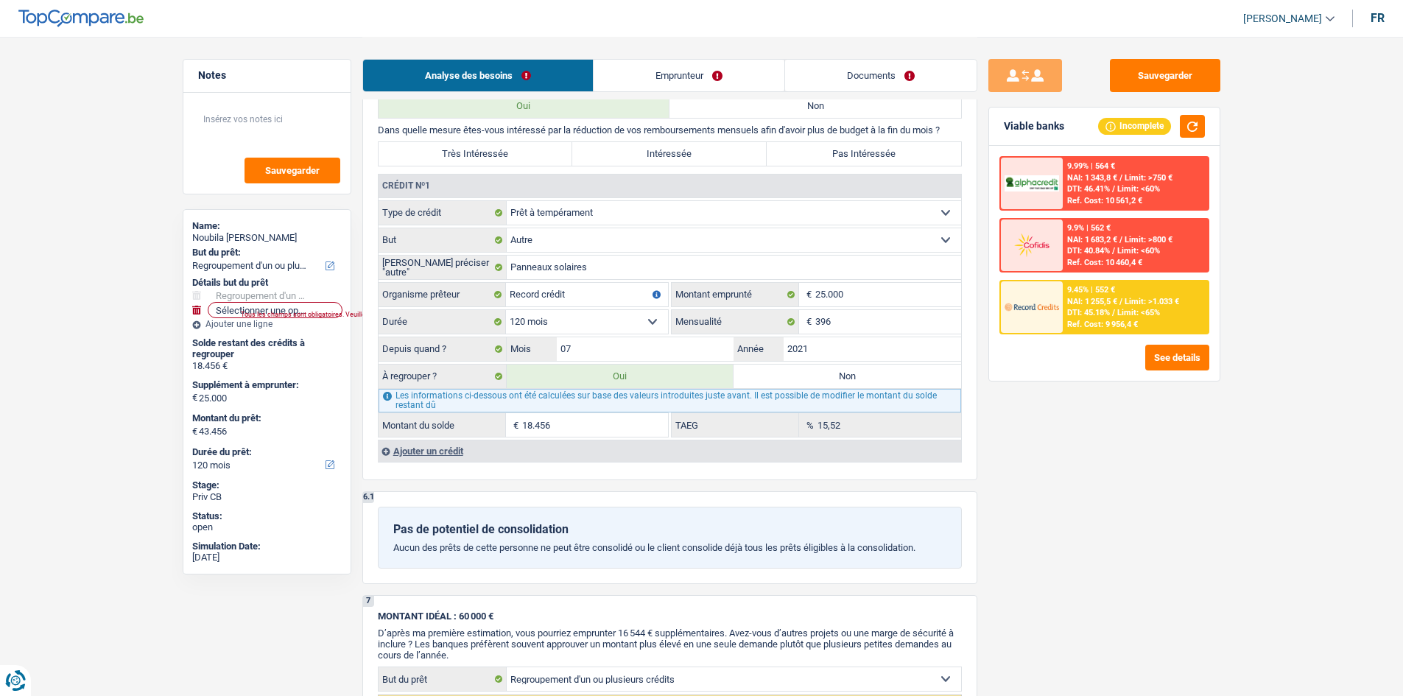
click at [1178, 501] on div "Sauvegarder Viable banks Incomplete 9.99% | 564 € NAI: 1 343,8 € / Limit: >750 …" at bounding box center [1104, 366] width 254 height 614
click at [544, 155] on label "Très Intéressée" at bounding box center [476, 154] width 194 height 24
click at [544, 155] on input "Très Intéressée" at bounding box center [476, 154] width 194 height 24
radio input "true"
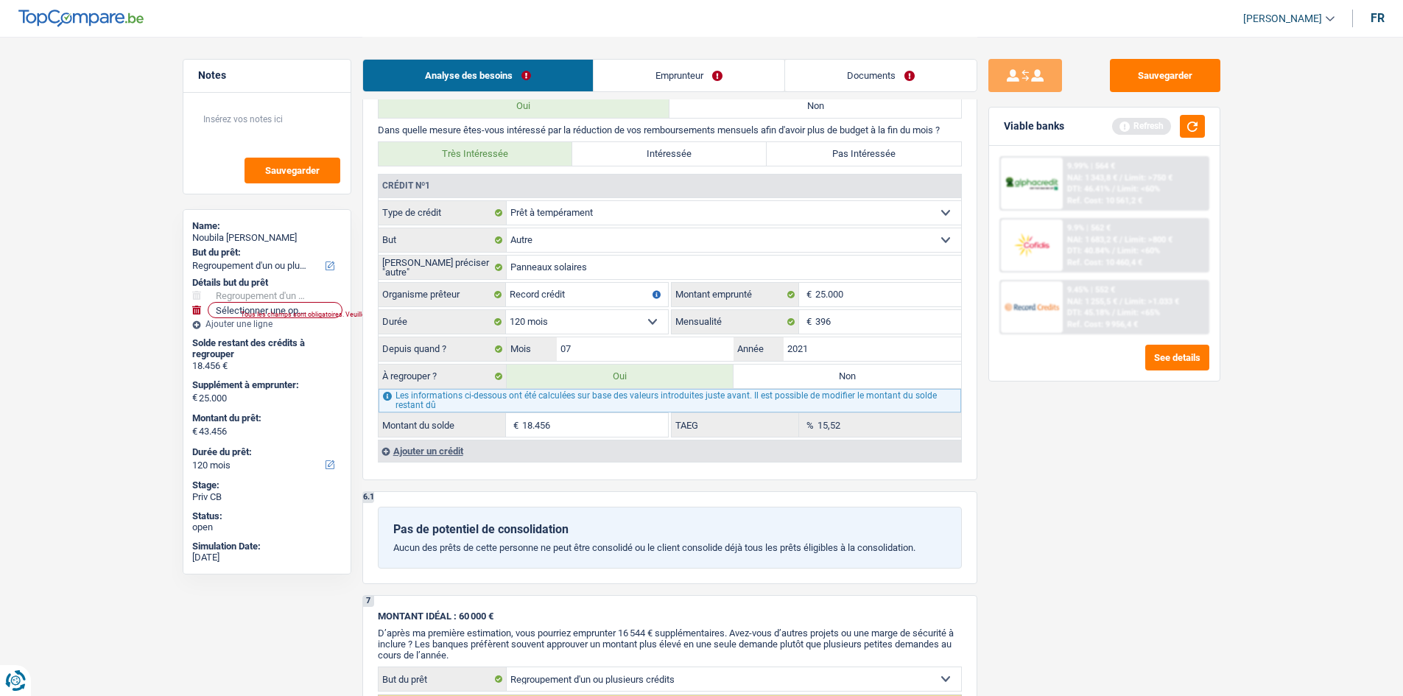
click at [1100, 478] on div "Sauvegarder Viable banks Refresh 9.99% | 564 € NAI: 1 343,8 € / Limit: >750 € D…" at bounding box center [1104, 366] width 254 height 614
click at [1192, 119] on button "button" at bounding box center [1192, 126] width 25 height 23
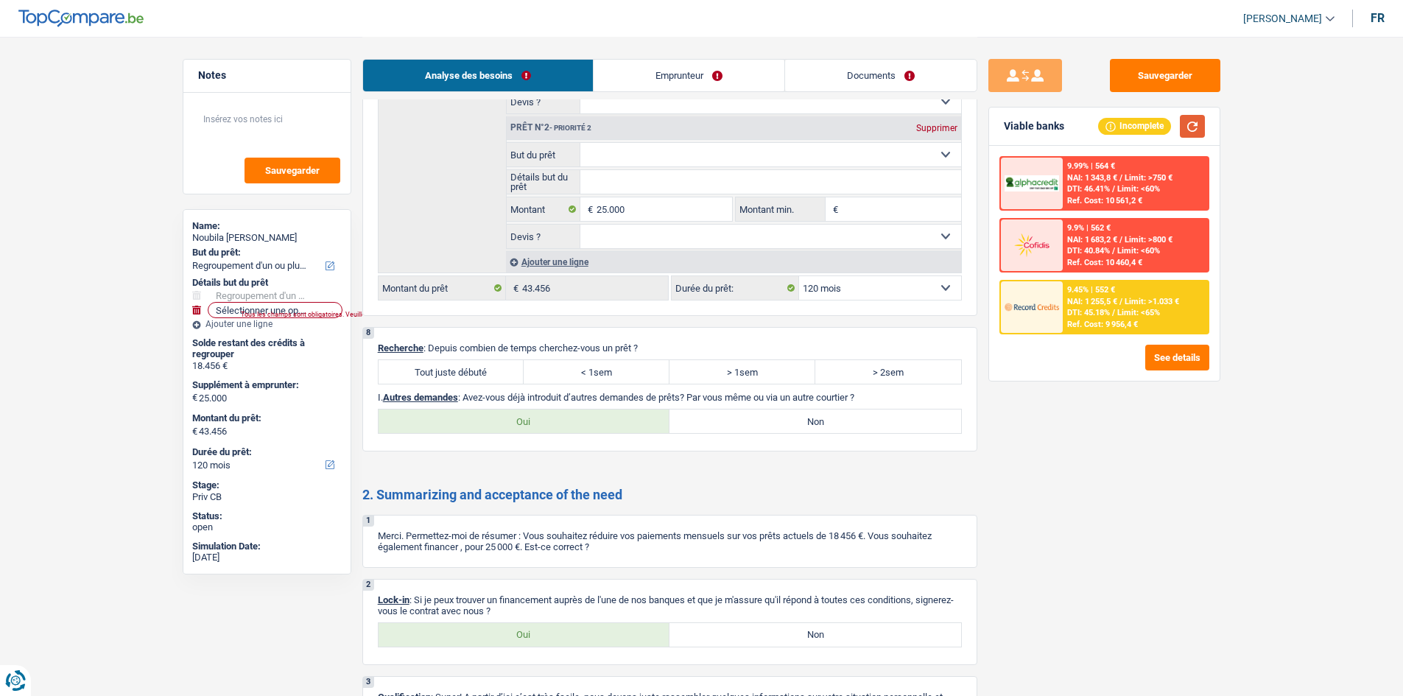
scroll to position [1768, 0]
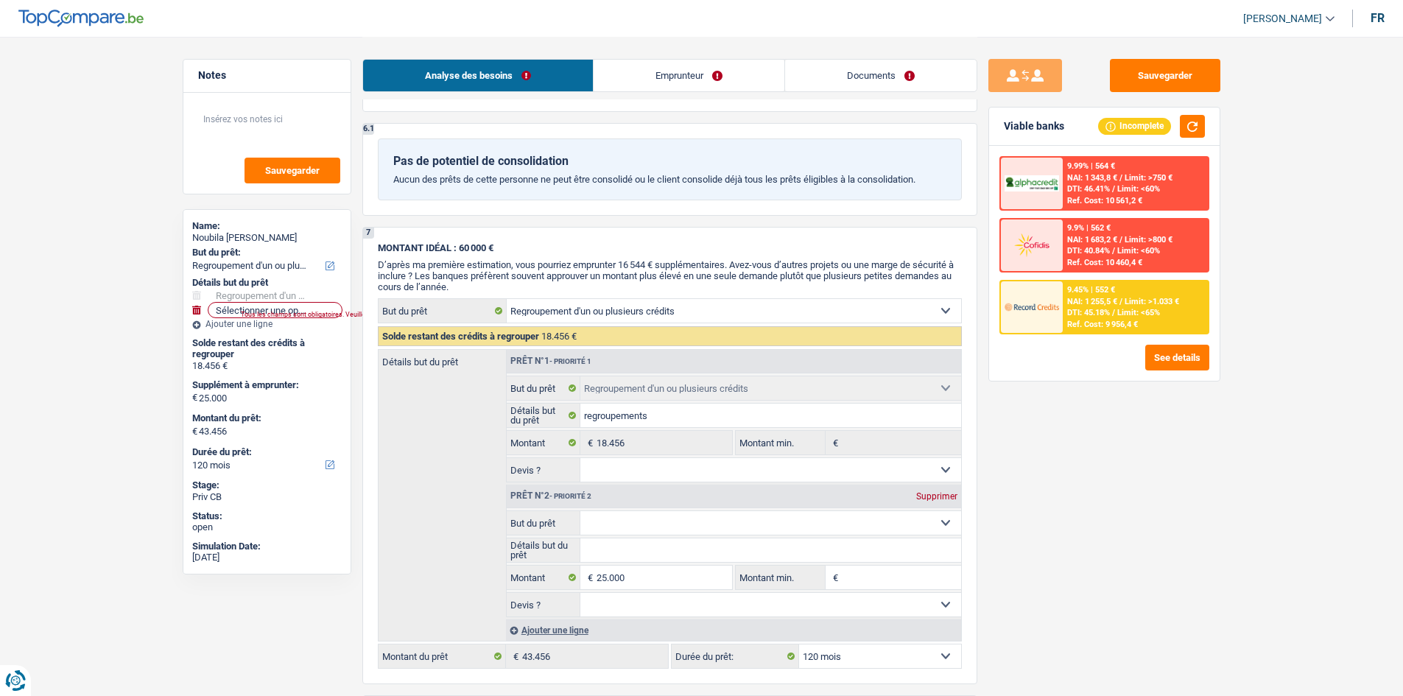
click at [1069, 440] on div "Sauvegarder Viable banks Incomplete 9.99% | 564 € NAI: 1 343,8 € / Limit: >750 …" at bounding box center [1104, 366] width 254 height 614
drag, startPoint x: 1321, startPoint y: 533, endPoint x: 1327, endPoint y: 521, distance: 13.8
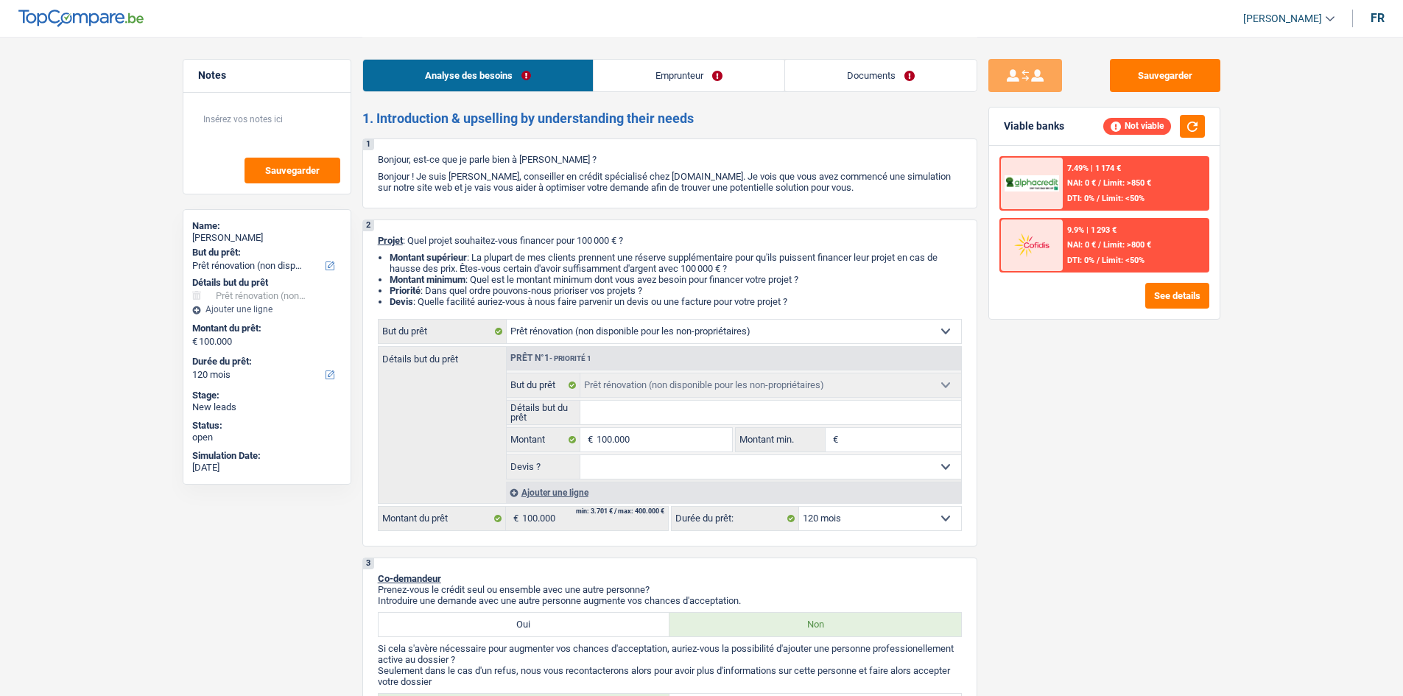
select select "renovation"
select select "120"
select select "renovation"
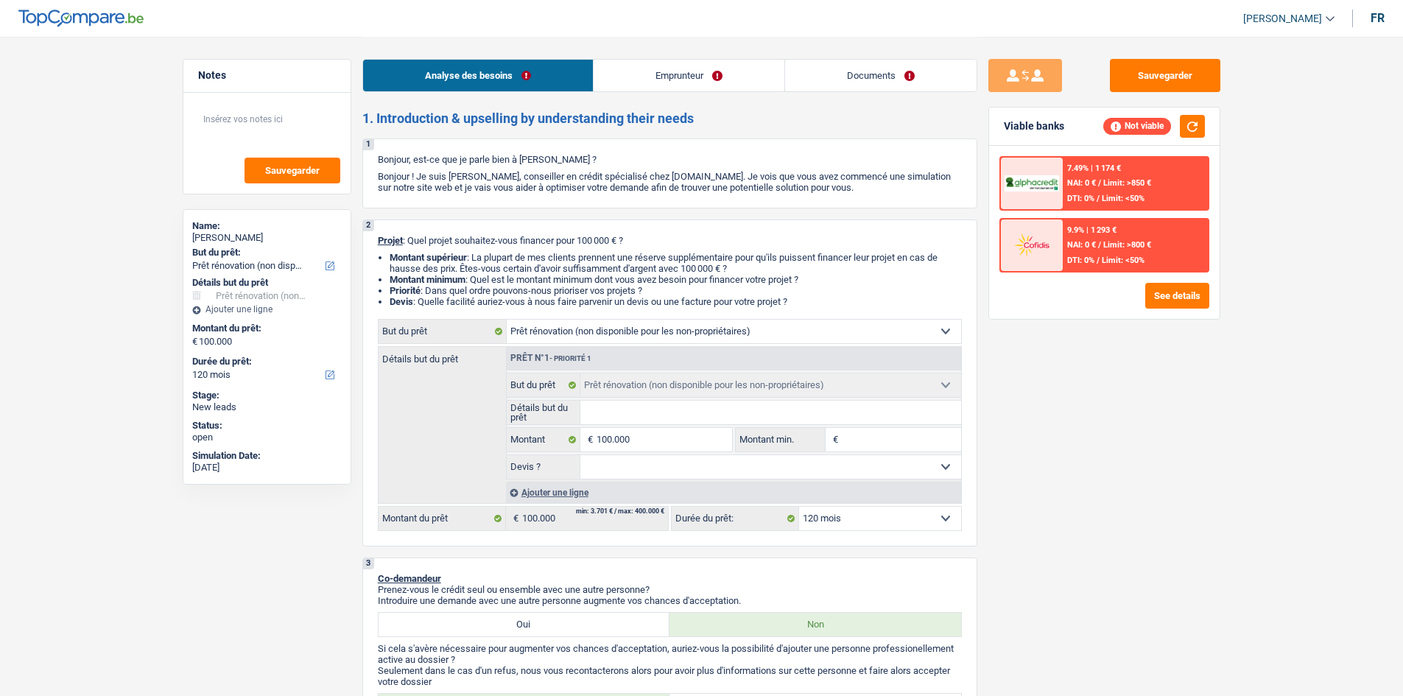
select select "120"
select select "privateEmployee"
select select "netSalary"
select select "mealVouchers"
select select "renovation"
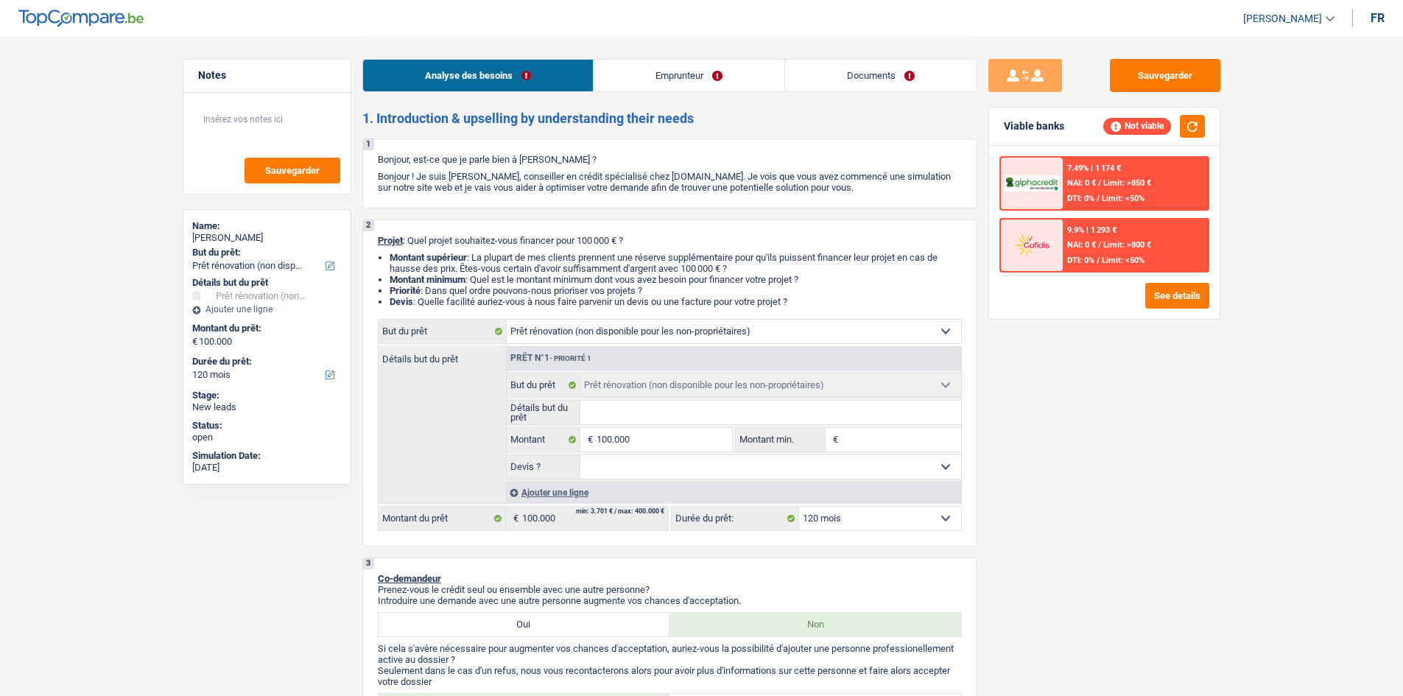
select select "renovation"
select select "120"
select select "privateEmployee"
select select "netSalary"
select select "mealVouchers"
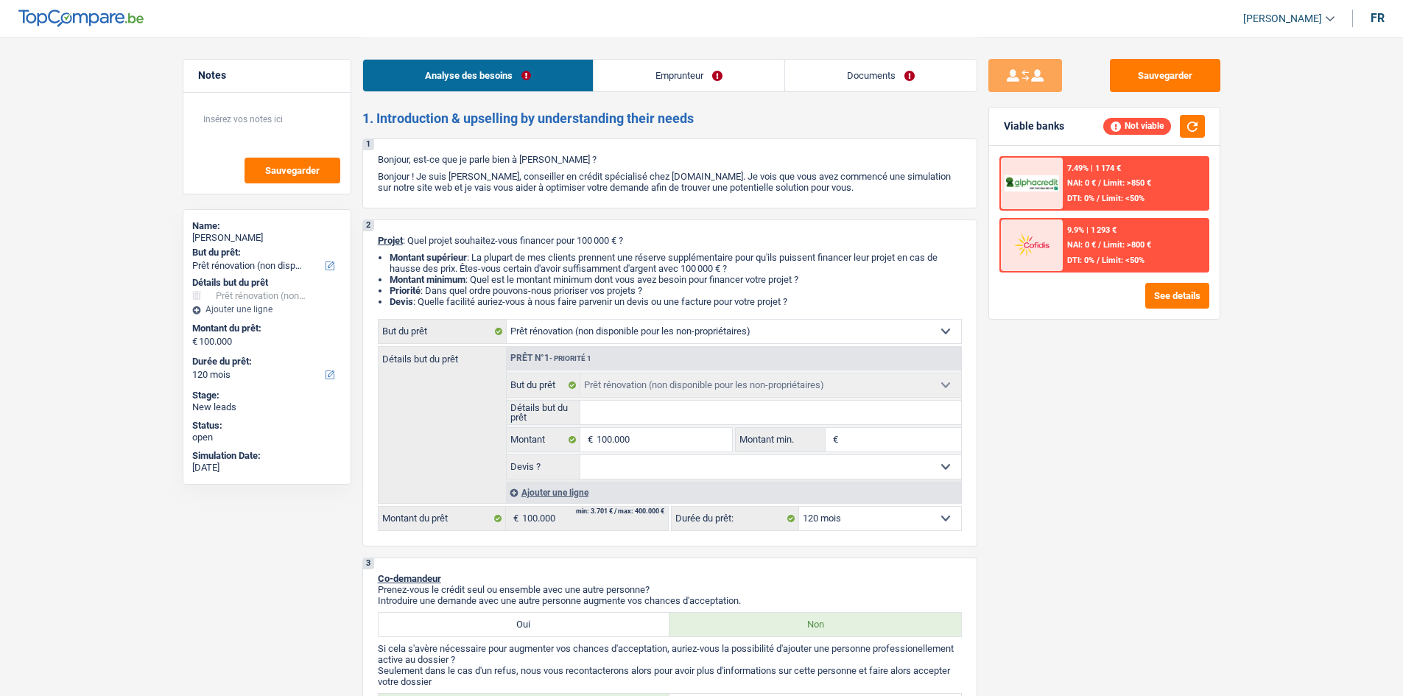
select select "LU"
select select "smallCompanies"
drag, startPoint x: 652, startPoint y: 85, endPoint x: 621, endPoint y: 102, distance: 35.3
click at [650, 84] on link "Emprunteur" at bounding box center [689, 76] width 191 height 32
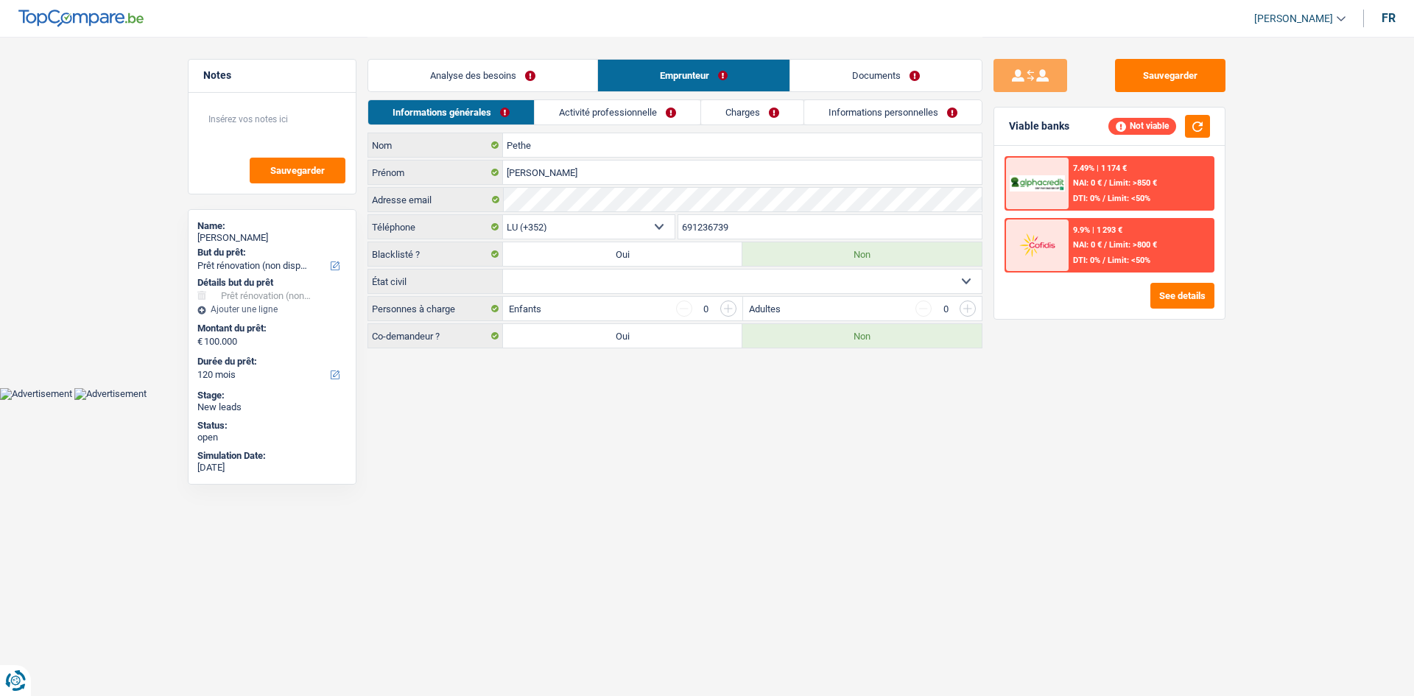
click at [583, 123] on link "Activité professionnelle" at bounding box center [618, 112] width 166 height 24
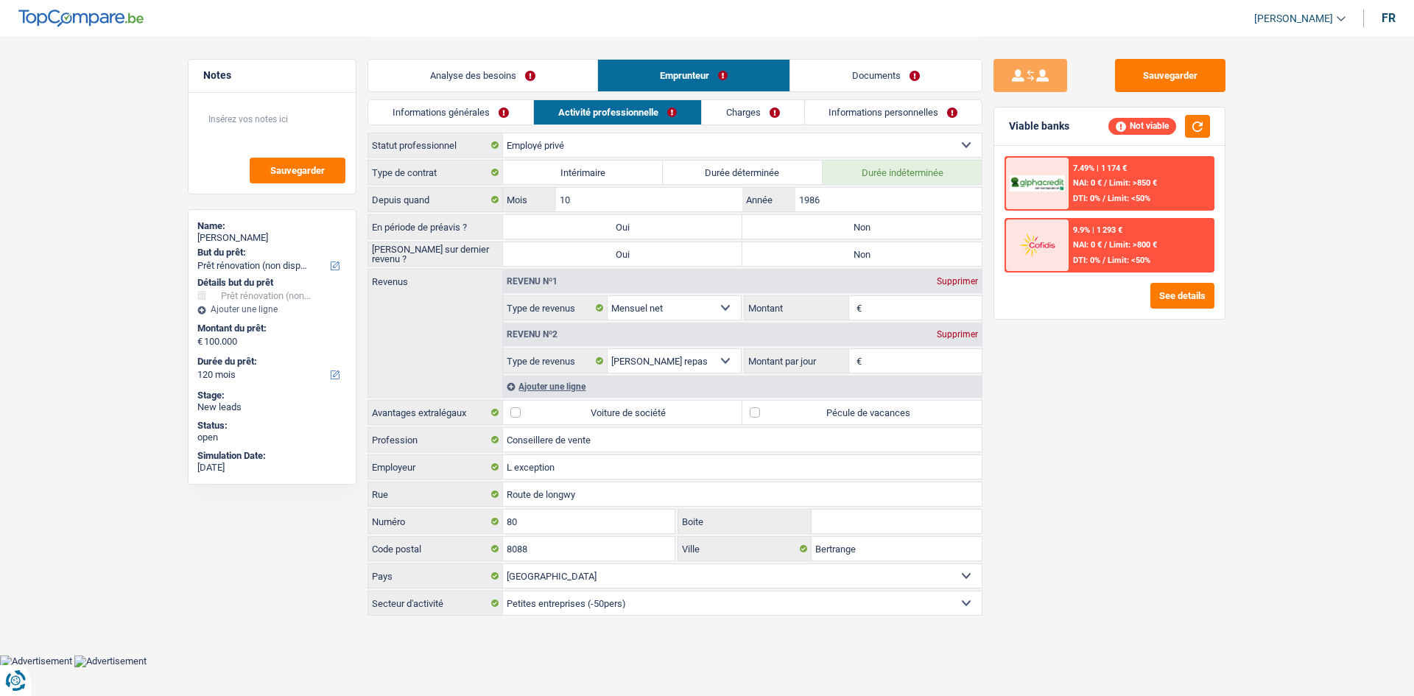
click at [747, 124] on link "Charges" at bounding box center [753, 112] width 102 height 24
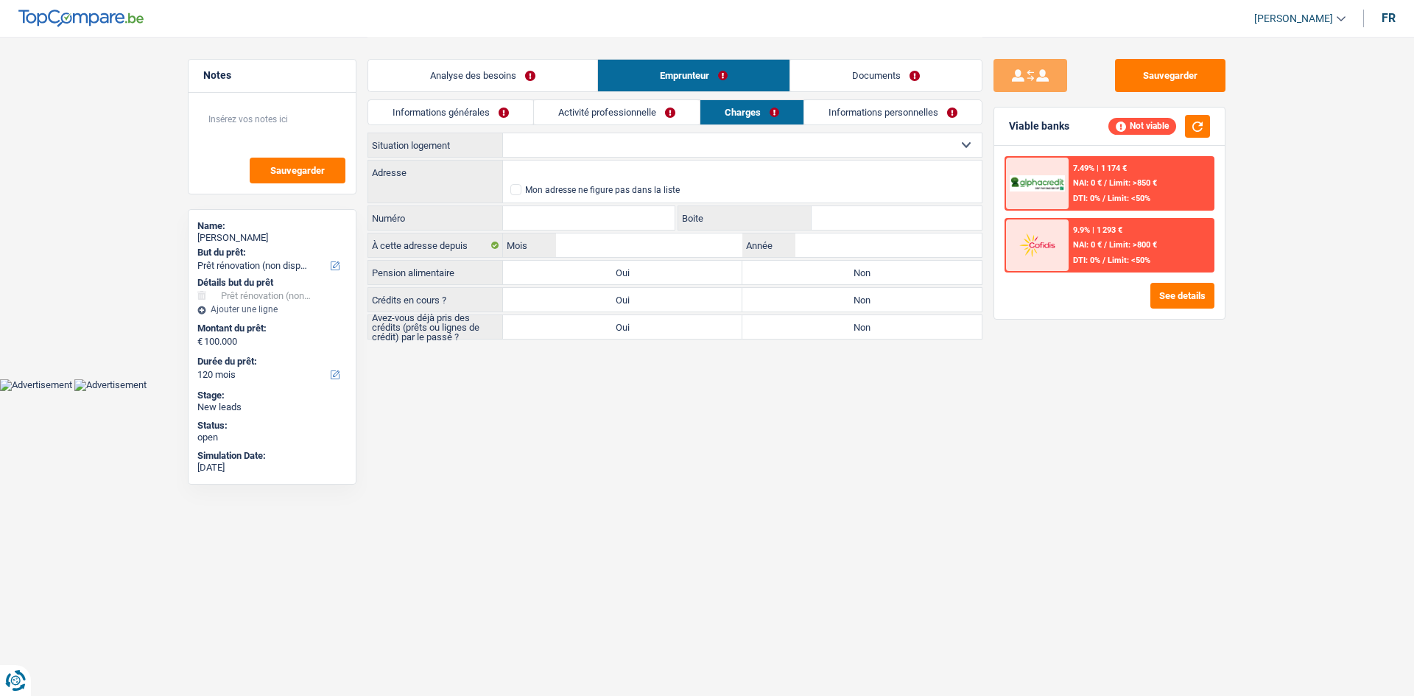
click at [851, 120] on link "Informations personnelles" at bounding box center [893, 112] width 178 height 24
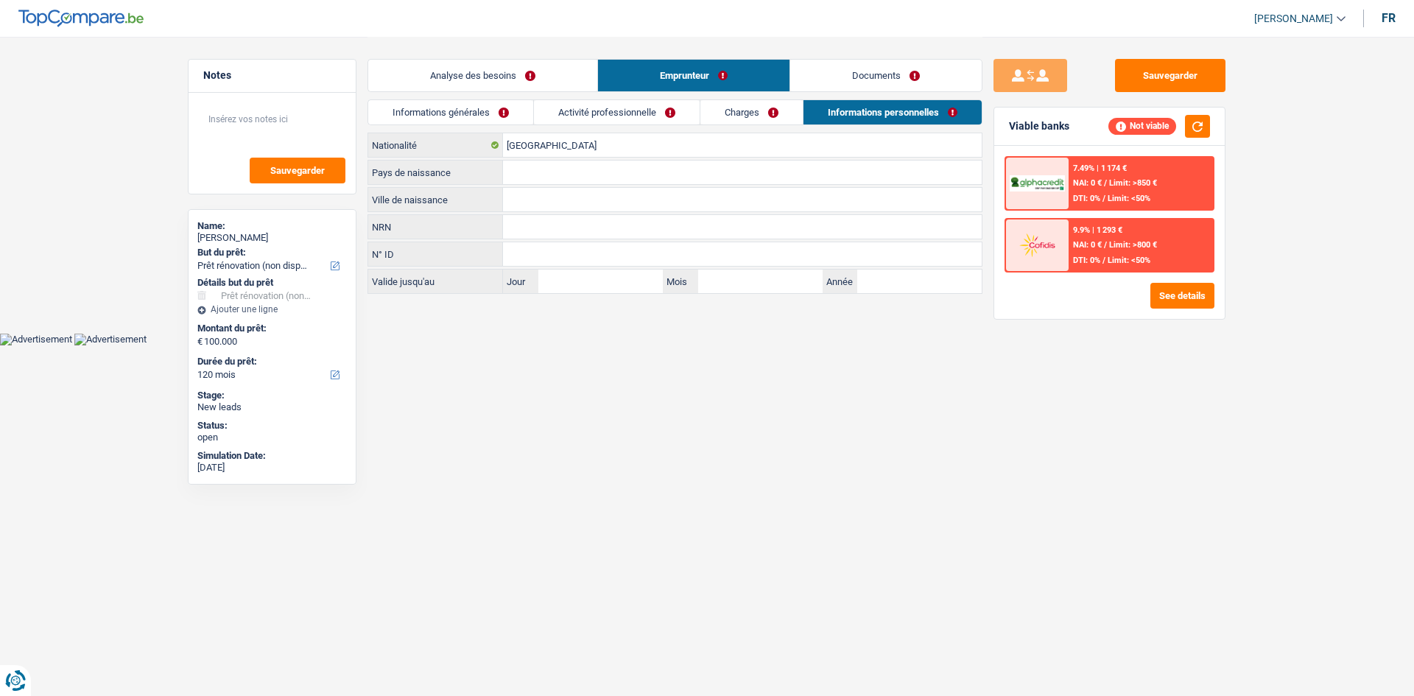
click at [486, 74] on link "Analyse des besoins" at bounding box center [482, 76] width 229 height 32
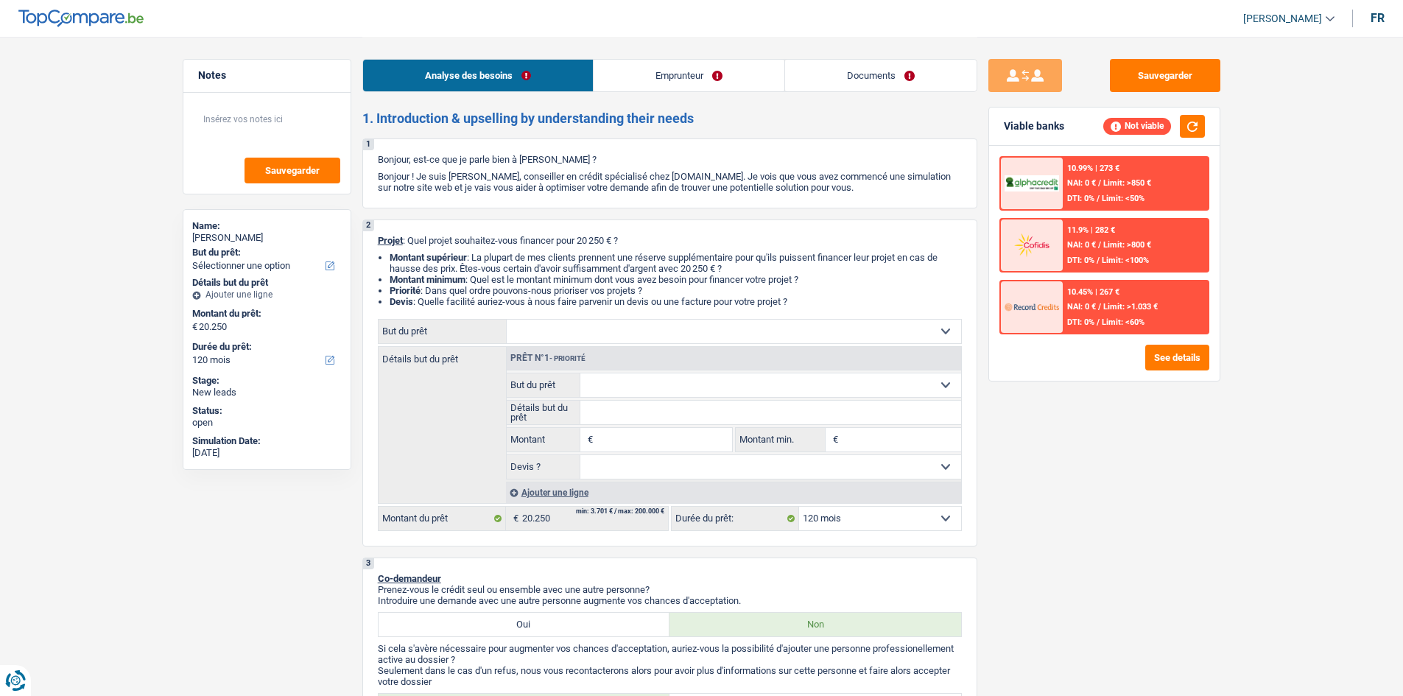
select select "120"
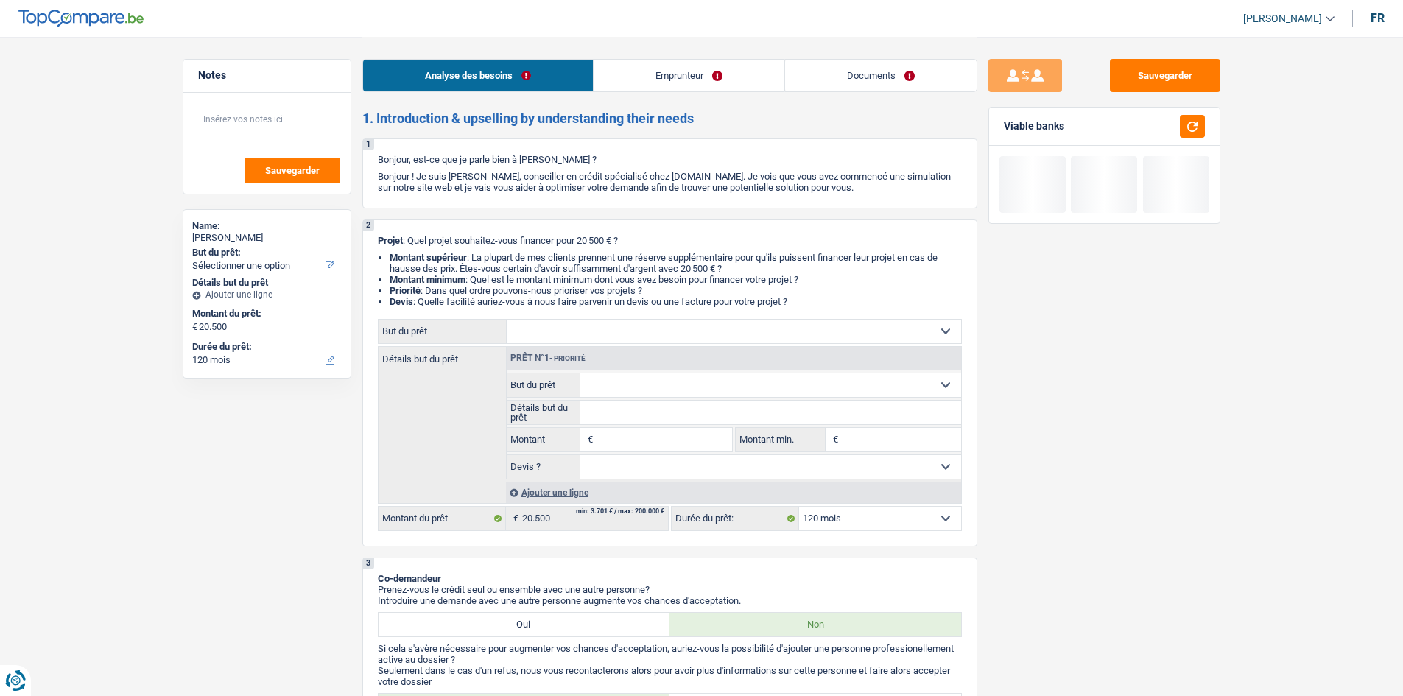
select select "120"
select select "72"
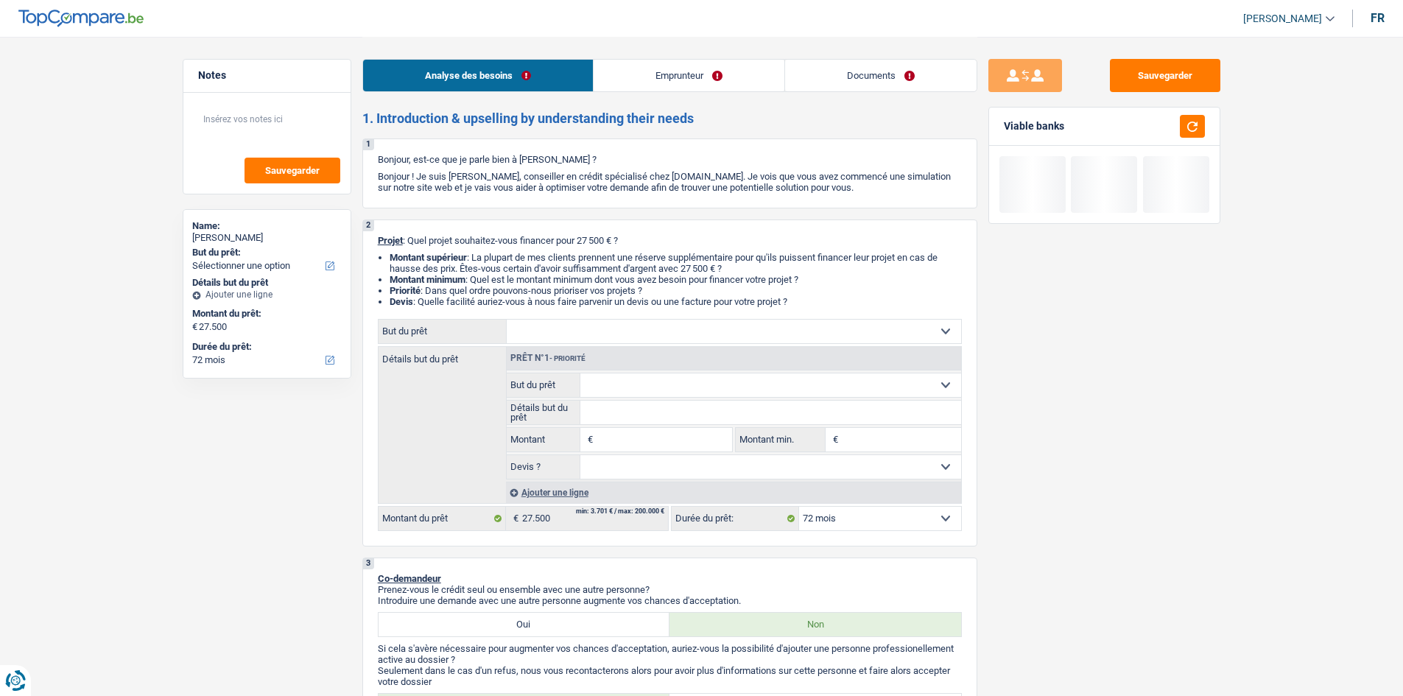
select select "independent"
select select "netSalary"
select select "previousEmployerCompensation"
select select "liveWithParents"
select select "72"
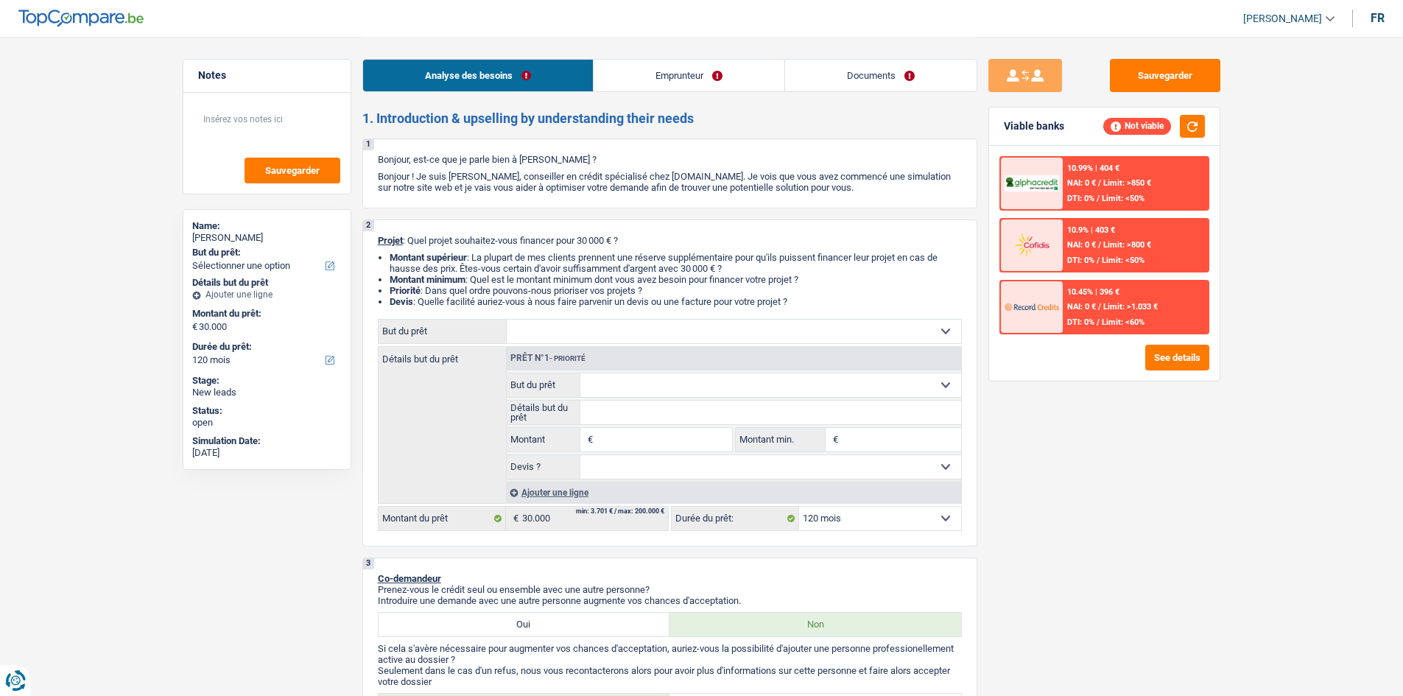
select select "120"
drag, startPoint x: 870, startPoint y: 74, endPoint x: 776, endPoint y: 71, distance: 93.6
click at [870, 74] on link "Documents" at bounding box center [881, 76] width 192 height 32
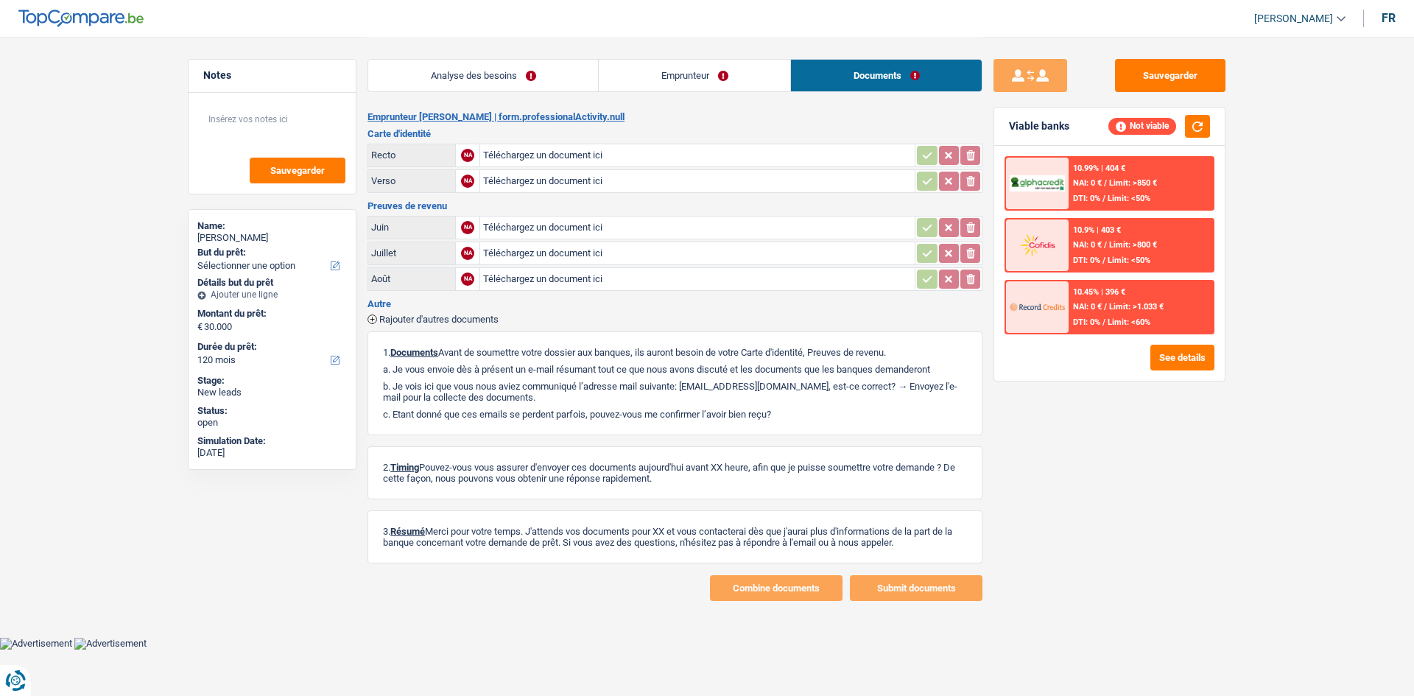
click at [686, 110] on div "Analyse des besoins Emprunteur Documents 1. Introduction & upselling by underst…" at bounding box center [675, 319] width 615 height 564
click at [696, 76] on link "Emprunteur" at bounding box center [695, 76] width 192 height 32
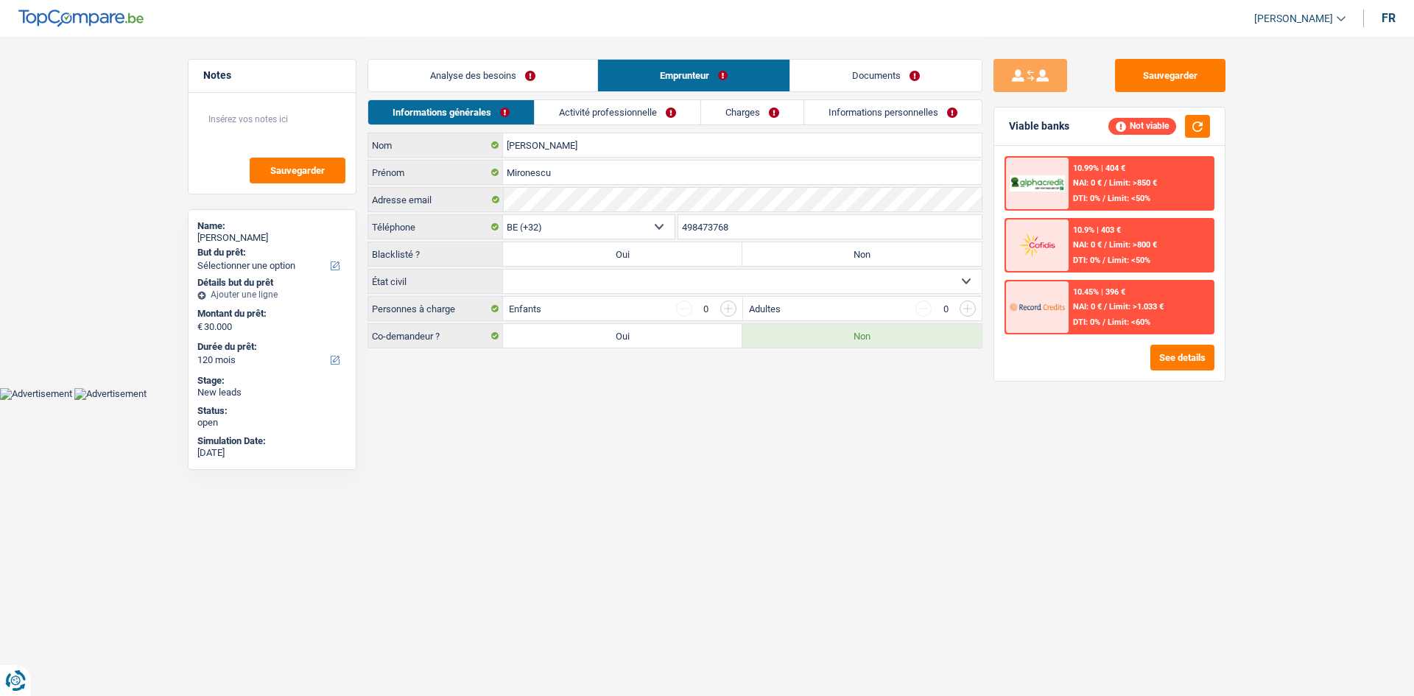
click at [677, 104] on link "Activité professionnelle" at bounding box center [618, 112] width 166 height 24
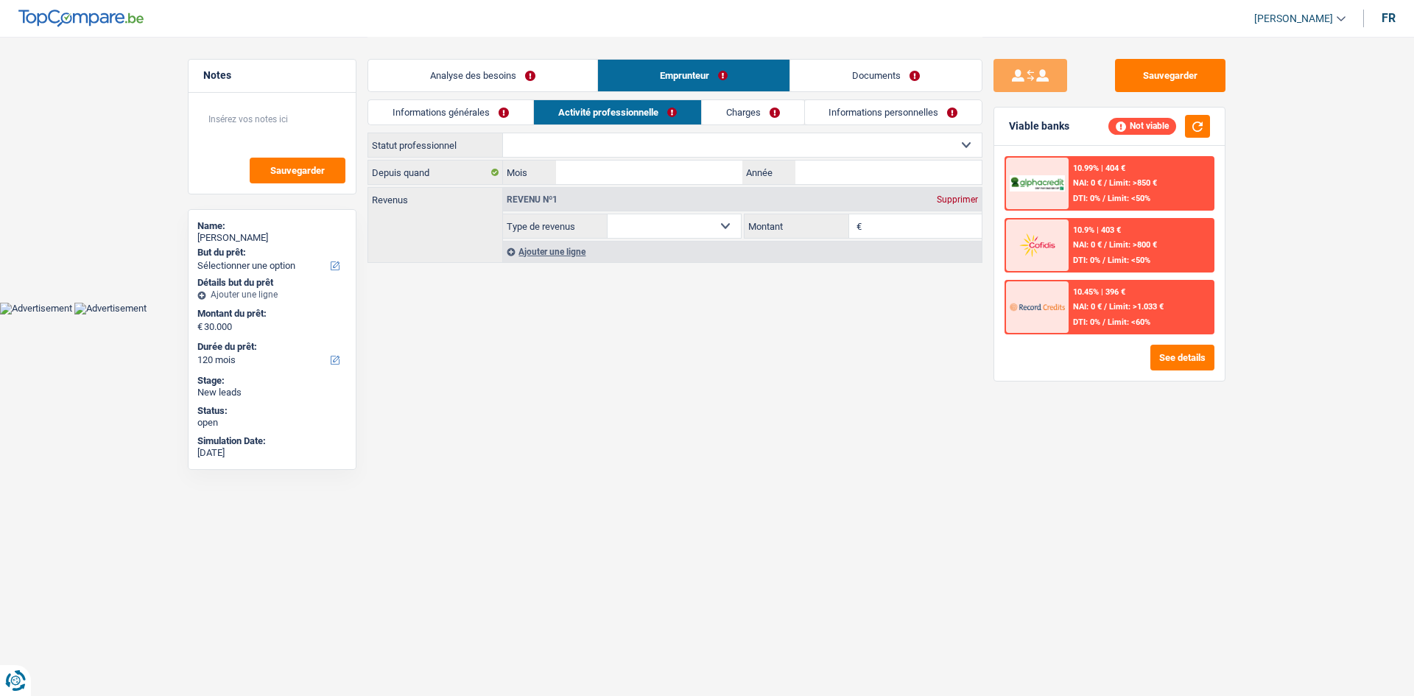
click at [750, 112] on link "Charges" at bounding box center [753, 112] width 102 height 24
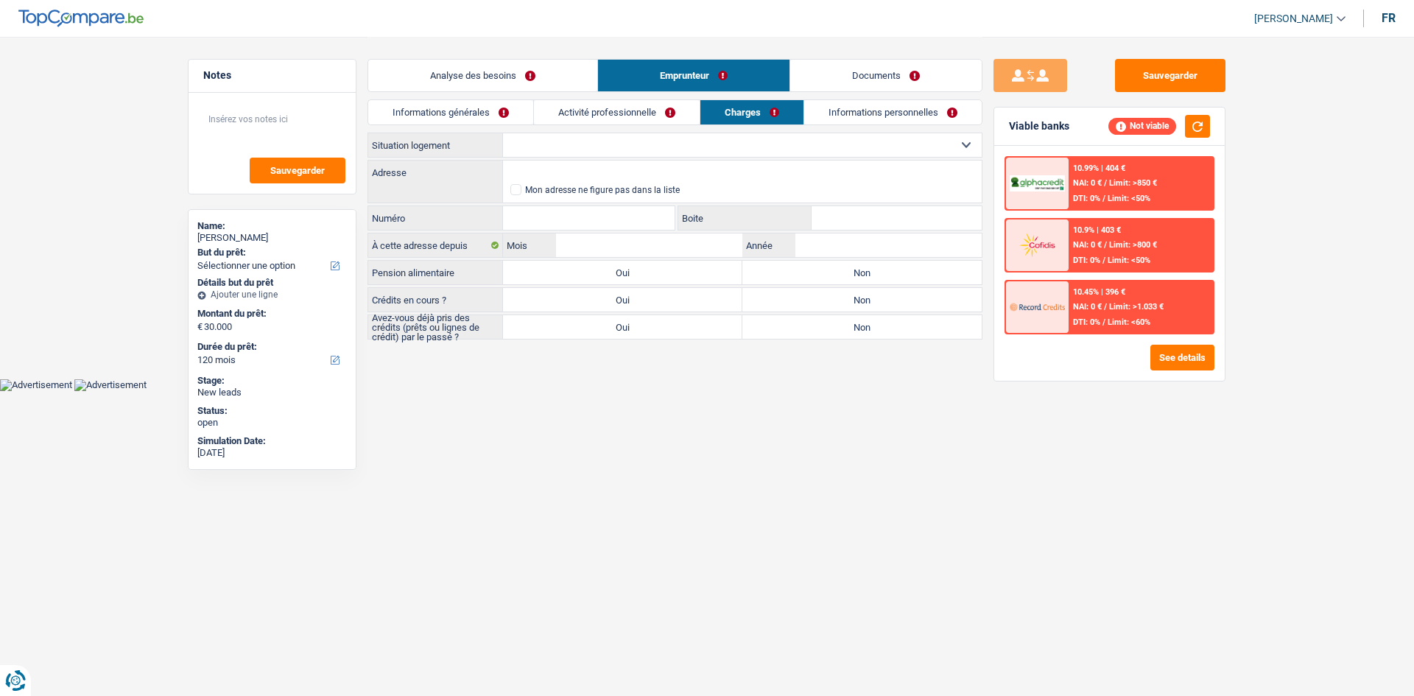
click at [849, 114] on link "Informations personnelles" at bounding box center [893, 112] width 178 height 24
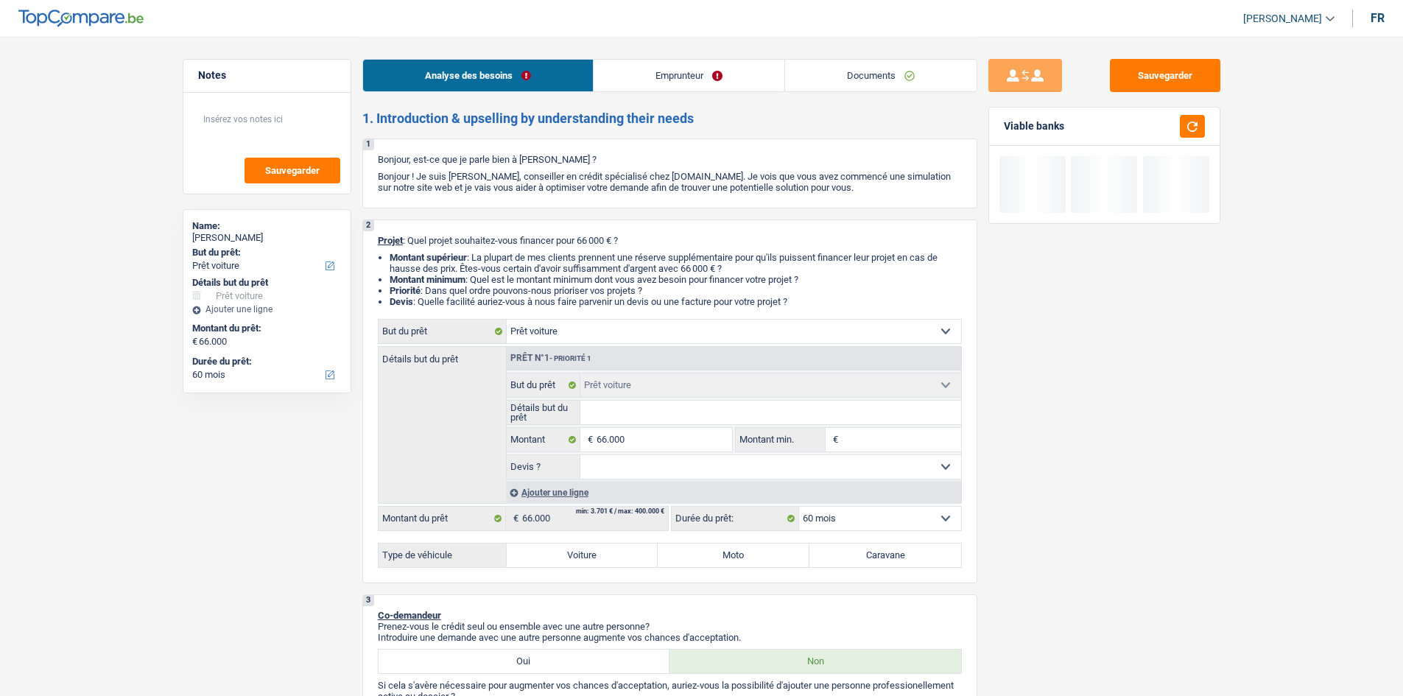
select select "car"
select select "60"
select select "car"
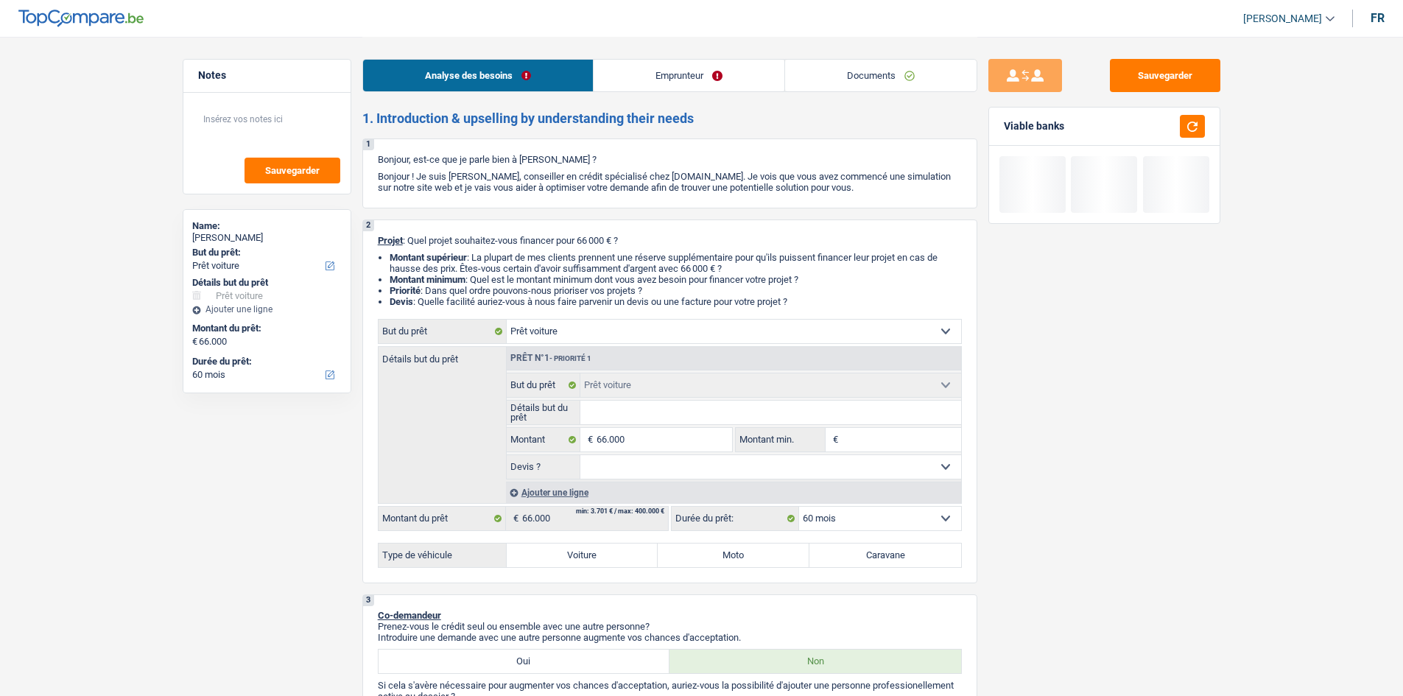
select select "60"
select select "car"
select select "60"
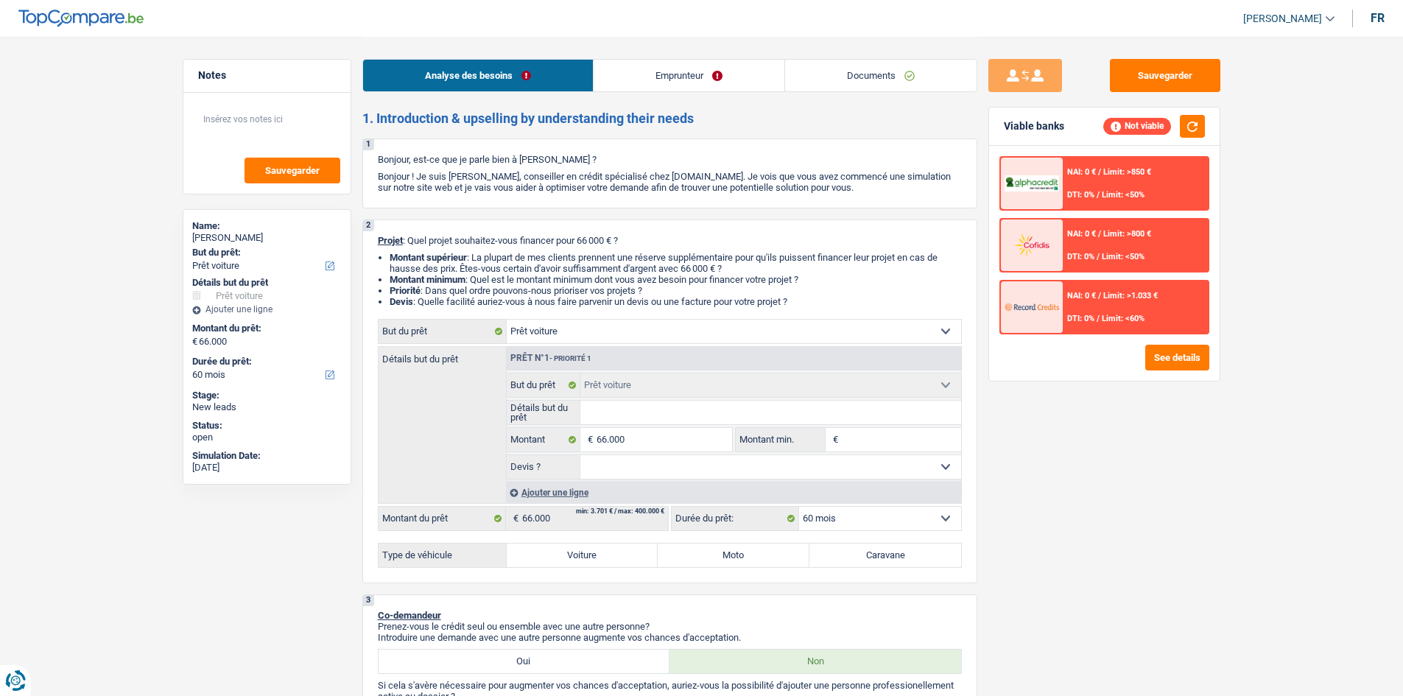
click at [869, 71] on link "Documents" at bounding box center [881, 76] width 192 height 32
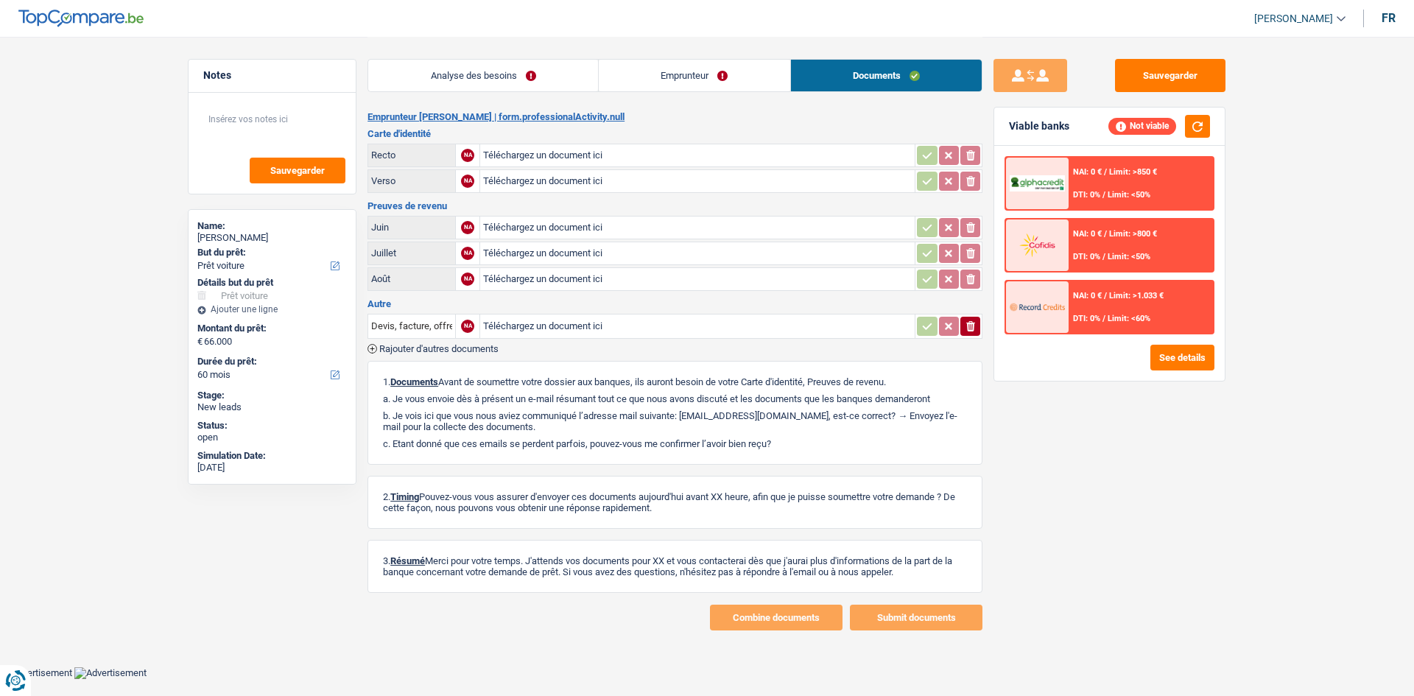
click at [725, 76] on link "Emprunteur" at bounding box center [695, 76] width 192 height 32
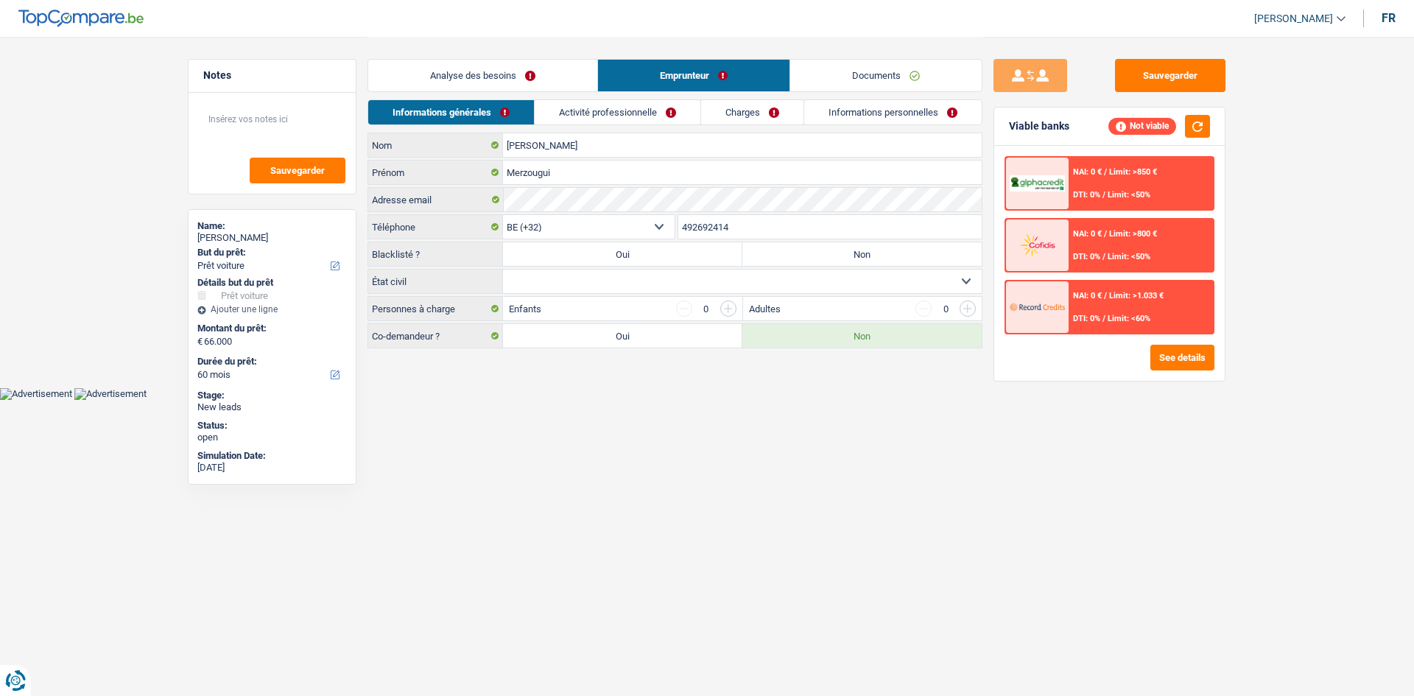
click at [659, 116] on link "Activité professionnelle" at bounding box center [618, 112] width 166 height 24
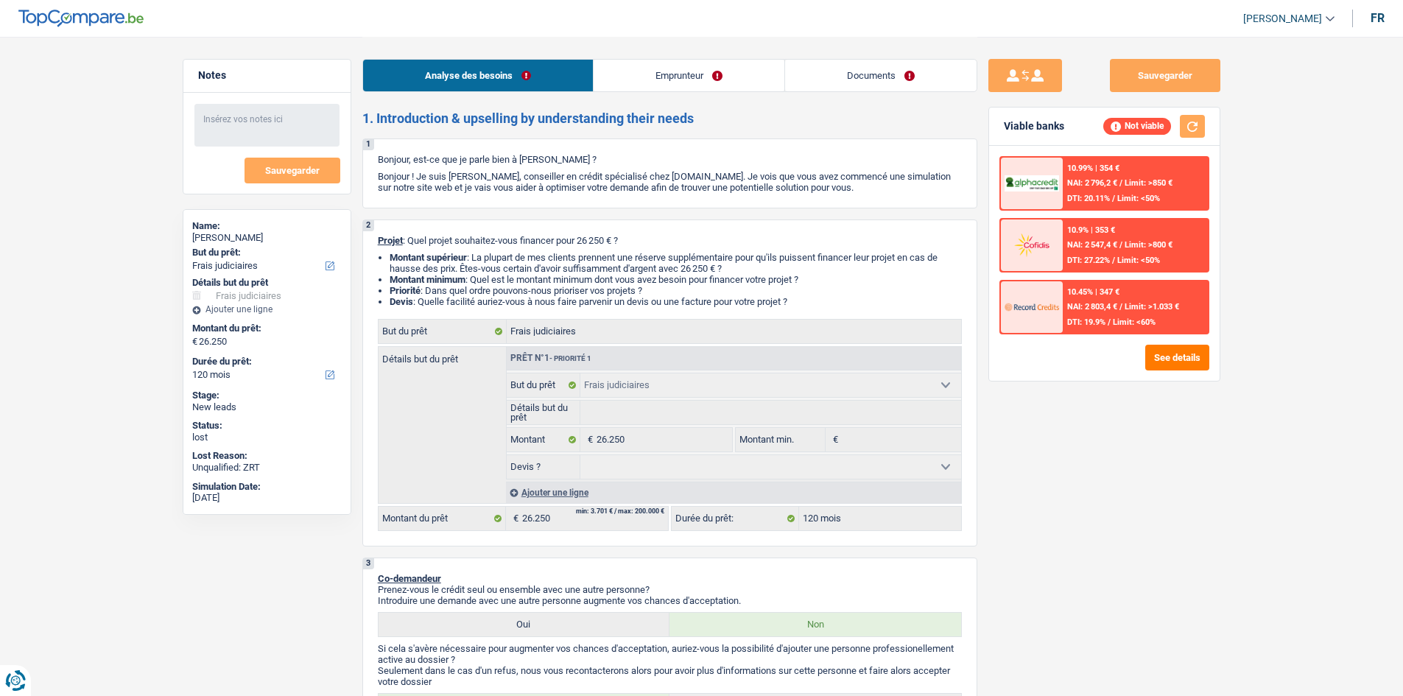
select select "judicial"
select select "120"
select select "judicial"
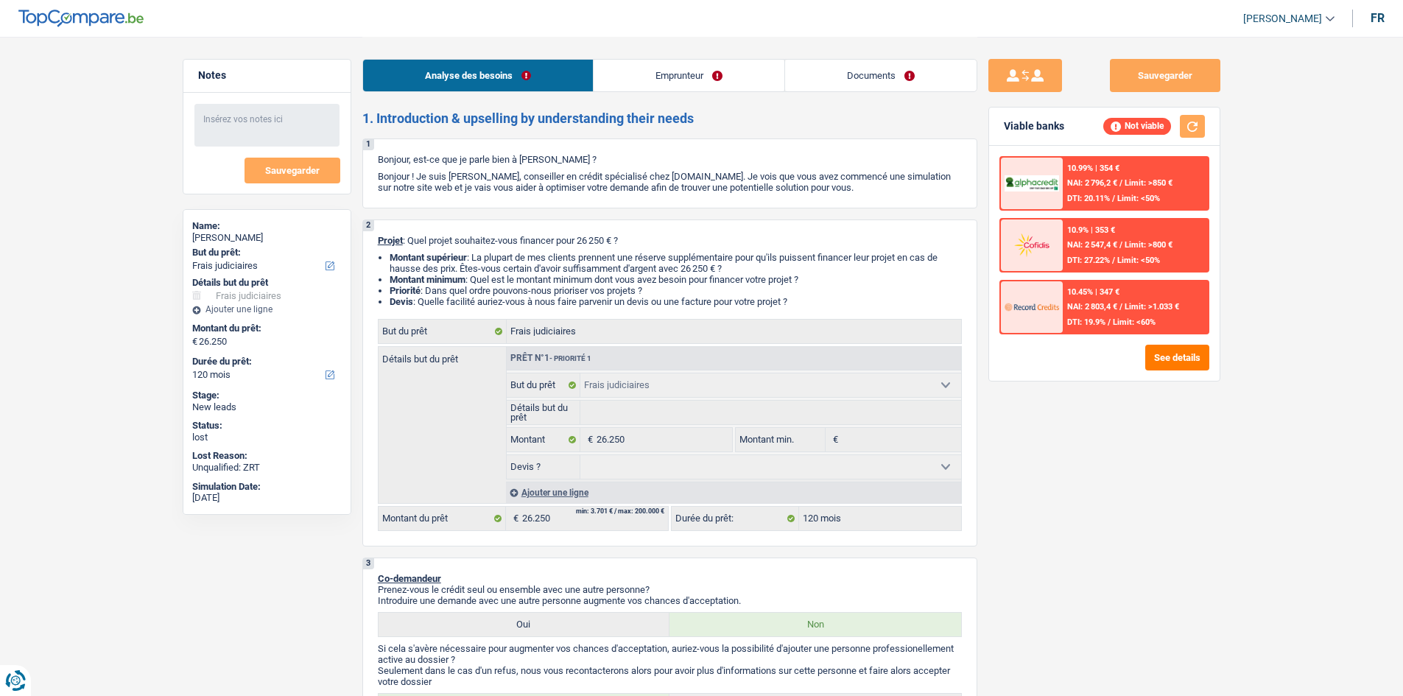
select select "120"
select select "independent"
select select "netSalary"
select select "liveWithParents"
select select "judicial"
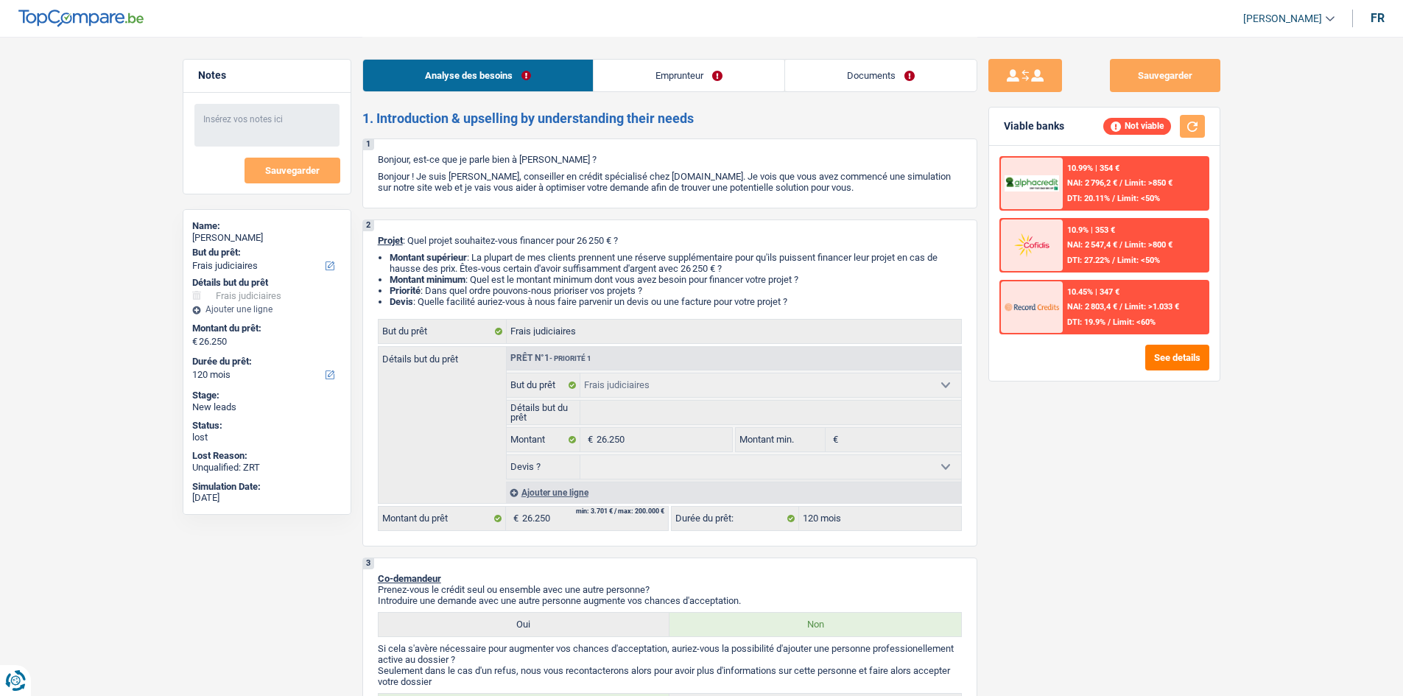
select select "judicial"
select select "120"
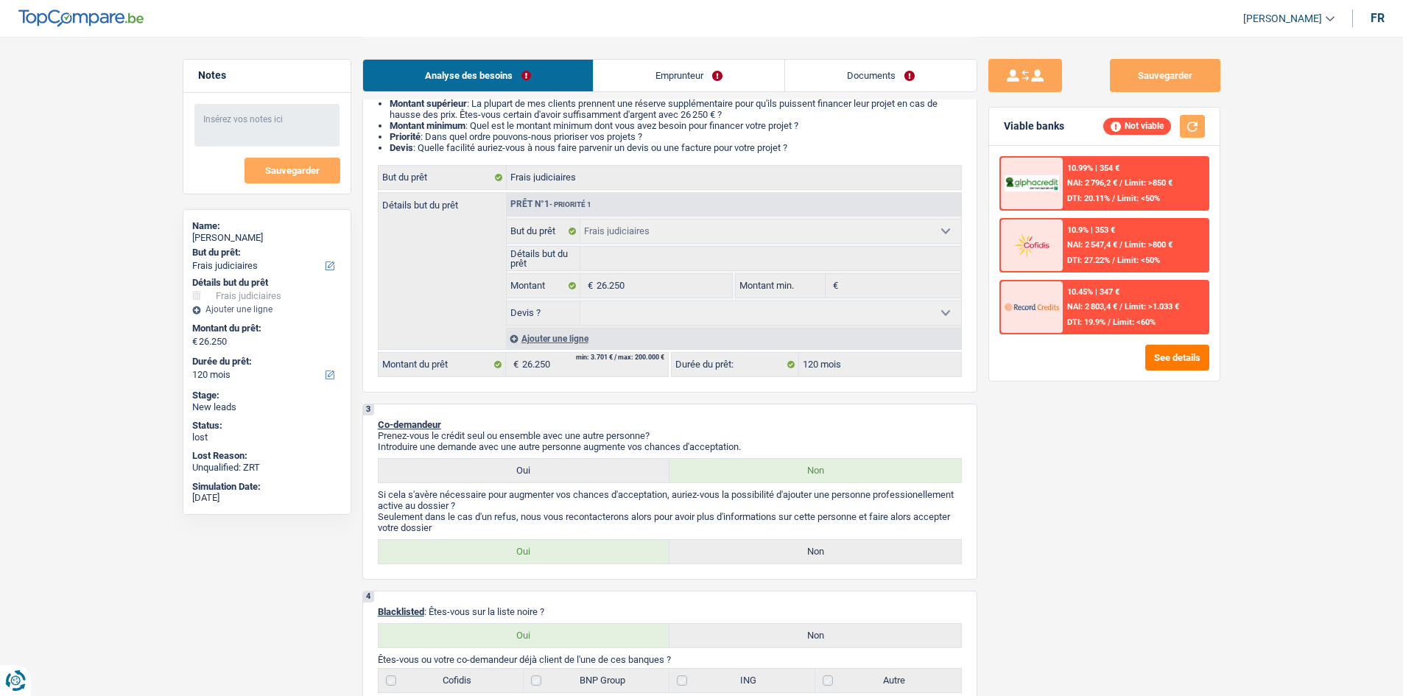
scroll to position [295, 0]
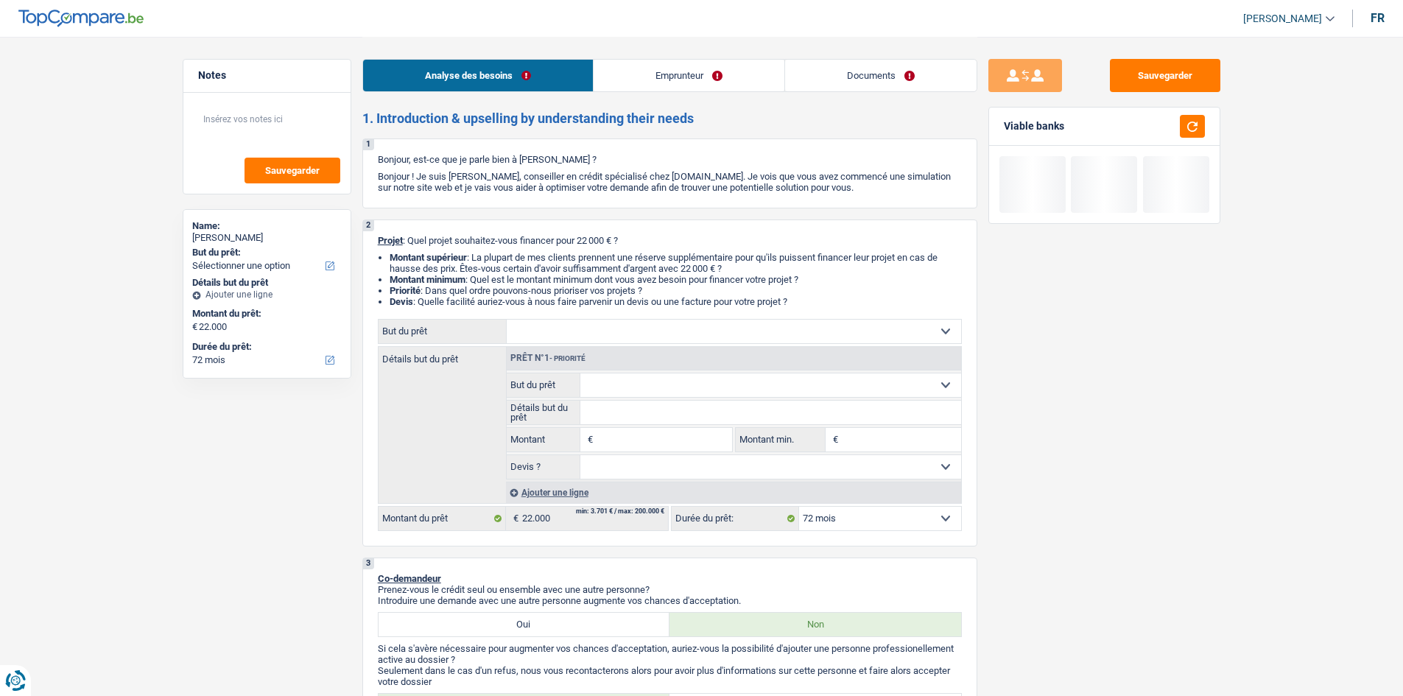
select select "72"
select select "worker"
select select "netSalary"
select select "72"
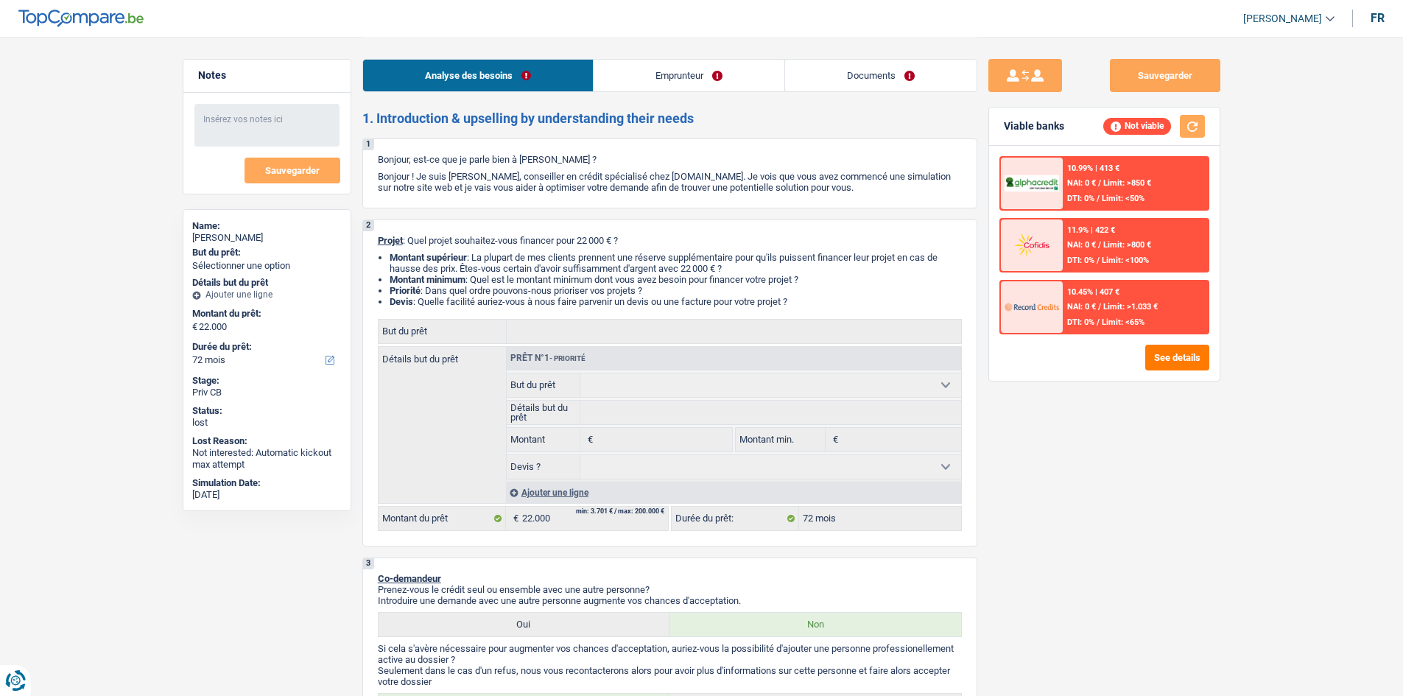
drag, startPoint x: 0, startPoint y: 0, endPoint x: 840, endPoint y: 65, distance: 842.2
click at [840, 65] on link "Documents" at bounding box center [881, 76] width 192 height 32
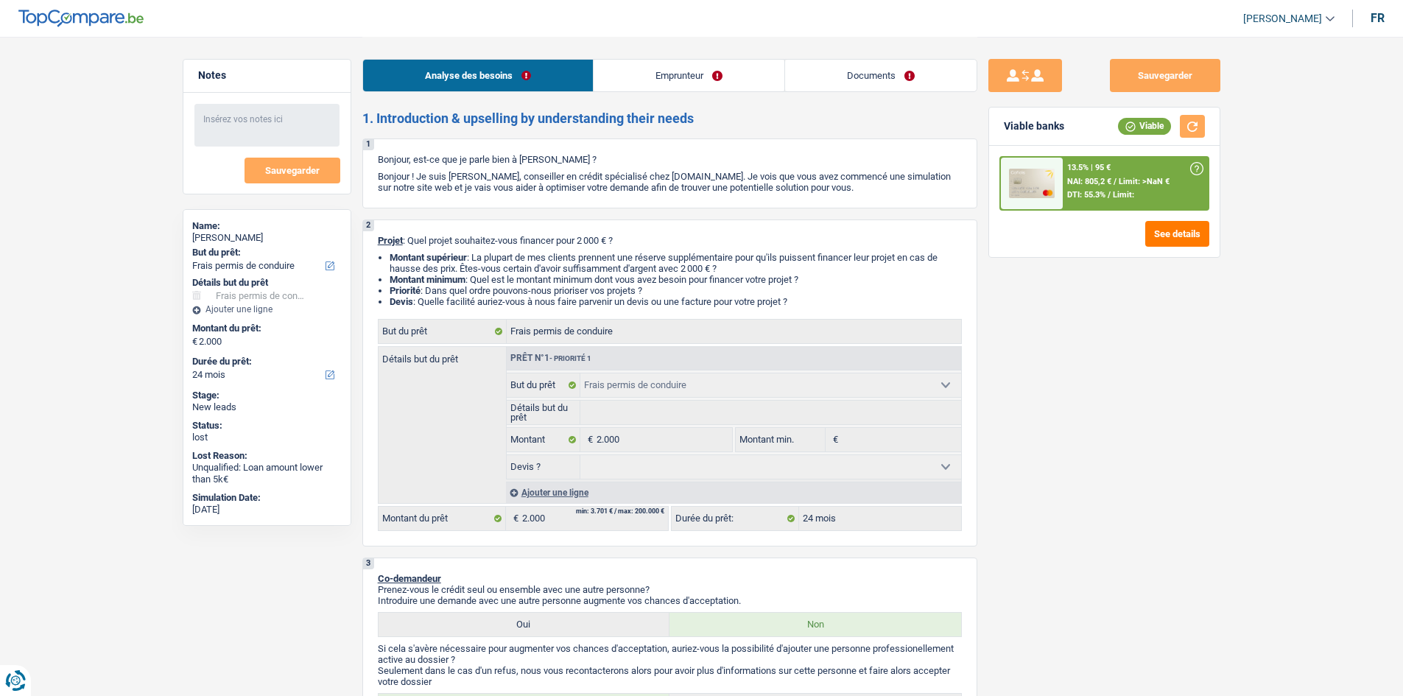
select select "drivingLicense"
select select "24"
select select "drivingLicense"
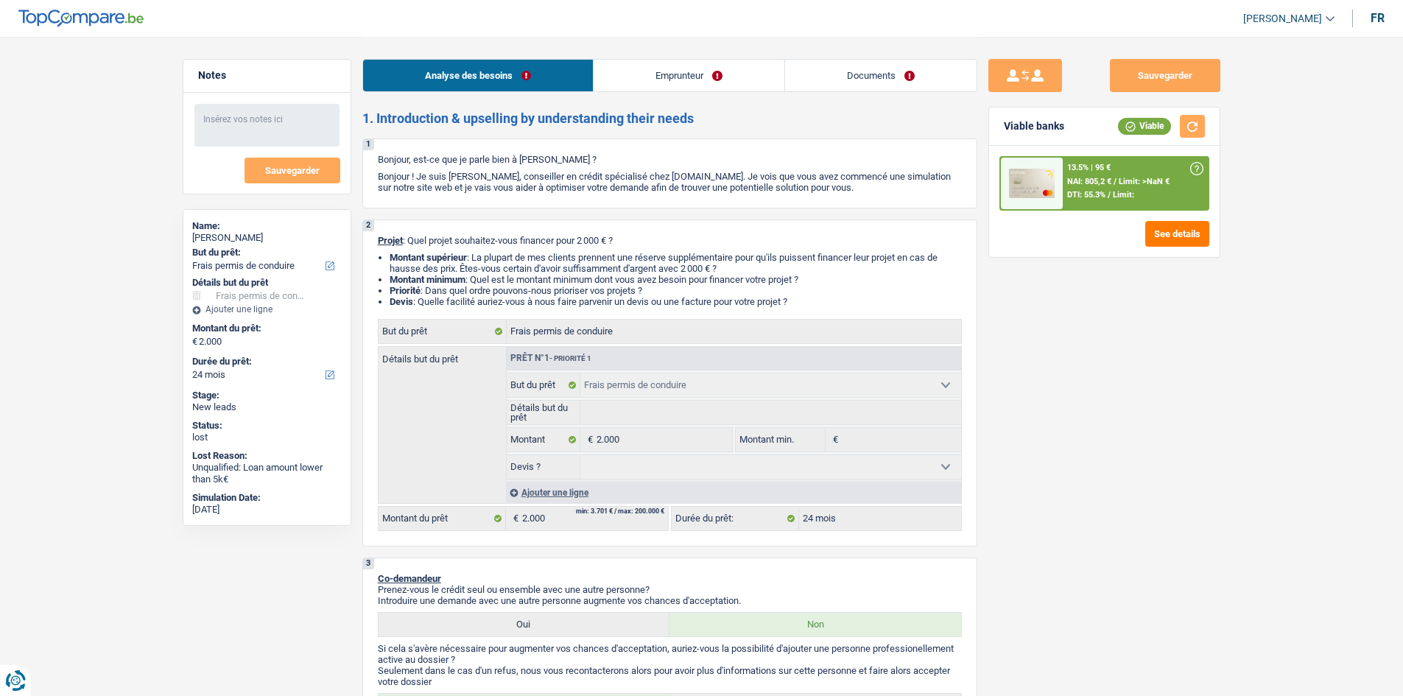
select select "24"
select select "unemployed"
select select "familyAllowances"
select select "unemployment"
select select "rents"
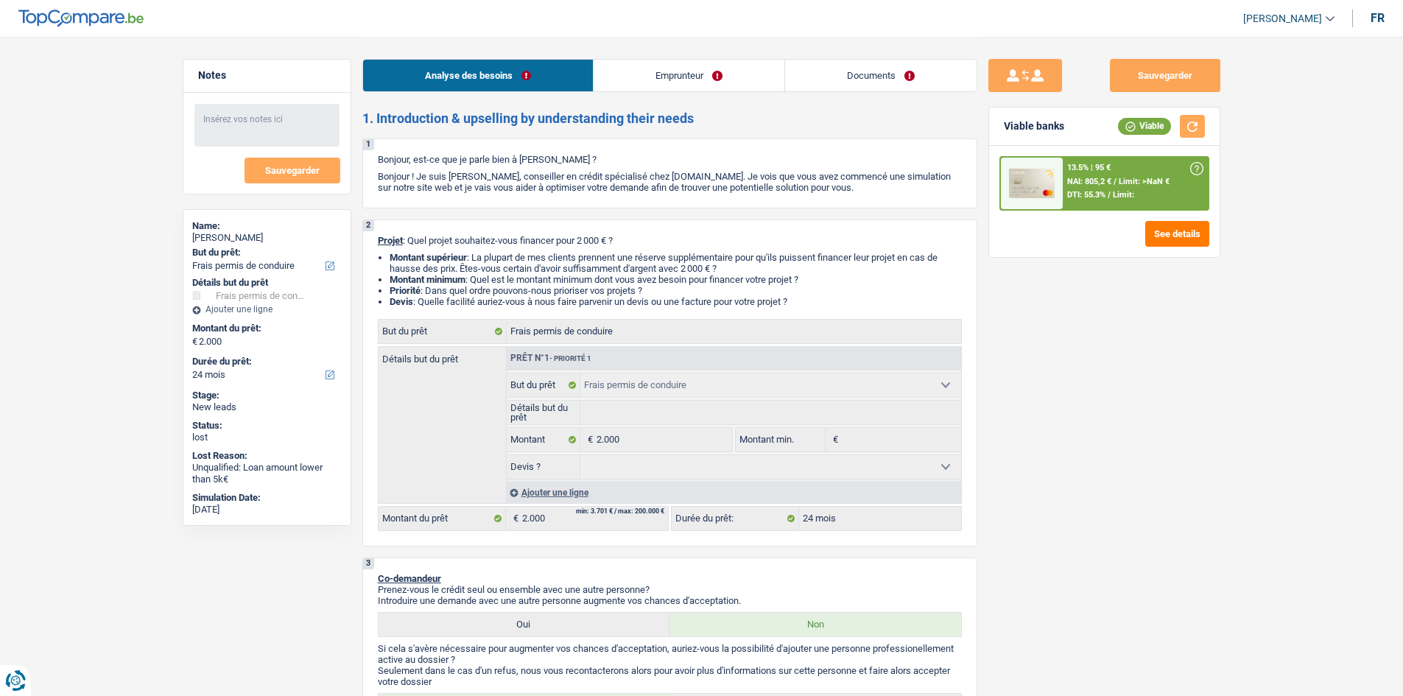
select select "drivingLicense"
select select "24"
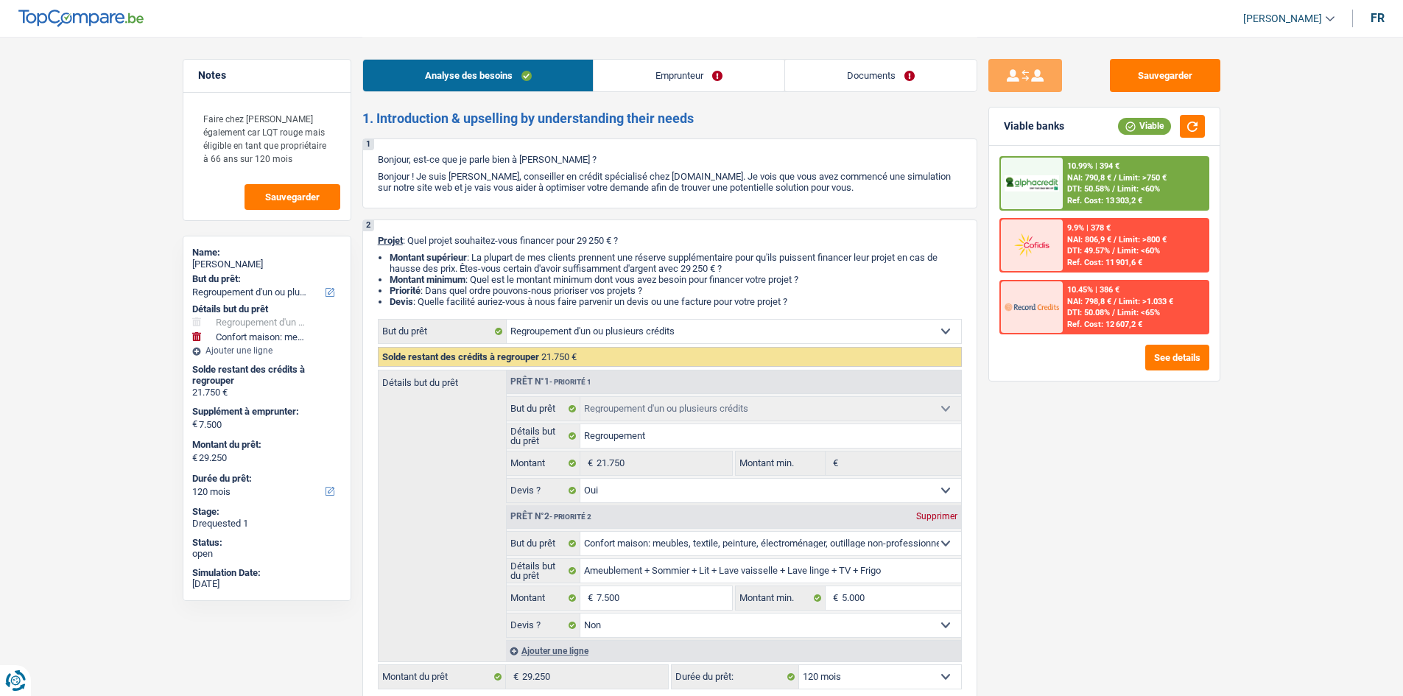
select select "refinancing"
select select "household"
select select "120"
click at [849, 76] on link "Documents" at bounding box center [881, 76] width 192 height 32
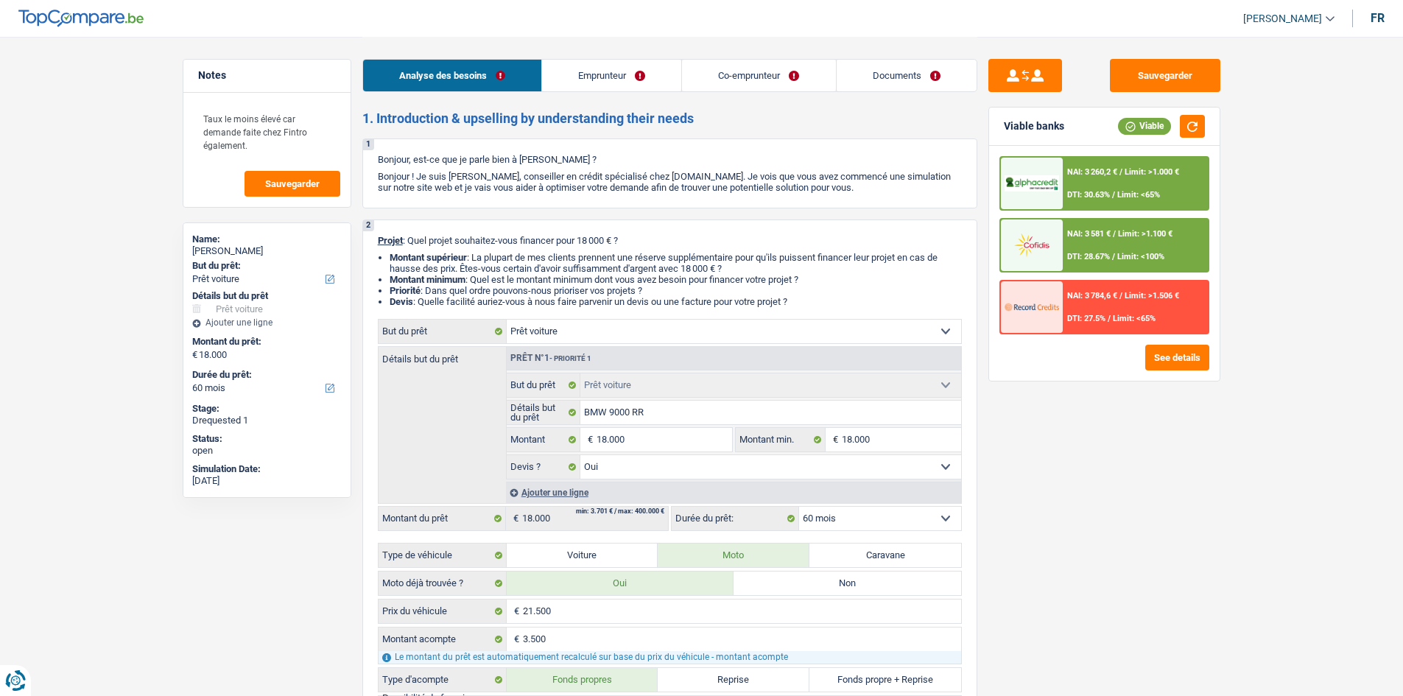
select select "car"
select select "60"
select select "car"
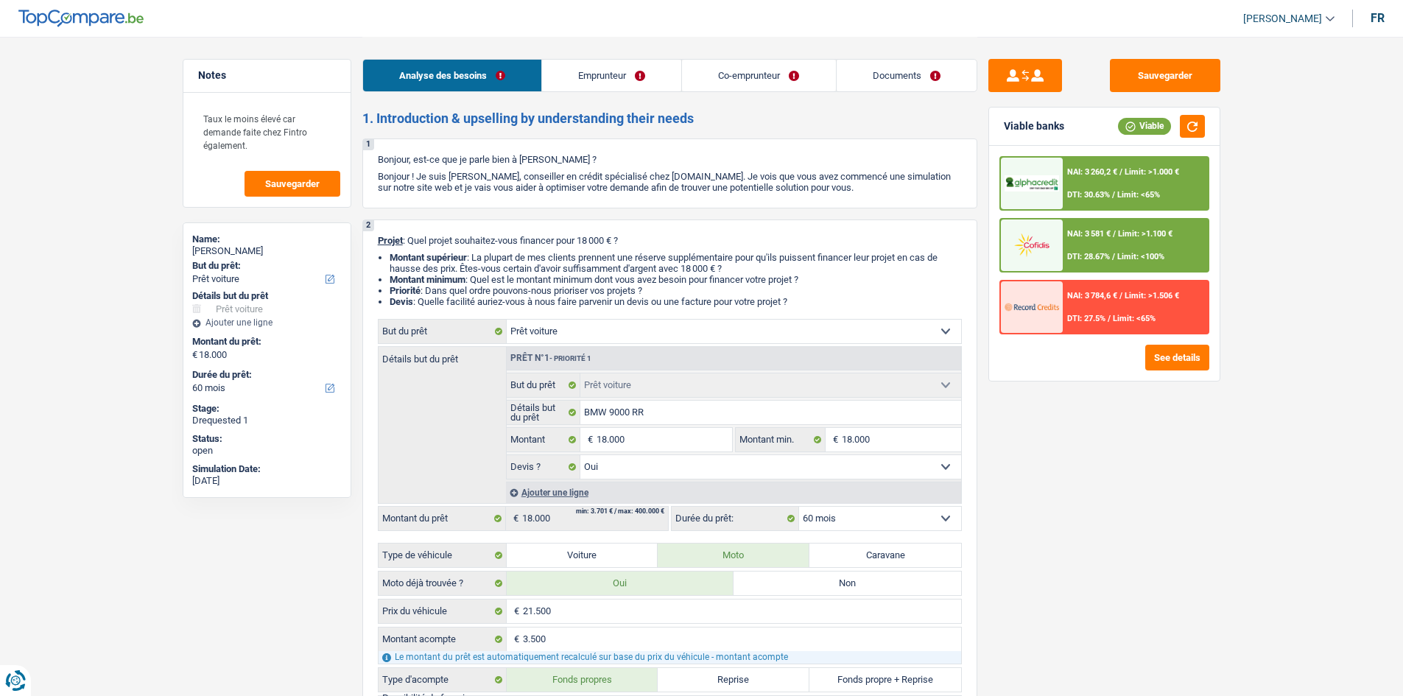
select select "yes"
select select "60"
select select "worker"
select select "netSalary"
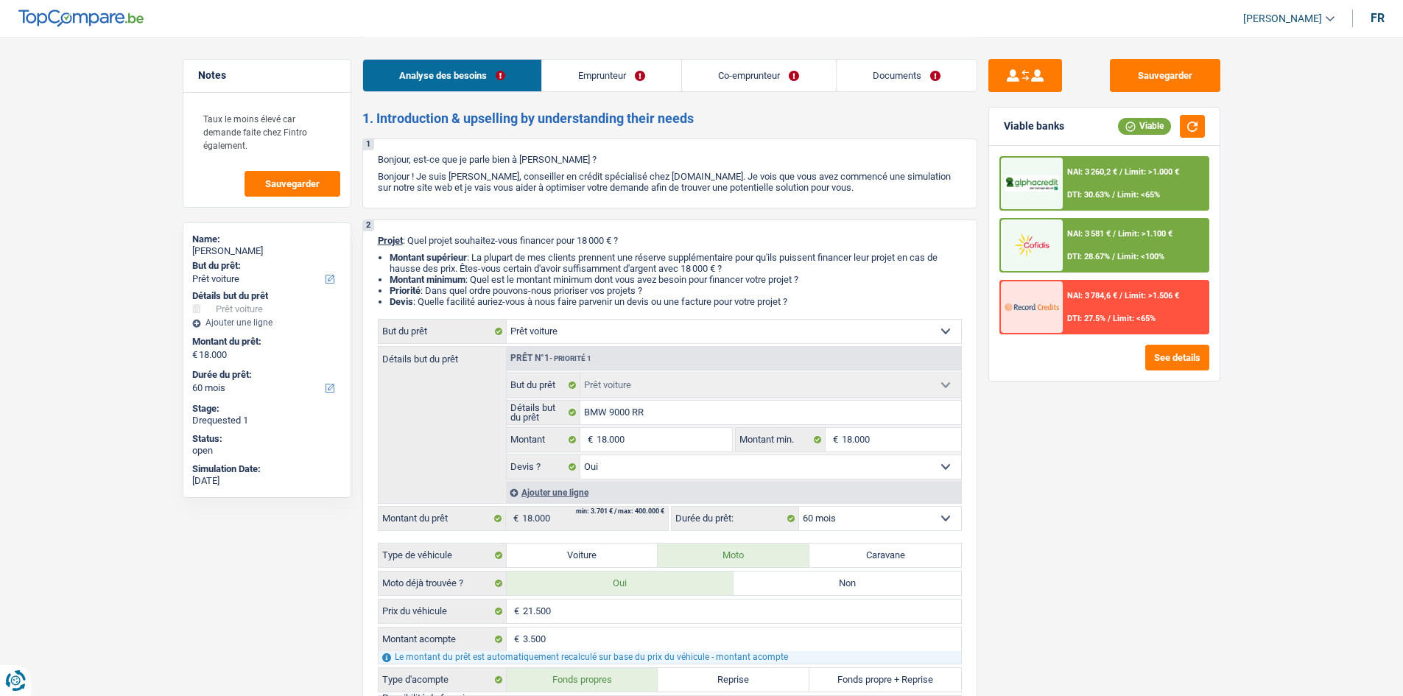
select select "mealVouchers"
select select "netSalary"
select select "mealVouchers"
select select "ownerWithMortgage"
select select "mortgage"
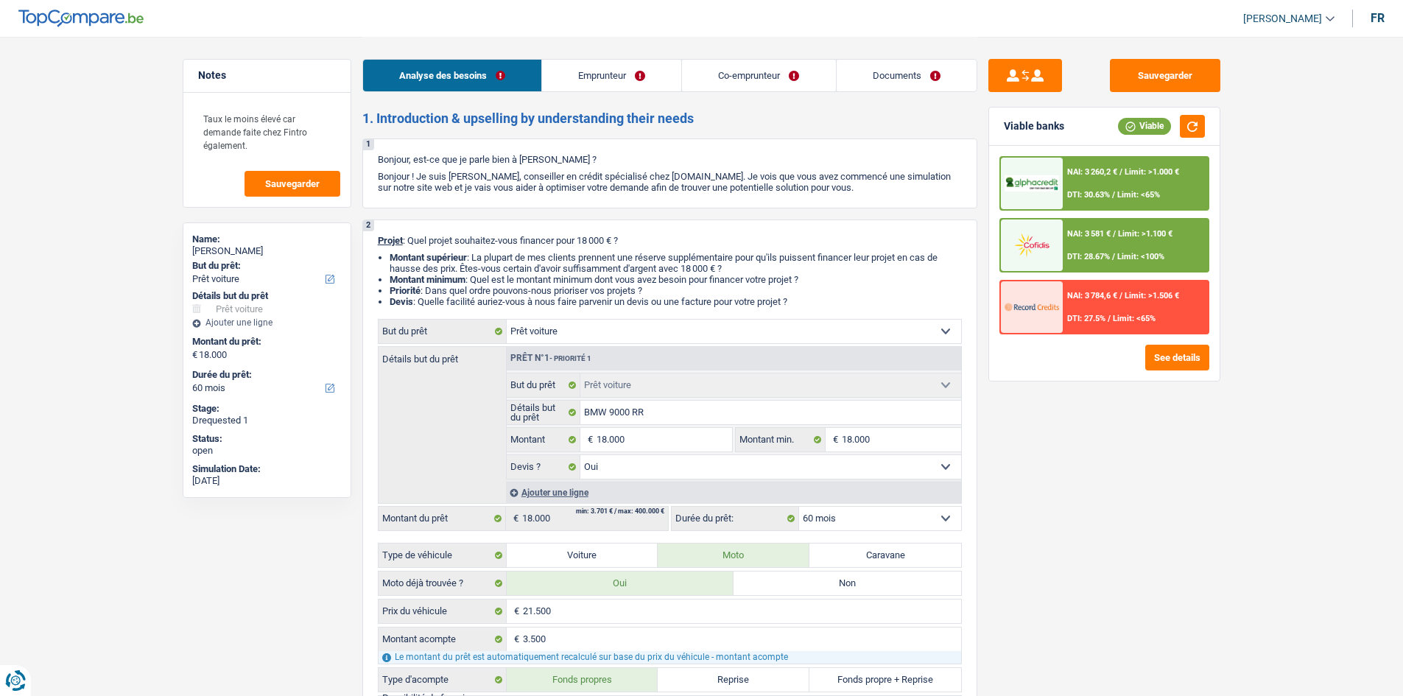
select select "300"
select select "personalLoan"
select select "homeFurnishingOrRelocation"
select select "60"
select select "car"
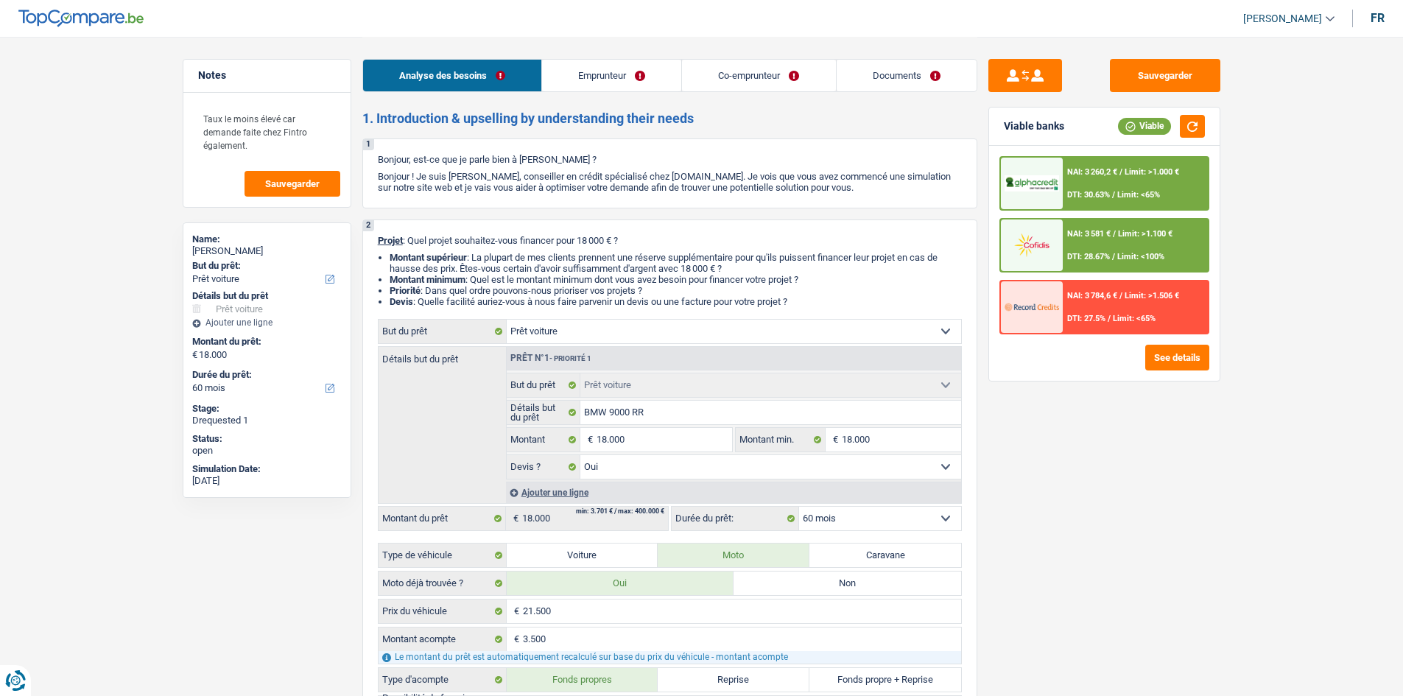
select select "car"
select select "yes"
select select "60"
click at [893, 69] on link "Documents" at bounding box center [907, 76] width 140 height 32
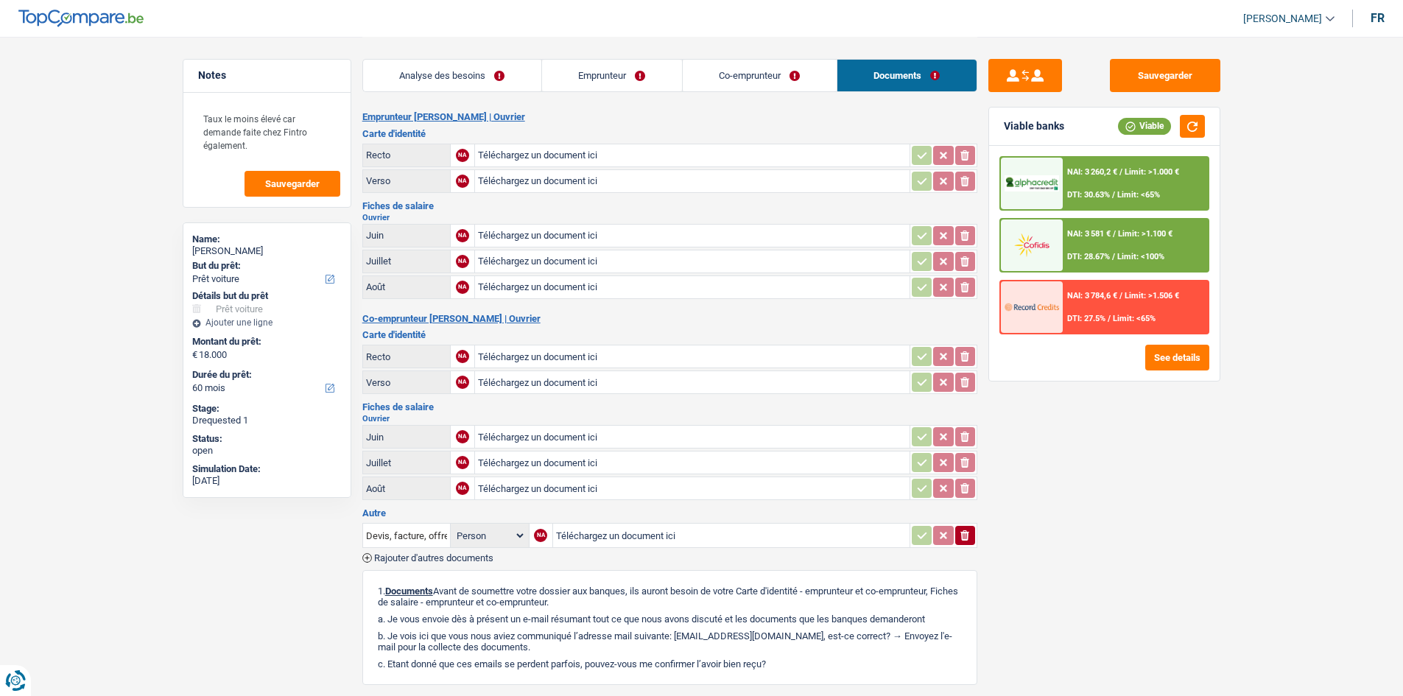
click at [524, 75] on link "Analyse des besoins" at bounding box center [452, 76] width 178 height 32
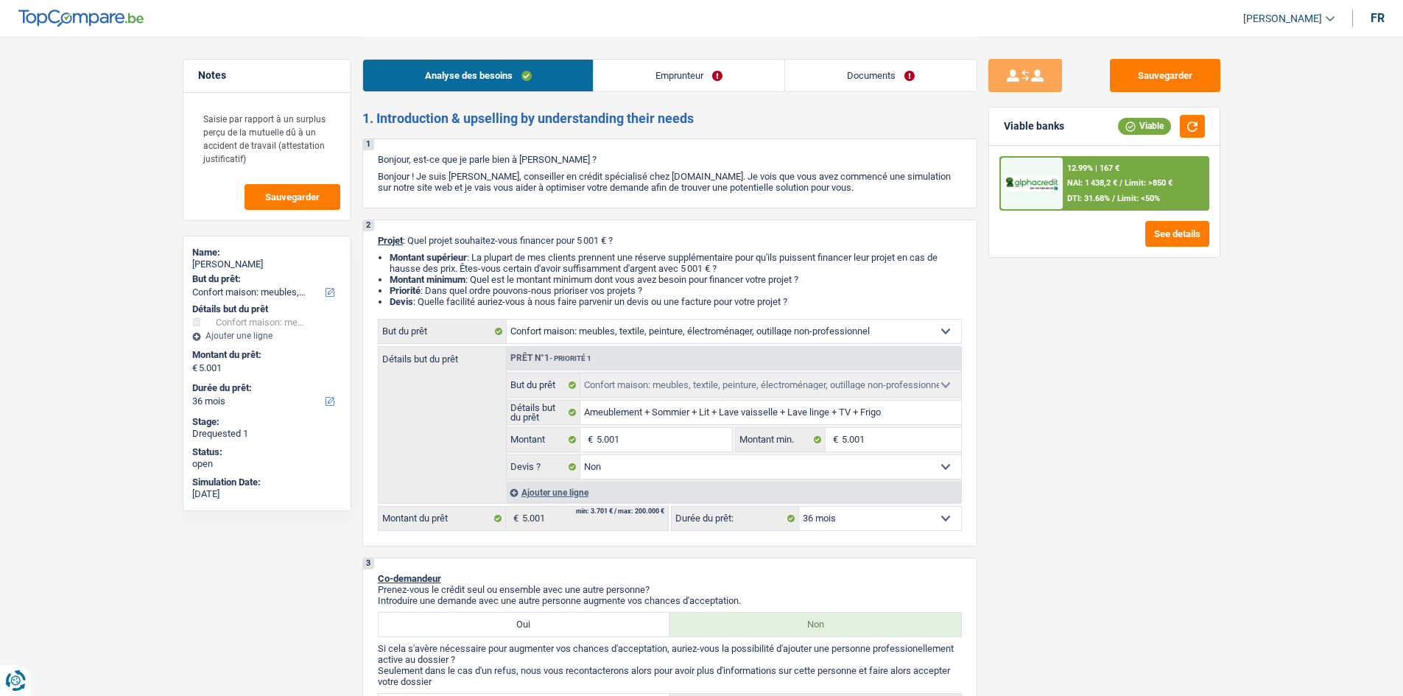
select select "household"
select select "36"
select select "household"
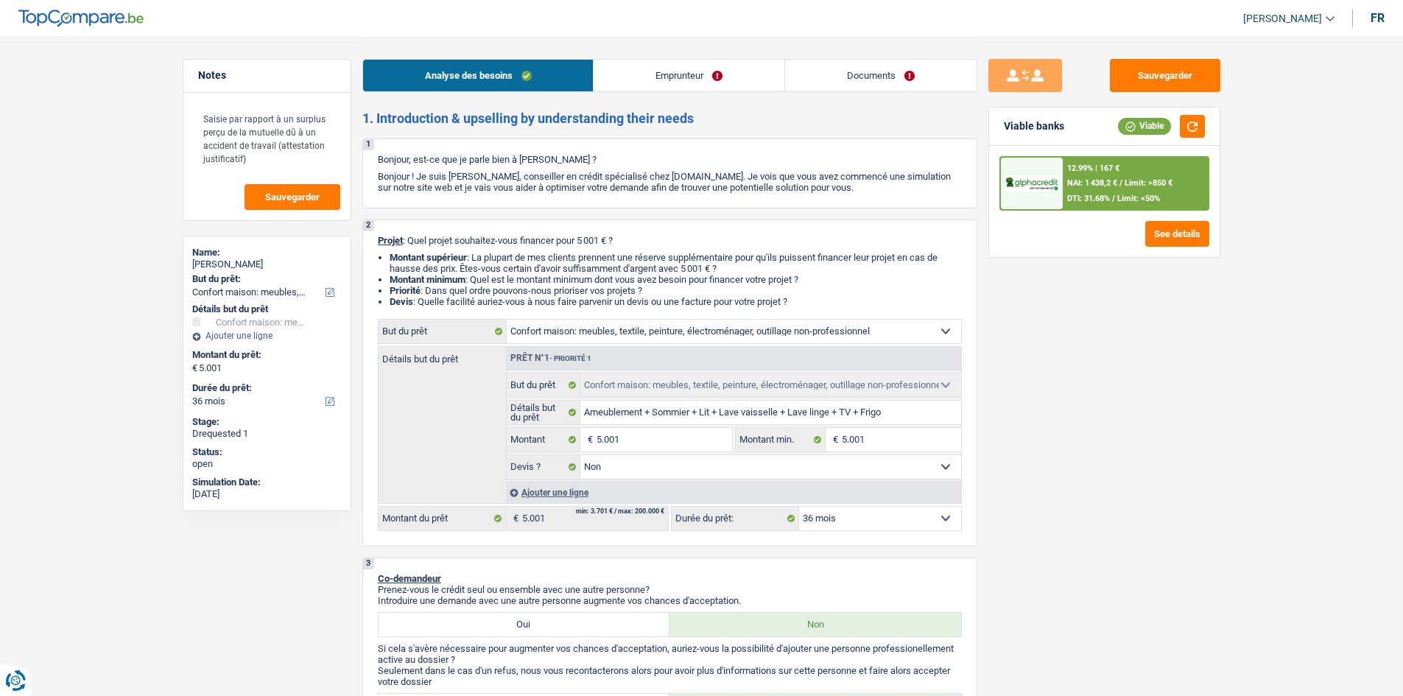
select select "false"
select select "36"
select select "publicEmployee"
select select "netSalary"
select select "mealVouchers"
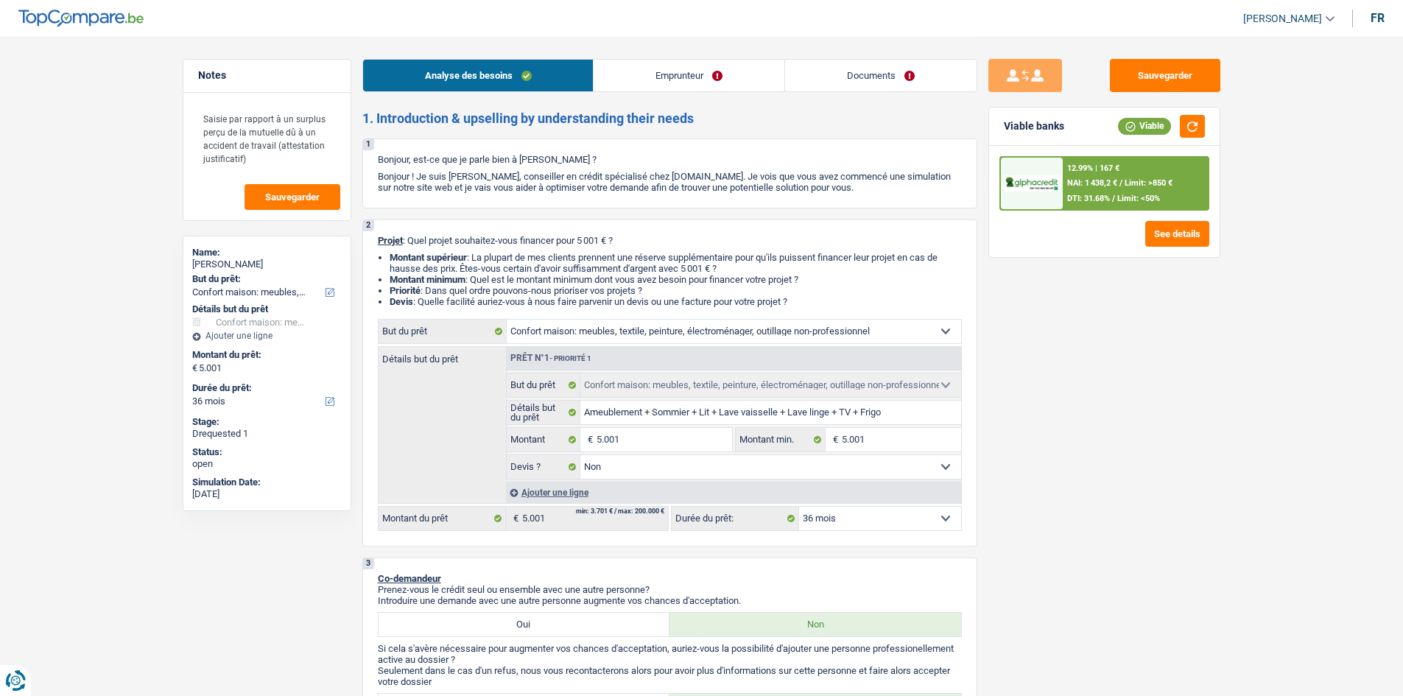
select select "rents"
select select "household"
select select "false"
select select "36"
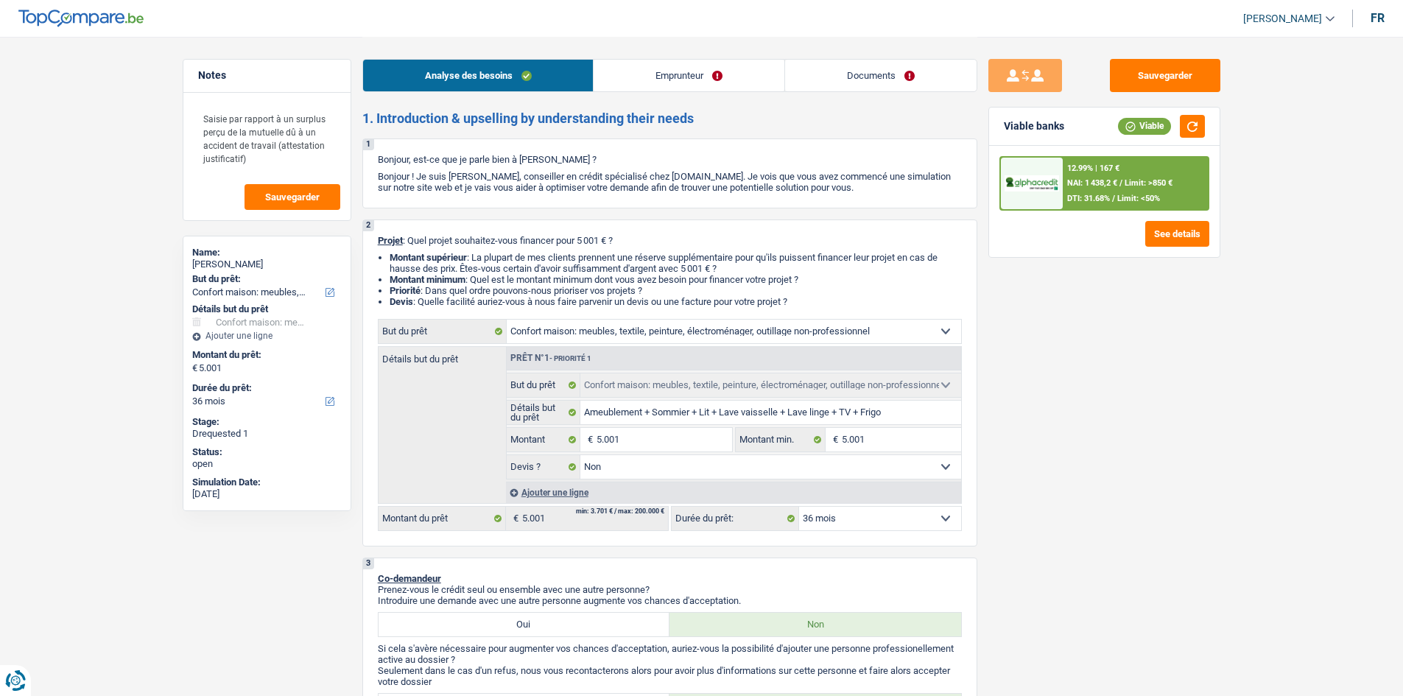
select select "publicEmployee"
select select "netSalary"
select select "mealVouchers"
select select "BE"
select select "smallCompanies"
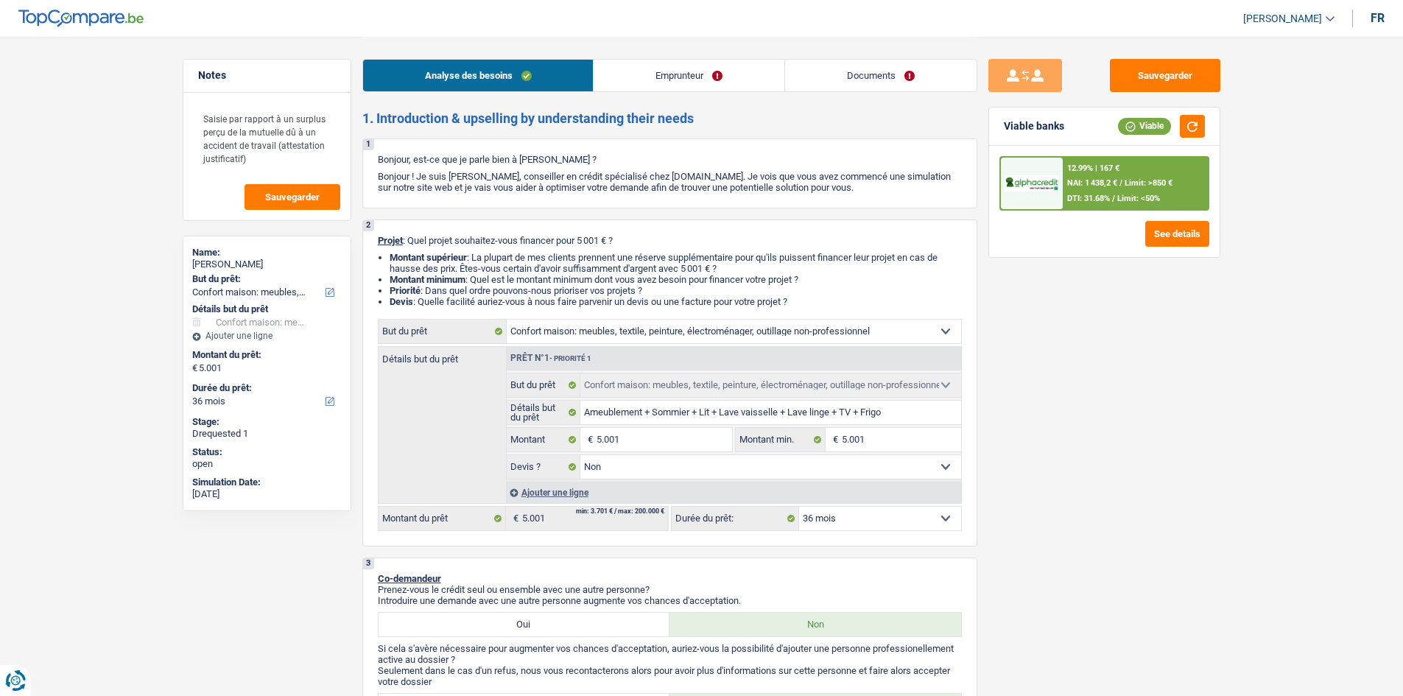
drag, startPoint x: 850, startPoint y: 71, endPoint x: 773, endPoint y: 71, distance: 77.3
click at [850, 71] on link "Documents" at bounding box center [881, 76] width 192 height 32
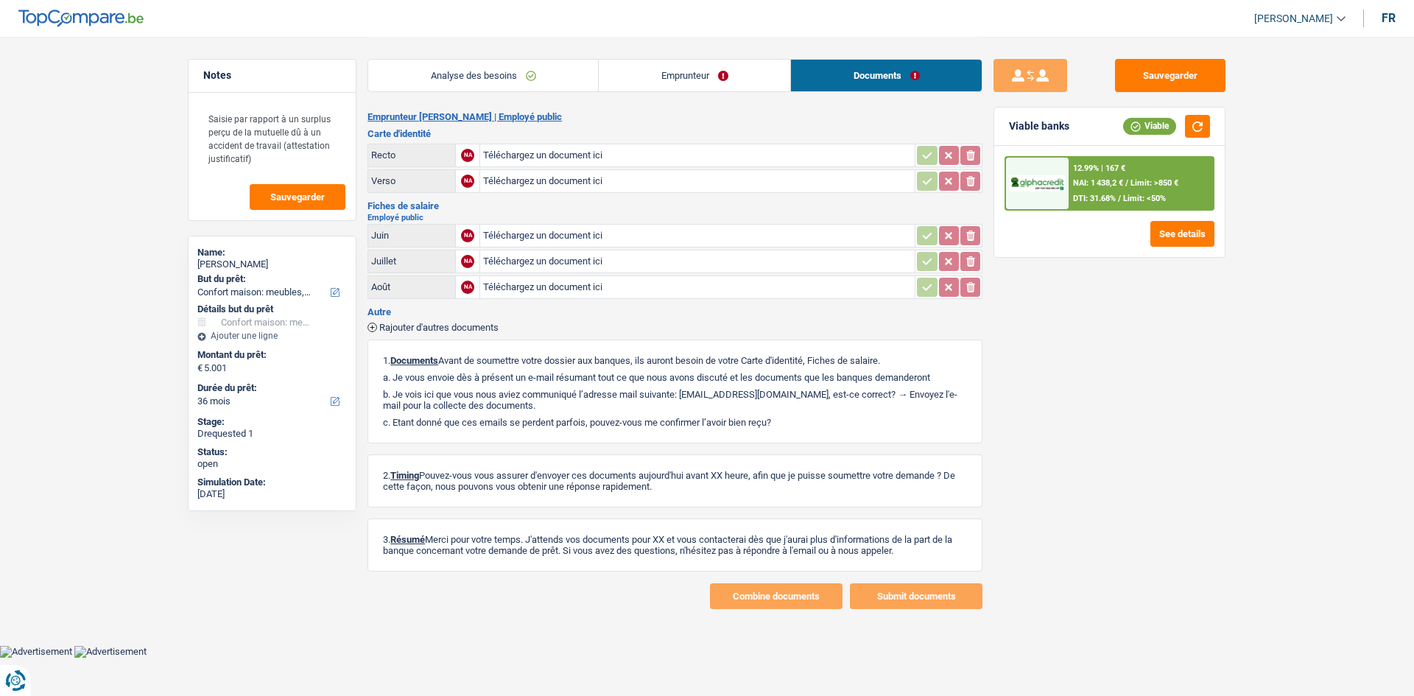
drag, startPoint x: 675, startPoint y: 76, endPoint x: 656, endPoint y: 108, distance: 37.0
click at [675, 77] on link "Emprunteur" at bounding box center [695, 76] width 192 height 32
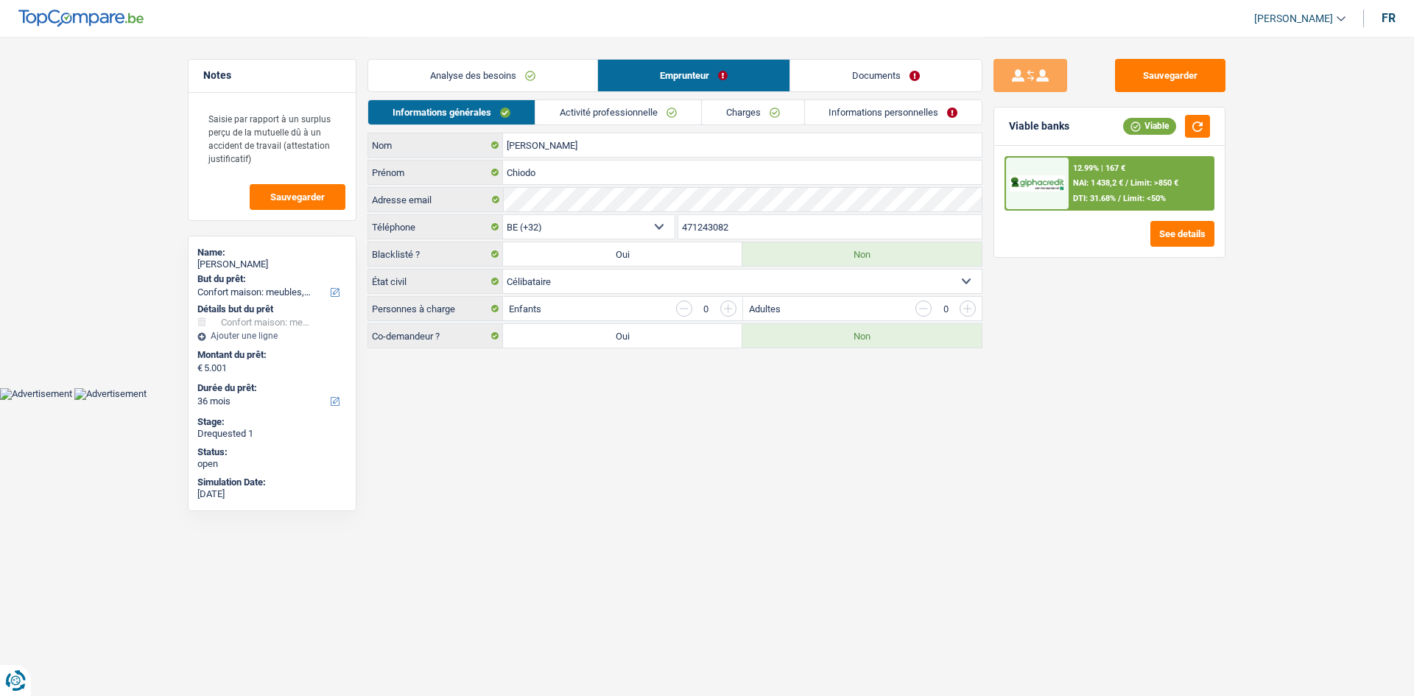
click at [628, 116] on link "Activité professionnelle" at bounding box center [618, 112] width 166 height 24
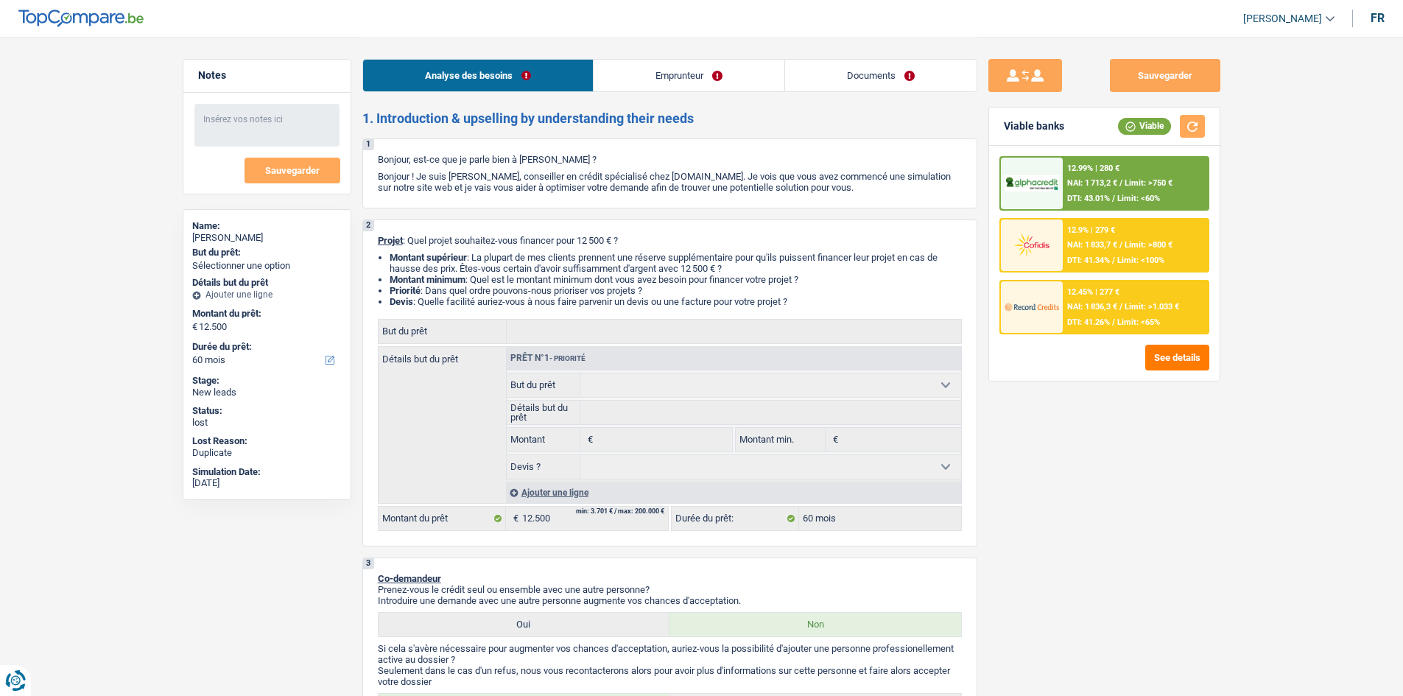
select select "60"
select select "worker"
select select "netSalary"
select select "mealVouchers"
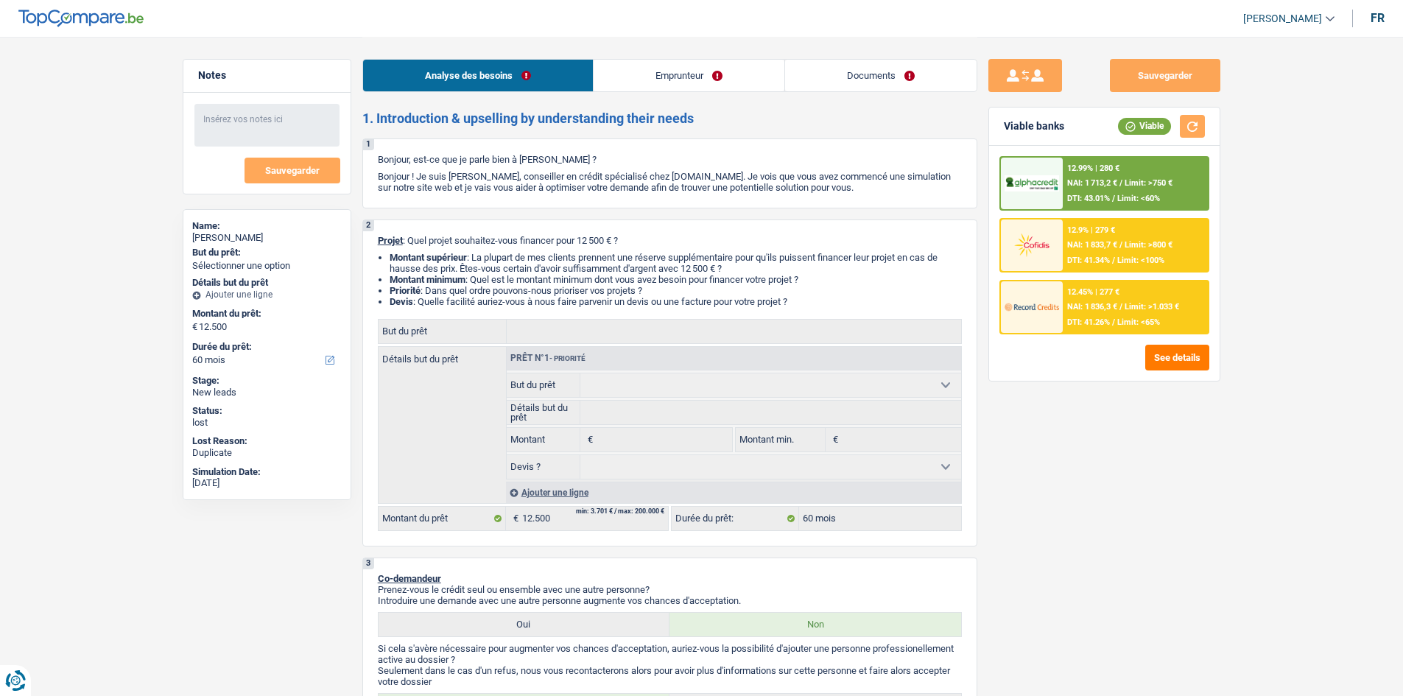
select select "unemployment"
select select "familyAllowances"
select select "ownerWithMortgage"
select select "mortgage"
select select "300"
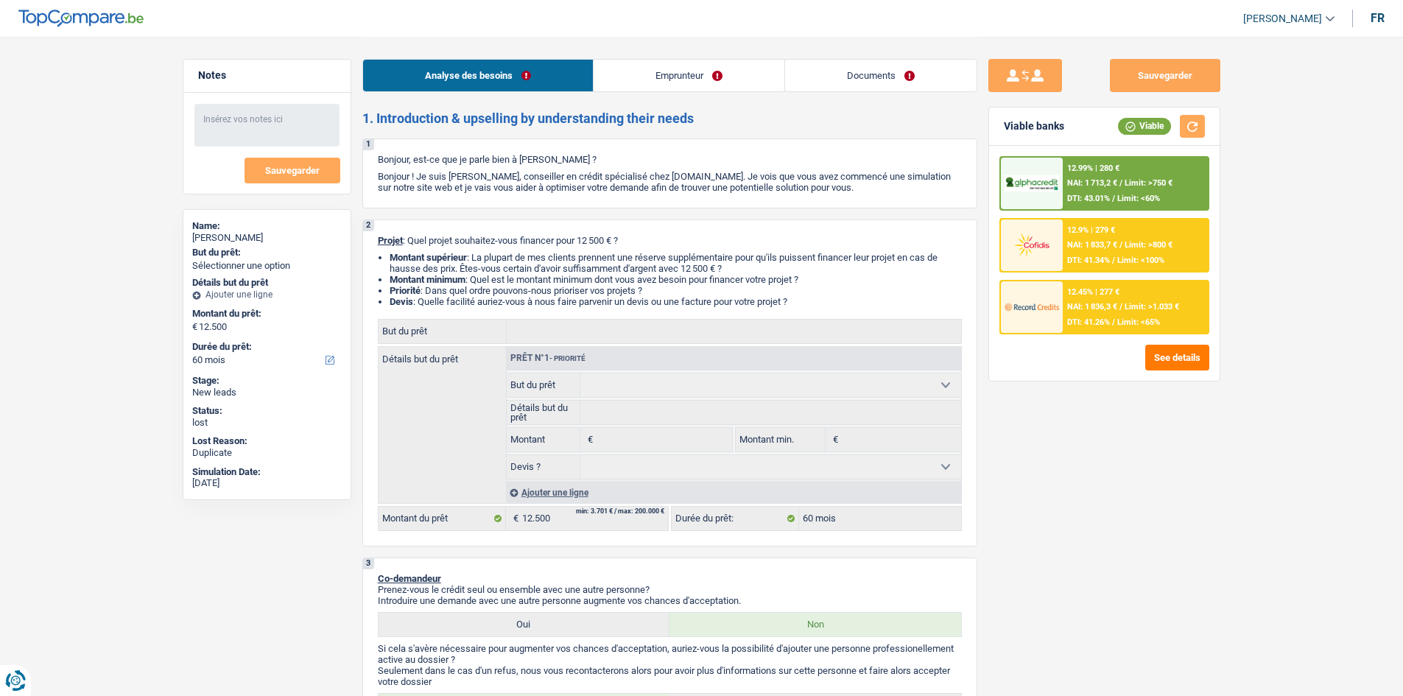
select select "60"
select select "worker"
select select "netSalary"
select select "mealVouchers"
select select "unemployment"
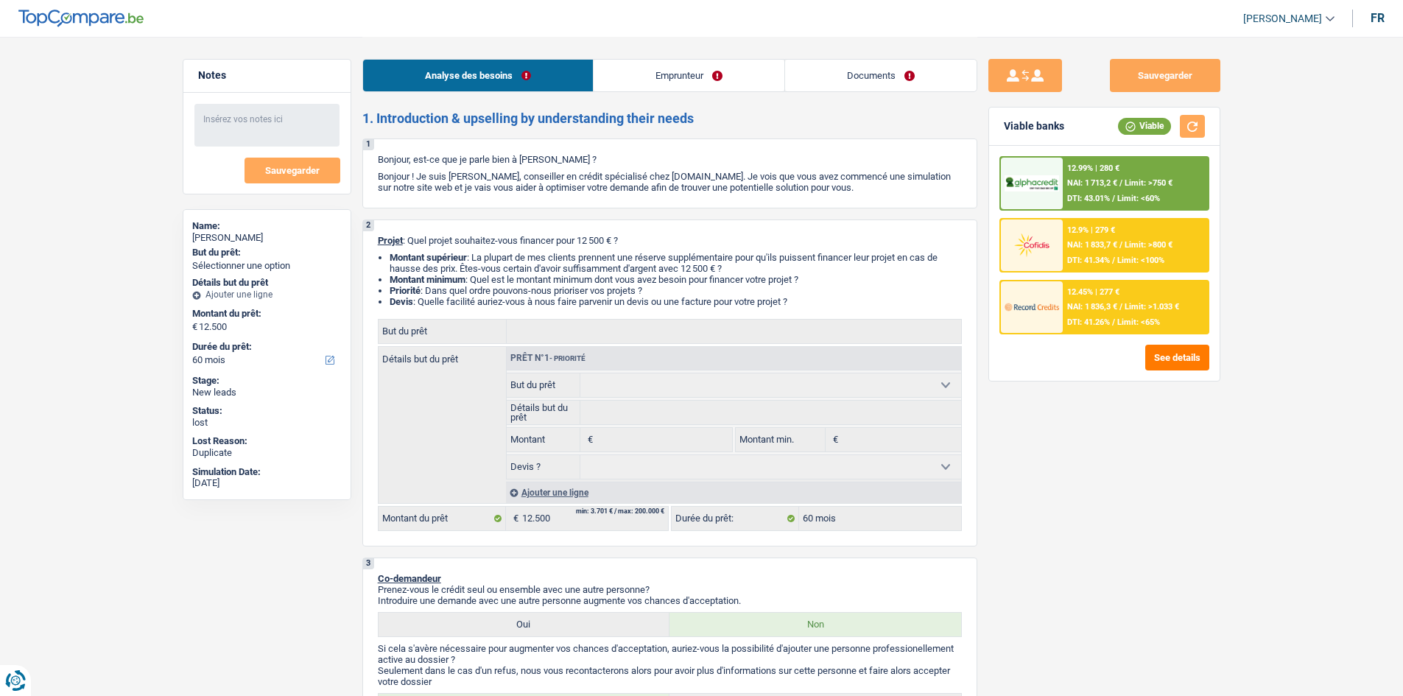
select select "familyAllowances"
select select "BE"
select select "bigCompanies"
click at [815, 70] on link "Documents" at bounding box center [881, 76] width 192 height 32
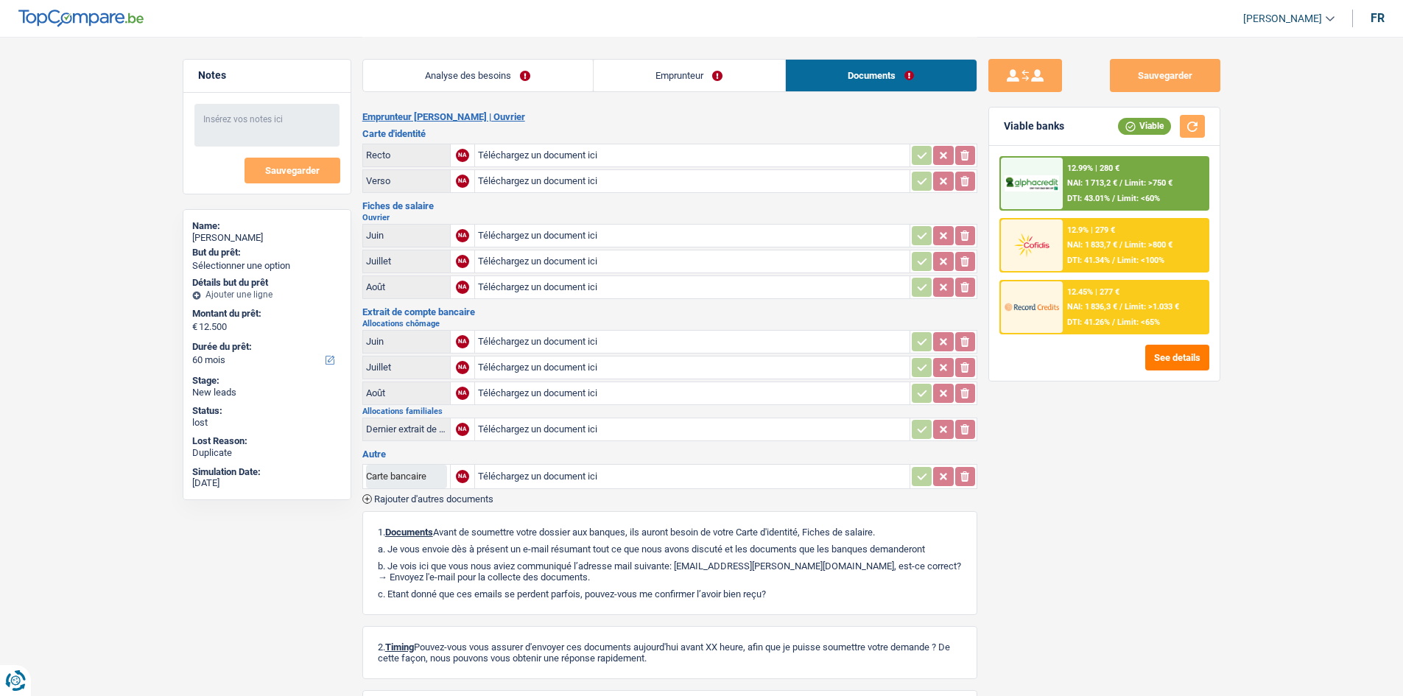
click at [697, 76] on link "Emprunteur" at bounding box center [690, 76] width 192 height 32
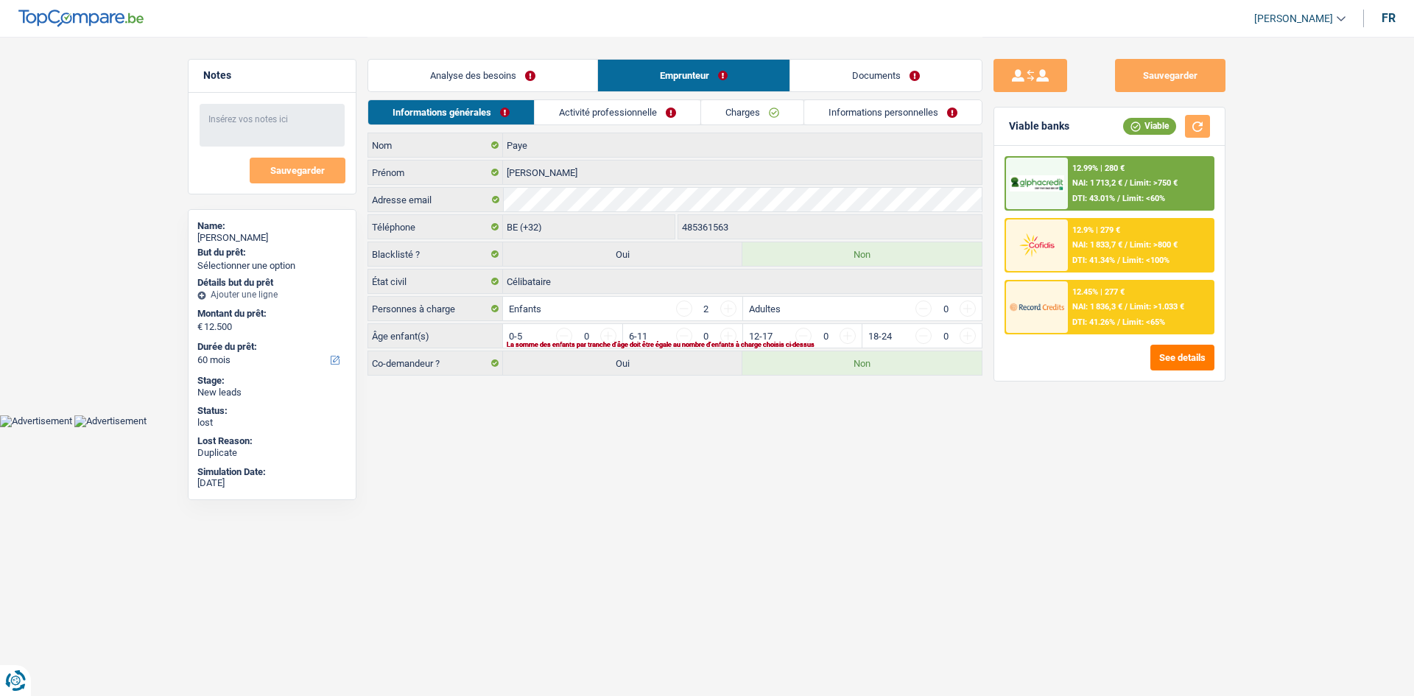
click at [603, 117] on link "Activité professionnelle" at bounding box center [618, 112] width 166 height 24
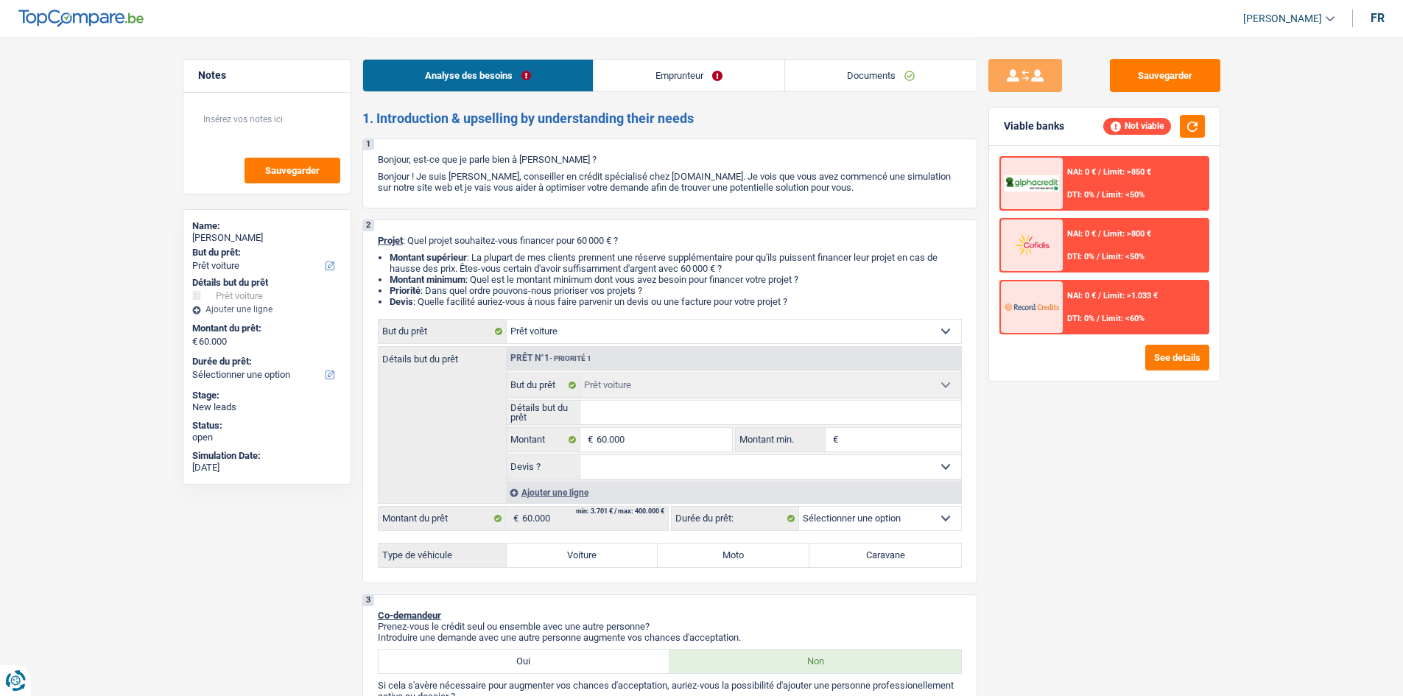
select select "car"
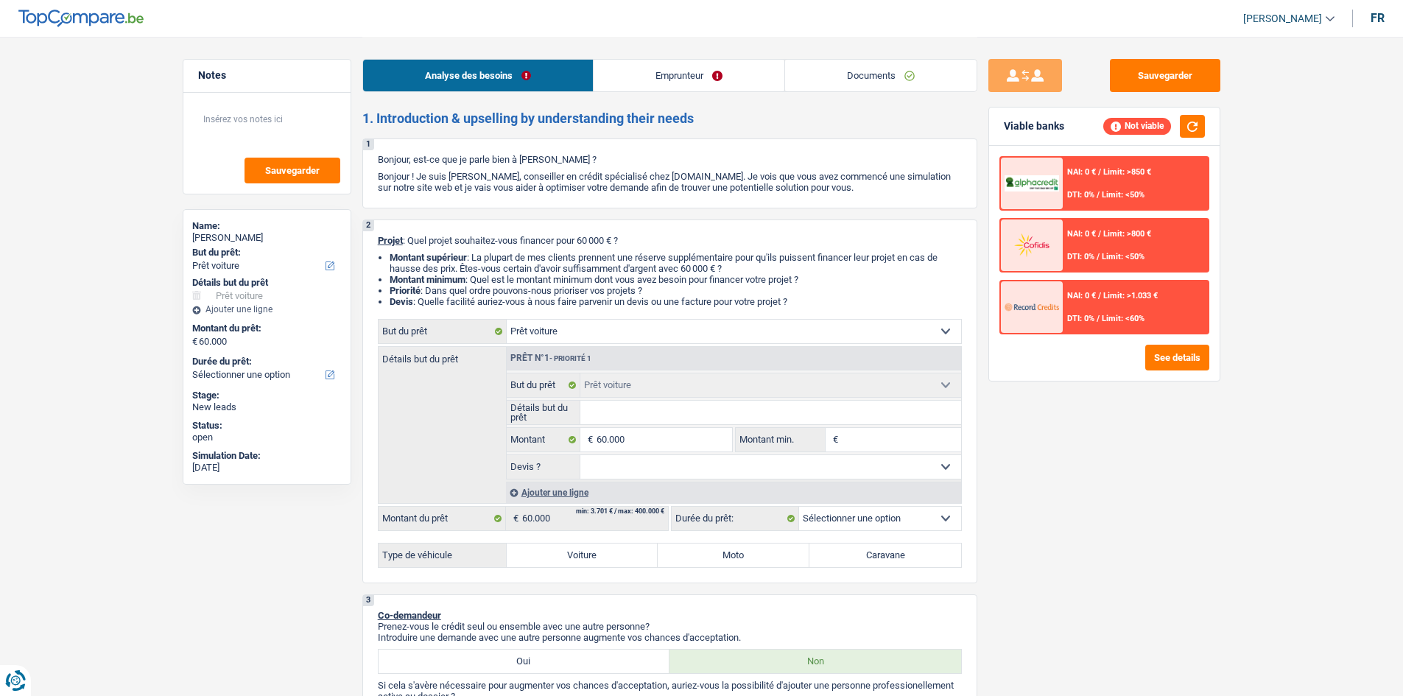
select select "car"
click at [858, 82] on link "Documents" at bounding box center [881, 76] width 192 height 32
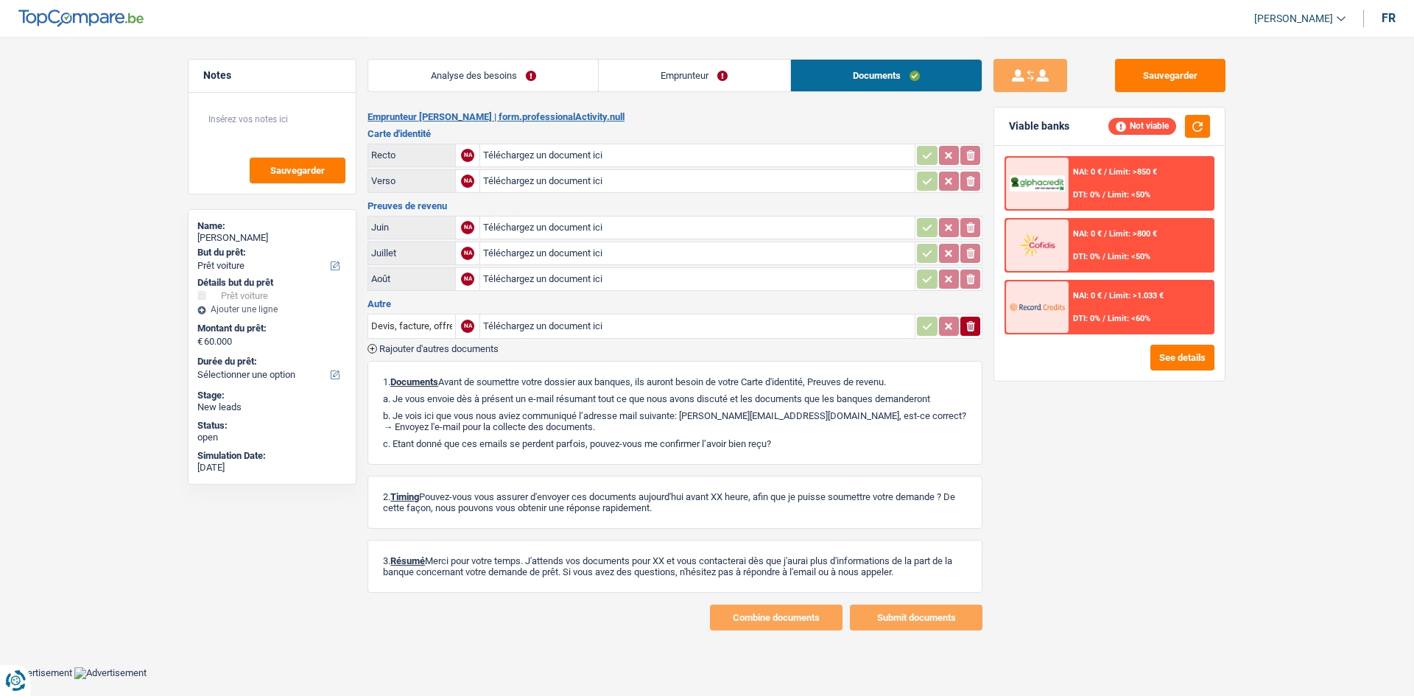
click at [675, 79] on link "Emprunteur" at bounding box center [695, 76] width 192 height 32
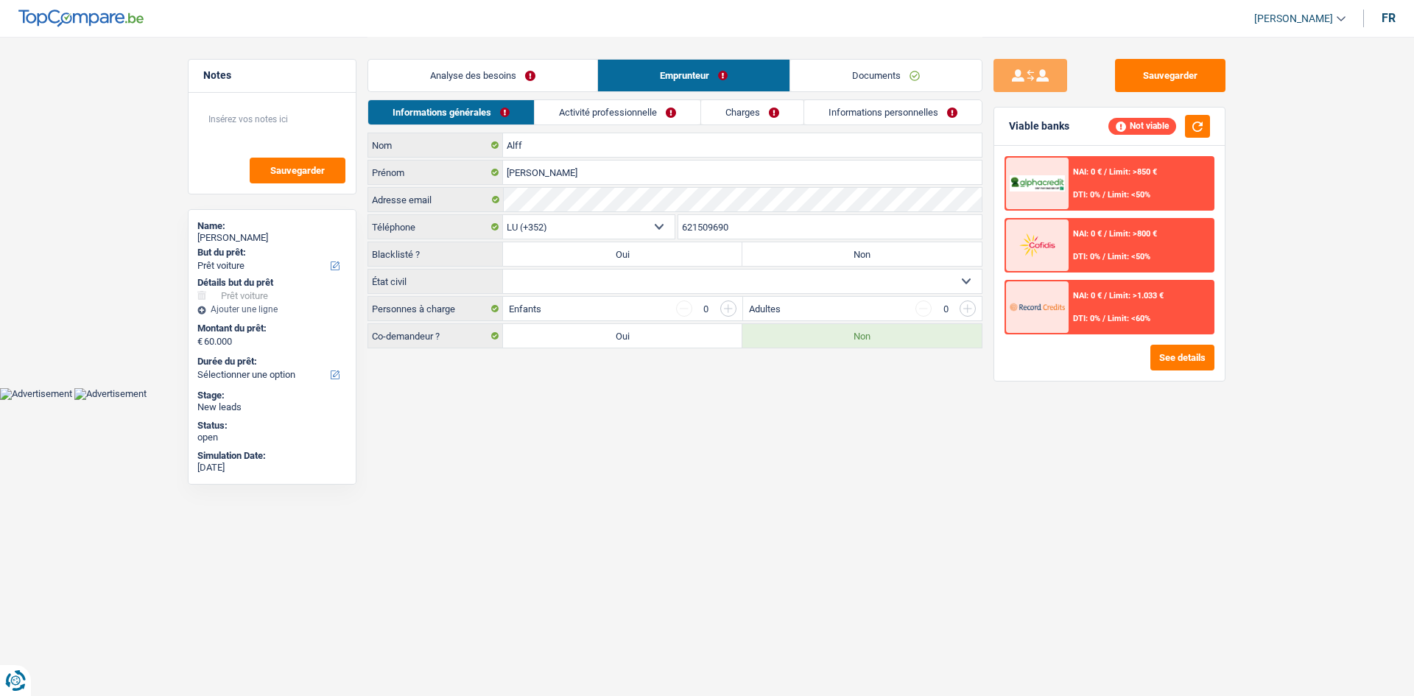
click at [645, 123] on link "Activité professionnelle" at bounding box center [618, 112] width 166 height 24
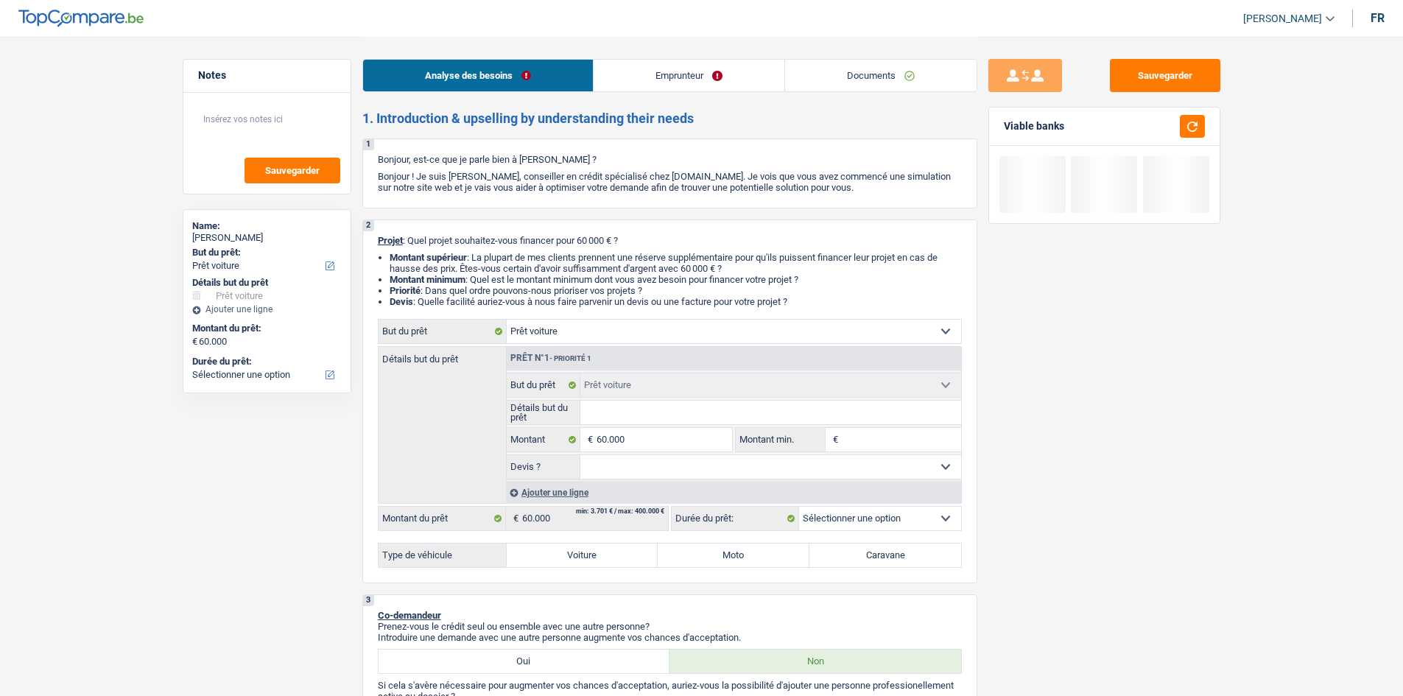
select select "car"
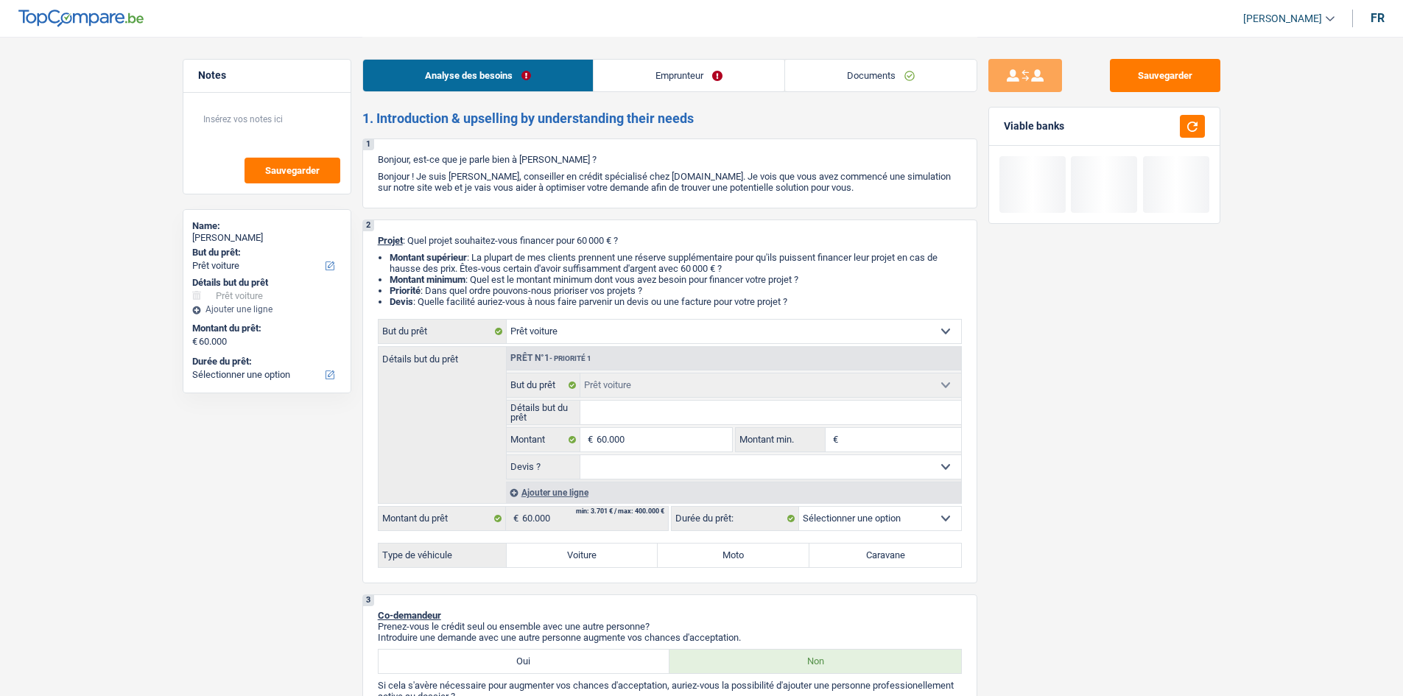
select select "car"
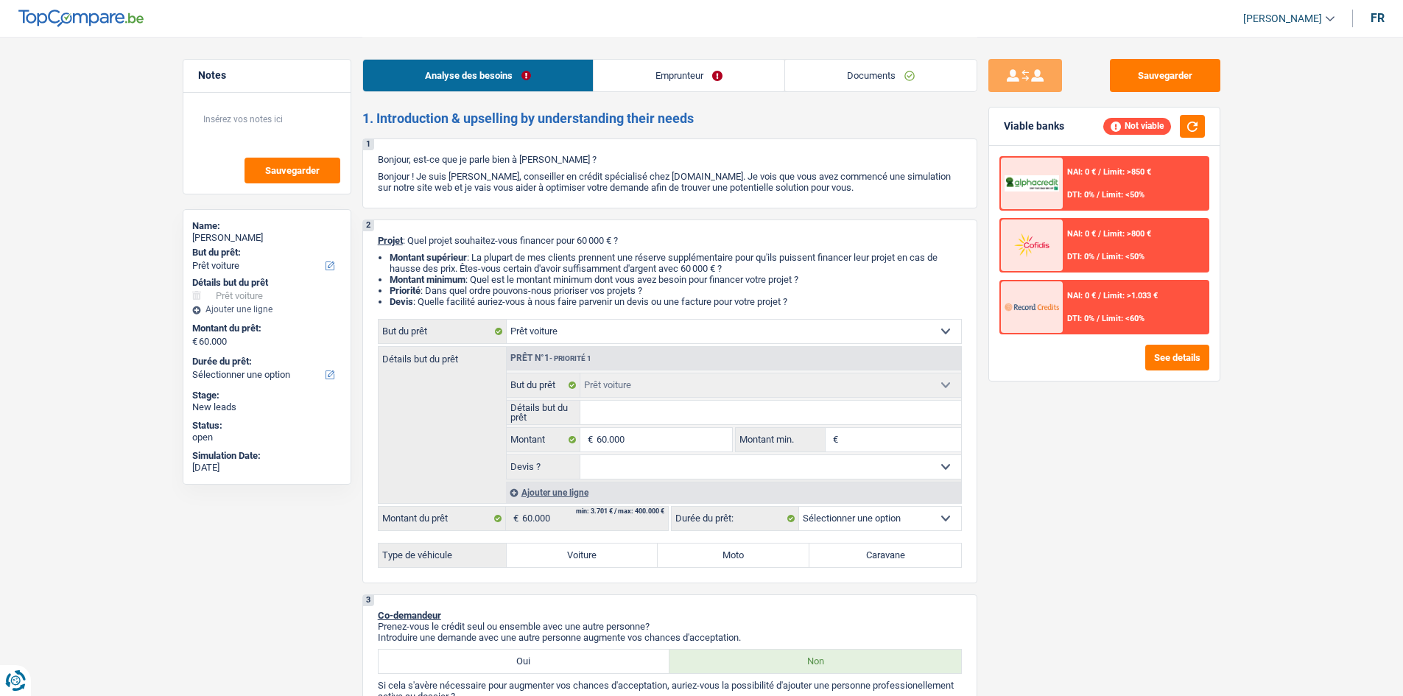
click at [1131, 507] on div "Sauvegarder Viable banks Not viable NAI: 0 € / Limit: >850 € DTI: 0% / Limit: <…" at bounding box center [1104, 366] width 254 height 614
click at [1189, 123] on button "button" at bounding box center [1192, 126] width 25 height 23
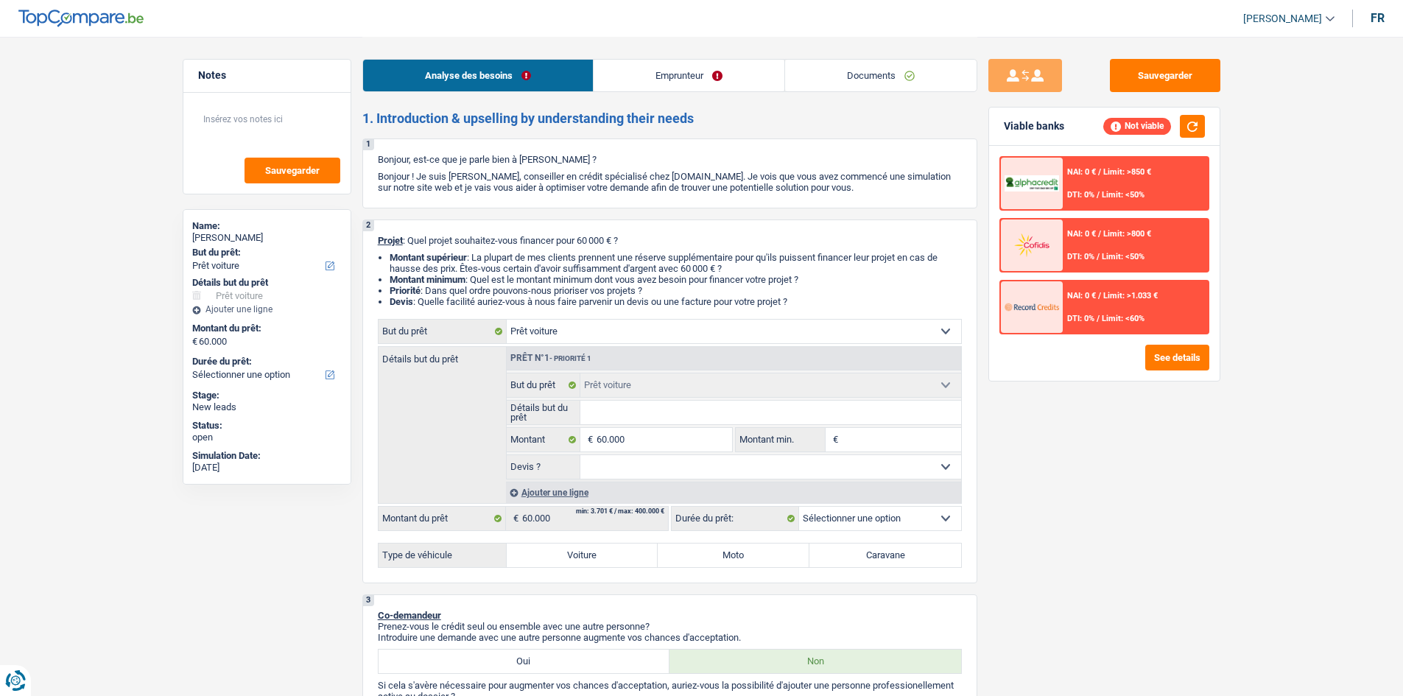
click at [572, 553] on label "Voiture" at bounding box center [583, 556] width 152 height 24
click at [572, 553] on input "Voiture" at bounding box center [583, 556] width 152 height 24
radio input "true"
select select "60"
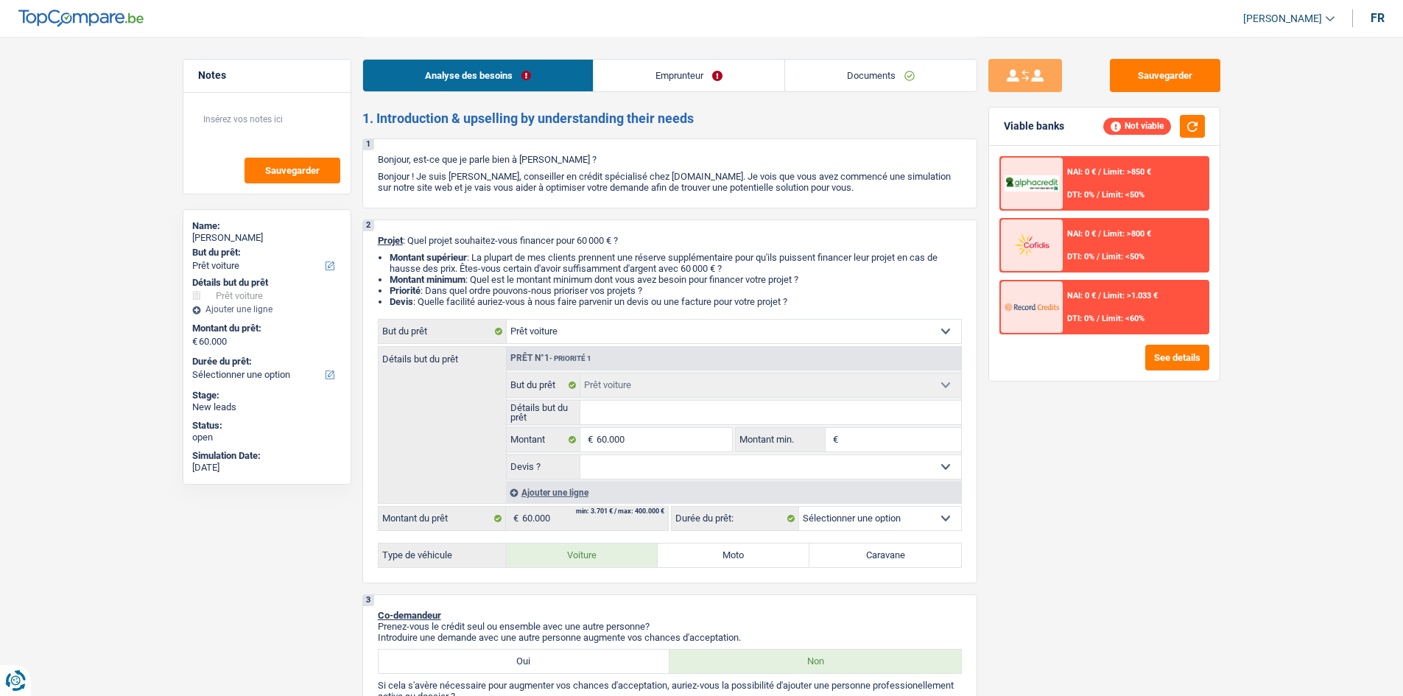
select select "60"
radio input "true"
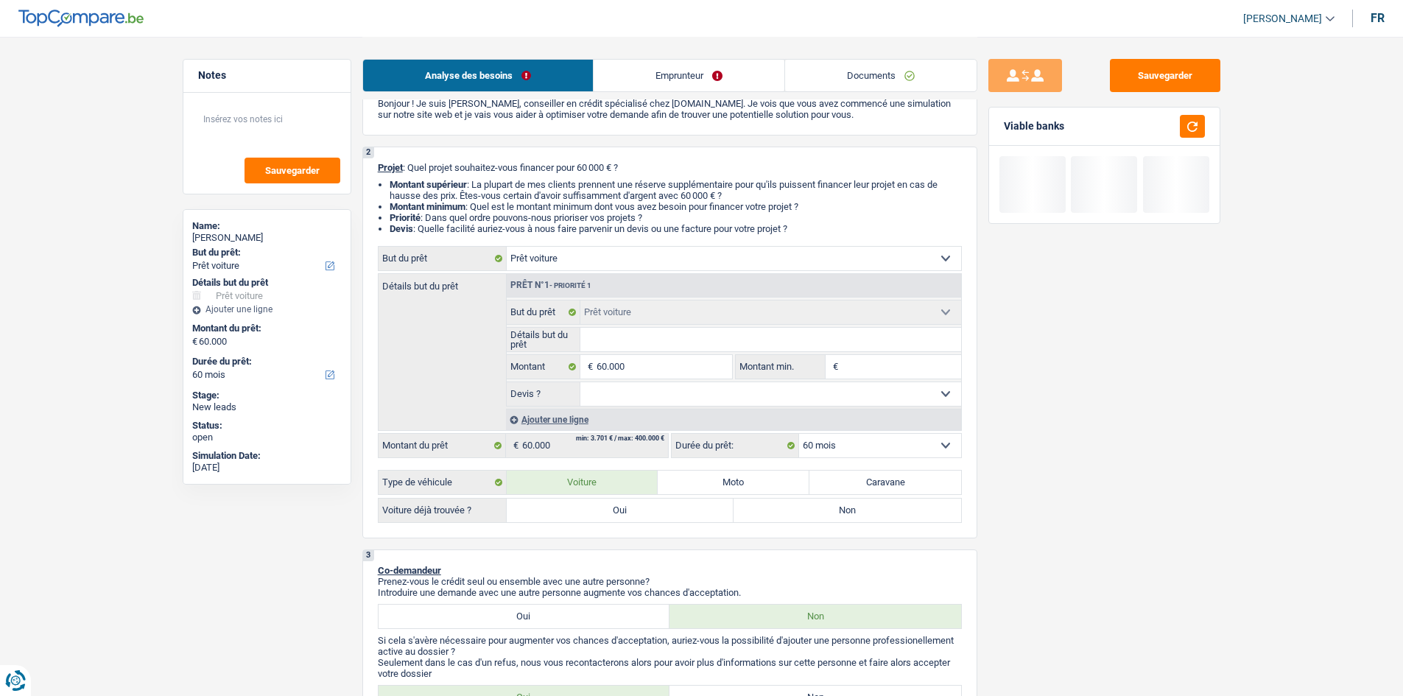
scroll to position [295, 0]
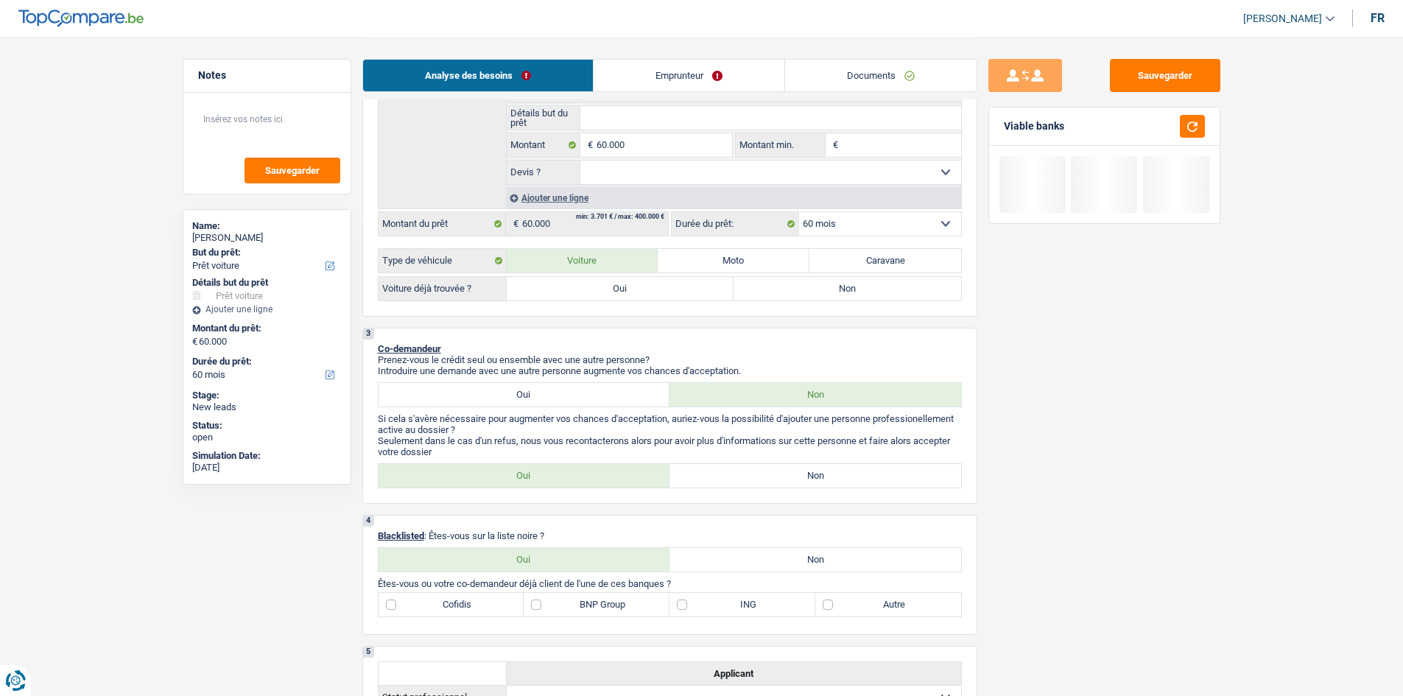
click at [621, 288] on label "Oui" at bounding box center [621, 289] width 228 height 24
click at [621, 288] on input "Oui" at bounding box center [621, 289] width 228 height 24
radio input "true"
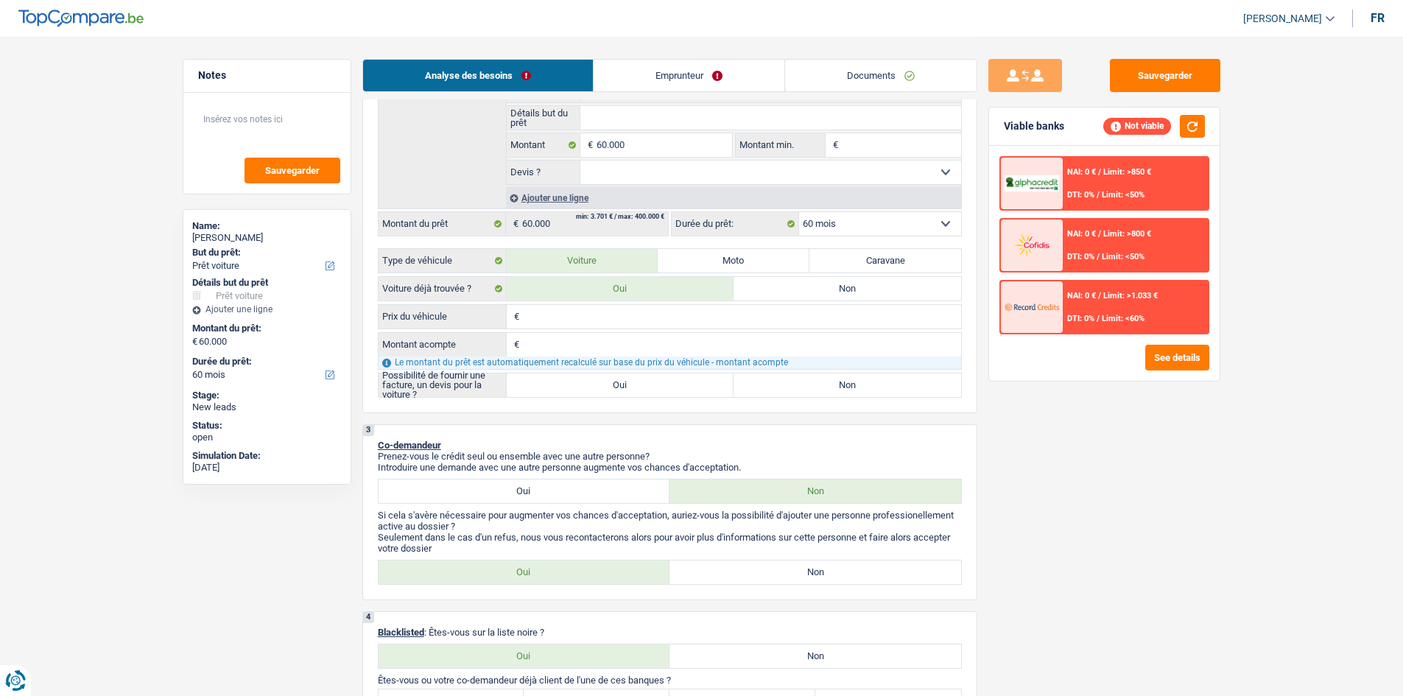
click at [1108, 387] on div "Sauvegarder Viable banks Not viable NAI: 0 € / Limit: >850 € DTI: 0% / Limit: <…" at bounding box center [1104, 366] width 254 height 614
click at [1133, 413] on div "Sauvegarder Viable banks Not viable NAI: 0 € / Limit: >850 € DTI: 0% / Limit: <…" at bounding box center [1104, 366] width 254 height 614
click at [647, 380] on label "Oui" at bounding box center [621, 385] width 228 height 24
click at [647, 380] on input "Oui" at bounding box center [621, 385] width 228 height 24
radio input "true"
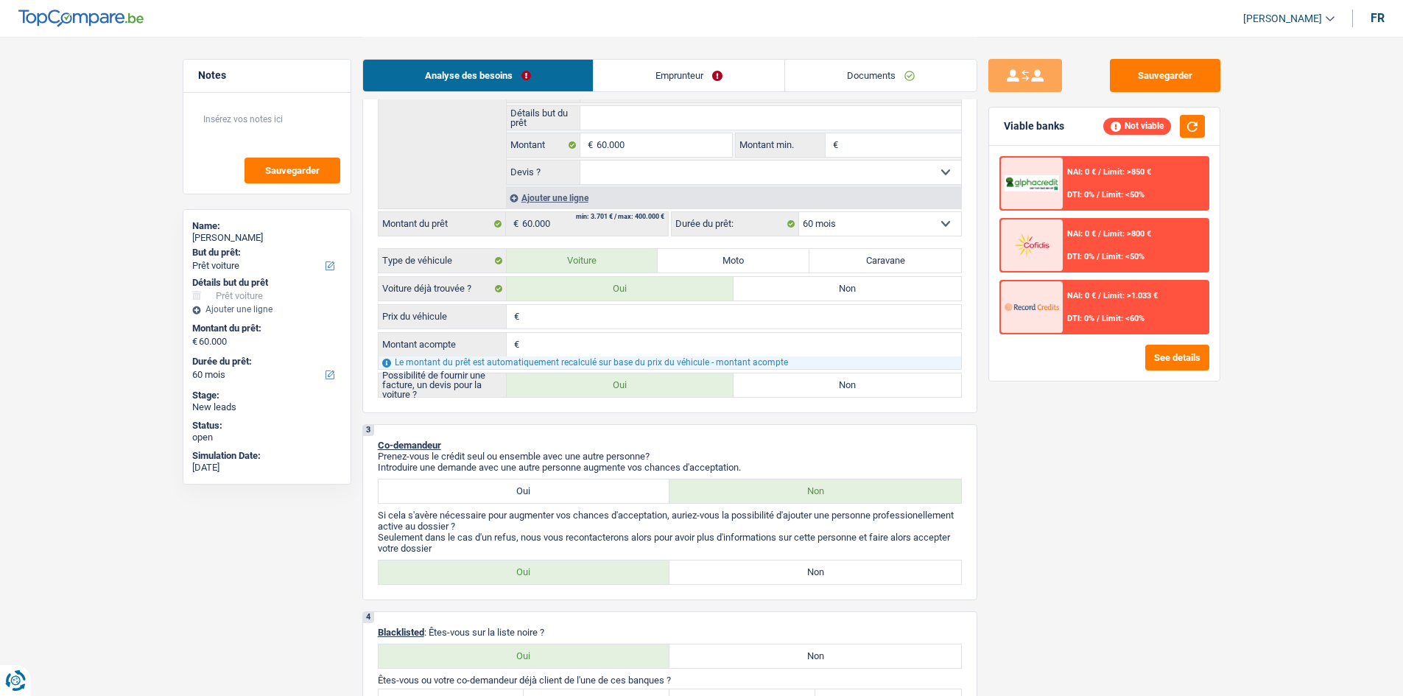
radio input "true"
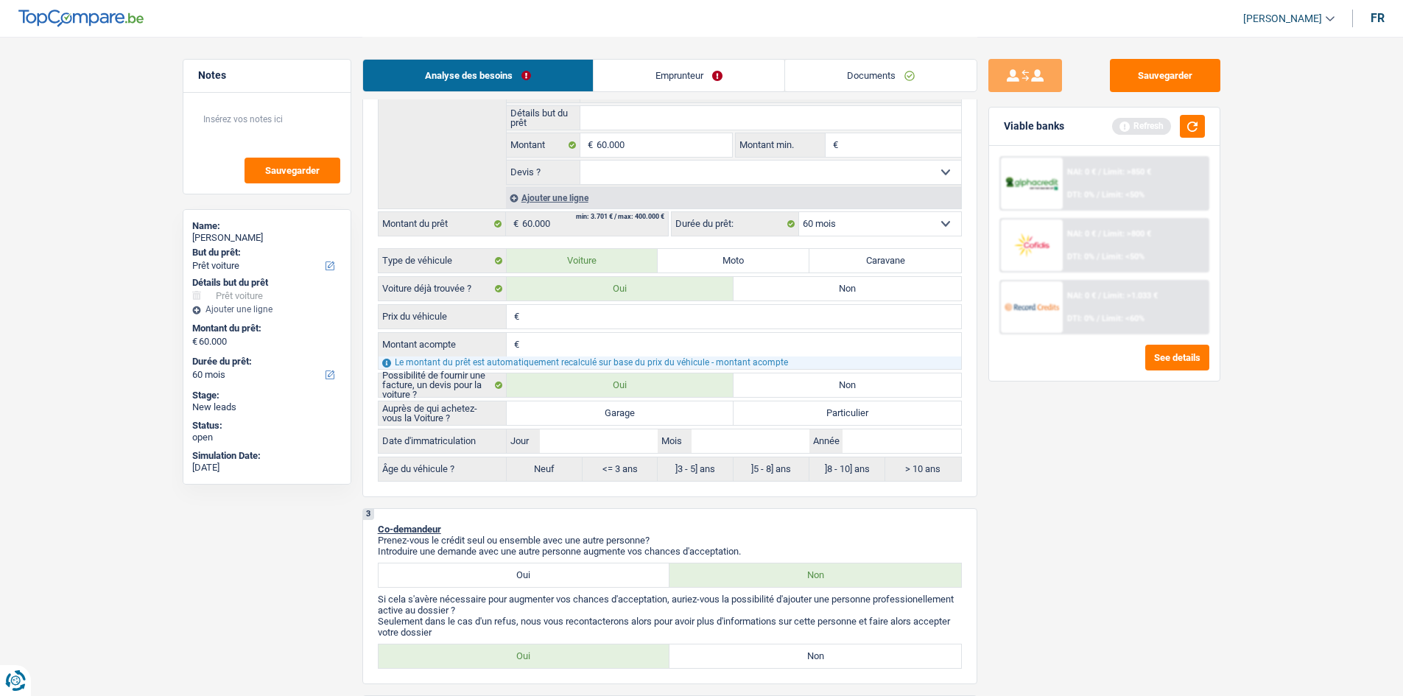
click at [604, 420] on label "Garage" at bounding box center [621, 413] width 228 height 24
click at [604, 420] on input "Garage" at bounding box center [621, 413] width 228 height 24
radio input "true"
click at [1084, 463] on div "Sauvegarder Viable banks Refresh NAI: 0 € / Limit: >850 € DTI: 0% / Limit: <50%…" at bounding box center [1104, 366] width 254 height 614
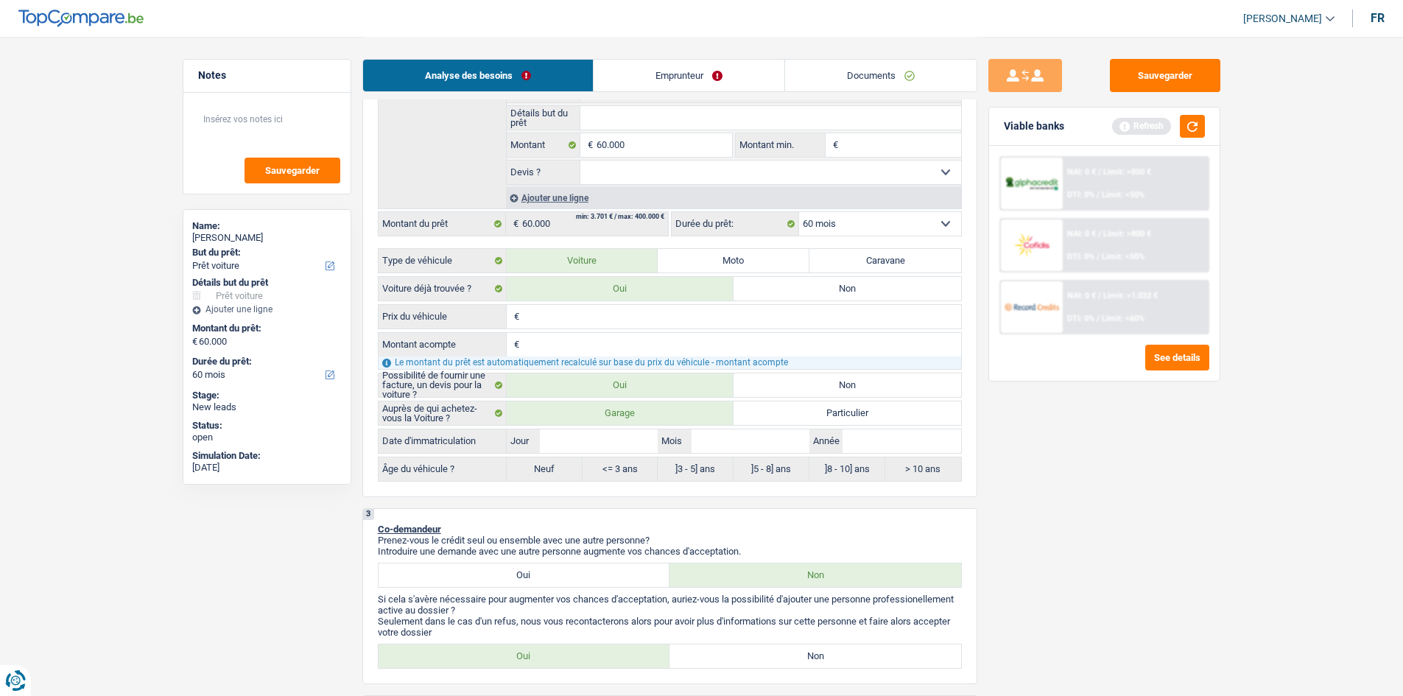
click at [1079, 460] on div "Sauvegarder Viable banks Refresh NAI: 0 € / Limit: >850 € DTI: 0% / Limit: <50%…" at bounding box center [1104, 366] width 254 height 614
